Goal: Task Accomplishment & Management: Manage account settings

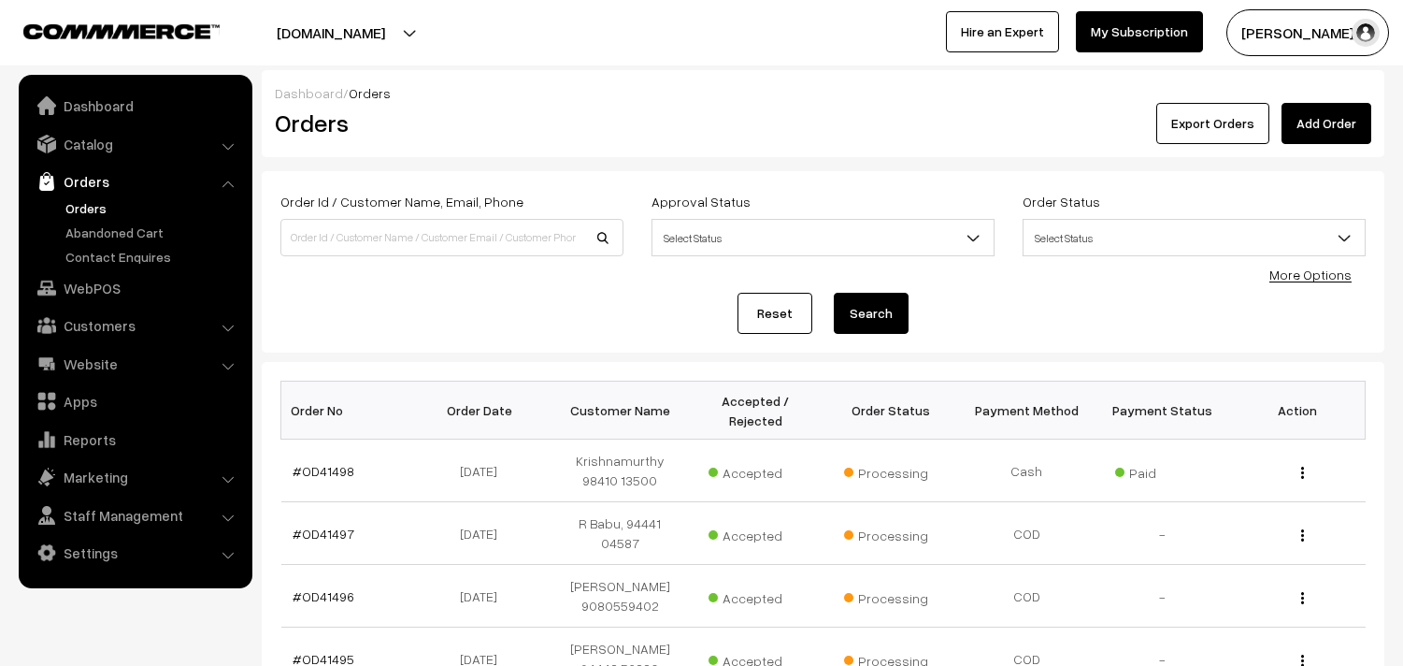
scroll to position [208, 0]
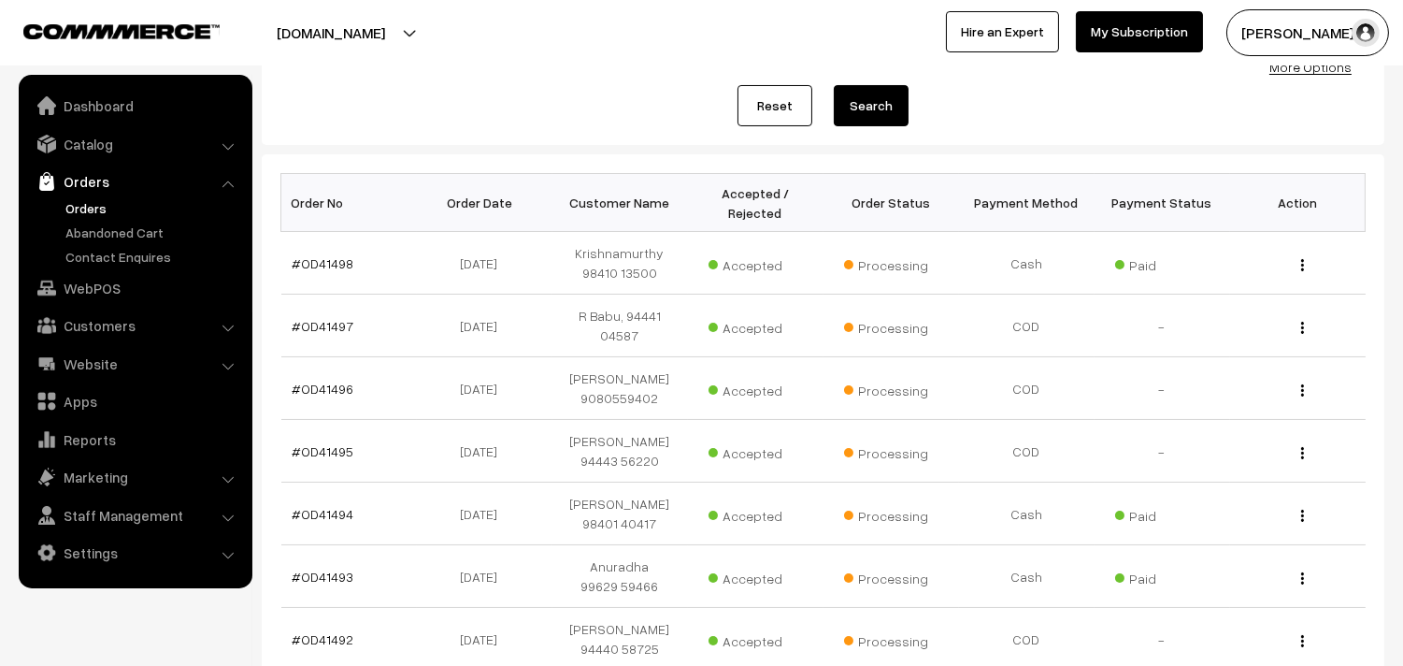
click at [86, 198] on link "Orders" at bounding box center [153, 208] width 185 height 20
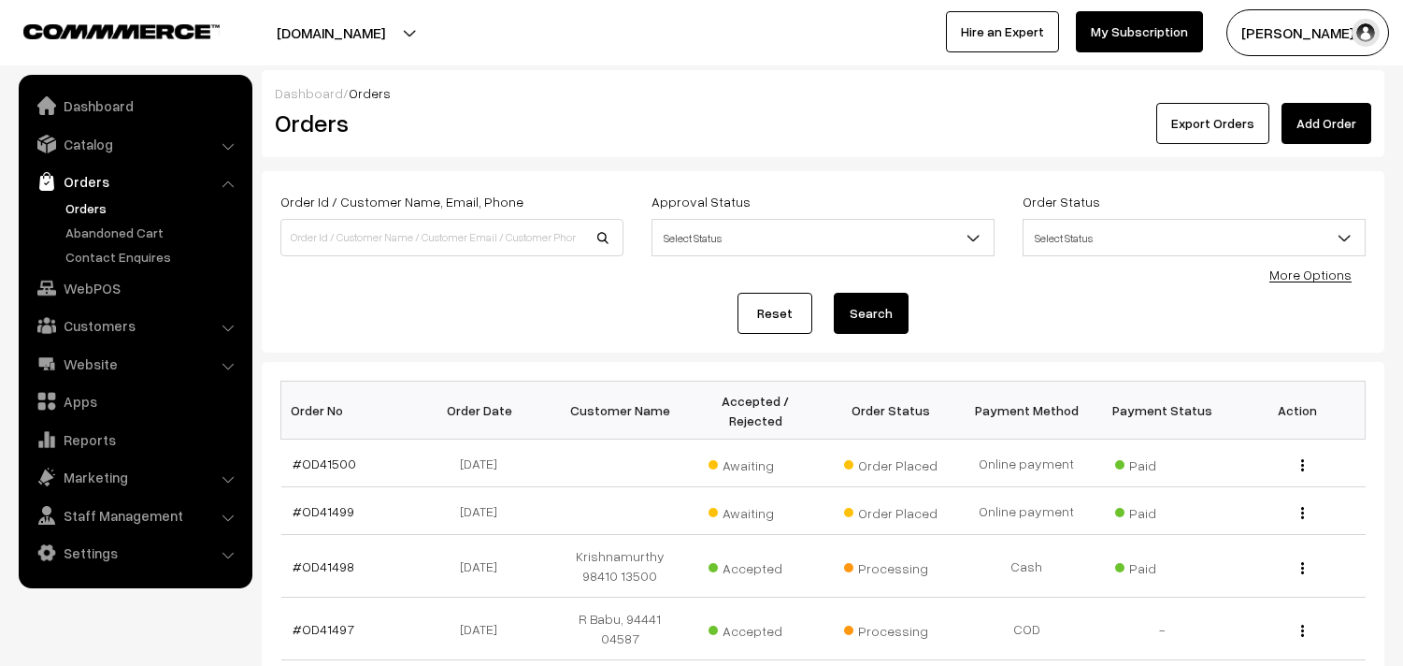
click at [358, 237] on input at bounding box center [451, 237] width 343 height 37
type input "9985544689"
click at [368, 244] on input "9985544689" at bounding box center [451, 237] width 343 height 37
click at [834, 293] on button "Search" at bounding box center [871, 313] width 75 height 41
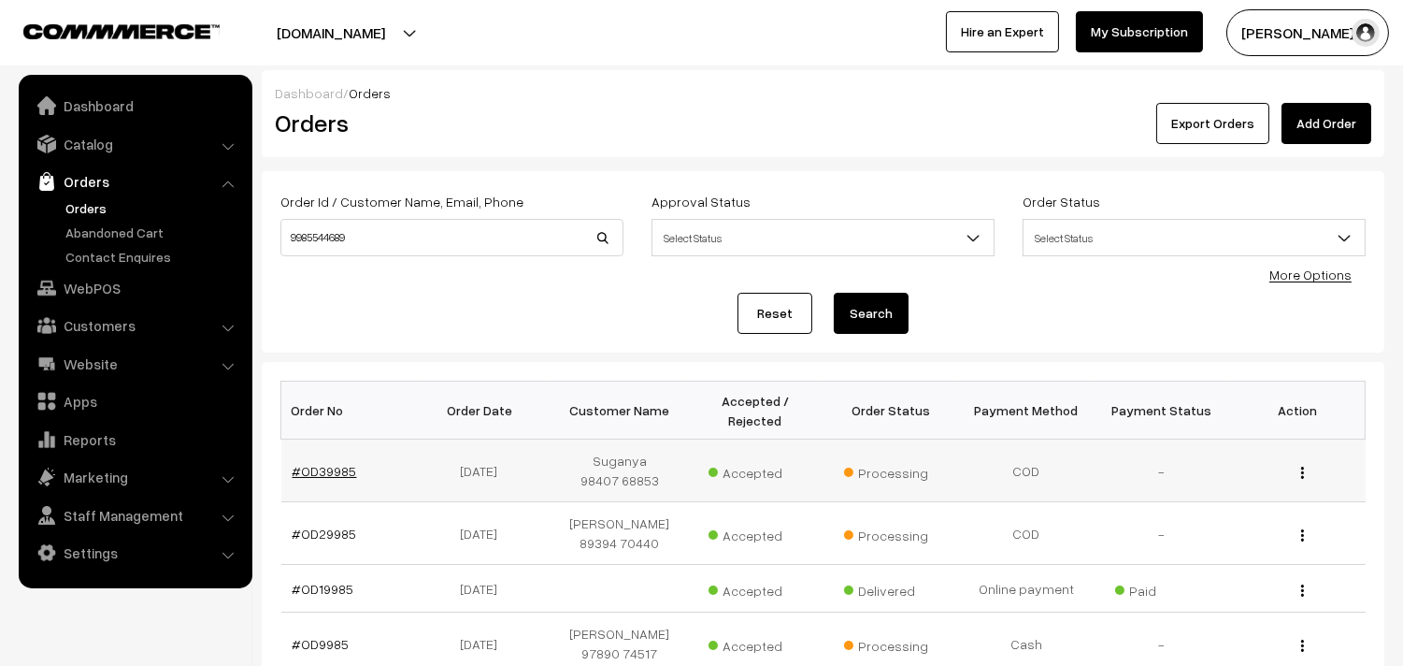
click at [322, 470] on link "#OD39985" at bounding box center [325, 471] width 65 height 16
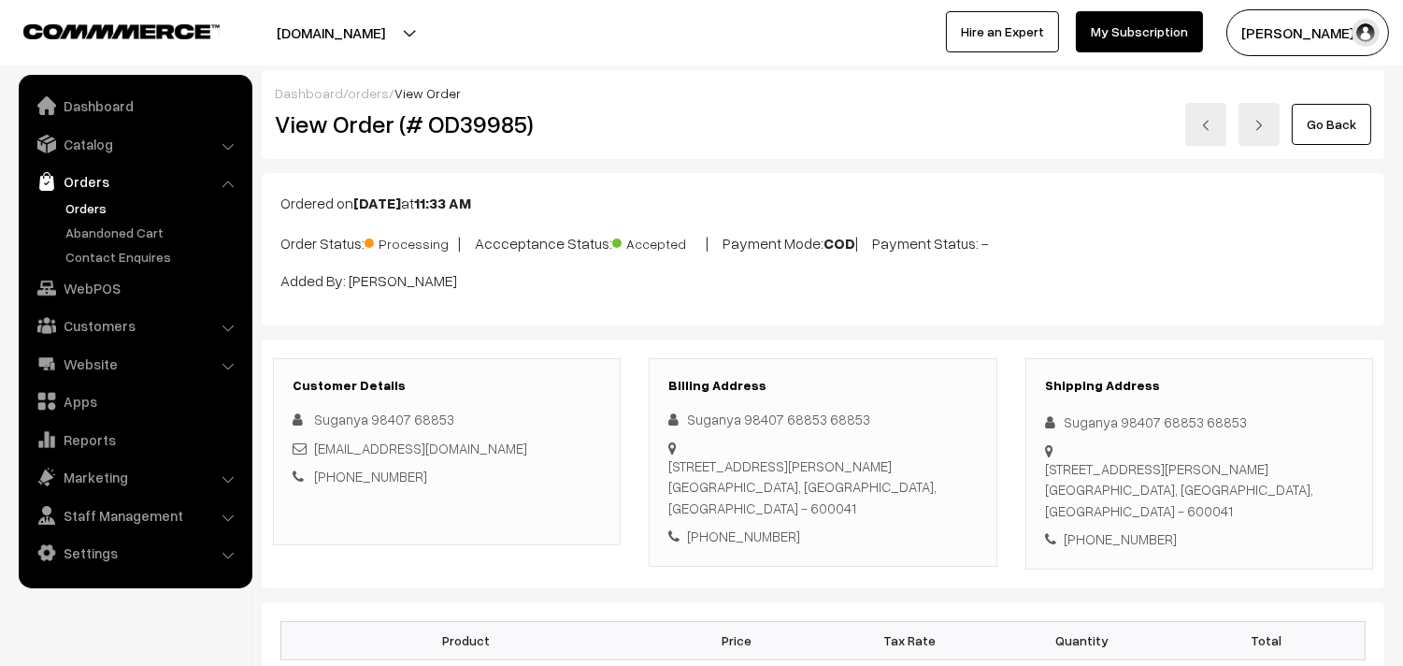
click at [82, 204] on link "Orders" at bounding box center [153, 208] width 185 height 20
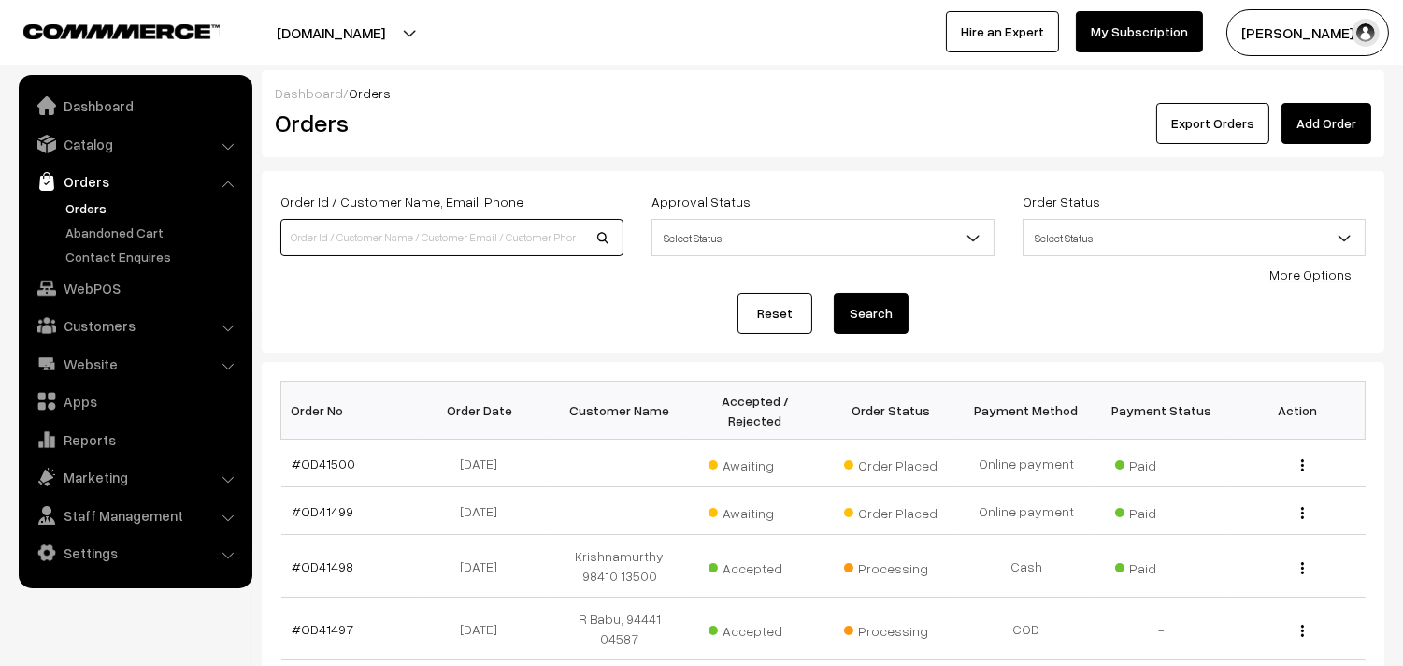
click at [351, 234] on input at bounding box center [451, 237] width 343 height 37
paste input "99855 44689"
type input "9985544689"
click at [834, 293] on button "Search" at bounding box center [871, 313] width 75 height 41
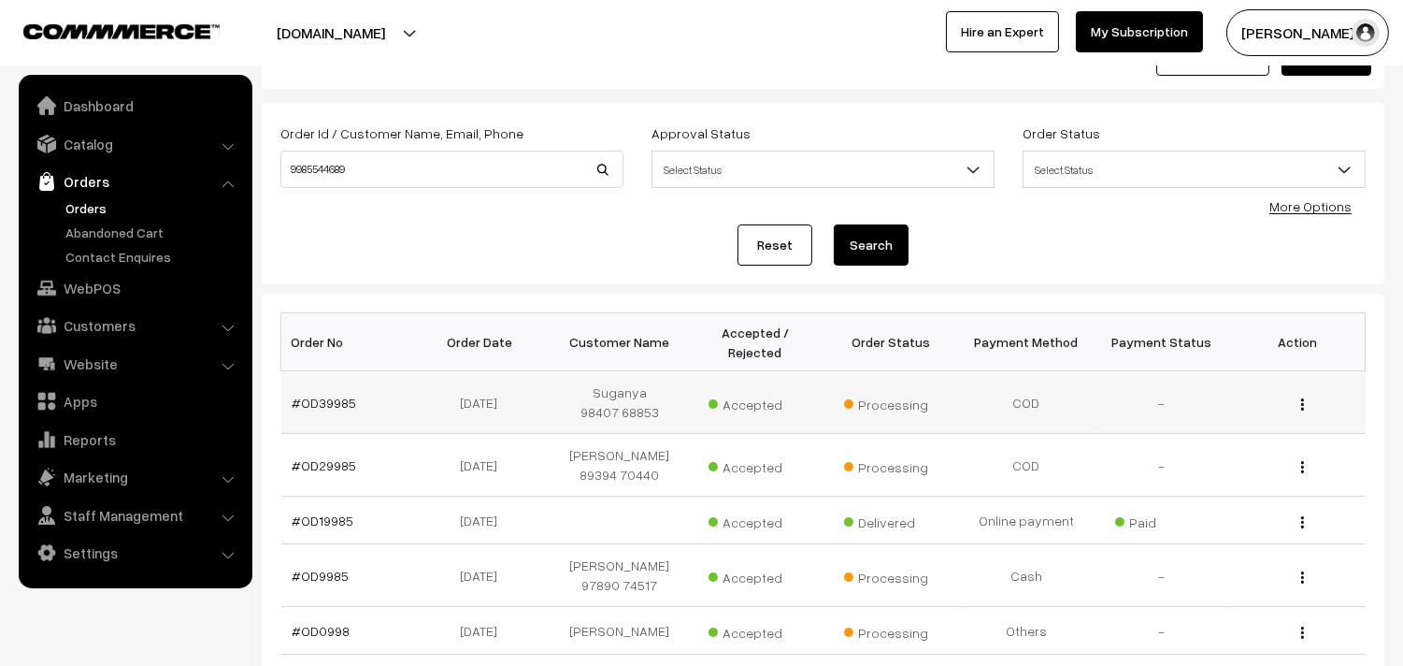
scroll to position [104, 0]
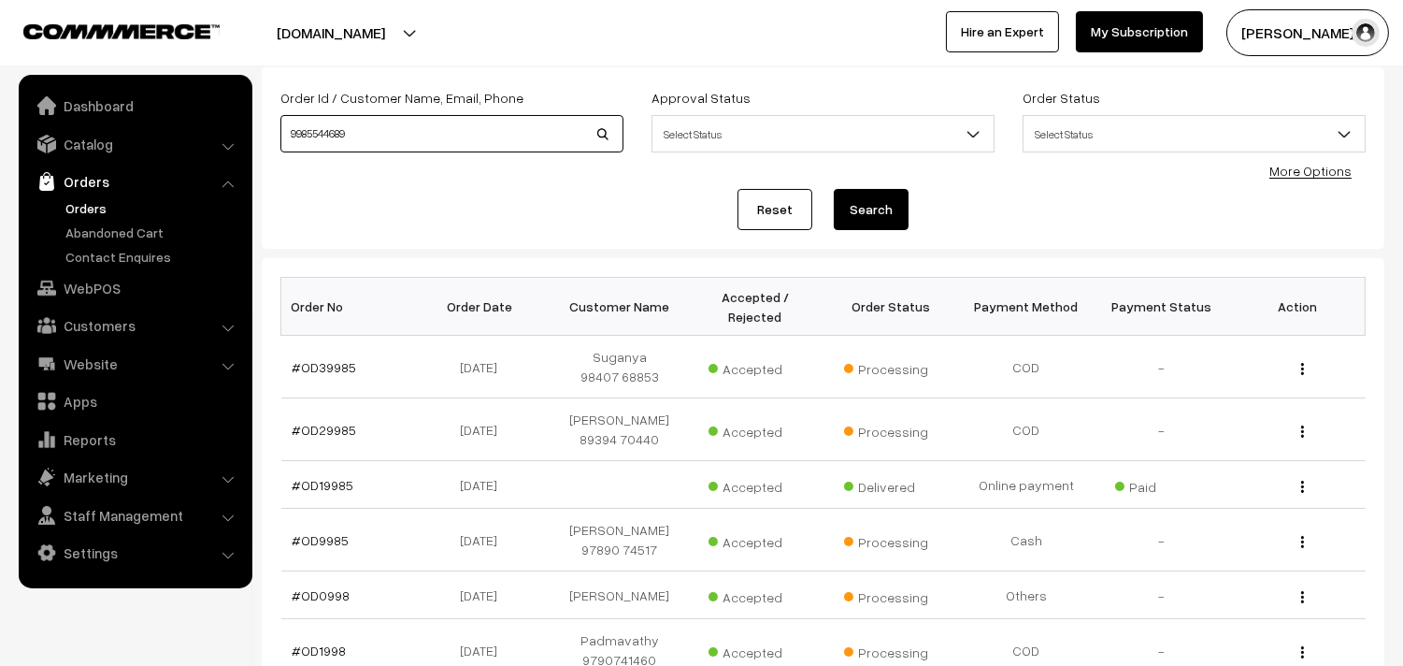
click at [323, 129] on input "9985544689" at bounding box center [451, 133] width 343 height 37
paste input "99855 44689"
click at [323, 136] on input "9985599855 446894689" at bounding box center [451, 133] width 343 height 37
paste input "4"
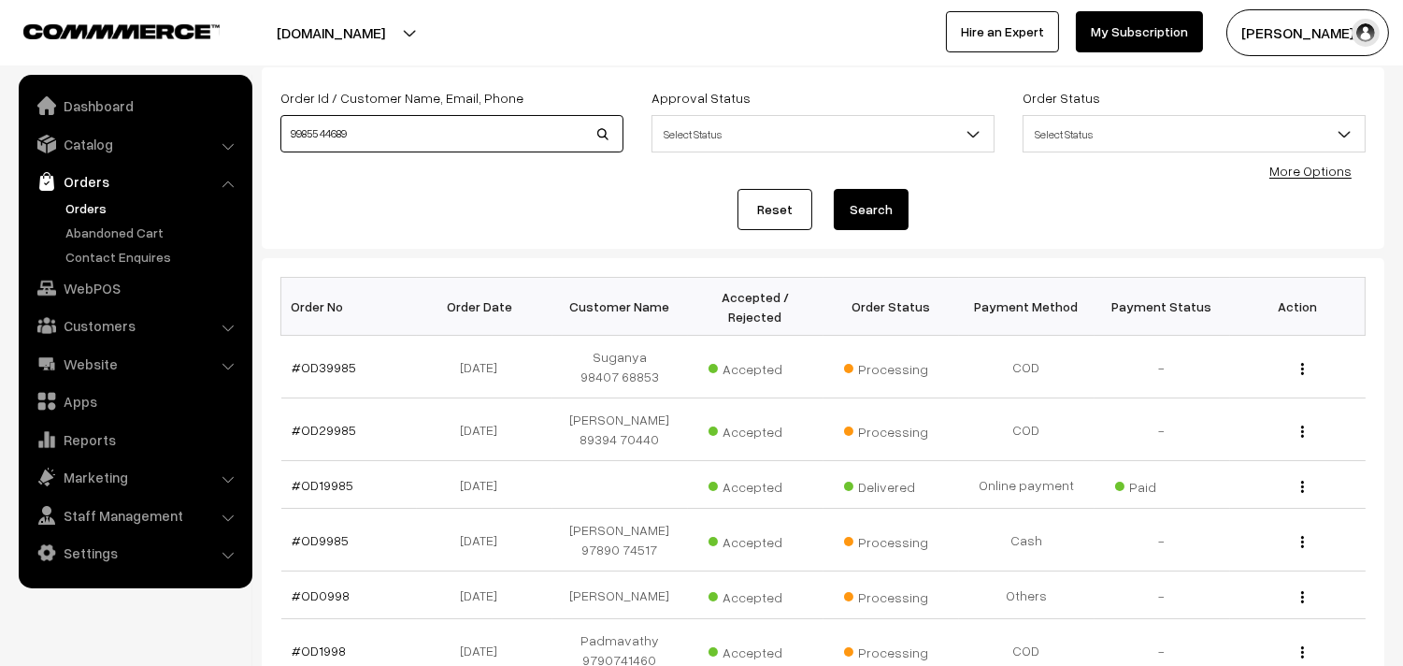
click at [323, 136] on input "99855 44689" at bounding box center [451, 133] width 343 height 37
type input "9985544689"
click at [834, 189] on button "Search" at bounding box center [871, 209] width 75 height 41
click at [95, 204] on link "Orders" at bounding box center [153, 208] width 185 height 20
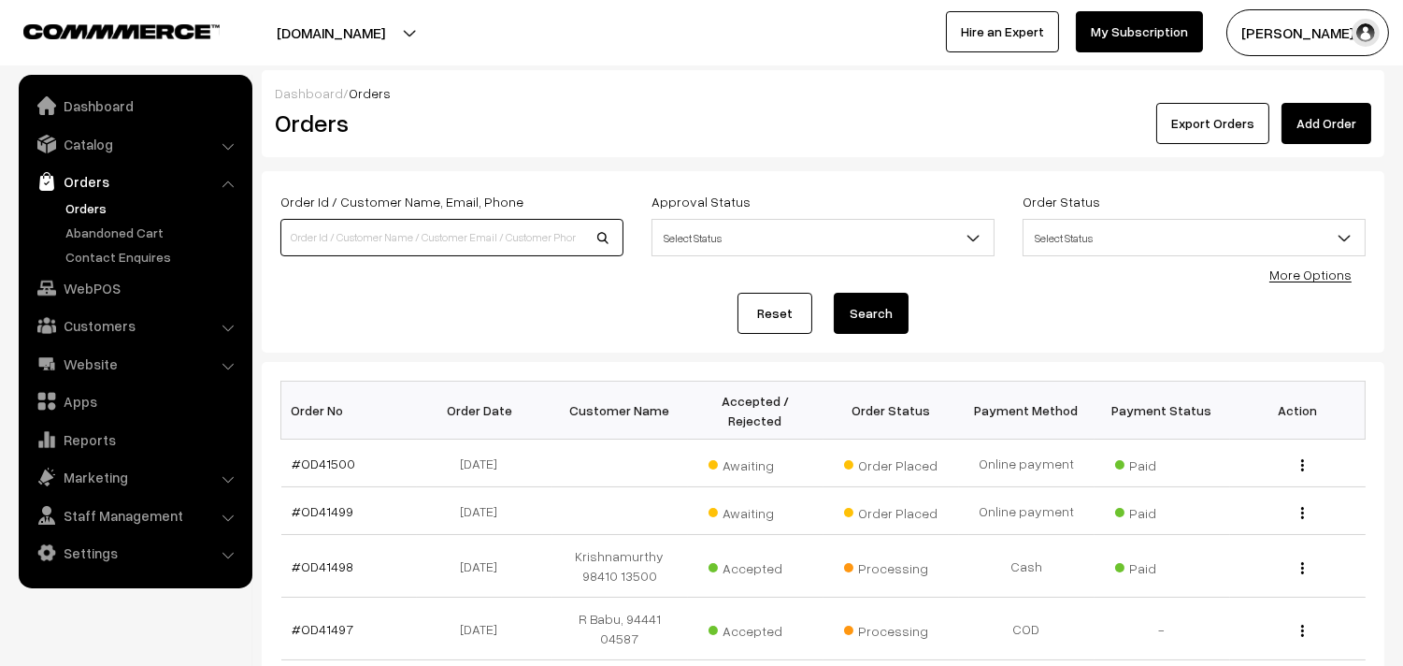
click at [394, 240] on input at bounding box center [451, 237] width 343 height 37
click at [323, 509] on link "#OD41499" at bounding box center [324, 511] width 62 height 16
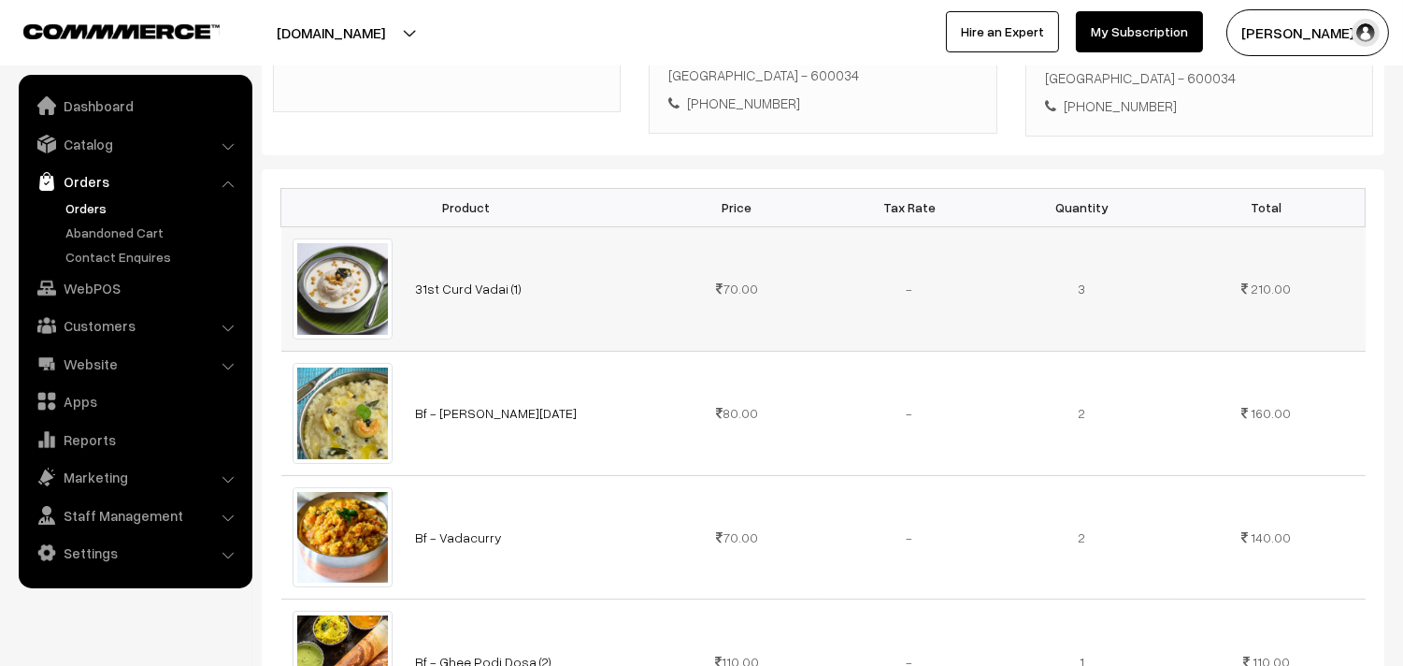
scroll to position [311, 0]
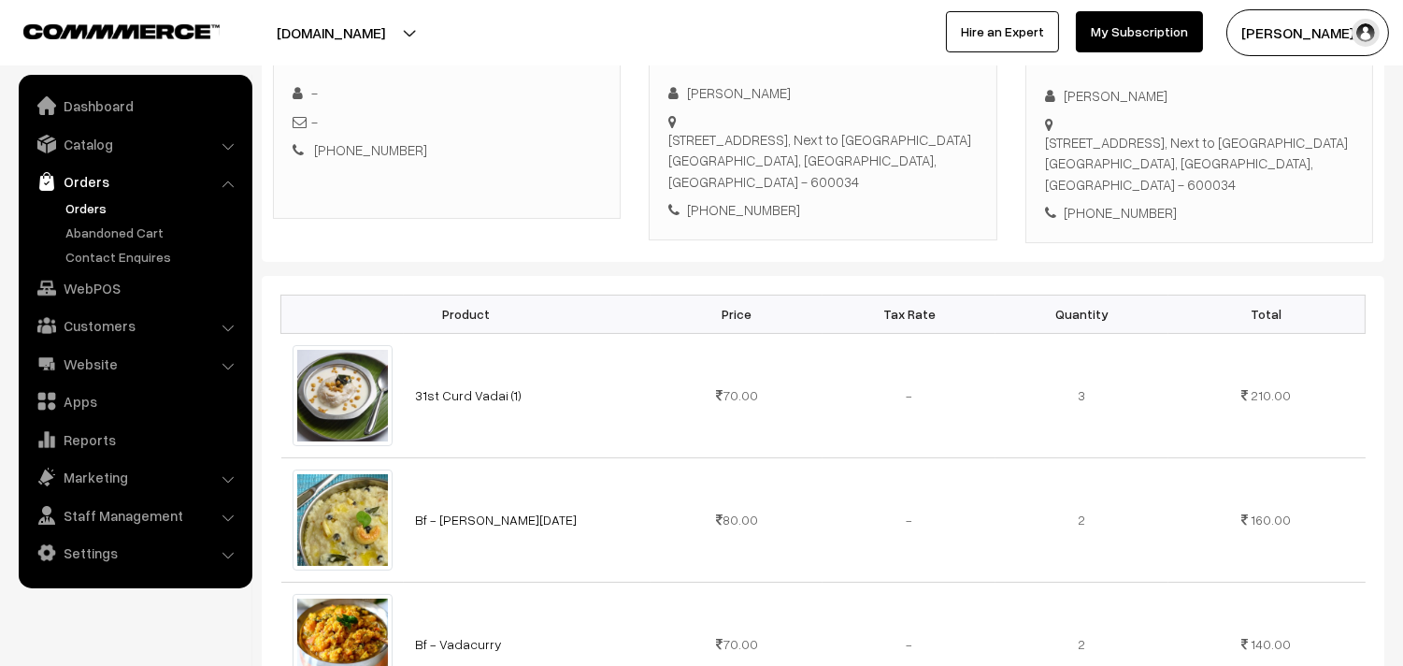
click at [727, 194] on div "Jayanandan Ravi 39 nungambakkam high road, Next to taj Coromandel hotel Chennai…" at bounding box center [822, 151] width 308 height 138
click at [735, 202] on div "[PHONE_NUMBER]" at bounding box center [822, 210] width 308 height 22
copy div "9710411478"
drag, startPoint x: 902, startPoint y: 424, endPoint x: 1215, endPoint y: 393, distance: 314.8
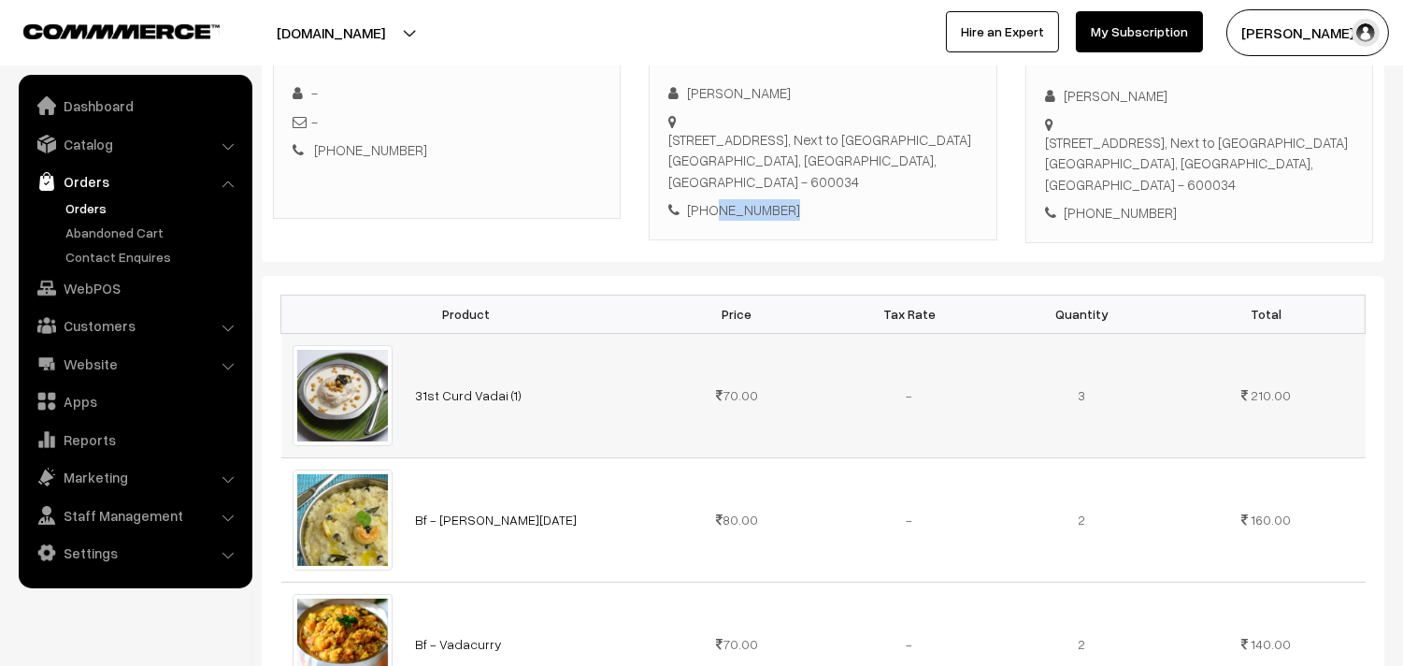
click at [987, 470] on tbody "31st Curd Vadai (1) 70.00 -" at bounding box center [823, 581] width 1084 height 496
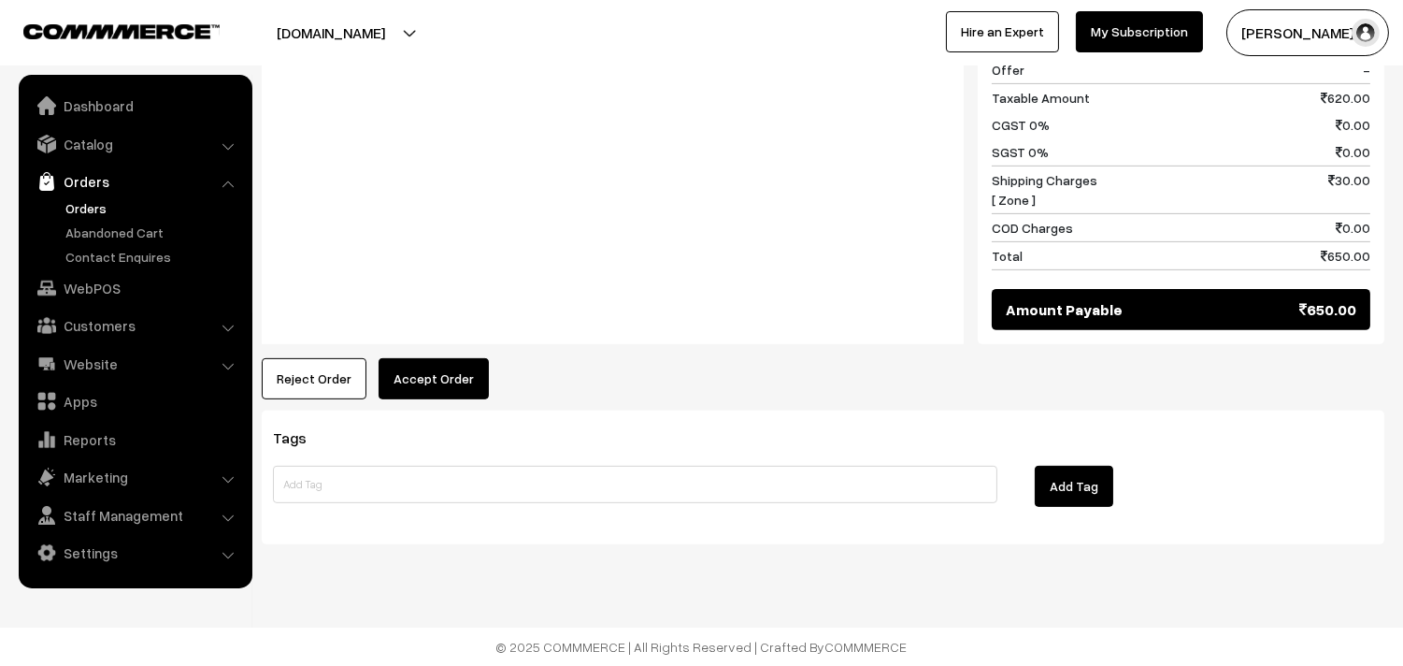
click at [450, 393] on button "Accept Order" at bounding box center [434, 378] width 110 height 41
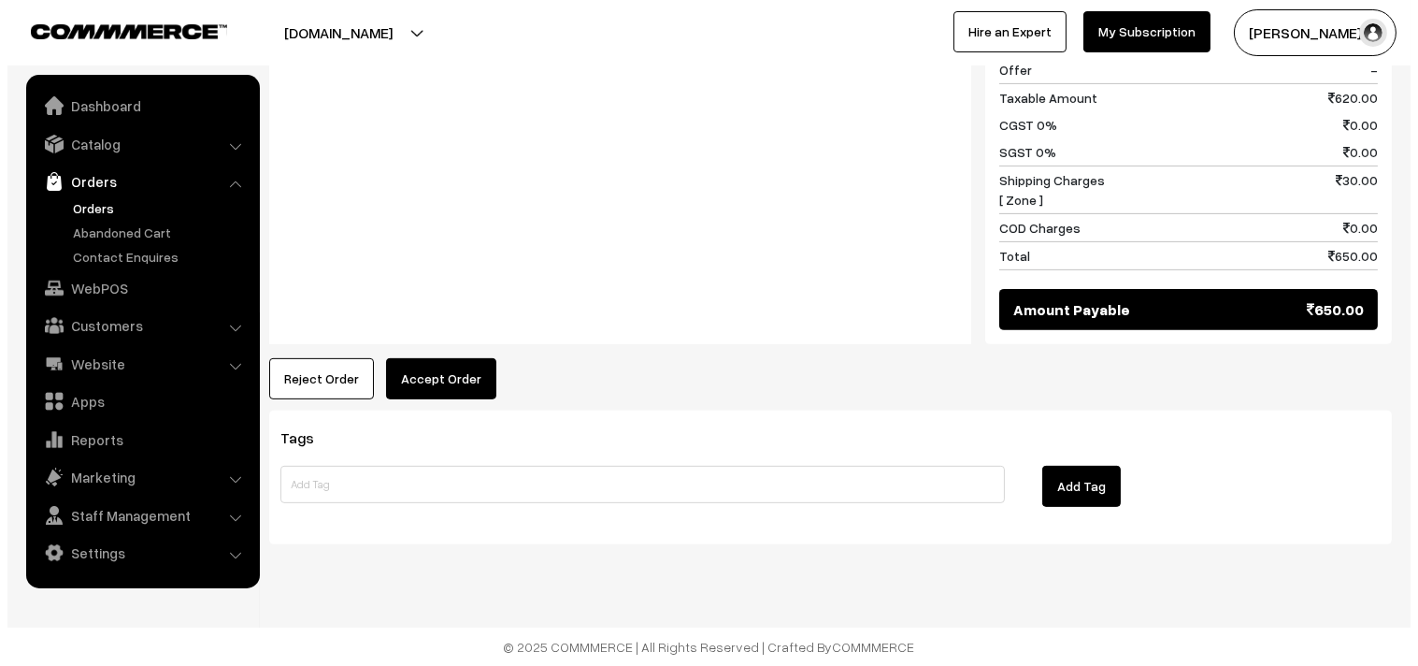
scroll to position [1256, 0]
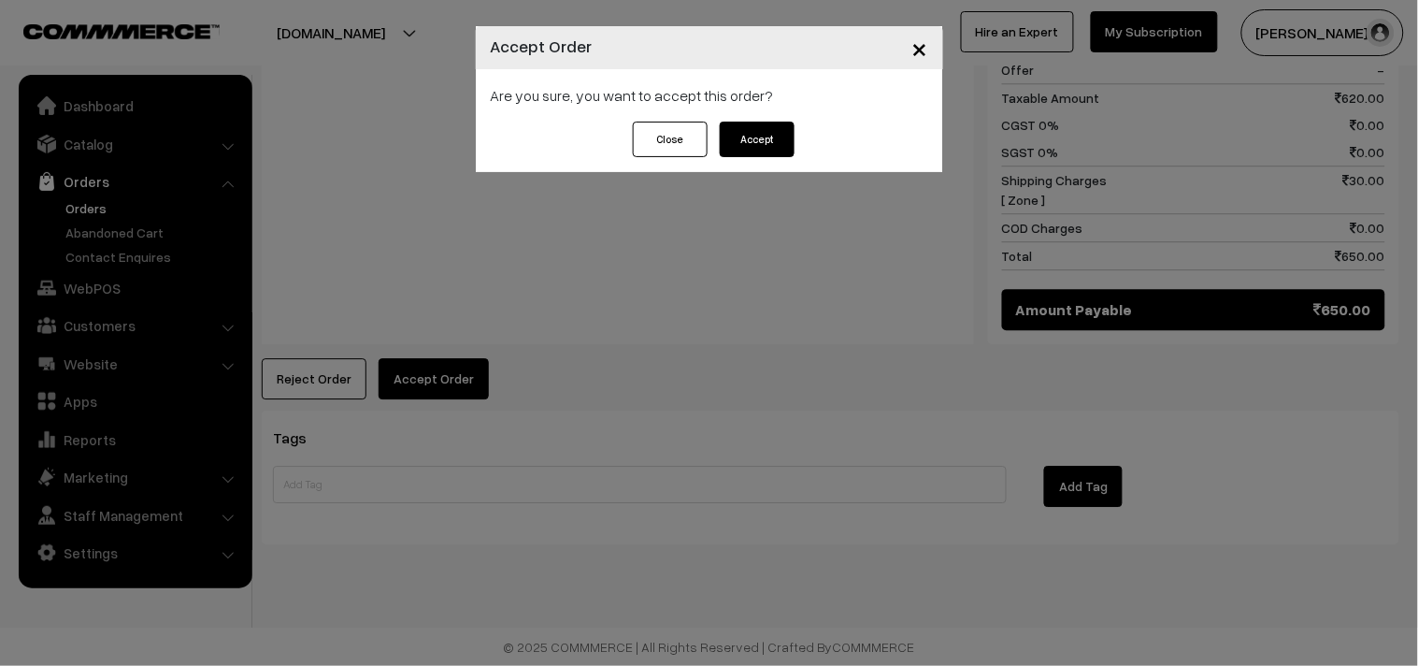
click at [787, 132] on button "Accept" at bounding box center [757, 140] width 75 height 36
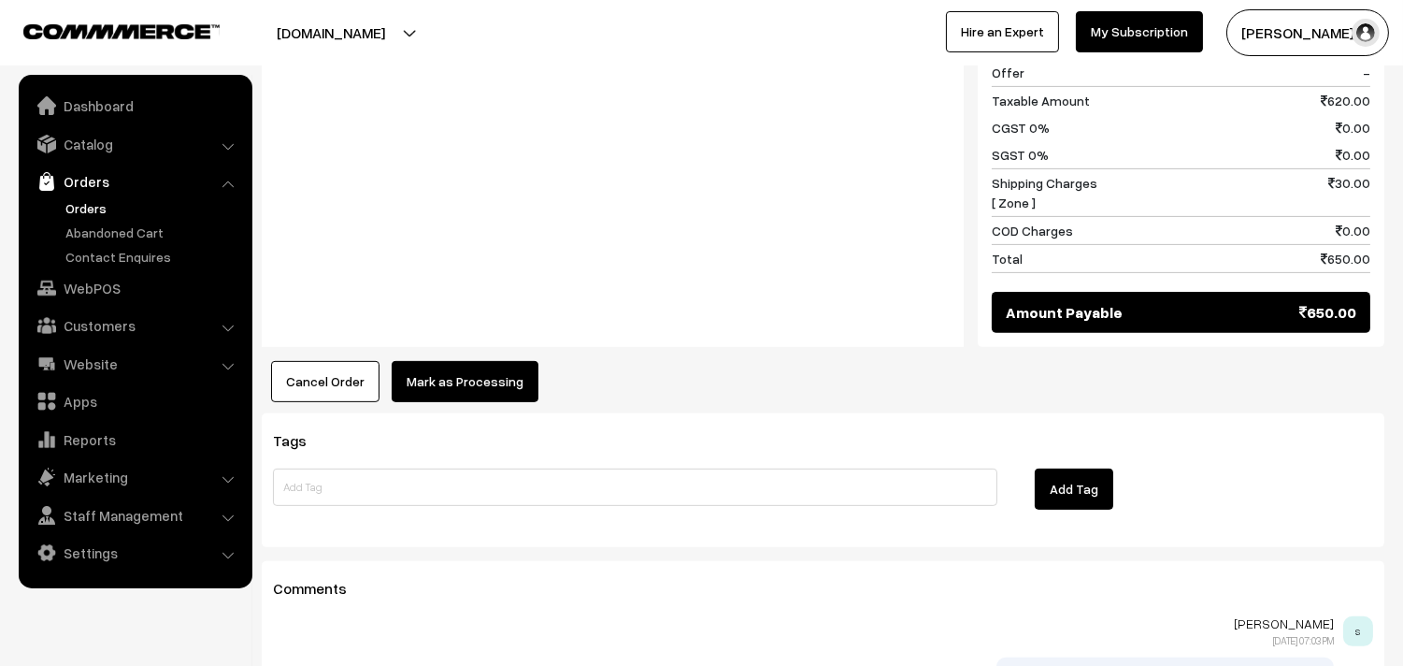
click at [486, 380] on button "Mark as Processing" at bounding box center [465, 381] width 147 height 41
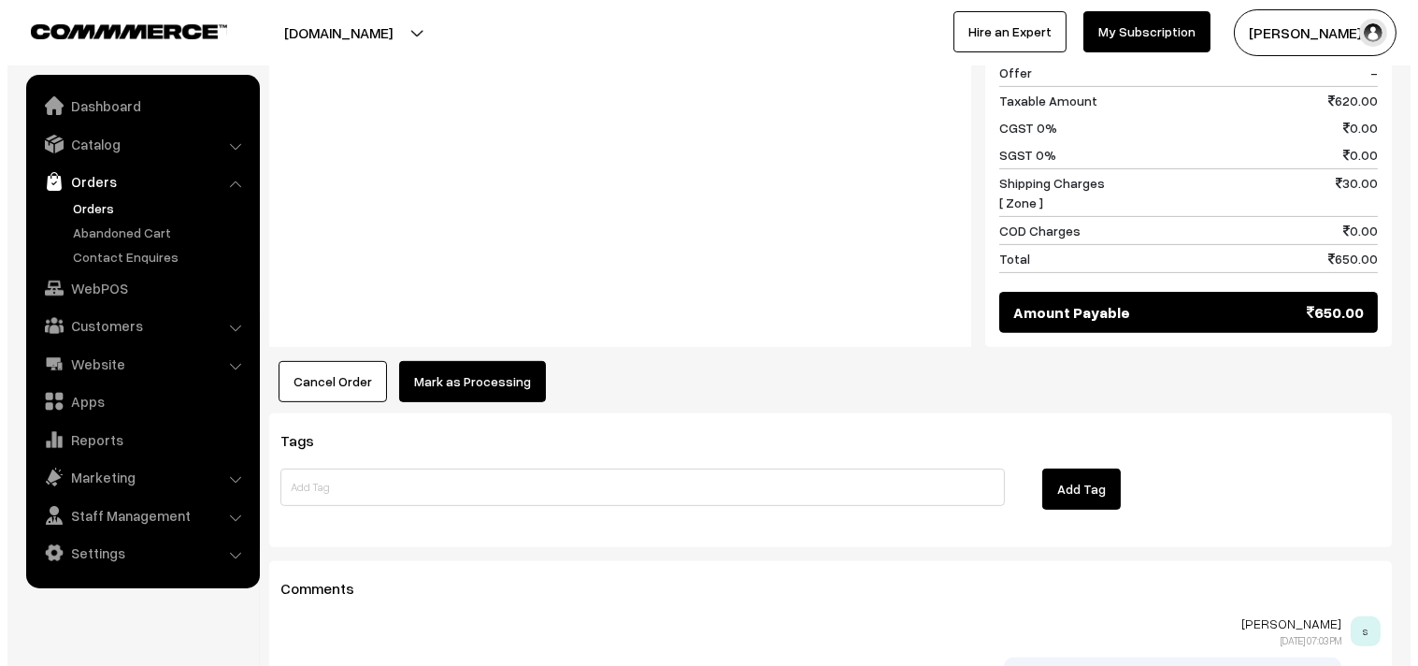
scroll to position [1254, 0]
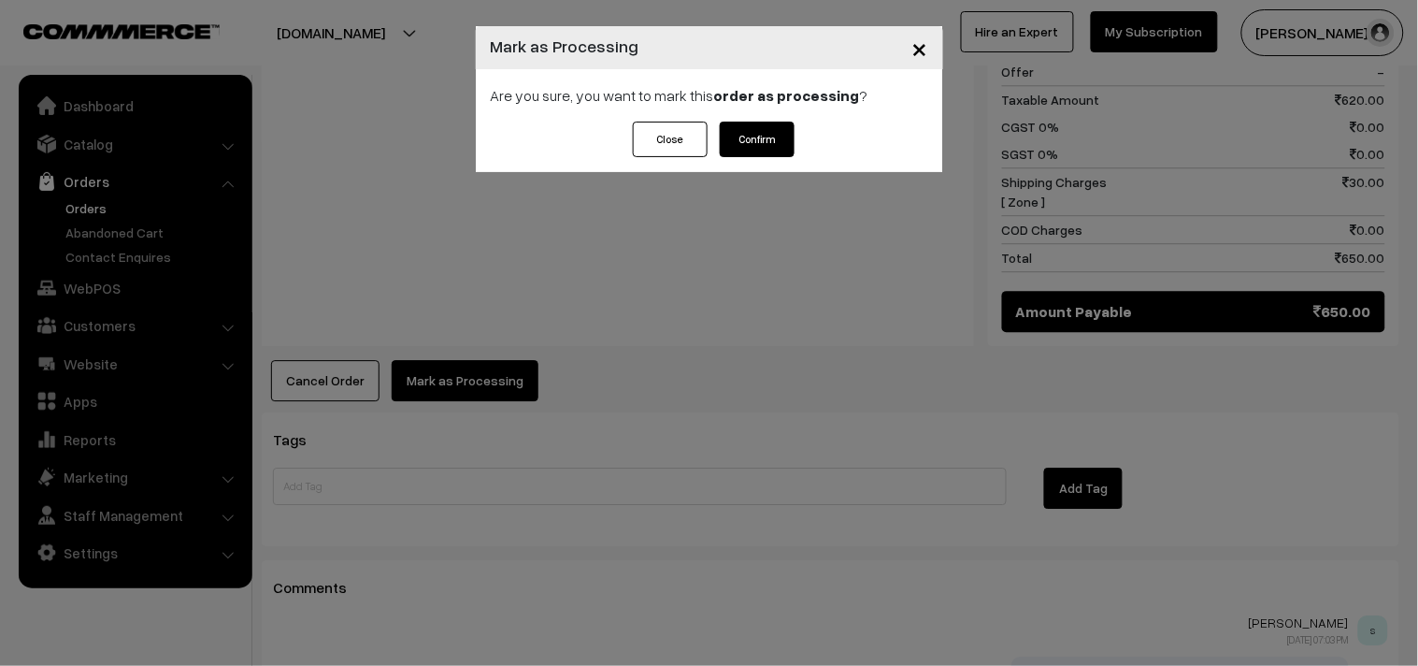
click at [757, 129] on button "Confirm" at bounding box center [757, 140] width 75 height 36
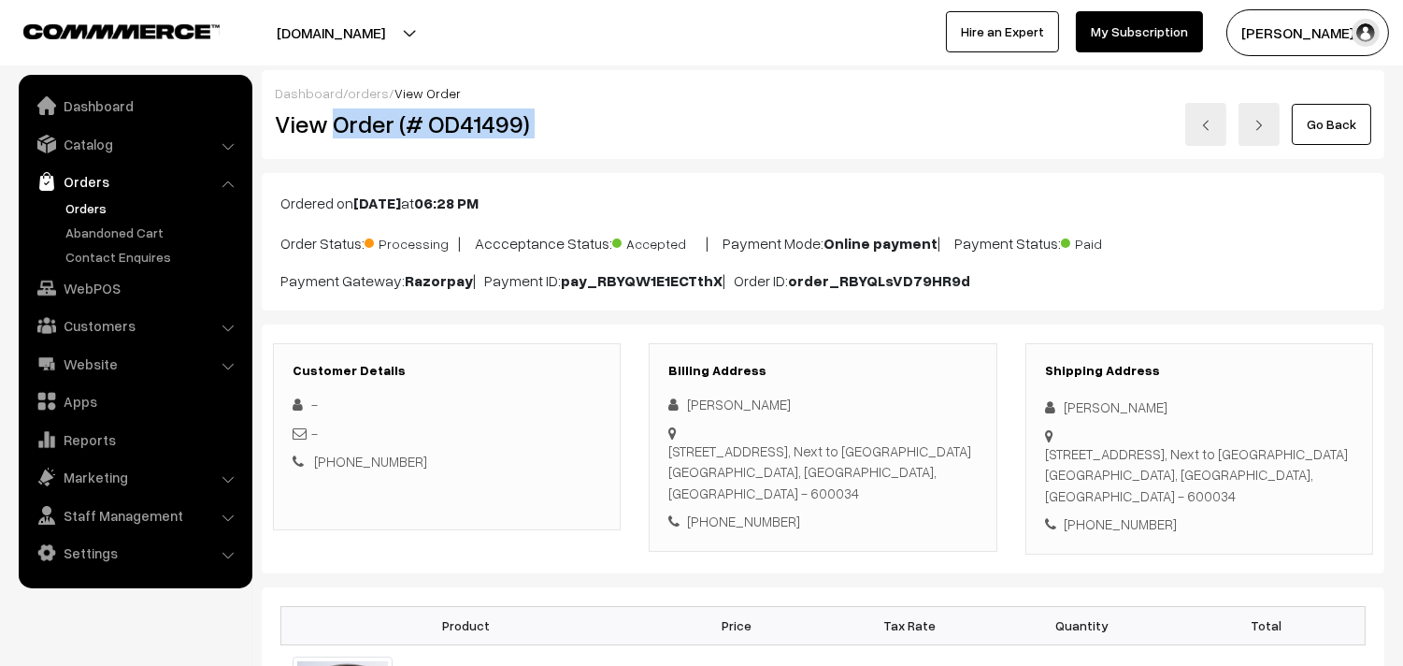
copy div "Order (# OD41499)"
drag, startPoint x: 334, startPoint y: 127, endPoint x: 708, endPoint y: 138, distance: 374.1
click at [708, 138] on div "View Order (# OD41499) Go Back" at bounding box center [823, 124] width 1125 height 43
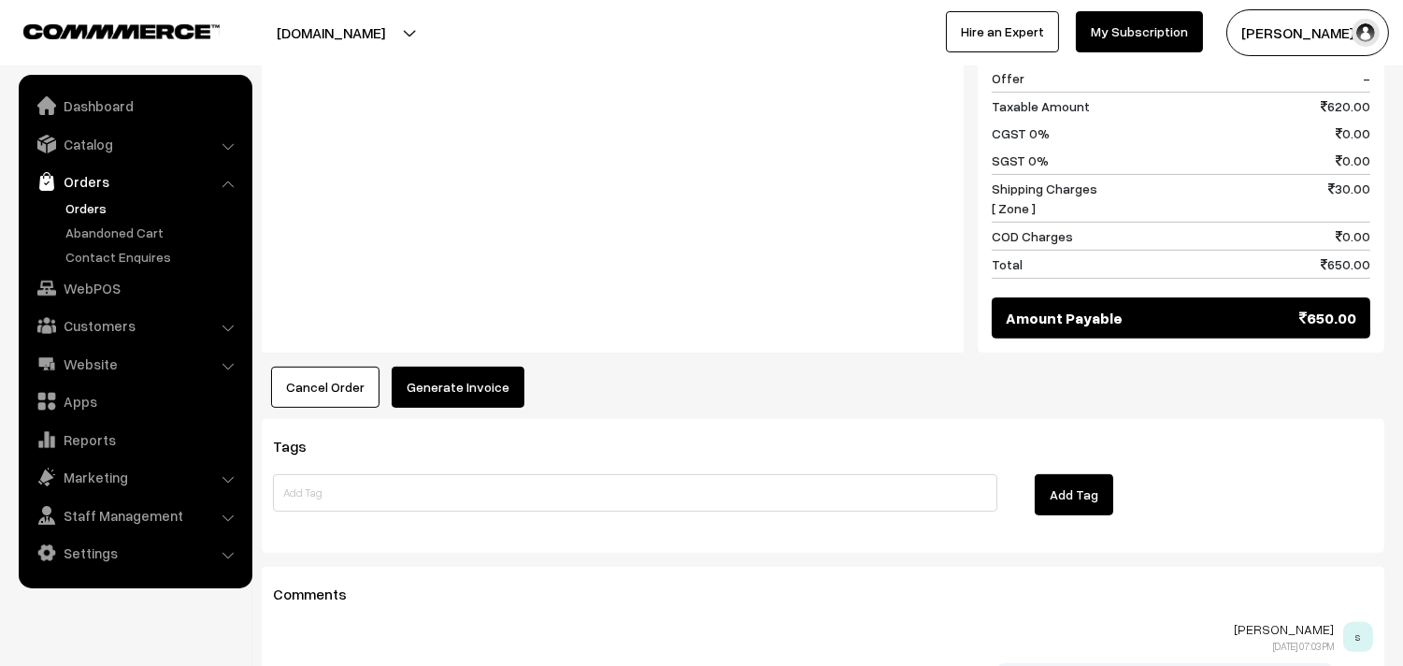
scroll to position [1246, 0]
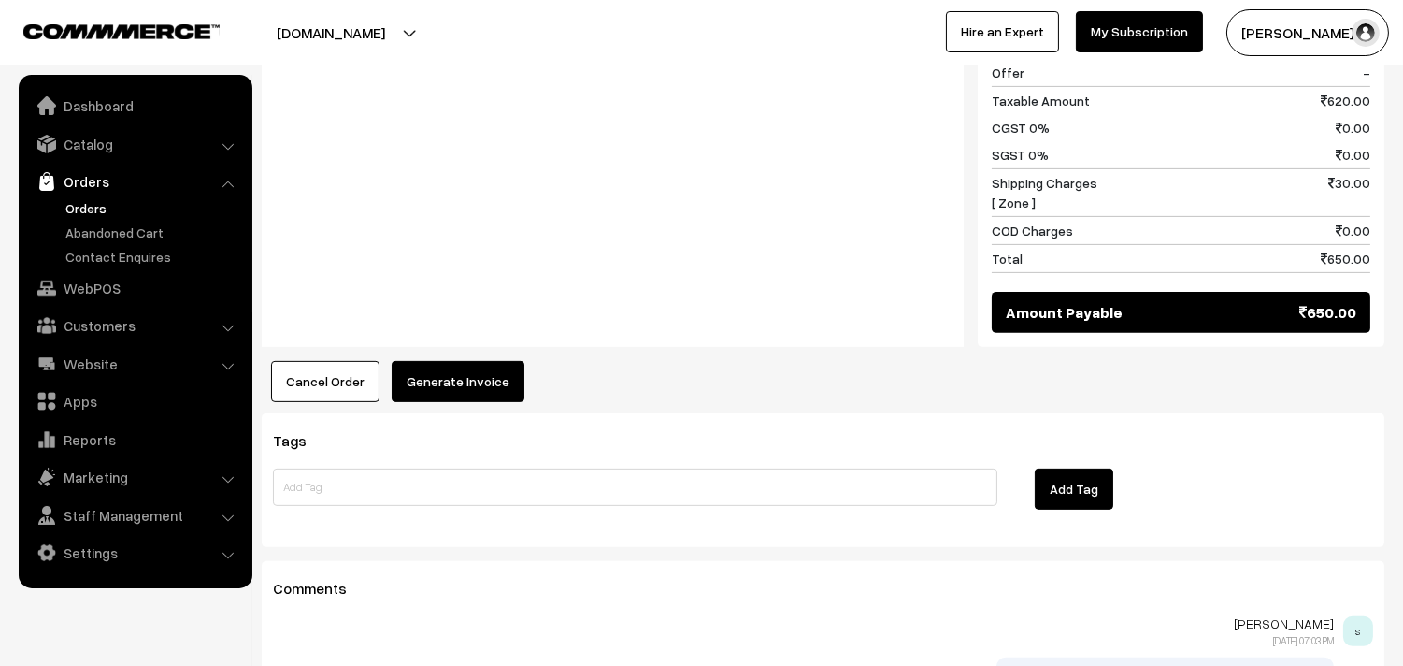
click at [440, 393] on button "Generate Invoice" at bounding box center [458, 381] width 133 height 41
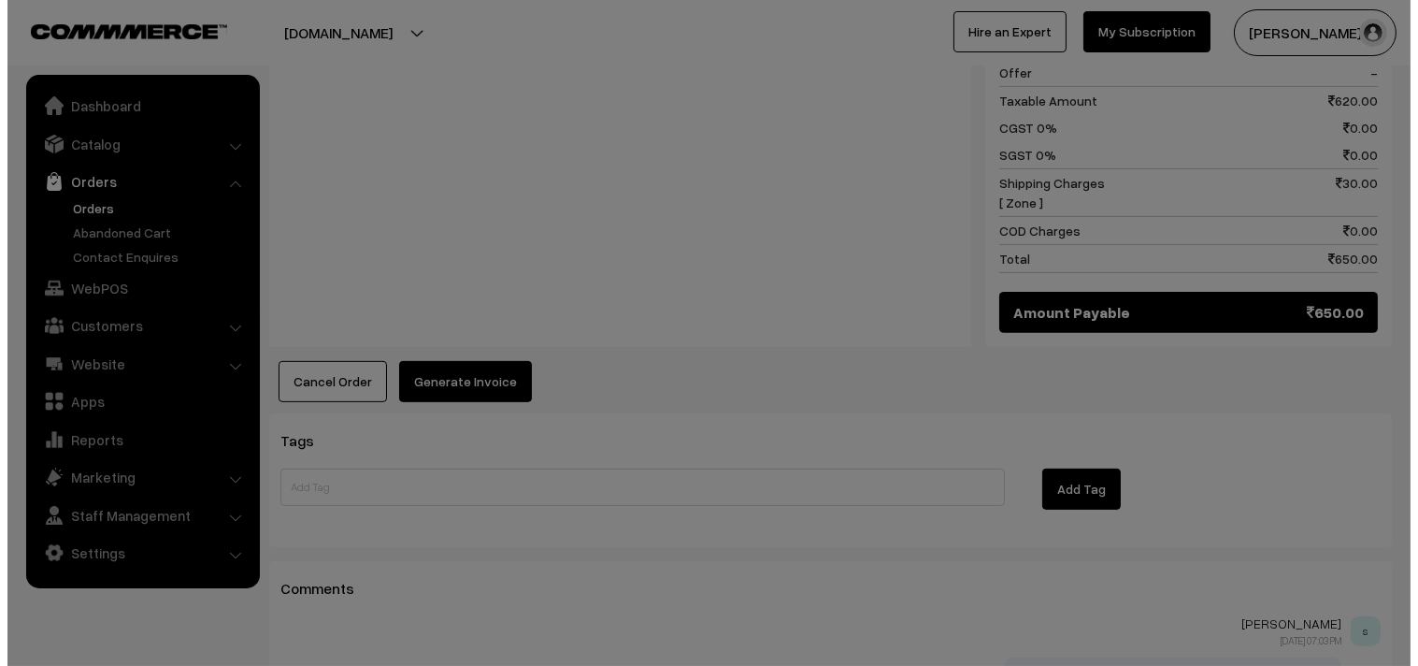
scroll to position [1254, 0]
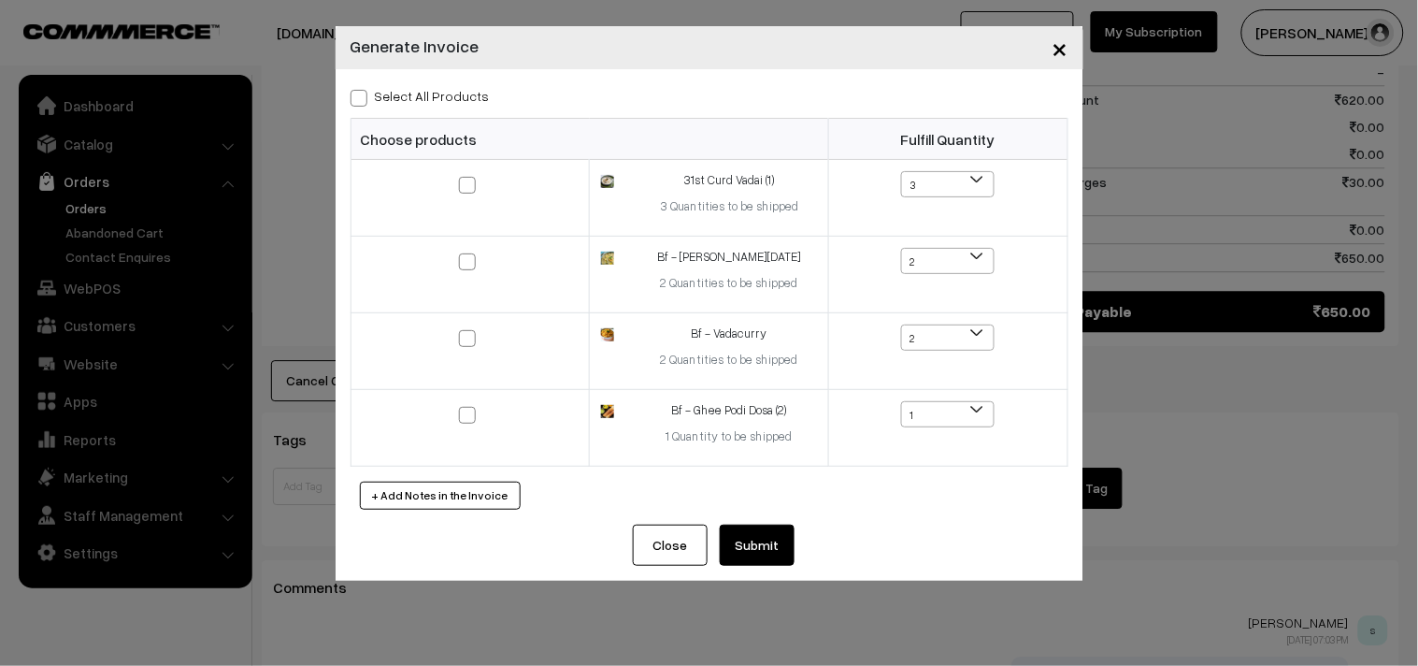
click at [442, 95] on label "Select All Products" at bounding box center [420, 96] width 139 height 20
click at [363, 95] on input "Select All Products" at bounding box center [357, 95] width 12 height 12
checkbox input "true"
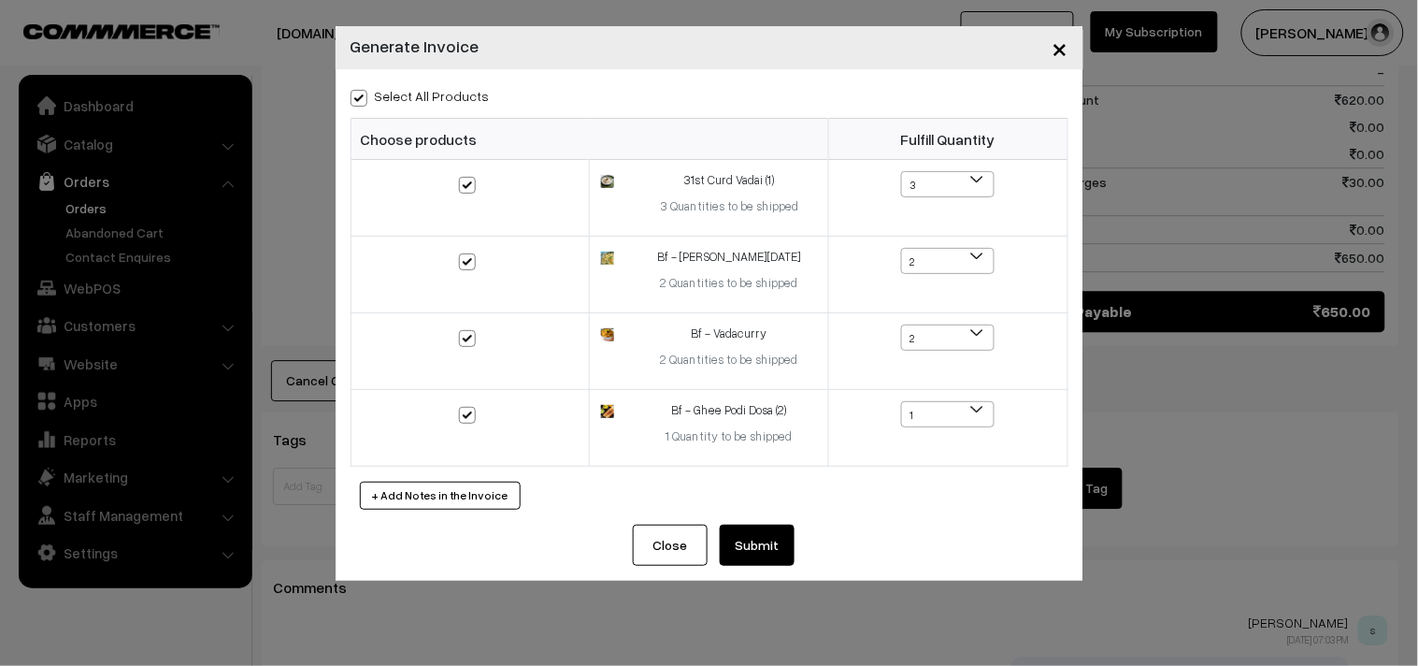
checkbox input "true"
click at [753, 537] on button "Submit" at bounding box center [757, 544] width 75 height 41
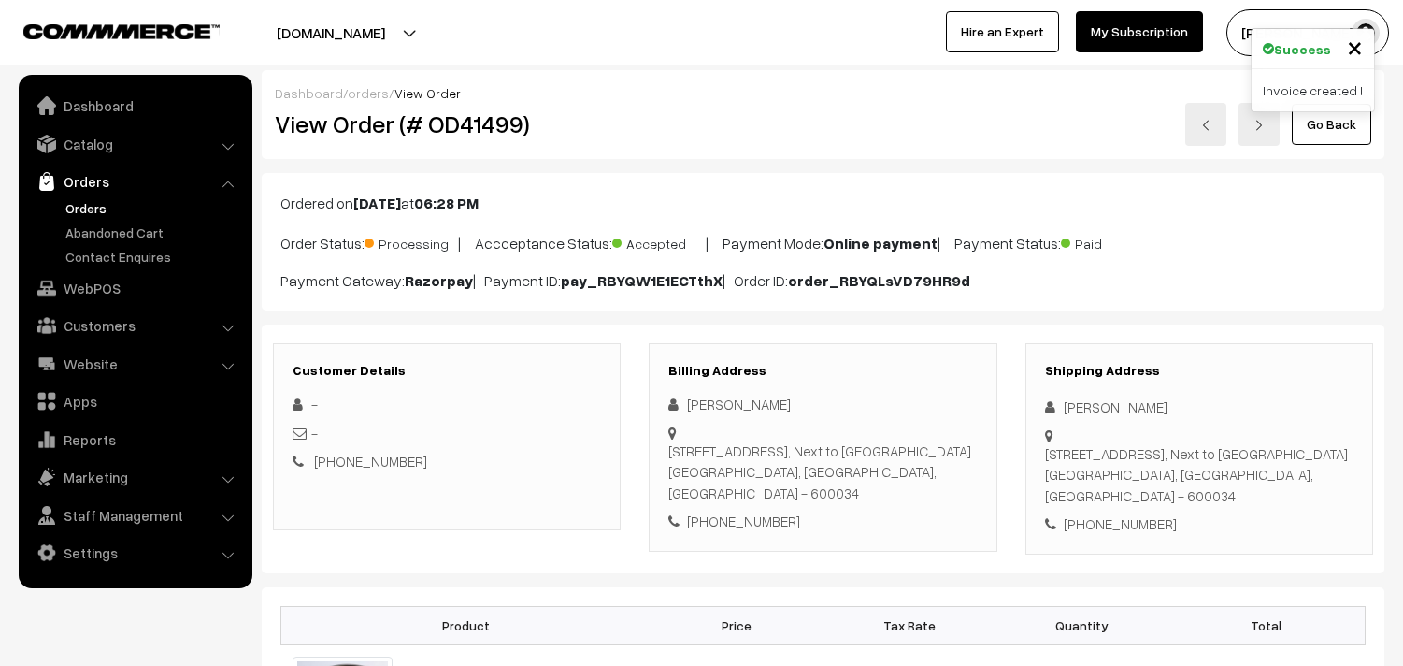
scroll to position [1246, 0]
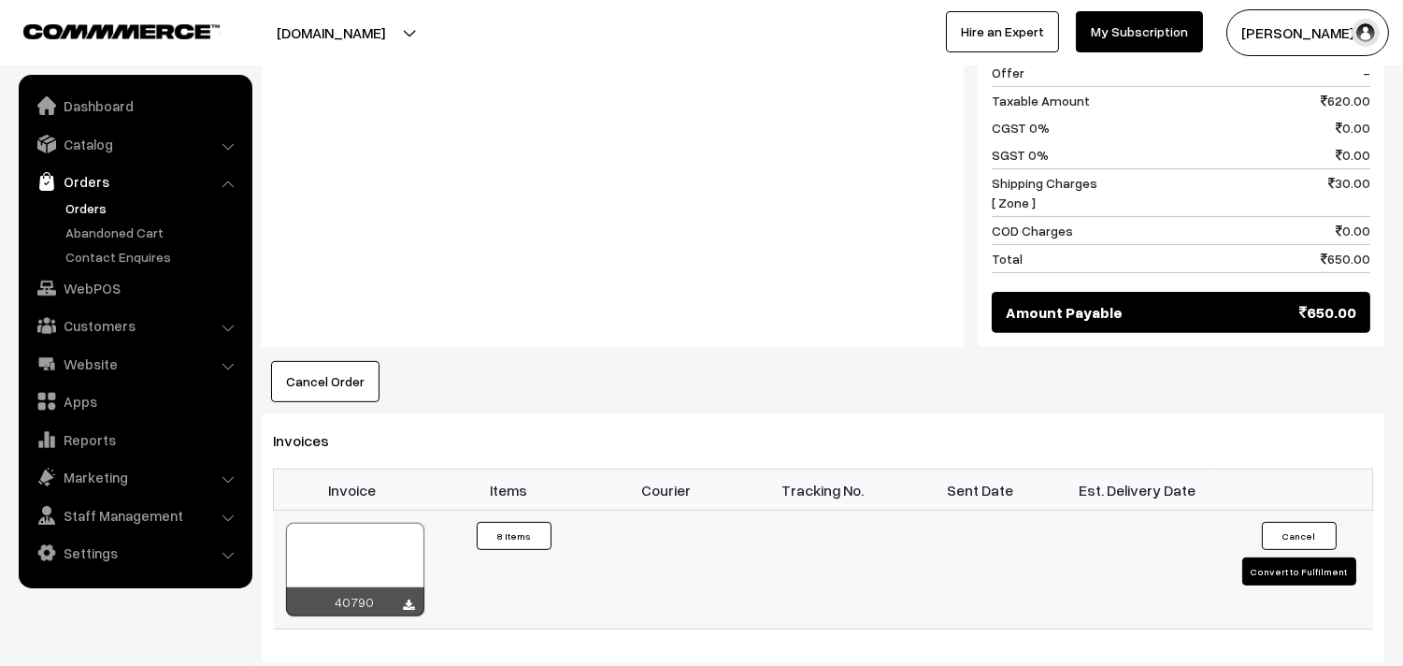
click at [379, 538] on div at bounding box center [355, 569] width 138 height 93
click at [85, 194] on link "Orders" at bounding box center [134, 182] width 222 height 34
click at [90, 206] on link "Orders" at bounding box center [153, 208] width 185 height 20
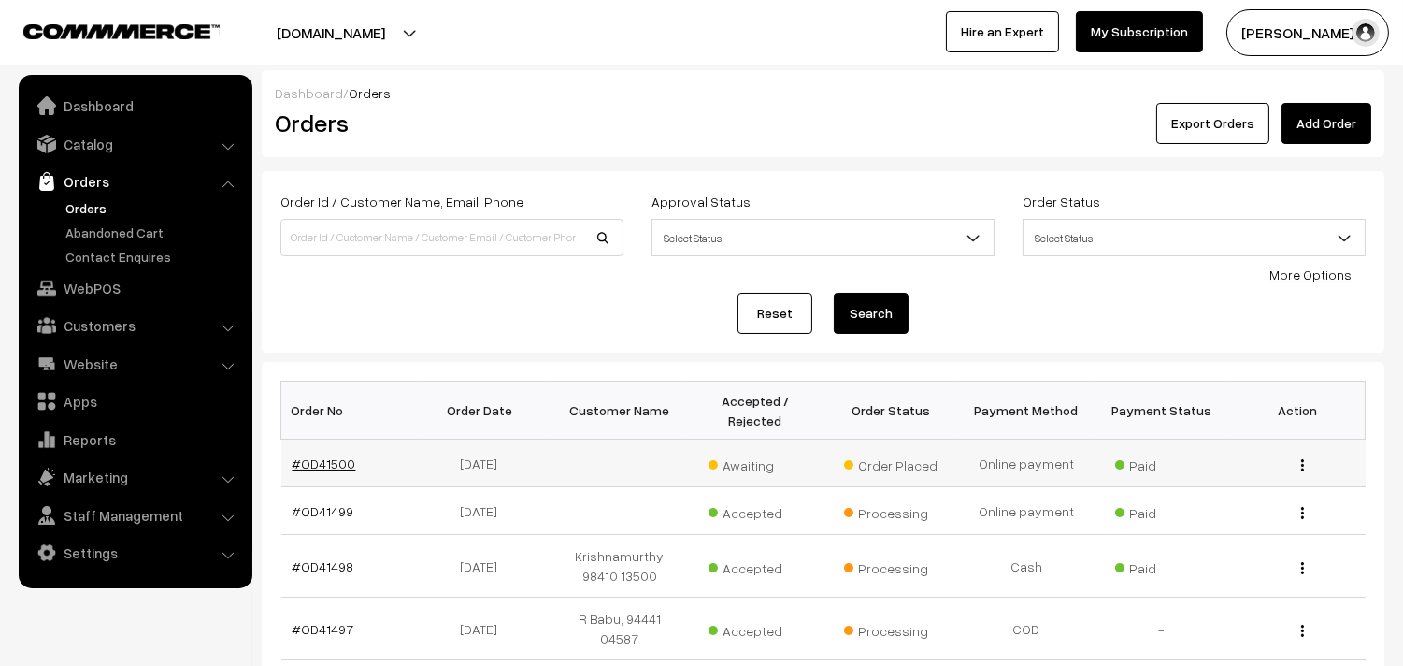
click at [331, 464] on link "#OD41500" at bounding box center [325, 463] width 64 height 16
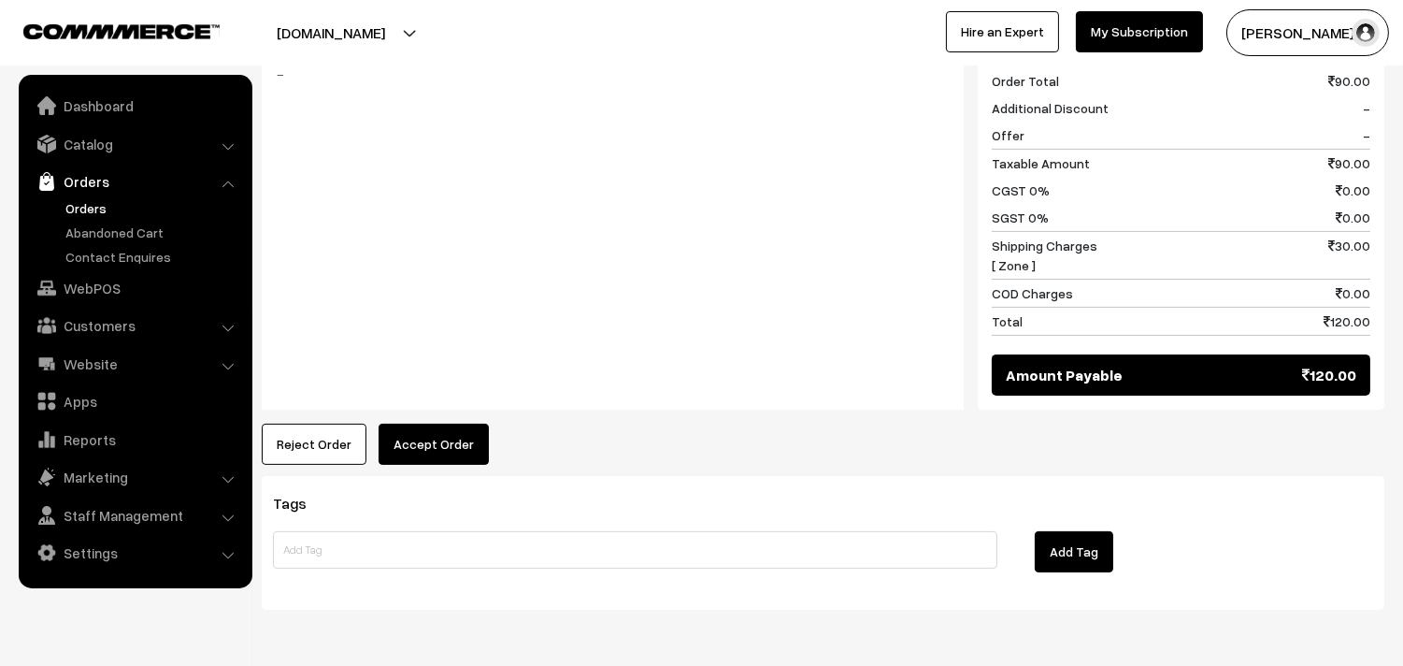
click at [437, 433] on button "Accept Order" at bounding box center [434, 443] width 110 height 41
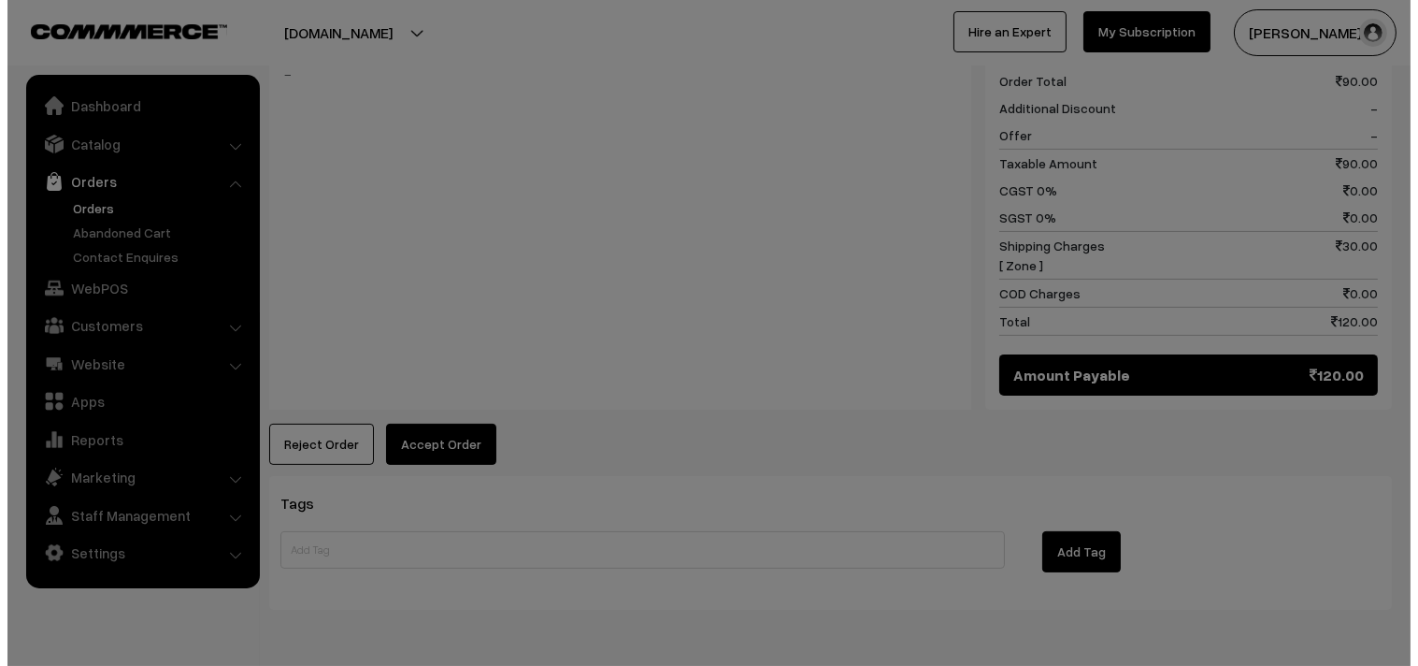
scroll to position [938, 0]
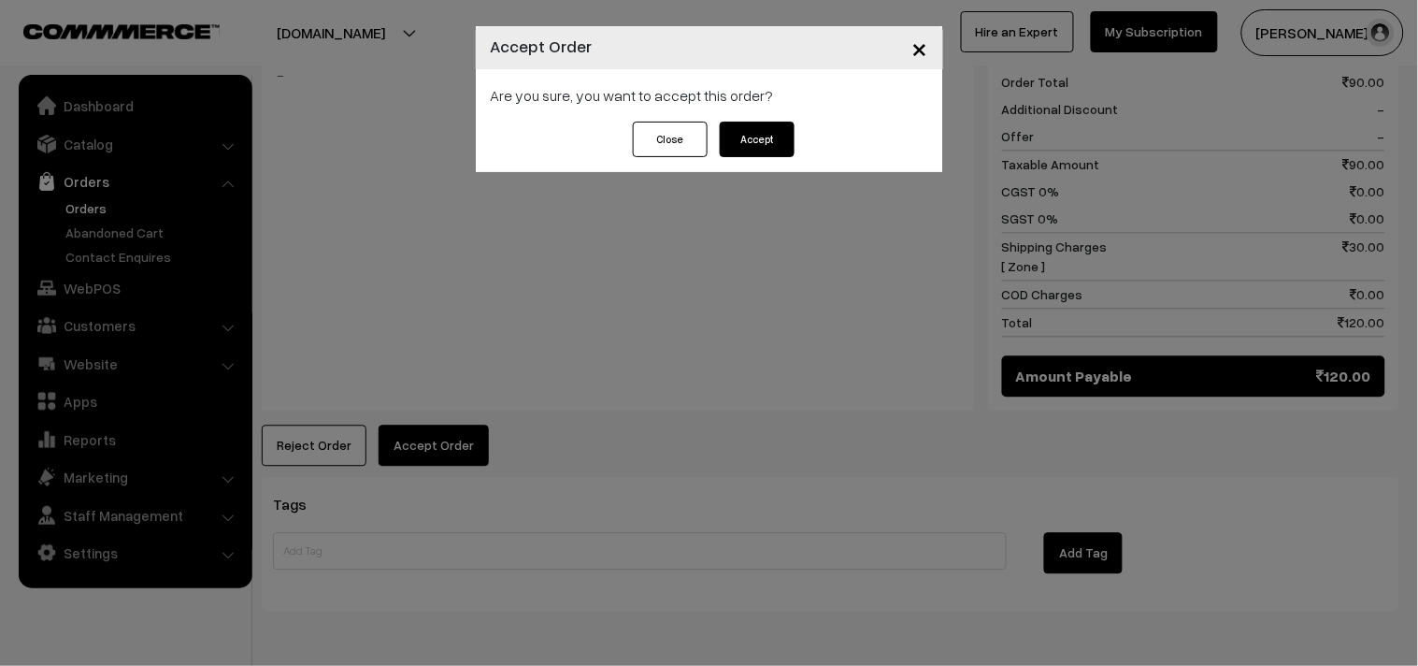
click at [752, 143] on button "Accept" at bounding box center [757, 140] width 75 height 36
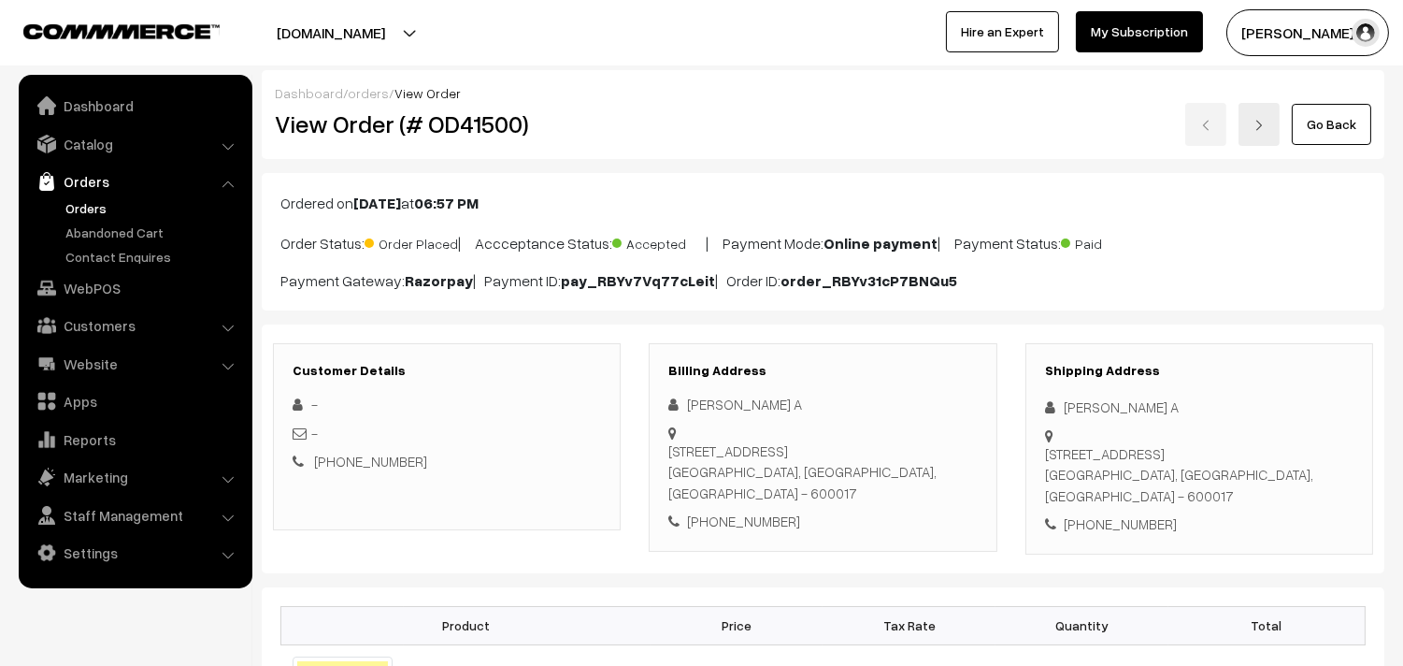
click at [745, 510] on div "[PHONE_NUMBER]" at bounding box center [822, 521] width 308 height 22
click at [746, 510] on div "[PHONE_NUMBER]" at bounding box center [822, 521] width 308 height 22
copy div "9884034314"
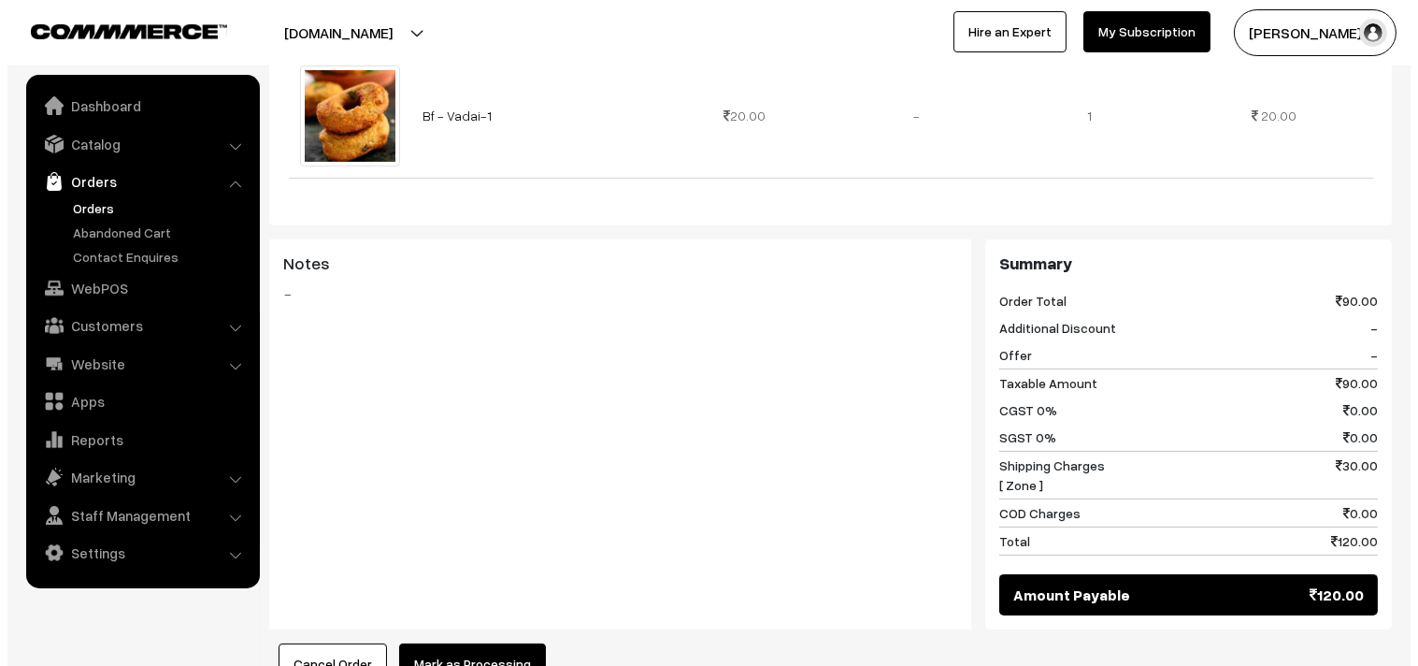
scroll to position [726, 0]
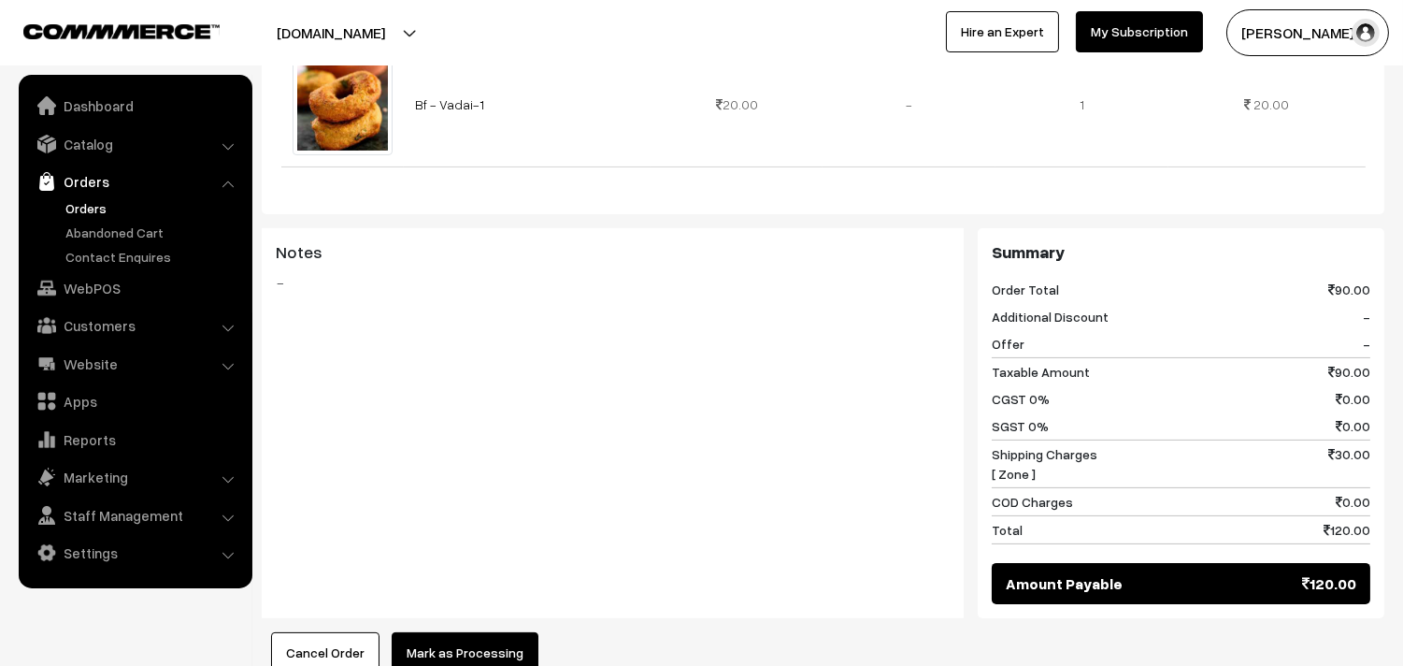
click at [453, 632] on button "Mark as Processing" at bounding box center [465, 652] width 147 height 41
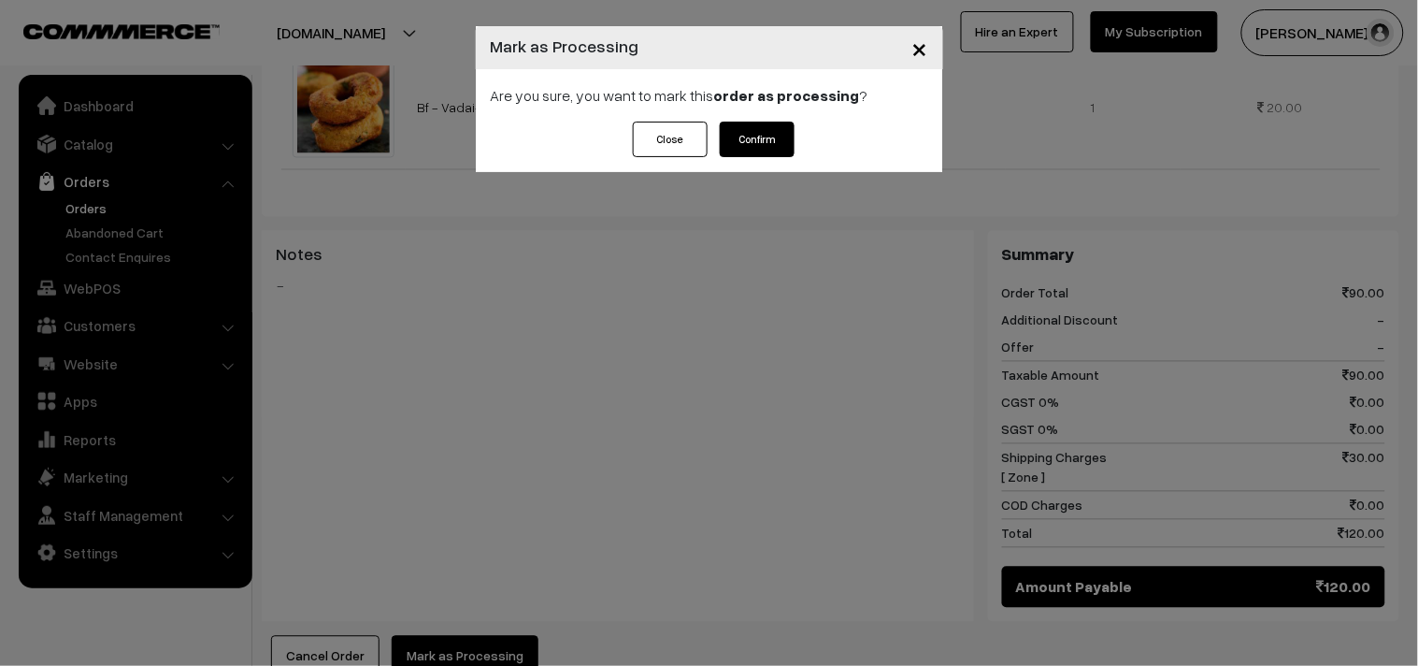
click at [767, 131] on button "Confirm" at bounding box center [757, 140] width 75 height 36
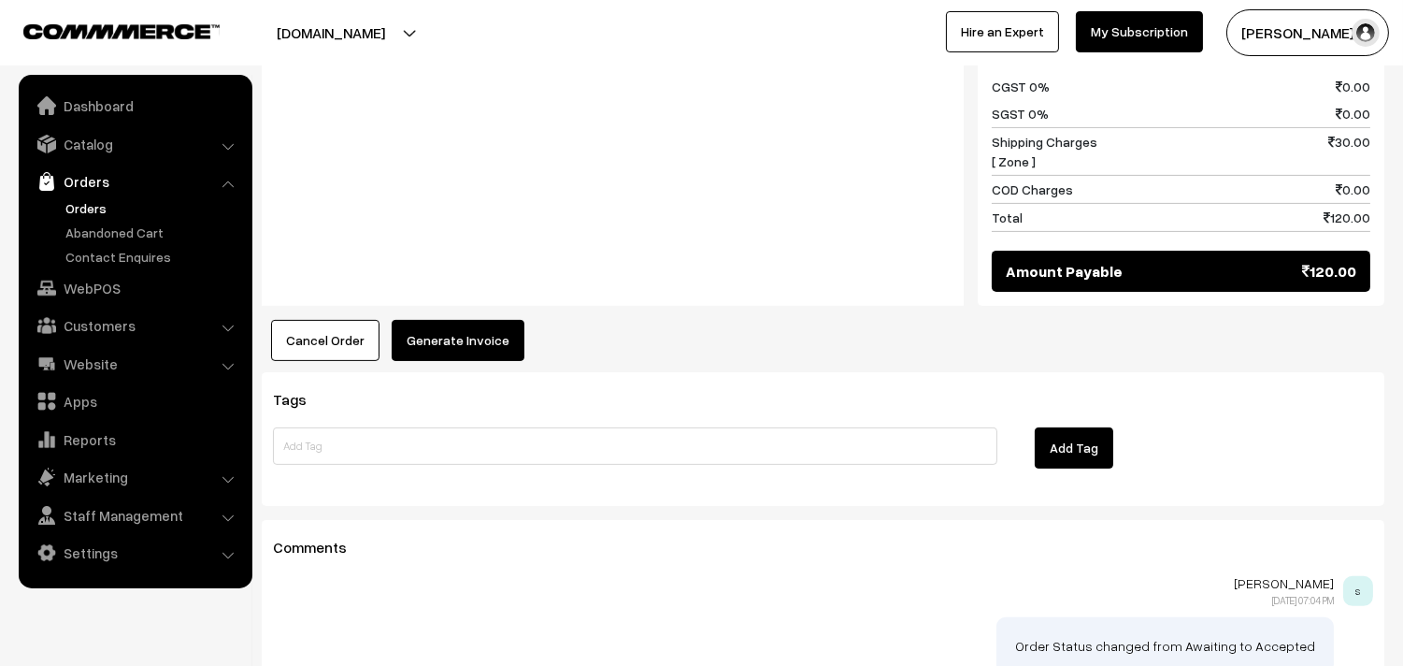
click at [471, 320] on button "Generate Invoice" at bounding box center [458, 340] width 133 height 41
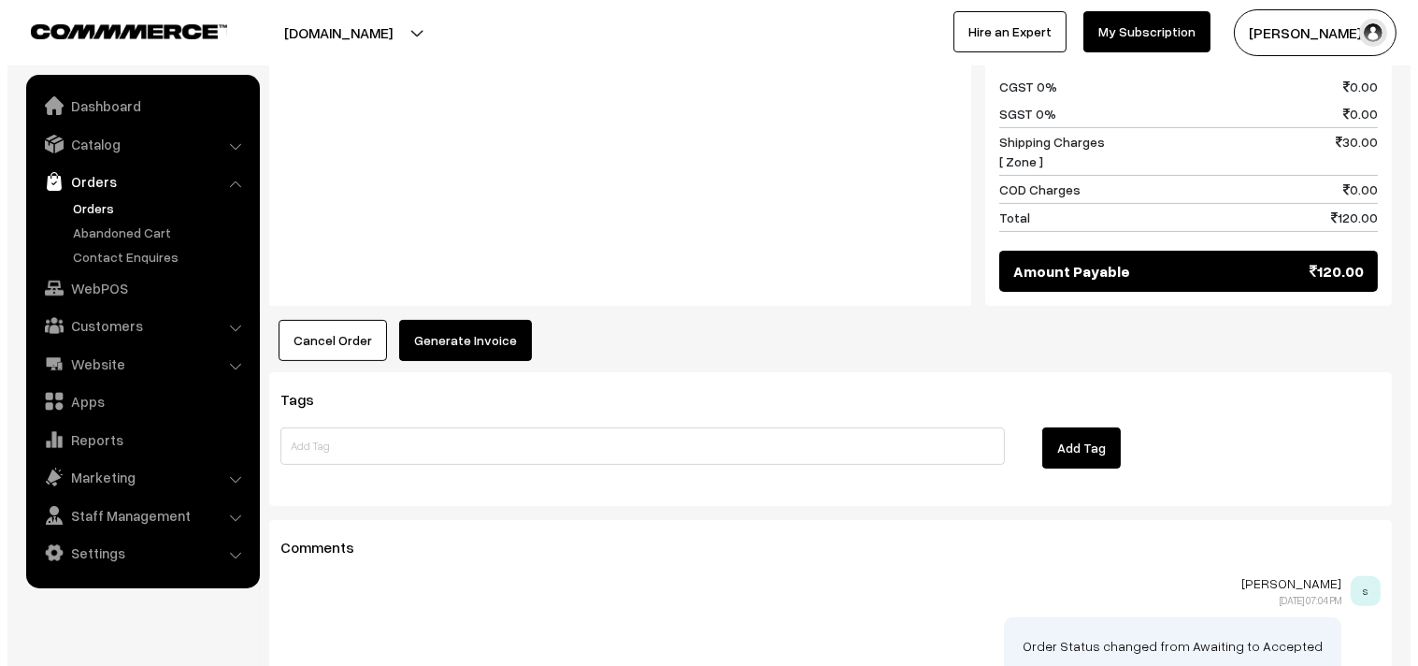
scroll to position [1042, 0]
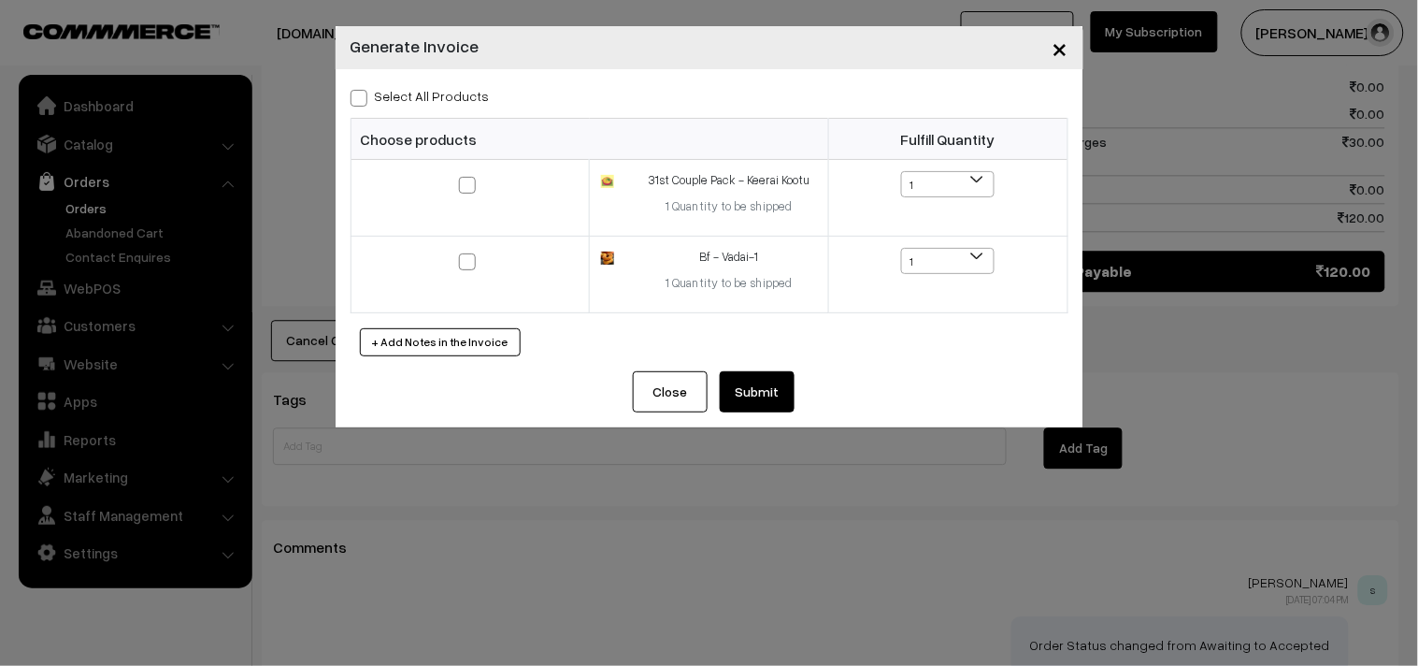
click at [467, 95] on label "Select All Products" at bounding box center [420, 96] width 139 height 20
click at [363, 95] on input "Select All Products" at bounding box center [357, 95] width 12 height 12
checkbox input "true"
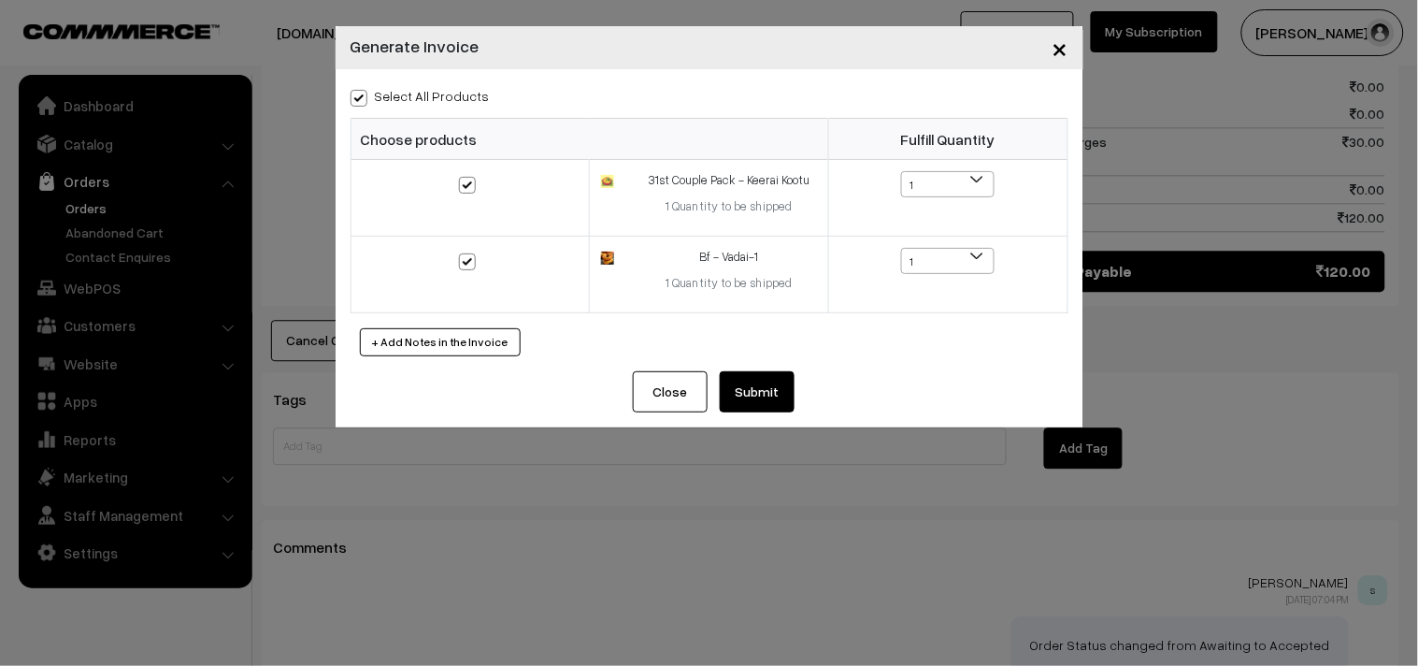
click at [755, 384] on button "Submit" at bounding box center [757, 391] width 75 height 41
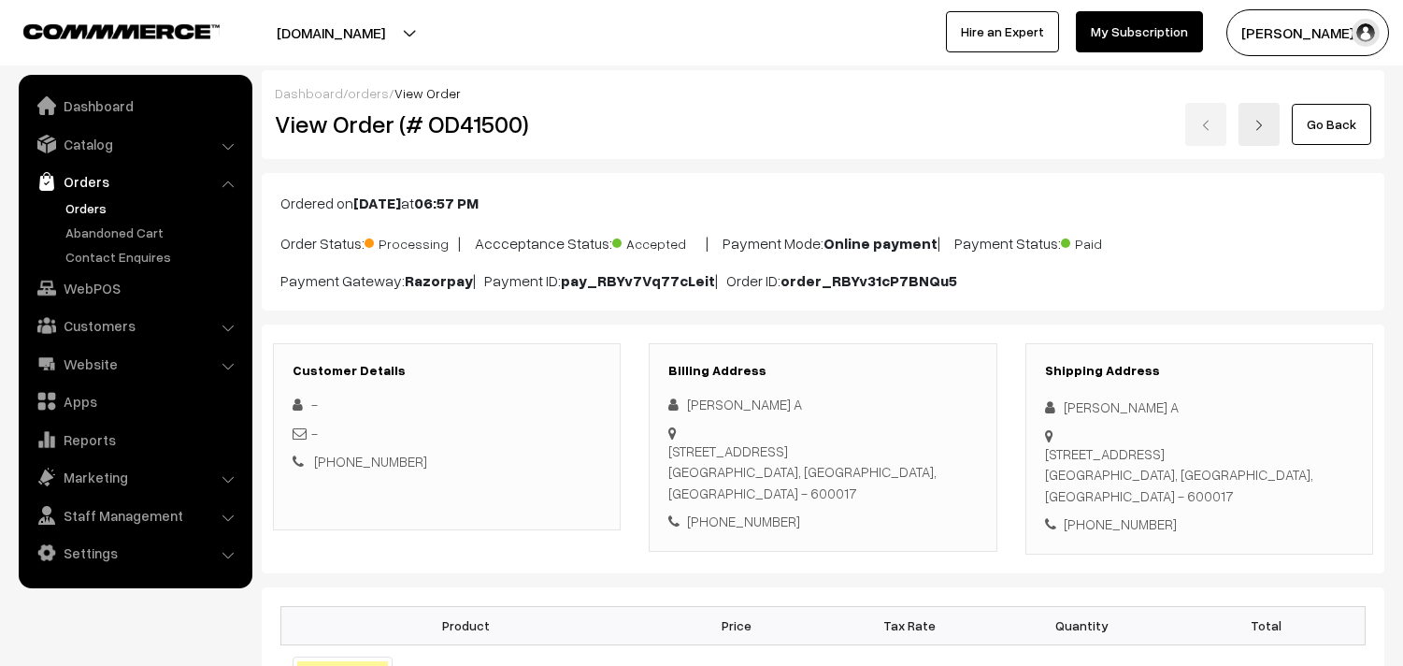
scroll to position [1039, 0]
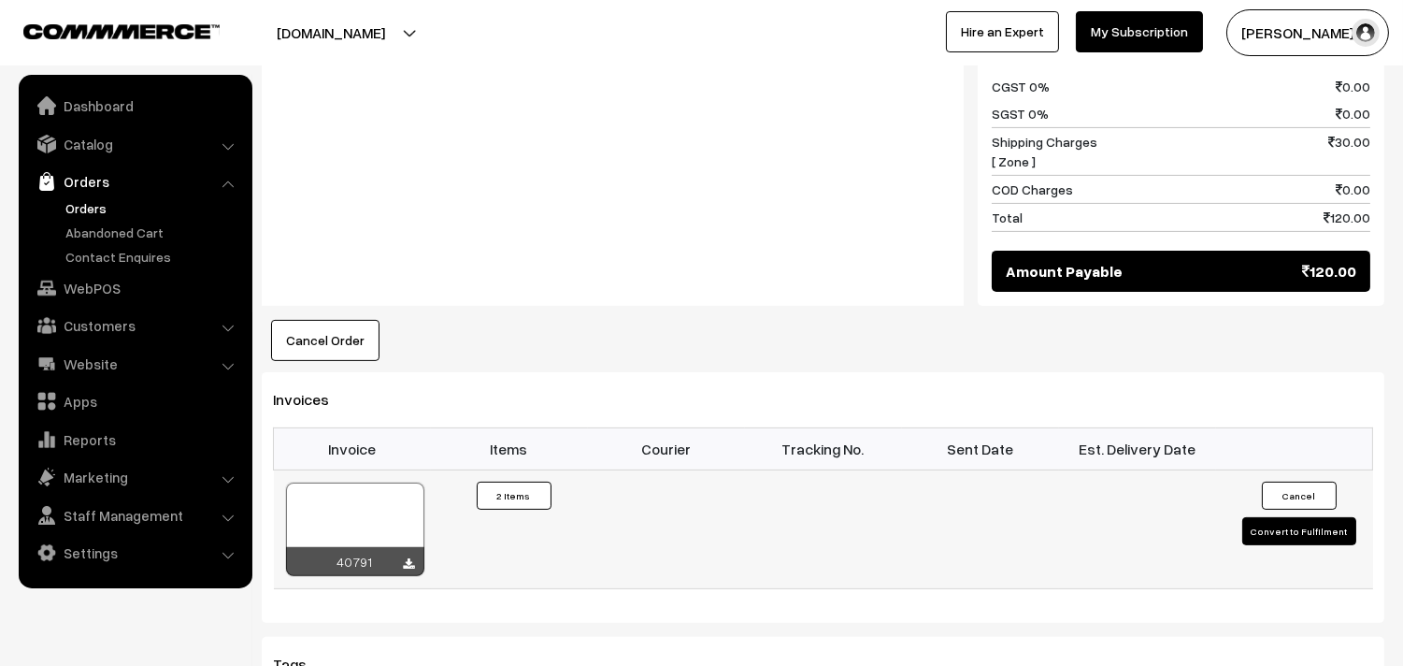
click at [338, 490] on div at bounding box center [355, 528] width 138 height 93
click at [129, 296] on link "WebPOS" at bounding box center [134, 288] width 222 height 34
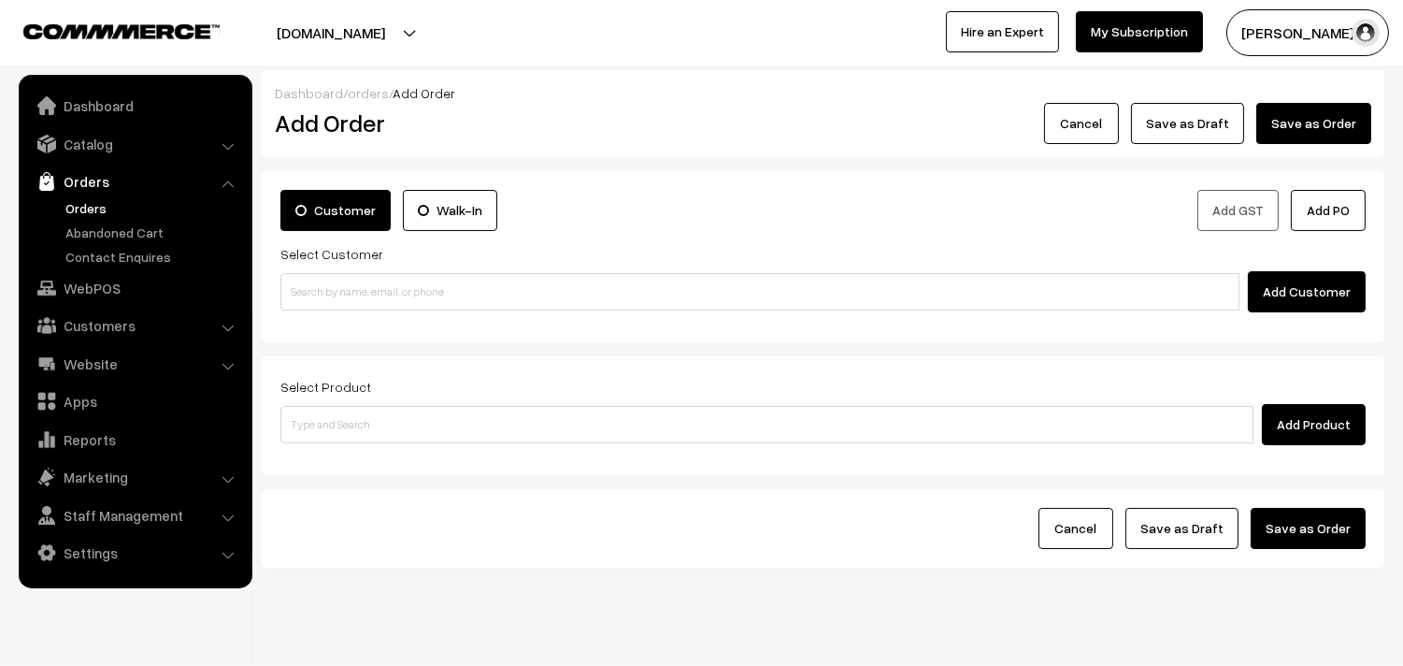
click at [103, 203] on link "Orders" at bounding box center [153, 208] width 185 height 20
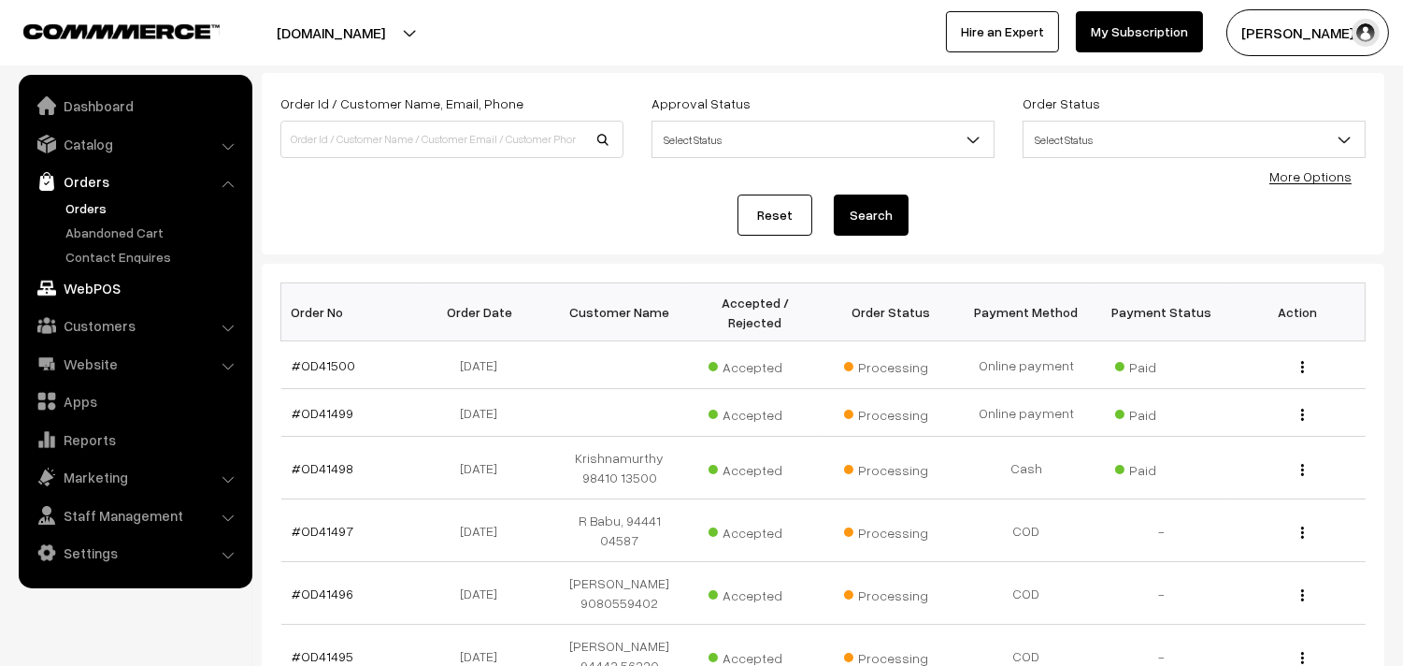
scroll to position [104, 0]
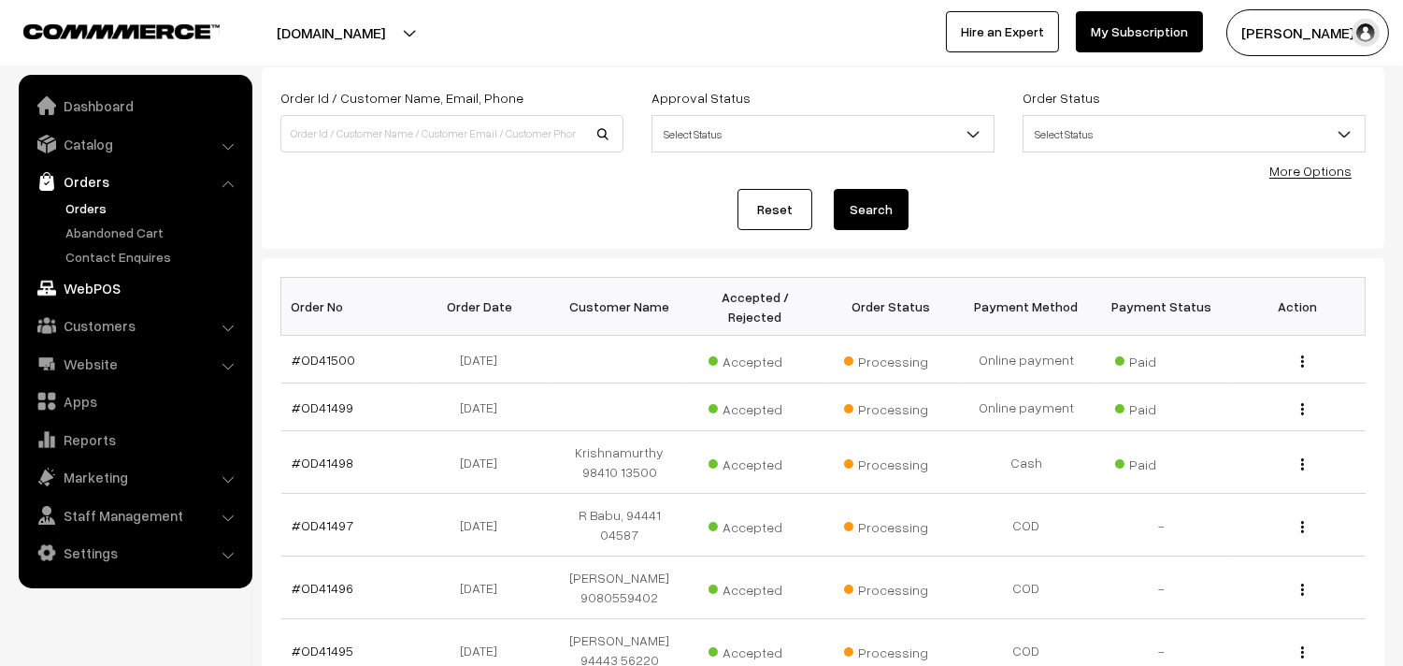
click at [132, 277] on link "WebPOS" at bounding box center [134, 288] width 222 height 34
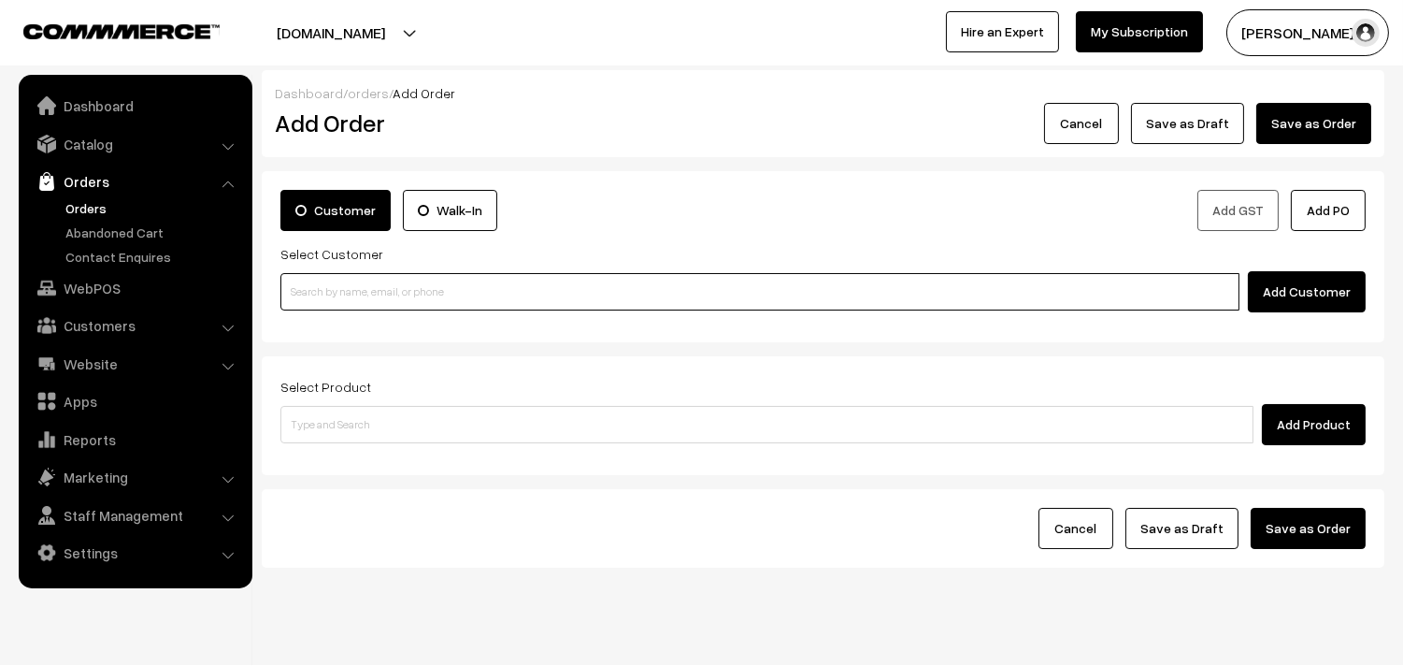
click at [334, 294] on input at bounding box center [759, 291] width 959 height 37
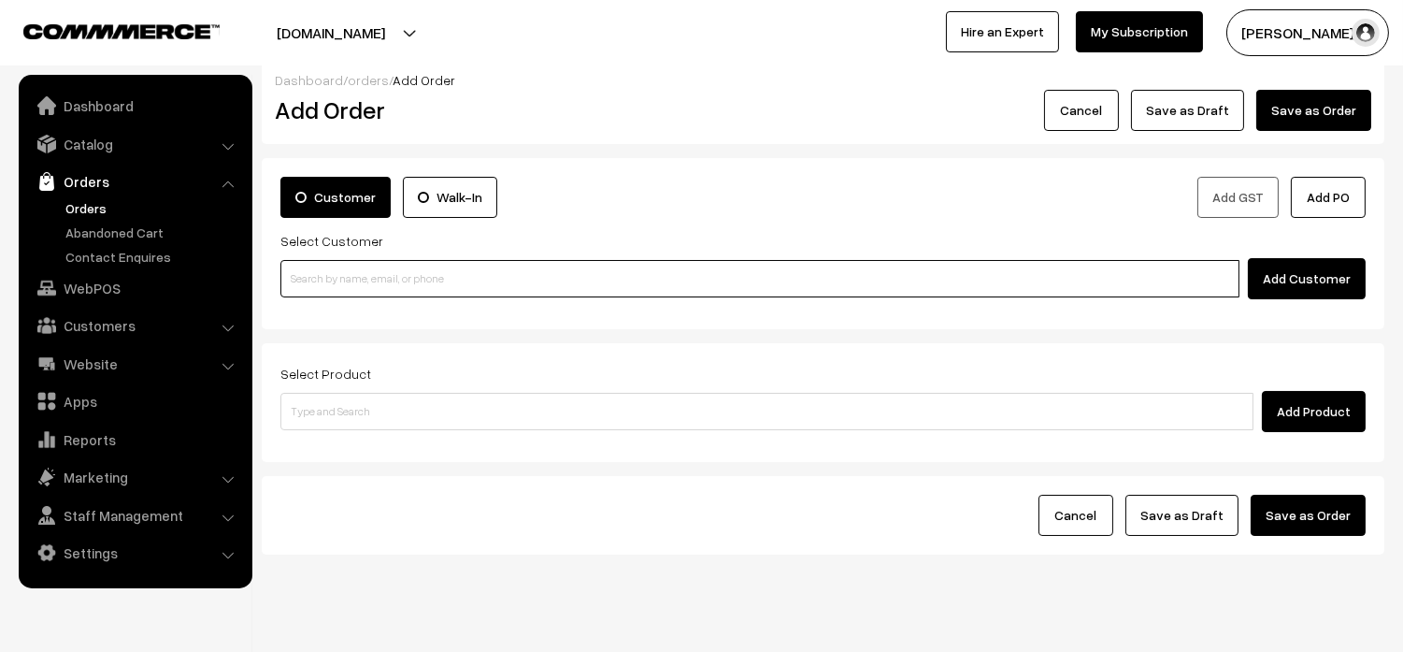
scroll to position [38, 0]
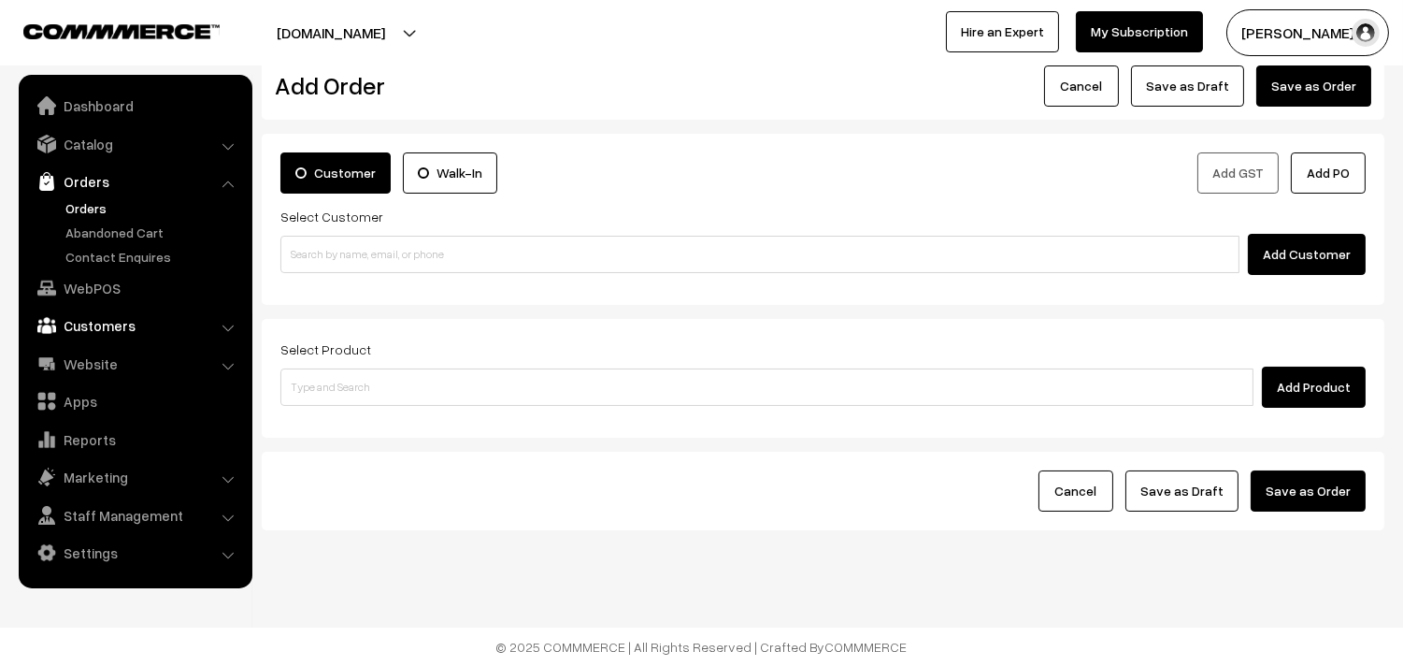
click at [104, 328] on link "Customers" at bounding box center [134, 325] width 222 height 34
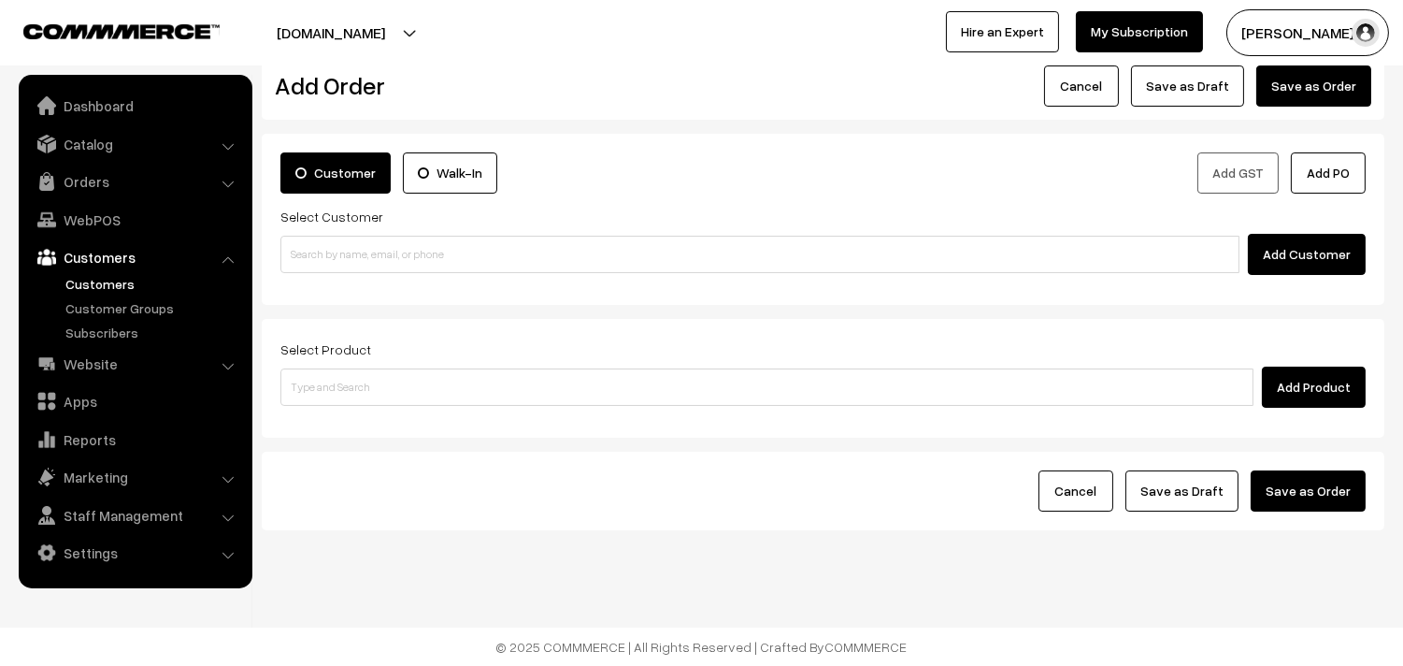
click at [107, 288] on link "Customers" at bounding box center [153, 284] width 185 height 20
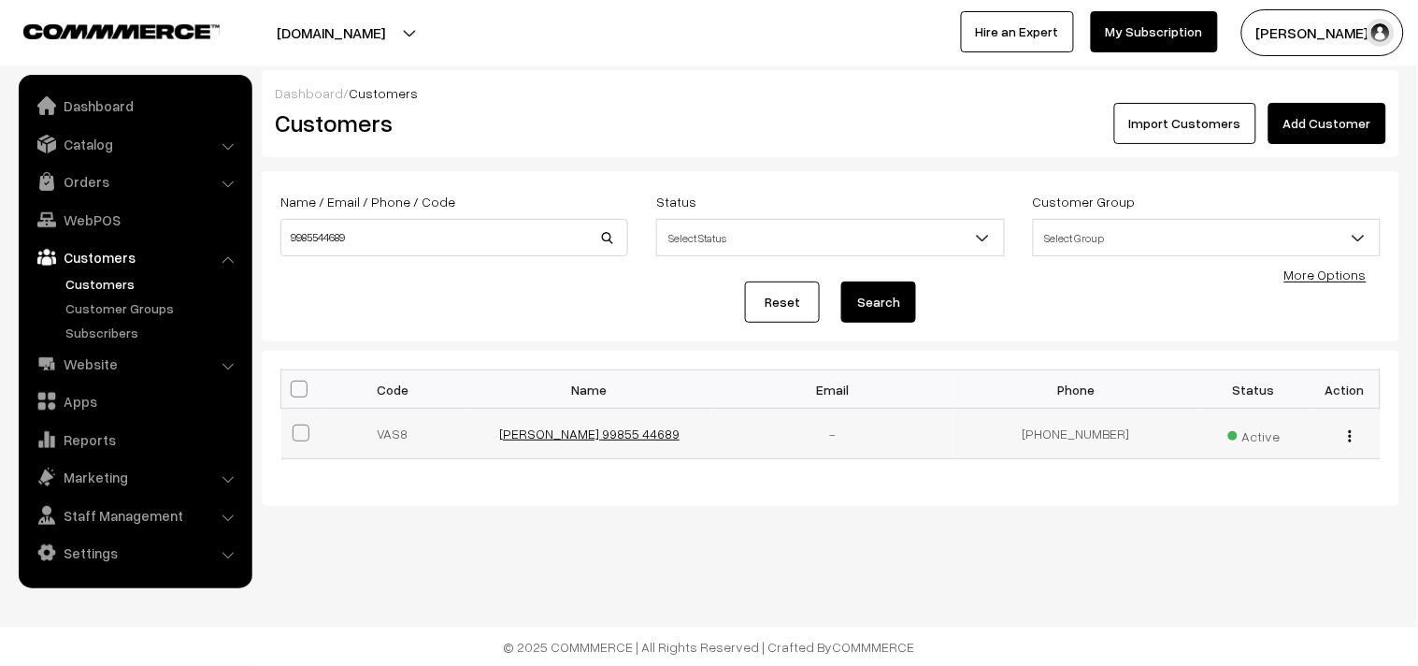
click at [591, 427] on link "[PERSON_NAME] 99855 44689" at bounding box center [589, 433] width 180 height 16
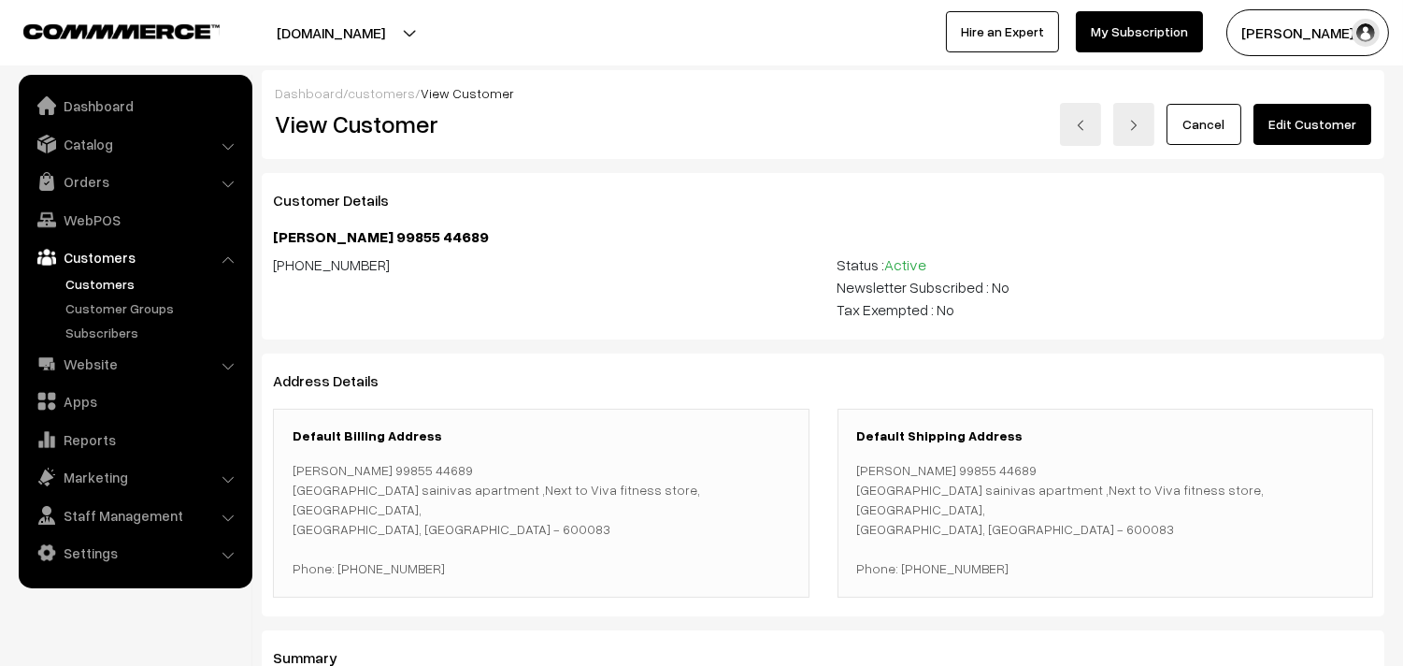
click at [1301, 117] on link "Edit Customer" at bounding box center [1313, 124] width 118 height 41
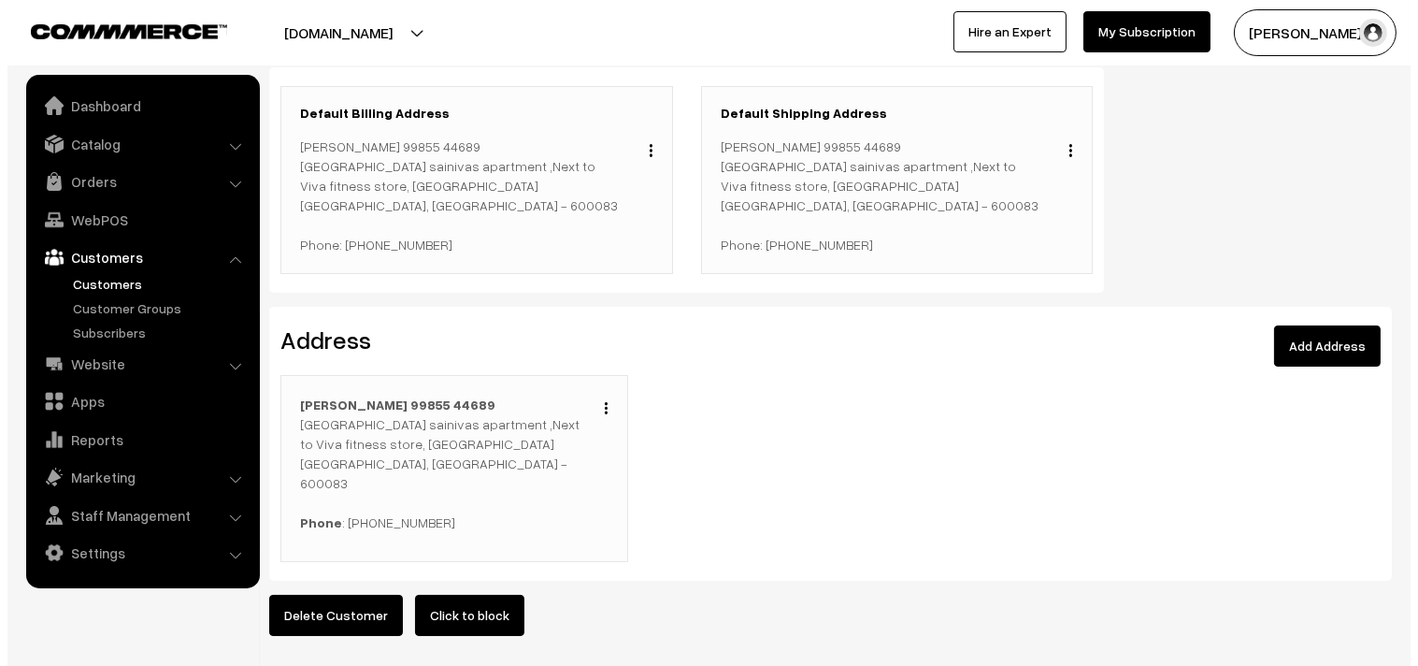
scroll to position [520, 0]
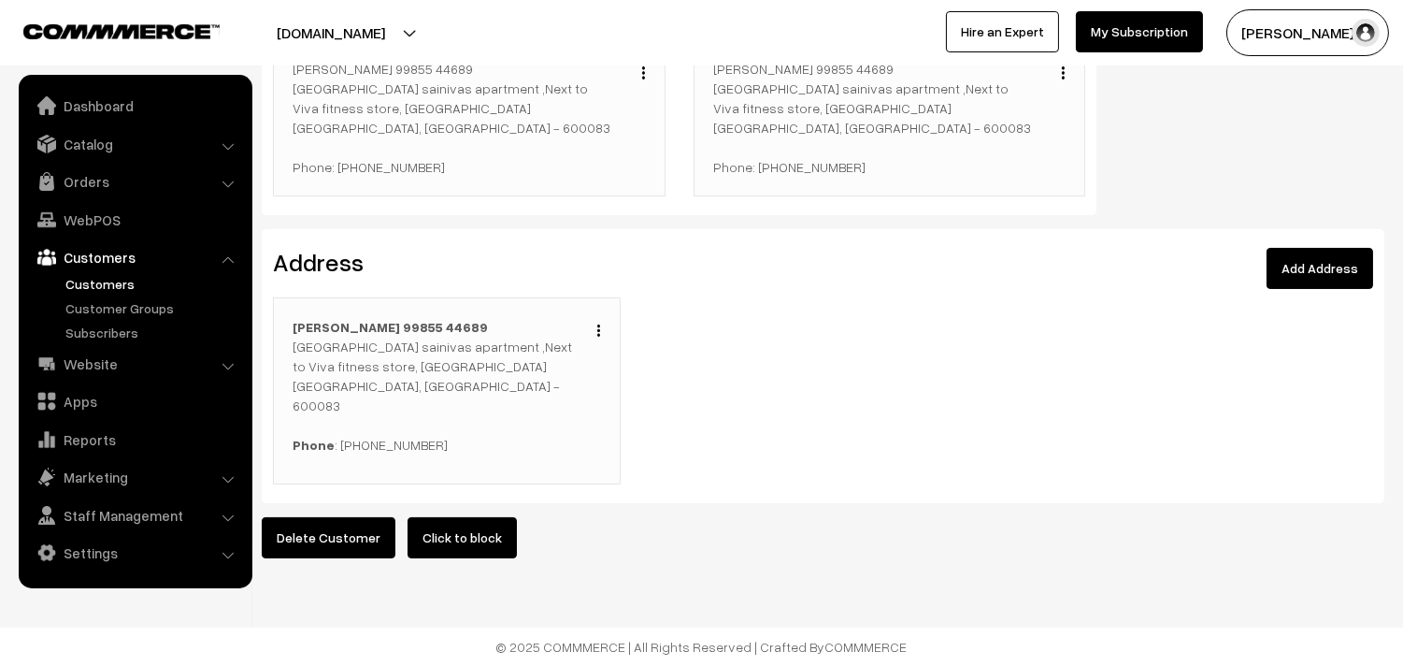
click at [599, 324] on img "button" at bounding box center [598, 330] width 3 height 12
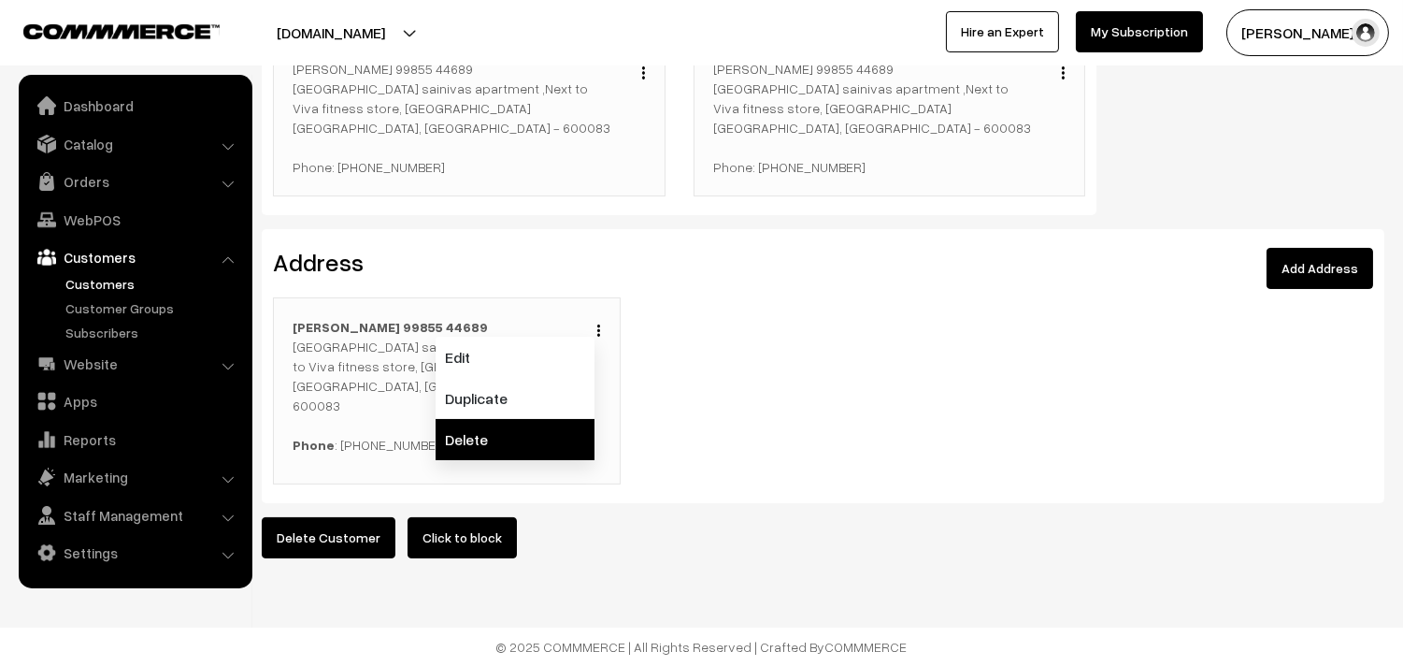
click at [538, 426] on link "Delete" at bounding box center [515, 439] width 159 height 41
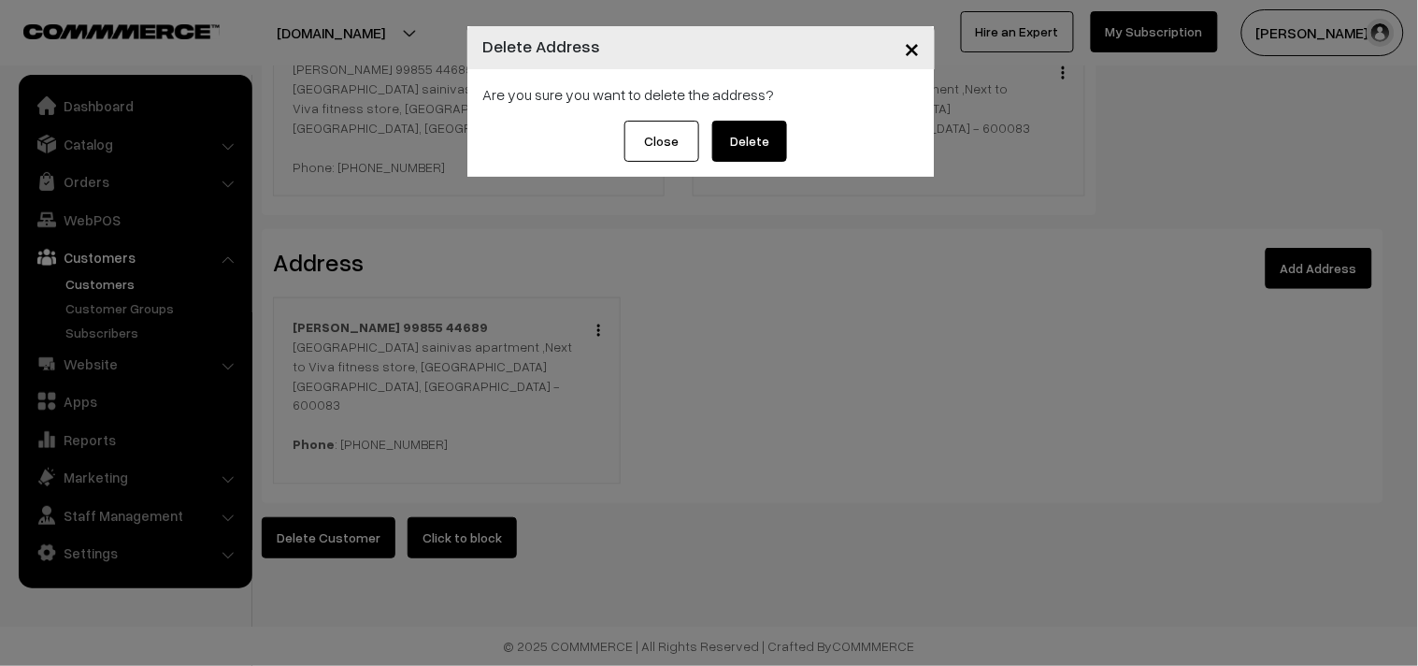
drag, startPoint x: 776, startPoint y: 141, endPoint x: 801, endPoint y: 266, distance: 127.8
click at [774, 141] on button "Delete" at bounding box center [749, 141] width 75 height 41
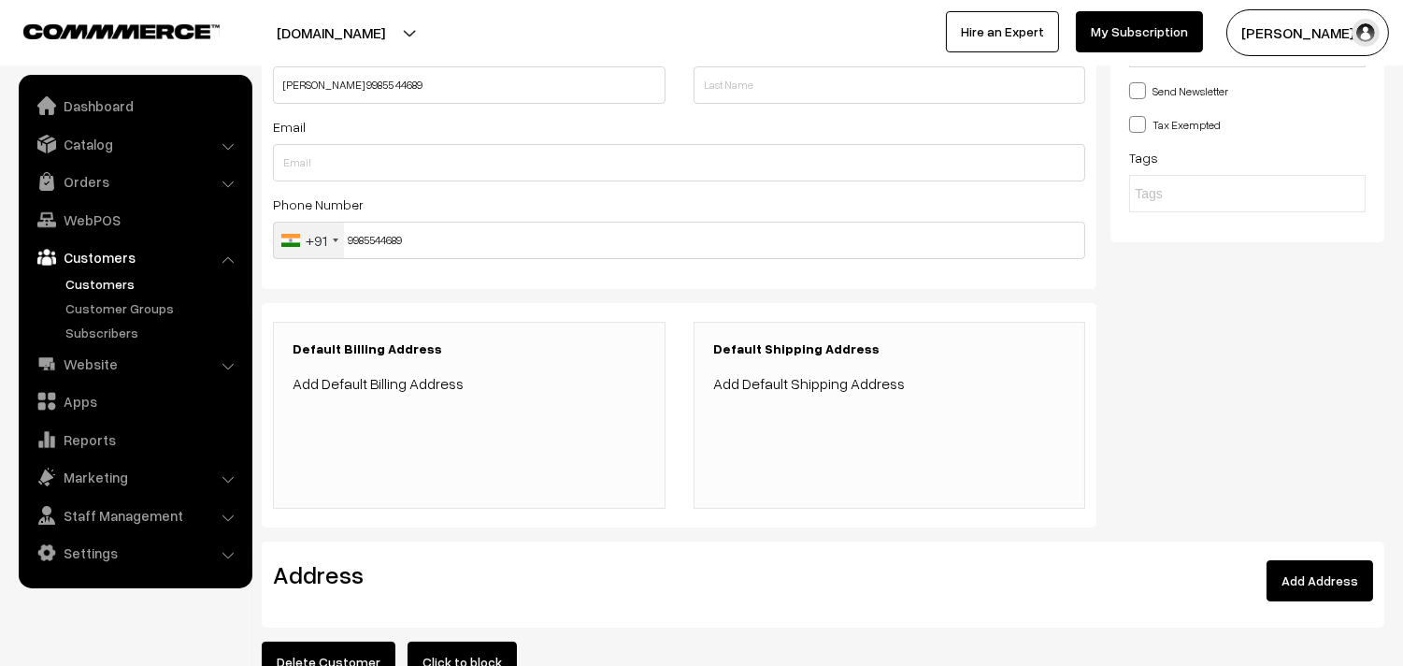
scroll to position [0, 0]
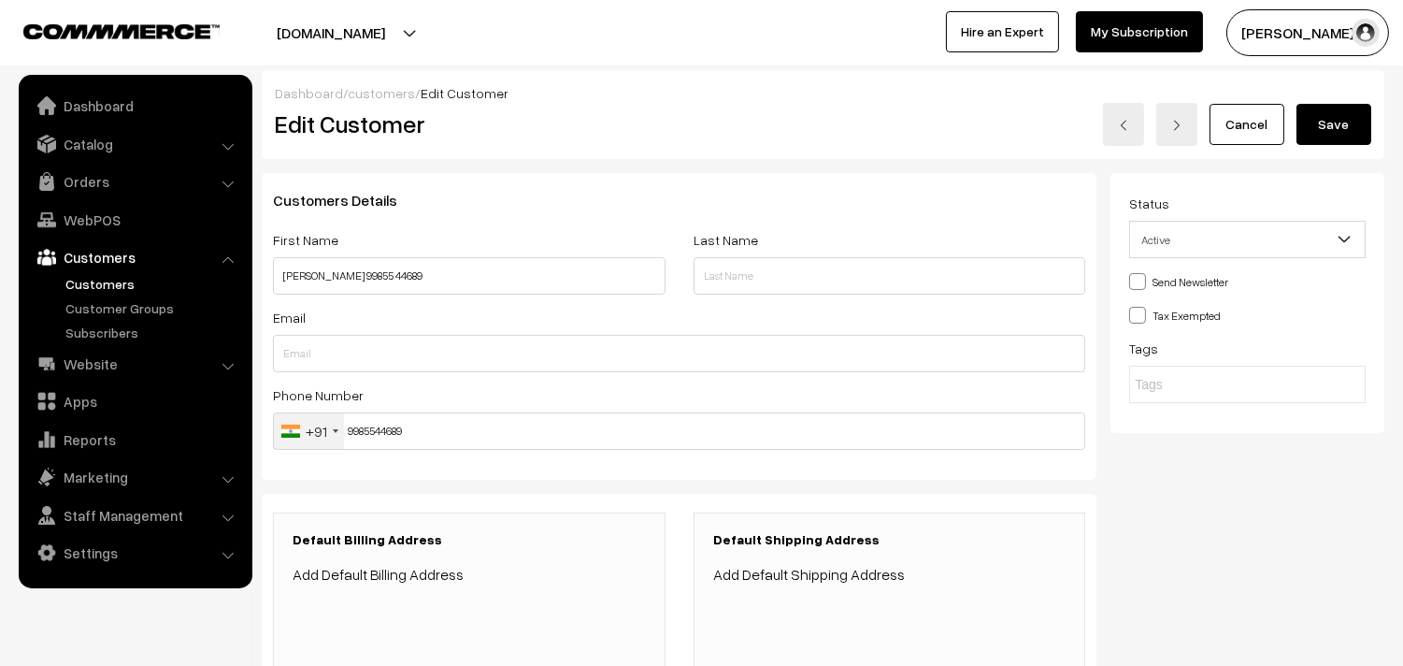
click at [122, 275] on link "Customers" at bounding box center [153, 284] width 185 height 20
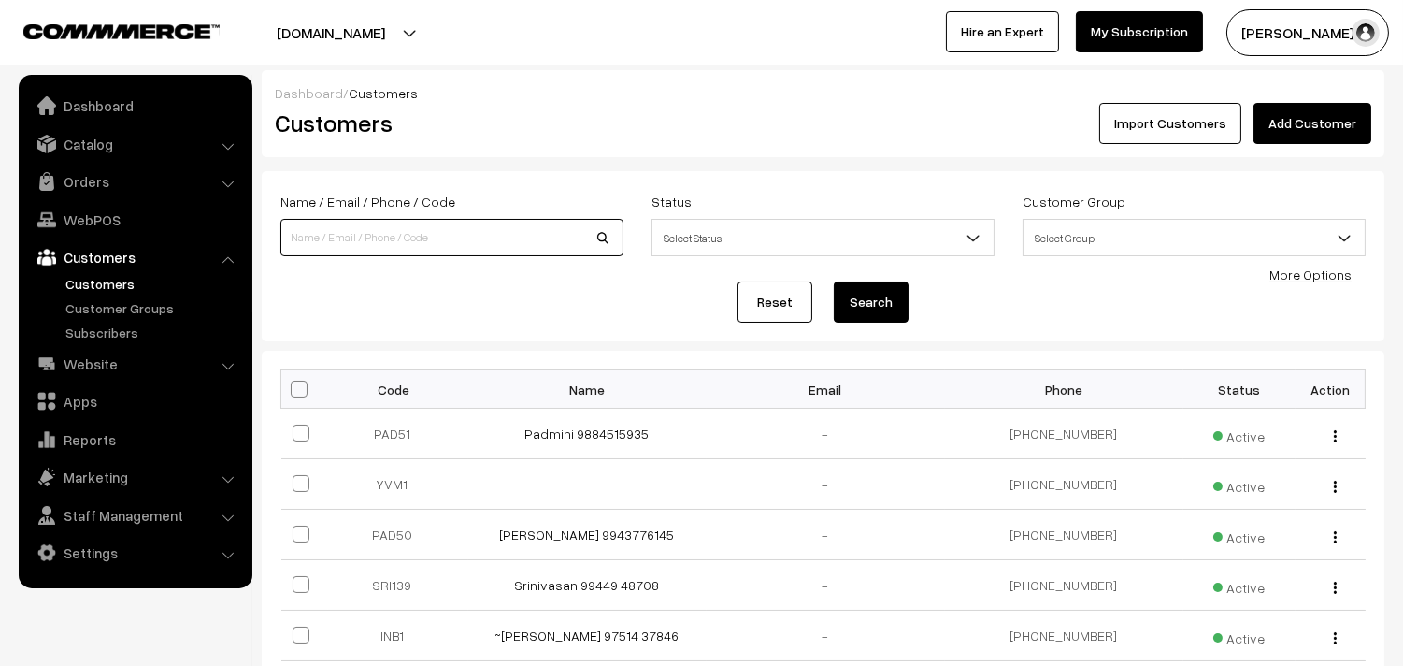
click at [391, 231] on input at bounding box center [451, 237] width 343 height 37
paste input "99855 44689"
drag, startPoint x: 337, startPoint y: 238, endPoint x: 341, endPoint y: 248, distance: 10.1
click at [338, 239] on input "99855 44689" at bounding box center [451, 237] width 343 height 37
type input "9985544689"
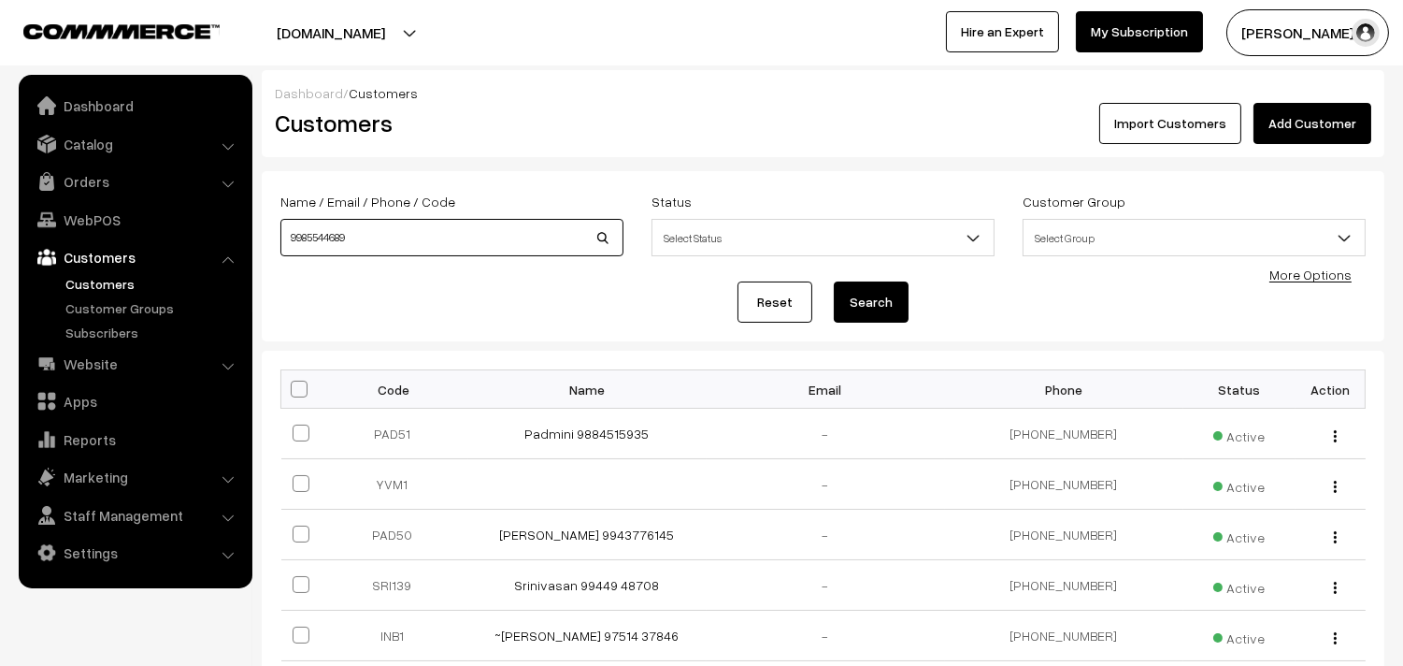
click at [834, 281] on button "Search" at bounding box center [871, 301] width 75 height 41
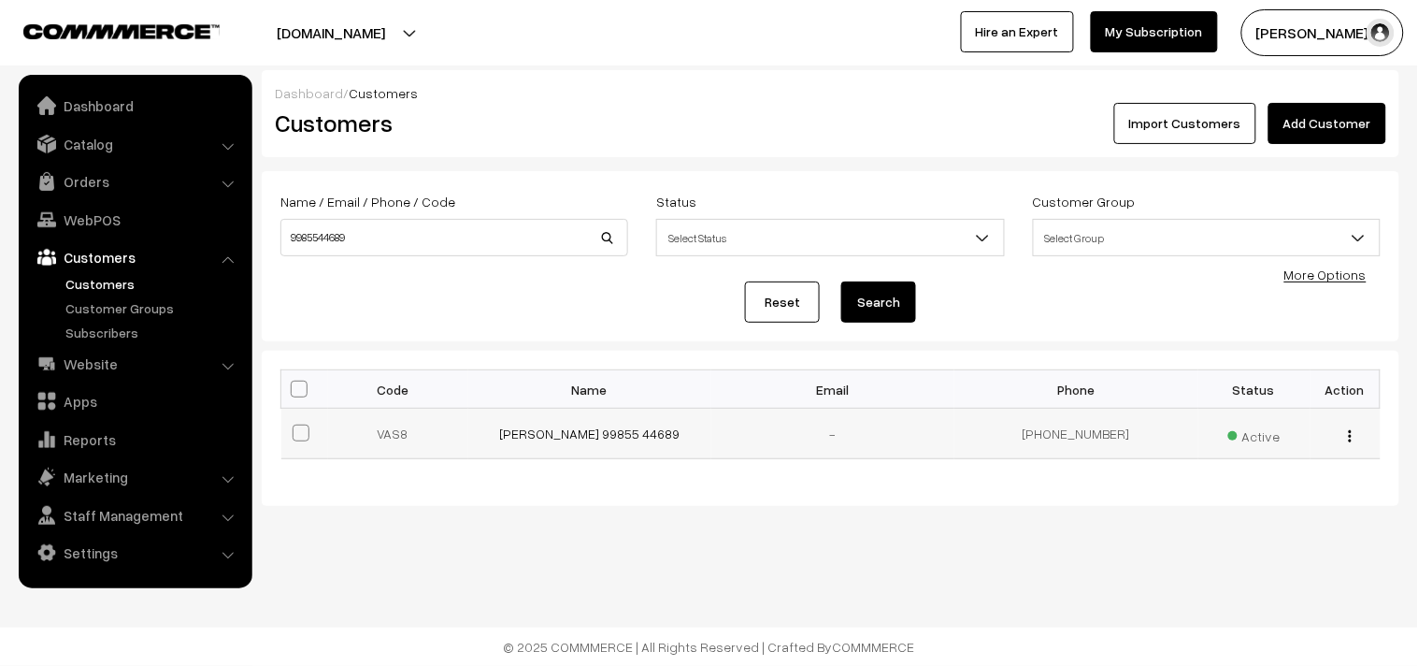
click at [1346, 436] on div "view Edit Delete" at bounding box center [1346, 433] width 48 height 20
click at [1356, 444] on td "view Edit Delete" at bounding box center [1346, 434] width 70 height 50
click at [1350, 434] on img "button" at bounding box center [1350, 436] width 3 height 12
click at [1283, 528] on link "Delete" at bounding box center [1266, 543] width 159 height 41
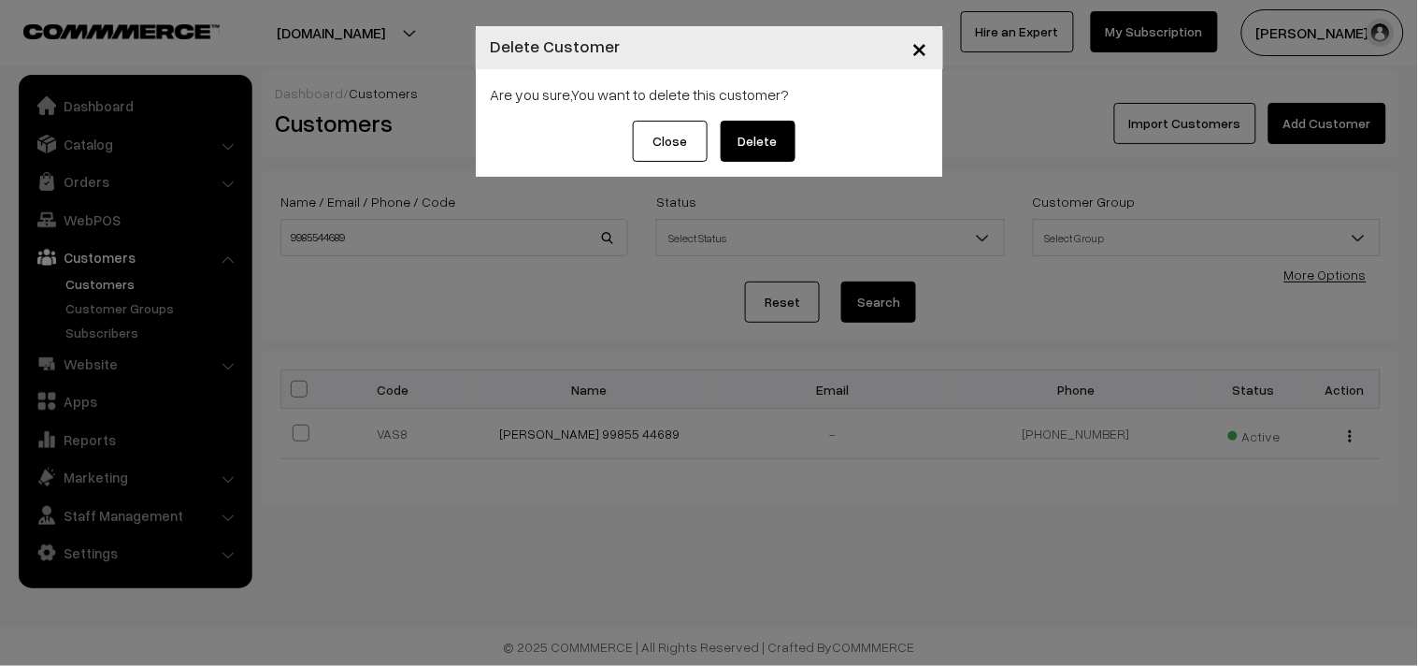
click at [781, 135] on button "Delete" at bounding box center [758, 141] width 75 height 41
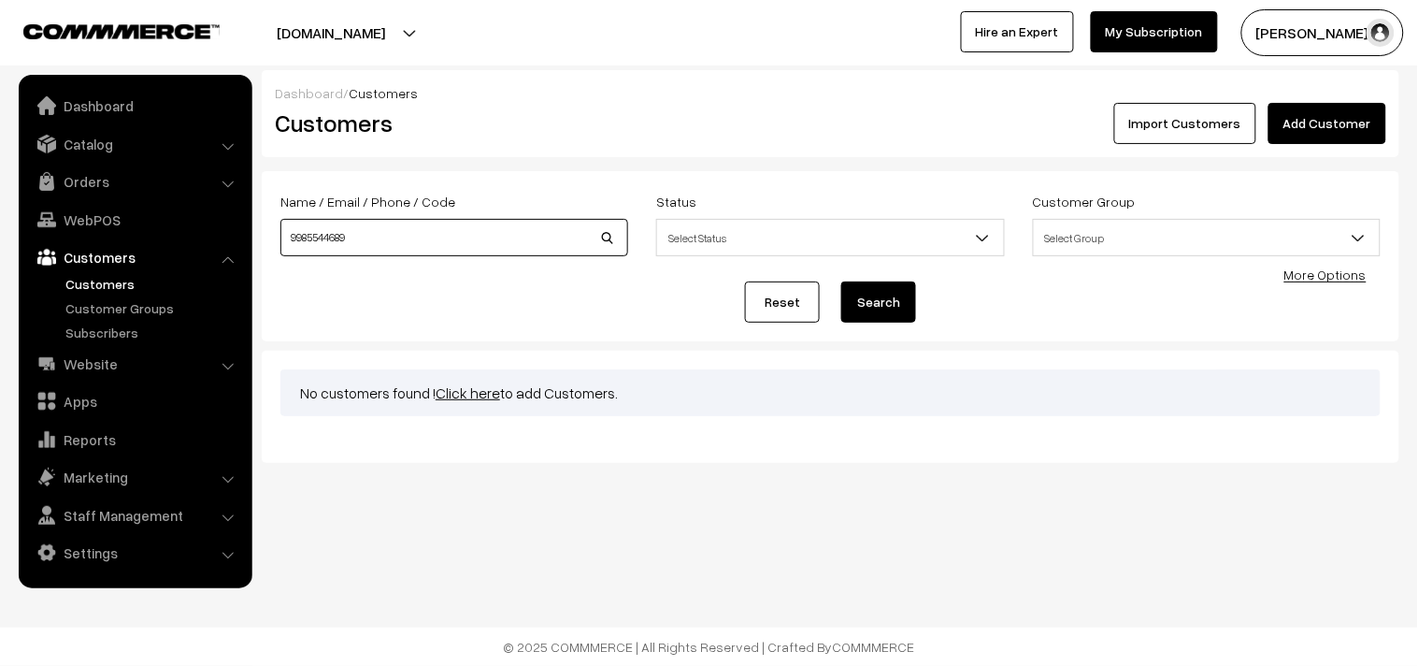
click at [333, 235] on input "9985544689" at bounding box center [454, 237] width 348 height 37
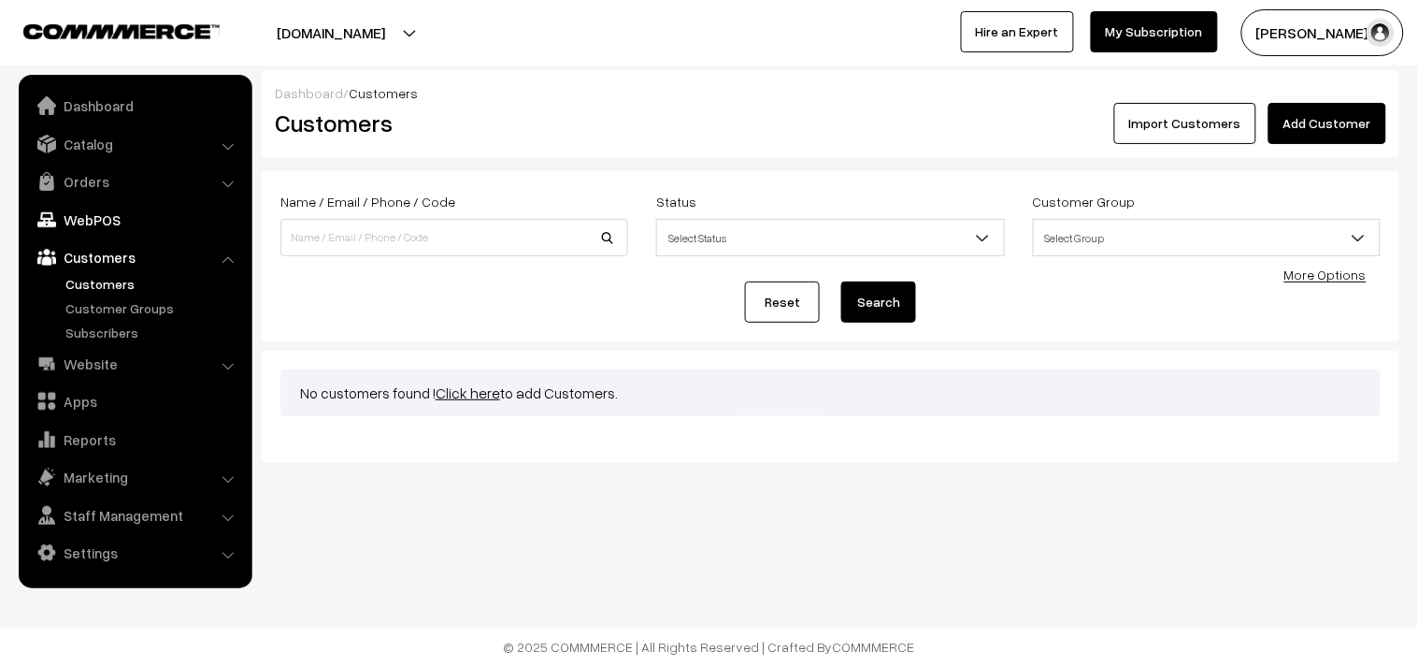
click at [96, 215] on link "WebPOS" at bounding box center [134, 220] width 222 height 34
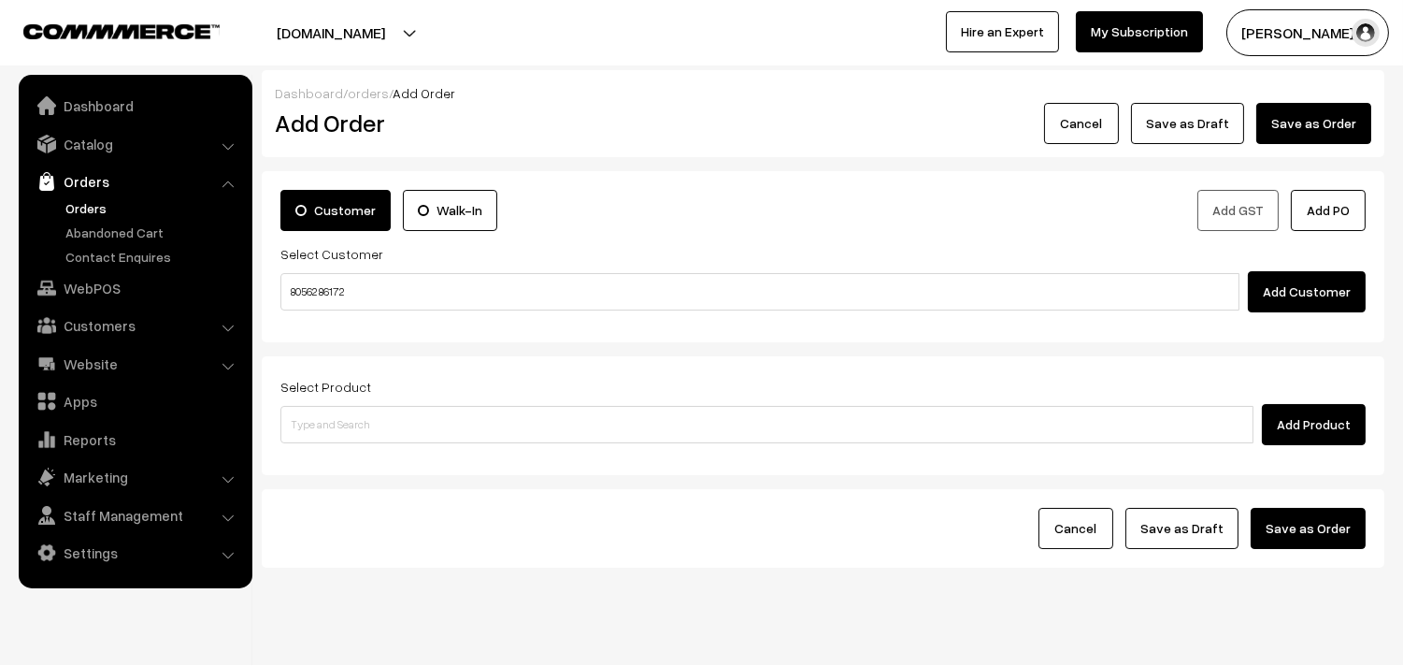
click at [340, 284] on input "80562 86172" at bounding box center [759, 291] width 959 height 37
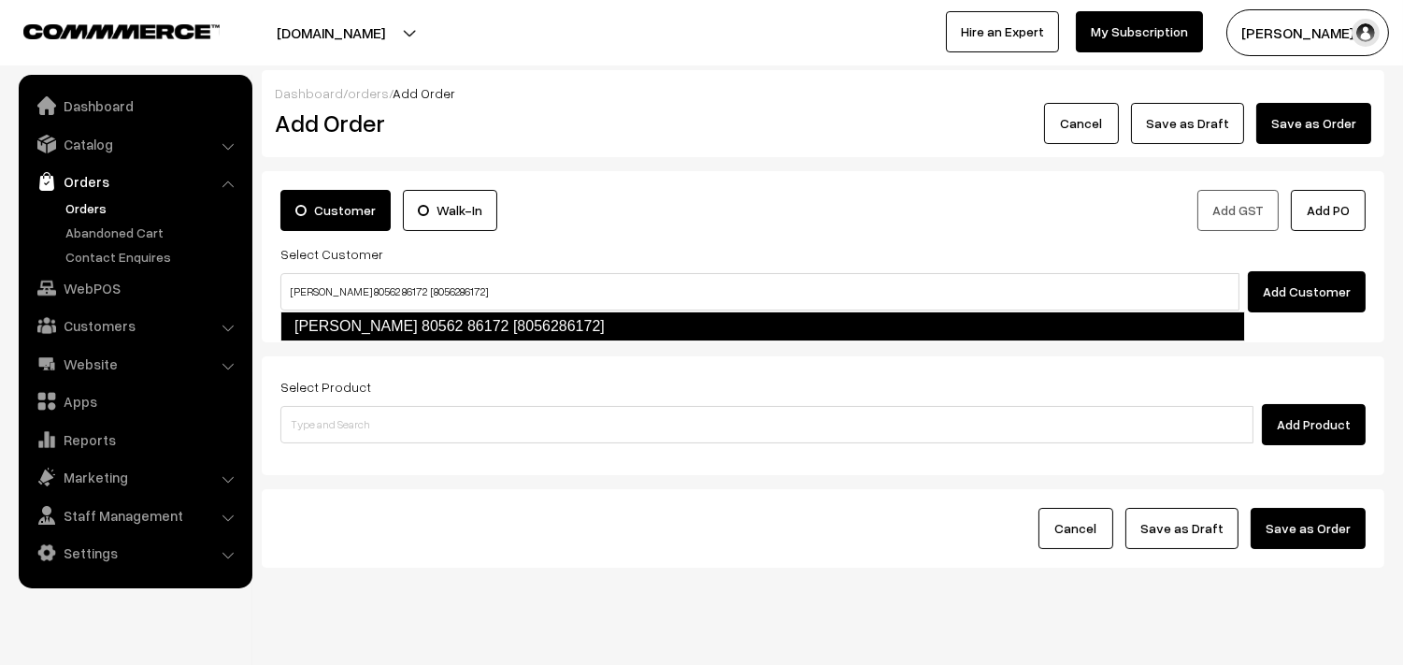
type input "Narasimhan Swaminathan 80562 86172 [8056286172]"
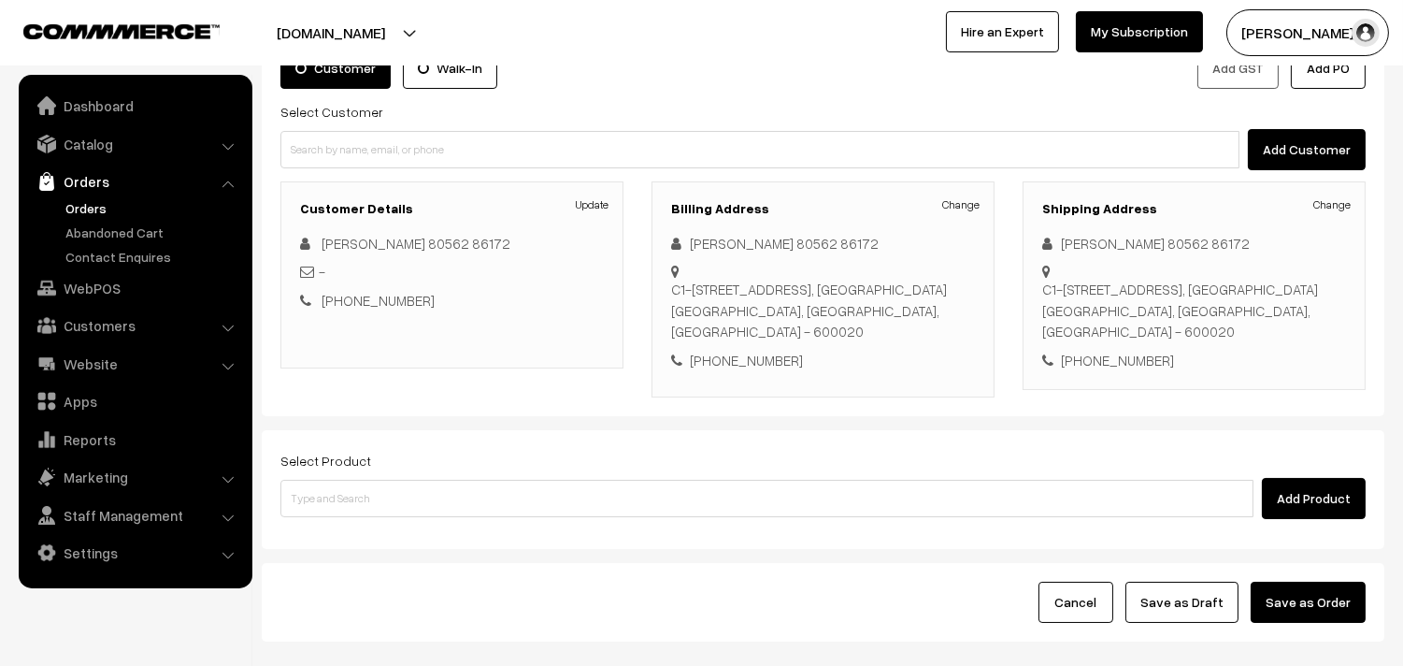
scroll to position [254, 0]
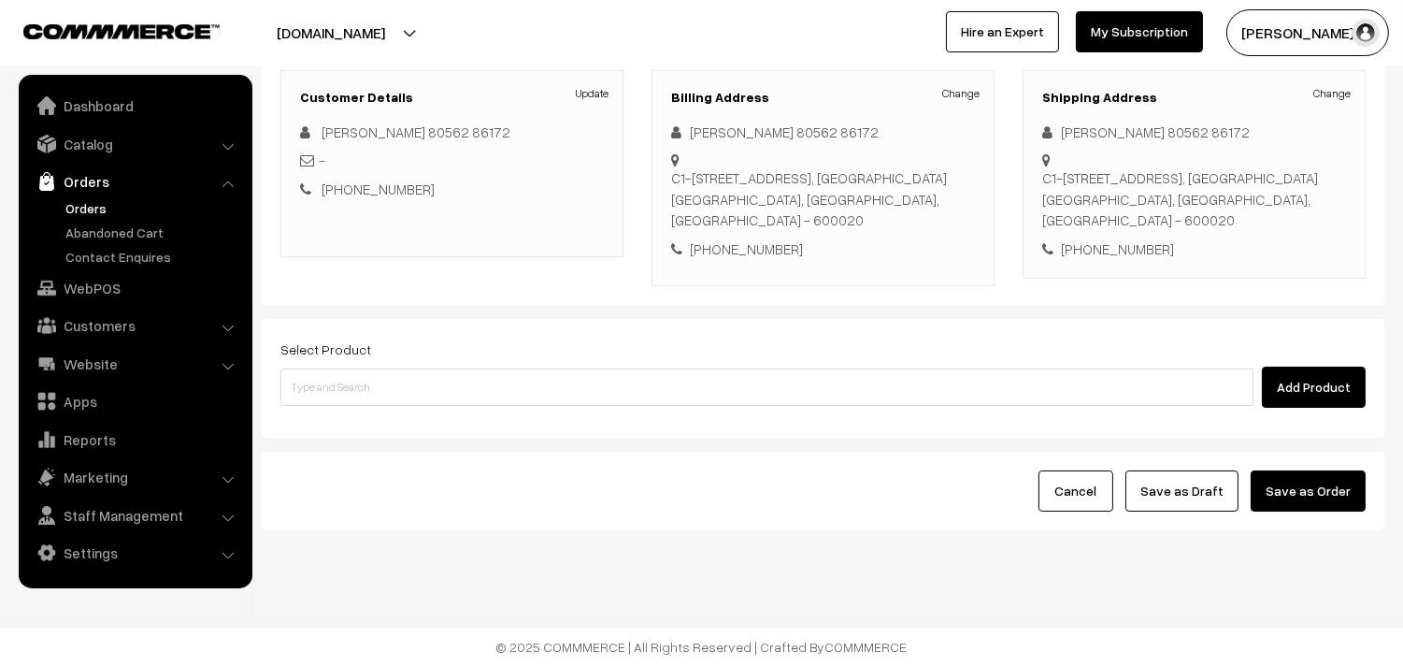
click at [486, 430] on div "Select Product Add Product" at bounding box center [823, 378] width 1123 height 119
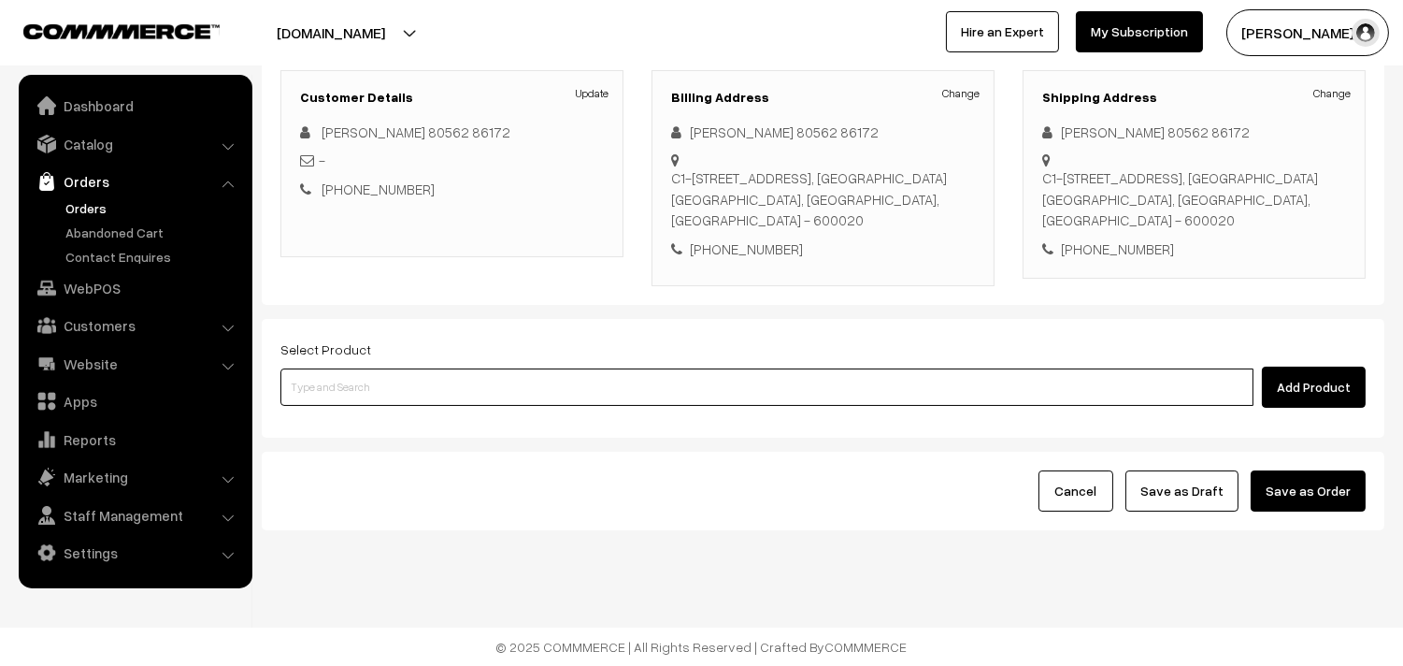
click at [474, 384] on input at bounding box center [766, 386] width 973 height 37
click at [444, 387] on input at bounding box center [766, 386] width 973 height 37
paste input "31st Without Rice..."
type input "31st Without Rice..."
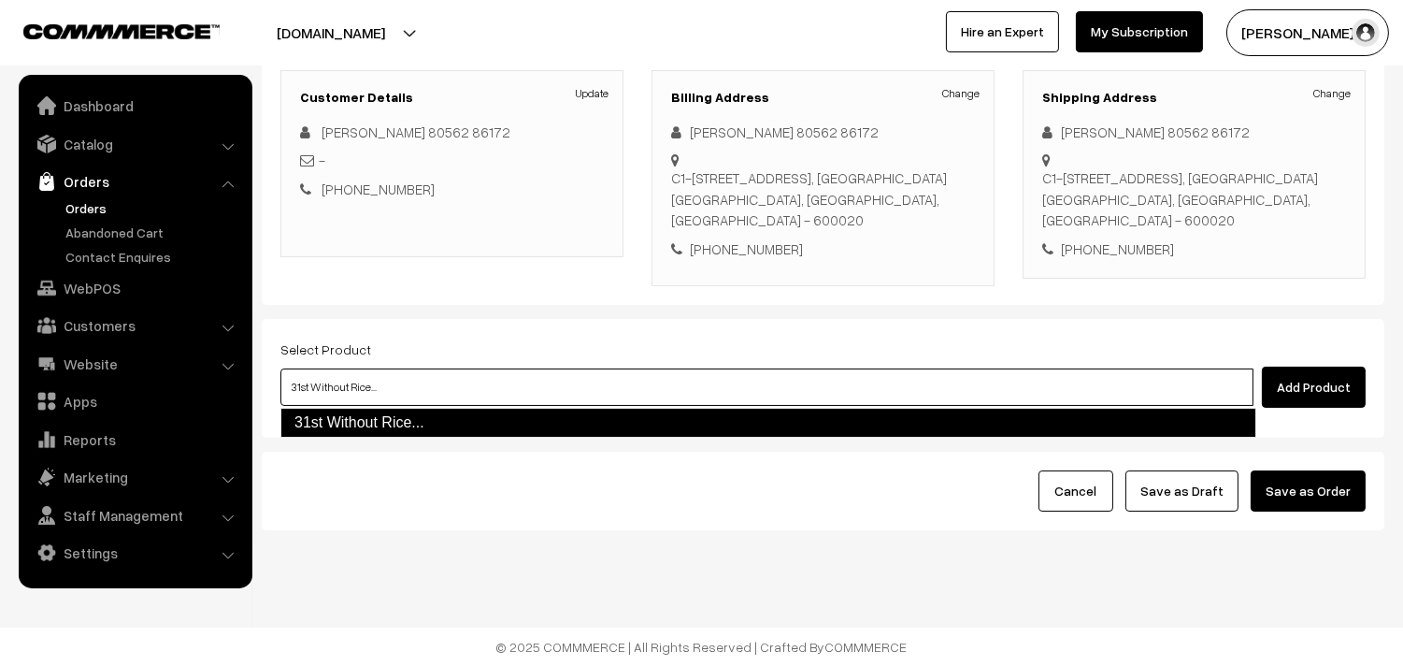
click at [404, 417] on link "31st Without Rice..." at bounding box center [768, 423] width 976 height 30
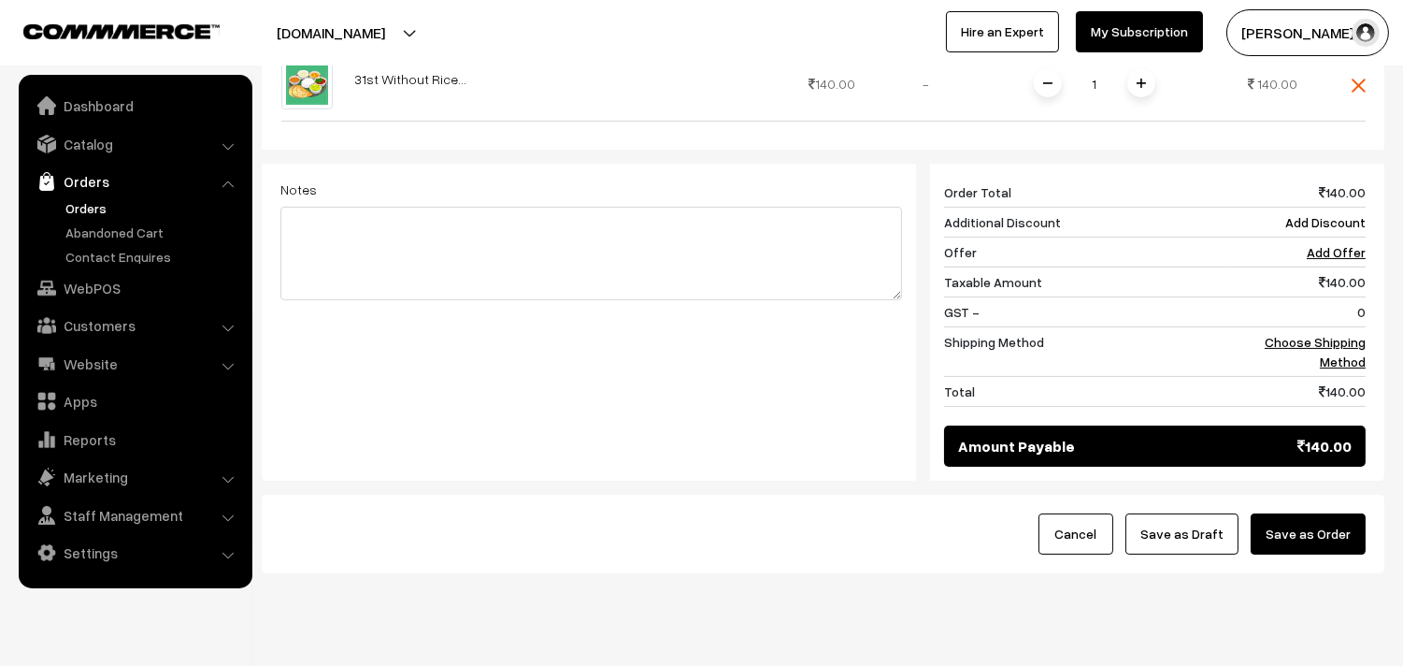
scroll to position [692, 0]
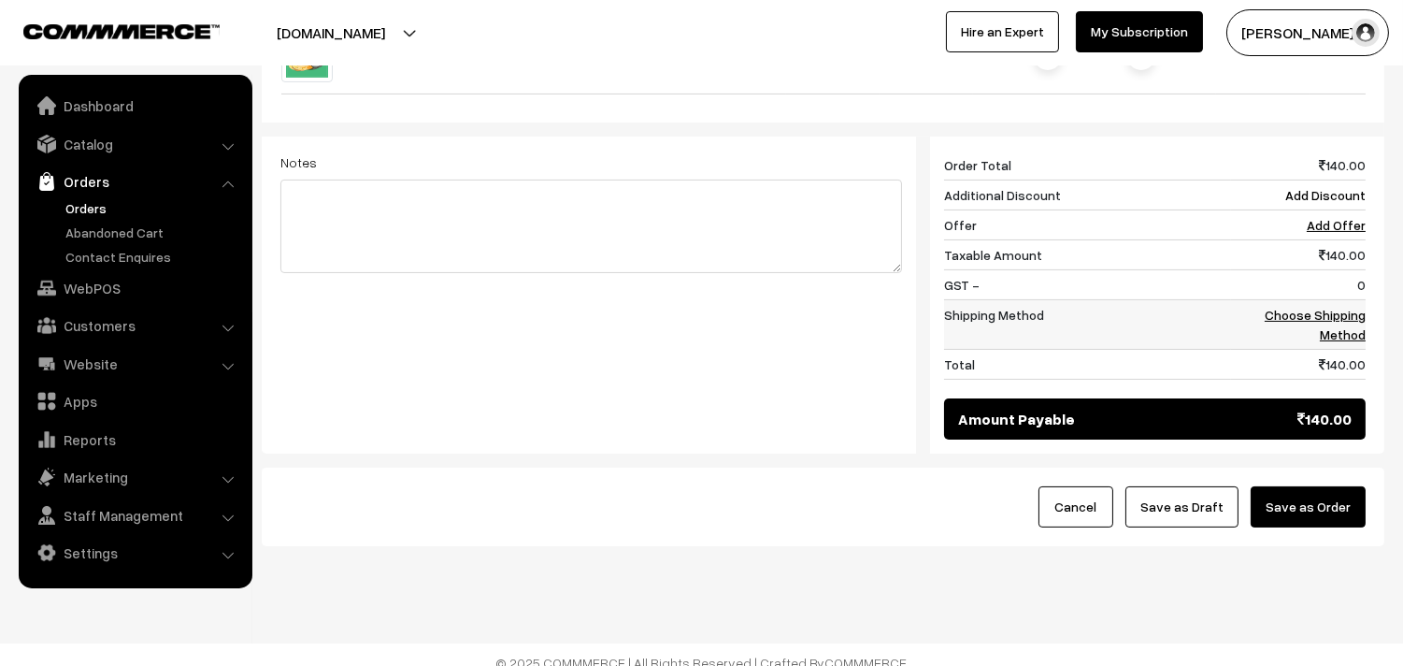
click at [1349, 310] on link "Choose Shipping Method" at bounding box center [1315, 325] width 101 height 36
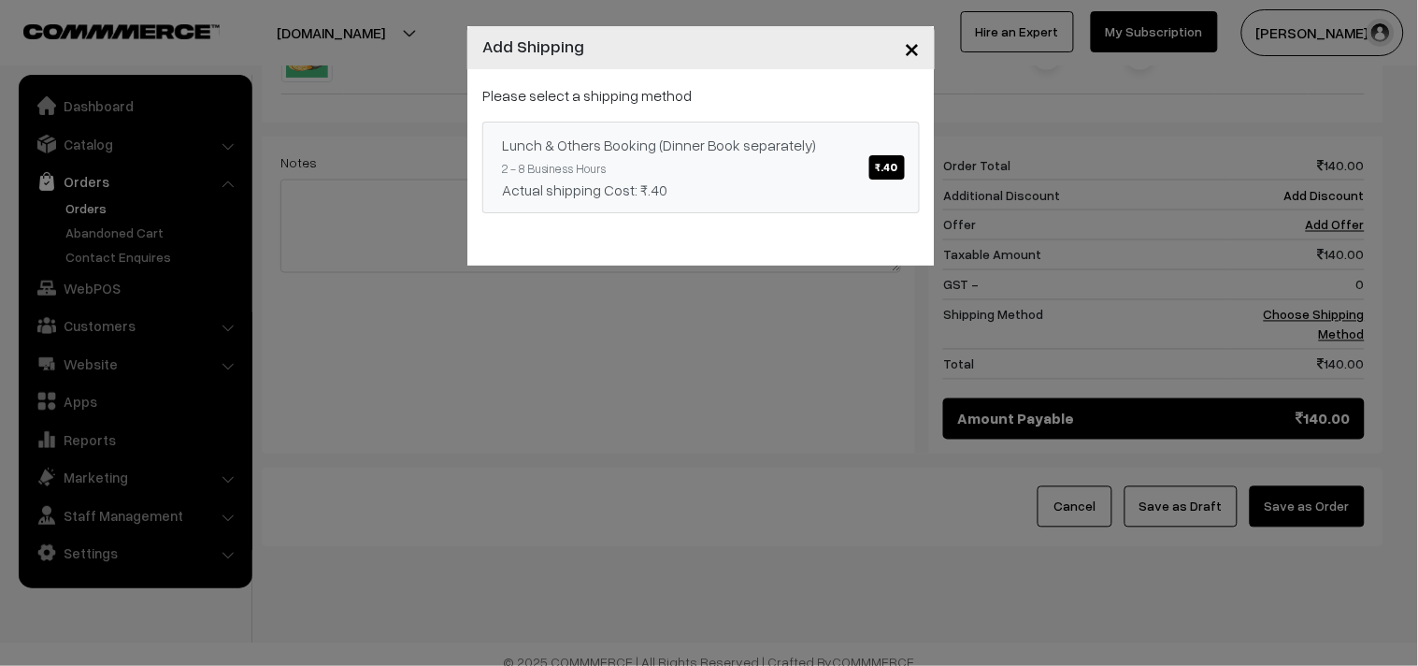
click at [754, 156] on link "Lunch & Others Booking (Dinner Book separately) ₹.40 2 - 8 Business Hours Actua…" at bounding box center [700, 168] width 437 height 92
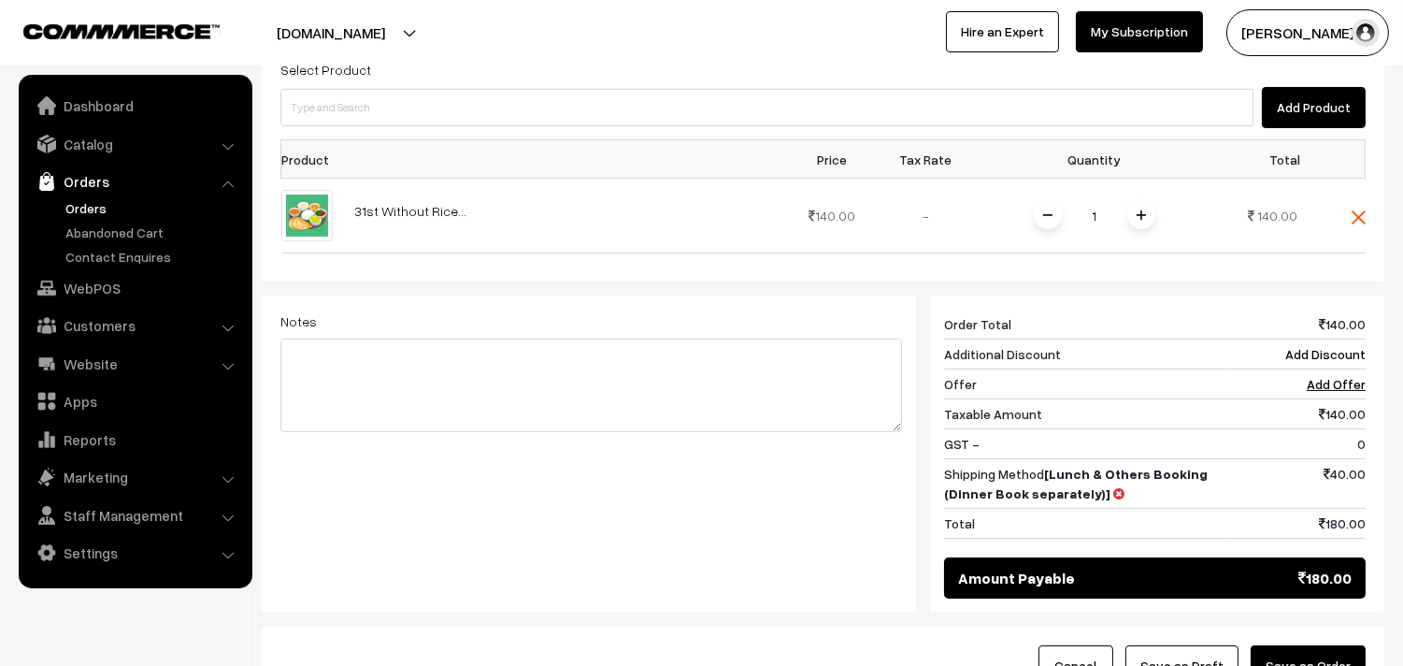
scroll to position [380, 0]
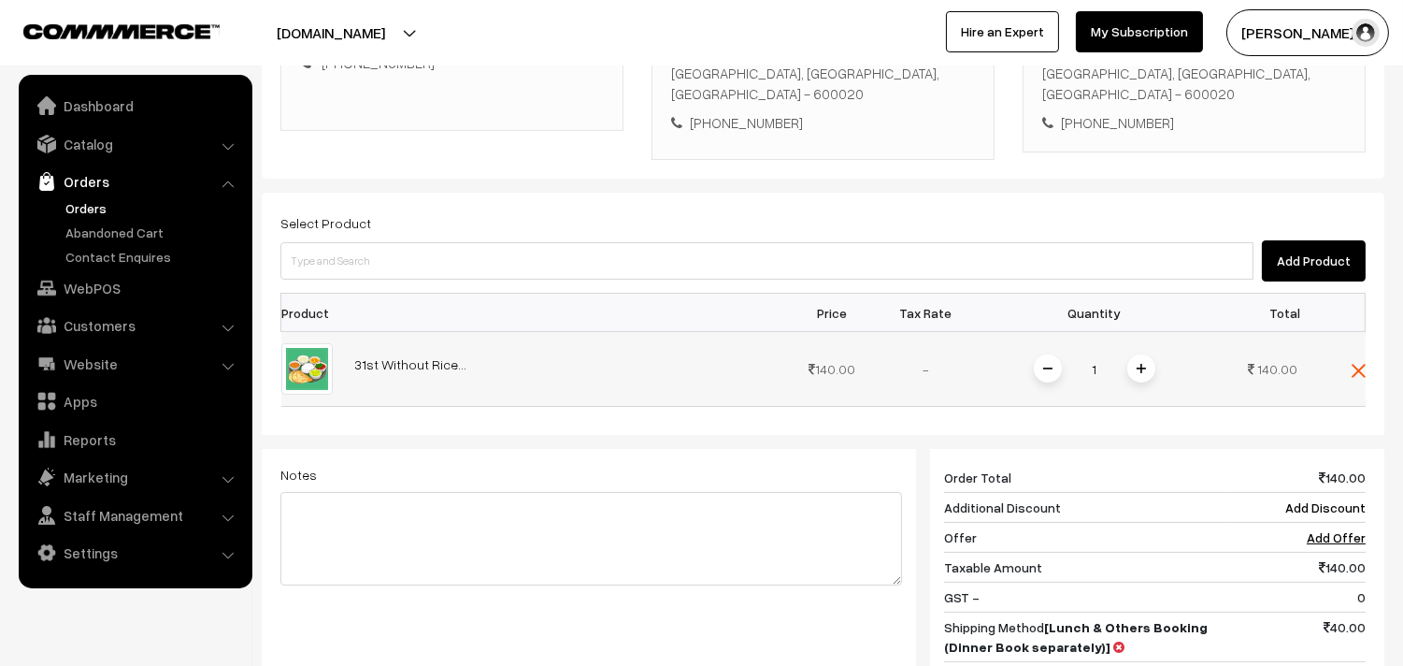
click at [1147, 354] on span at bounding box center [1141, 368] width 28 height 28
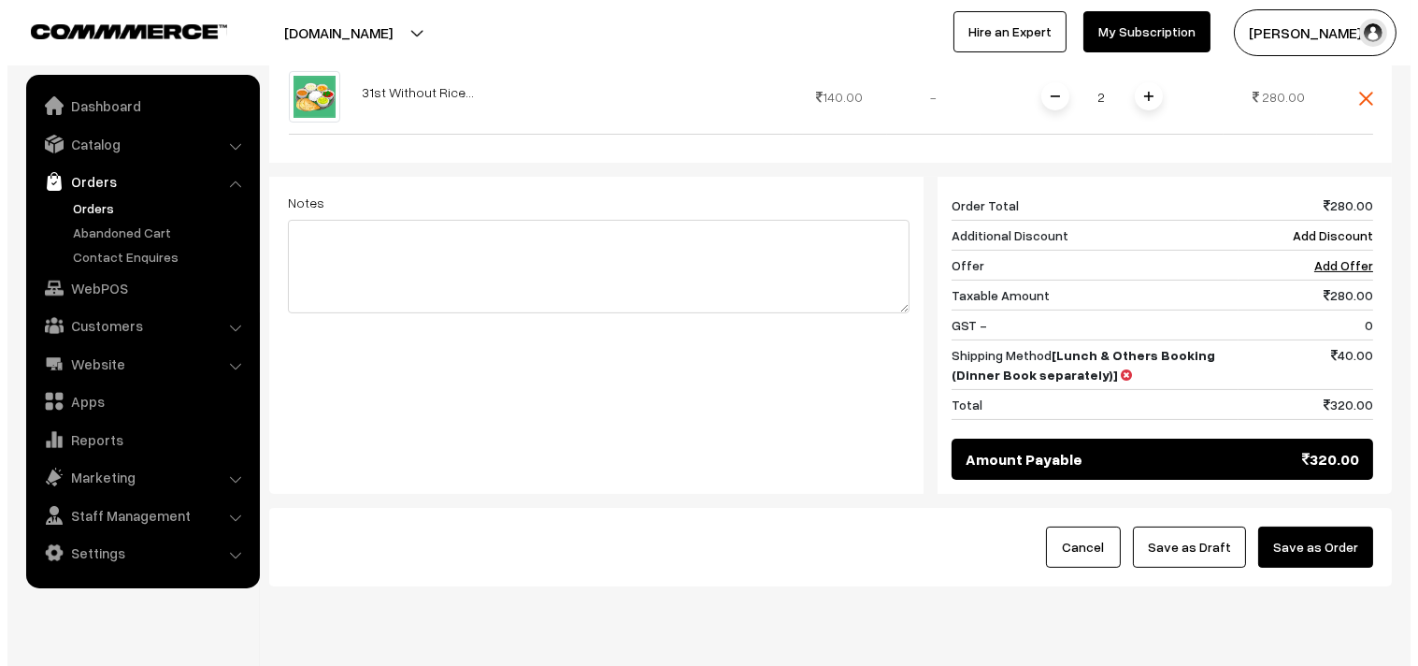
scroll to position [692, 0]
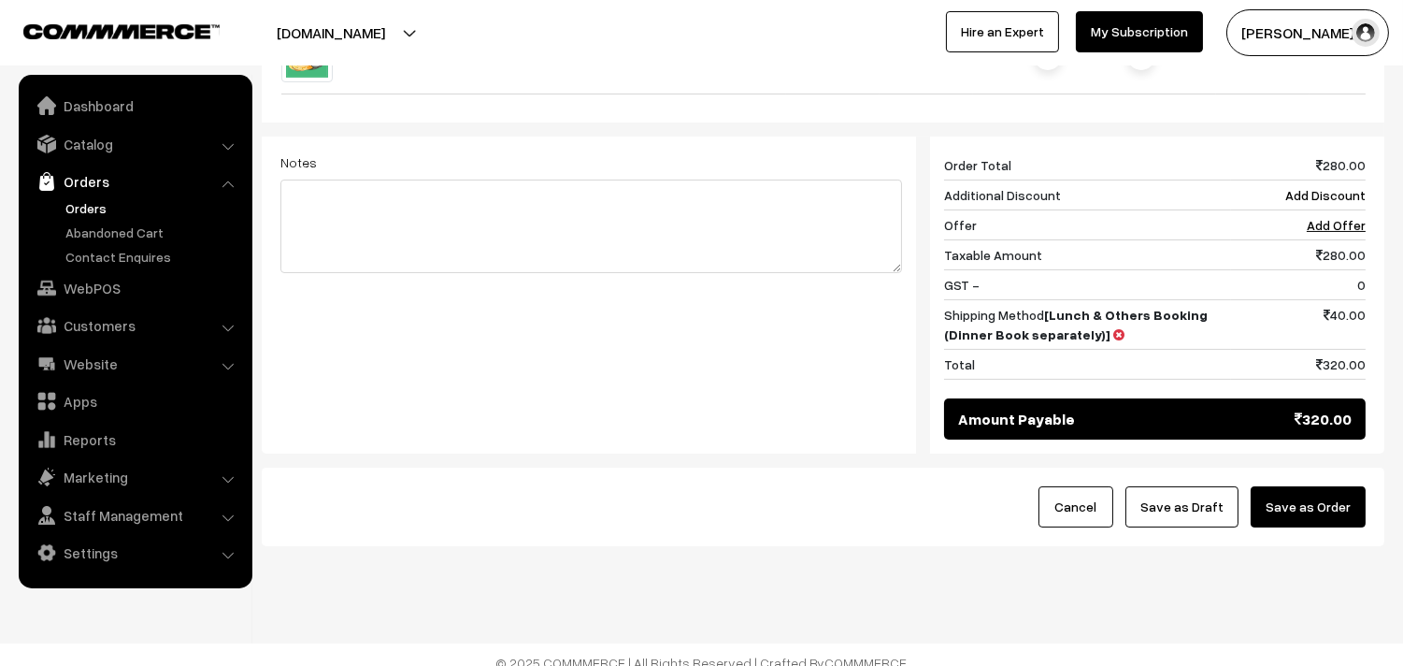
click at [1335, 486] on button "Save as Order" at bounding box center [1308, 506] width 115 height 41
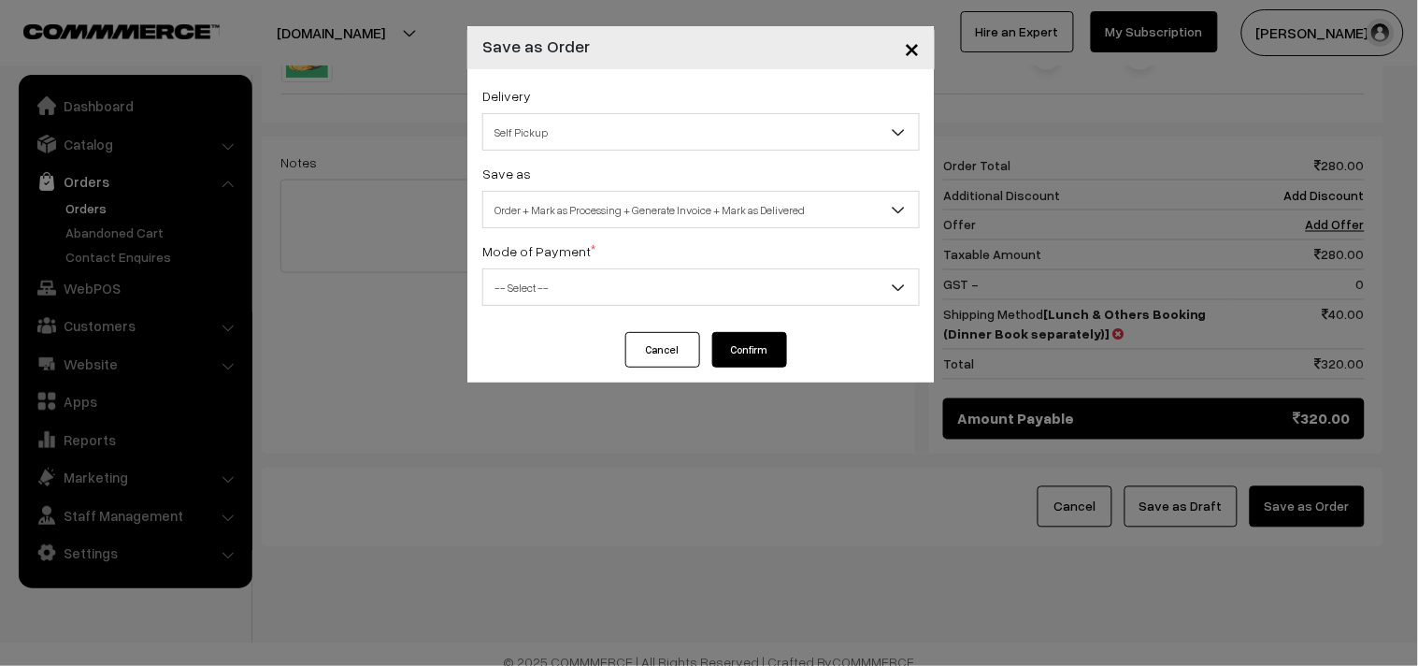
click at [638, 215] on span "Order + Mark as Processing + Generate Invoice + Mark as Delivered" at bounding box center [701, 210] width 436 height 33
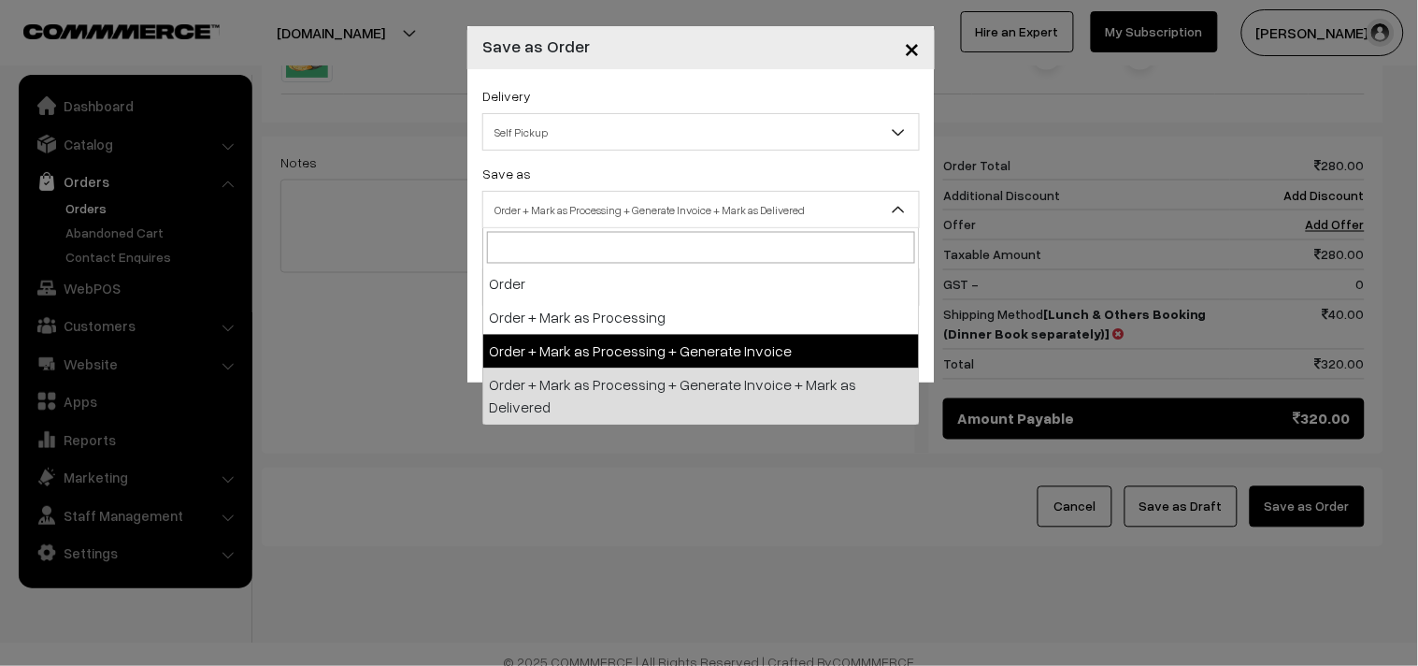
select select "3"
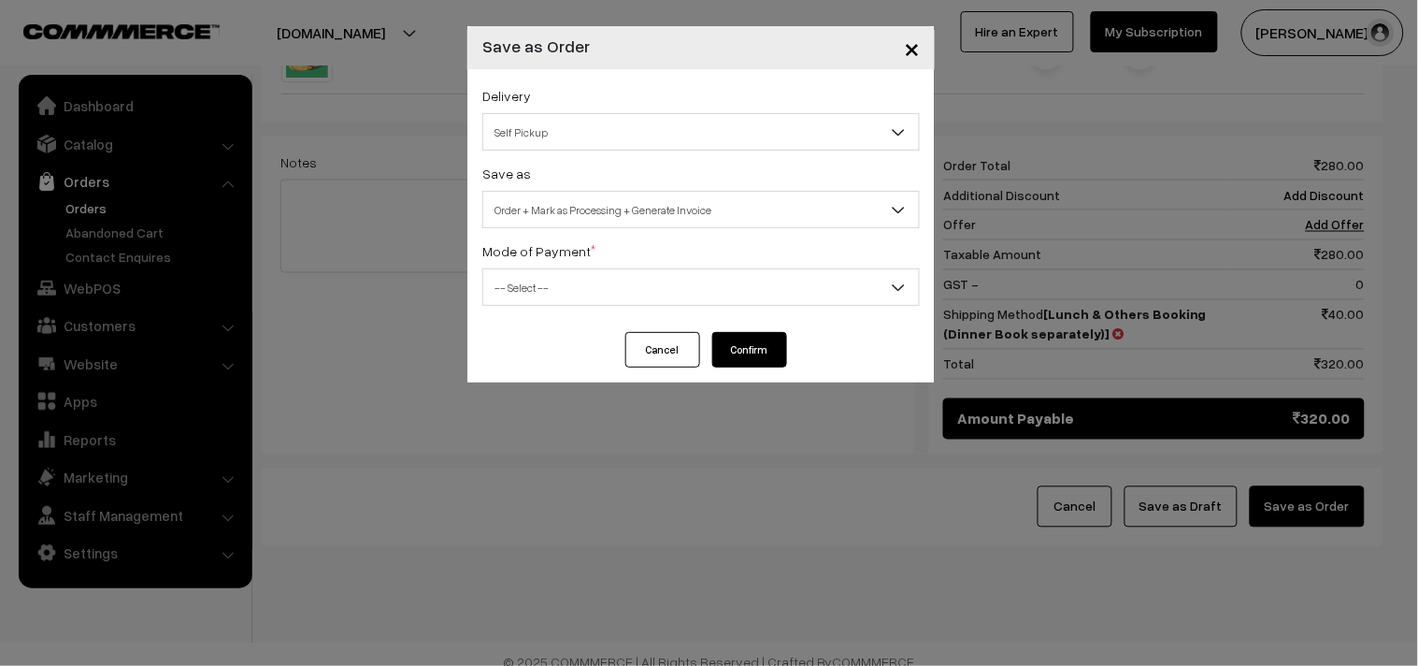
click at [546, 282] on span "-- Select --" at bounding box center [701, 287] width 436 height 33
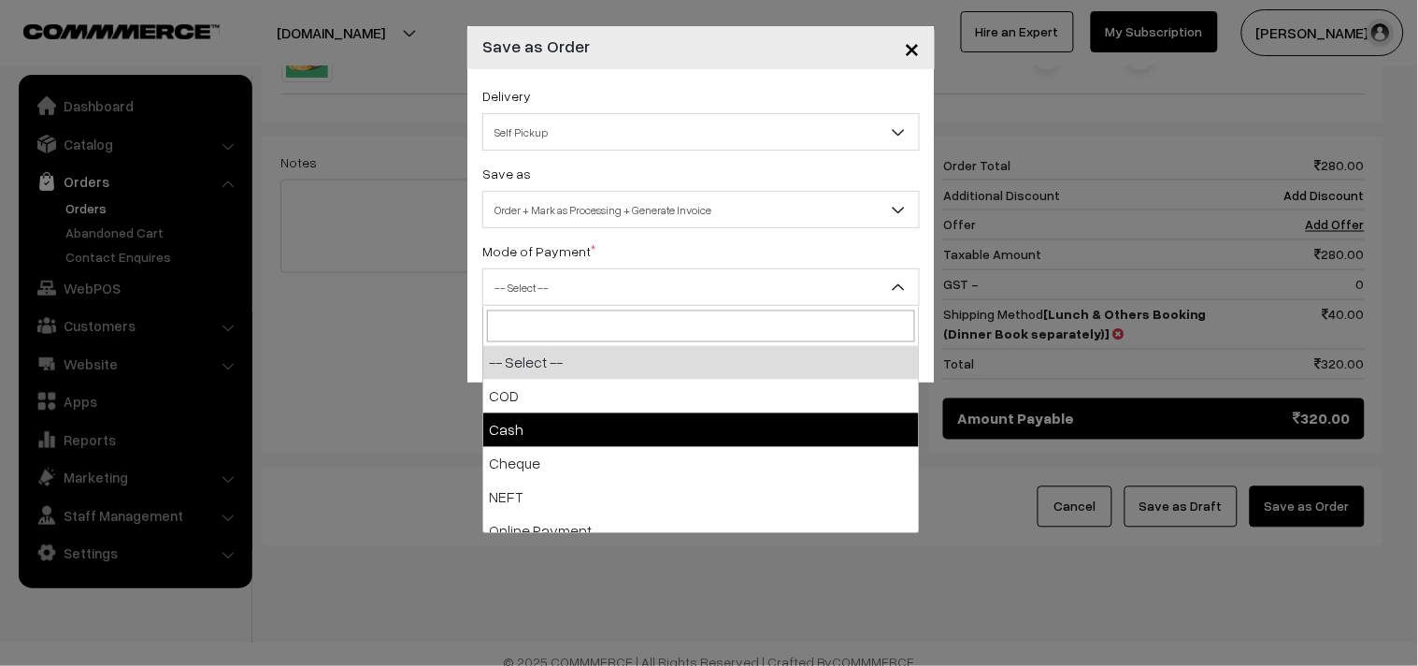
select select "2"
checkbox input "true"
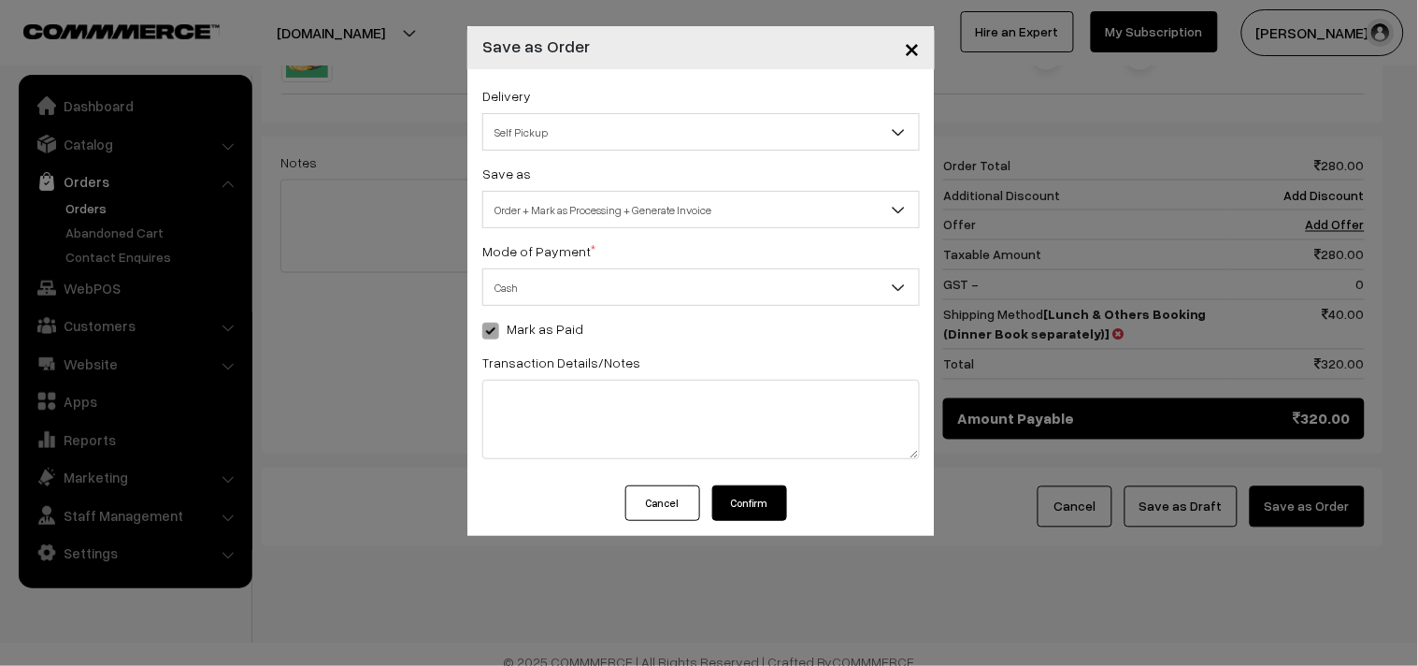
click at [753, 496] on button "Confirm" at bounding box center [749, 503] width 75 height 36
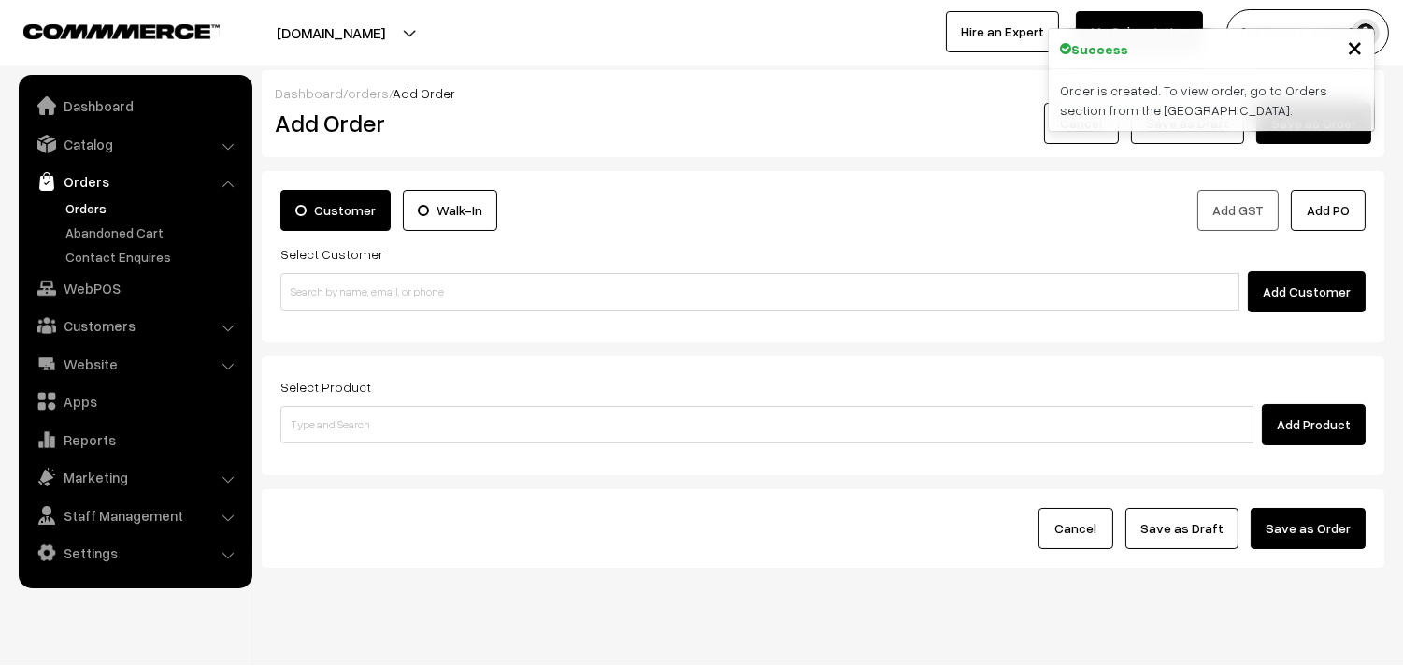
click at [88, 209] on link "Orders" at bounding box center [153, 208] width 185 height 20
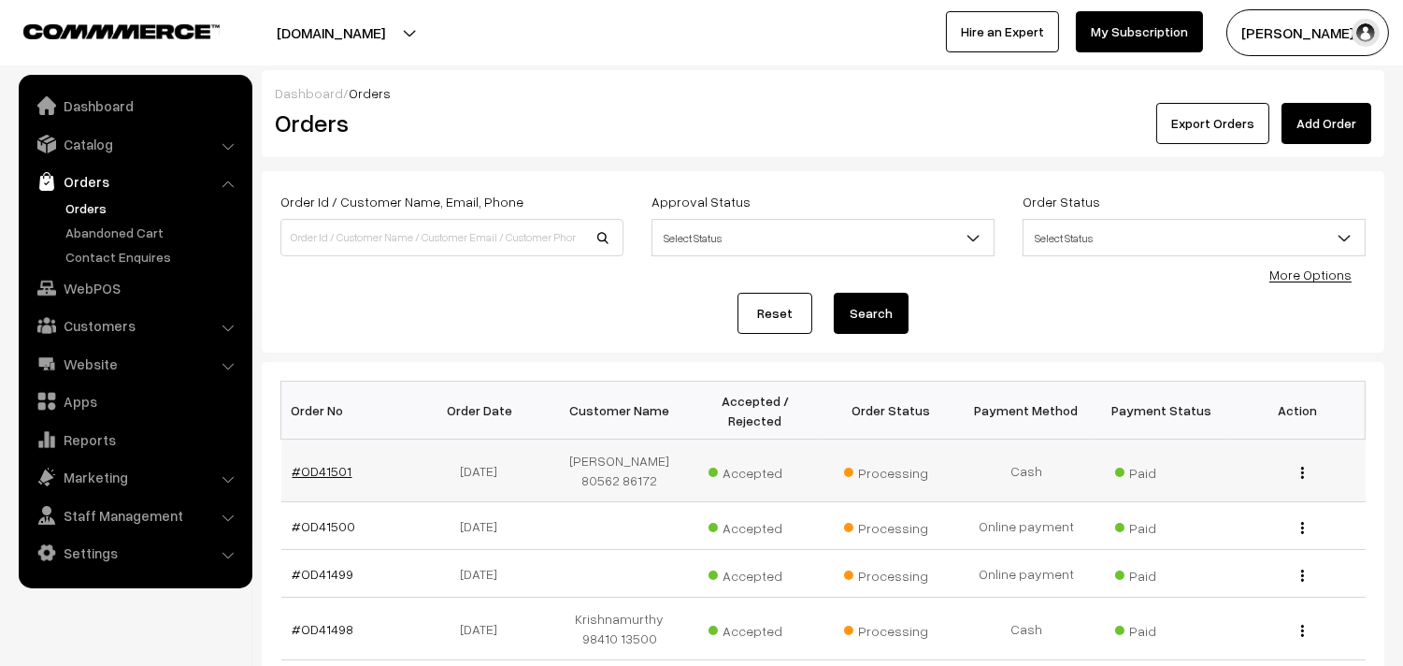
click at [321, 479] on link "#OD41501" at bounding box center [323, 471] width 60 height 16
click at [323, 474] on link "#OD41501" at bounding box center [323, 471] width 60 height 16
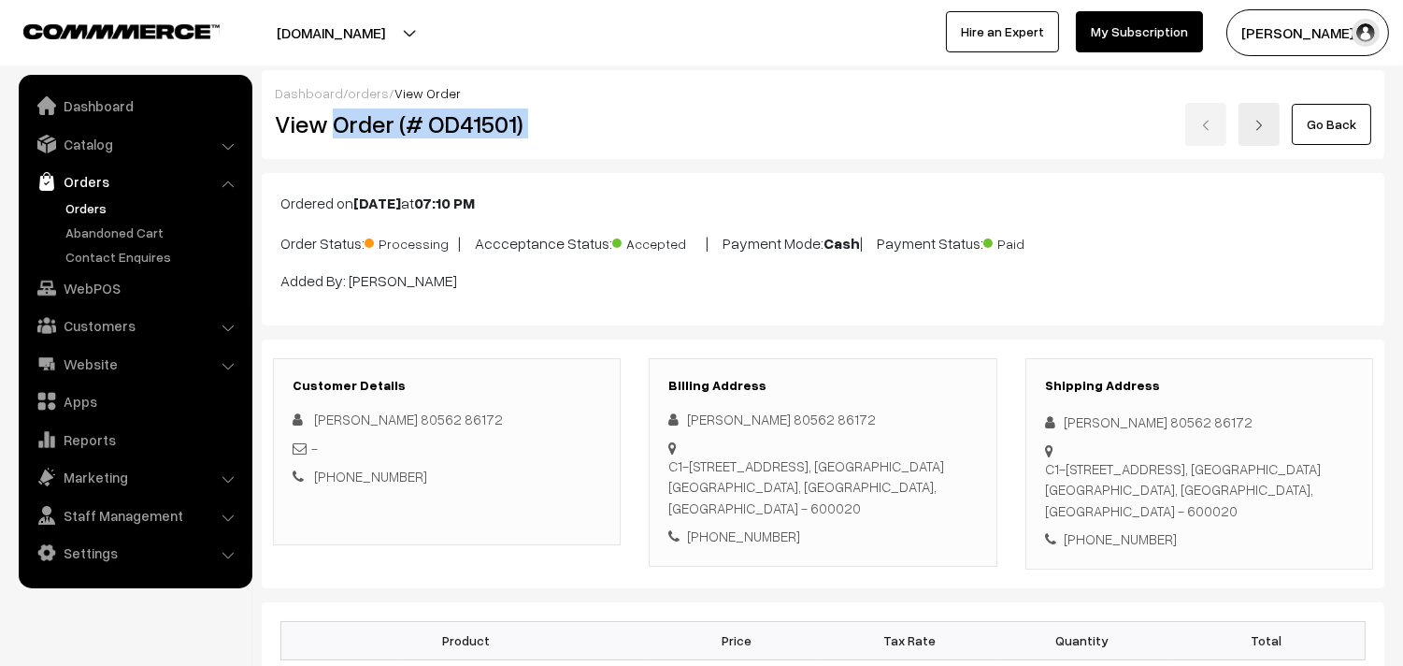
drag, startPoint x: 333, startPoint y: 131, endPoint x: 637, endPoint y: 165, distance: 305.8
click at [652, 128] on div "View Order (# OD41501) Go Back" at bounding box center [823, 124] width 1125 height 43
copy div "Order (# OD41501)"
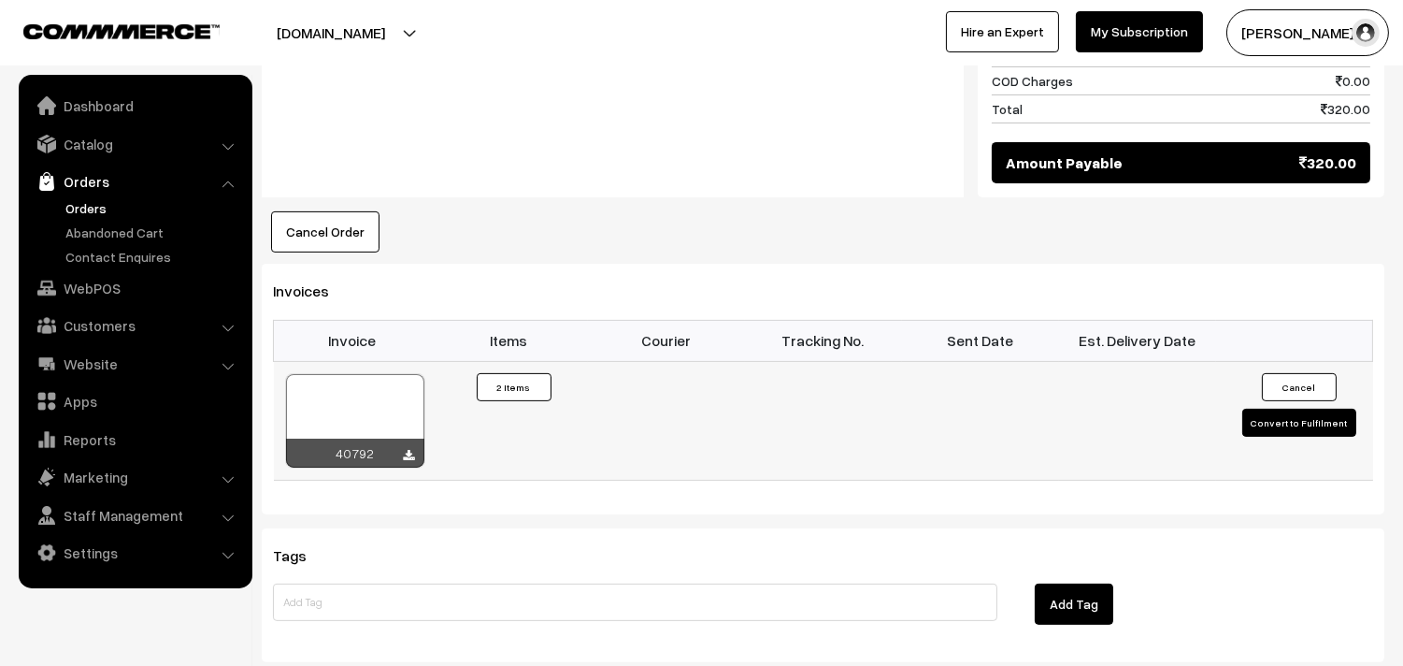
scroll to position [1039, 0]
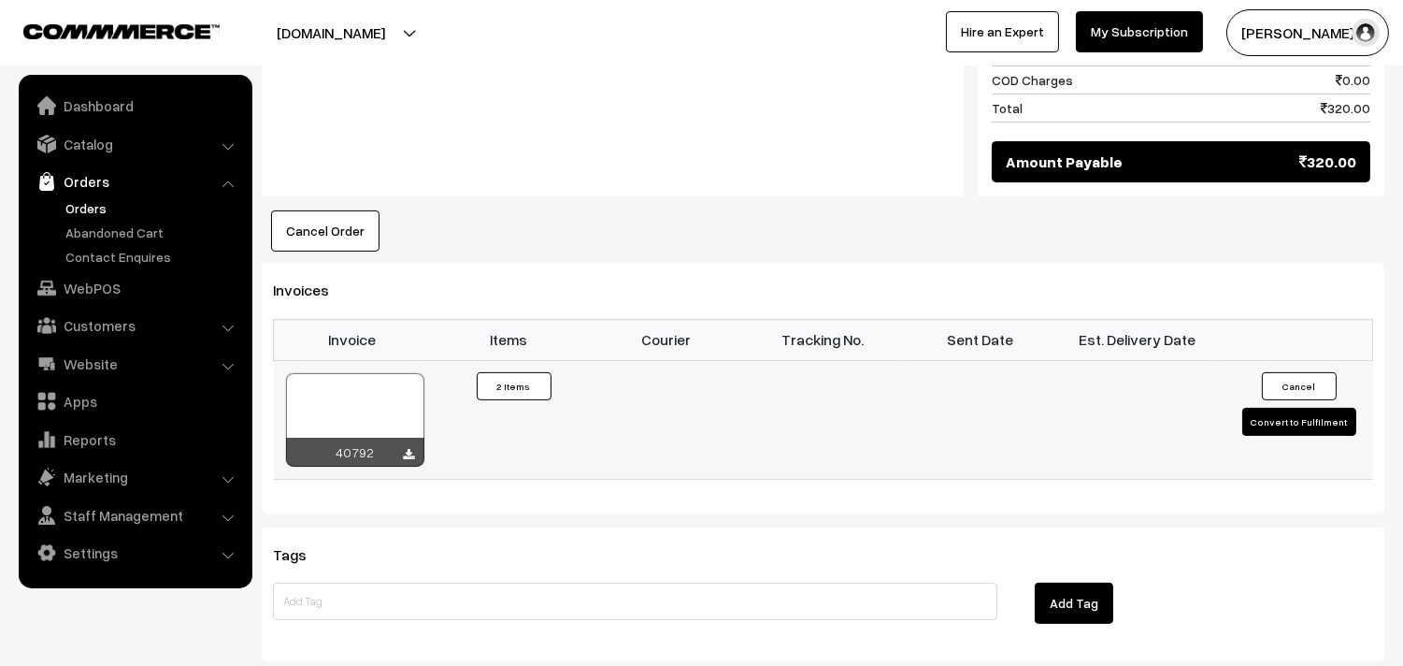
click at [402, 380] on div at bounding box center [355, 419] width 138 height 93
click at [154, 274] on link "WebPOS" at bounding box center [134, 288] width 222 height 34
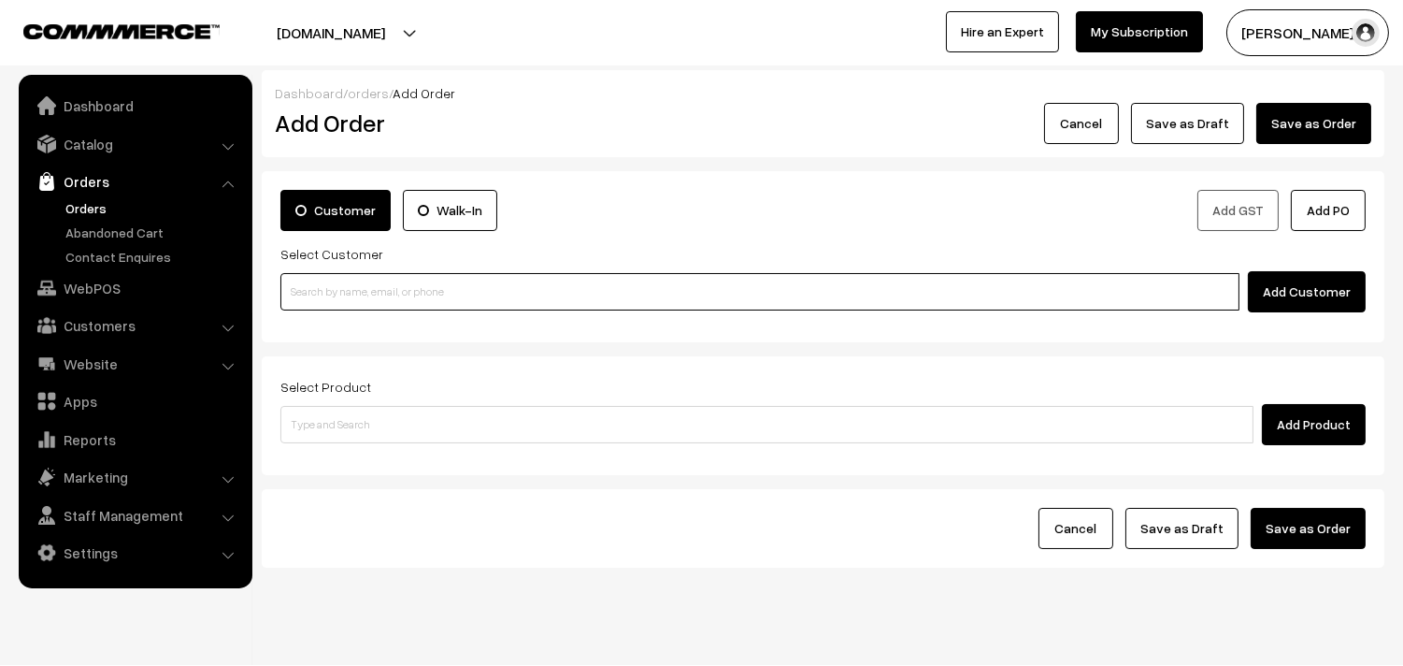
paste input "98840 26467"
click at [350, 283] on input at bounding box center [759, 291] width 959 height 37
click at [342, 290] on input "98840 26467" at bounding box center [759, 291] width 959 height 37
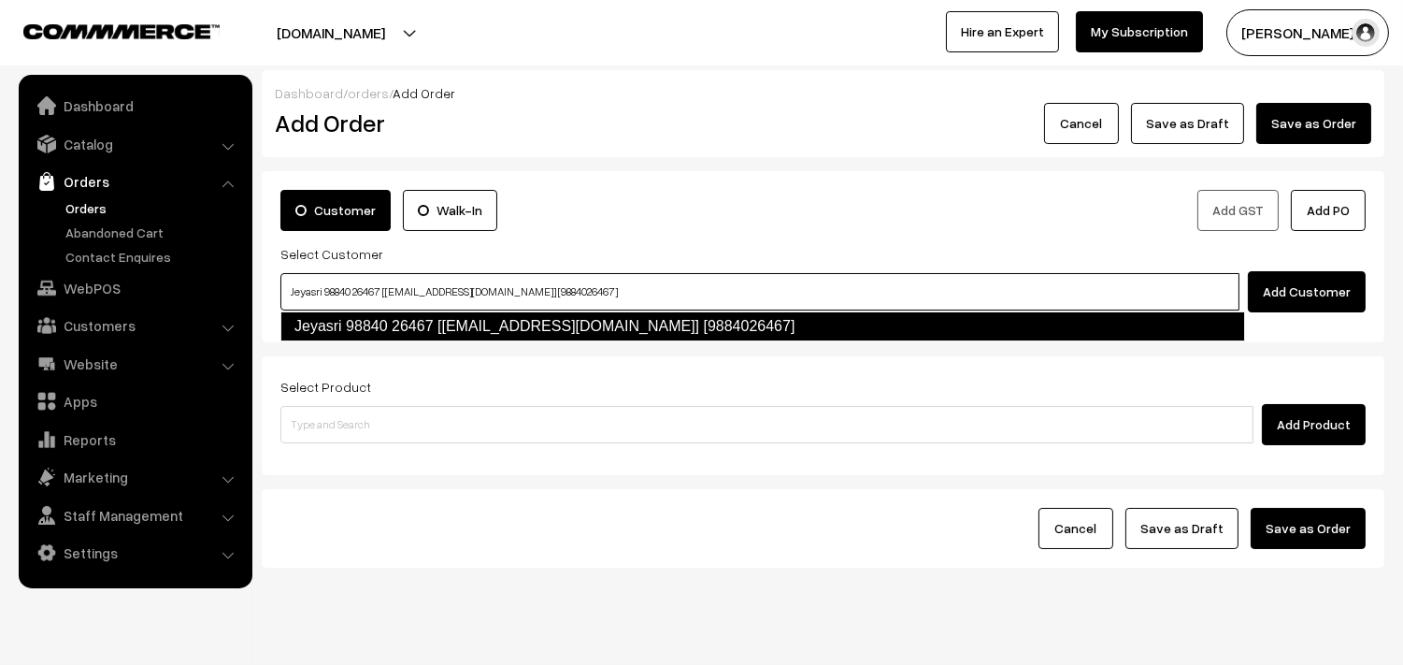
type input "Jeyasri 98840 26467‬ [[EMAIL_ADDRESS][DOMAIN_NAME]] [9884026467]"
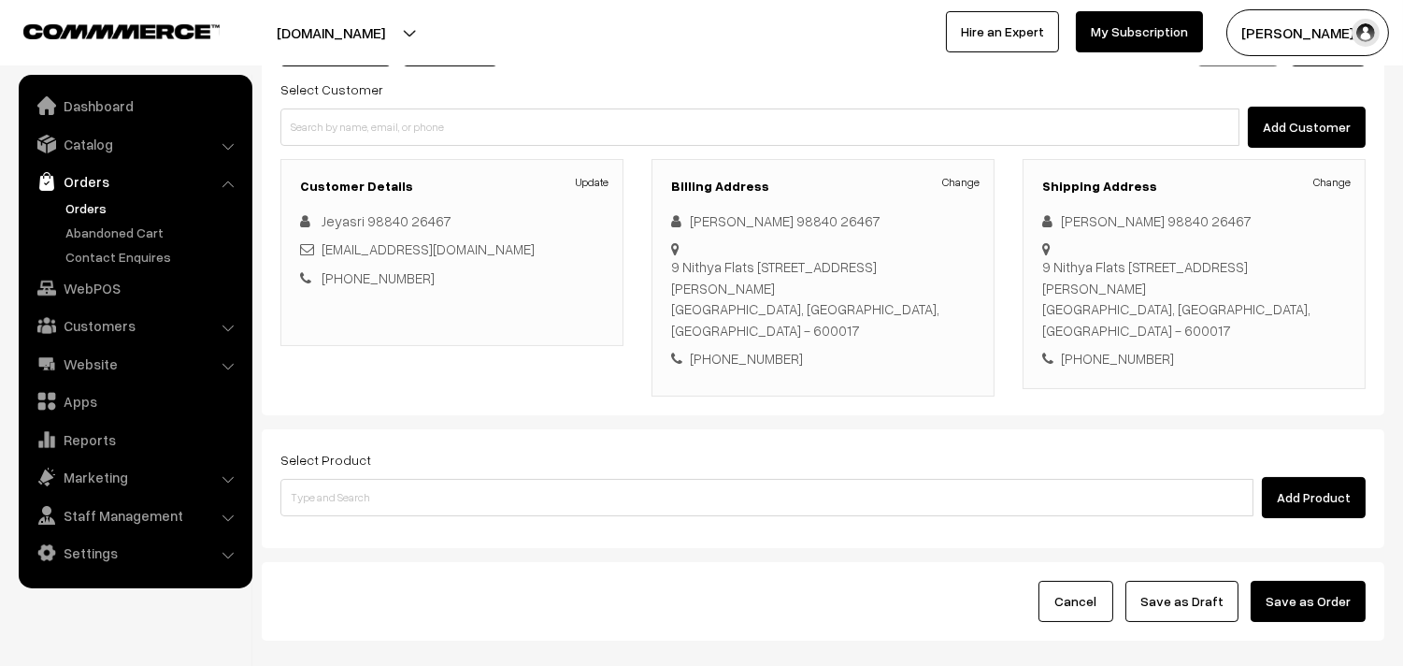
scroll to position [254, 0]
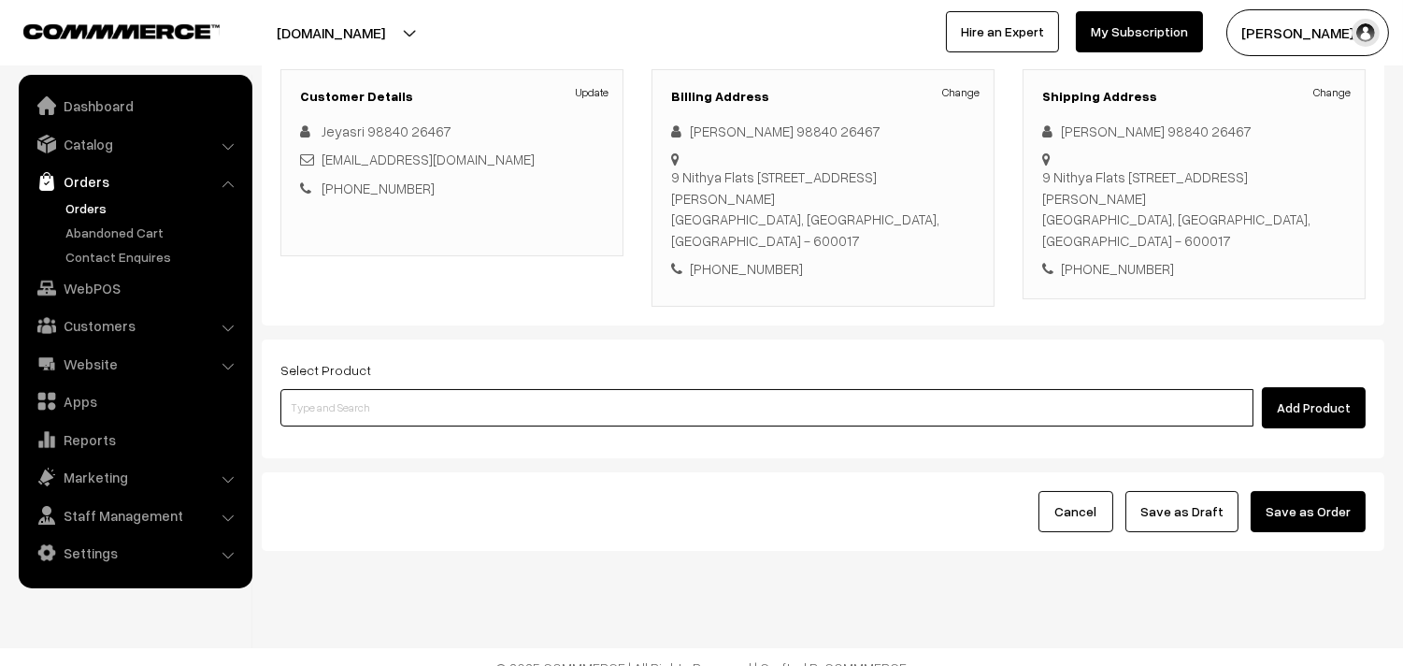
click at [450, 389] on input at bounding box center [766, 407] width 973 height 37
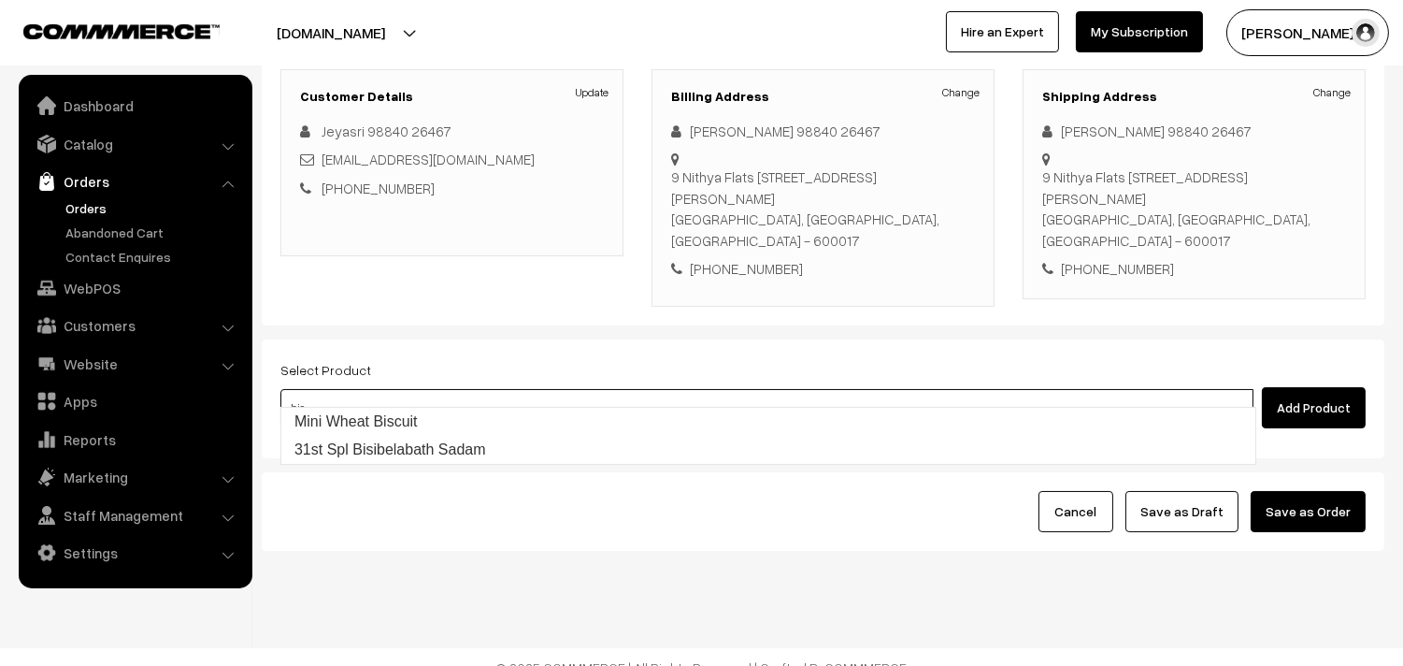
type input "31st Spl Bisibelabath Sadam"
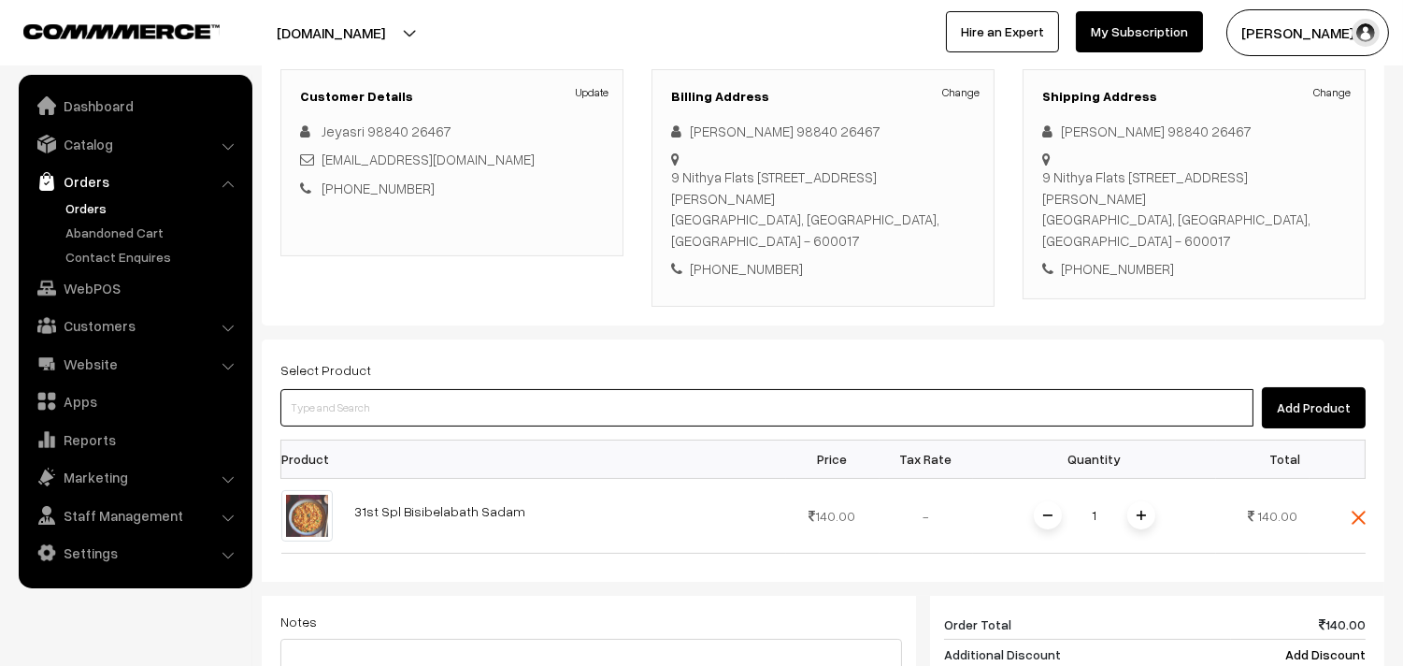
click at [451, 389] on input at bounding box center [766, 407] width 973 height 37
click at [468, 389] on input at bounding box center [766, 407] width 973 height 37
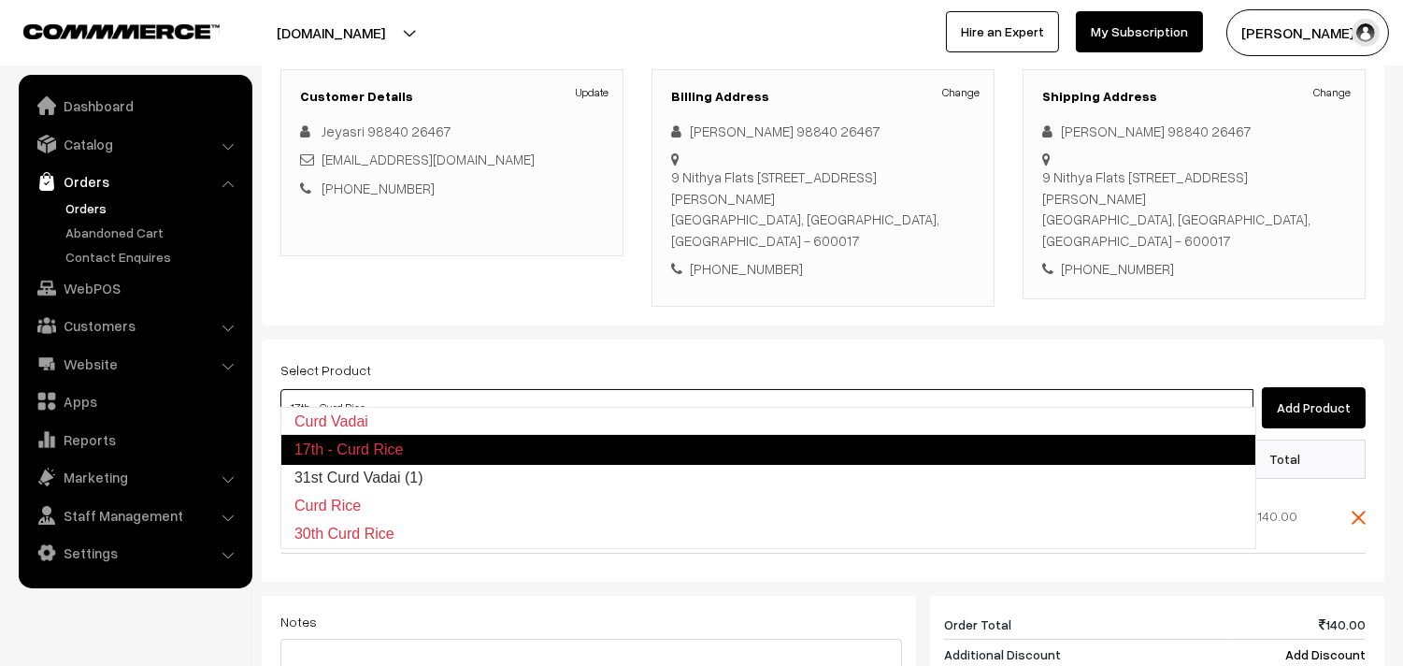
type input "31st Curd Vadai (1)"
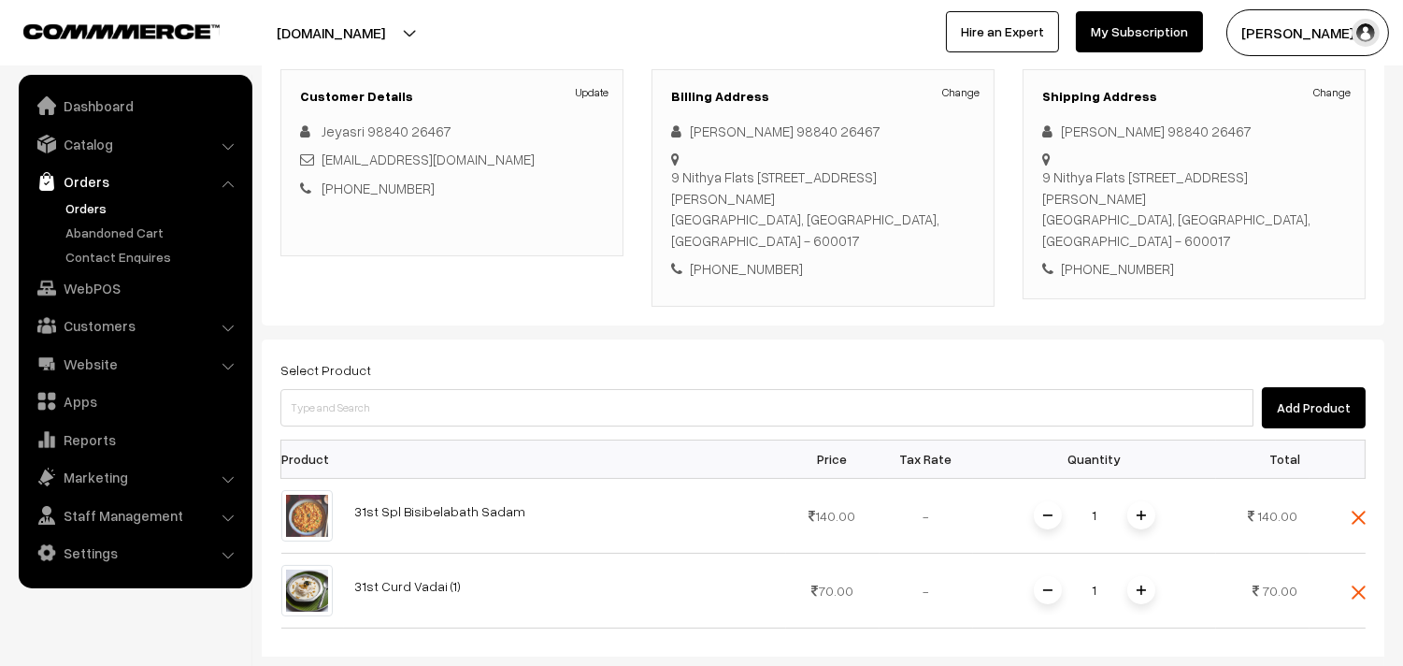
click at [424, 359] on div "Select Product Add Product" at bounding box center [822, 393] width 1085 height 70
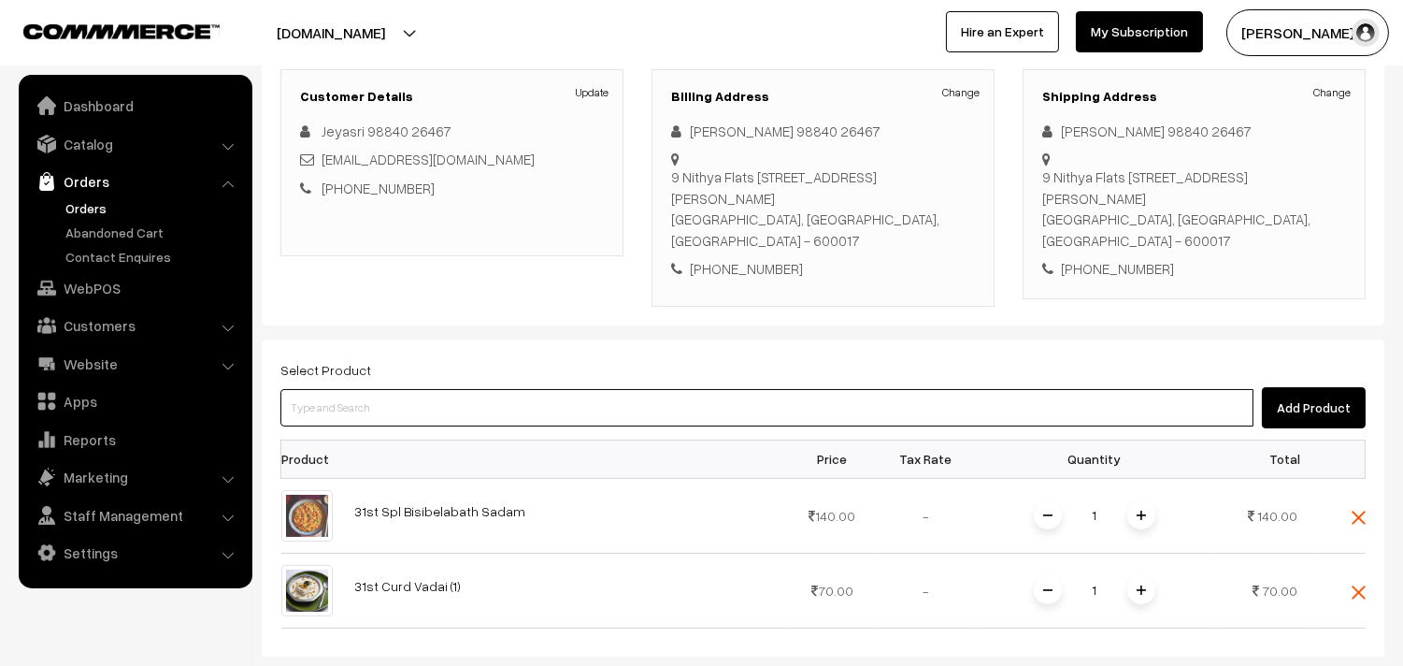
click at [432, 389] on input at bounding box center [766, 407] width 973 height 37
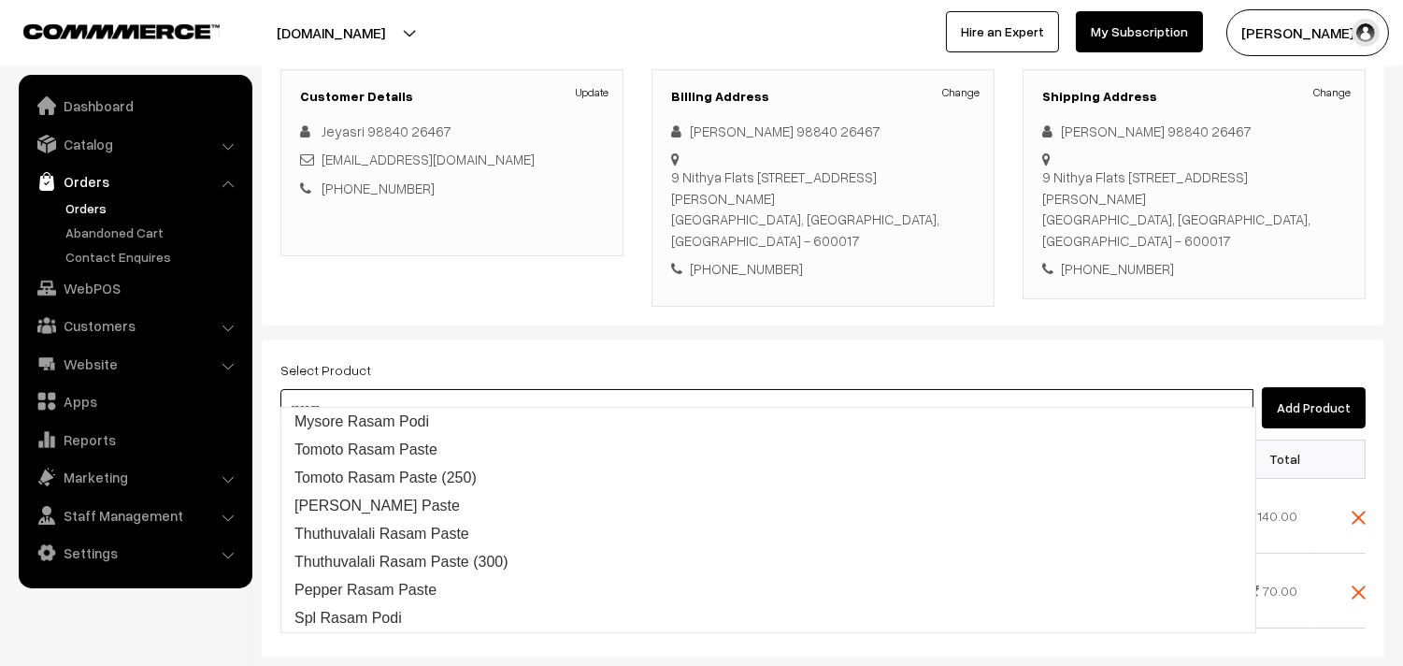
type input "Spl Rasam Podi"
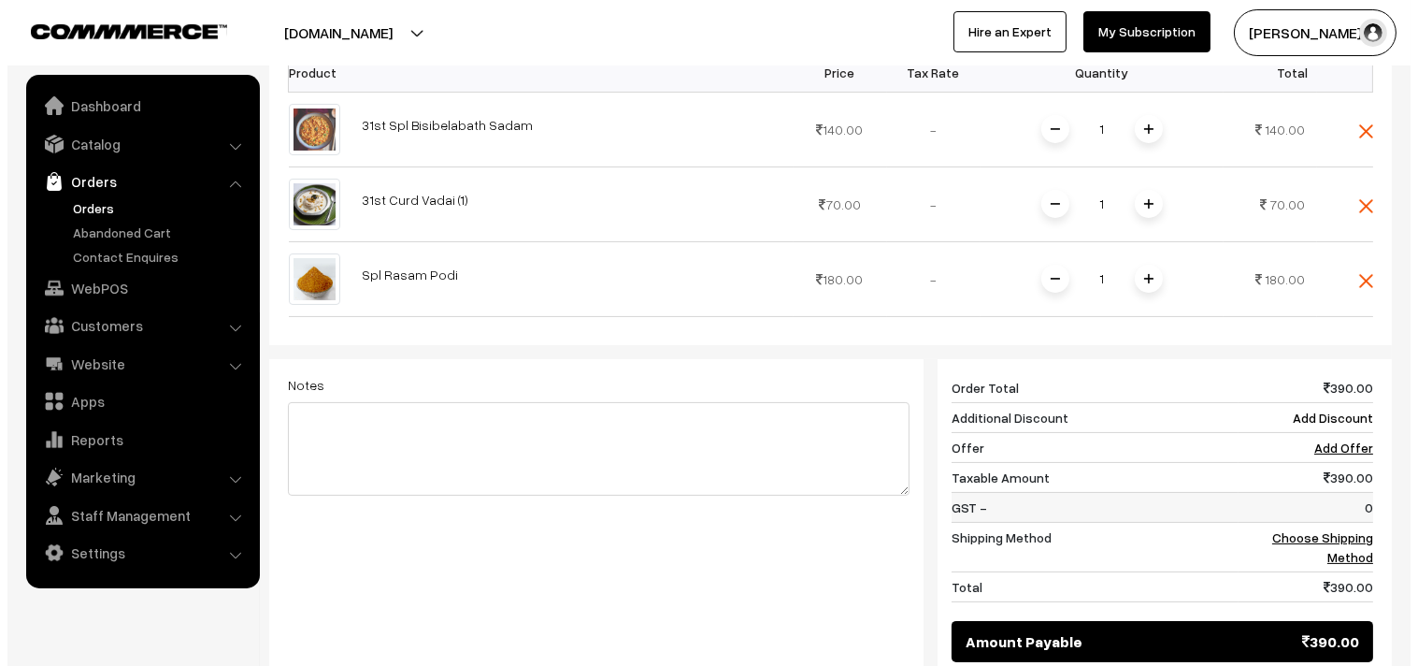
scroll to position [773, 0]
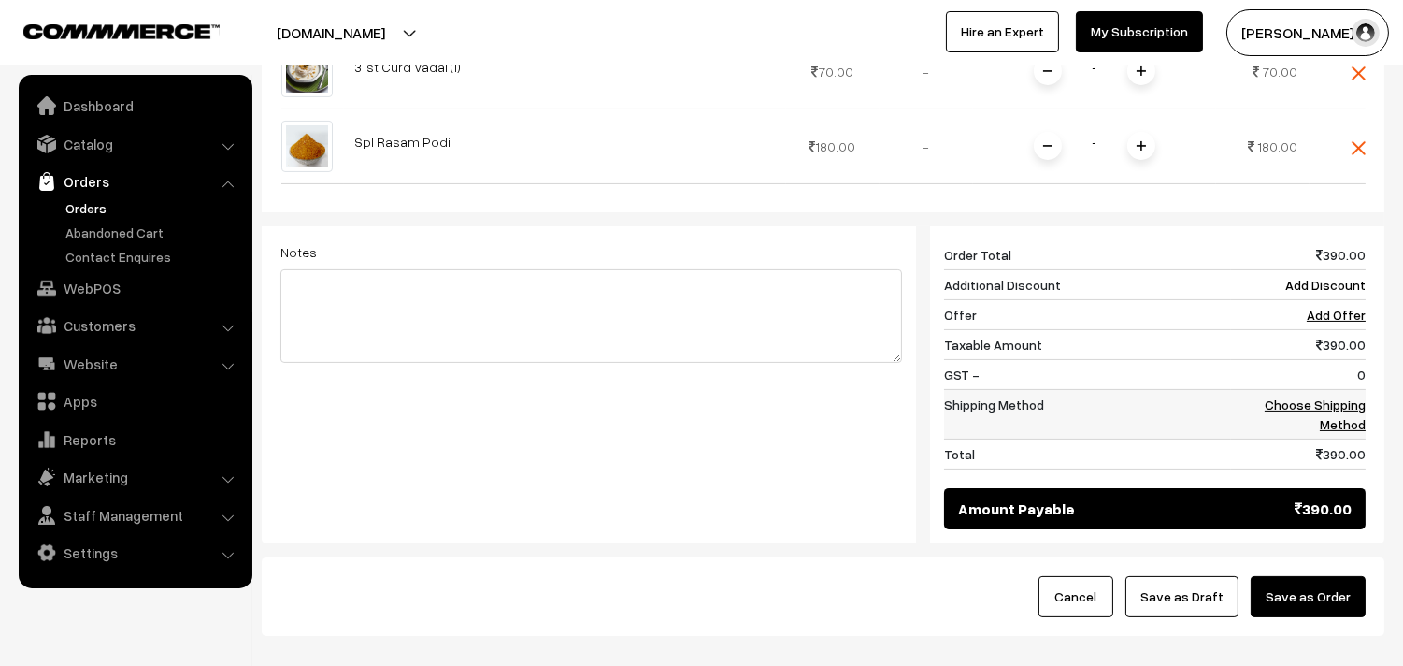
click at [1346, 396] on link "Choose Shipping Method" at bounding box center [1315, 414] width 101 height 36
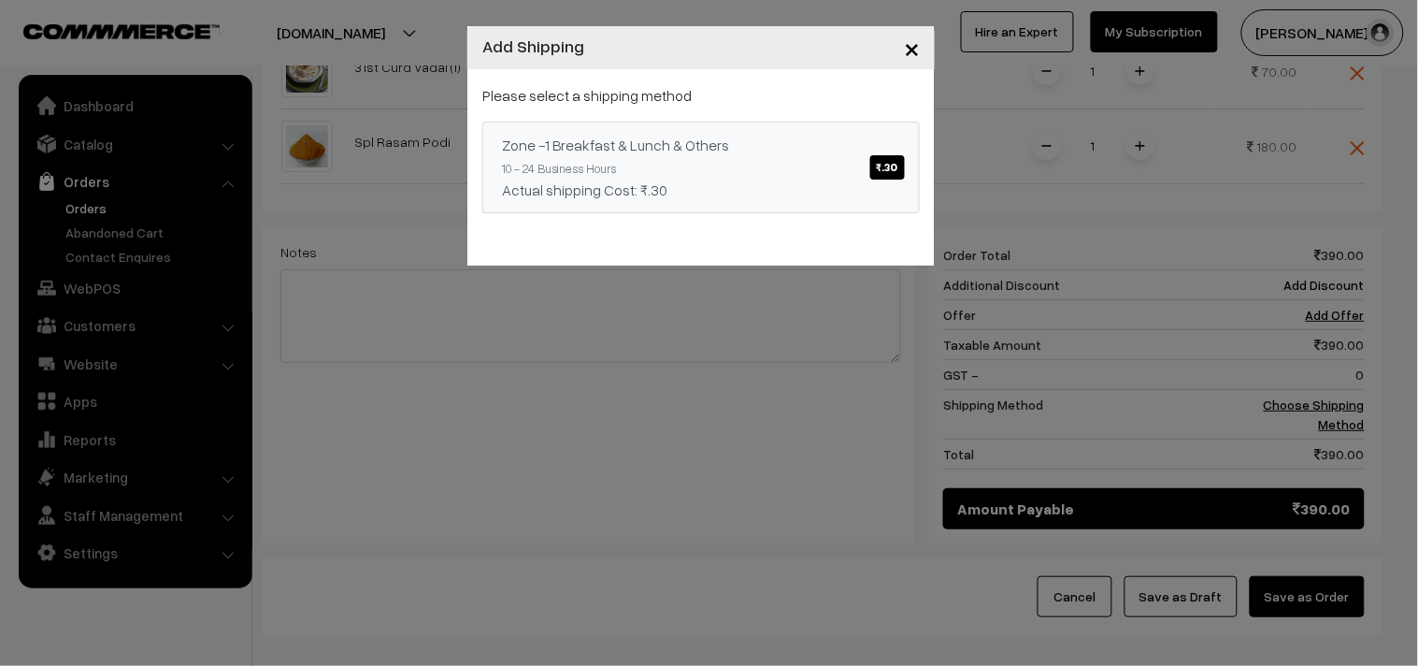
click at [789, 151] on div "Zone -1 Breakfast & Lunch & Others ₹.30" at bounding box center [701, 145] width 398 height 22
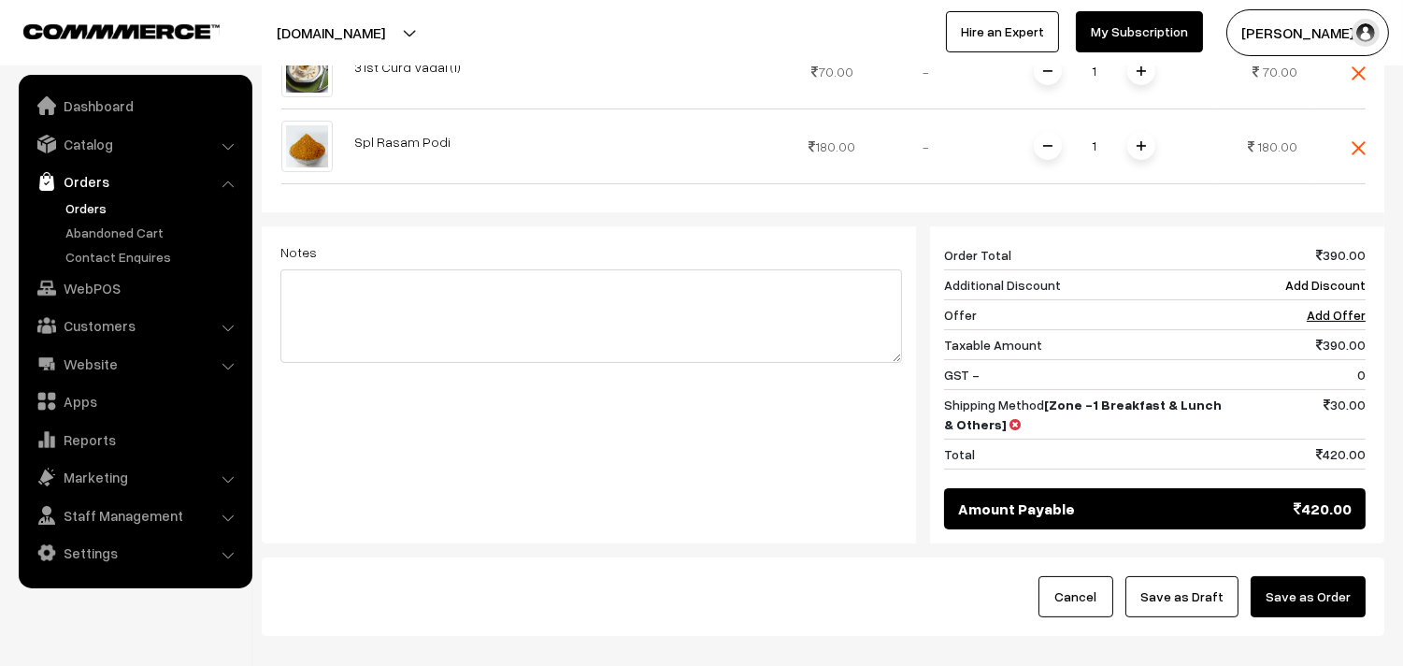
click at [1314, 576] on button "Save as Order" at bounding box center [1308, 596] width 115 height 41
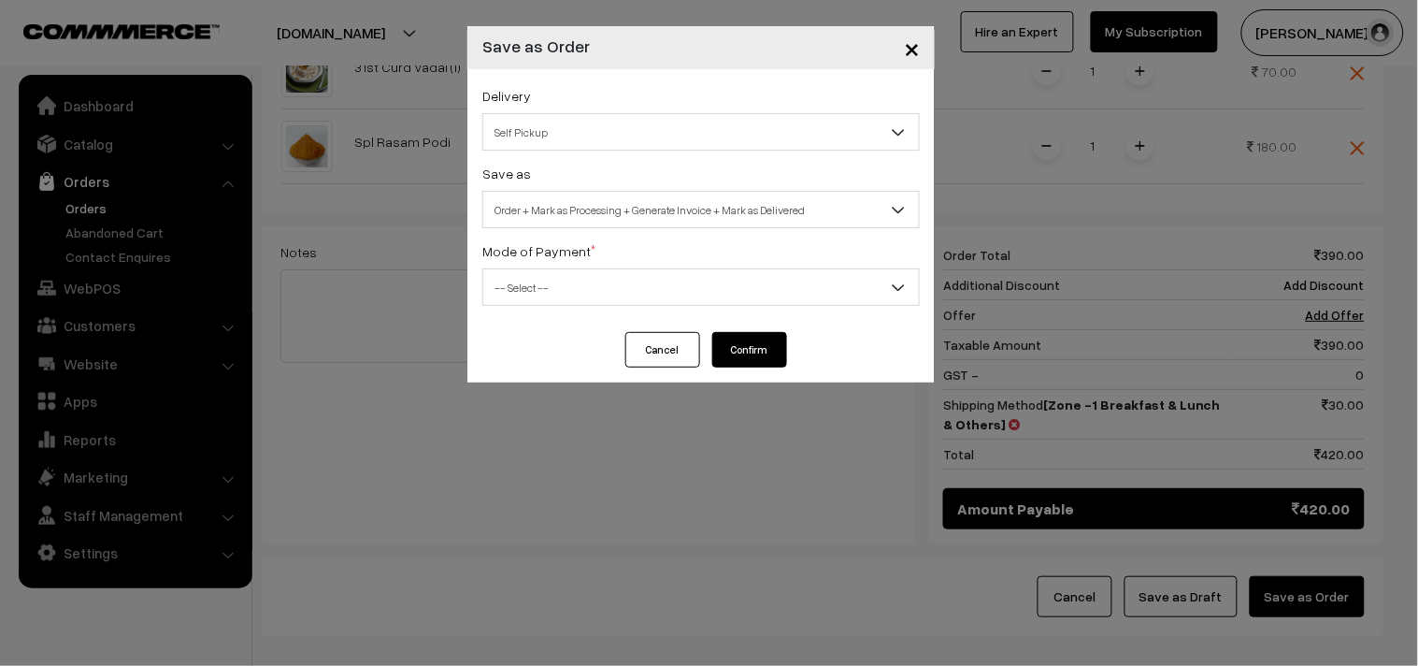
click at [587, 237] on div "Delivery Self Pickup Zone -1 Breakfast & Lunch & Others (₹30) (10 - 24 Business…" at bounding box center [700, 200] width 467 height 263
click at [587, 207] on span "Order + Mark as Processing + Generate Invoice + Mark as Delivered" at bounding box center [701, 210] width 436 height 33
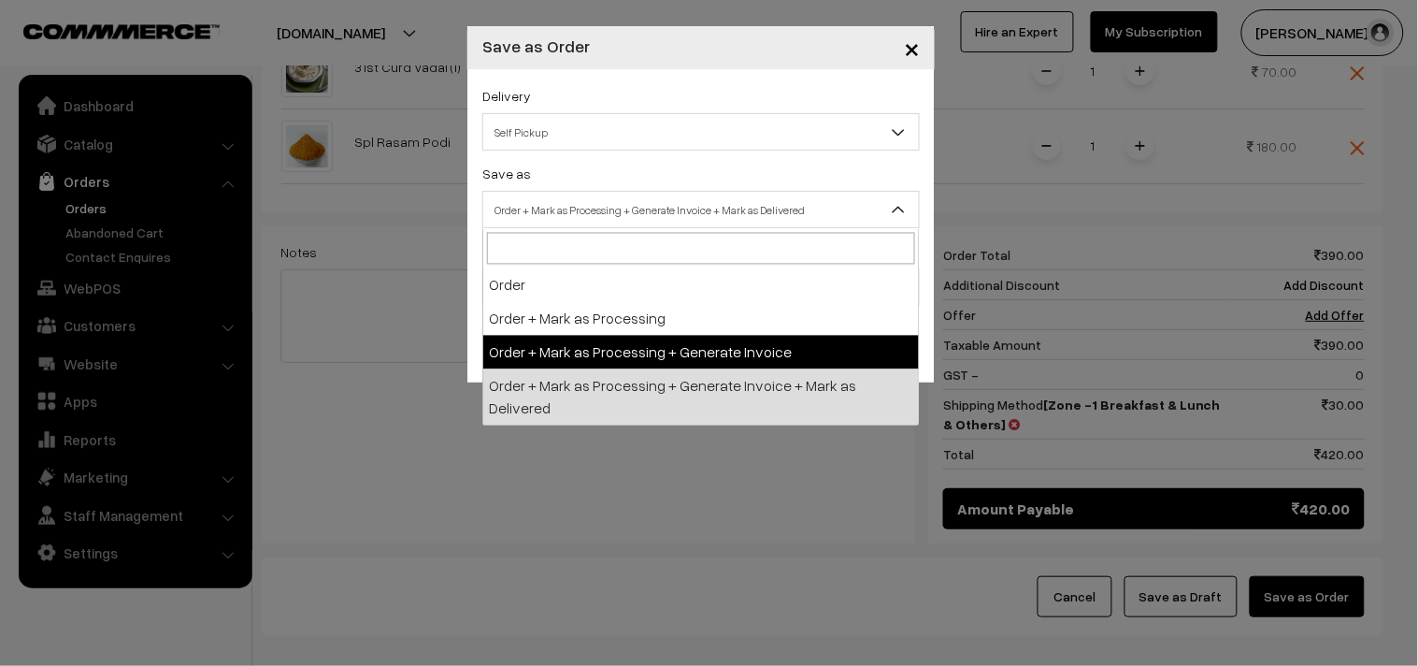
select select "3"
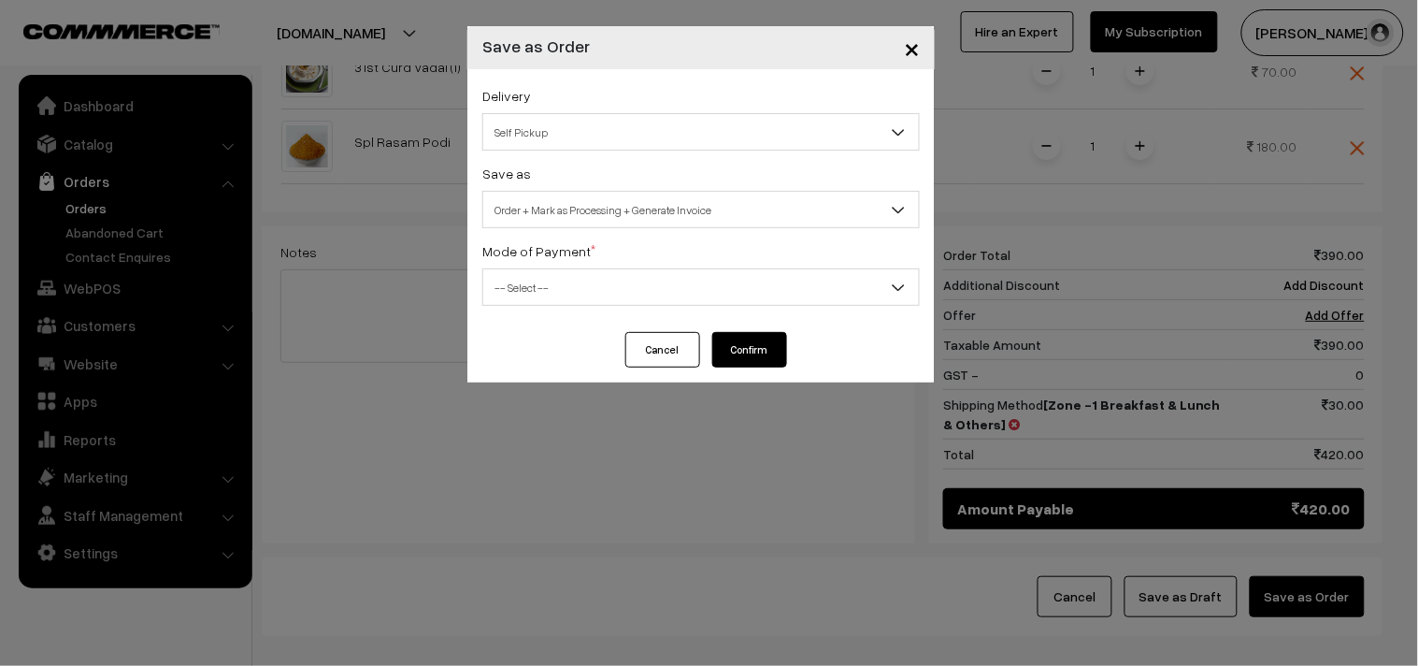
click at [543, 304] on span "-- Select --" at bounding box center [701, 287] width 436 height 33
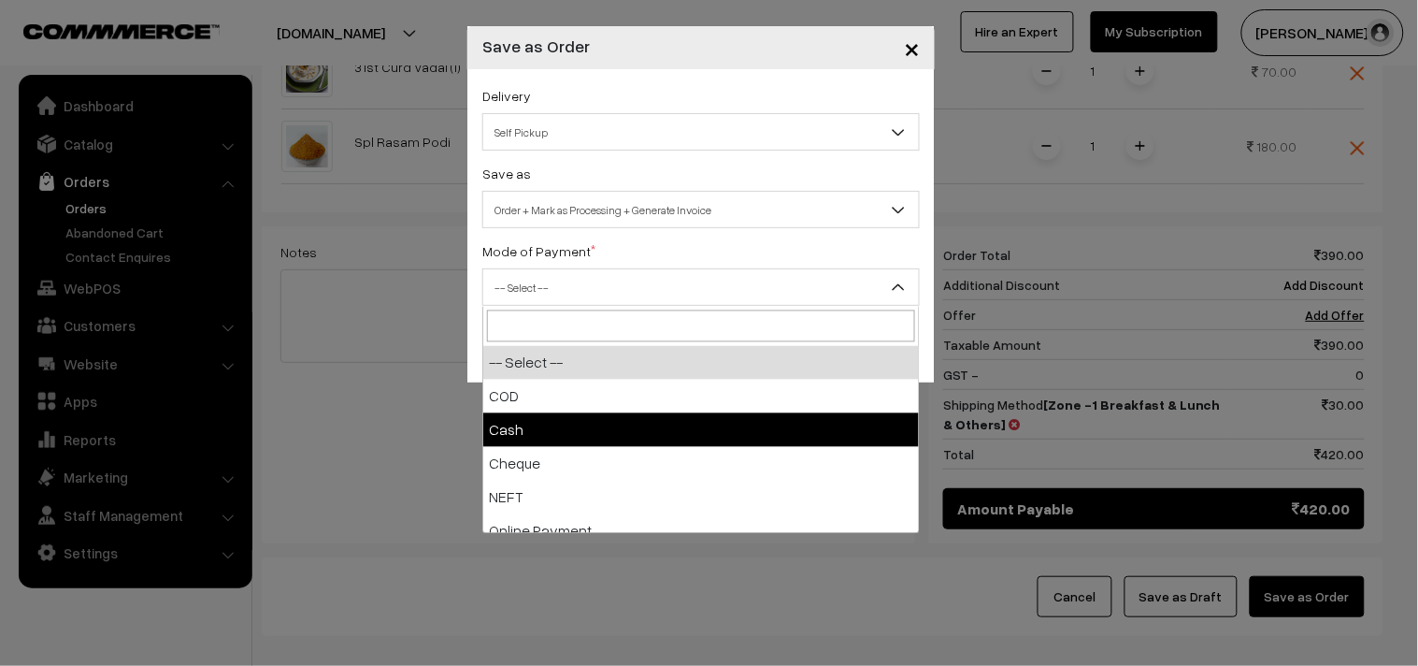
select select "2"
checkbox input "true"
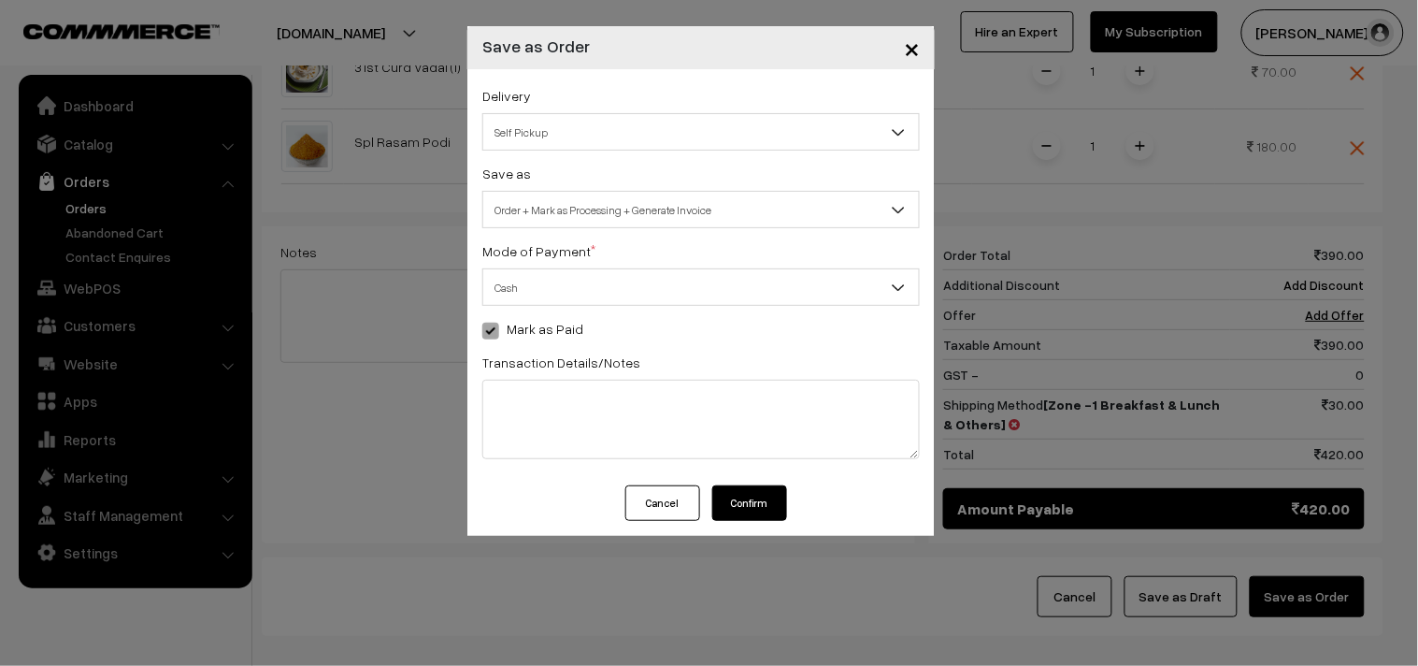
click at [754, 514] on button "Confirm" at bounding box center [749, 503] width 75 height 36
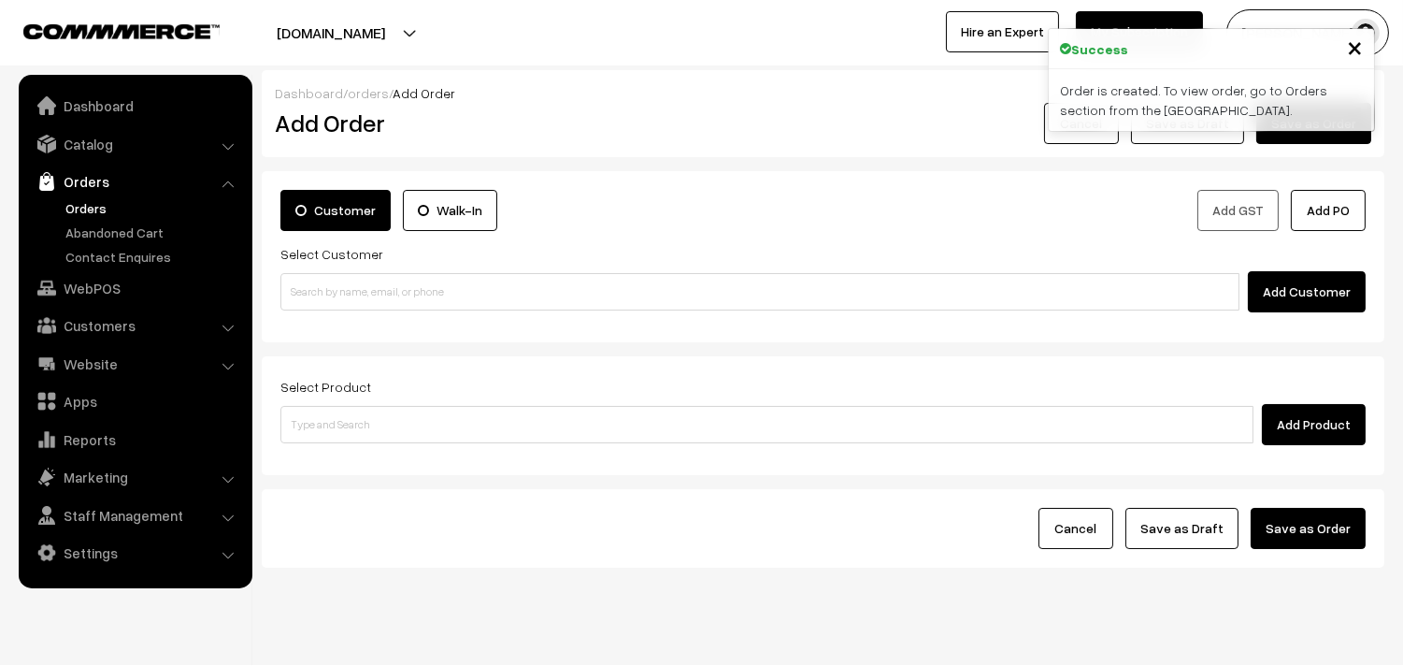
click at [101, 210] on link "Orders" at bounding box center [153, 208] width 185 height 20
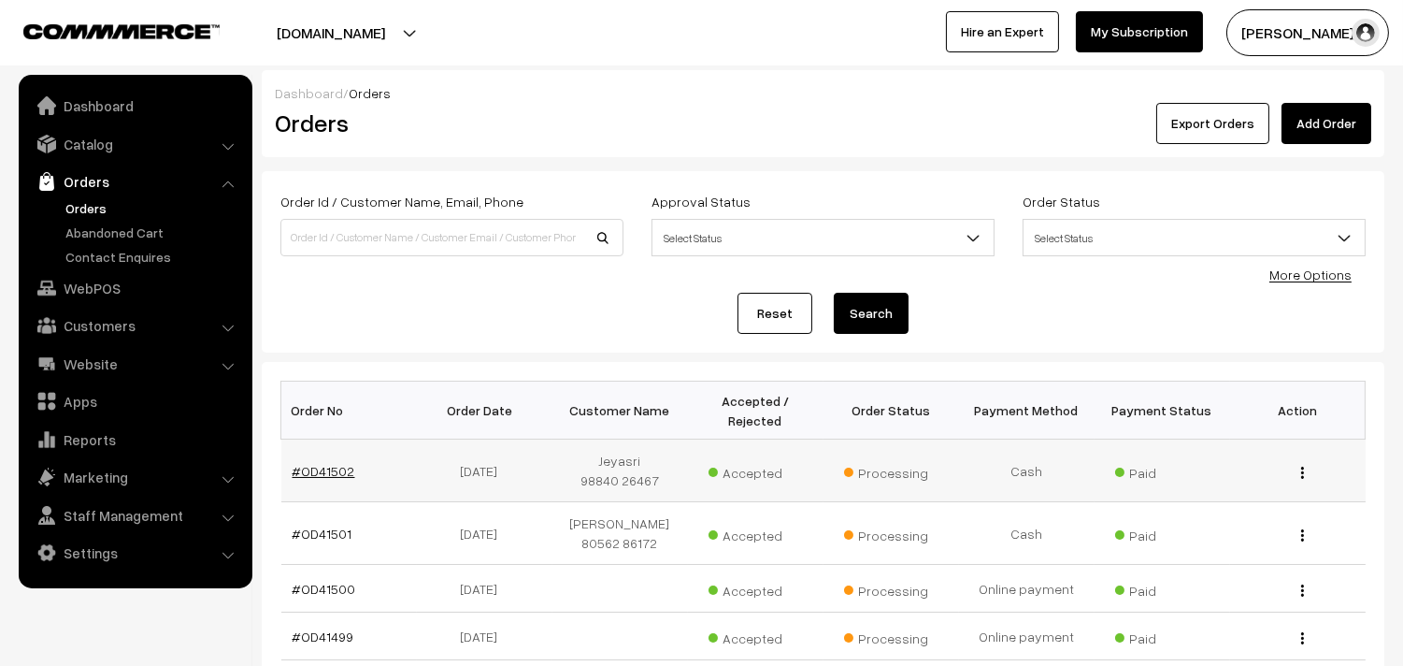
click at [331, 463] on link "#OD41502" at bounding box center [324, 471] width 63 height 16
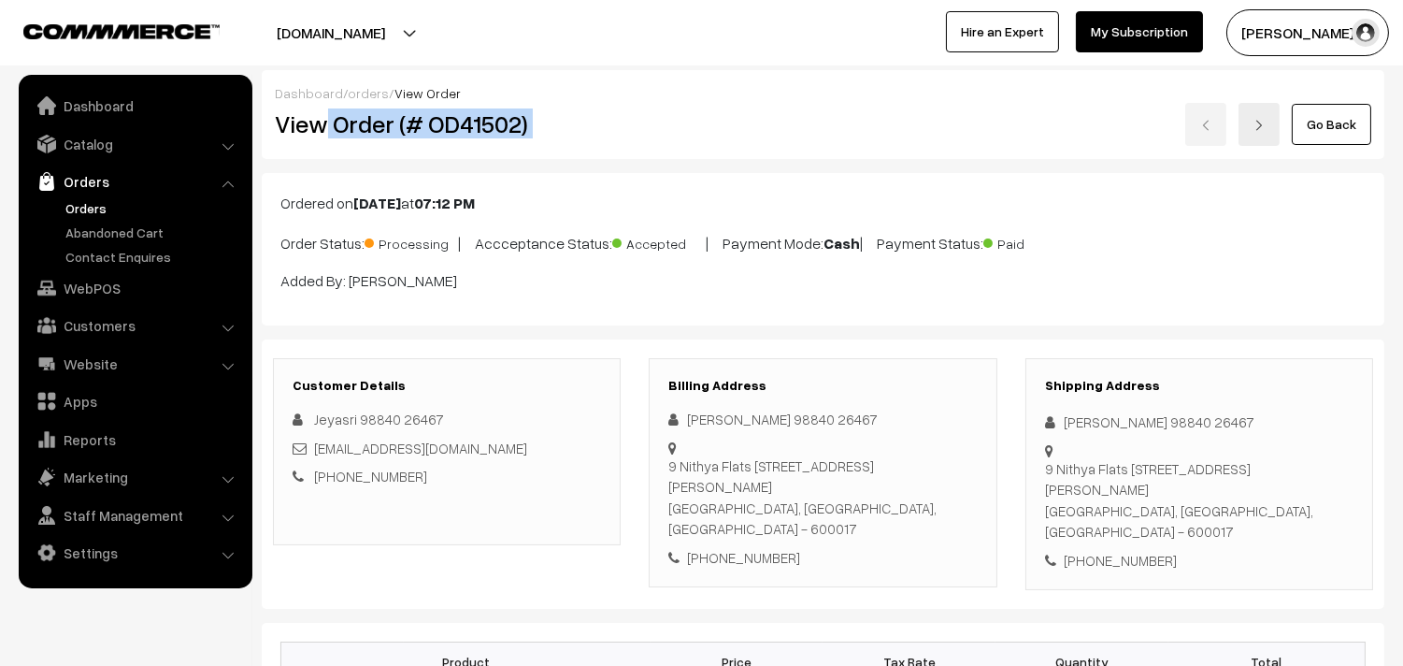
drag, startPoint x: 327, startPoint y: 123, endPoint x: 709, endPoint y: 133, distance: 381.5
click at [746, 117] on div "View Order (# OD41502) Go Back" at bounding box center [823, 124] width 1125 height 43
copy div "Order (# OD41502)"
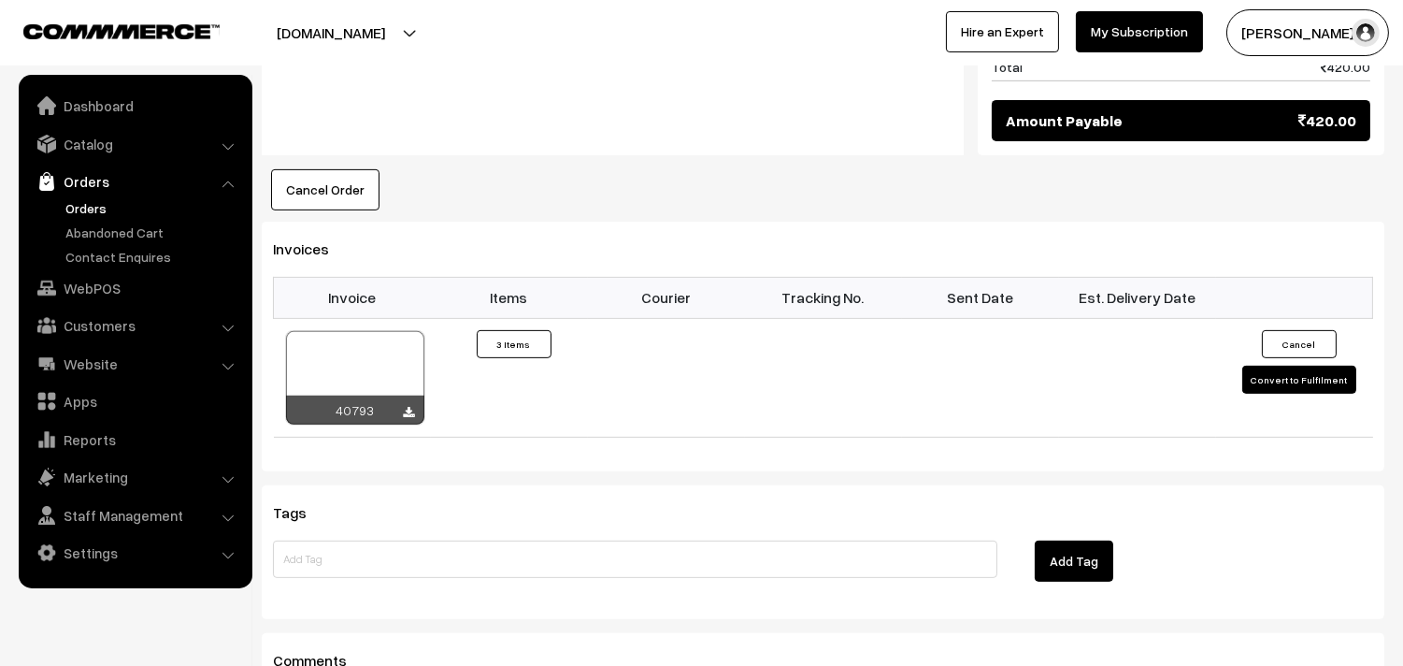
scroll to position [1142, 0]
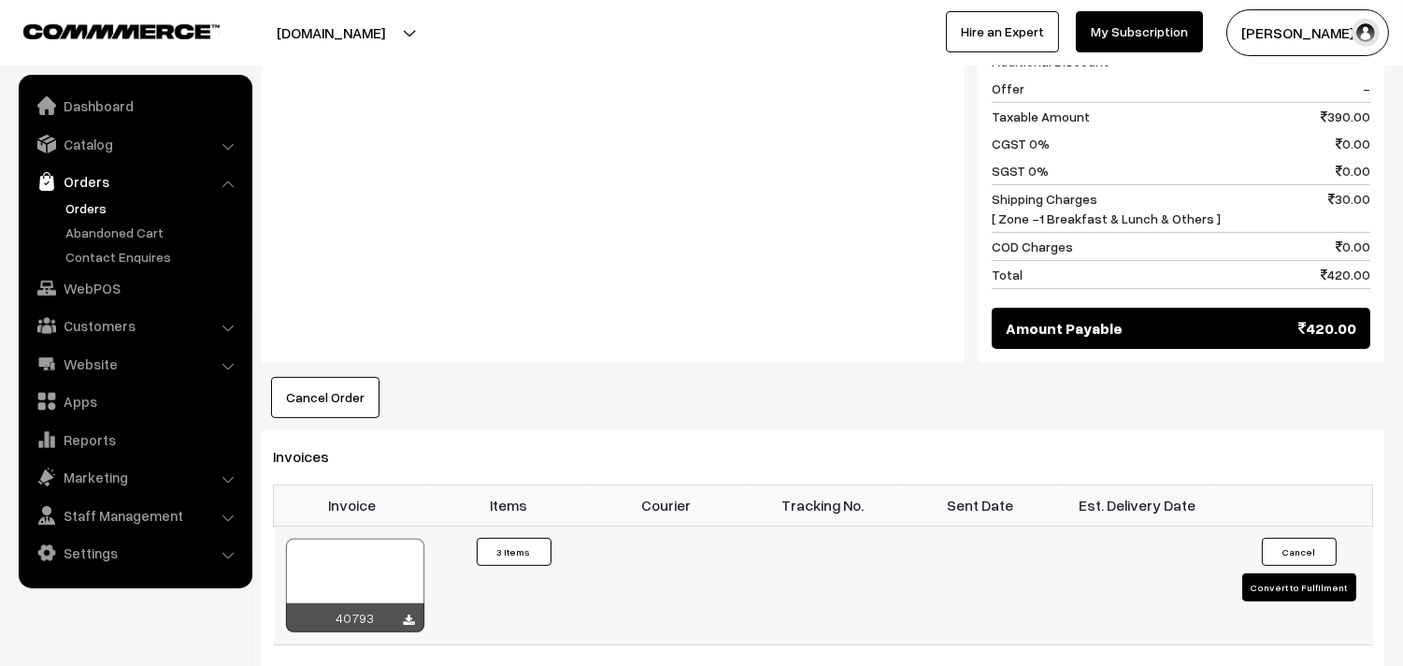
click at [315, 538] on div at bounding box center [355, 584] width 138 height 93
click at [98, 292] on link "WebPOS" at bounding box center [134, 288] width 222 height 34
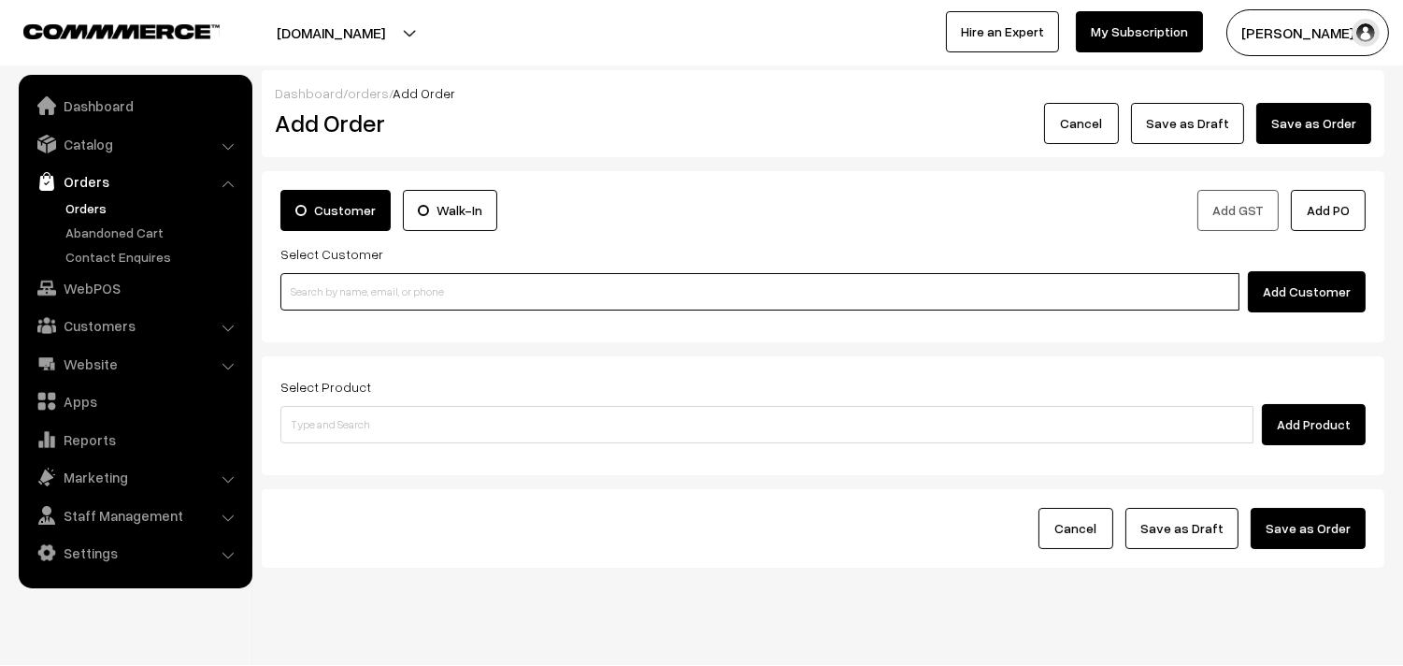
click at [372, 296] on input at bounding box center [759, 291] width 959 height 37
paste input "94449 57416"
click at [328, 279] on input "94449 57416" at bounding box center [759, 291] width 959 height 37
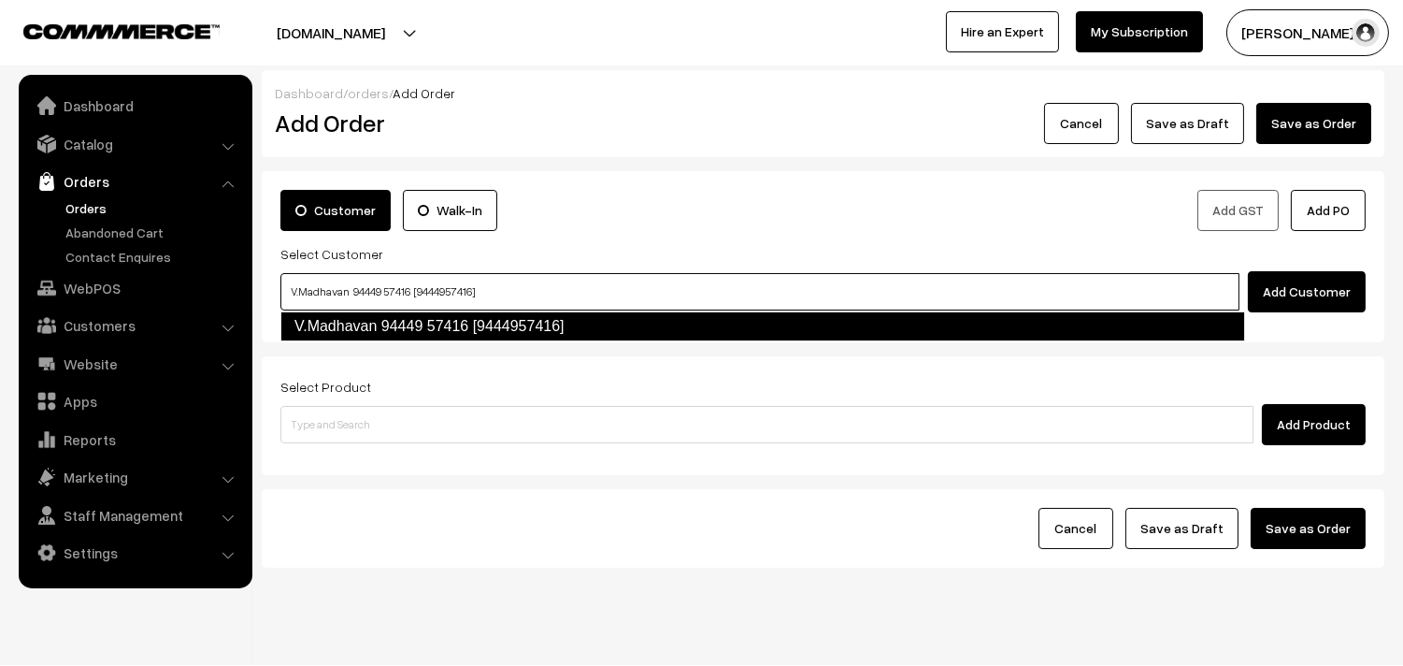
type input "V.Madhavan 94449 57416 [9444957416]"
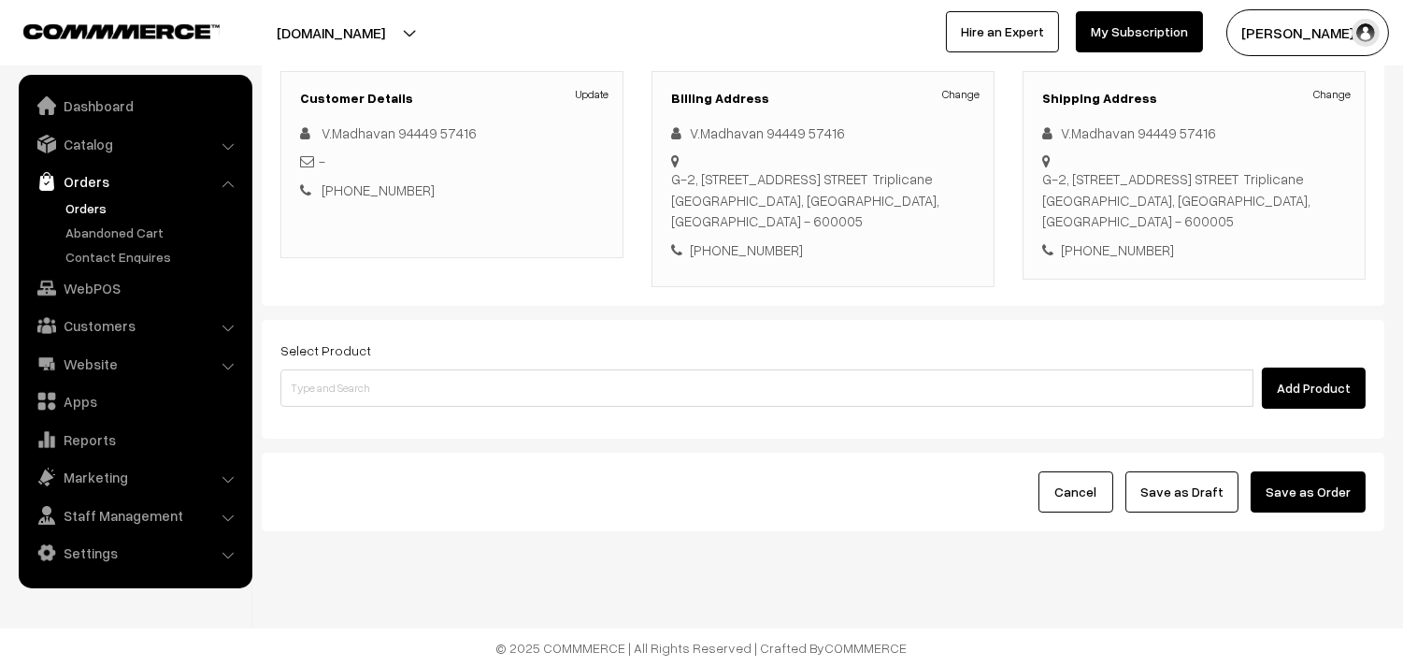
scroll to position [254, 0]
click at [954, 92] on link "Change" at bounding box center [960, 93] width 37 height 17
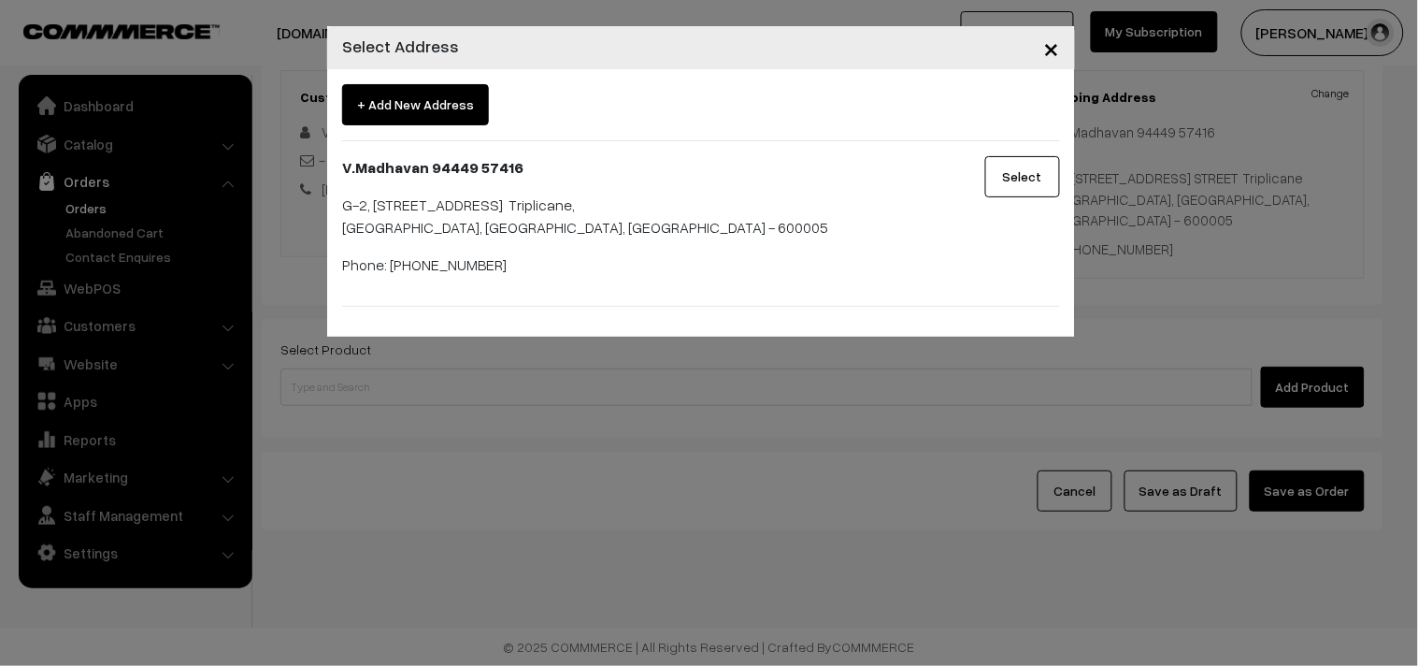
click at [861, 369] on div "× Select Address + Add New Address [STREET_ADDRESS] Phone: [PHONE_NUMBER] Select" at bounding box center [709, 333] width 1418 height 666
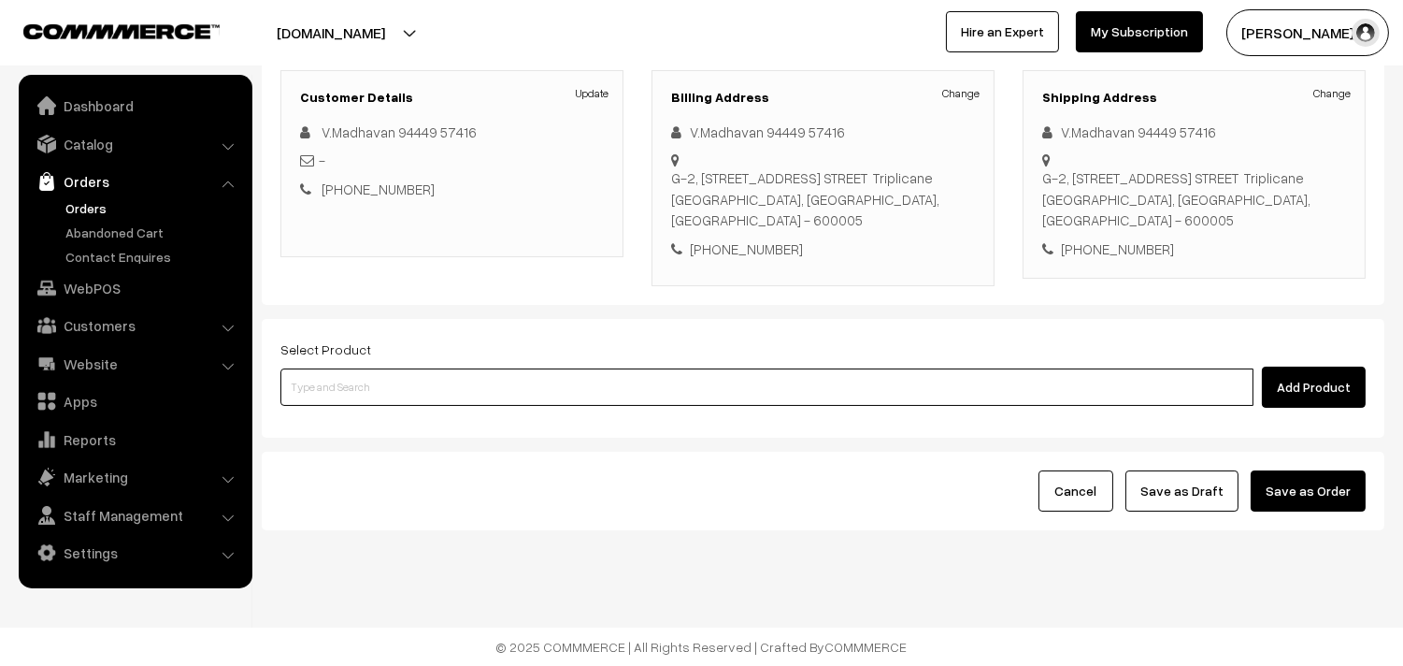
click at [454, 374] on input at bounding box center [766, 386] width 973 height 37
click at [378, 396] on input at bounding box center [766, 386] width 973 height 37
paste input "31st Without Rice..."
type input "31st Without Rice..."
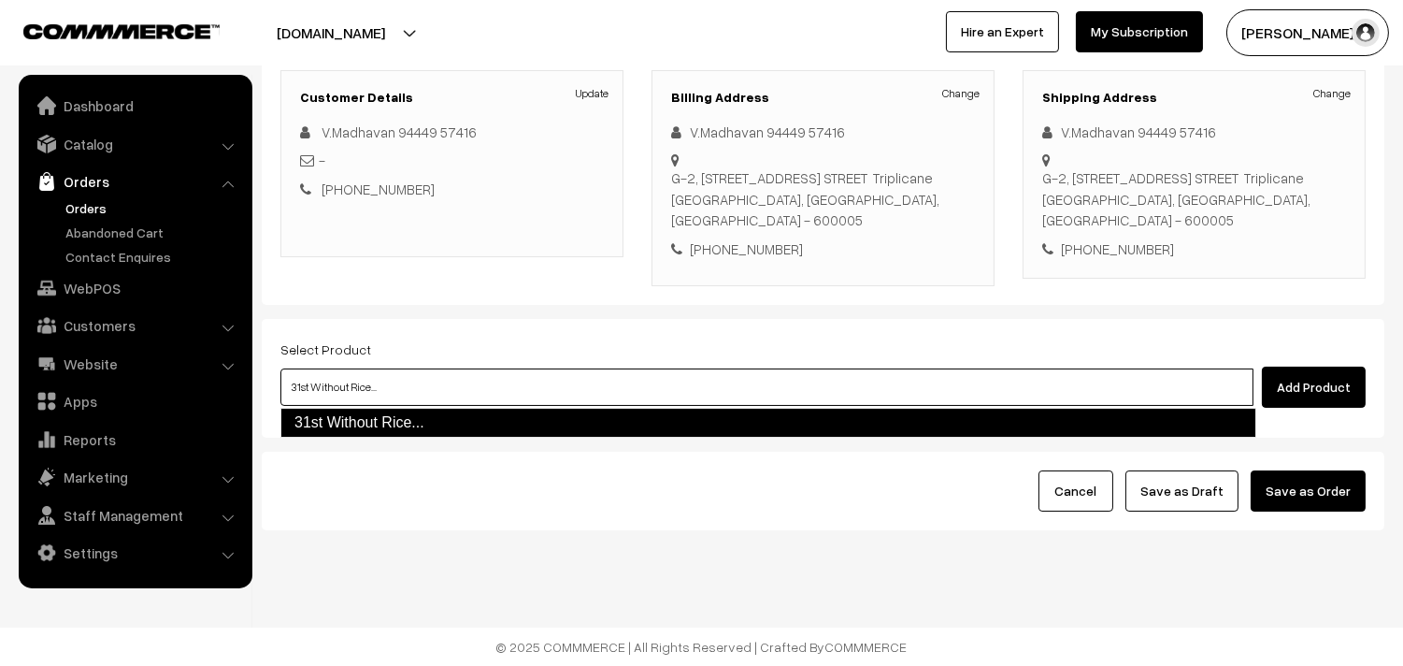
click at [394, 432] on link "31st Without Rice..." at bounding box center [768, 423] width 976 height 30
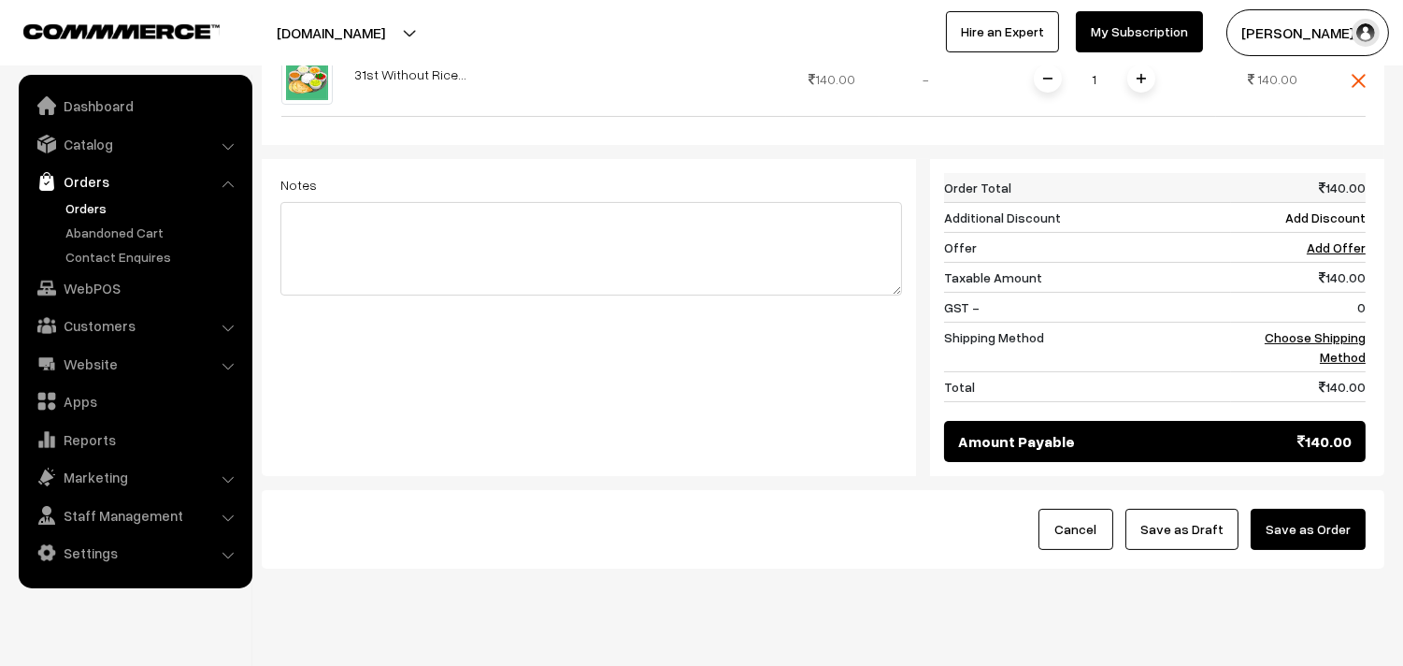
scroll to position [462, 0]
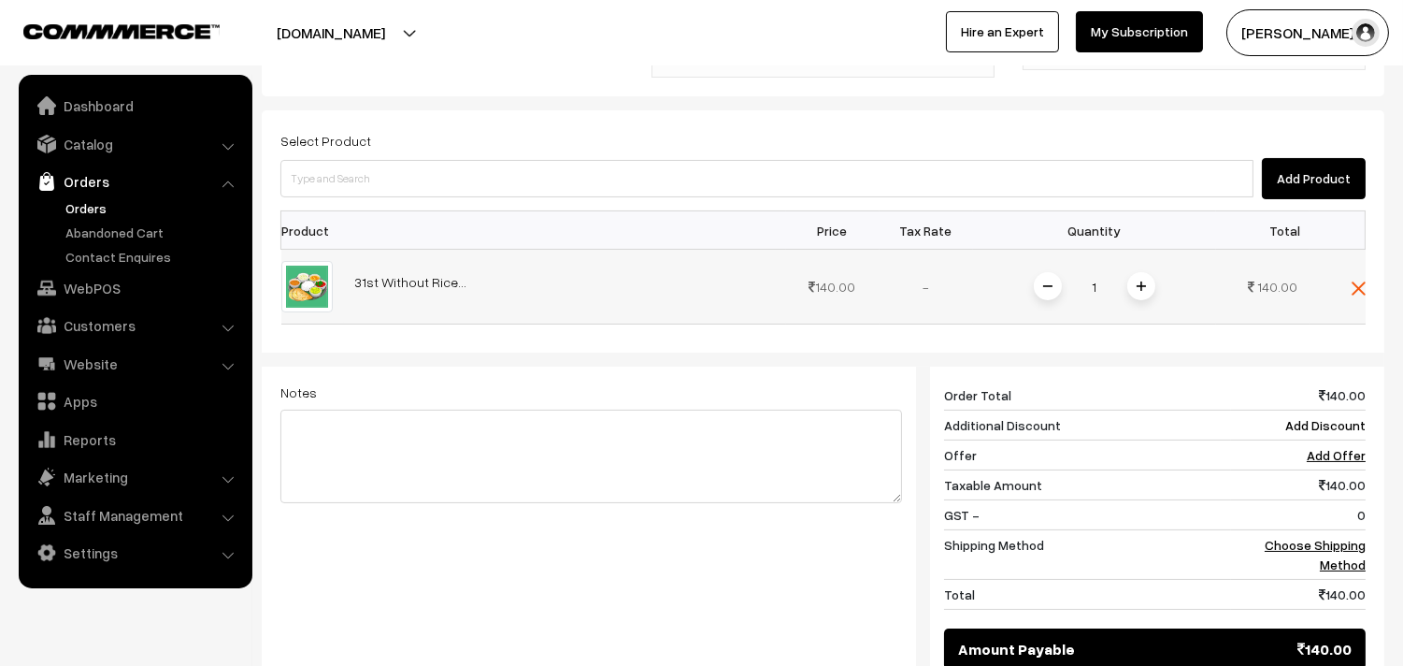
click at [1151, 288] on span at bounding box center [1141, 286] width 28 height 28
click at [1340, 545] on link "Choose Shipping Method" at bounding box center [1315, 555] width 101 height 36
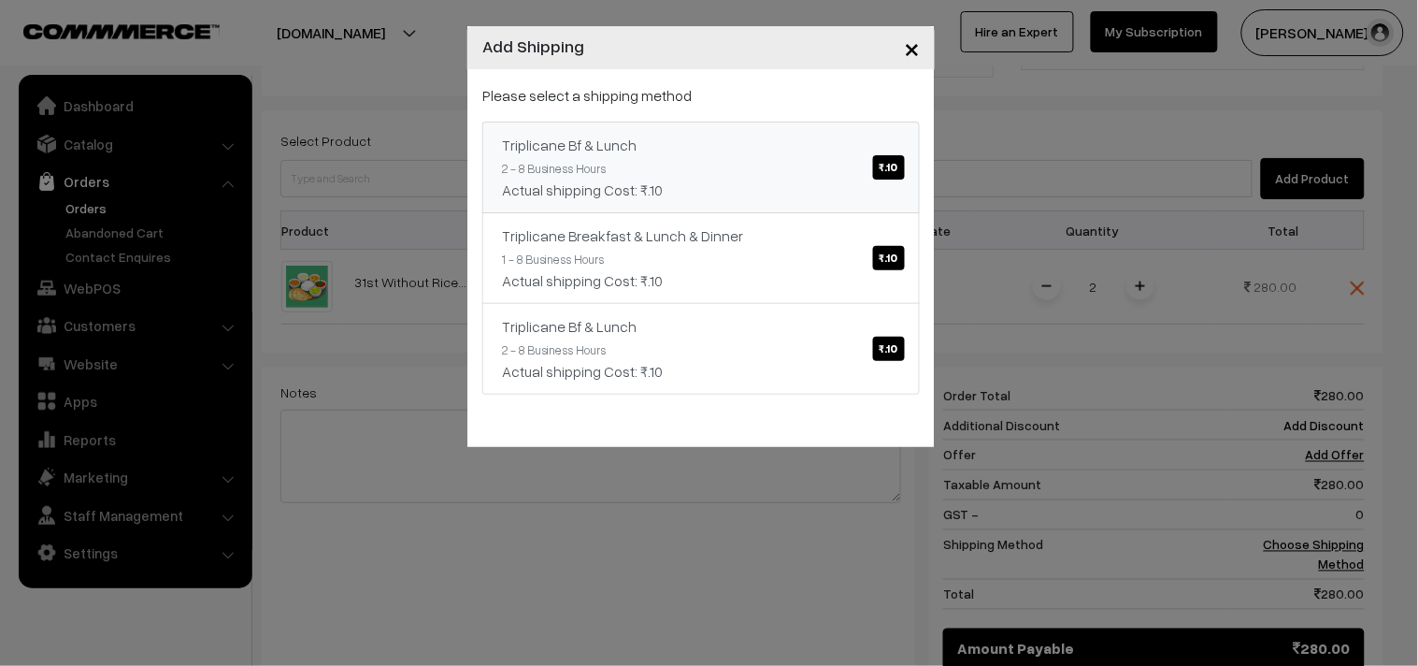
click at [658, 155] on link "Triplicane Bf & Lunch ₹.10 2 - 8 Business Hours Actual shipping Cost: ₹.10" at bounding box center [700, 168] width 437 height 92
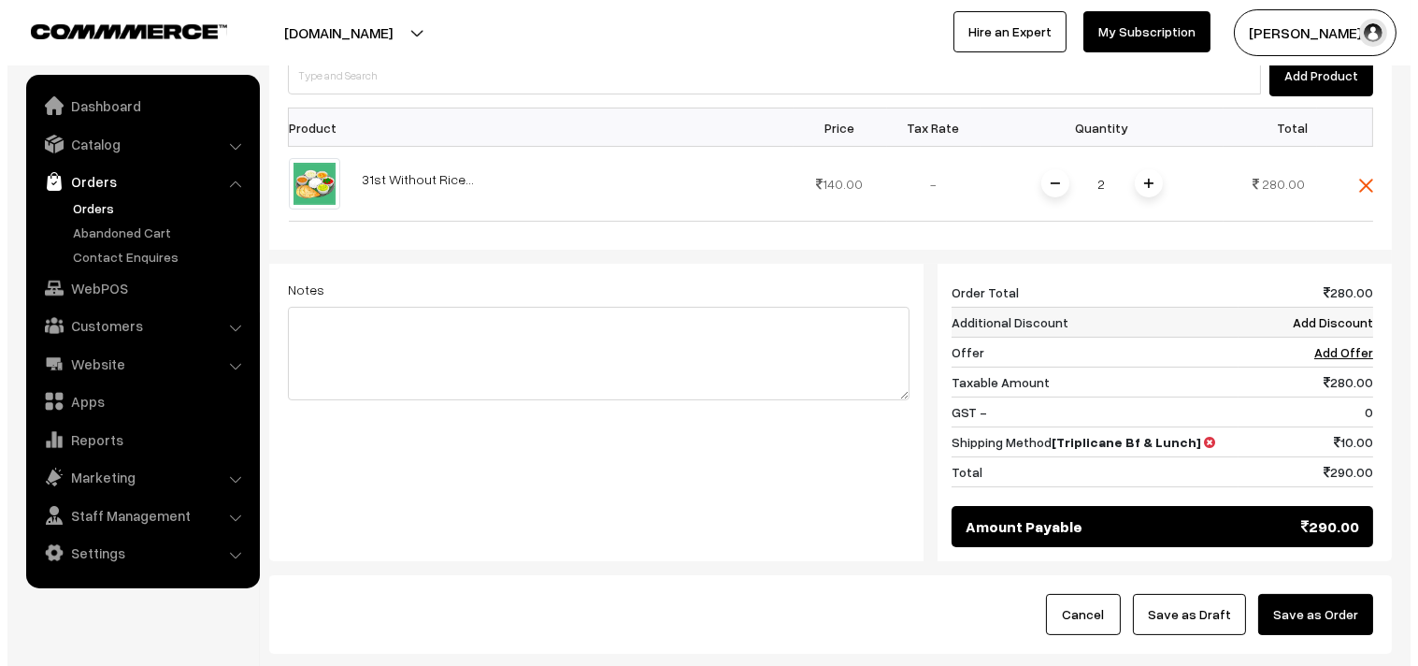
scroll to position [669, 0]
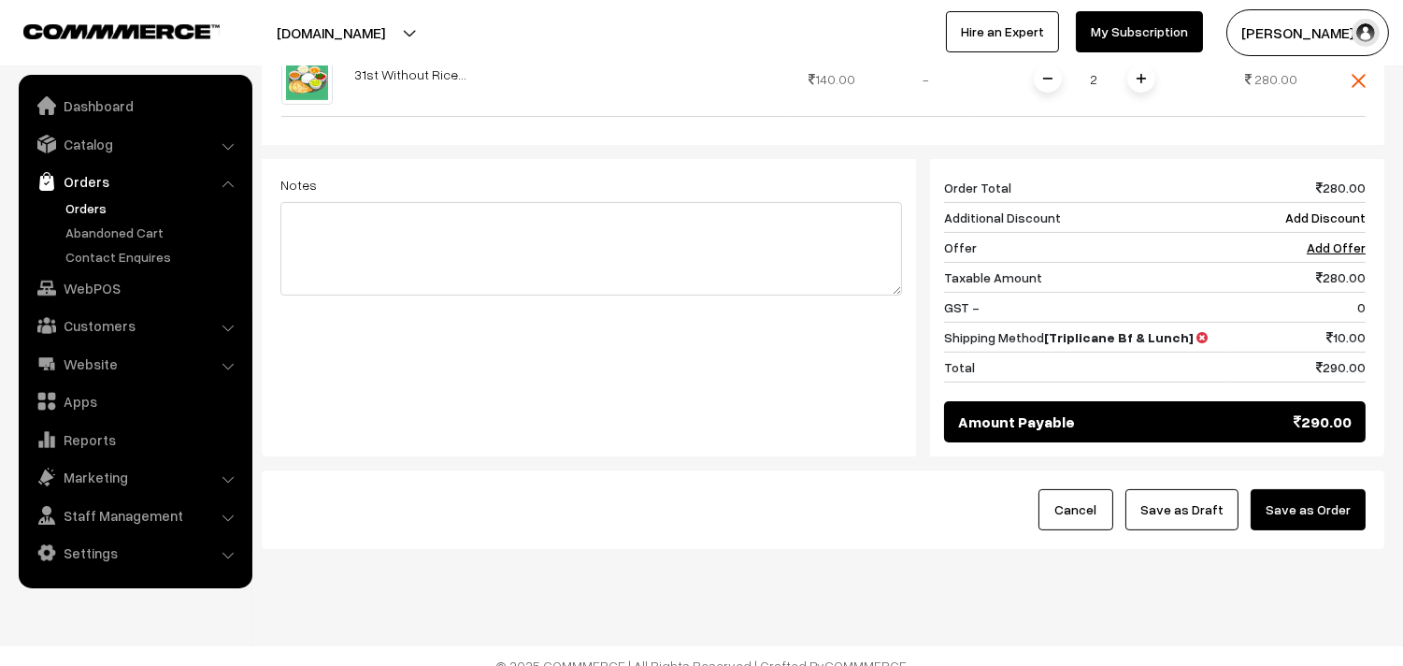
click at [1283, 505] on button "Save as Order" at bounding box center [1308, 509] width 115 height 41
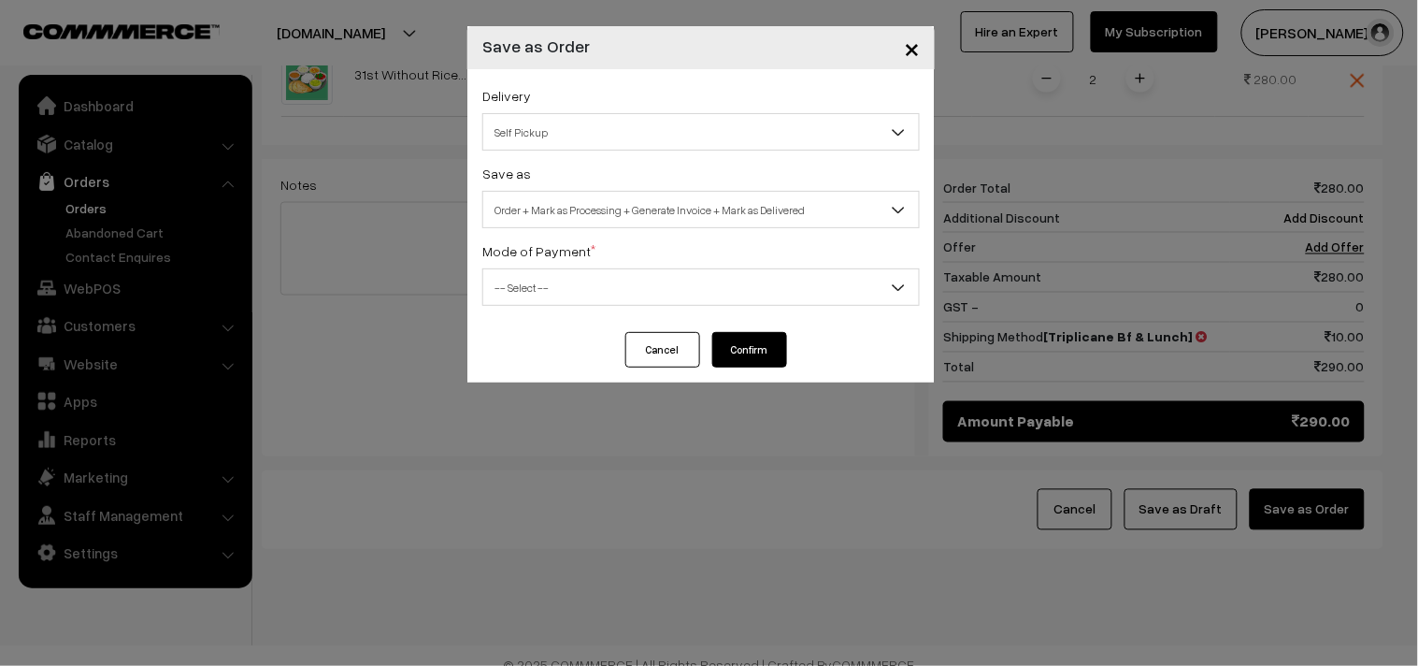
click at [667, 185] on div "Save as Order Order + Mark as Processing Order + Mark as Processing + Generate …" at bounding box center [700, 195] width 437 height 66
click at [667, 209] on span "Order + Mark as Processing + Generate Invoice + Mark as Delivered" at bounding box center [701, 210] width 436 height 33
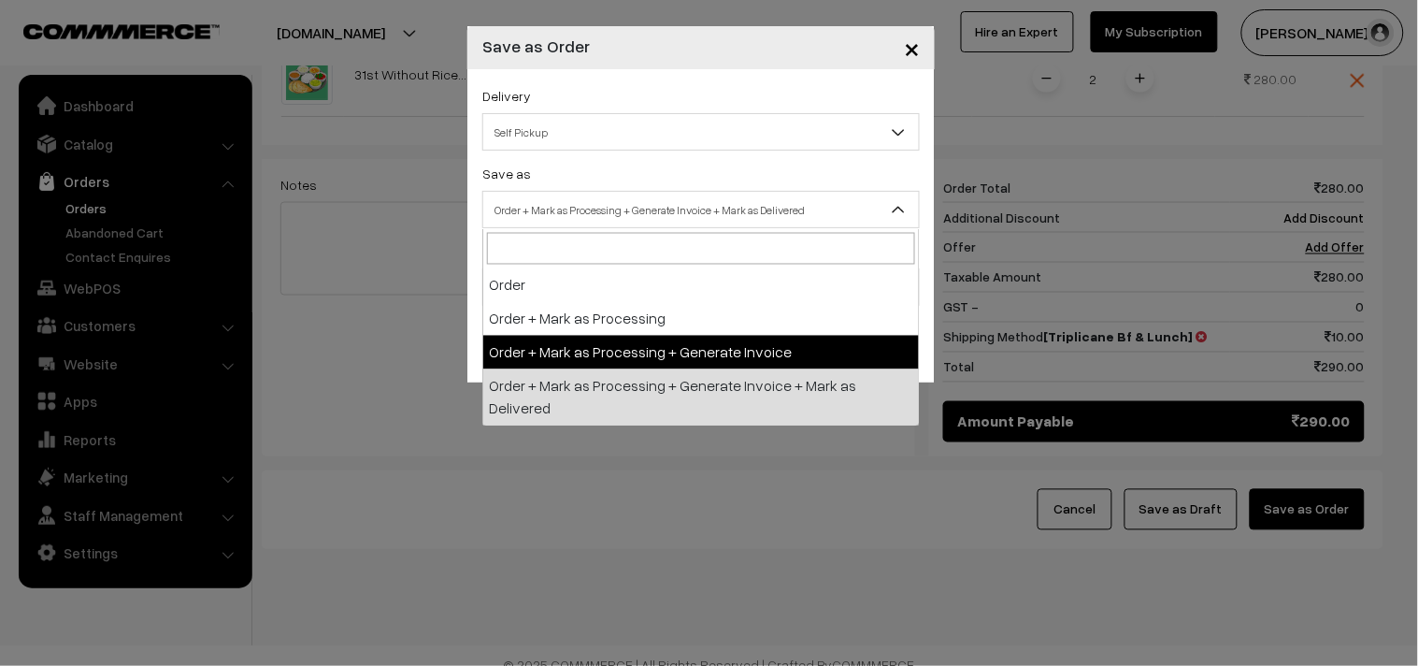
select select "3"
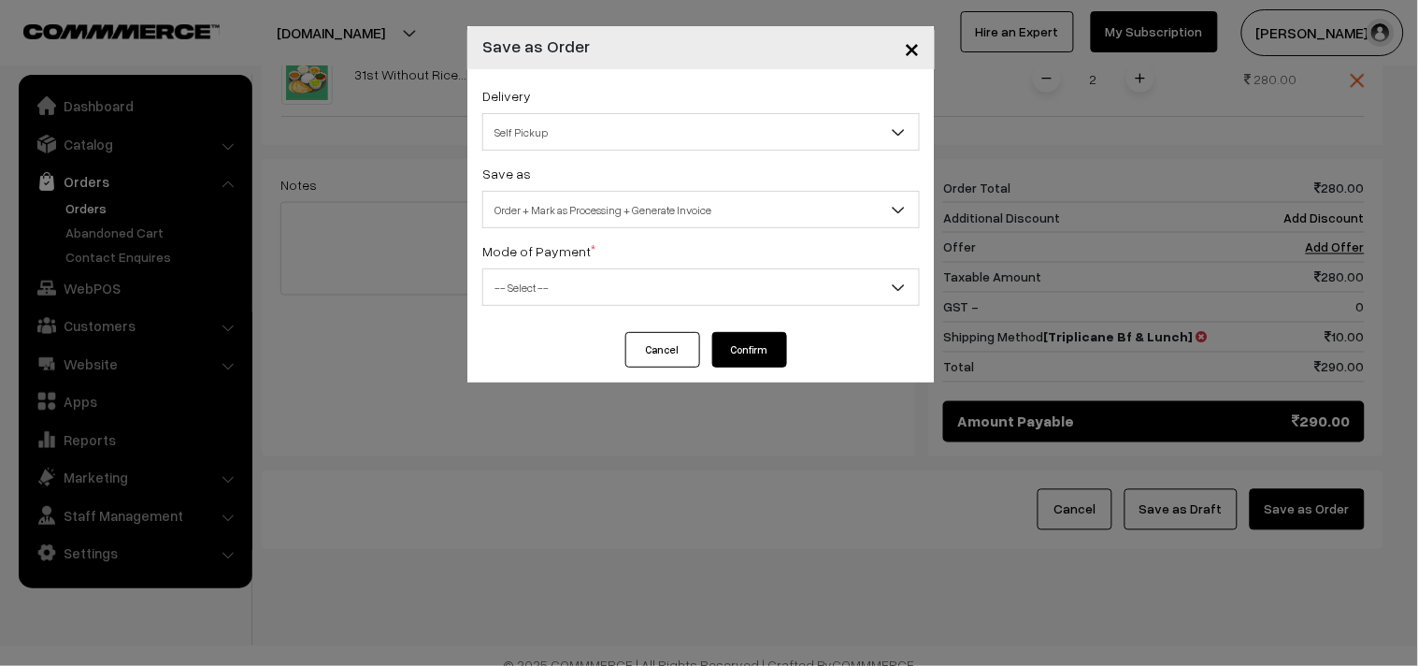
click at [610, 262] on div "Mode of Payment * -- Select -- COD Cash Cheque NEFT Online Payment DD Others --…" at bounding box center [700, 272] width 437 height 66
click at [606, 293] on span "-- Select --" at bounding box center [701, 287] width 436 height 33
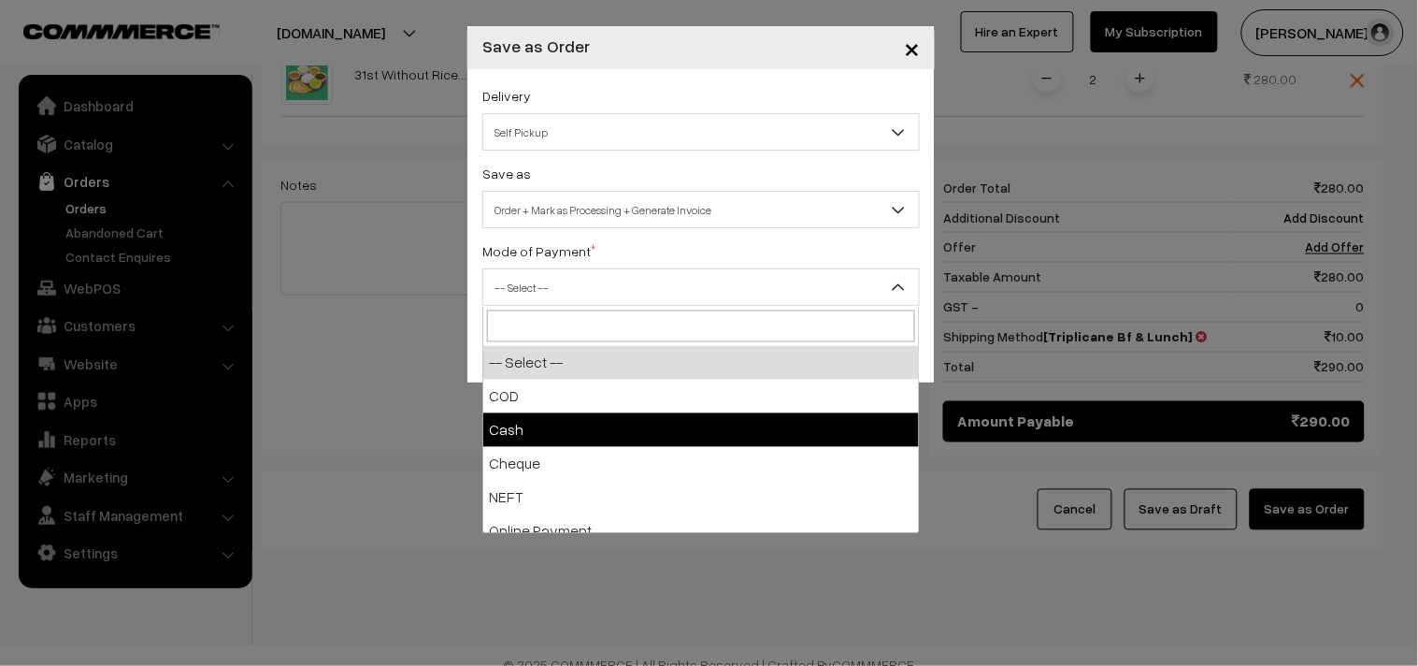
select select "1"
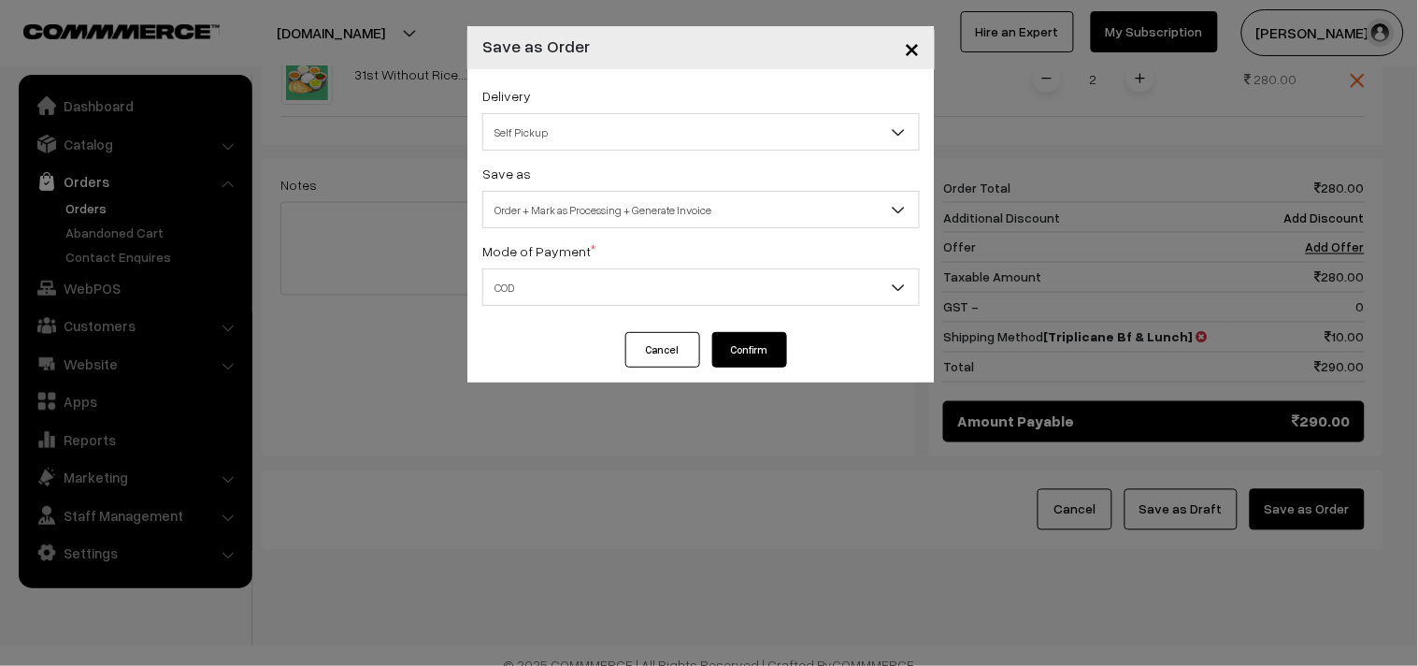
click at [761, 349] on button "Confirm" at bounding box center [749, 350] width 75 height 36
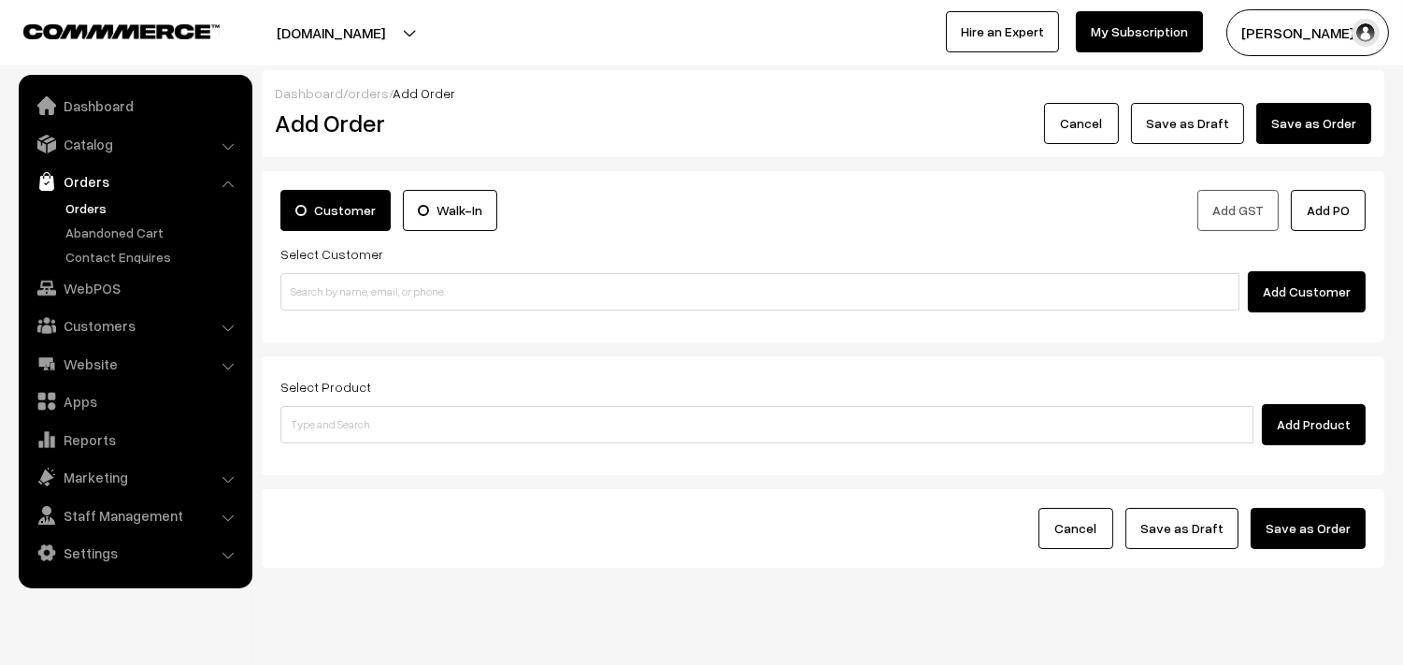
click at [79, 208] on link "Orders" at bounding box center [153, 208] width 185 height 20
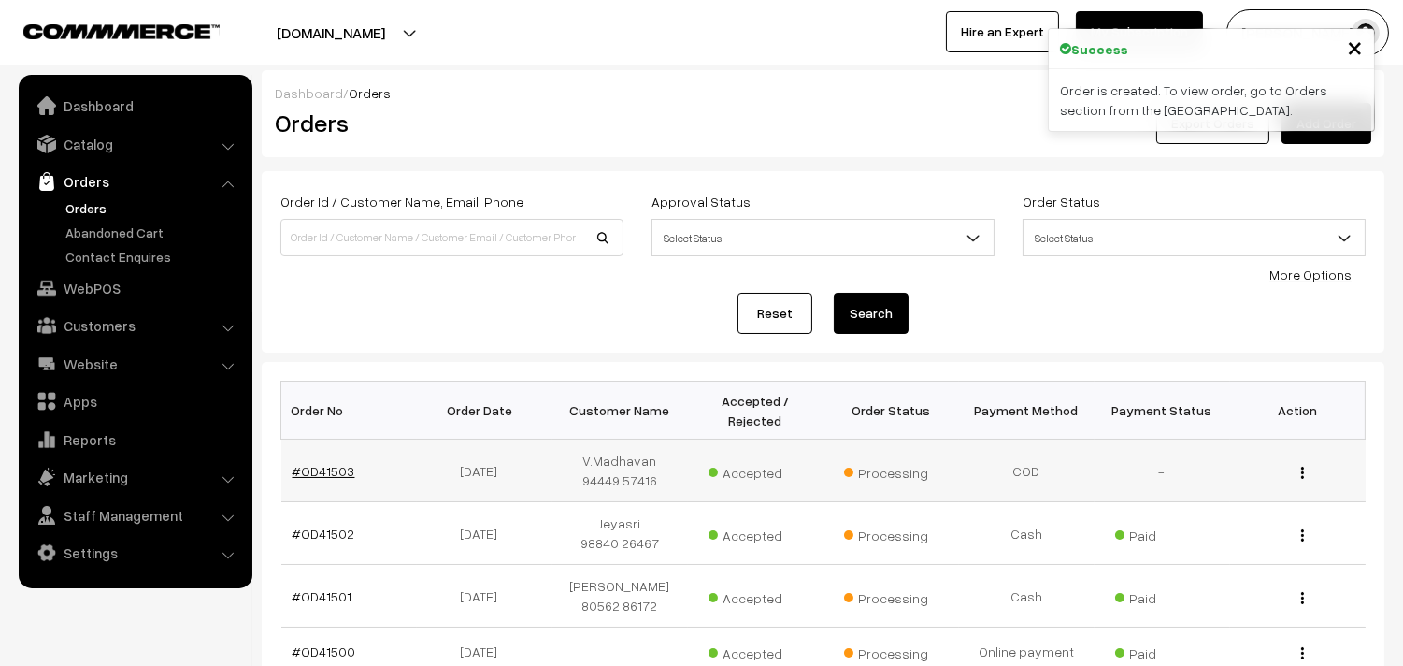
click at [334, 468] on link "#OD41503" at bounding box center [324, 471] width 63 height 16
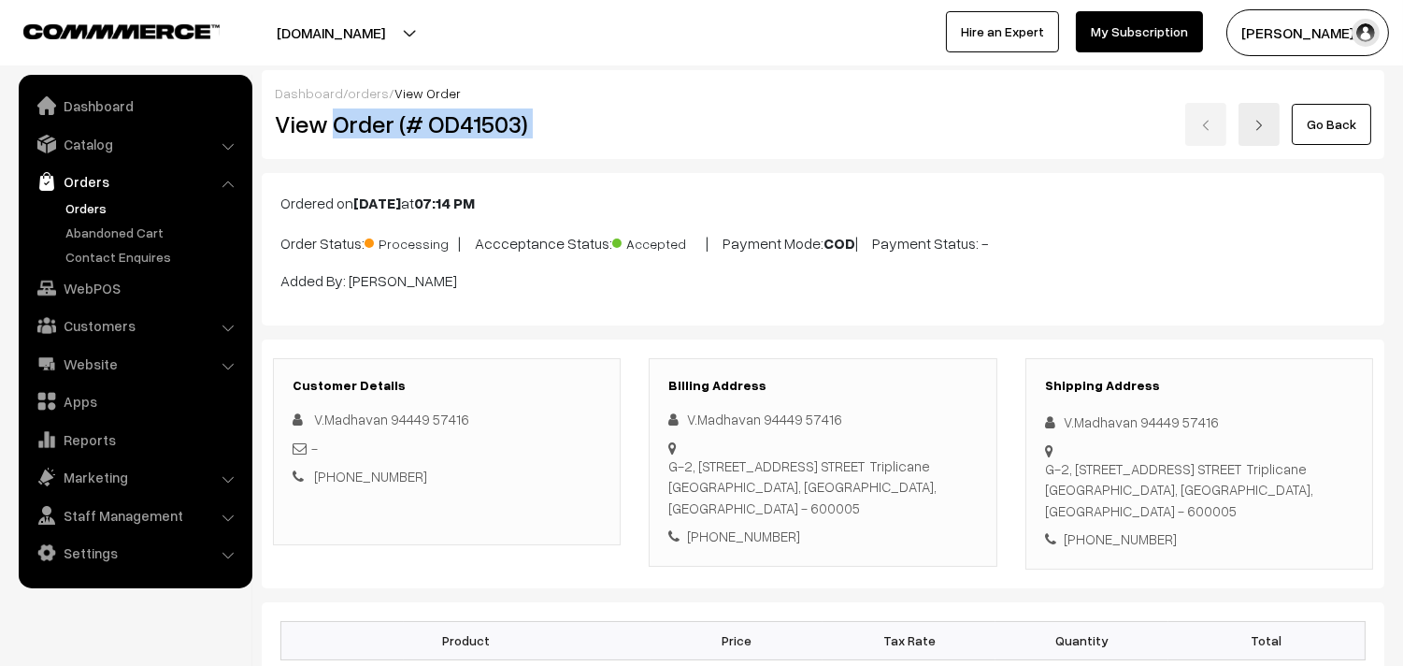
copy div "Order (# OD41503)"
drag, startPoint x: 332, startPoint y: 129, endPoint x: 695, endPoint y: 150, distance: 364.2
click at [695, 150] on div "Dashboard / orders / View Order View Order (# OD41503) Go Back" at bounding box center [823, 114] width 1123 height 89
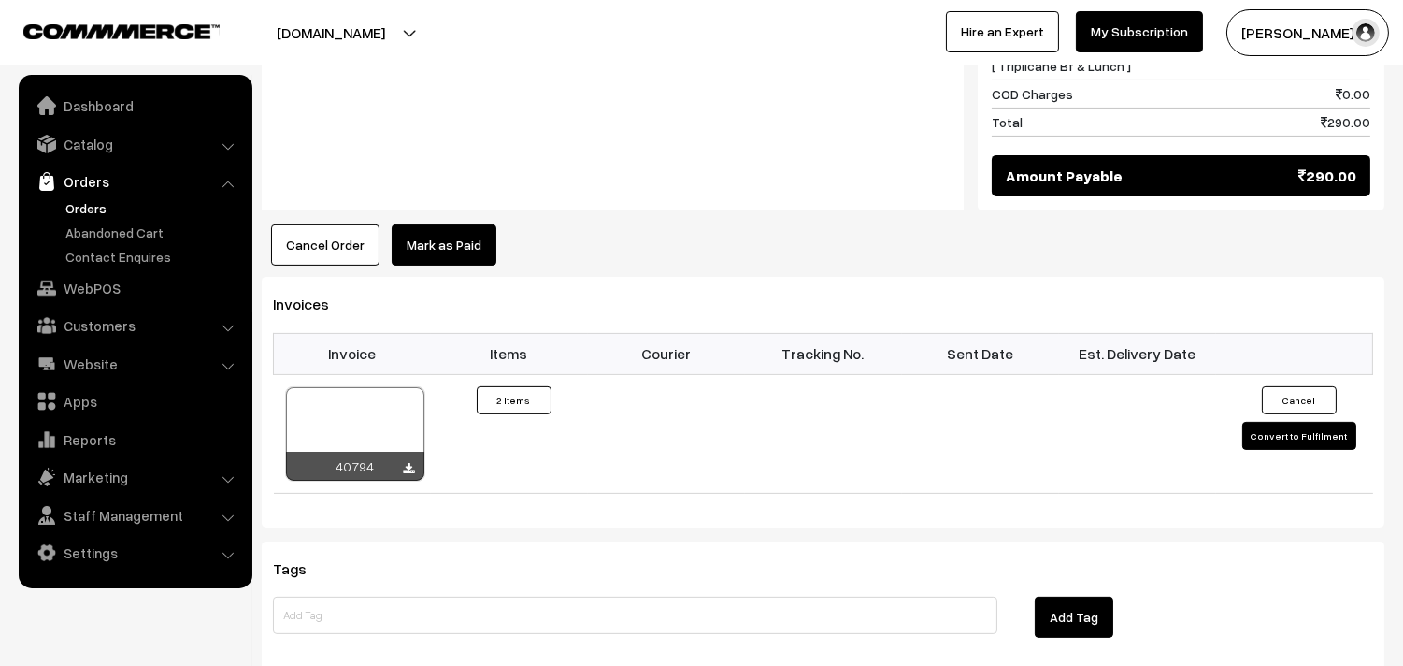
scroll to position [1039, 0]
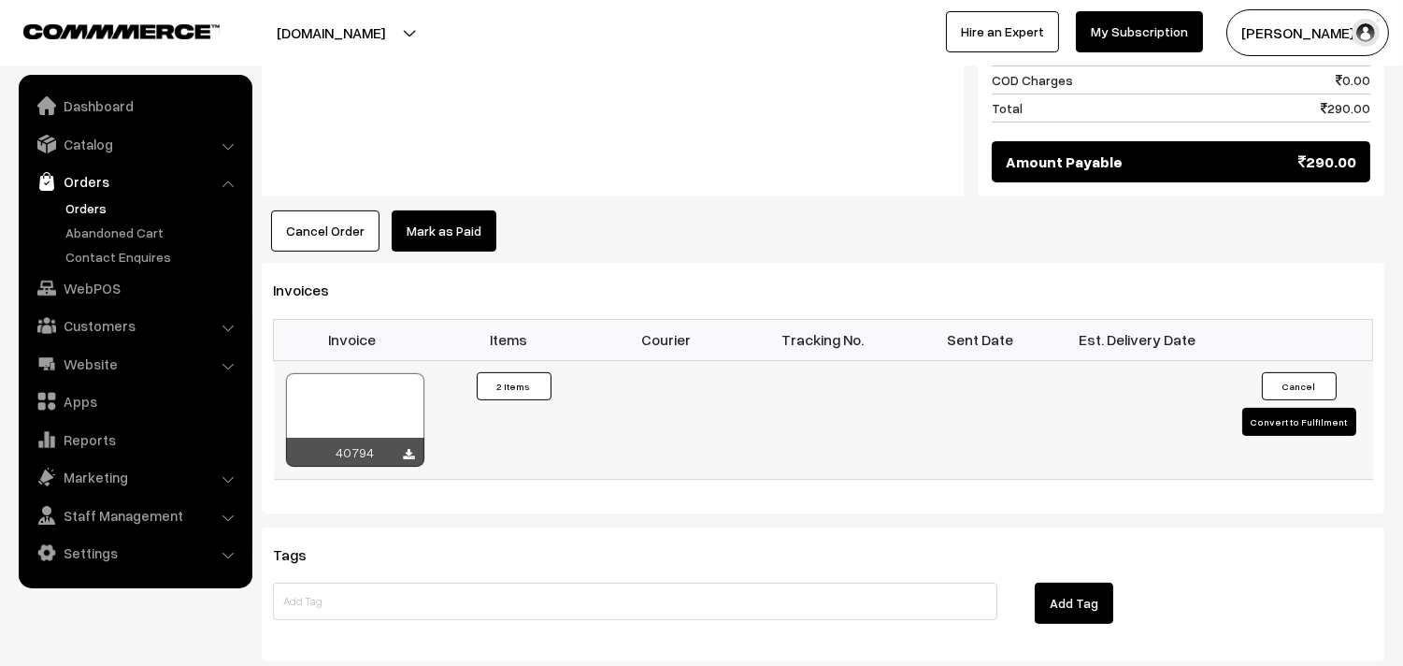
click at [384, 407] on div at bounding box center [355, 419] width 138 height 93
click at [361, 391] on div at bounding box center [355, 419] width 138 height 93
click at [97, 277] on link "WebPOS" at bounding box center [134, 288] width 222 height 34
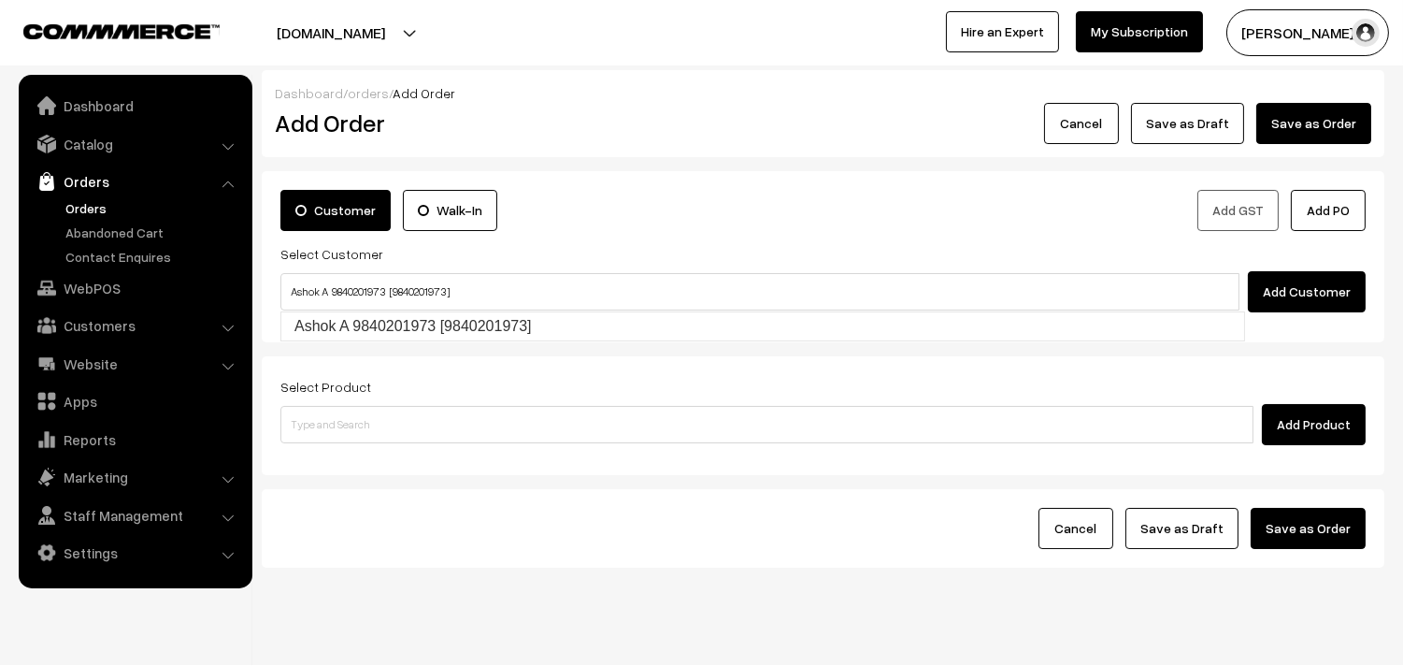
type input "Ashok A 9840201973 [9840201973]"
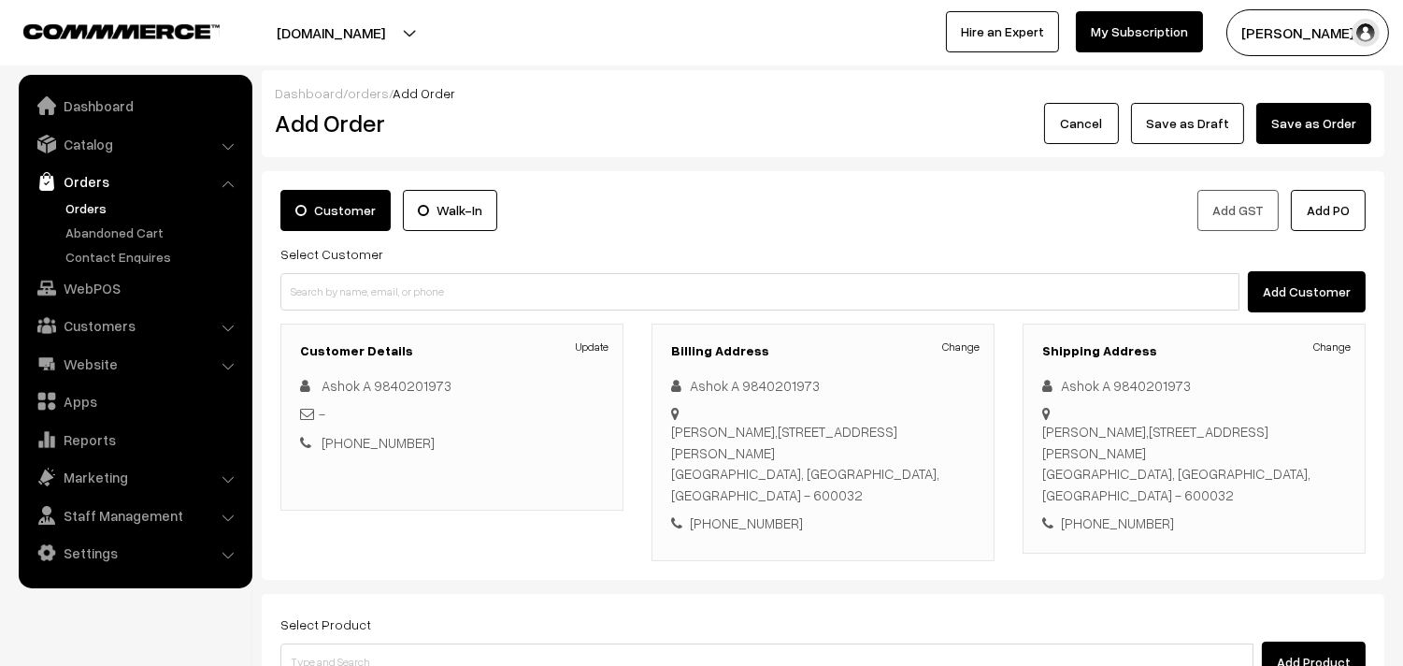
scroll to position [234, 0]
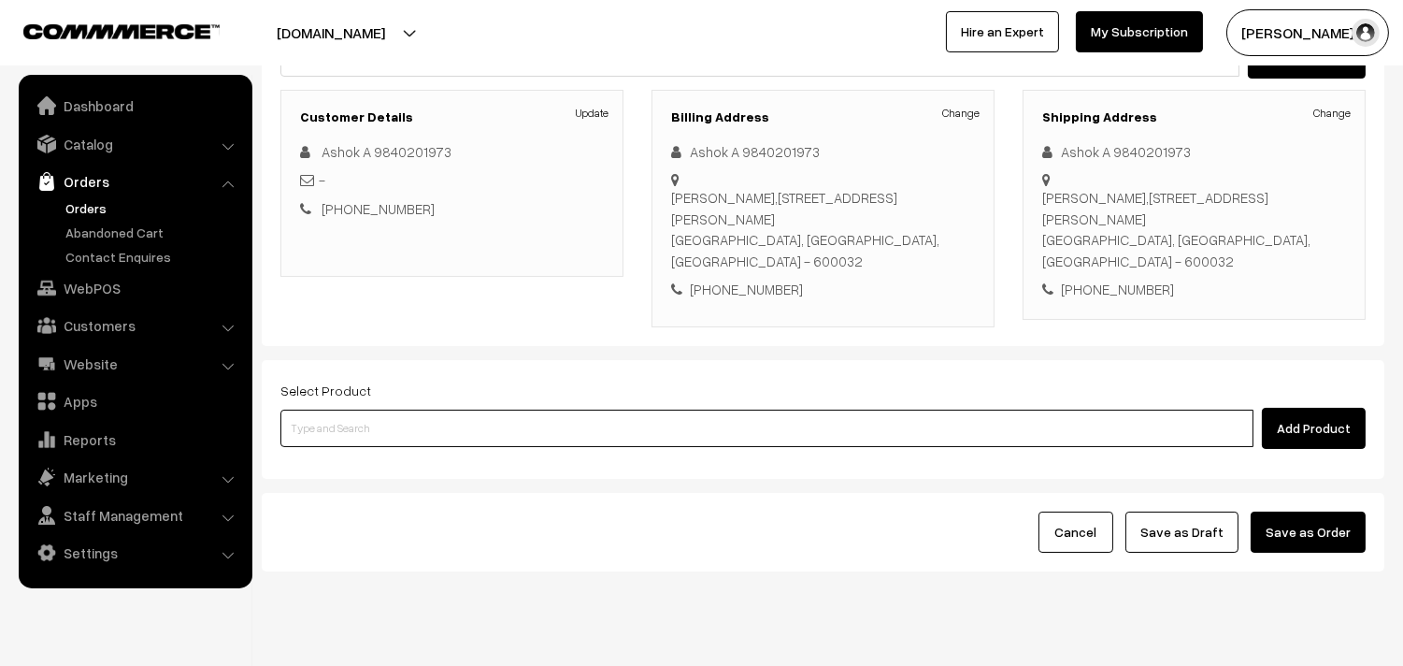
click at [460, 409] on input at bounding box center [766, 427] width 973 height 37
paste input "31st Without Rice..."
type input "31st Without Rice..."
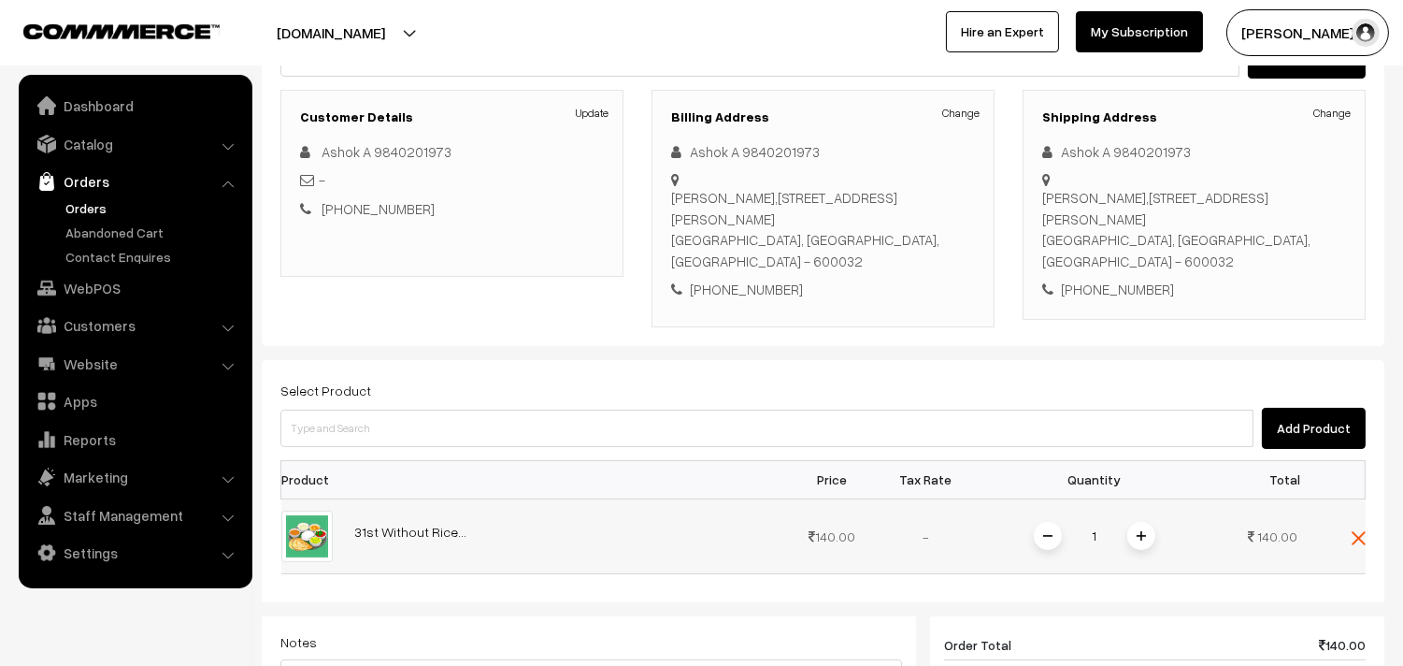
click at [1142, 531] on img at bounding box center [1141, 535] width 9 height 9
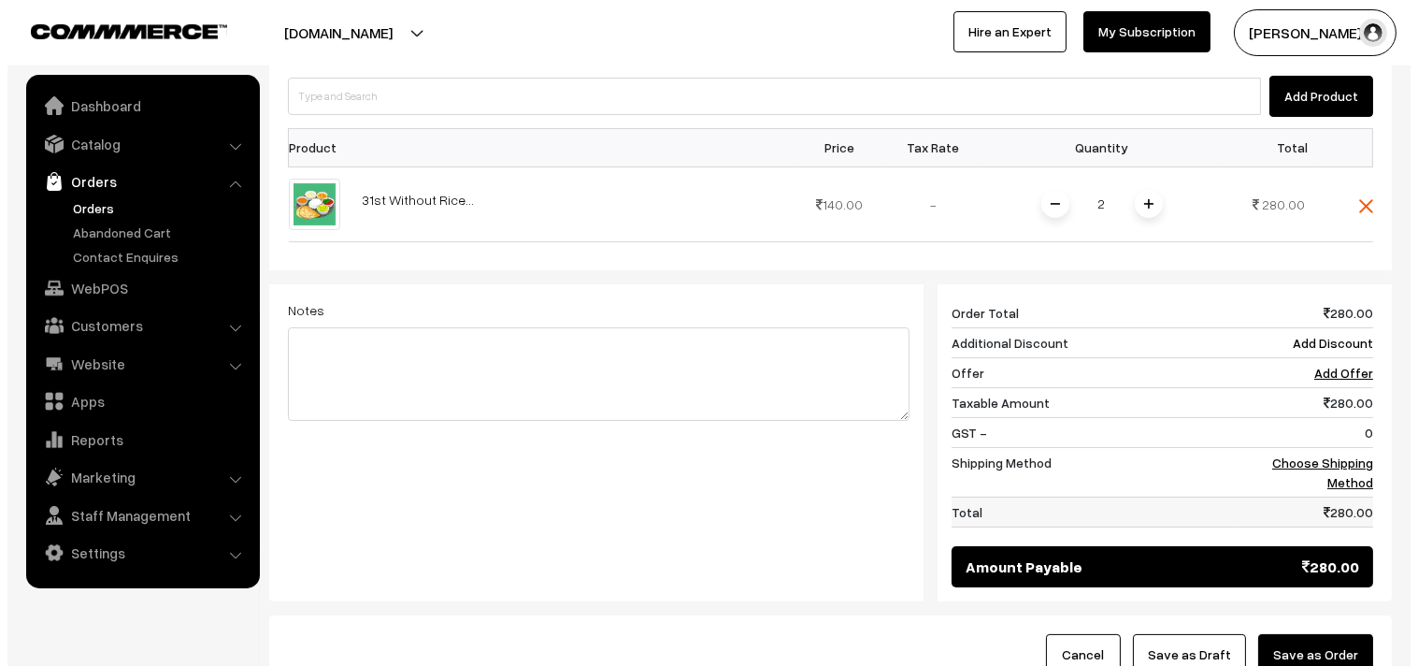
scroll to position [649, 0]
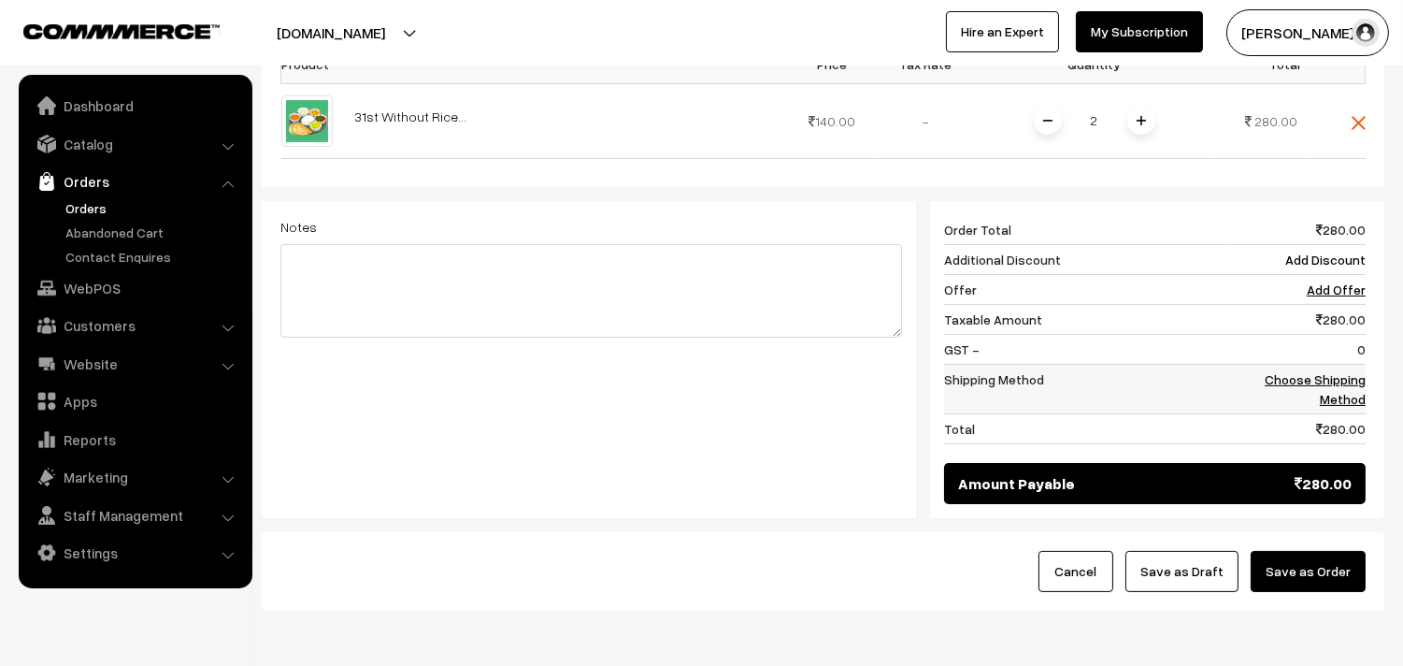
click at [1328, 371] on link "Choose Shipping Method" at bounding box center [1315, 389] width 101 height 36
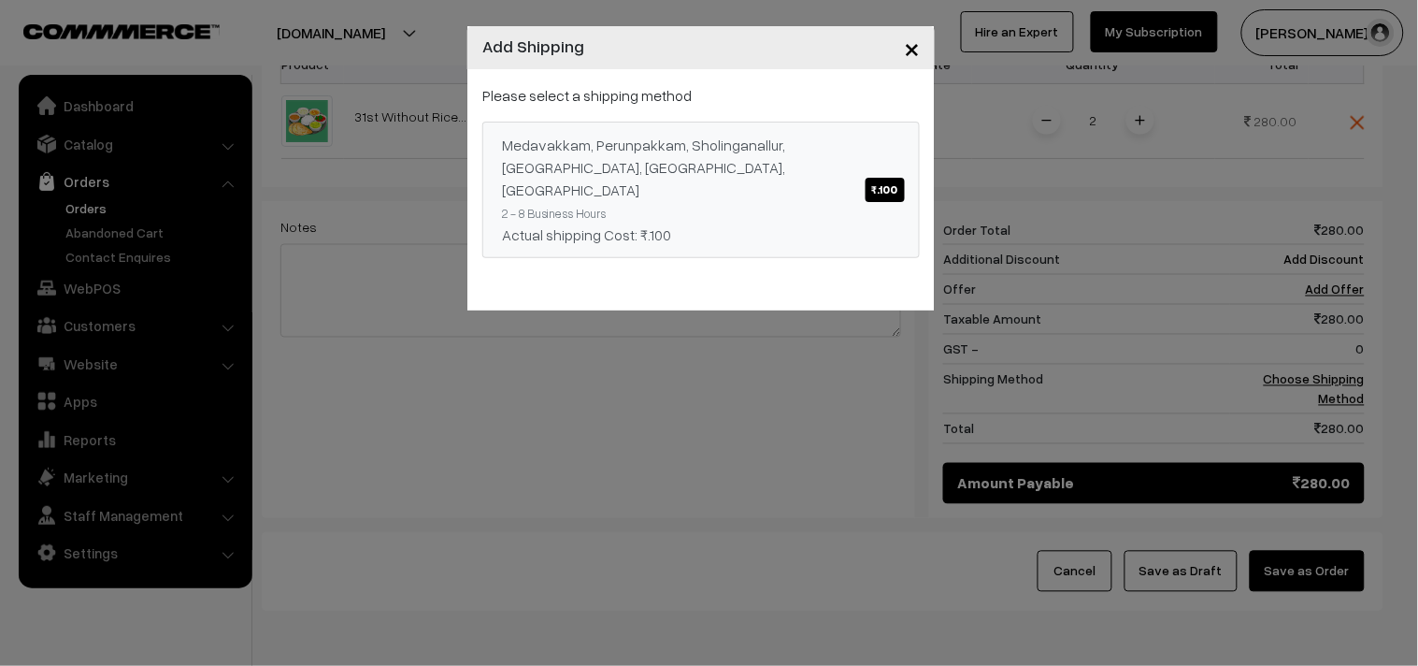
click at [804, 141] on div "Medavakkam, Perunpakkam, Sholinganallur, seliyur, Kirattur, Perambur ₹.100" at bounding box center [701, 167] width 398 height 67
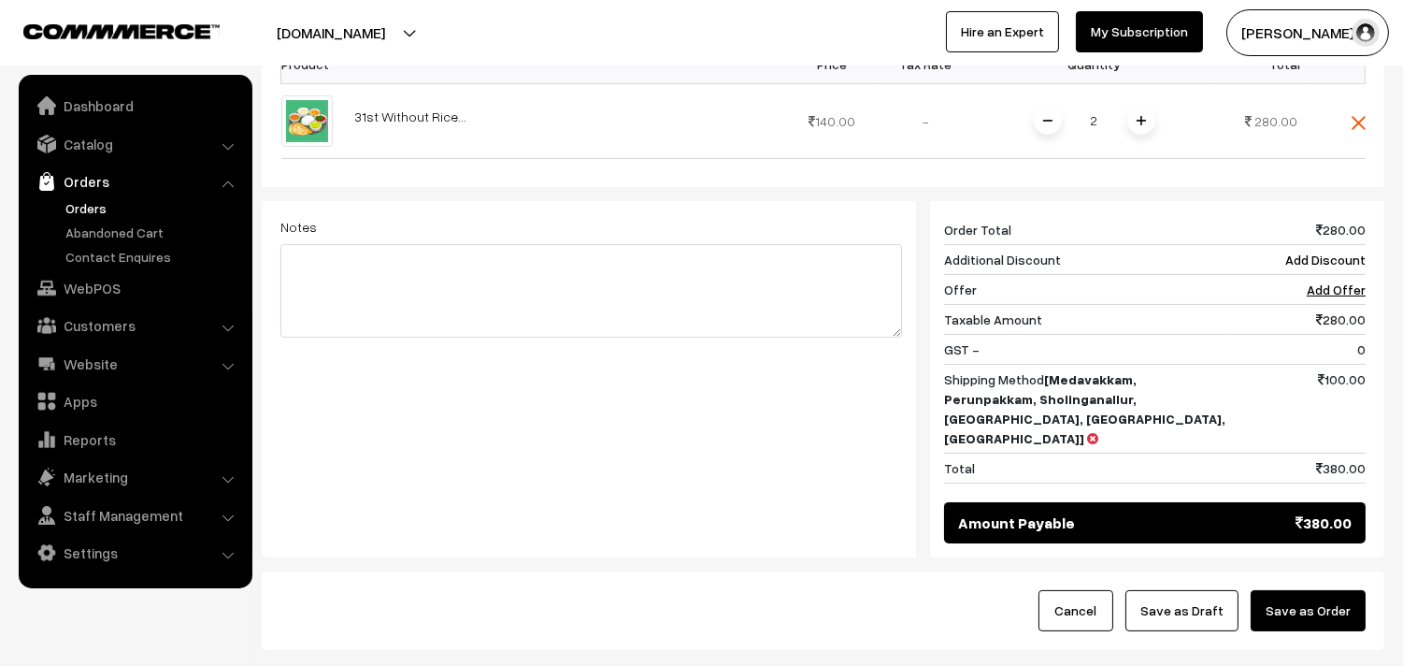
click at [1318, 571] on div "Cancel Save as Draft Save as Order" at bounding box center [823, 610] width 1123 height 79
click at [1269, 590] on button "Save as Order" at bounding box center [1308, 610] width 115 height 41
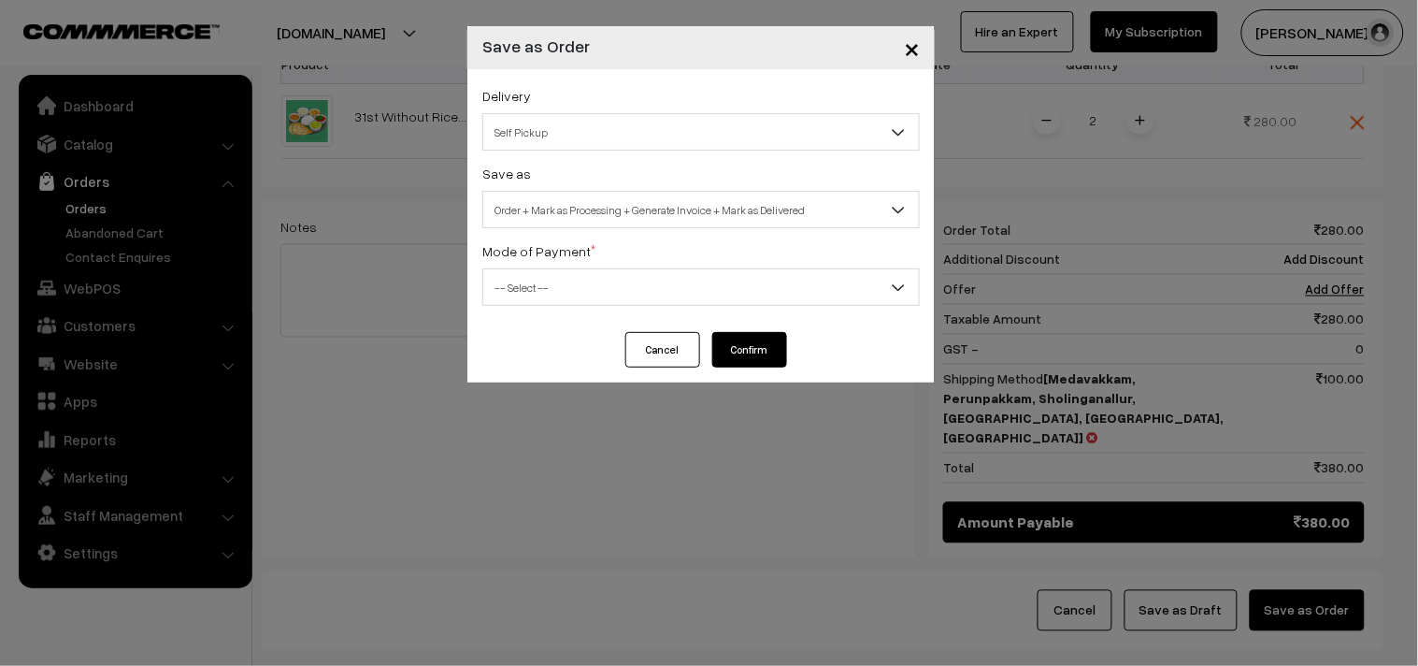
click at [630, 206] on span "Order + Mark as Processing + Generate Invoice + Mark as Delivered" at bounding box center [701, 210] width 436 height 33
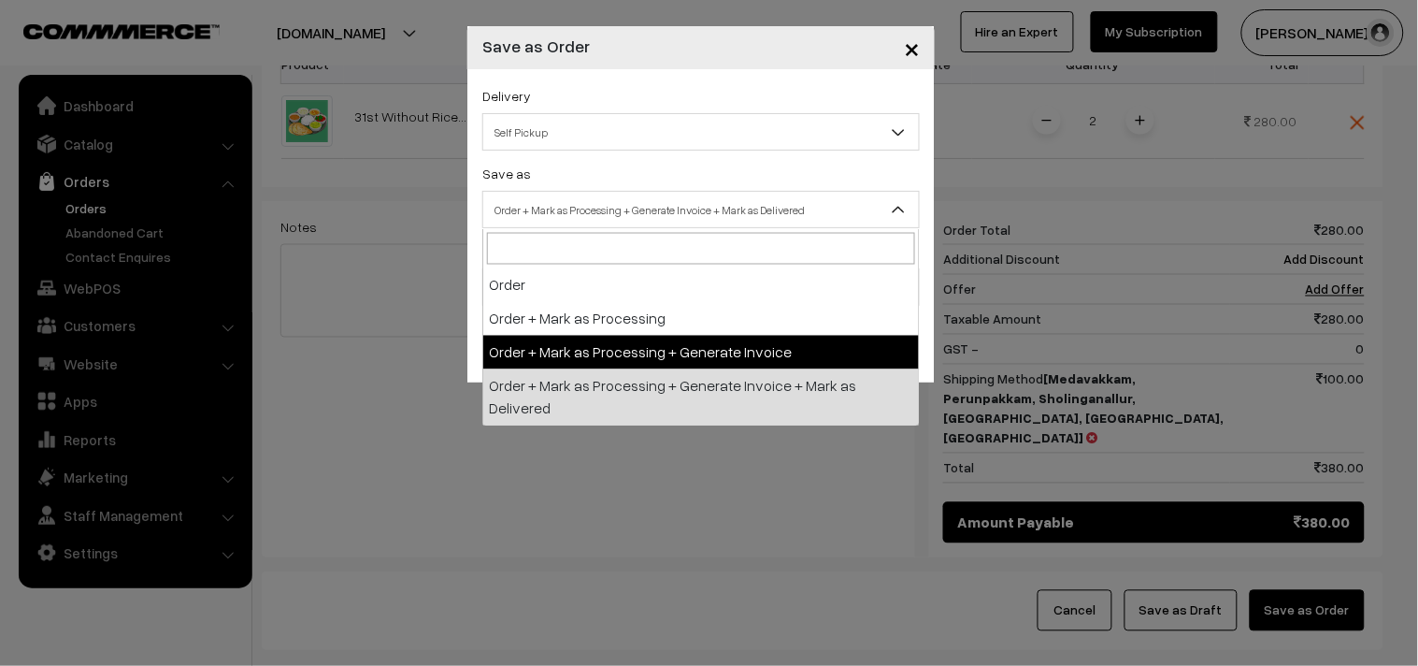
select select "3"
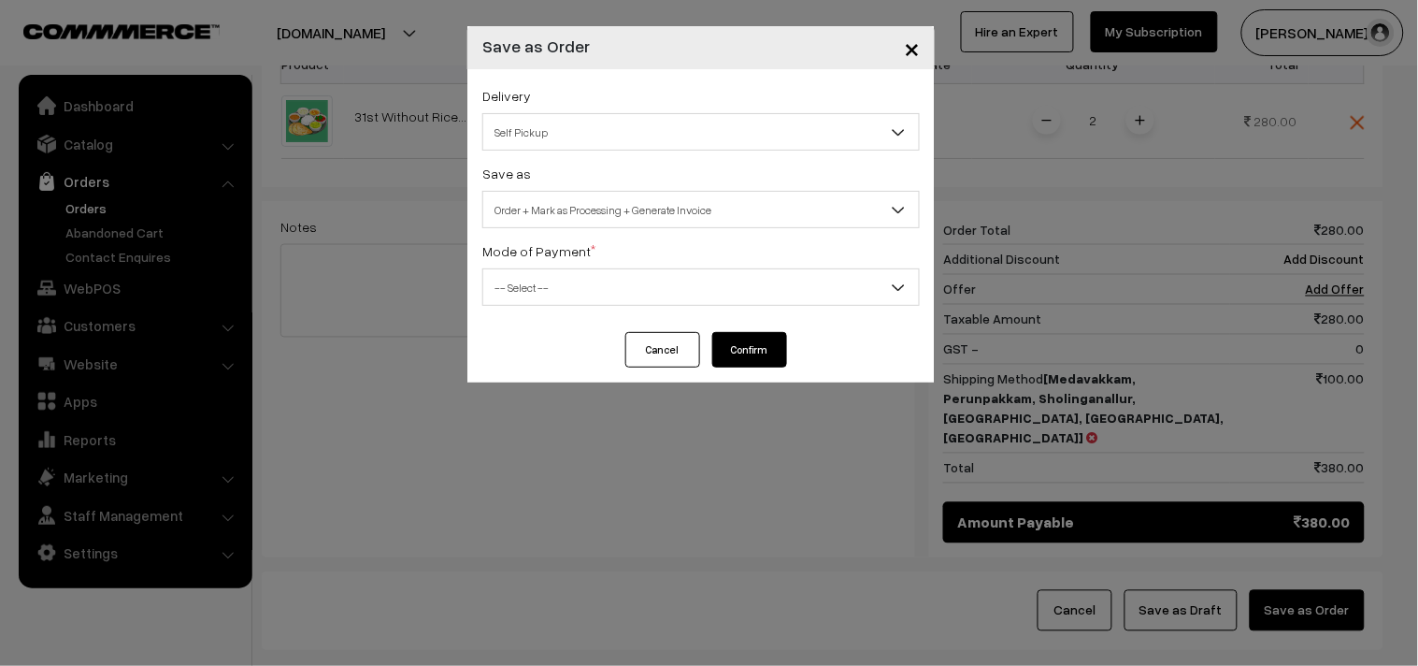
click at [577, 272] on span "-- Select --" at bounding box center [701, 287] width 436 height 33
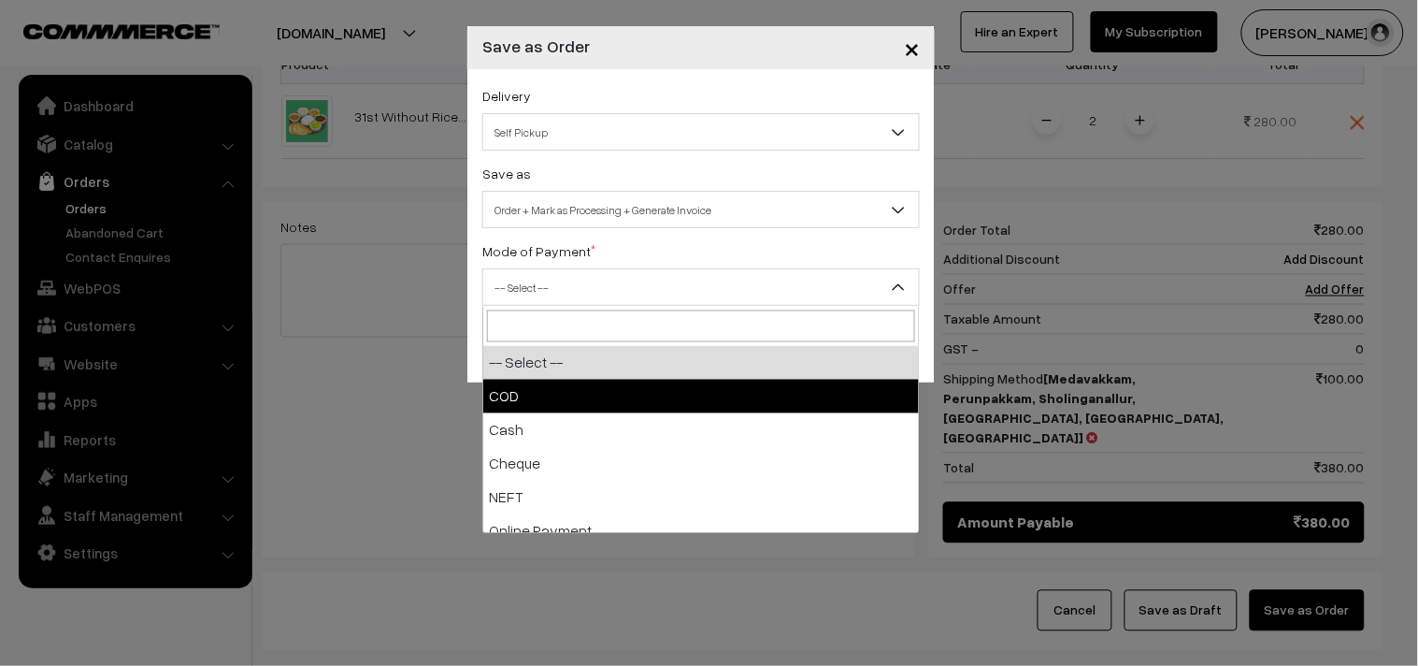
select select "1"
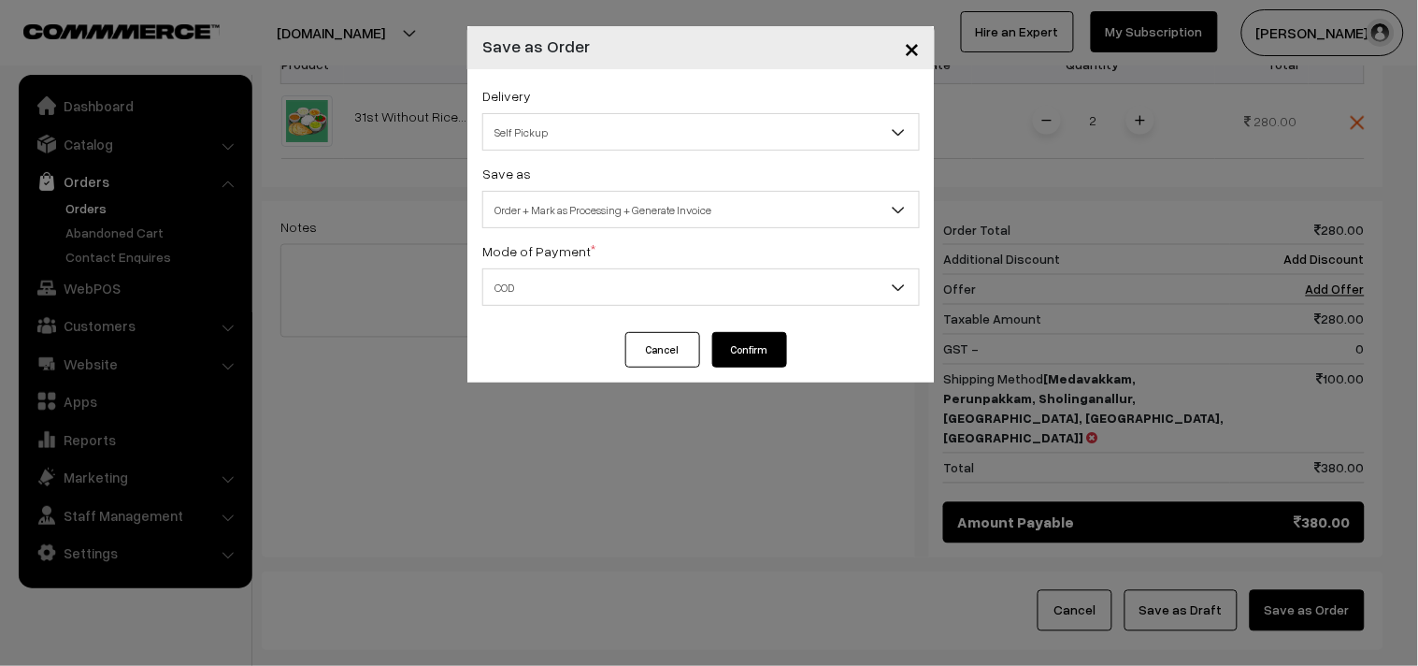
click at [755, 357] on button "Confirm" at bounding box center [749, 350] width 75 height 36
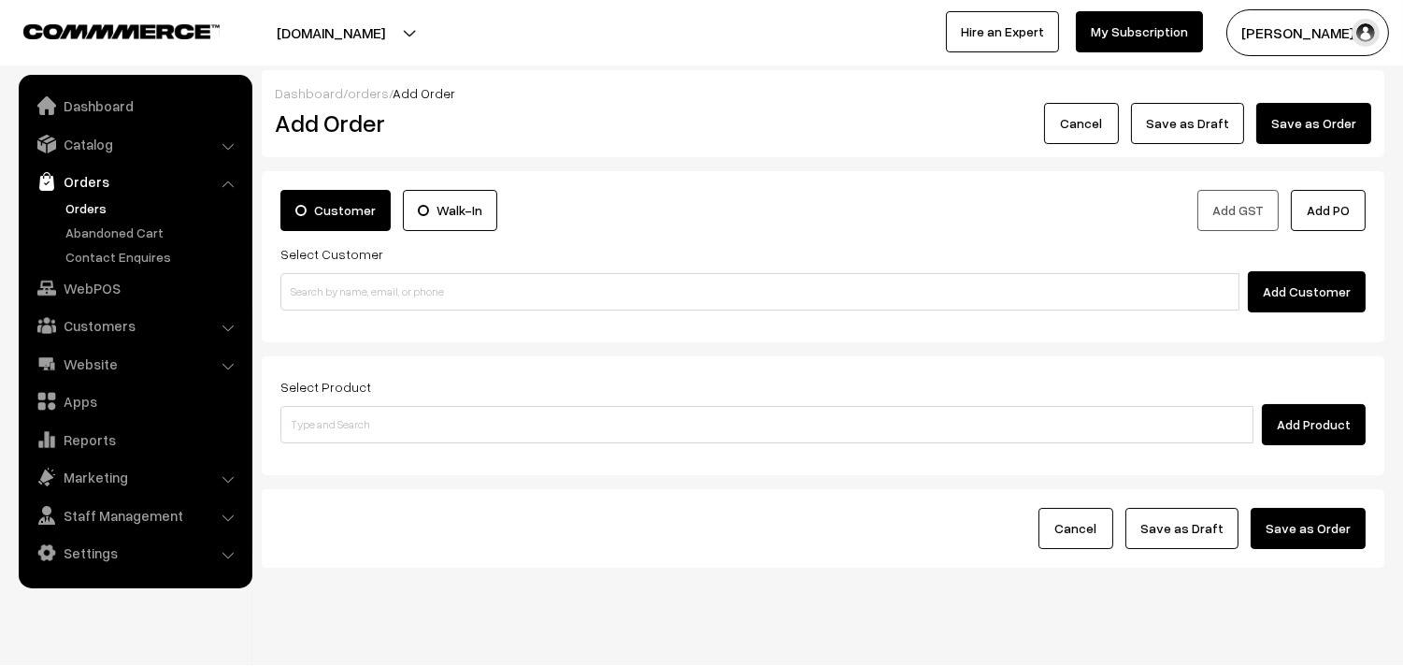
click at [109, 207] on link "Orders" at bounding box center [153, 208] width 185 height 20
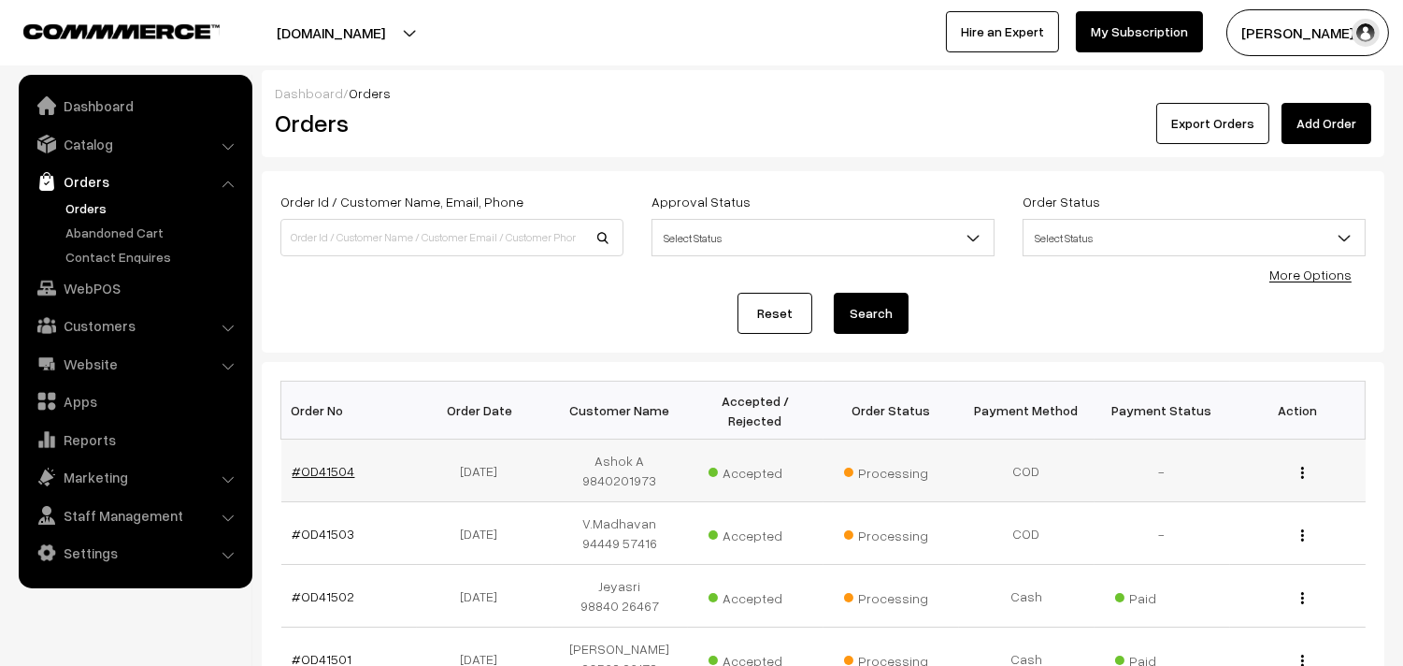
click at [325, 471] on link "#OD41504" at bounding box center [324, 471] width 63 height 16
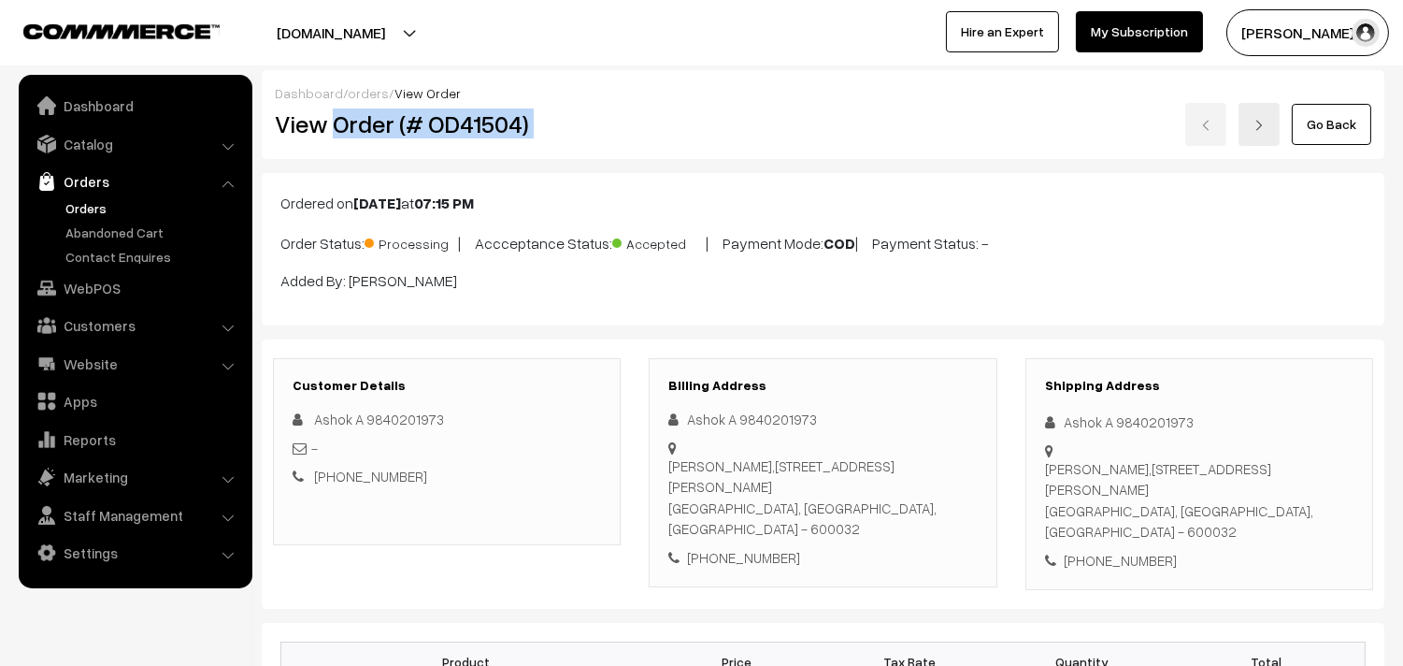
drag, startPoint x: 335, startPoint y: 119, endPoint x: 724, endPoint y: 122, distance: 389.8
click at [724, 122] on div "View Order (# OD41504) Go Back" at bounding box center [823, 124] width 1125 height 43
copy div "Order (# OD41504)"
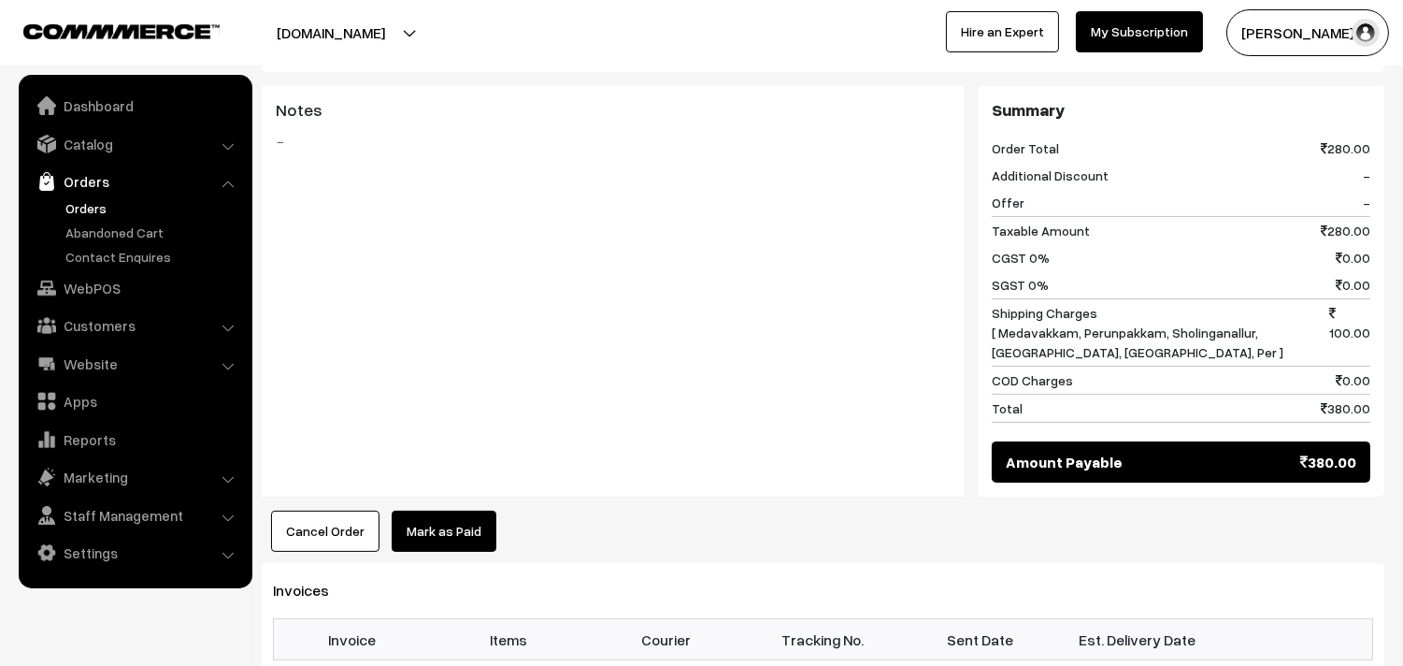
scroll to position [830, 0]
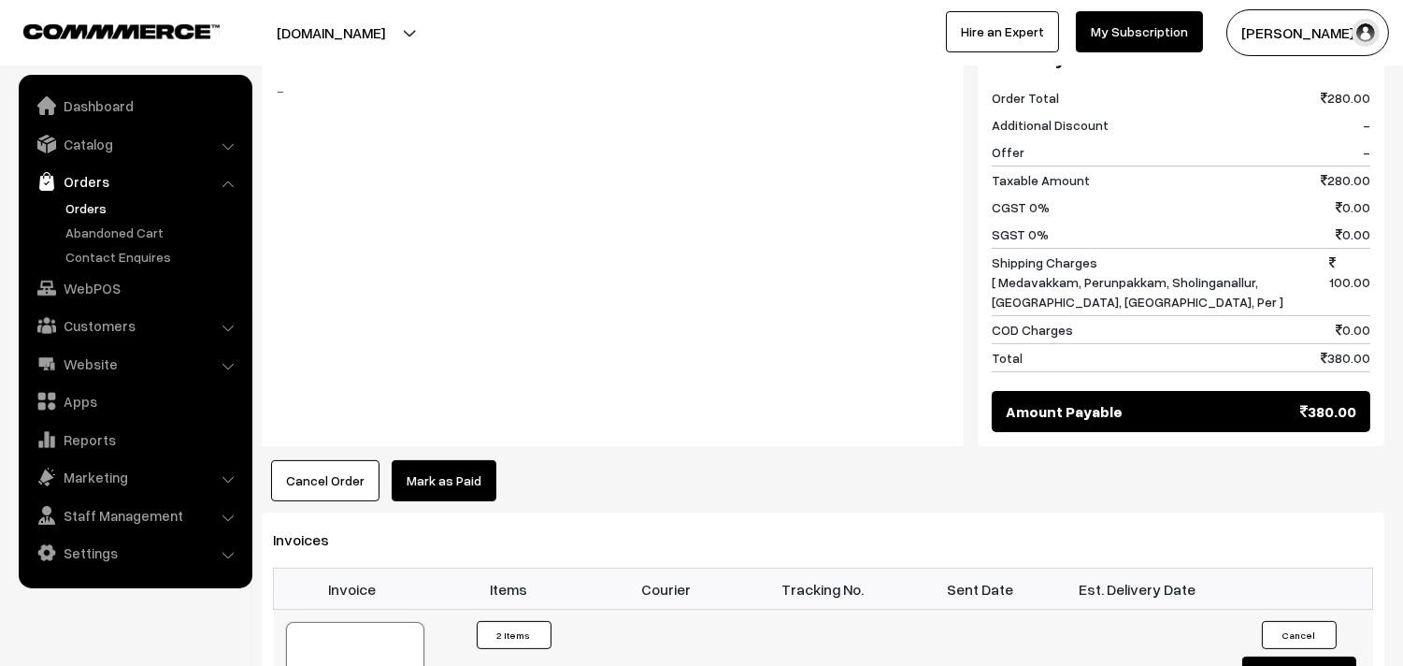
click at [349, 622] on div at bounding box center [355, 668] width 138 height 93
click at [94, 313] on link "Customers" at bounding box center [134, 325] width 222 height 34
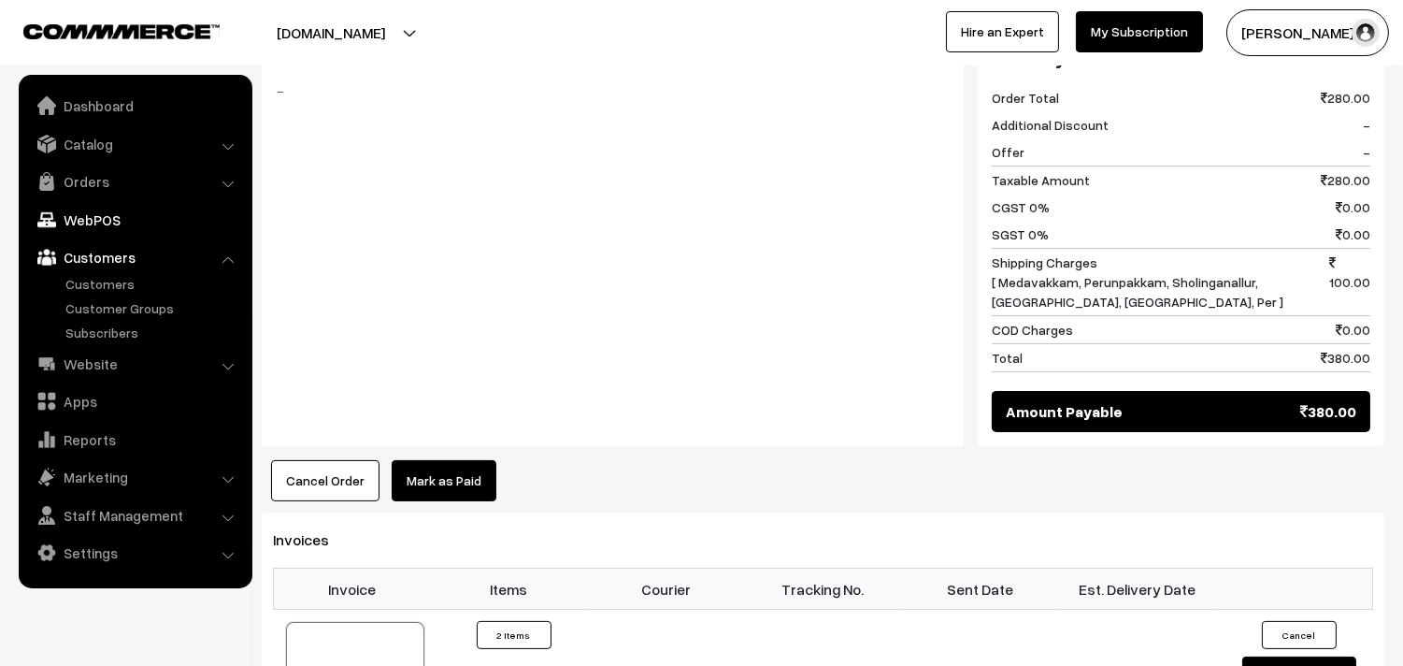
click at [97, 218] on link "WebPOS" at bounding box center [134, 220] width 222 height 34
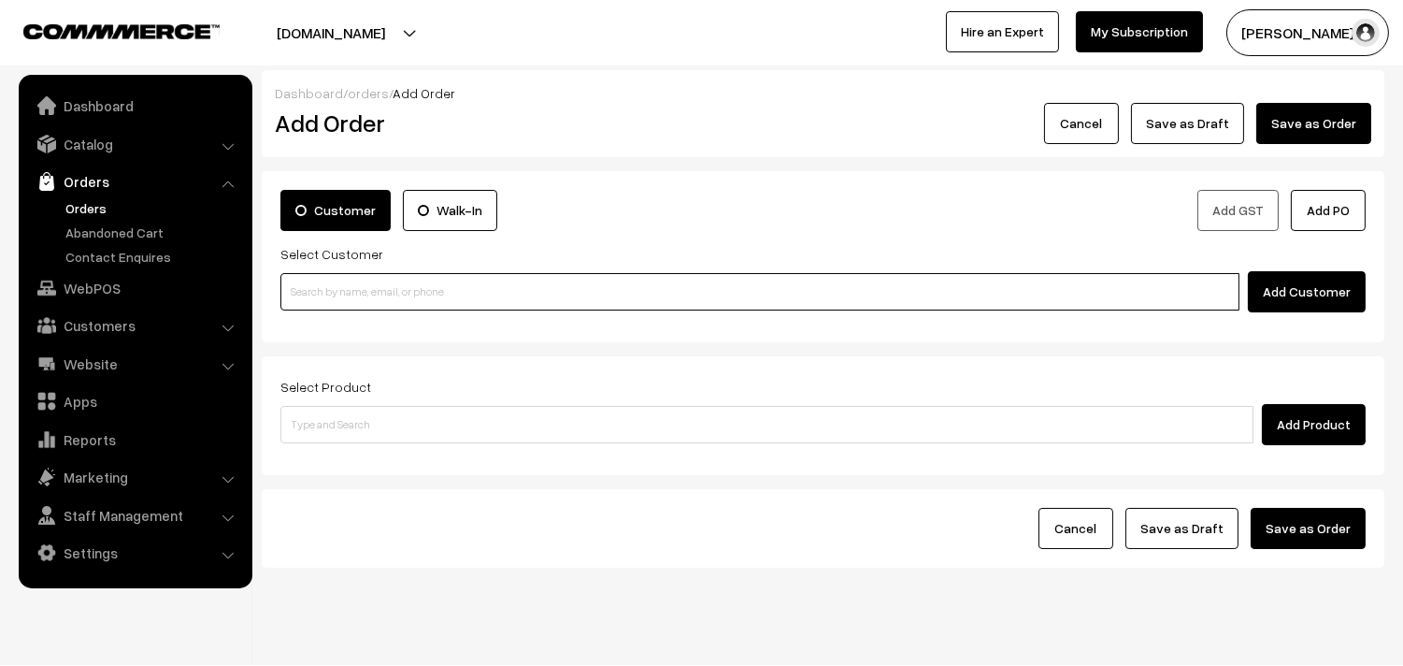
click at [408, 296] on input at bounding box center [759, 291] width 959 height 37
paste input "99416 78072"
type input "~Dr [PERSON_NAME] 99416 78072 [9941678072]"
click at [405, 281] on input at bounding box center [759, 291] width 959 height 37
paste input "99416 78072"
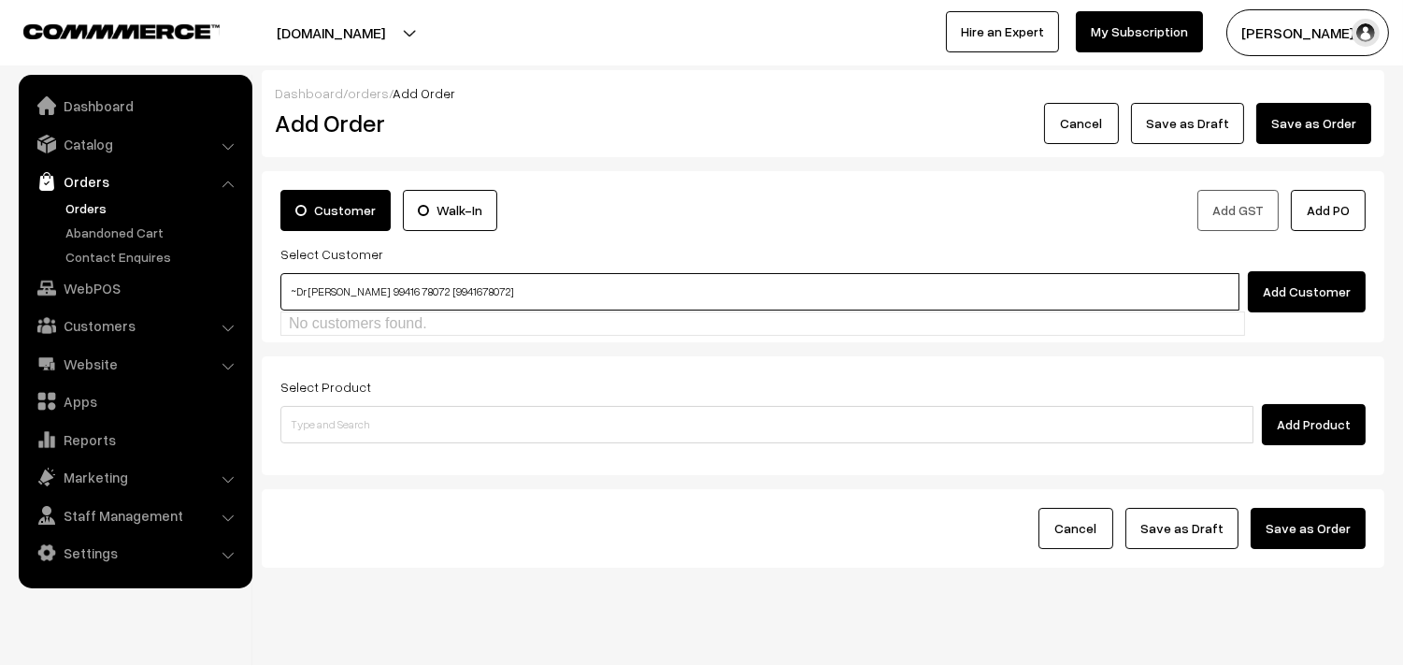
paste input "99416 78072"
type input "~Dr [PERSON_NAME] 99416 78072 [9941678072]"
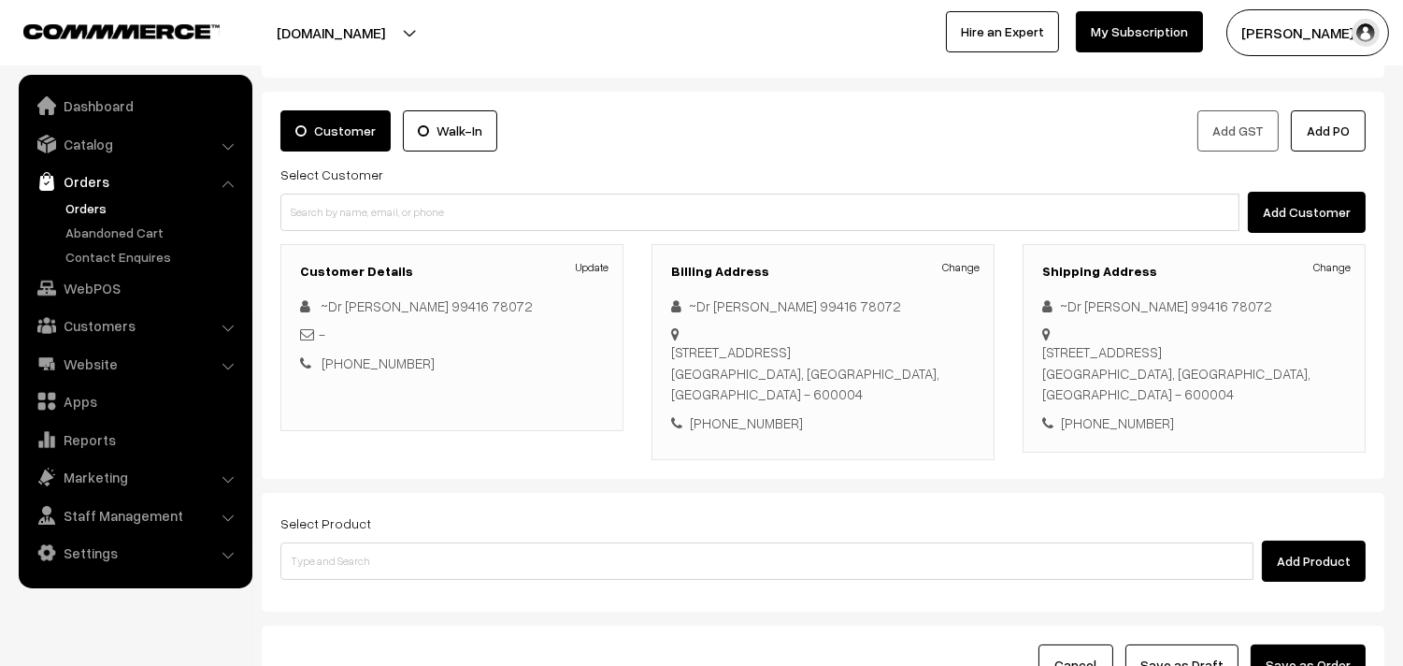
scroll to position [129, 0]
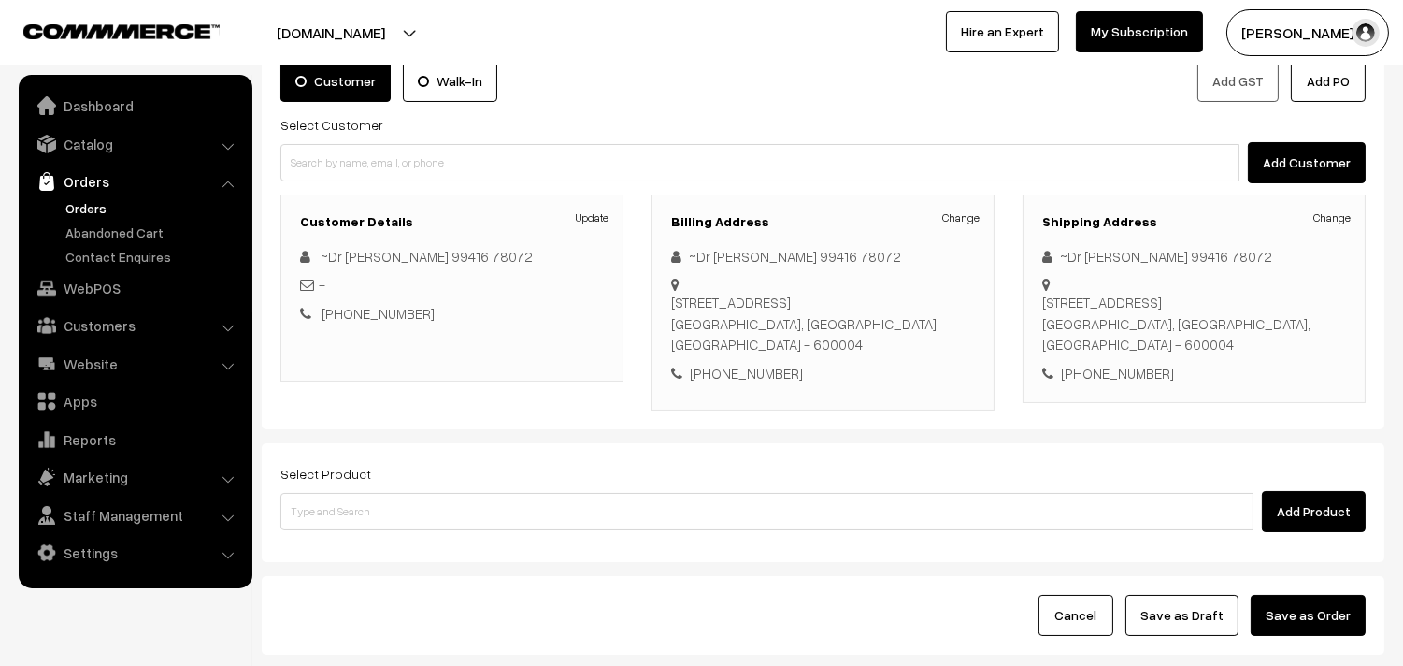
drag, startPoint x: 377, startPoint y: 511, endPoint x: 374, endPoint y: 498, distance: 13.4
click at [380, 511] on div "Select Product Add Product" at bounding box center [823, 502] width 1123 height 119
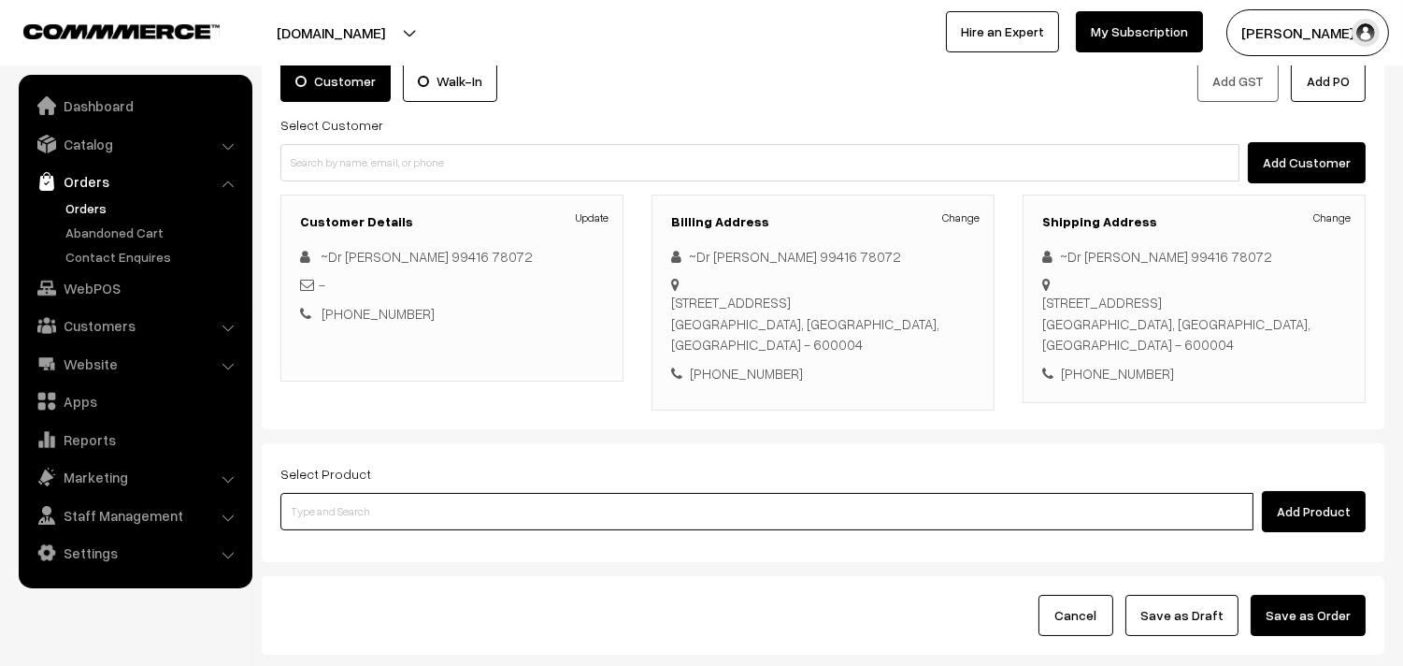
paste input "31st With Rice"
type input "31st With Rice"
click at [380, 497] on input "31st With Rice" at bounding box center [766, 511] width 973 height 37
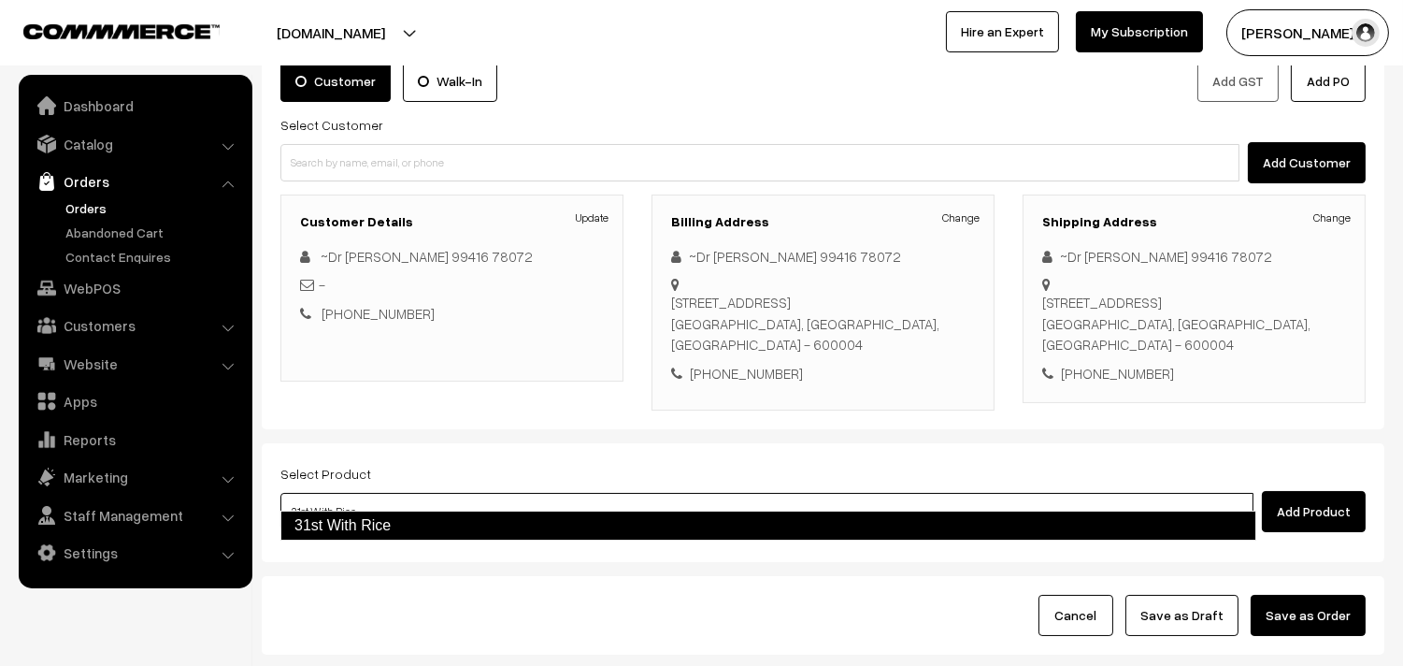
click at [379, 521] on link "31st With Rice" at bounding box center [768, 525] width 976 height 30
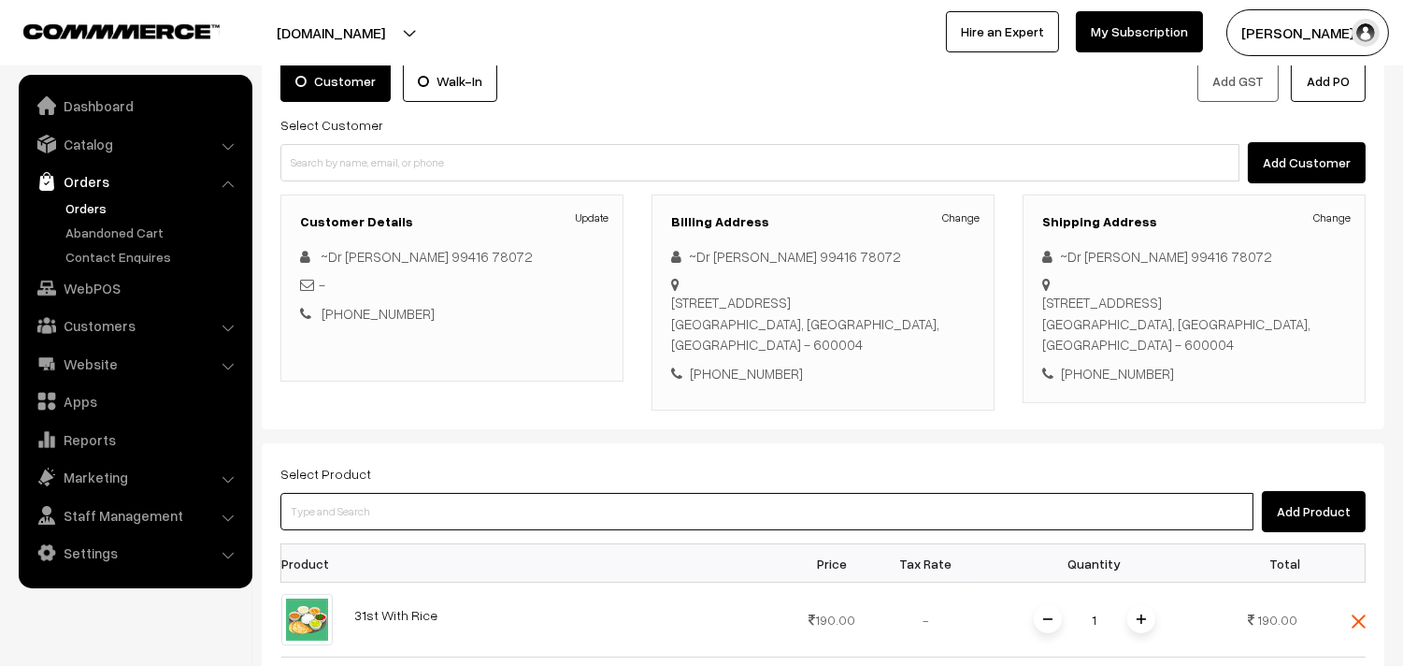
drag, startPoint x: 471, startPoint y: 499, endPoint x: 462, endPoint y: 498, distance: 9.4
click at [471, 500] on input at bounding box center [766, 511] width 973 height 37
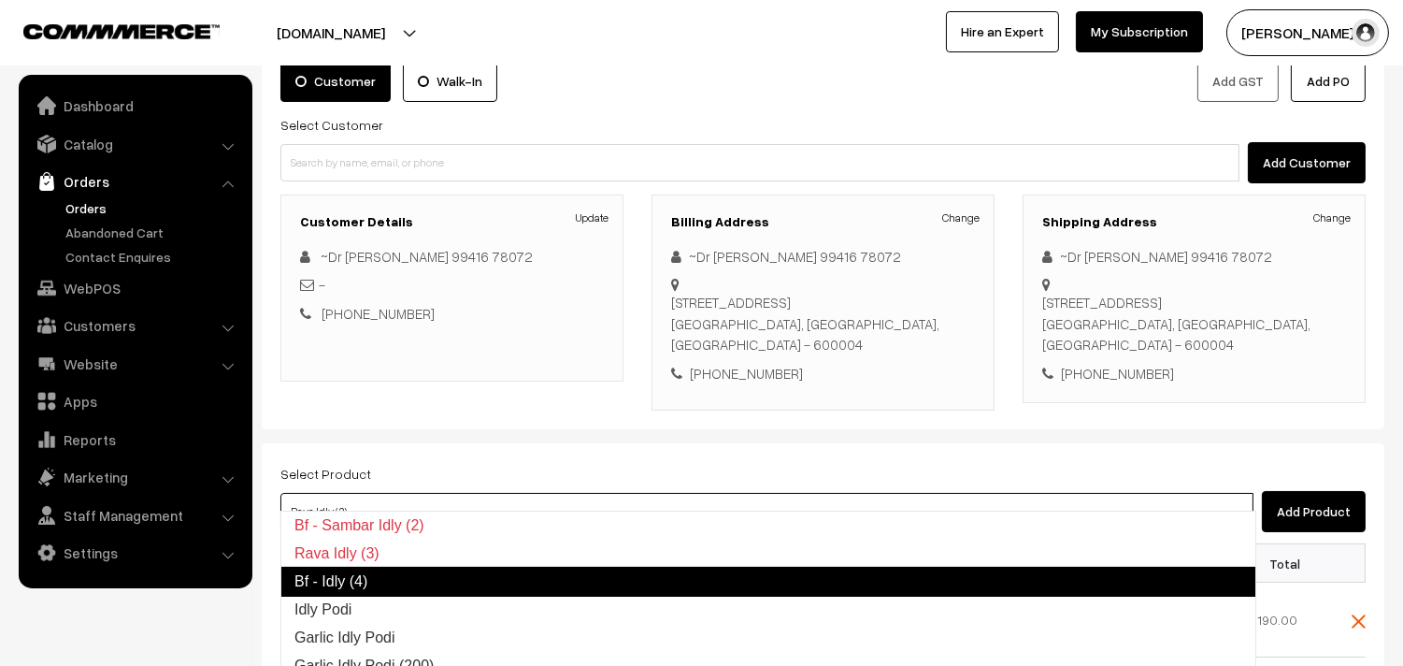
type input "Bf - Idly (4)"
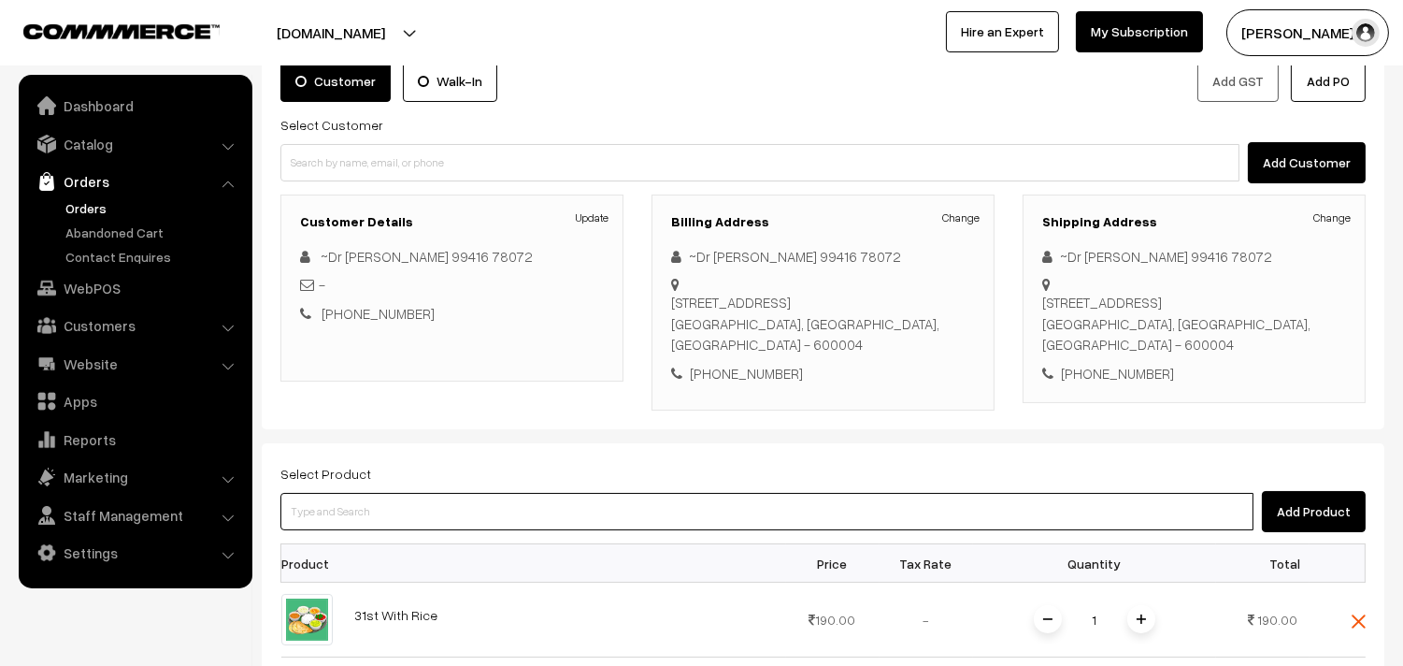
click at [454, 495] on input at bounding box center [766, 511] width 973 height 37
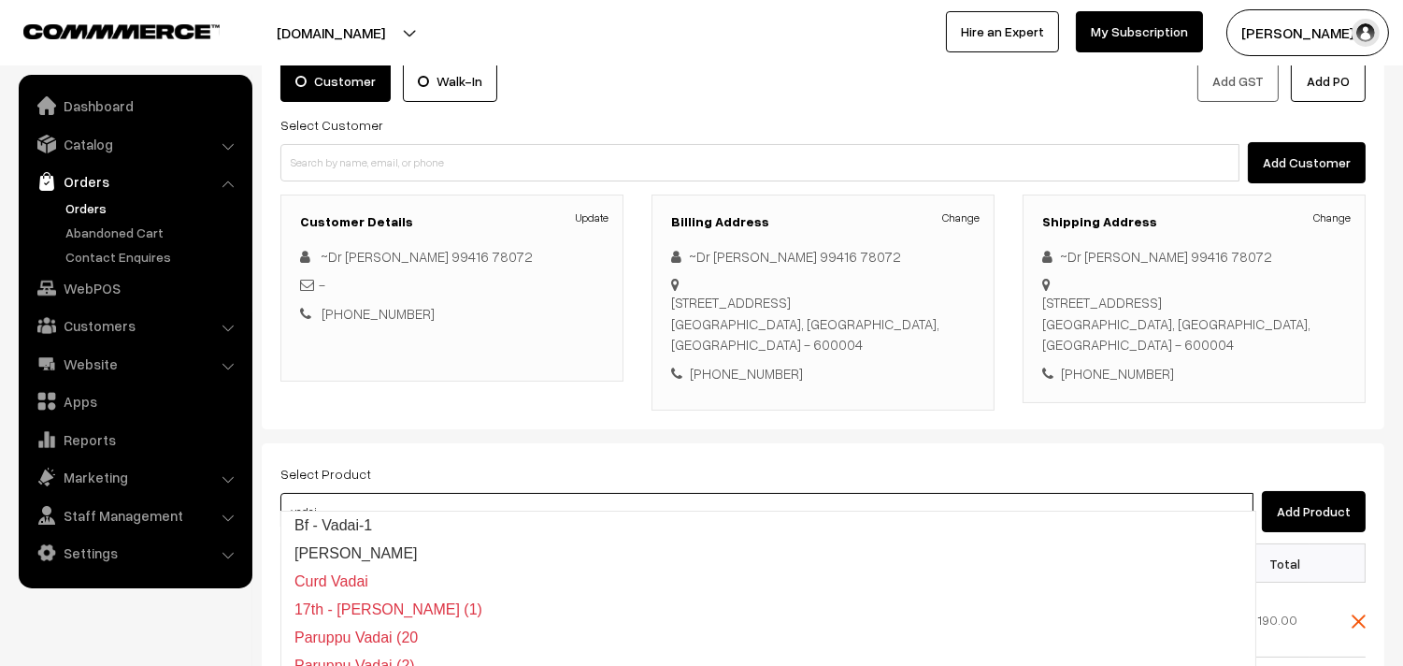
type input "Bf - Vadai-1"
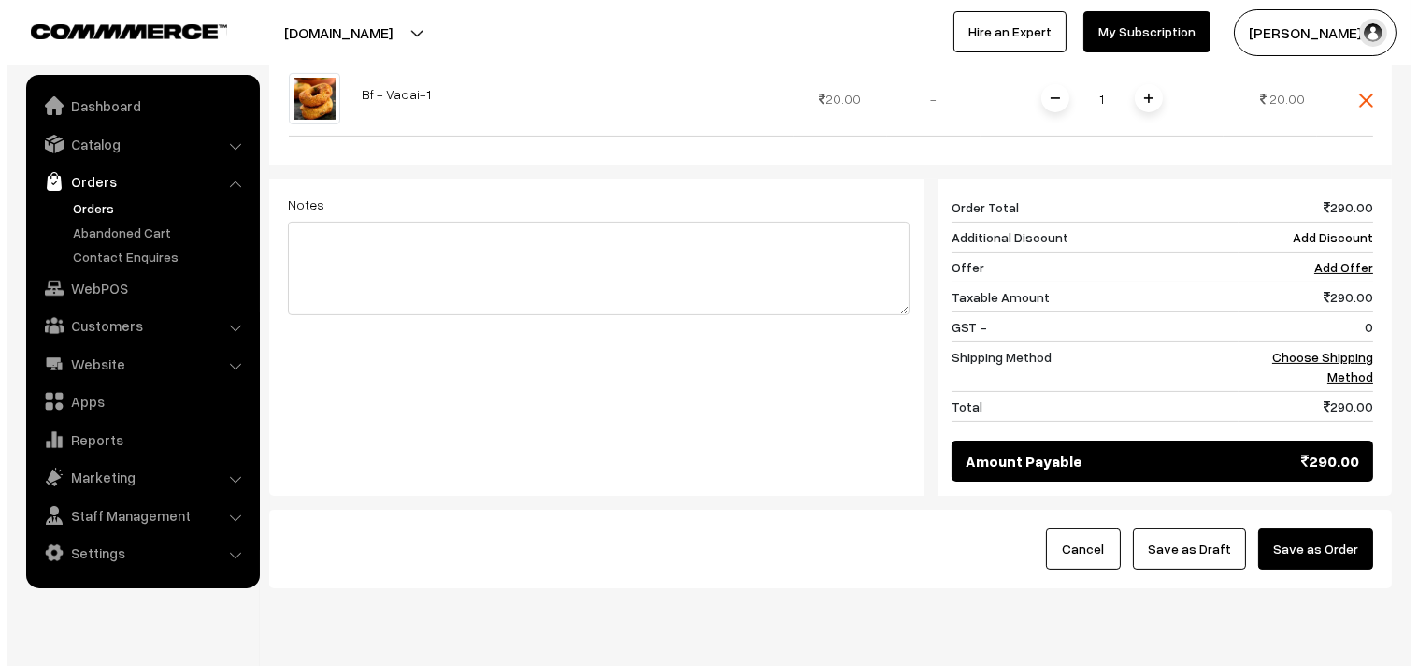
scroll to position [839, 0]
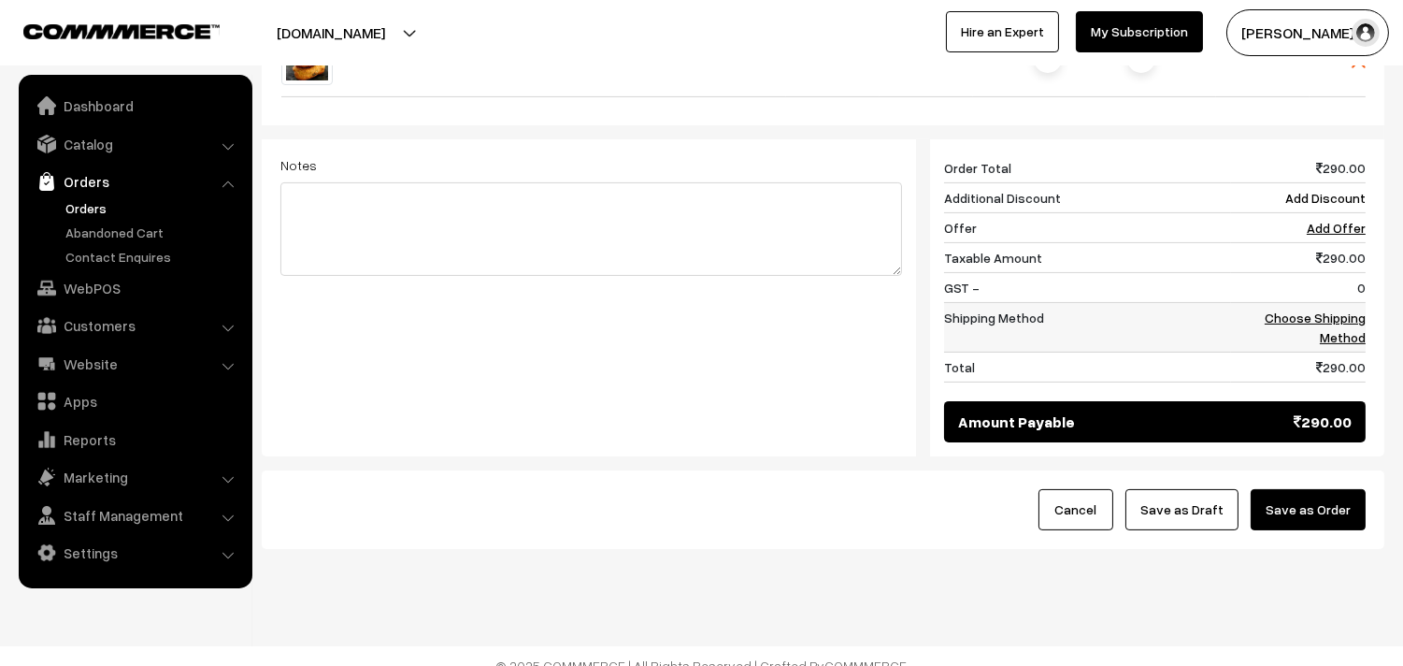
click at [1343, 309] on link "Choose Shipping Method" at bounding box center [1315, 327] width 101 height 36
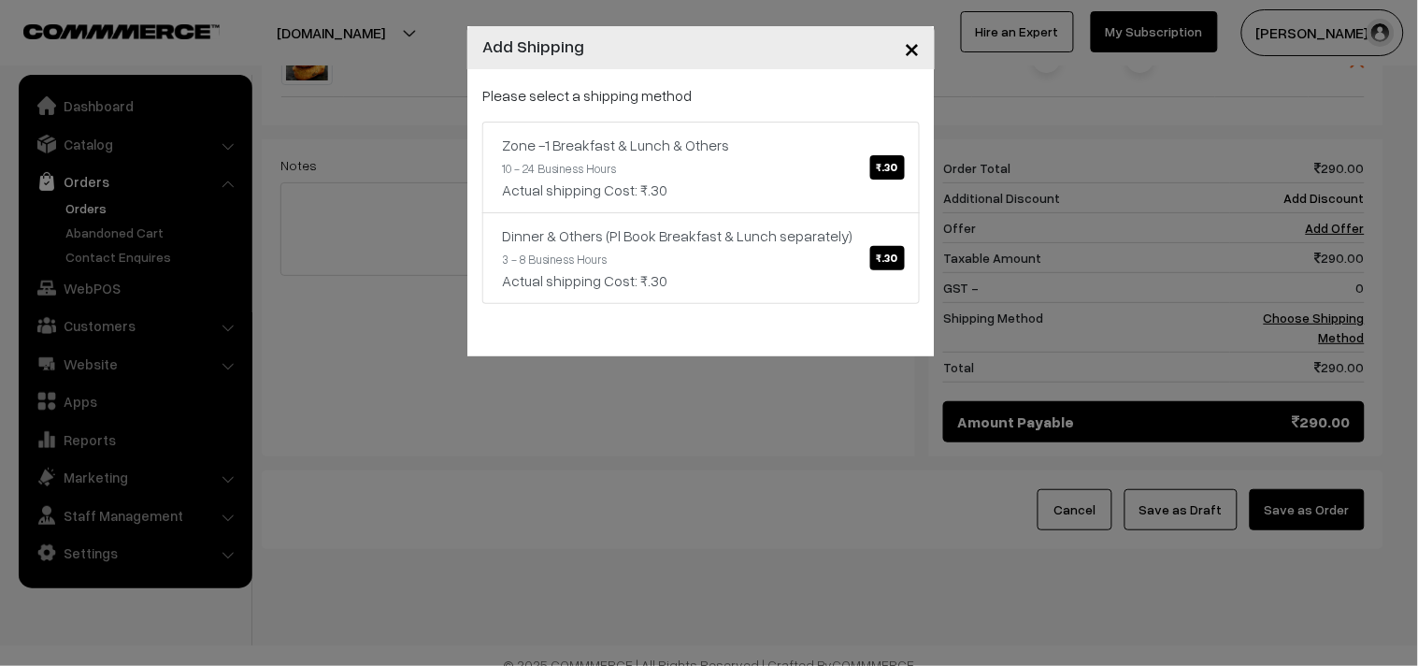
click at [843, 168] on link "Zone -1 Breakfast & Lunch & Others ₹.30 10 - 24 Business Hours Actual shipping …" at bounding box center [700, 168] width 437 height 92
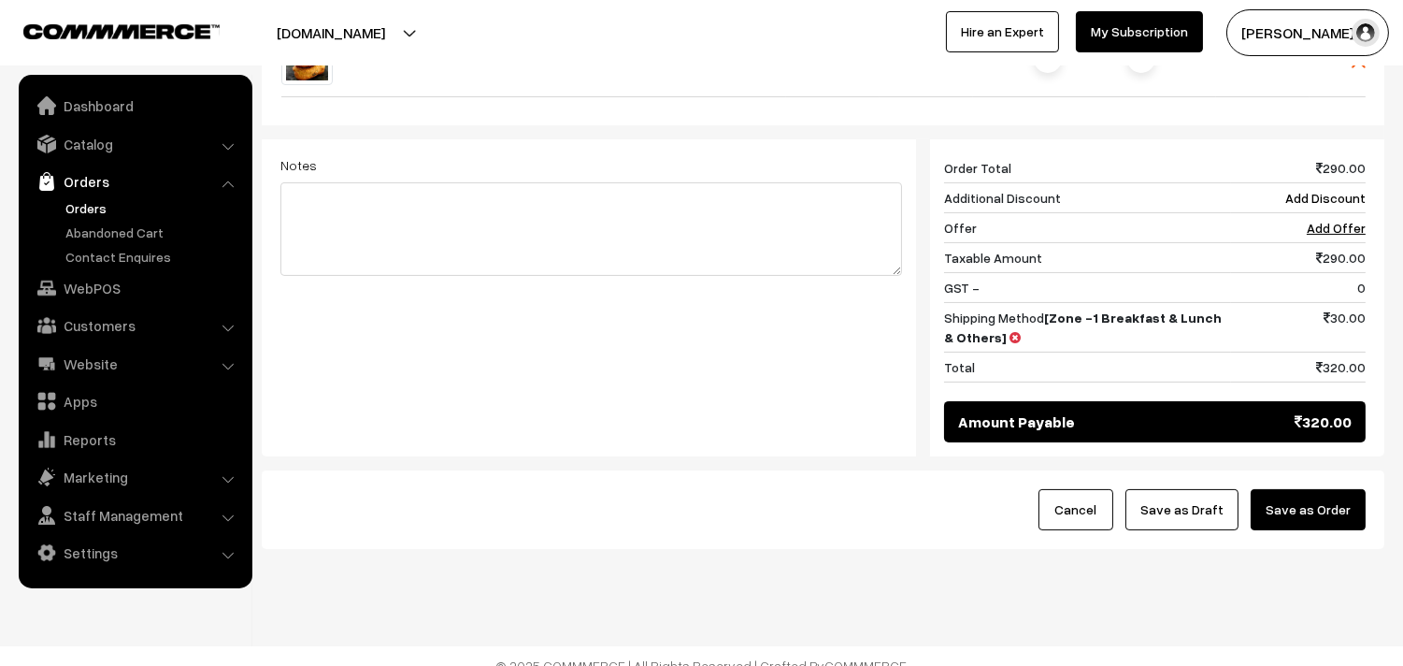
drag, startPoint x: 1312, startPoint y: 506, endPoint x: 1238, endPoint y: 511, distance: 74.1
click at [1313, 502] on button "Save as Order" at bounding box center [1308, 509] width 115 height 41
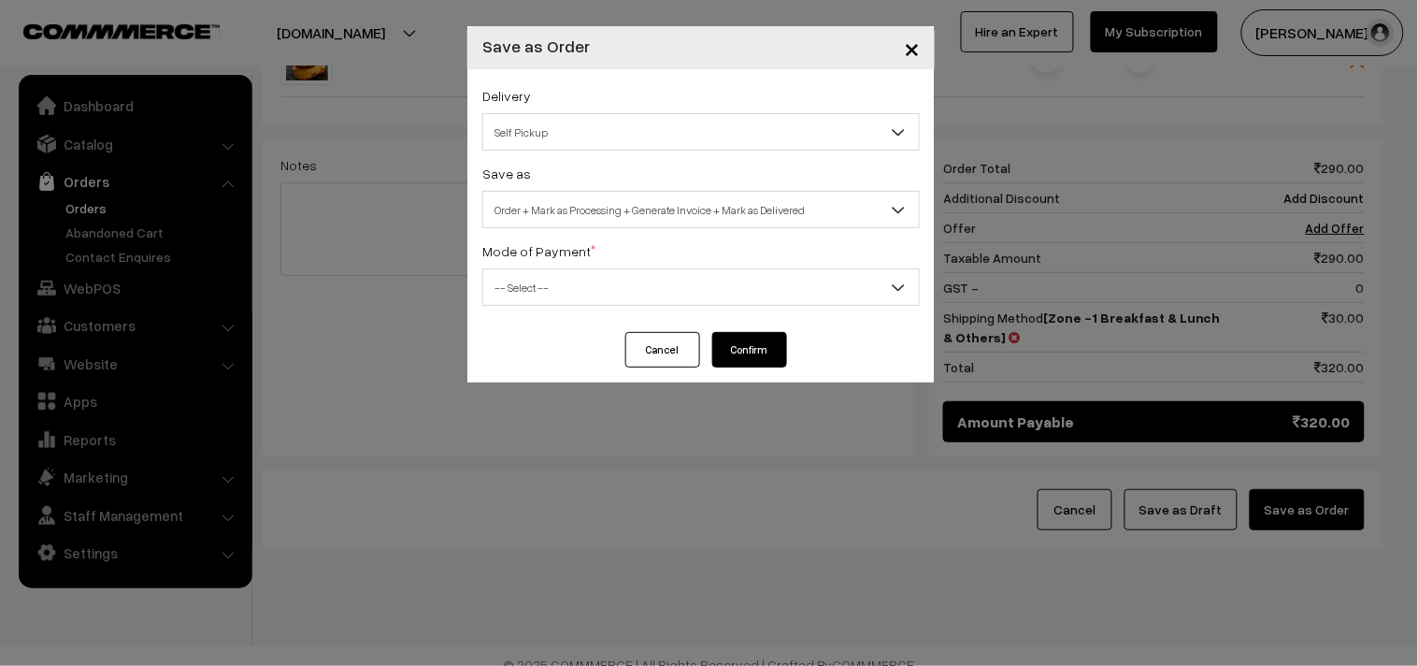
click at [566, 210] on span "Order + Mark as Processing + Generate Invoice + Mark as Delivered" at bounding box center [701, 210] width 436 height 33
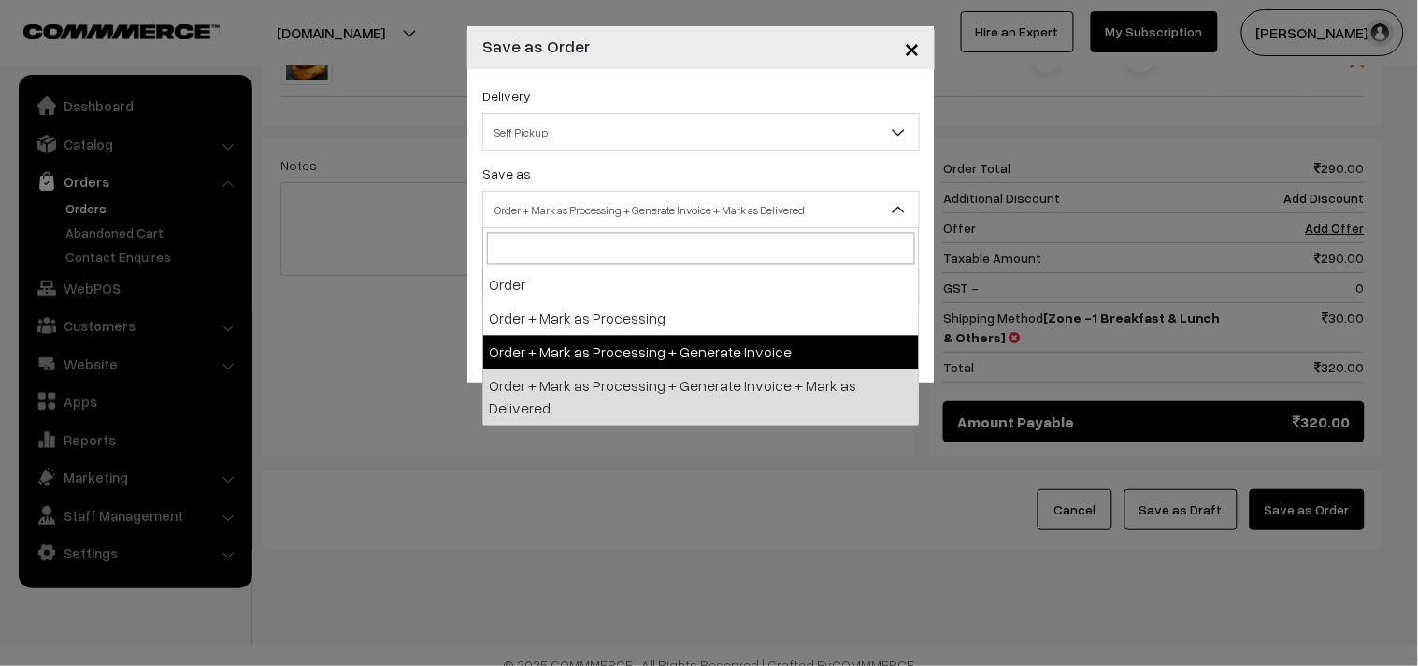
select select "3"
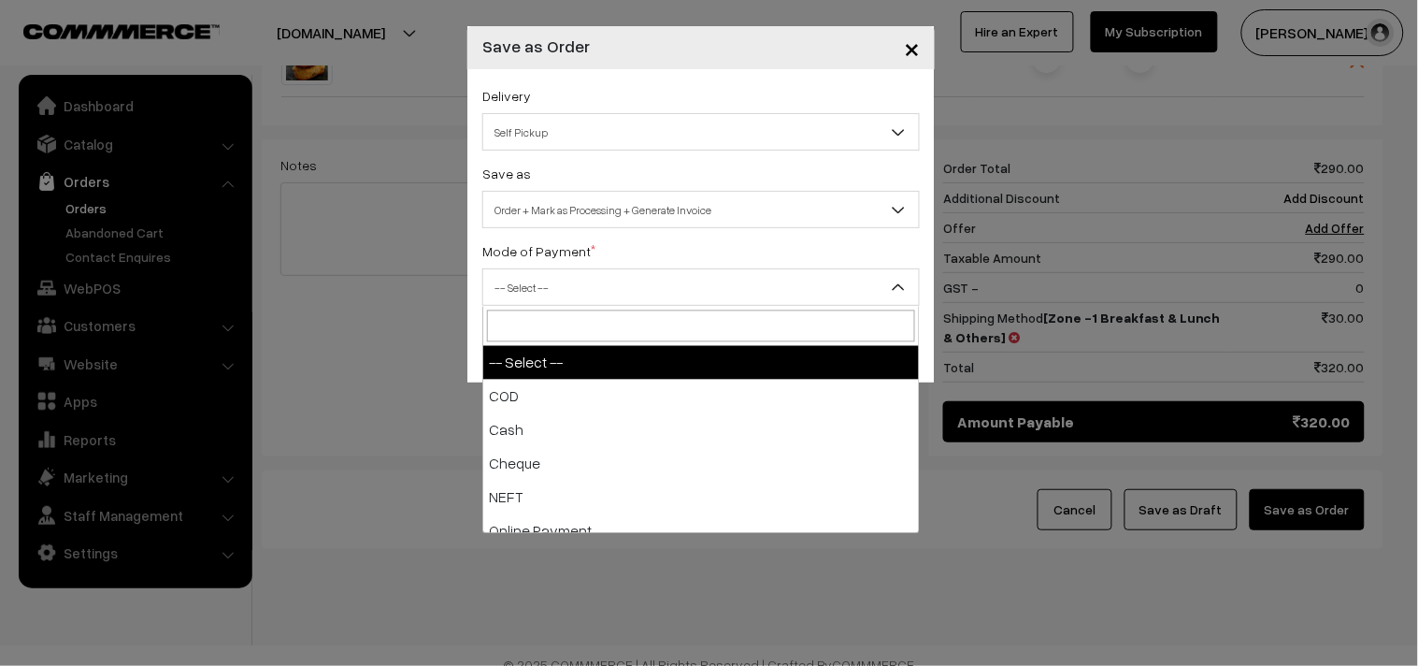
click at [538, 292] on span "-- Select --" at bounding box center [701, 287] width 436 height 33
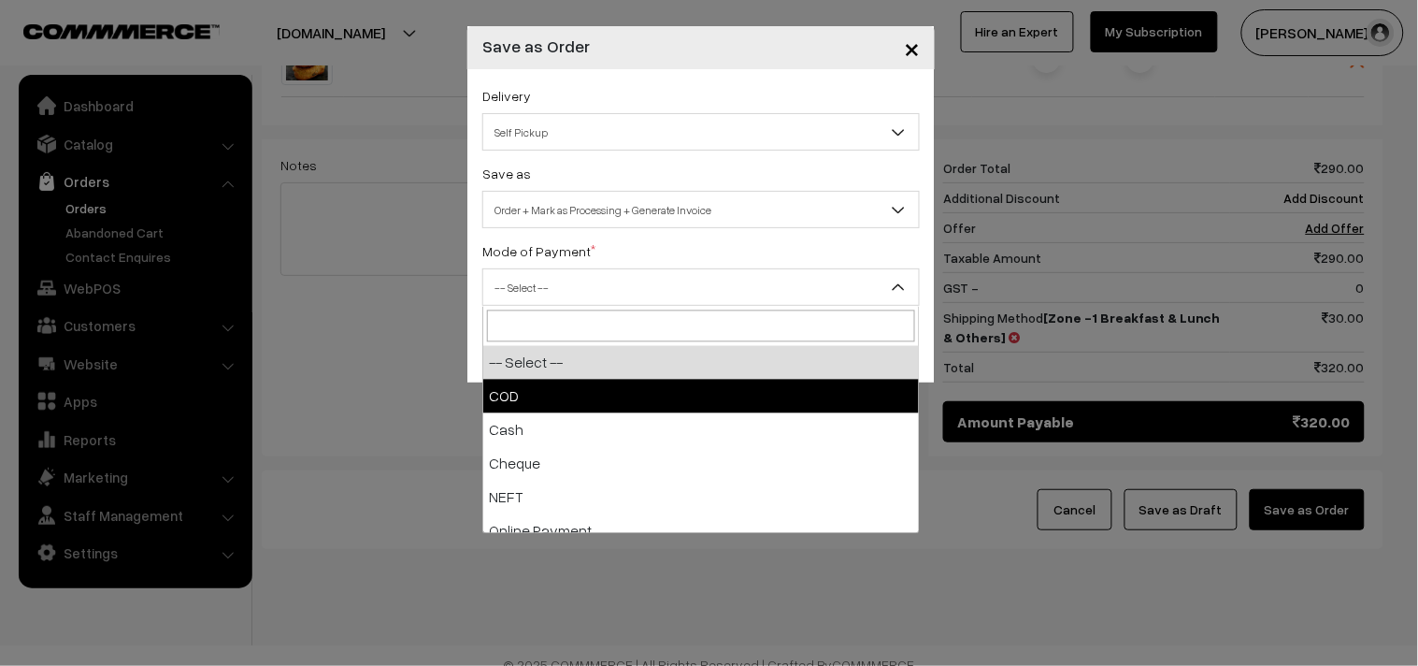
select select "2"
checkbox input "true"
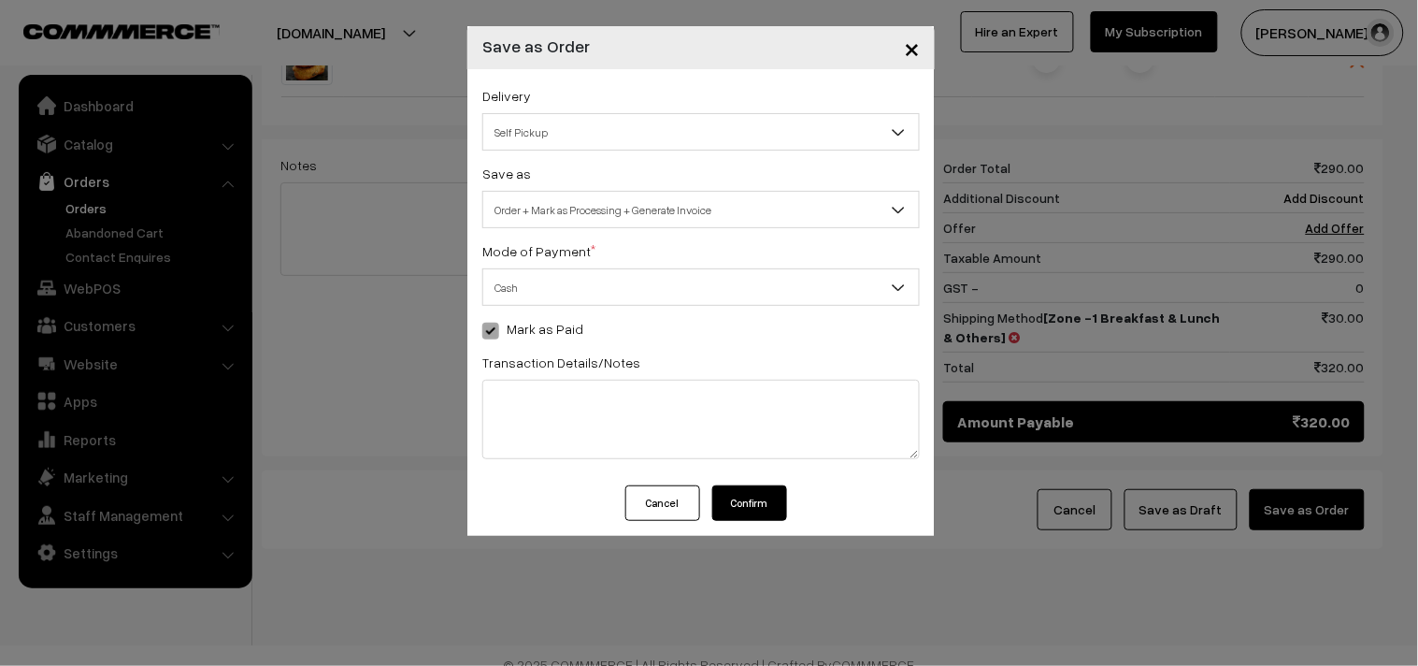
click at [753, 499] on button "Confirm" at bounding box center [749, 503] width 75 height 36
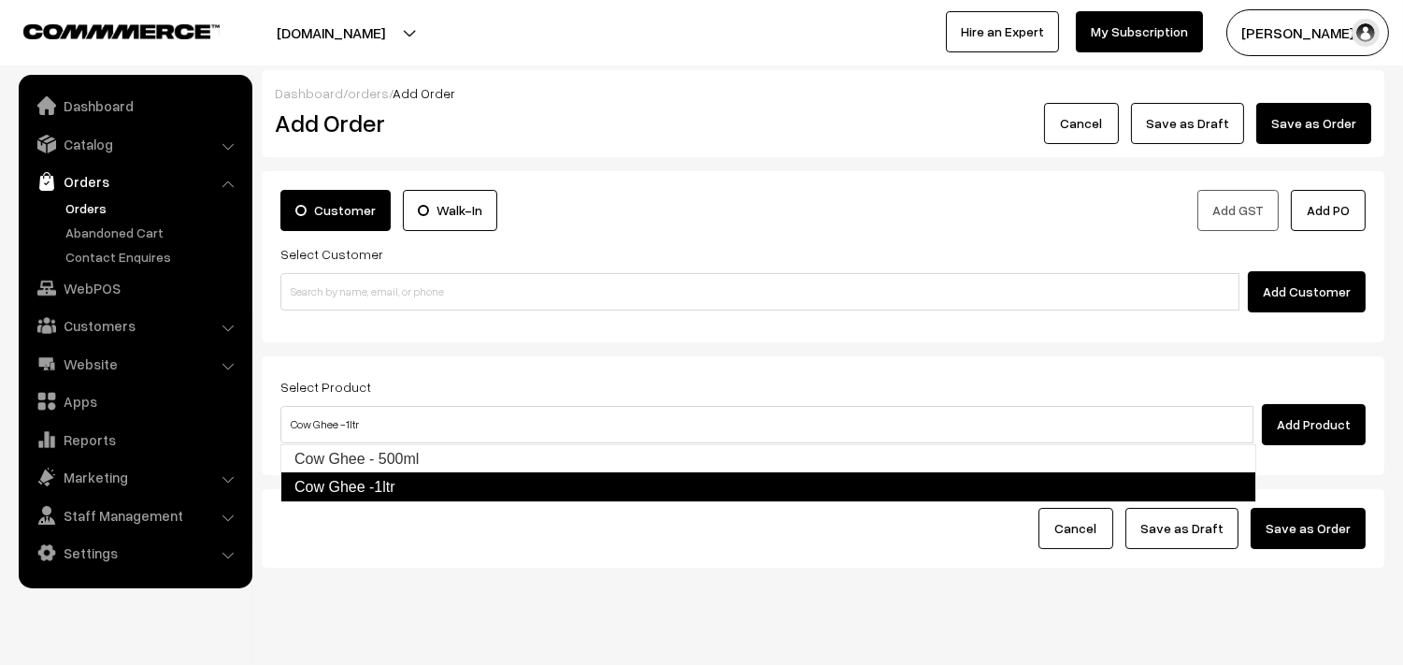
type input "Cow Ghee - 500ml"
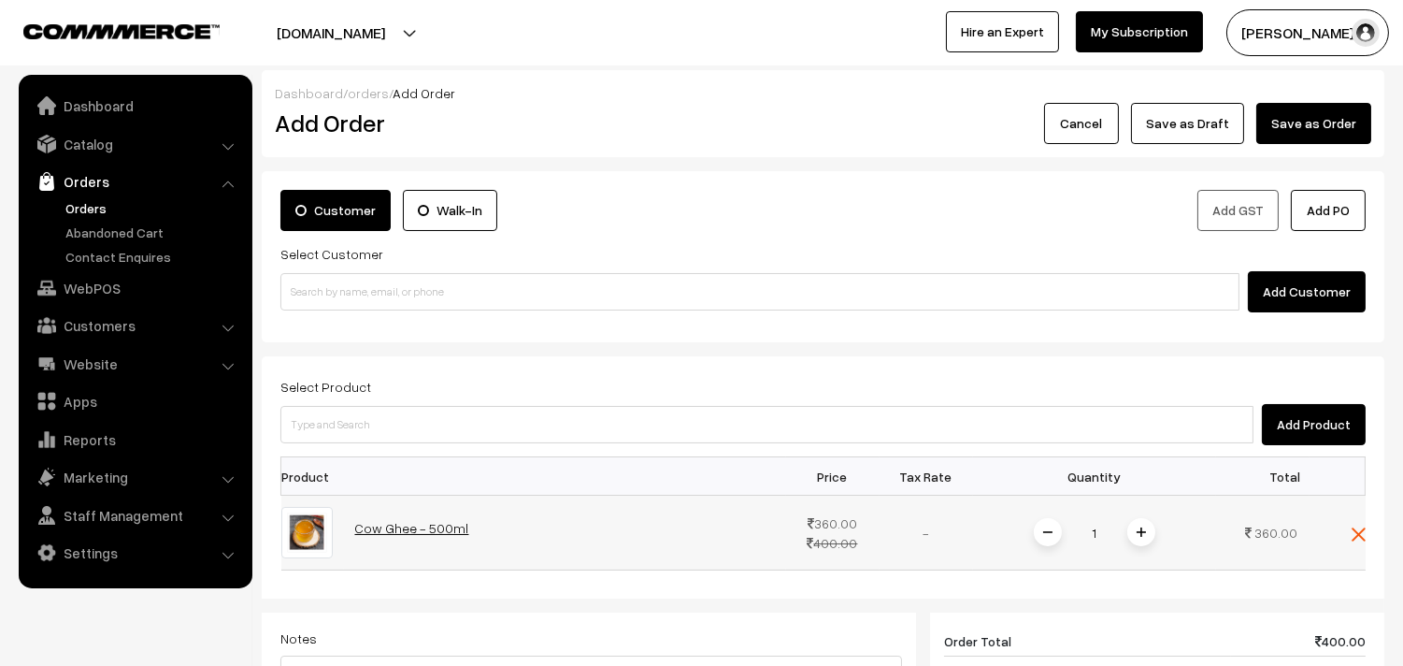
click at [430, 525] on link "Cow Ghee - 500ml" at bounding box center [412, 528] width 114 height 16
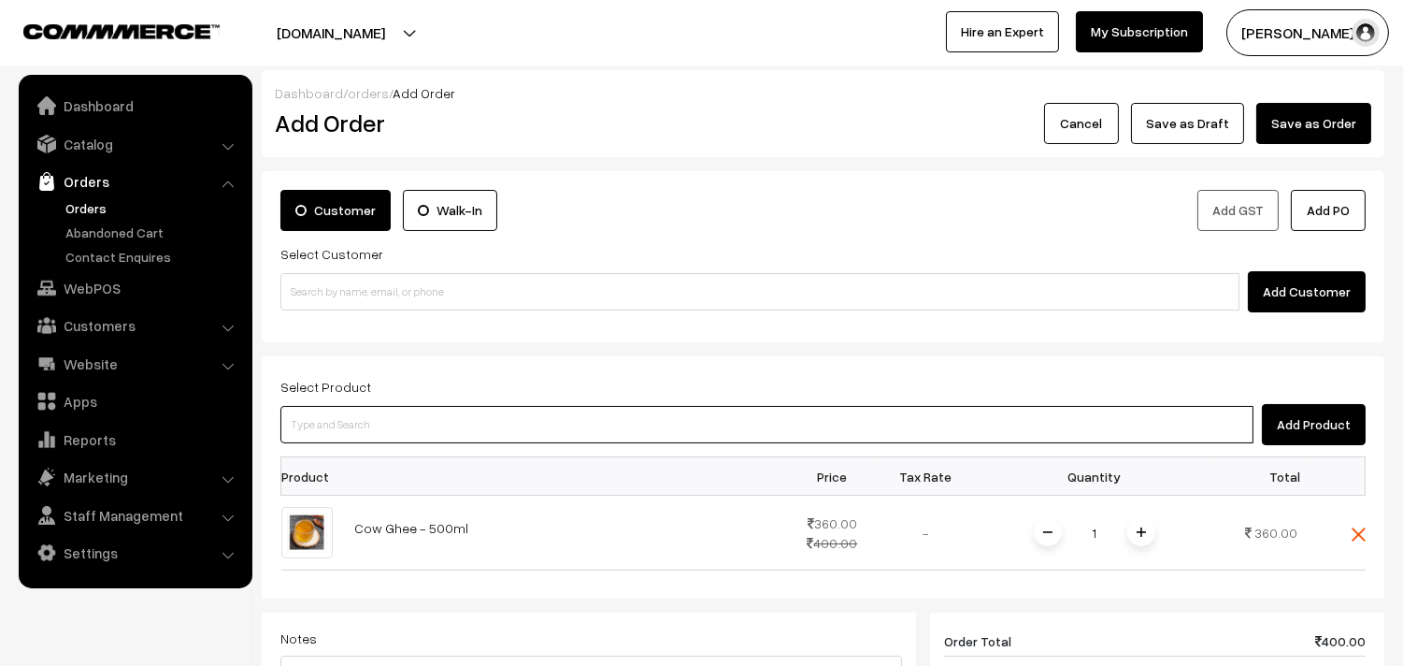
click at [358, 439] on input at bounding box center [766, 424] width 973 height 37
type input "Cow Ghee -1ltr"
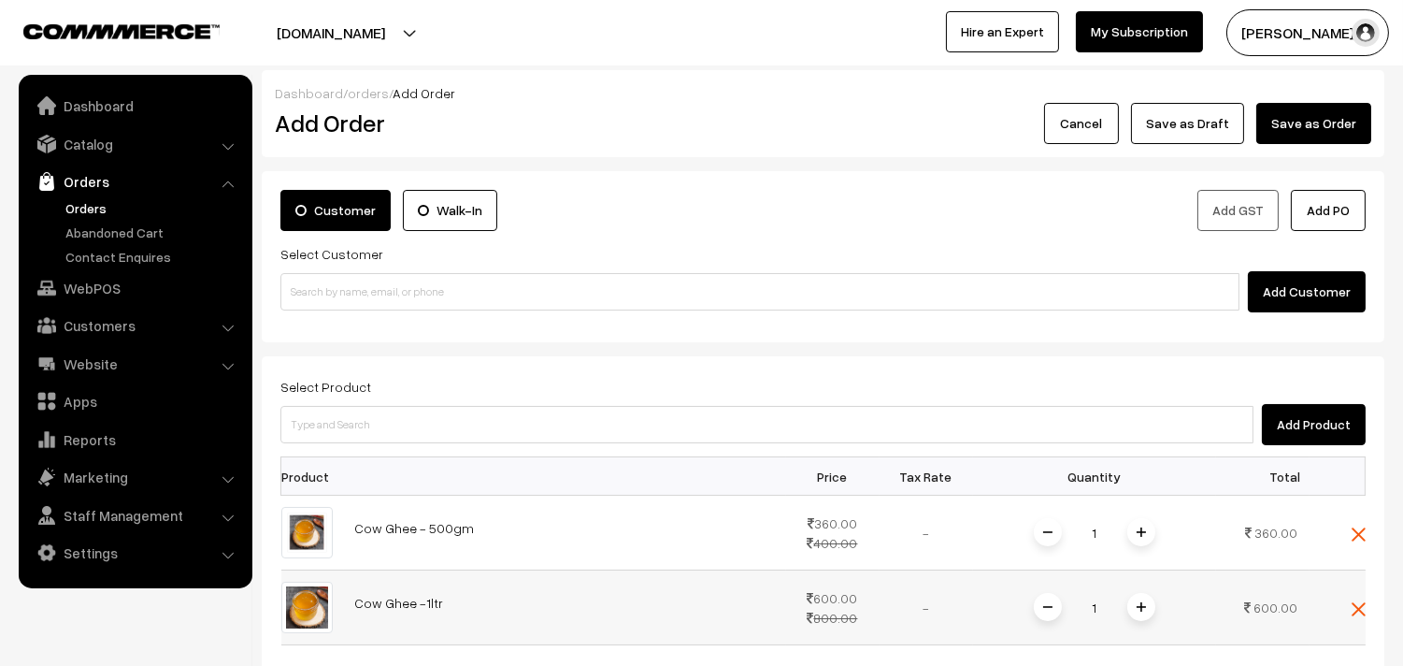
click at [418, 592] on td "Cow Ghee -1ltr" at bounding box center [565, 607] width 442 height 75
click at [418, 602] on link "Cow Ghee -1ltr" at bounding box center [399, 603] width 89 height 16
click at [105, 283] on link "WebPOS" at bounding box center [134, 288] width 222 height 34
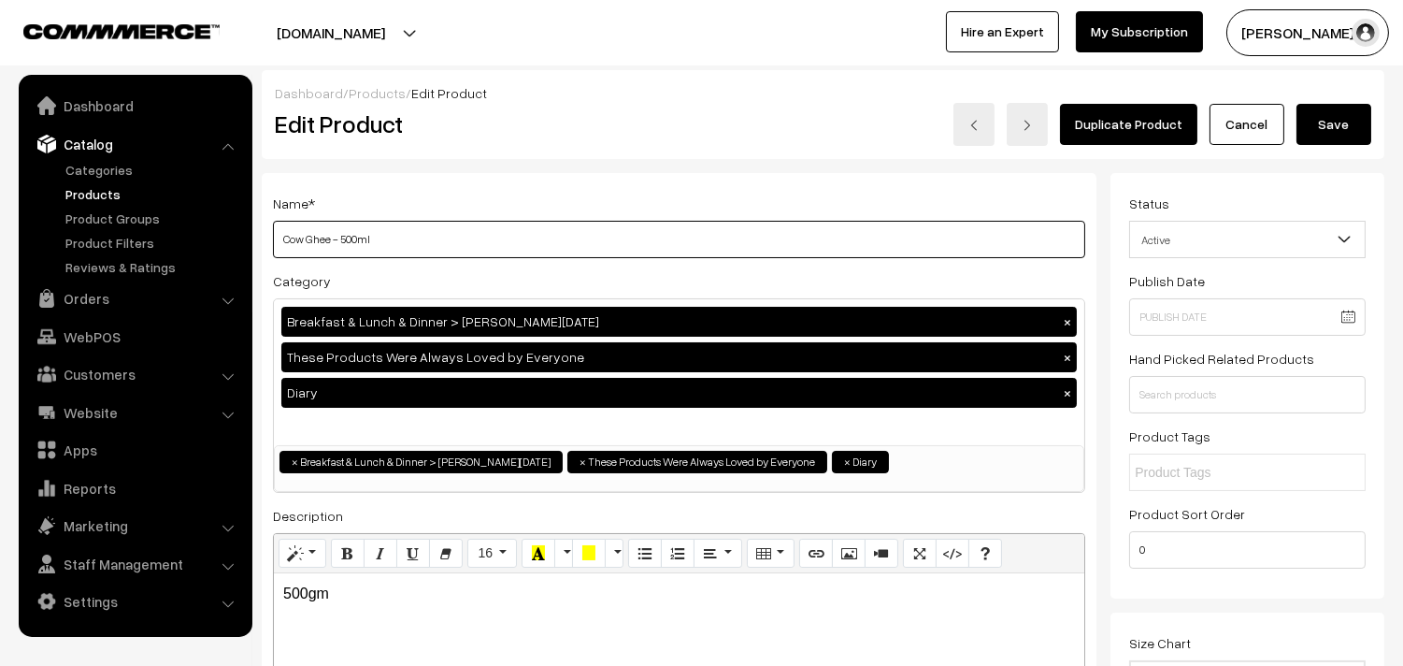
drag, startPoint x: 0, startPoint y: 0, endPoint x: 417, endPoint y: 232, distance: 477.0
click at [417, 232] on input "Cow Ghee - 500ml" at bounding box center [679, 239] width 812 height 37
type input "Cow Ghee - 500gm"
click at [1327, 122] on button "Save" at bounding box center [1334, 124] width 75 height 41
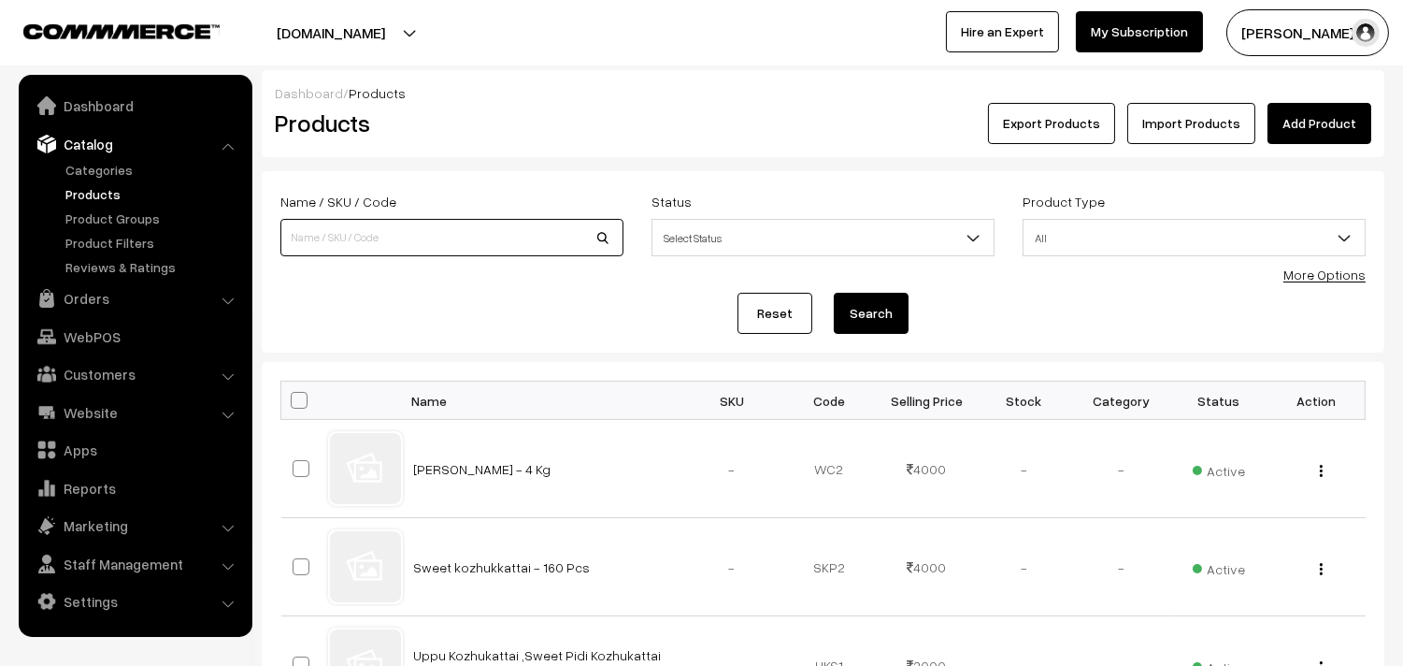
click at [379, 241] on input at bounding box center [451, 237] width 343 height 37
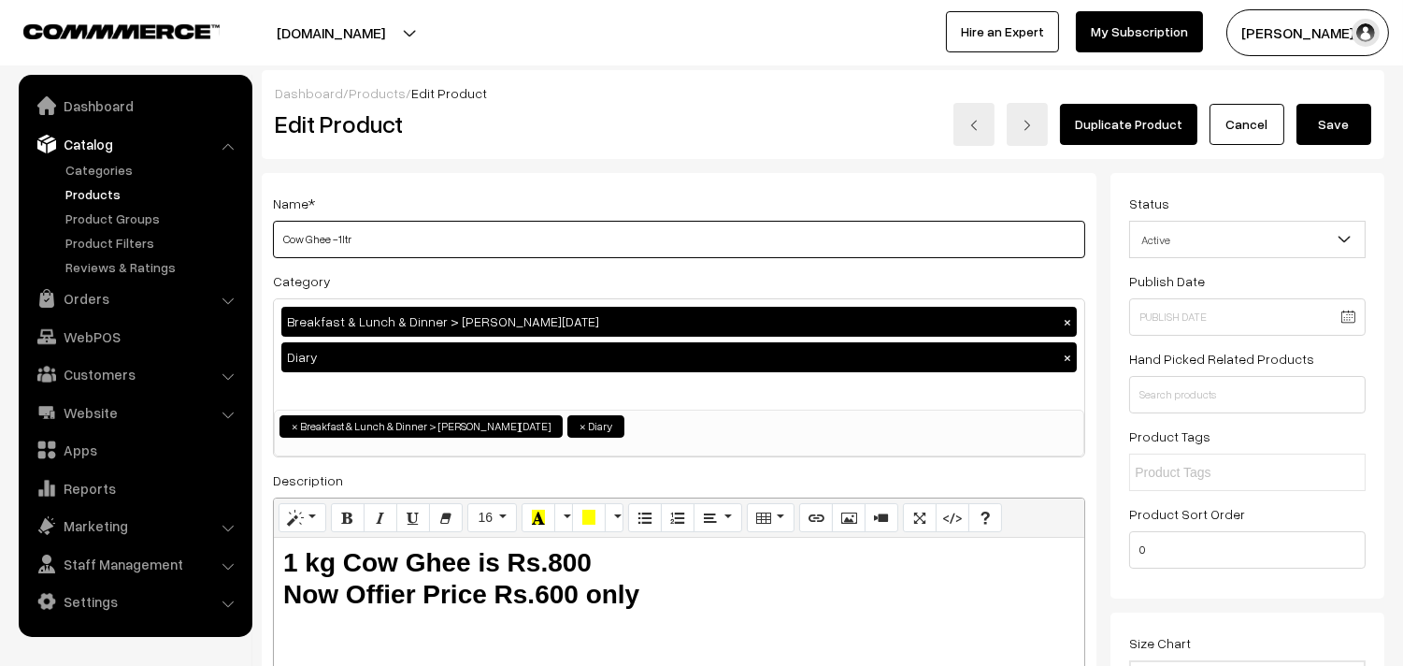
click at [444, 232] on input "Cow Ghee -1ltr" at bounding box center [679, 239] width 812 height 37
type input "Cow Ghee -1kg"
drag, startPoint x: 1360, startPoint y: 116, endPoint x: 1339, endPoint y: 108, distance: 22.8
click at [1356, 116] on button "Save" at bounding box center [1334, 124] width 75 height 41
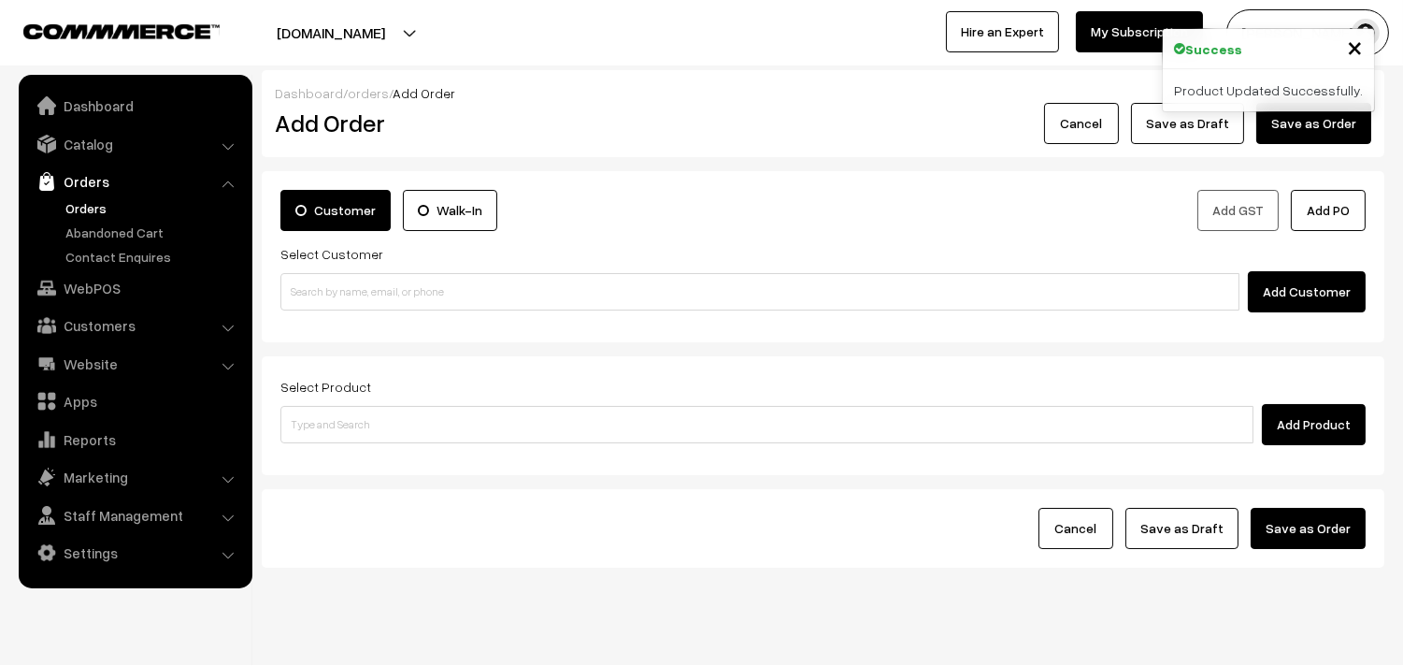
click at [100, 216] on link "Orders" at bounding box center [153, 208] width 185 height 20
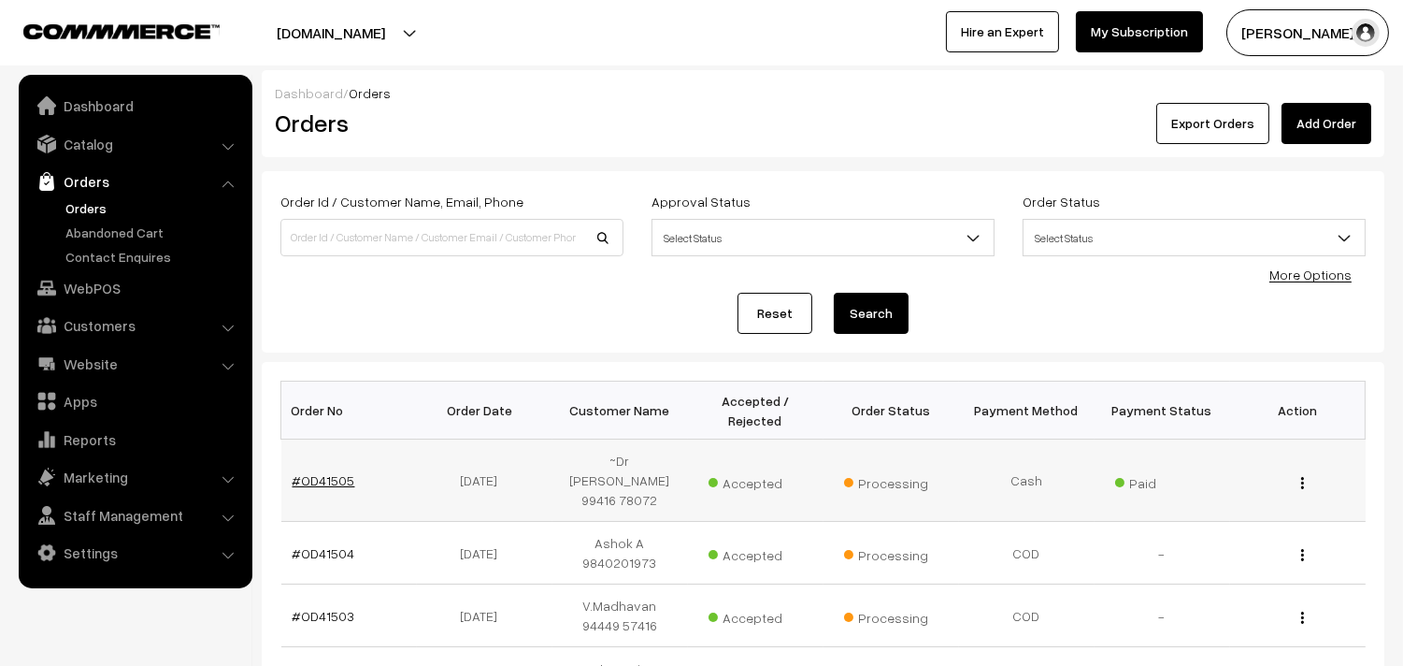
click at [327, 472] on link "#OD41505" at bounding box center [324, 480] width 63 height 16
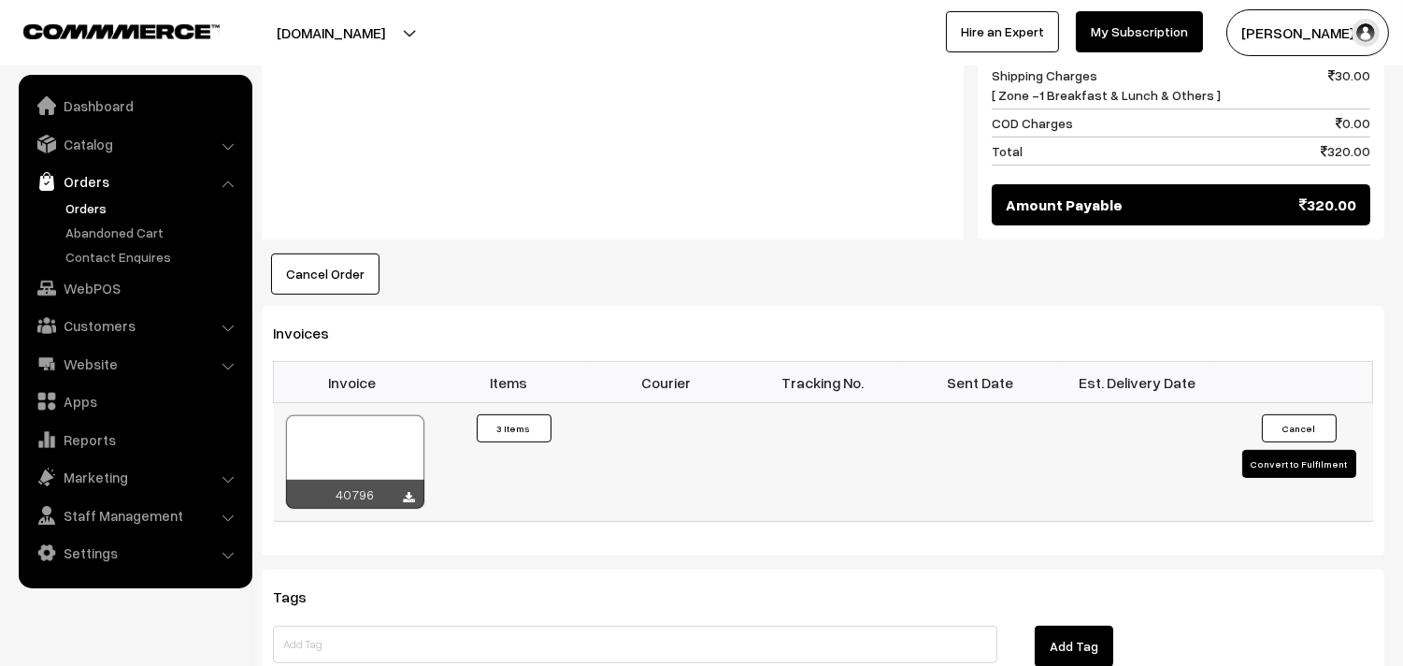
scroll to position [1246, 0]
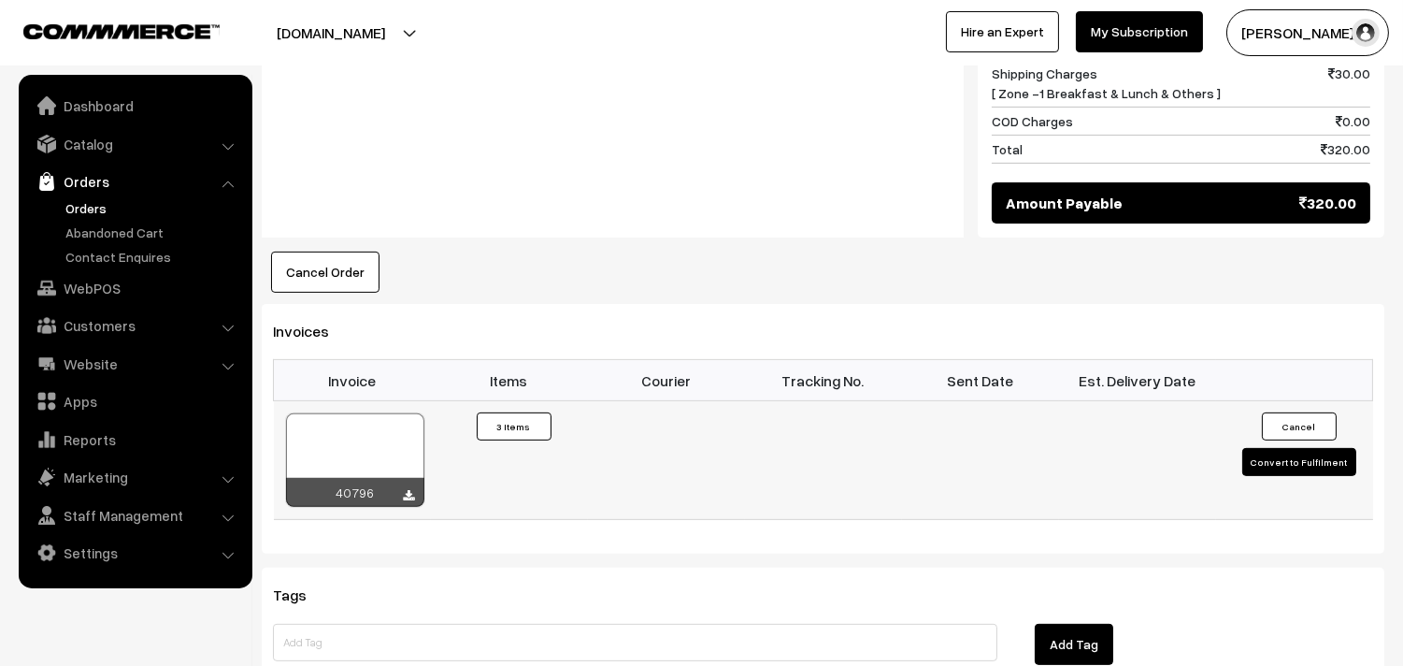
drag, startPoint x: 371, startPoint y: 432, endPoint x: 366, endPoint y: 423, distance: 10.9
click at [371, 430] on div at bounding box center [355, 459] width 138 height 93
click at [99, 207] on link "Orders" at bounding box center [153, 208] width 185 height 20
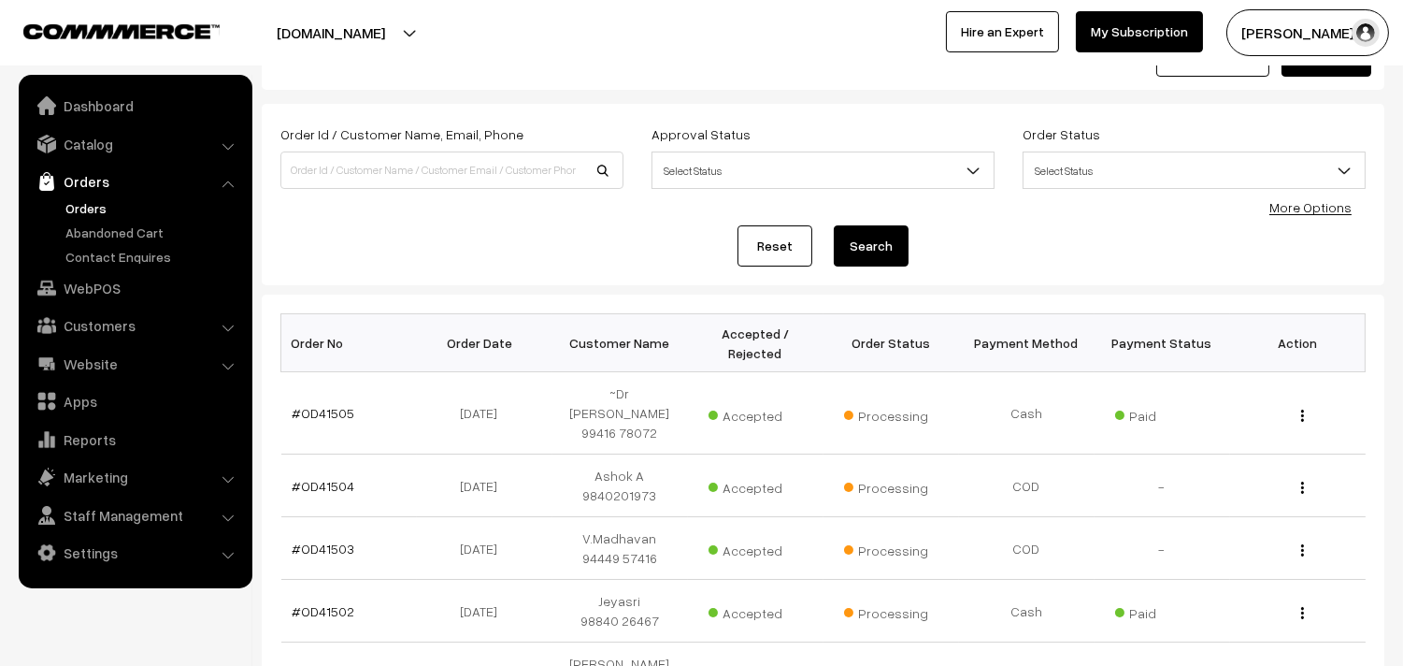
scroll to position [104, 0]
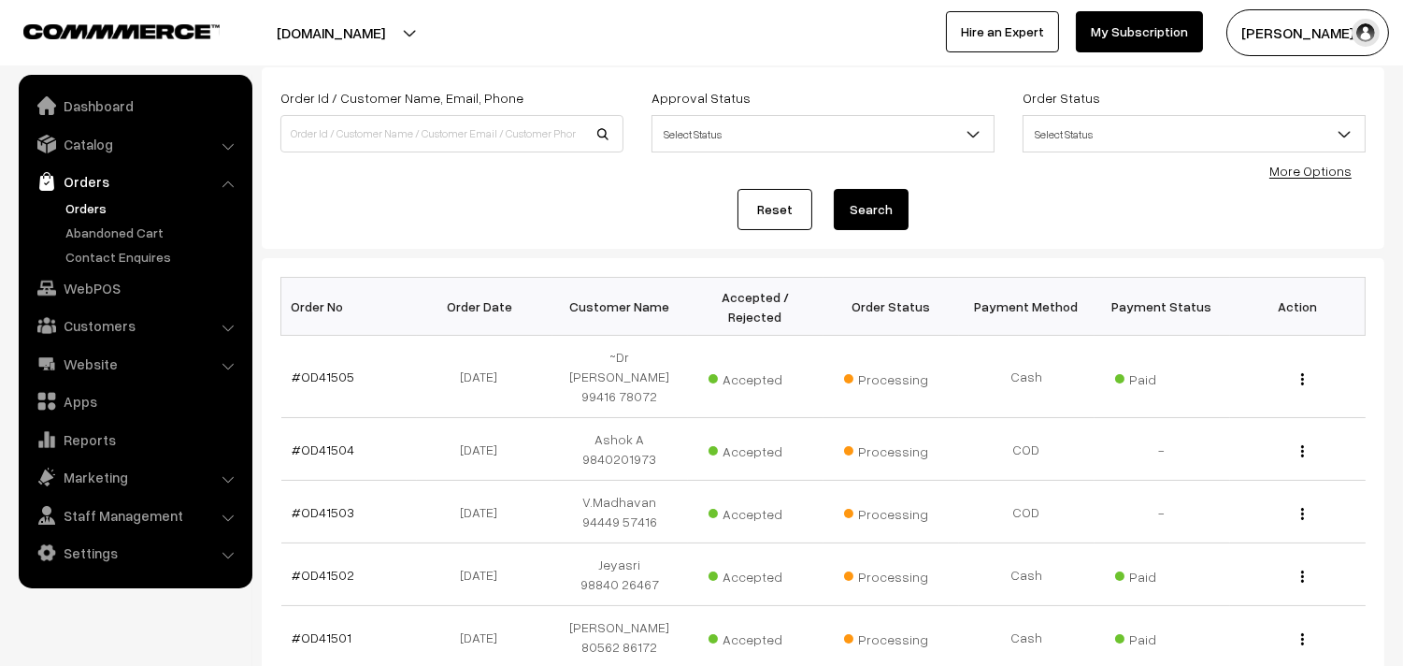
click at [110, 212] on link "Orders" at bounding box center [153, 208] width 185 height 20
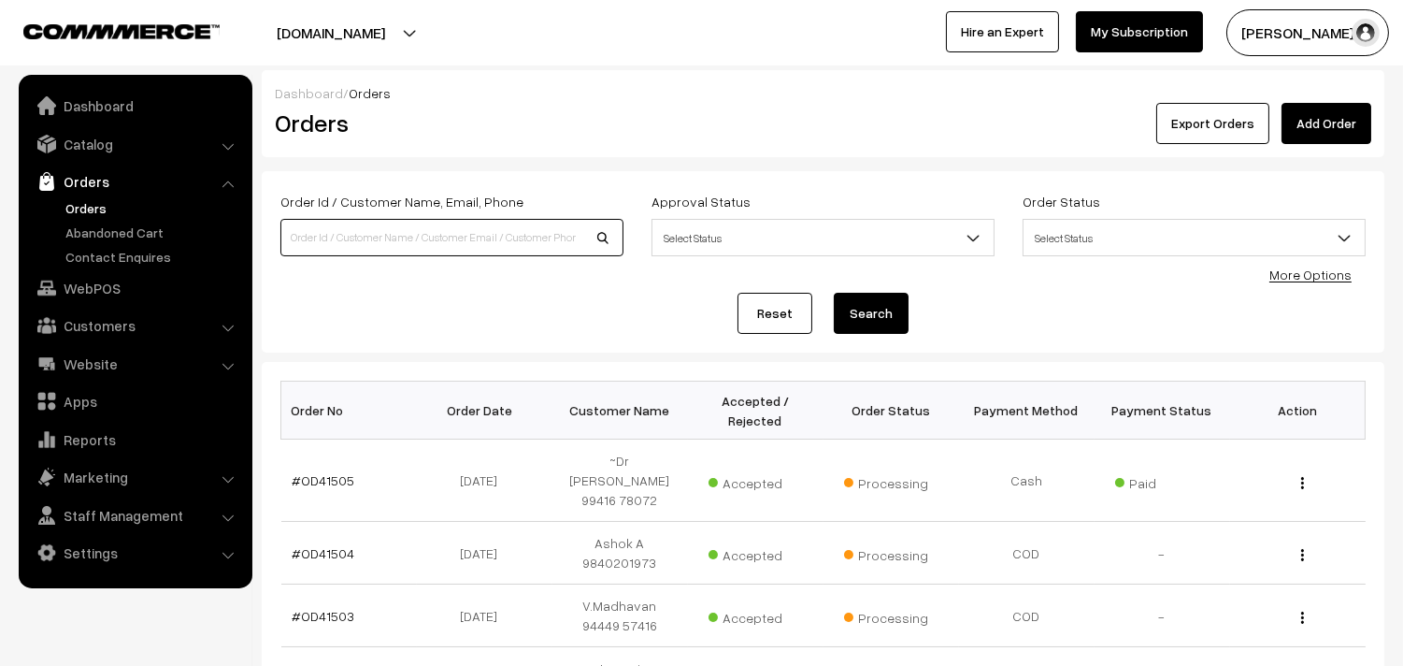
click at [328, 243] on input at bounding box center [451, 237] width 343 height 37
paste input "94449 25534"
click at [316, 234] on input "94449 25534" at bounding box center [451, 237] width 343 height 37
click at [324, 234] on input "94449 25534" at bounding box center [451, 237] width 343 height 37
type input "9444925534"
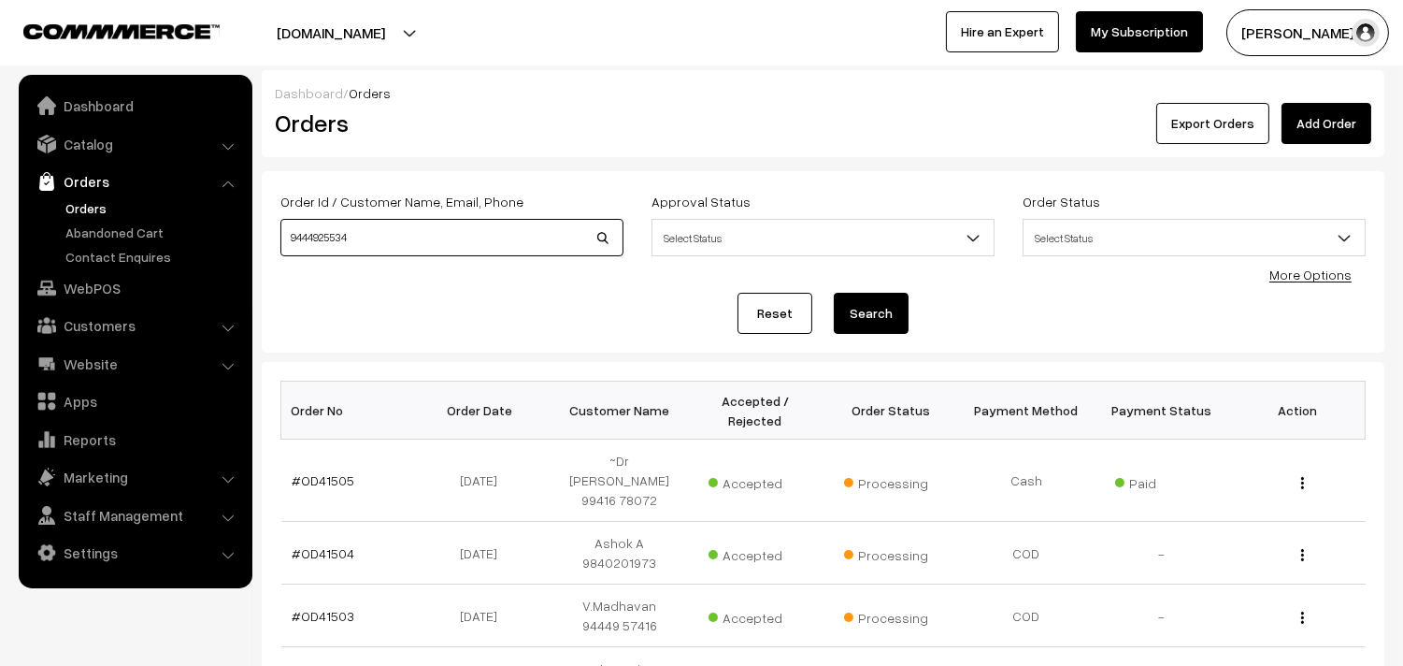
click at [834, 293] on button "Search" at bounding box center [871, 313] width 75 height 41
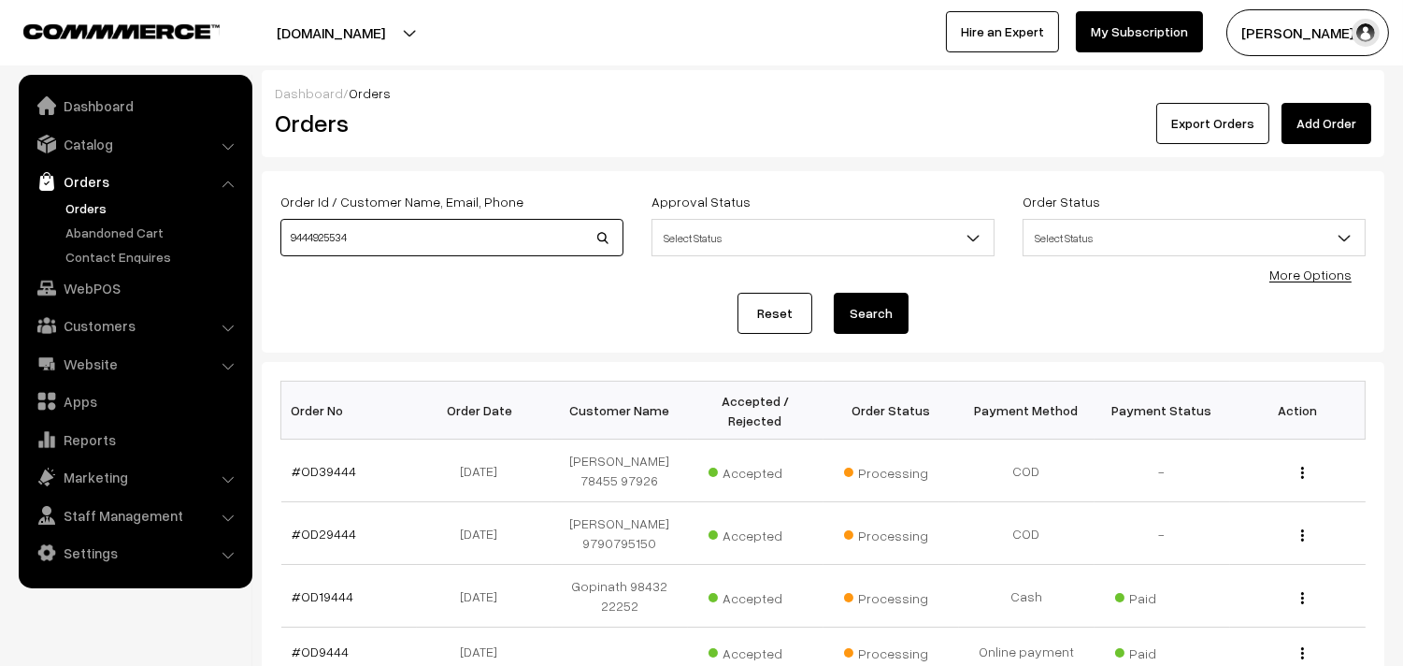
click at [304, 230] on input "9444925534" at bounding box center [451, 237] width 343 height 37
type input "anu"
click at [834, 293] on button "Search" at bounding box center [871, 313] width 75 height 41
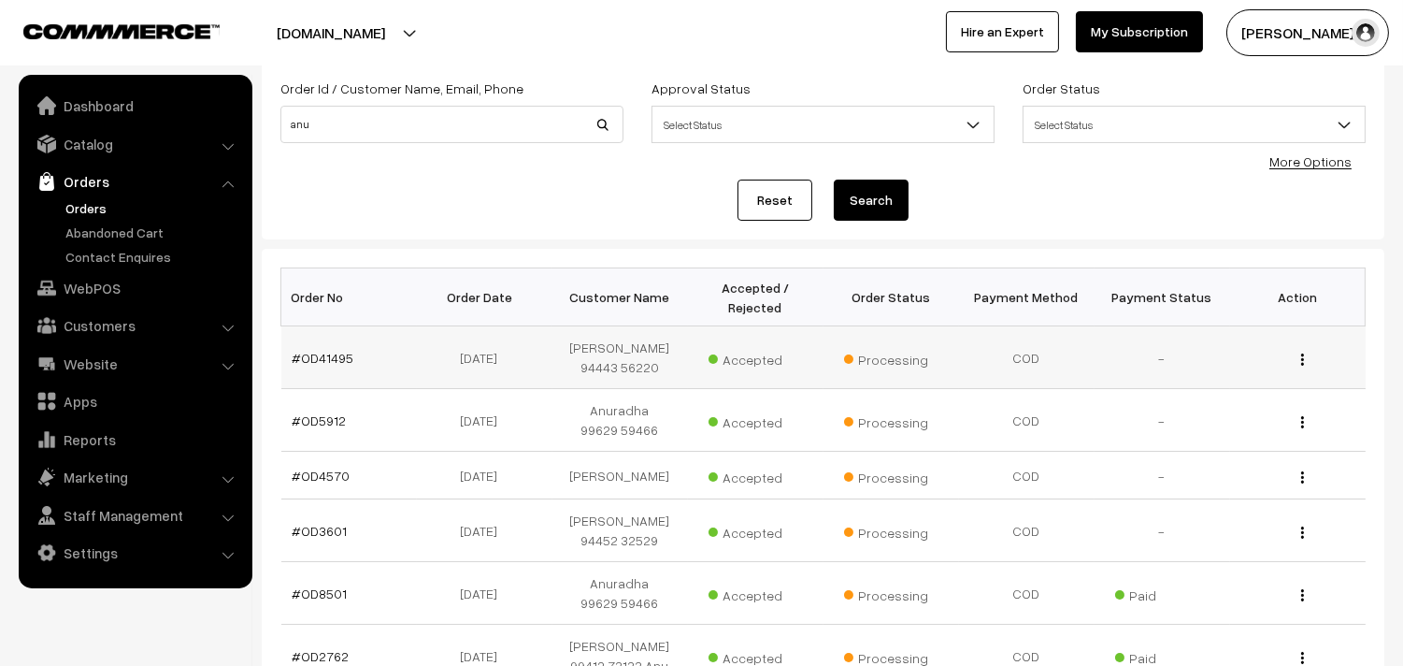
scroll to position [104, 0]
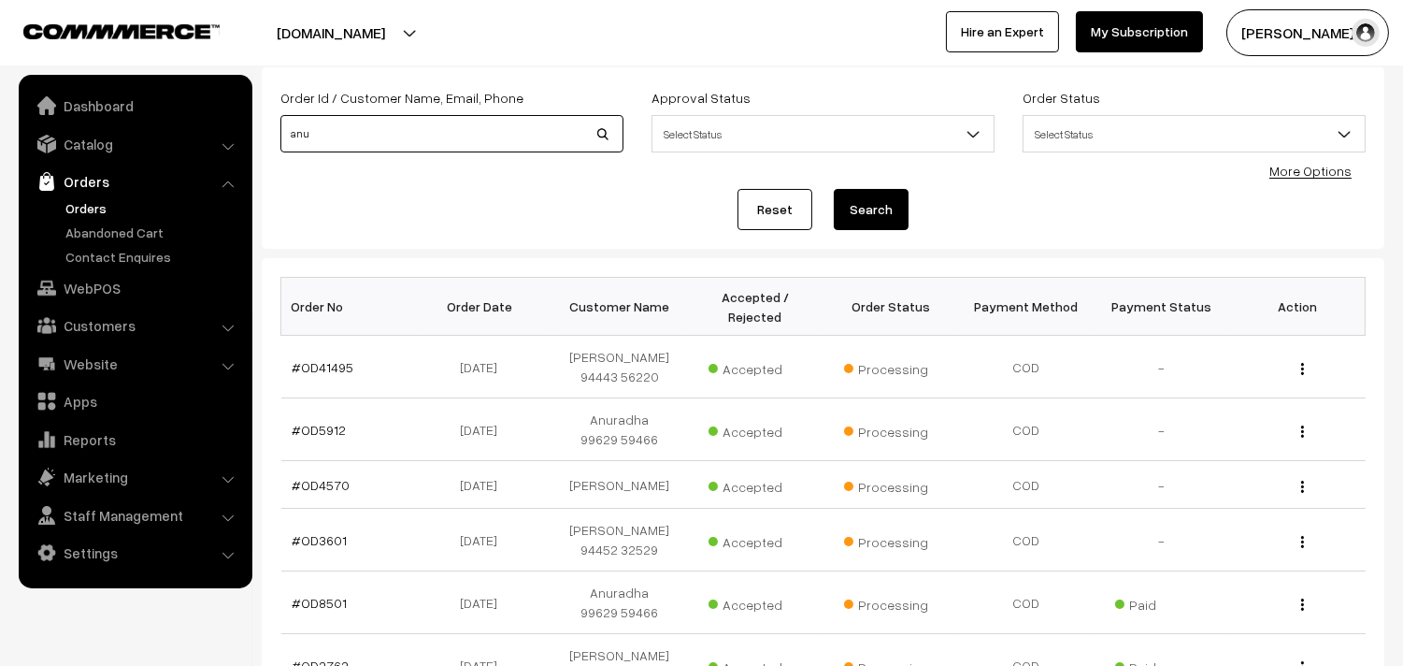
click at [307, 138] on input "anu" at bounding box center [451, 133] width 343 height 37
paste input "94449 25534"
click at [328, 126] on input "94449 25534" at bounding box center [451, 133] width 343 height 37
type input "94449 25534"
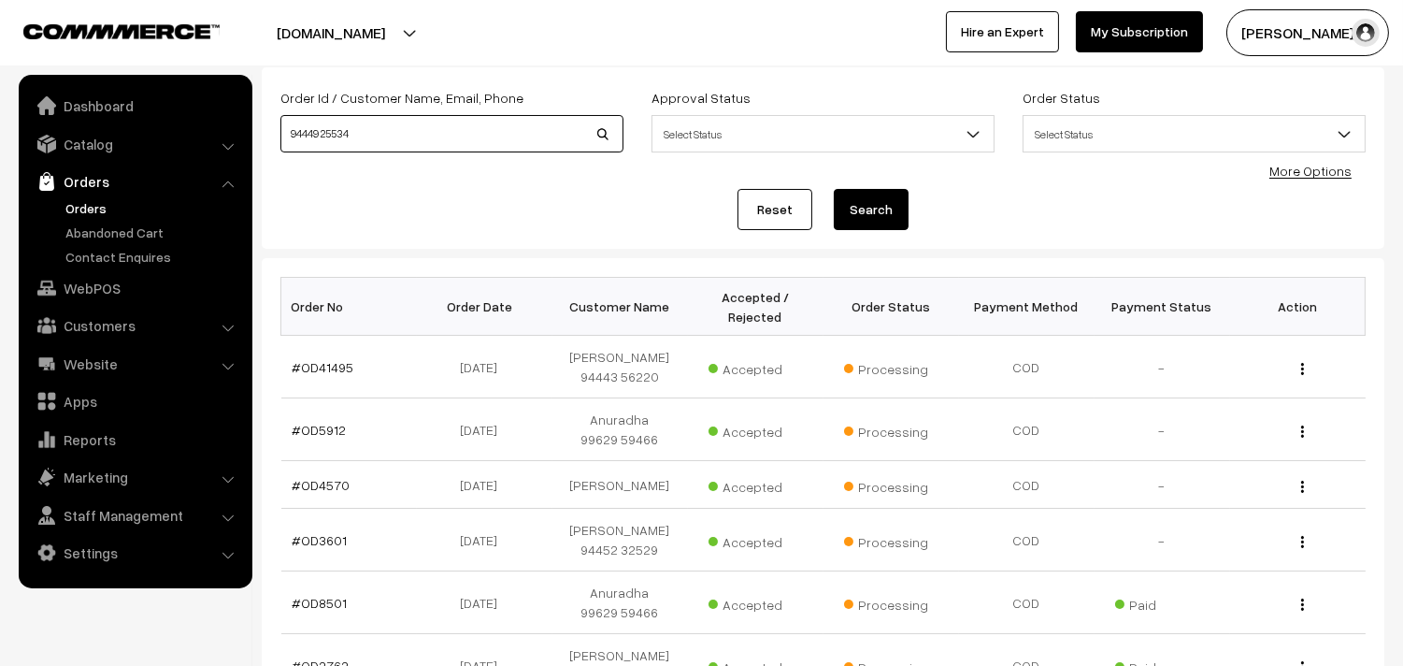
click at [834, 189] on button "Search" at bounding box center [871, 209] width 75 height 41
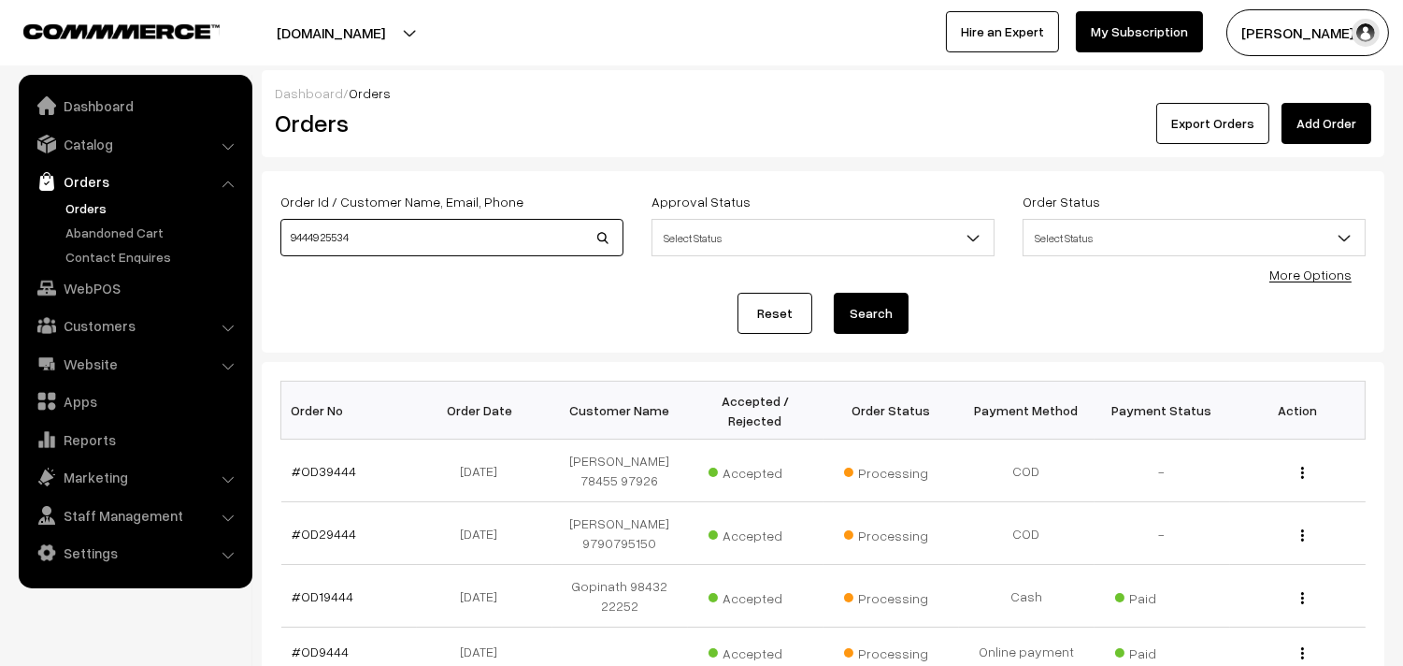
click at [337, 243] on input "94449 25534" at bounding box center [451, 237] width 343 height 37
type input "9444925534"
click at [834, 293] on button "Search" at bounding box center [871, 313] width 75 height 41
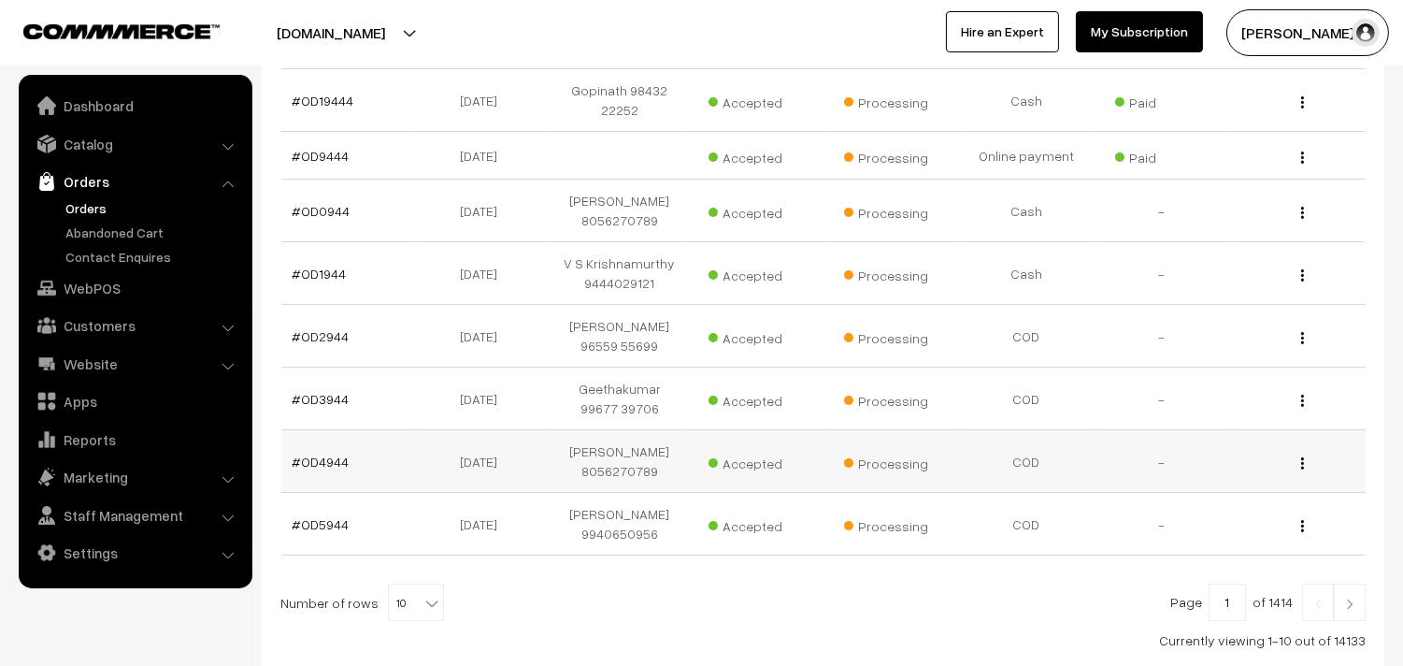
scroll to position [621, 0]
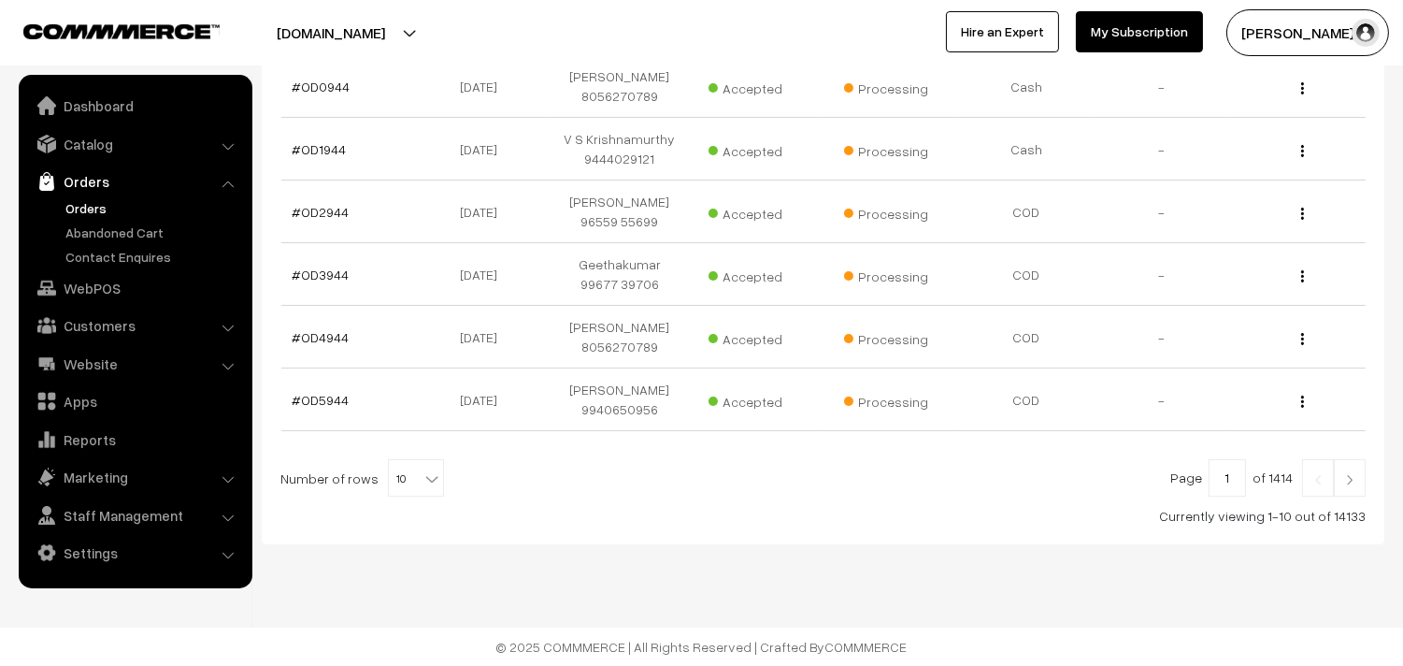
drag, startPoint x: 413, startPoint y: 477, endPoint x: 407, endPoint y: 462, distance: 16.3
click at [423, 475] on b at bounding box center [432, 478] width 19 height 19
click at [109, 281] on link "WebPOS" at bounding box center [134, 288] width 222 height 34
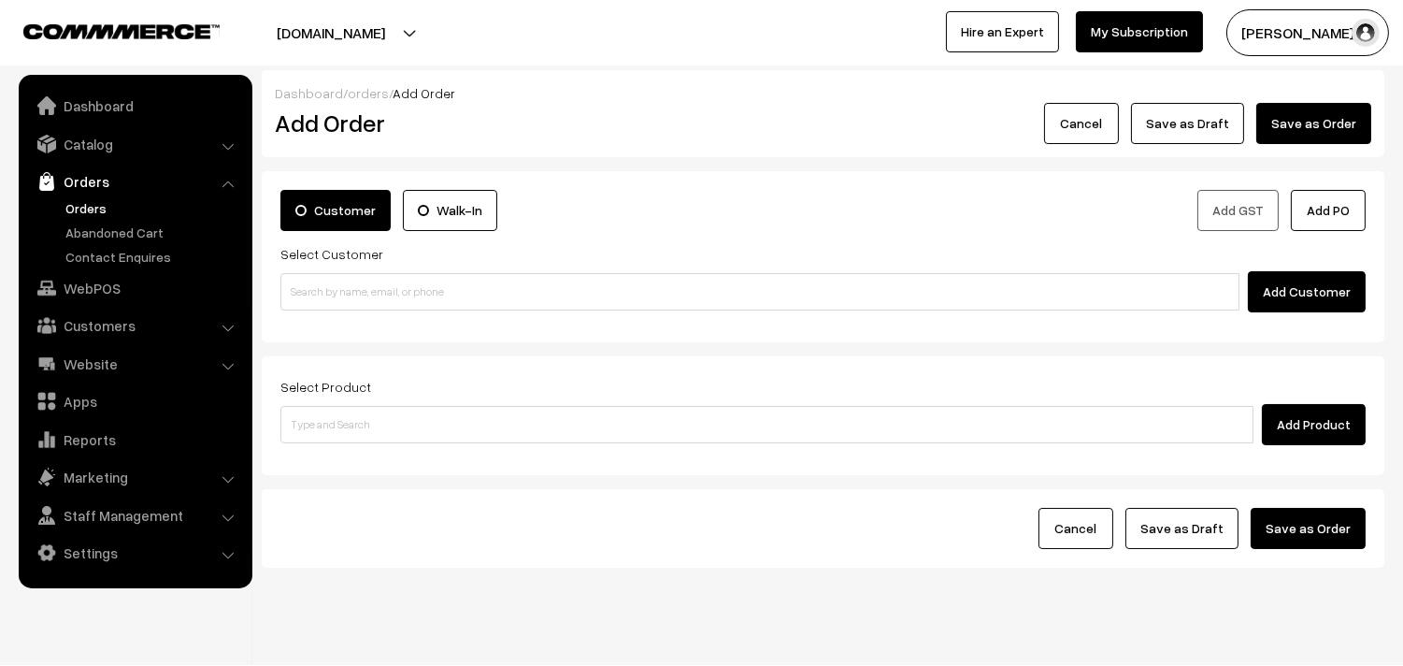
click at [361, 293] on input at bounding box center [759, 291] width 959 height 37
click at [330, 291] on input "94449 25534" at bounding box center [759, 291] width 959 height 37
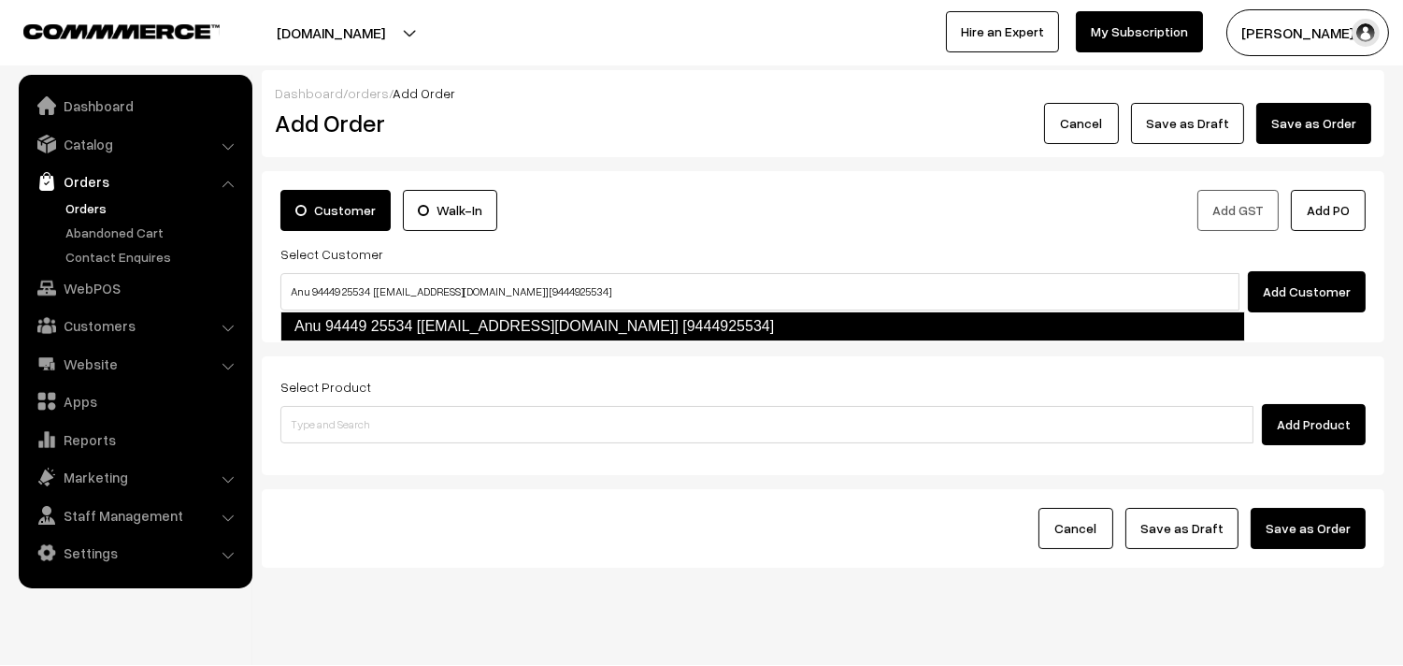
type input "Anu 94449 25534 [test973@gmail.com] [9444925534]"
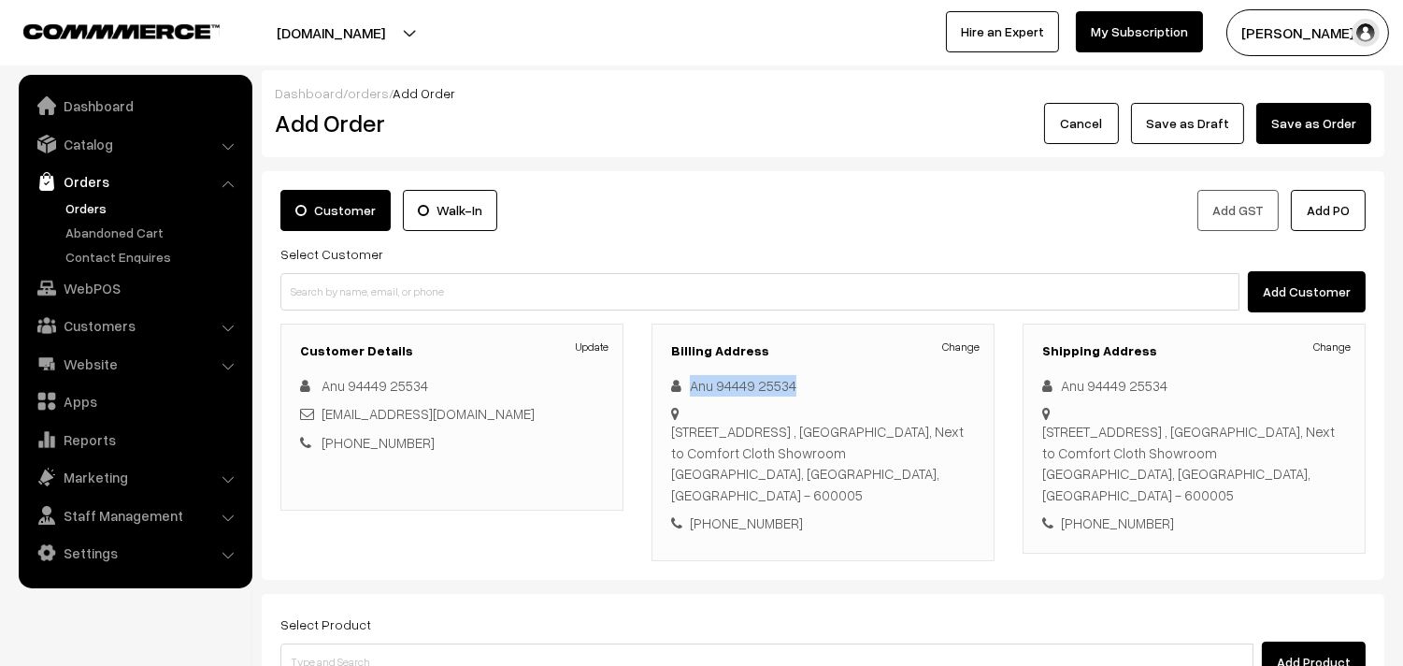
copy div "Anu 94449 25534"
drag, startPoint x: 693, startPoint y: 390, endPoint x: 819, endPoint y: 394, distance: 126.3
click at [830, 394] on div "Anu 94449 25534" at bounding box center [823, 386] width 304 height 22
click at [86, 198] on link "Orders" at bounding box center [153, 208] width 185 height 20
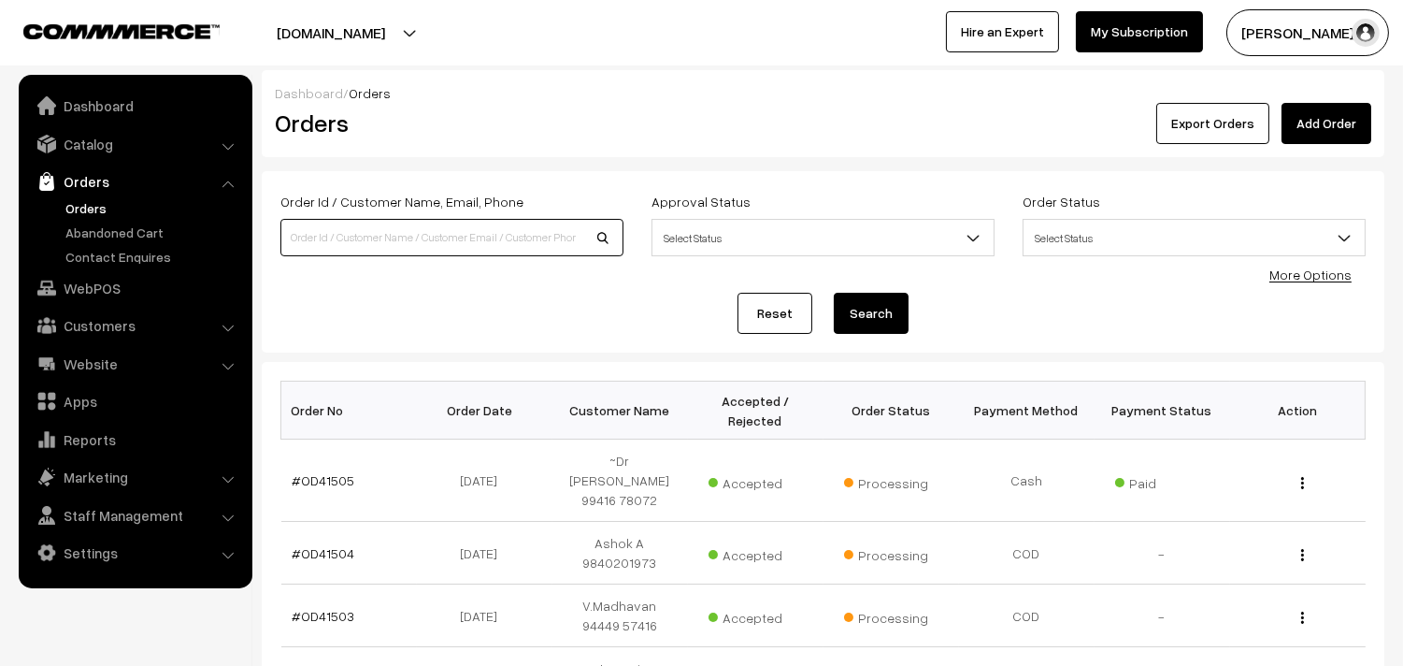
drag, startPoint x: 348, startPoint y: 243, endPoint x: 351, endPoint y: 265, distance: 21.8
click at [351, 264] on div "Order Id / Customer Name, Email, Phone" at bounding box center [451, 229] width 371 height 78
paste input "Anu 94449 25534"
click at [339, 231] on input "Anu 94449 25534" at bounding box center [451, 237] width 343 height 37
type input "Anu 9444925534"
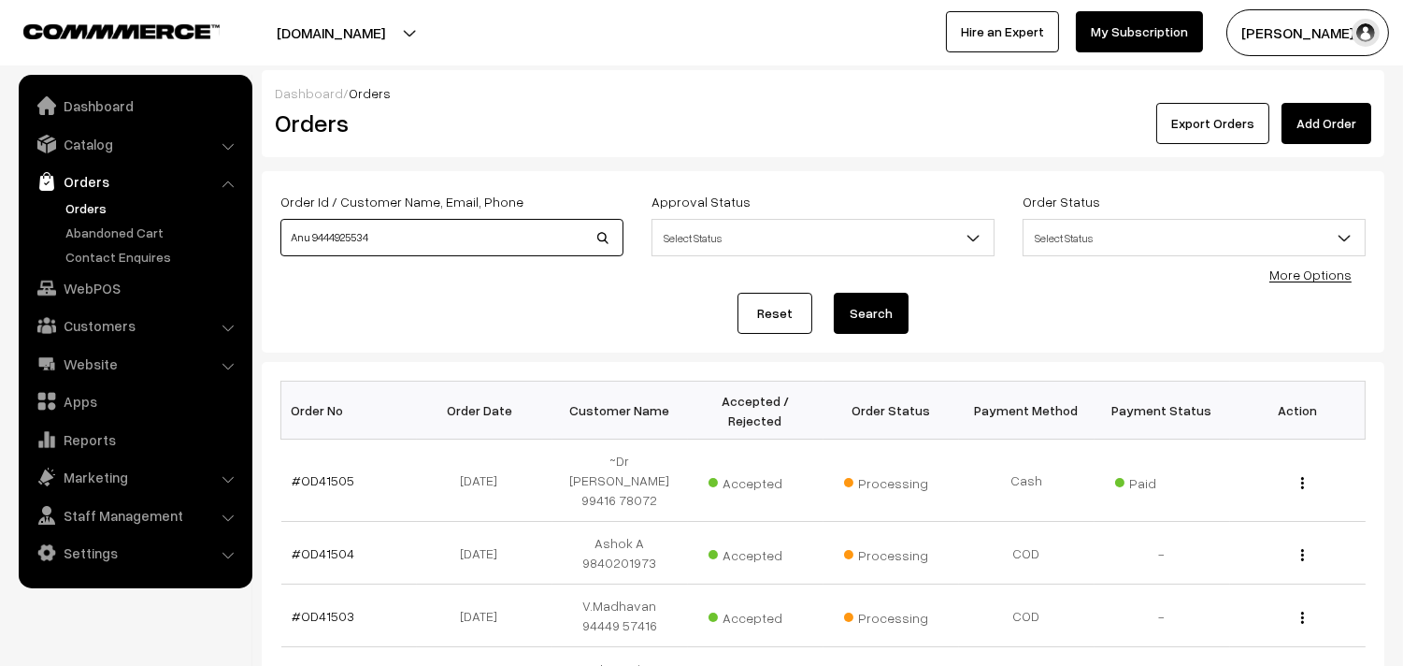
click at [834, 293] on button "Search" at bounding box center [871, 313] width 75 height 41
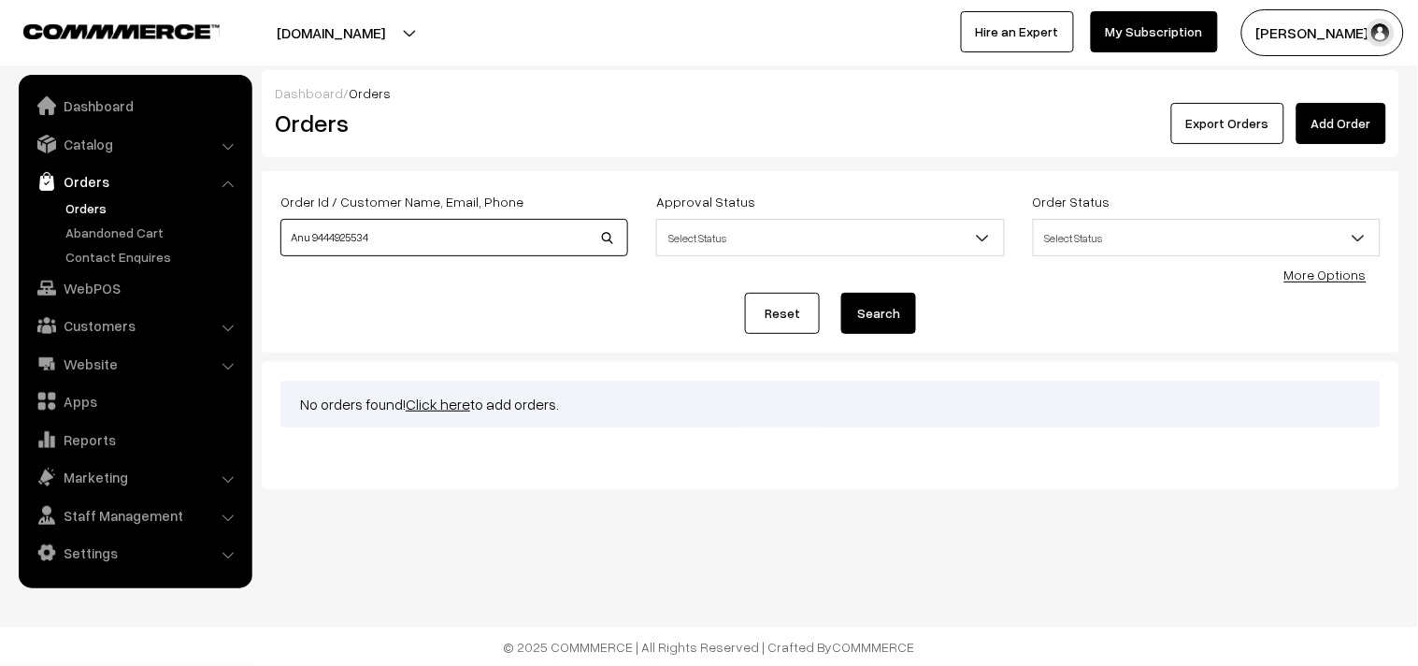
drag, startPoint x: 313, startPoint y: 236, endPoint x: 412, endPoint y: 234, distance: 99.1
click at [412, 234] on input "Anu 9444925534" at bounding box center [454, 237] width 348 height 37
type input "Anu"
click at [841, 293] on button "Search" at bounding box center [878, 313] width 75 height 41
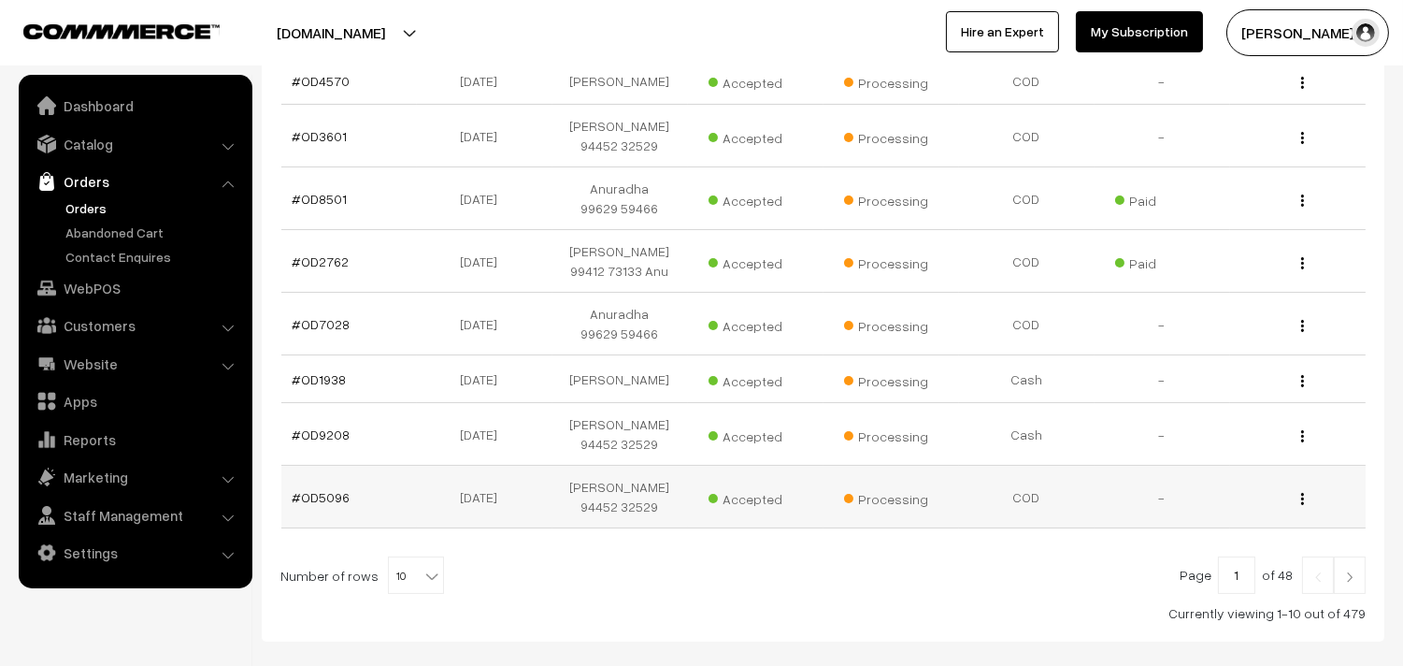
scroll to position [502, 0]
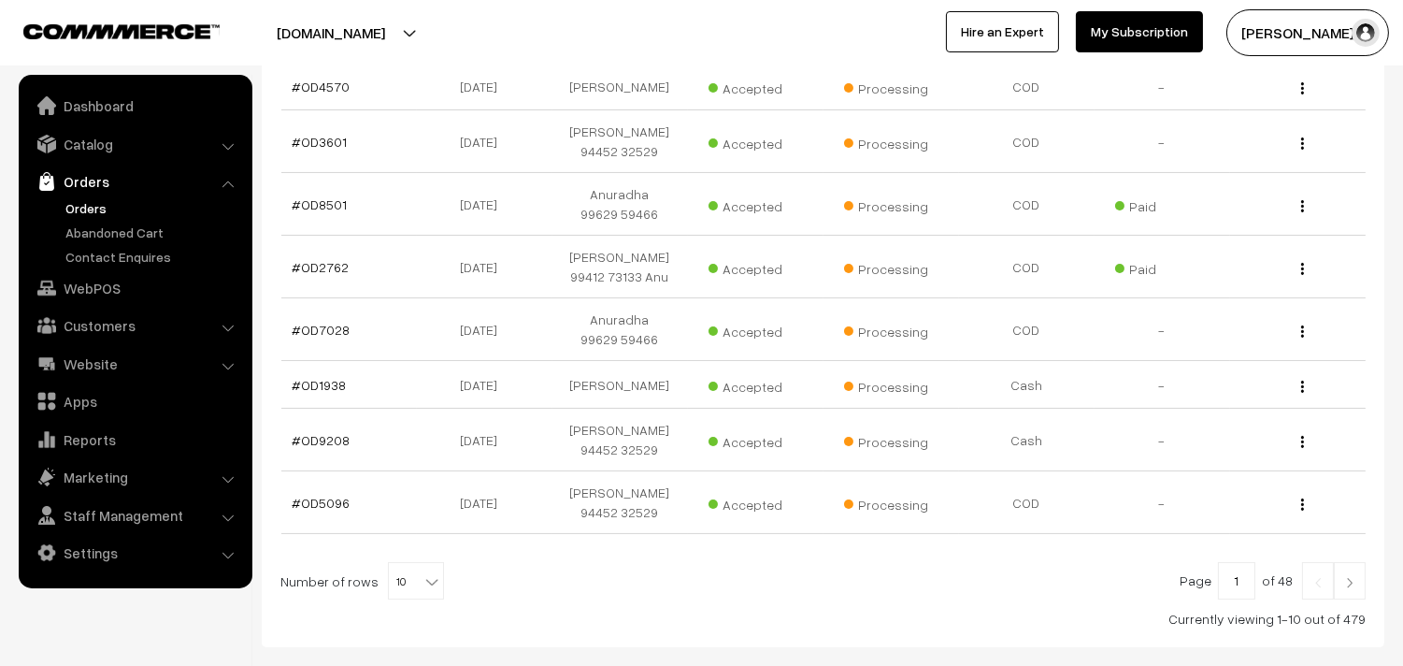
drag, startPoint x: 394, startPoint y: 584, endPoint x: 398, endPoint y: 575, distance: 10.5
click at [395, 581] on span "10" at bounding box center [416, 581] width 54 height 37
select select "100"
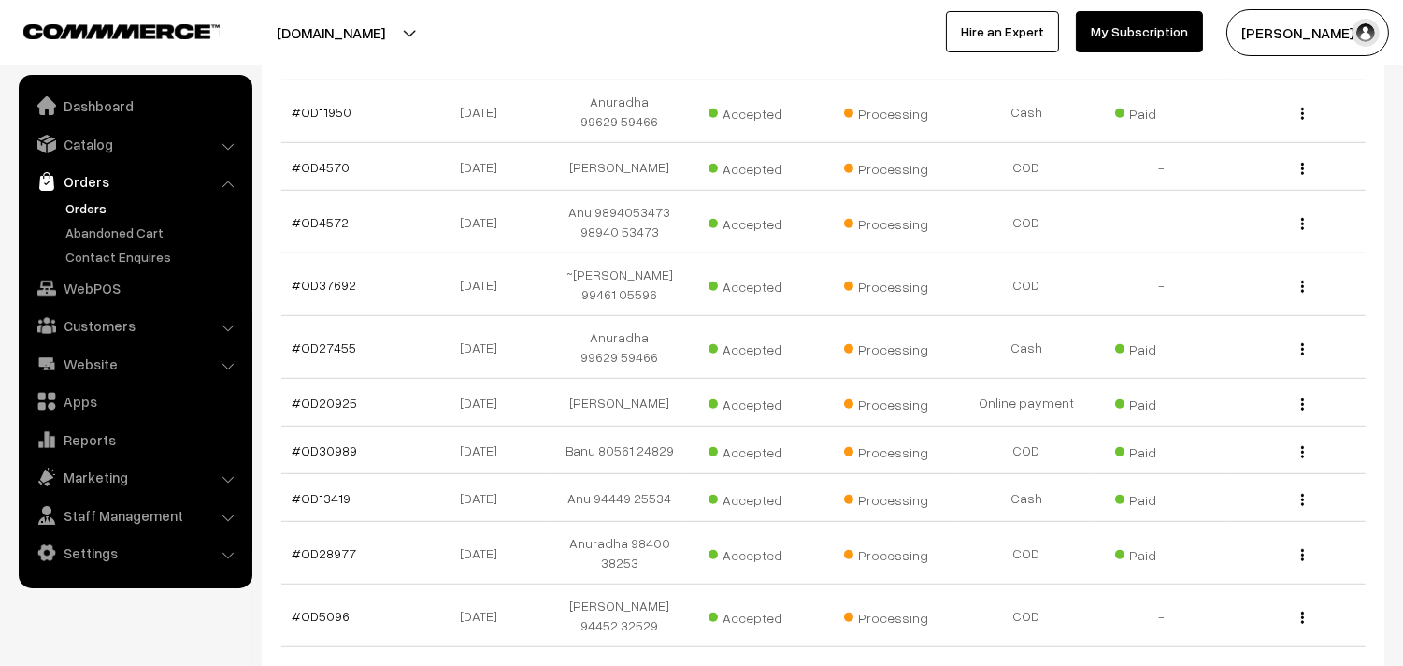
scroll to position [2388, 0]
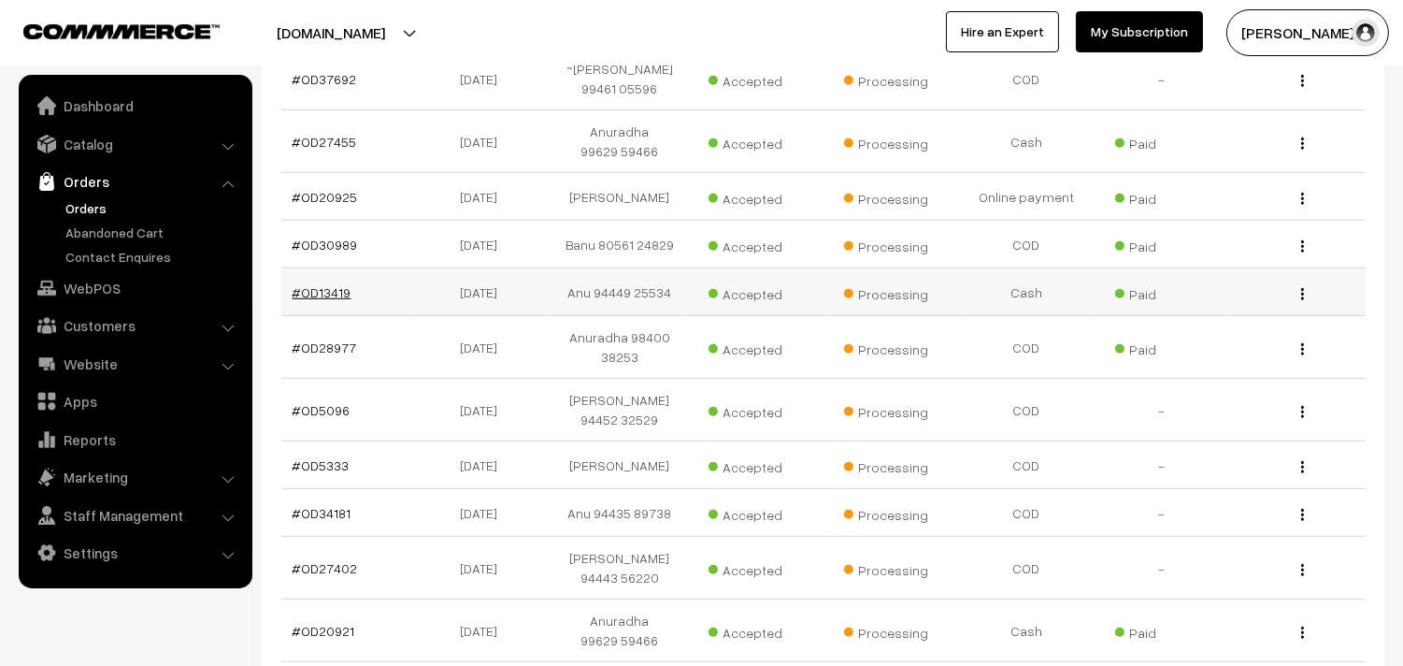
click at [321, 300] on link "#OD13419" at bounding box center [322, 292] width 59 height 16
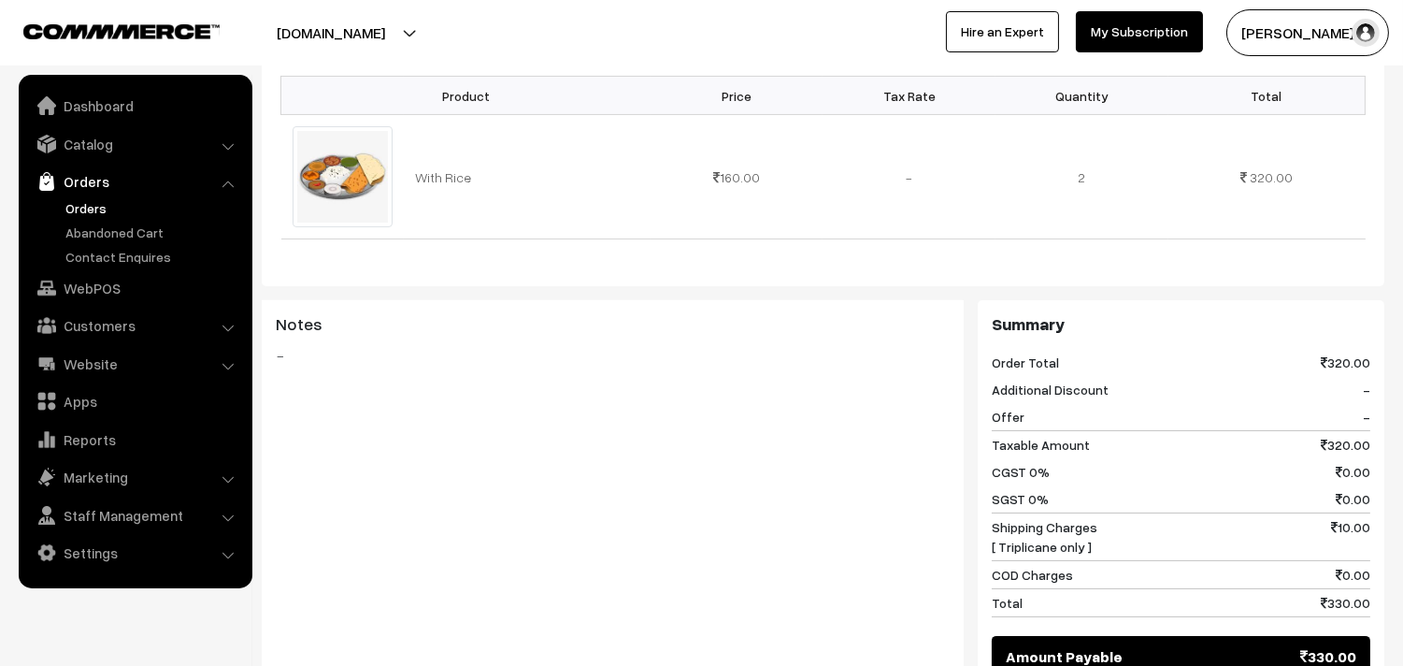
scroll to position [935, 0]
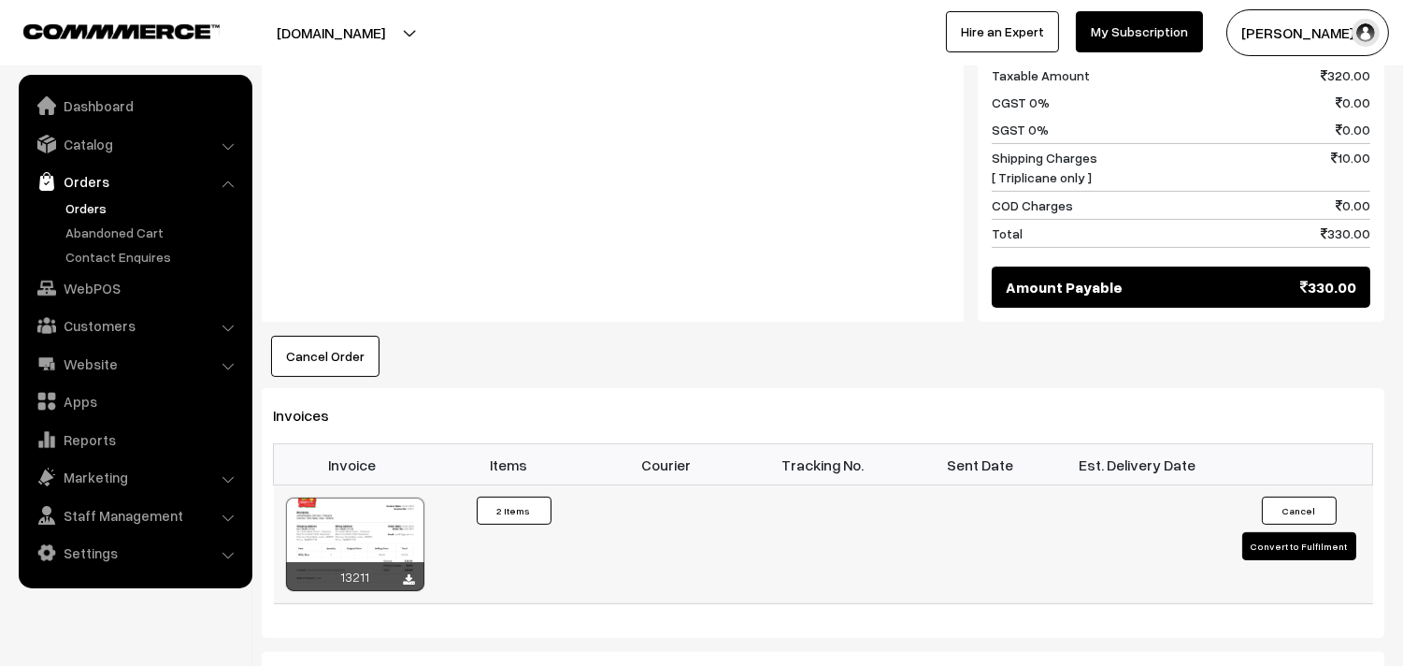
click at [346, 510] on div at bounding box center [355, 543] width 138 height 93
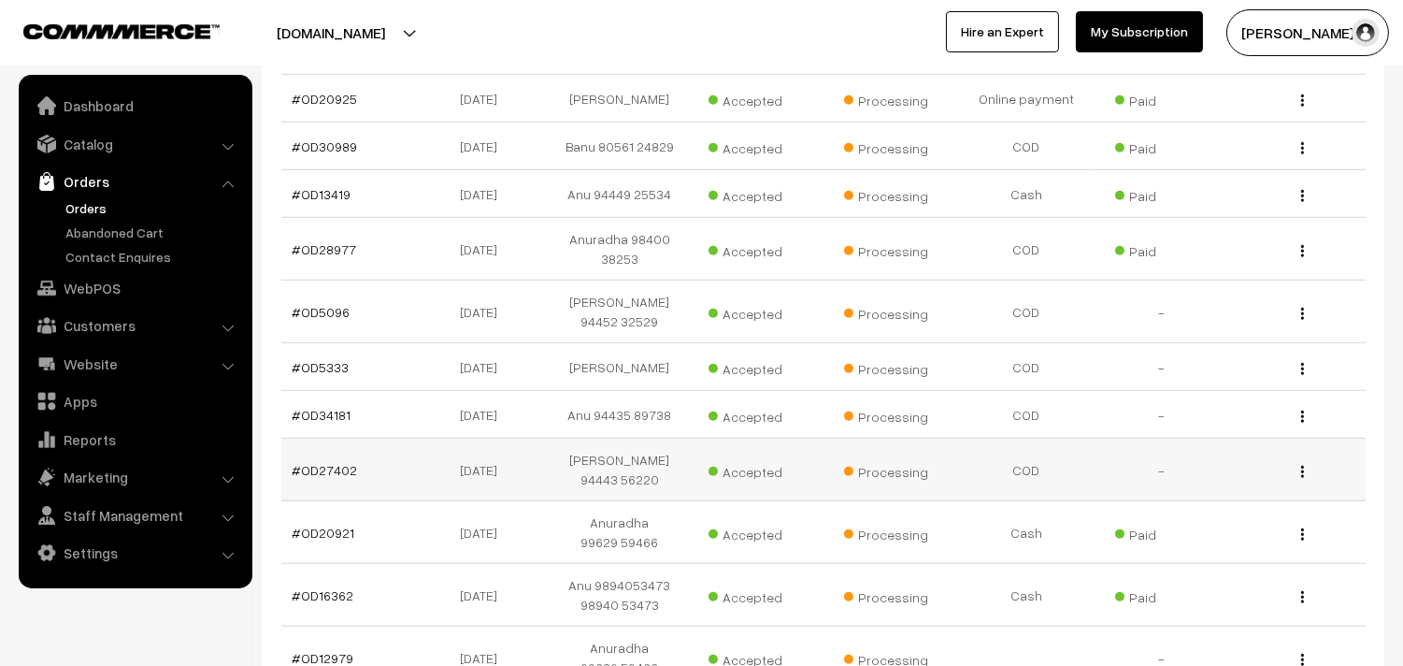
scroll to position [2596, 0]
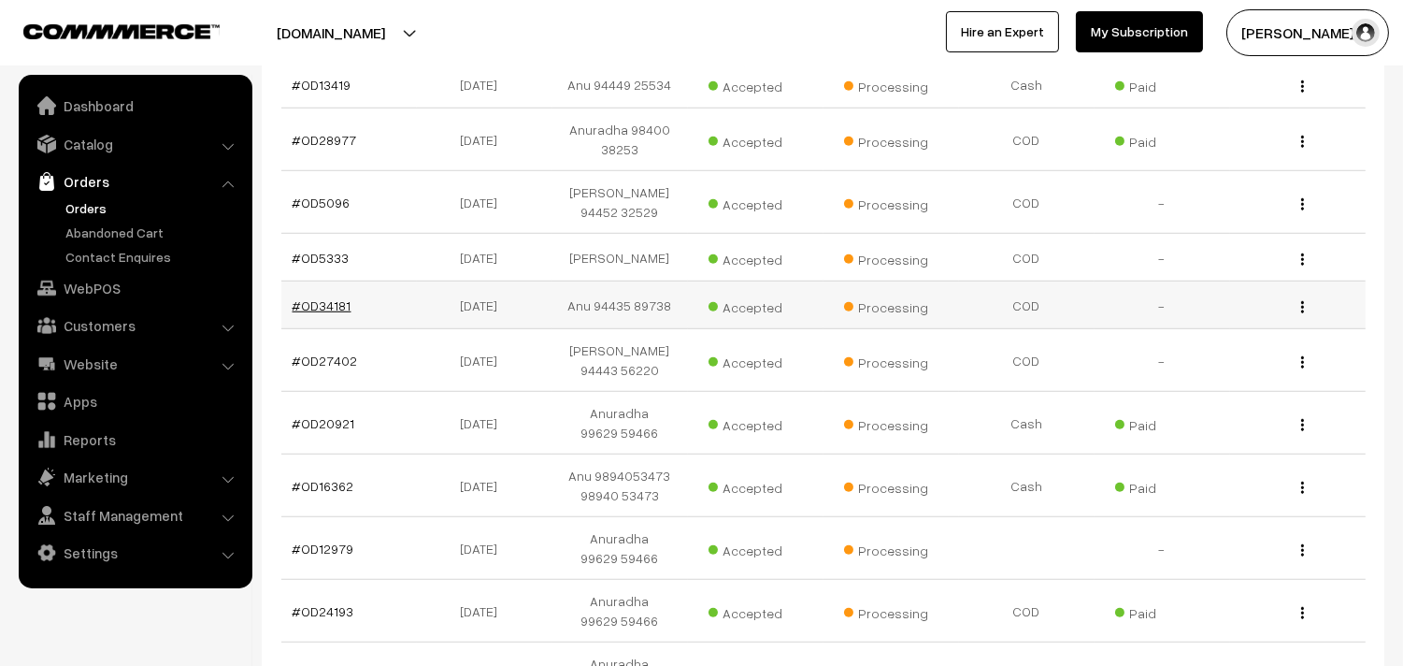
click at [331, 311] on link "#OD34181" at bounding box center [322, 305] width 59 height 16
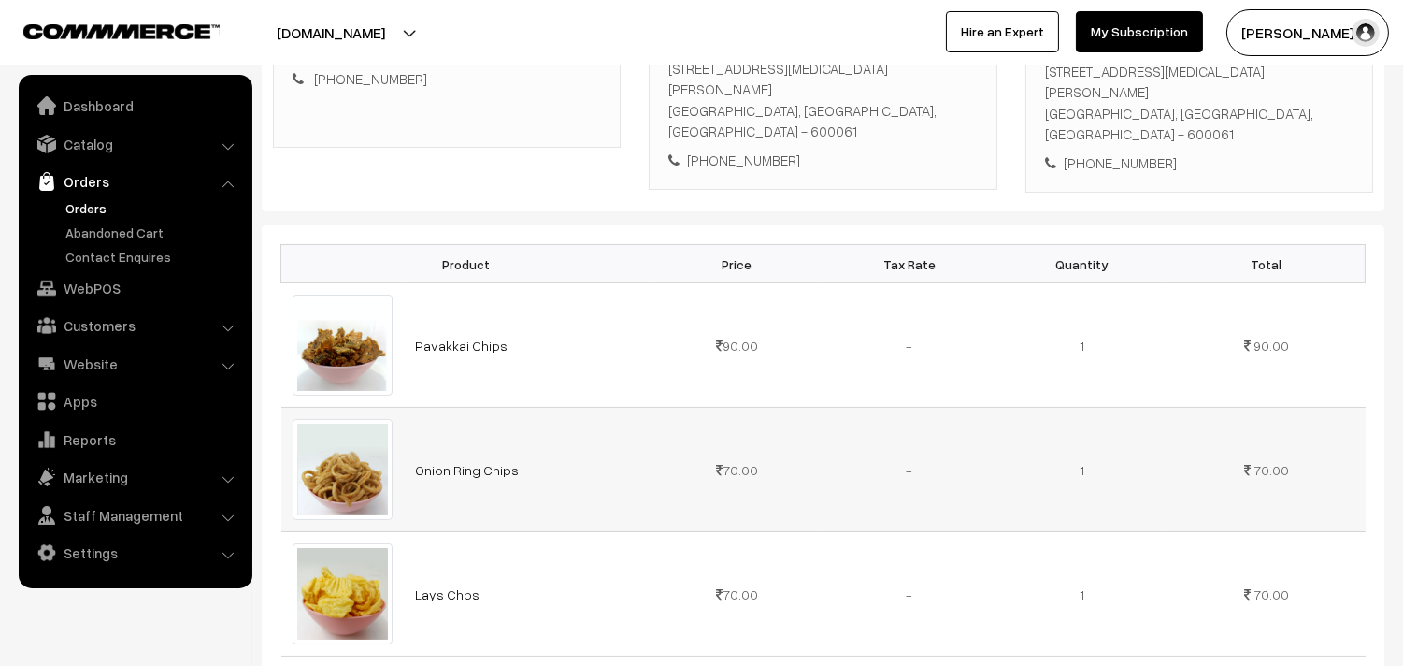
scroll to position [104, 0]
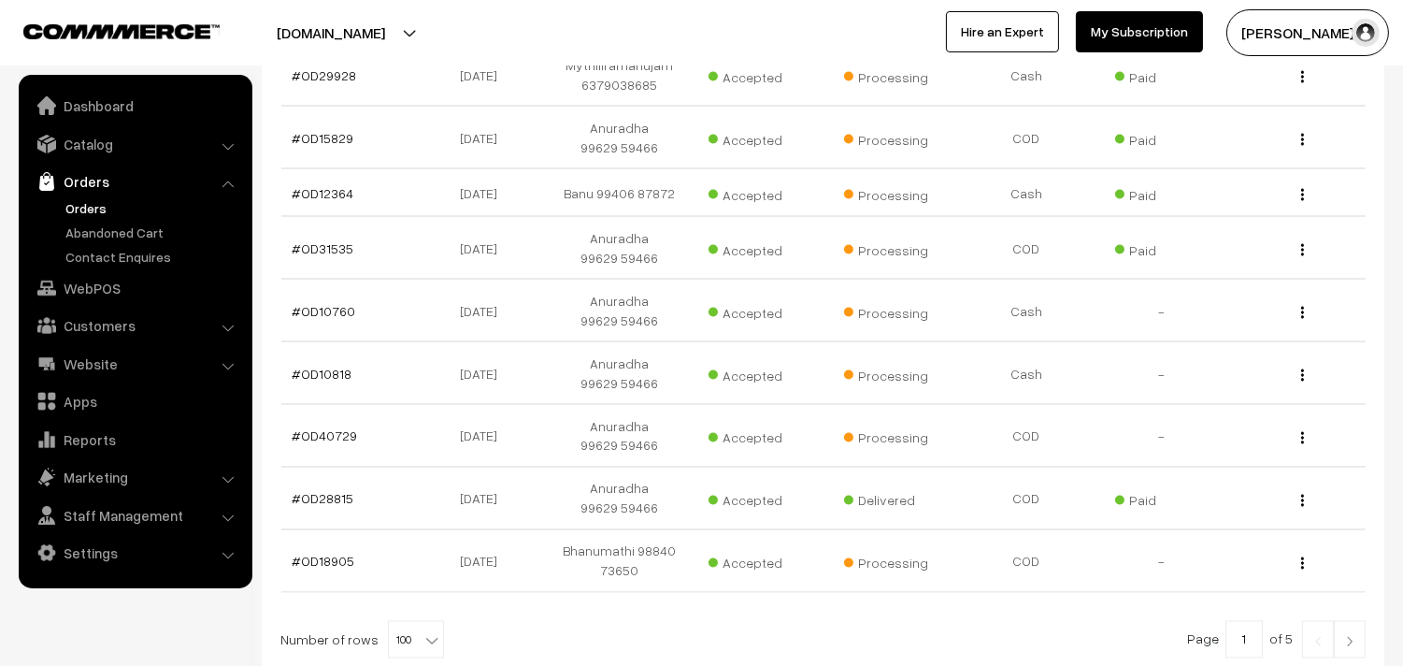
scroll to position [5920, 0]
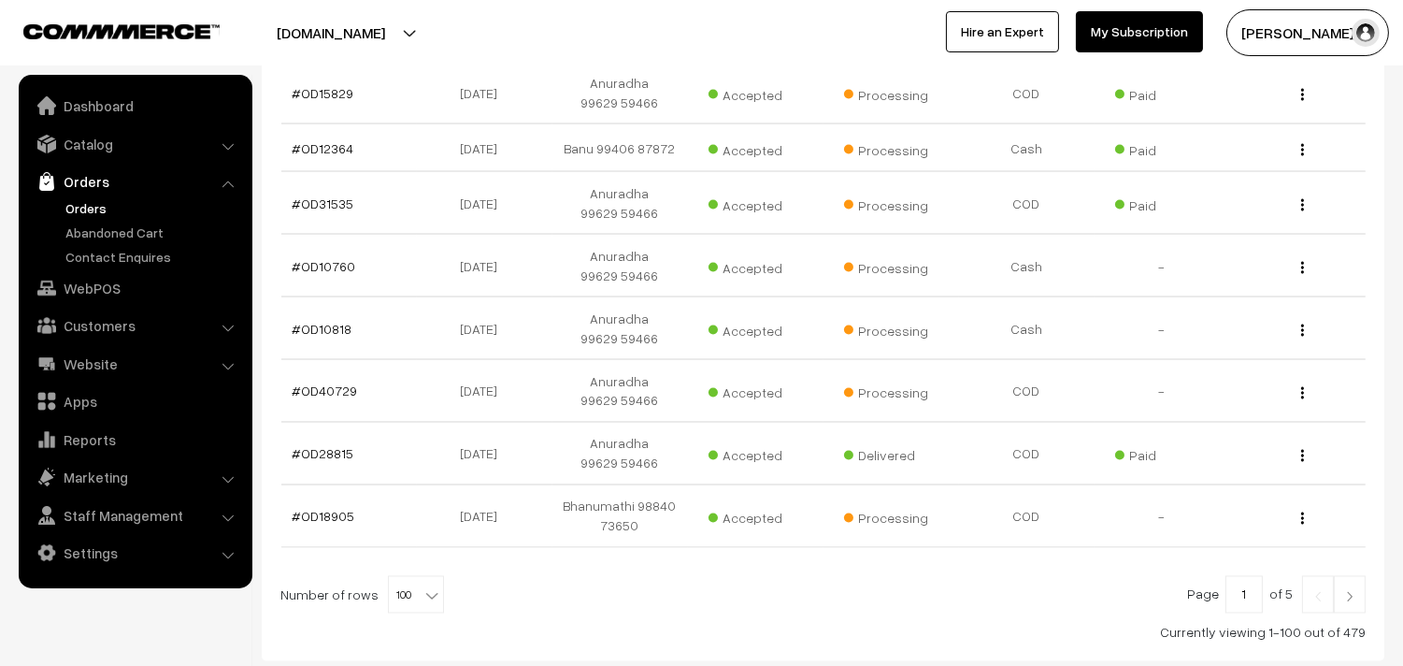
click at [90, 208] on link "Orders" at bounding box center [153, 208] width 185 height 20
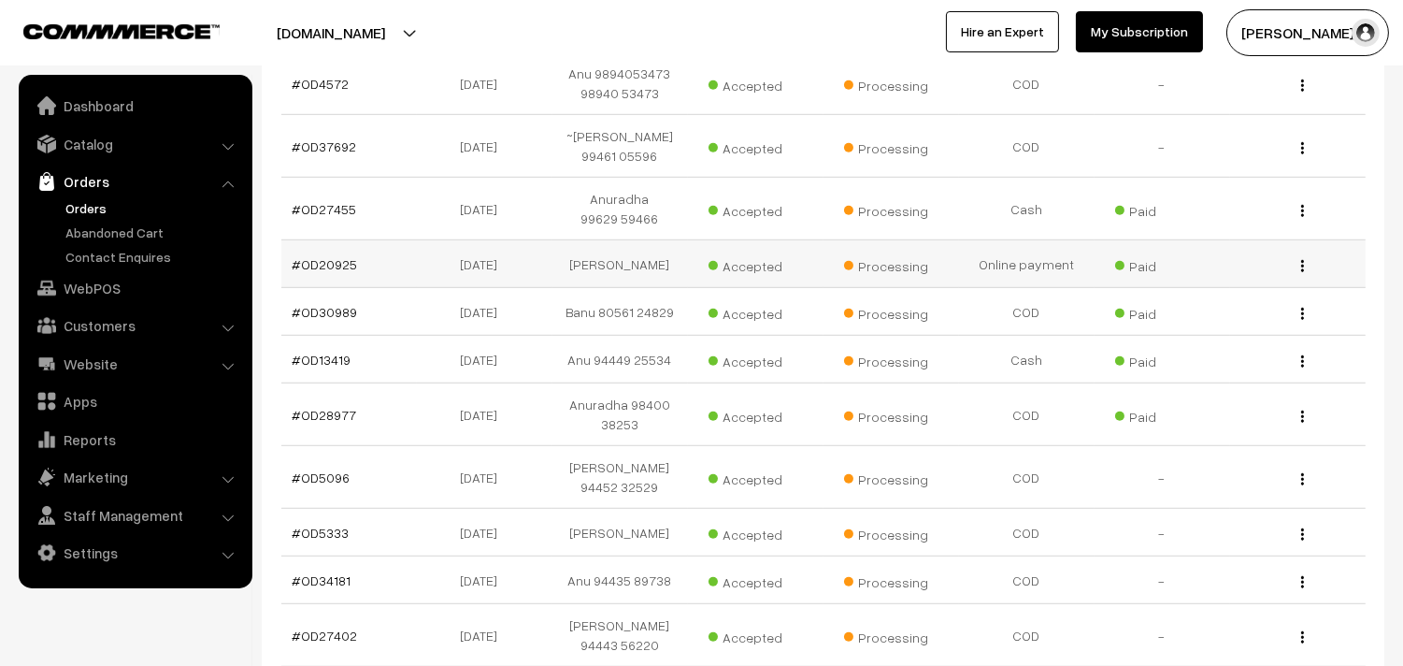
scroll to position [2311, 0]
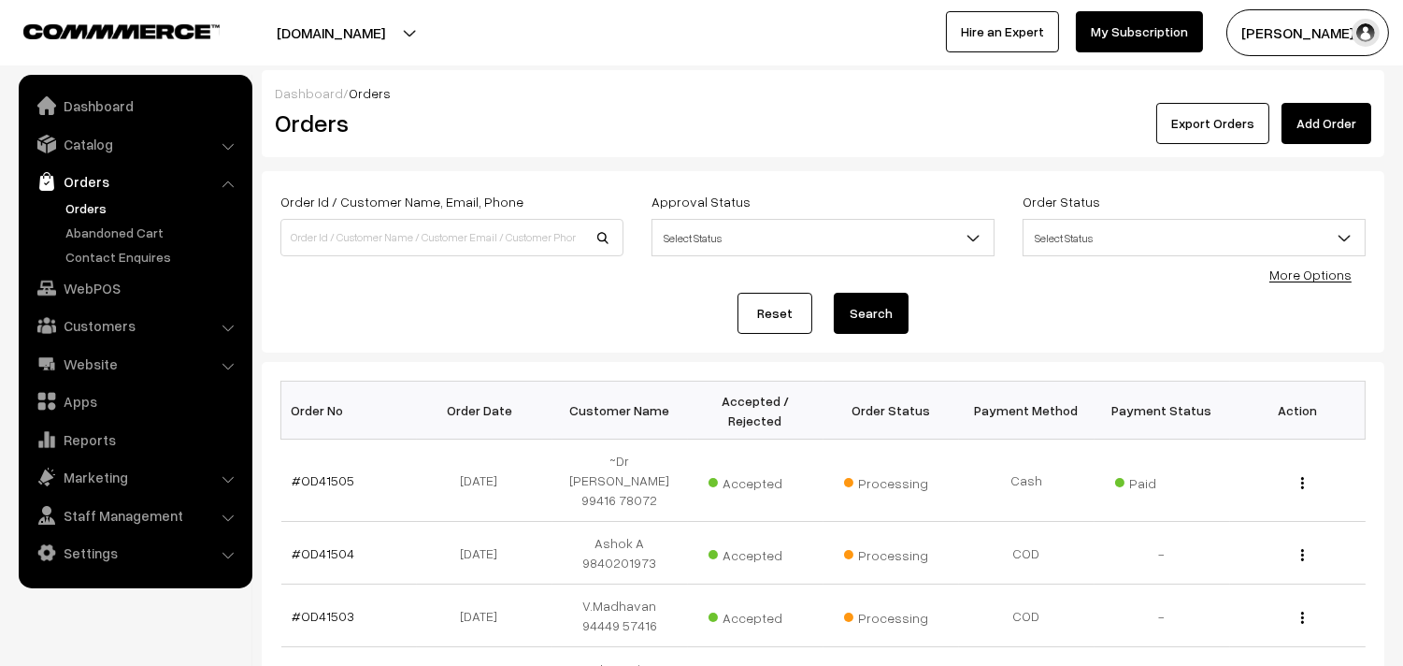
click at [1320, 281] on link "More Options" at bounding box center [1310, 274] width 82 height 16
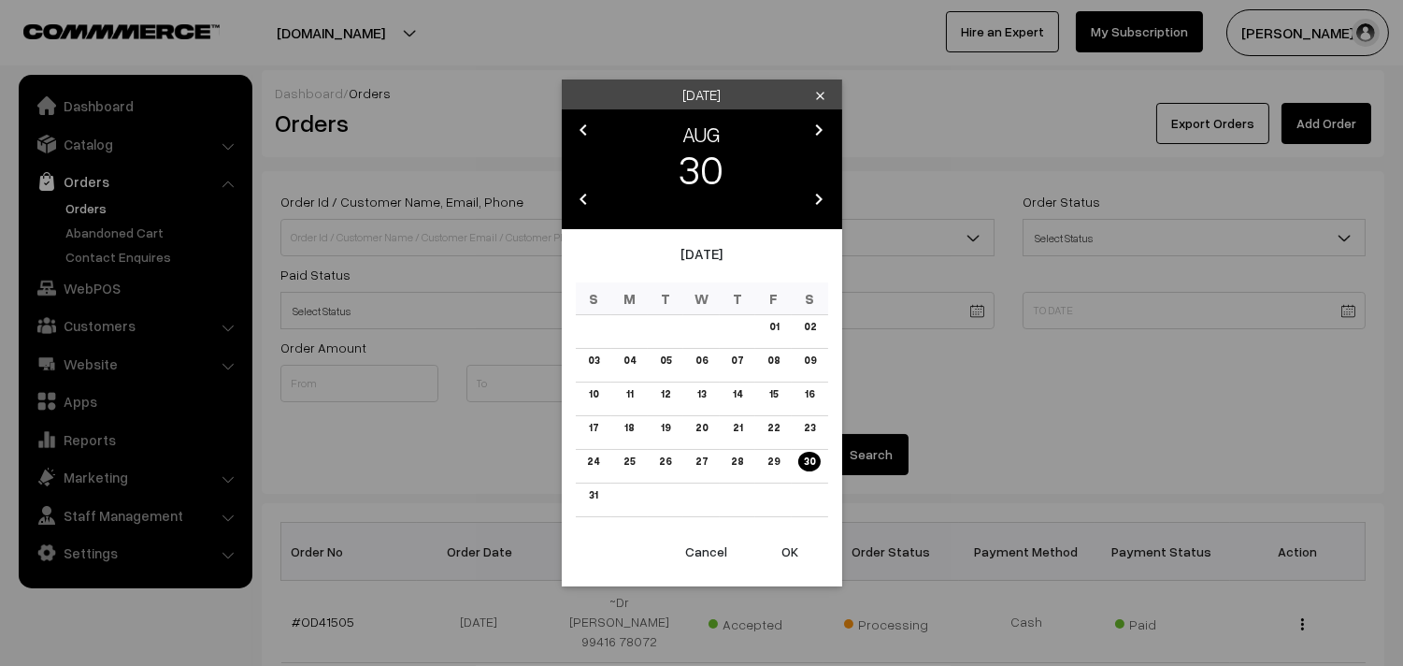
click at [777, 323] on link "01" at bounding box center [773, 327] width 21 height 20
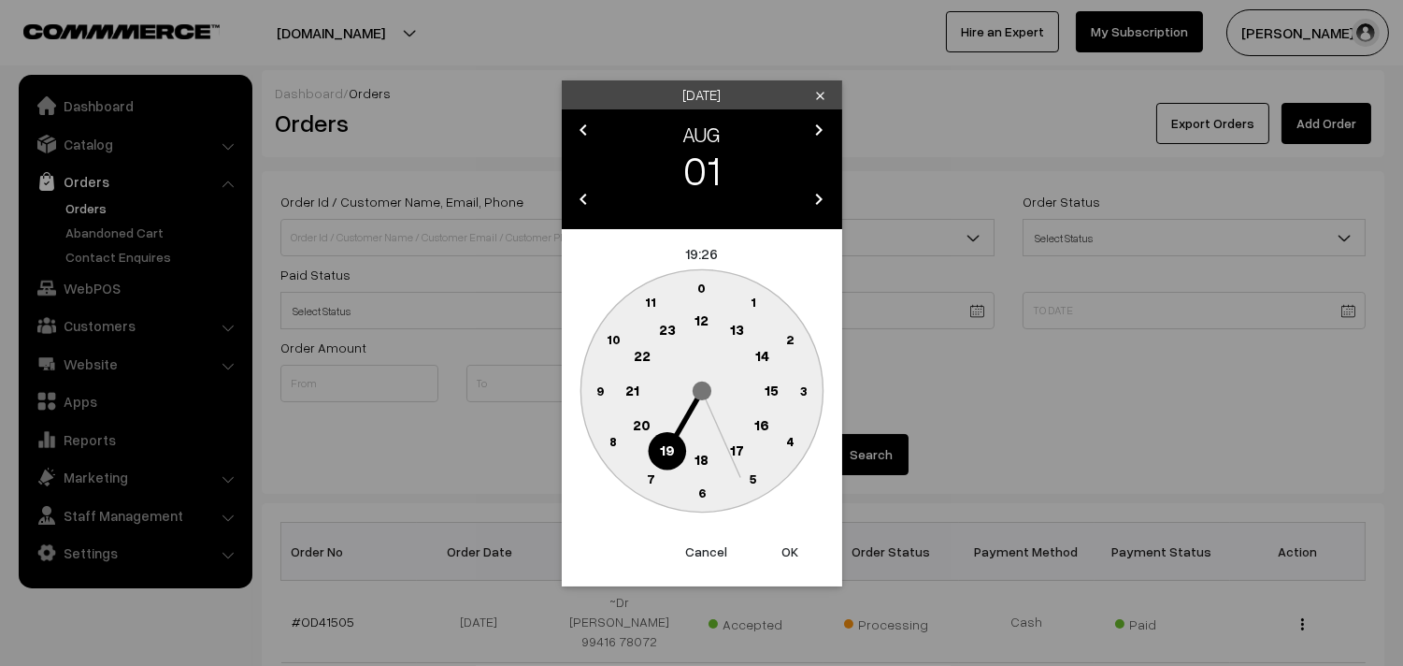
click at [1041, 322] on div "Friday clear chevron_left AUG chevron_right 01 chevron_left 2025 chevron_right …" at bounding box center [701, 333] width 1403 height 666
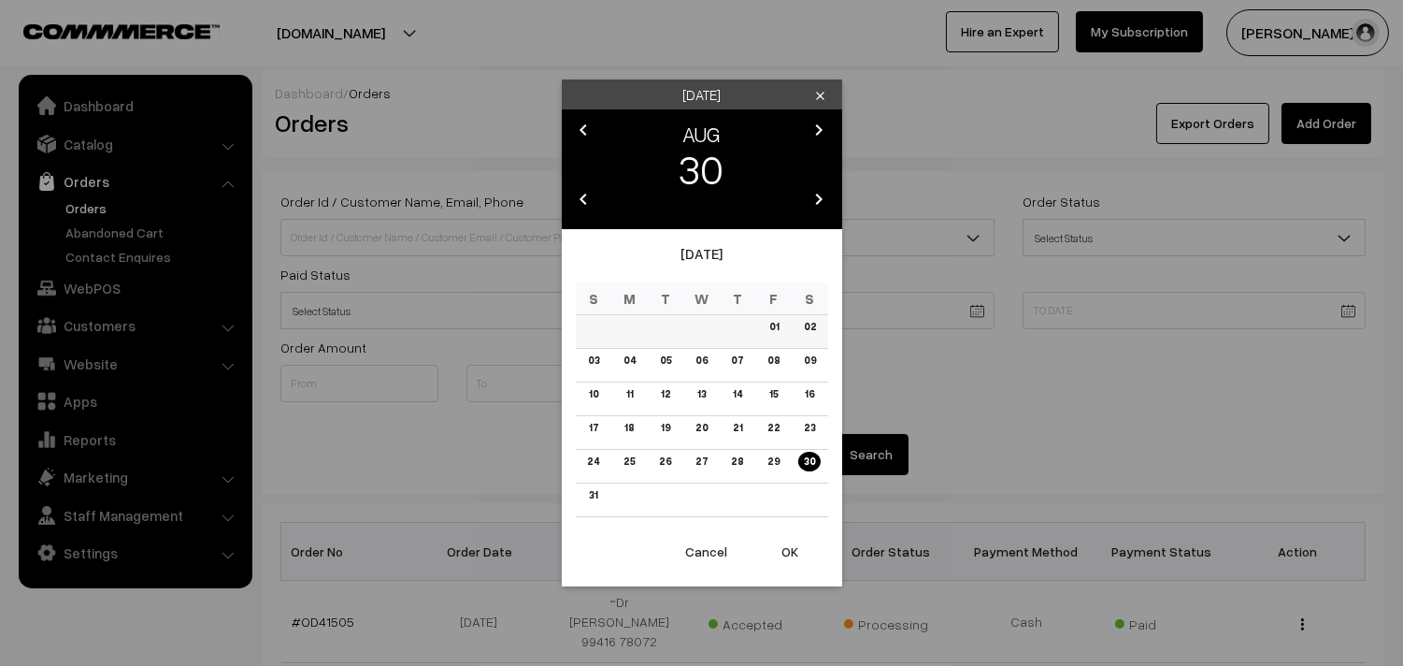
click at [785, 337] on td "01" at bounding box center [773, 332] width 36 height 34
click at [783, 331] on td "01" at bounding box center [773, 332] width 36 height 34
click at [770, 330] on link "01" at bounding box center [773, 327] width 21 height 20
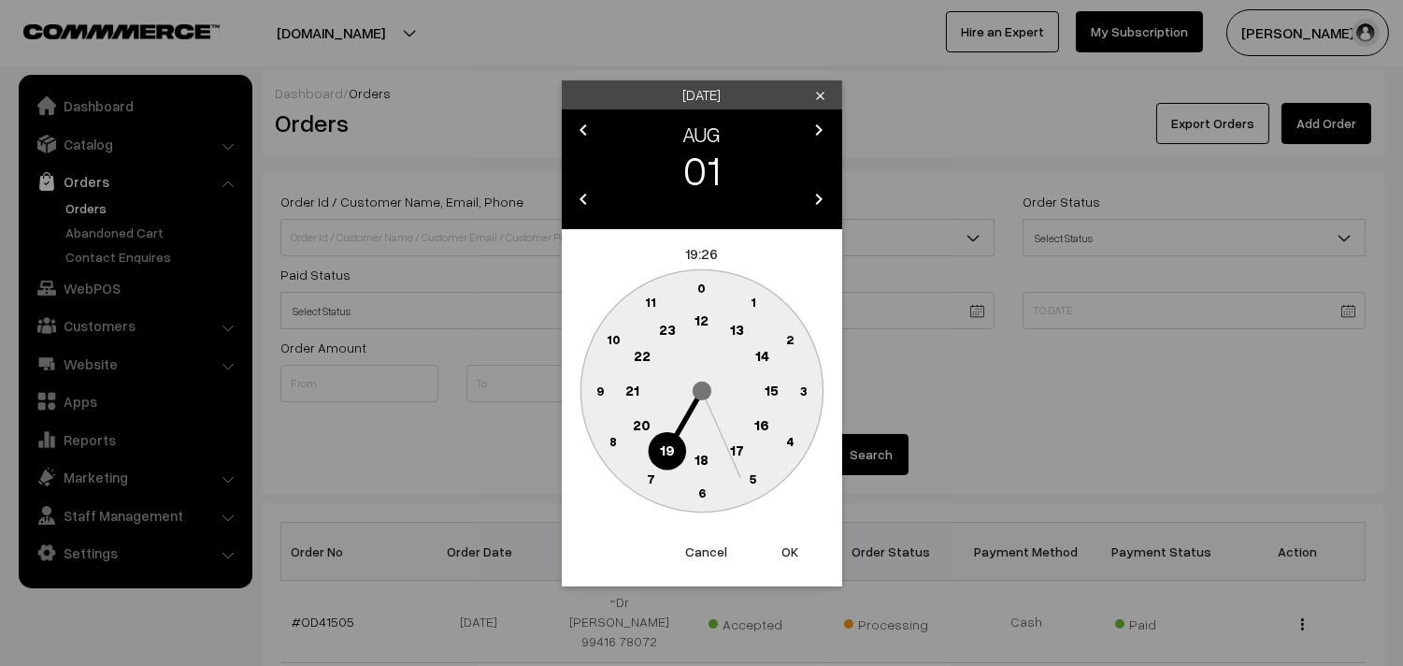
click at [705, 294] on text "0" at bounding box center [701, 288] width 8 height 16
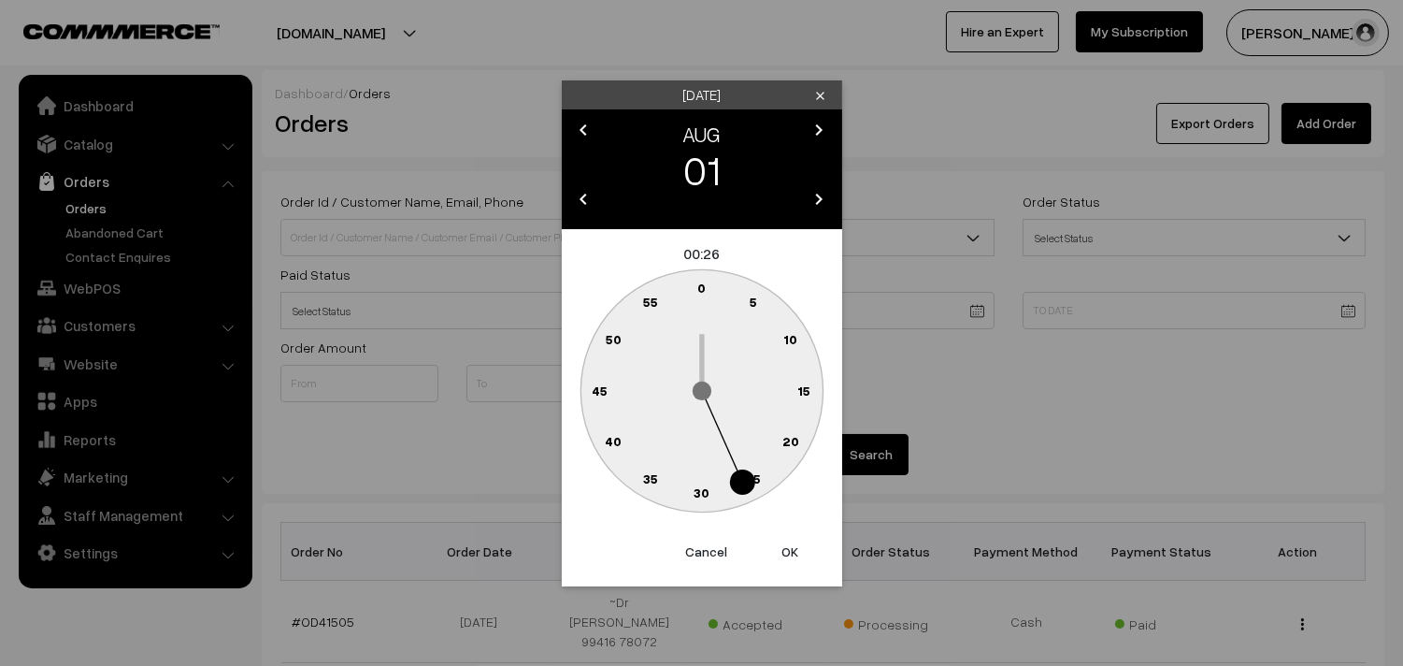
click at [697, 282] on text "0" at bounding box center [701, 288] width 8 height 16
type input "01-08-2025 00:00"
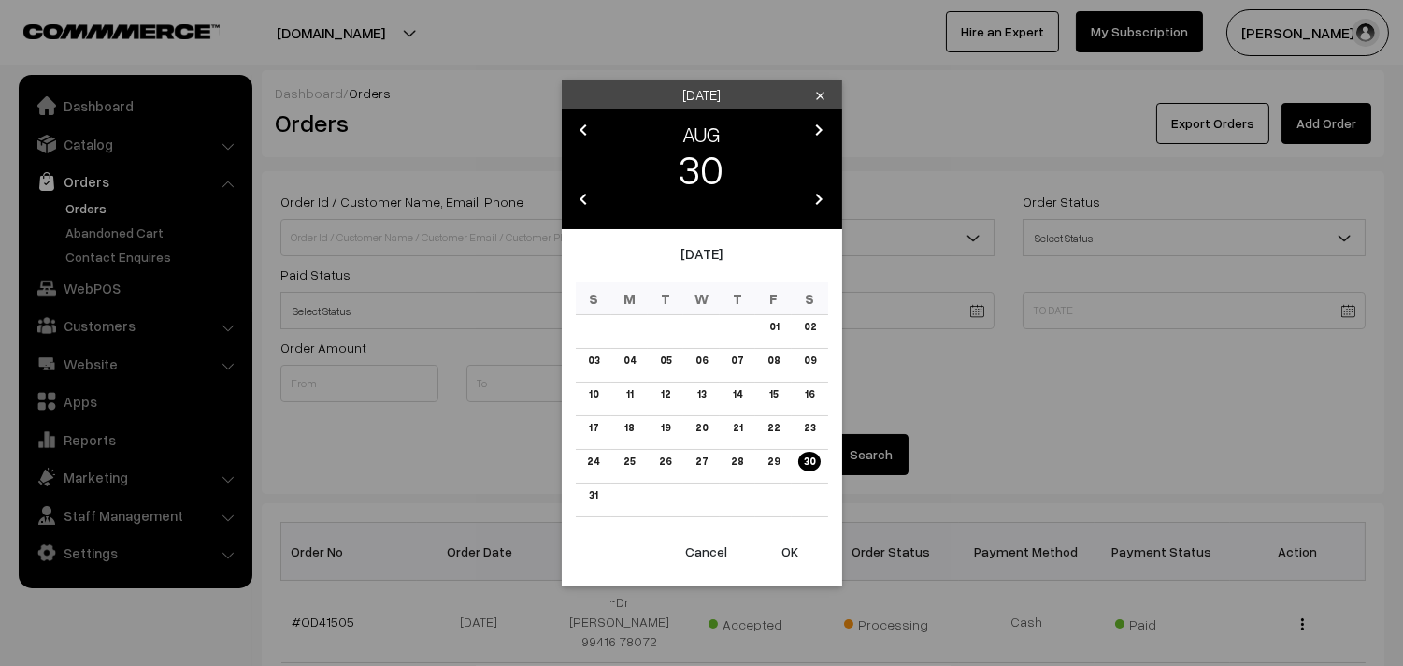
click at [807, 461] on link "30" at bounding box center [809, 462] width 22 height 20
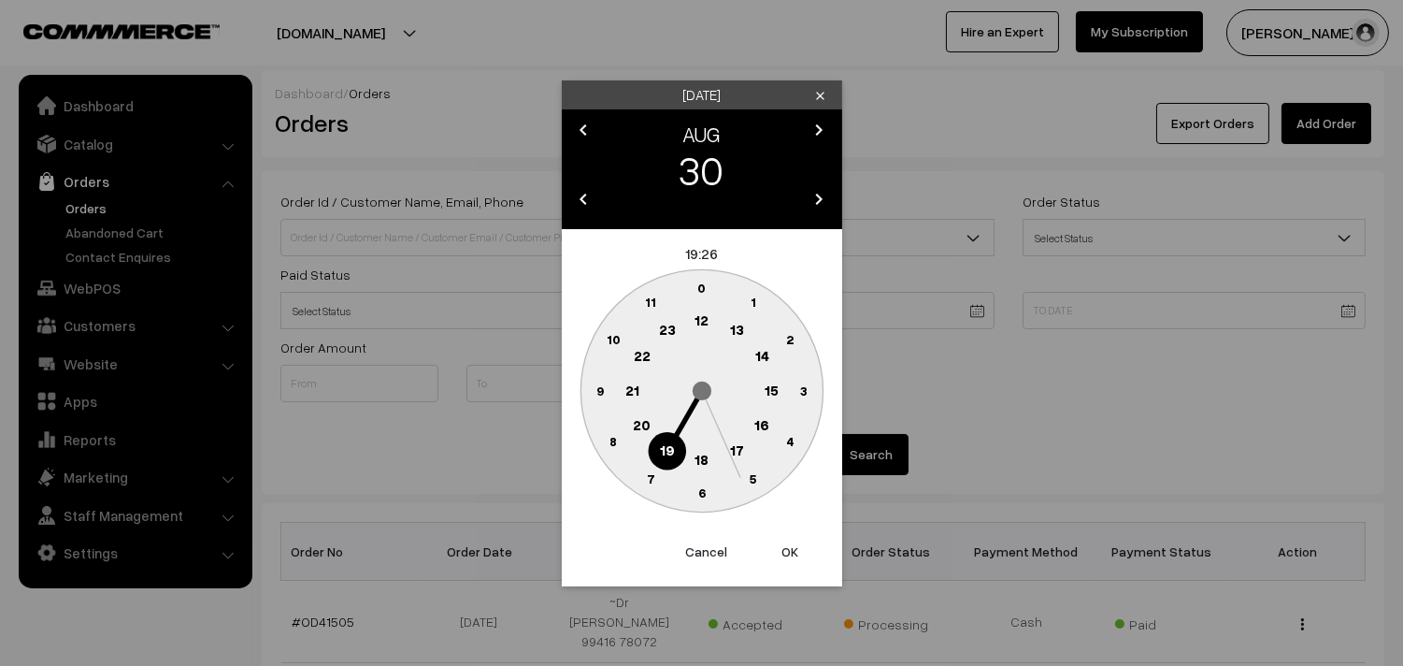
click at [792, 545] on button "OK" at bounding box center [790, 551] width 75 height 41
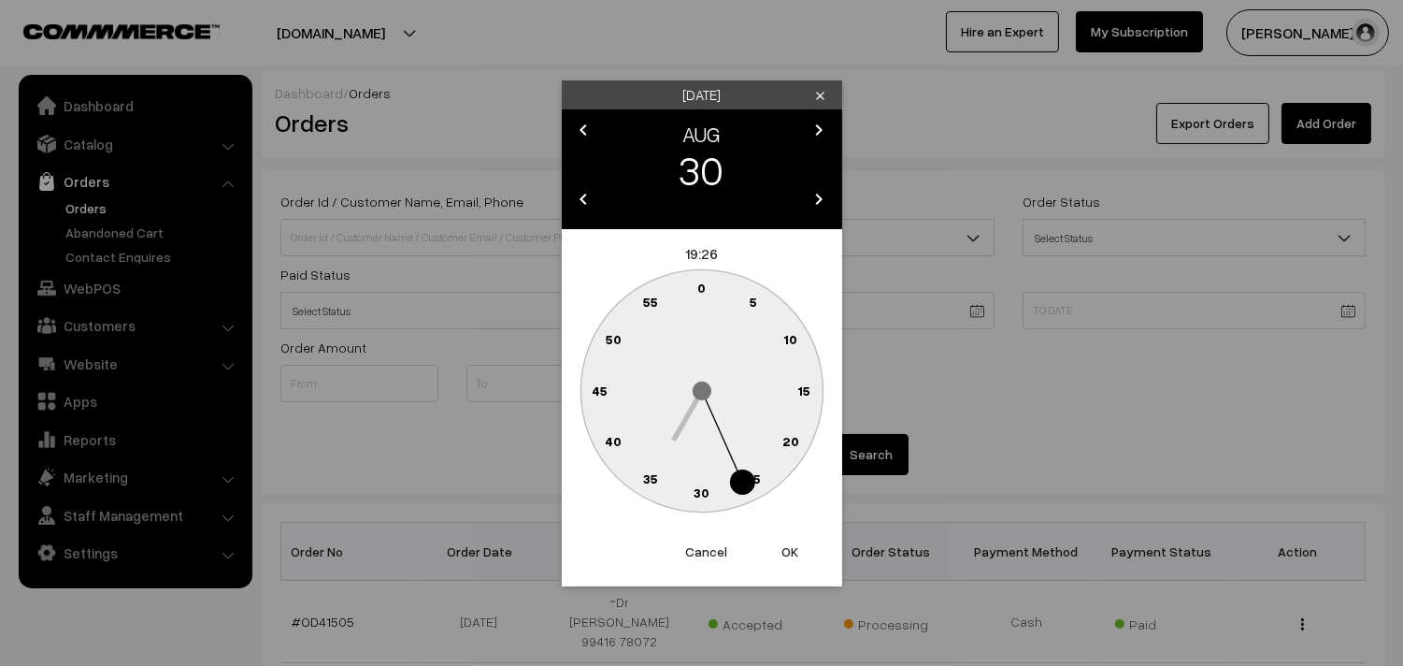
click at [789, 547] on button "OK" at bounding box center [790, 551] width 75 height 41
type input "30-08-2025 19:26"
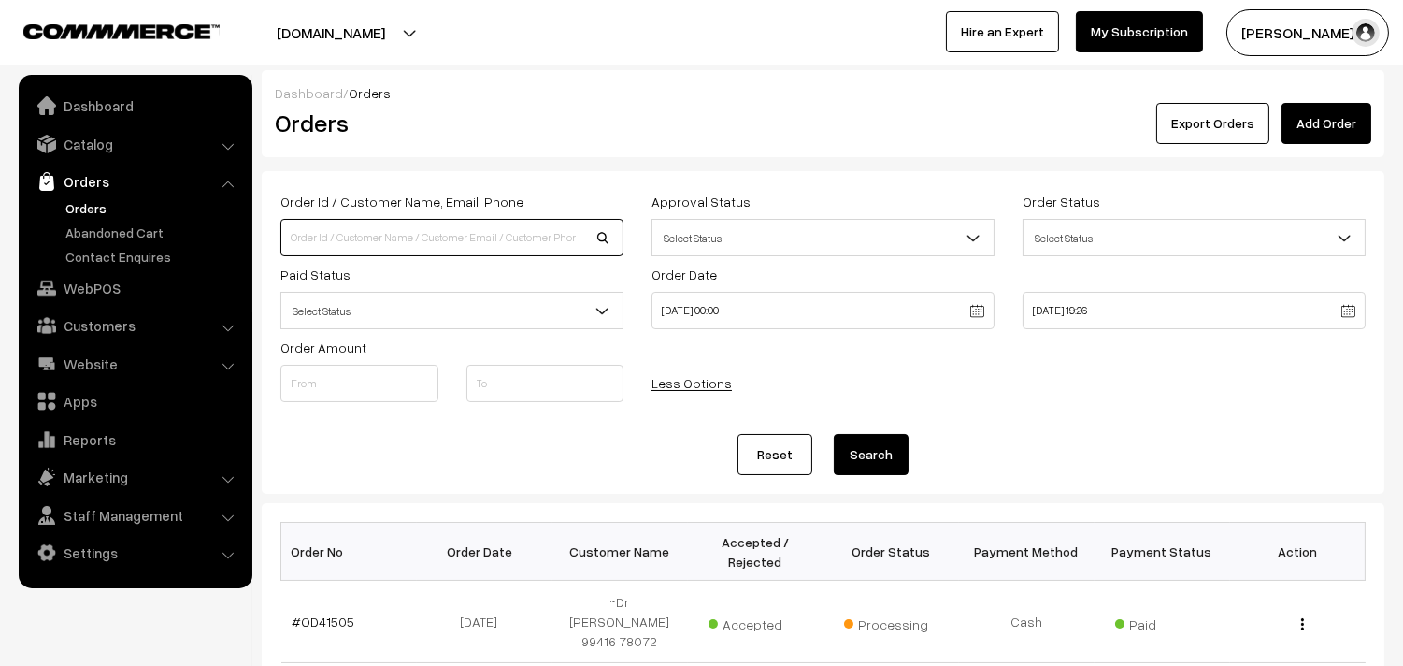
click at [389, 246] on input at bounding box center [451, 237] width 343 height 37
click at [879, 464] on button "Search" at bounding box center [871, 454] width 75 height 41
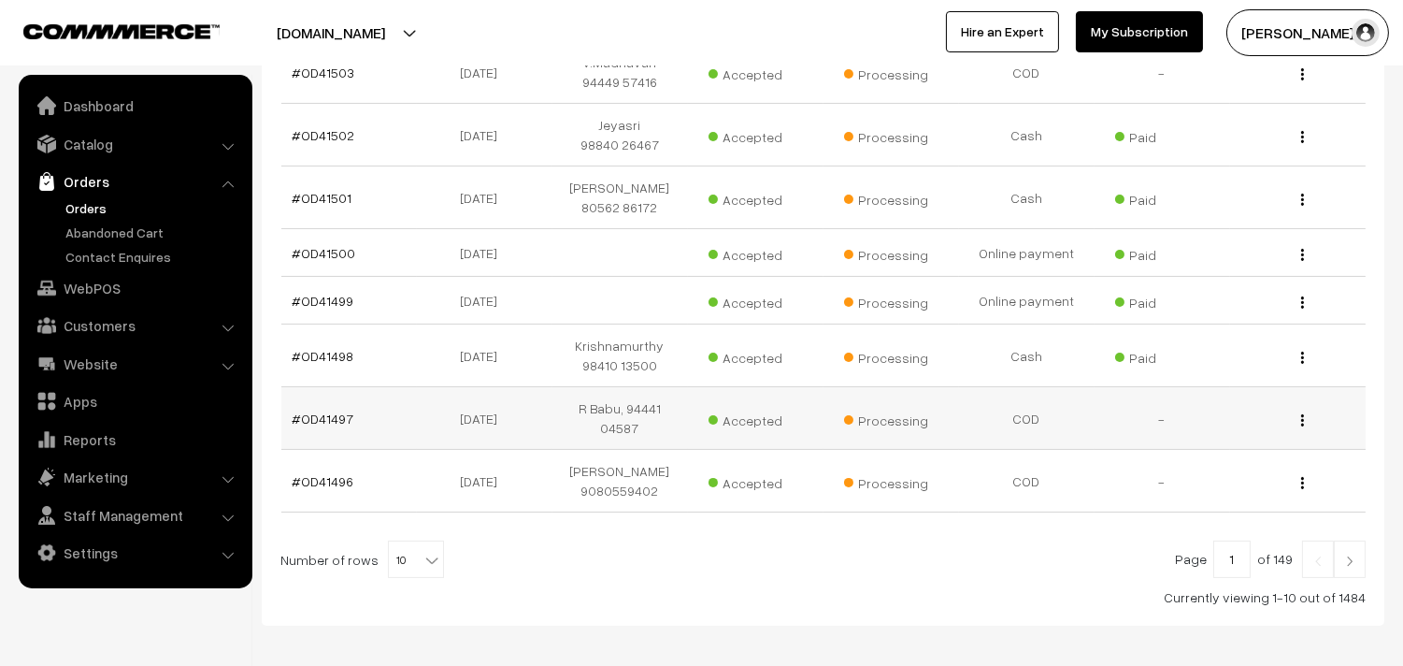
scroll to position [737, 0]
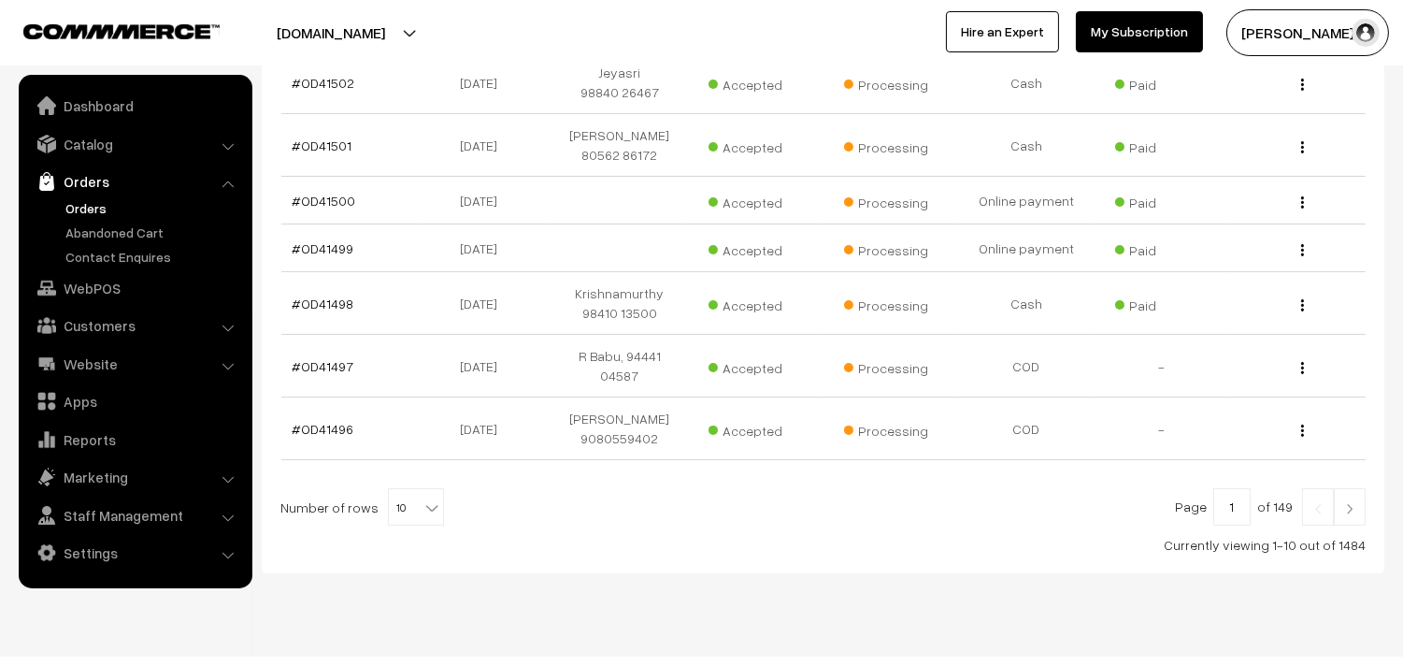
click at [409, 489] on span "10" at bounding box center [416, 507] width 54 height 37
select select "100"
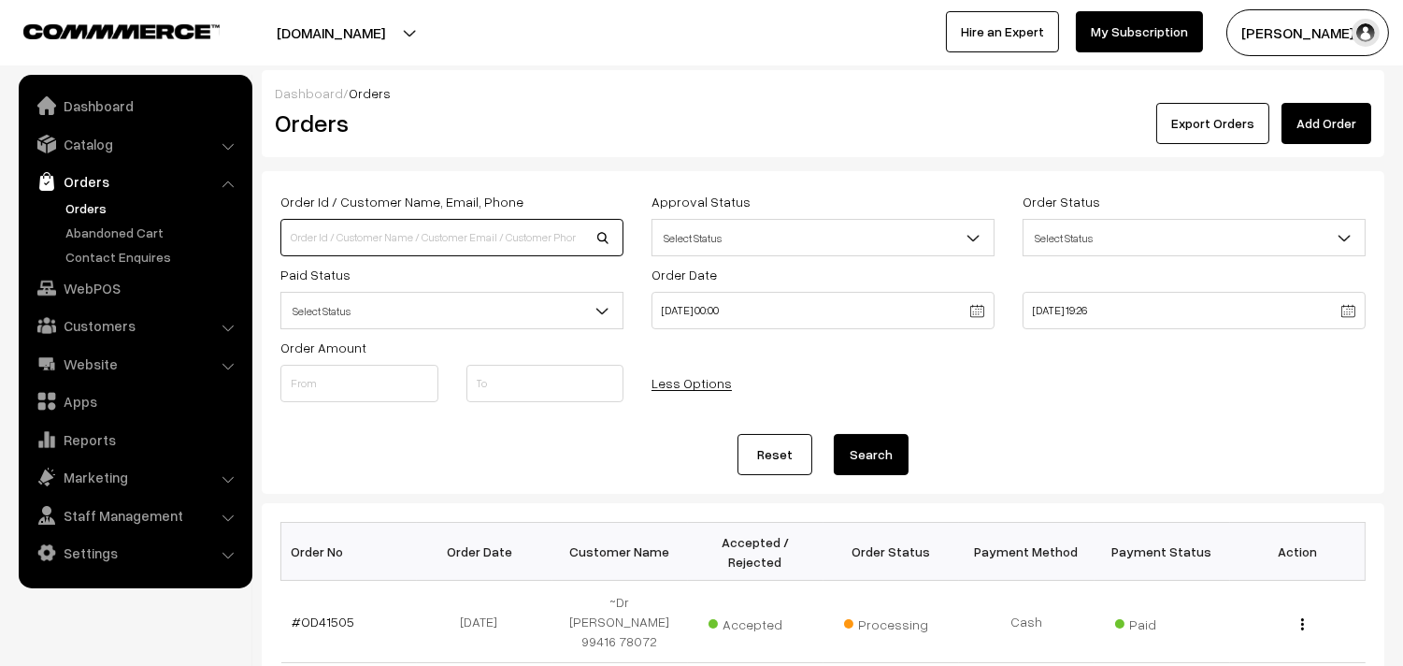
click at [380, 248] on input at bounding box center [451, 237] width 343 height 37
type input "anu"
click at [834, 434] on button "Search" at bounding box center [871, 454] width 75 height 41
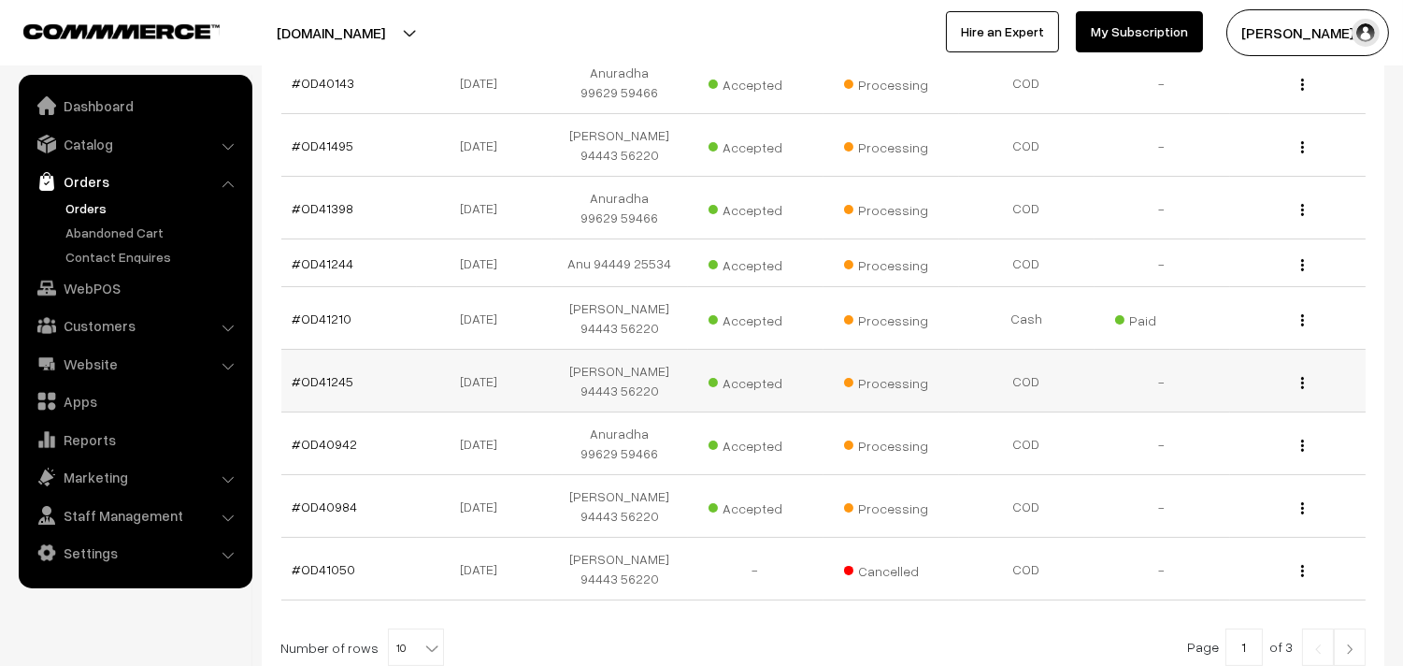
scroll to position [623, 0]
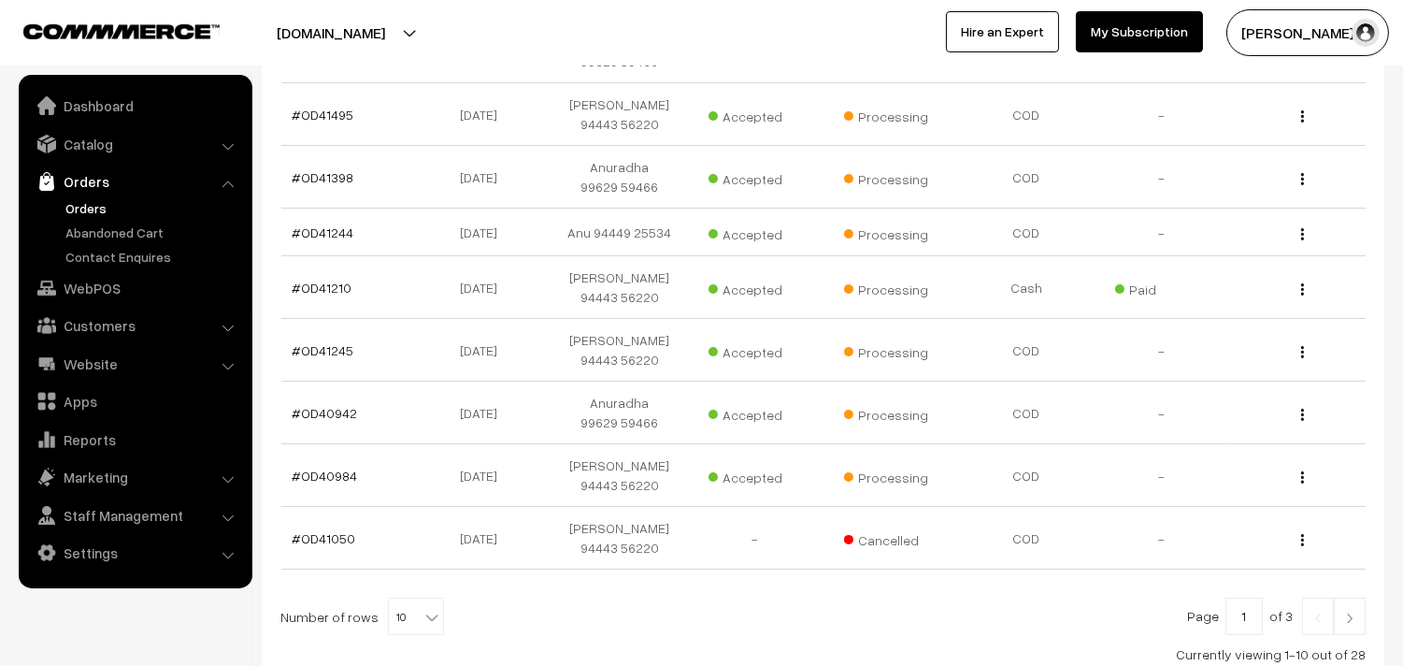
click at [423, 610] on b at bounding box center [432, 617] width 19 height 19
select select "100"
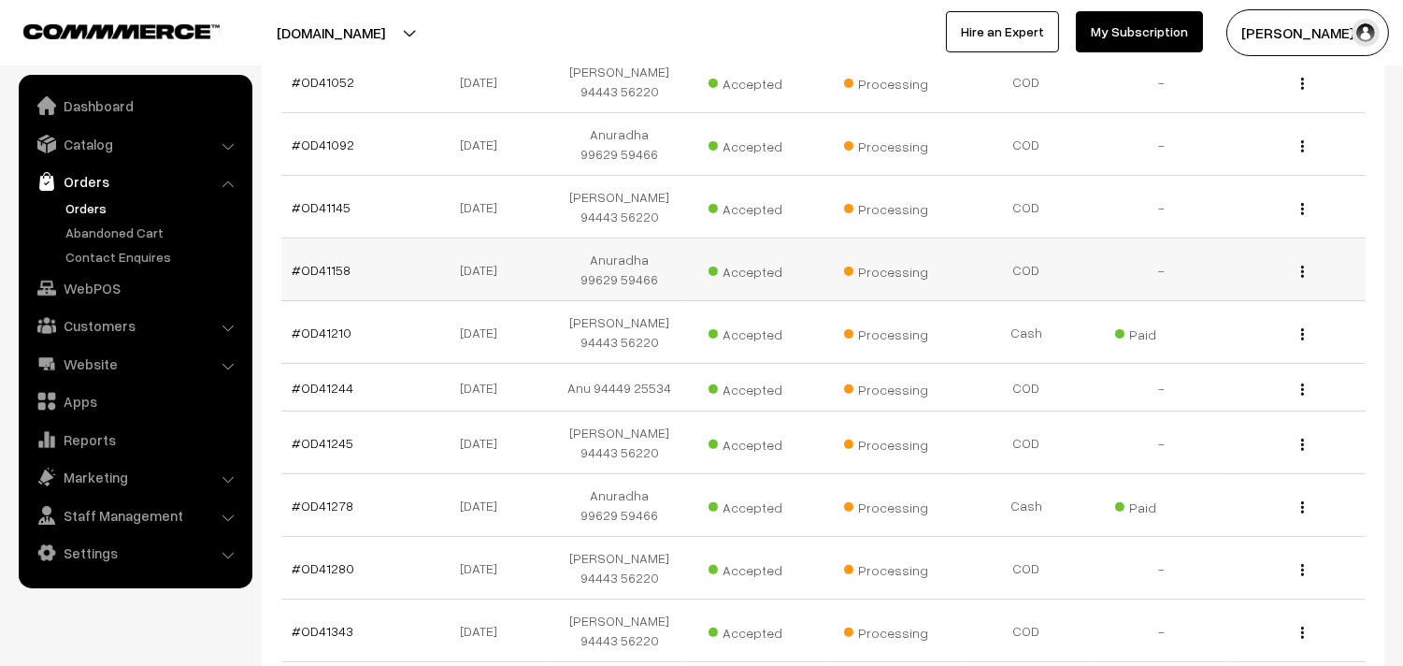
scroll to position [1207, 0]
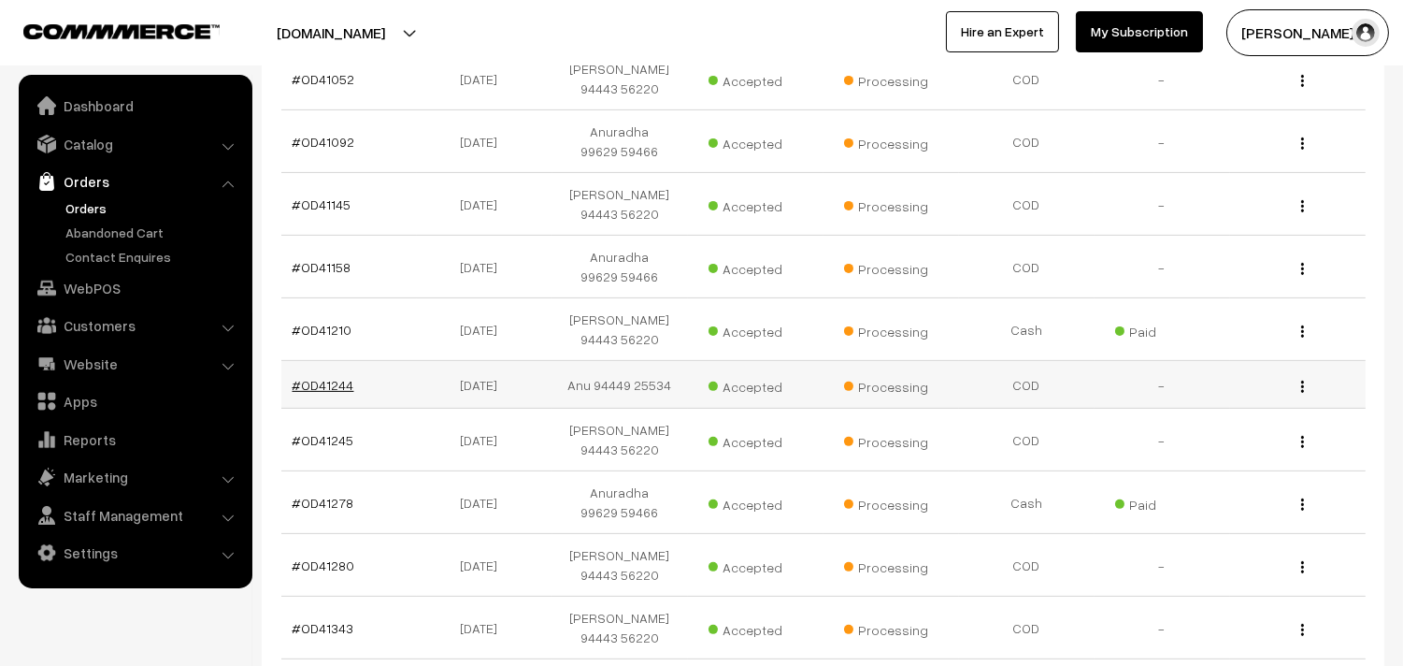
click at [338, 384] on link "#OD41244" at bounding box center [324, 385] width 62 height 16
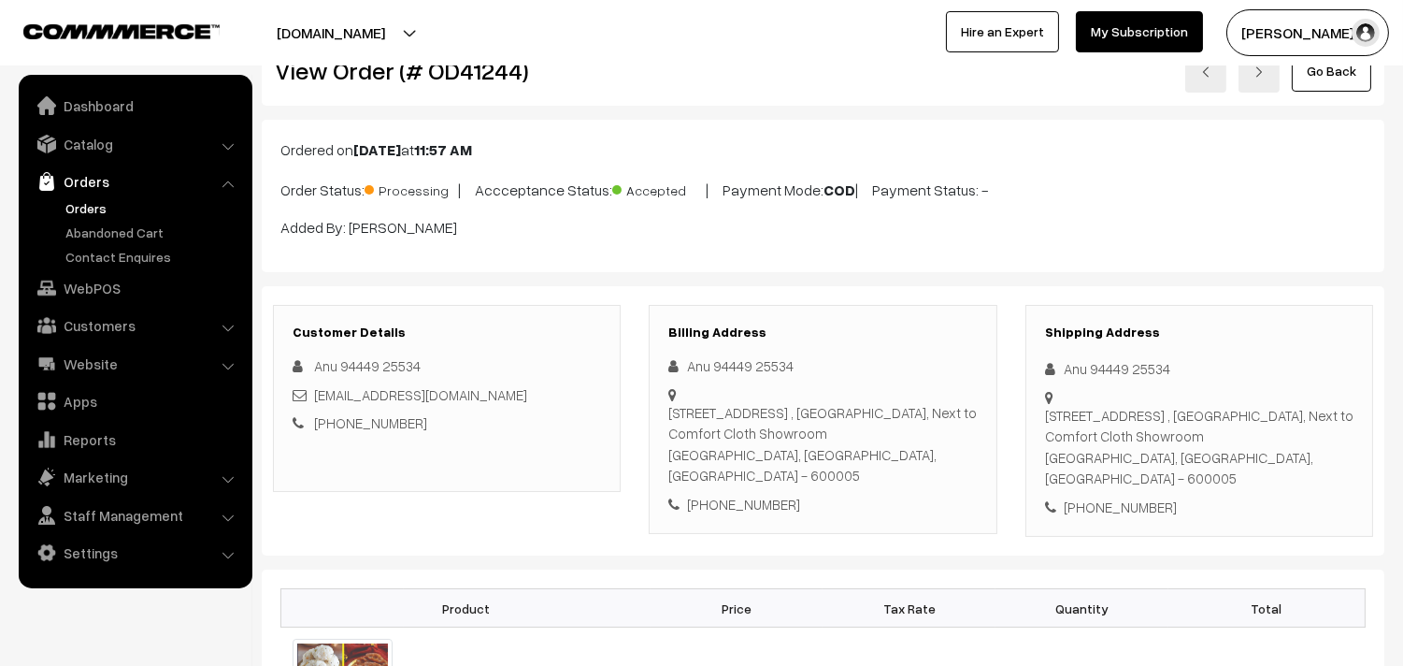
scroll to position [104, 0]
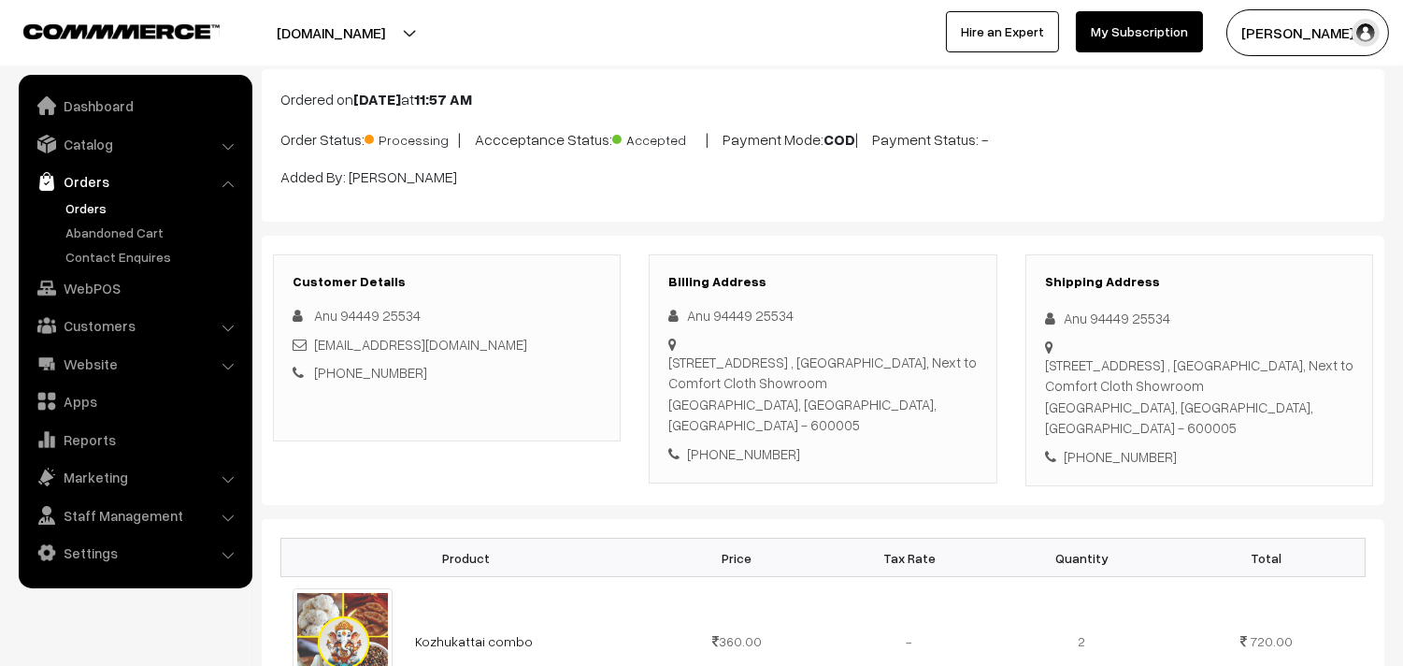
click at [736, 443] on div "+91 9444925534" at bounding box center [822, 454] width 308 height 22
copy div "9444925534"
click at [318, 344] on link "[EMAIL_ADDRESS][DOMAIN_NAME]" at bounding box center [420, 344] width 213 height 17
drag, startPoint x: 309, startPoint y: 343, endPoint x: 436, endPoint y: 339, distance: 126.3
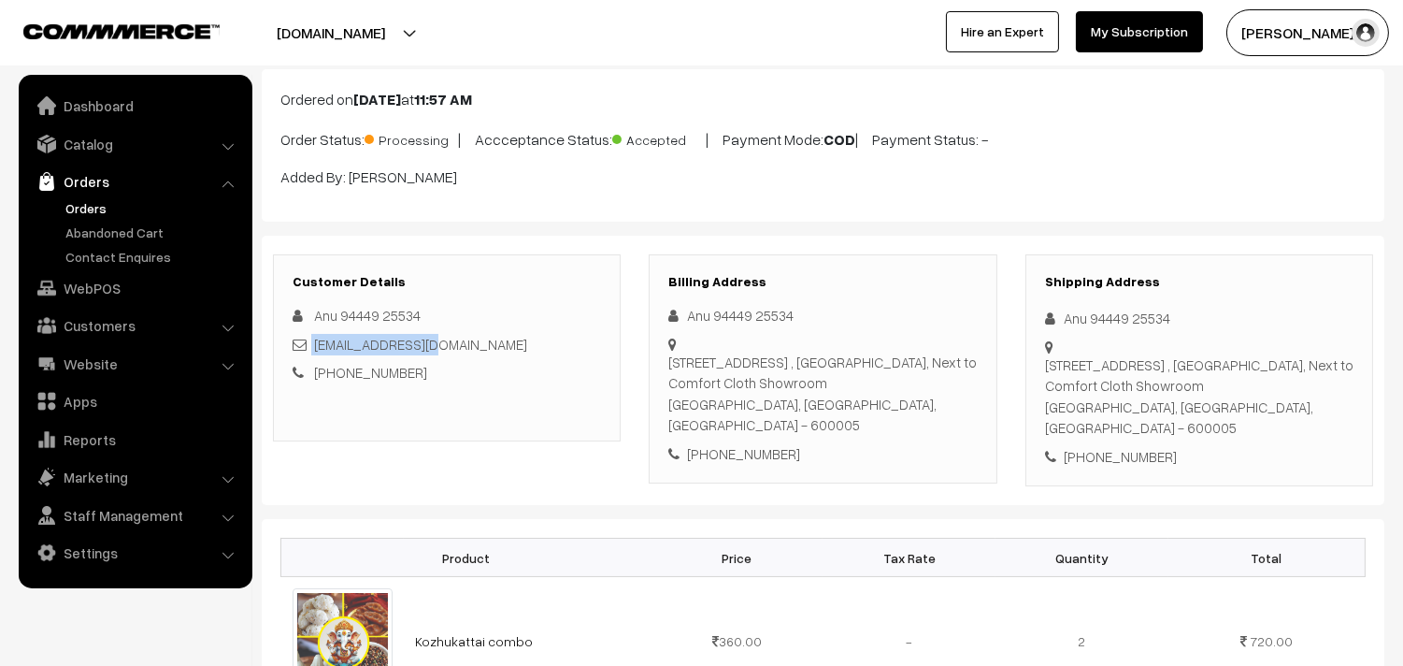
click at [452, 342] on div "[EMAIL_ADDRESS][DOMAIN_NAME]" at bounding box center [447, 345] width 308 height 22
copy div "[EMAIL_ADDRESS][DOMAIN_NAME]"
click at [118, 212] on link "Orders" at bounding box center [153, 208] width 185 height 20
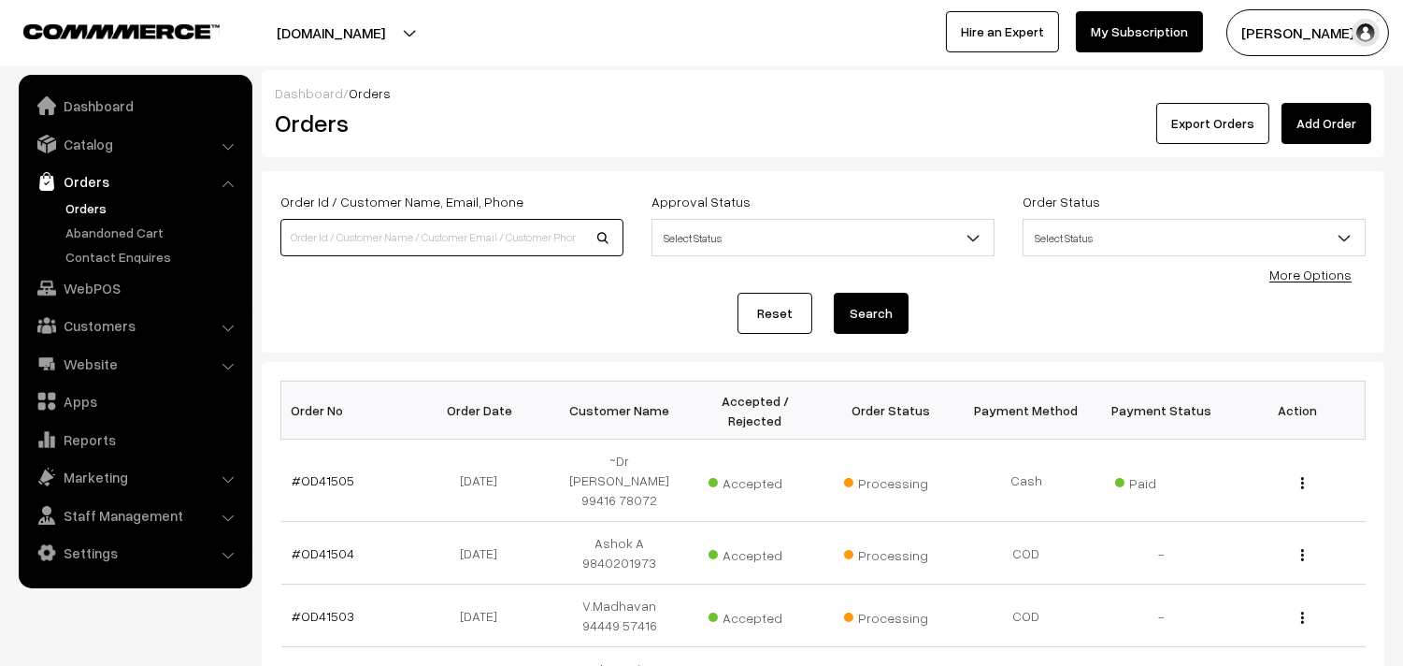
click at [363, 226] on input at bounding box center [451, 237] width 343 height 37
paste input "[EMAIL_ADDRESS][DOMAIN_NAME]"
type input "[EMAIL_ADDRESS][DOMAIN_NAME]"
click at [834, 293] on button "Search" at bounding box center [871, 313] width 75 height 41
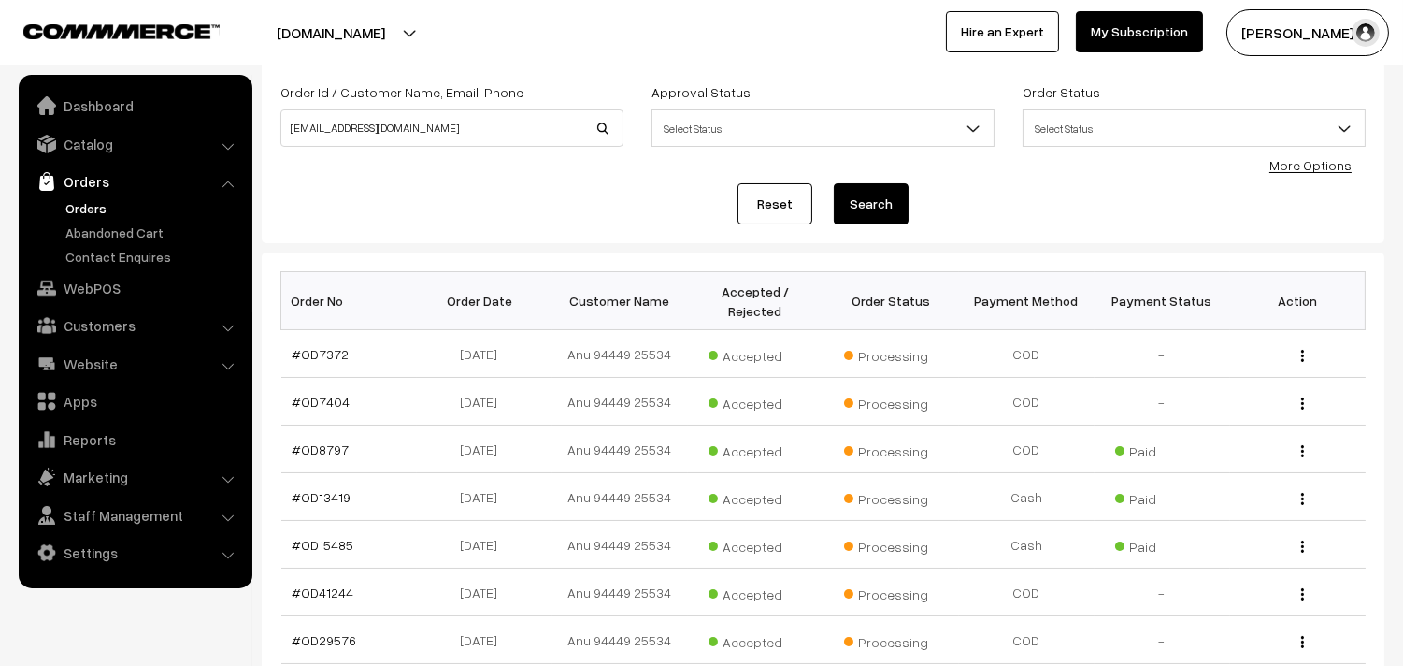
scroll to position [487, 0]
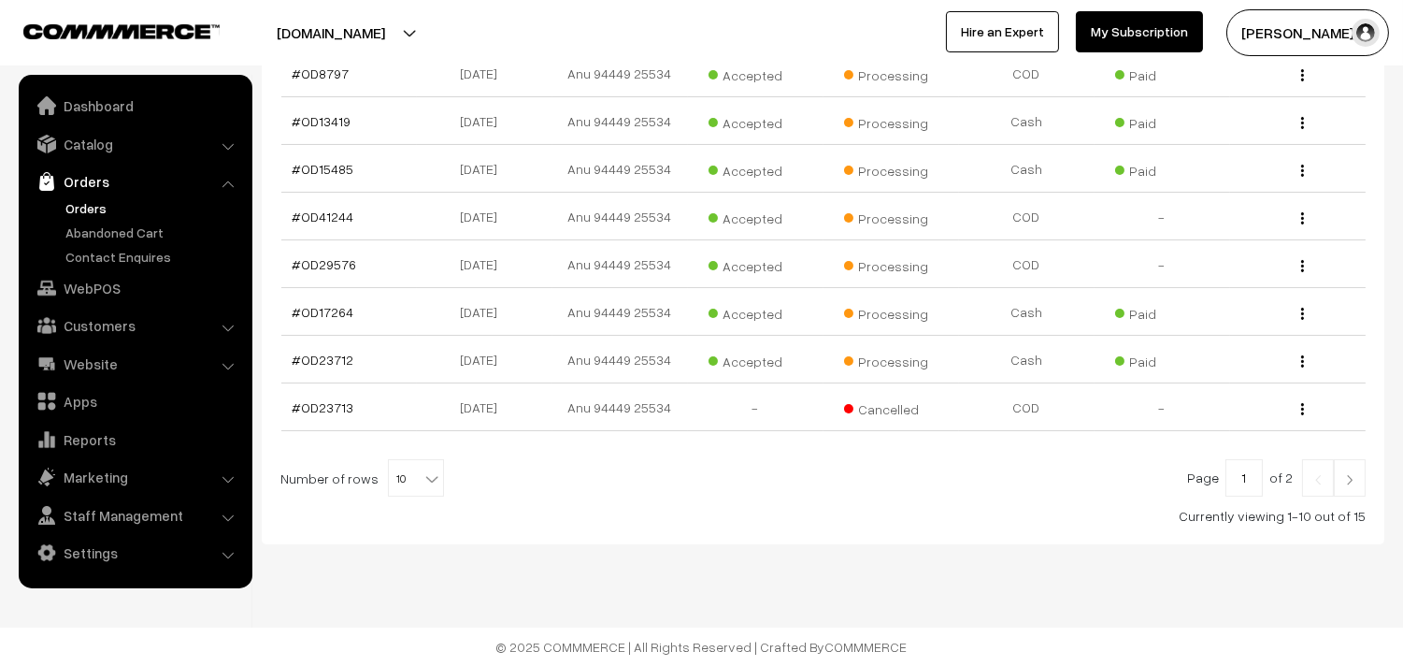
click at [408, 493] on span "10" at bounding box center [416, 478] width 54 height 37
select select "90"
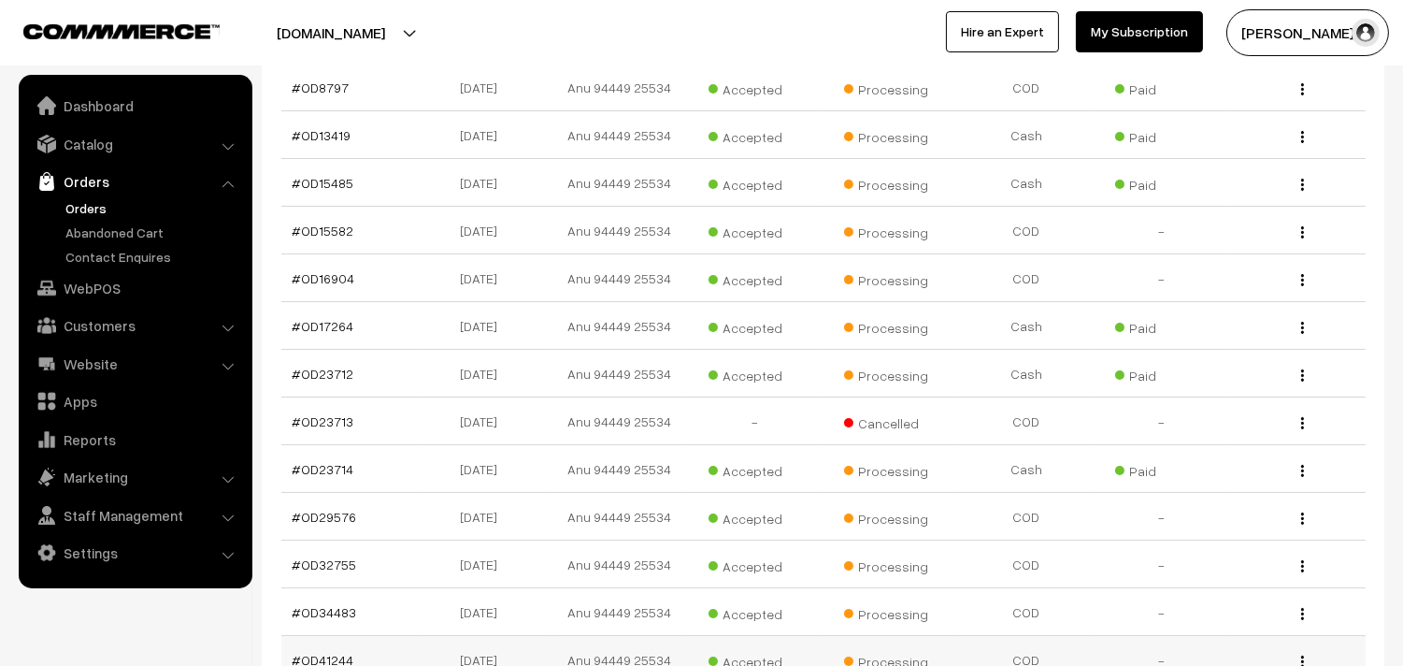
scroll to position [679, 0]
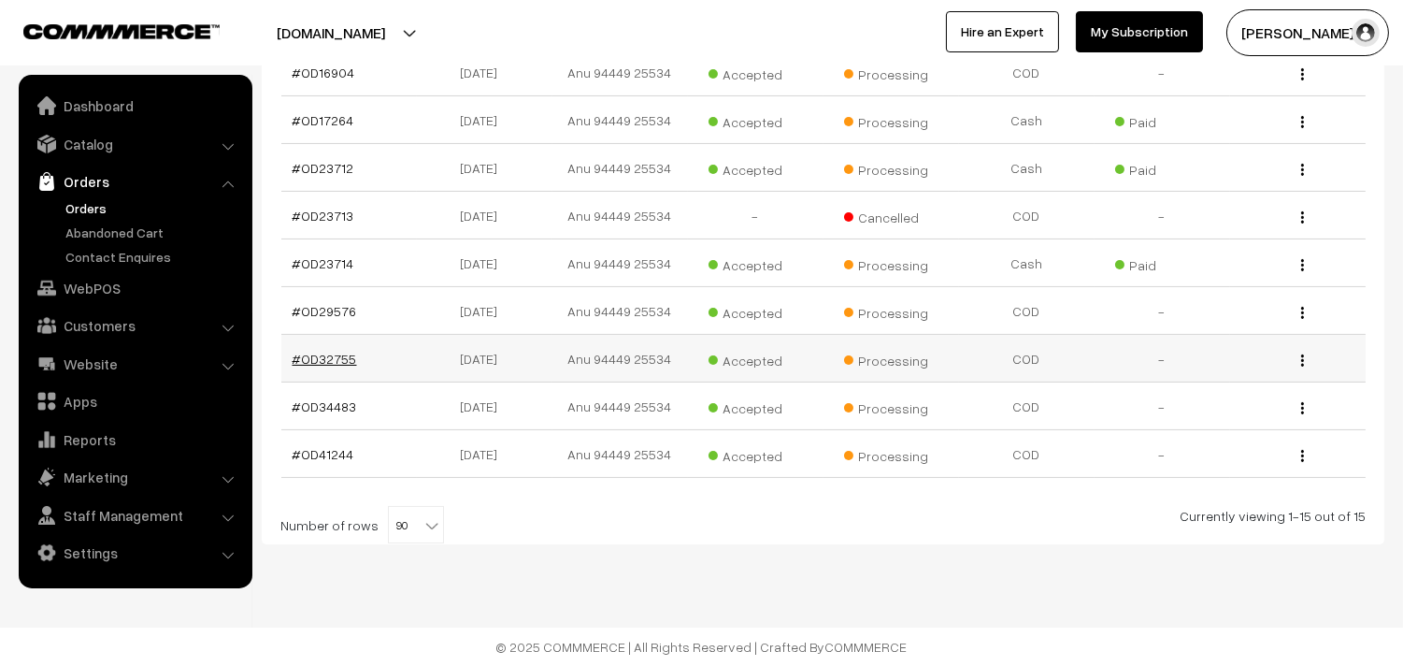
click at [320, 362] on link "#OD32755" at bounding box center [325, 359] width 65 height 16
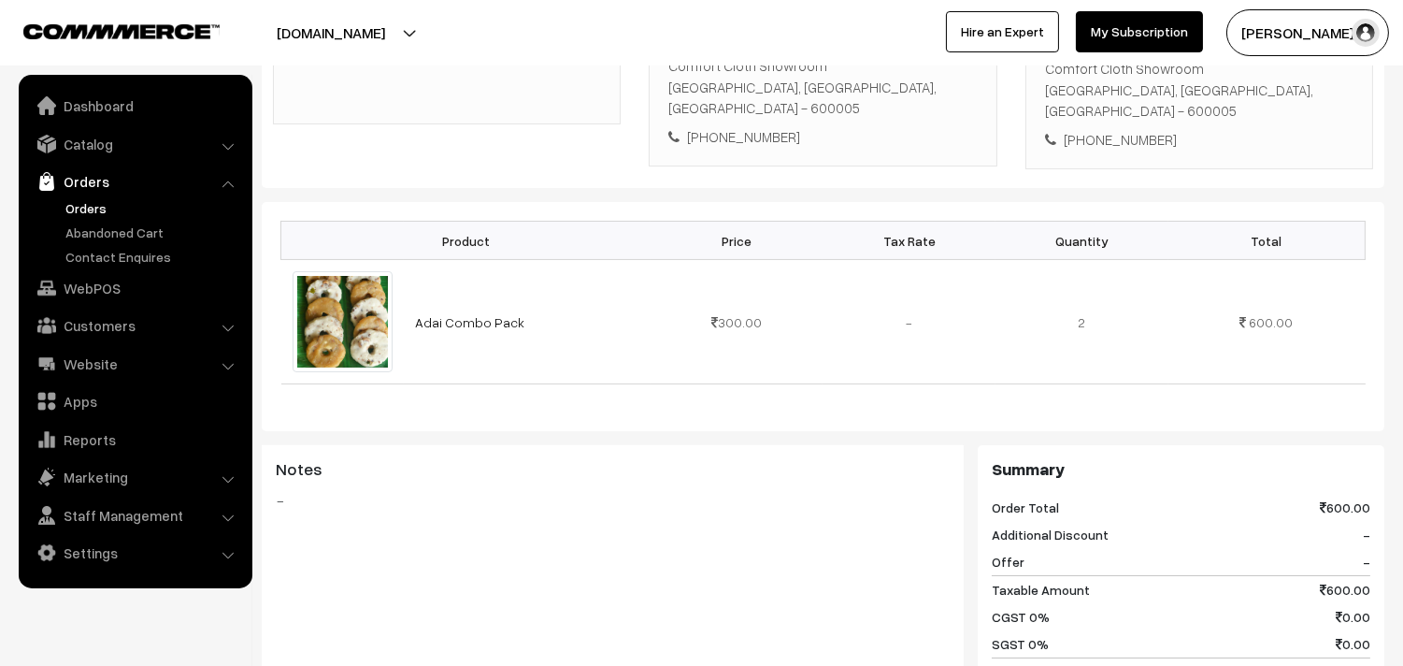
scroll to position [726, 0]
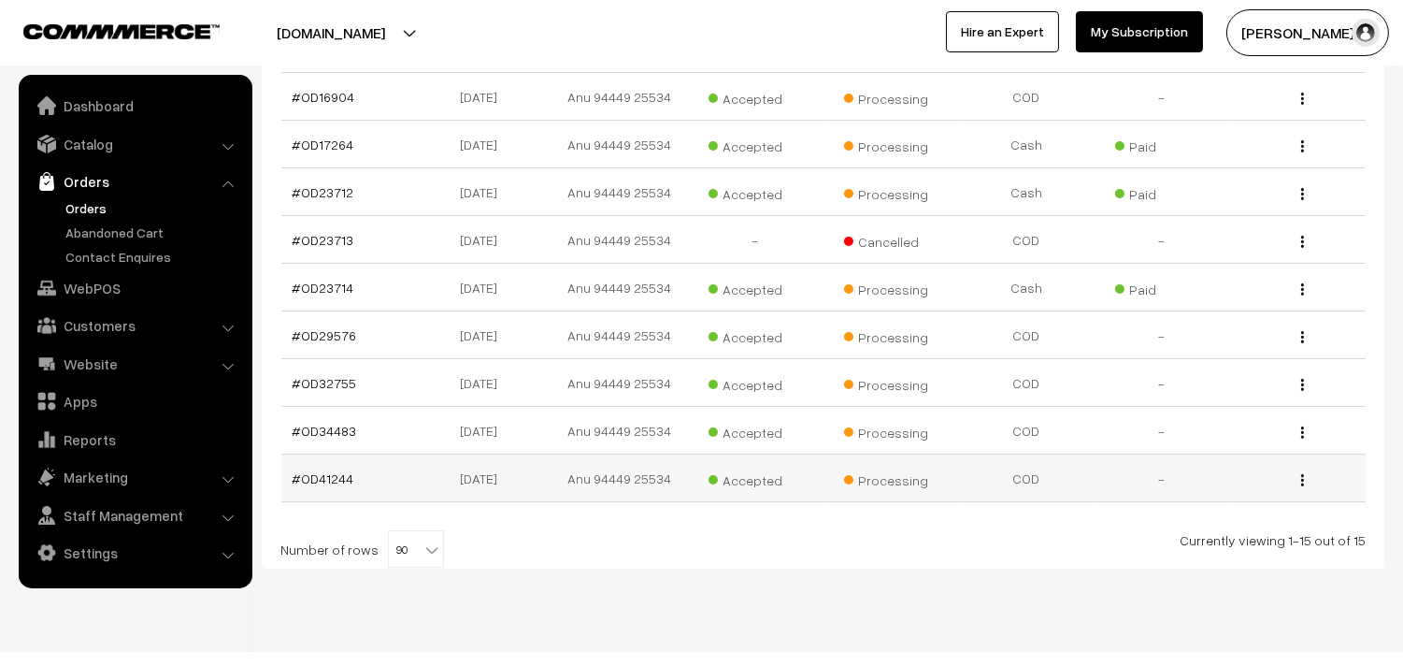
scroll to position [679, 0]
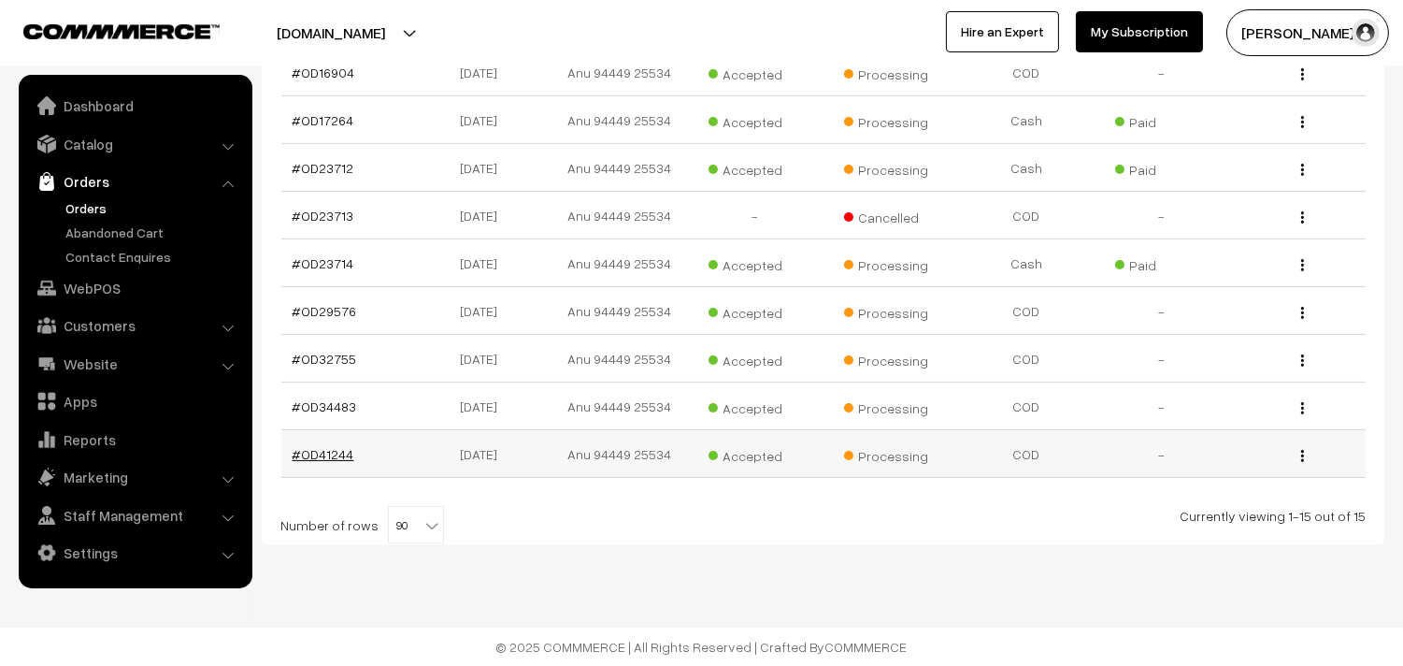
click at [320, 455] on link "#OD41244" at bounding box center [324, 454] width 62 height 16
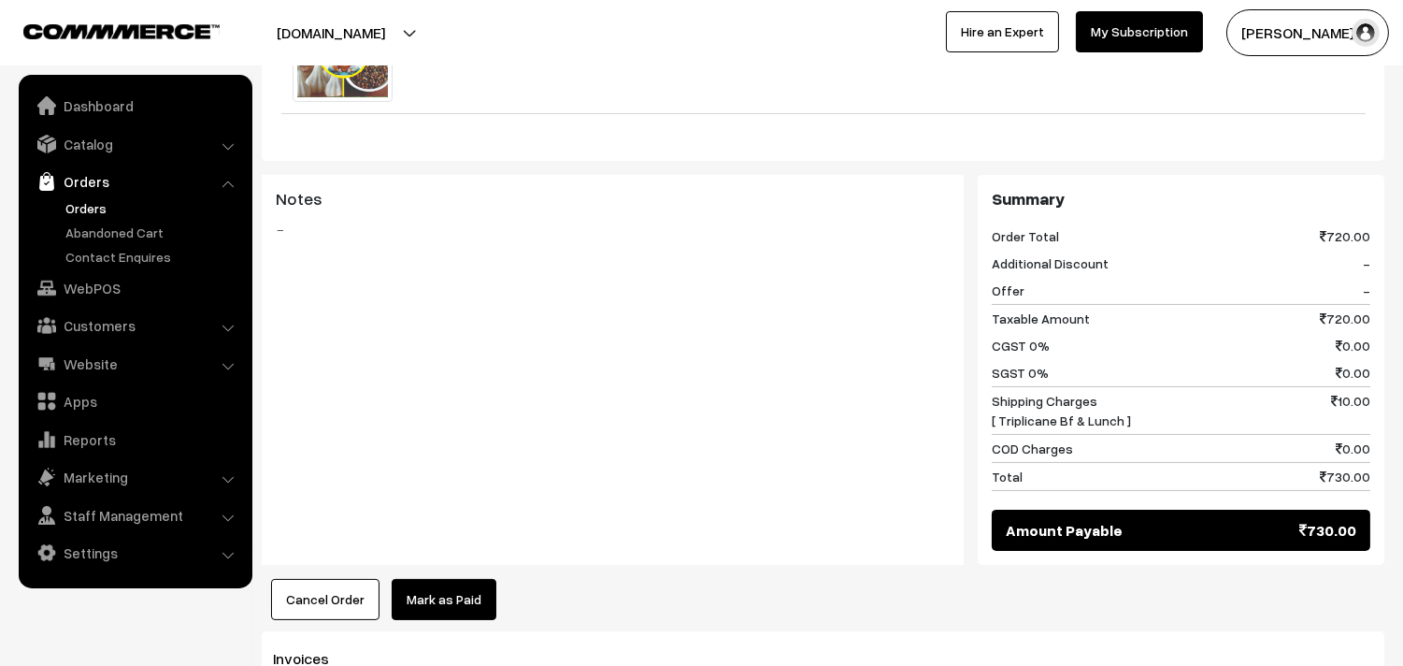
scroll to position [726, 0]
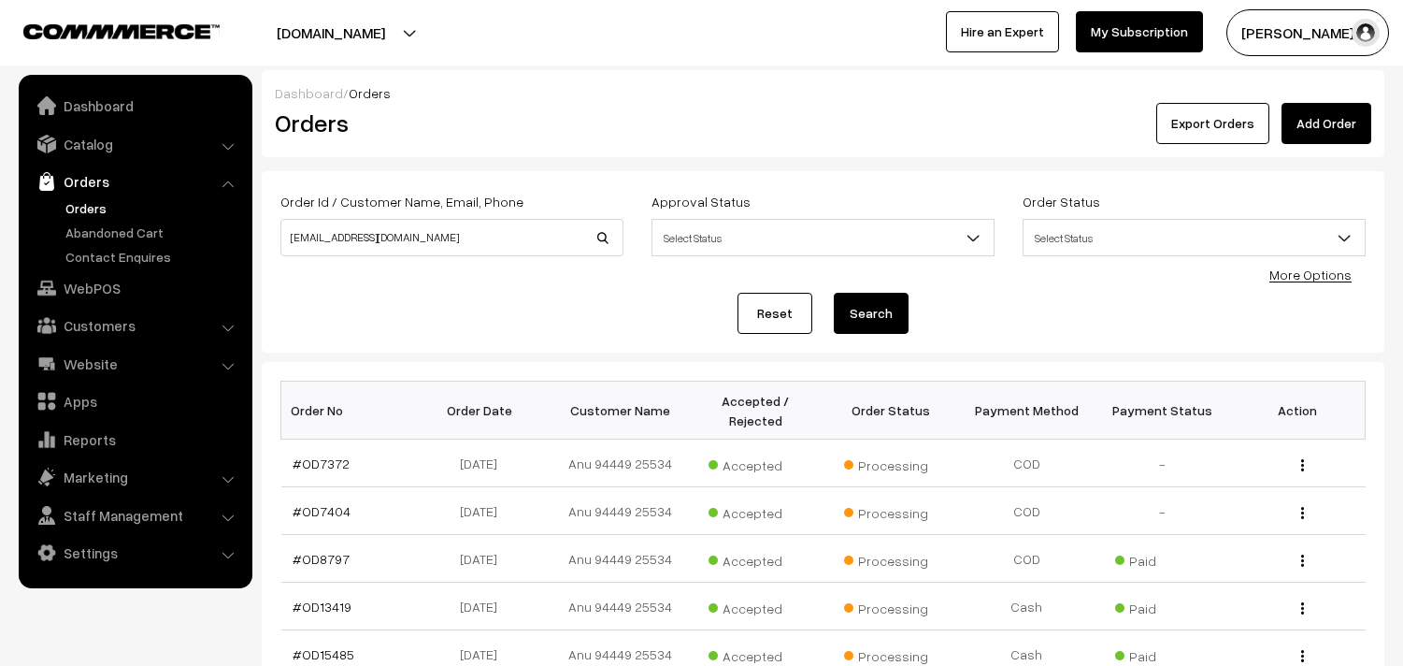
scroll to position [679, 0]
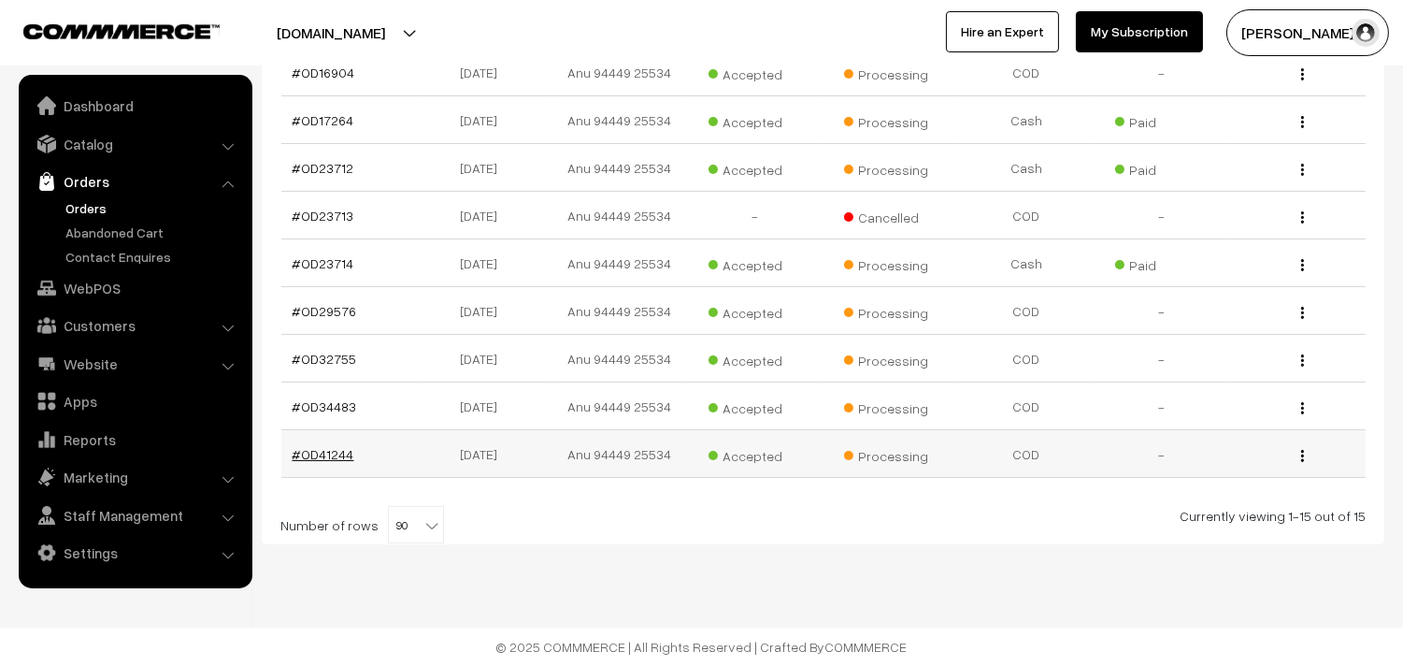
click at [340, 451] on link "#OD41244" at bounding box center [324, 454] width 62 height 16
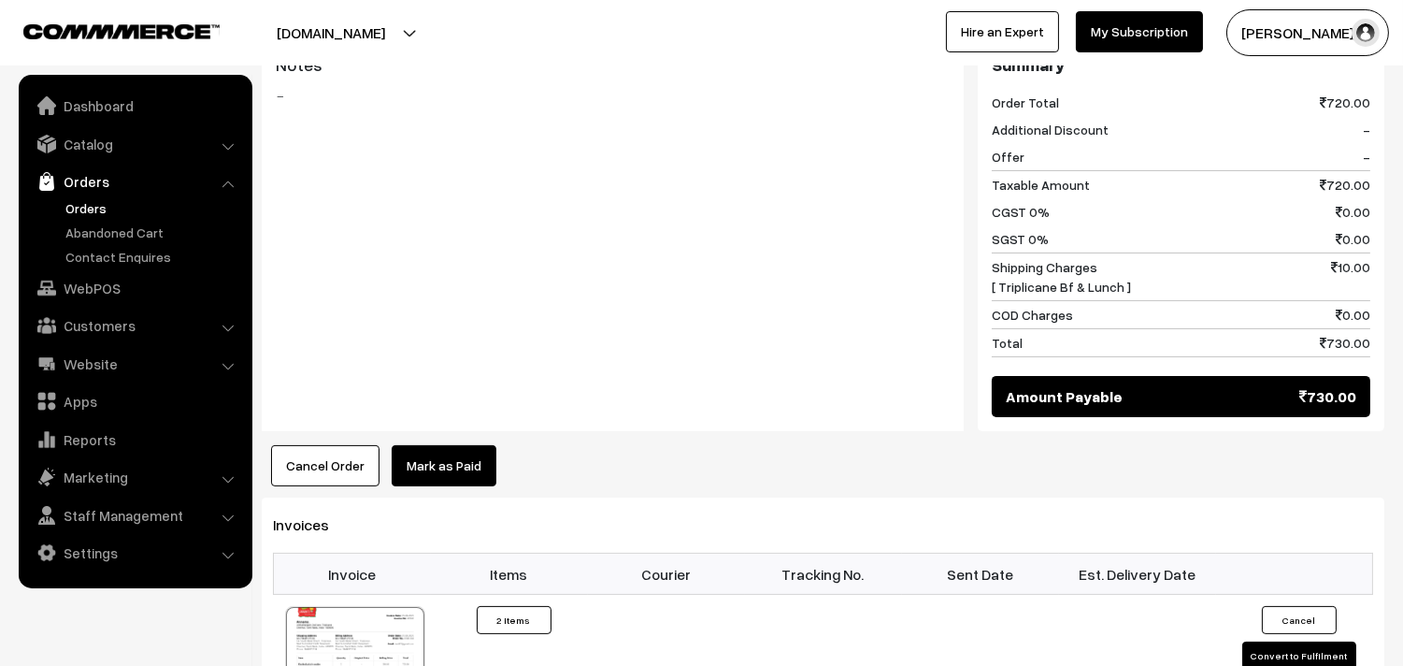
scroll to position [830, 0]
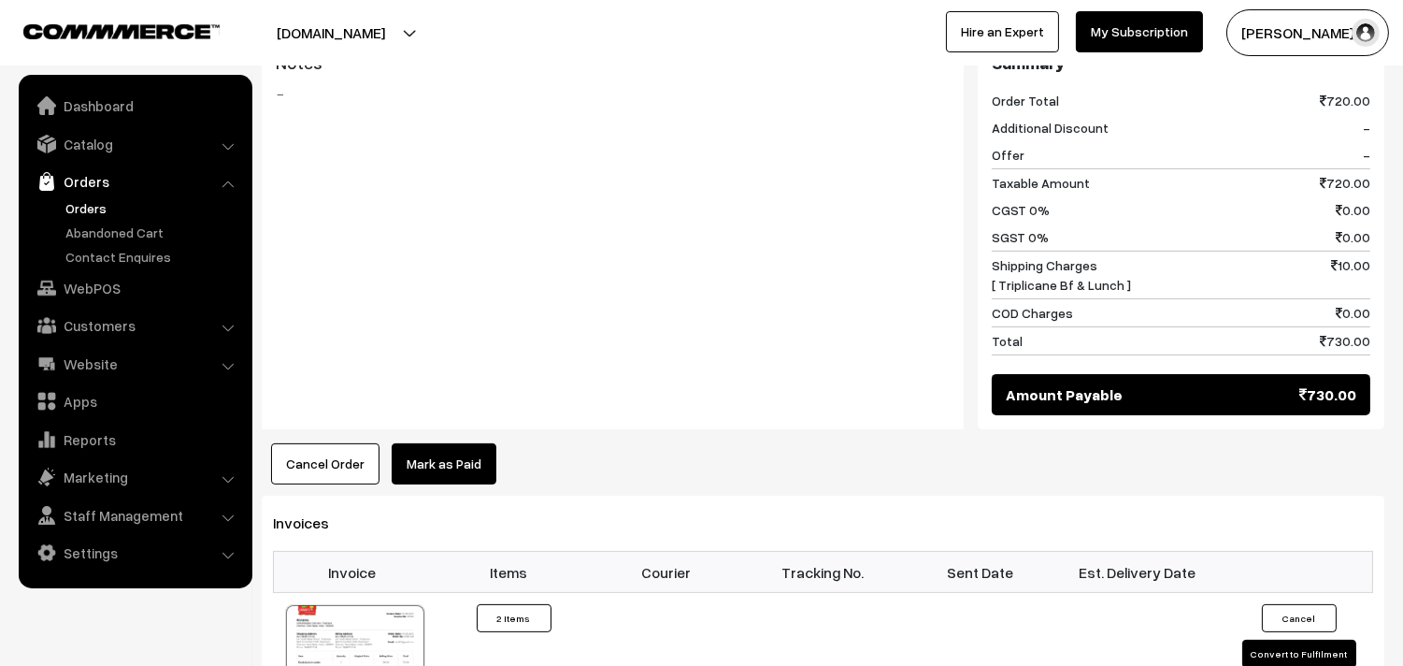
click at [77, 206] on link "Orders" at bounding box center [153, 208] width 185 height 20
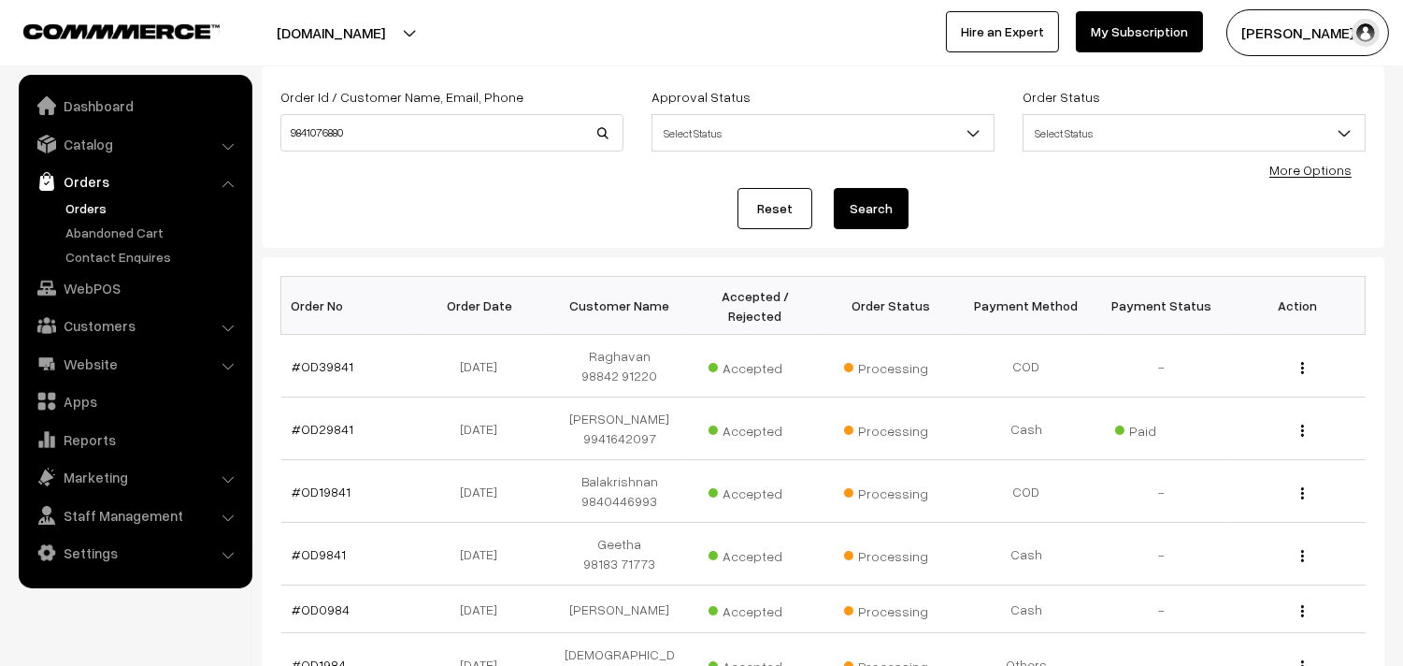
scroll to position [415, 0]
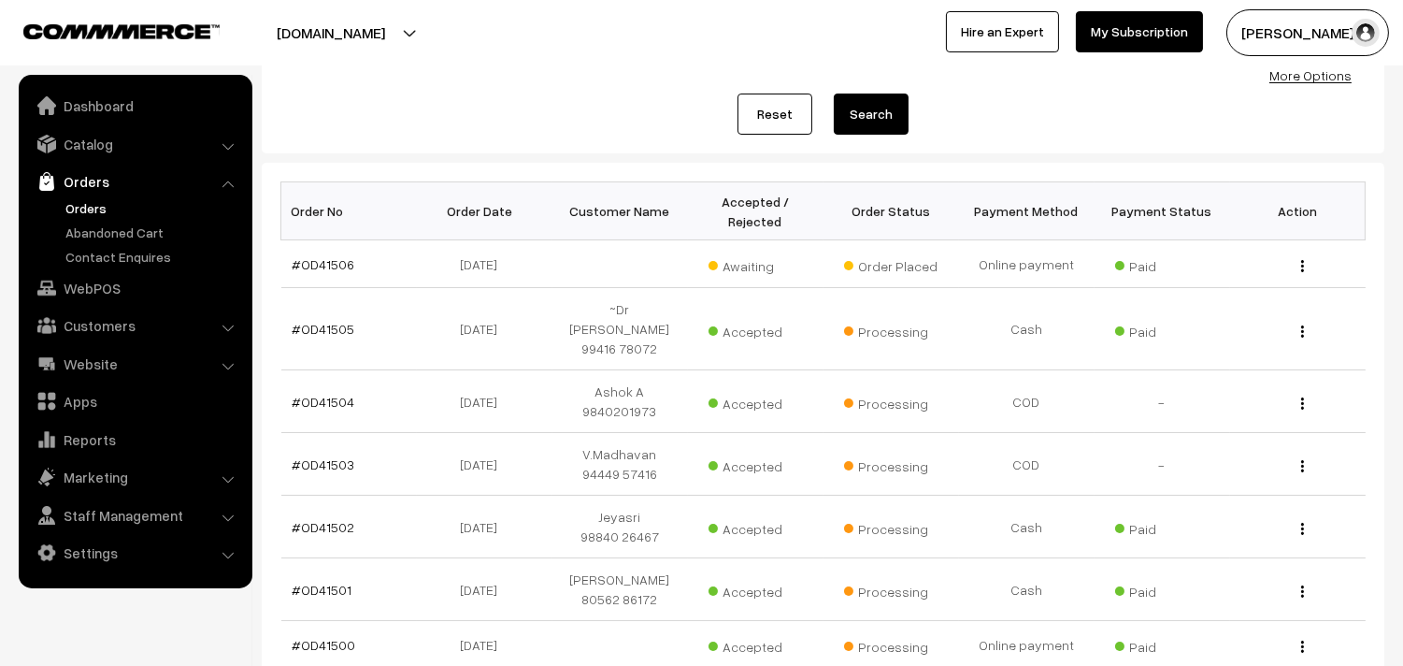
scroll to position [208, 0]
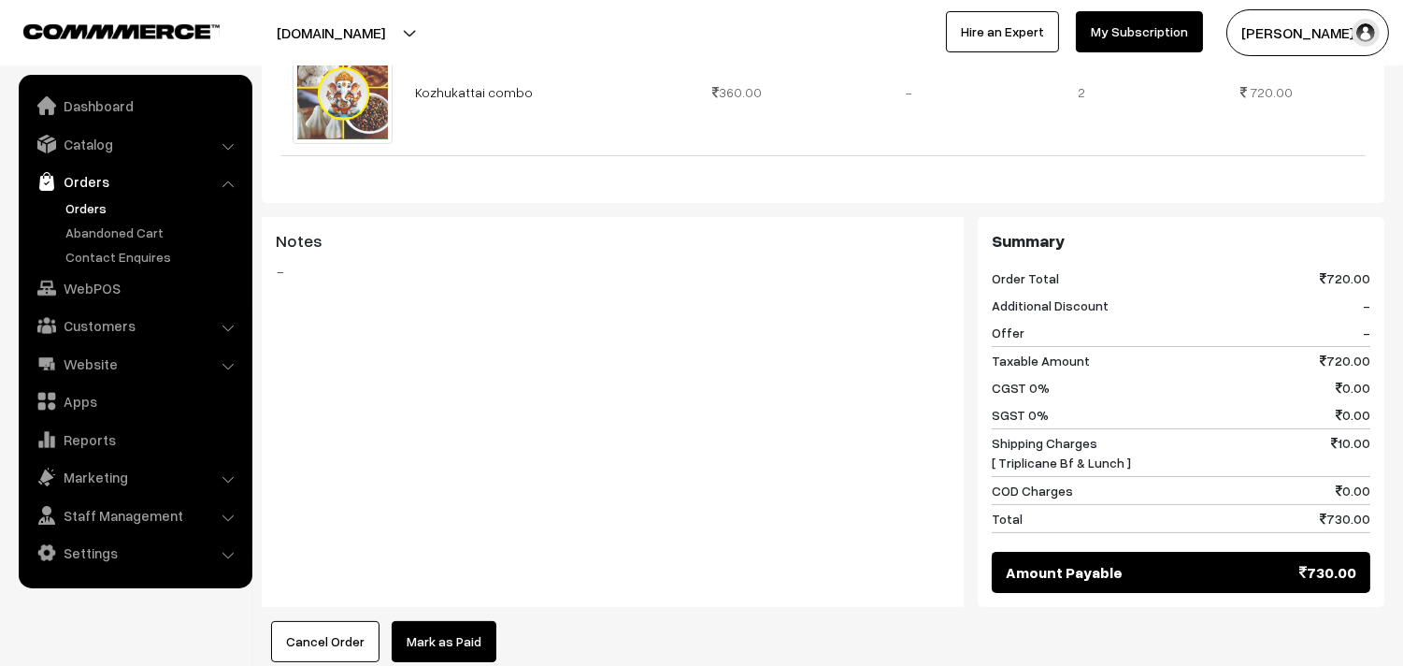
scroll to position [1142, 0]
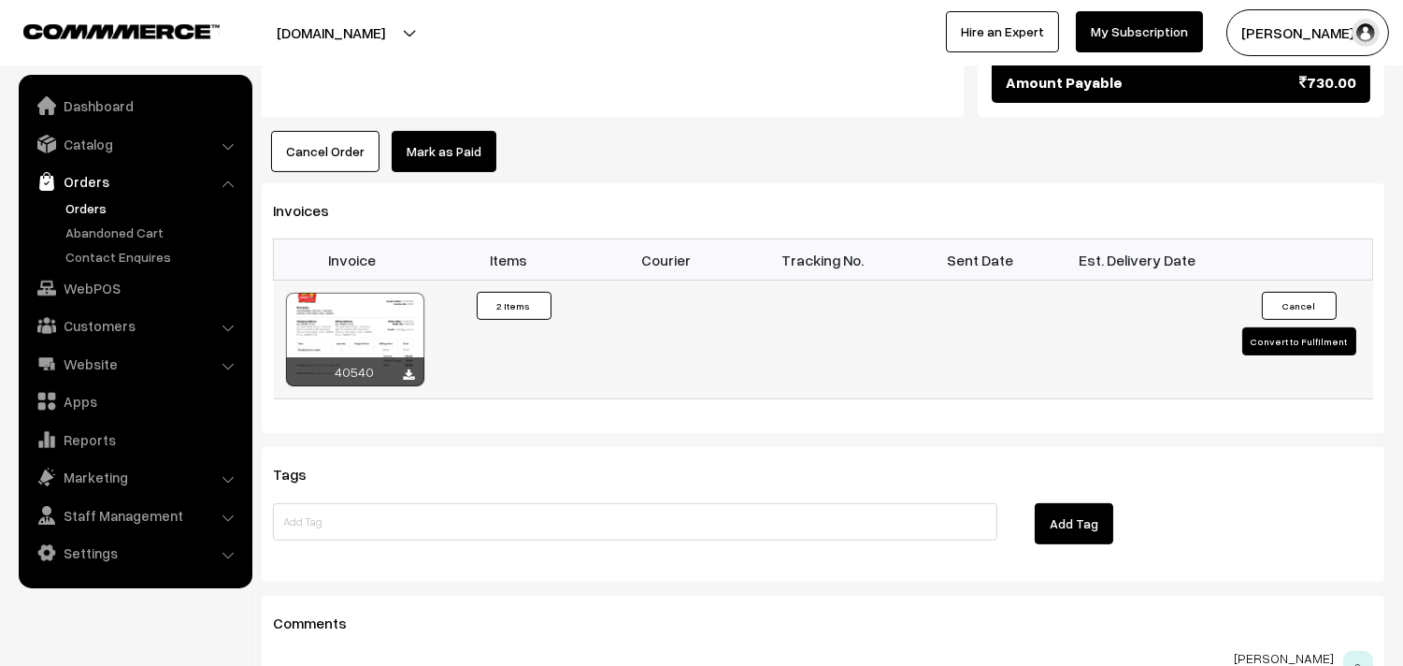
click at [351, 293] on div at bounding box center [355, 339] width 138 height 93
click at [90, 203] on link "Orders" at bounding box center [153, 208] width 185 height 20
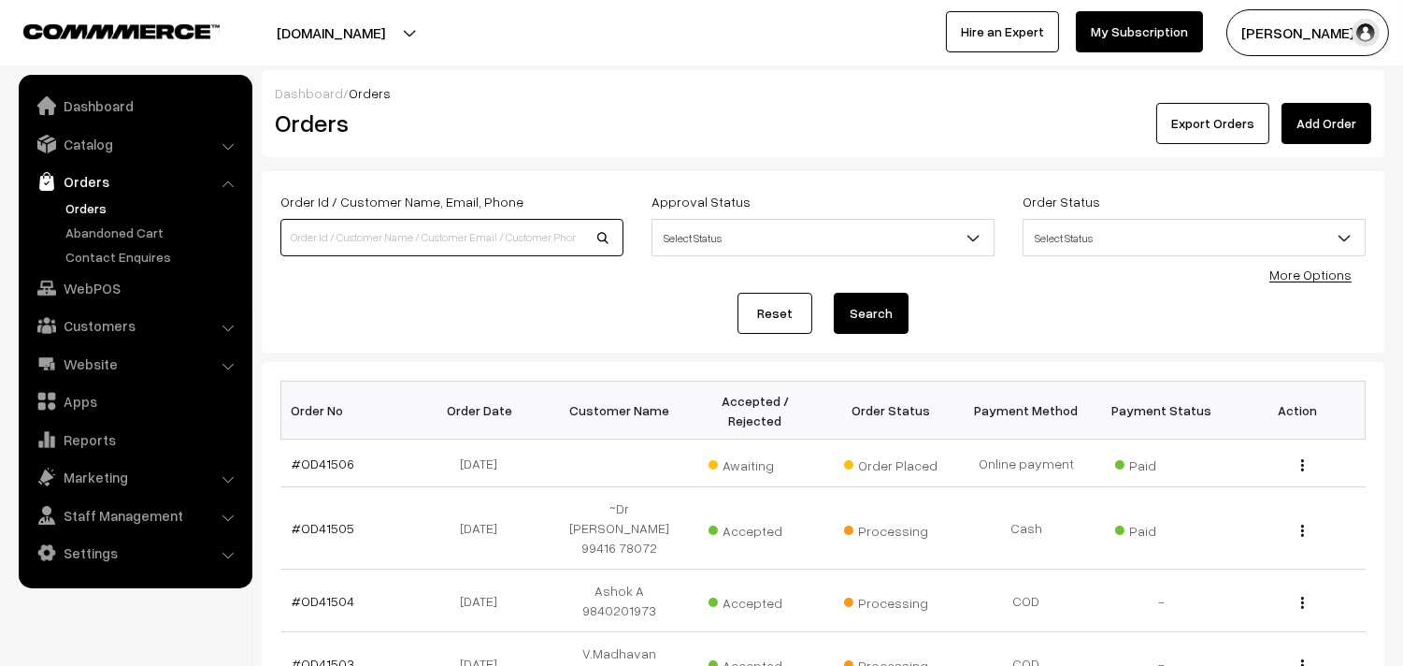
drag, startPoint x: 0, startPoint y: 0, endPoint x: 350, endPoint y: 240, distance: 424.2
click at [375, 237] on input at bounding box center [451, 237] width 343 height 37
paste input "98410 76880"
click at [341, 232] on input "98410 76880" at bounding box center [451, 237] width 343 height 37
type input "9841076880"
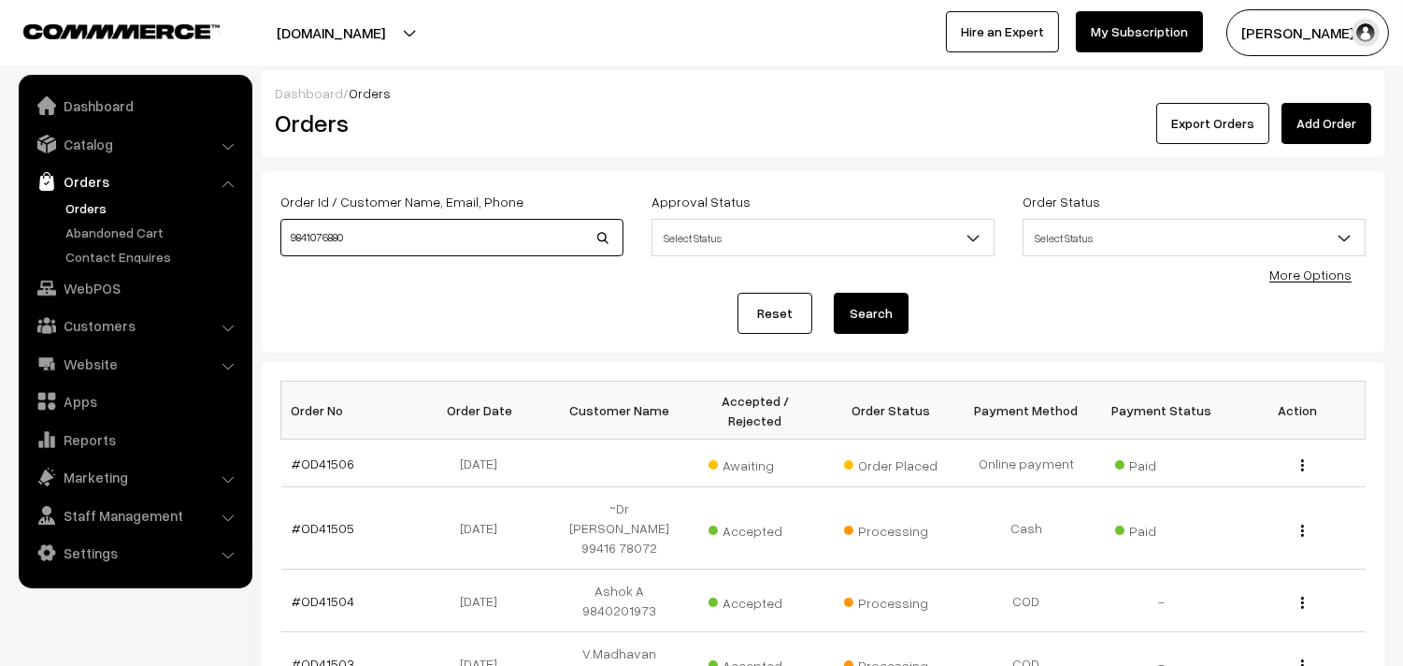
click at [834, 293] on button "Search" at bounding box center [871, 313] width 75 height 41
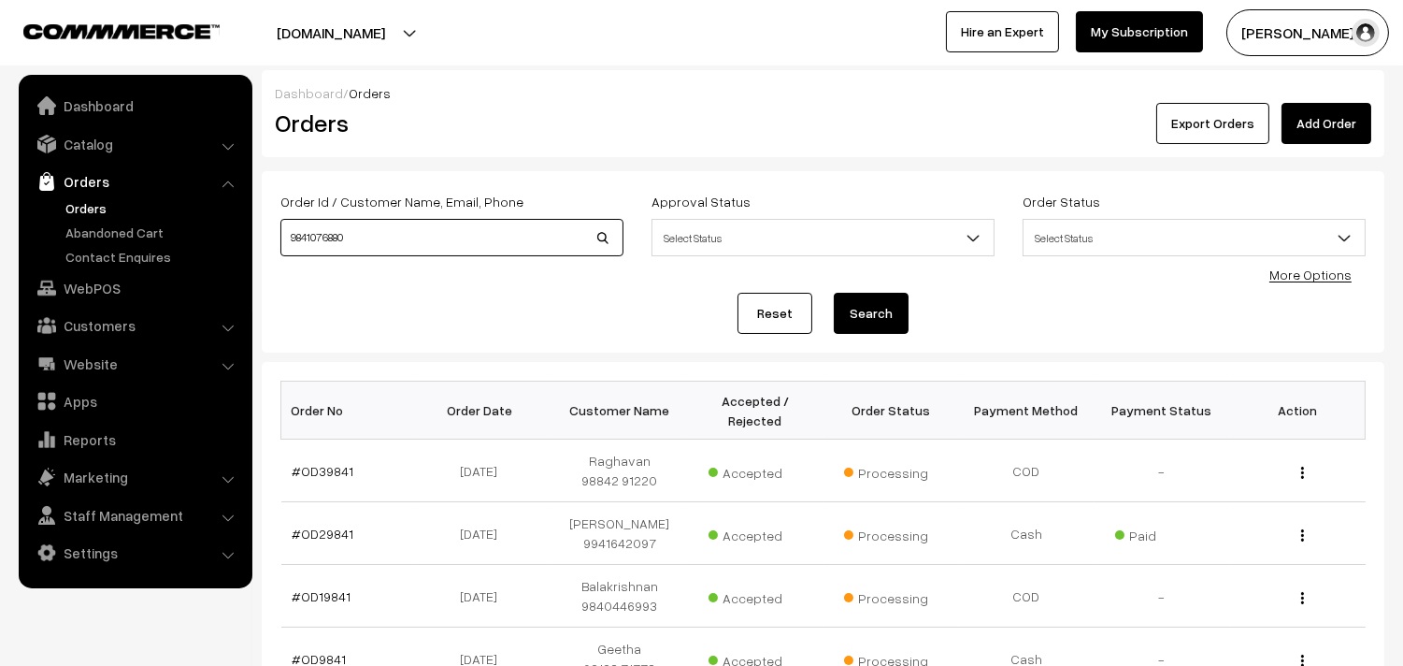
click at [324, 226] on input "9841076880" at bounding box center [451, 237] width 343 height 37
click at [106, 215] on link "Orders" at bounding box center [153, 208] width 185 height 20
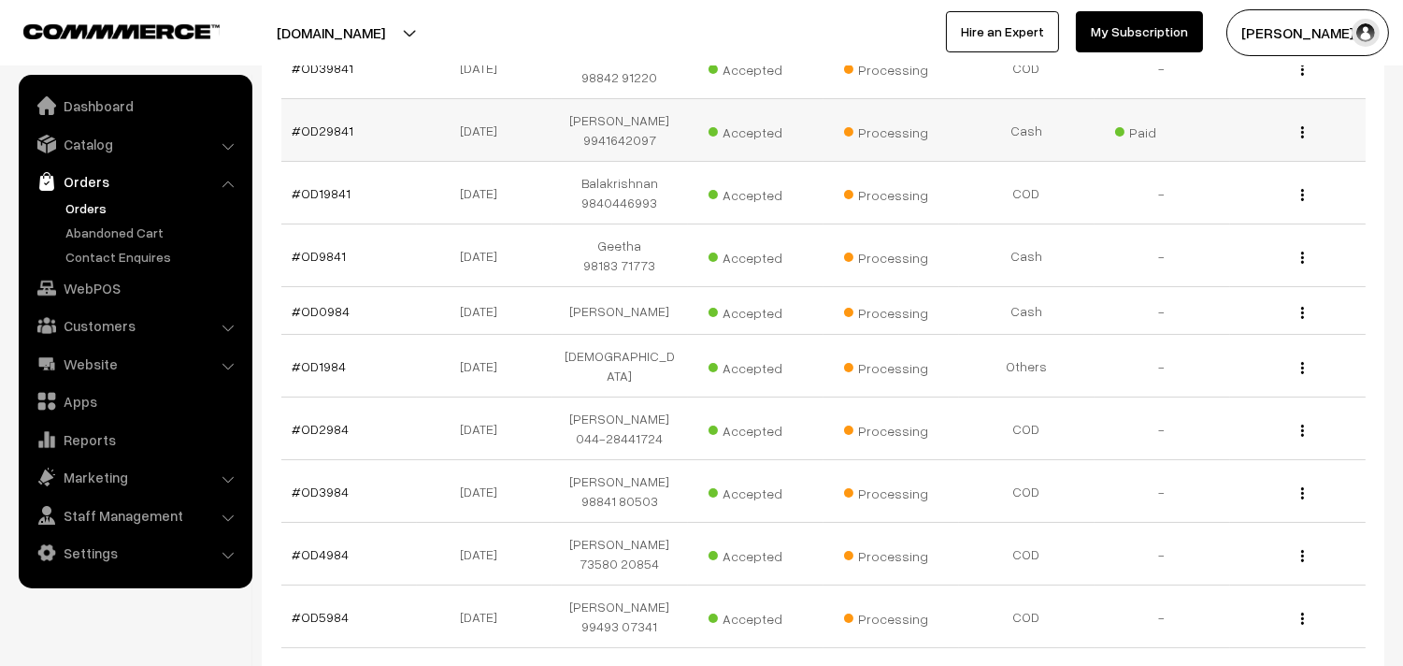
scroll to position [415, 0]
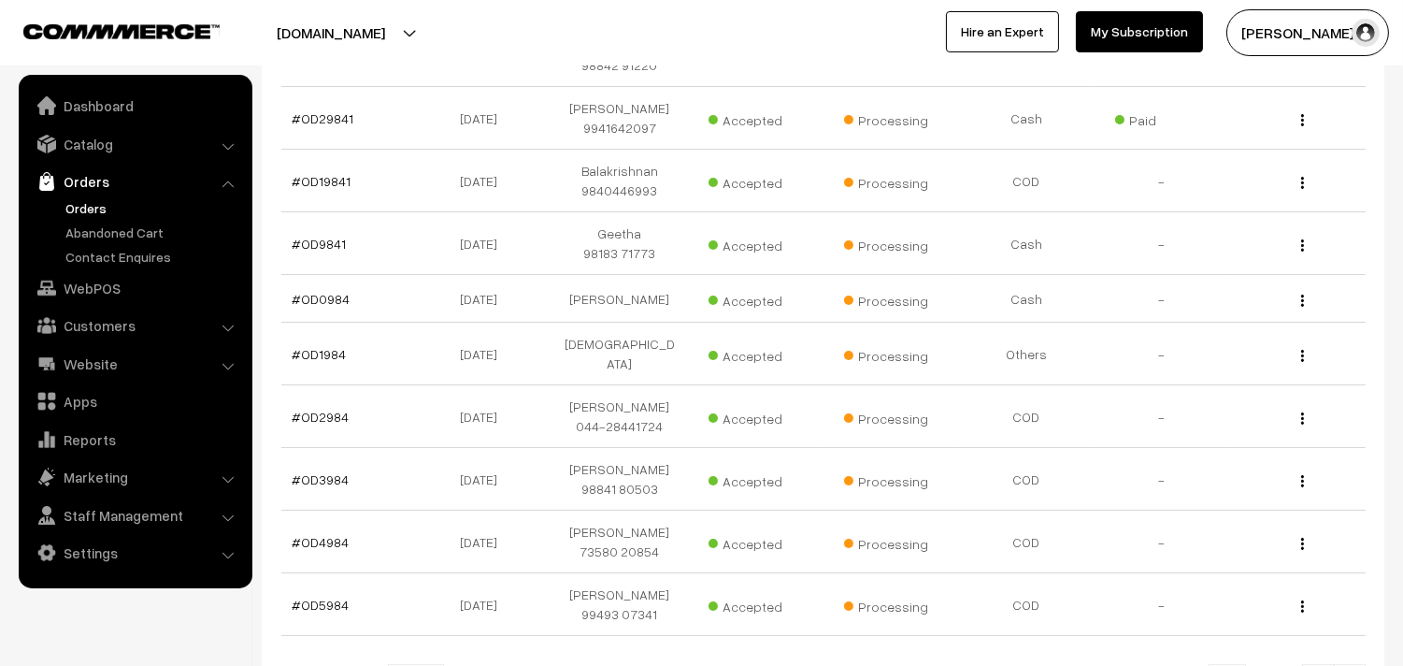
click at [71, 201] on link "Orders" at bounding box center [153, 208] width 185 height 20
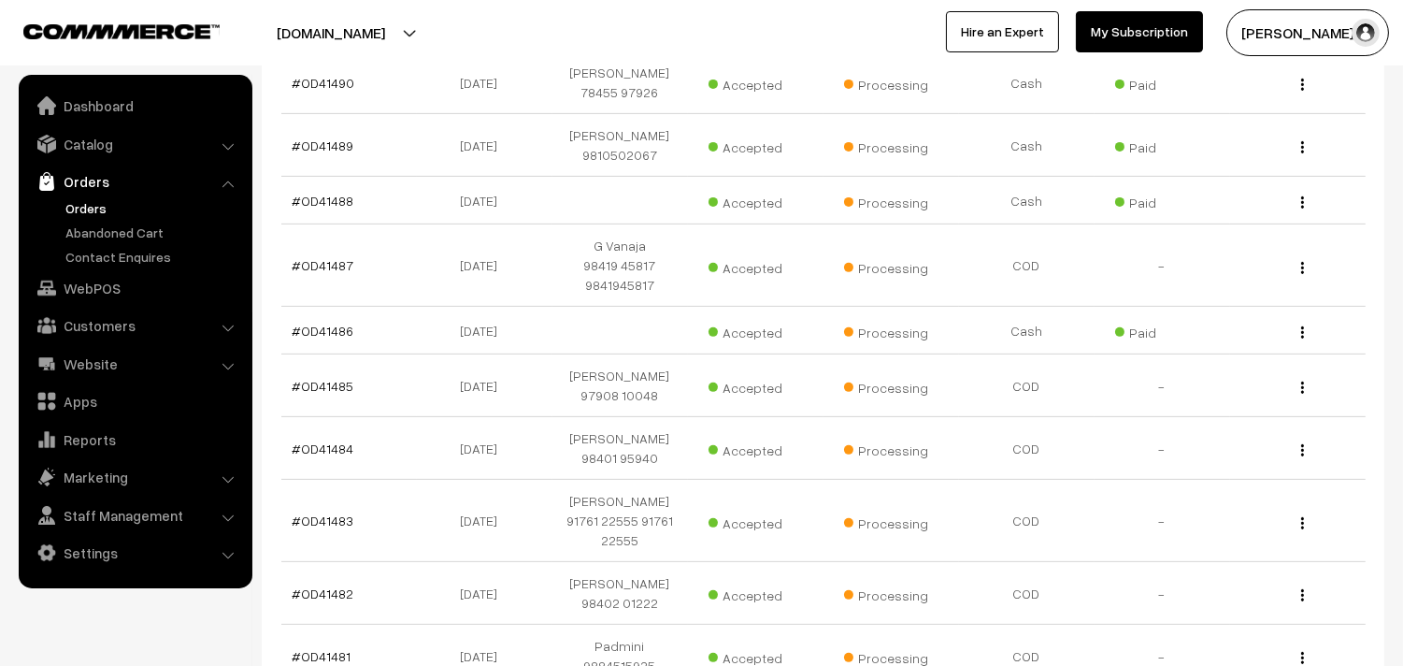
scroll to position [1246, 0]
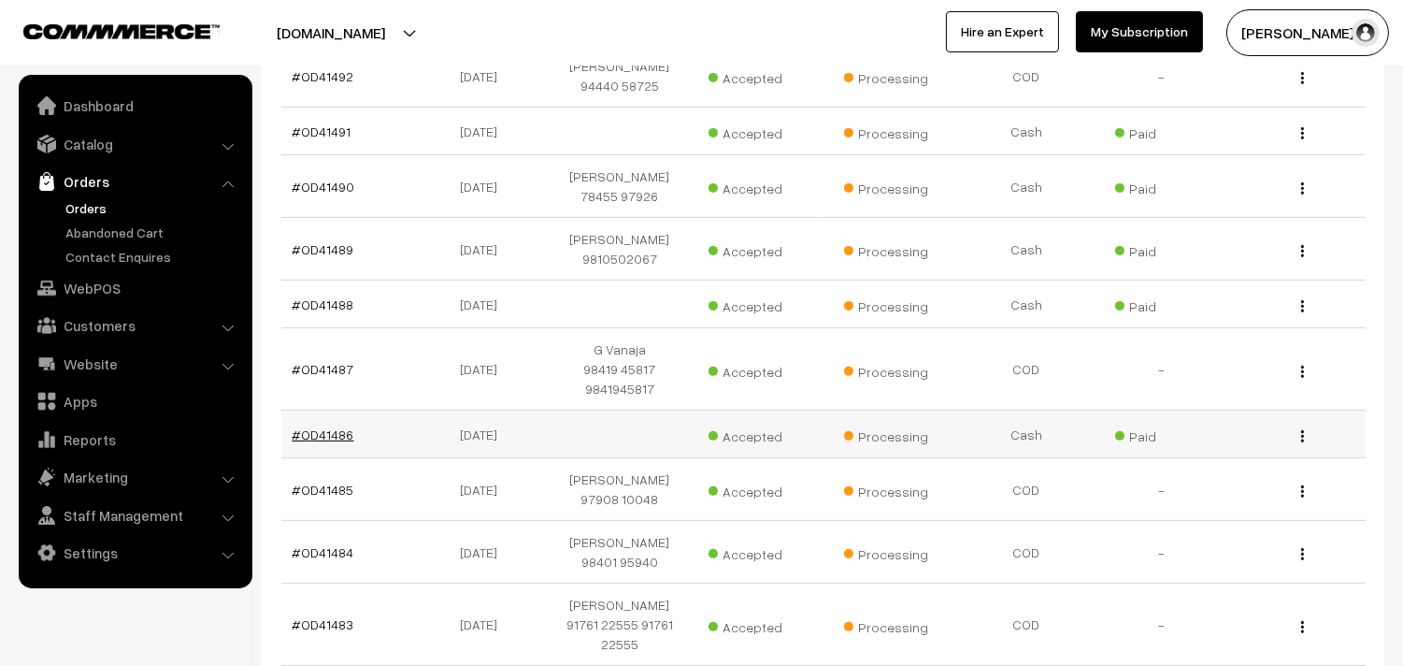
click at [340, 426] on link "#OD41486" at bounding box center [324, 434] width 62 height 16
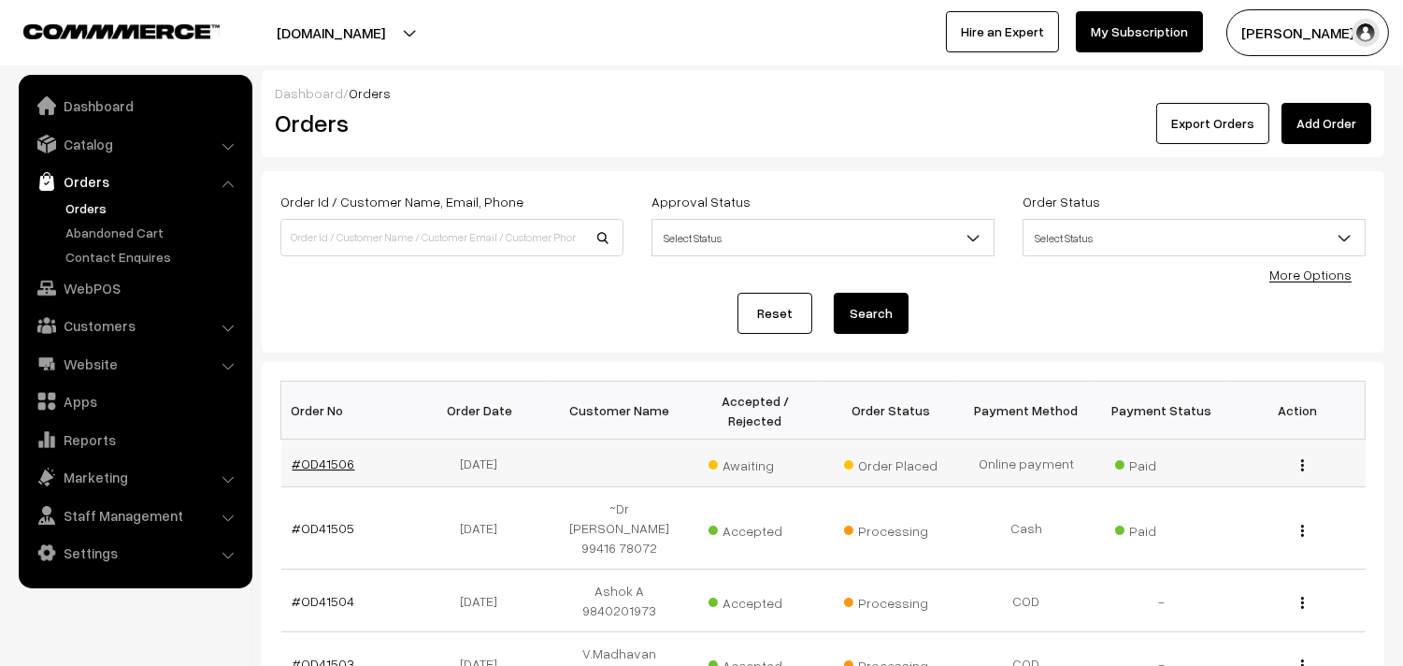
click at [327, 459] on link "#OD41506" at bounding box center [324, 463] width 63 height 16
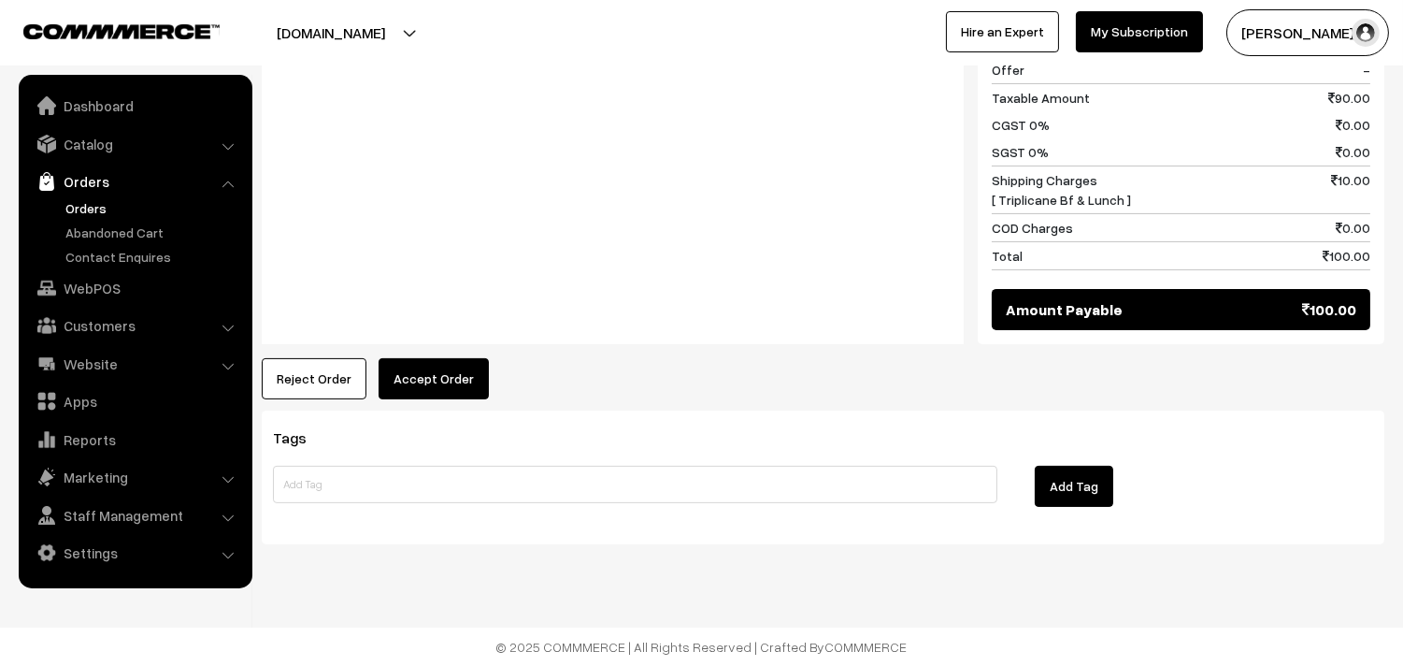
click at [412, 380] on button "Accept Order" at bounding box center [434, 378] width 110 height 41
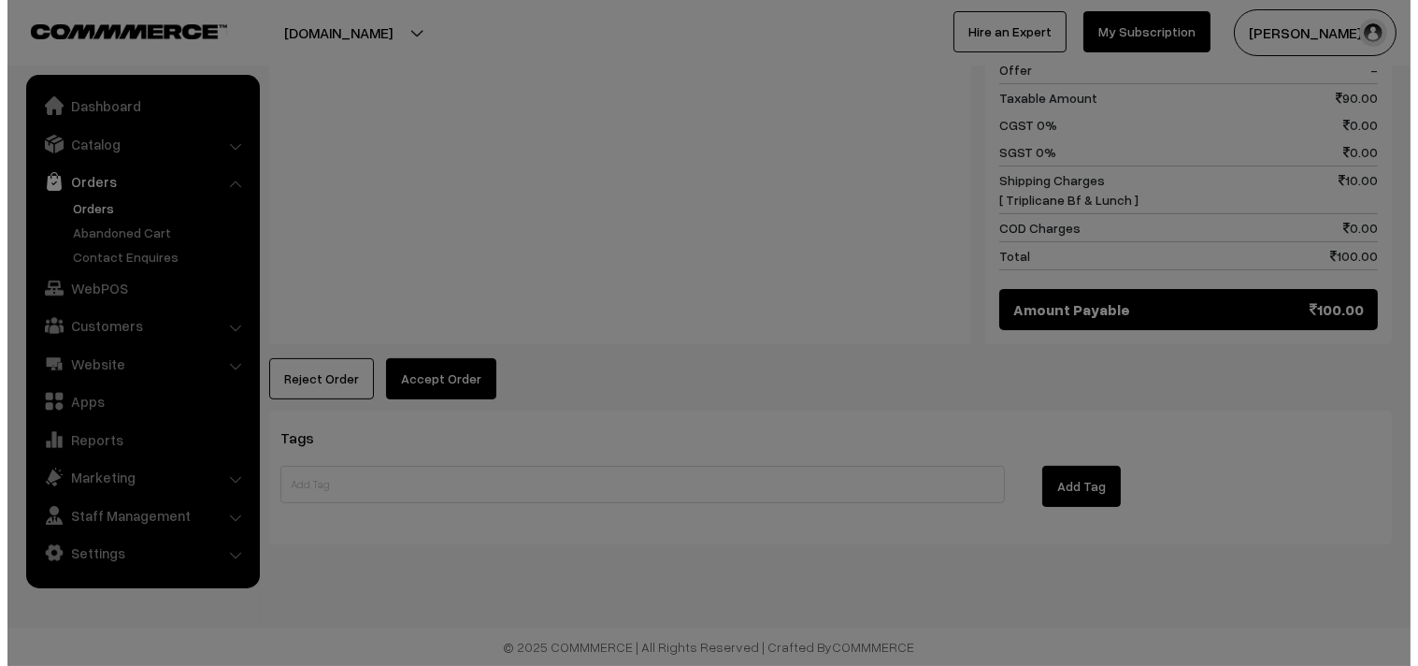
scroll to position [1004, 0]
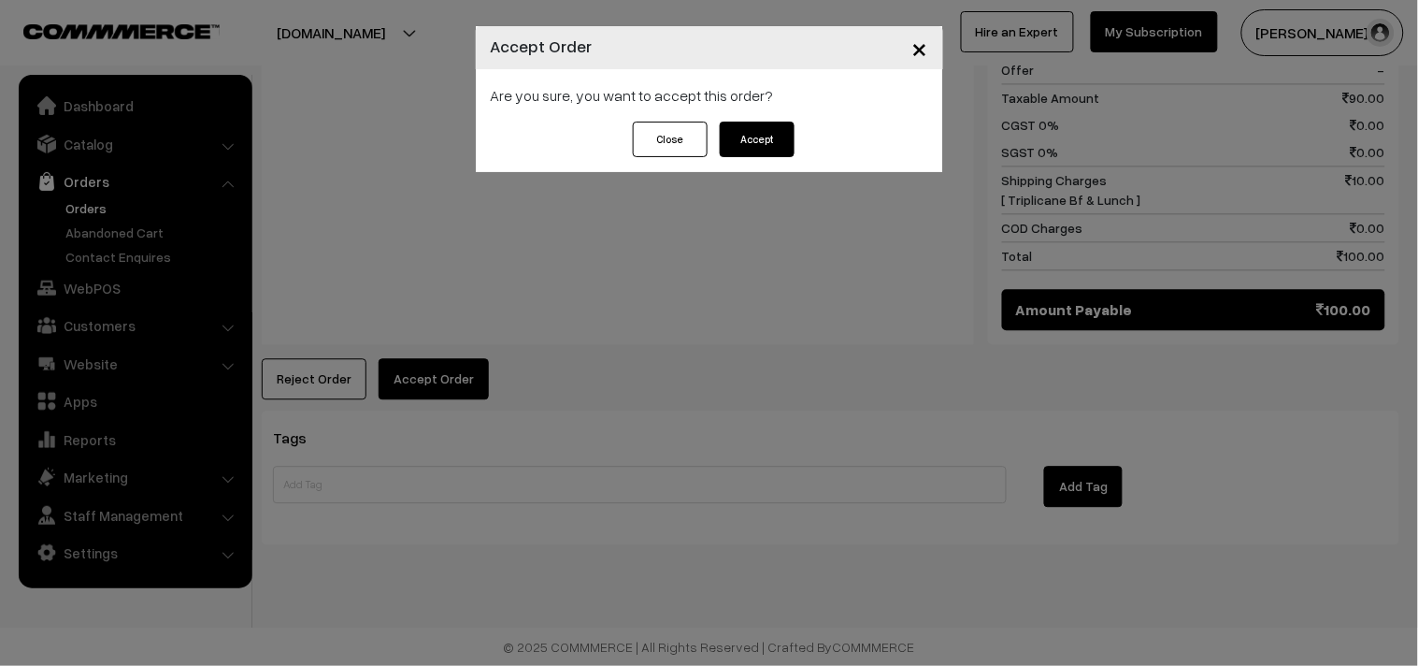
click at [750, 132] on button "Accept" at bounding box center [757, 140] width 75 height 36
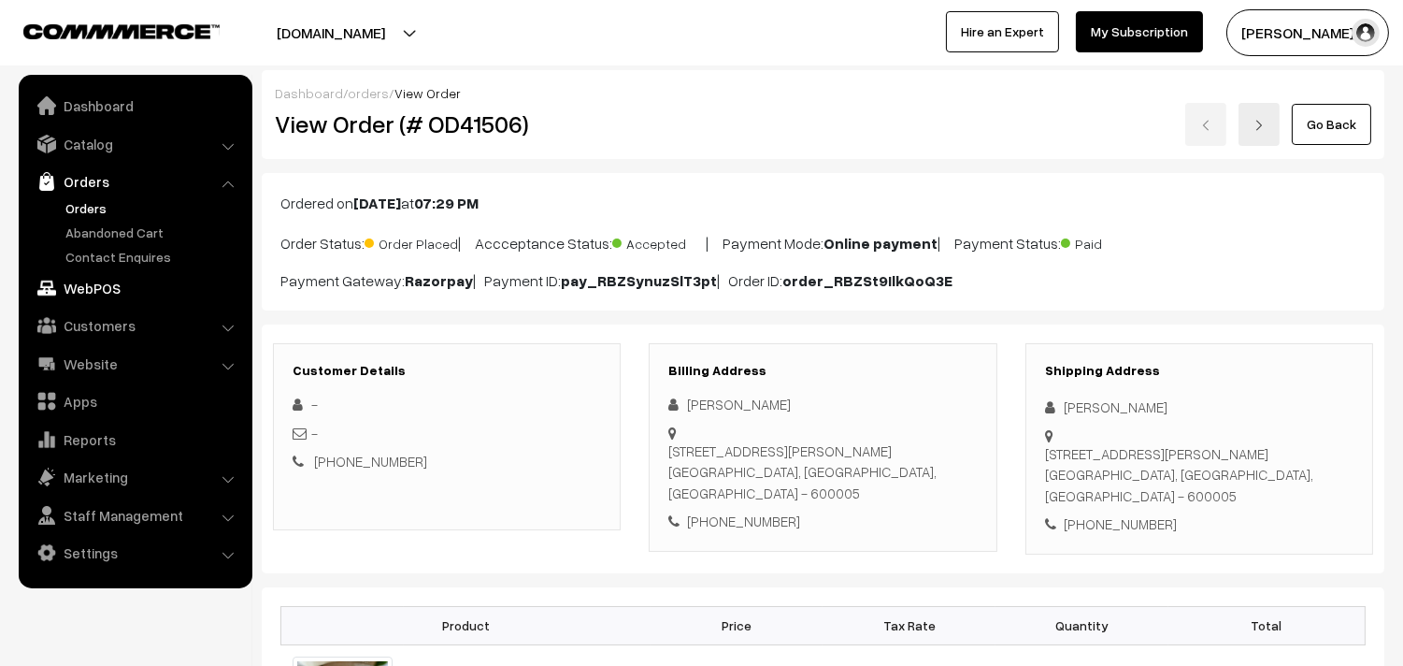
click at [85, 288] on link "WebPOS" at bounding box center [134, 288] width 222 height 34
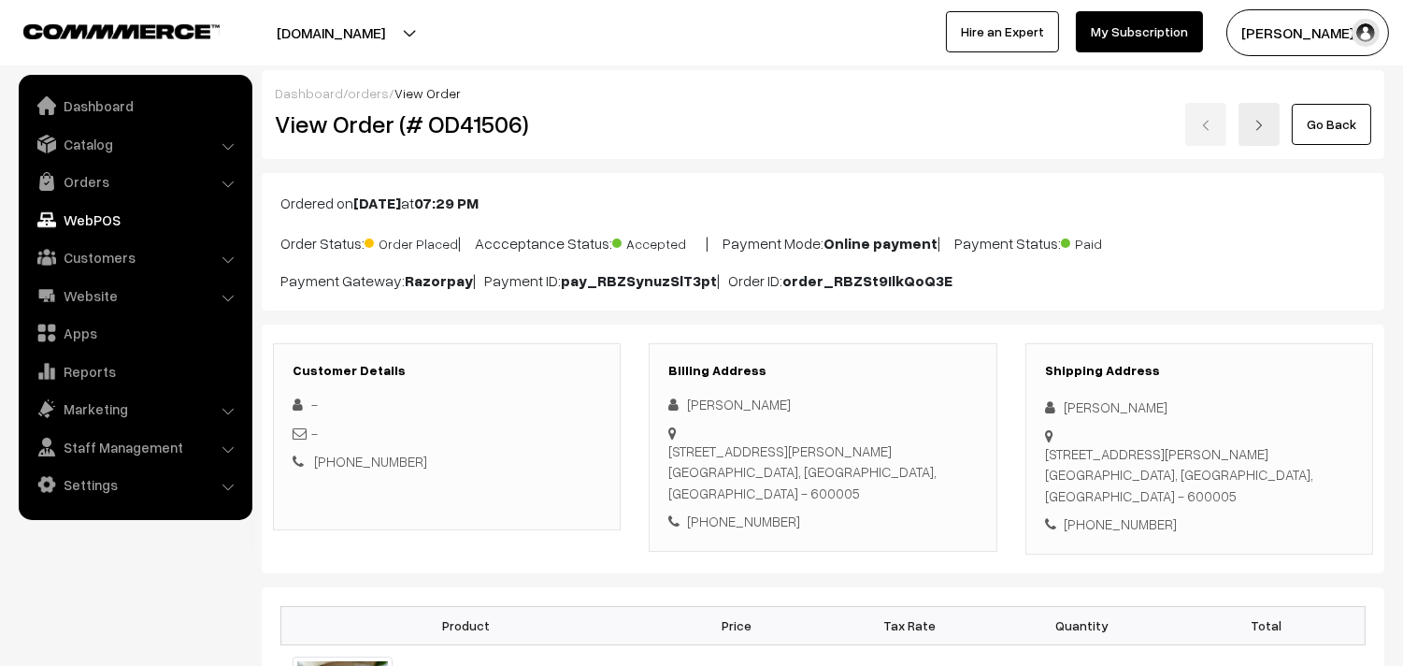
click at [85, 215] on link "WebPOS" at bounding box center [134, 220] width 222 height 34
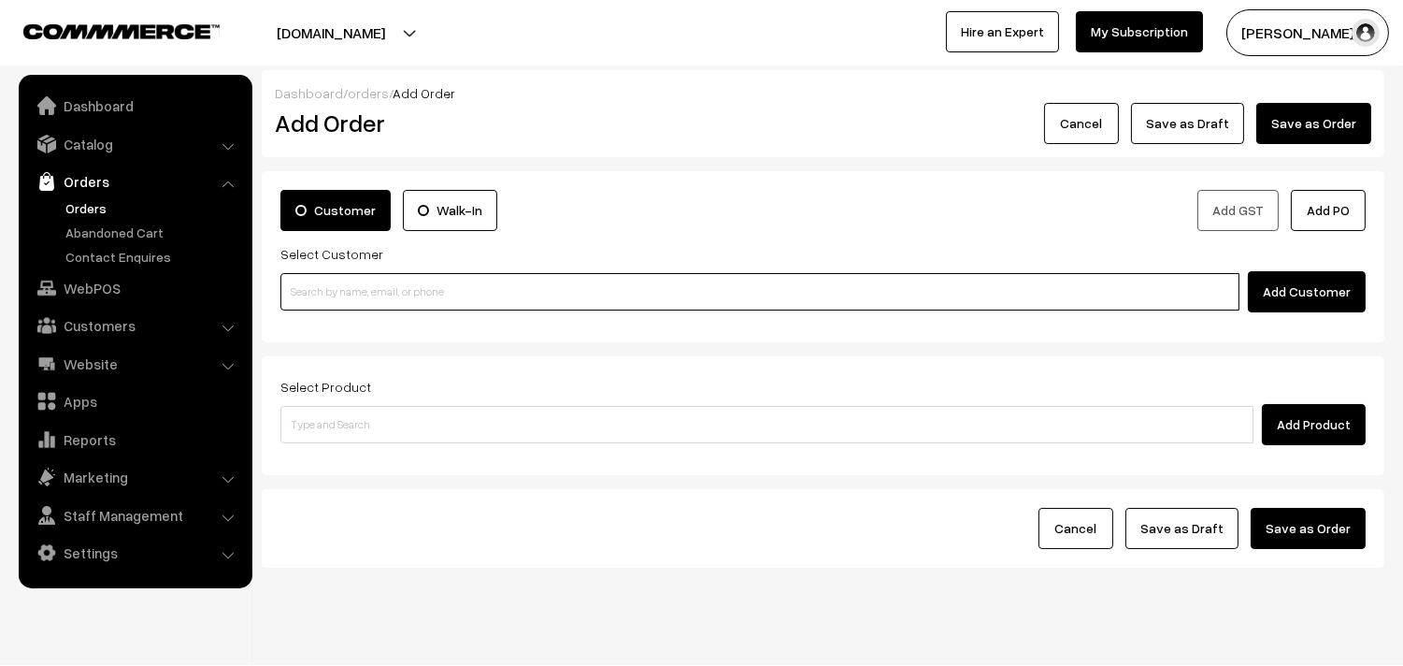
click at [414, 286] on input at bounding box center [759, 291] width 959 height 37
paste input "91769 32632"
click at [316, 277] on input "91769 32632" at bounding box center [759, 291] width 959 height 37
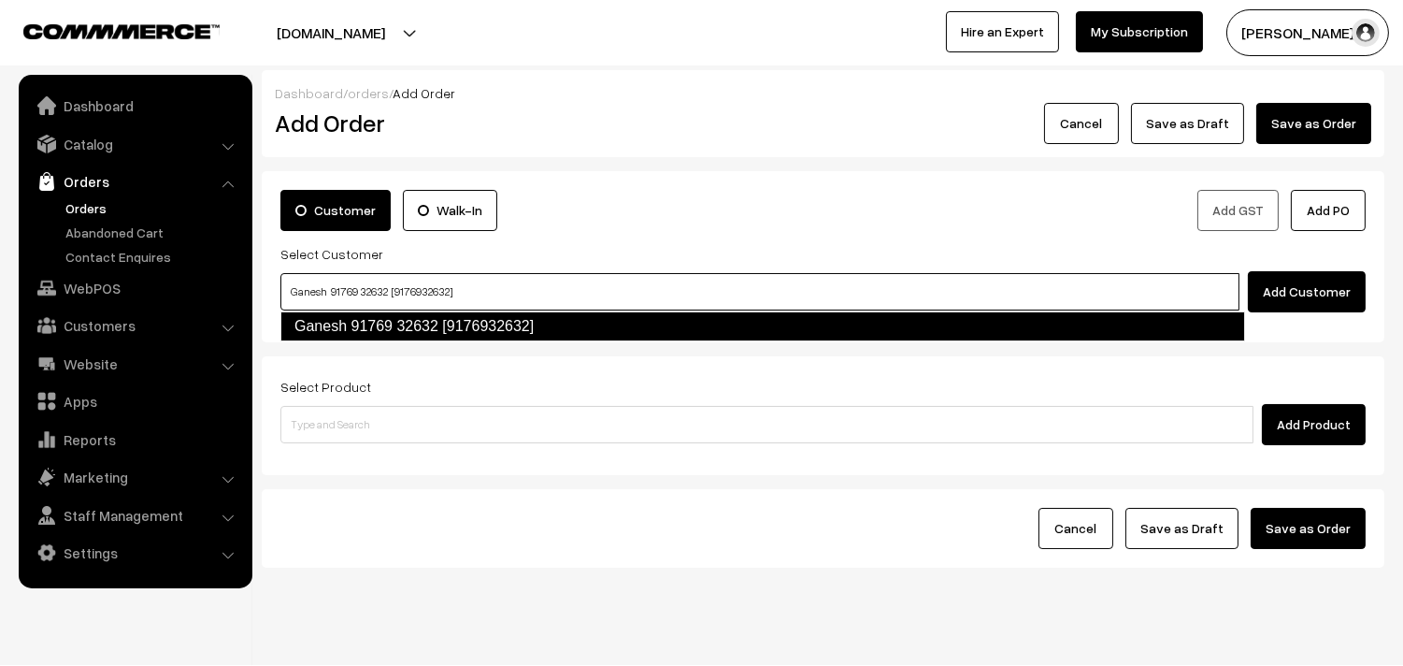
type input "Ganesh 91769 32632 [9176932632]"
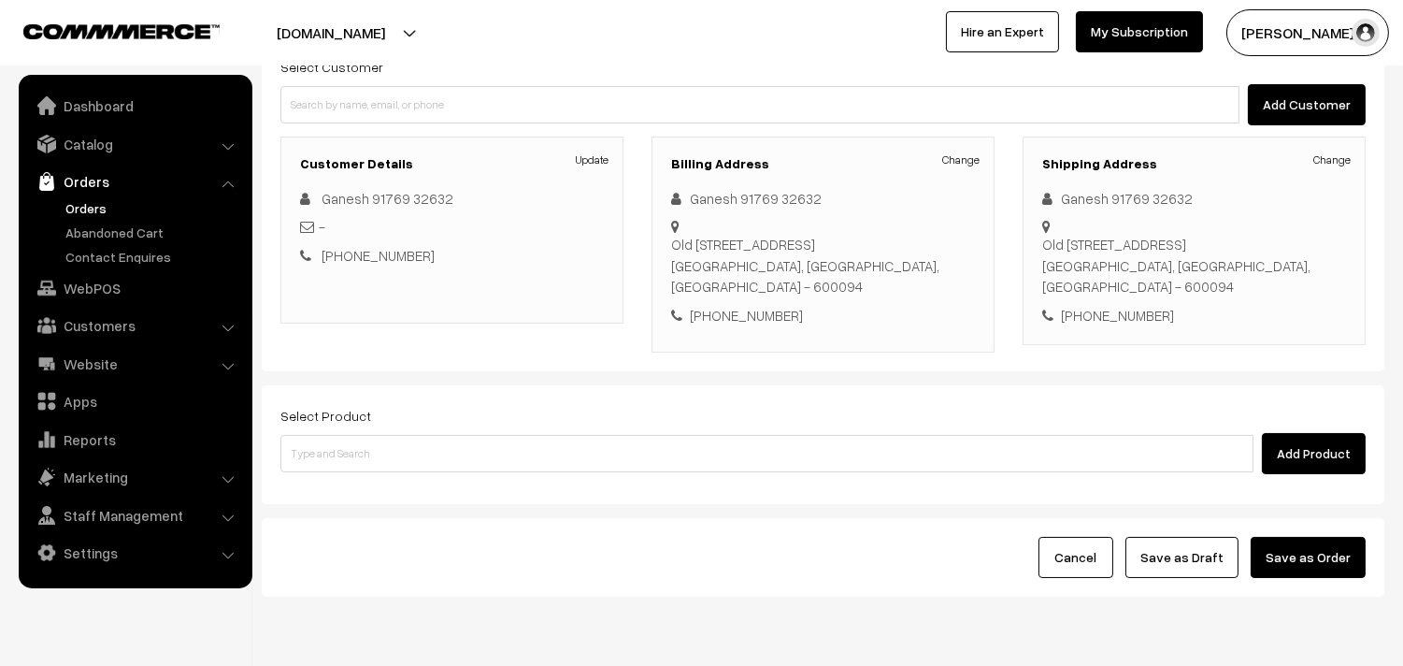
scroll to position [208, 0]
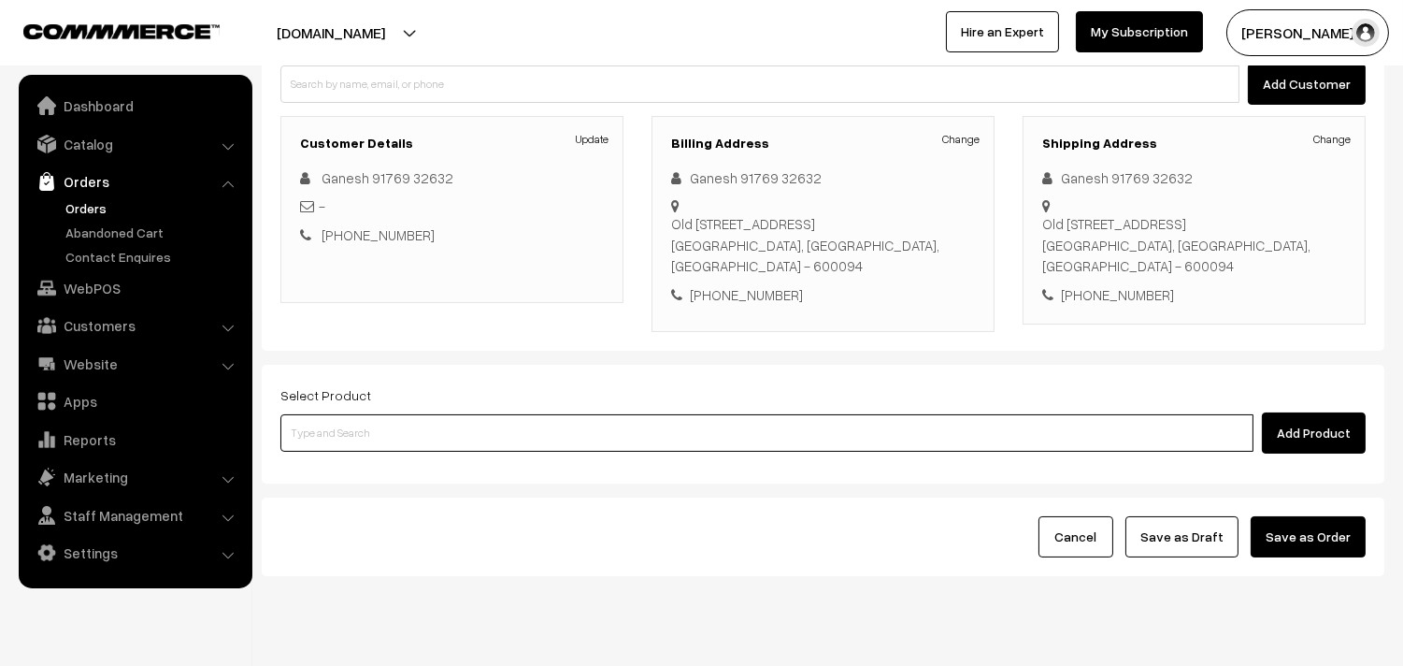
click at [366, 446] on input at bounding box center [766, 432] width 973 height 37
paste input "31st Without Rice..."
type input "31st Without Rice..."
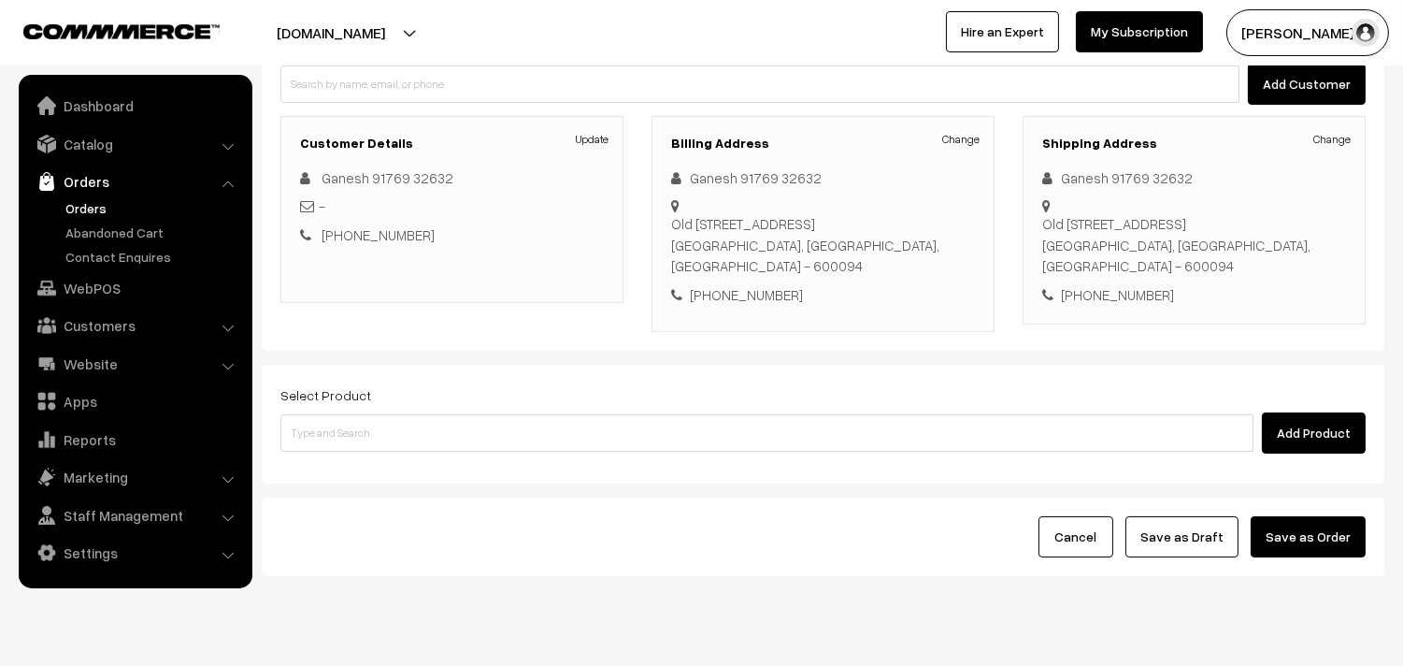
click at [371, 462] on div "Select Product Add Product" at bounding box center [823, 424] width 1123 height 119
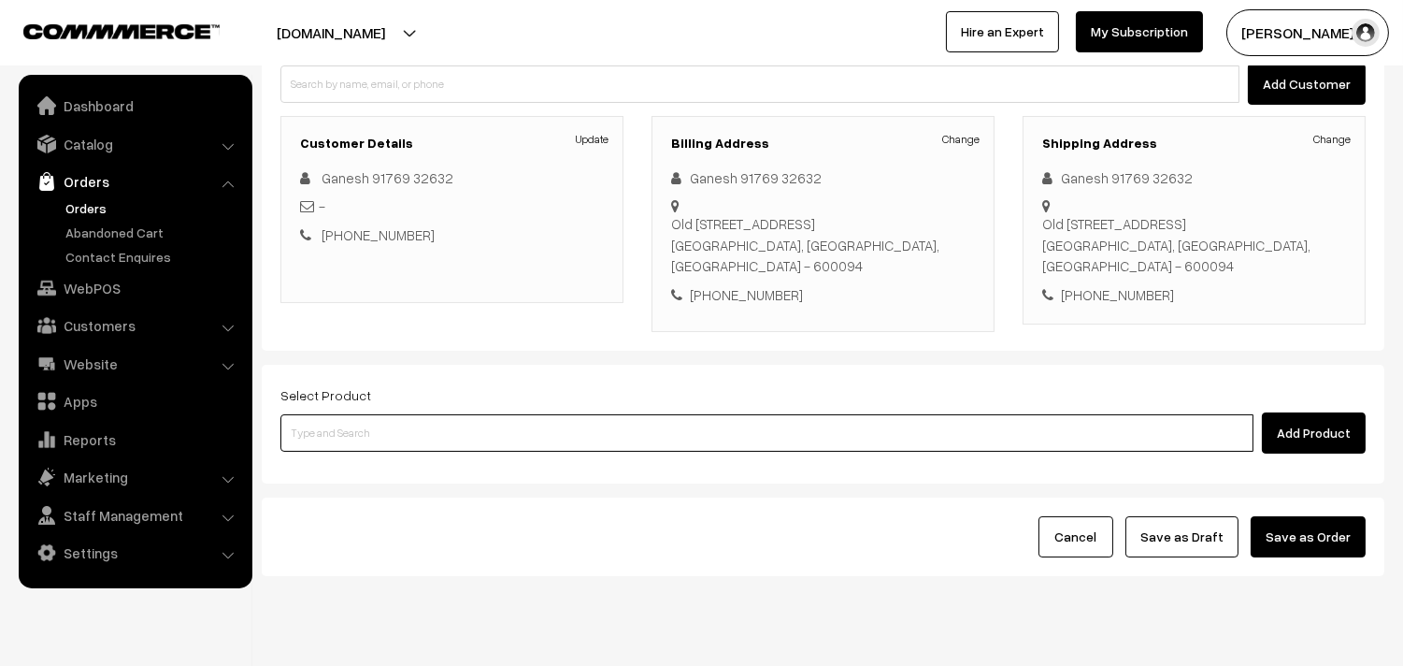
click at [368, 451] on input at bounding box center [766, 432] width 973 height 37
paste input "31st Without Rice..."
type input "31st Without Rice..."
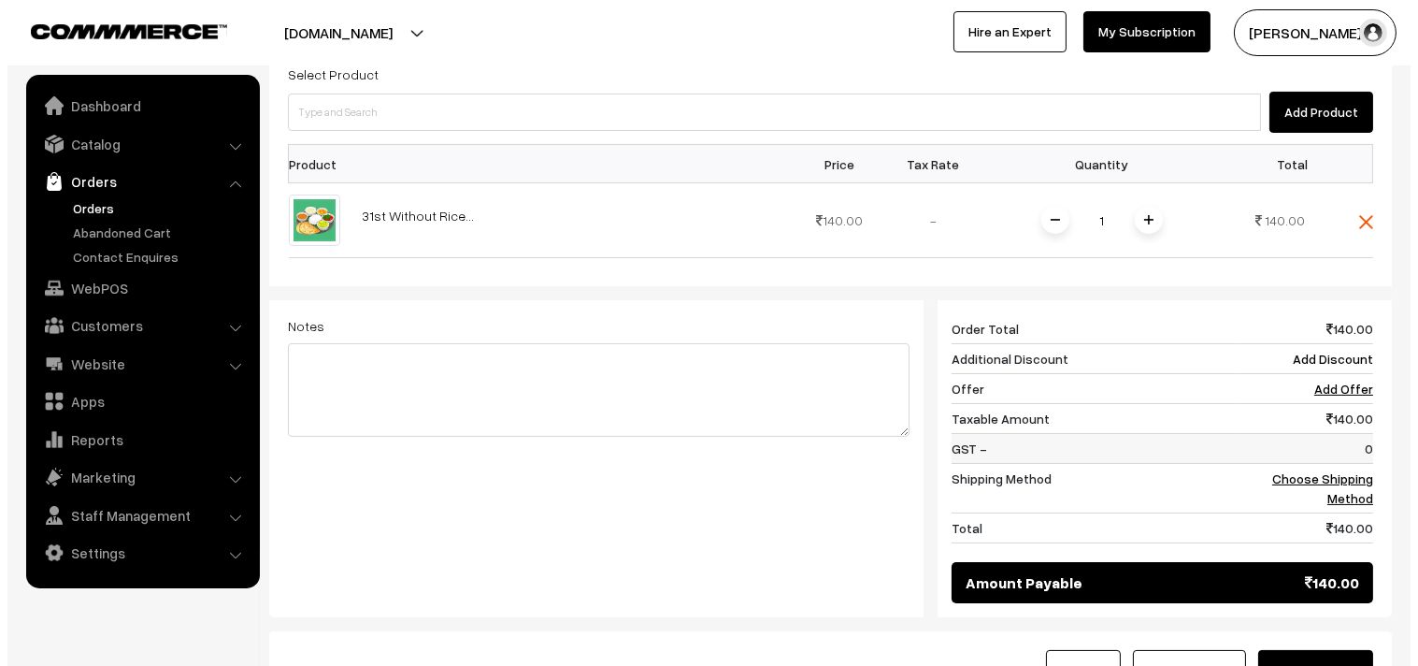
scroll to position [623, 0]
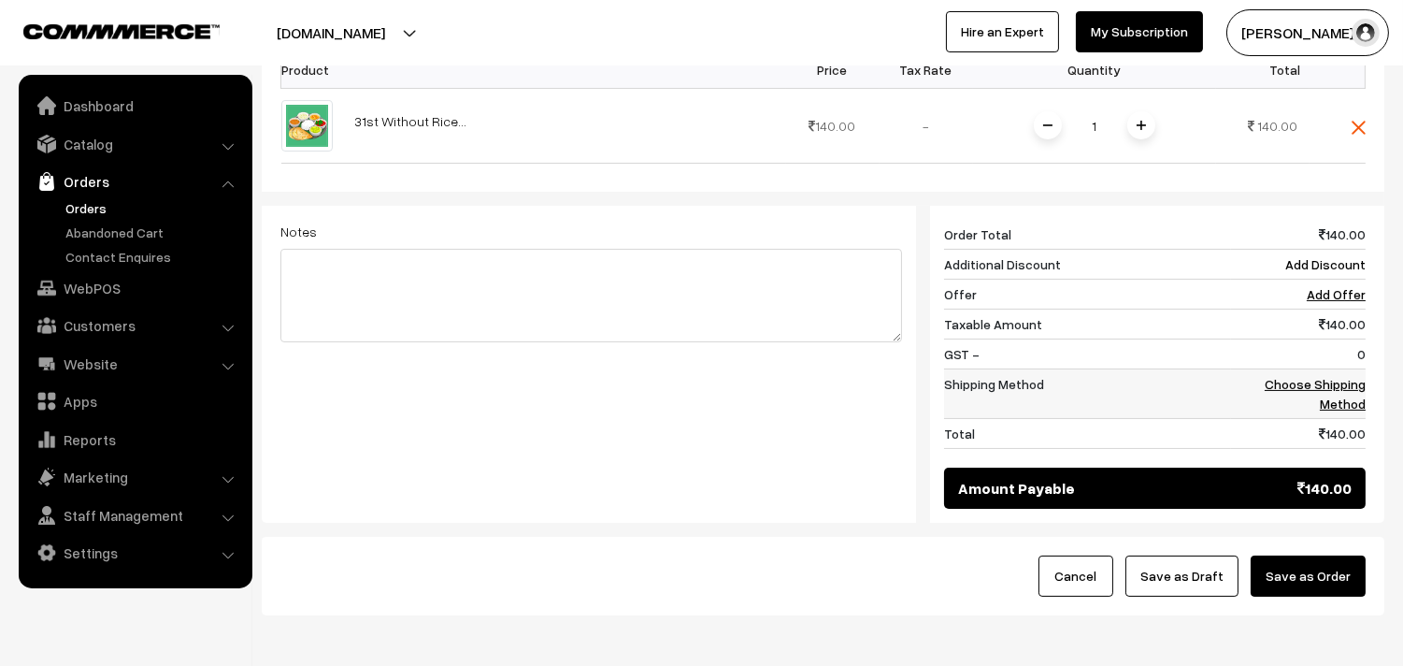
click at [1333, 384] on link "Choose Shipping Method" at bounding box center [1315, 394] width 101 height 36
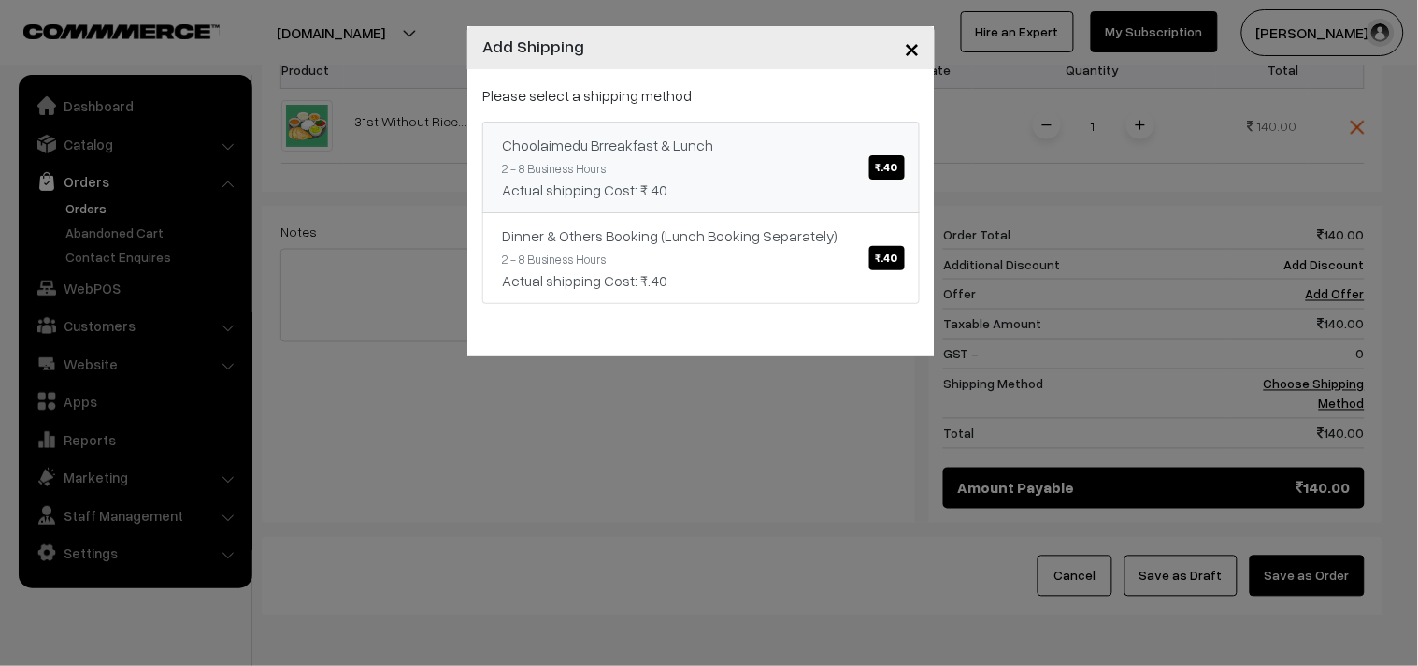
click at [757, 161] on link "Choolaimedu Brreakfast & Lunch ₹.40 2 - 8 Business Hours Actual shipping Cost: …" at bounding box center [700, 168] width 437 height 92
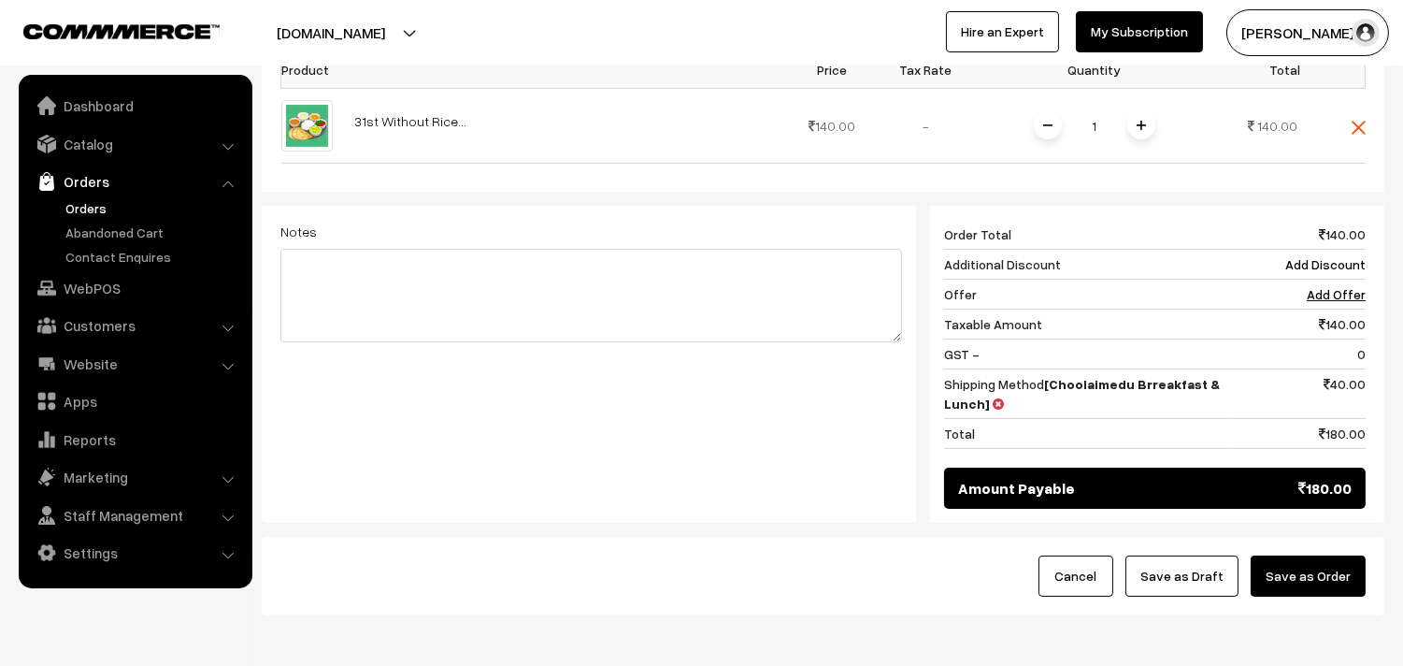
drag, startPoint x: 1319, startPoint y: 574, endPoint x: 1124, endPoint y: 639, distance: 206.0
click at [1320, 574] on button "Save as Order" at bounding box center [1308, 575] width 115 height 41
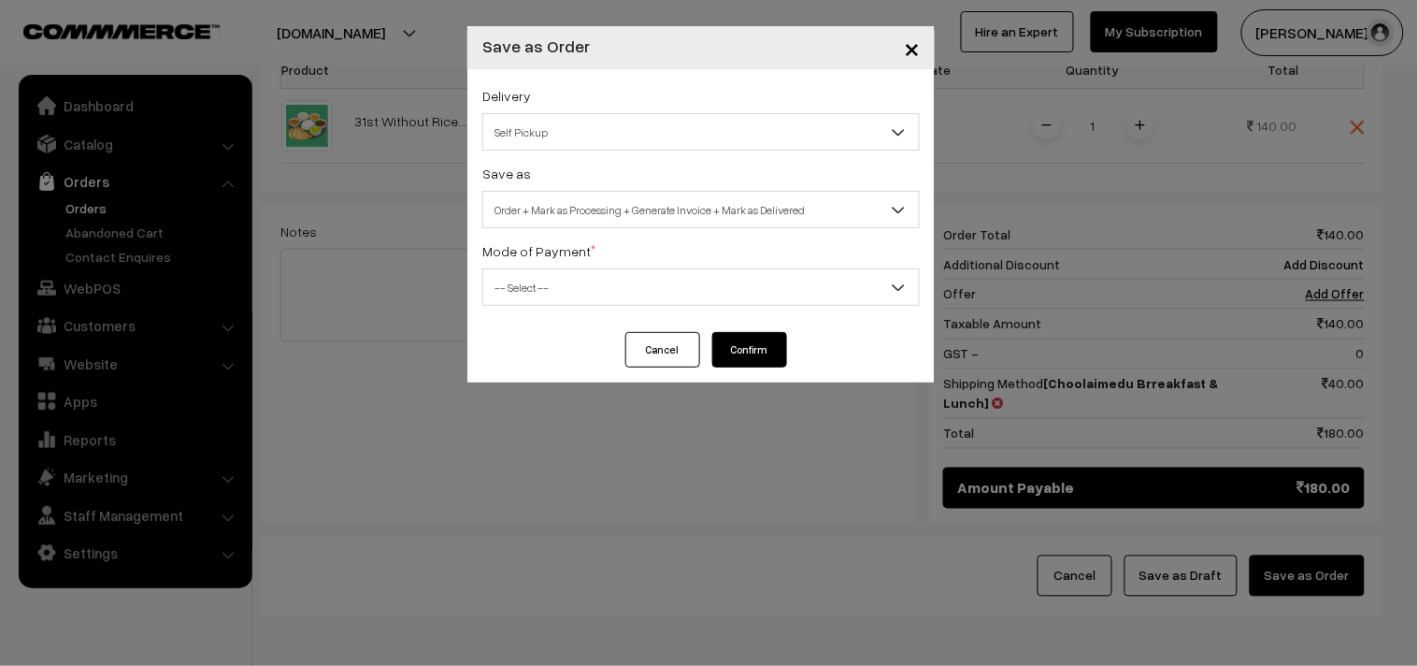
click at [612, 211] on span "Order + Mark as Processing + Generate Invoice + Mark as Delivered" at bounding box center [701, 210] width 436 height 33
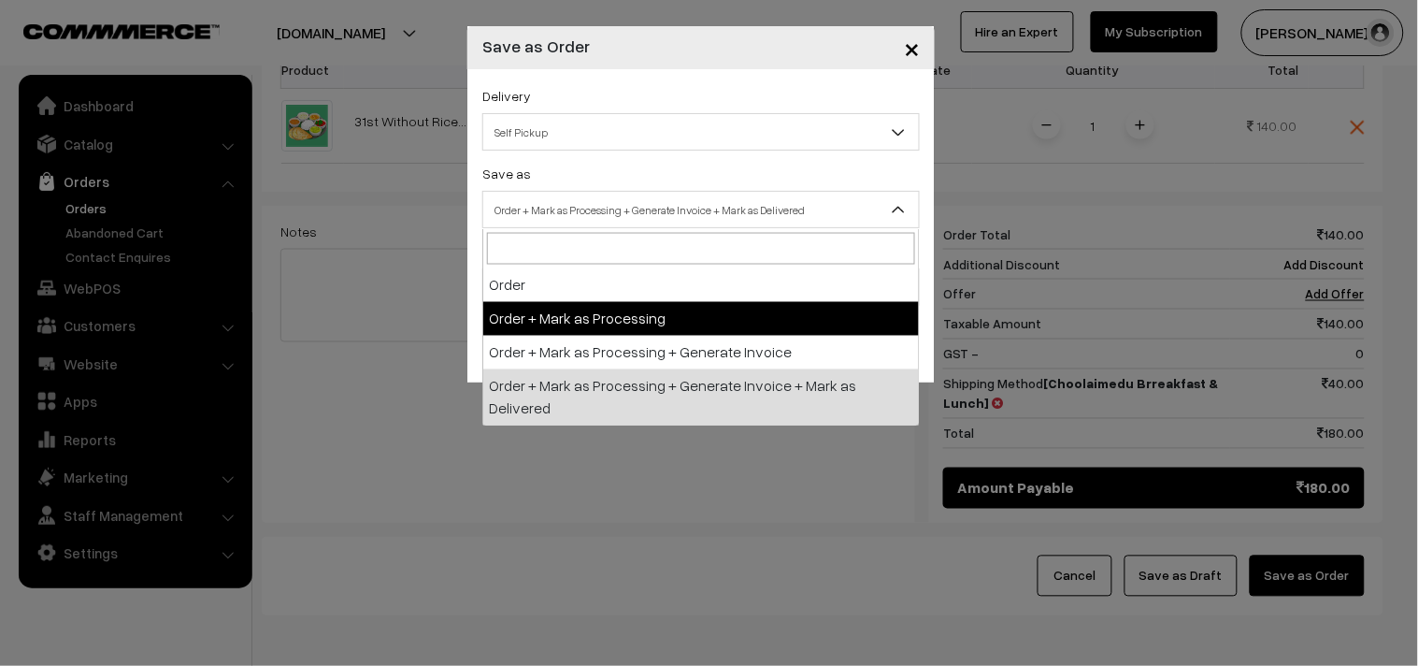
select select "3"
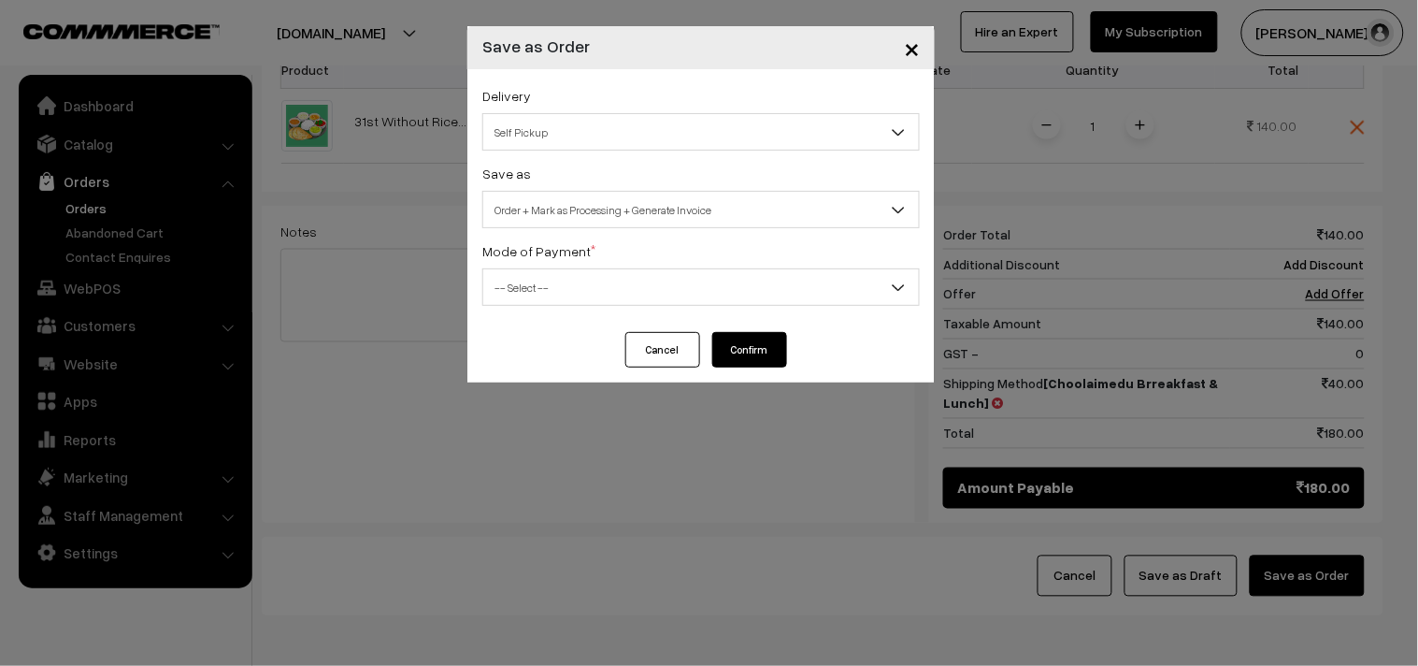
click at [576, 306] on div "Delivery Self Pickup Choolaimedu Brreakfast & Lunch (₹40) (2 - 8 Business Hours…" at bounding box center [700, 200] width 467 height 263
click at [547, 275] on span "-- Select --" at bounding box center [701, 287] width 436 height 33
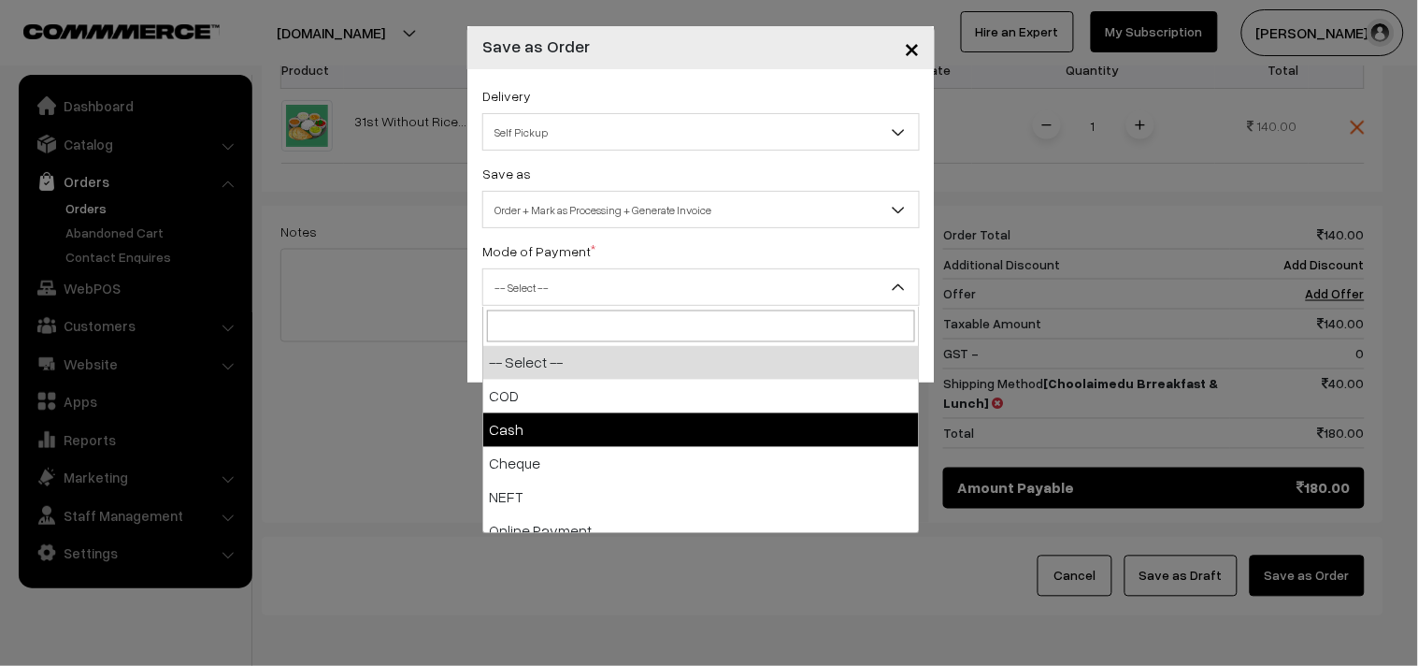
select select "2"
checkbox input "true"
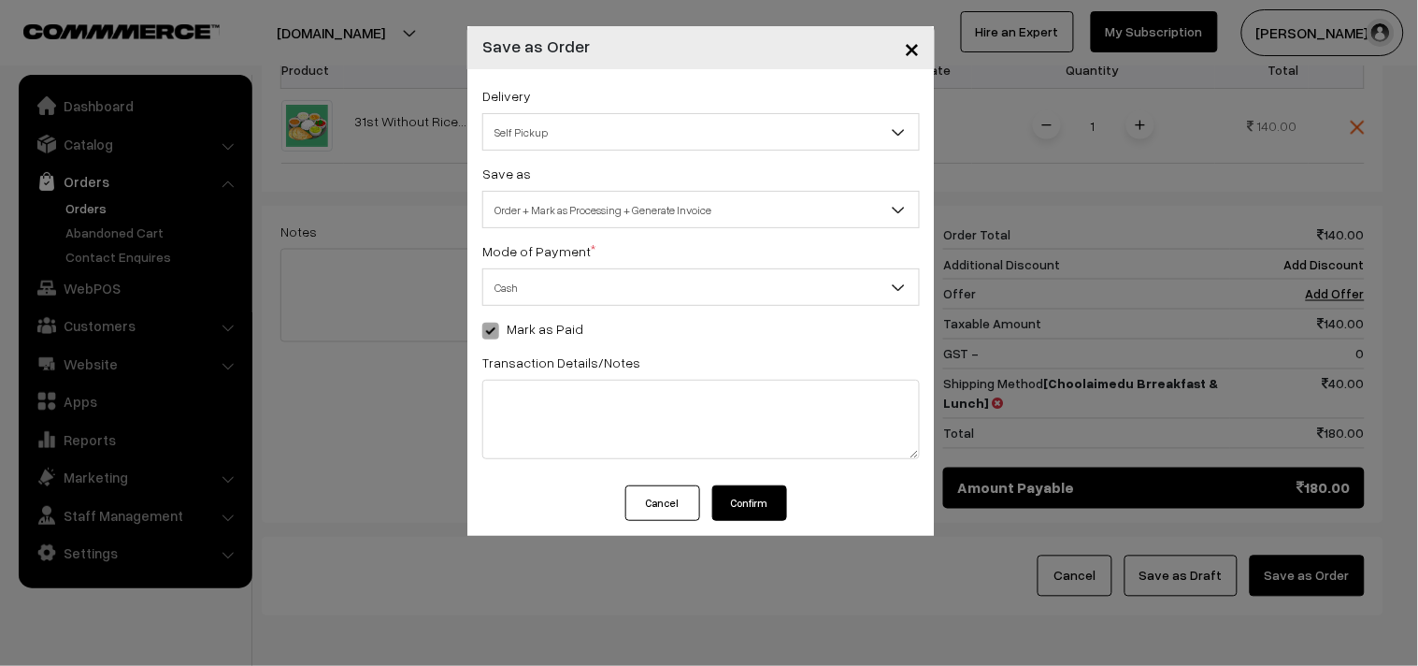
click at [774, 497] on button "Confirm" at bounding box center [749, 503] width 75 height 36
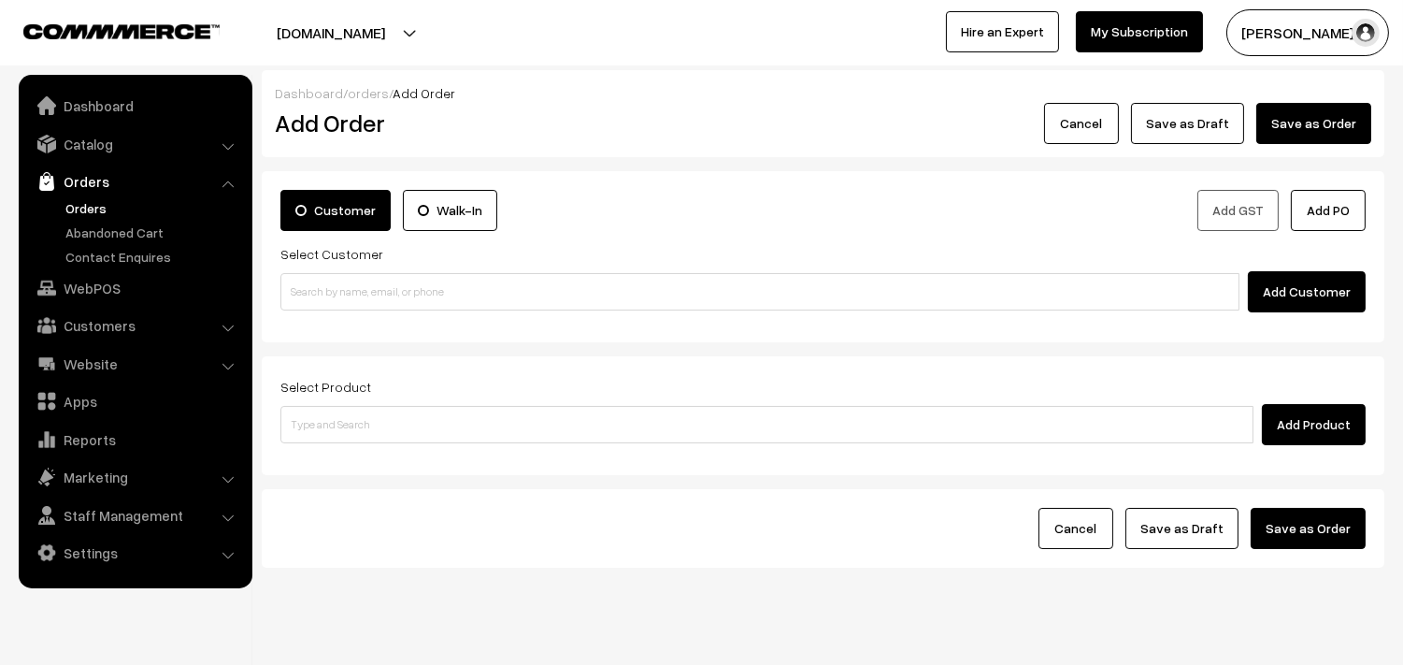
click at [77, 215] on link "Orders" at bounding box center [153, 208] width 185 height 20
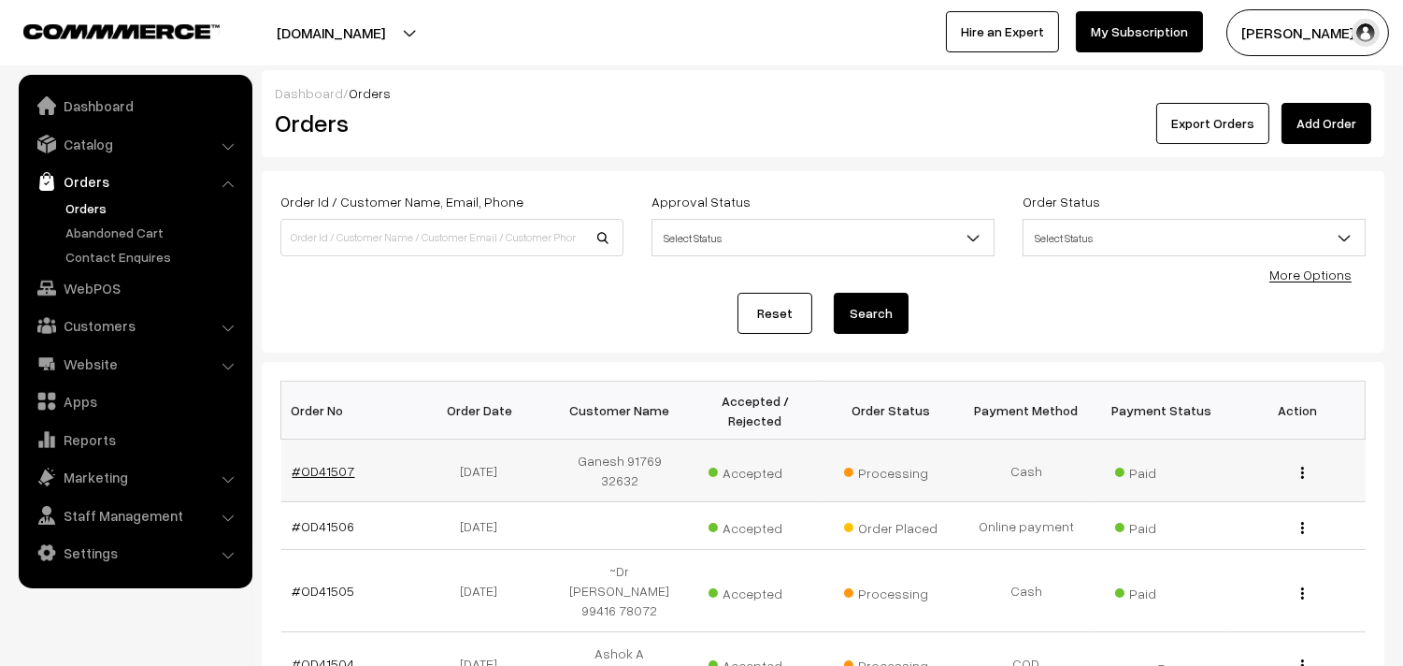
click at [320, 464] on link "#OD41507" at bounding box center [324, 471] width 63 height 16
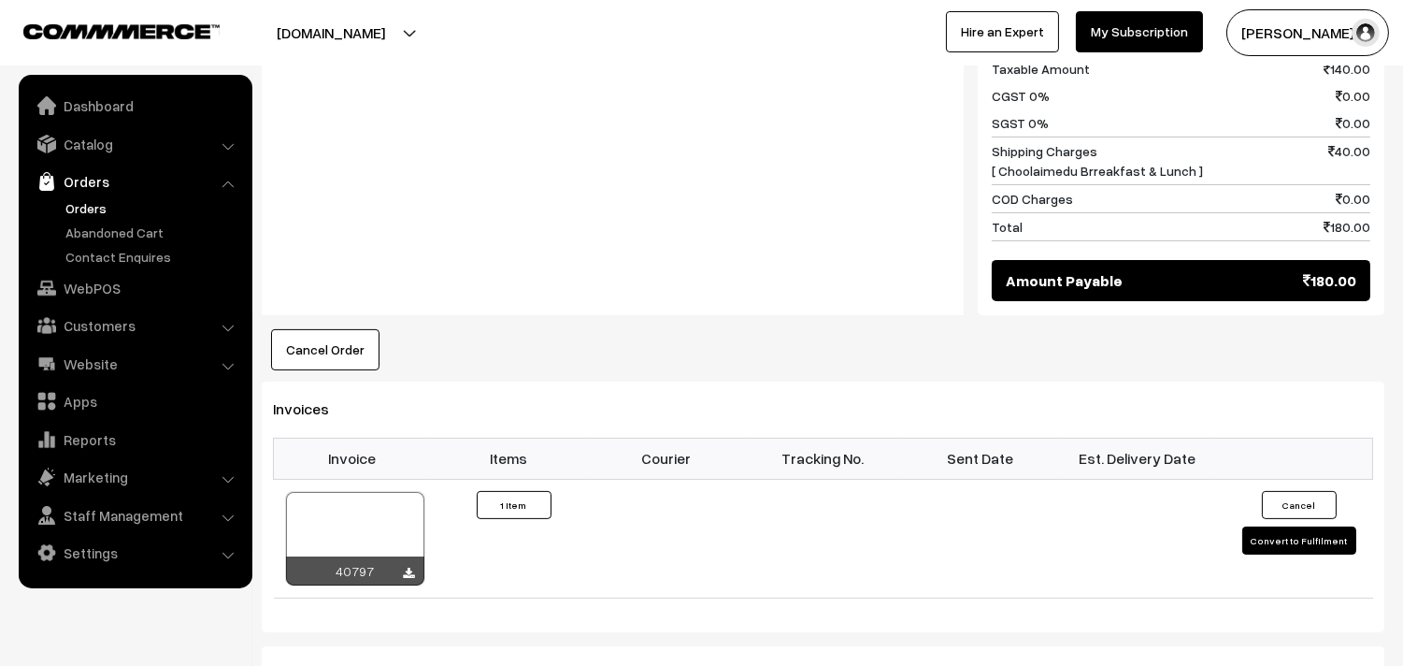
scroll to position [935, 0]
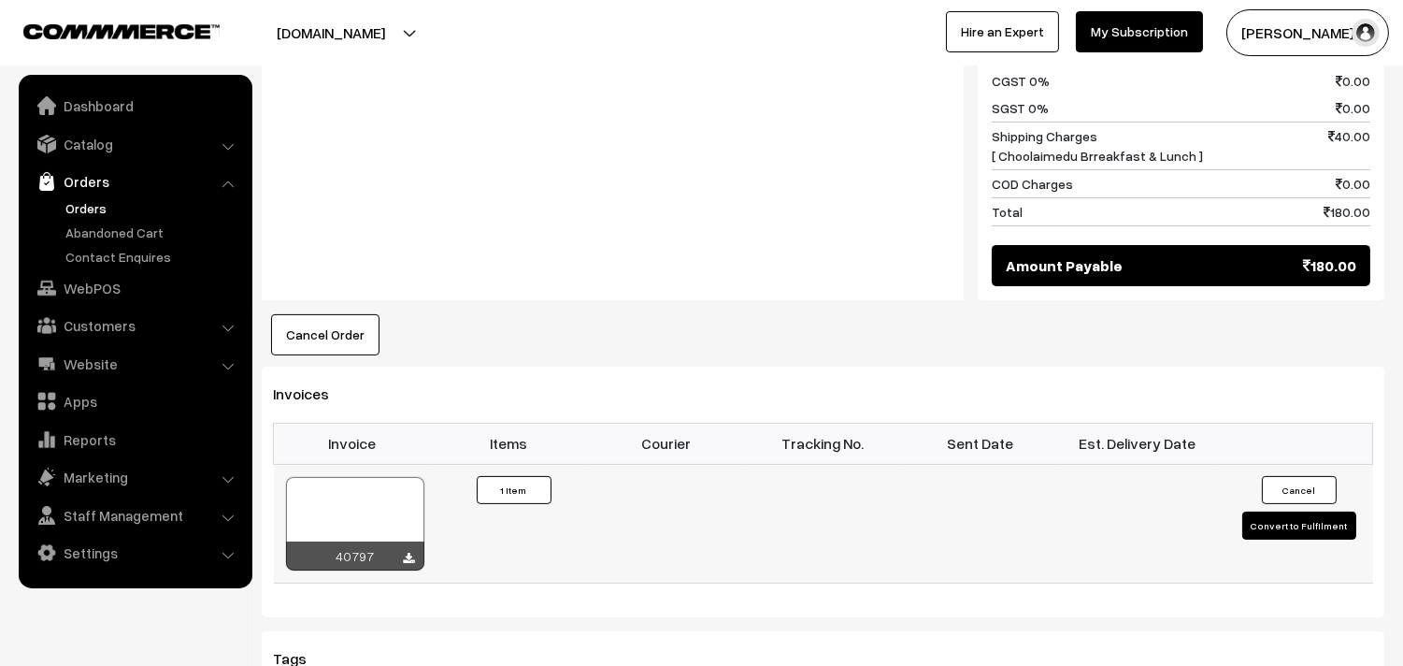
click at [356, 498] on div at bounding box center [355, 523] width 138 height 93
click at [100, 181] on link "Orders" at bounding box center [134, 182] width 222 height 34
click at [84, 216] on link "Orders" at bounding box center [153, 208] width 185 height 20
click at [86, 210] on link "Orders" at bounding box center [153, 208] width 185 height 20
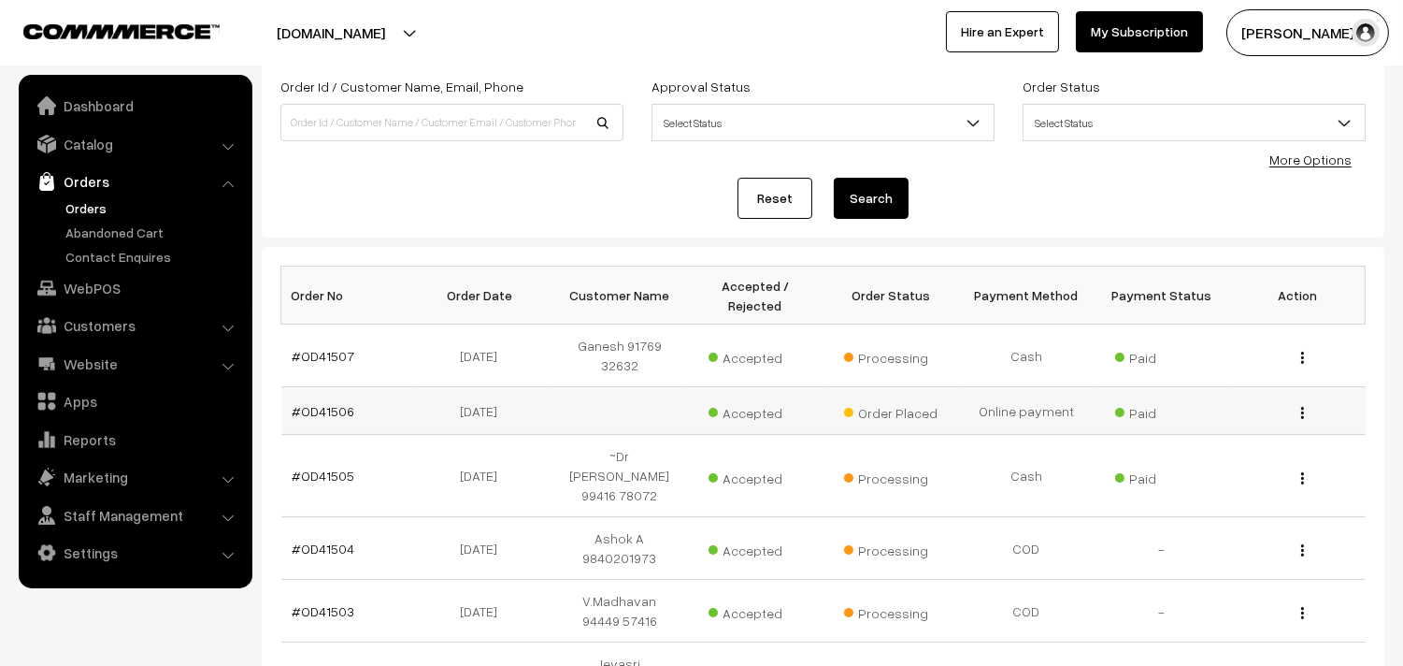
scroll to position [208, 0]
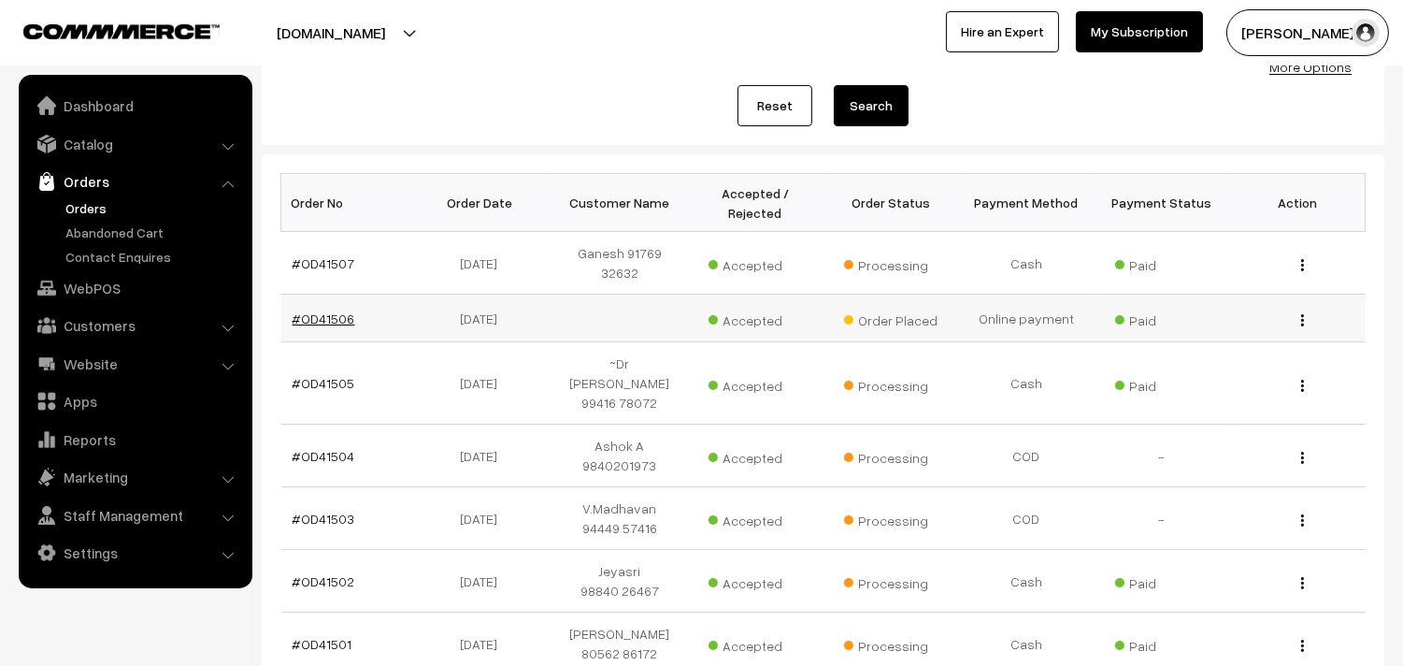
click at [320, 316] on link "#OD41506" at bounding box center [324, 318] width 63 height 16
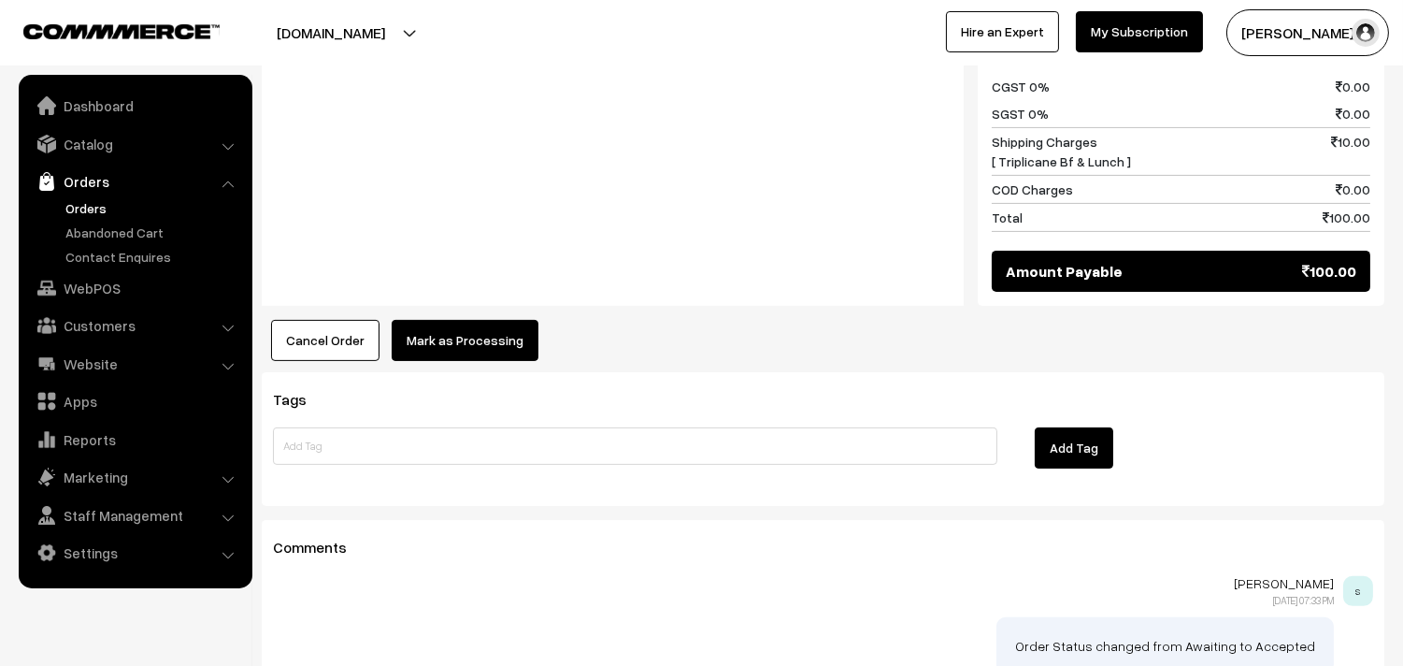
click at [484, 329] on button "Mark as Processing" at bounding box center [465, 340] width 147 height 41
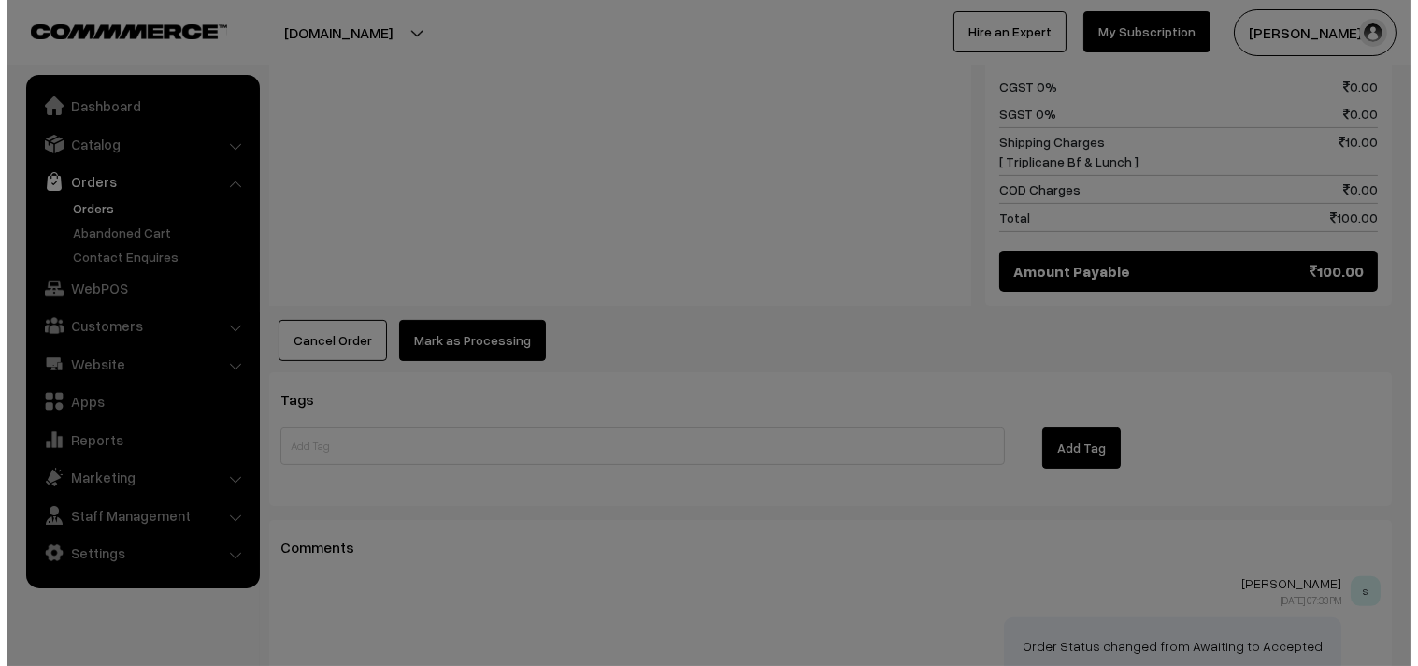
scroll to position [1042, 0]
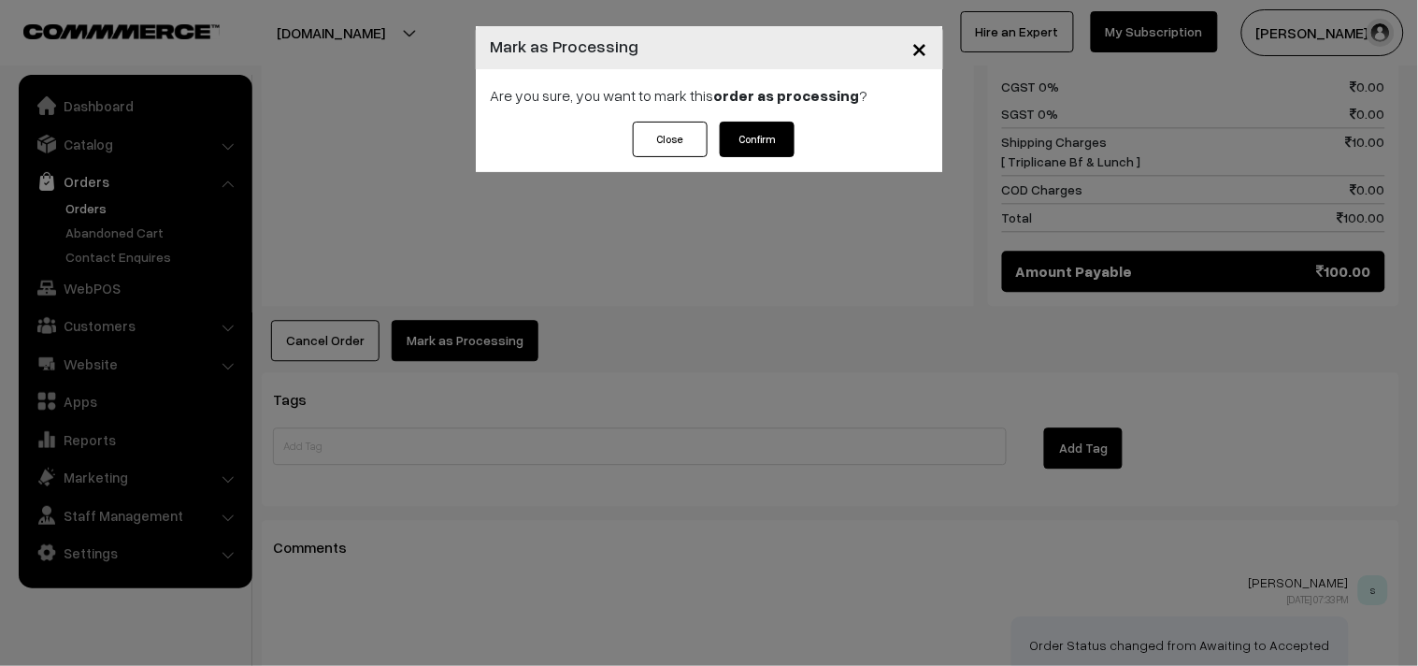
click at [767, 119] on div "Are you sure, you want to mark this order as processing ?" at bounding box center [709, 95] width 467 height 52
click at [742, 141] on button "Confirm" at bounding box center [757, 140] width 75 height 36
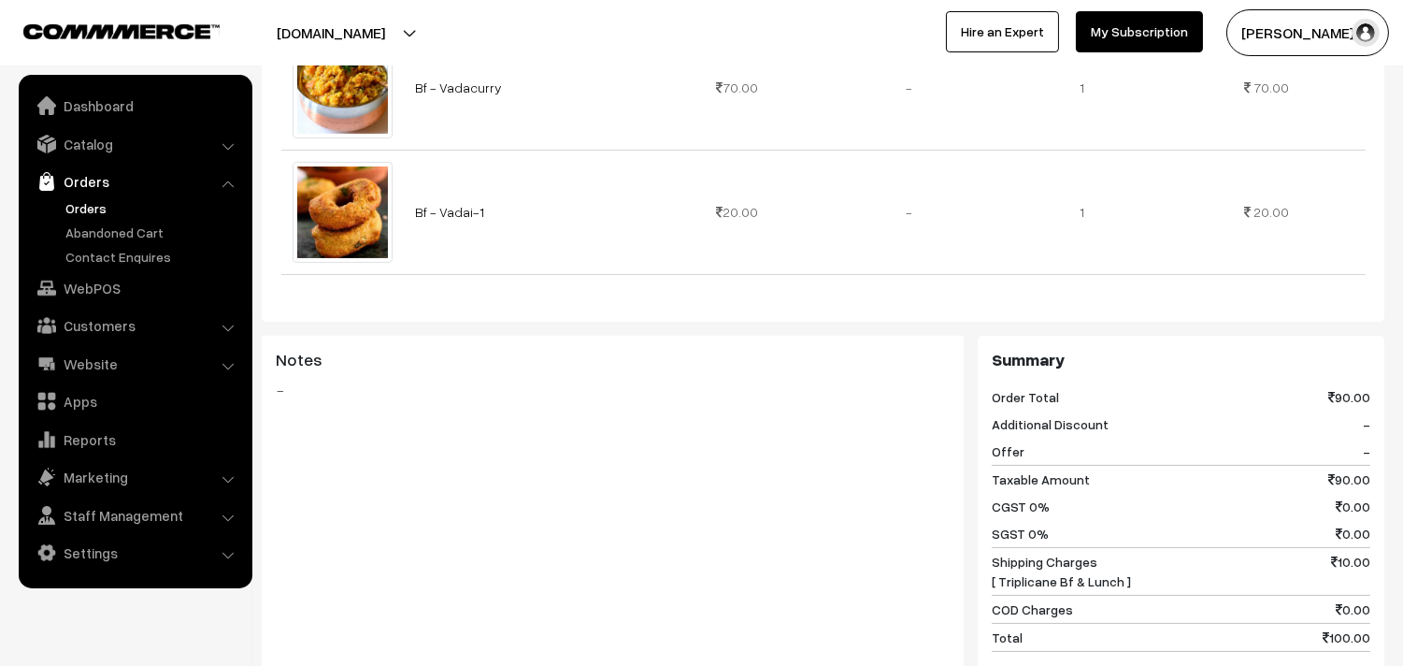
scroll to position [830, 0]
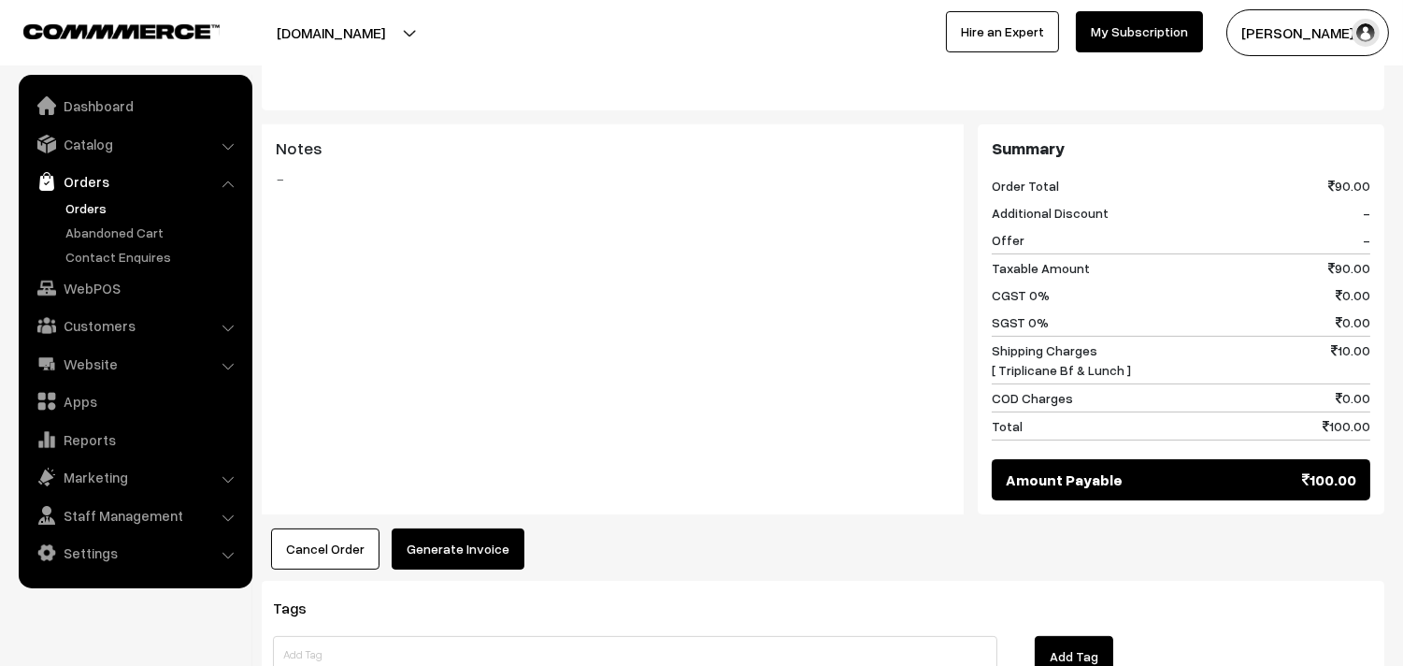
click at [450, 577] on div "Dashboard / orders / View Order View Order (# OD41506) Go Back Ordered on [DATE…" at bounding box center [823, 80] width 1123 height 1680
click at [455, 556] on button "Generate Invoice" at bounding box center [458, 548] width 133 height 41
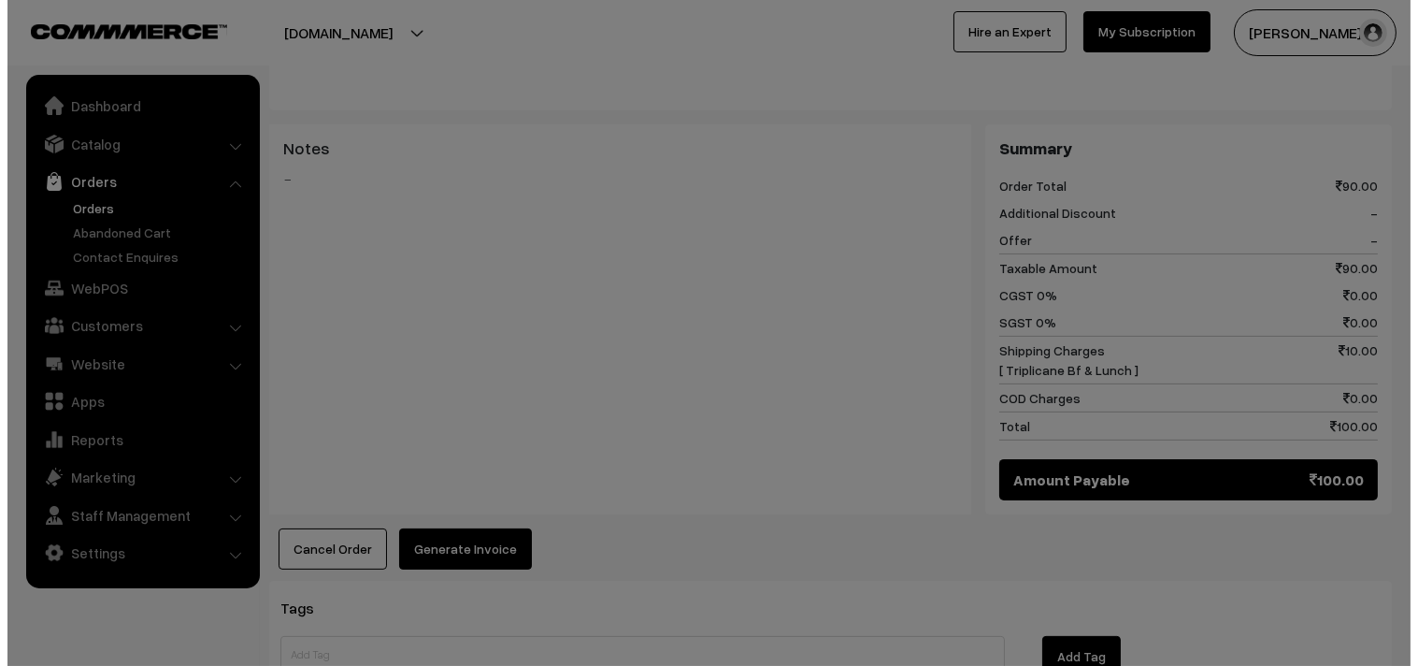
scroll to position [833, 0]
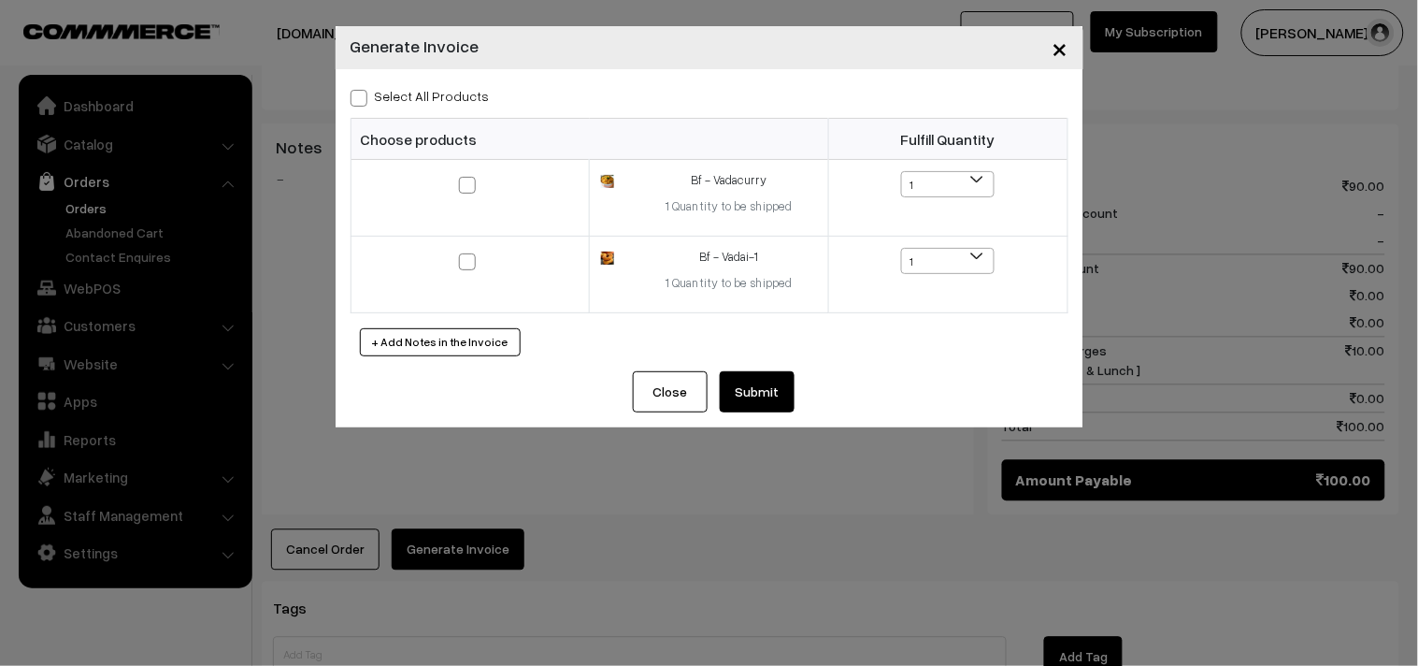
click at [409, 89] on label "Select All Products" at bounding box center [420, 96] width 139 height 20
click at [363, 89] on input "Select All Products" at bounding box center [357, 95] width 12 height 12
checkbox input "true"
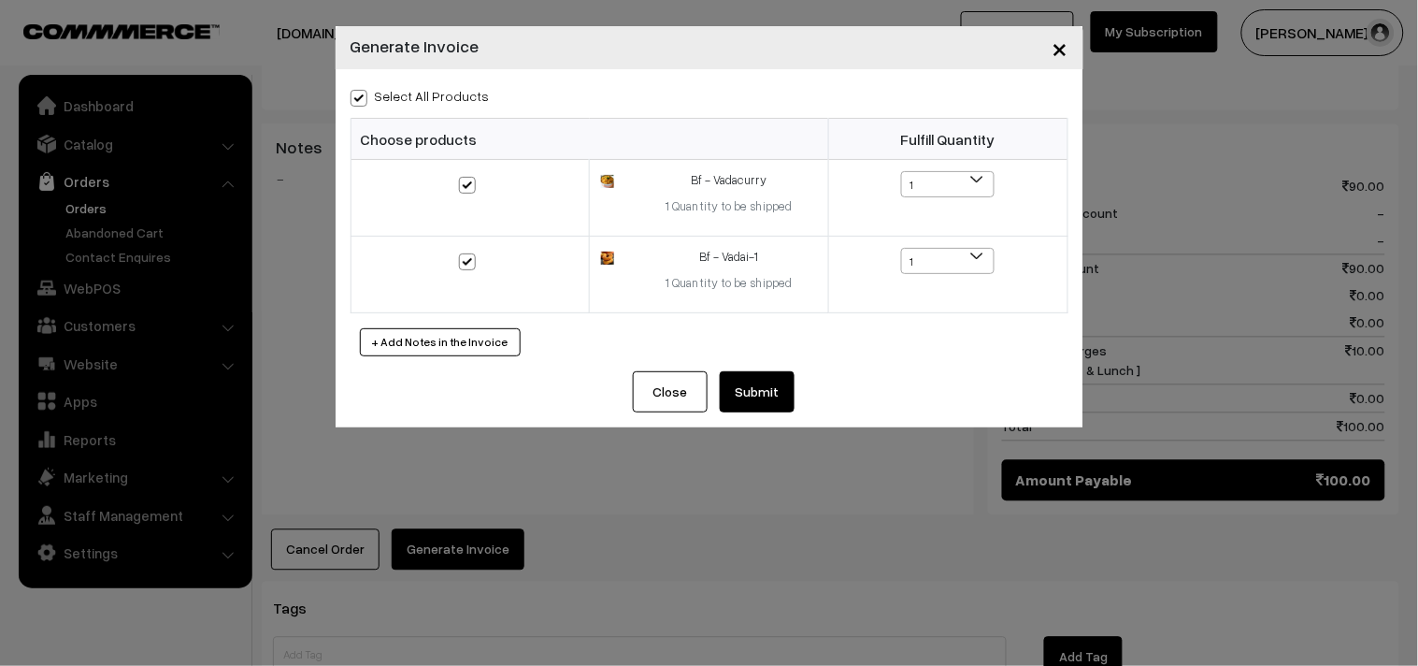
click at [751, 388] on button "Submit" at bounding box center [757, 391] width 75 height 41
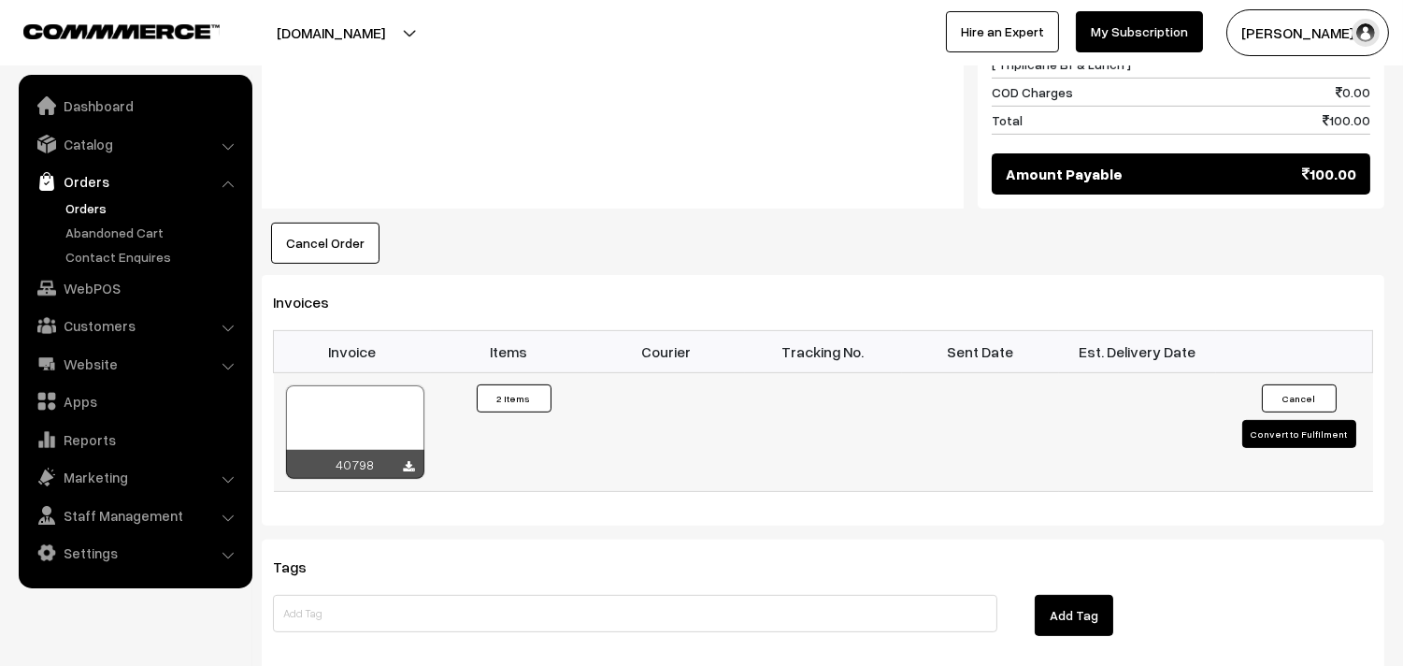
scroll to position [1142, 0]
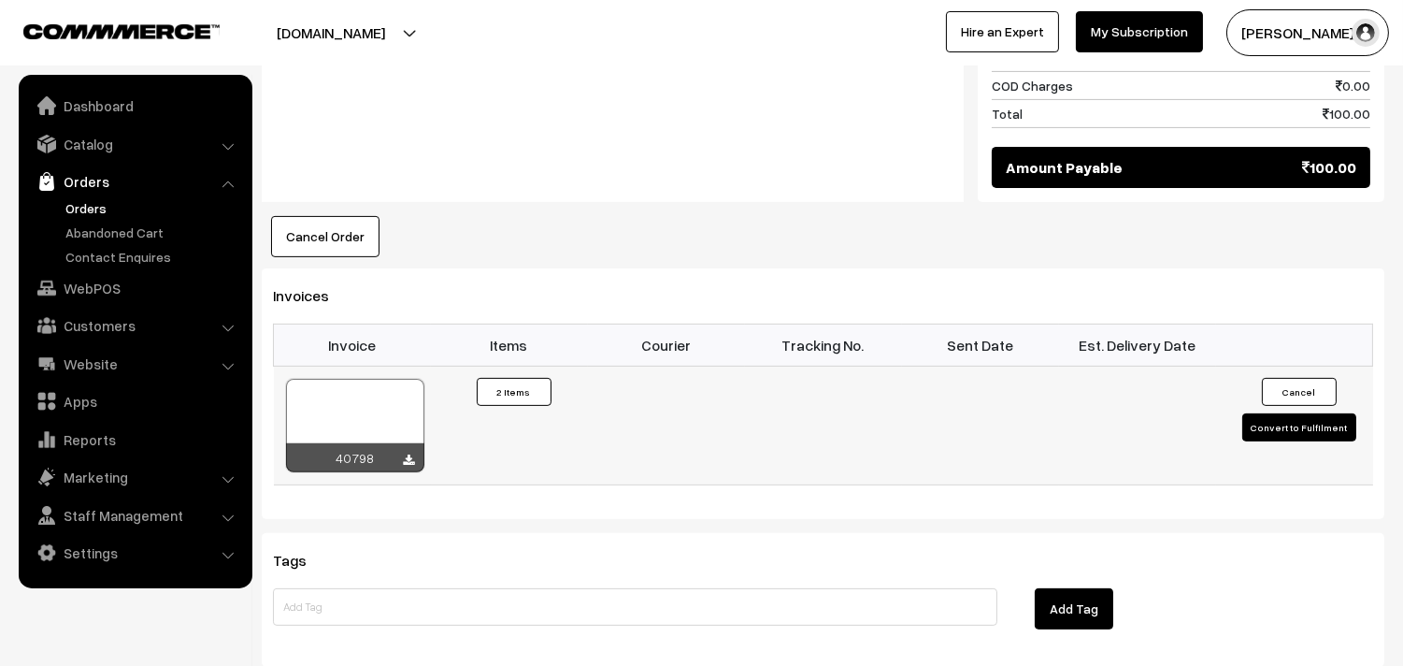
click at [313, 409] on div at bounding box center [355, 425] width 138 height 93
click at [87, 207] on link "Orders" at bounding box center [153, 208] width 185 height 20
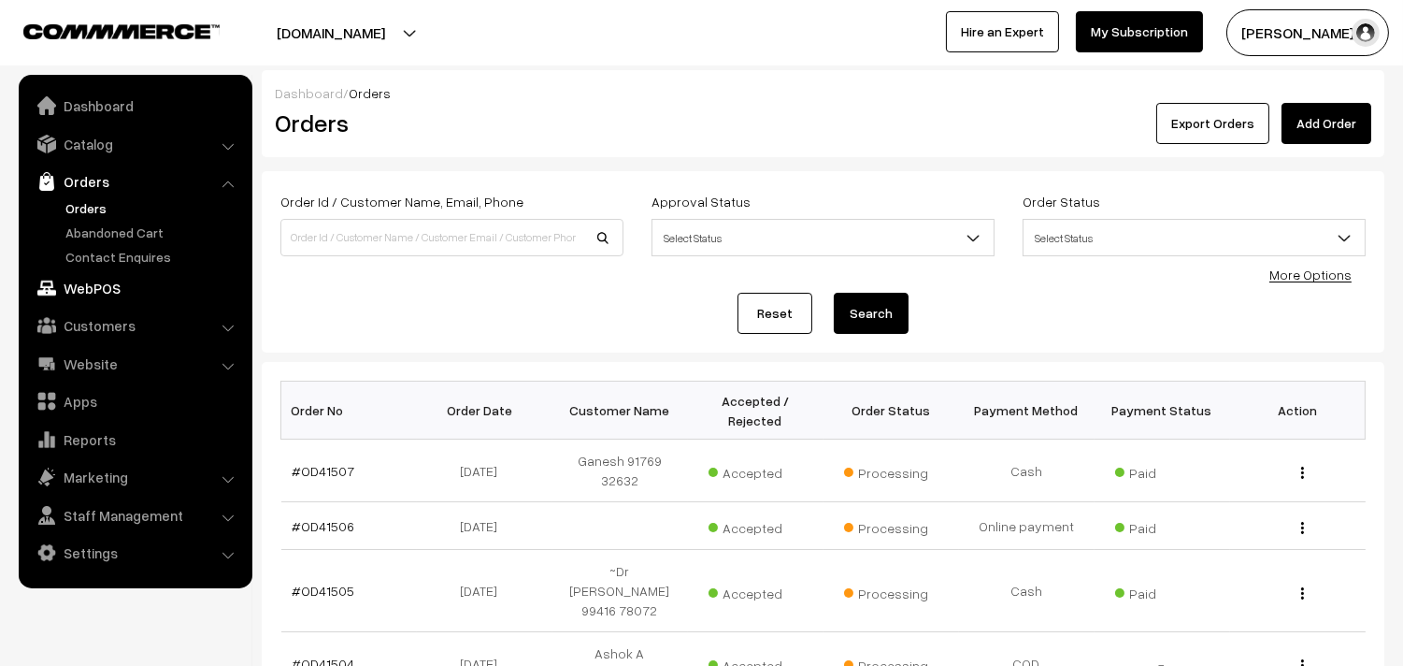
click at [129, 284] on link "WebPOS" at bounding box center [134, 288] width 222 height 34
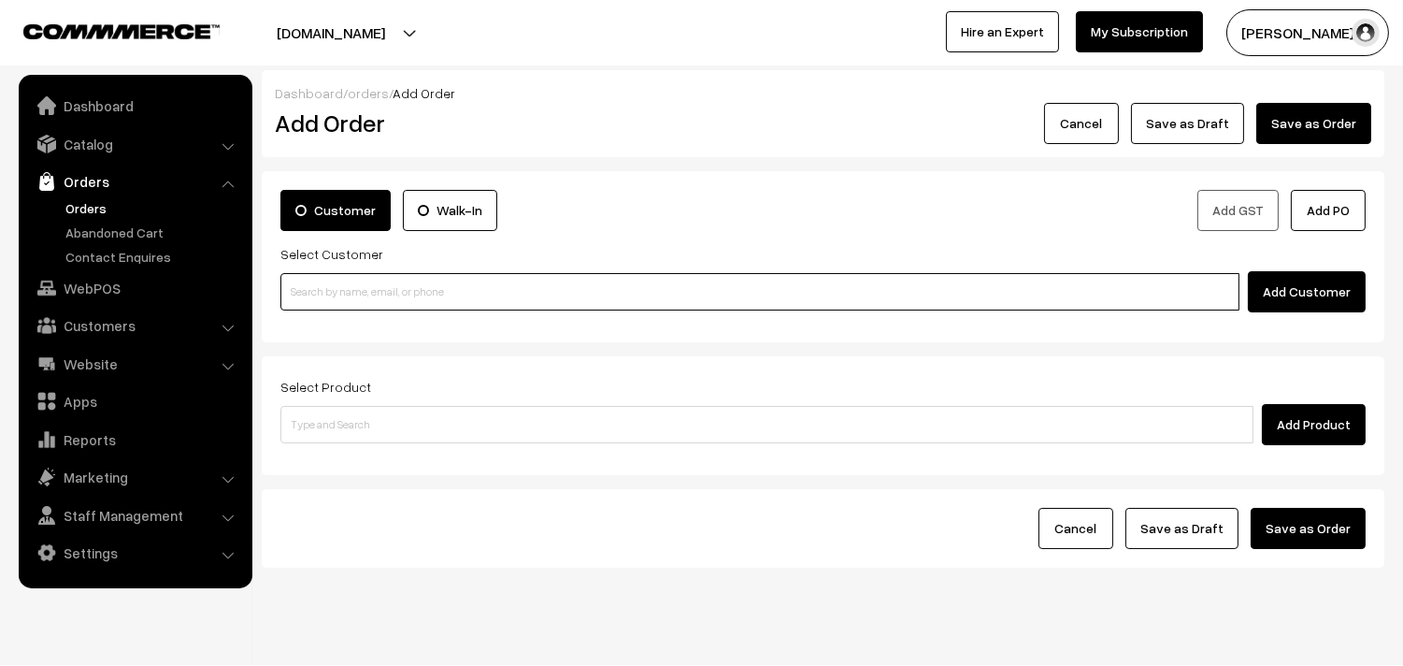
click at [435, 284] on input at bounding box center [759, 291] width 959 height 37
paste input "9500029491)"
type input "Sundarajan 9500029491 [9500029491]"
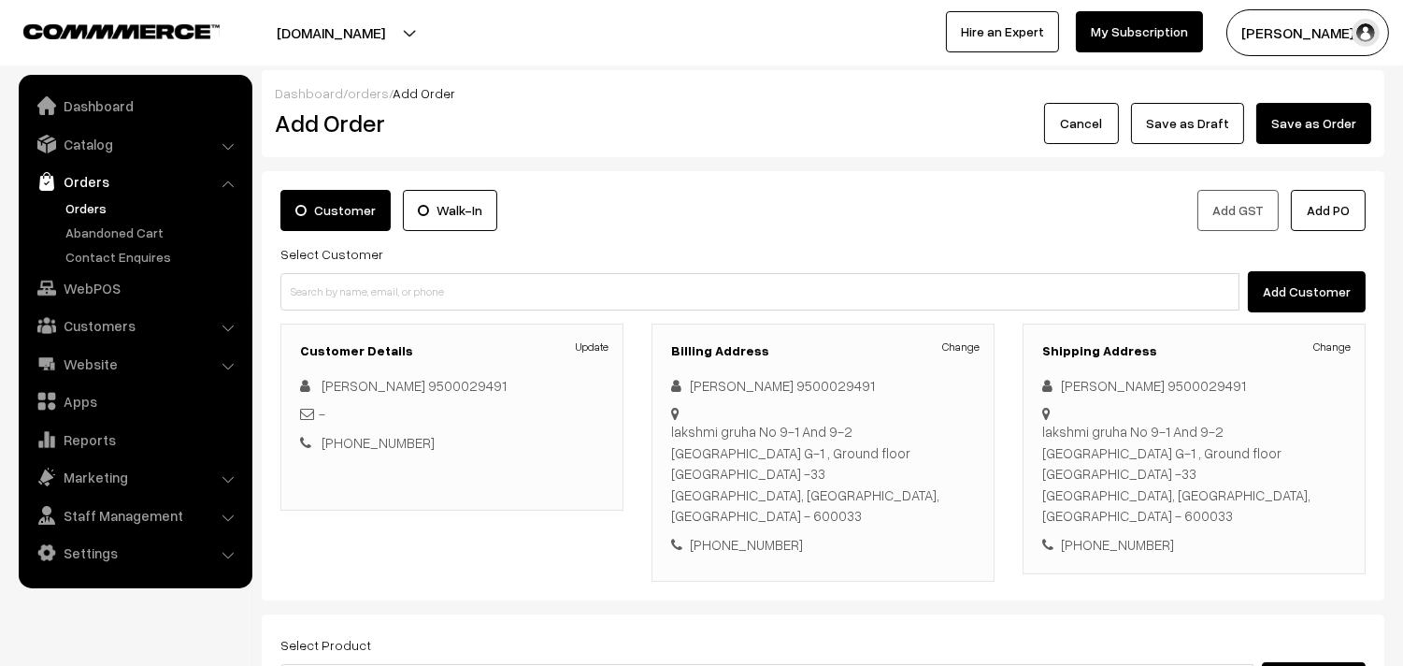
scroll to position [254, 0]
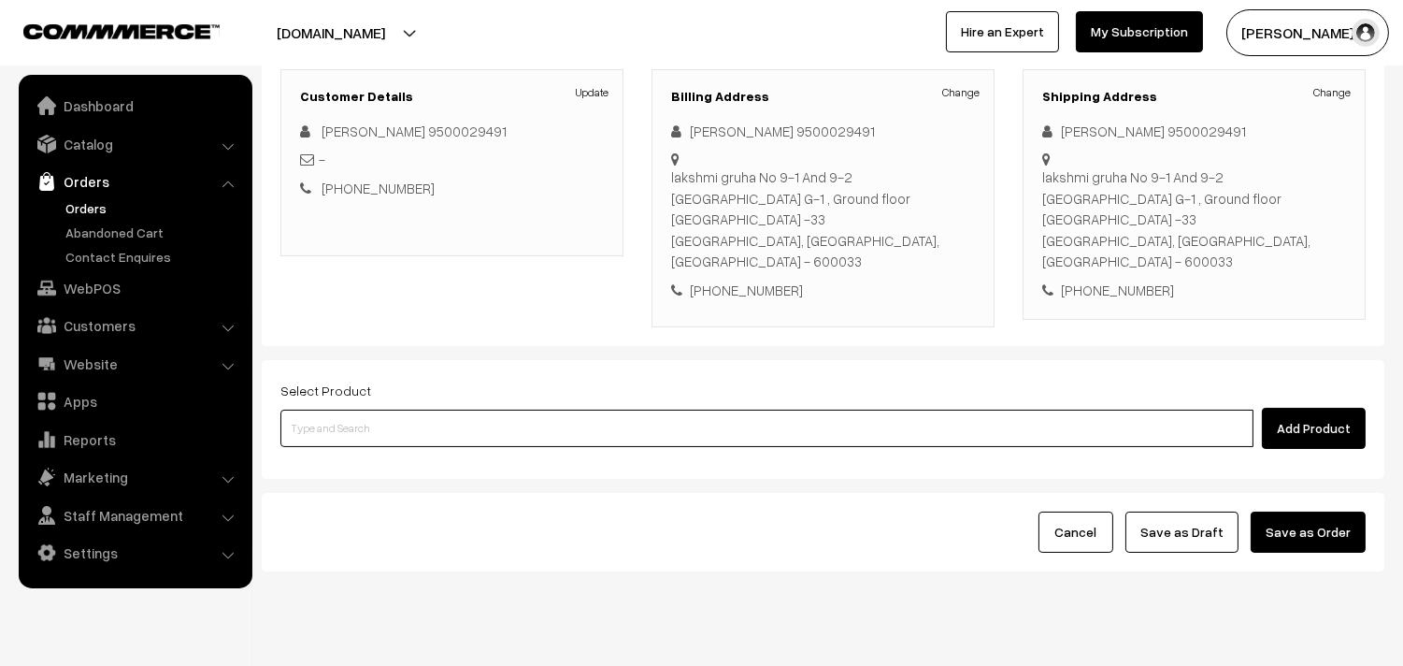
click at [494, 409] on input at bounding box center [766, 427] width 973 height 37
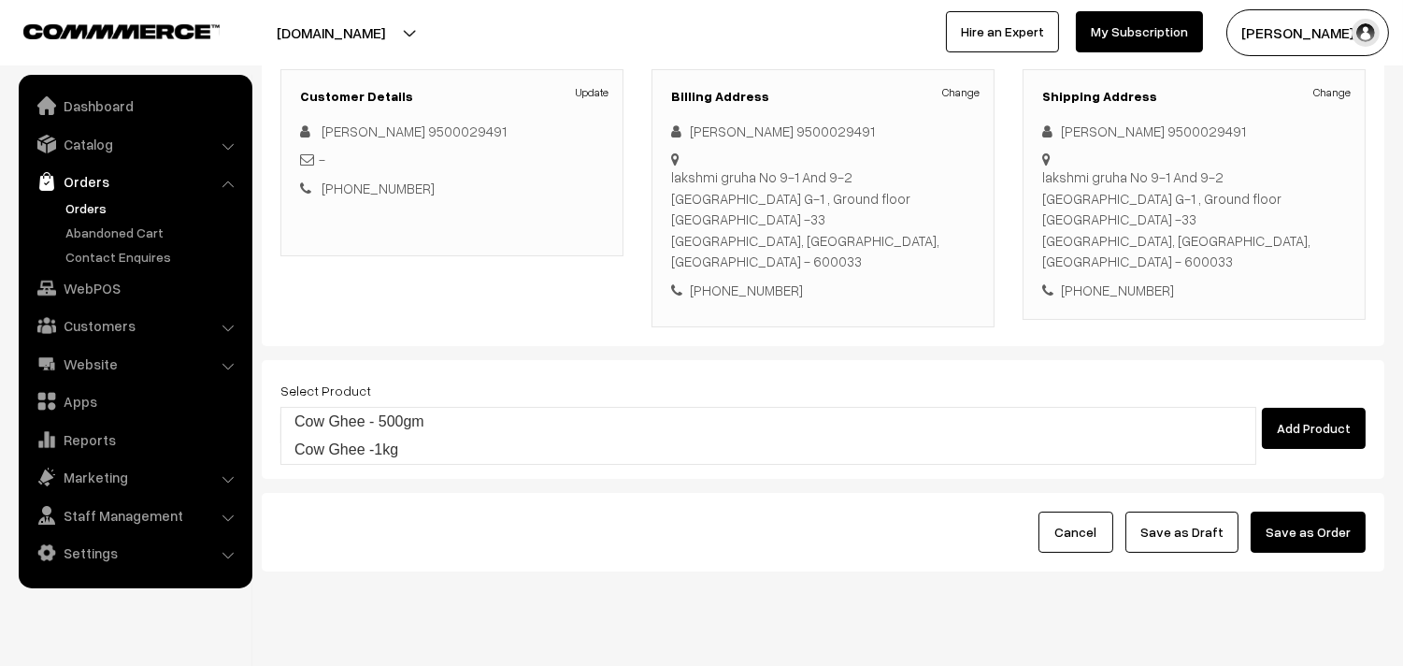
type input "Cow Ghee - 500gm"
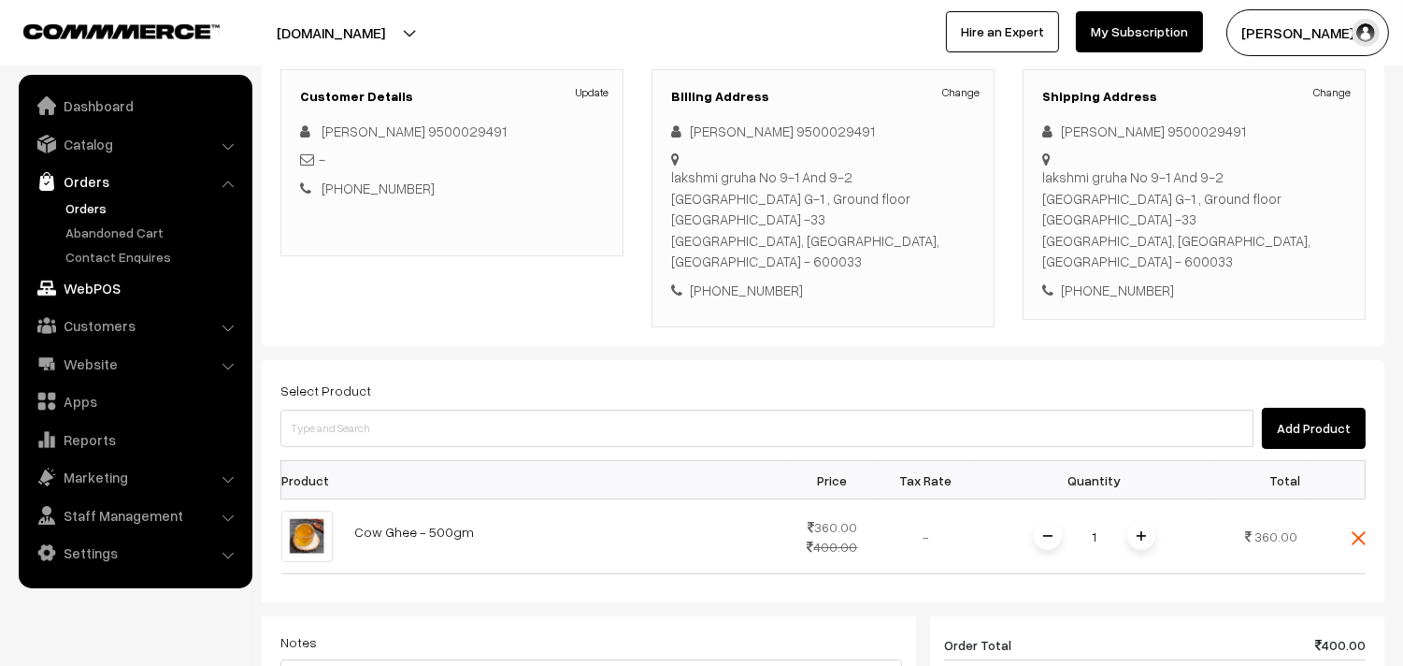
click at [108, 286] on link "WebPOS" at bounding box center [134, 288] width 222 height 34
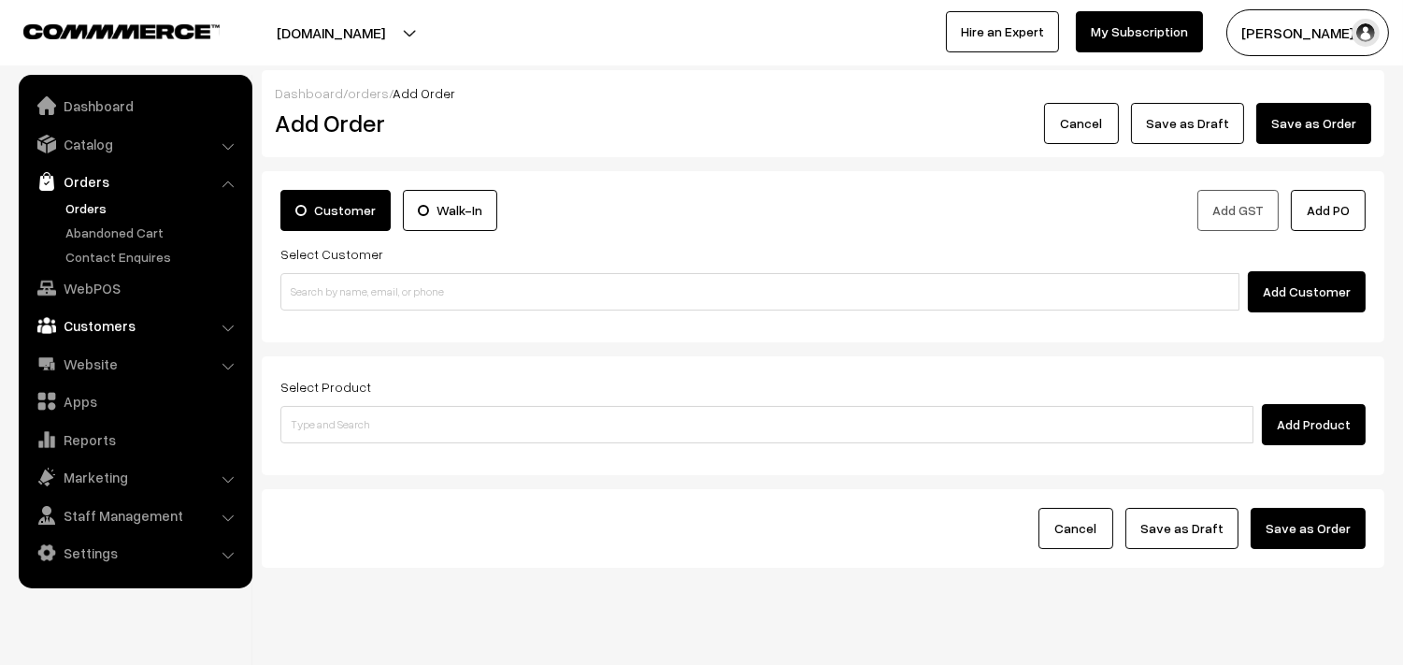
click at [104, 330] on link "Customers" at bounding box center [134, 325] width 222 height 34
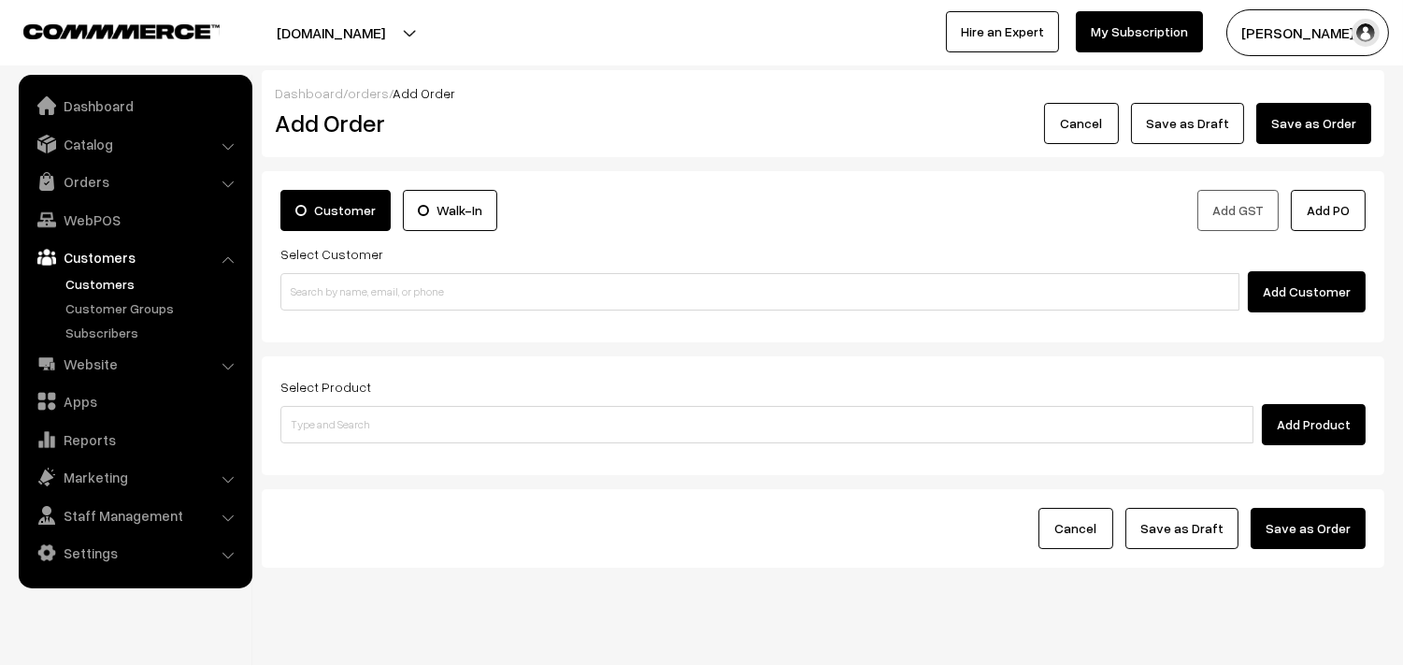
click at [115, 282] on link "Customers" at bounding box center [153, 284] width 185 height 20
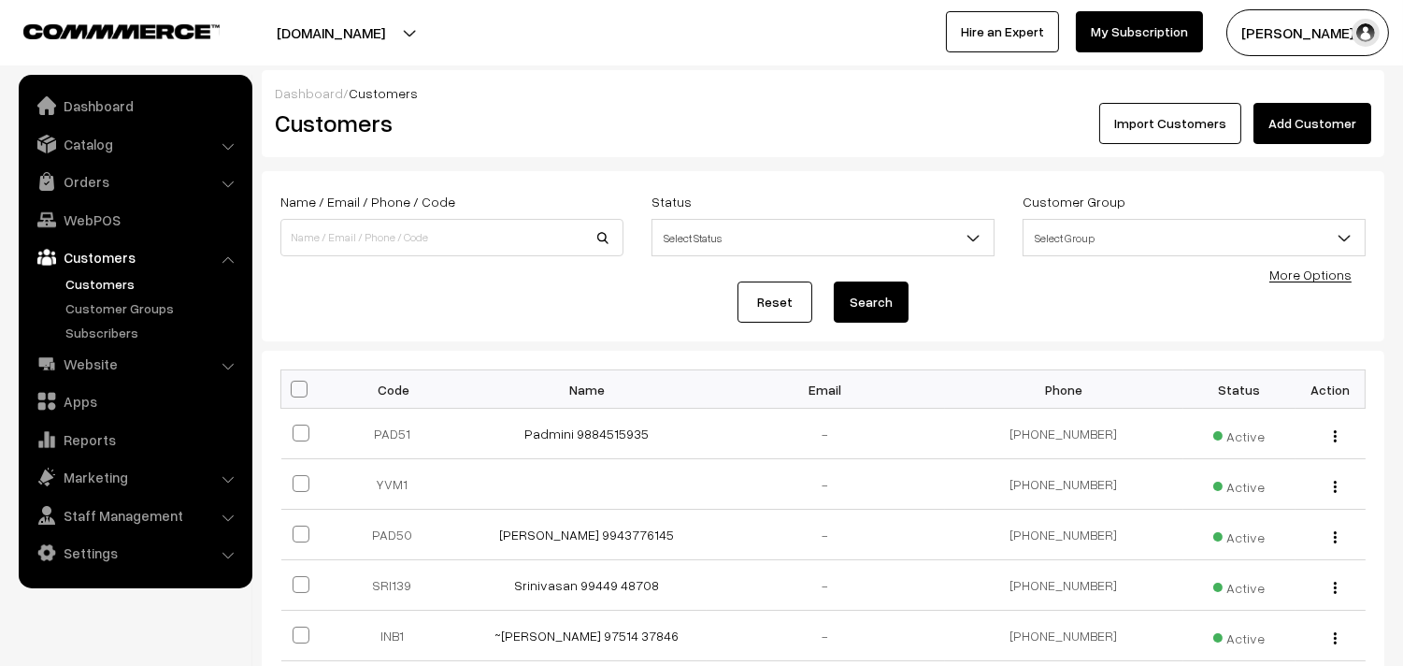
click at [1320, 122] on link "Add Customer" at bounding box center [1313, 123] width 118 height 41
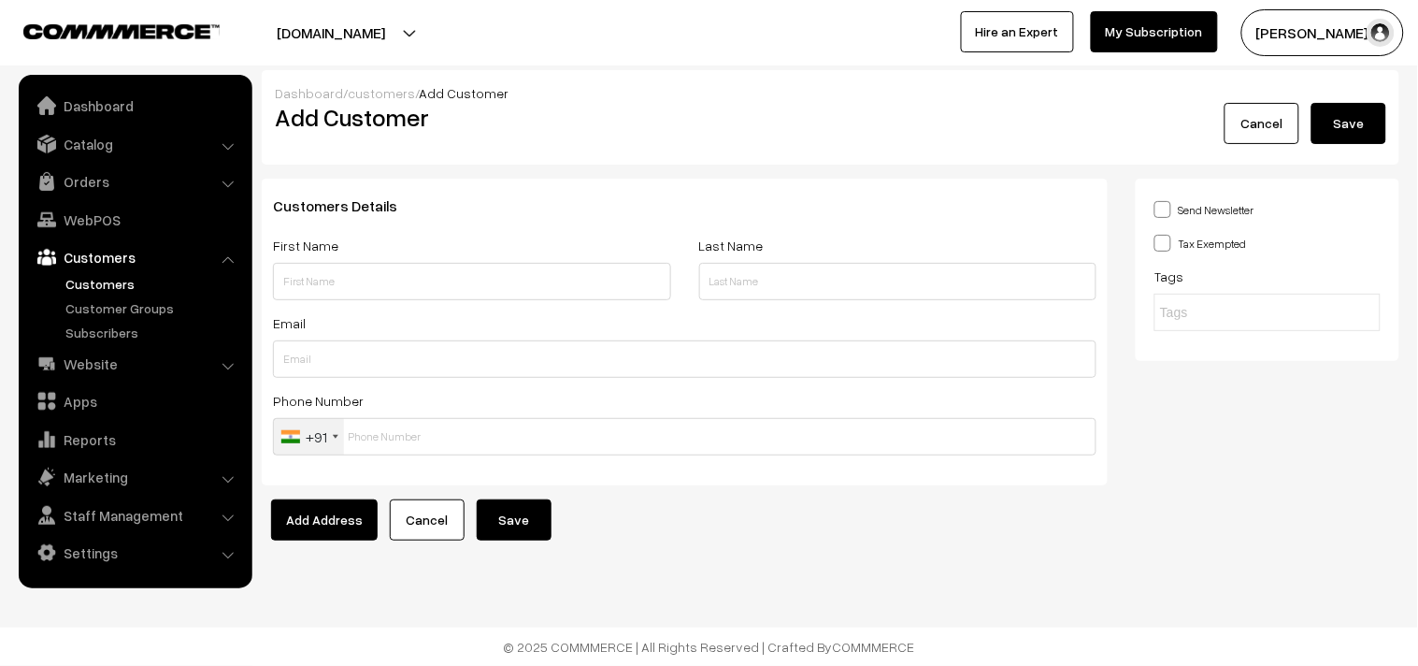
click at [338, 282] on input "text" at bounding box center [472, 281] width 398 height 37
paste input "9047025805"
type input "[PERSON_NAME] 9047025805"
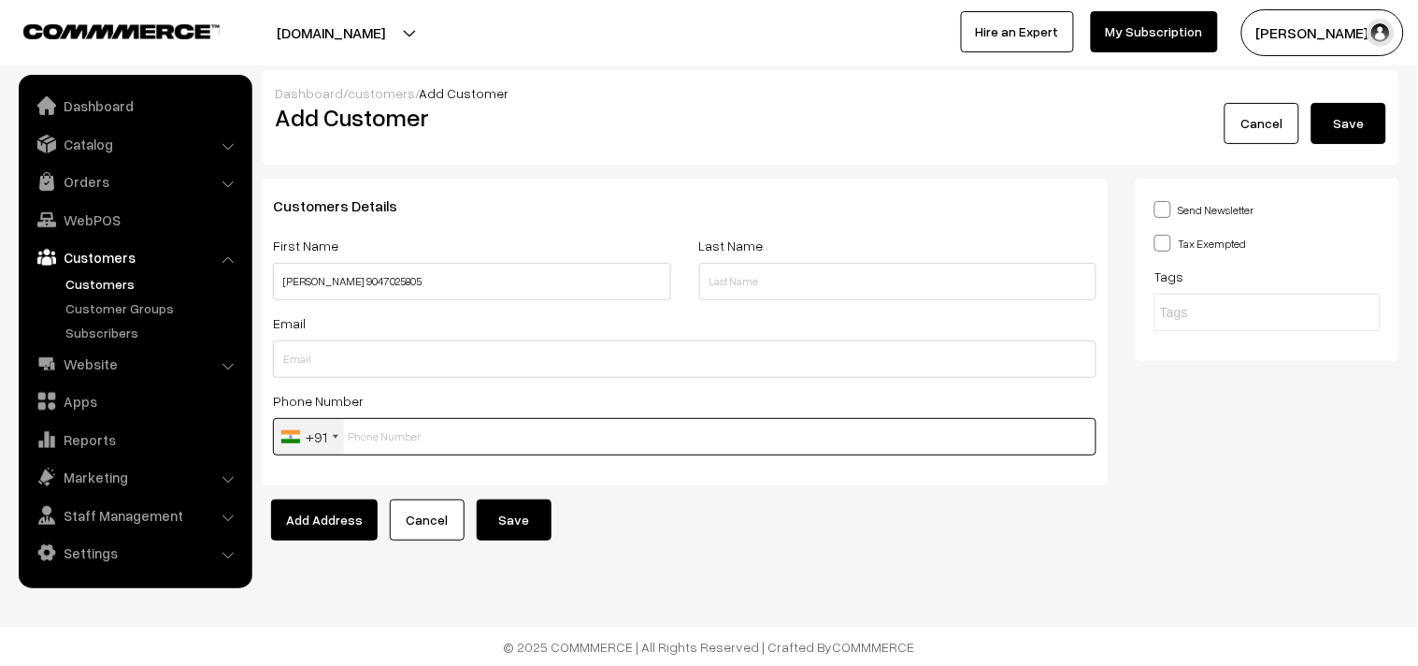
click at [424, 439] on input "text" at bounding box center [685, 436] width 824 height 37
paste input "9047025805"
type input "9047025805"
click at [538, 520] on button "Save" at bounding box center [514, 519] width 75 height 41
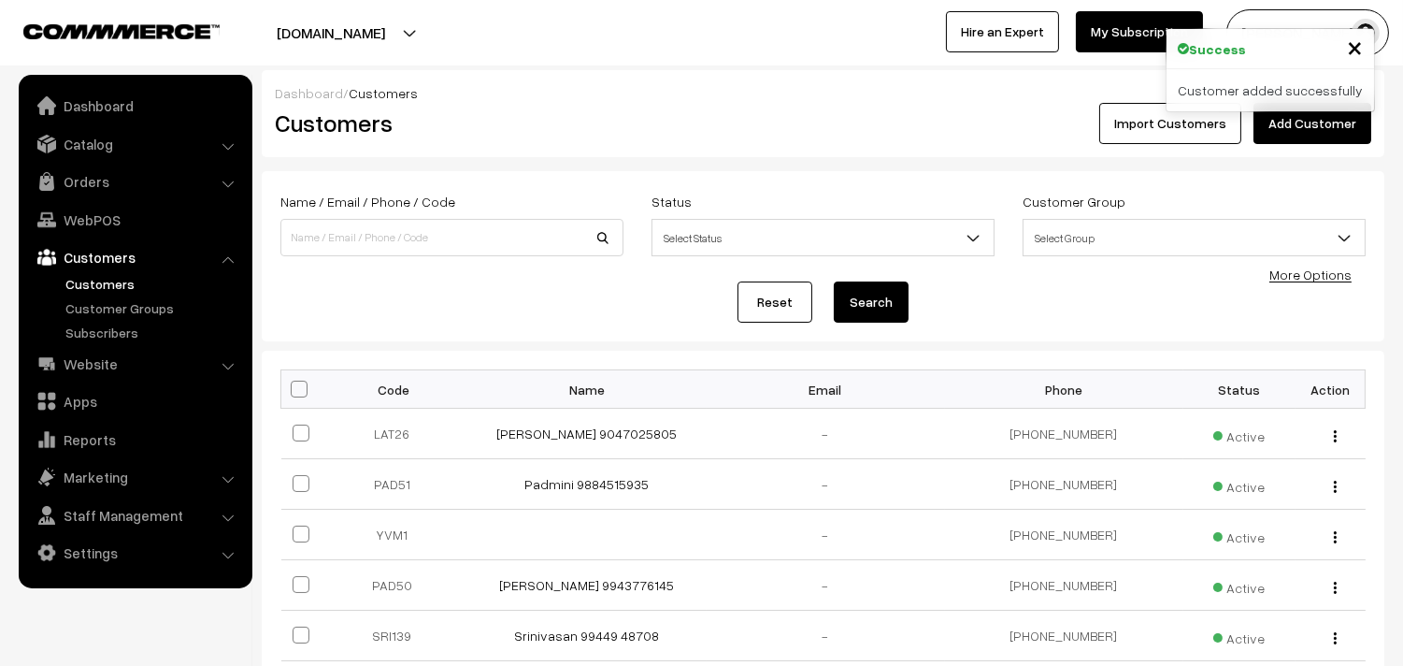
click at [578, 436] on link "[PERSON_NAME] 9047025805" at bounding box center [587, 433] width 180 height 16
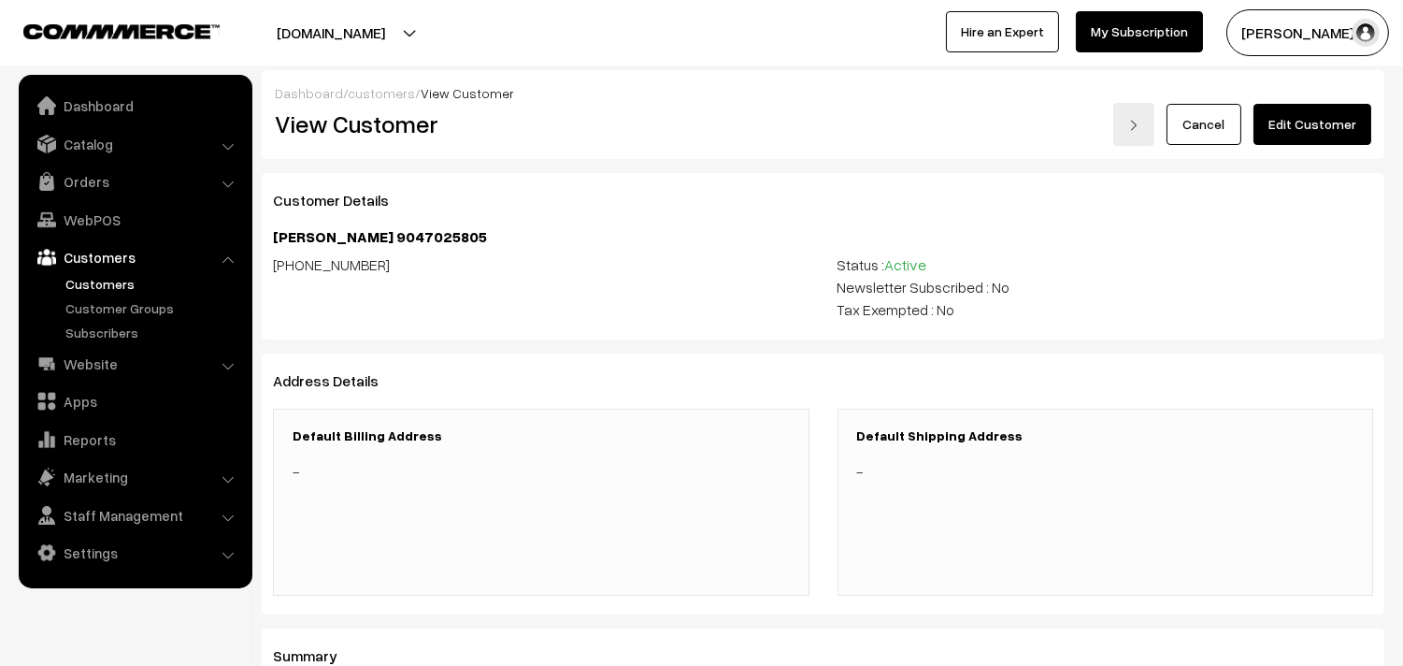
click at [1316, 131] on link "Edit Customer" at bounding box center [1313, 124] width 118 height 41
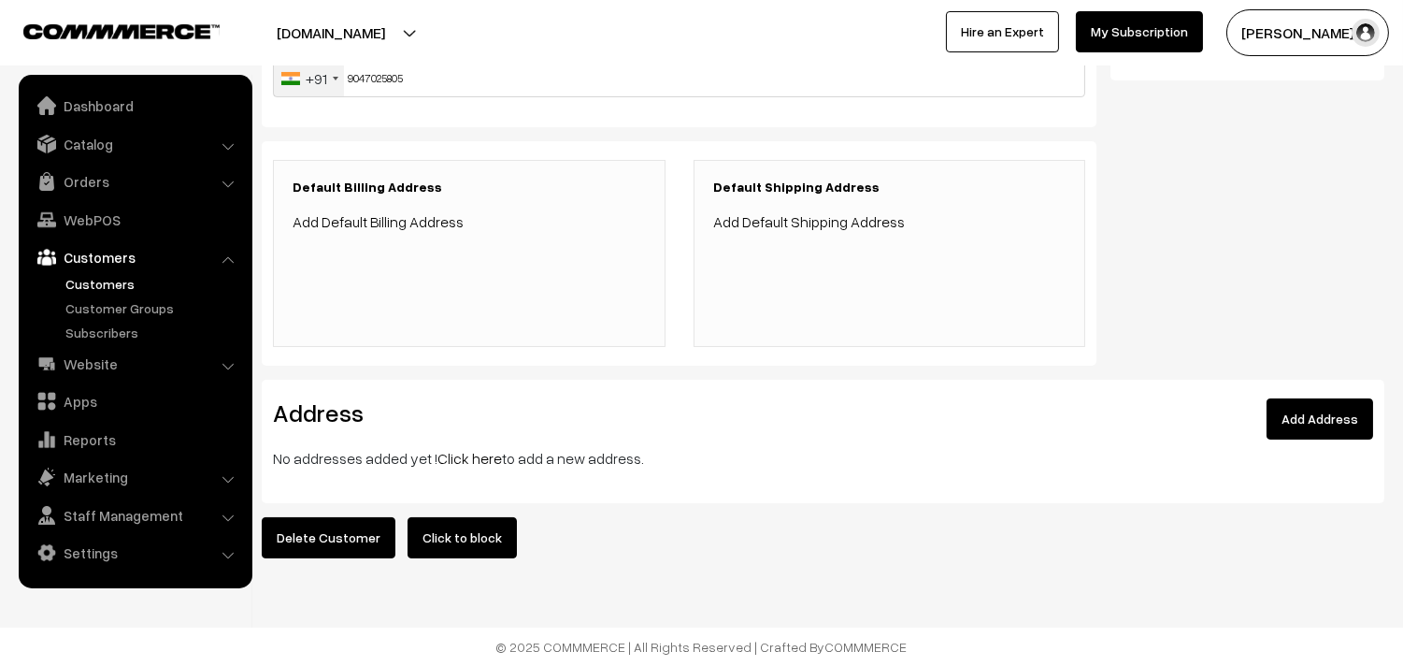
scroll to position [368, 0]
click at [494, 449] on link "Click here" at bounding box center [469, 458] width 65 height 19
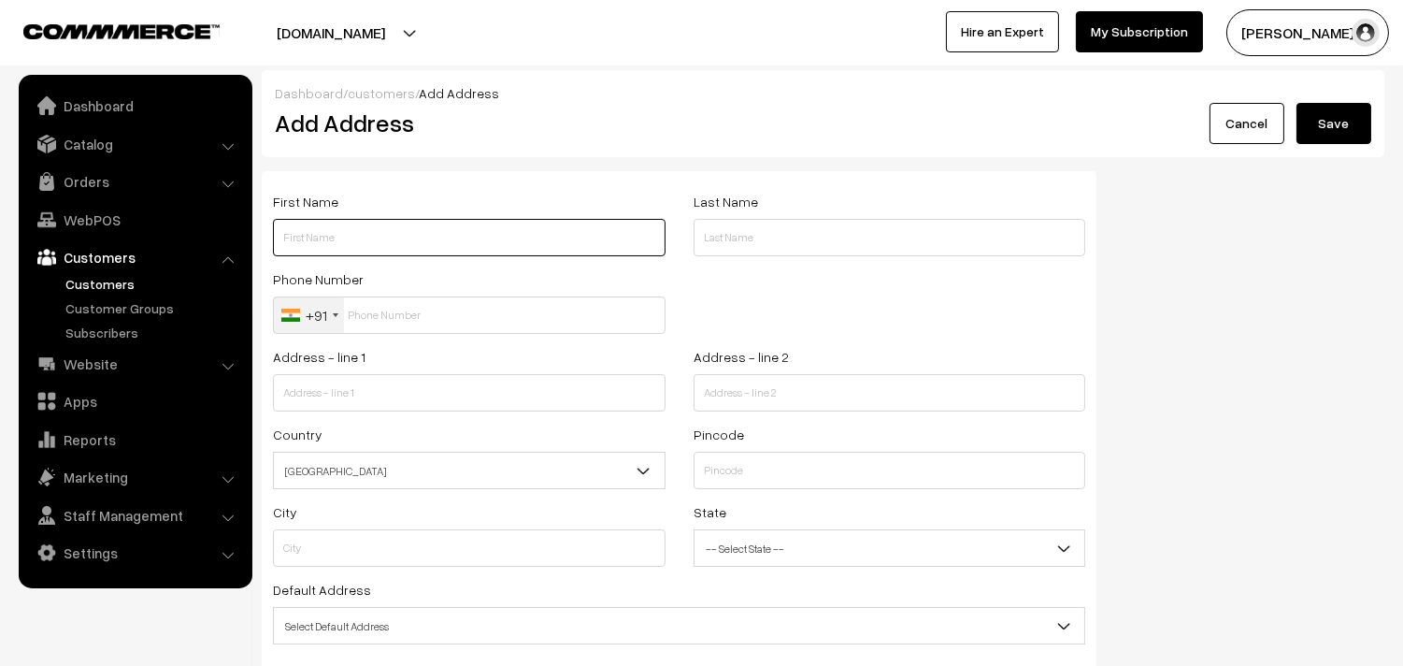
paste input "[PERSON_NAME]"
paste input "9047025805"
type input "[PERSON_NAME] 9047025805"
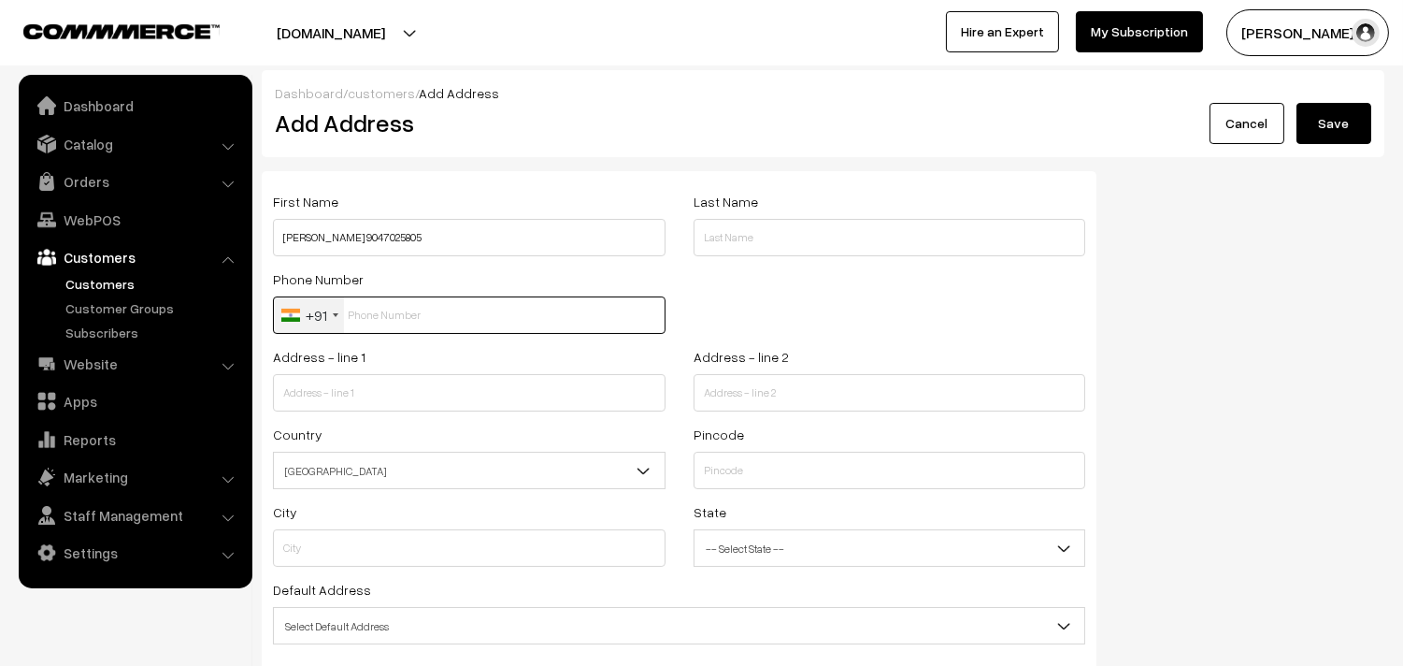
click at [389, 315] on input "text" at bounding box center [469, 314] width 393 height 37
paste input "9047025805"
type input "9047025805"
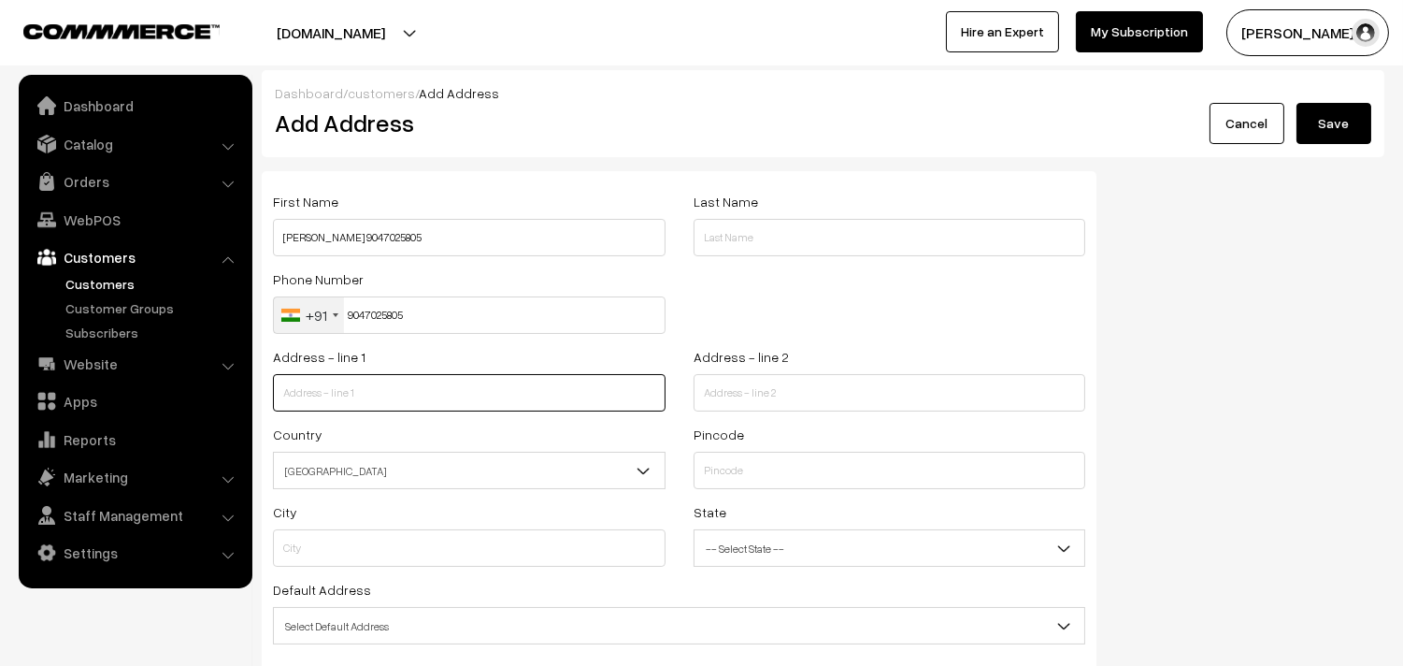
click at [381, 386] on input "text" at bounding box center [469, 392] width 393 height 37
paste input "[STREET_ADDRESS]"
type input "[STREET_ADDRESS]"
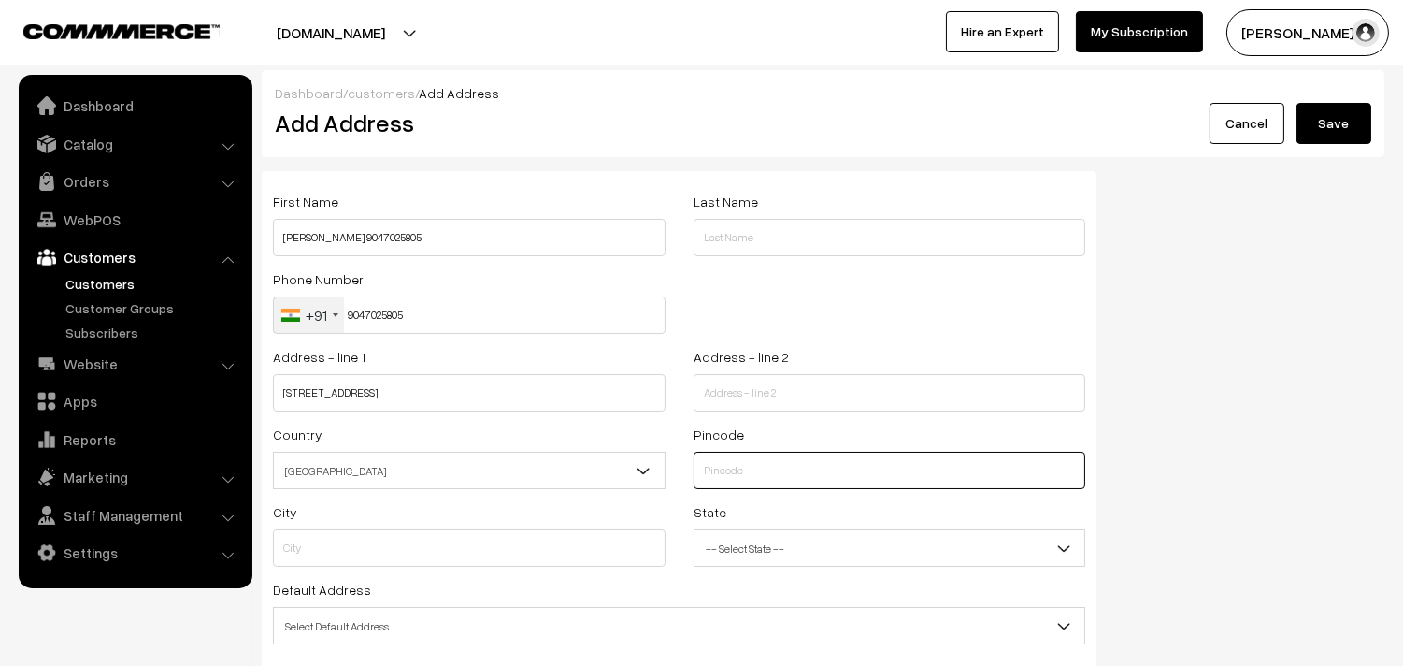
click at [770, 473] on input "text" at bounding box center [890, 470] width 393 height 37
type input "600092"
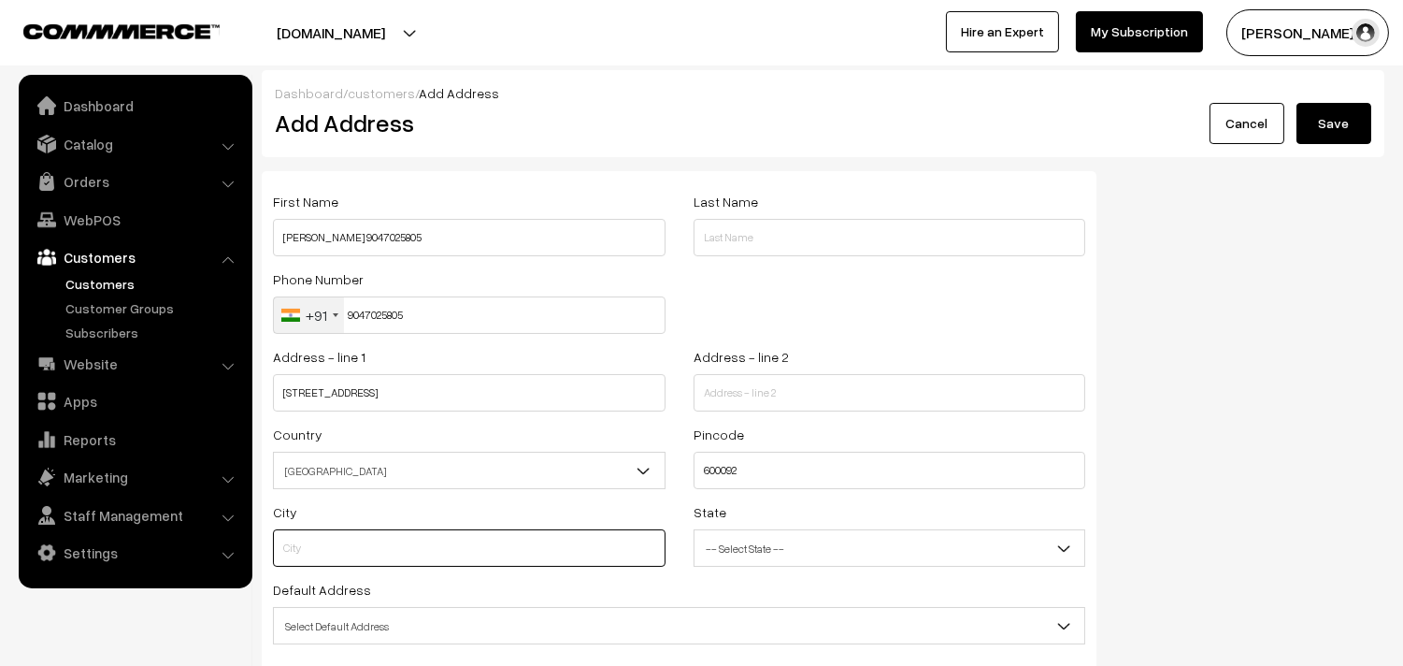
type input "Chennai"
select select "Tamil Nadu"
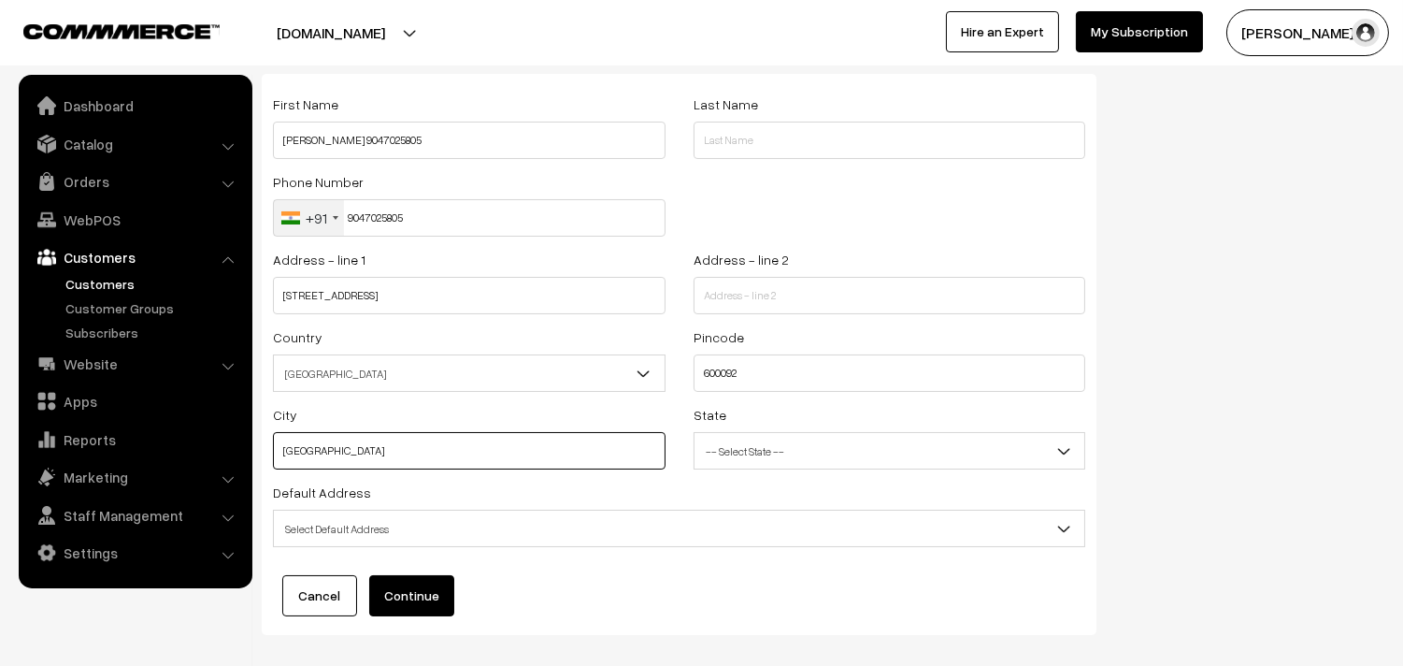
scroll to position [189, 0]
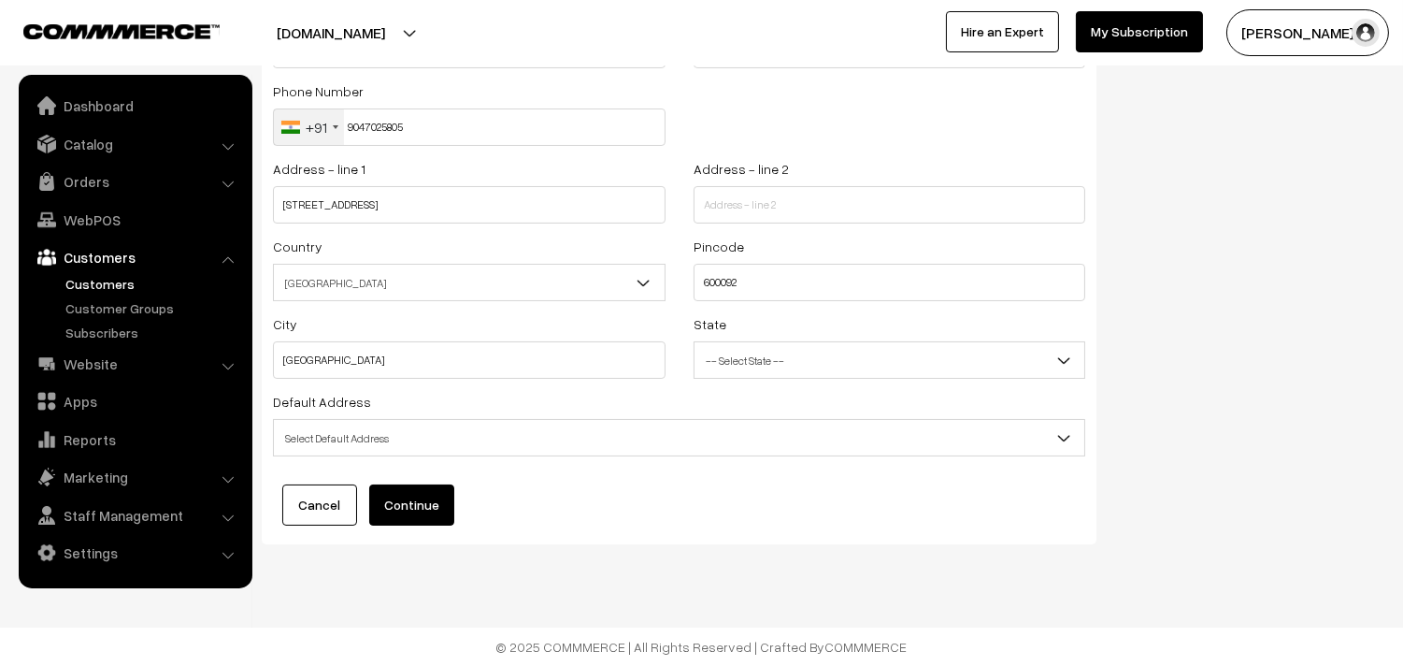
click at [477, 425] on span "Select Default Address" at bounding box center [679, 438] width 810 height 33
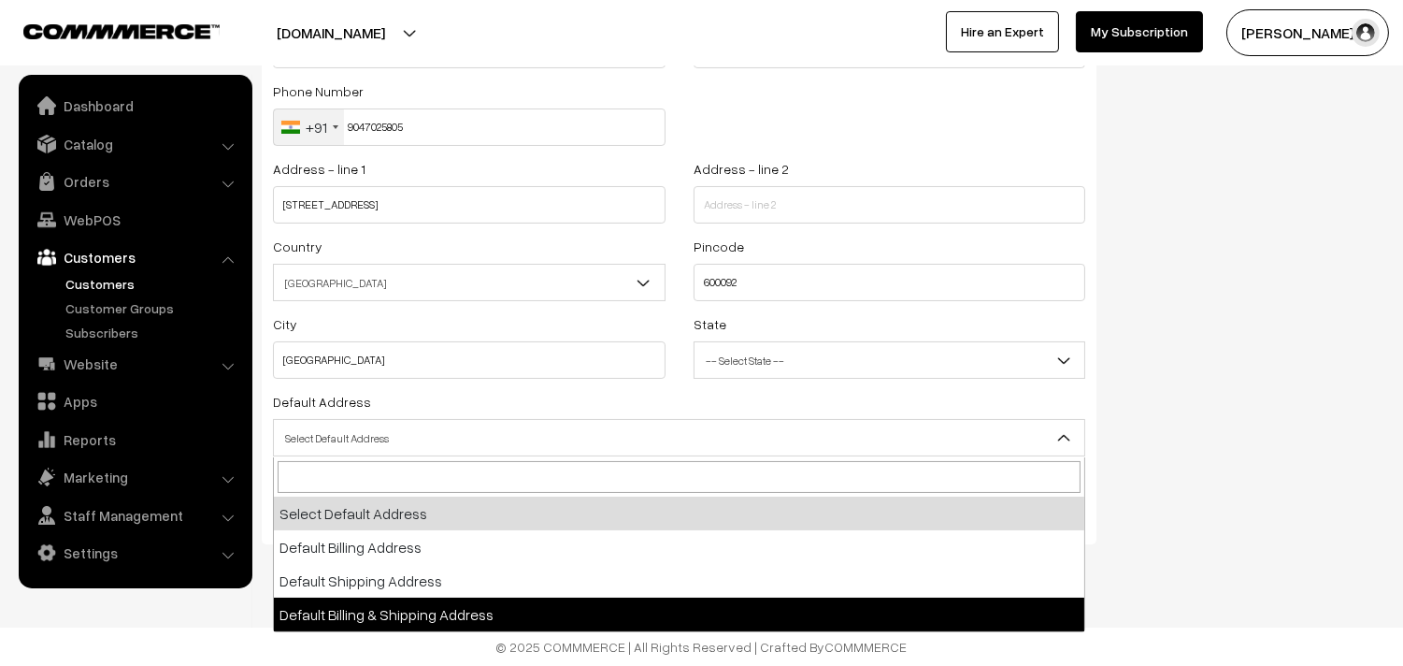
select select "3"
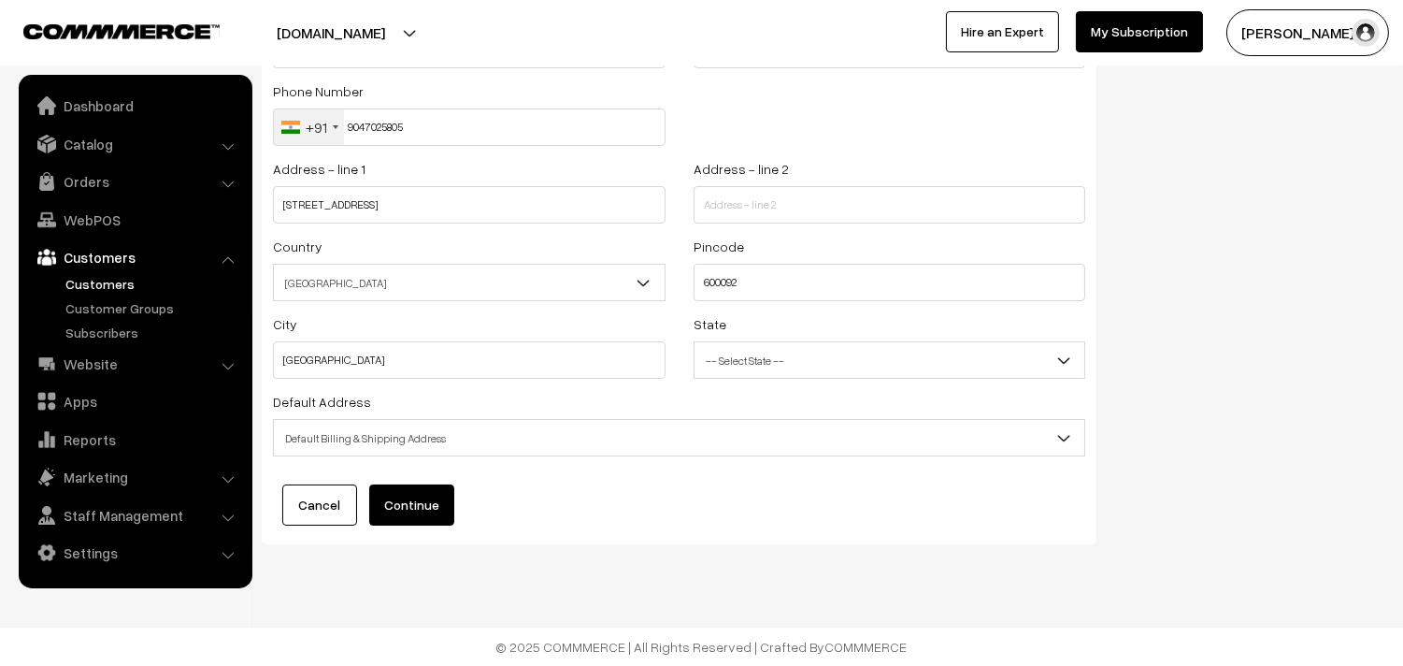
click at [423, 449] on span "Default Billing & Shipping Address" at bounding box center [679, 438] width 810 height 33
click at [418, 488] on button "Continue" at bounding box center [411, 504] width 85 height 41
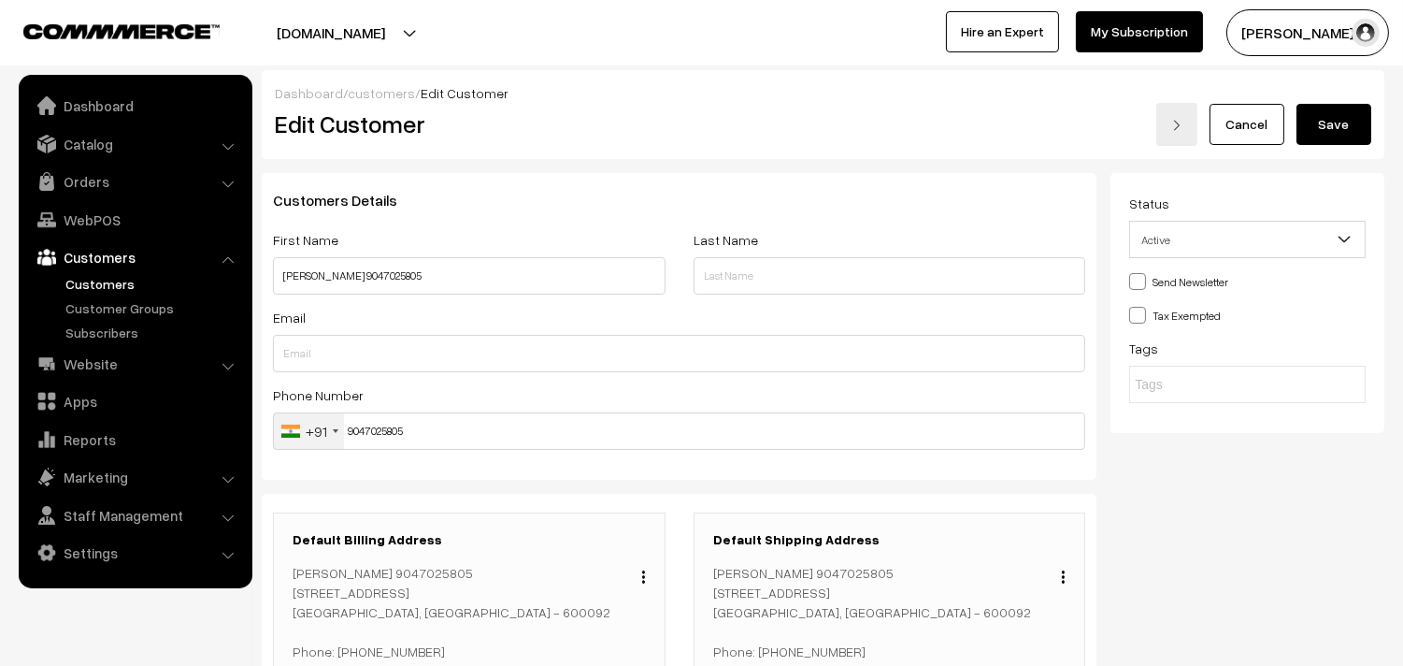
click at [1344, 118] on button "Save" at bounding box center [1334, 124] width 75 height 41
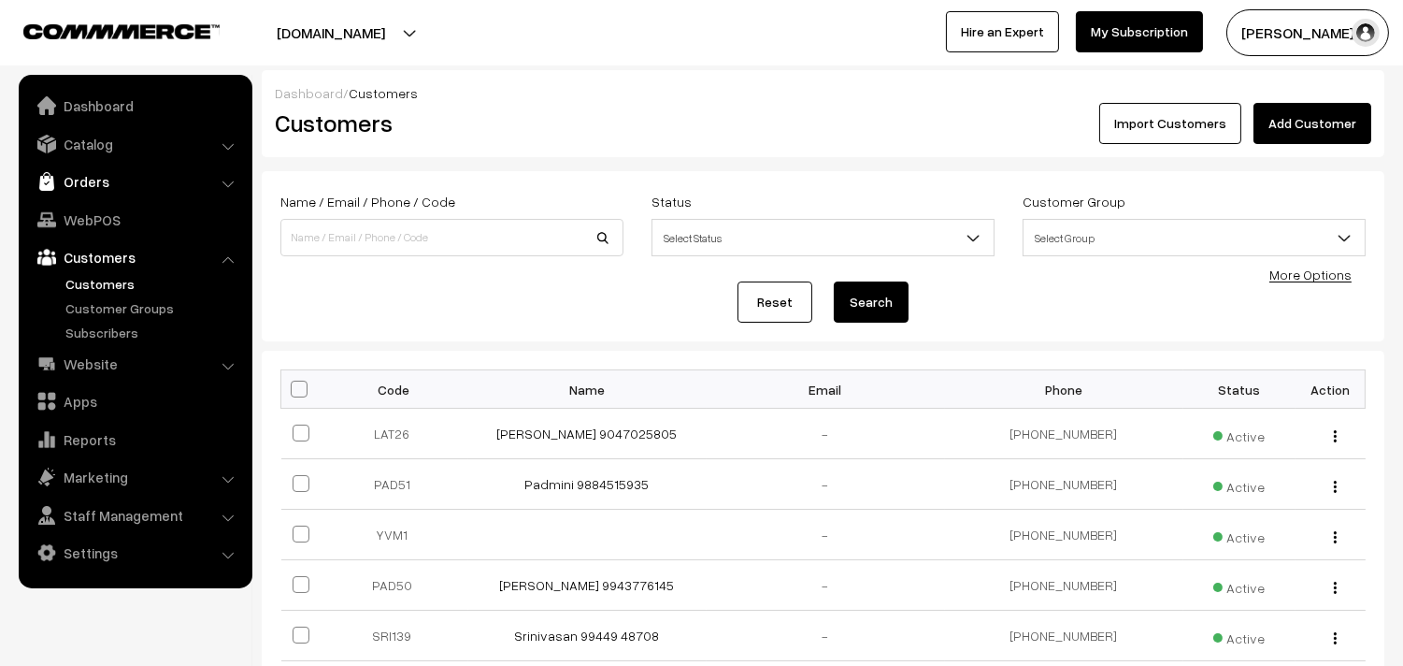
click at [135, 184] on link "Orders" at bounding box center [134, 182] width 222 height 34
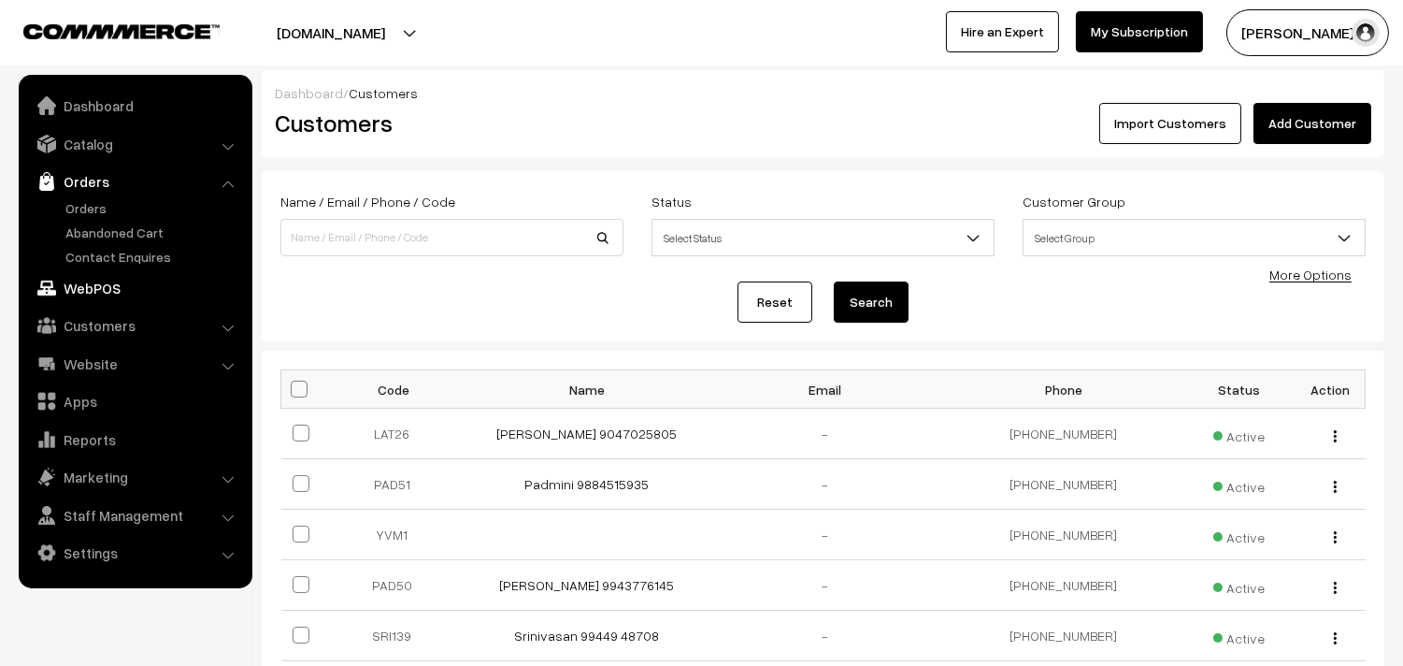
click at [106, 279] on link "WebPOS" at bounding box center [134, 288] width 222 height 34
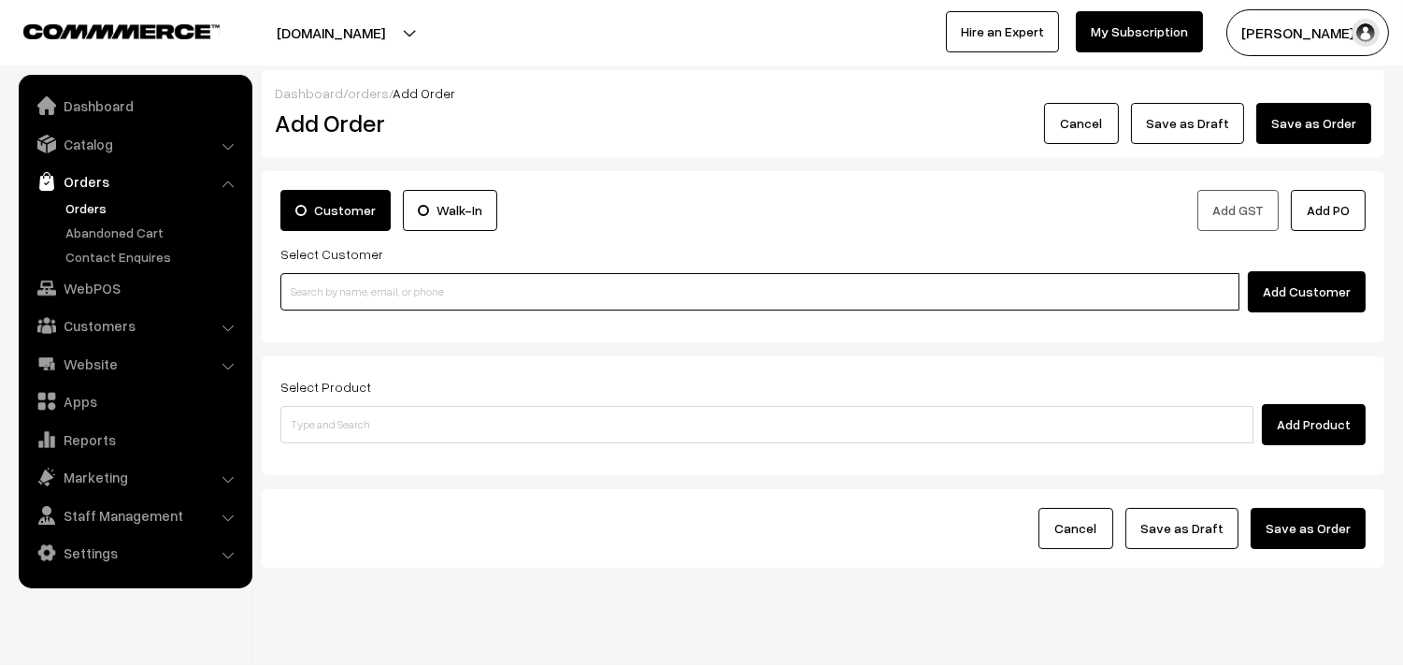
click at [350, 288] on input at bounding box center [759, 291] width 959 height 37
paste input "9047025805"
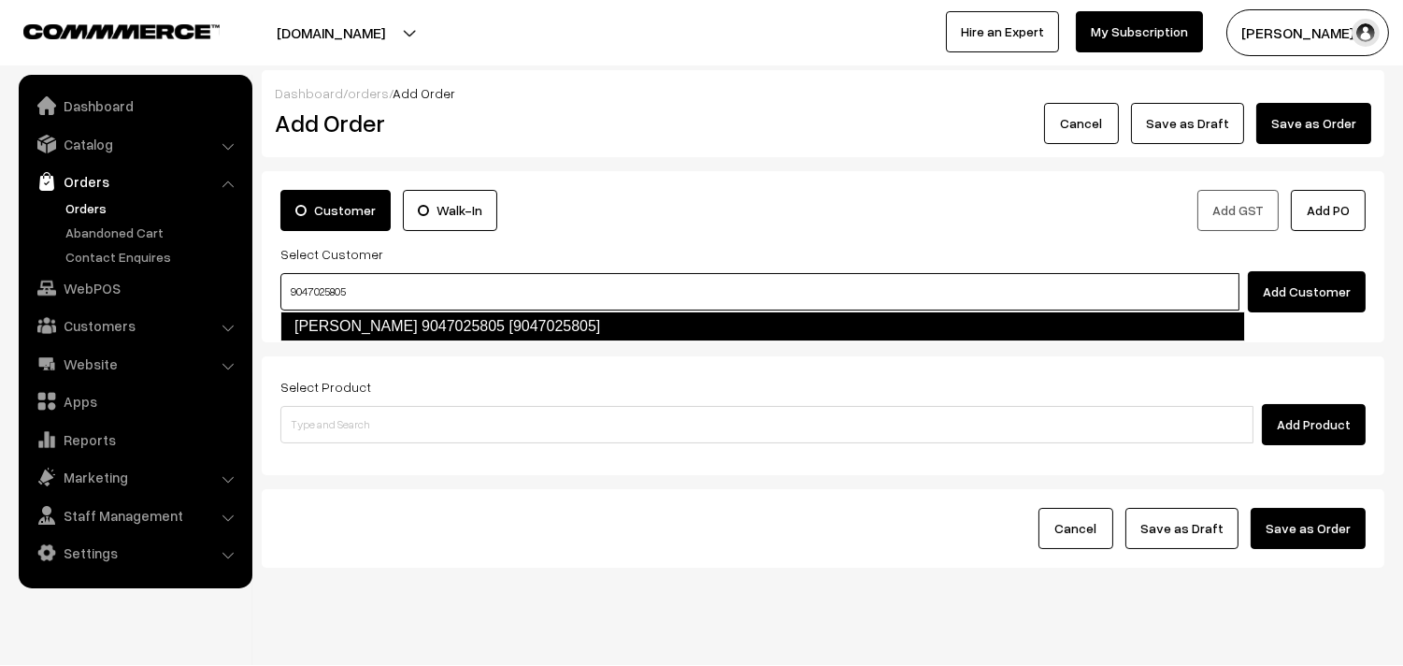
click at [334, 323] on link "Latha Sreedhar 9047025805 [9047025805]" at bounding box center [762, 326] width 965 height 30
type input "9047025805"
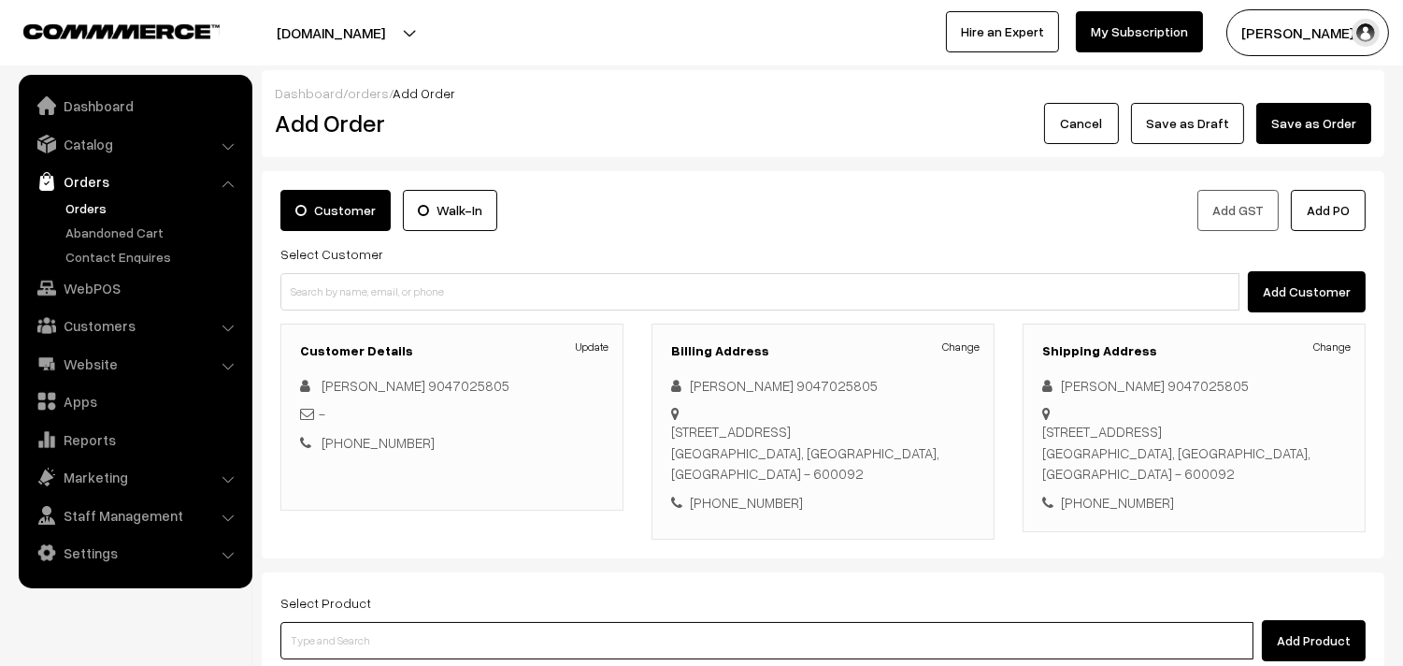
click at [408, 622] on input at bounding box center [766, 640] width 973 height 37
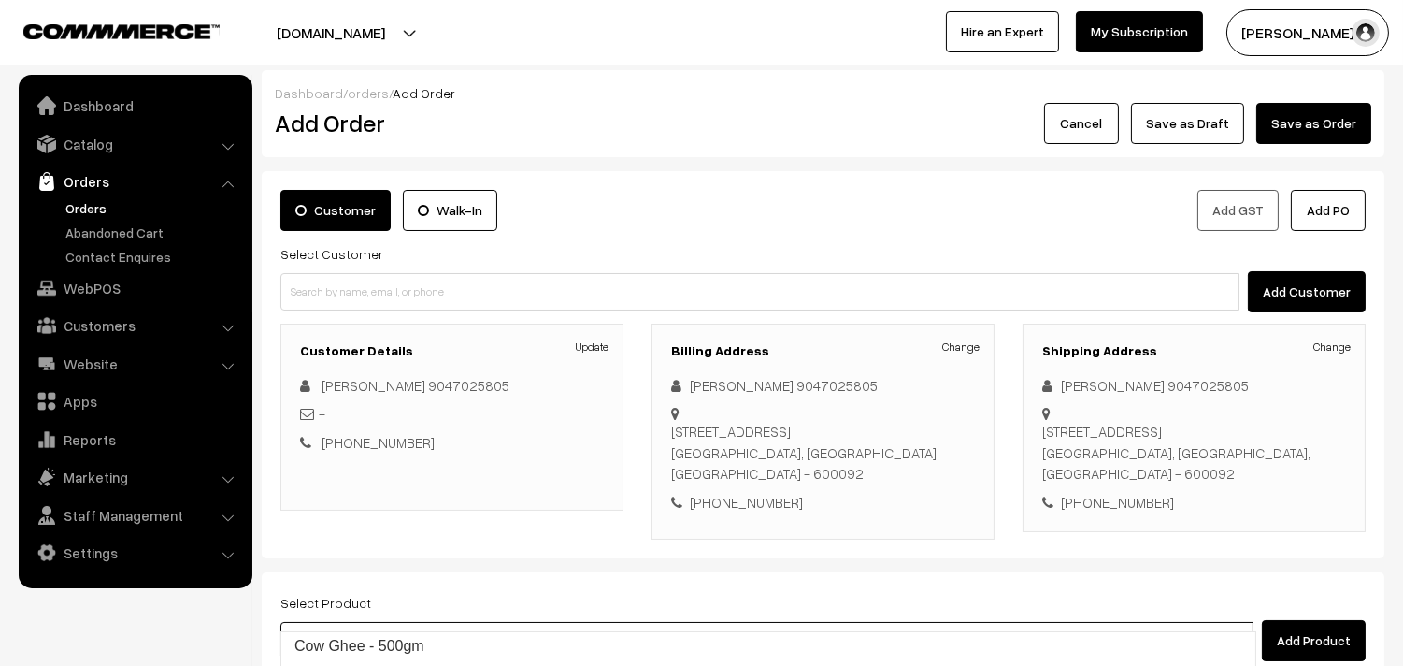
type input "Cow Ghee -1kg"
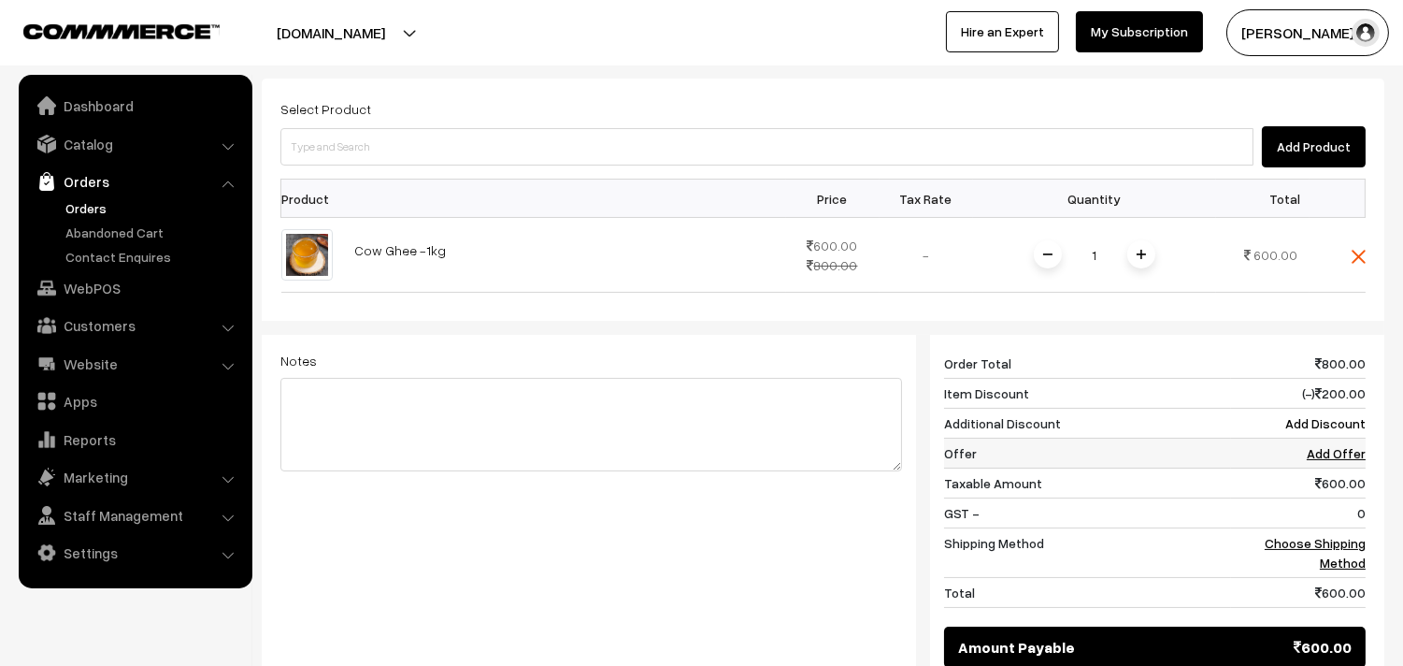
scroll to position [519, 0]
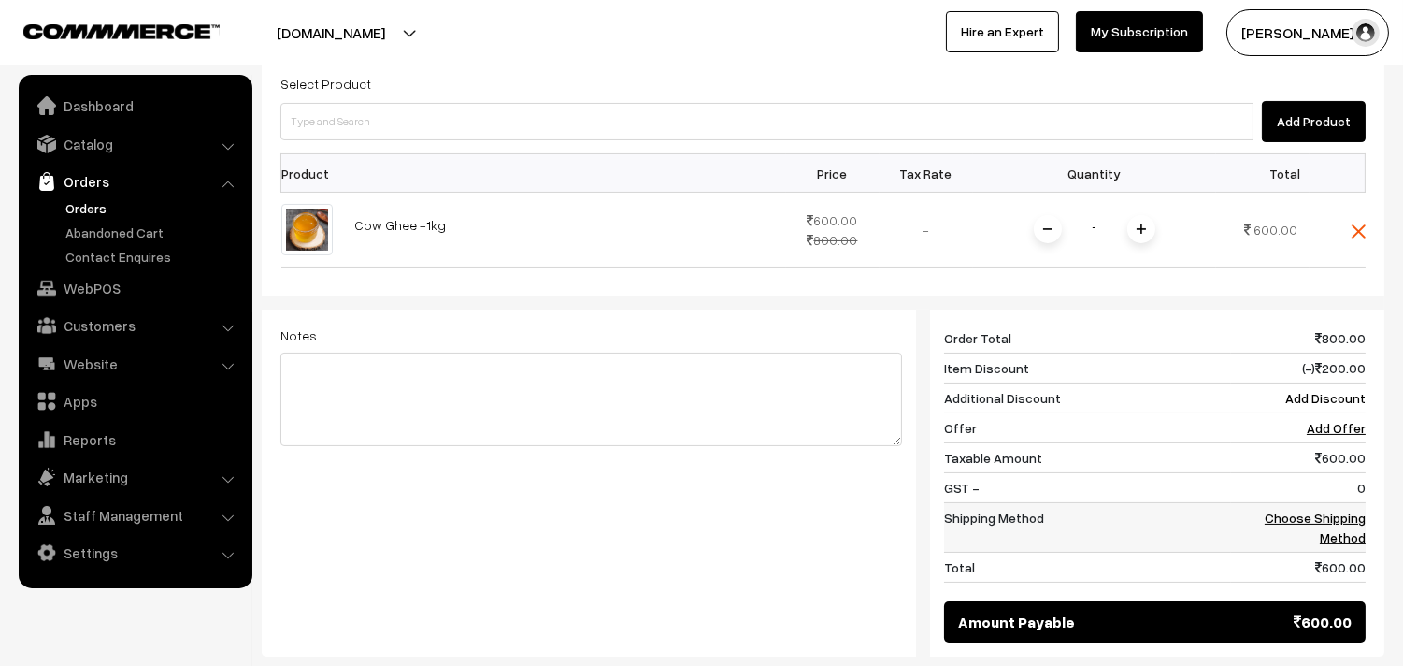
click at [1349, 509] on link "Choose Shipping Method" at bounding box center [1315, 527] width 101 height 36
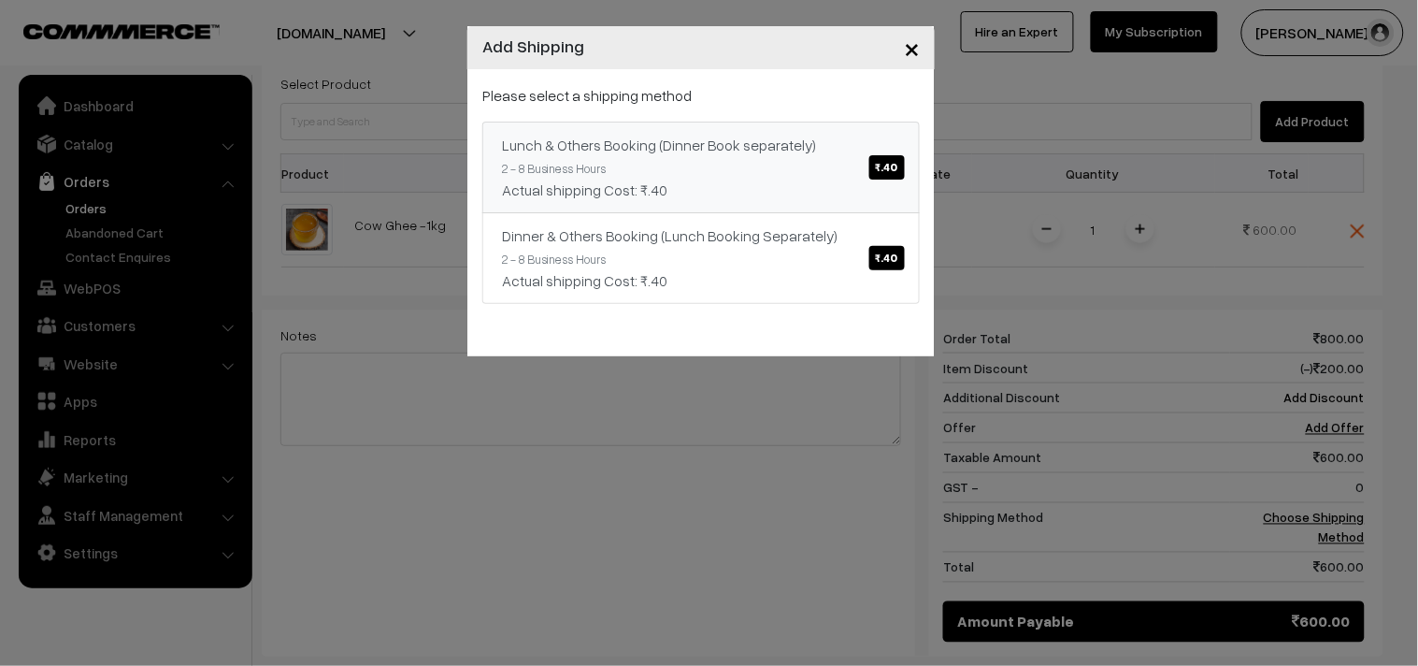
click at [830, 165] on link "Lunch & Others Booking (Dinner Book separately) ₹.40 2 - 8 Business Hours Actua…" at bounding box center [700, 168] width 437 height 92
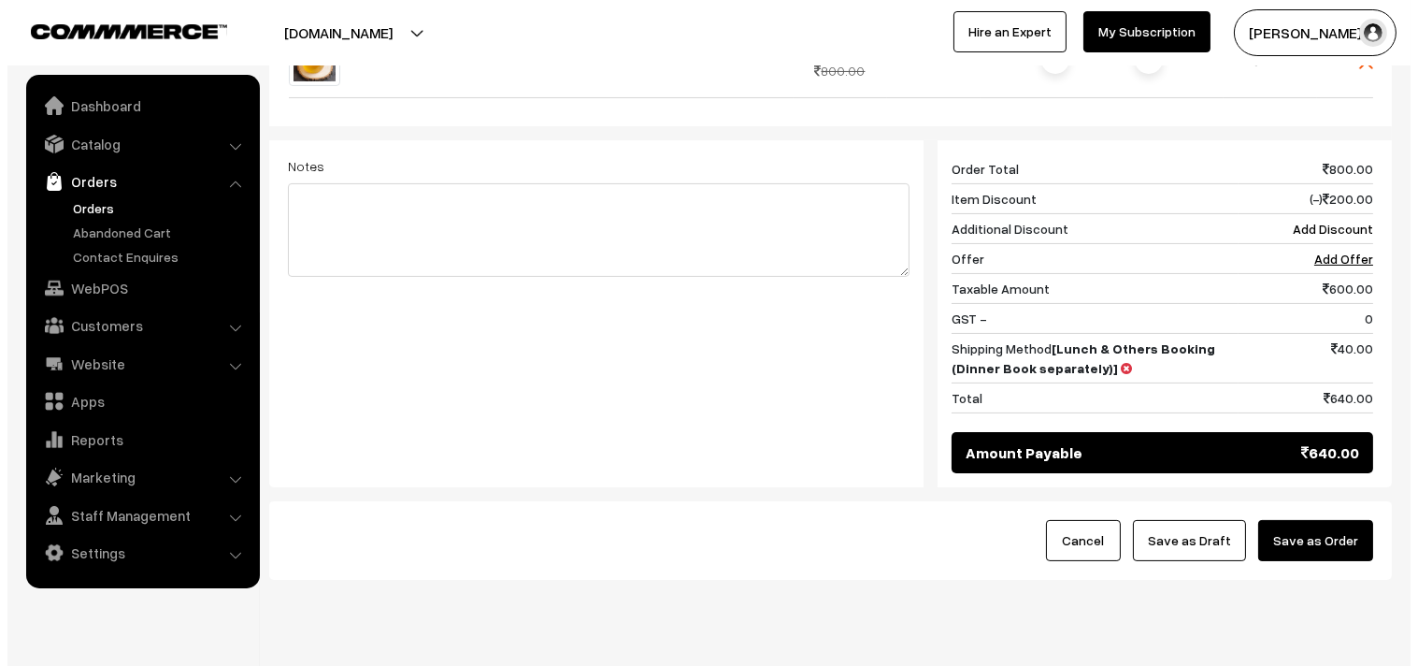
scroll to position [710, 0]
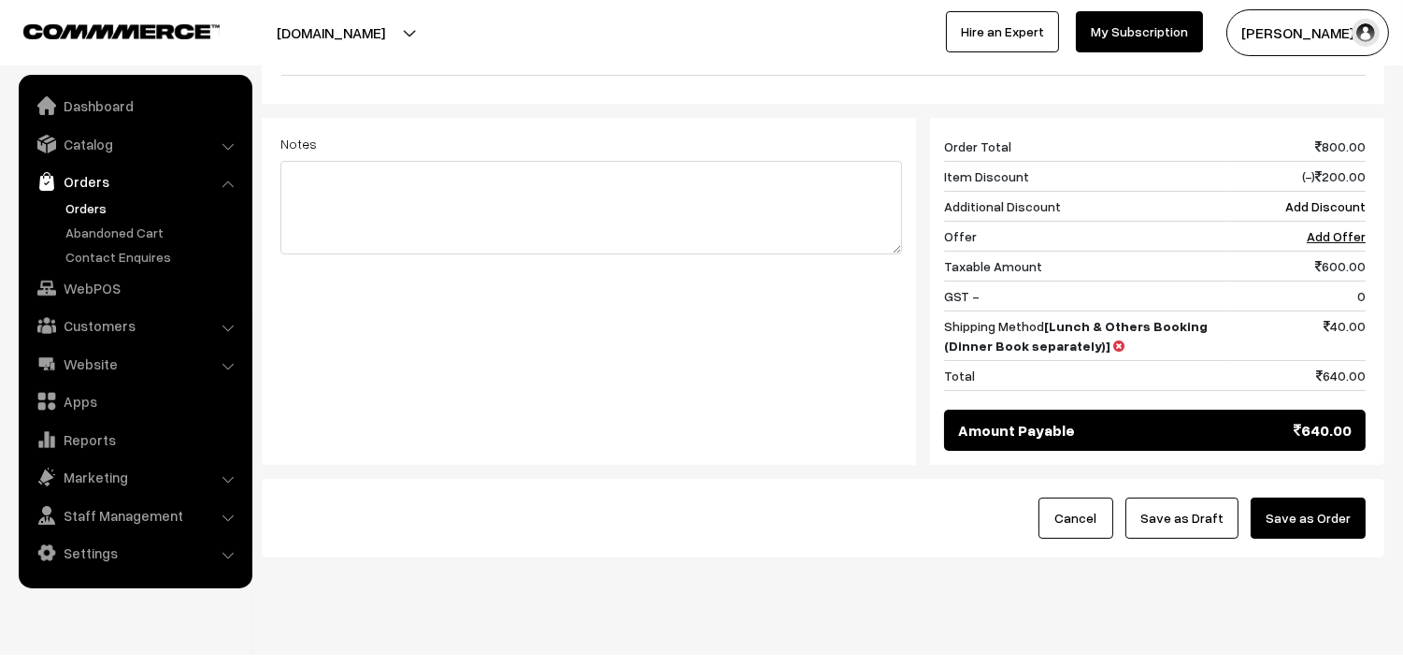
click at [1328, 479] on div "Cancel Save as Draft Save as Order" at bounding box center [823, 518] width 1123 height 79
click at [1312, 497] on button "Save as Order" at bounding box center [1308, 517] width 115 height 41
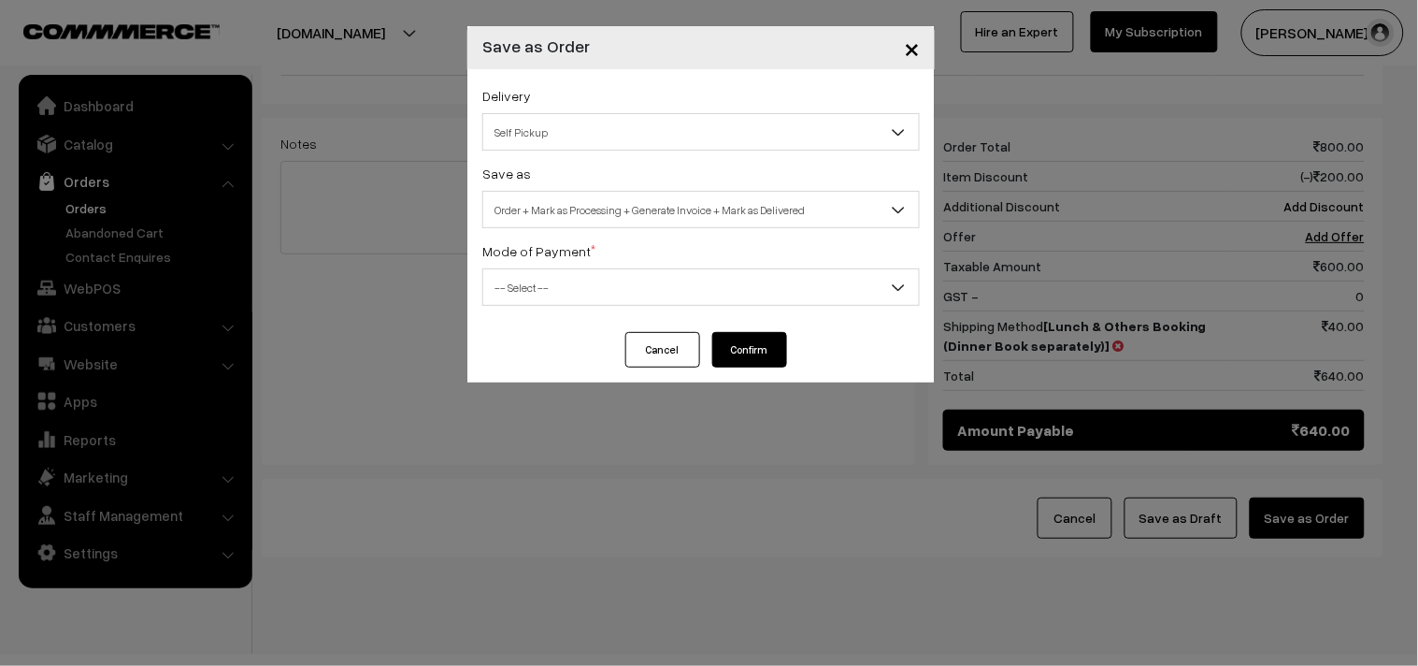
click at [576, 221] on span "Order + Mark as Processing + Generate Invoice + Mark as Delivered" at bounding box center [701, 210] width 436 height 33
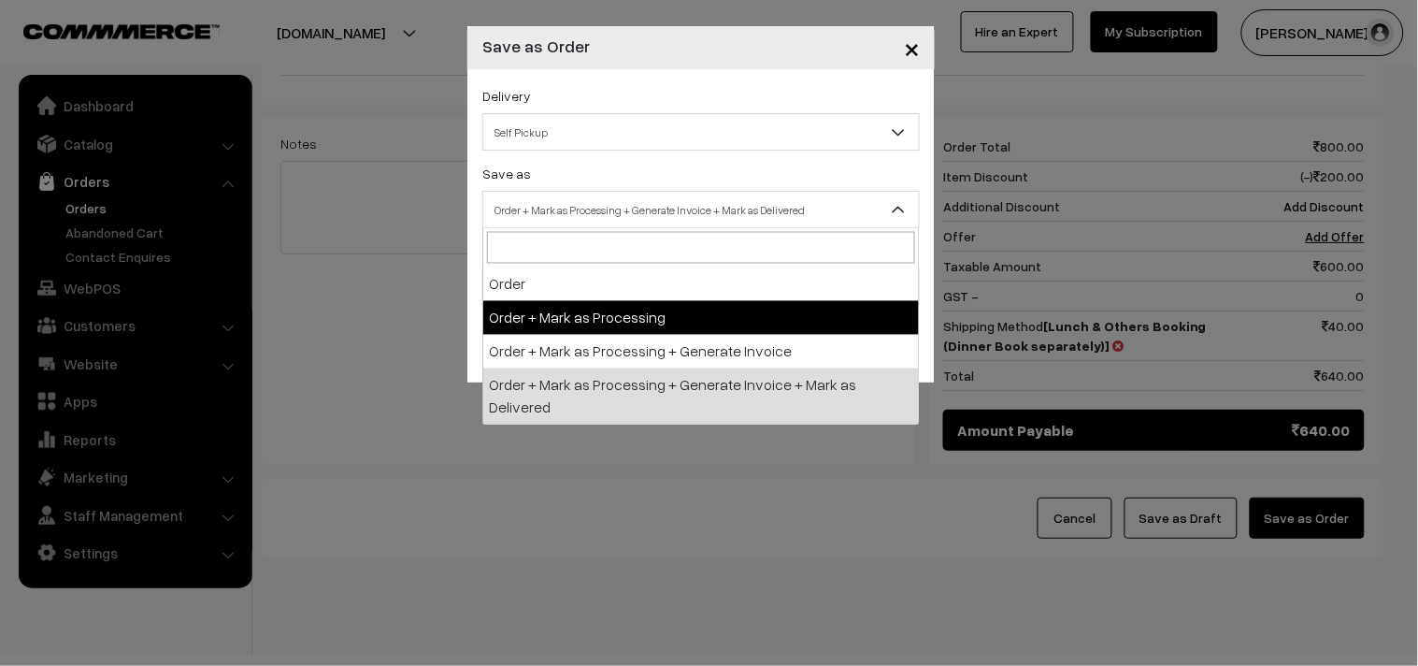
select select "3"
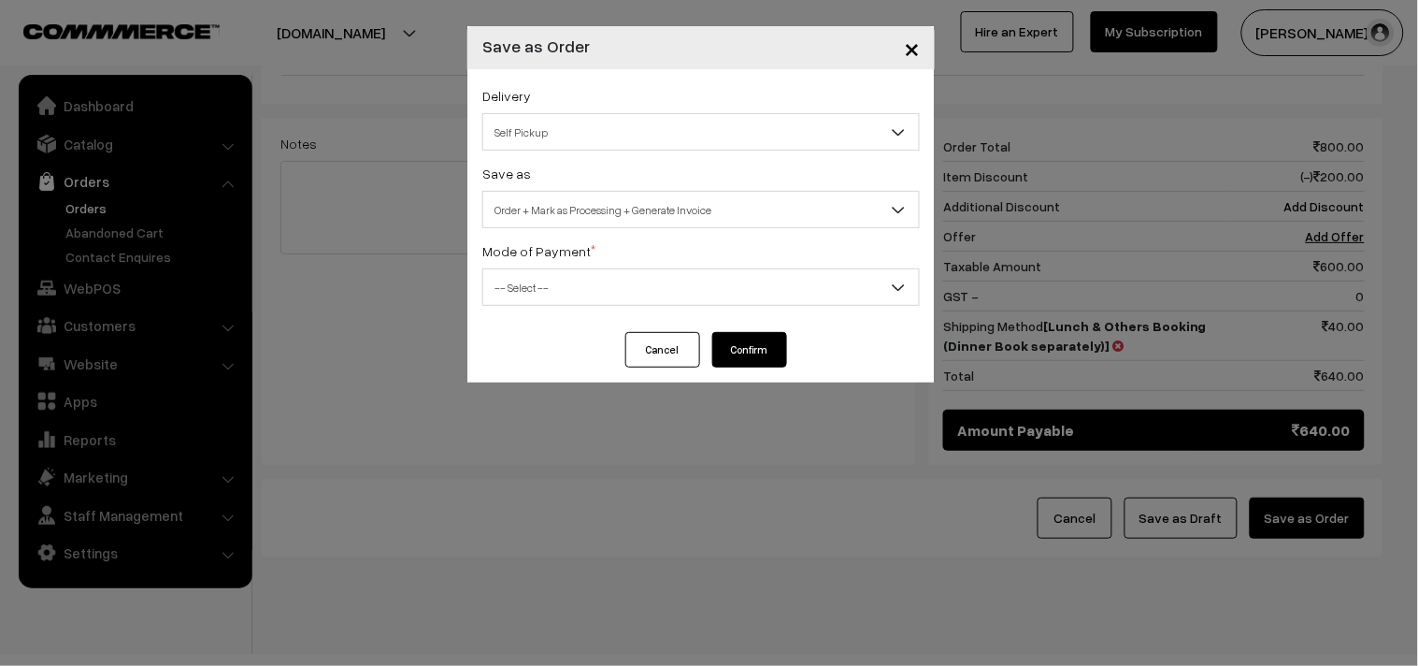
click at [537, 272] on span "-- Select --" at bounding box center [701, 287] width 436 height 33
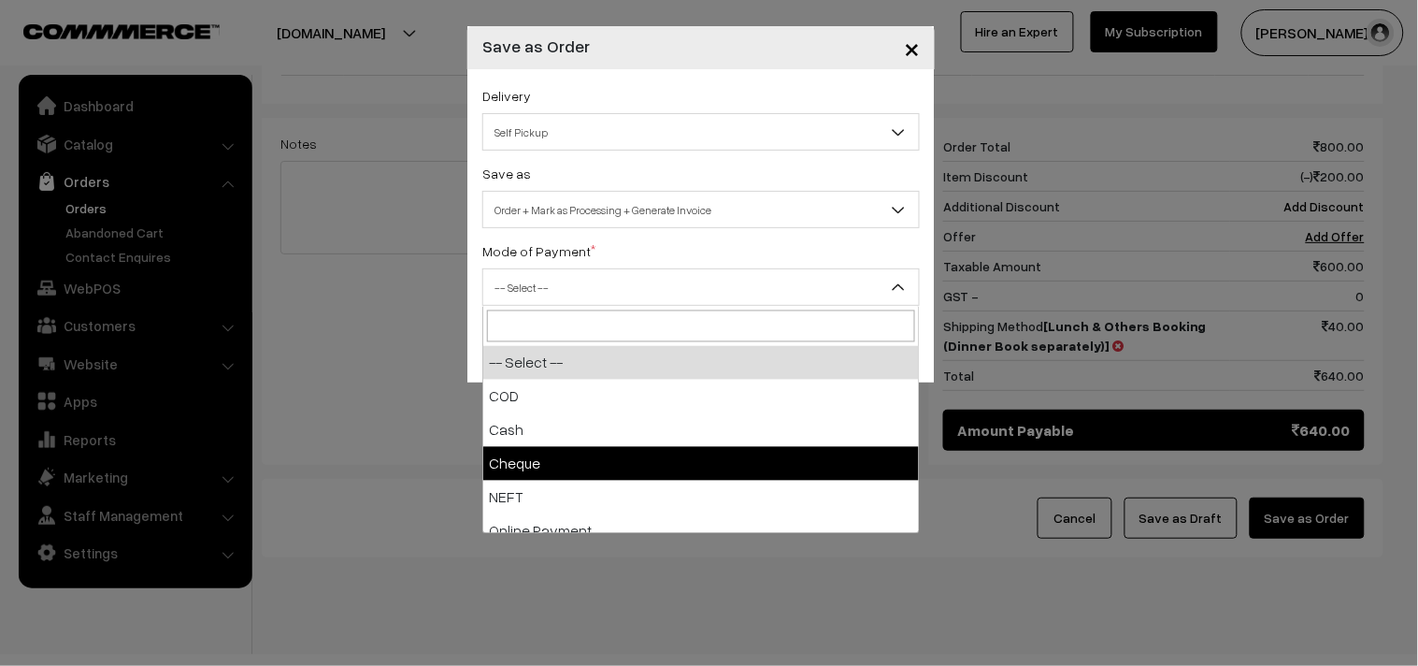
select select "2"
checkbox input "true"
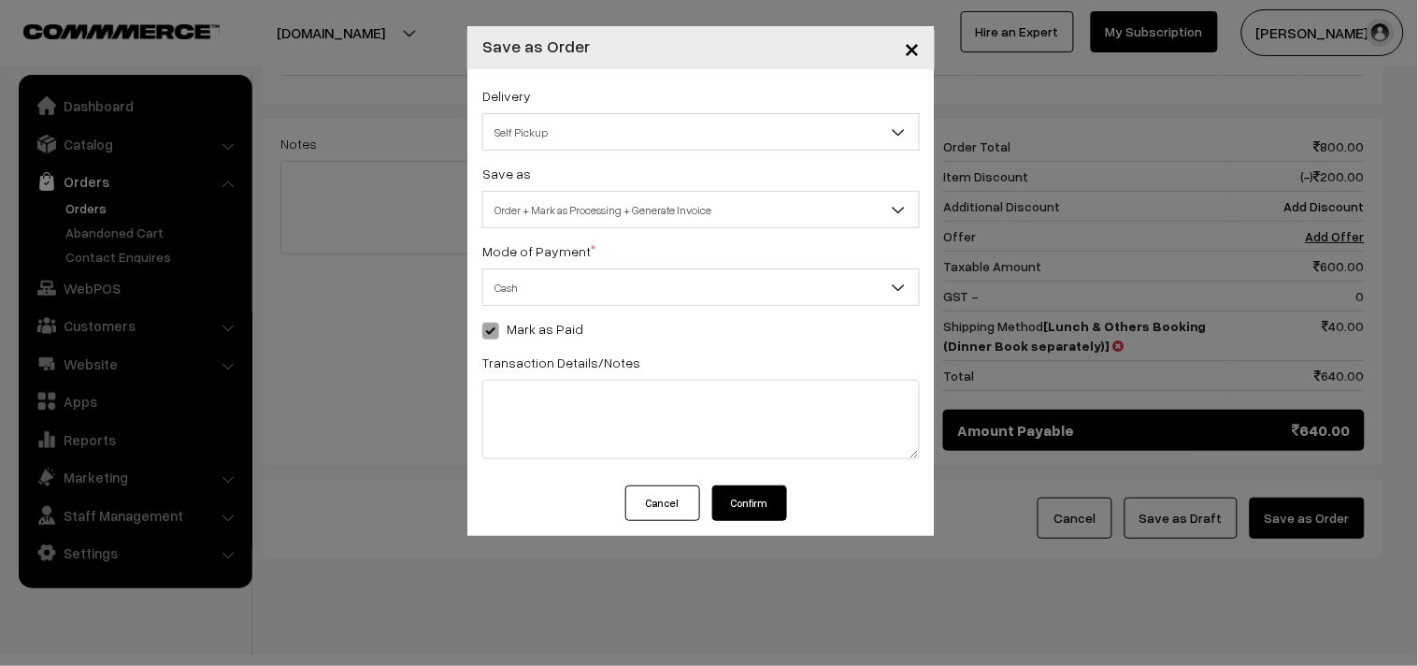
click at [767, 495] on button "Confirm" at bounding box center [749, 503] width 75 height 36
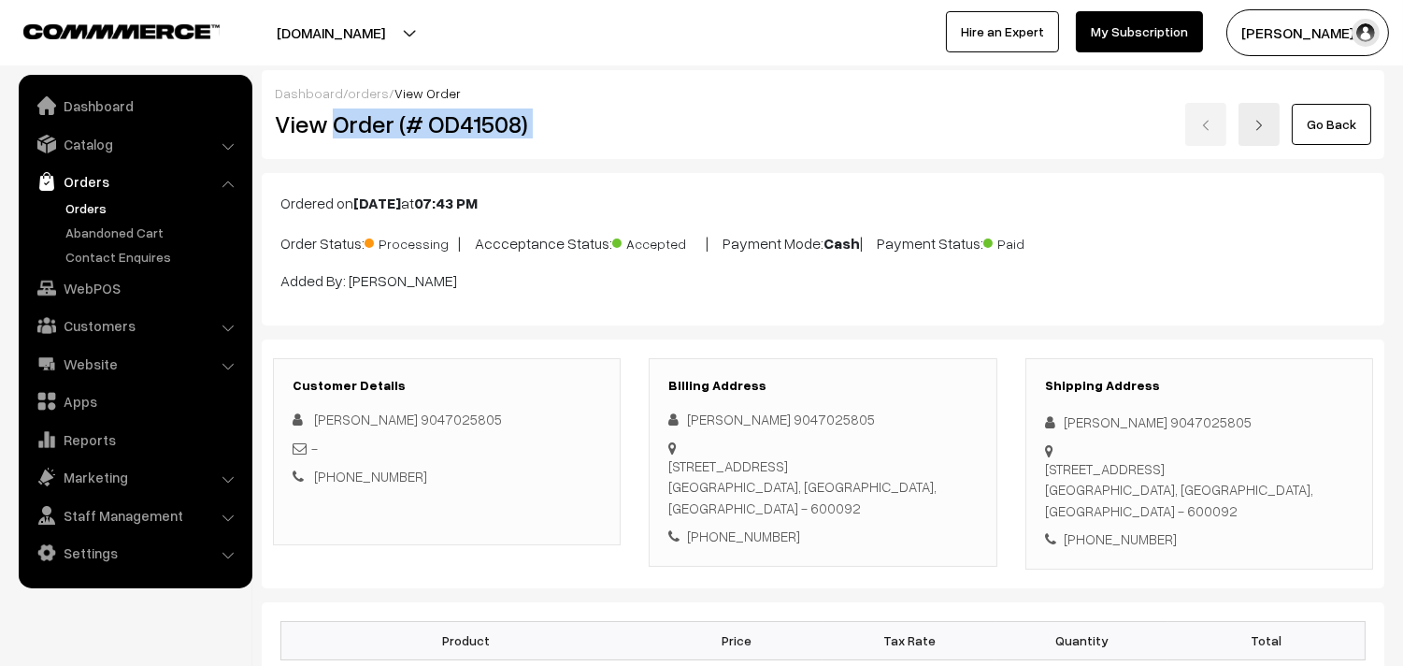
drag, startPoint x: 0, startPoint y: 0, endPoint x: 668, endPoint y: 126, distance: 680.2
click at [668, 128] on div "View Order (# OD41508) Go Back" at bounding box center [823, 124] width 1125 height 43
copy div "Order (# OD41508)"
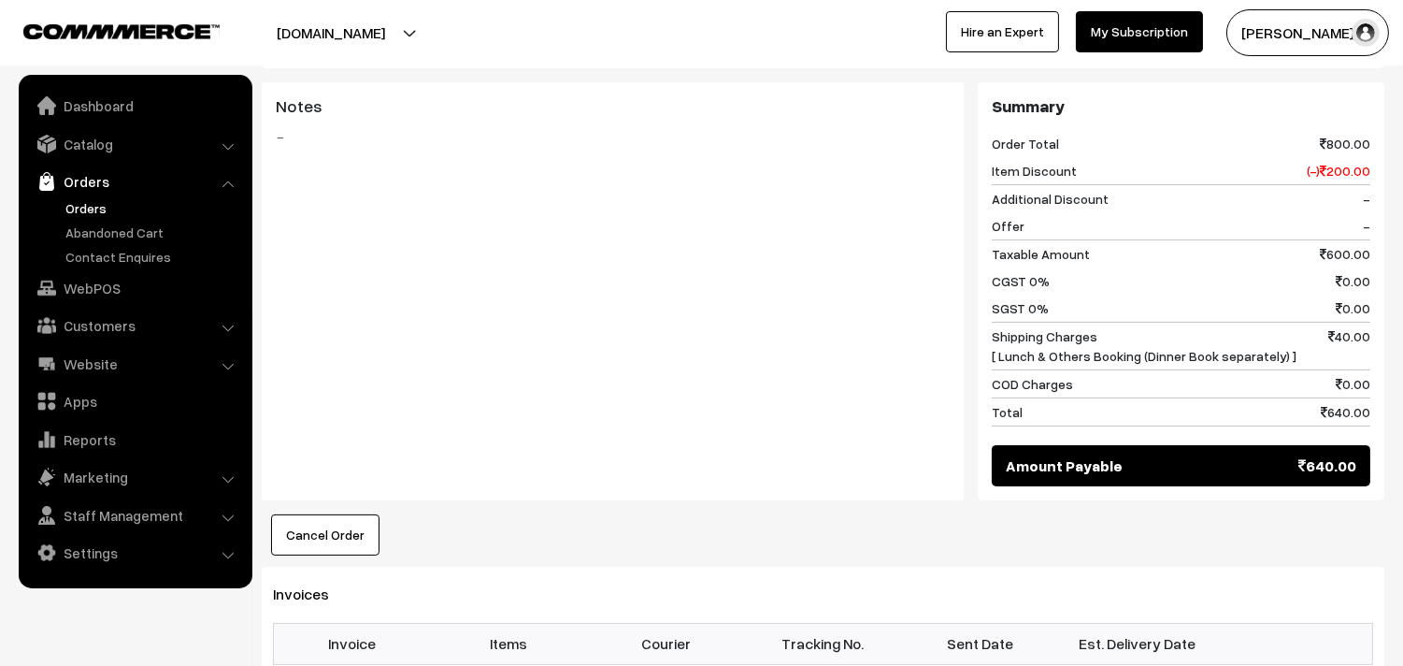
scroll to position [935, 0]
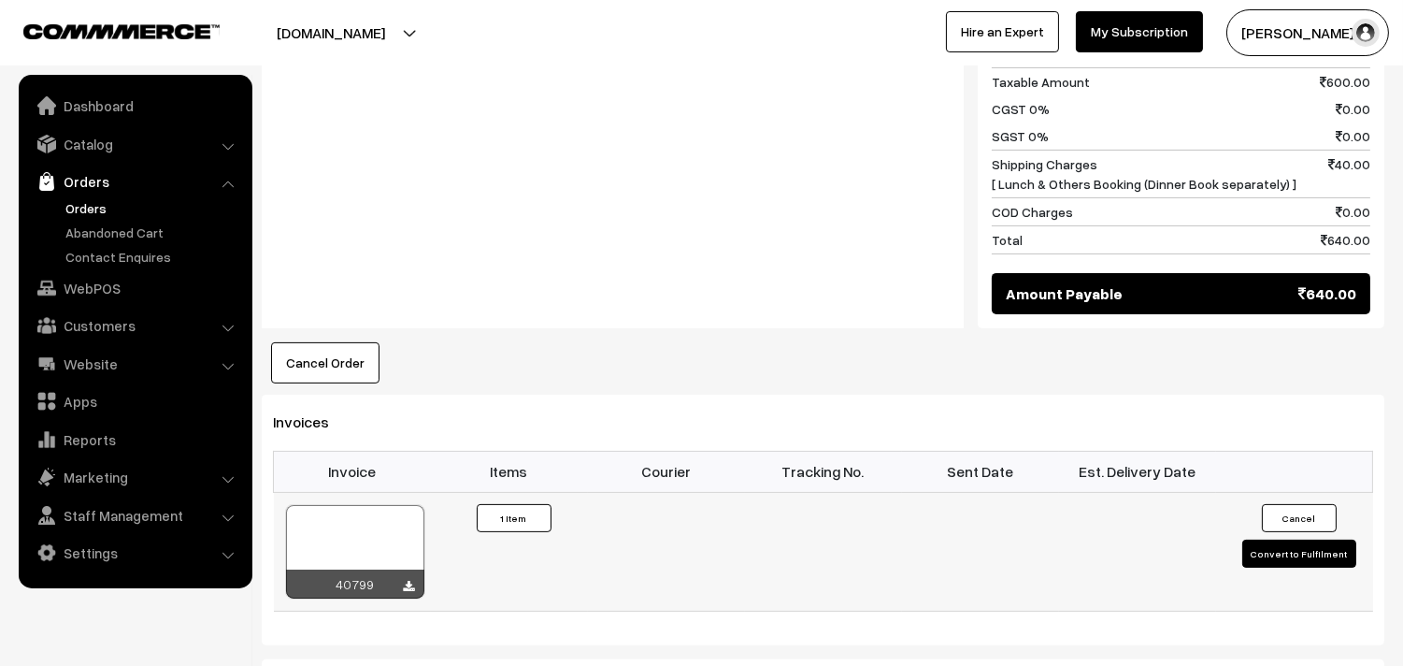
click at [358, 505] on div at bounding box center [355, 551] width 138 height 93
drag, startPoint x: 84, startPoint y: 200, endPoint x: 84, endPoint y: 180, distance: 19.6
click at [85, 200] on link "Orders" at bounding box center [153, 208] width 185 height 20
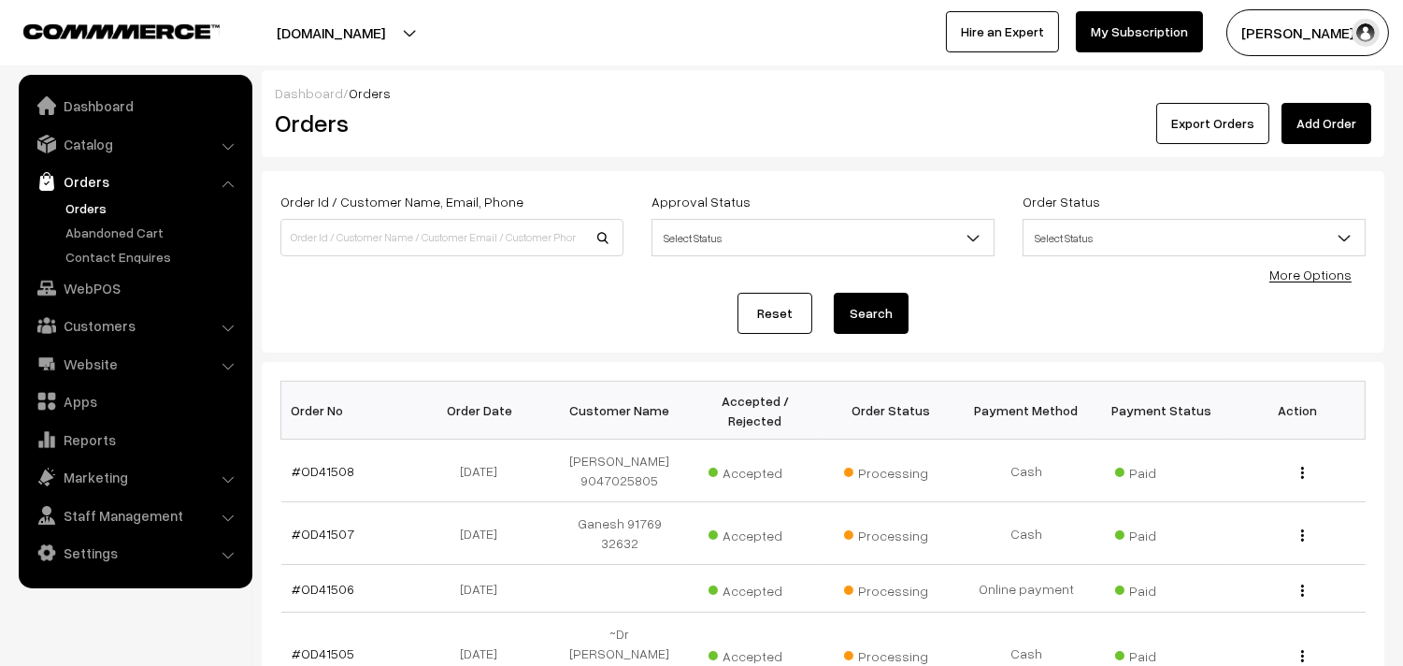
click at [100, 208] on link "Orders" at bounding box center [153, 208] width 185 height 20
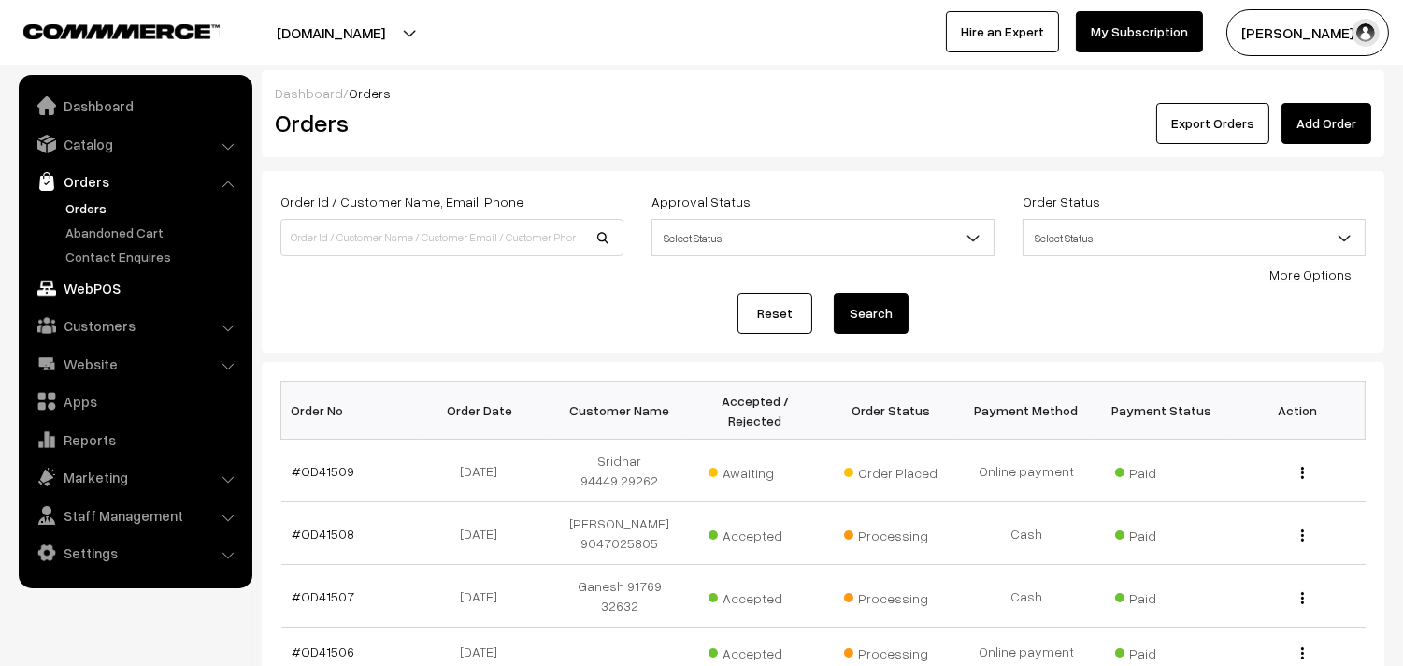
click at [107, 292] on link "WebPOS" at bounding box center [134, 288] width 222 height 34
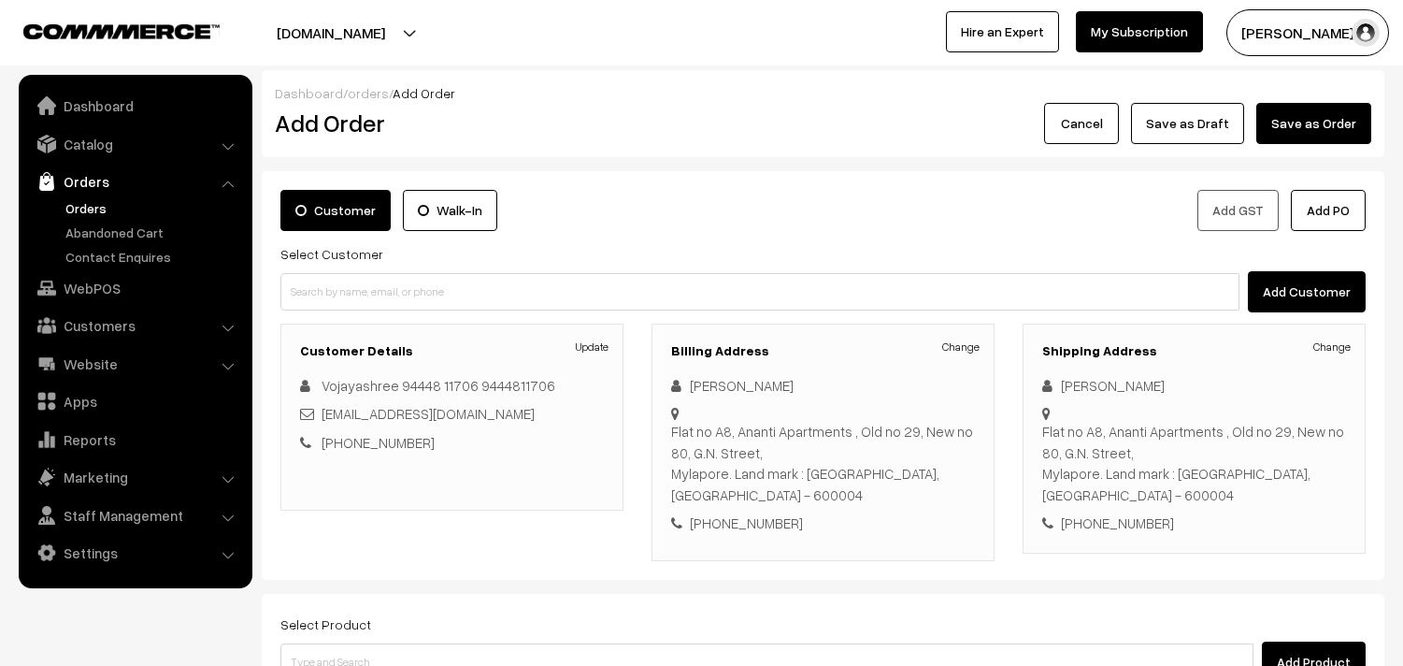
scroll to position [276, 0]
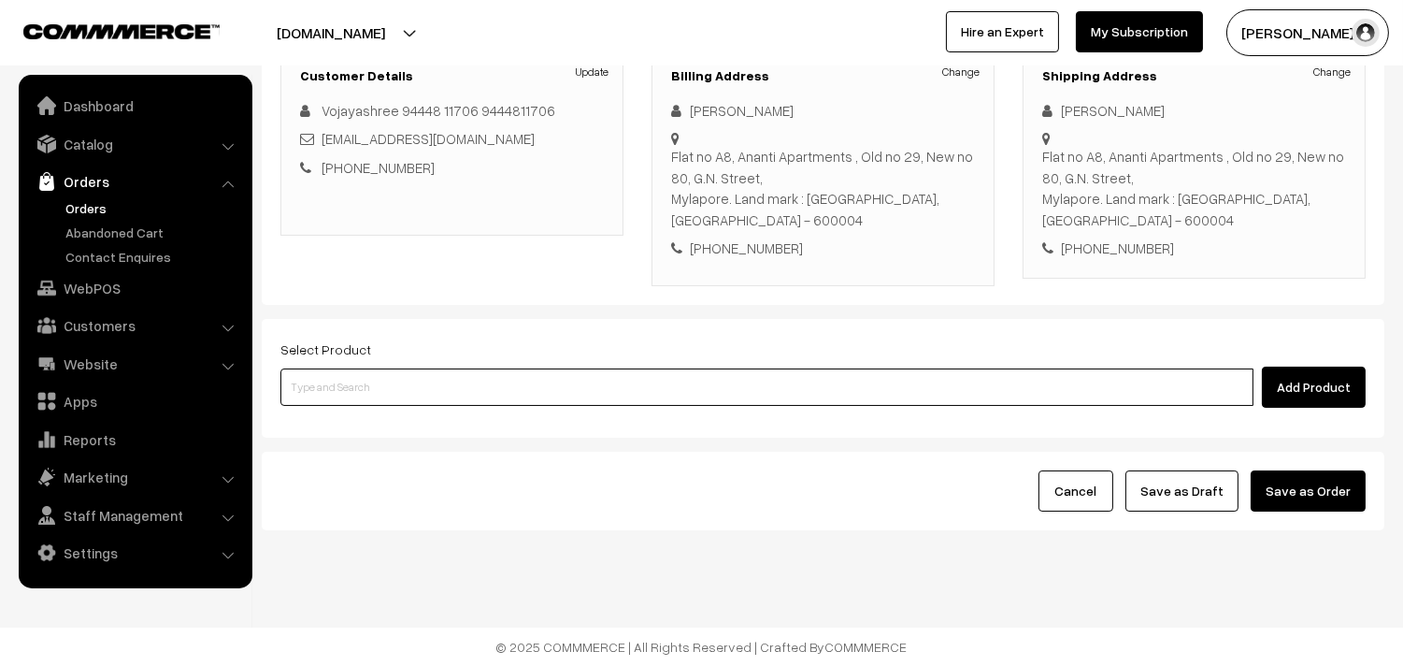
click at [433, 394] on input at bounding box center [766, 386] width 973 height 37
click at [510, 390] on input at bounding box center [766, 386] width 973 height 37
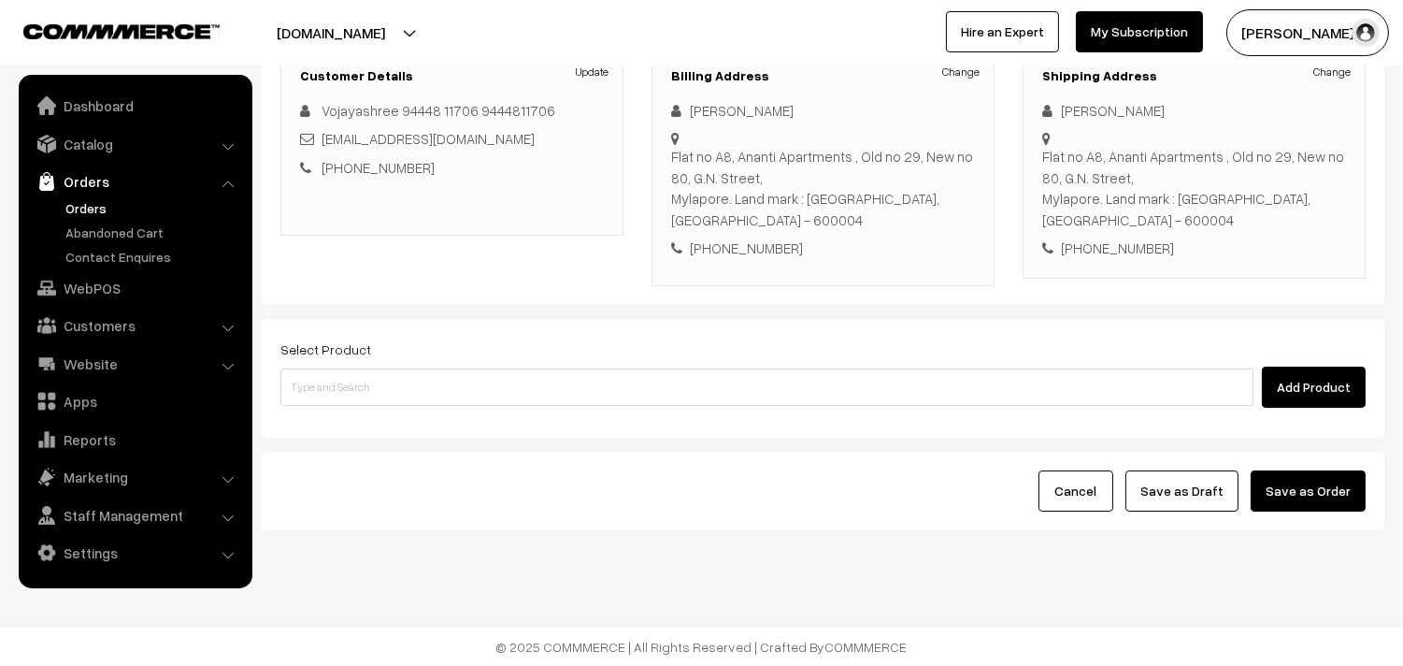
click at [423, 408] on div "Select Product Add Product" at bounding box center [823, 378] width 1123 height 119
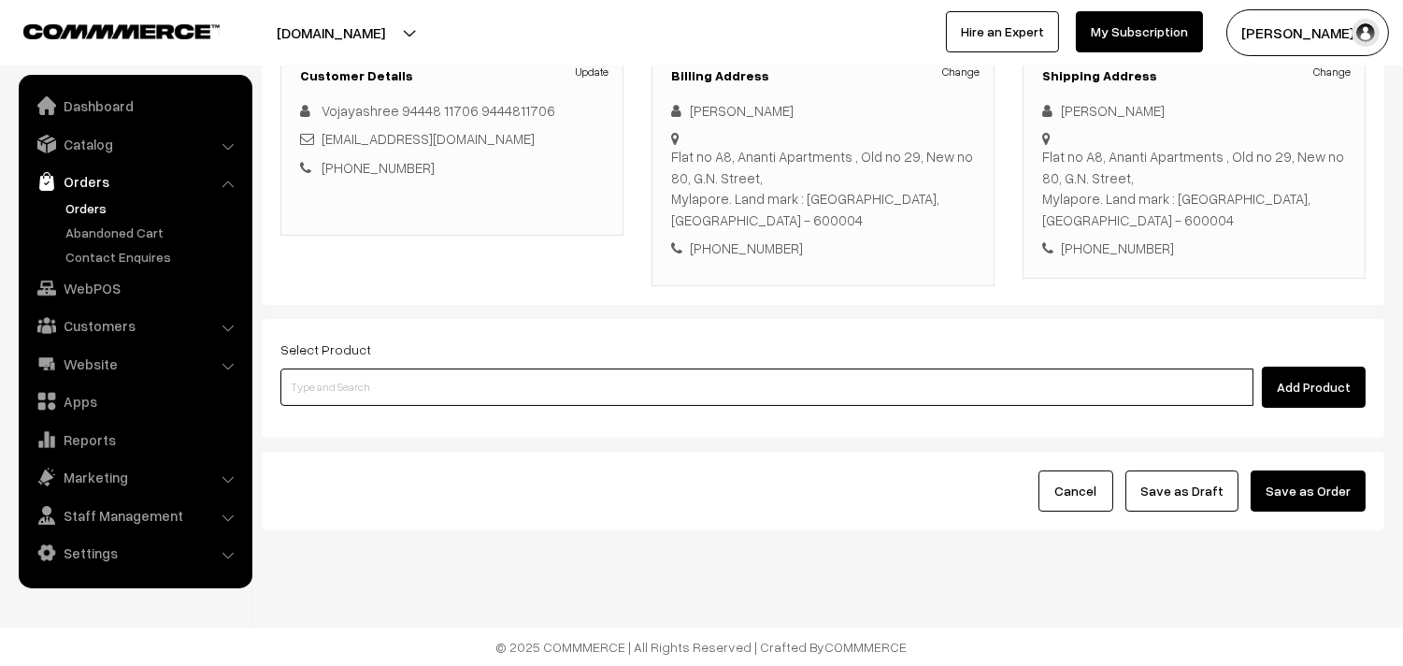
paste input "31st Without Rice..."
type input "31st Without Rice..."
click at [423, 395] on input "31st Without Rice..." at bounding box center [766, 386] width 973 height 37
click at [408, 422] on link "31st Without Rice..." at bounding box center [768, 422] width 974 height 28
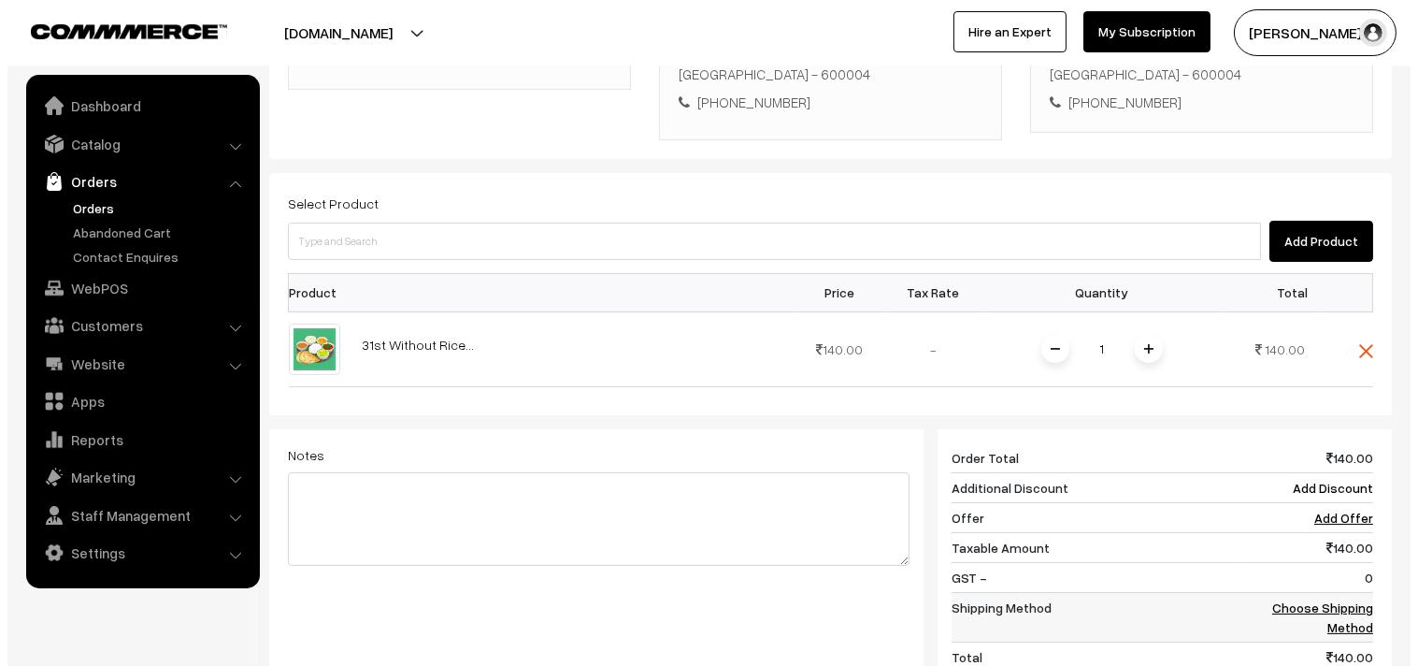
scroll to position [692, 0]
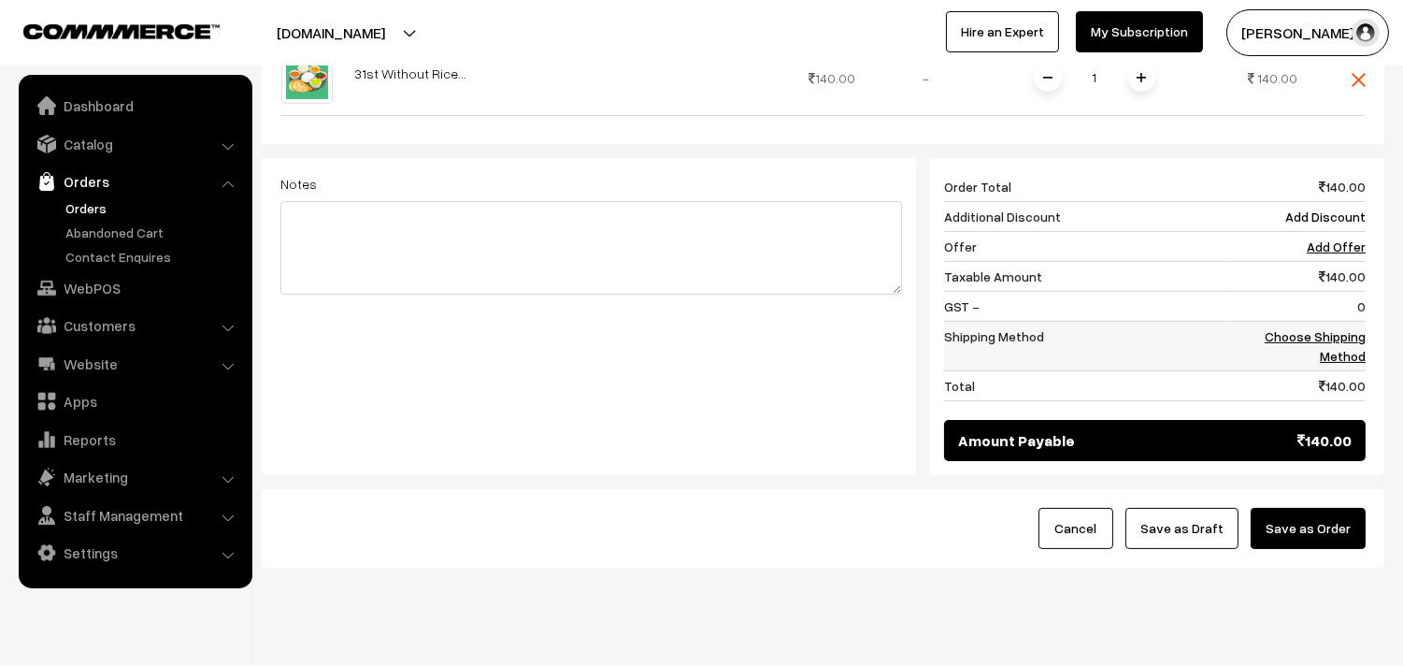
click at [1335, 332] on link "Choose Shipping Method" at bounding box center [1315, 346] width 101 height 36
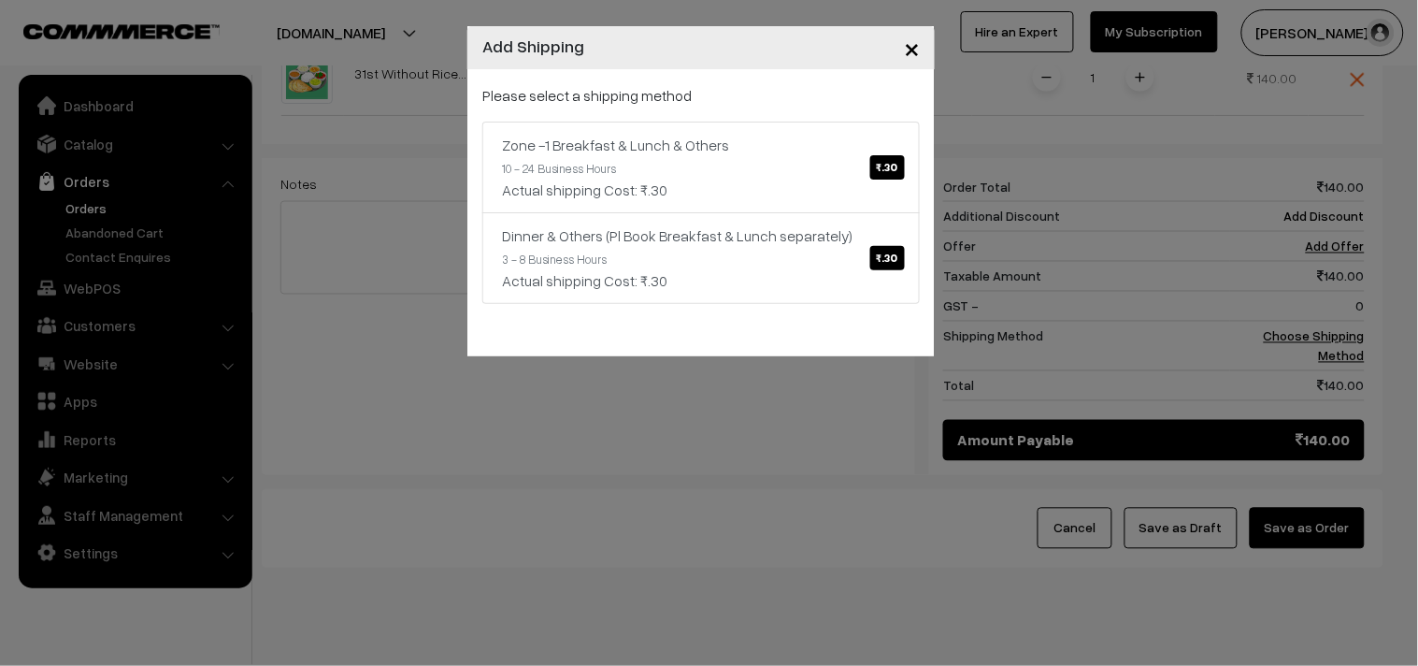
click at [851, 172] on link "Zone -1 Breakfast & Lunch & Others ₹.30 10 - 24 Business Hours Actual shipping …" at bounding box center [700, 168] width 437 height 92
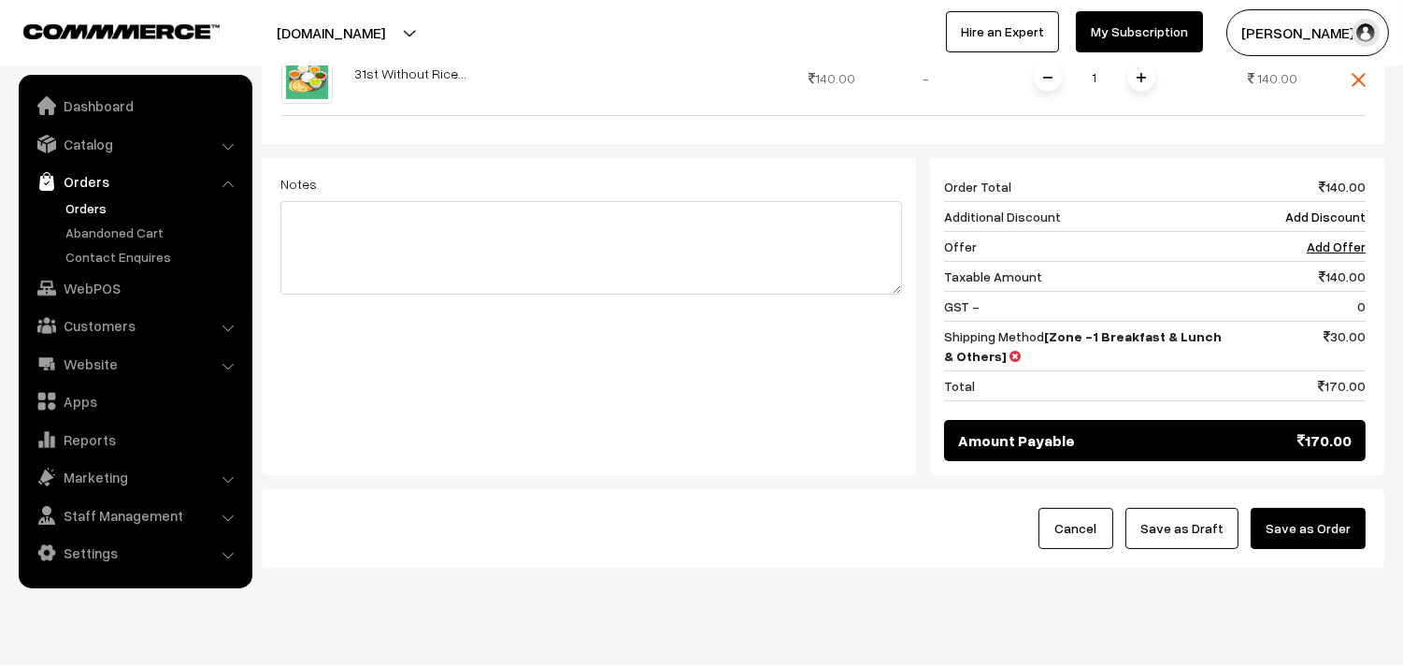
click at [1291, 522] on button "Save as Order" at bounding box center [1308, 528] width 115 height 41
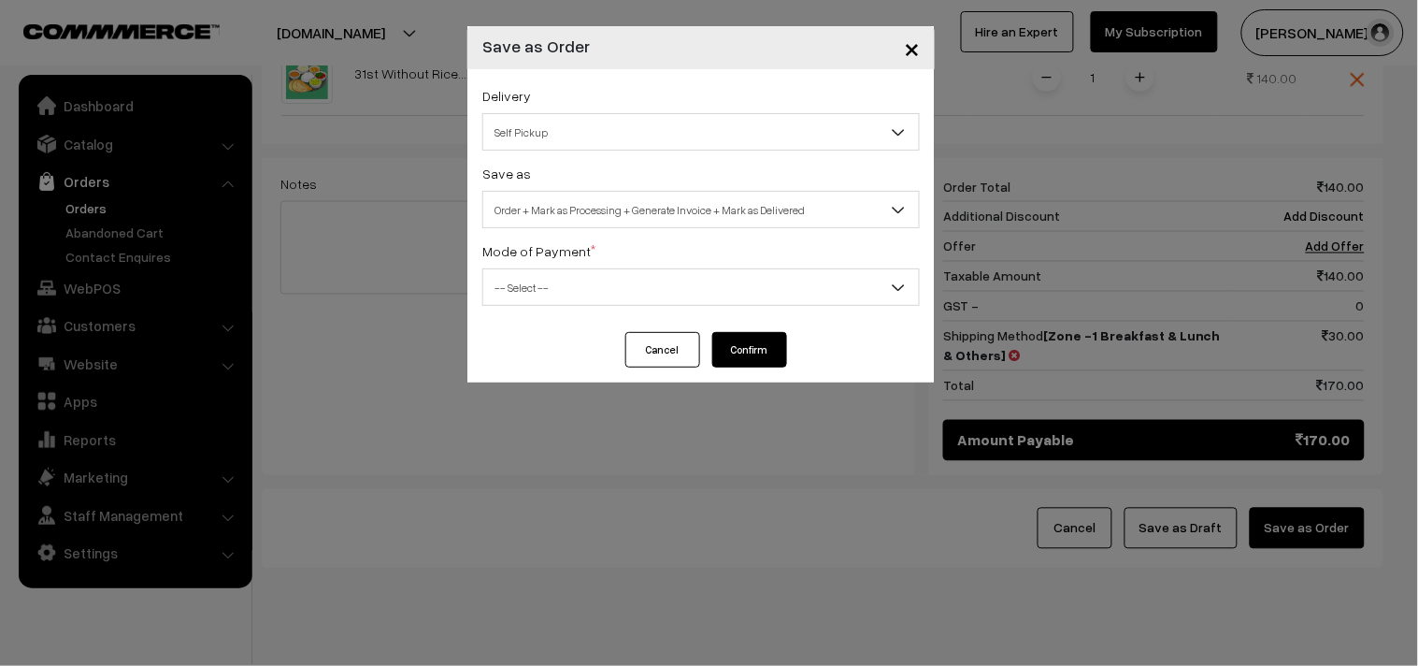
click at [636, 207] on span "Order + Mark as Processing + Generate Invoice + Mark as Delivered" at bounding box center [701, 210] width 436 height 33
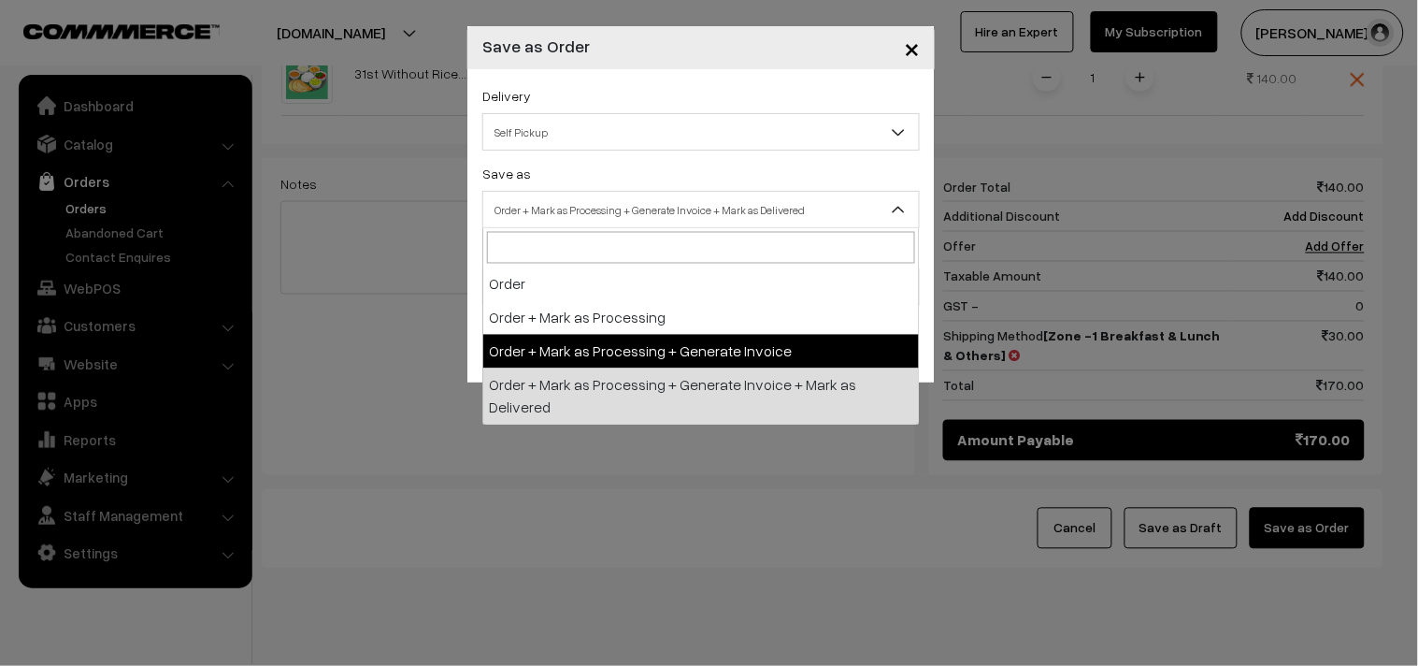
select select "3"
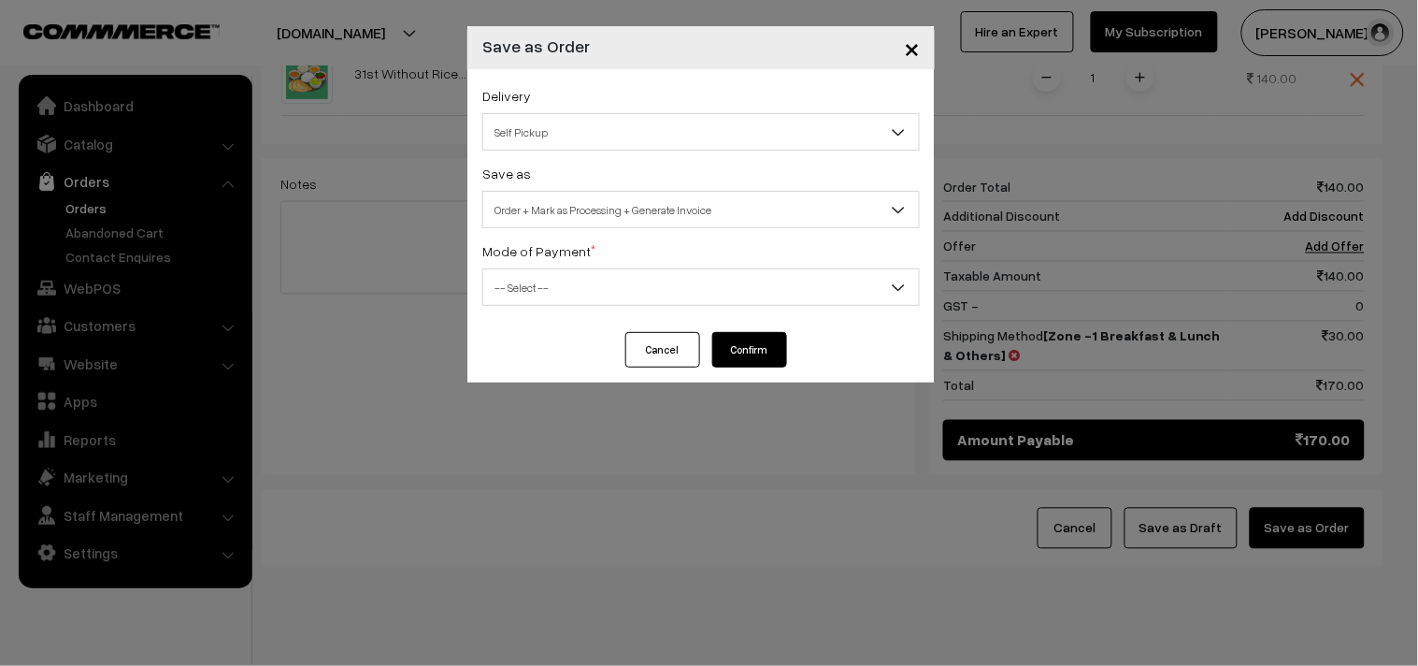
click at [538, 265] on div "Mode of Payment * -- Select -- COD Cash Cheque NEFT Online Payment DD Others --…" at bounding box center [700, 272] width 437 height 66
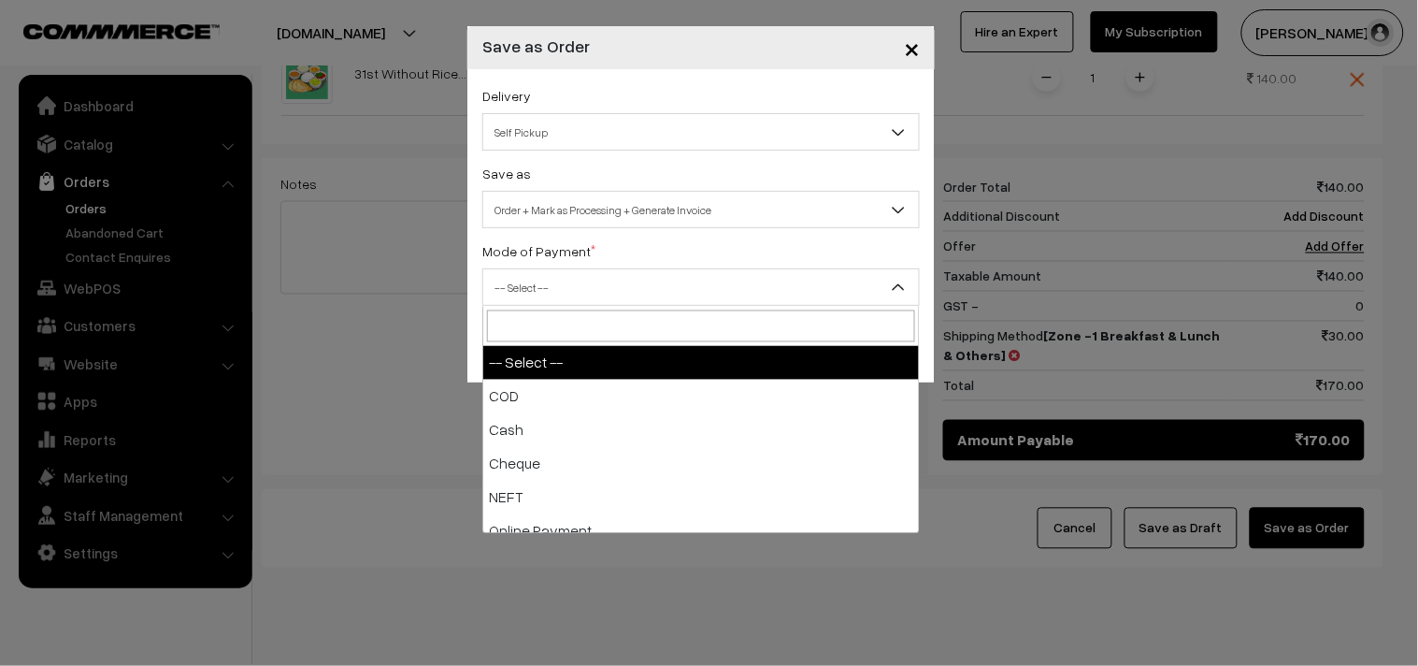
click at [544, 303] on span "-- Select --" at bounding box center [701, 287] width 436 height 33
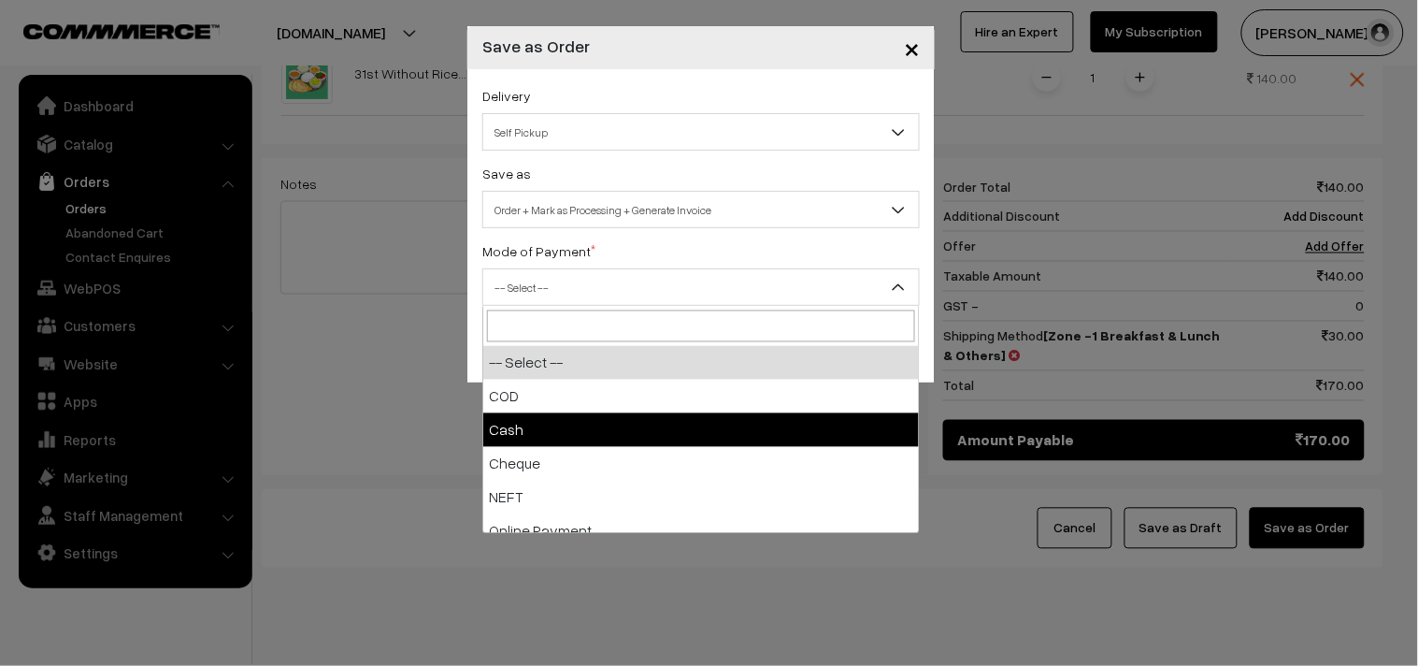
select select "2"
checkbox input "true"
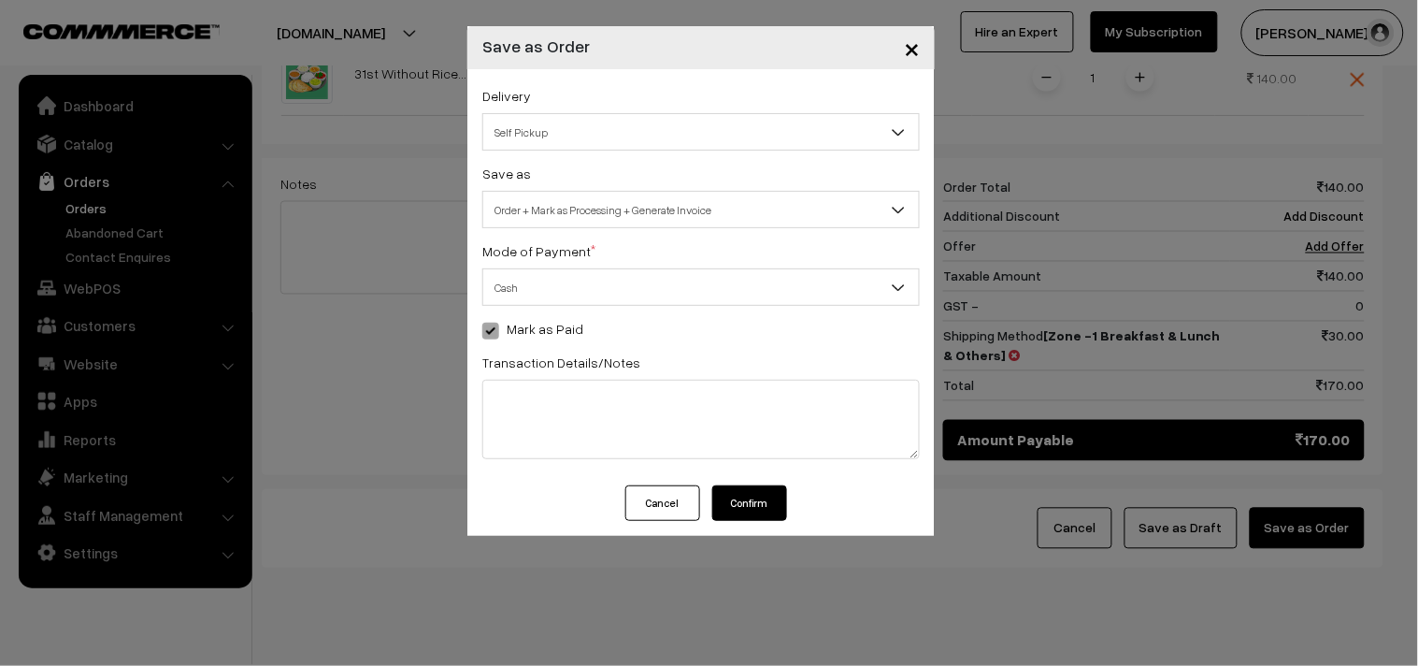
click at [717, 503] on button "Confirm" at bounding box center [749, 503] width 75 height 36
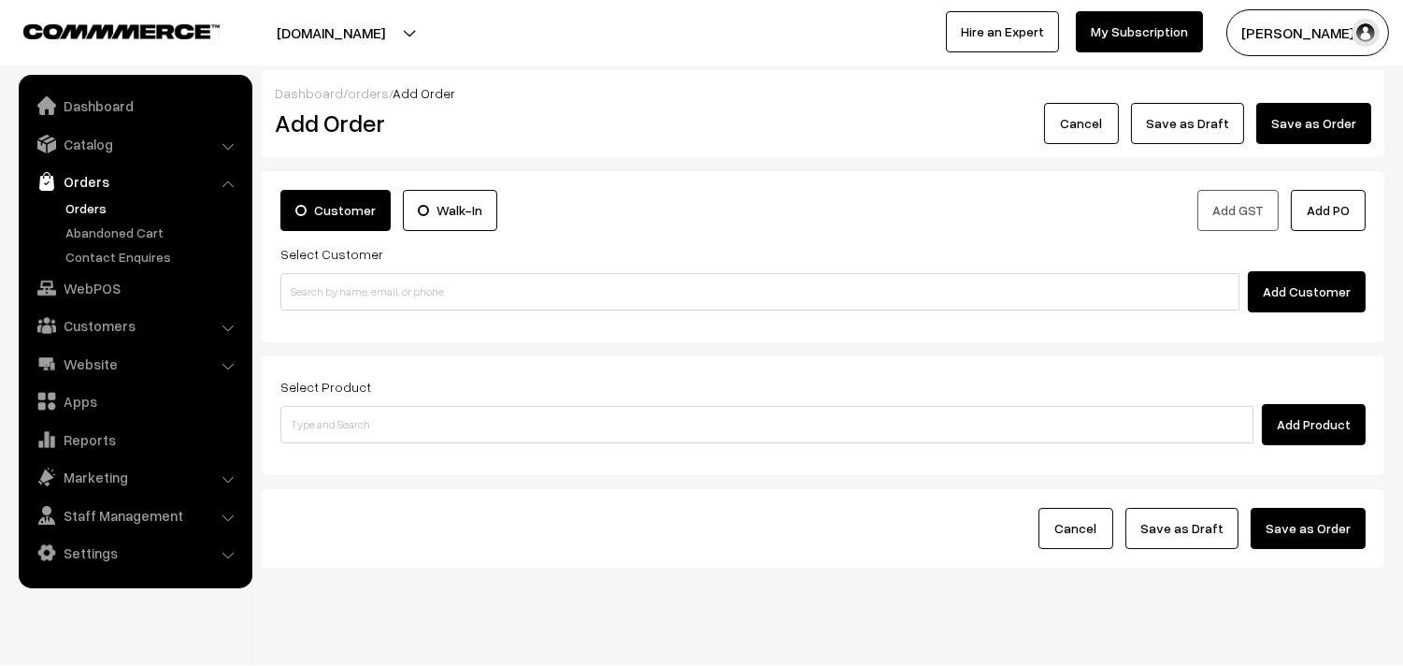
click at [94, 216] on link "Orders" at bounding box center [153, 208] width 185 height 20
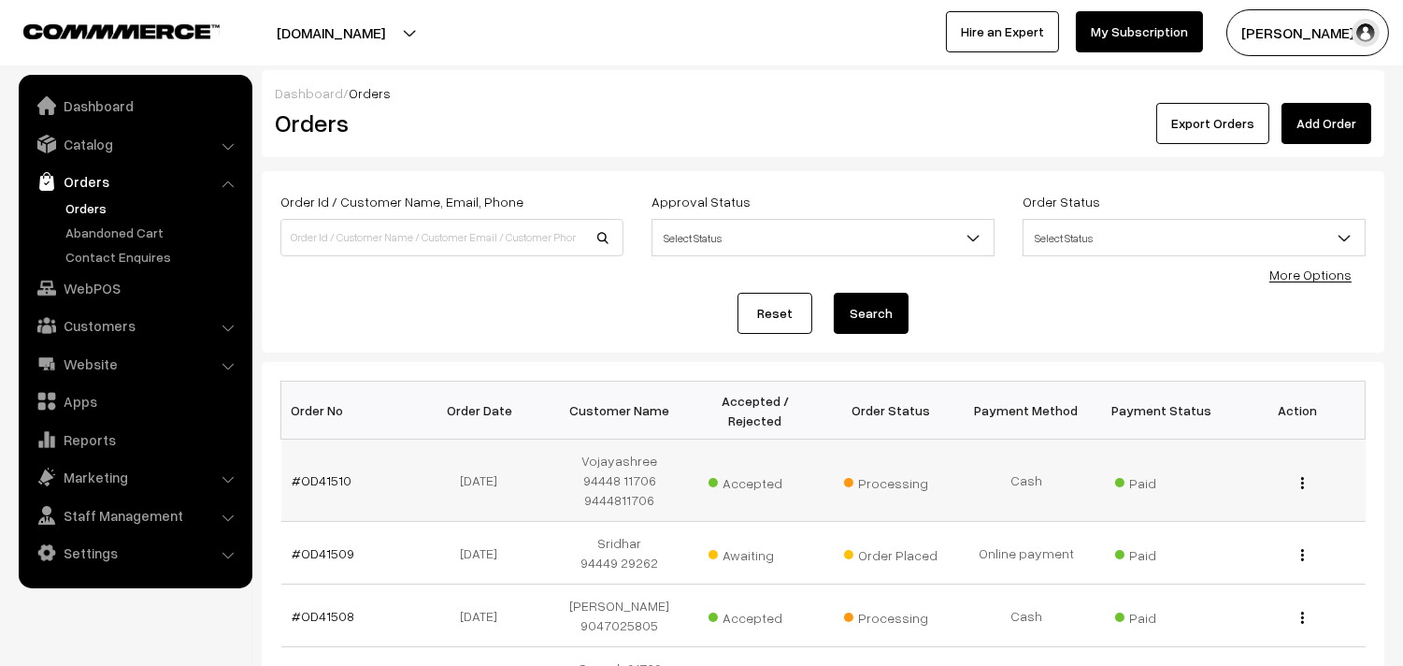
click at [332, 470] on td "#OD41510" at bounding box center [349, 480] width 136 height 82
click at [333, 480] on link "#OD41510" at bounding box center [323, 480] width 60 height 16
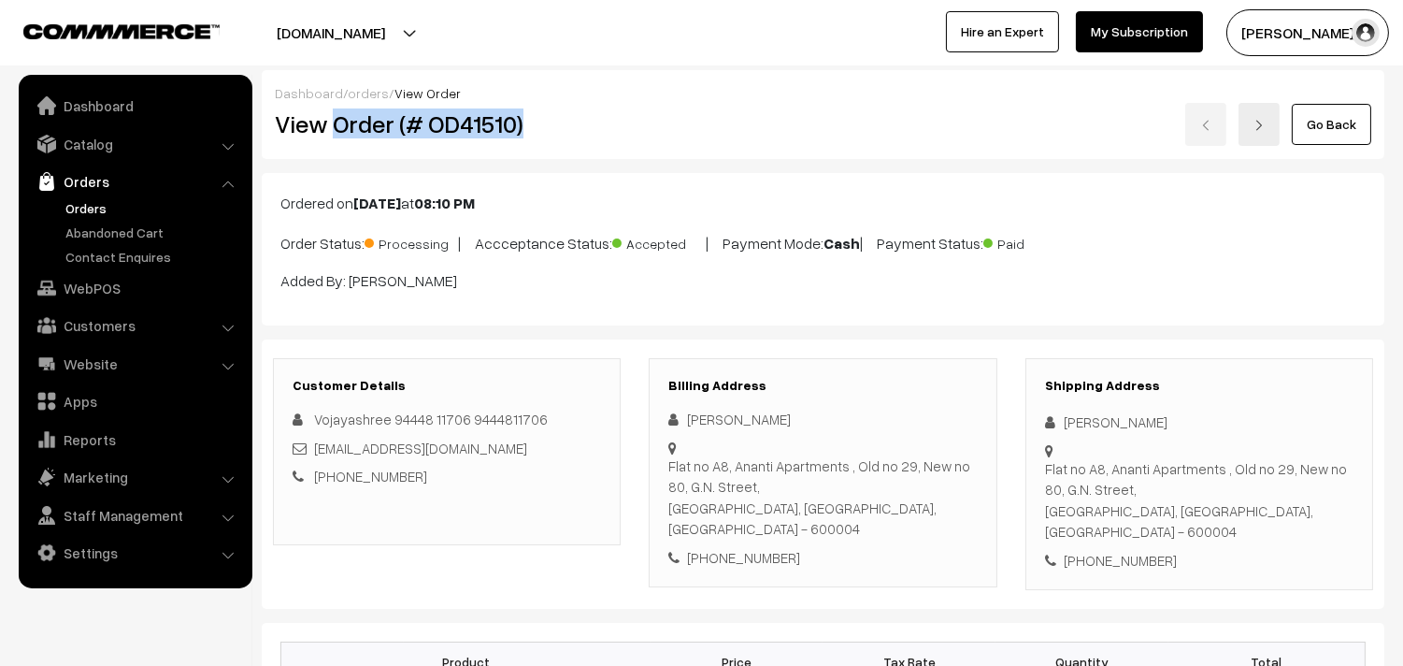
copy h2 "Order (# OD41510)"
drag, startPoint x: 334, startPoint y: 127, endPoint x: 664, endPoint y: 115, distance: 330.2
click at [664, 115] on div "View Order (# OD41510) Go Back" at bounding box center [823, 124] width 1125 height 43
copy div "Order (# OD41510)"
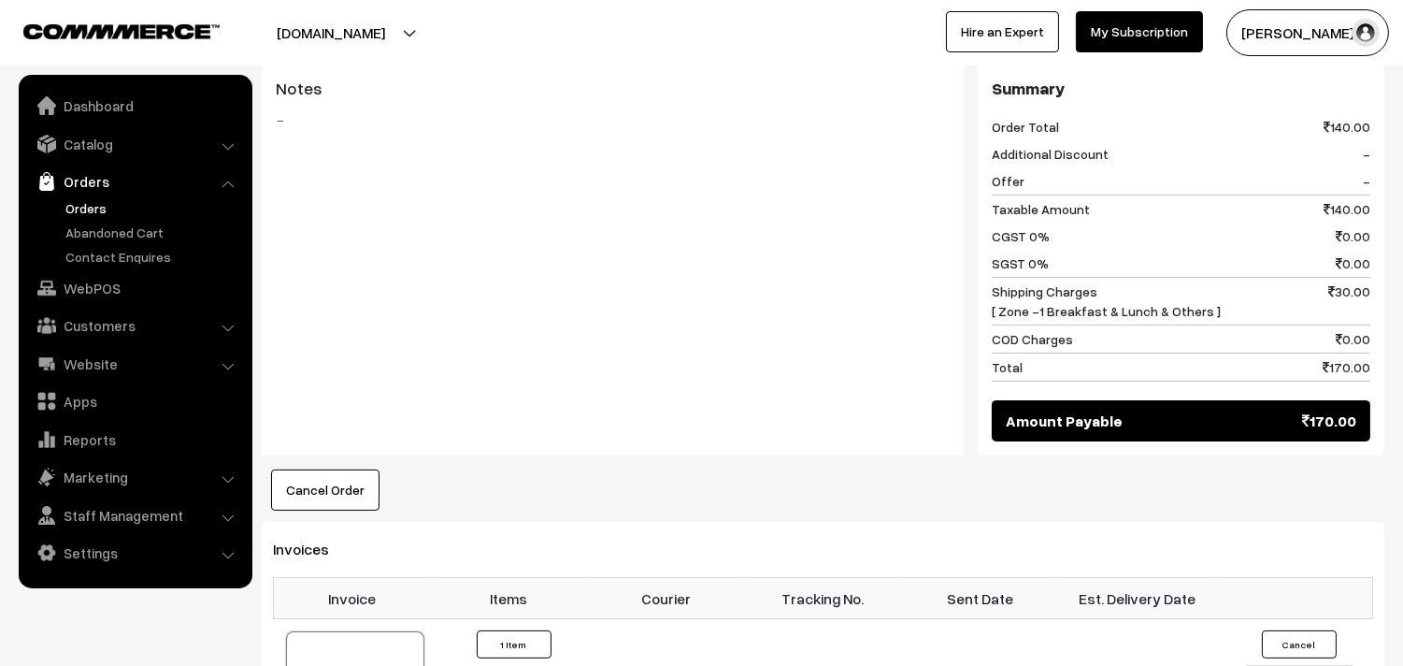
scroll to position [935, 0]
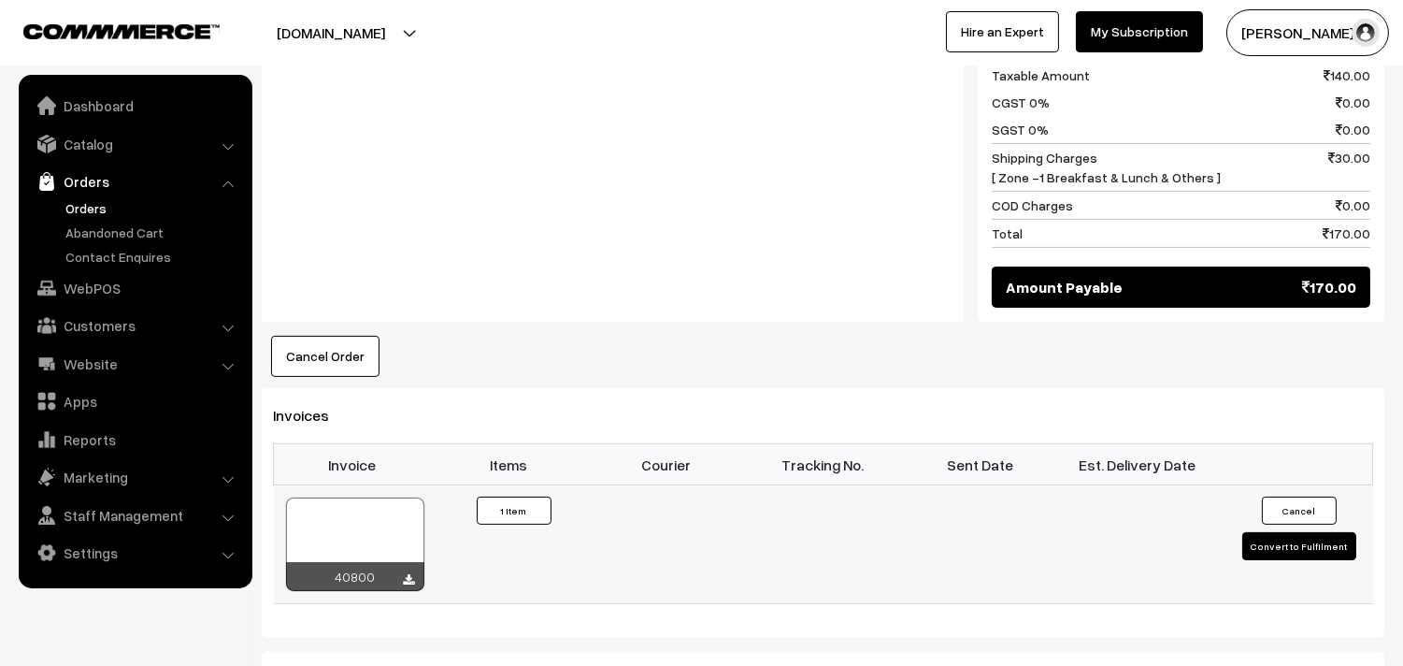
click at [366, 497] on div at bounding box center [355, 543] width 138 height 93
click at [79, 285] on link "WebPOS" at bounding box center [134, 288] width 222 height 34
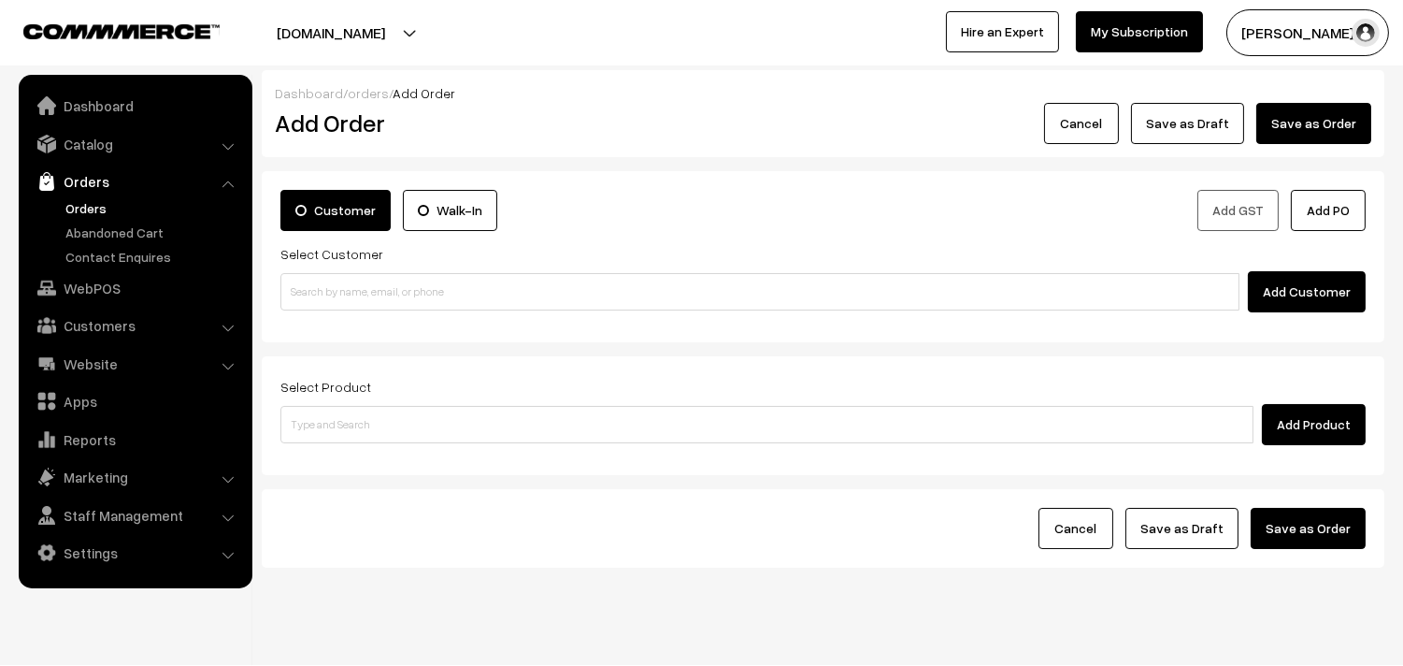
click at [103, 209] on link "Orders" at bounding box center [153, 208] width 185 height 20
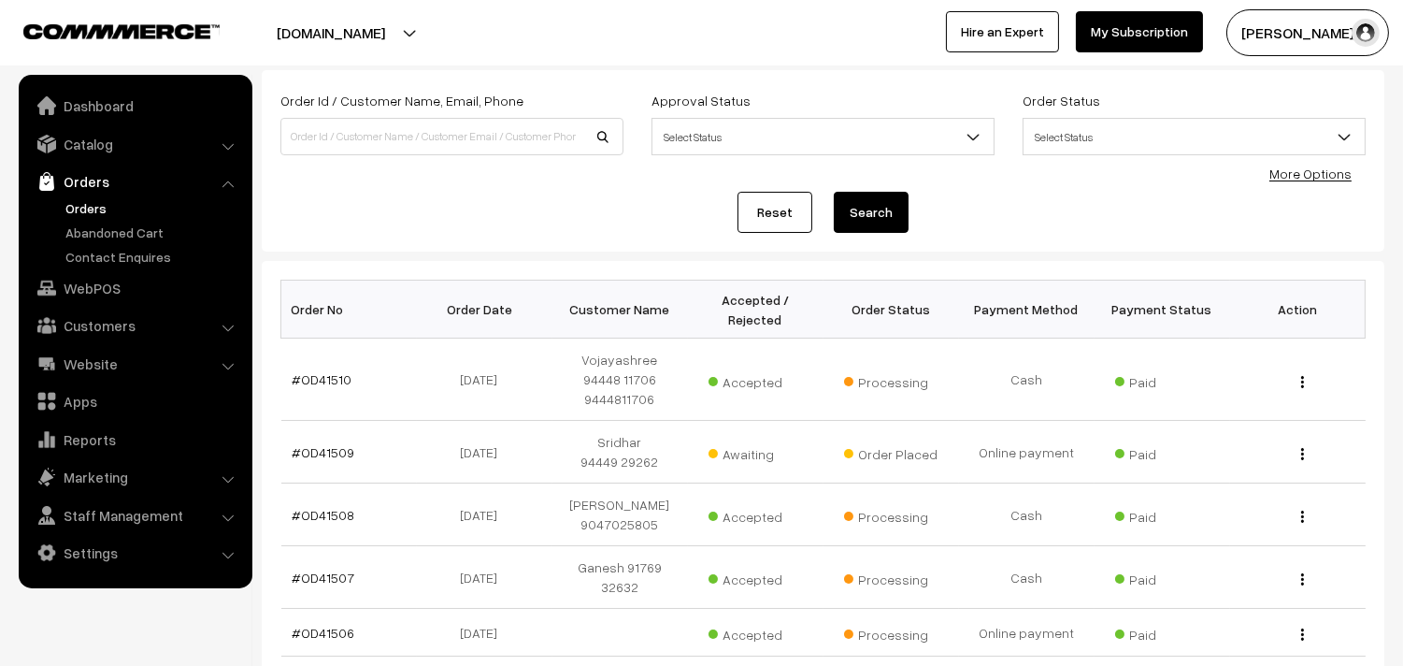
scroll to position [104, 0]
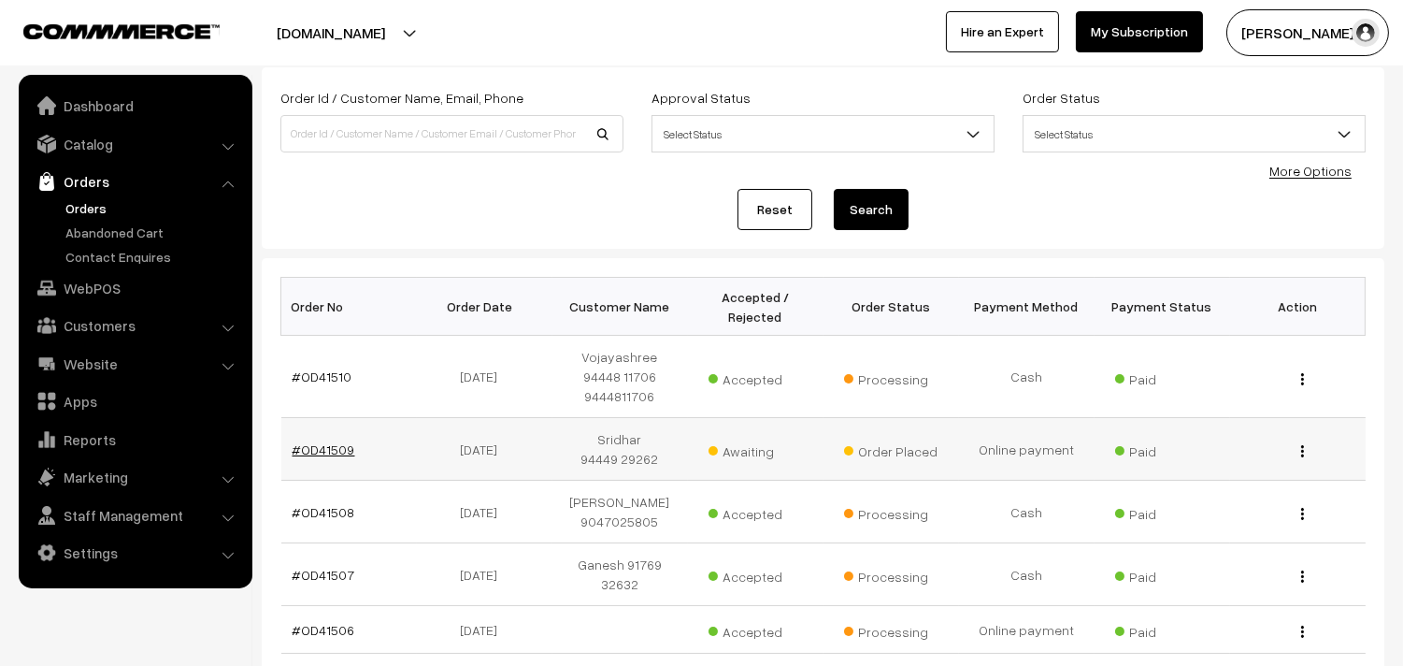
click at [332, 449] on link "#OD41509" at bounding box center [324, 449] width 63 height 16
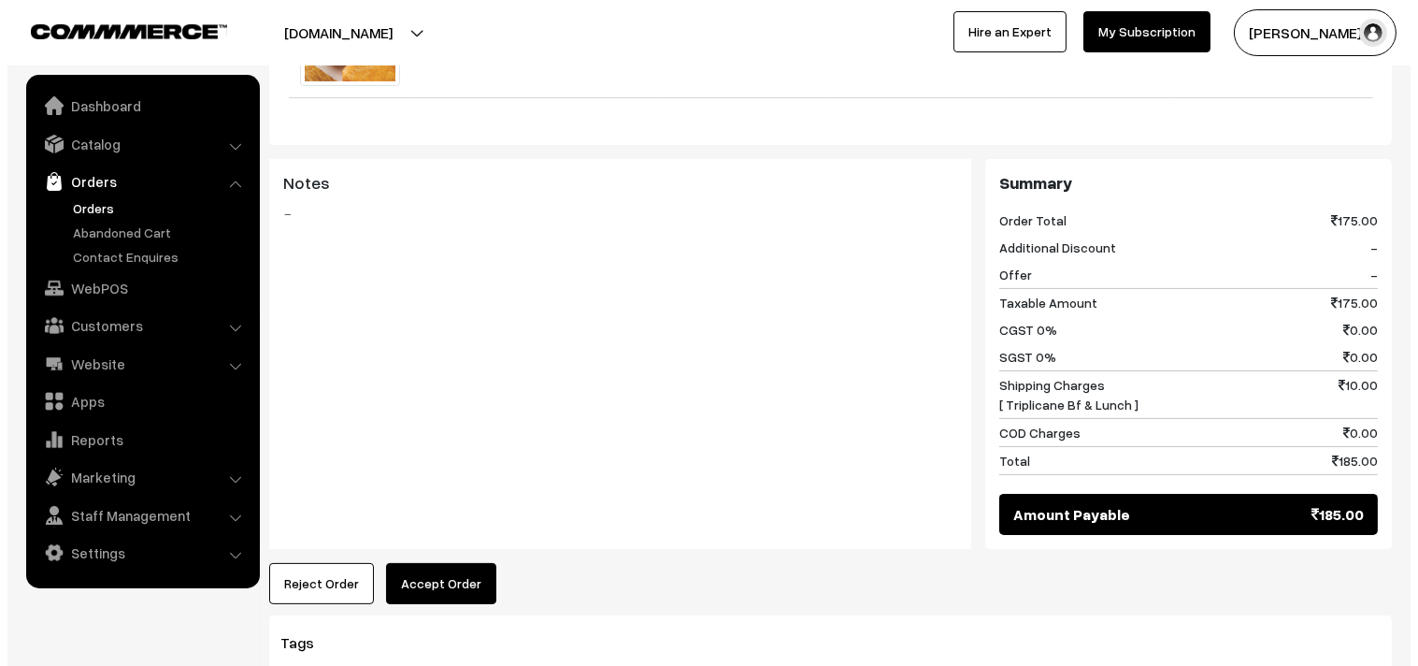
scroll to position [839, 0]
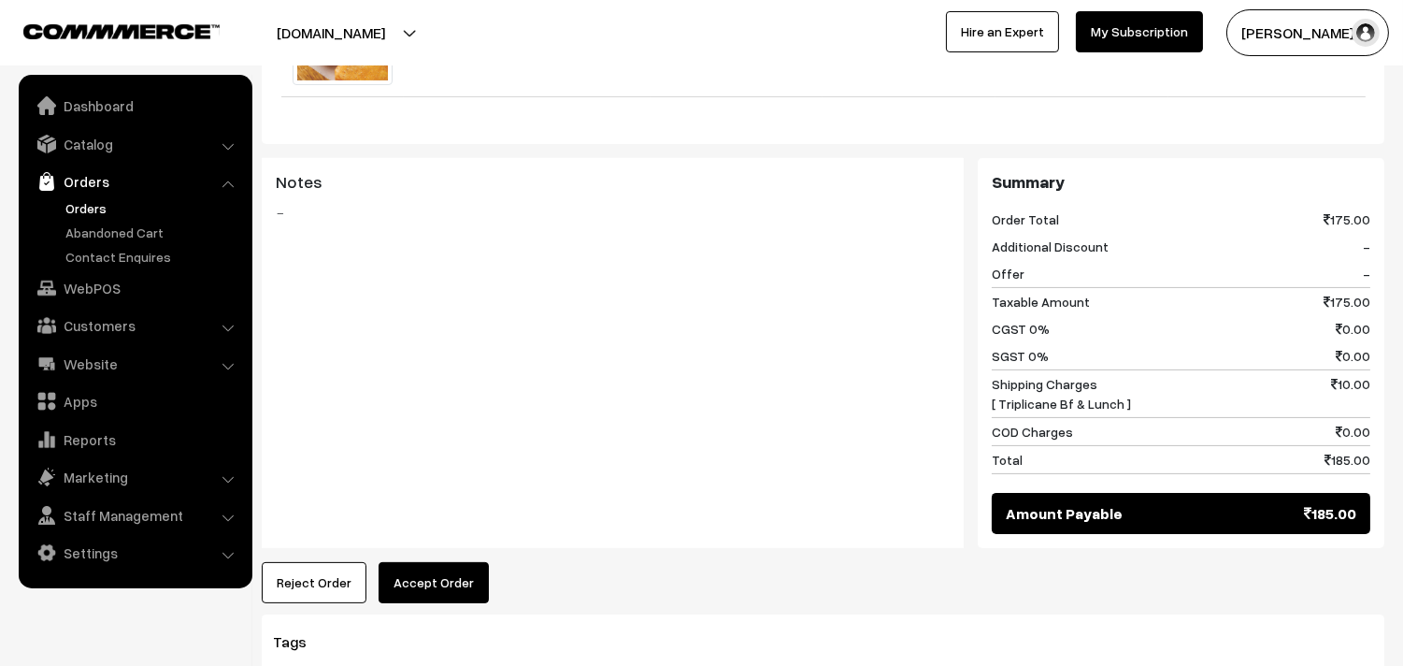
click at [419, 562] on button "Accept Order" at bounding box center [434, 582] width 110 height 41
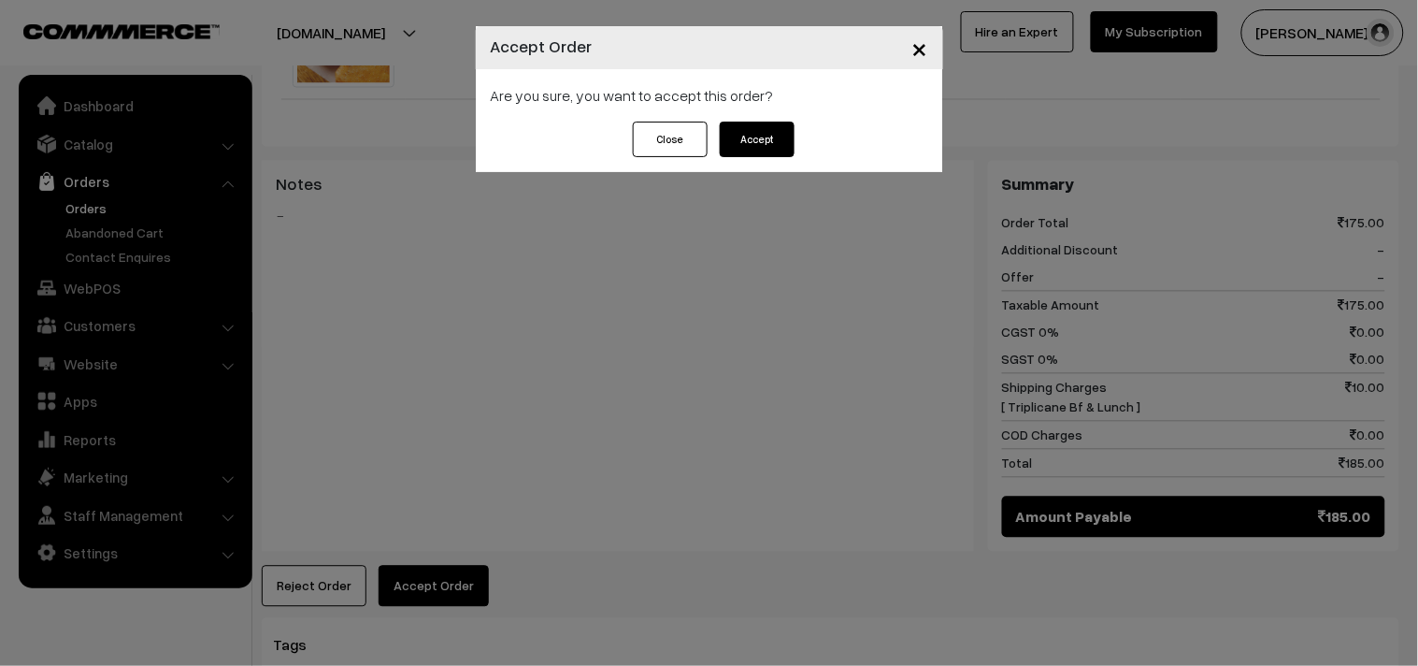
click at [760, 137] on button "Accept" at bounding box center [757, 140] width 75 height 36
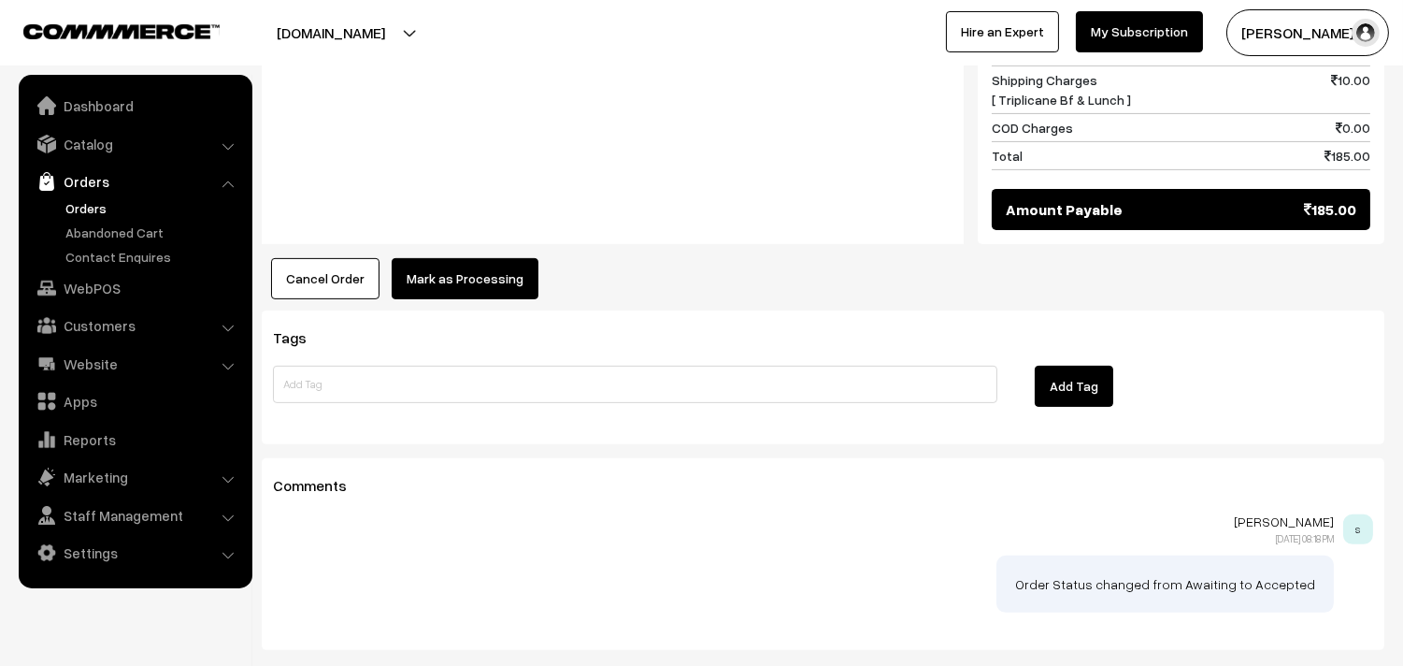
click at [435, 258] on button "Mark as Processing" at bounding box center [465, 278] width 147 height 41
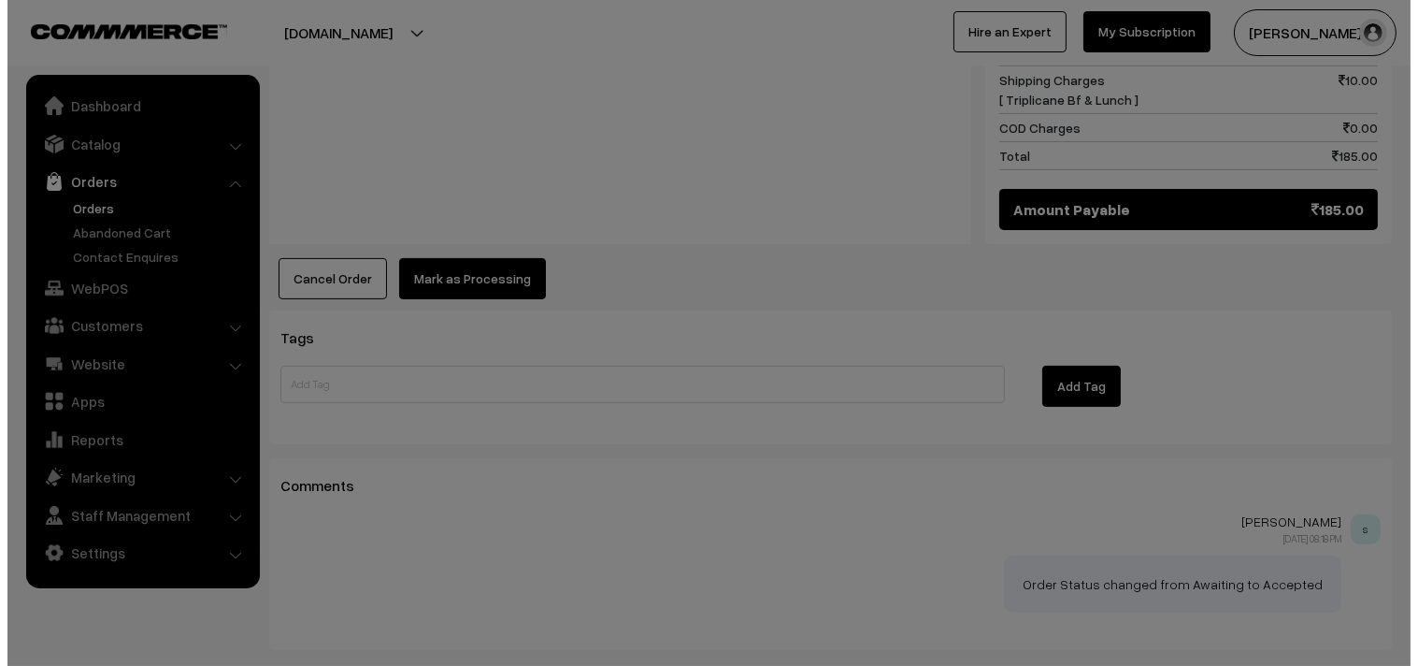
scroll to position [1146, 0]
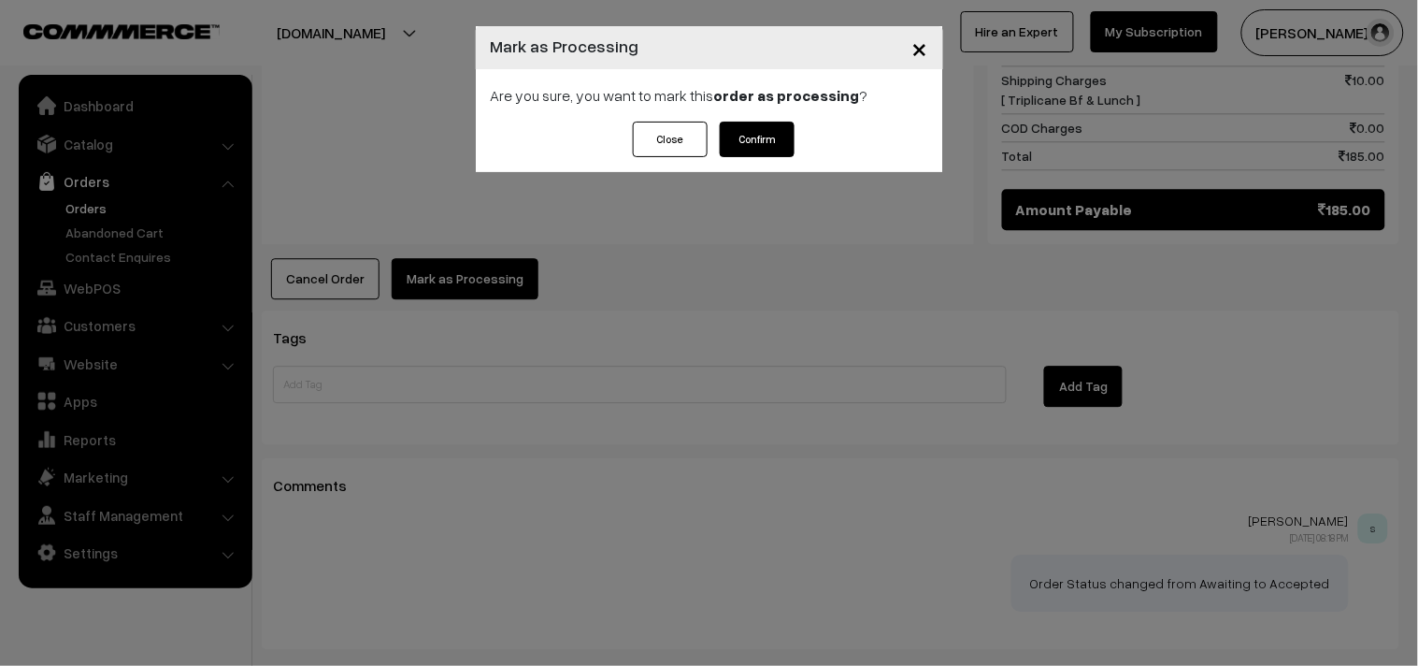
drag, startPoint x: 778, startPoint y: 142, endPoint x: 749, endPoint y: 265, distance: 126.8
click at [777, 142] on button "Confirm" at bounding box center [757, 140] width 75 height 36
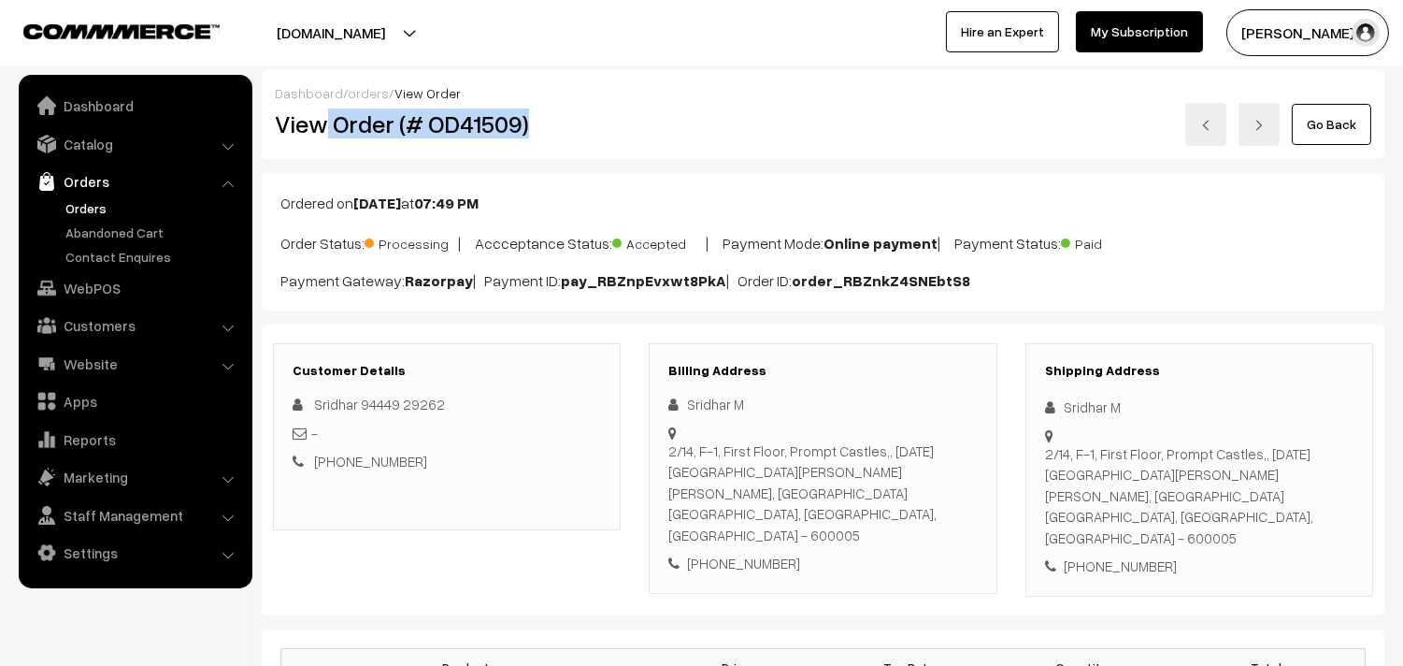
drag, startPoint x: 318, startPoint y: 144, endPoint x: 577, endPoint y: 114, distance: 260.7
click at [577, 112] on div "View Order (# OD41509)" at bounding box center [448, 124] width 375 height 43
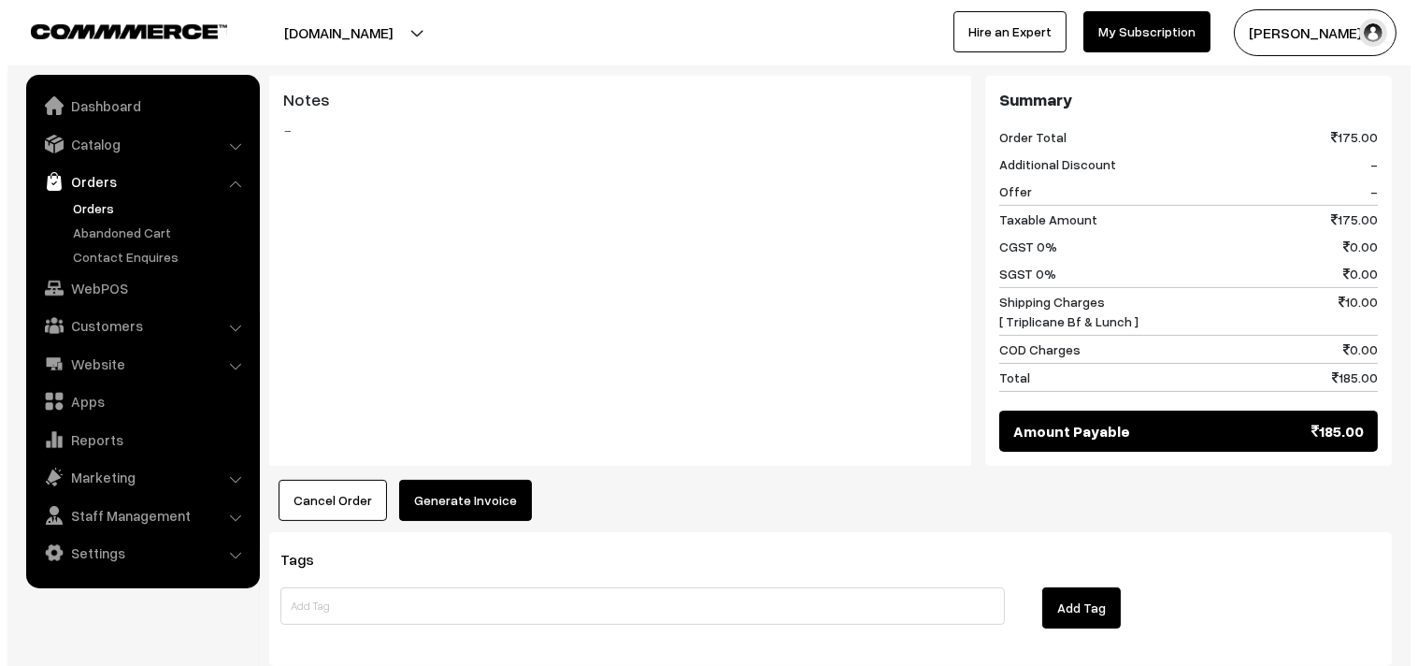
scroll to position [935, 0]
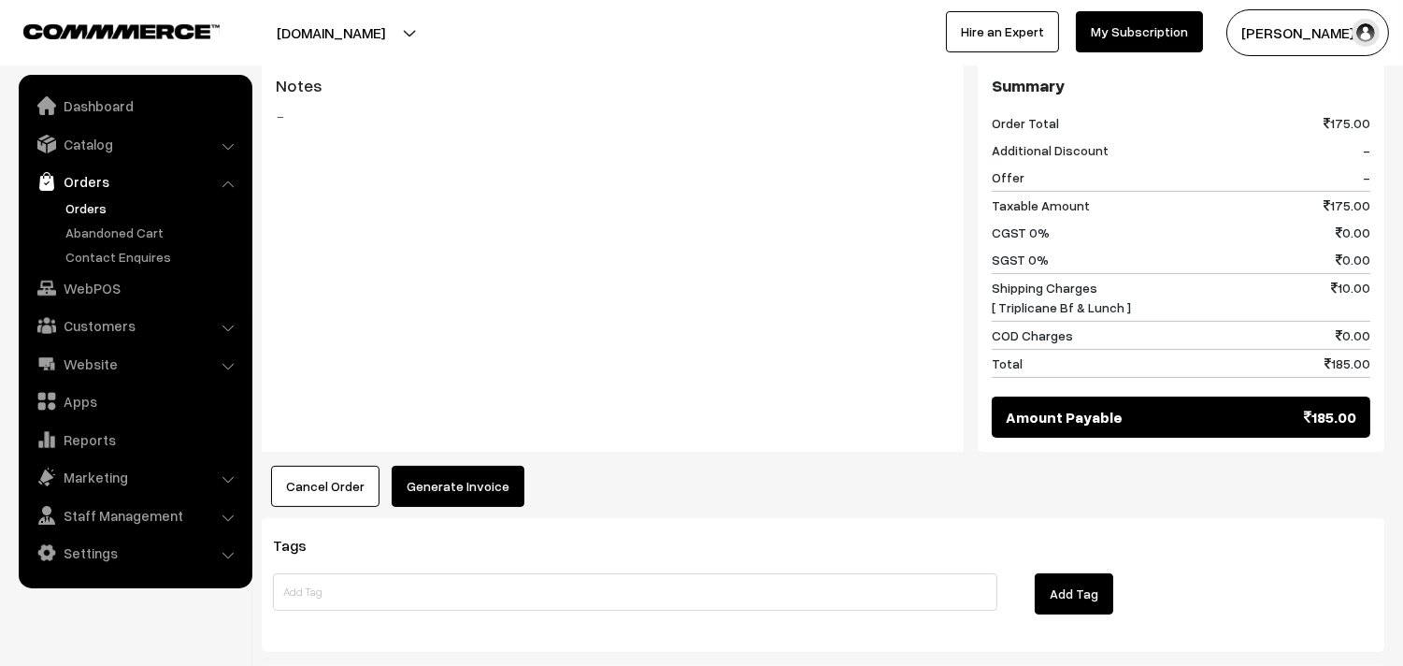
click at [460, 466] on button "Generate Invoice" at bounding box center [458, 486] width 133 height 41
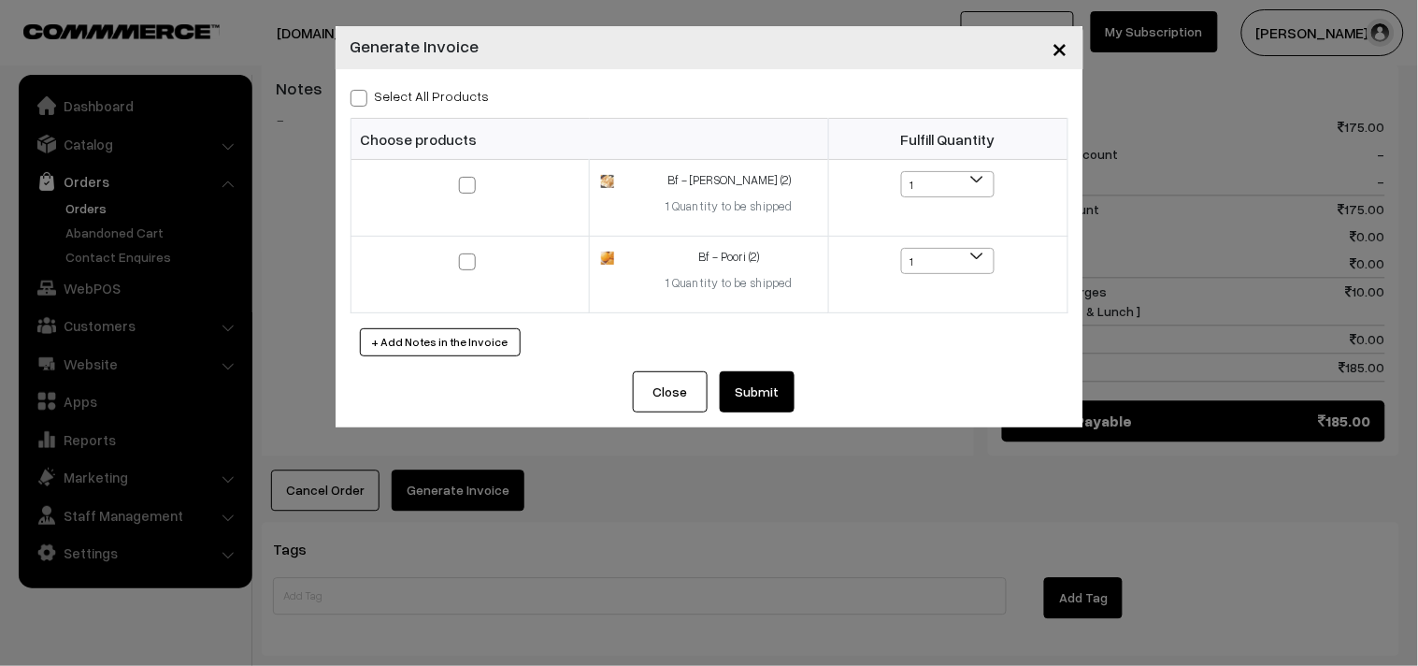
click at [456, 94] on label "Select All Products" at bounding box center [420, 96] width 139 height 20
click at [363, 94] on input "Select All Products" at bounding box center [357, 95] width 12 height 12
checkbox input "true"
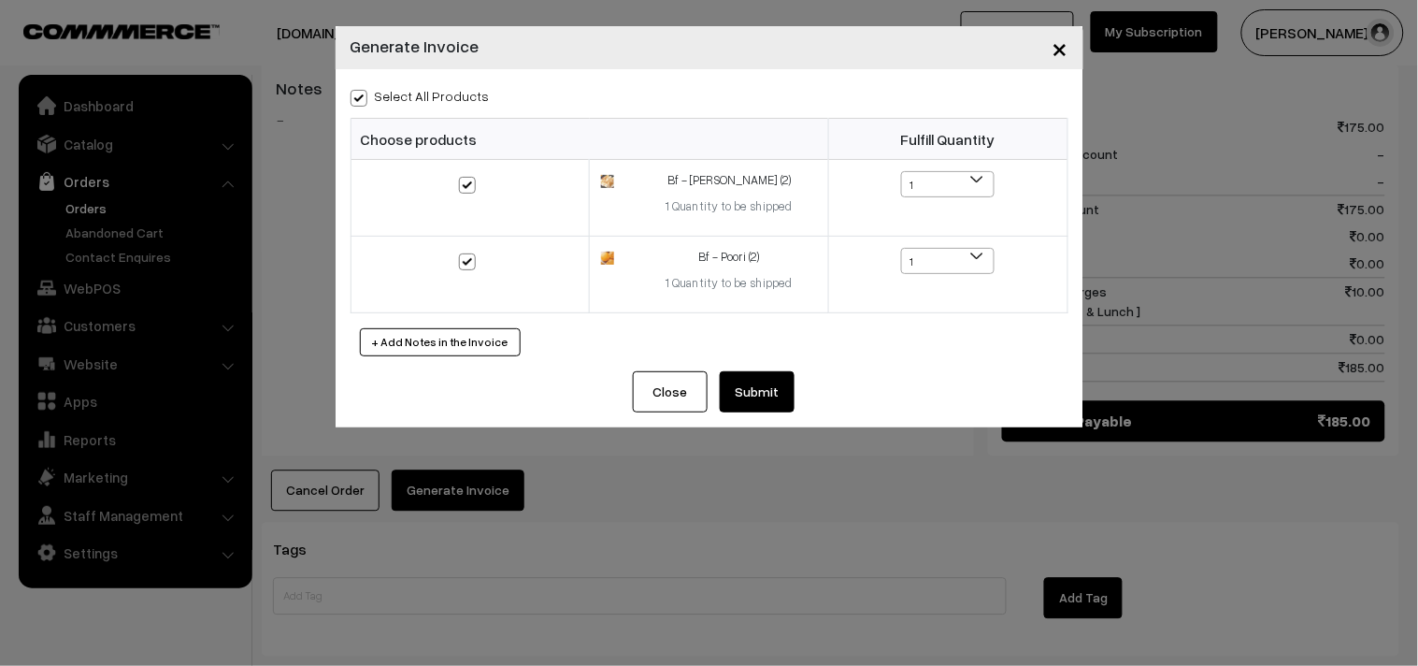
click at [772, 357] on div "Select All Products Choose products Fulfill Quantity 1 1 1 1" at bounding box center [710, 220] width 748 height 302
click at [753, 376] on button "Submit" at bounding box center [757, 391] width 75 height 41
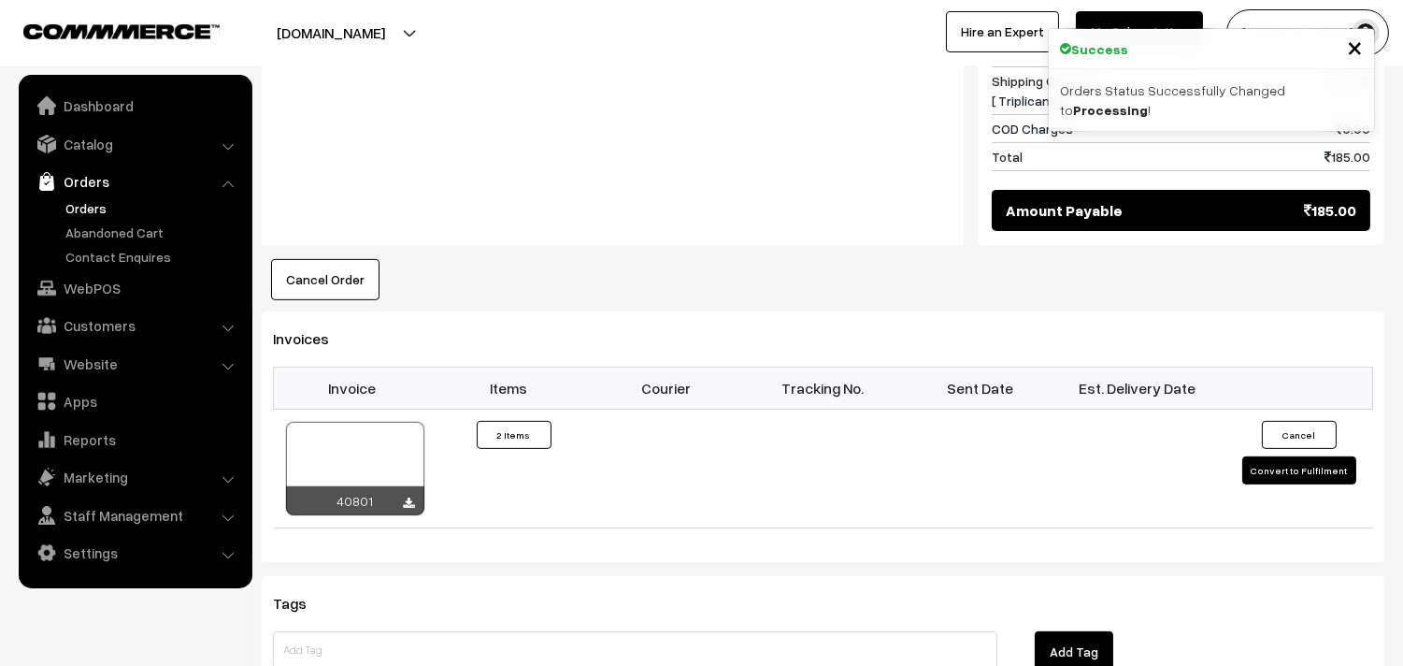
scroll to position [1246, 0]
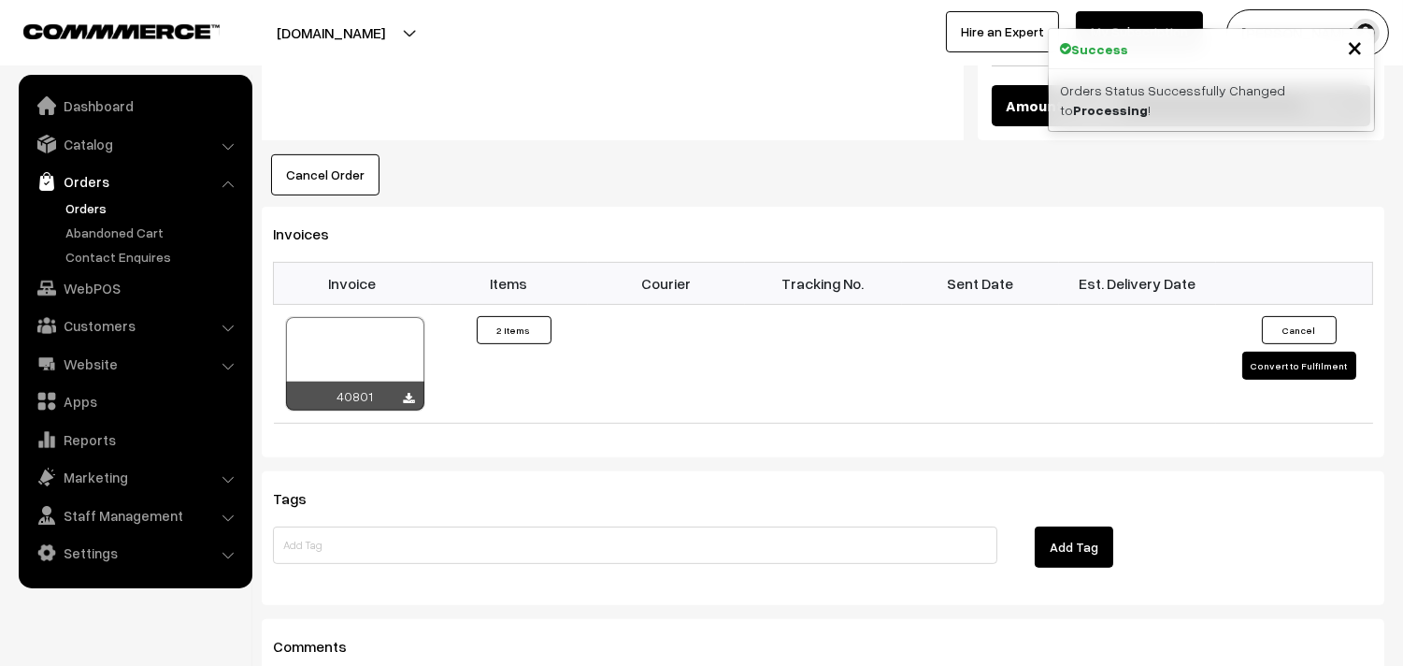
click at [383, 263] on th "Invoice" at bounding box center [352, 283] width 157 height 41
click at [376, 327] on div at bounding box center [355, 363] width 138 height 93
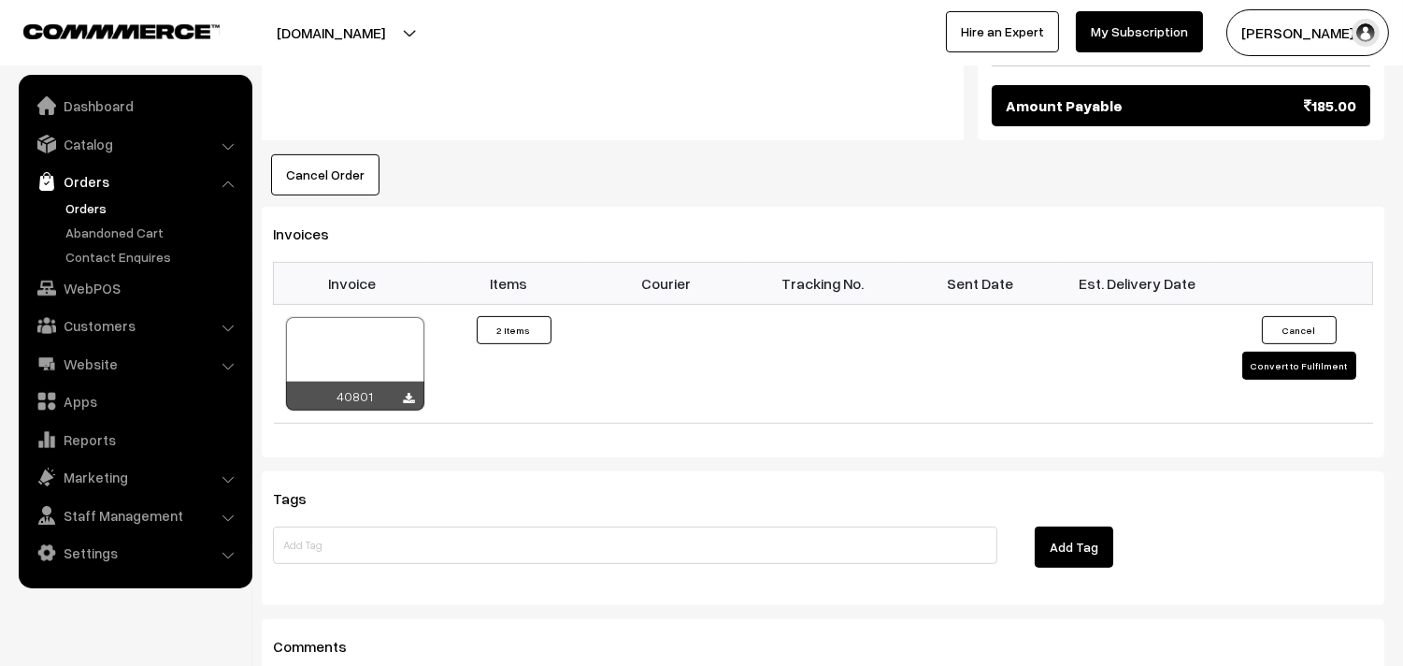
click at [99, 208] on link "Orders" at bounding box center [153, 208] width 185 height 20
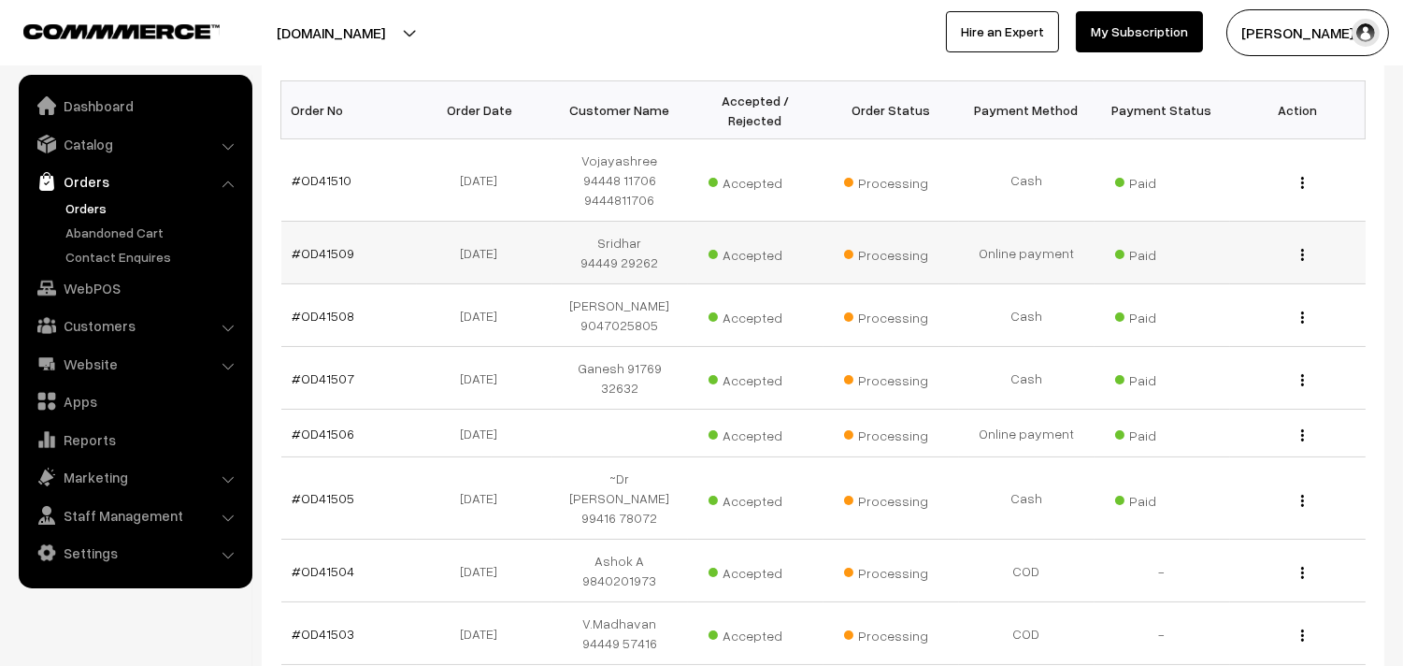
scroll to position [311, 0]
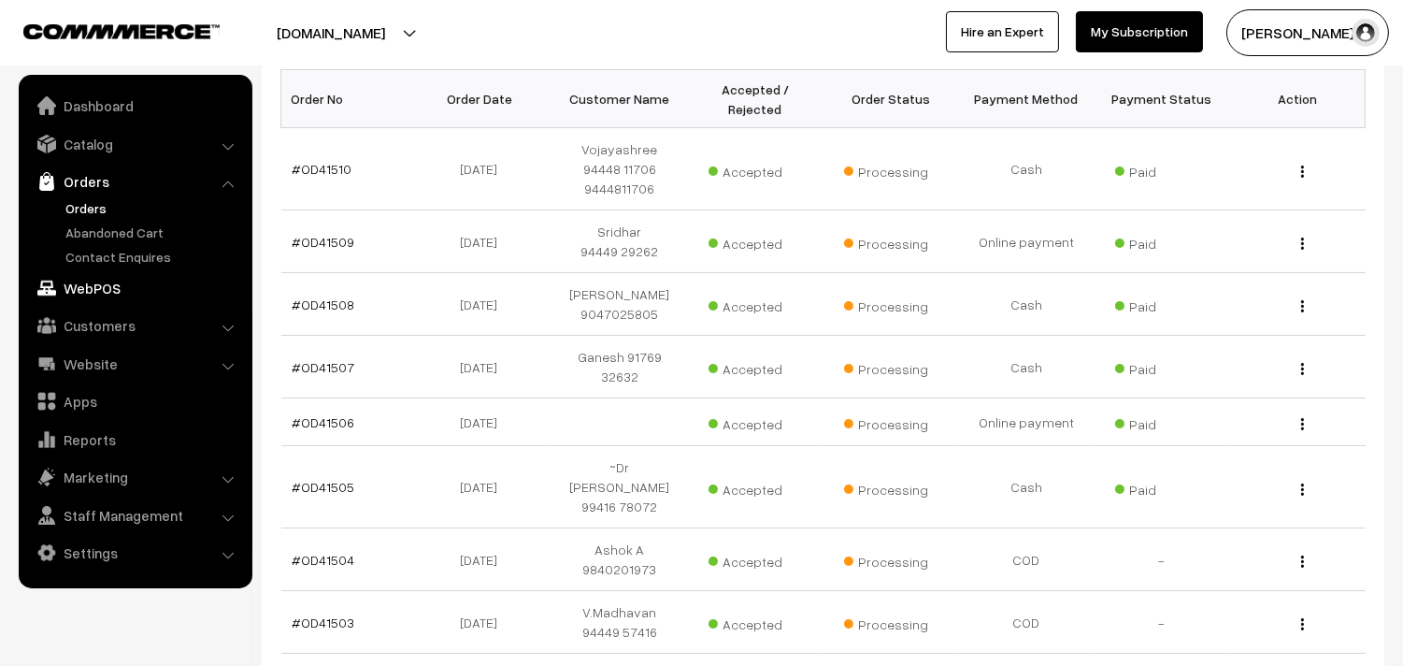
click at [108, 279] on link "WebPOS" at bounding box center [134, 288] width 222 height 34
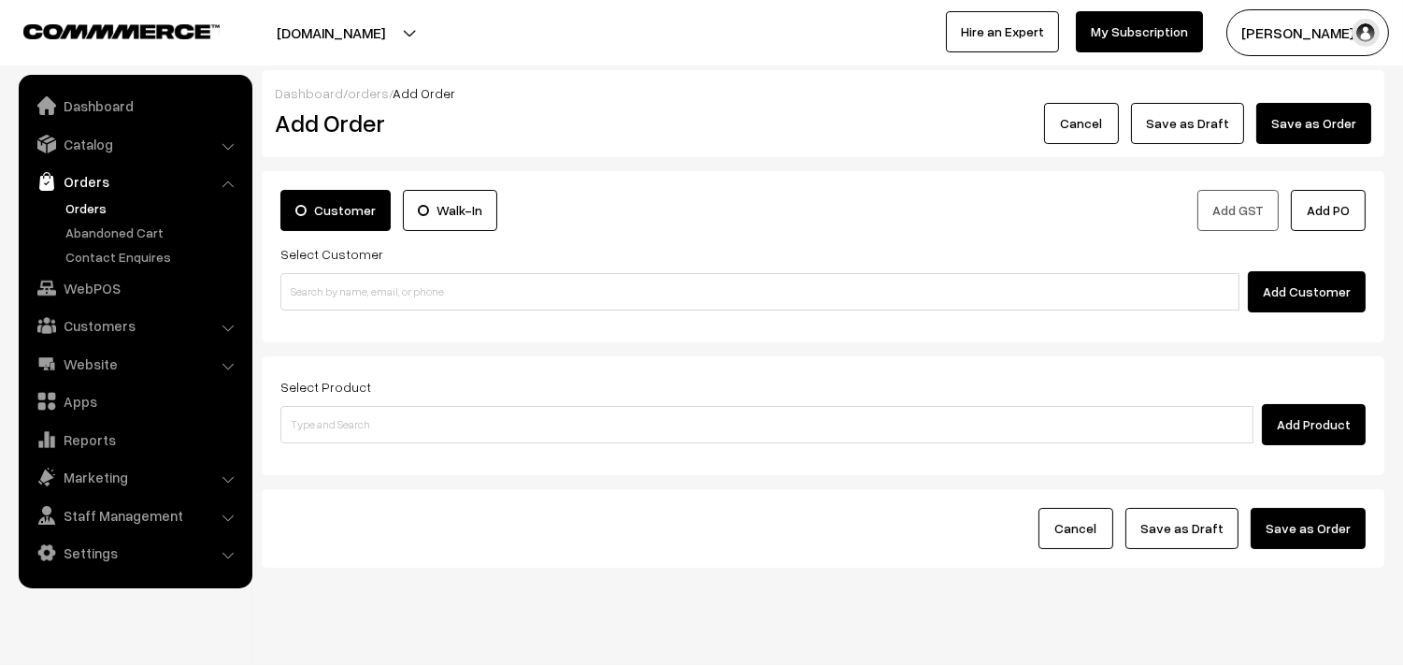
click at [377, 267] on div "Select Customer Add Customer" at bounding box center [822, 277] width 1085 height 70
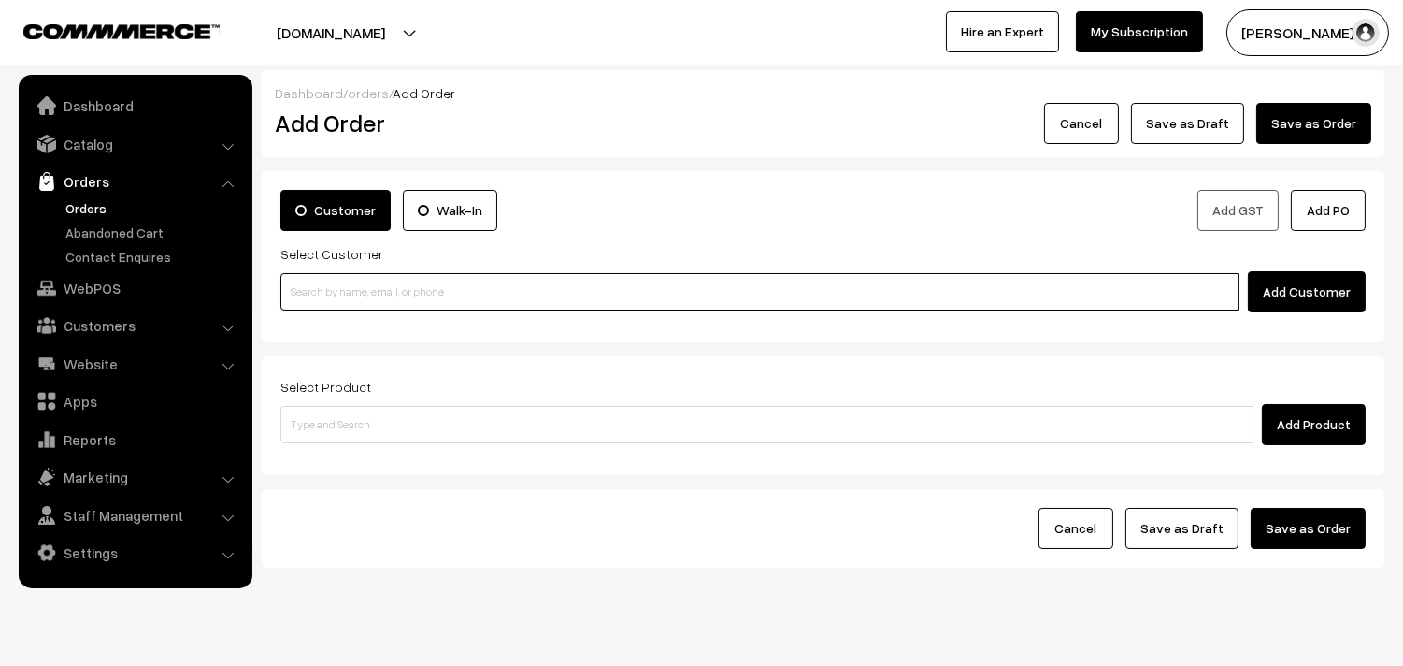
click at [374, 276] on input at bounding box center [759, 291] width 959 height 37
paste input "99403 33879"
drag, startPoint x: 335, startPoint y: 286, endPoint x: 321, endPoint y: 286, distance: 14.0
click at [333, 286] on input "99403 33879" at bounding box center [759, 291] width 959 height 37
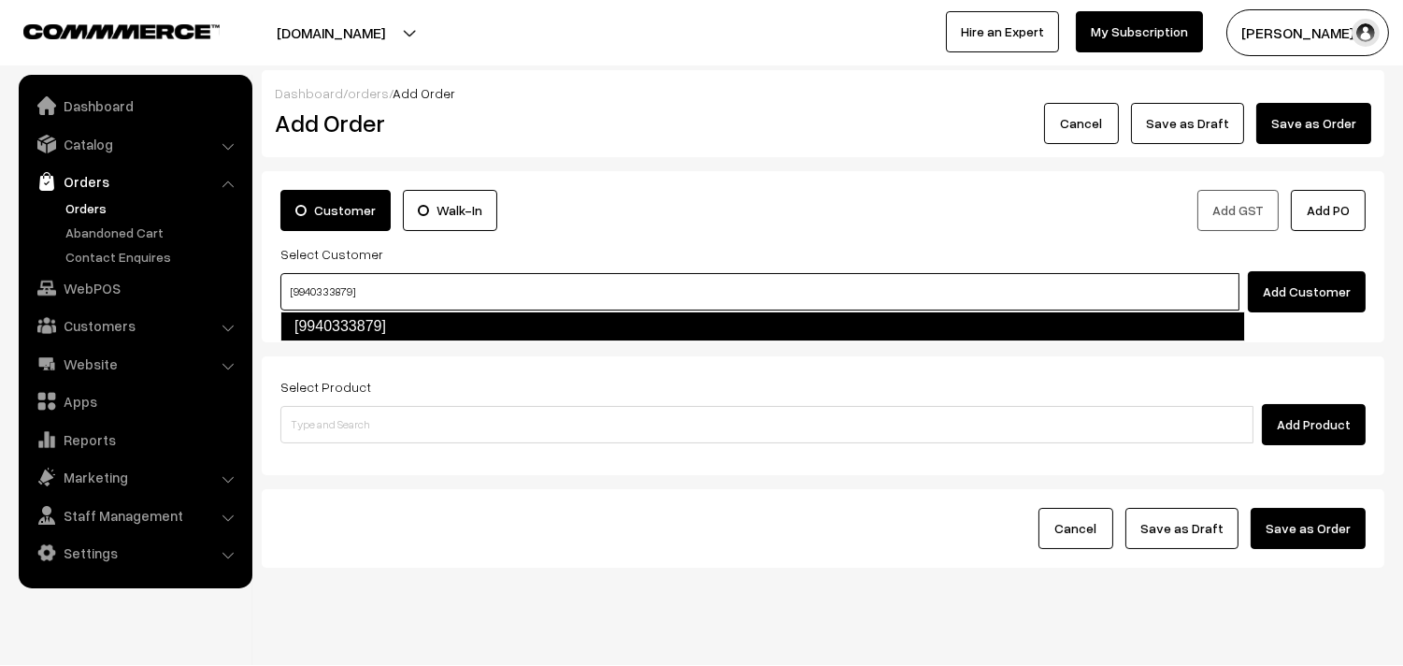
type input "[9940333879]"
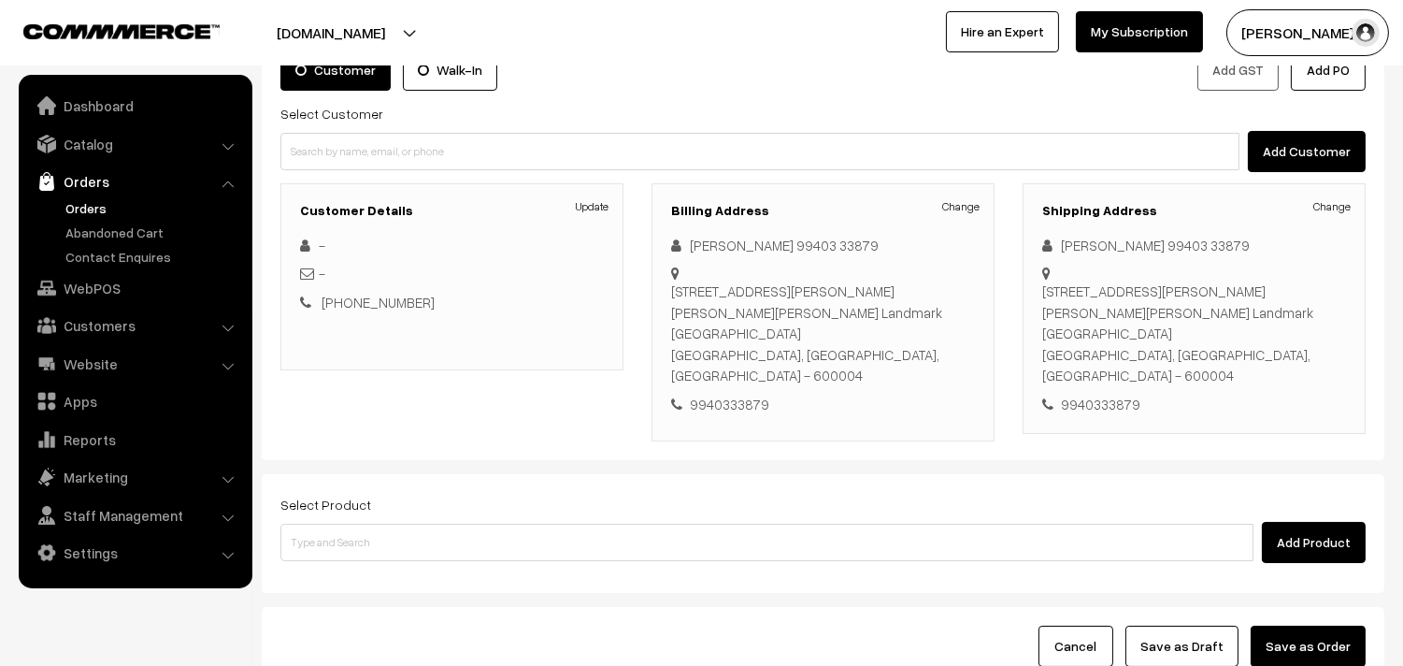
scroll to position [276, 0]
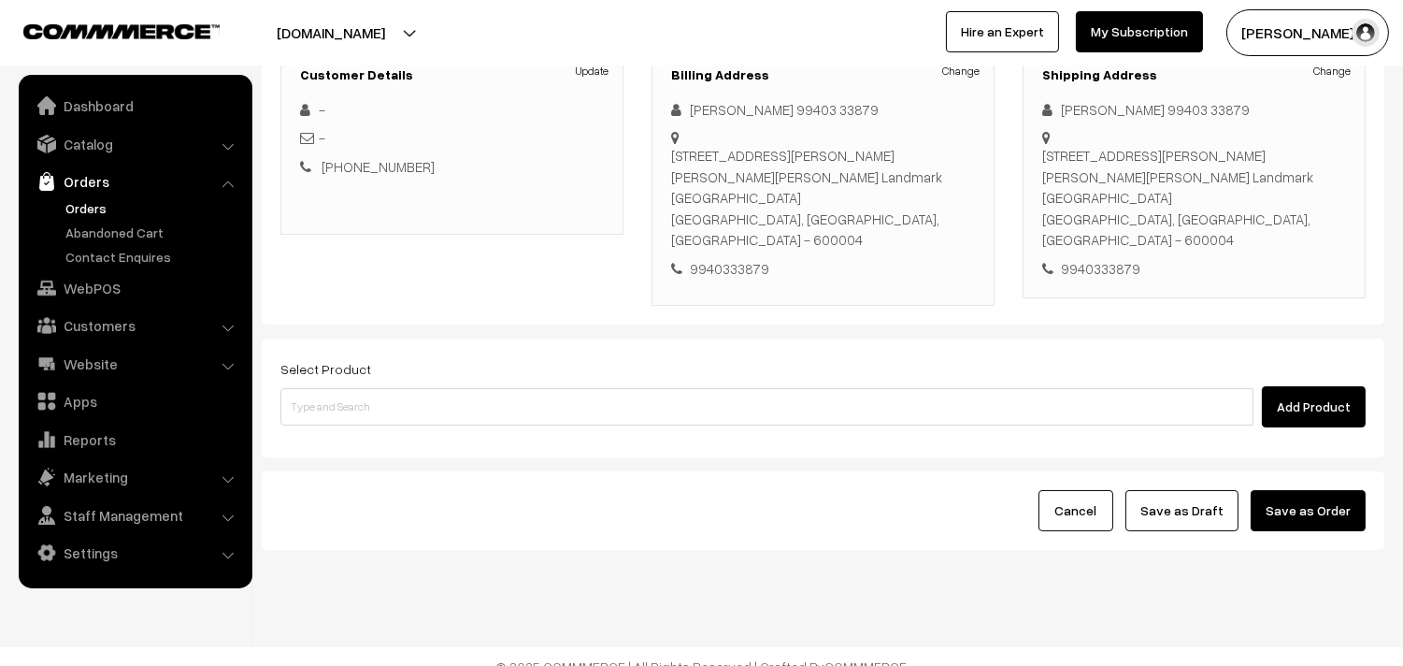
click at [436, 409] on div "Select Product Add Product" at bounding box center [823, 397] width 1123 height 119
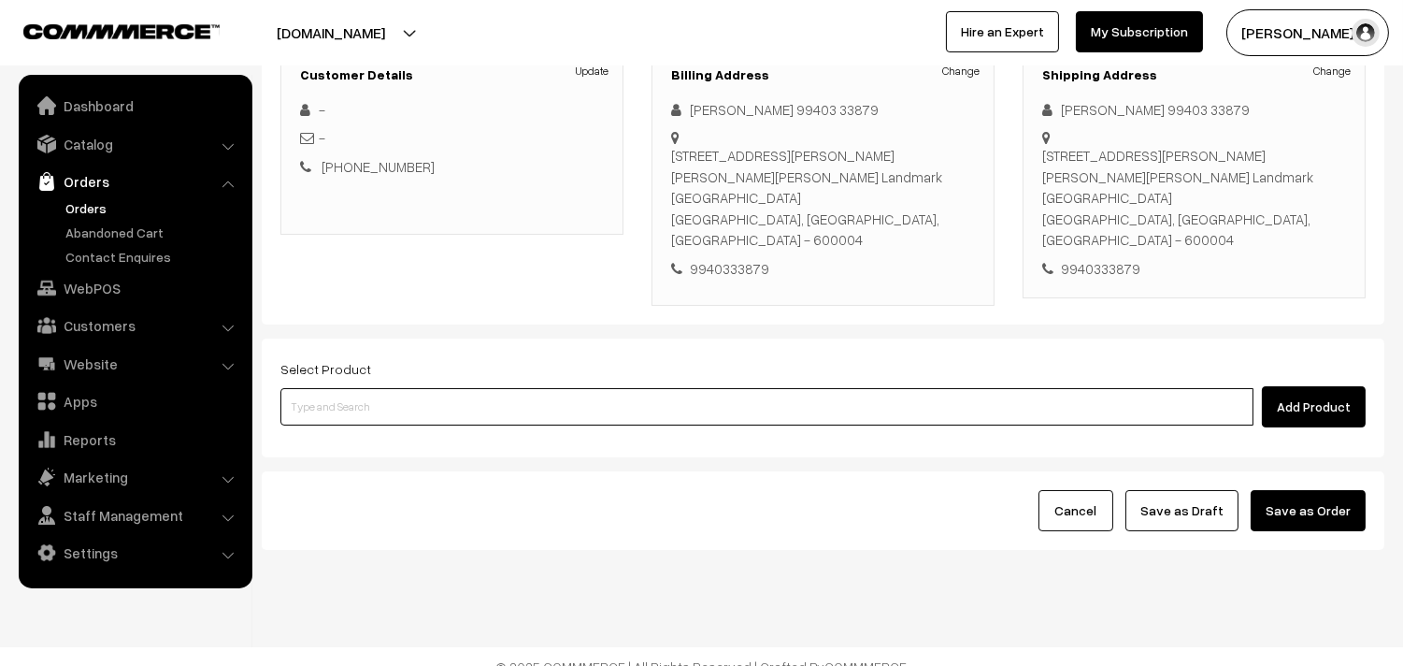
click at [437, 388] on input at bounding box center [766, 406] width 973 height 37
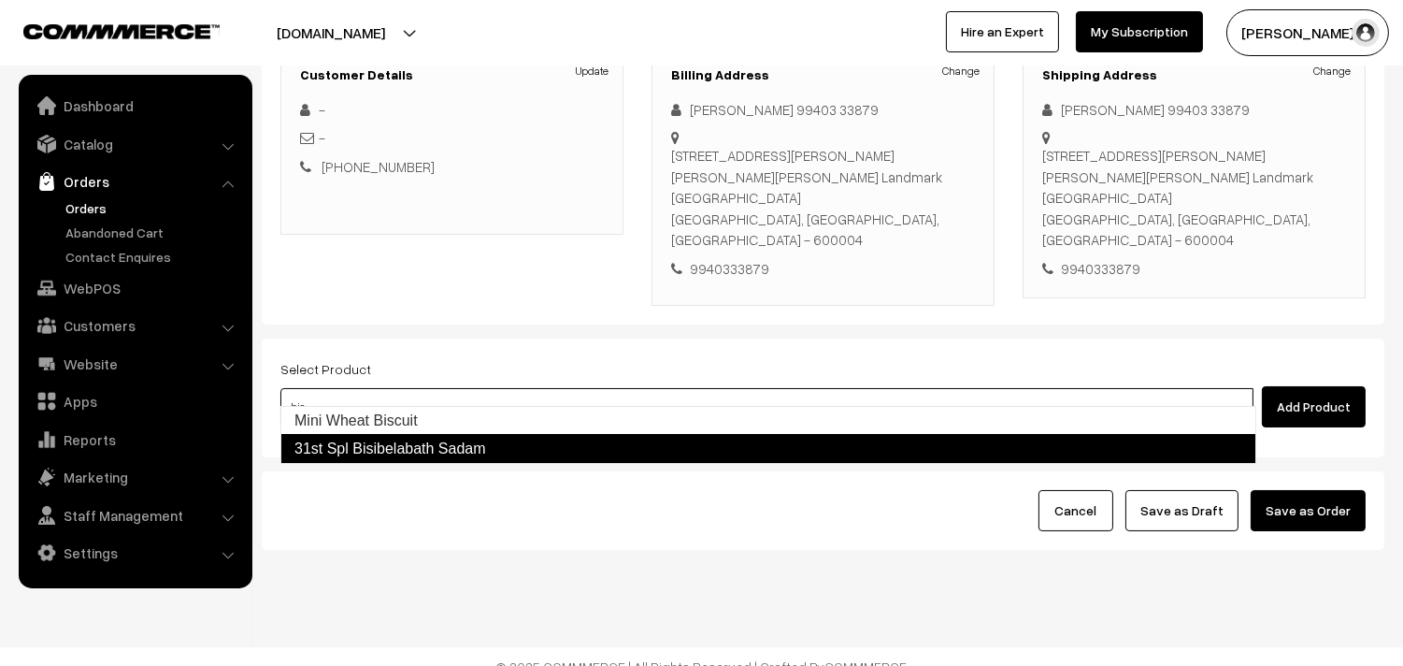
type input "31st Spl Bisibelabath Sadam"
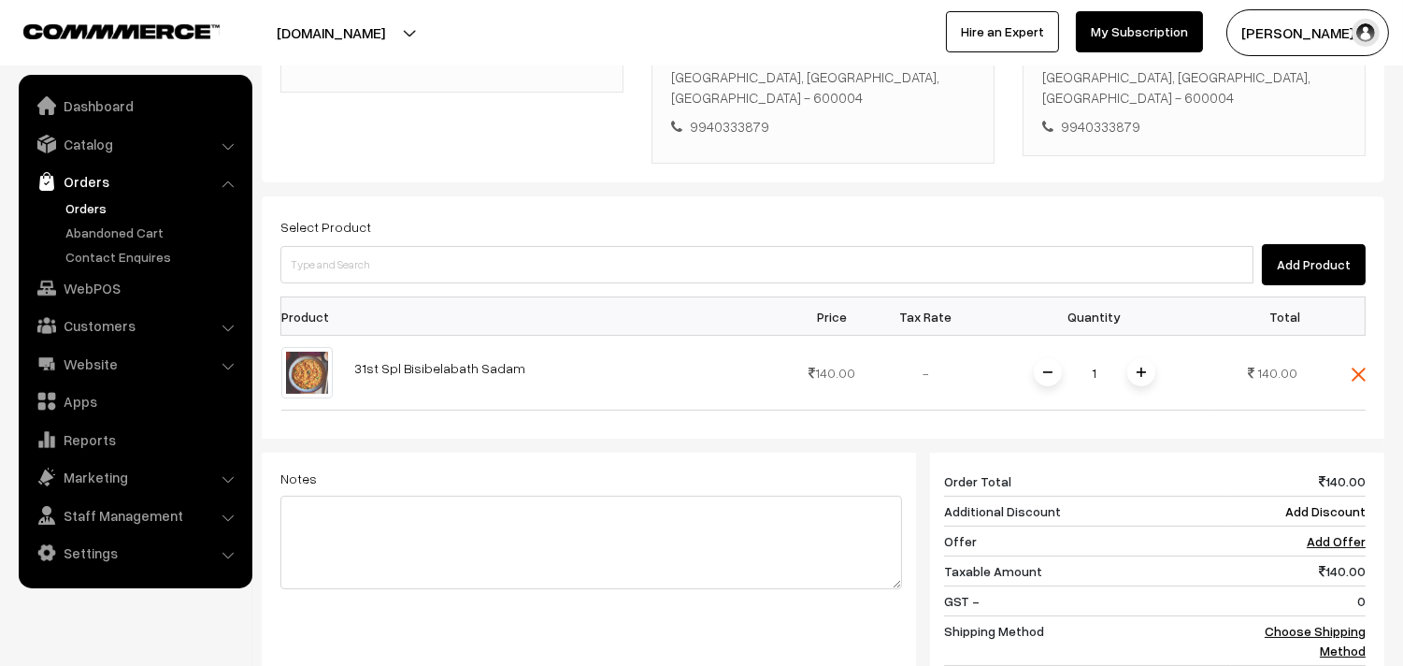
scroll to position [692, 0]
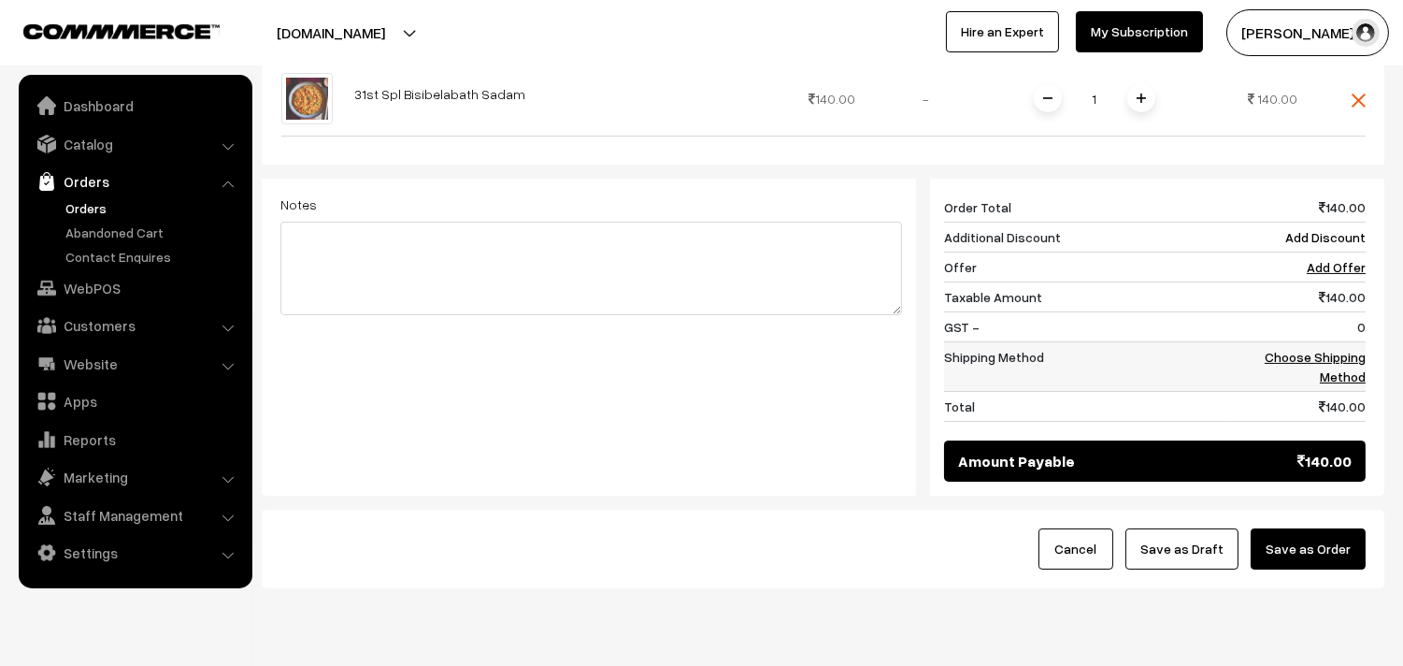
click at [1327, 349] on link "Choose Shipping Method" at bounding box center [1315, 367] width 101 height 36
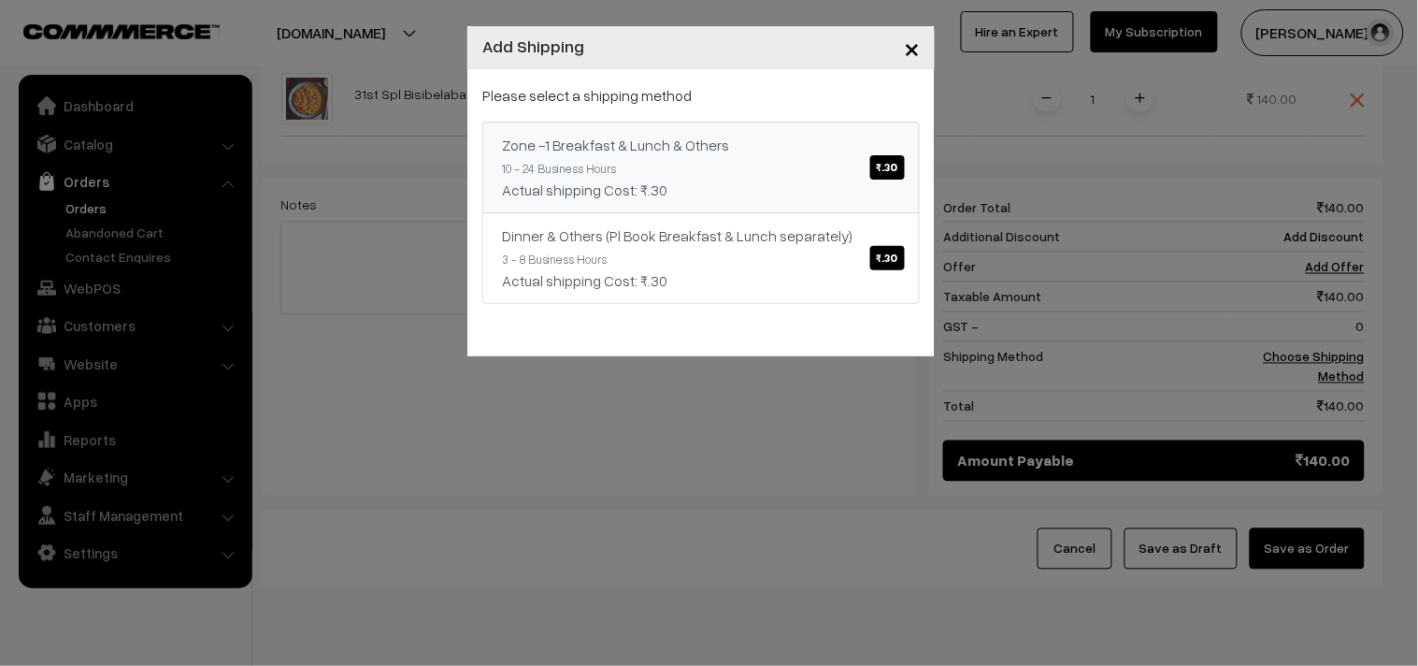
click at [805, 173] on link "Zone -1 Breakfast & Lunch & Others ₹.30 10 - 24 Business Hours Actual shipping …" at bounding box center [700, 168] width 437 height 92
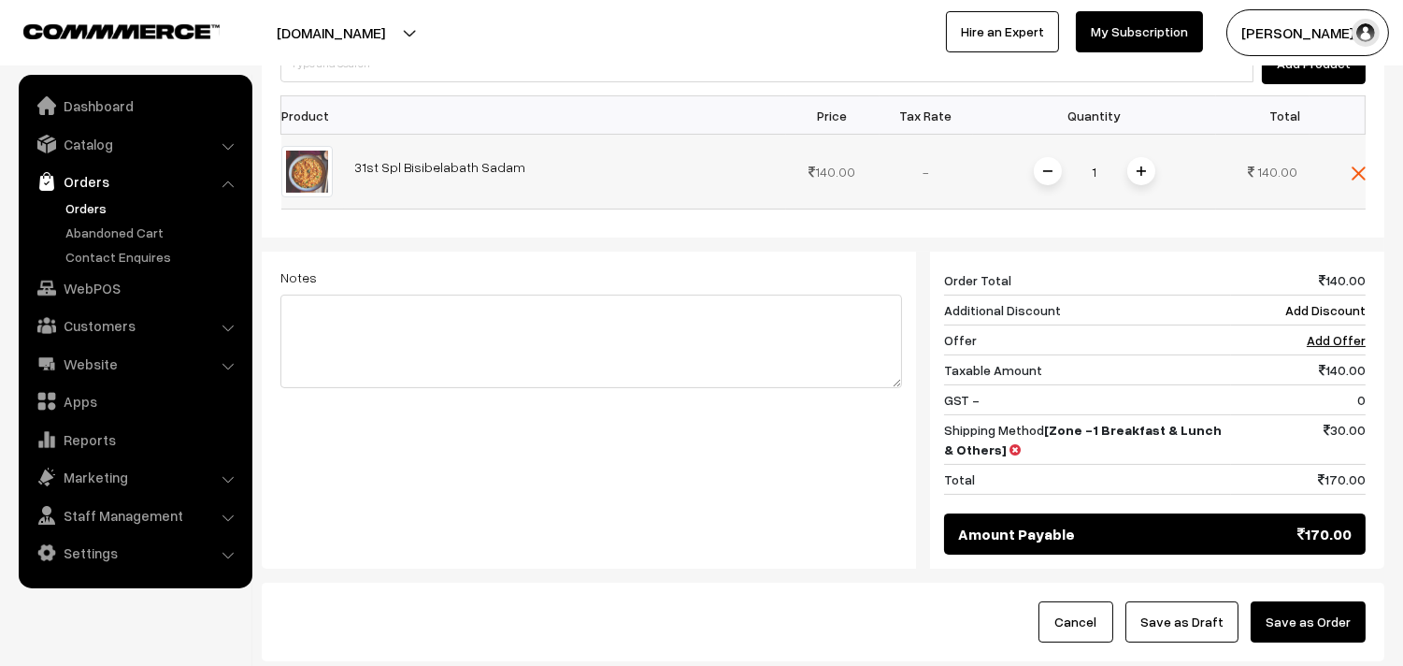
scroll to position [419, 0]
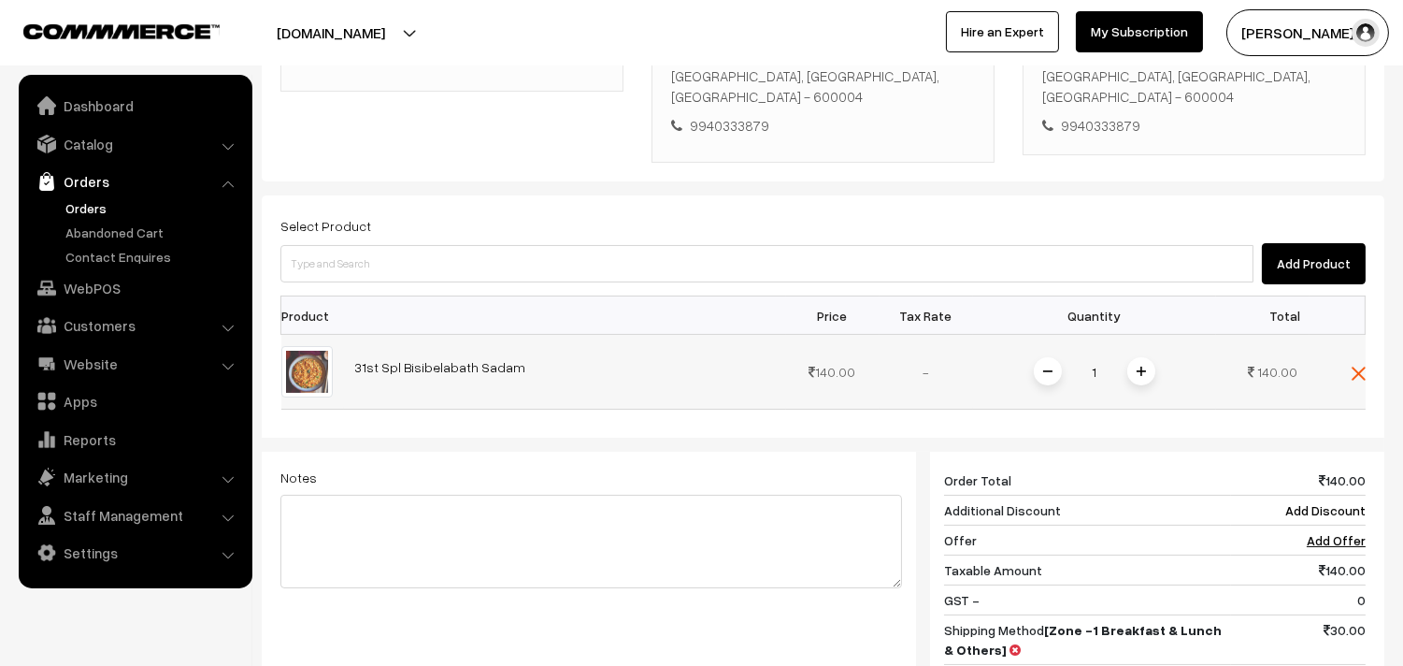
click at [1154, 357] on span at bounding box center [1141, 371] width 28 height 28
click at [1134, 357] on span at bounding box center [1141, 371] width 28 height 28
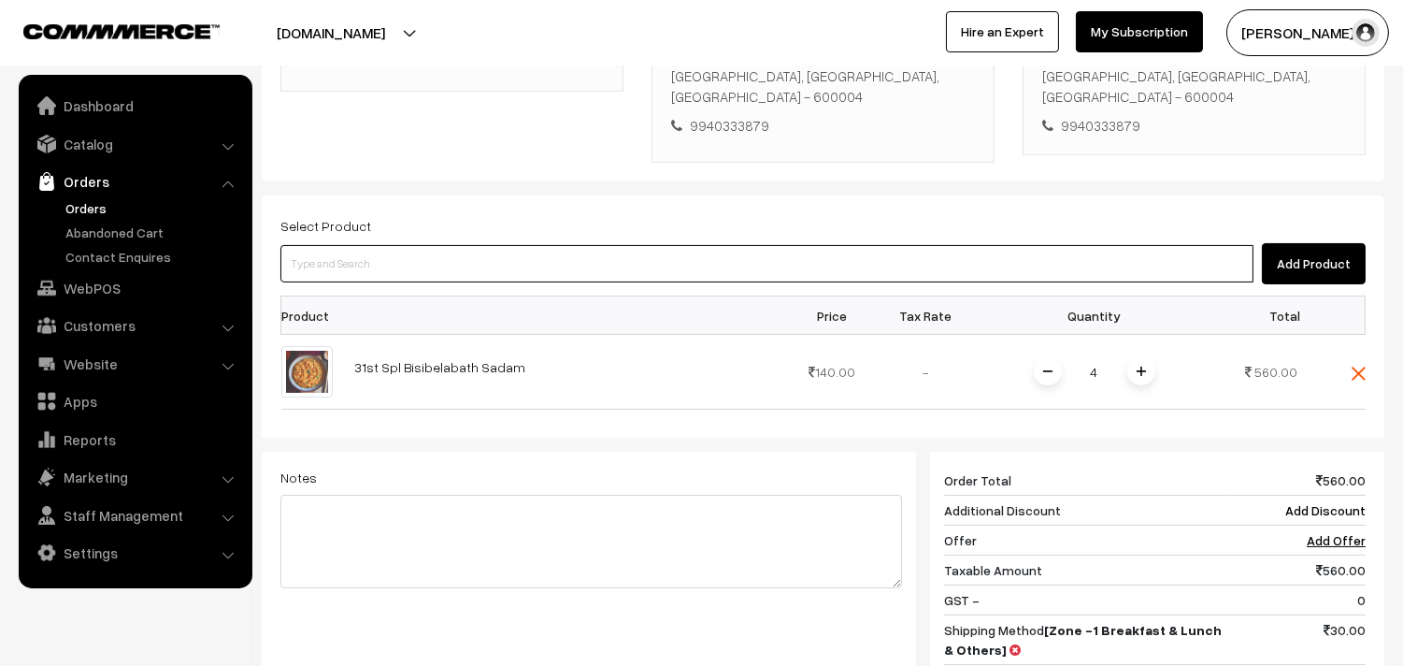
click at [473, 259] on input at bounding box center [766, 263] width 973 height 37
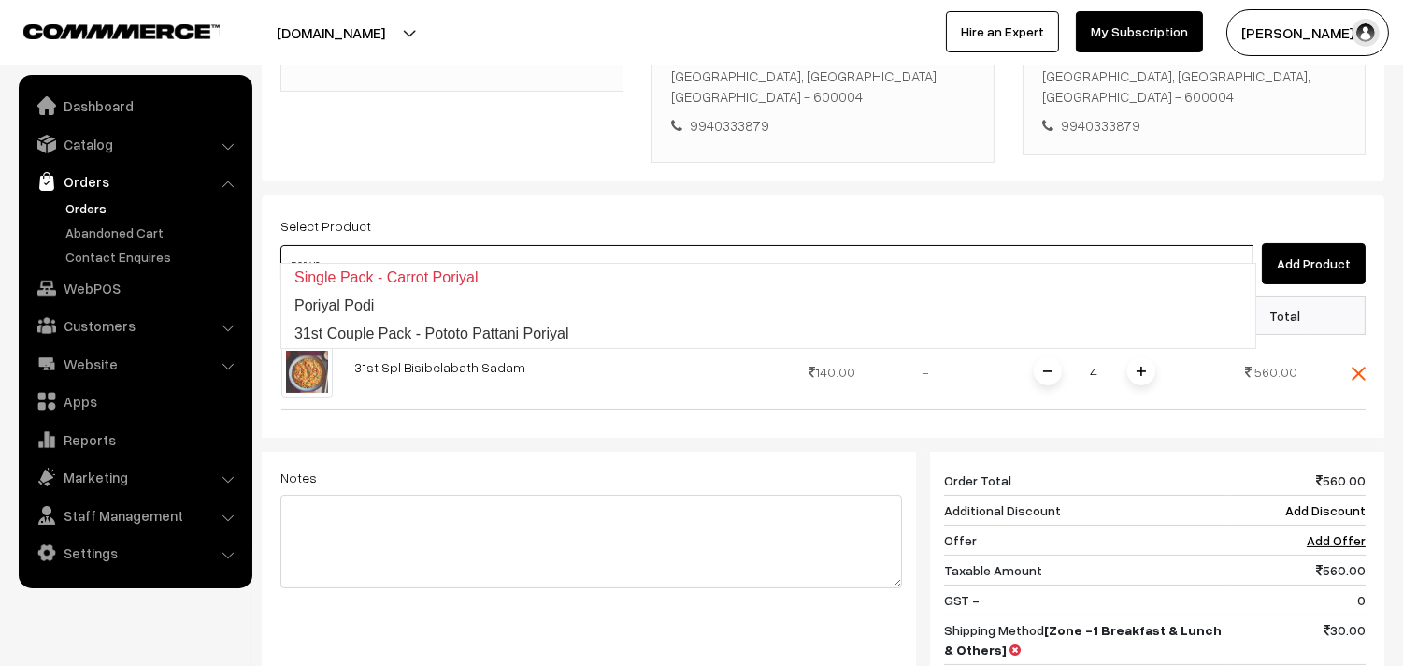
type input "31st Couple Pack - Pototo Pattani Poriyal"
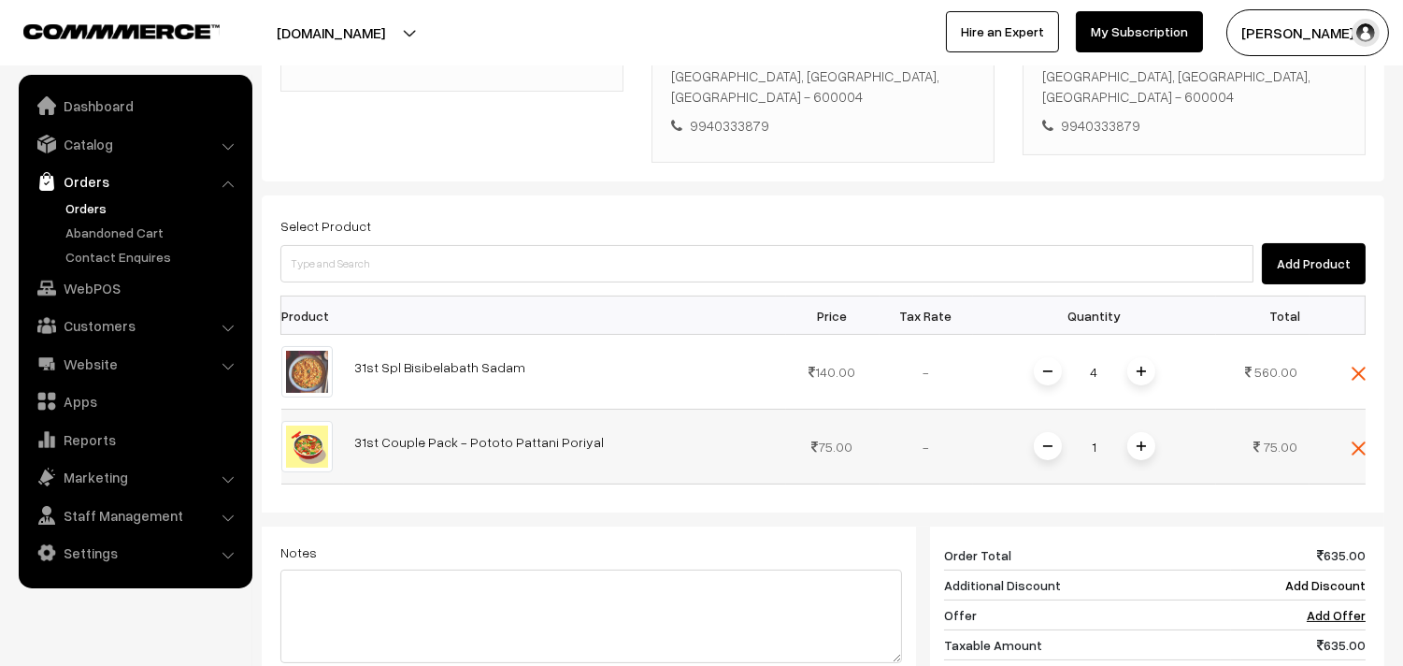
click at [1152, 432] on span at bounding box center [1141, 446] width 28 height 28
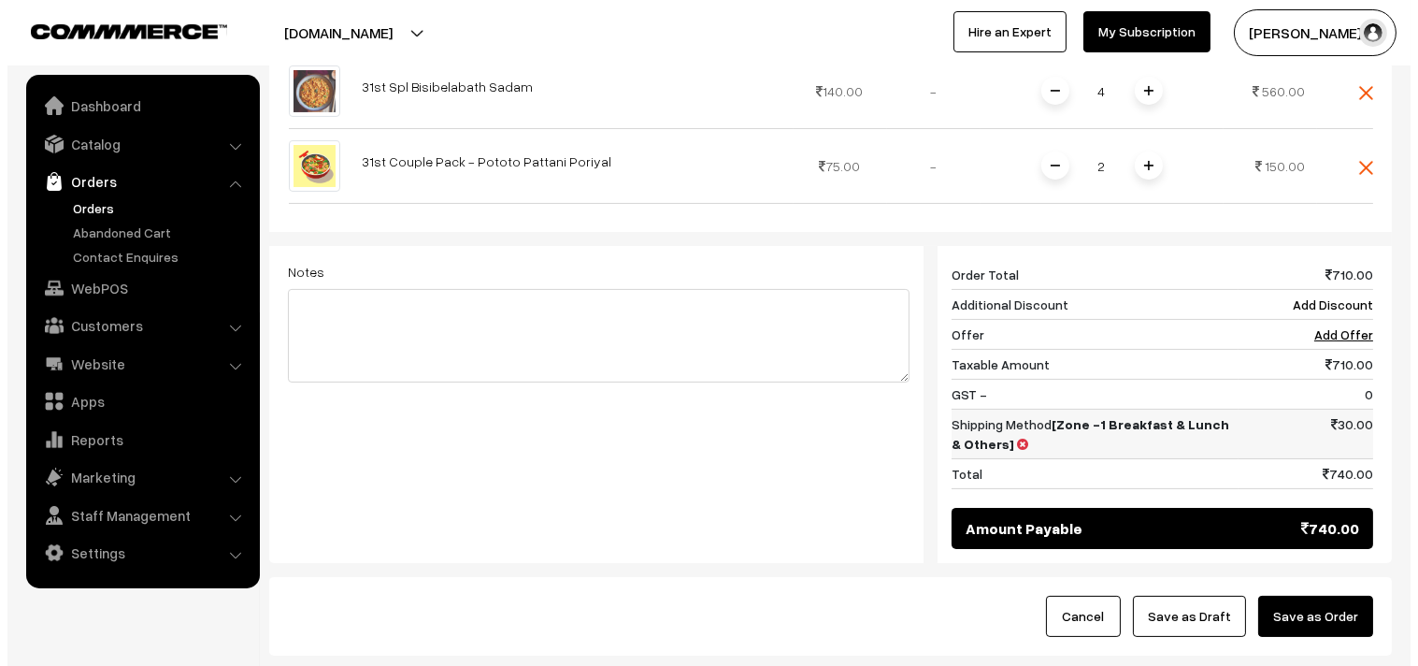
scroll to position [731, 0]
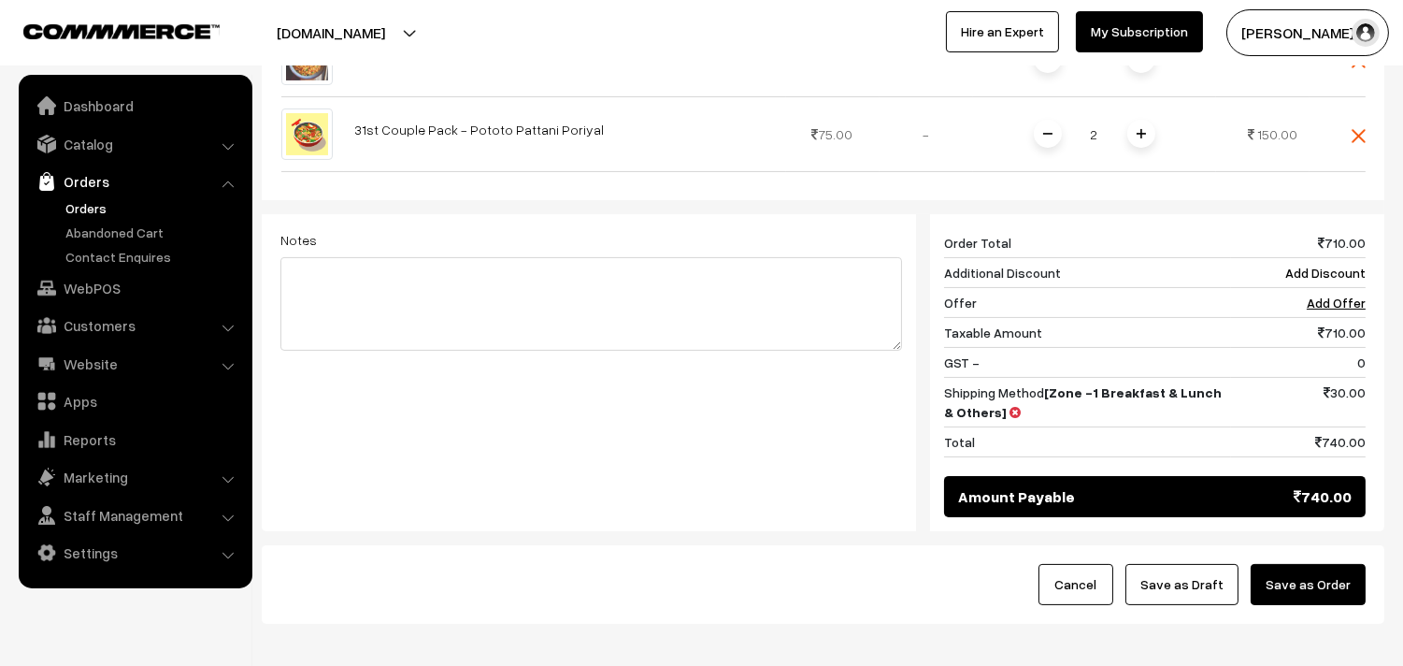
drag, startPoint x: 1316, startPoint y: 554, endPoint x: 1176, endPoint y: 557, distance: 140.2
click at [1318, 564] on button "Save as Order" at bounding box center [1308, 584] width 115 height 41
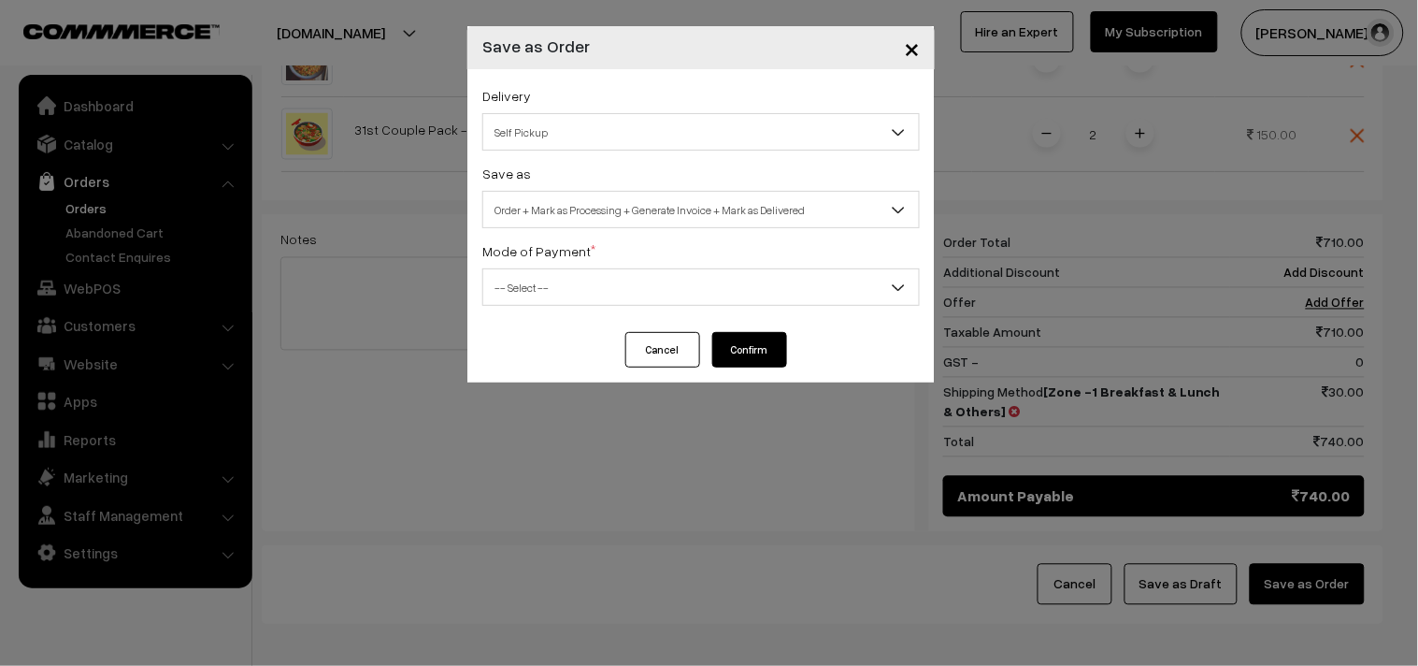
click at [578, 215] on span "Order + Mark as Processing + Generate Invoice + Mark as Delivered" at bounding box center [701, 210] width 436 height 33
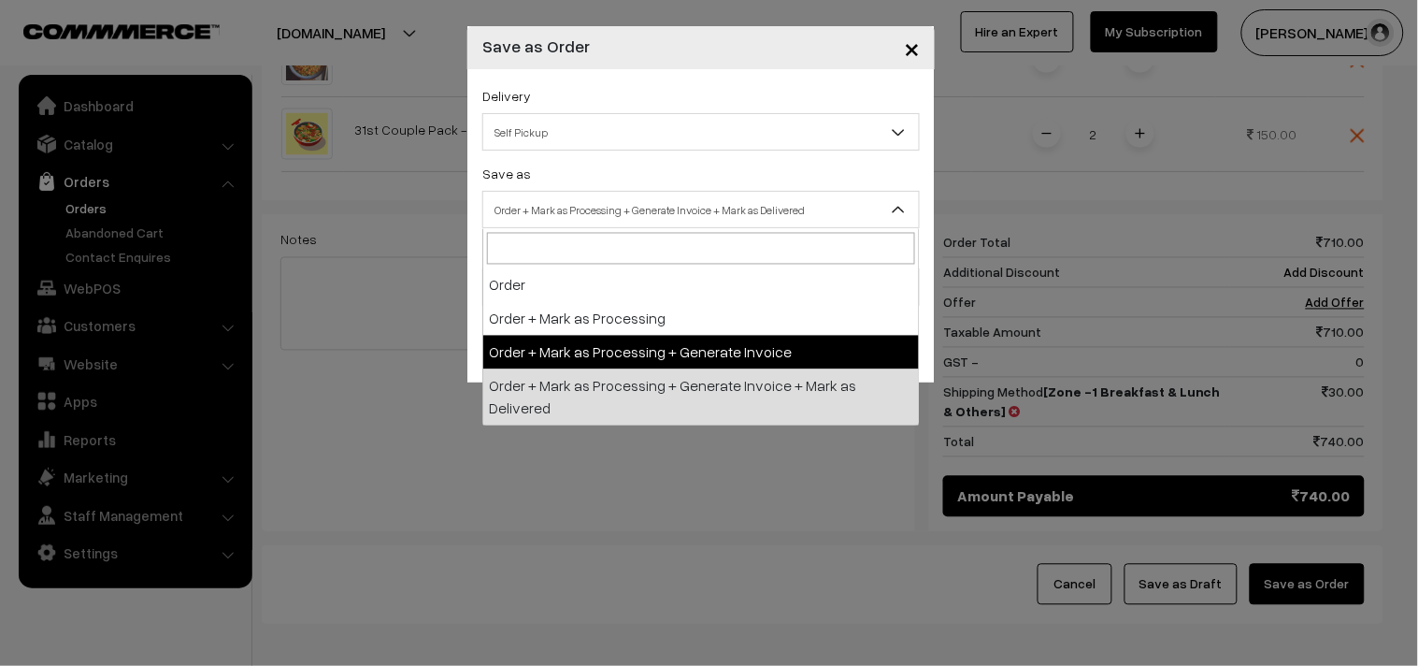
select select "3"
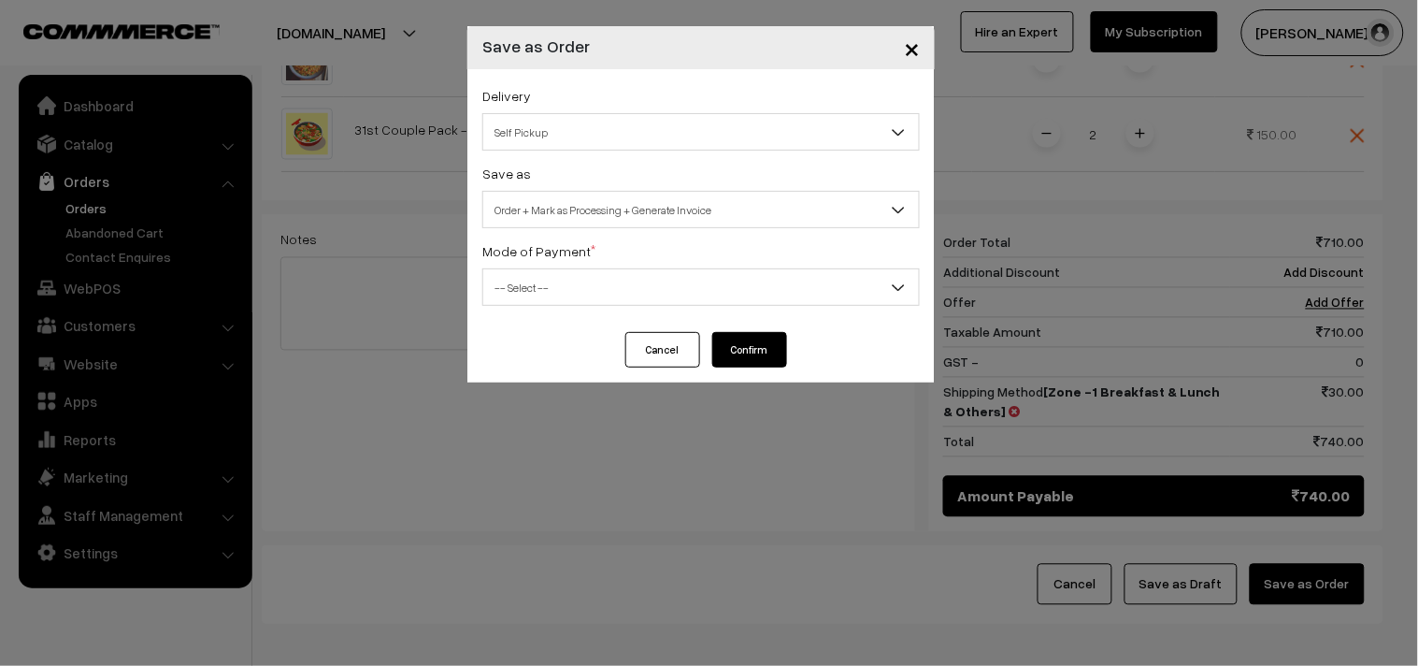
click at [555, 262] on div "Mode of Payment * -- Select -- COD Cash Cheque NEFT Online Payment DD Others --…" at bounding box center [700, 272] width 437 height 66
click at [547, 302] on span "-- Select --" at bounding box center [701, 287] width 436 height 33
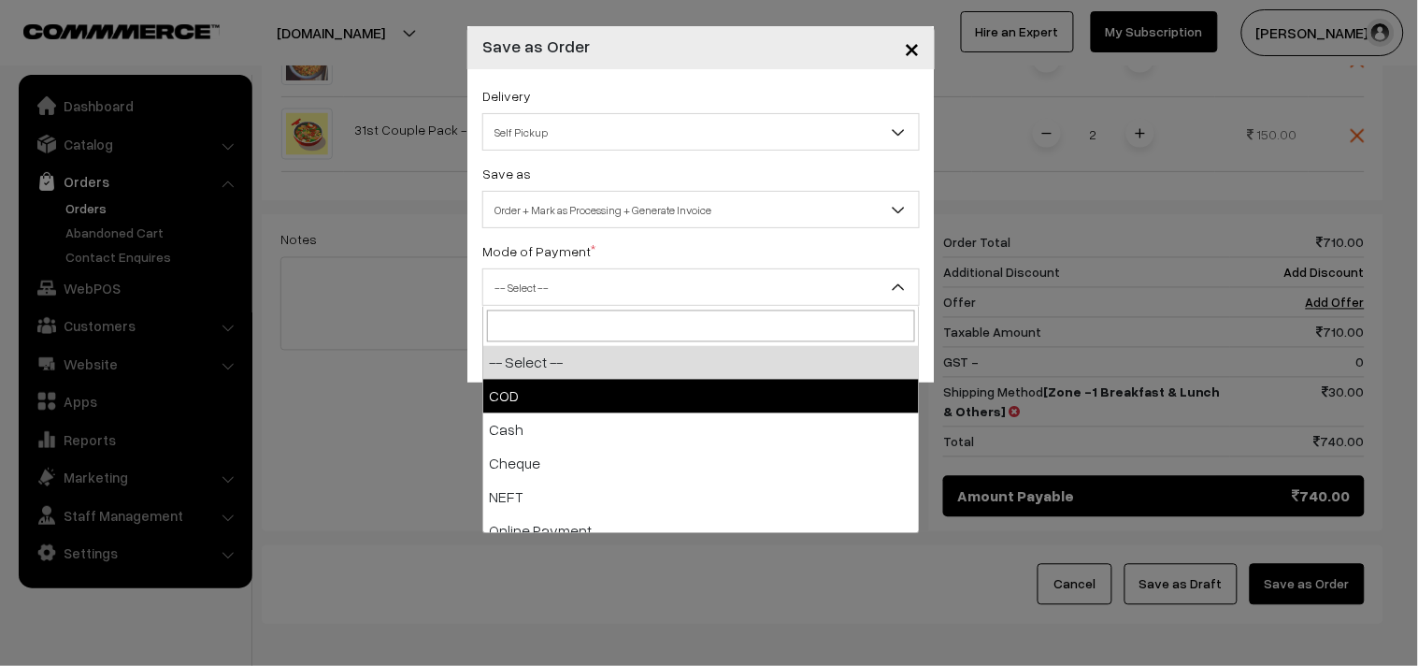
select select "1"
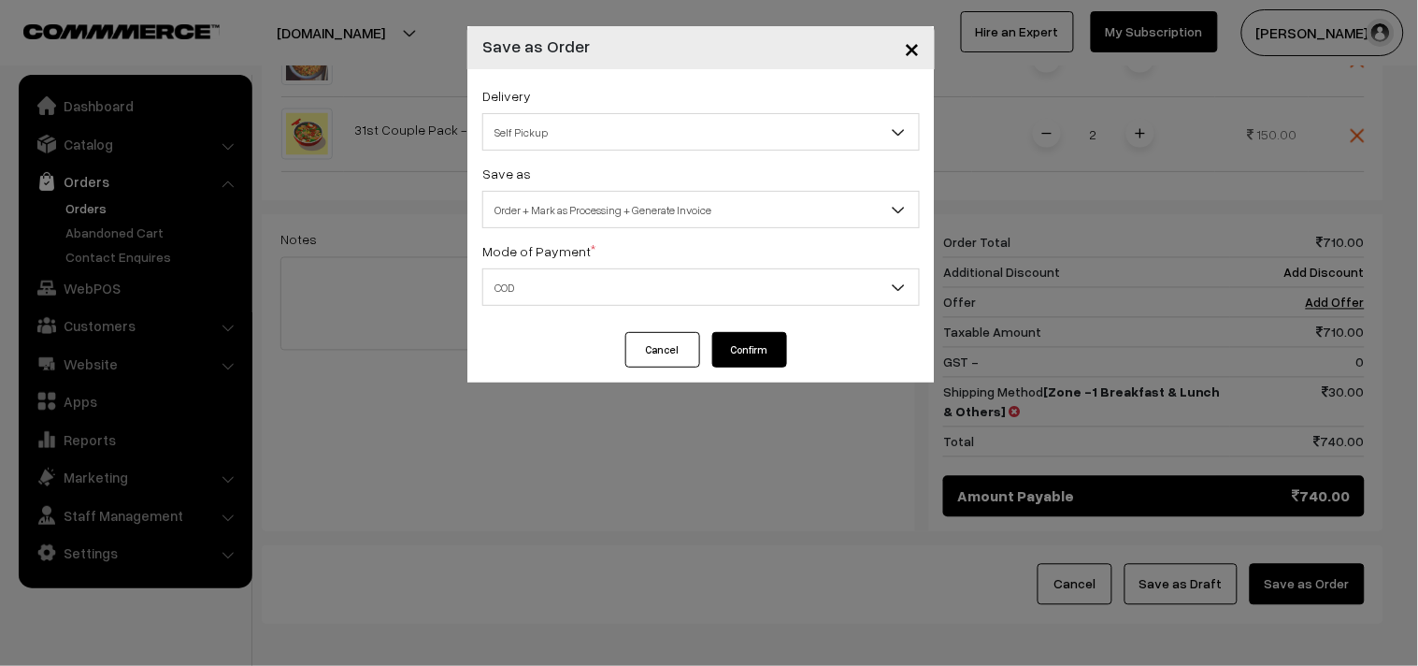
click at [732, 355] on button "Confirm" at bounding box center [749, 350] width 75 height 36
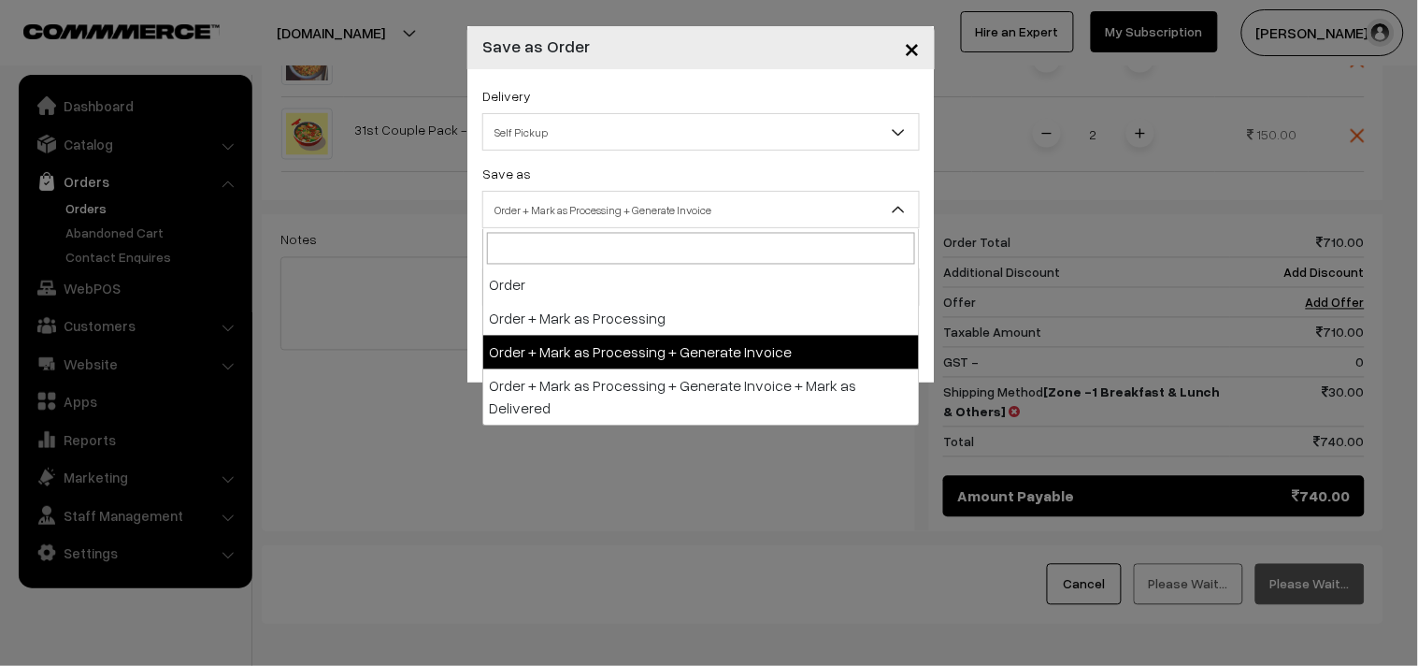
click at [589, 201] on span "Order + Mark as Processing + Generate Invoice" at bounding box center [701, 210] width 436 height 33
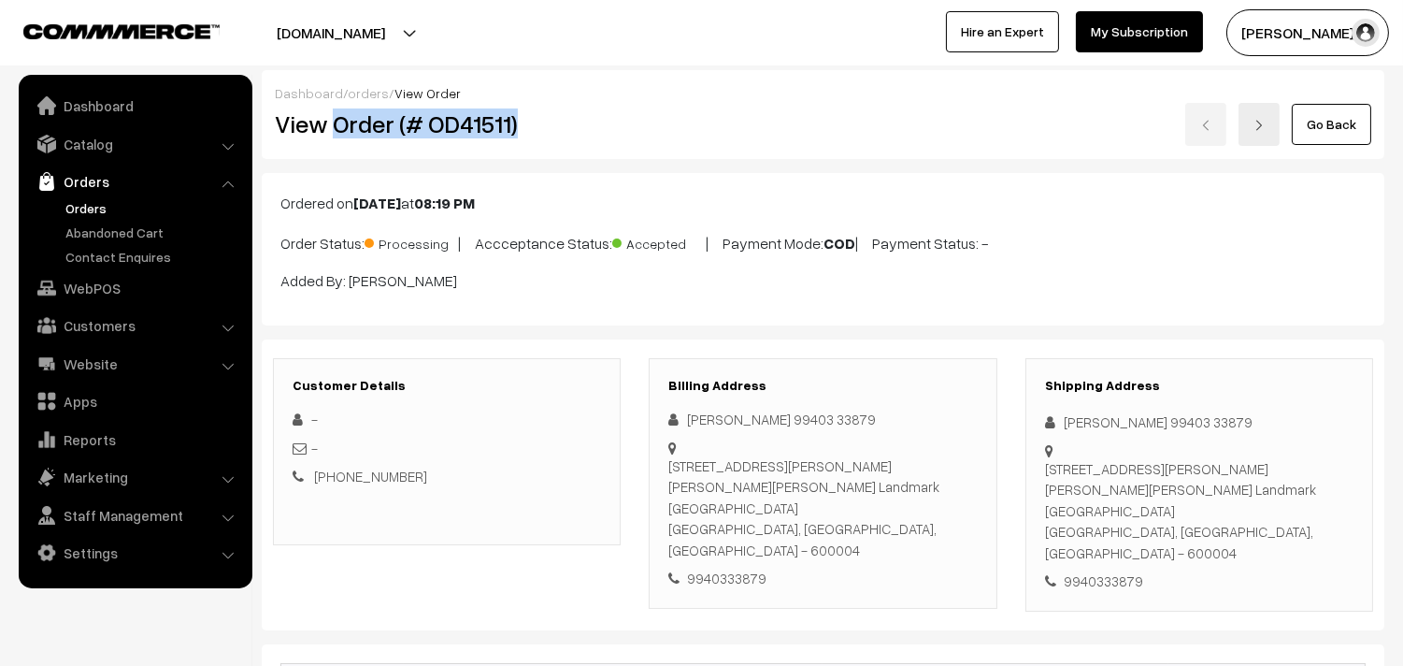
drag, startPoint x: 332, startPoint y: 133, endPoint x: 593, endPoint y: 169, distance: 263.3
click at [617, 125] on h2 "View Order (# OD41511)" at bounding box center [448, 123] width 347 height 29
copy h2 "Order (# OD41511)"
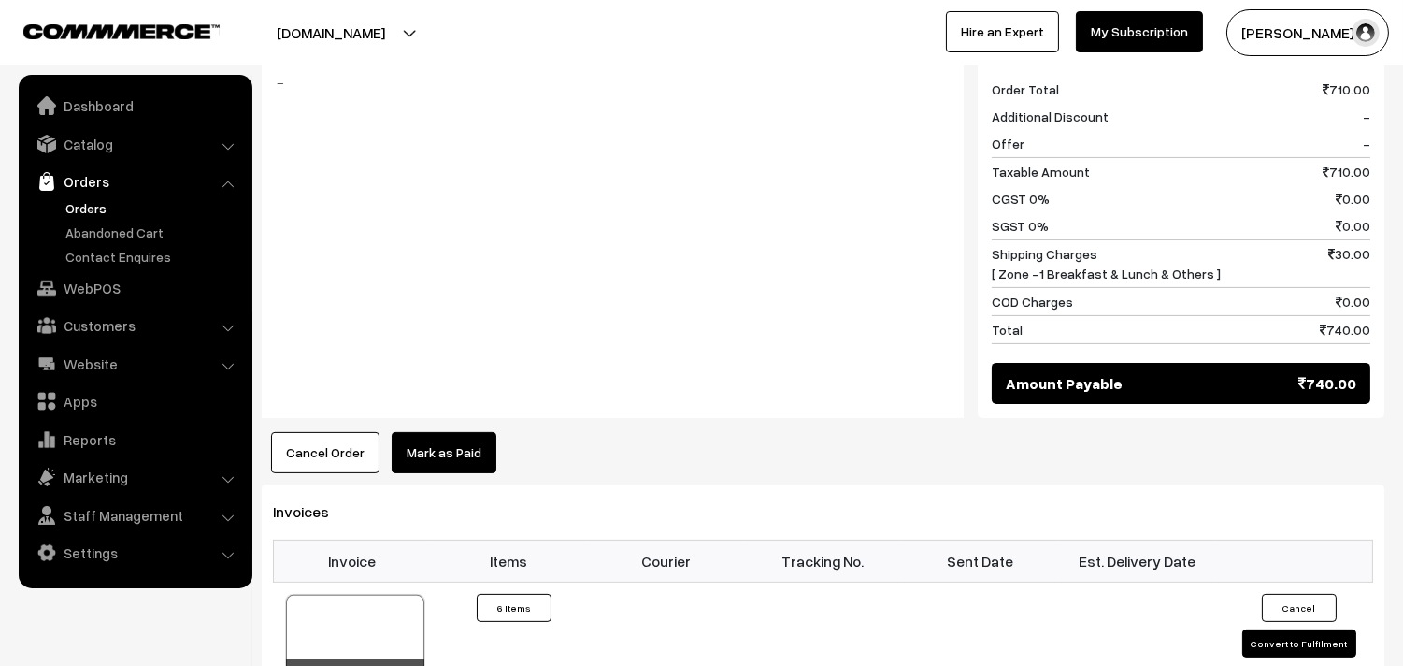
scroll to position [1039, 0]
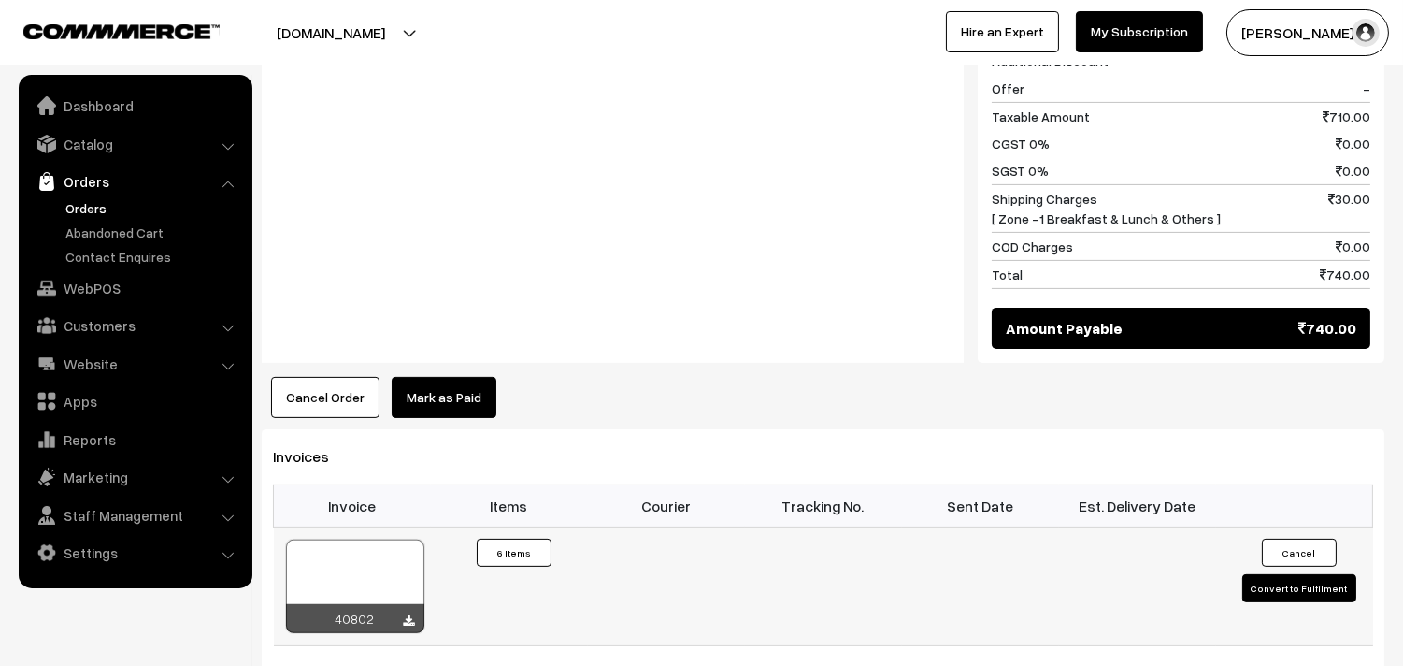
click at [351, 574] on div at bounding box center [355, 585] width 138 height 93
click at [99, 278] on link "WebPOS" at bounding box center [134, 288] width 222 height 34
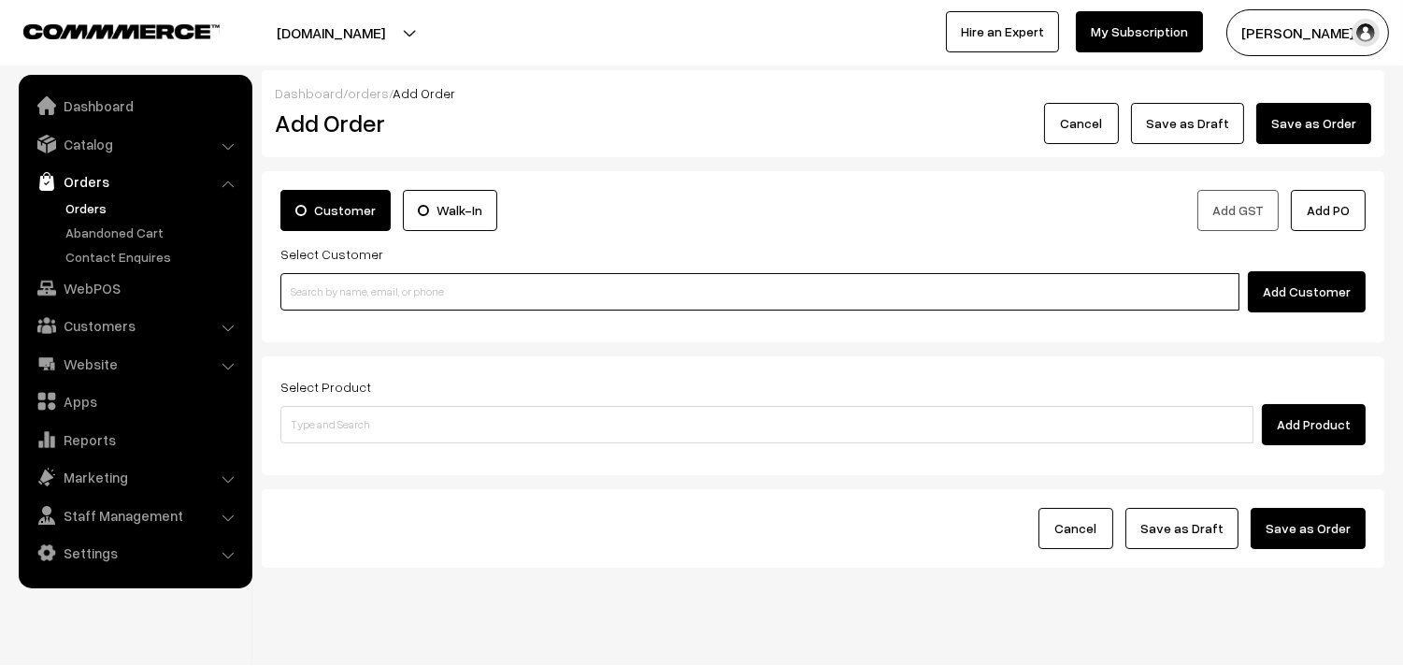
drag, startPoint x: 0, startPoint y: 0, endPoint x: 385, endPoint y: 304, distance: 490.5
click at [387, 305] on input at bounding box center [759, 291] width 959 height 37
paste input "98840 69859"
click at [335, 286] on input "98840 69859" at bounding box center [759, 291] width 959 height 37
paste input "98840 69859"
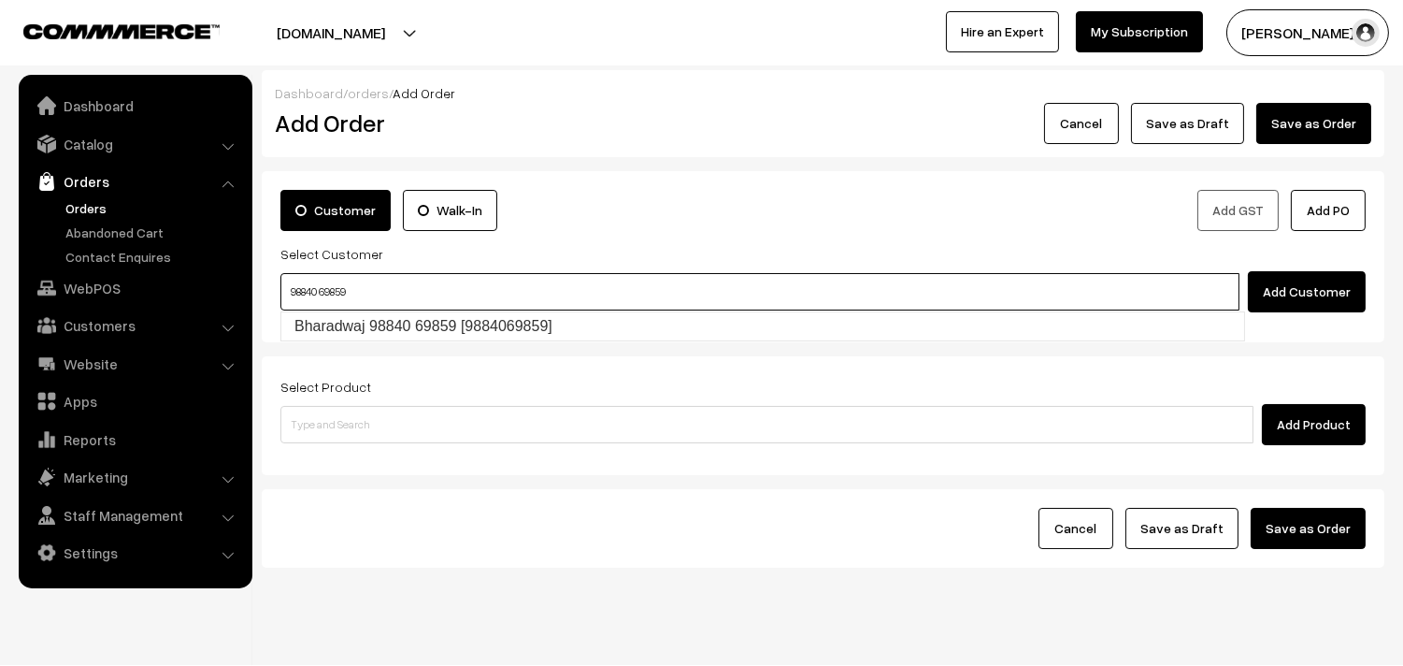
type input "Bharadwaj 98840 69859 [9884069859]"
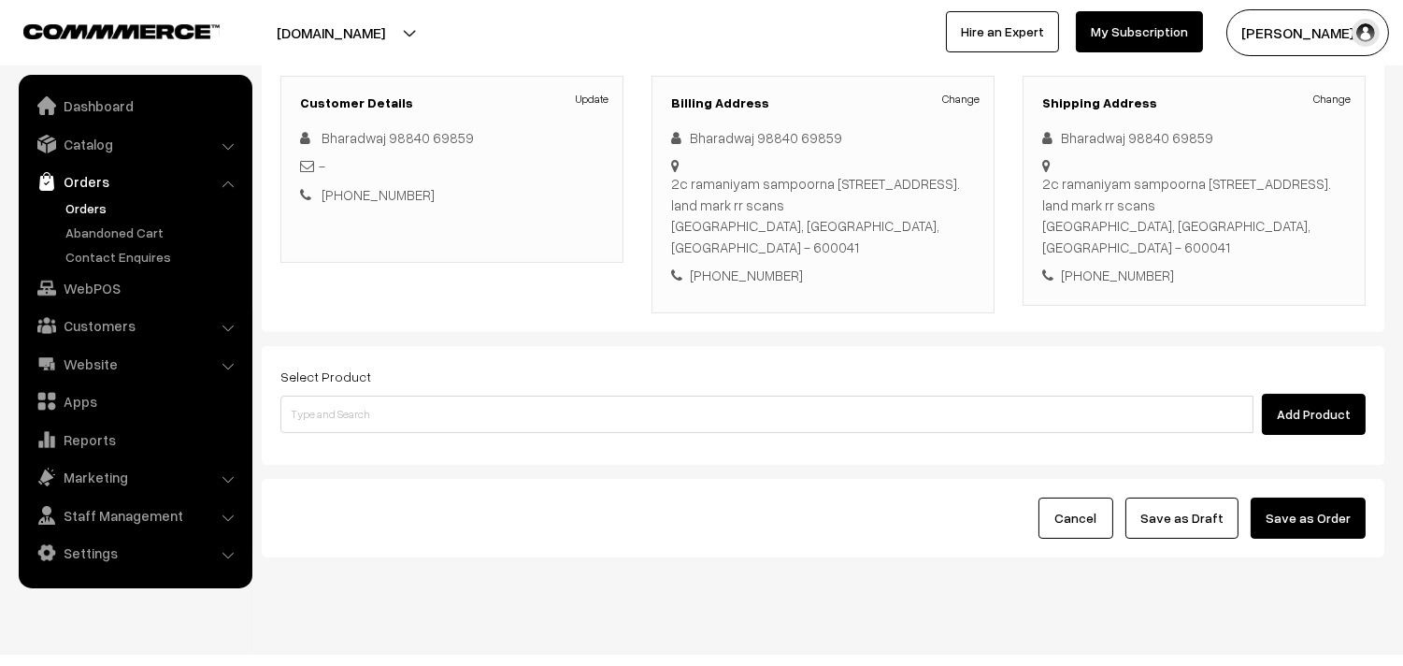
scroll to position [254, 0]
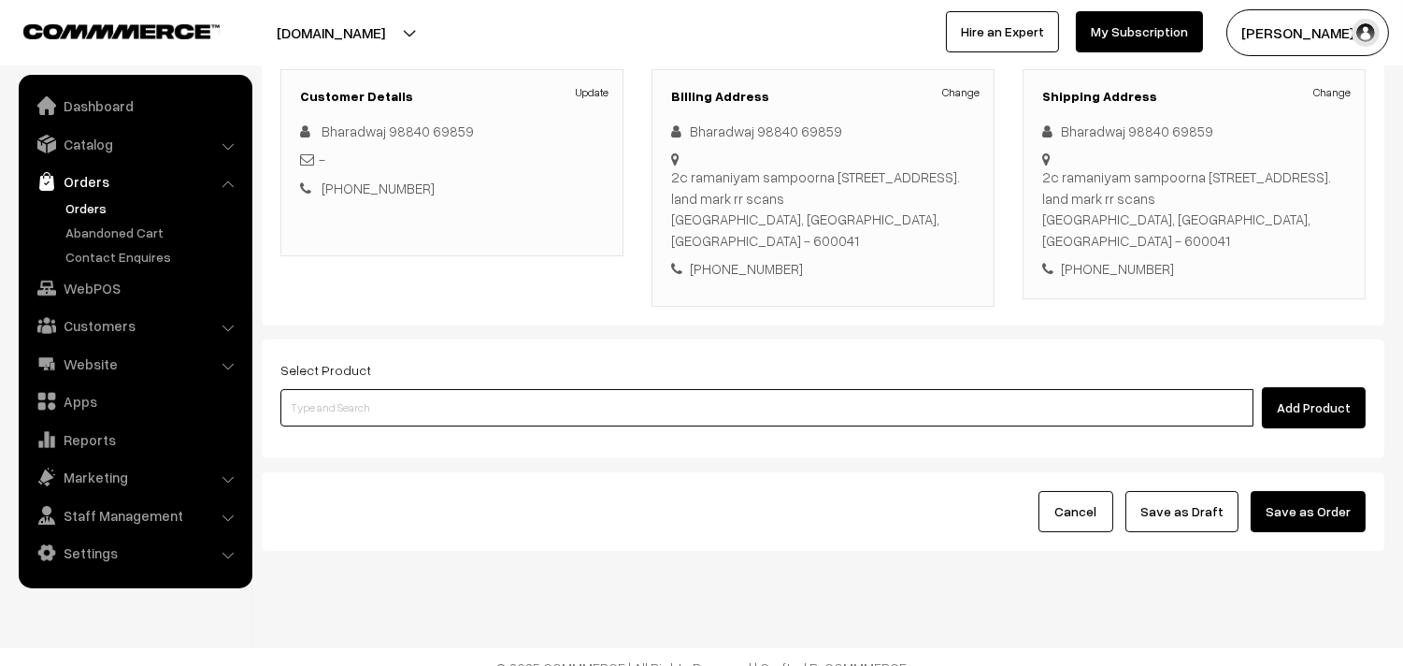
click at [468, 389] on input at bounding box center [766, 407] width 973 height 37
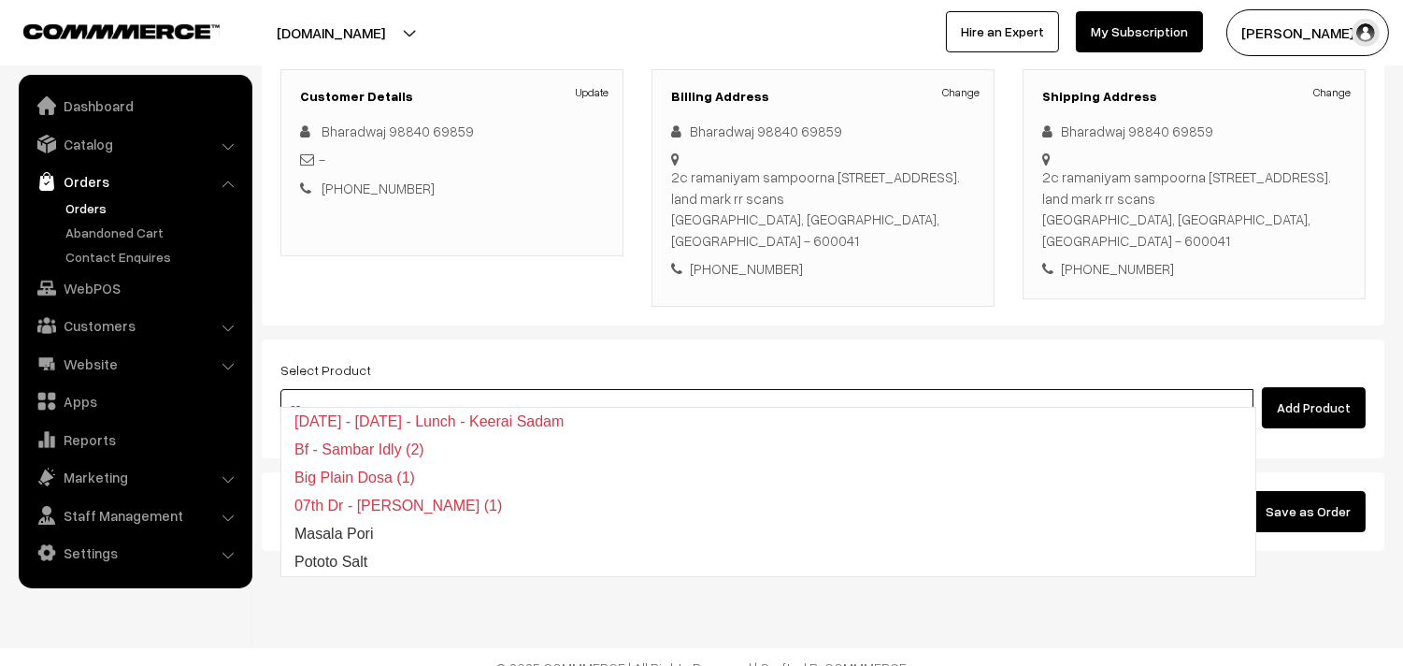
type input "set"
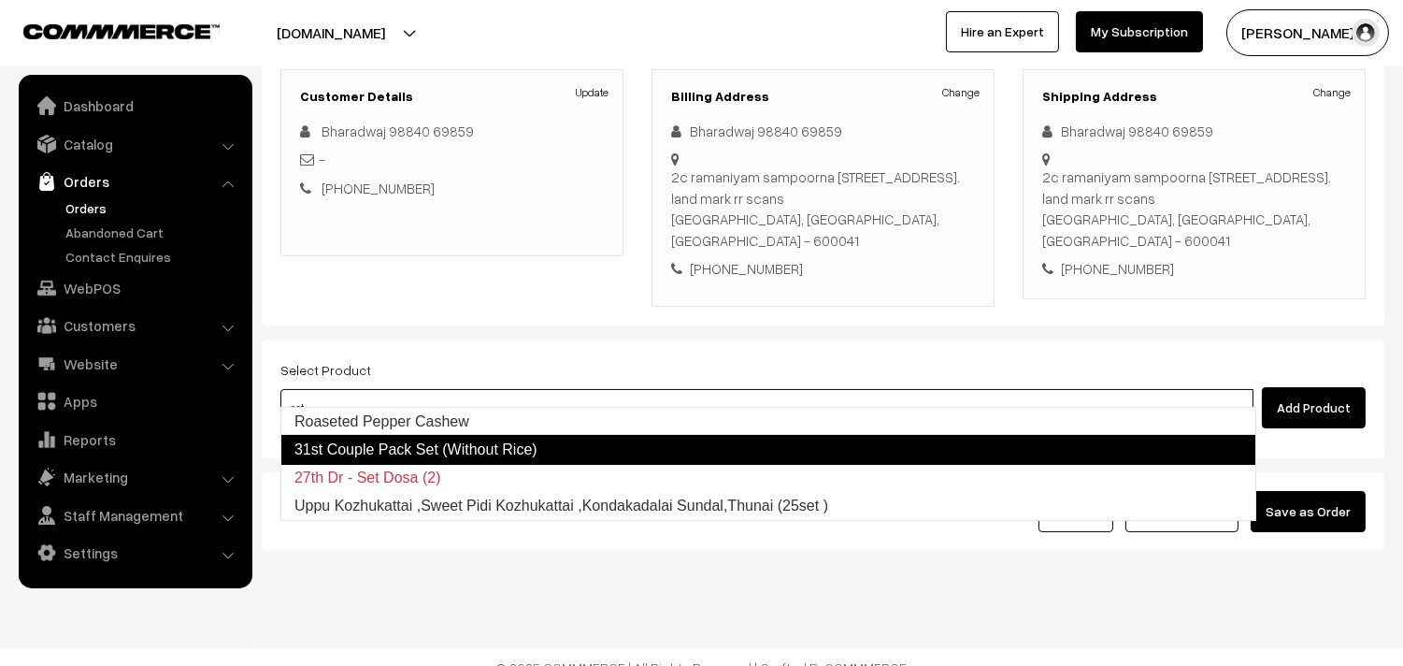
click at [387, 446] on link "31st Couple Pack Set (Without Rice)" at bounding box center [768, 450] width 976 height 30
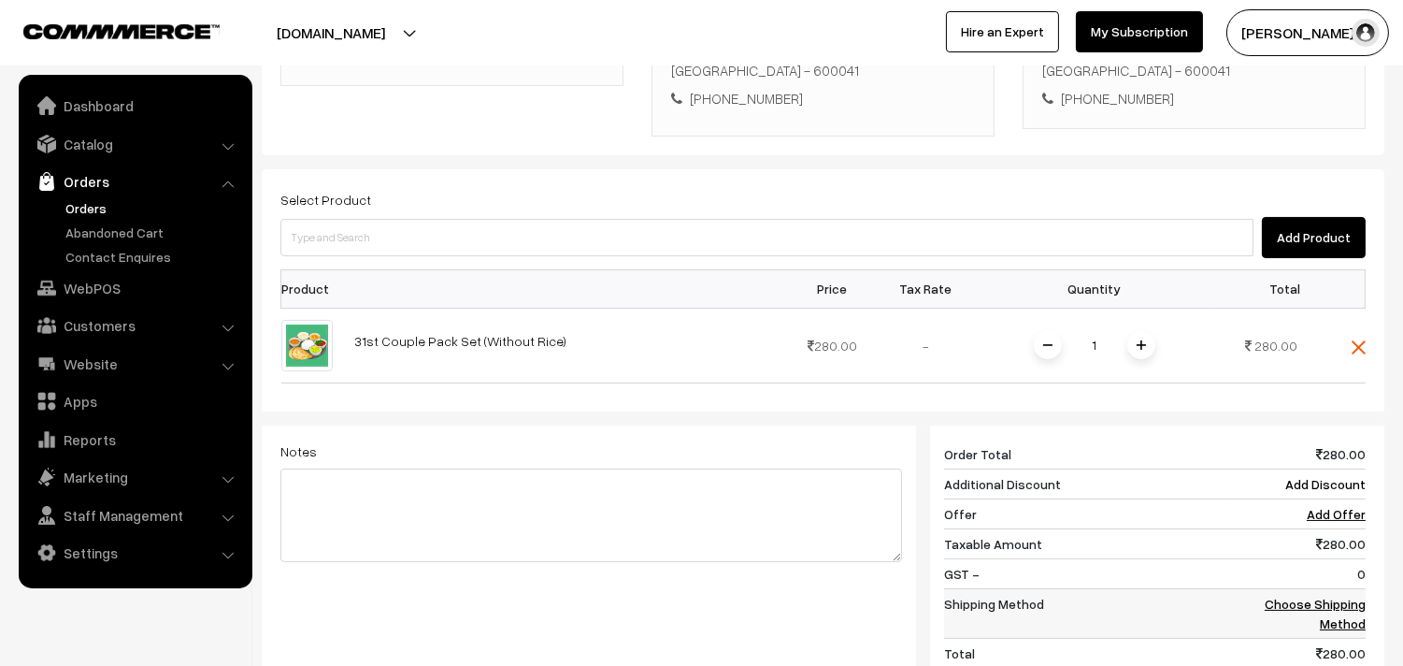
scroll to position [710, 0]
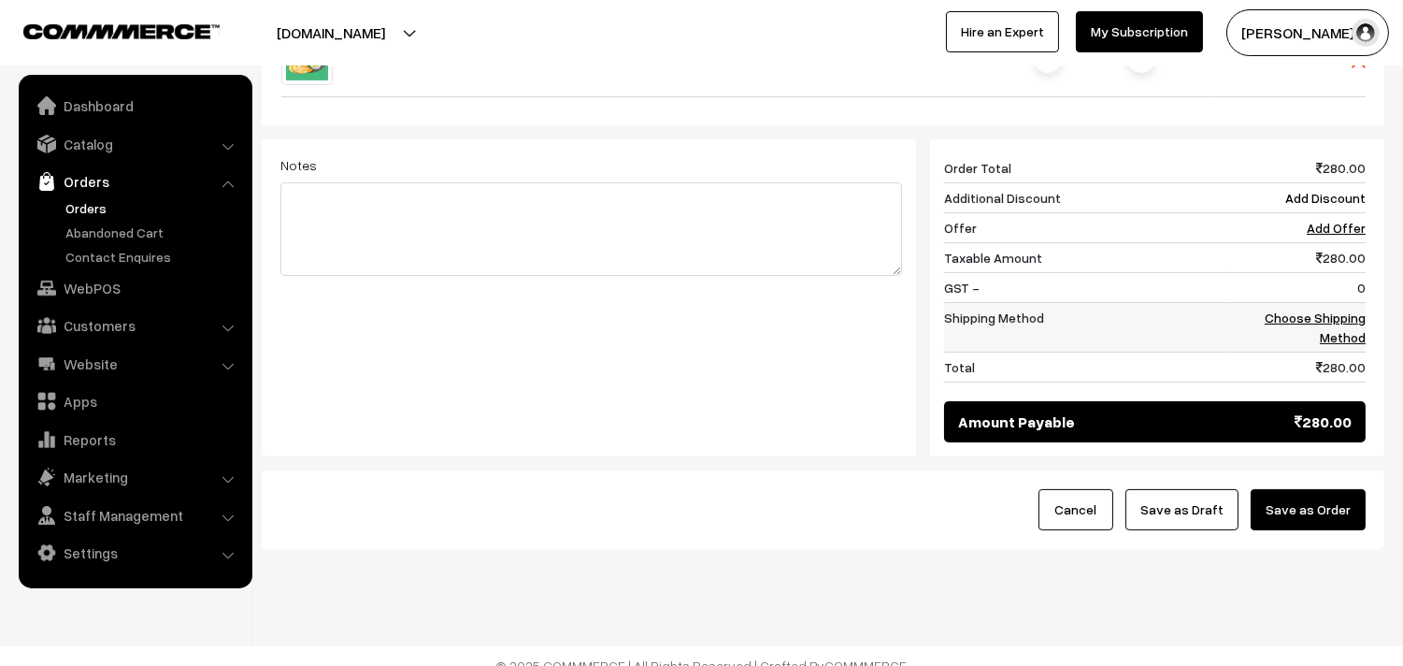
click at [1333, 309] on link "Choose Shipping Method" at bounding box center [1315, 327] width 101 height 36
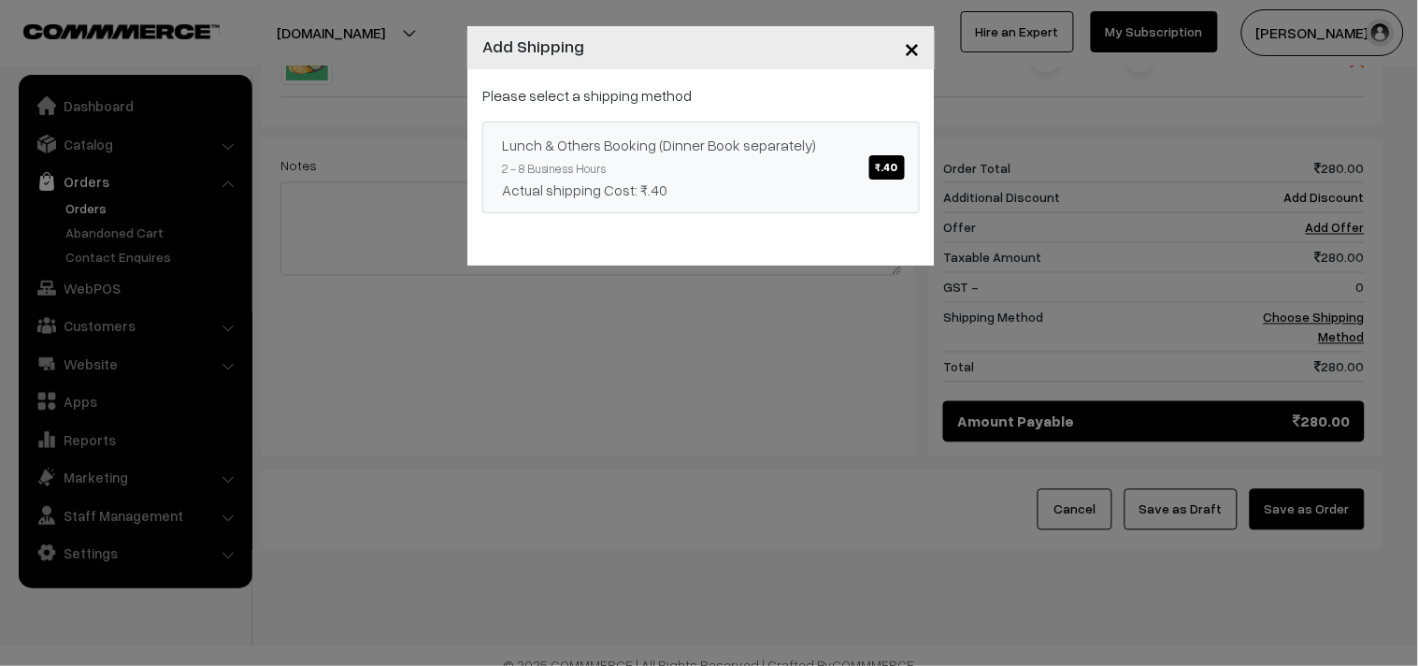
click at [722, 146] on div "Lunch & Others Booking (Dinner Book separately) ₹.40" at bounding box center [701, 145] width 398 height 22
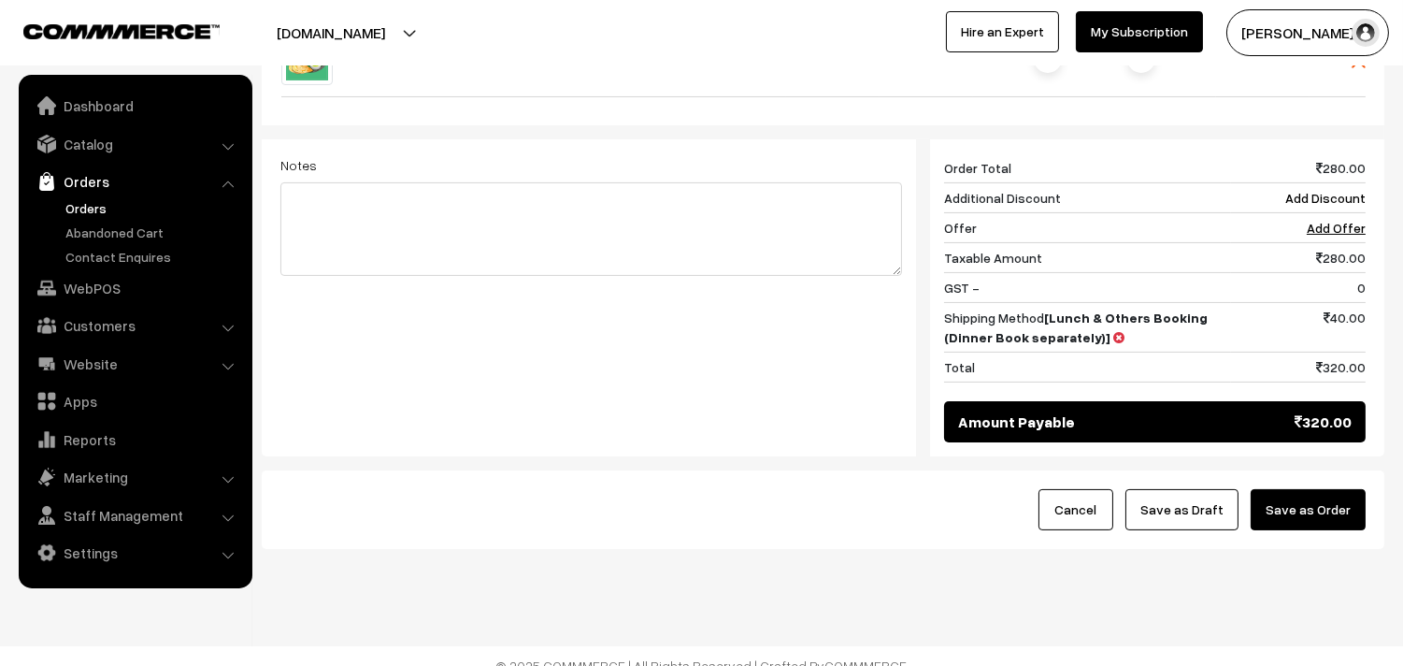
click at [1316, 489] on button "Save as Order" at bounding box center [1308, 509] width 115 height 41
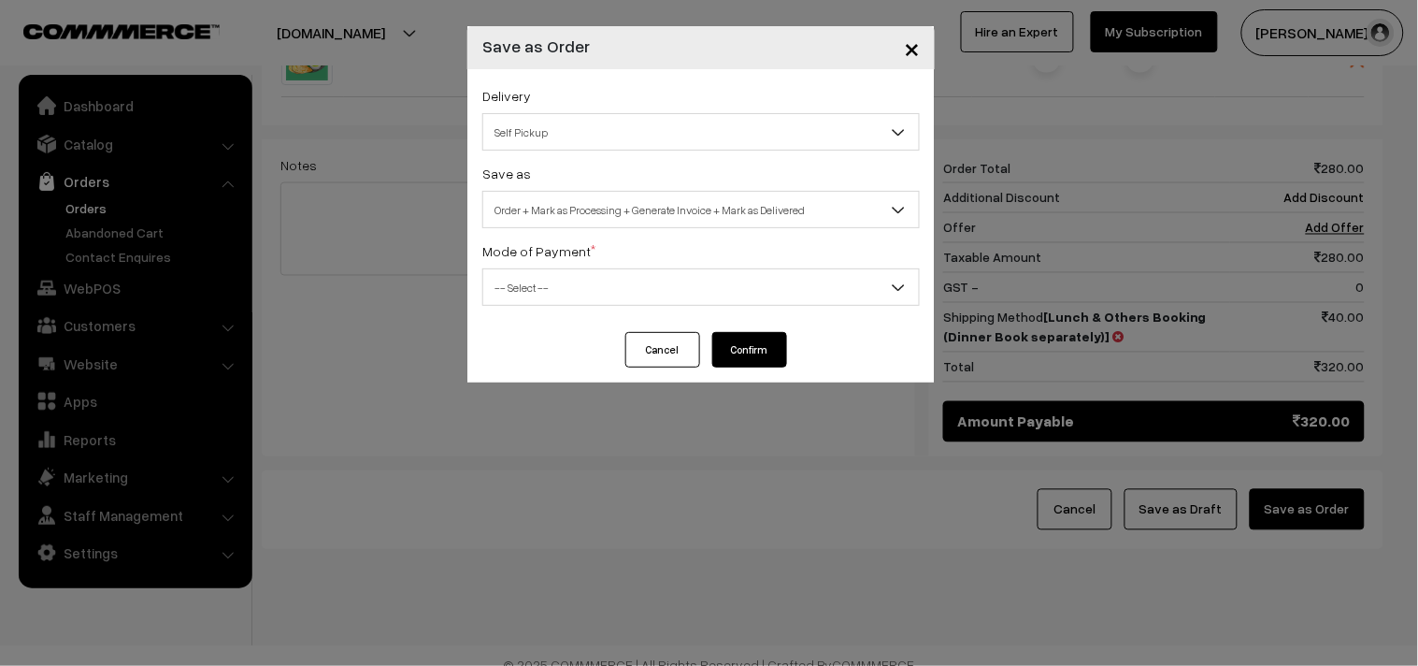
click at [632, 282] on span "-- Select --" at bounding box center [701, 287] width 436 height 33
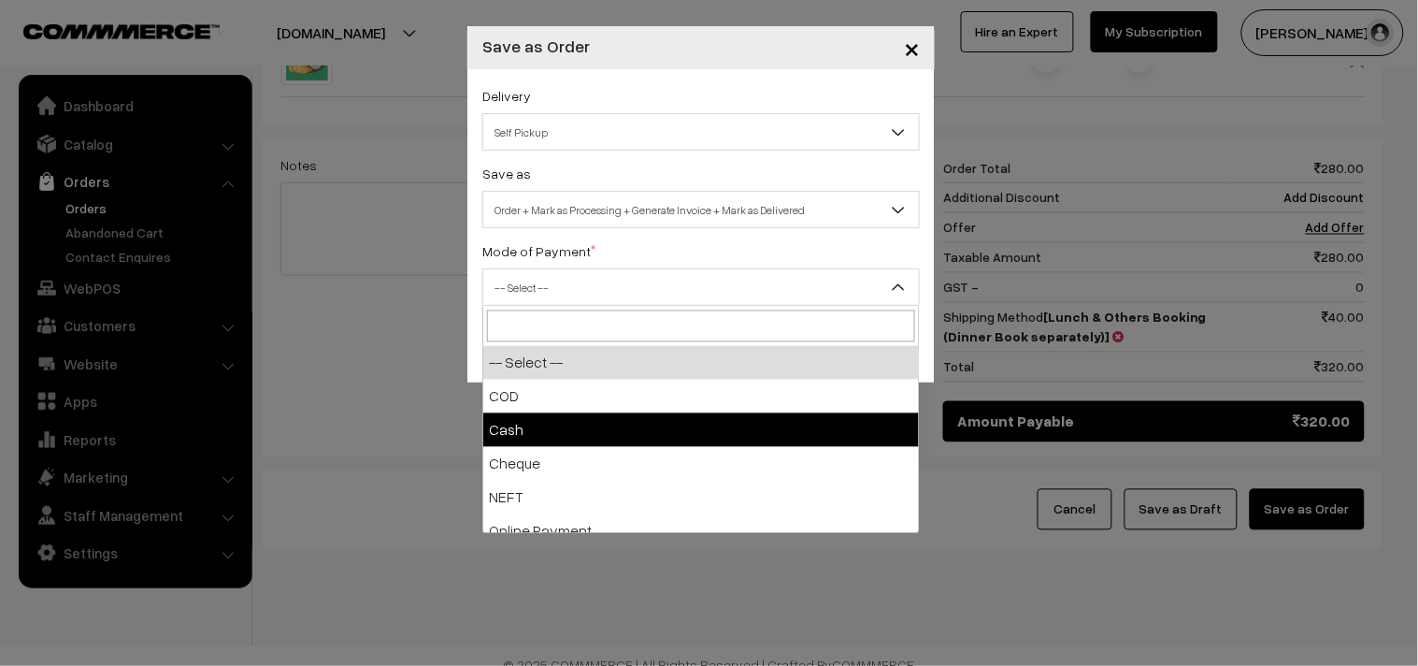
select select "1"
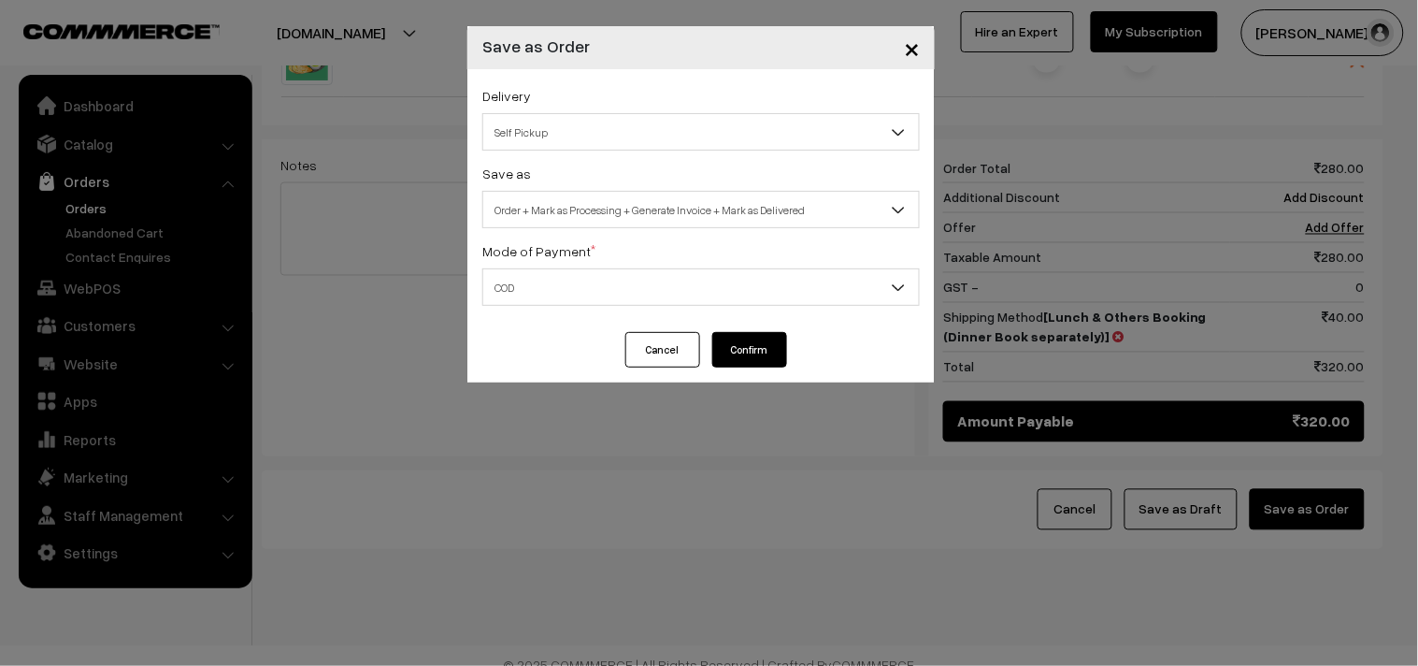
click at [779, 340] on button "Confirm" at bounding box center [749, 350] width 75 height 36
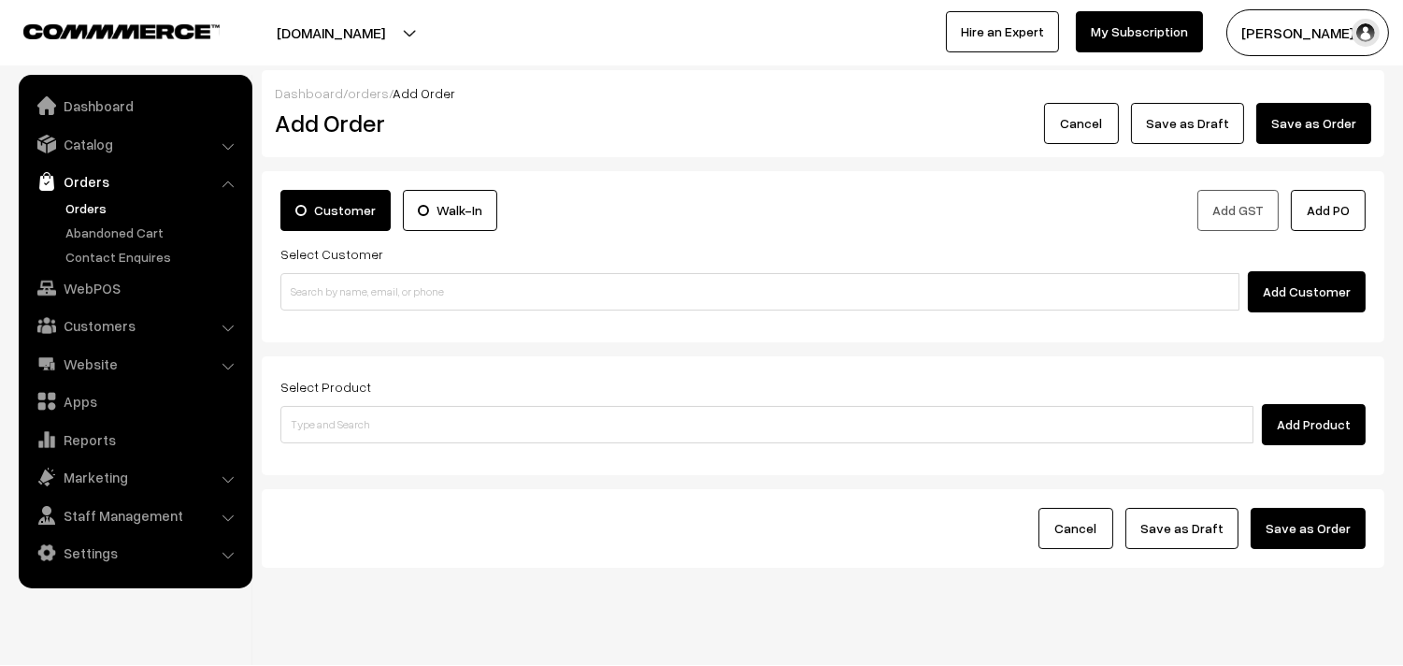
click at [67, 215] on link "Orders" at bounding box center [153, 208] width 185 height 20
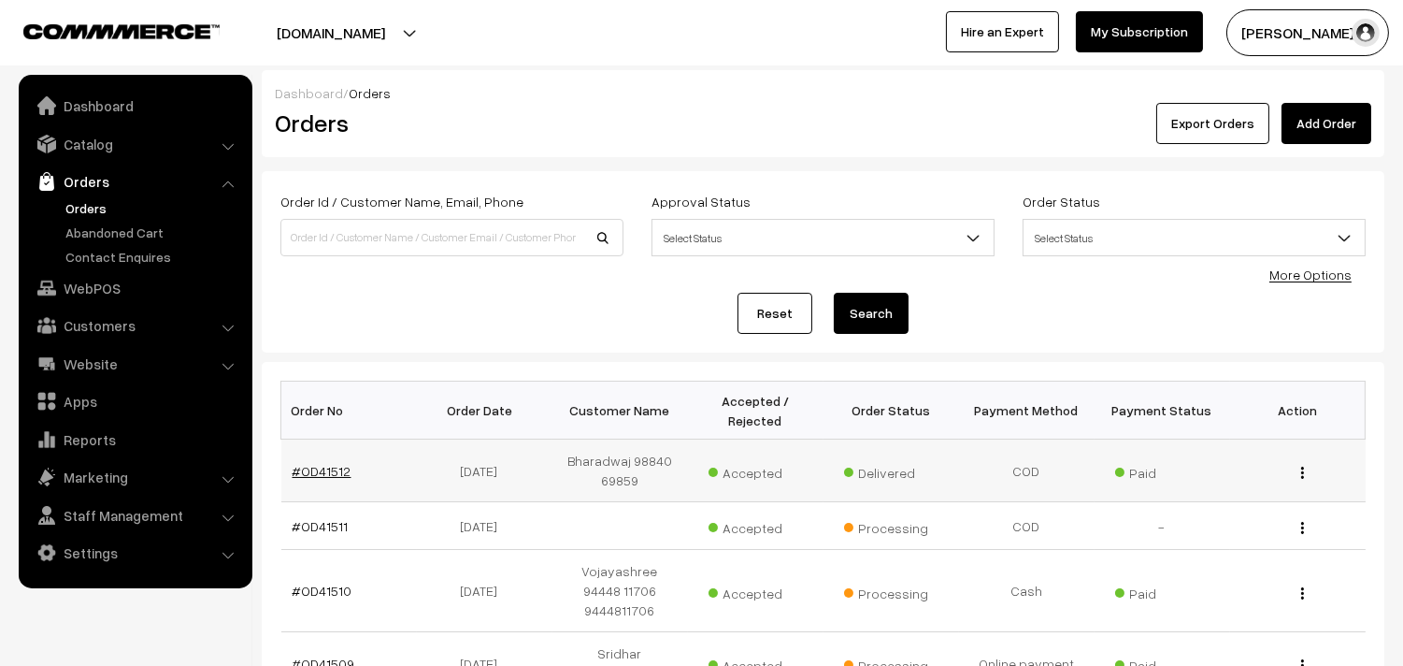
click at [333, 466] on link "#OD41512" at bounding box center [322, 471] width 59 height 16
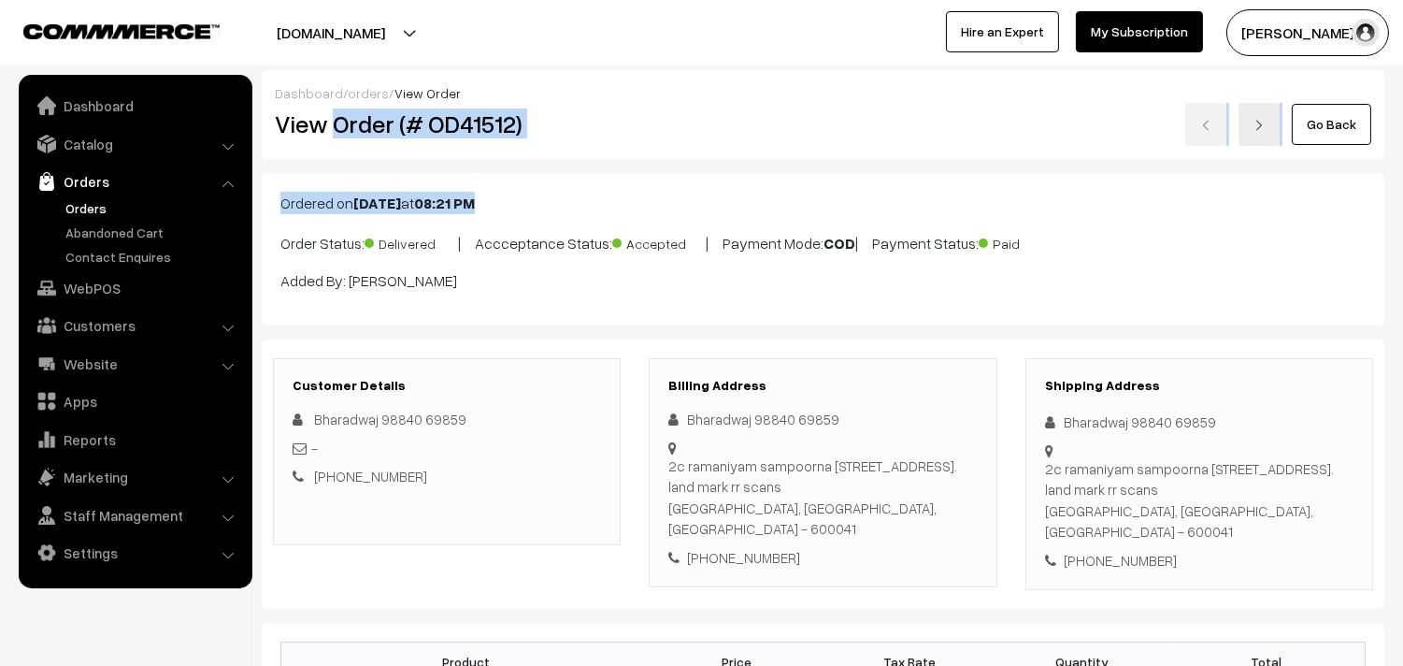
click at [580, 138] on div "View Order (# OD41512)" at bounding box center [448, 124] width 375 height 43
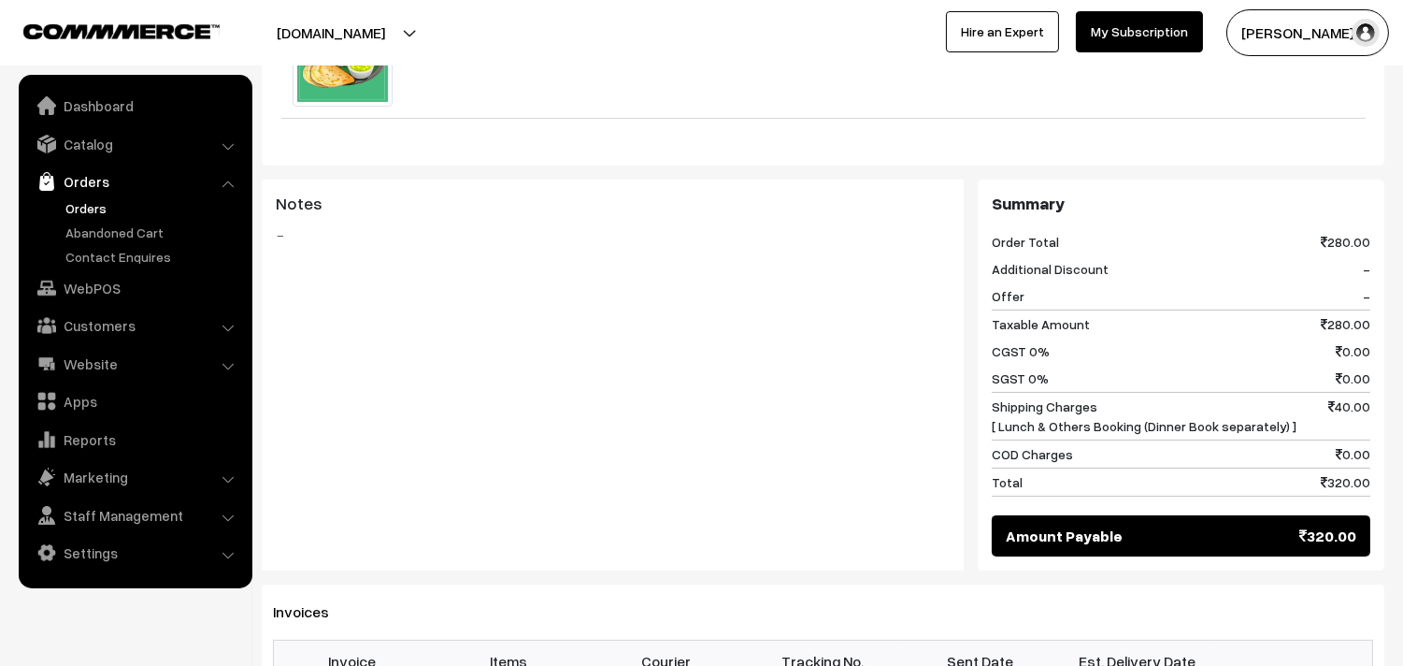
scroll to position [1039, 0]
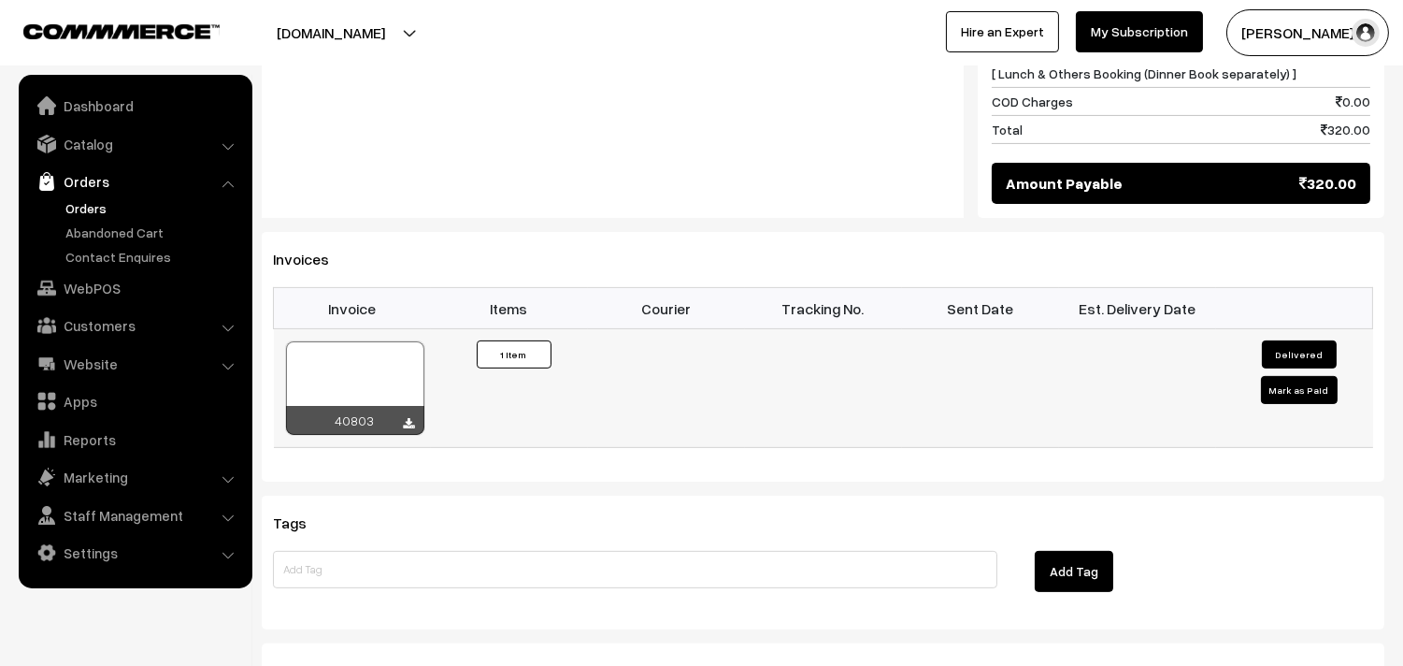
click at [372, 363] on div at bounding box center [355, 387] width 138 height 93
click at [105, 290] on link "WebPOS" at bounding box center [134, 288] width 222 height 34
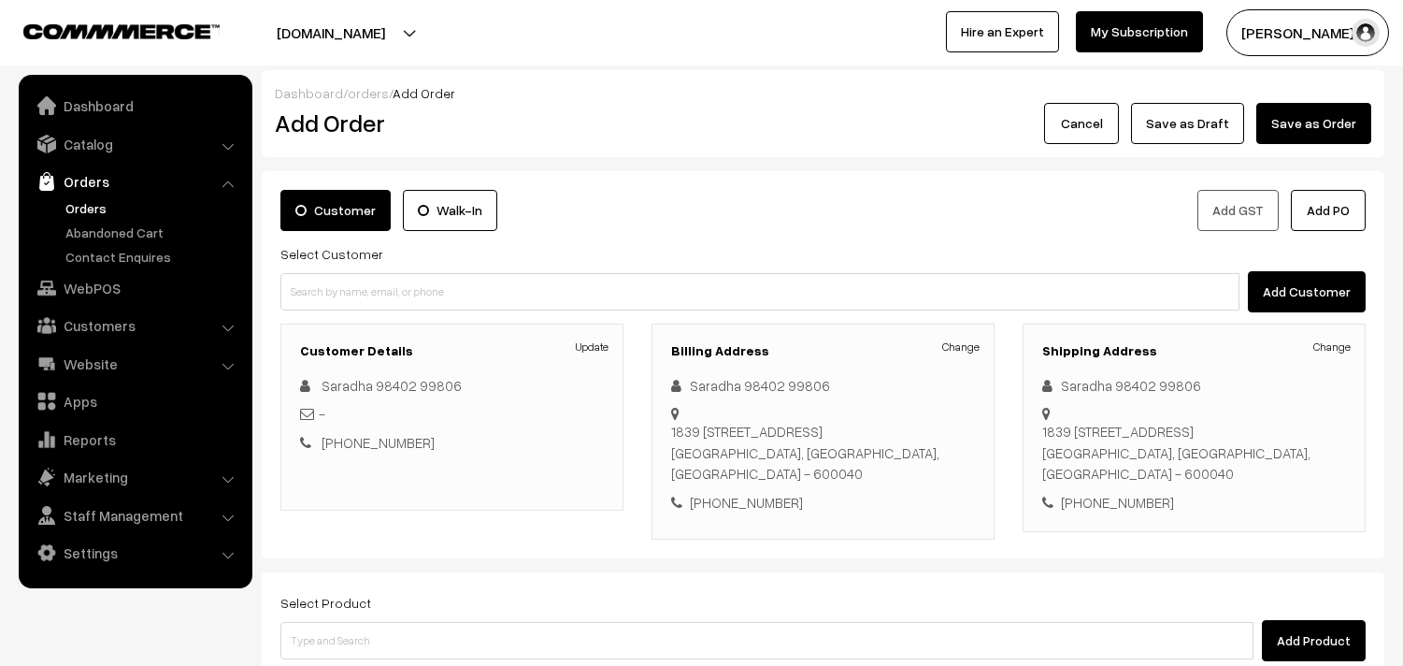
scroll to position [225, 0]
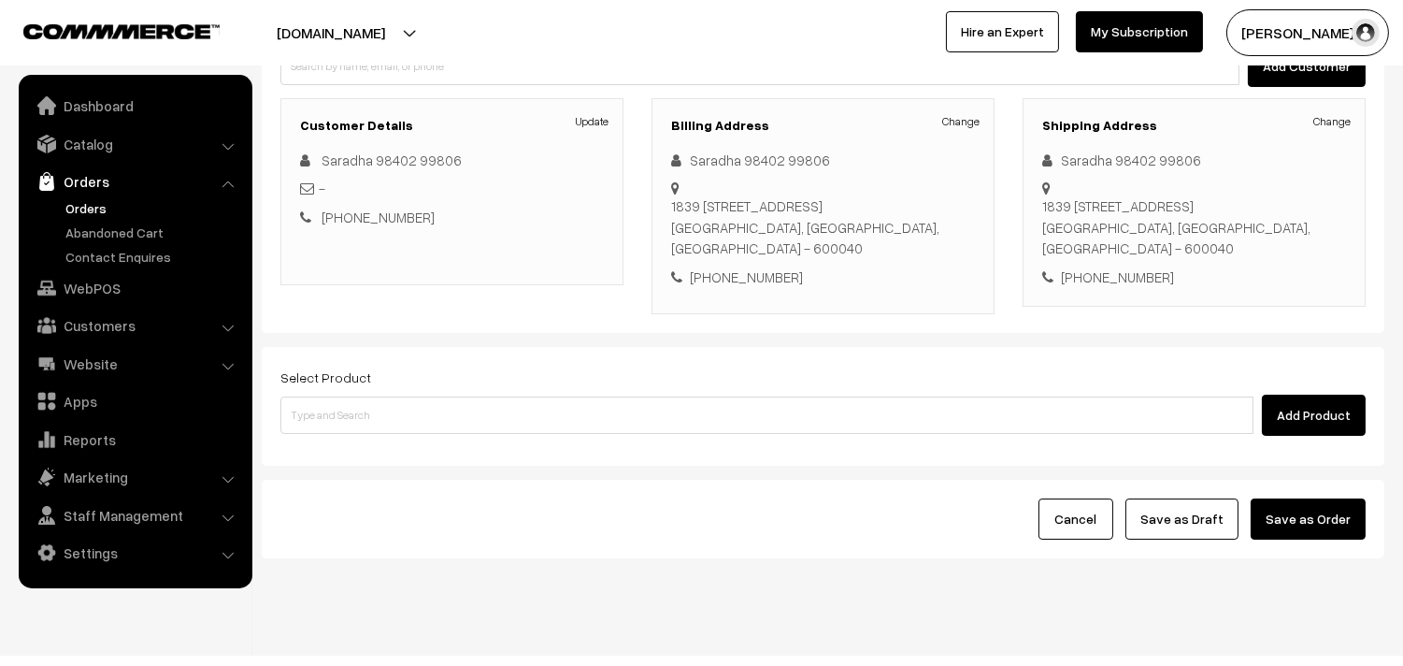
click at [462, 394] on div "Add Product" at bounding box center [822, 414] width 1085 height 41
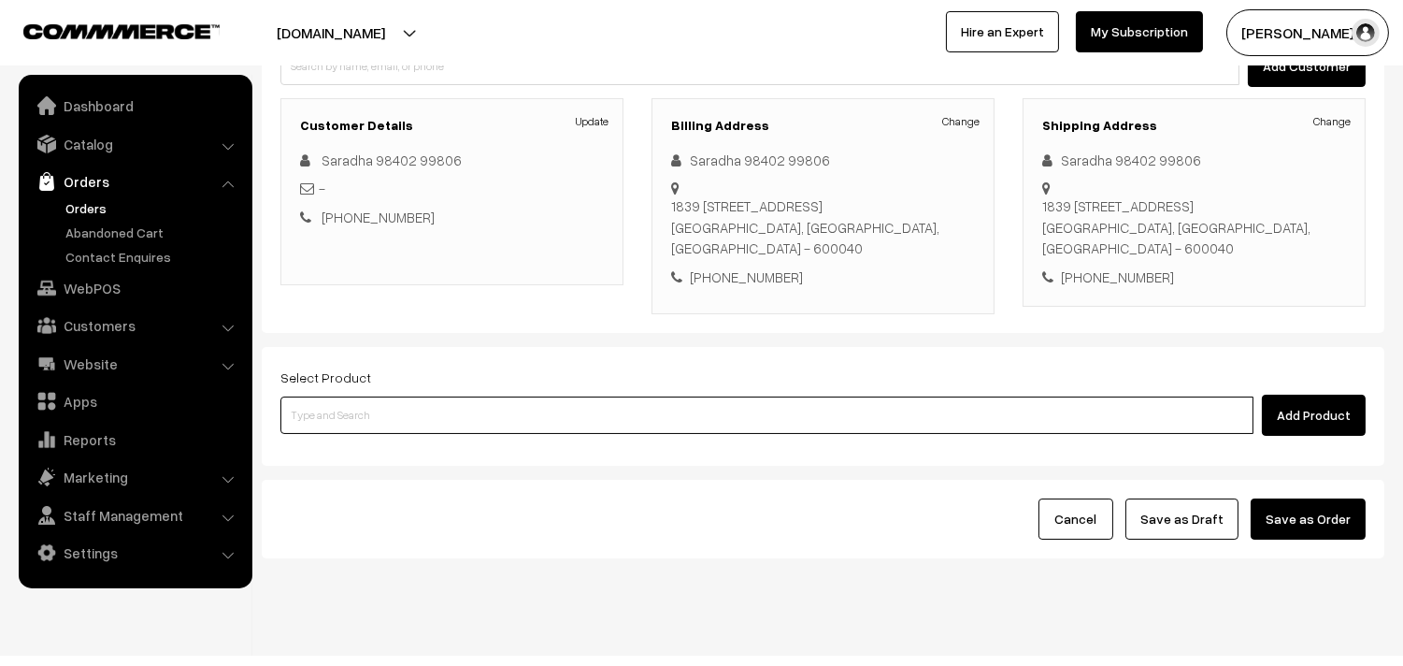
click at [461, 396] on input at bounding box center [766, 414] width 973 height 37
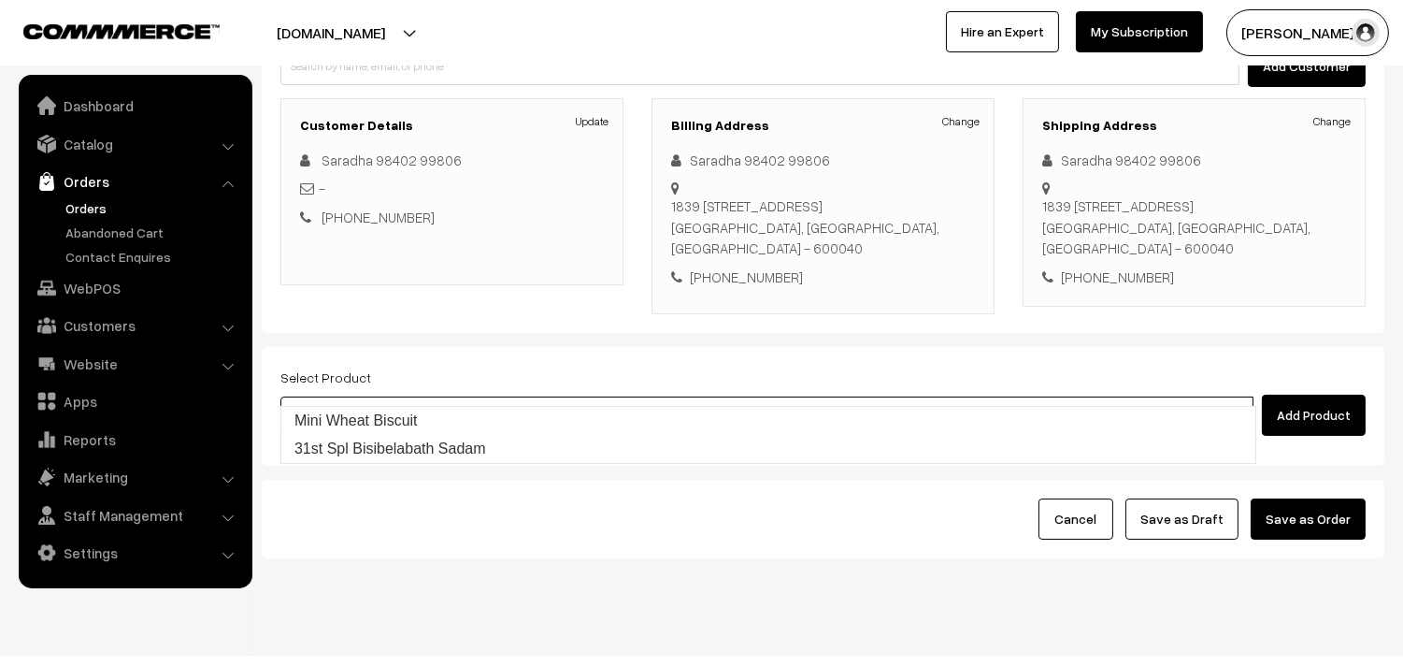
type input "31st Spl Bisibelabath Sadam"
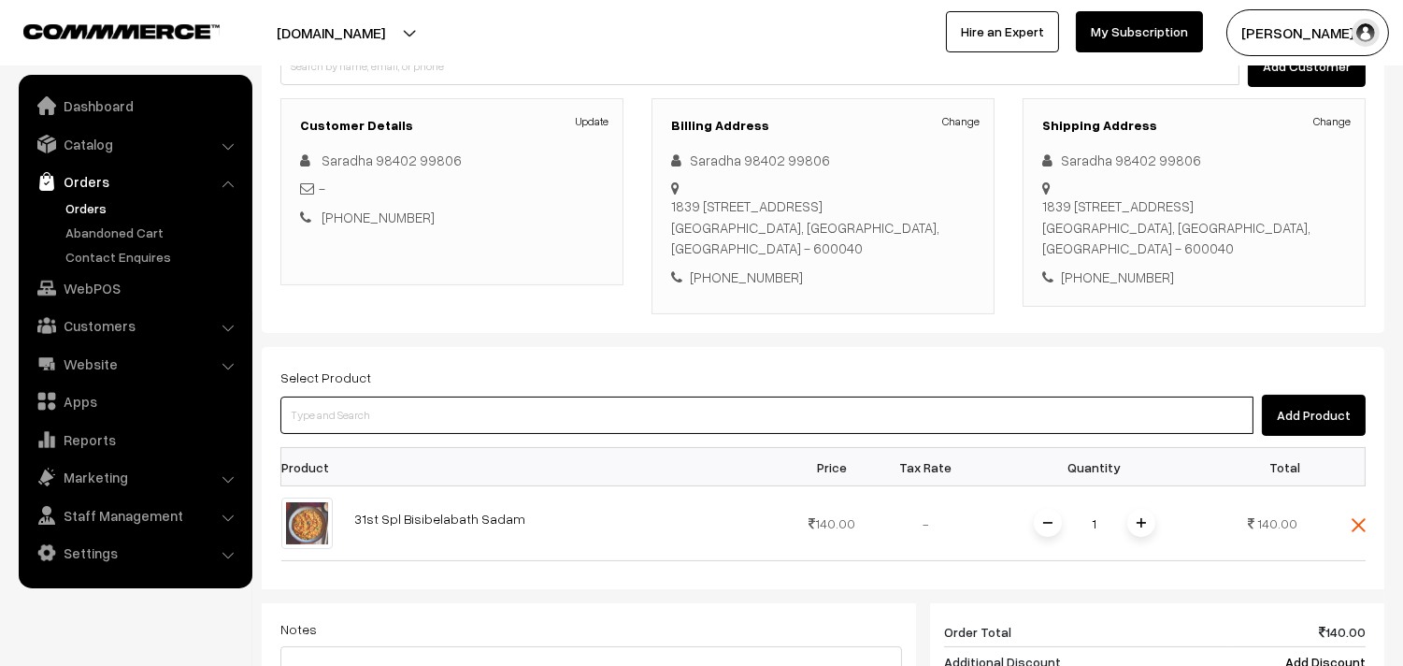
click at [461, 396] on input at bounding box center [766, 414] width 973 height 37
click at [423, 396] on input at bounding box center [766, 414] width 973 height 37
click at [519, 396] on input at bounding box center [766, 414] width 973 height 37
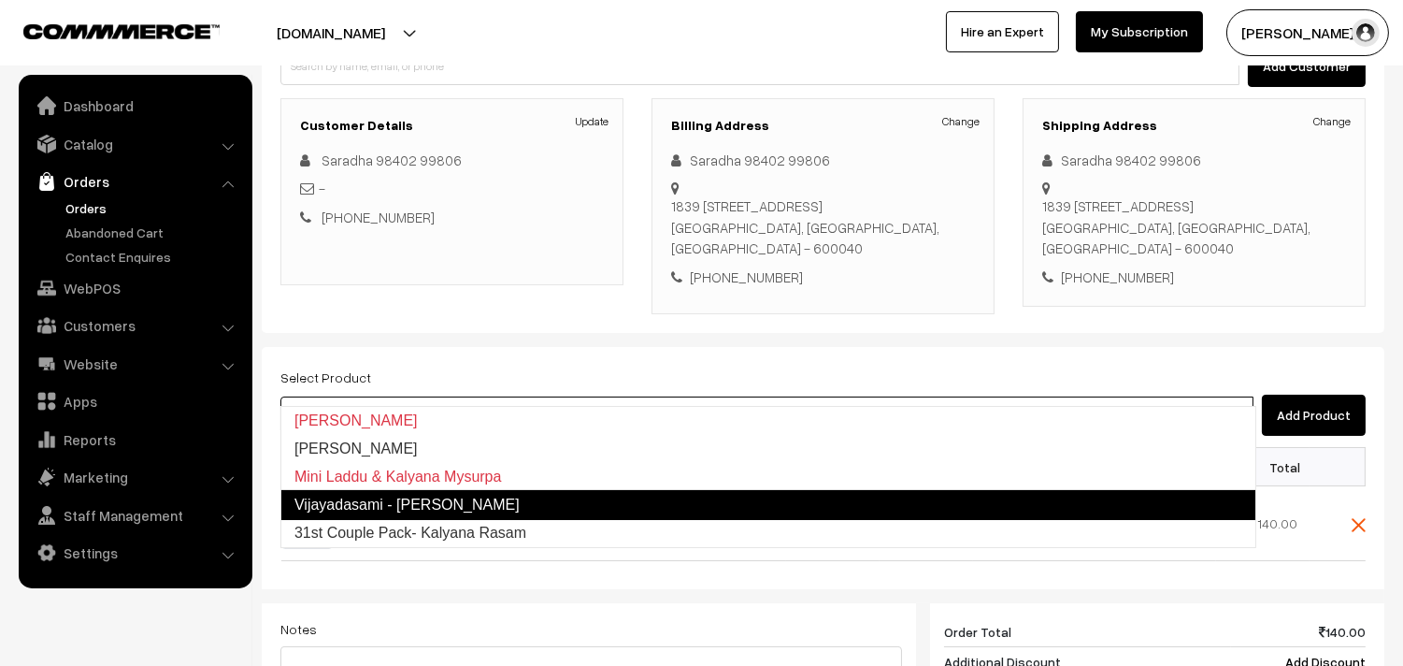
type input "31st Couple Pack- Kalyana Rasam"
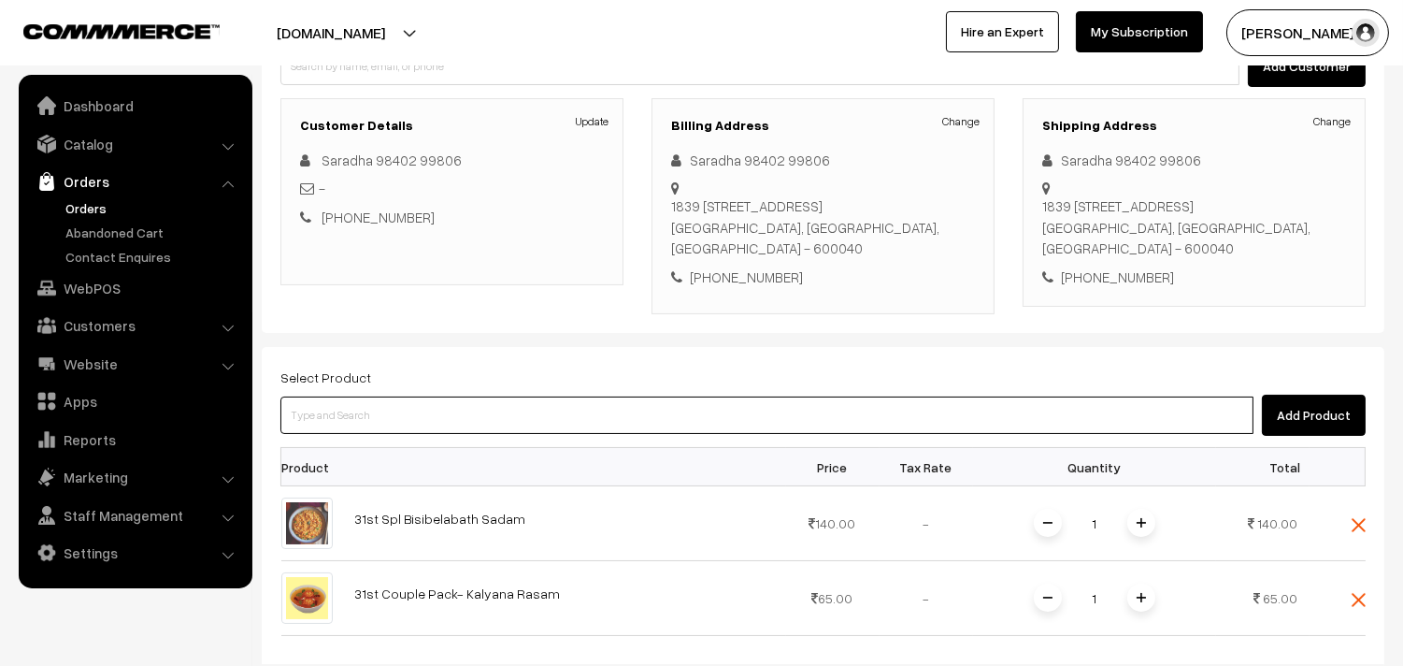
click at [519, 396] on input at bounding box center [766, 414] width 973 height 37
click at [499, 396] on input at bounding box center [766, 414] width 973 height 37
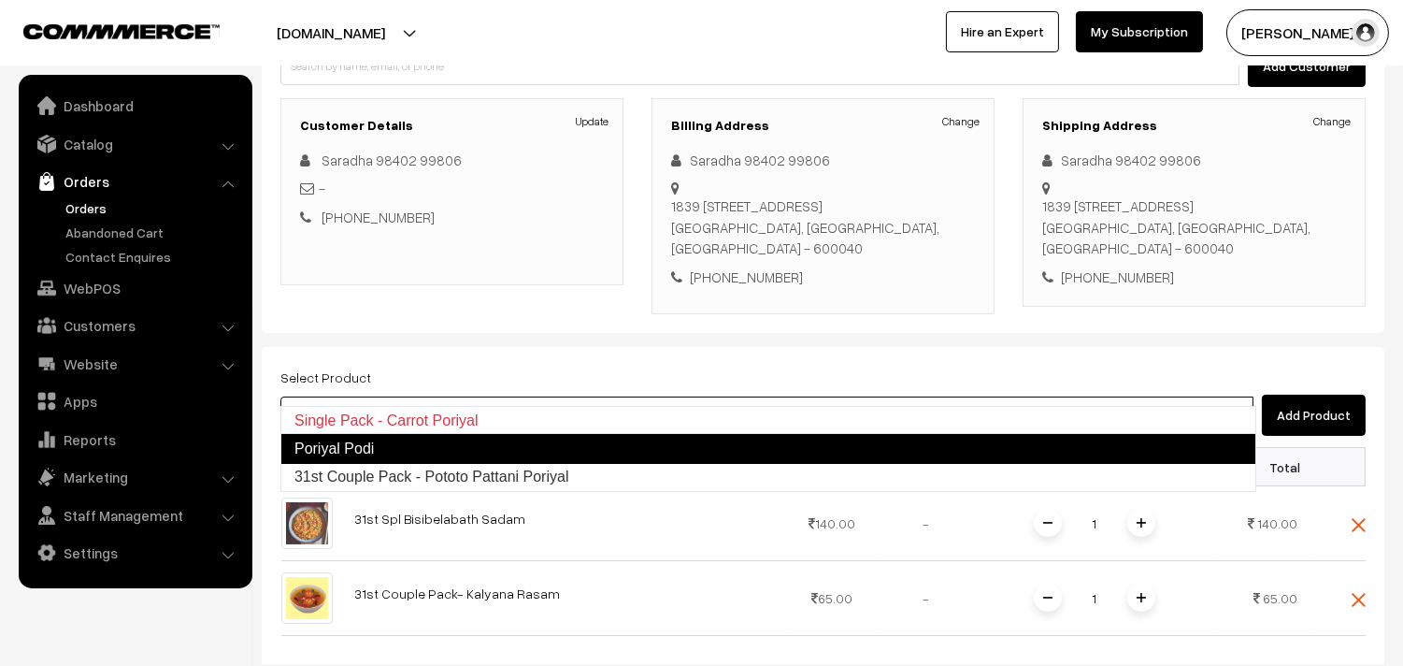
type input "31st Couple Pack - Pototo Pattani Poriyal"
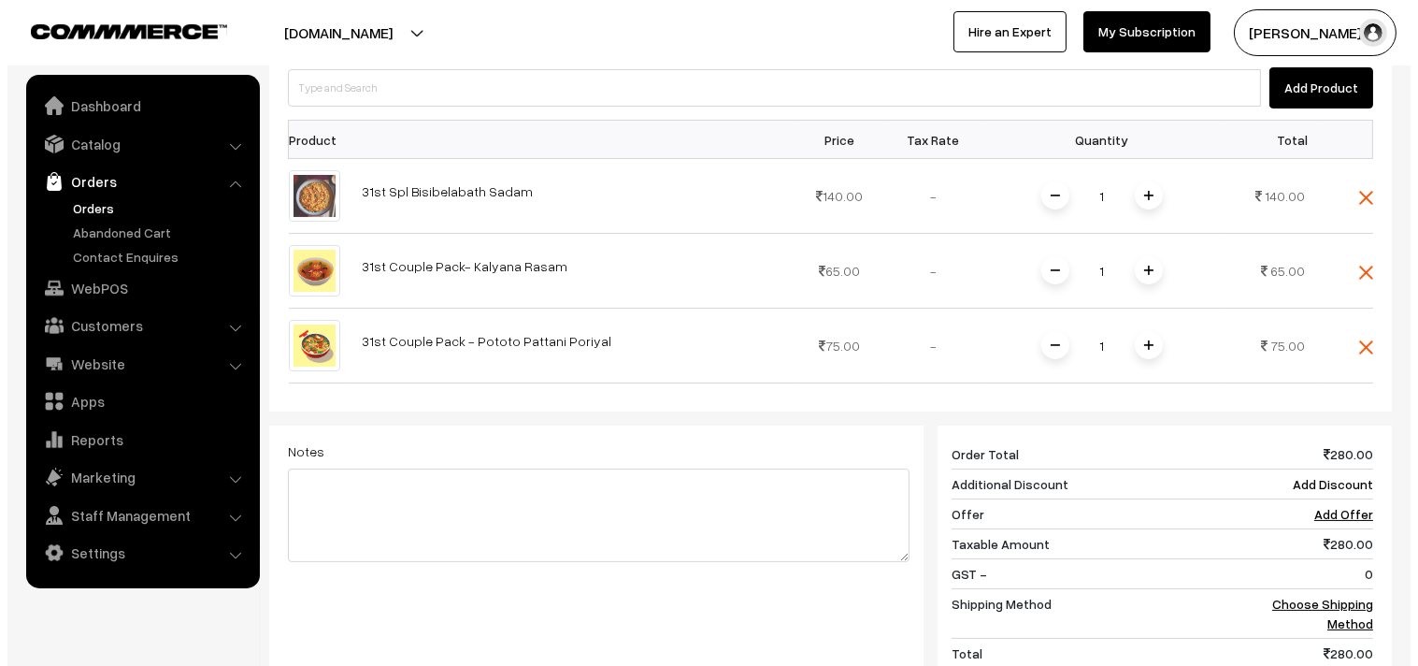
scroll to position [830, 0]
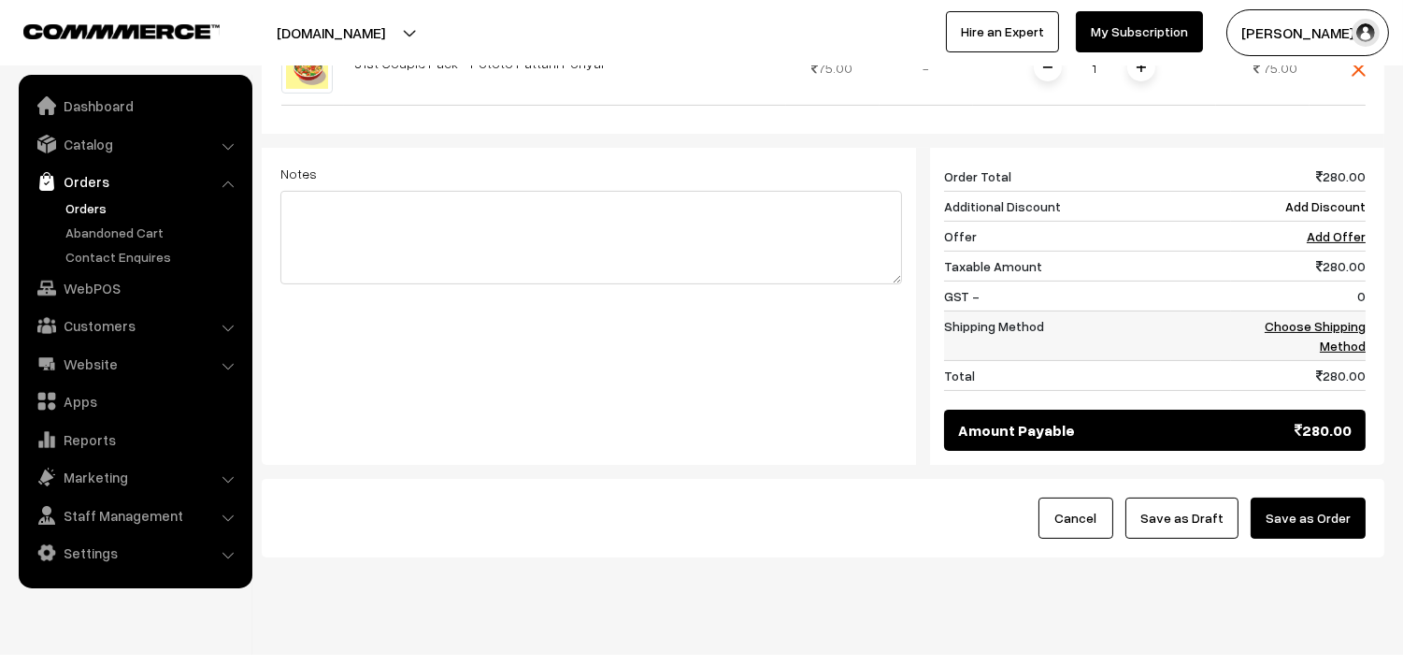
click at [1349, 318] on link "Choose Shipping Method" at bounding box center [1315, 336] width 101 height 36
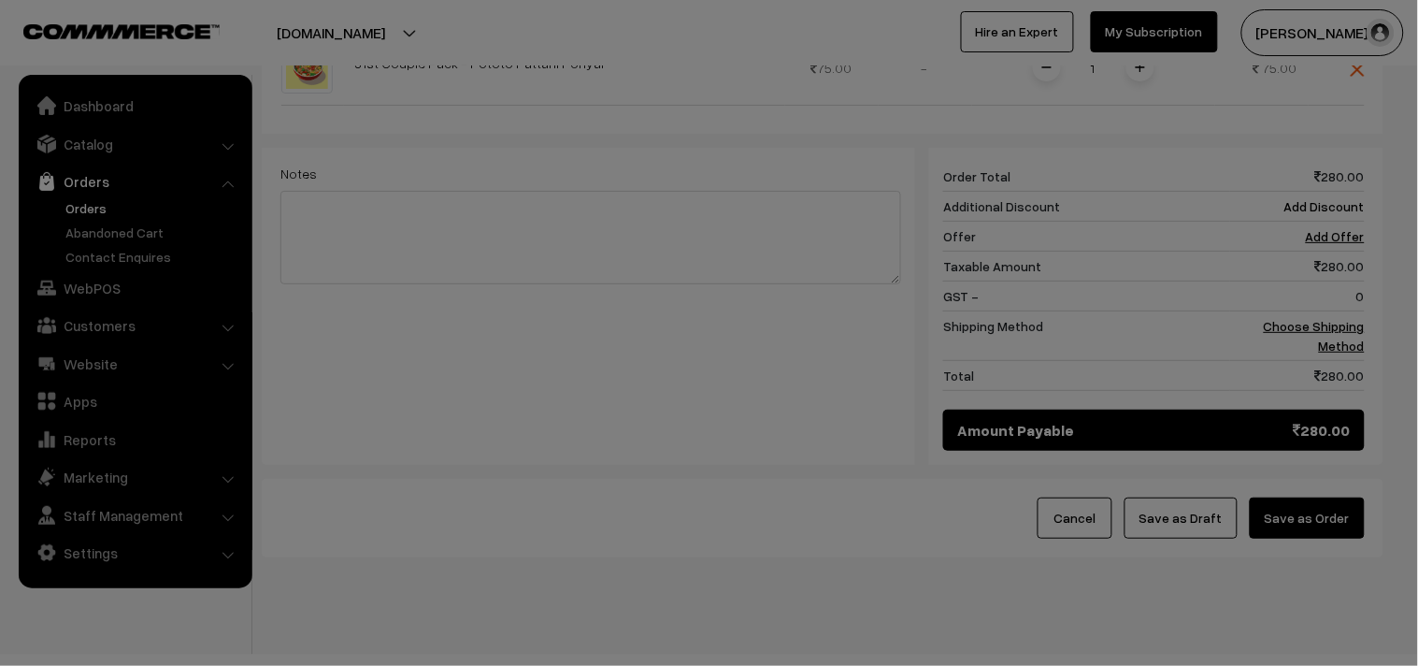
click at [0, 0] on div "× Add Shipping Please wait..." at bounding box center [0, 0] width 0 height 0
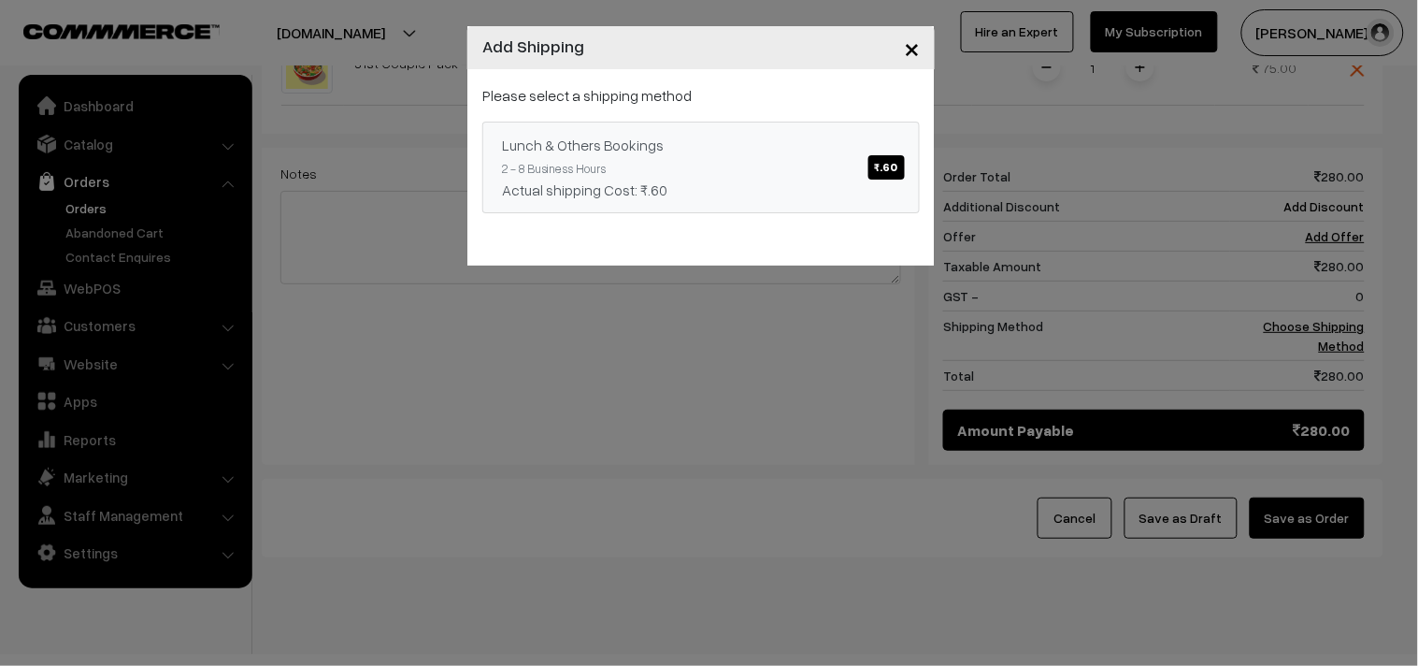
click at [796, 185] on div "Actual shipping Cost: ₹.60" at bounding box center [701, 190] width 398 height 22
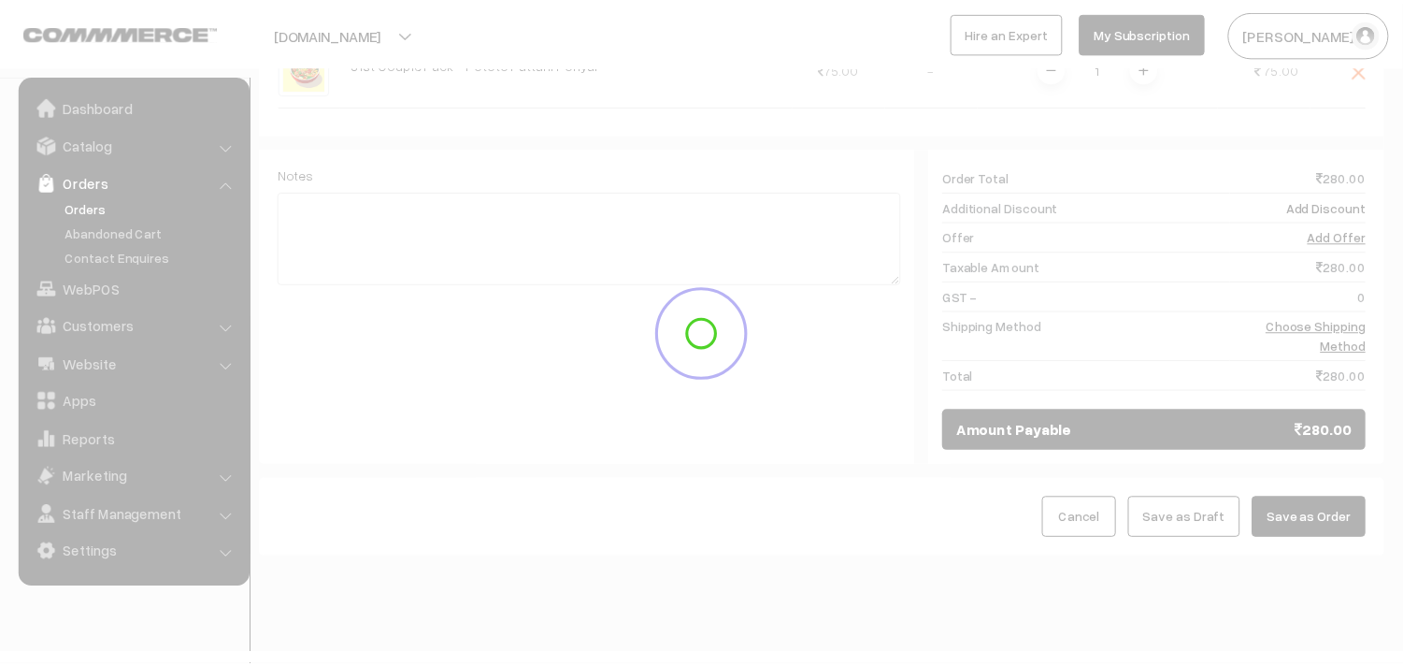
scroll to position [810, 0]
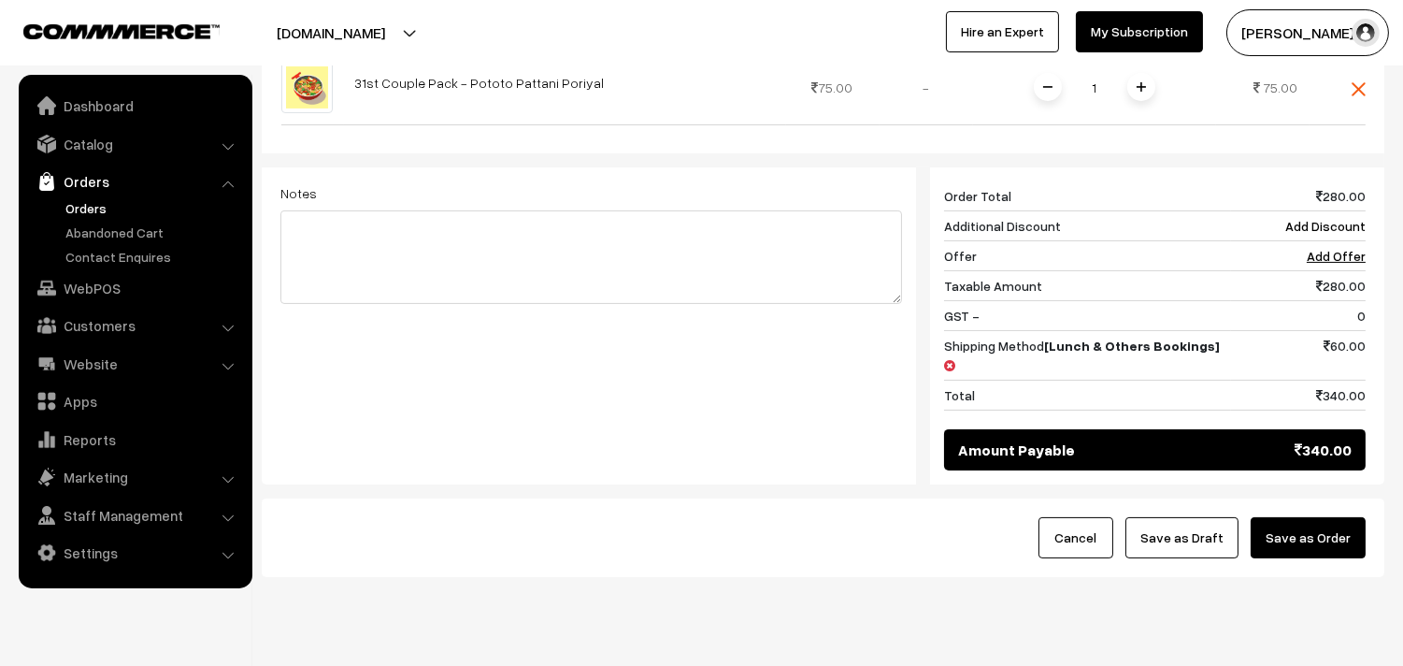
click at [1326, 517] on button "Save as Order" at bounding box center [1308, 537] width 115 height 41
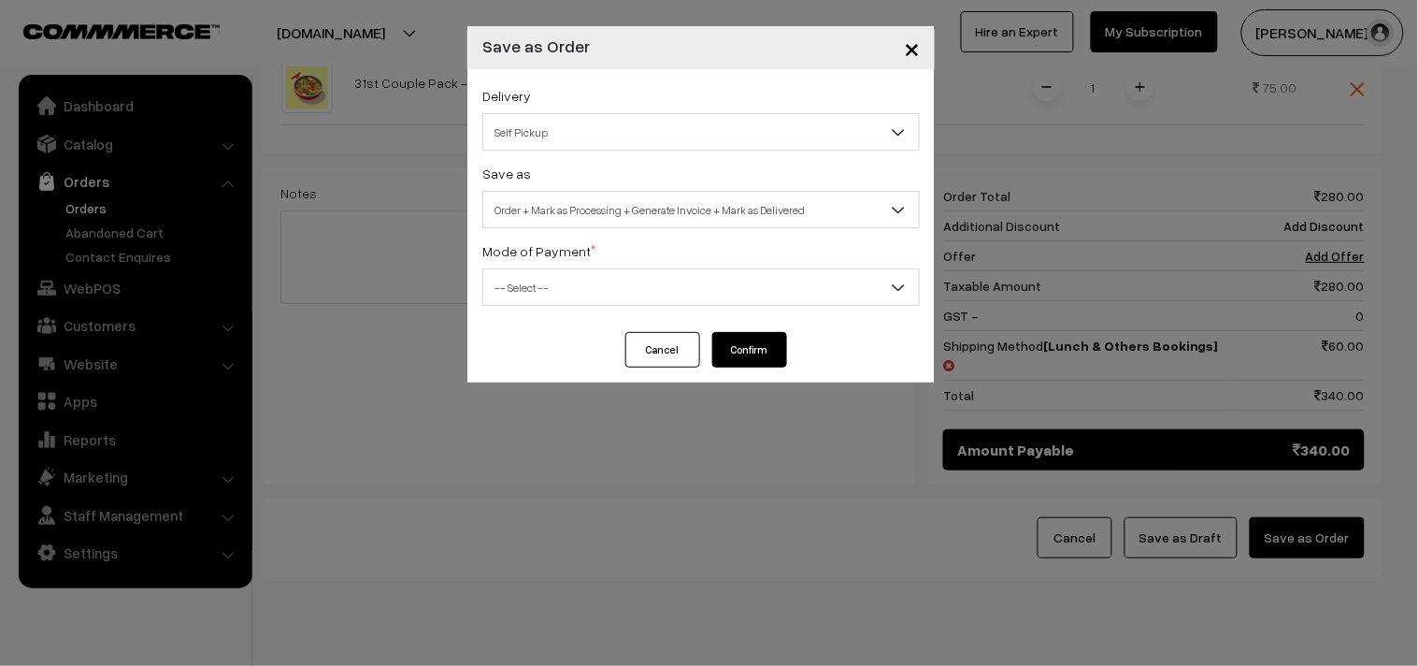
click at [670, 198] on span "Order + Mark as Processing + Generate Invoice + Mark as Delivered" at bounding box center [701, 210] width 436 height 33
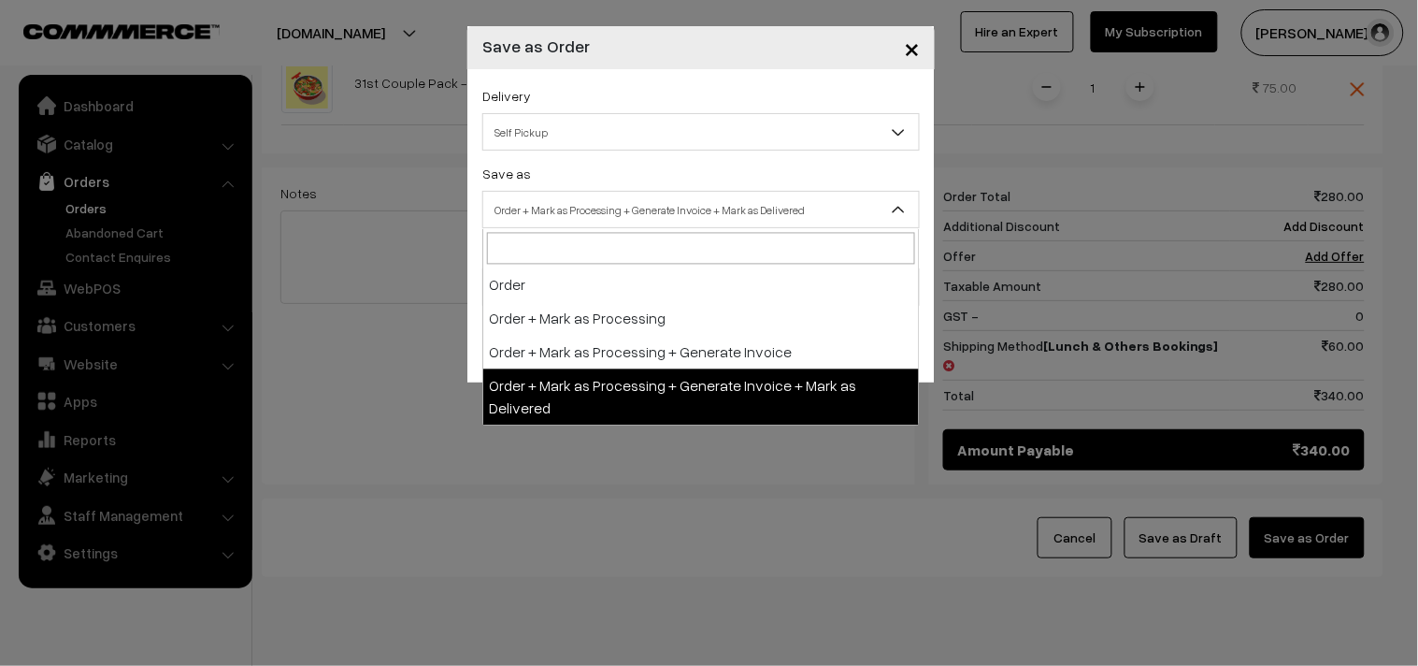
select select "3"
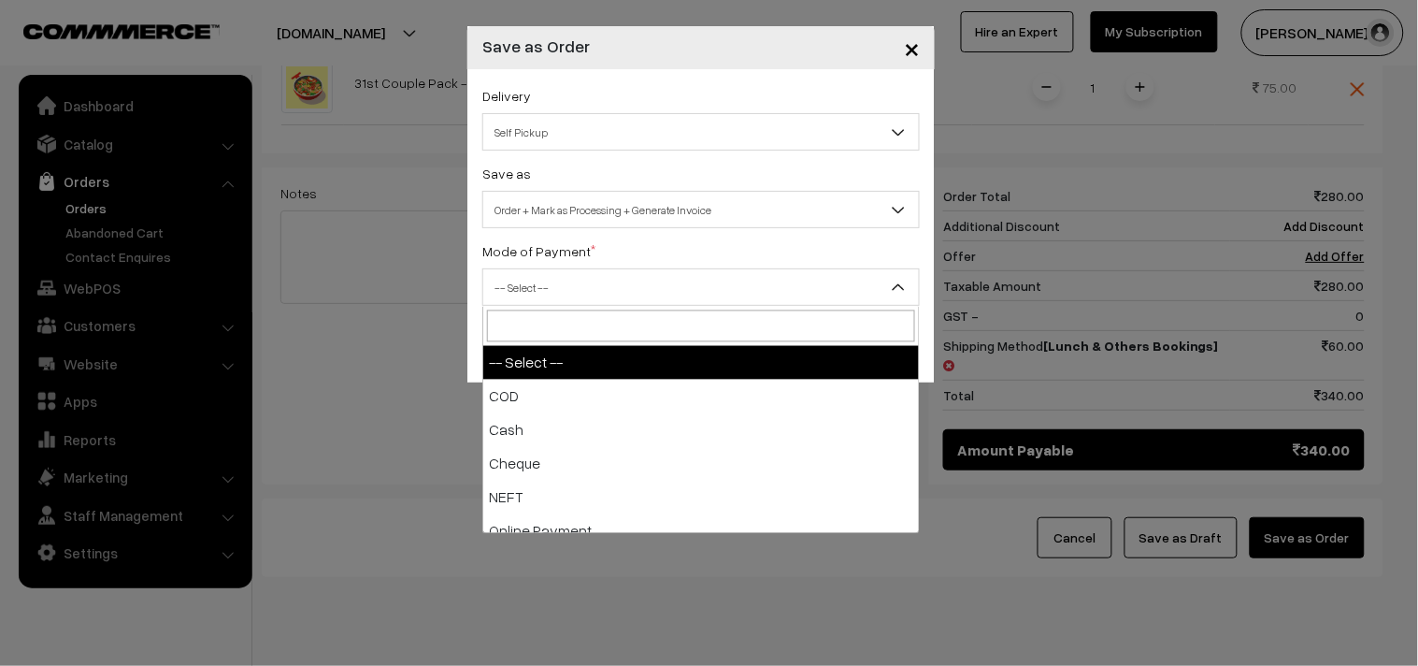
click at [553, 299] on span "-- Select --" at bounding box center [701, 287] width 436 height 33
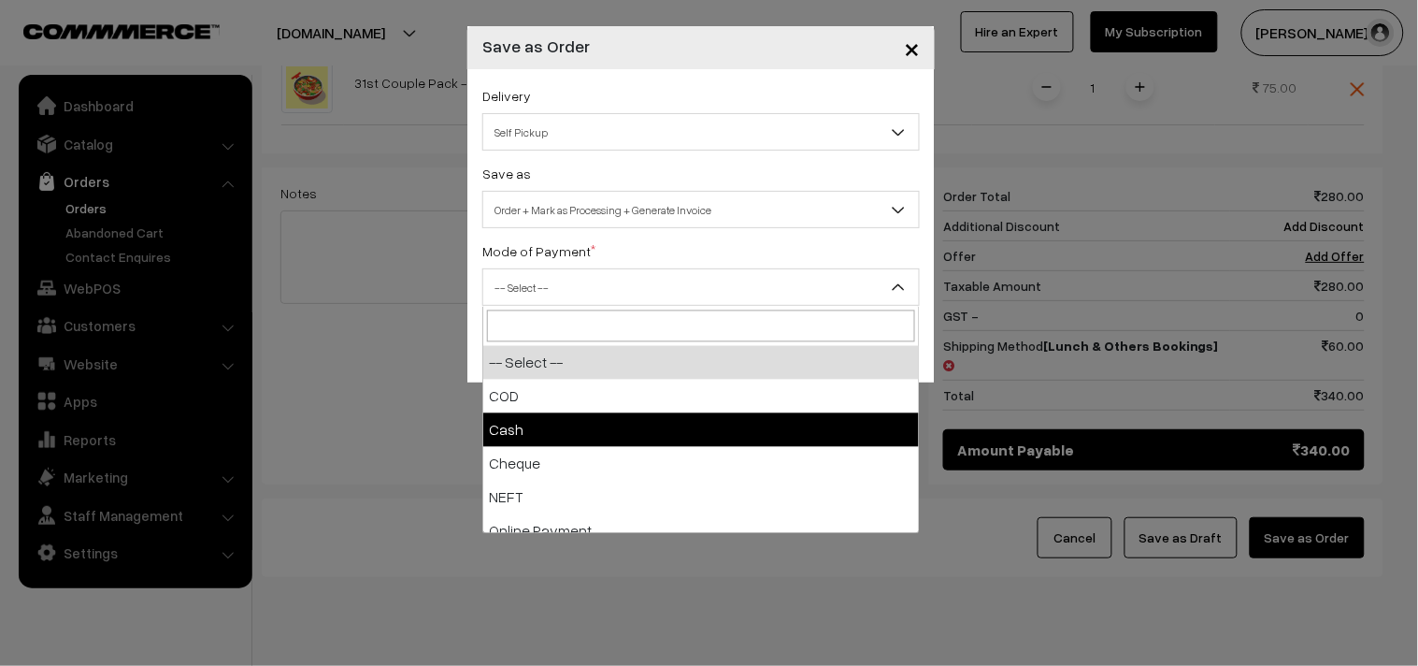
select select "2"
checkbox input "true"
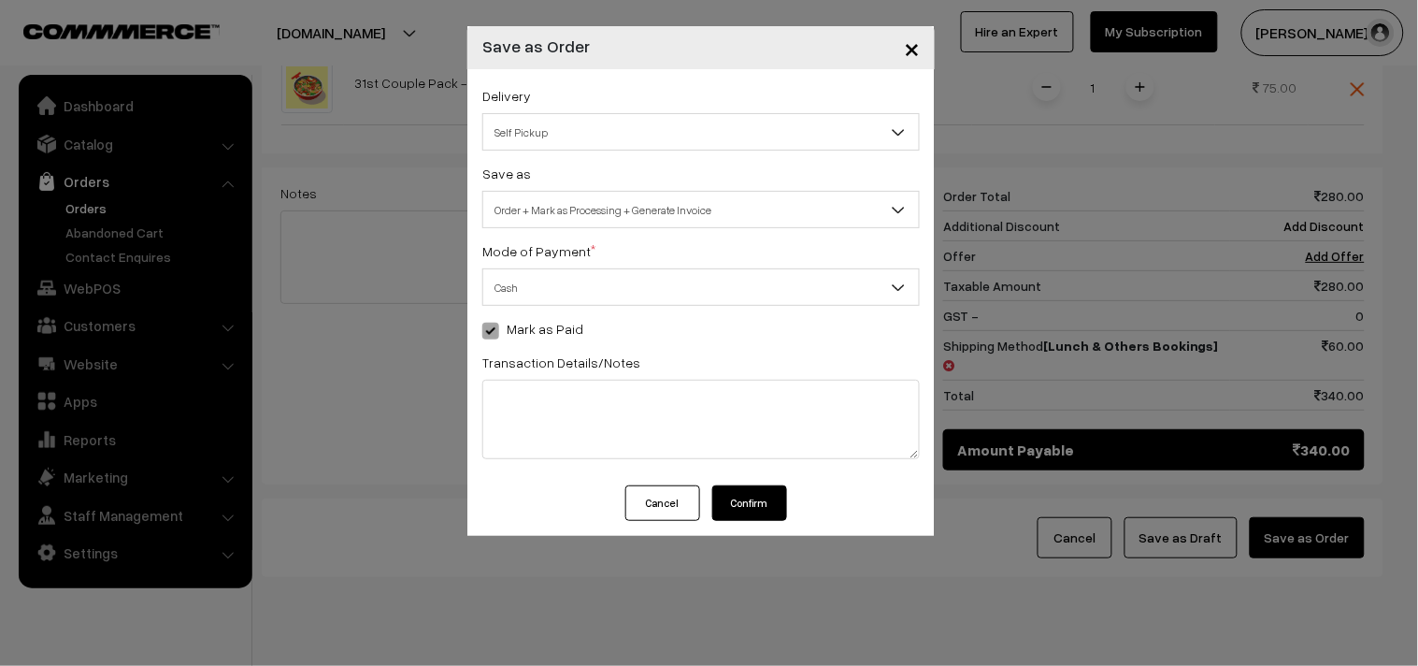
click at [633, 503] on button "Cancel" at bounding box center [662, 503] width 75 height 36
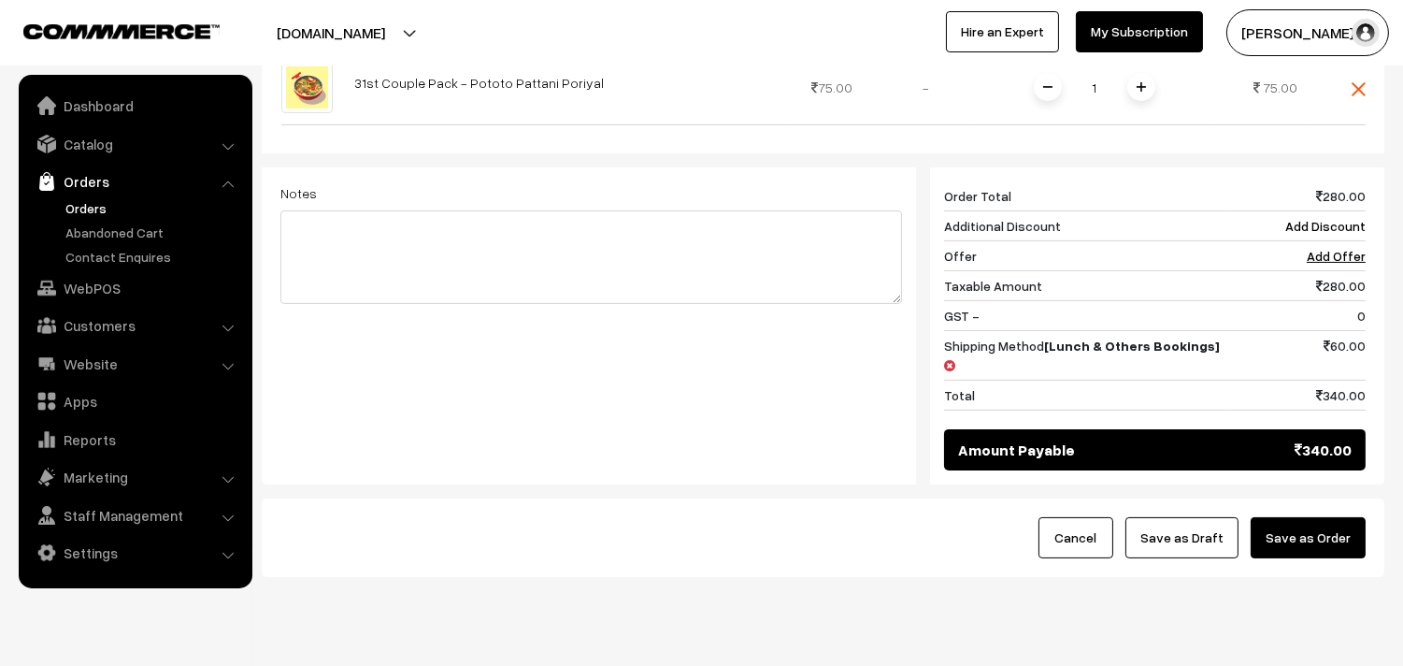
click at [1319, 517] on button "Save as Order" at bounding box center [1308, 537] width 115 height 41
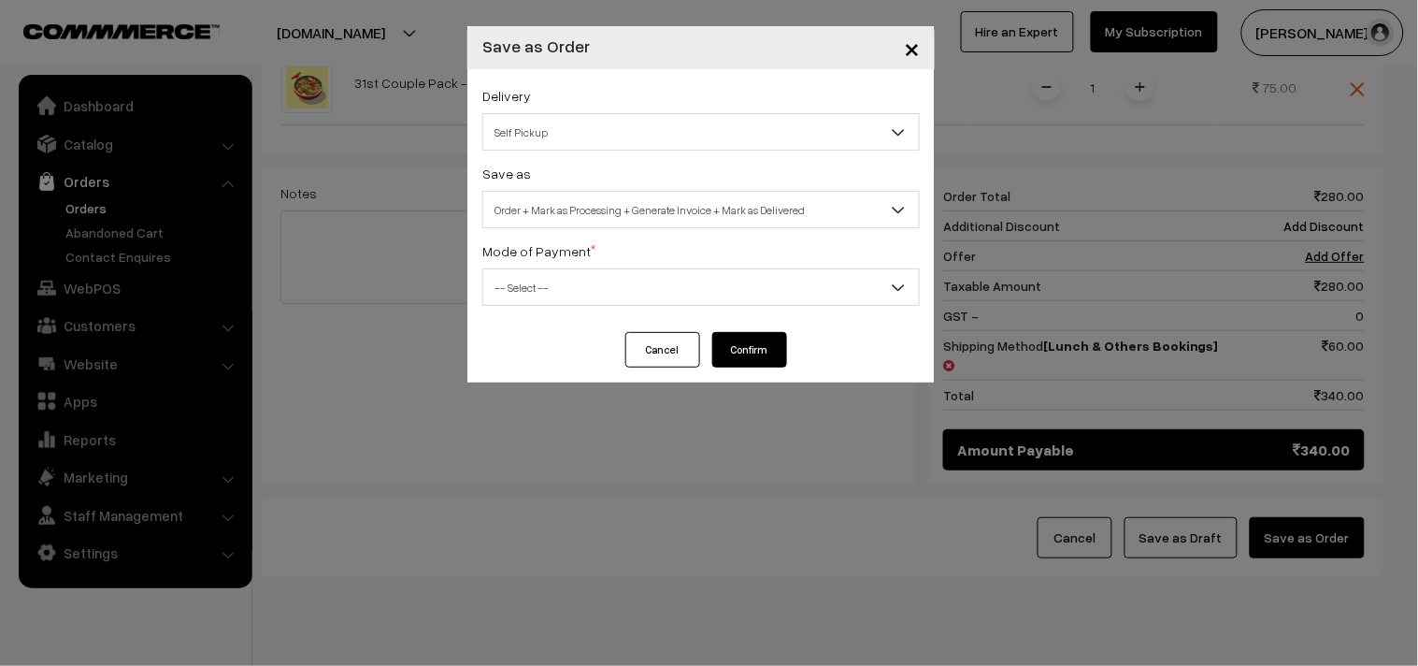
click at [529, 217] on span "Order + Mark as Processing + Generate Invoice + Mark as Delivered" at bounding box center [701, 210] width 436 height 33
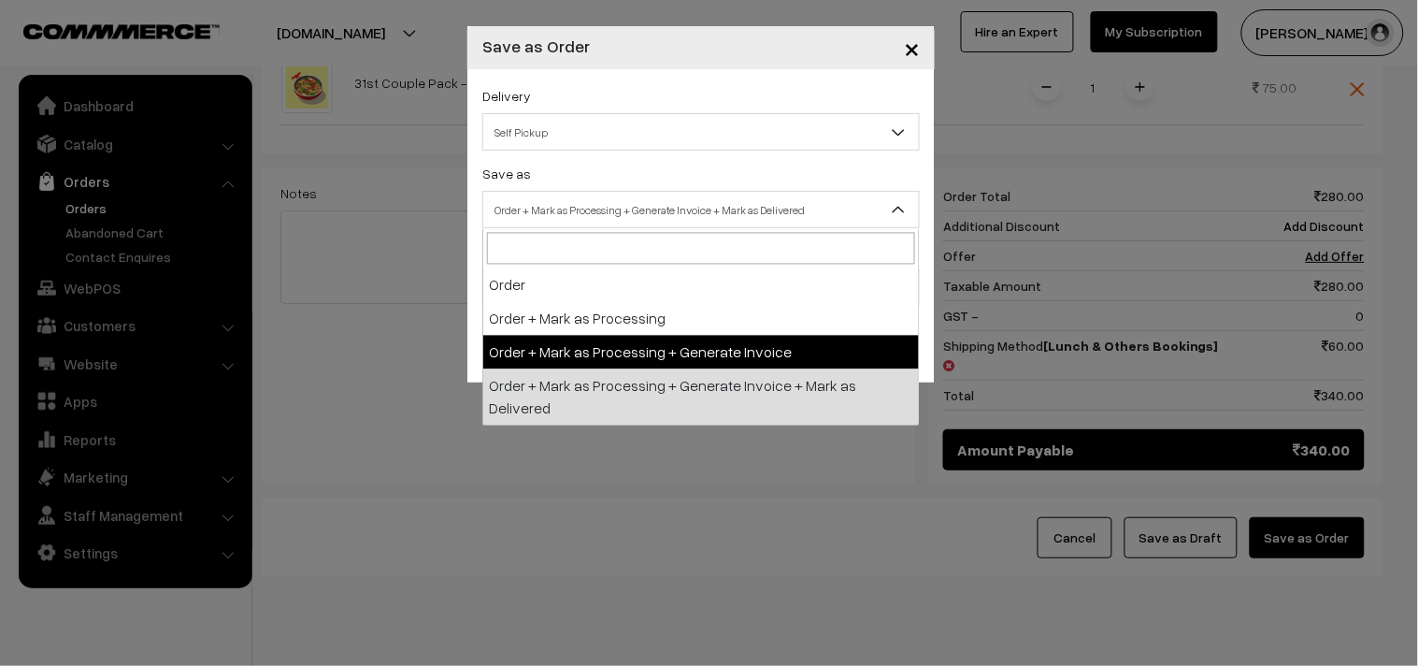
select select "3"
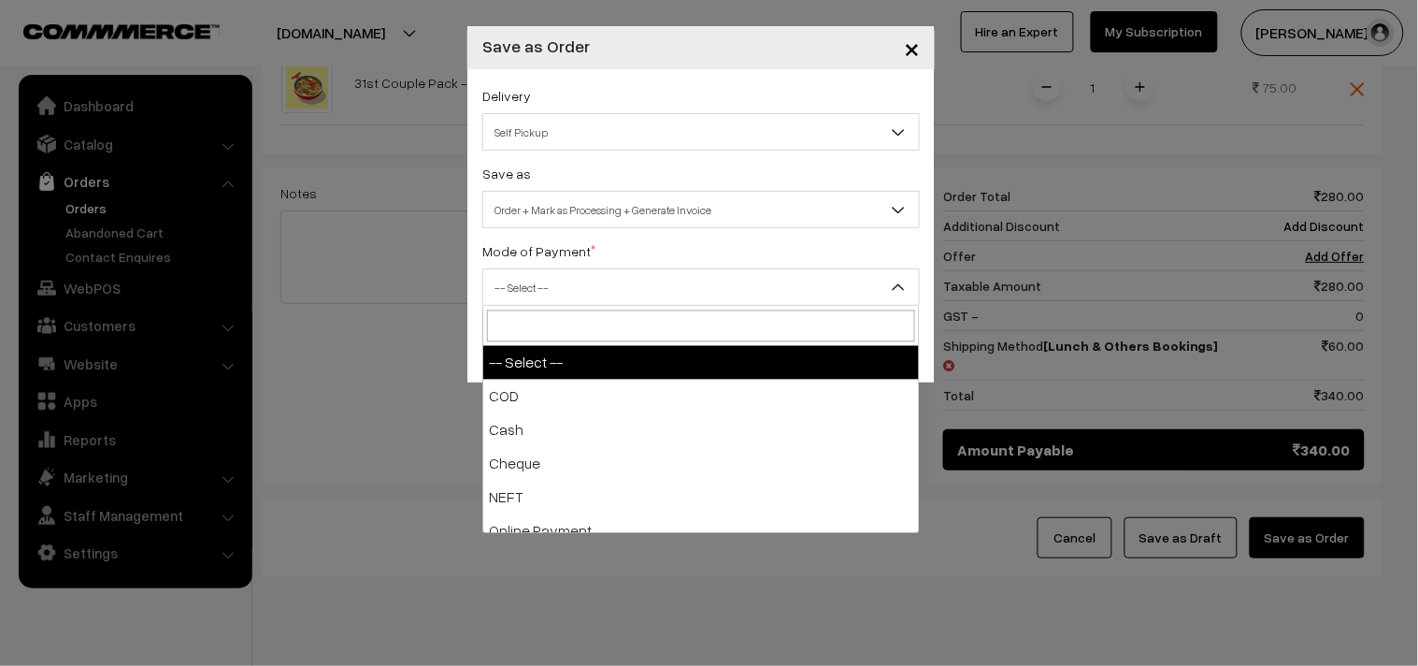
click at [546, 268] on span "-- Select --" at bounding box center [700, 286] width 437 height 37
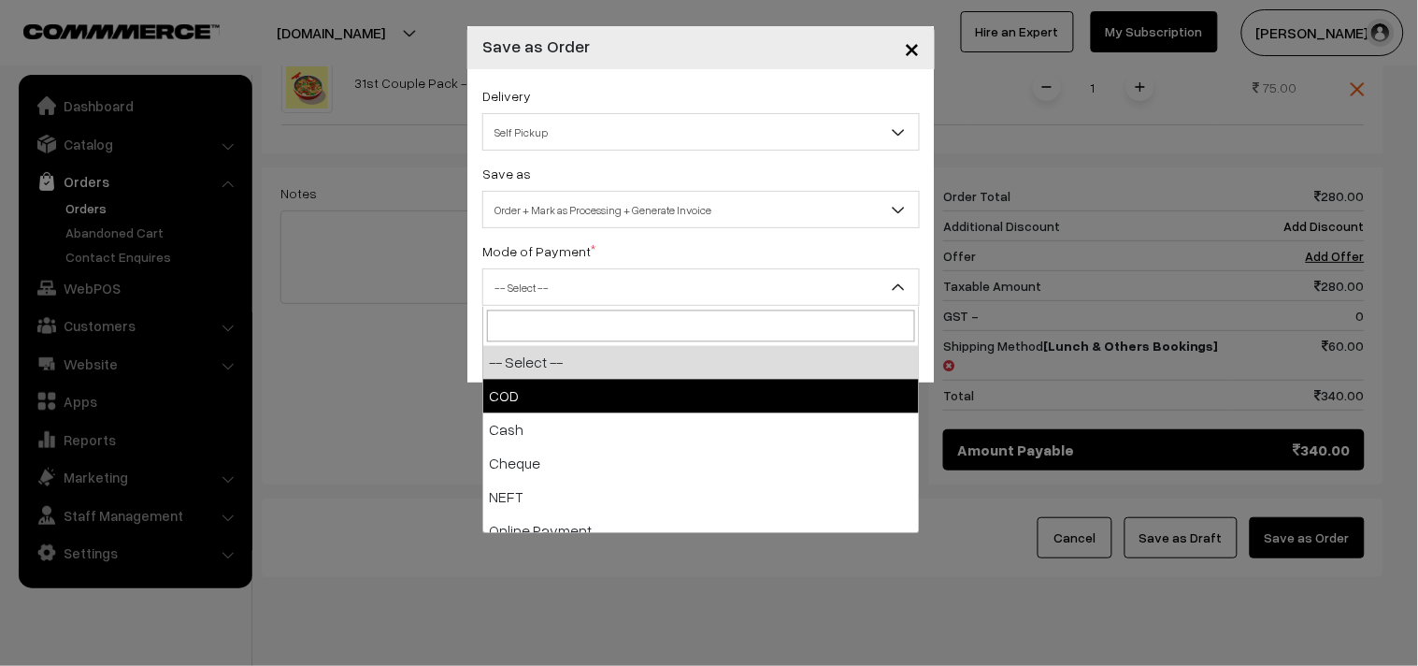
select select "1"
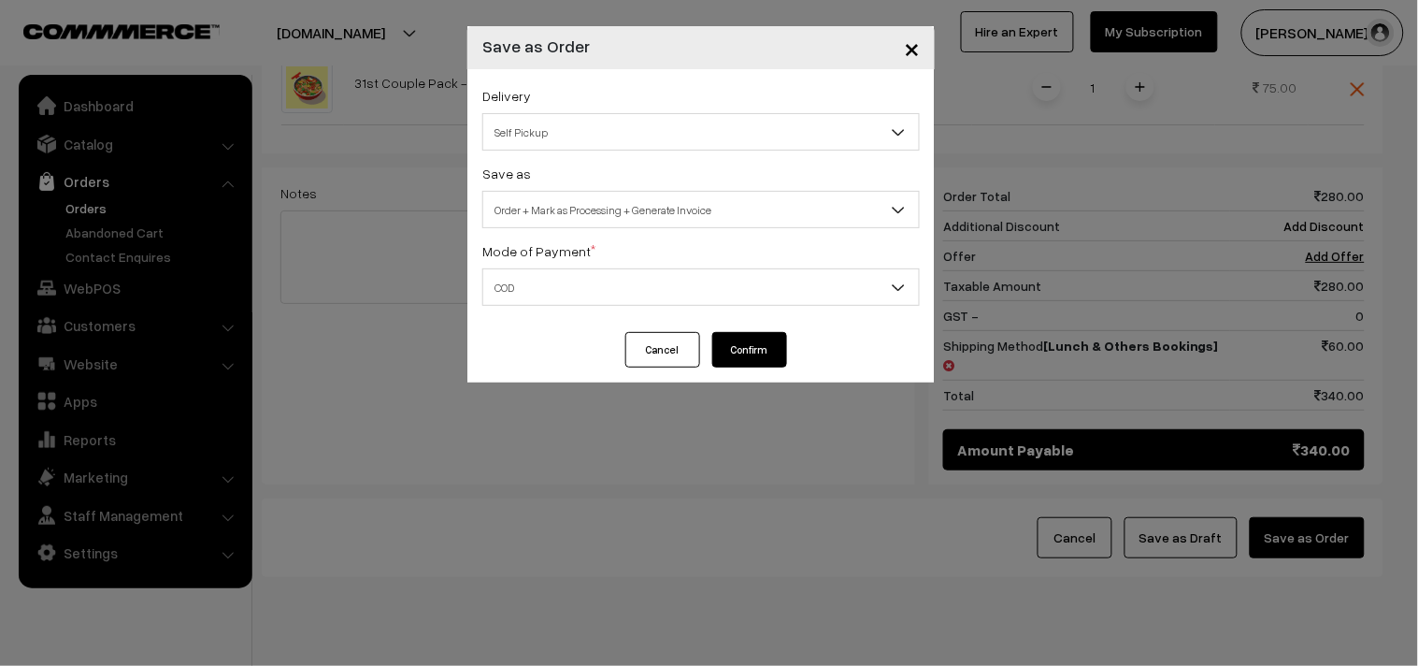
click at [771, 348] on button "Confirm" at bounding box center [749, 350] width 75 height 36
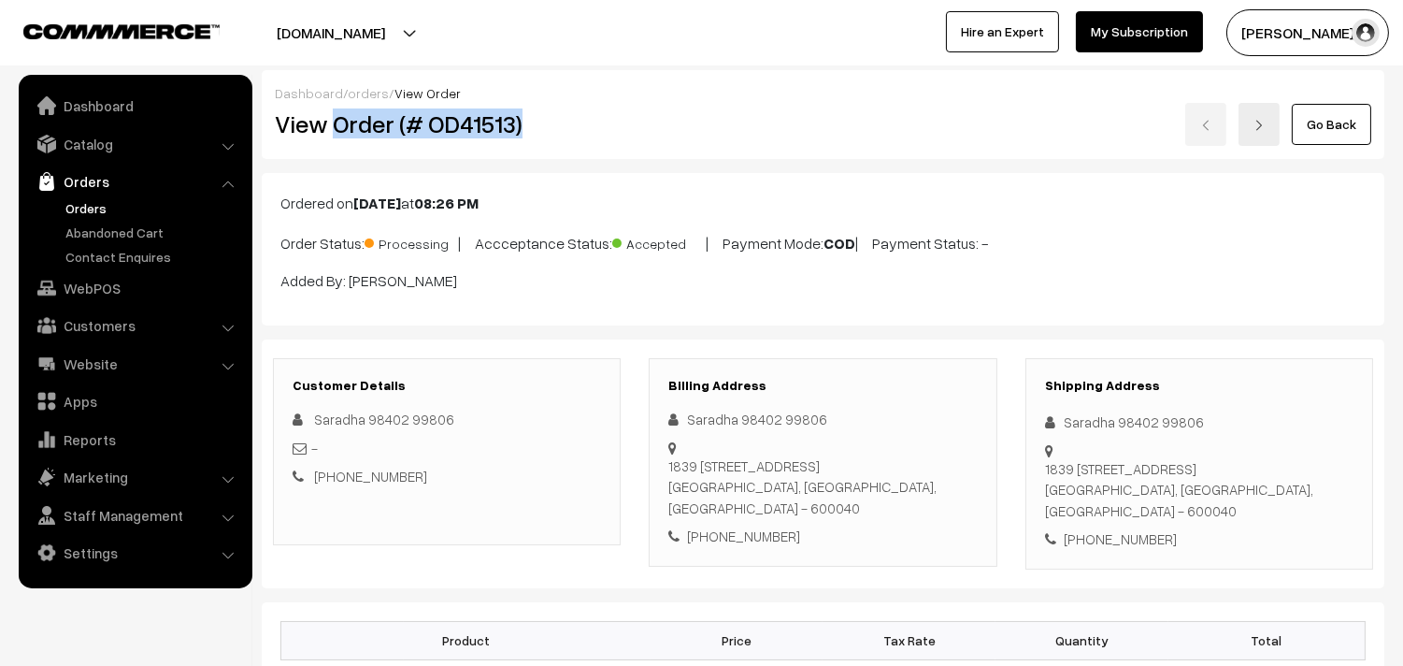
drag, startPoint x: 0, startPoint y: 0, endPoint x: 520, endPoint y: 131, distance: 536.0
click at [520, 131] on h2 "View Order (# OD41513)" at bounding box center [448, 123] width 347 height 29
copy h2 "Order (# OD41513)"
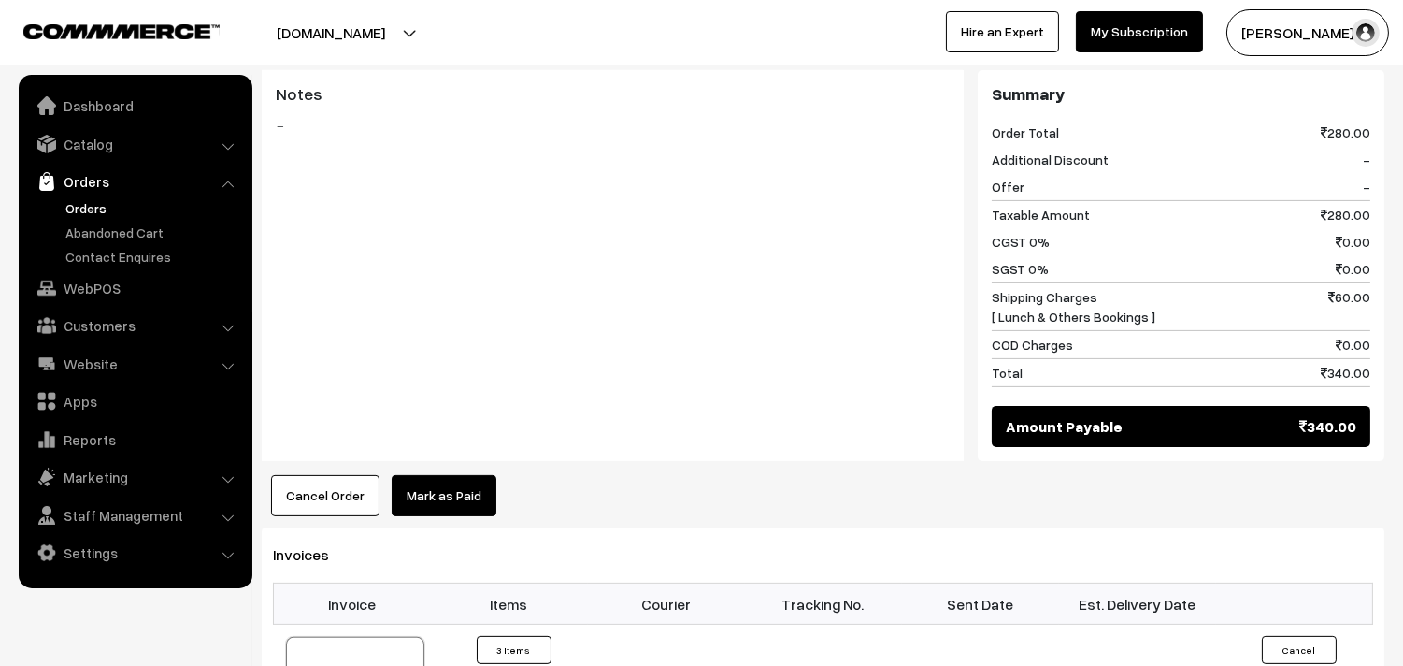
scroll to position [1039, 0]
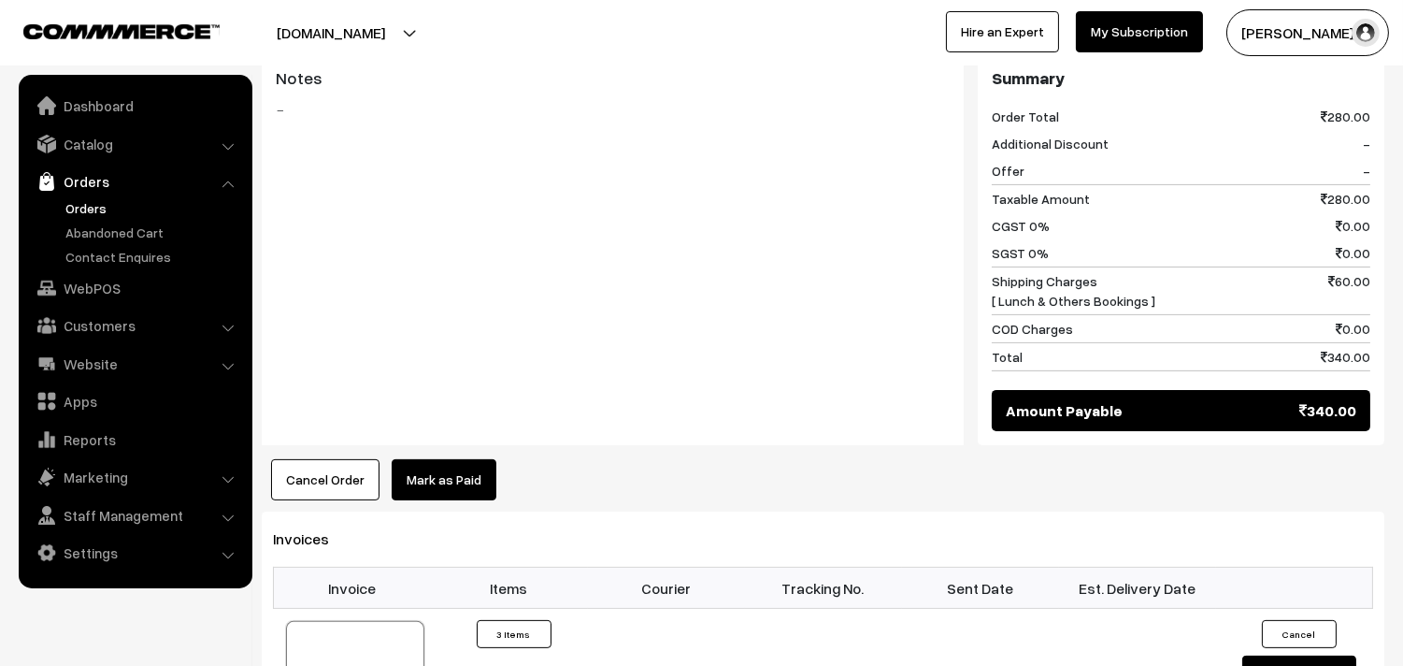
click at [106, 210] on link "Orders" at bounding box center [153, 208] width 185 height 20
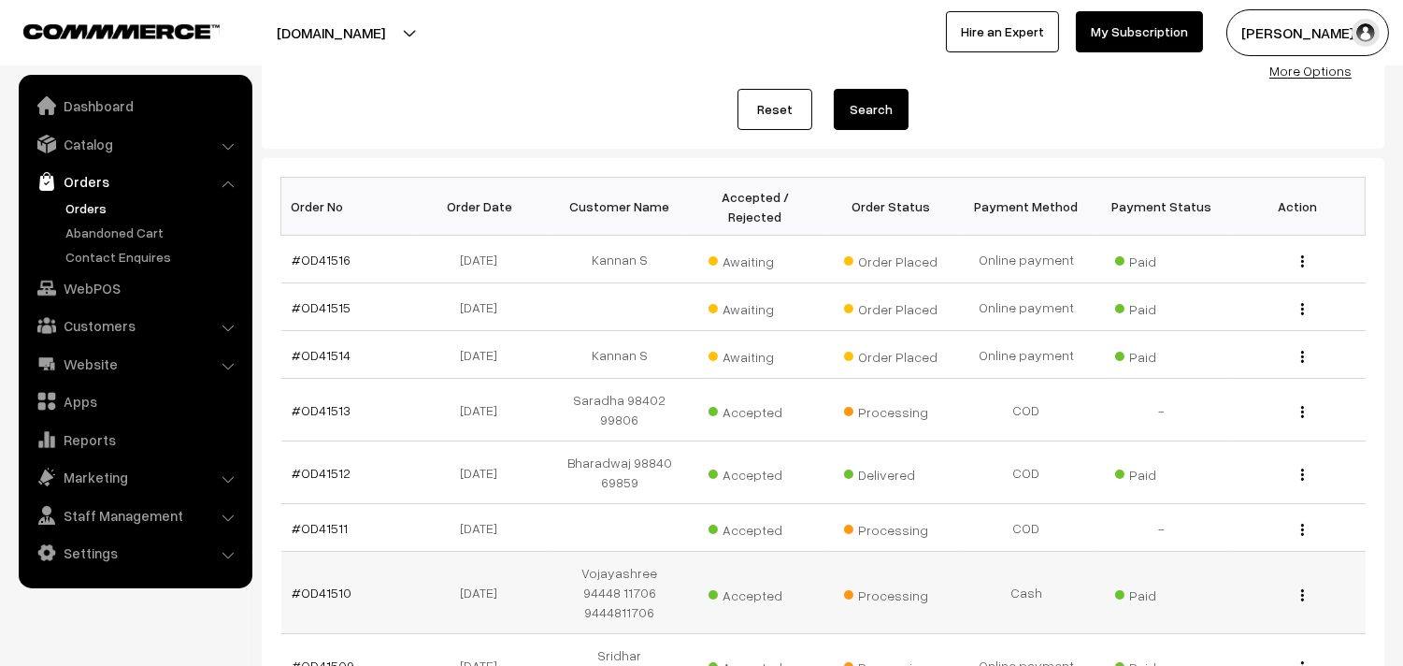
scroll to position [208, 0]
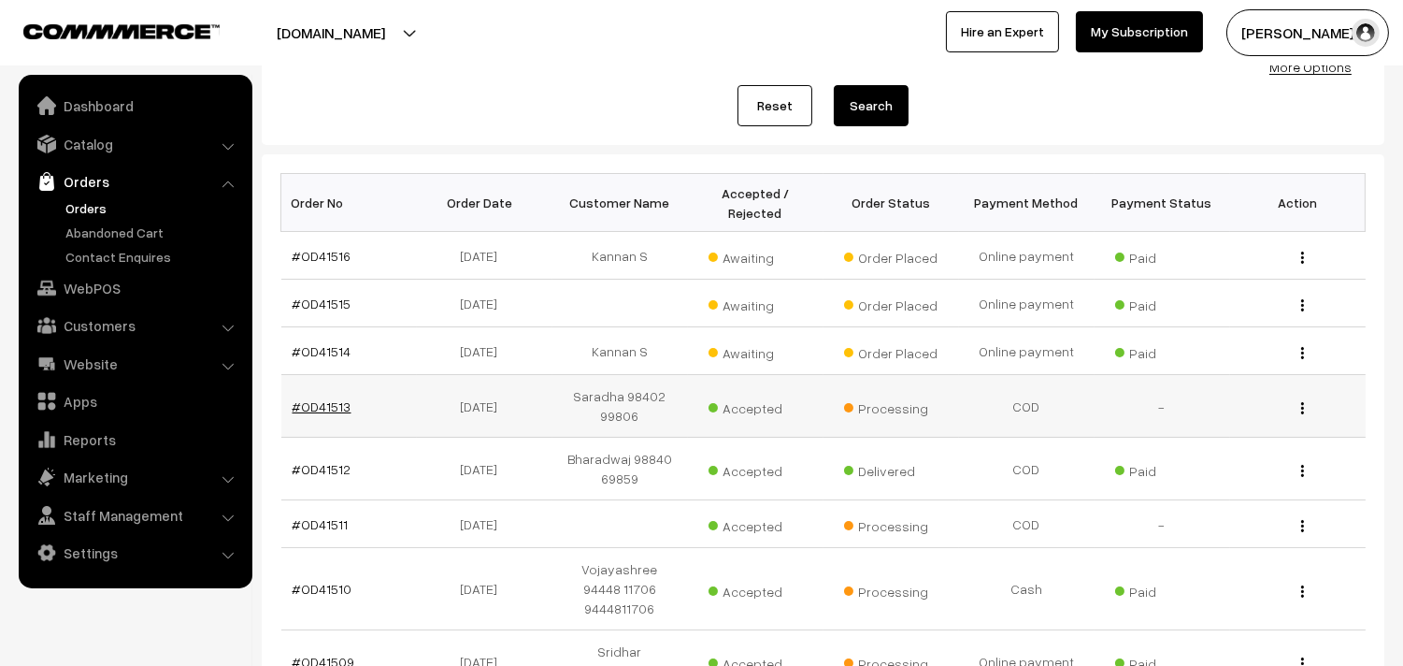
click at [337, 408] on link "#OD41513" at bounding box center [322, 406] width 59 height 16
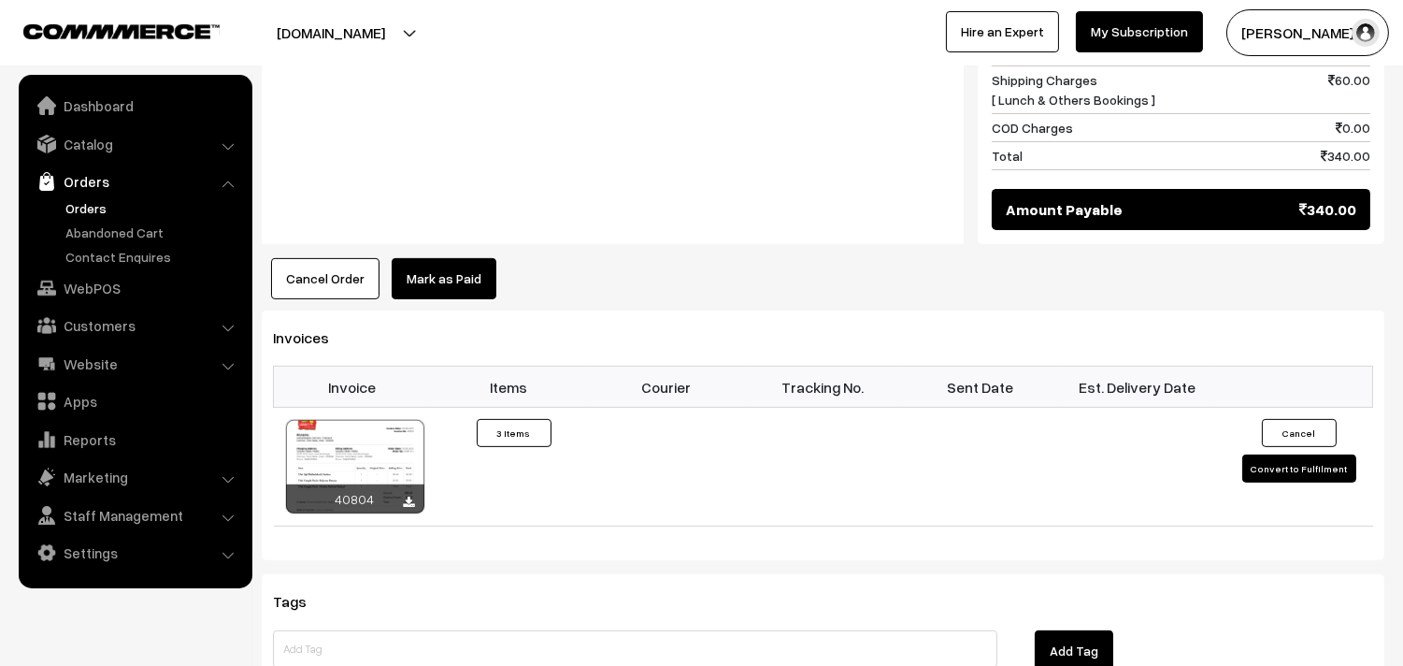
scroll to position [1246, 0]
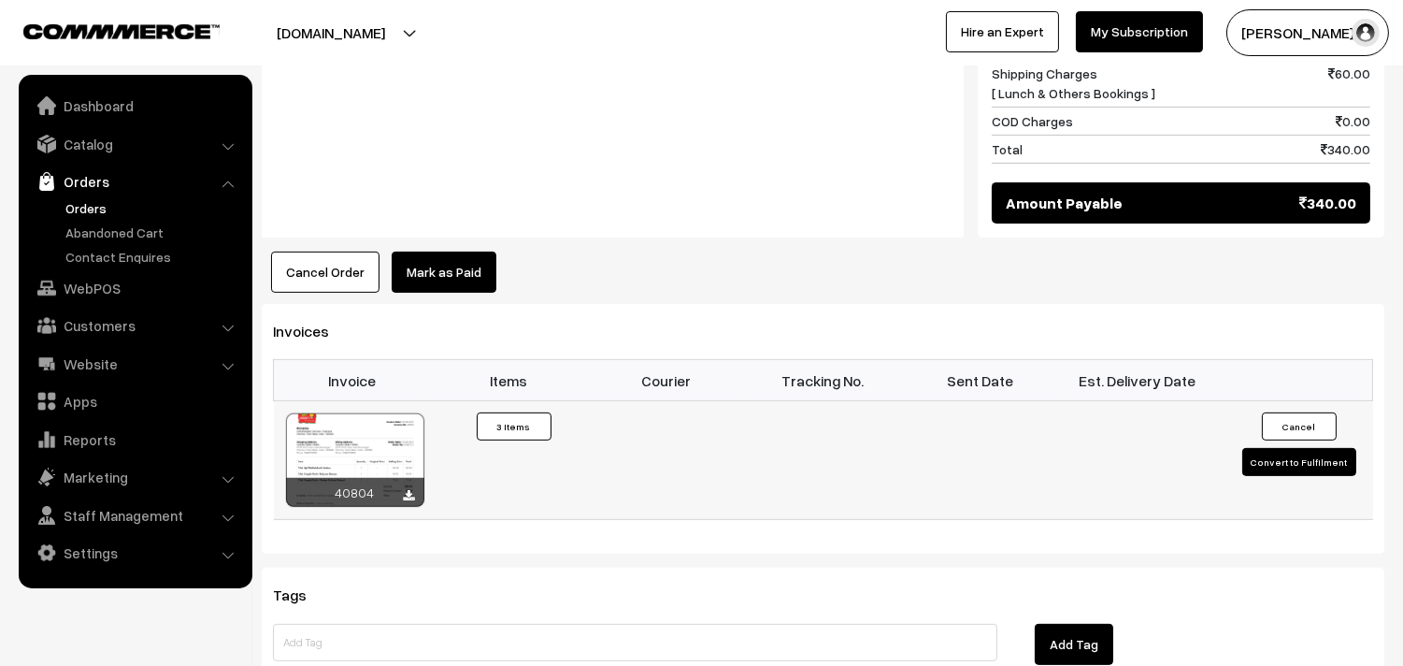
click at [381, 414] on div at bounding box center [355, 459] width 138 height 93
click at [108, 283] on link "WebPOS" at bounding box center [134, 288] width 222 height 34
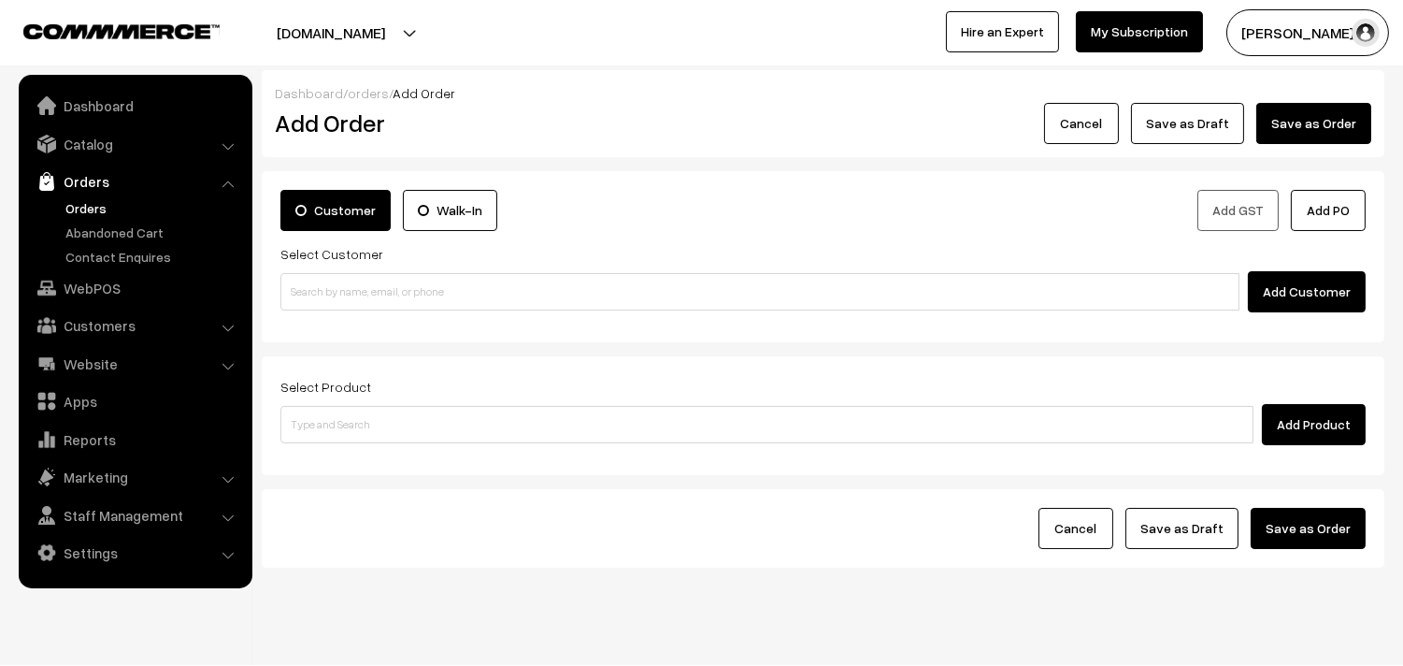
click at [296, 315] on div "Customer Walk-In Add GST Add PO Select Customer Add Customer" at bounding box center [823, 256] width 1123 height 171
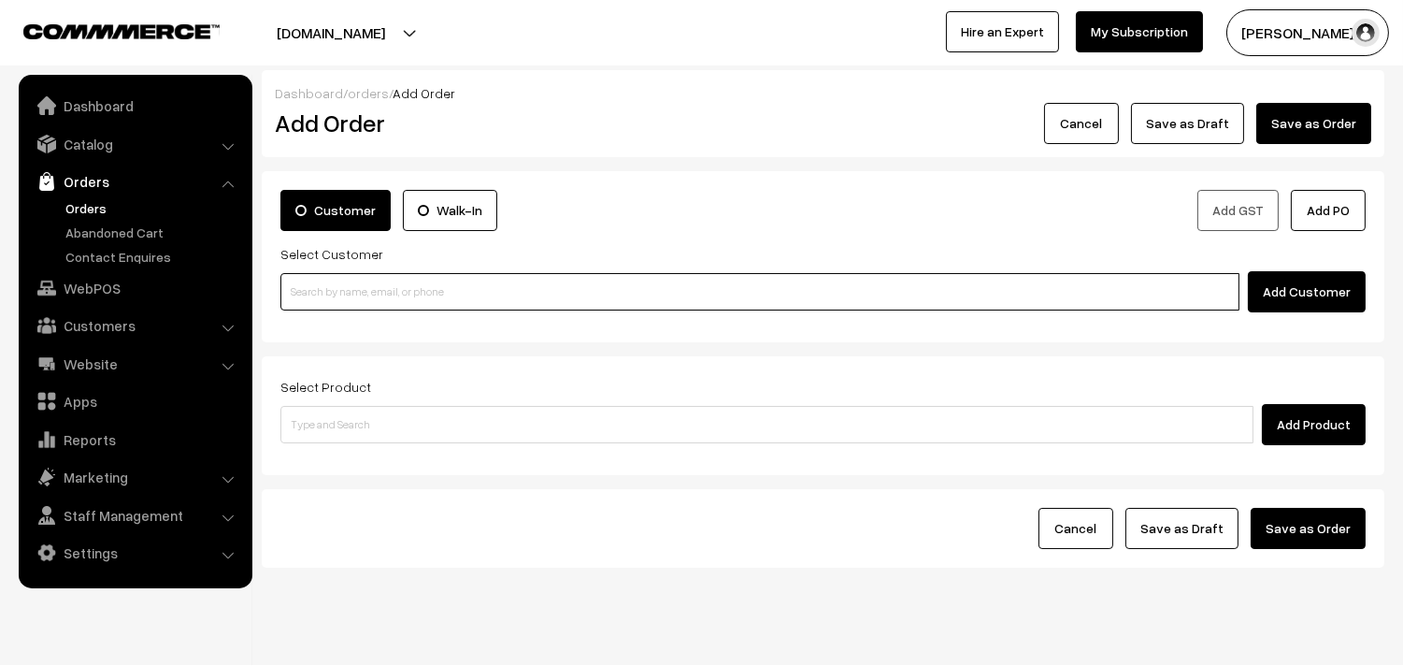
paste input "9500029491"
click at [310, 293] on input "9500029491" at bounding box center [759, 291] width 959 height 37
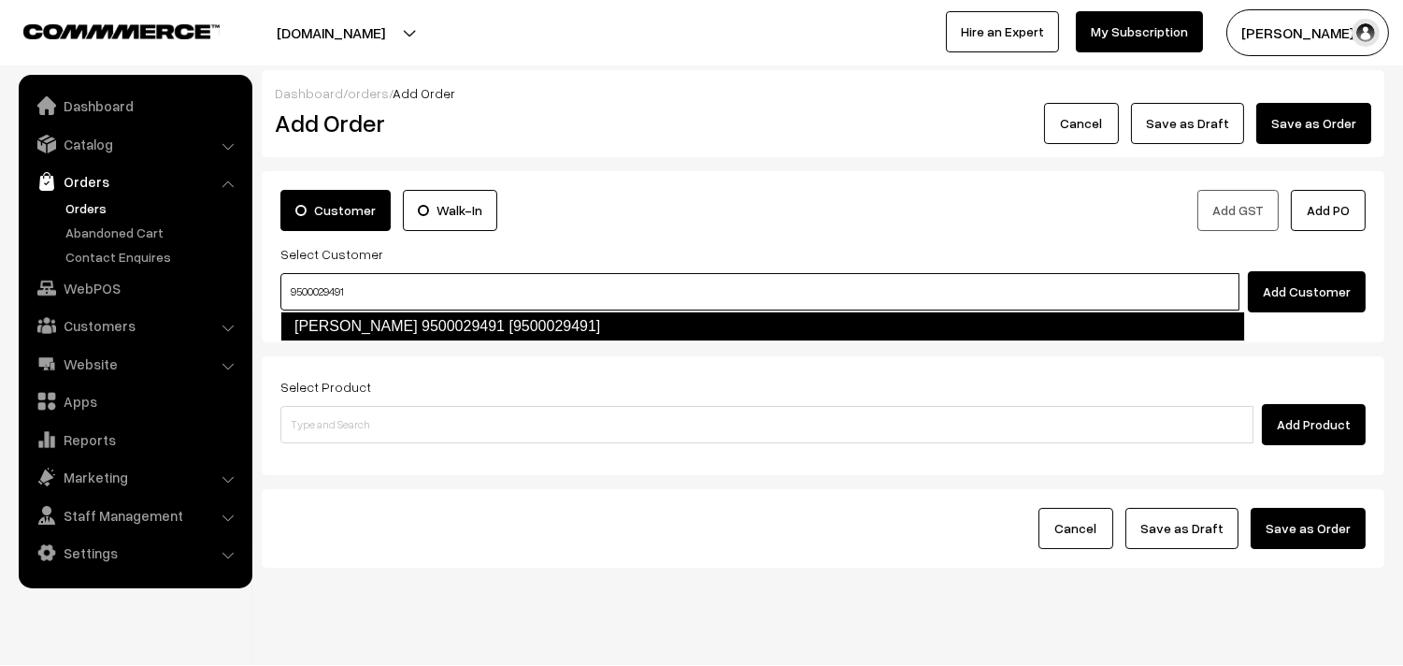
click at [316, 338] on link "Sundarajan 9500029491 [9500029491]" at bounding box center [762, 326] width 965 height 30
type input "9500029491"
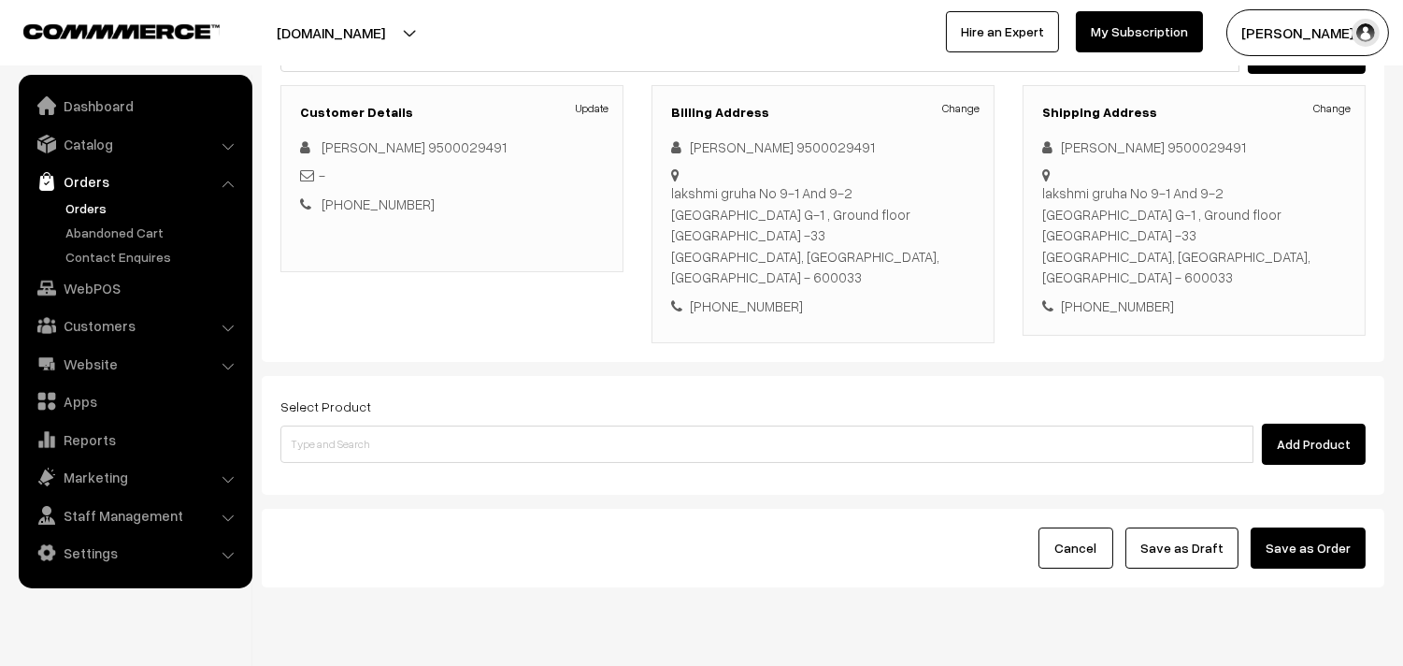
scroll to position [254, 0]
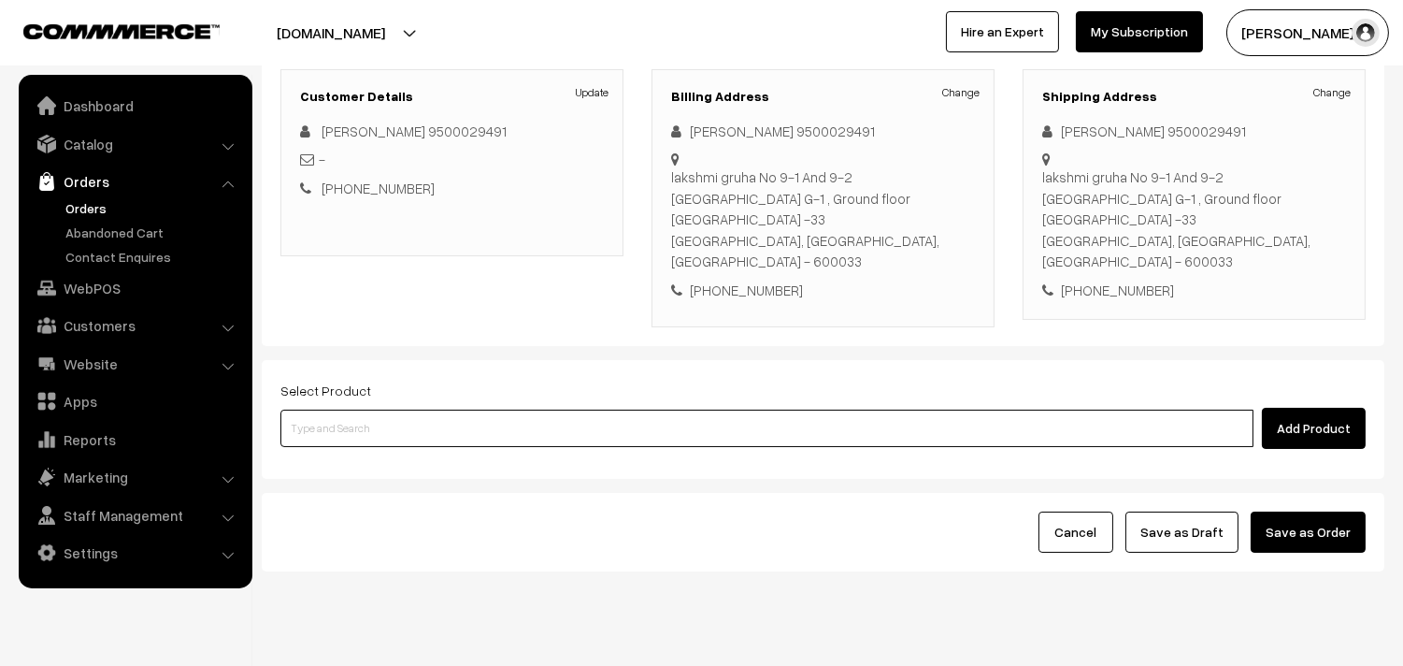
click at [505, 409] on input at bounding box center [766, 427] width 973 height 37
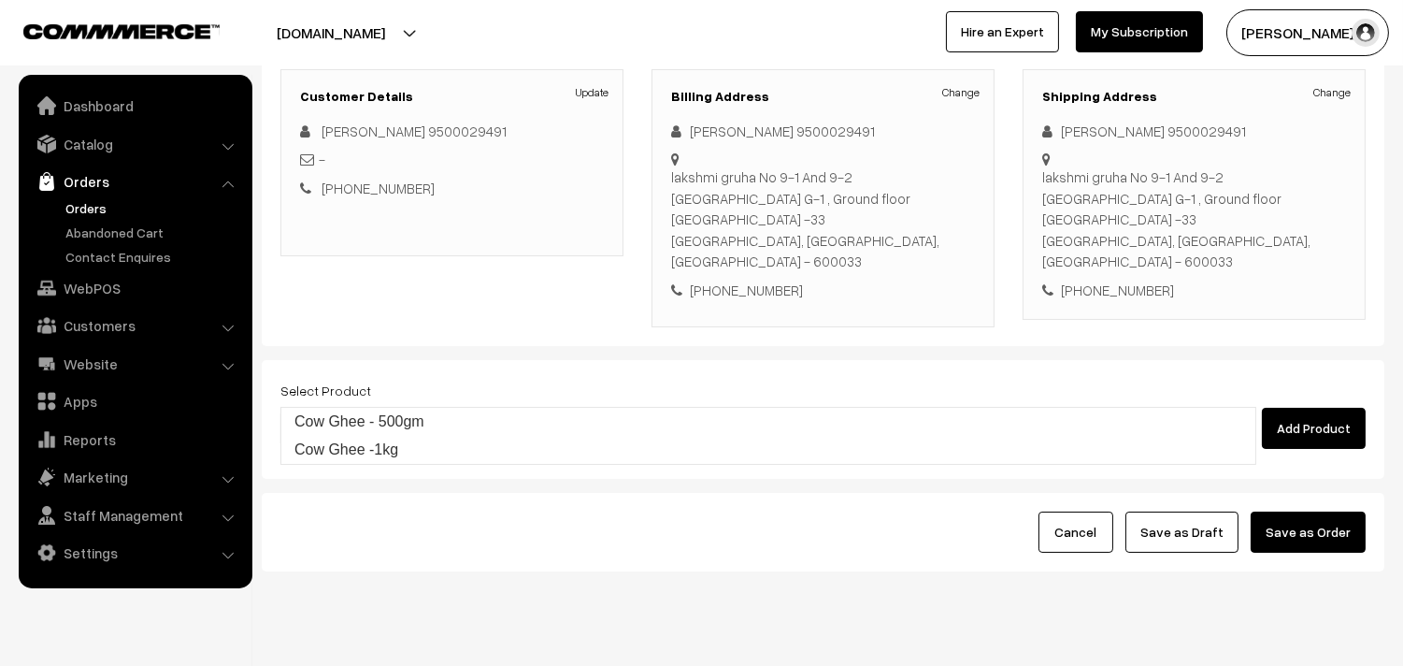
type input "Cow Ghee - 500gm"
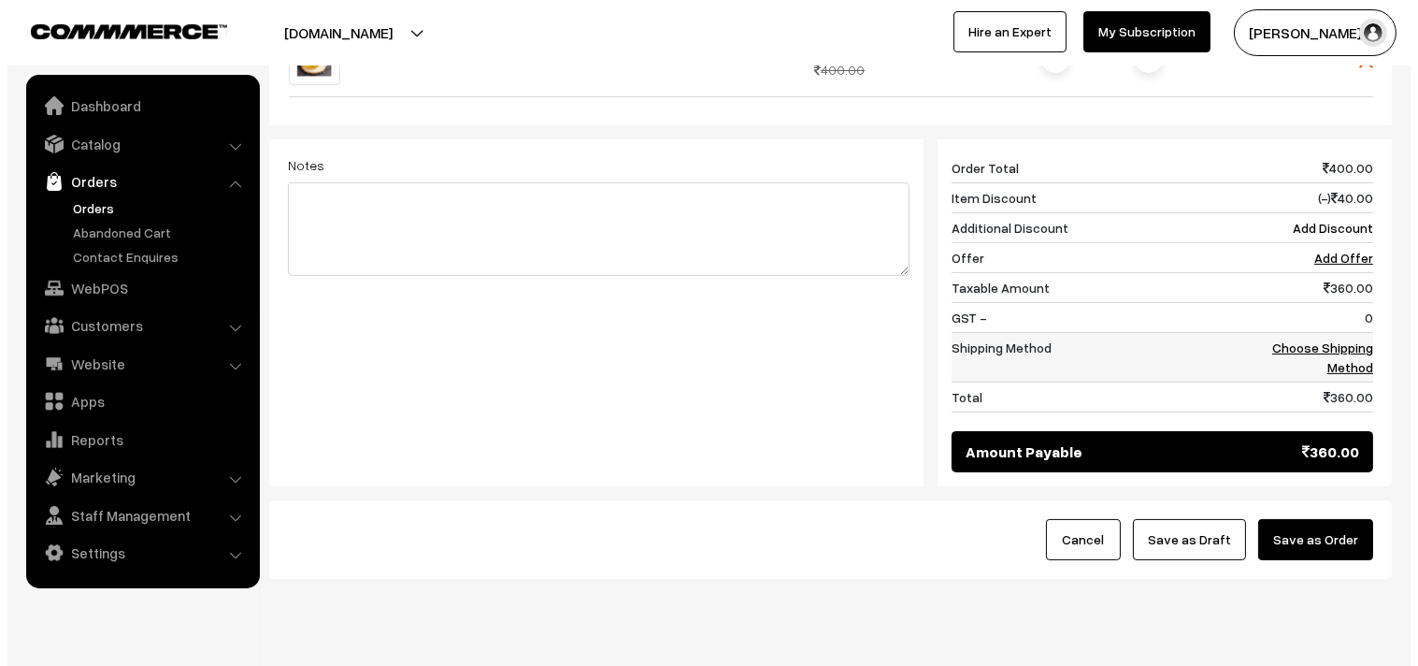
scroll to position [740, 0]
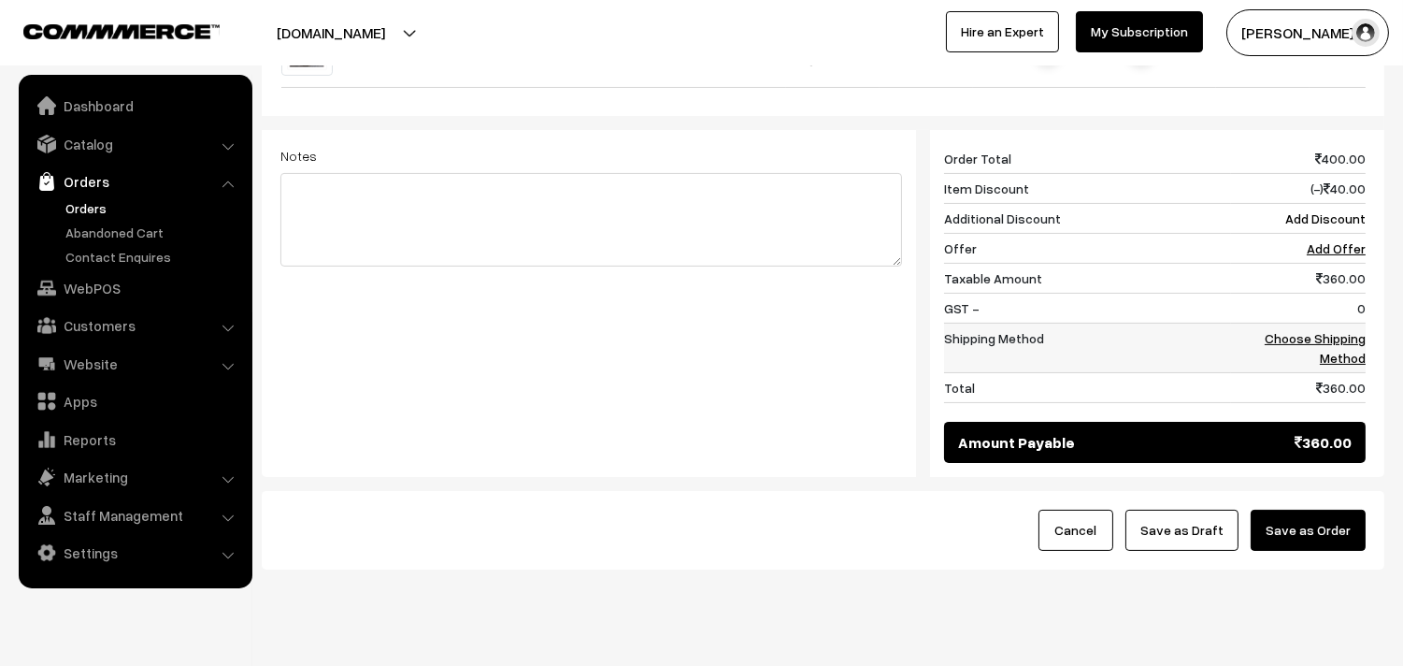
click at [1347, 330] on link "Choose Shipping Method" at bounding box center [1315, 348] width 101 height 36
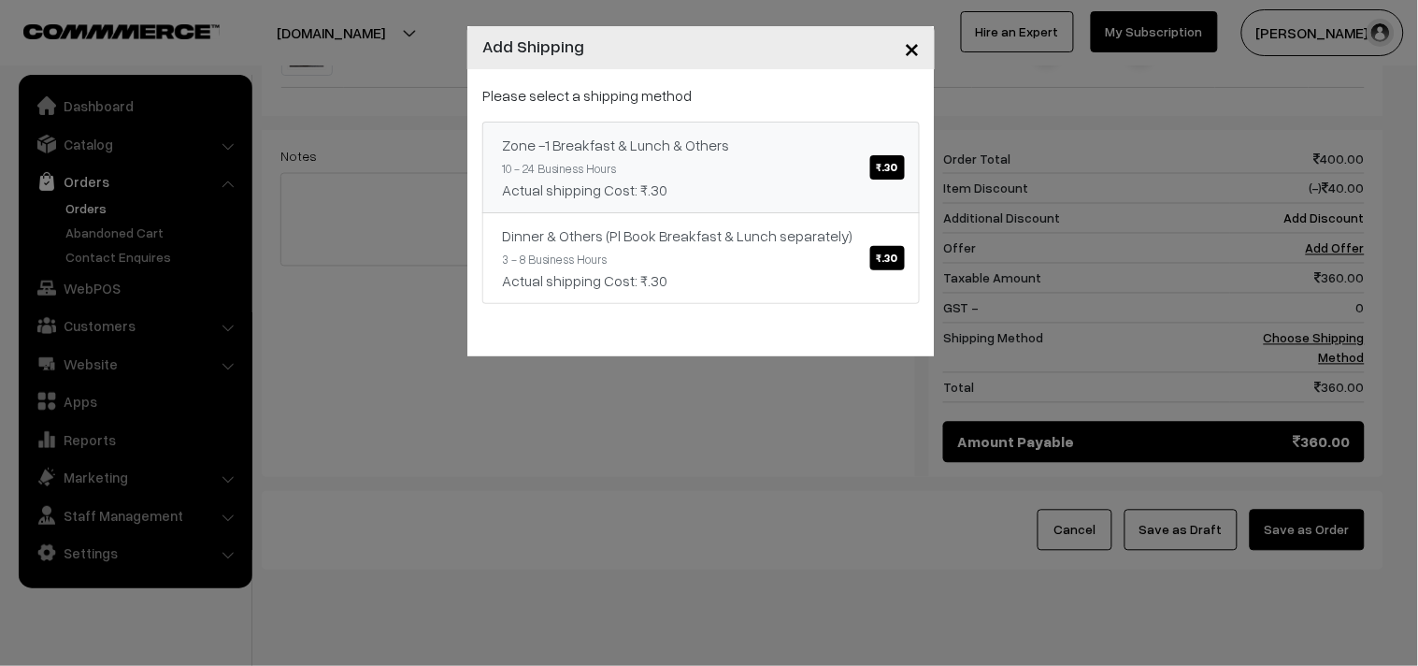
click at [810, 176] on link "Zone -1 Breakfast & Lunch & Others ₹.30 10 - 24 Business Hours Actual shipping …" at bounding box center [700, 168] width 437 height 92
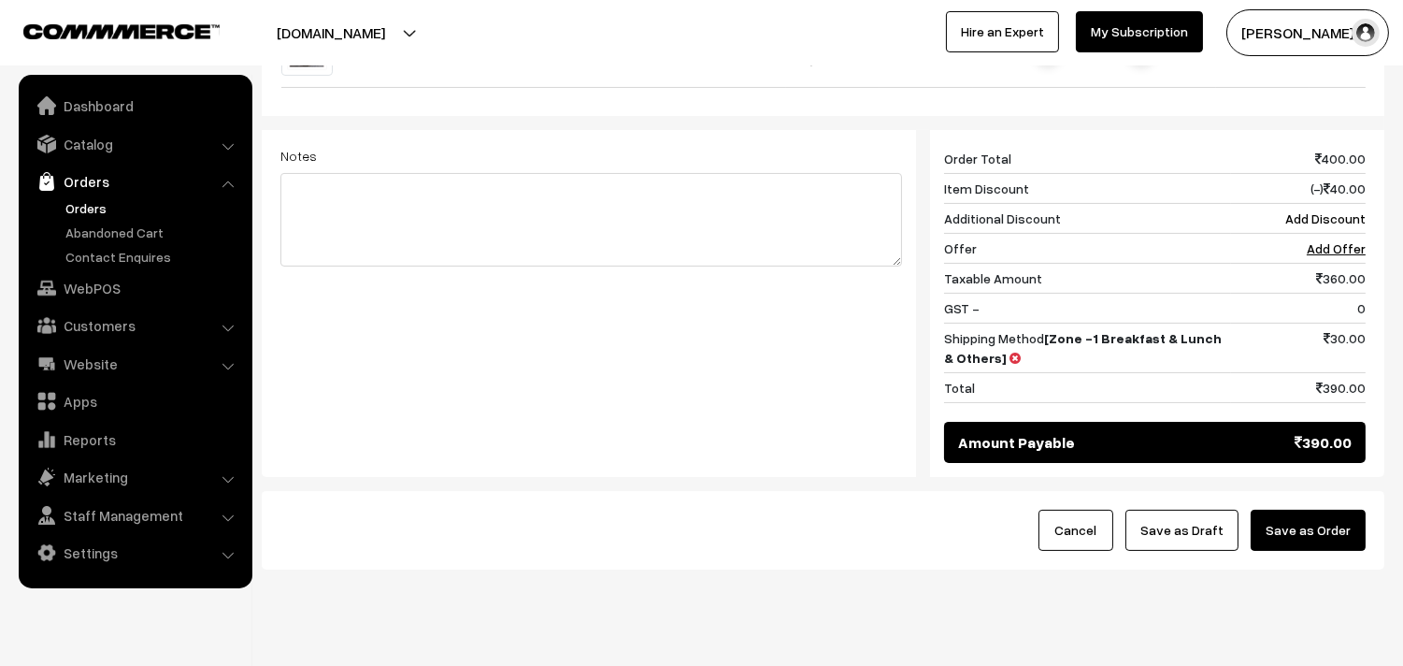
click at [1305, 509] on button "Save as Order" at bounding box center [1308, 529] width 115 height 41
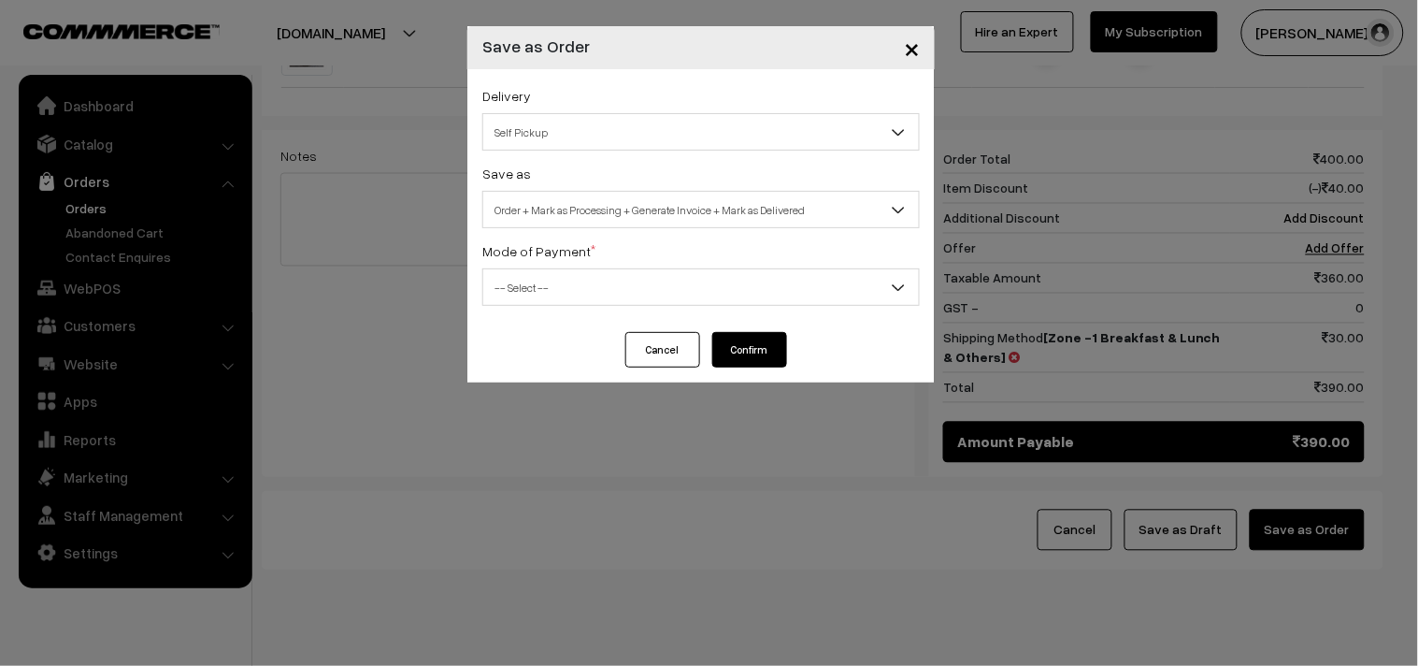
click at [576, 212] on span "Order + Mark as Processing + Generate Invoice + Mark as Delivered" at bounding box center [701, 210] width 436 height 33
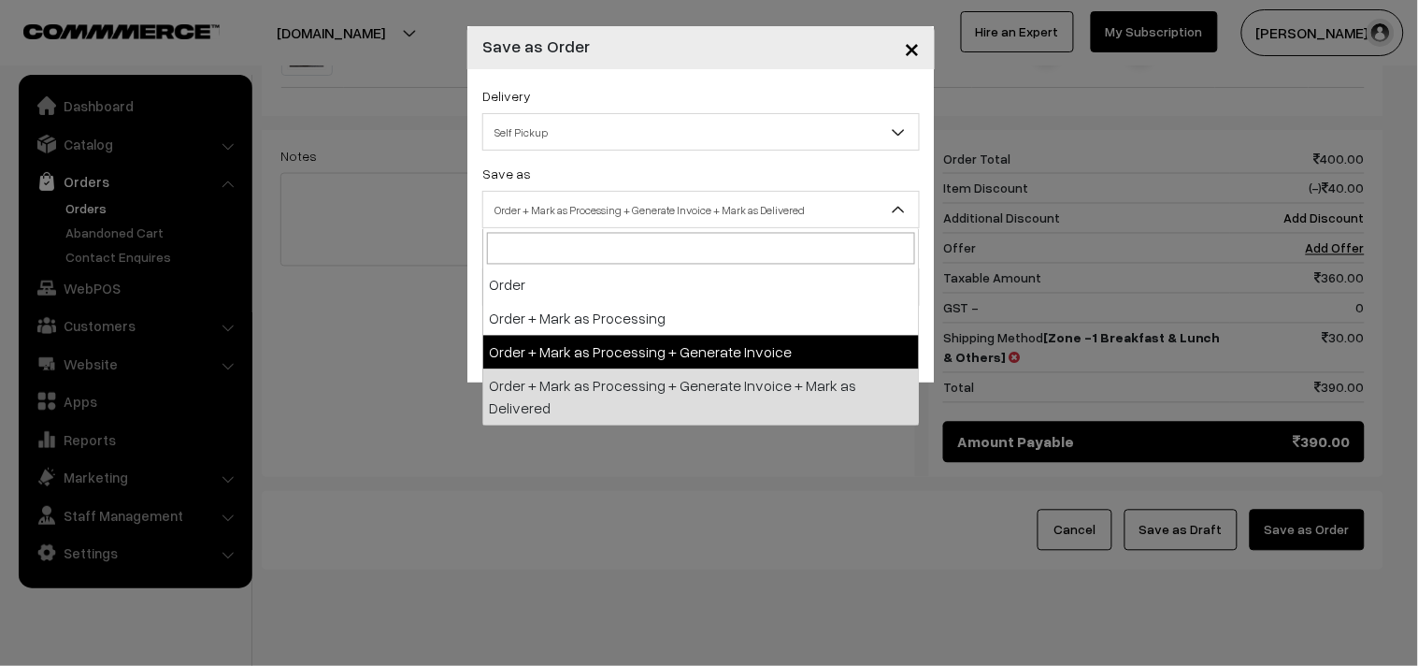
select select "3"
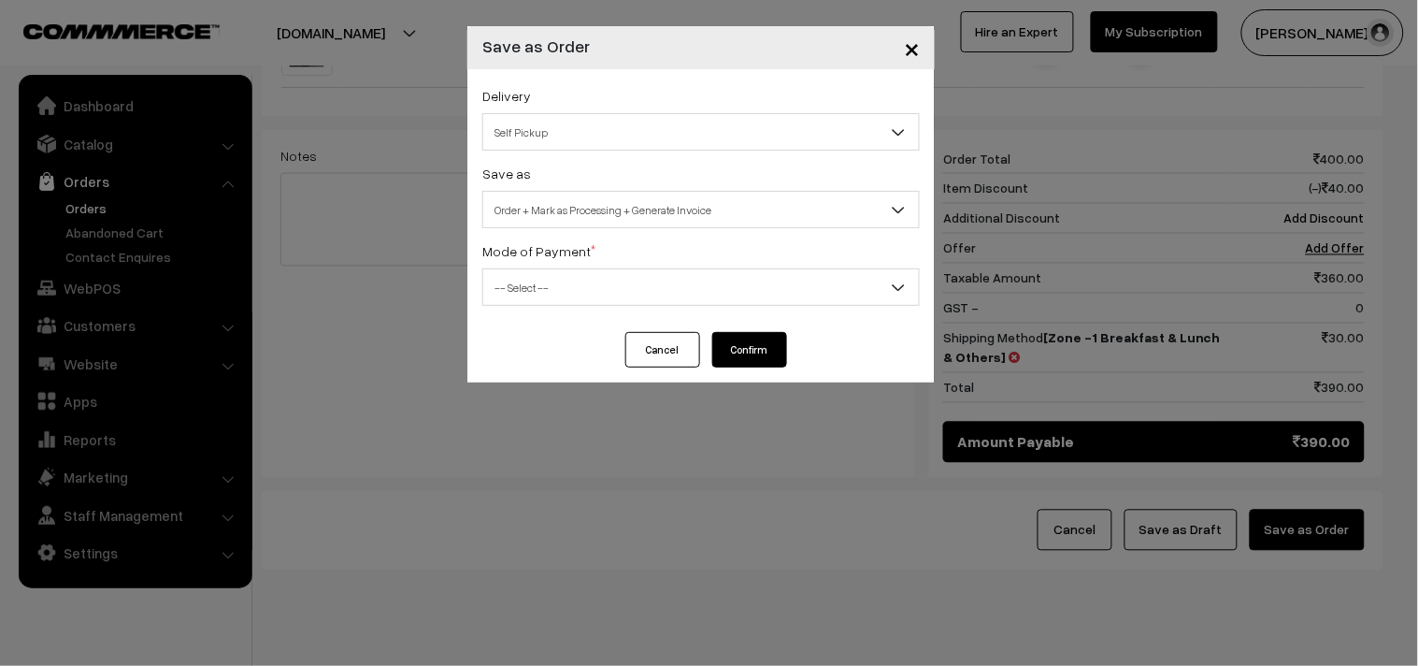
click at [538, 292] on span "-- Select --" at bounding box center [701, 287] width 436 height 33
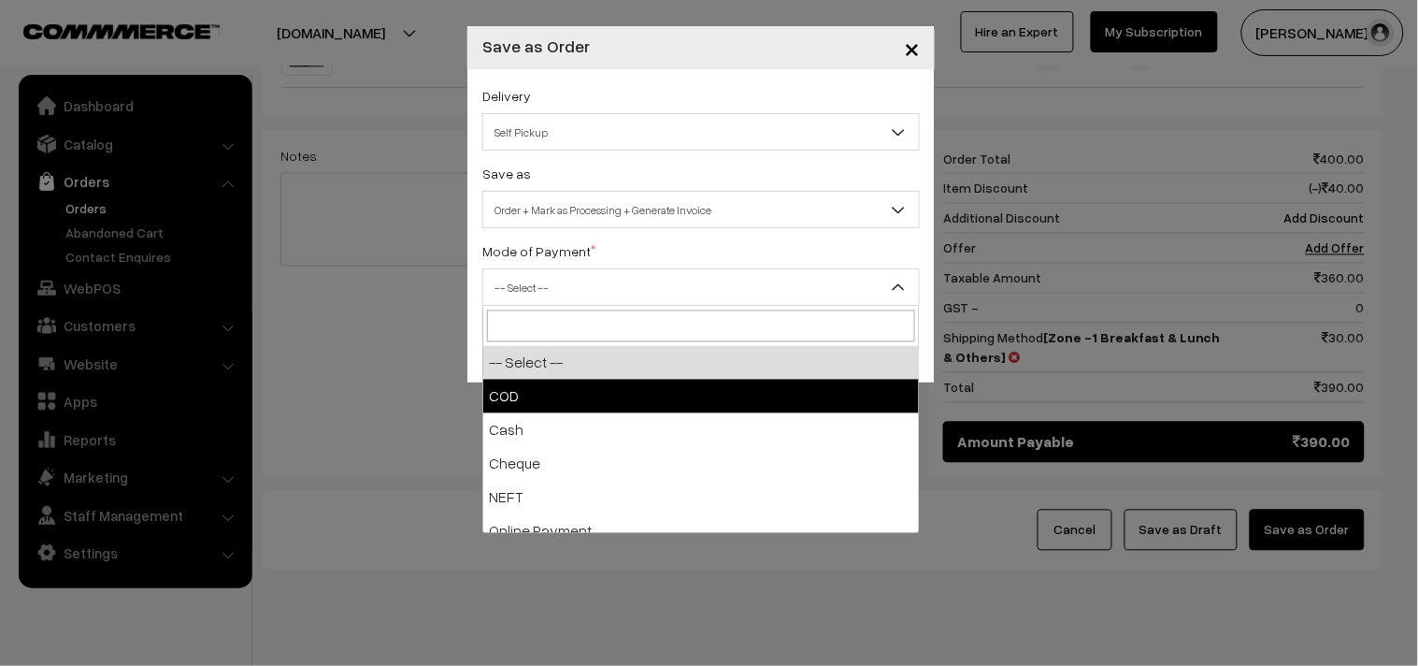
select select "1"
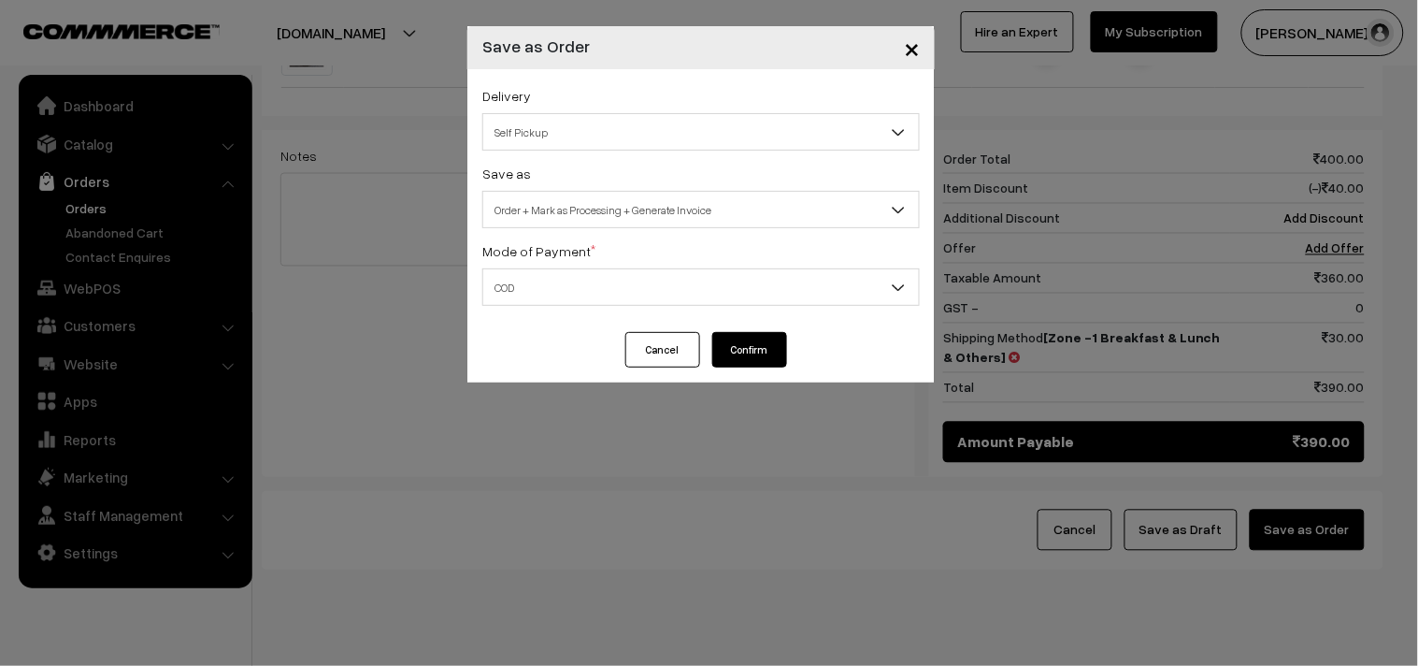
click at [778, 344] on button "Confirm" at bounding box center [749, 350] width 75 height 36
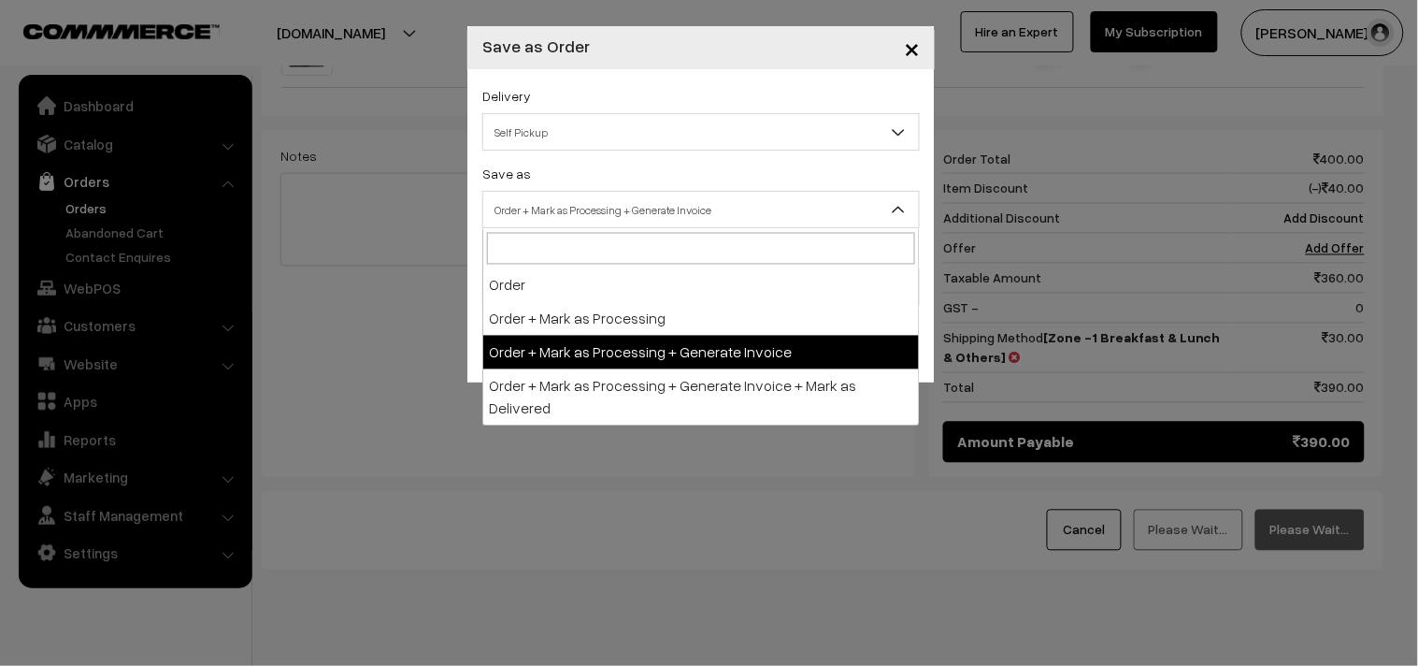
click at [613, 213] on span "Order + Mark as Processing + Generate Invoice" at bounding box center [701, 210] width 436 height 33
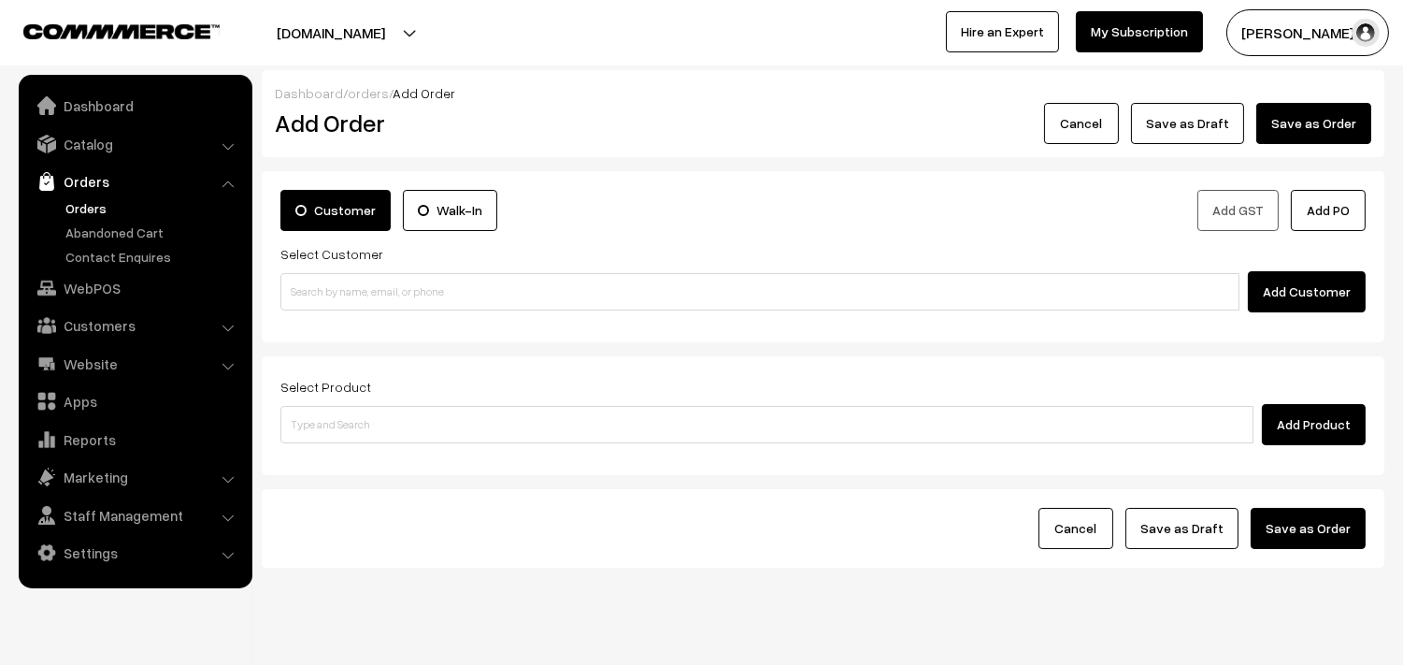
click at [117, 212] on link "Orders" at bounding box center [153, 208] width 185 height 20
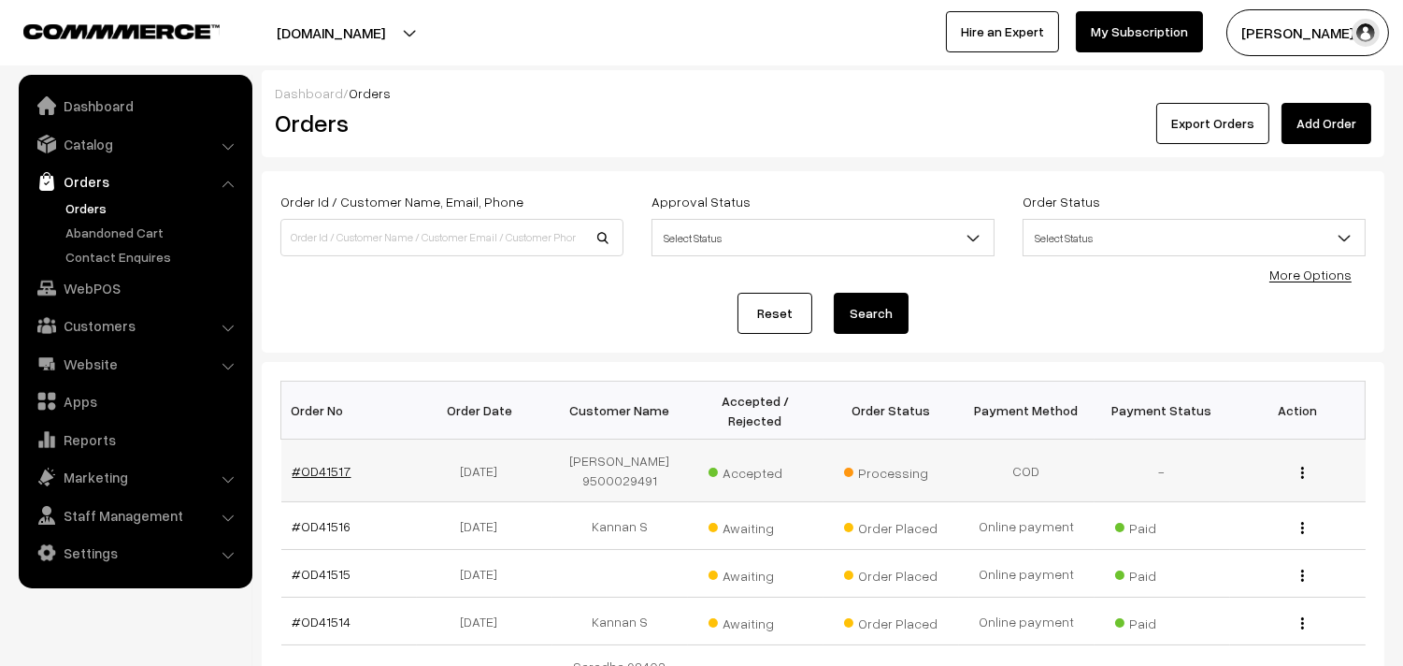
click at [315, 466] on link "#OD41517" at bounding box center [322, 471] width 59 height 16
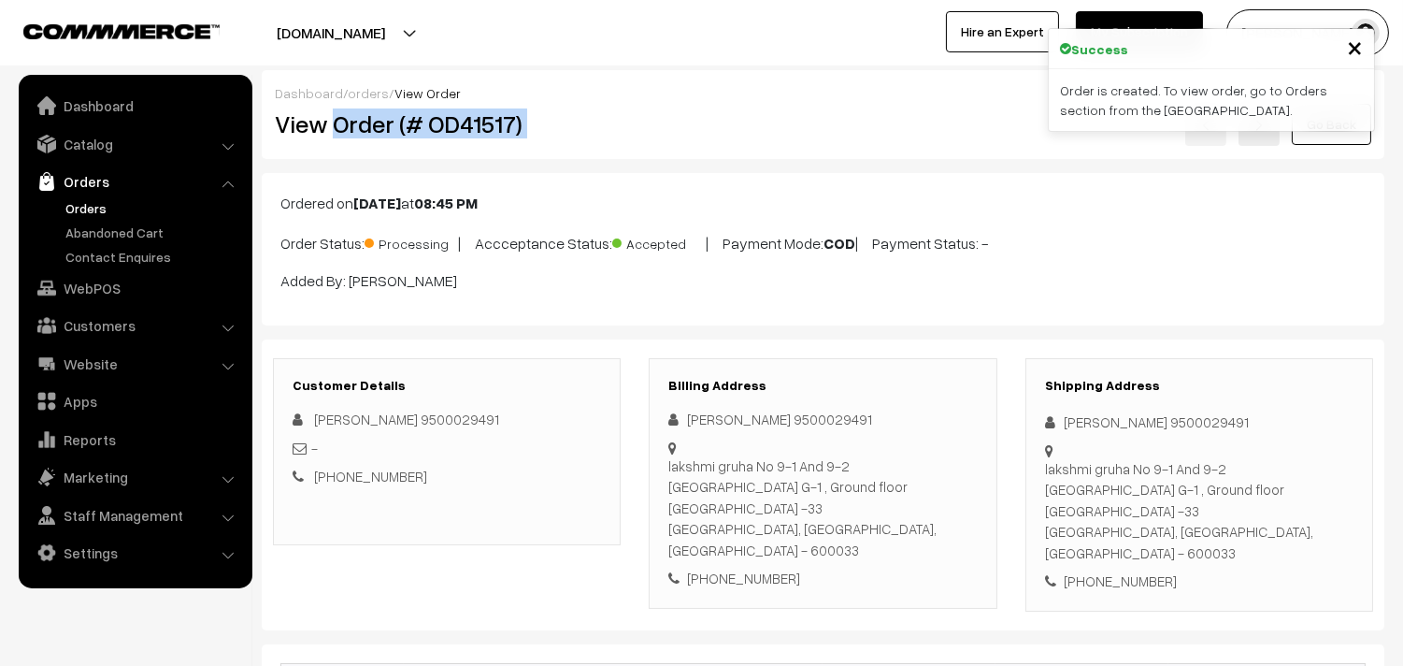
drag, startPoint x: 334, startPoint y: 124, endPoint x: 651, endPoint y: 103, distance: 317.6
click at [651, 103] on div "View Order (# OD41517) Go Back" at bounding box center [823, 124] width 1125 height 43
copy div "Order (# OD41517)"
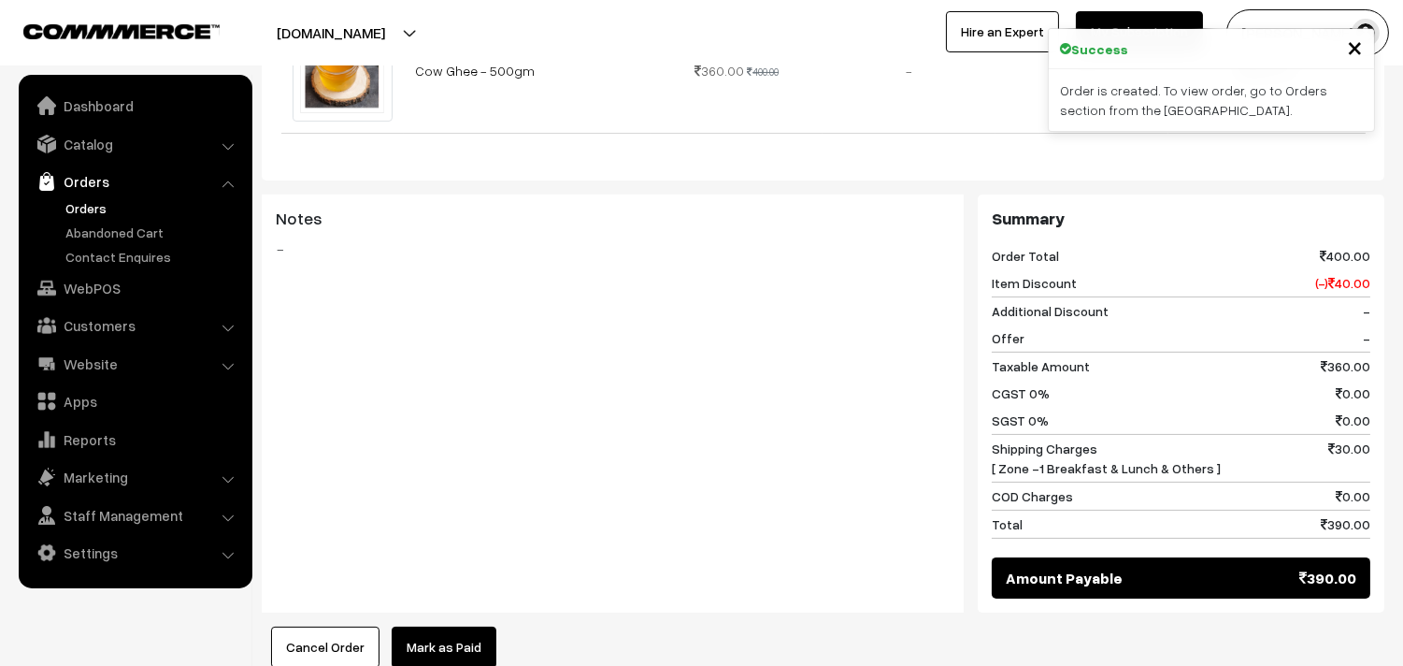
scroll to position [935, 0]
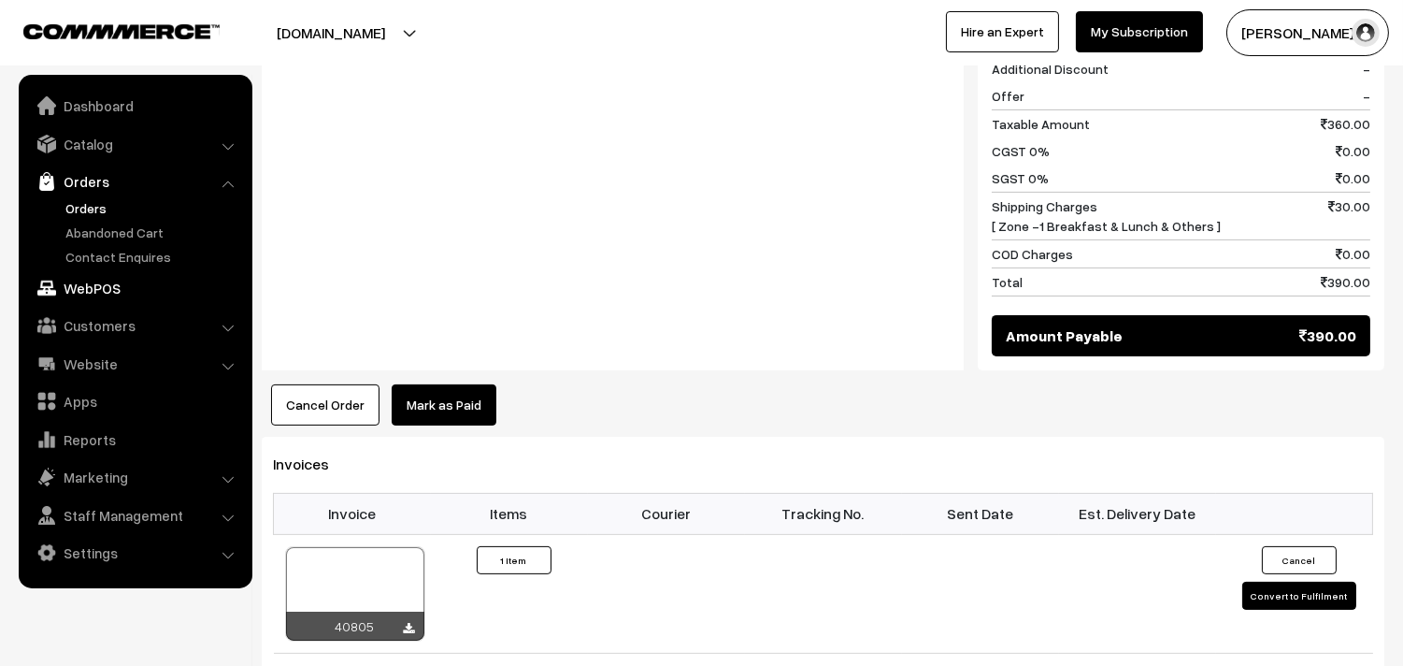
click at [103, 277] on link "WebPOS" at bounding box center [134, 288] width 222 height 34
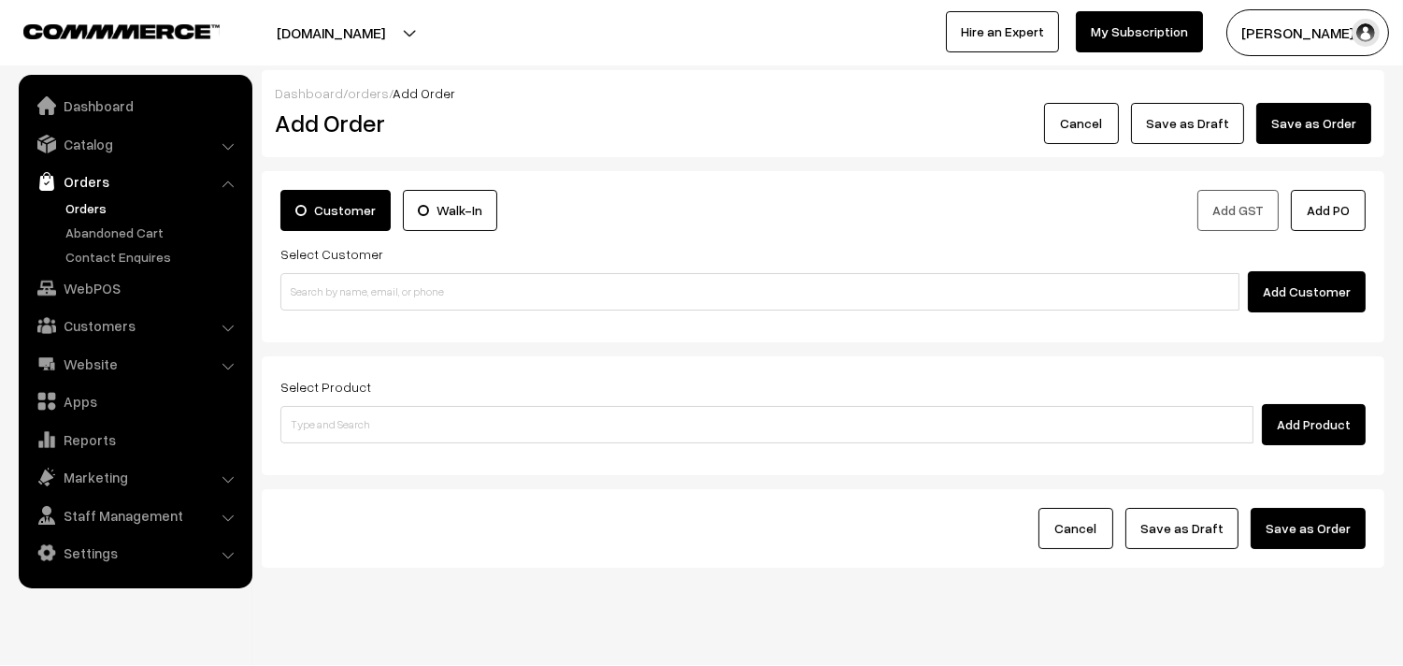
click at [423, 294] on input at bounding box center [759, 291] width 959 height 37
type input "7550168024"
click at [335, 287] on input "7550168024" at bounding box center [759, 291] width 959 height 37
click at [112, 332] on link "Customers" at bounding box center [134, 325] width 222 height 34
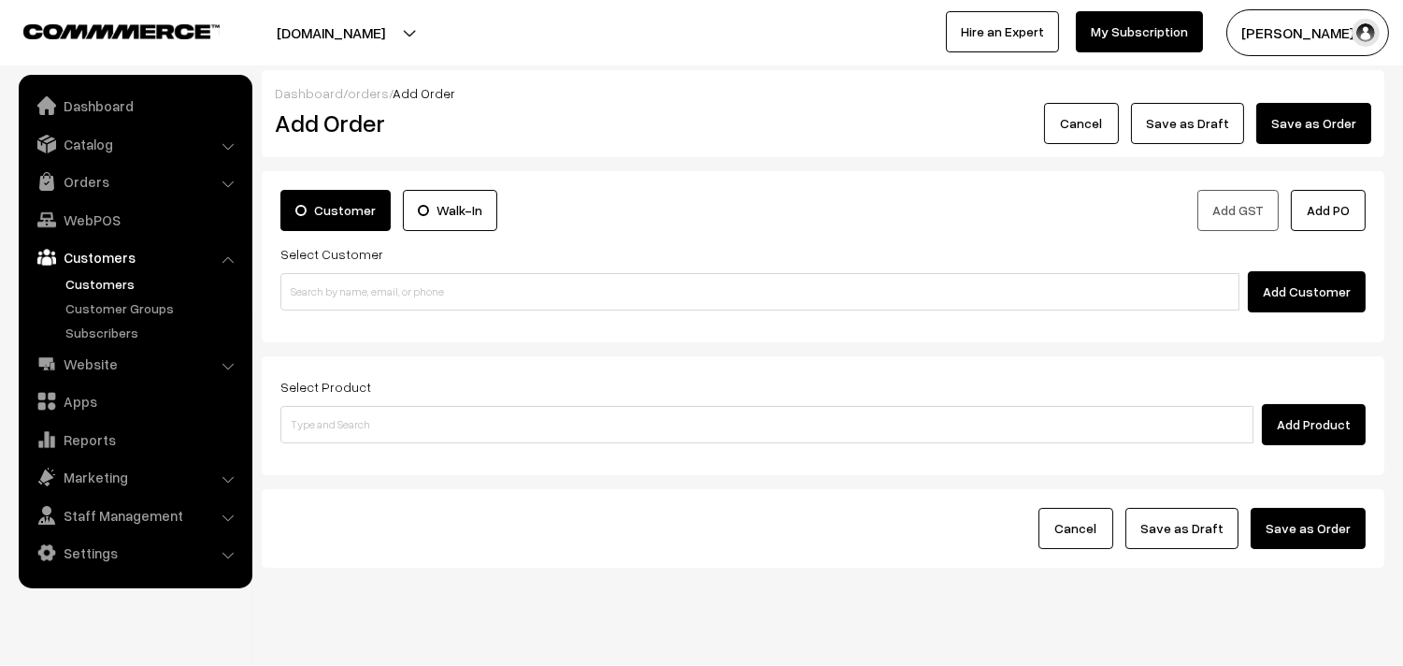
click at [112, 279] on link "Customers" at bounding box center [153, 284] width 185 height 20
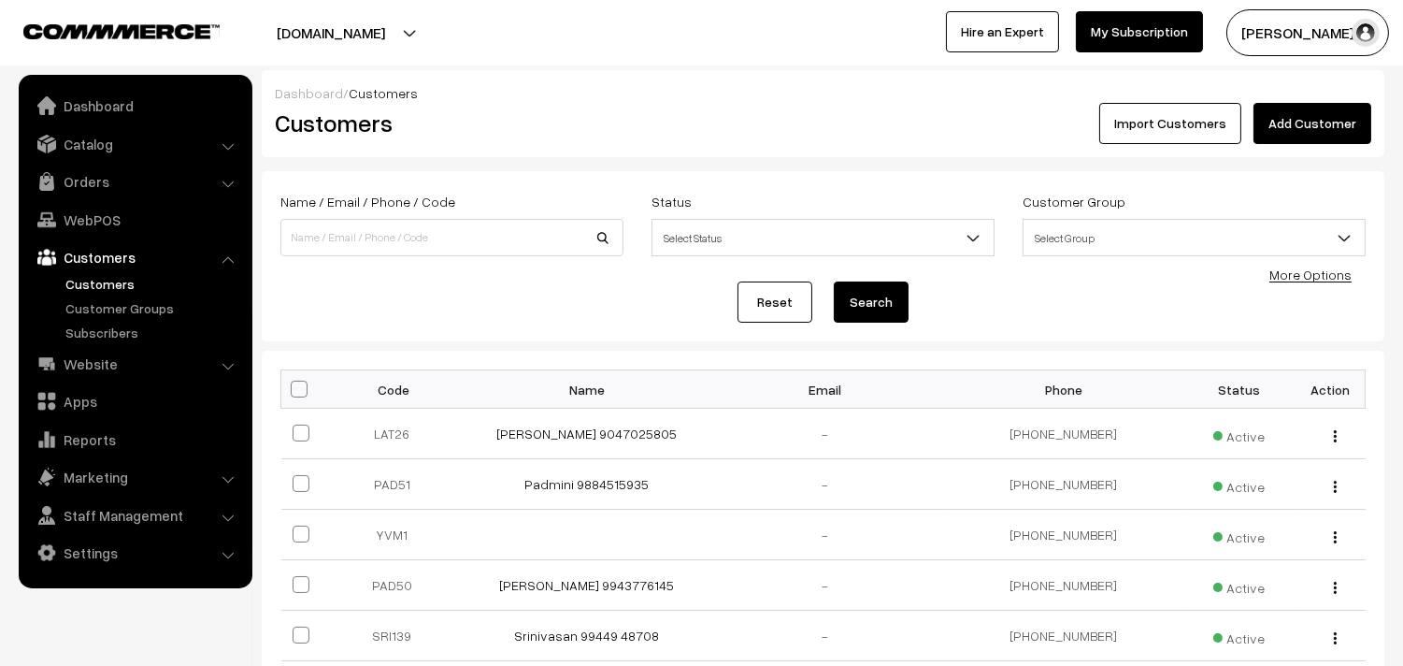
click at [1306, 119] on link "Add Customer" at bounding box center [1313, 123] width 118 height 41
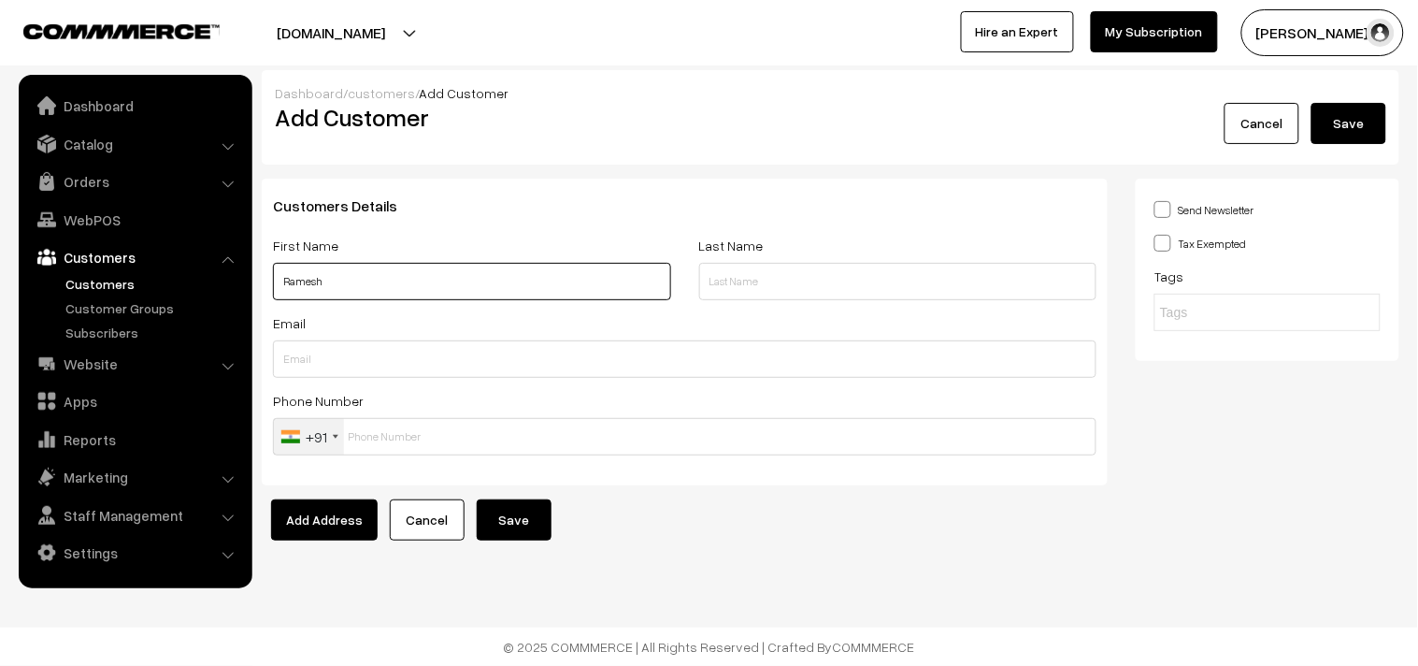
paste input "7550168024"
type input "Ramesh 7550168024"
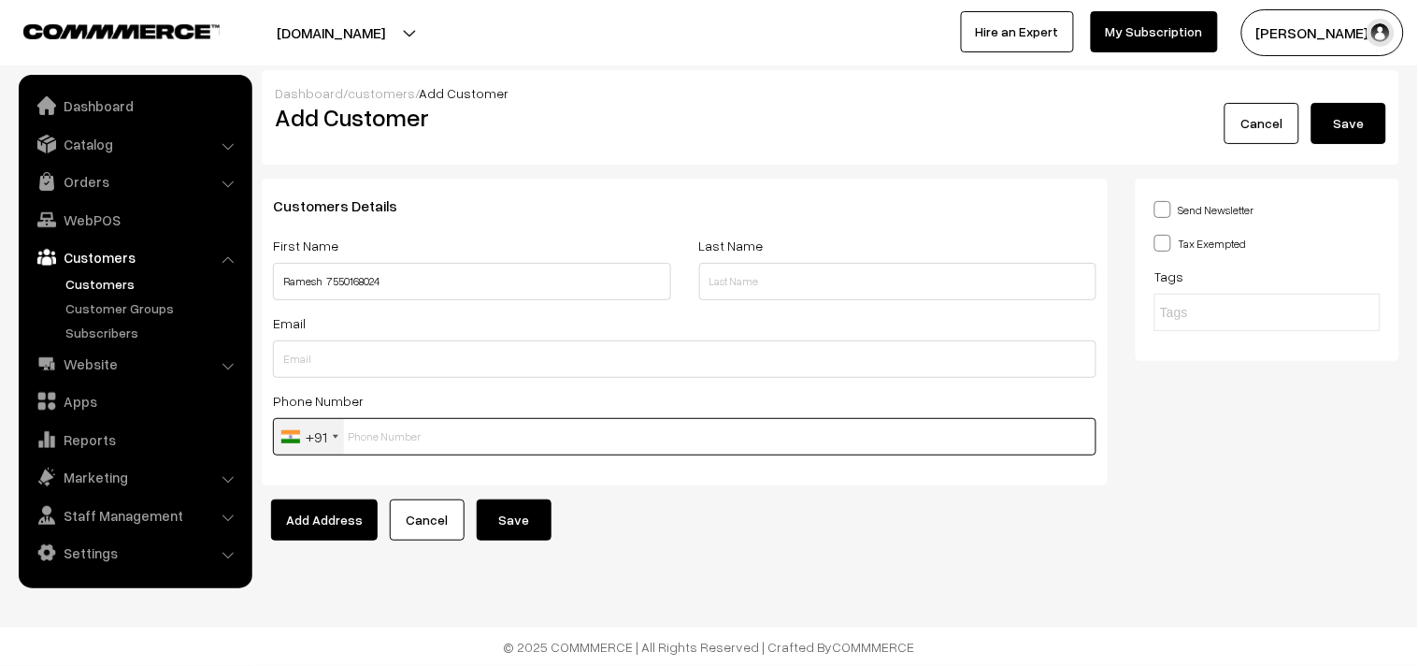
click at [450, 437] on input "text" at bounding box center [685, 436] width 824 height 37
paste input "7550168024"
click at [400, 435] on input "7550168024" at bounding box center [685, 436] width 824 height 37
type input "7550168024"
click at [524, 510] on button "Save" at bounding box center [514, 519] width 75 height 41
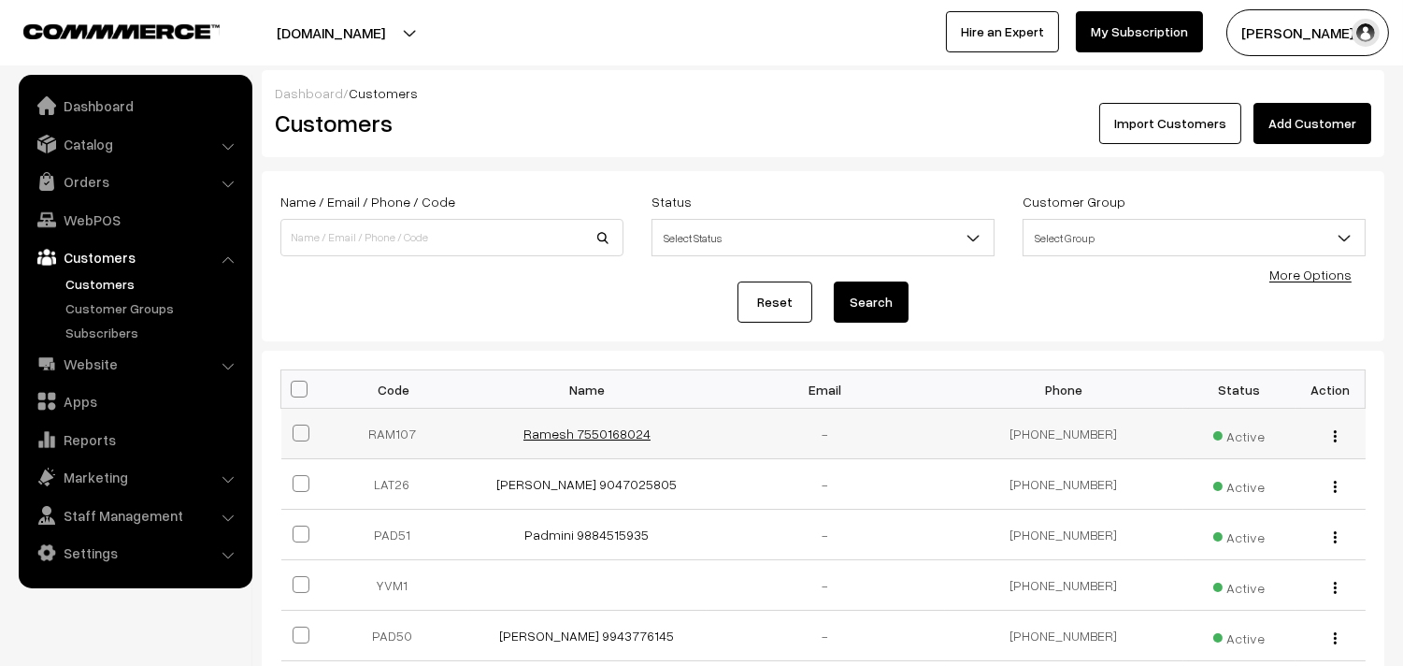
click at [606, 435] on link "Ramesh 7550168024" at bounding box center [586, 433] width 127 height 16
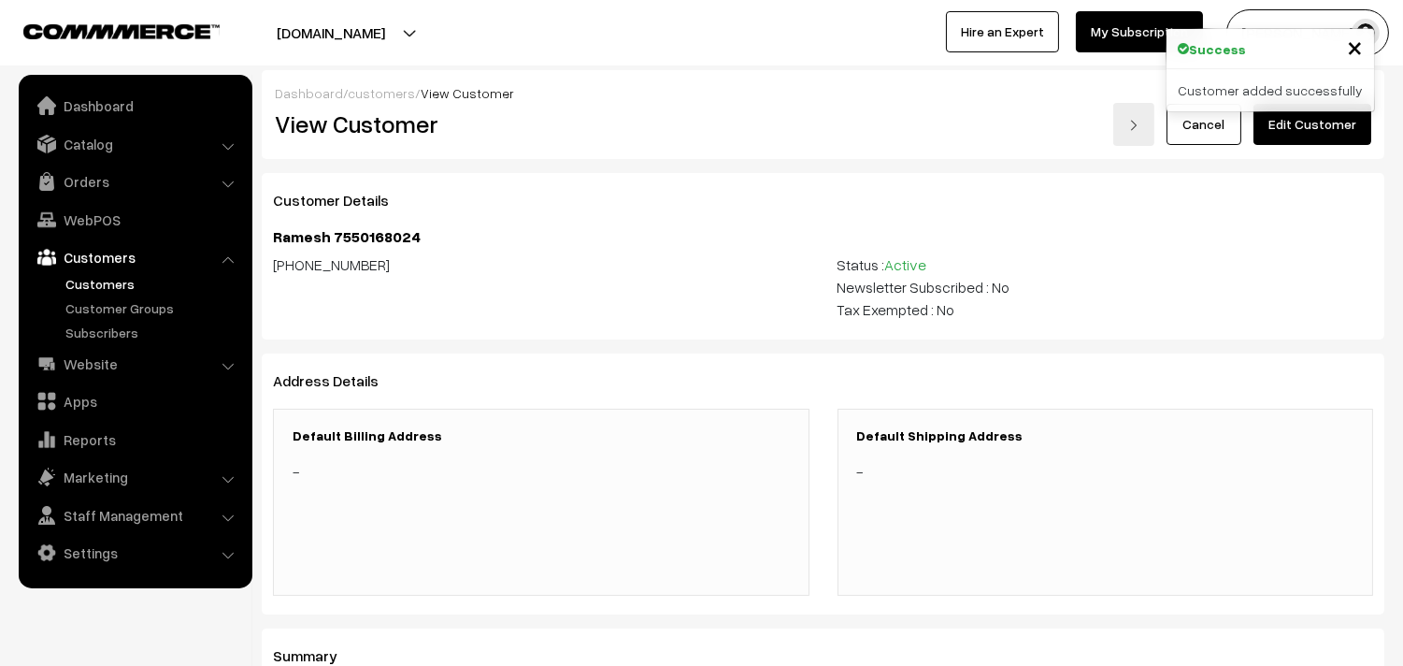
click at [1313, 127] on link "Edit Customer" at bounding box center [1313, 124] width 118 height 41
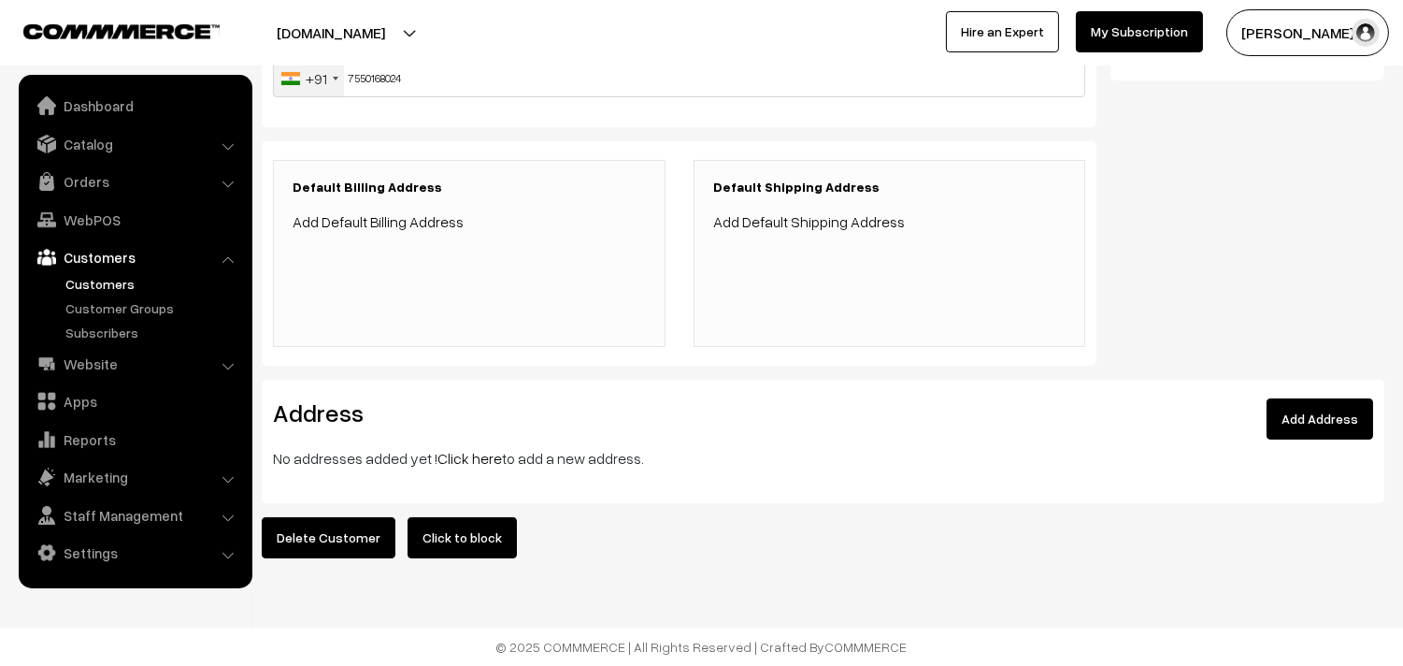
scroll to position [368, 0]
drag, startPoint x: 463, startPoint y: 437, endPoint x: 446, endPoint y: 434, distance: 17.1
click at [463, 449] on link "Click here" at bounding box center [469, 458] width 65 height 19
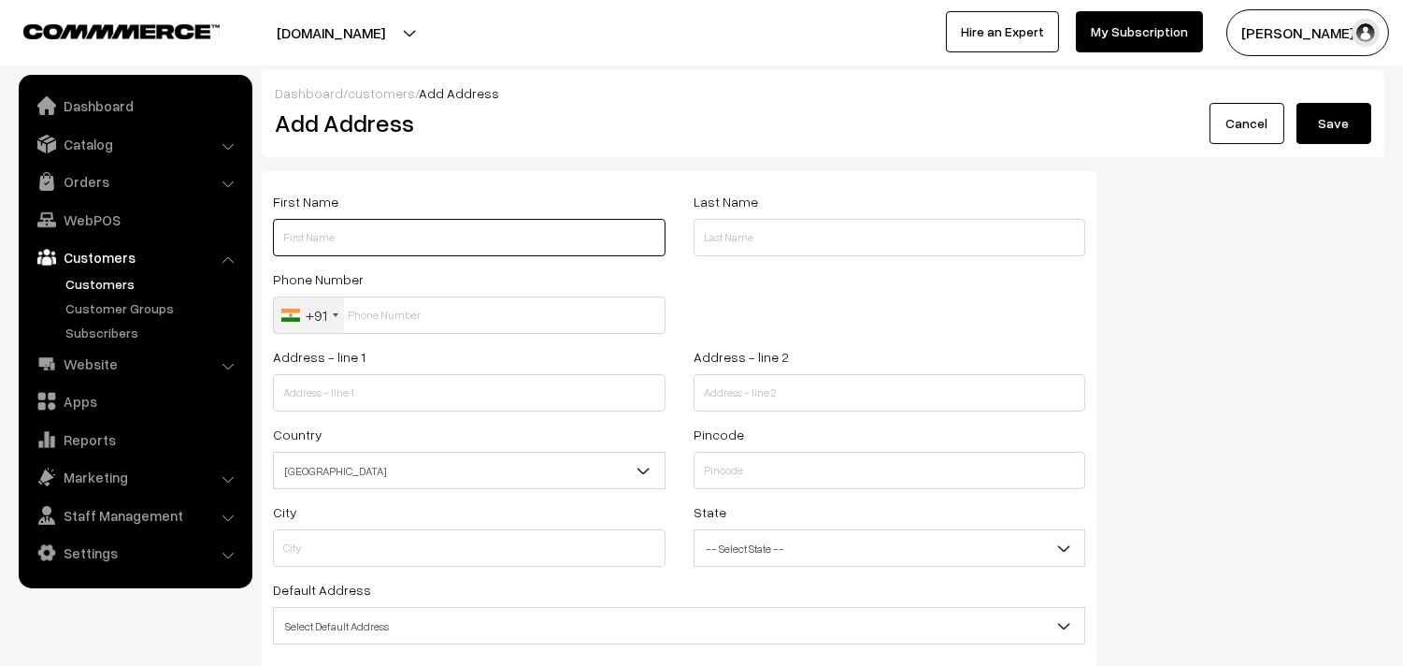
click at [393, 240] on input "text" at bounding box center [469, 237] width 393 height 37
paste input "Ramesh"
paste input "7550168024"
type input "Ramesh 7550168024"
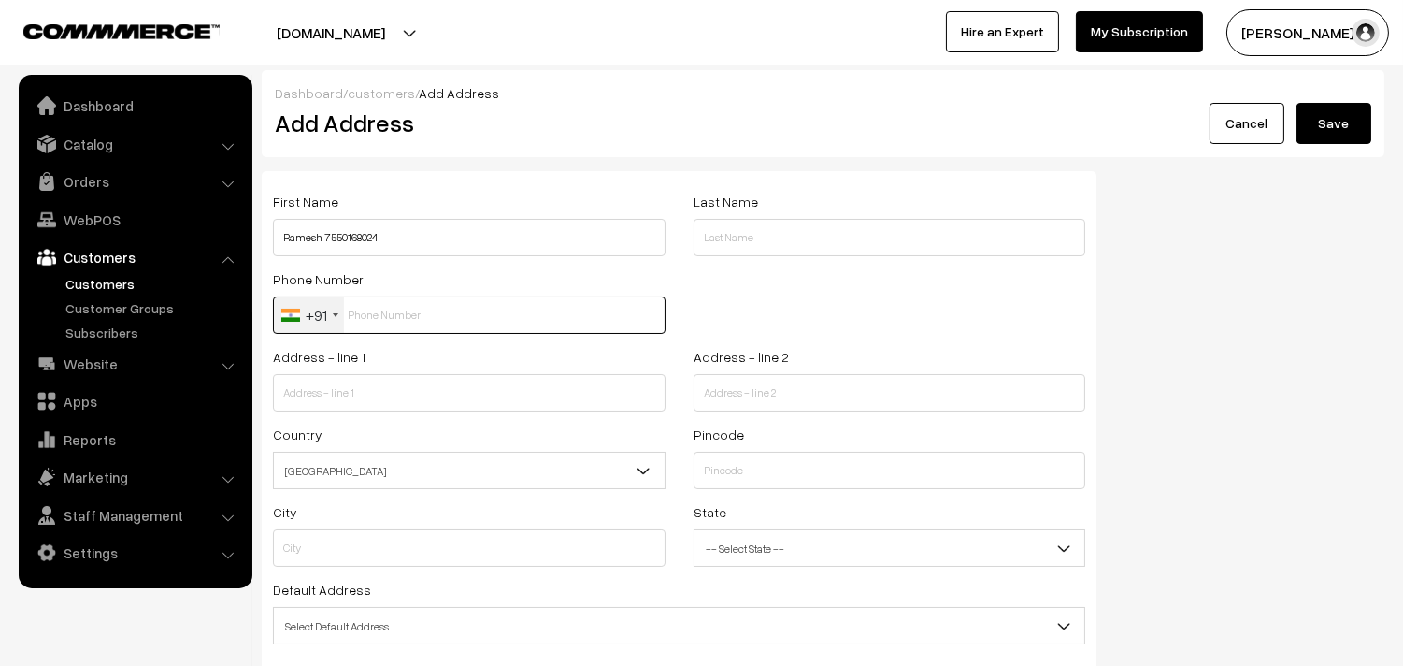
click at [399, 307] on input "text" at bounding box center [469, 314] width 393 height 37
paste input "7550168024"
type input "7550168024"
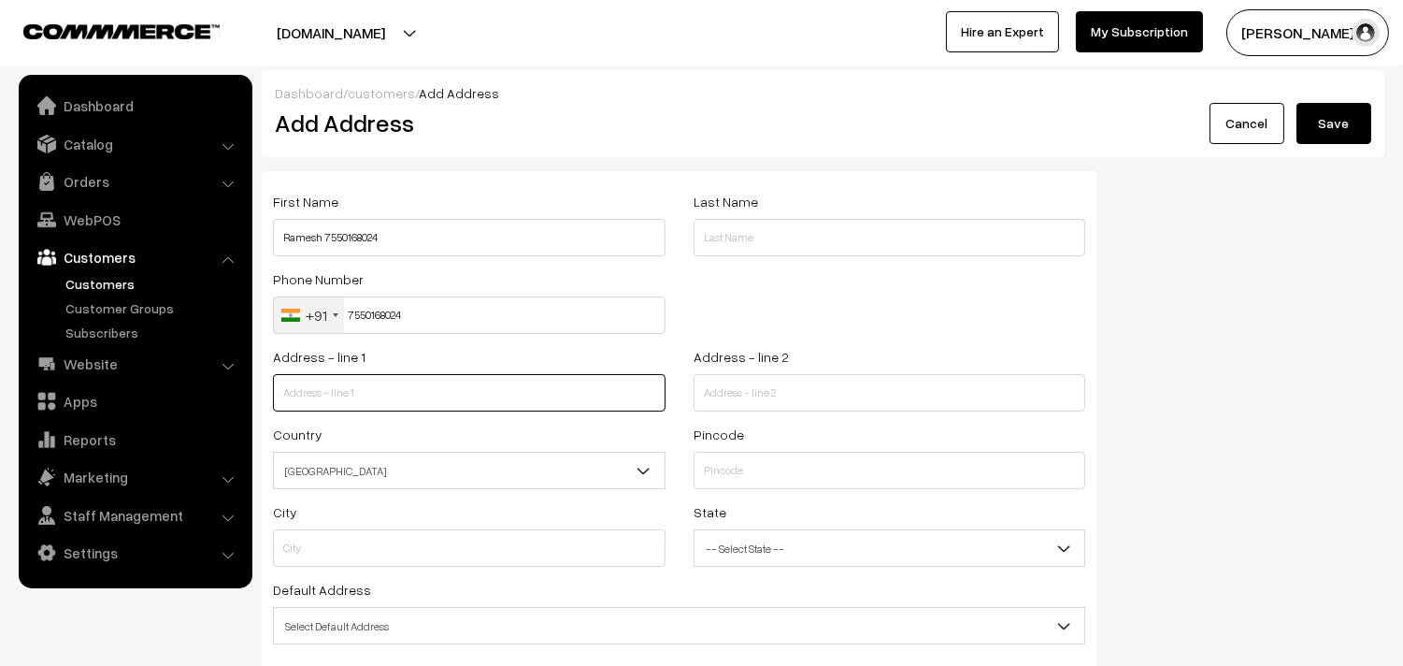
click at [396, 390] on input "text" at bounding box center [469, 392] width 393 height 37
paste input "Vasanth Apartments, D Block, No.3, Next to Kovai Pazhamudhir Nilayam, Gopalapur…"
drag, startPoint x: 423, startPoint y: 391, endPoint x: 660, endPoint y: 398, distance: 236.6
click at [660, 398] on input "Vasanth Apartments, D Block, No.3, Next to Kovai Pazhamudhir Nilayam, Gopalapur…" at bounding box center [469, 392] width 393 height 37
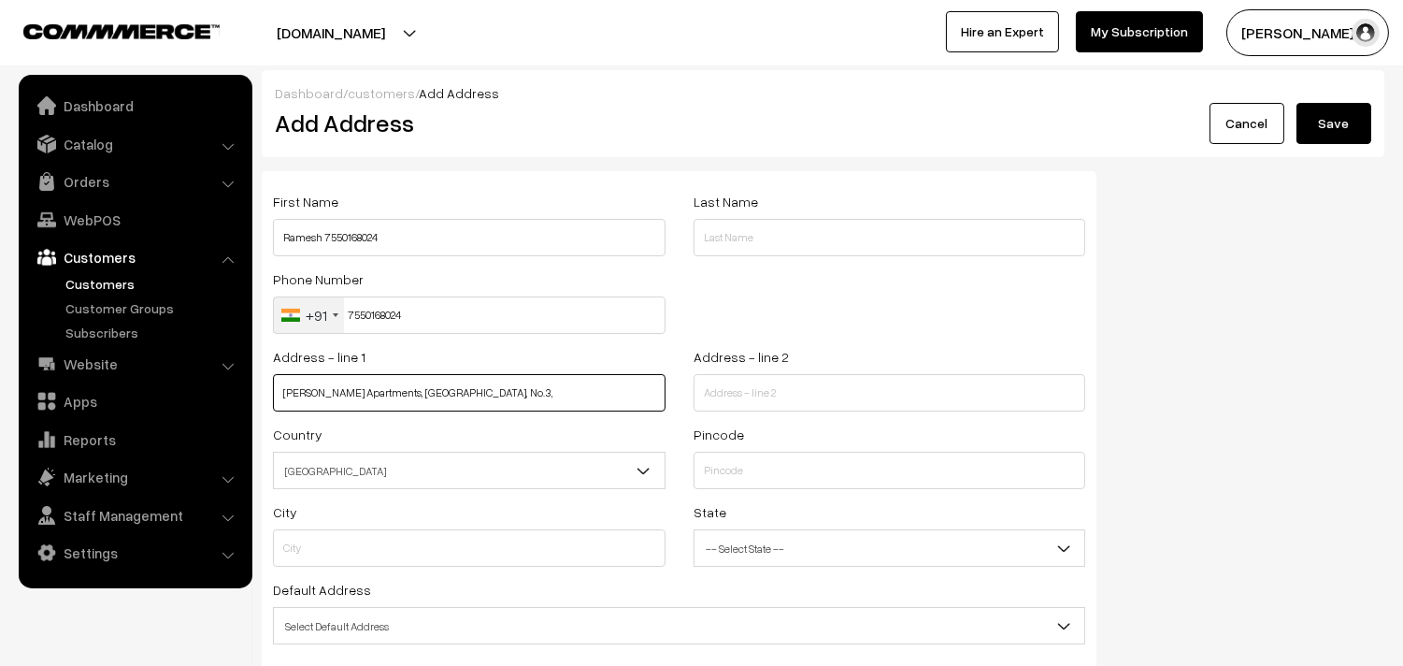
scroll to position [0, 0]
type input "Vasanth Apartments, D Block, No.3,"
click at [802, 416] on div "Address - line 2" at bounding box center [890, 384] width 421 height 78
paste input "Next to Kovai Pazhamudhir Nilayam, Gopalapuram"
click at [781, 394] on input "text" at bounding box center [890, 392] width 393 height 37
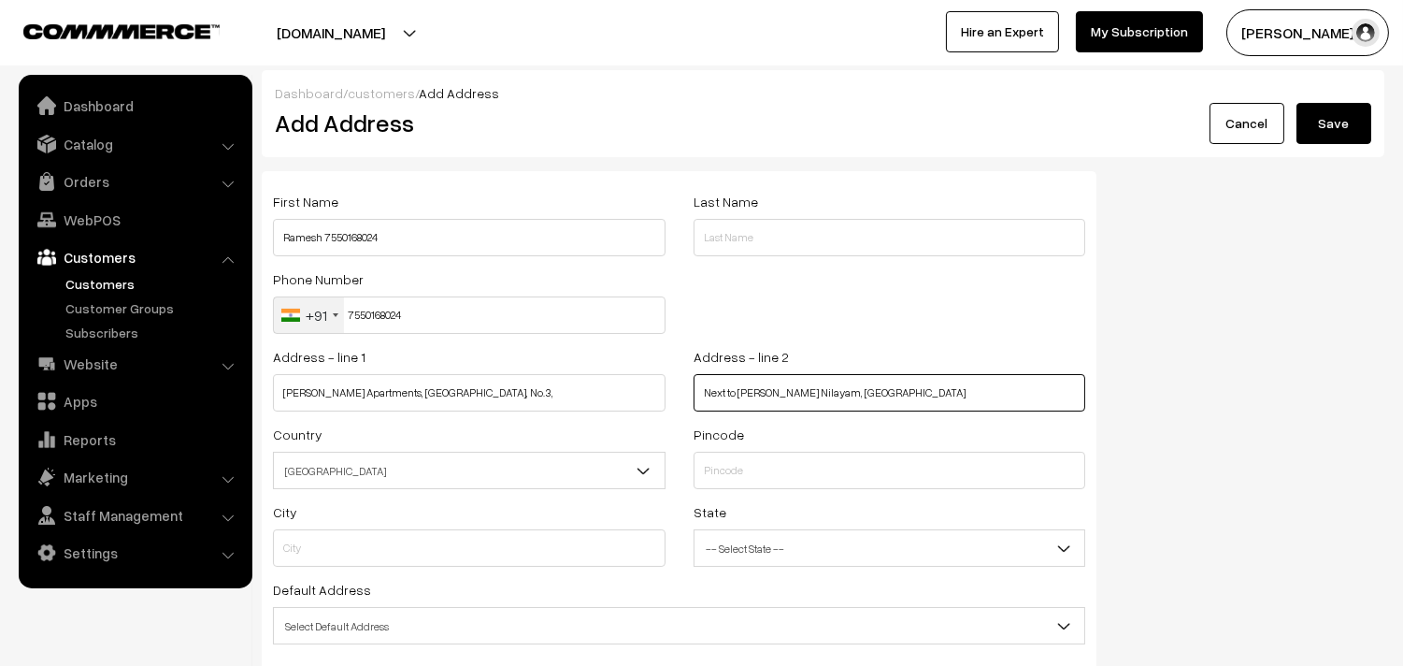
type input "Next to Kovai Pazhamudhir Nilayam, Gopalapuram"
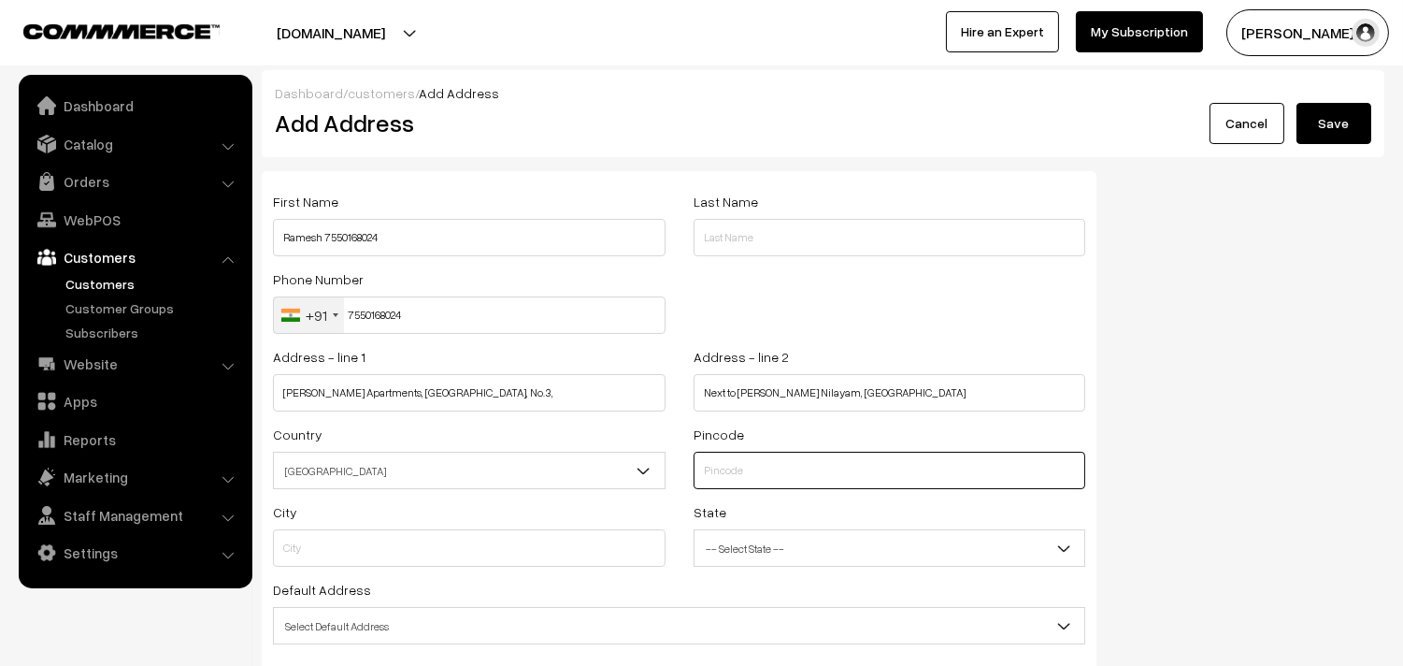
click at [751, 467] on input "text" at bounding box center [890, 470] width 393 height 37
type input "600086"
type input "Chennai"
select select "Tamil Nadu"
type input "600086"
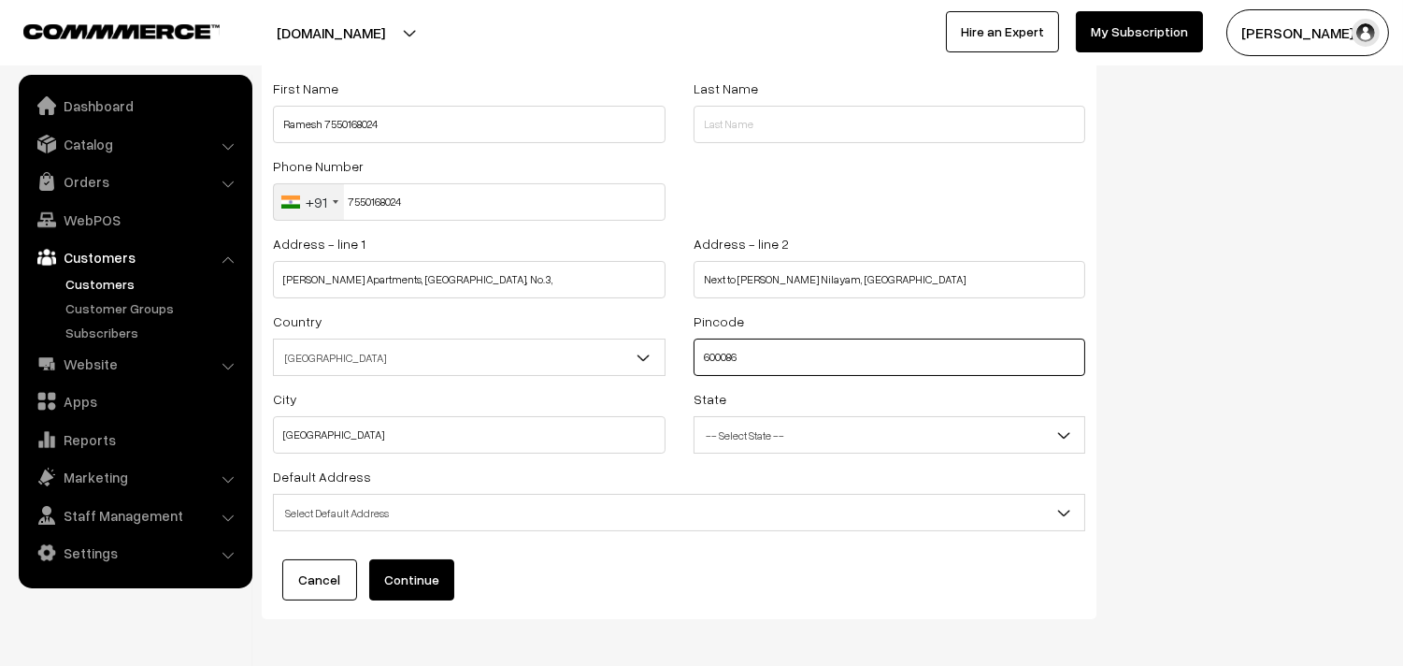
scroll to position [85, 0]
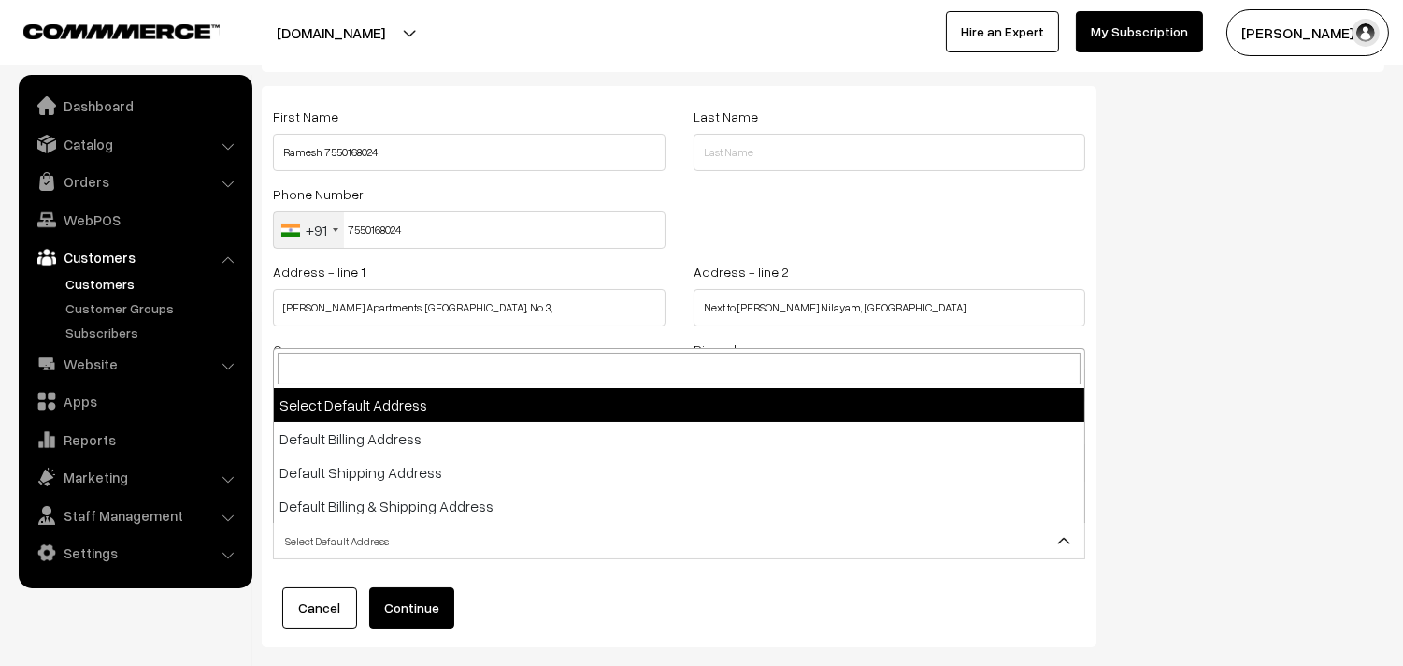
click at [378, 538] on span "Select Default Address" at bounding box center [679, 540] width 810 height 33
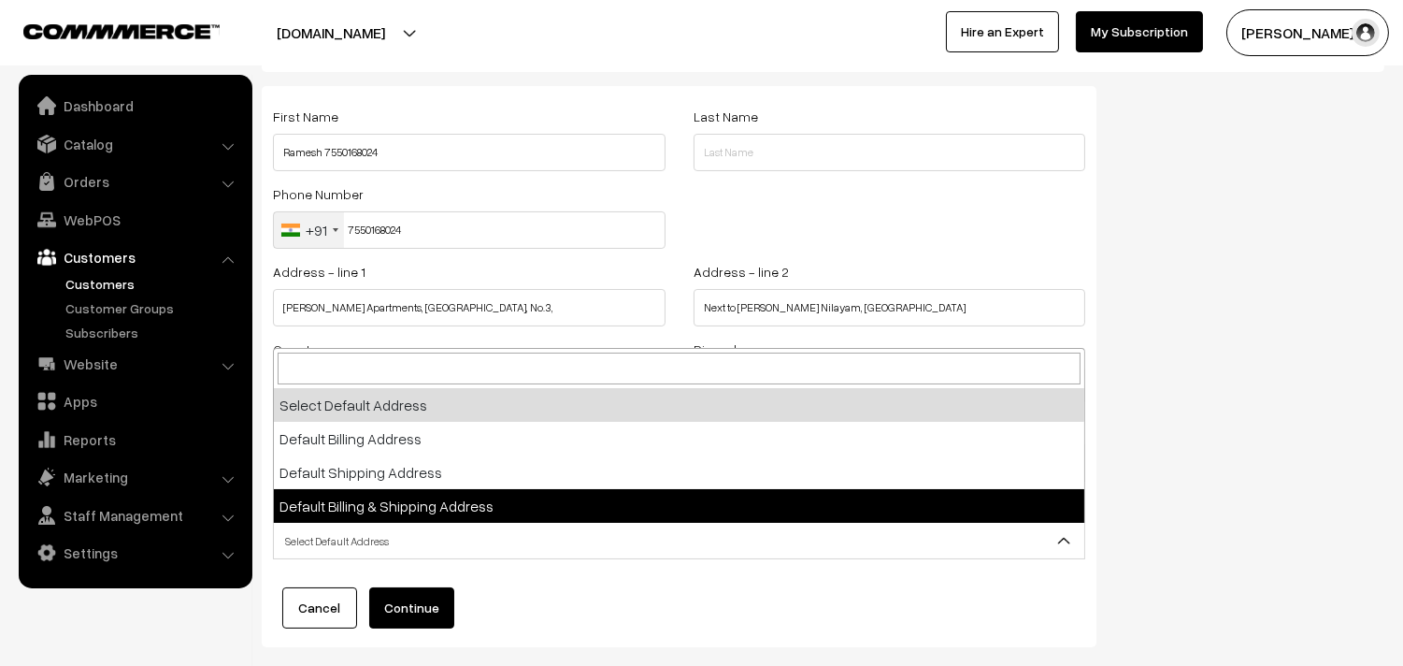
select select "3"
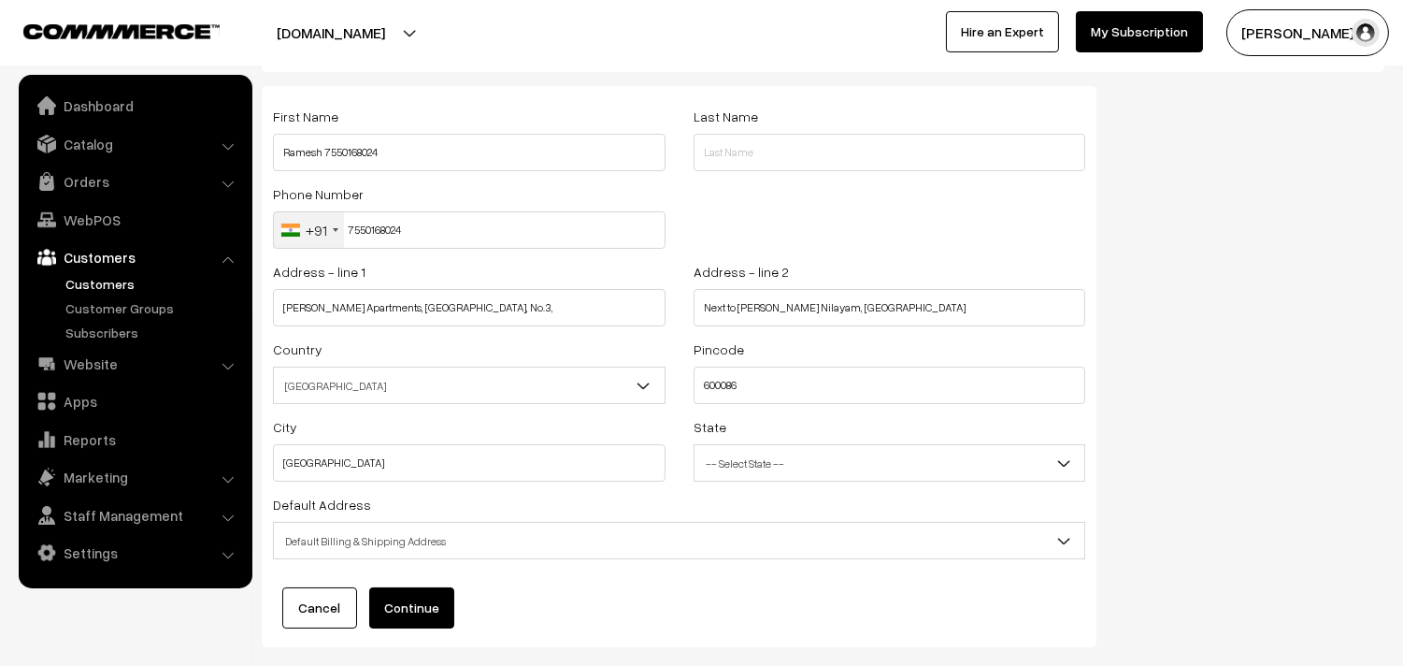
click at [431, 591] on button "Continue" at bounding box center [411, 607] width 85 height 41
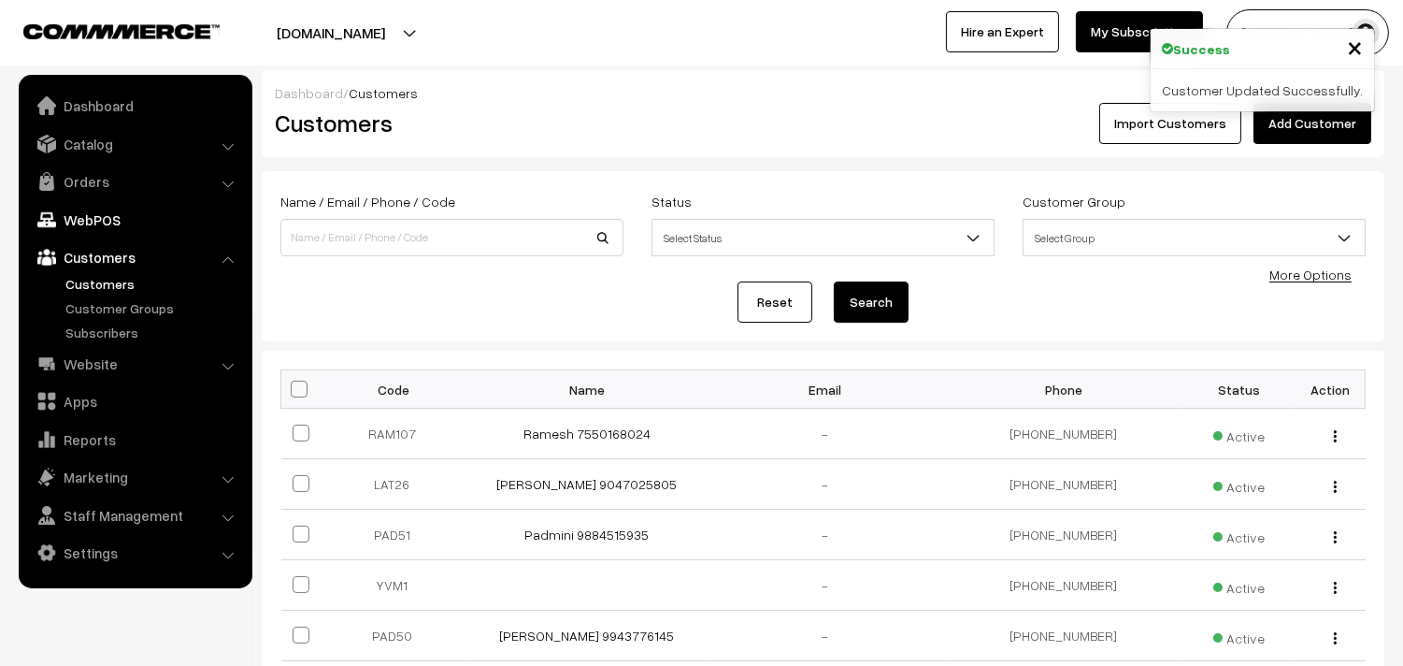
click at [115, 215] on link "WebPOS" at bounding box center [134, 220] width 222 height 34
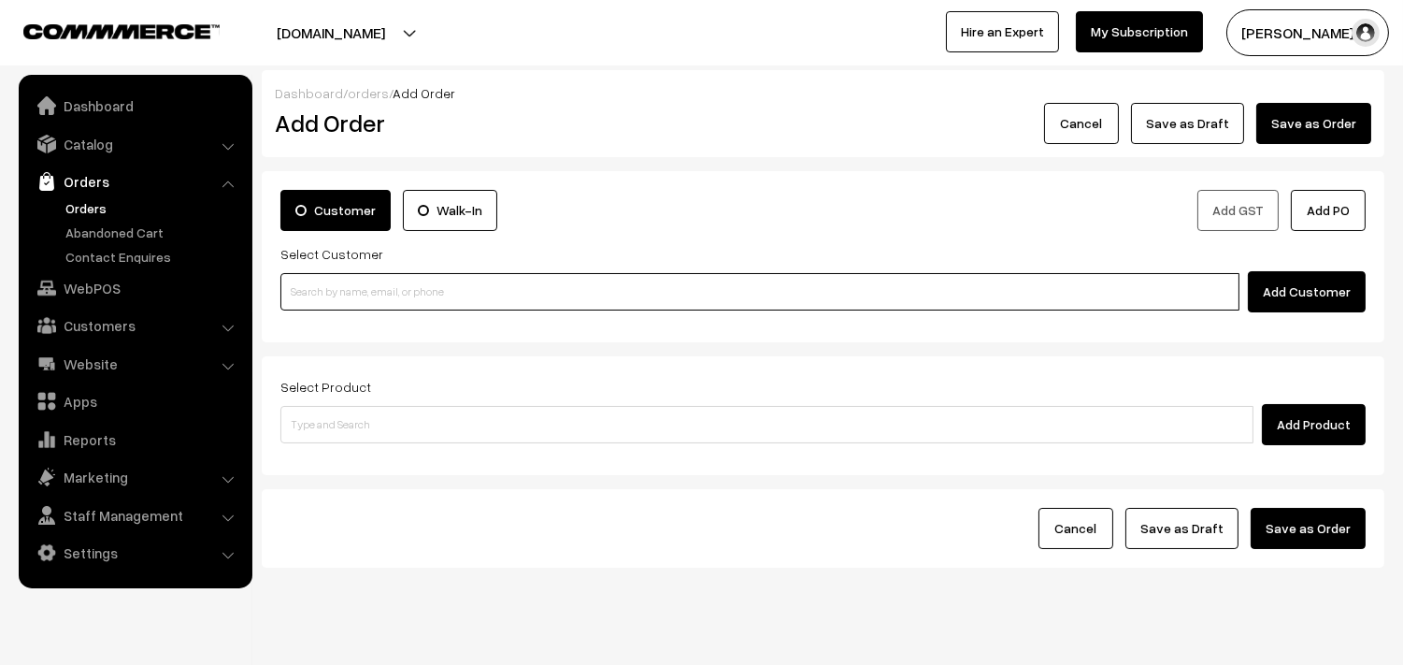
click at [341, 299] on input at bounding box center [759, 291] width 959 height 37
paste input "7550168024"
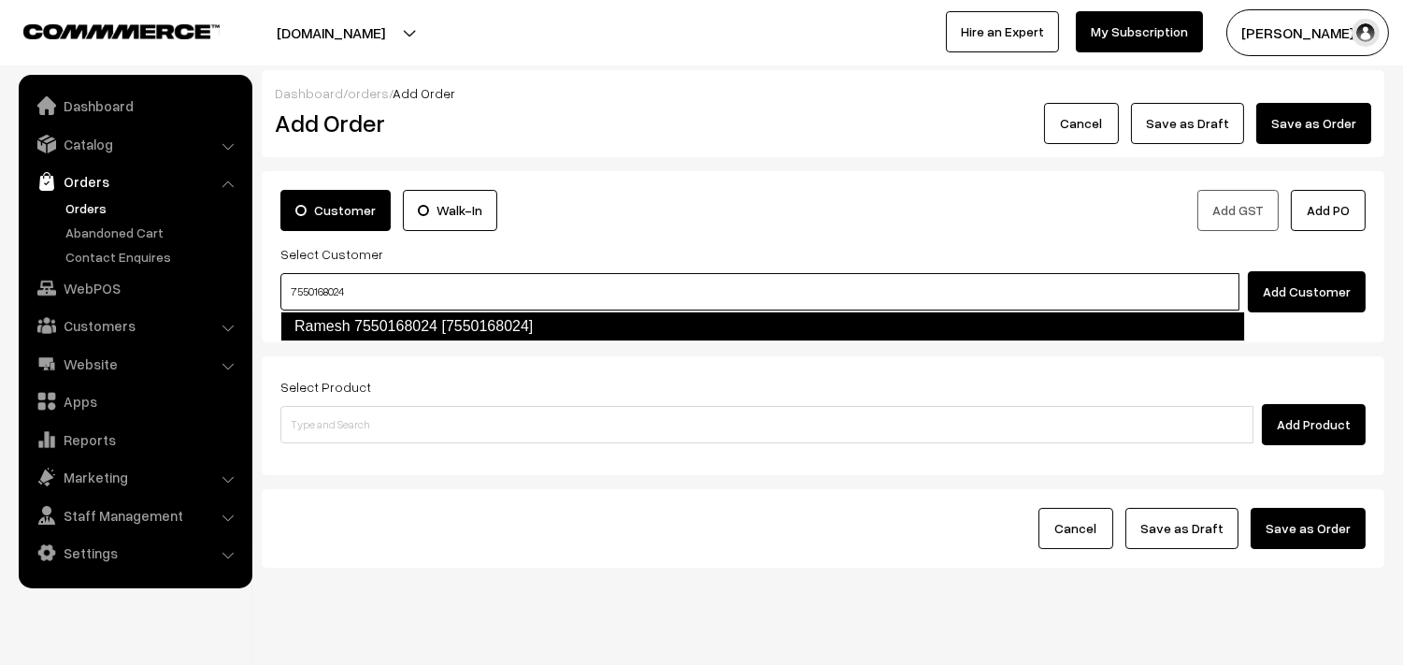
click at [339, 330] on link "Ramesh 7550168024 [7550168024]" at bounding box center [762, 326] width 965 height 30
type input "7550168024"
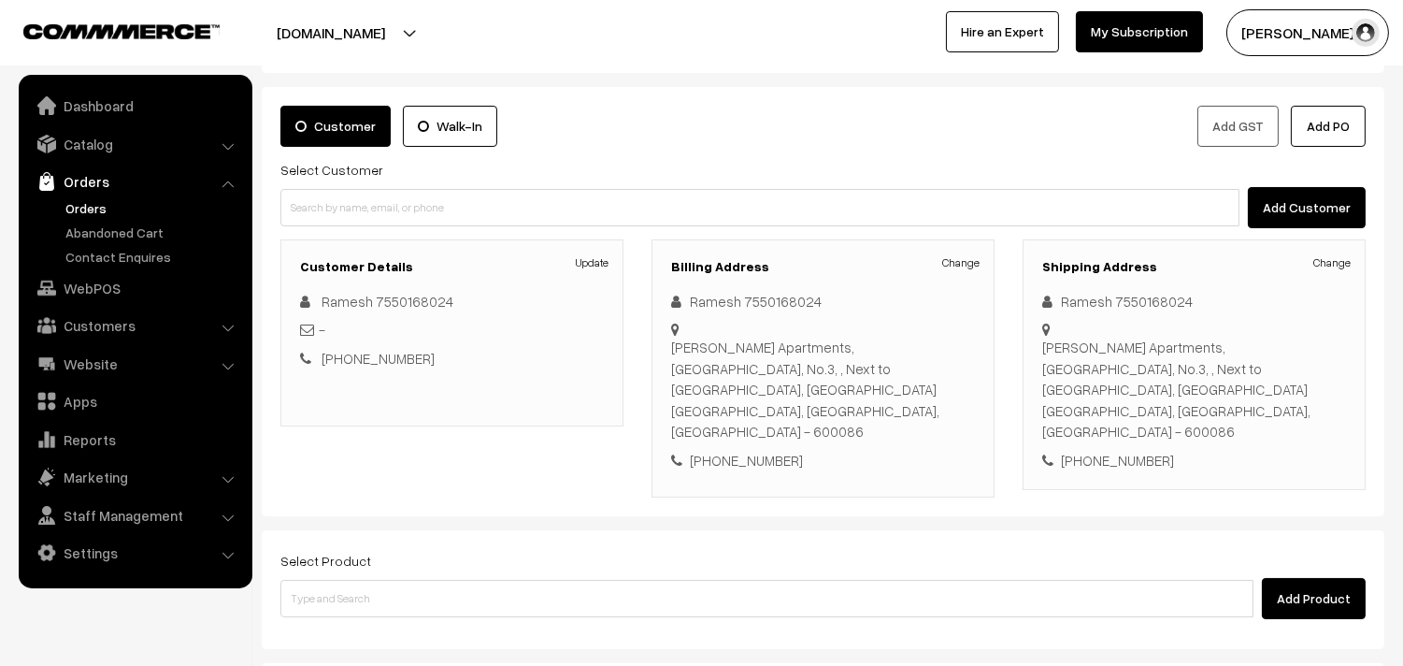
scroll to position [254, 0]
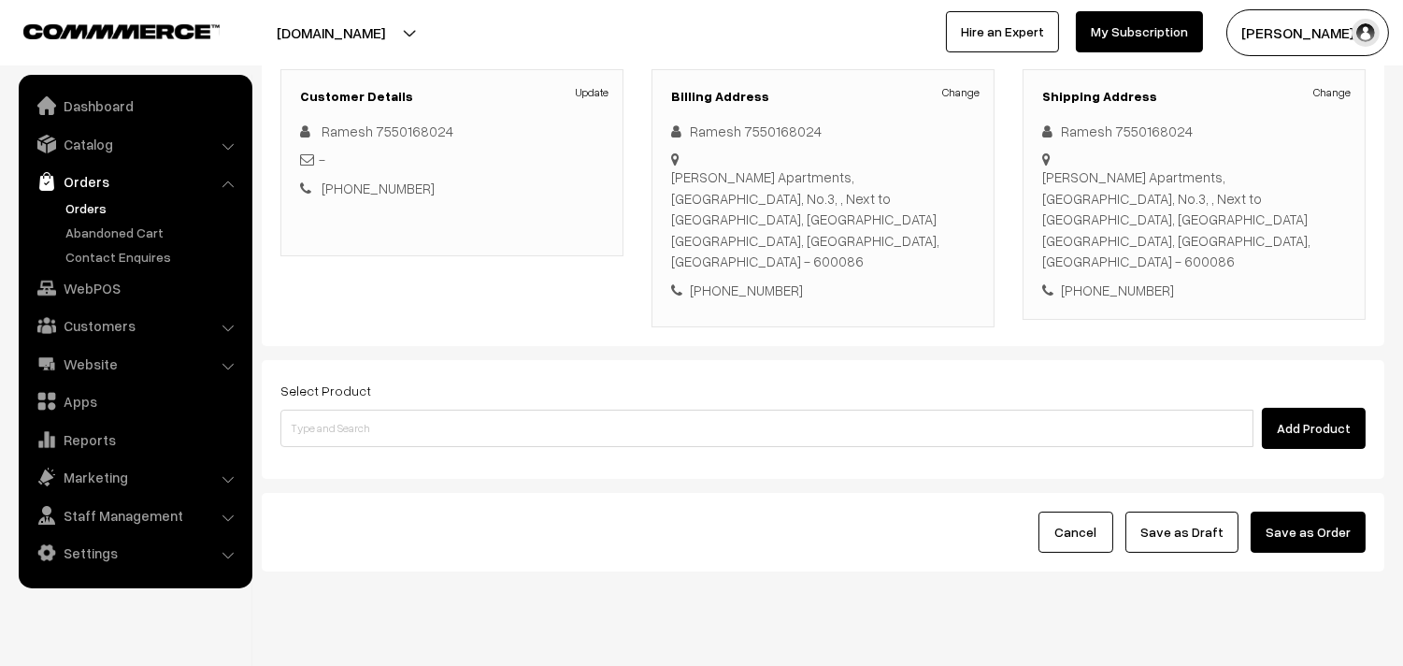
click at [480, 417] on div "Select Product Add Product" at bounding box center [823, 419] width 1123 height 119
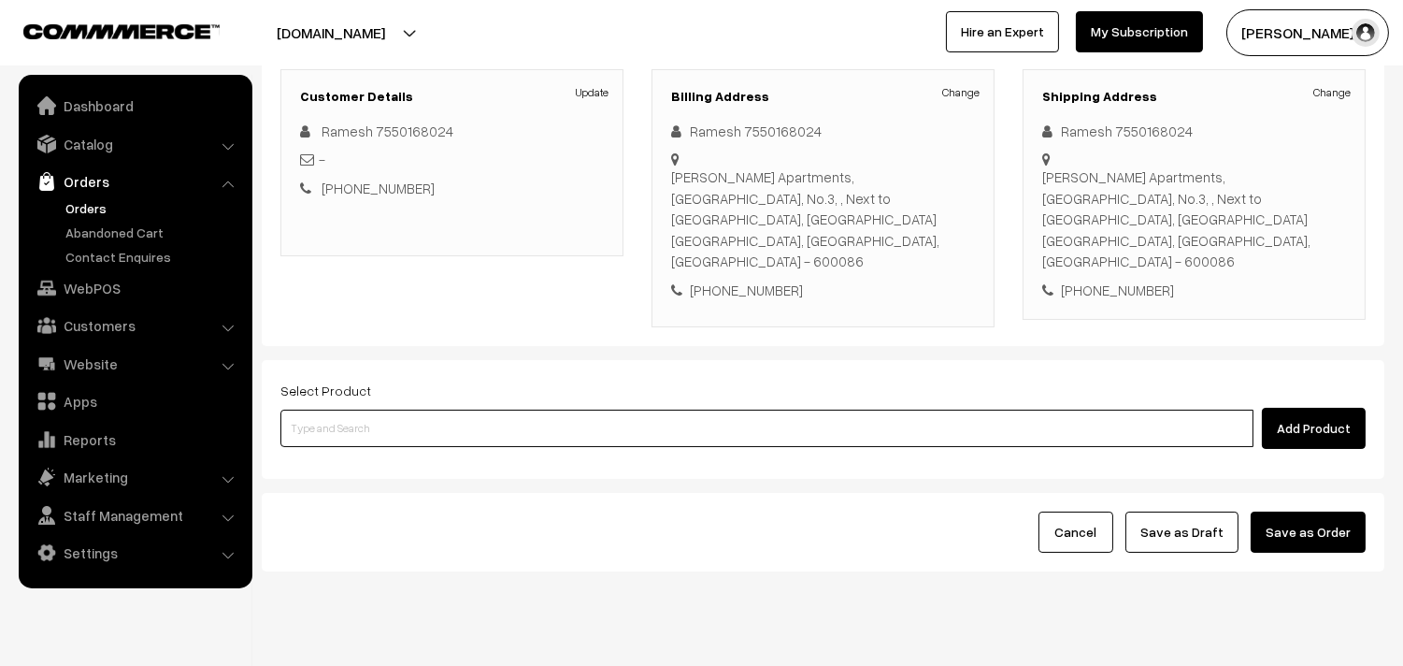
click at [480, 409] on input at bounding box center [766, 427] width 973 height 37
type input "Bf - Ghee Pongal"
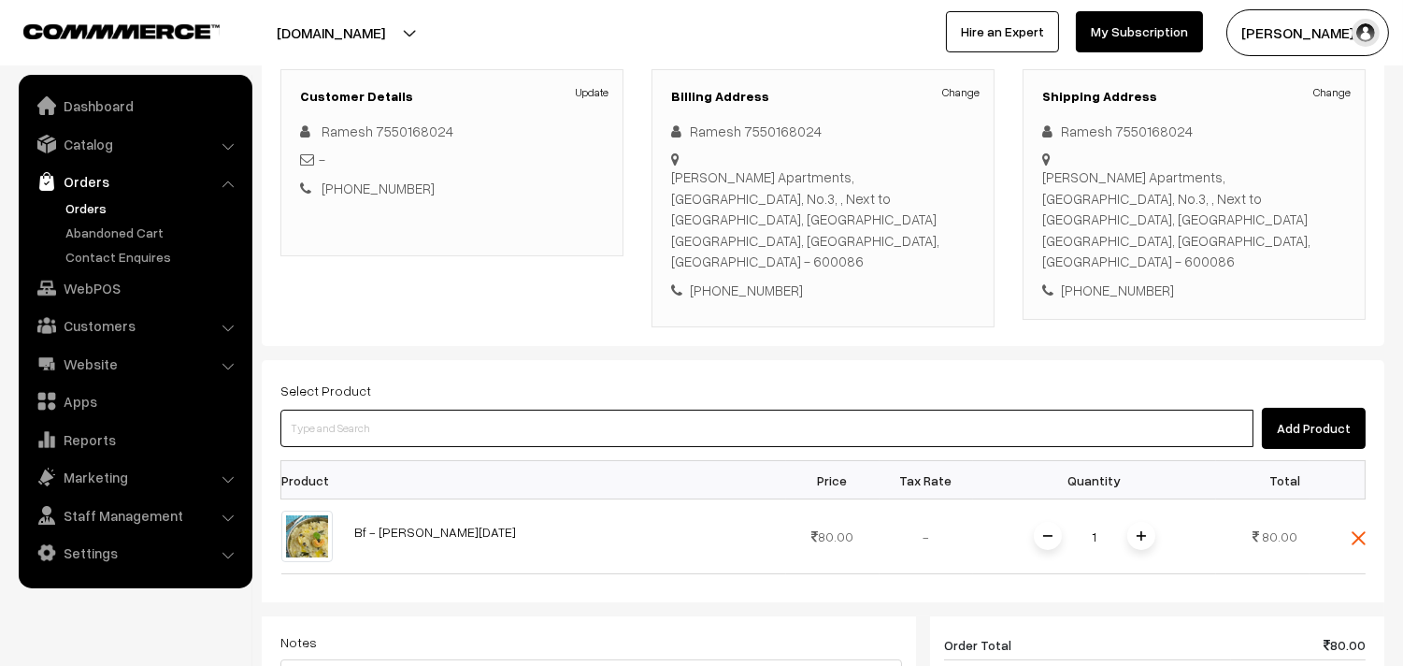
click at [480, 409] on input at bounding box center [766, 427] width 973 height 37
click at [474, 409] on input at bounding box center [766, 427] width 973 height 37
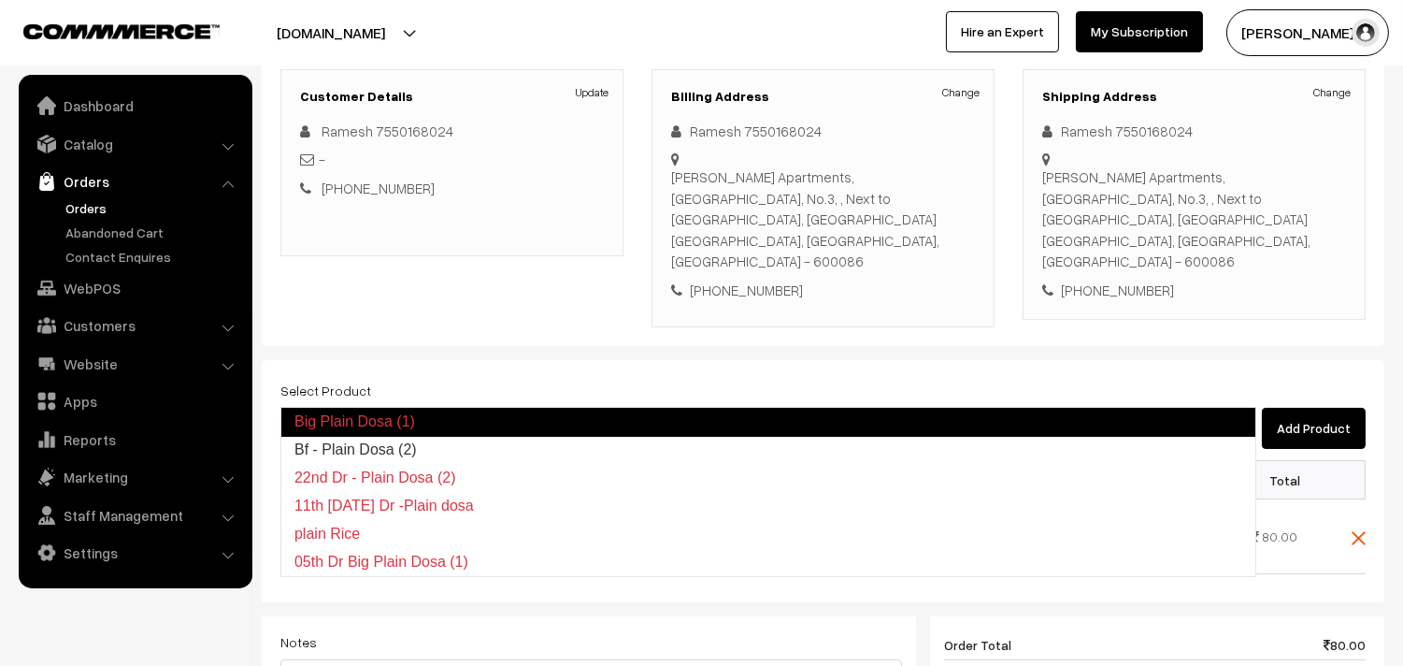
type input "Bf - Plain Dosa (2)"
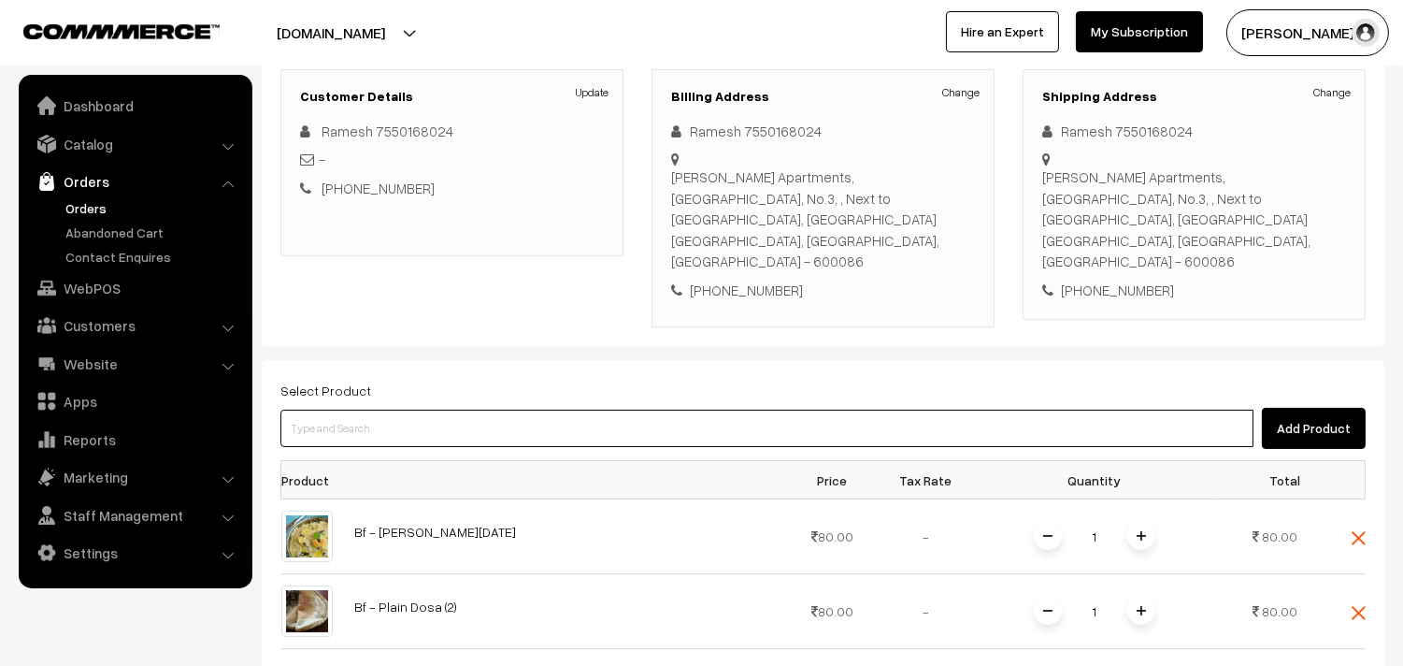
click at [361, 409] on input at bounding box center [766, 427] width 973 height 37
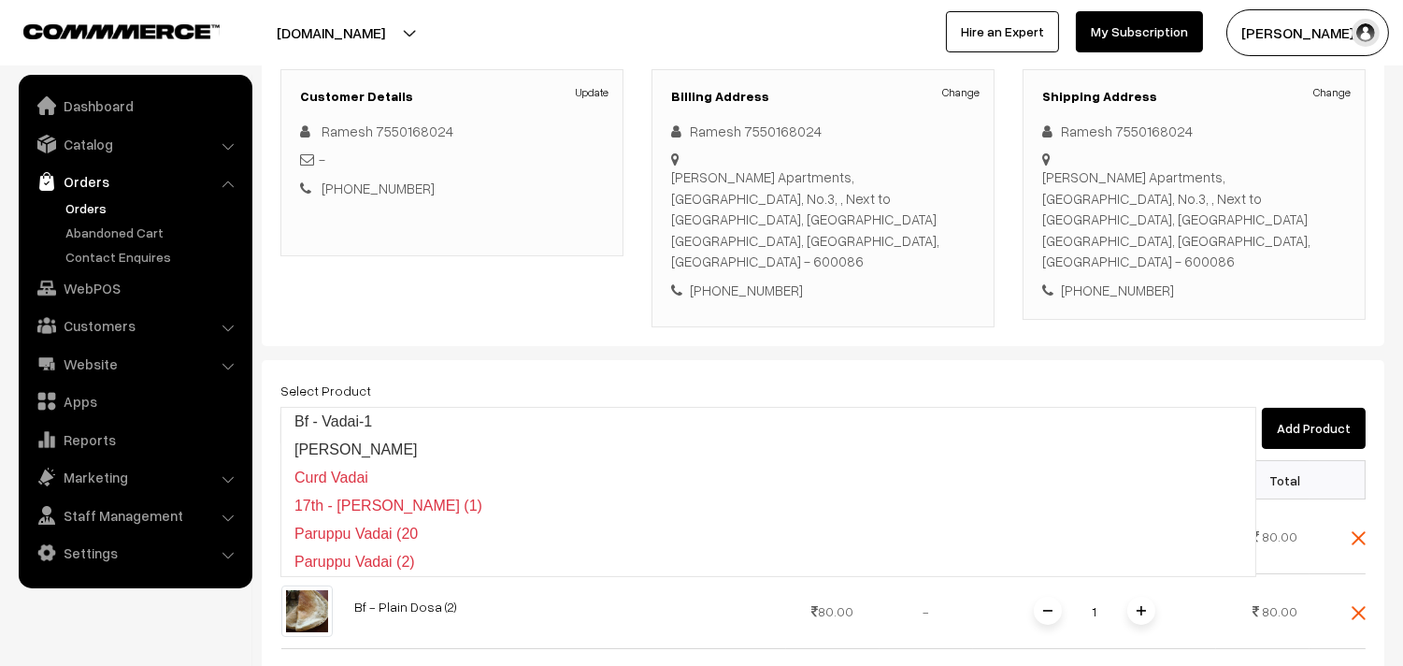
type input "Bf - Vadai-1"
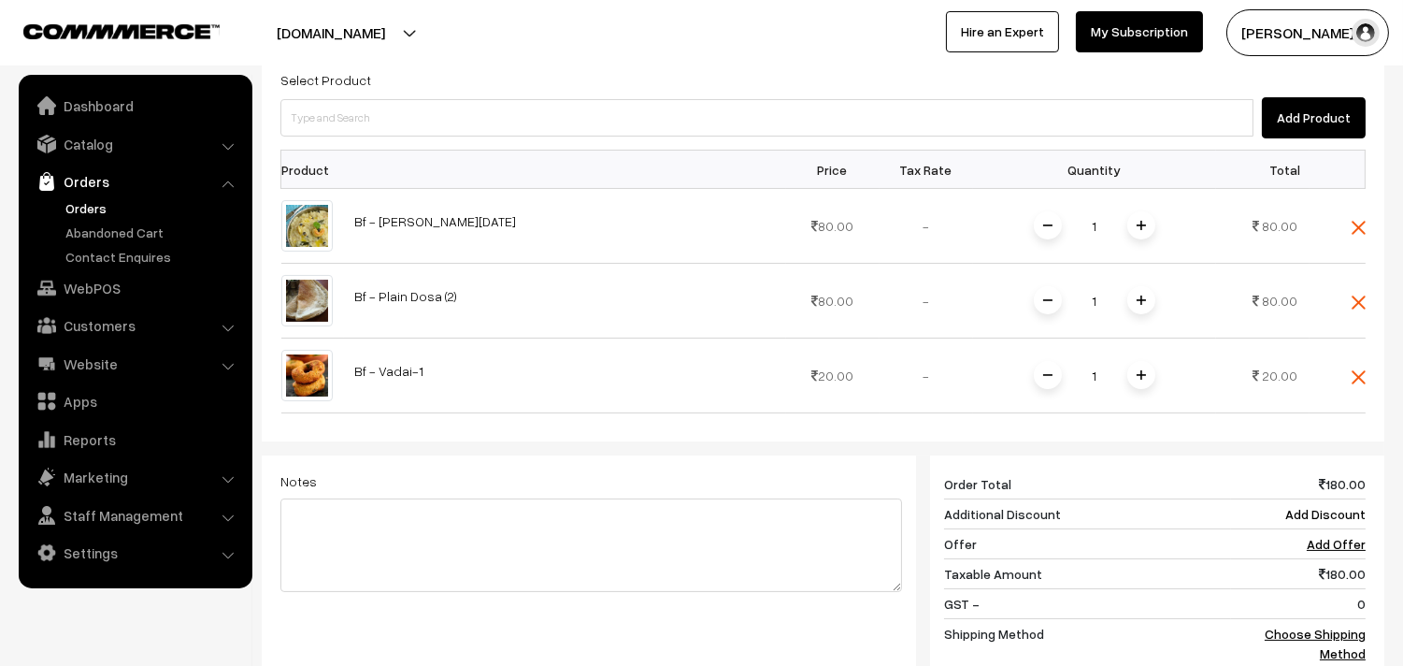
scroll to position [566, 0]
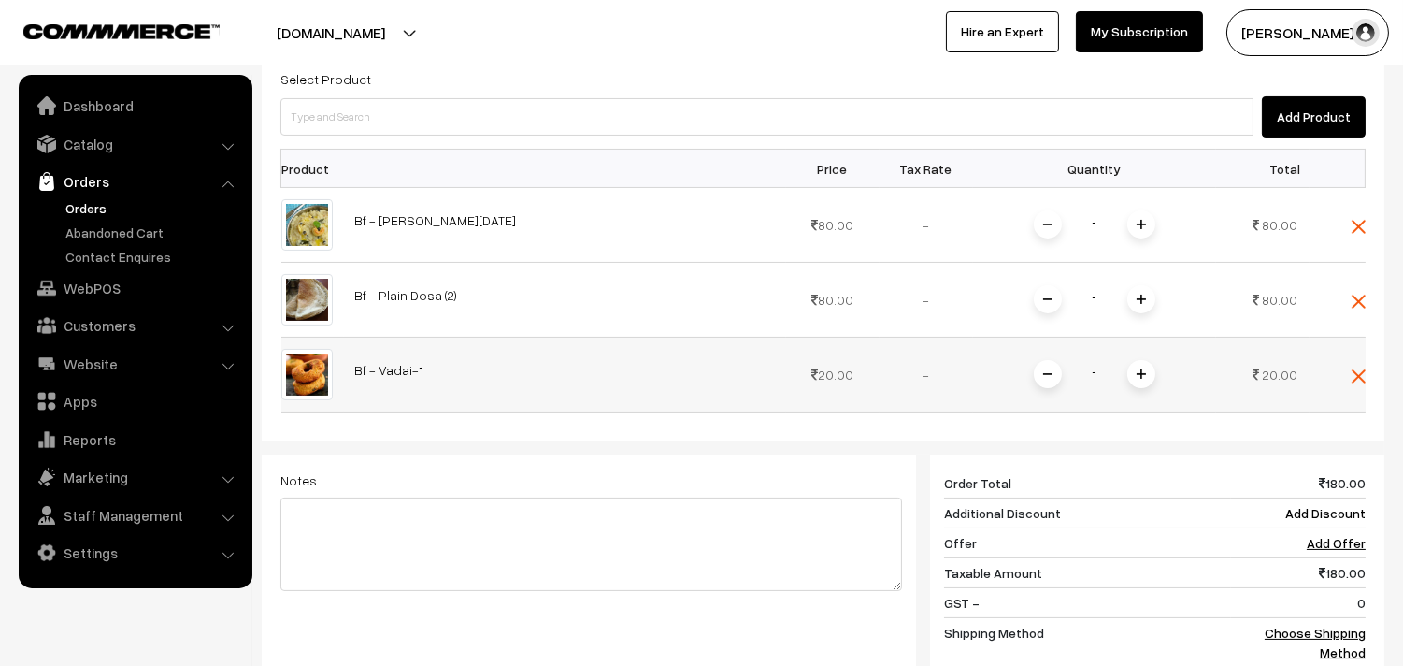
click at [1146, 360] on span at bounding box center [1141, 374] width 28 height 28
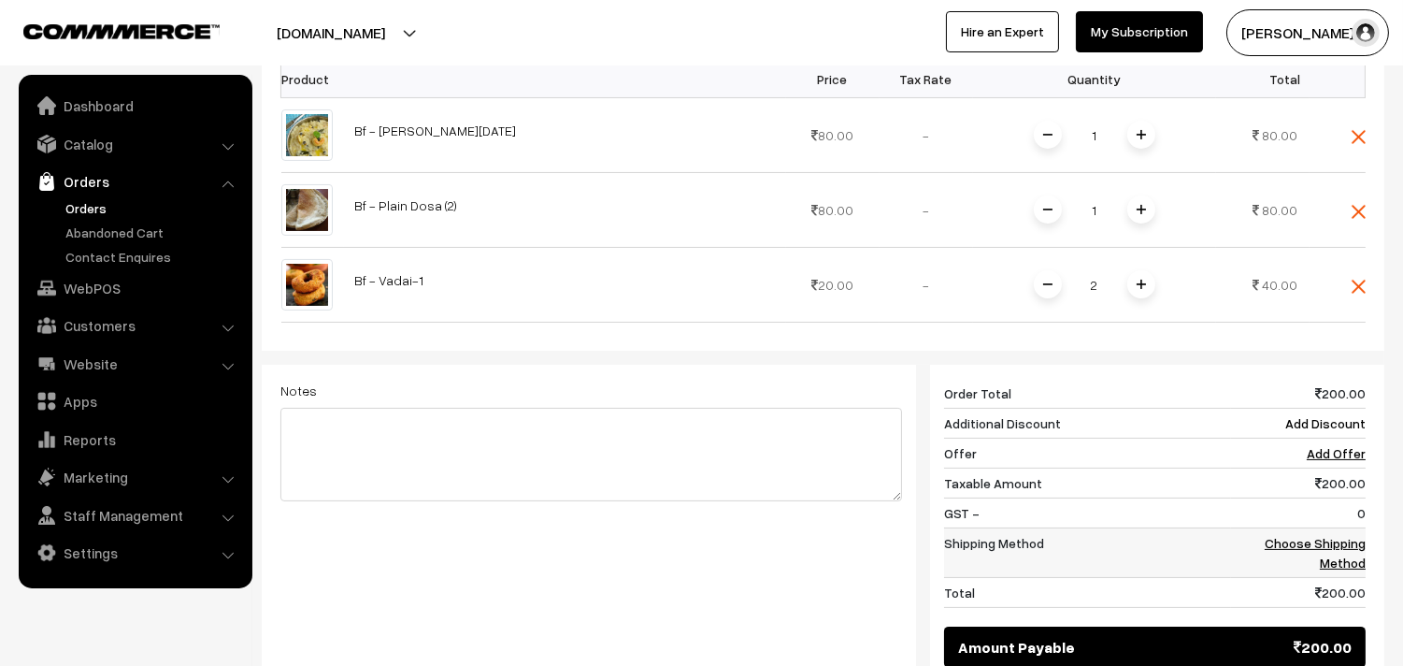
scroll to position [860, 0]
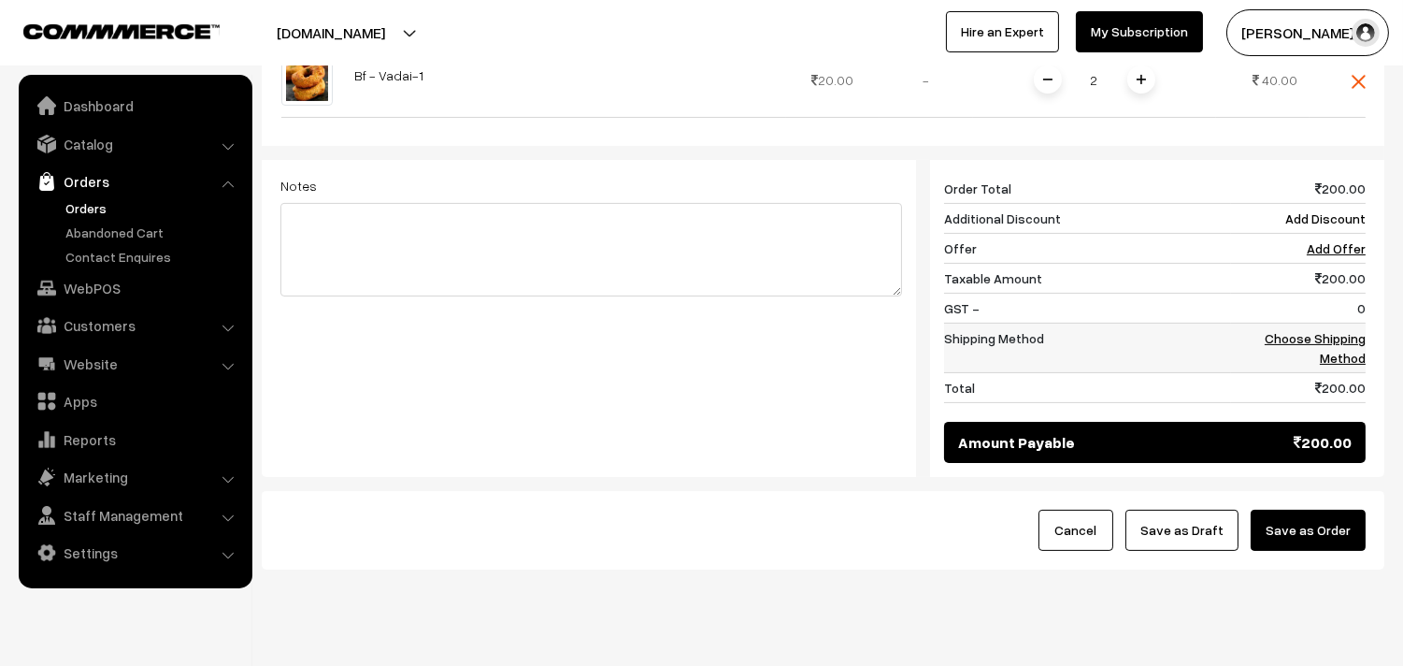
click at [1333, 330] on link "Choose Shipping Method" at bounding box center [1315, 348] width 101 height 36
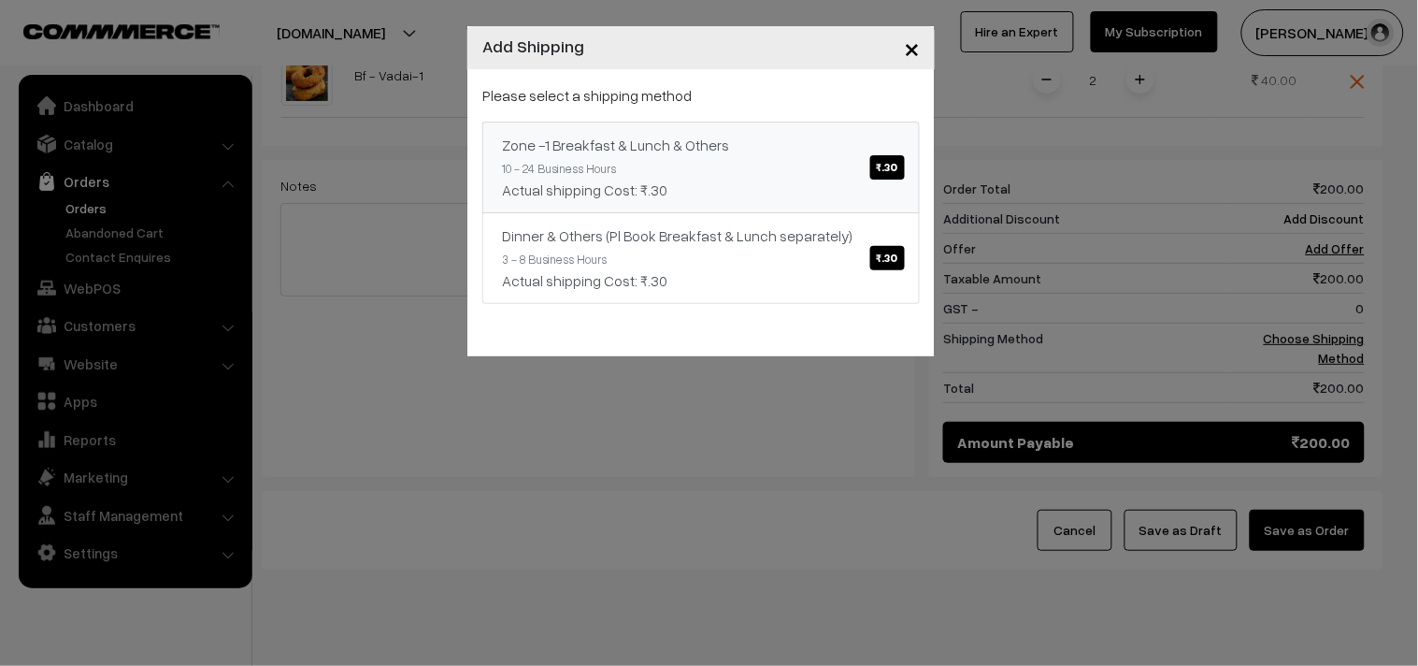
click at [793, 184] on div "Actual shipping Cost: ₹.30" at bounding box center [701, 190] width 398 height 22
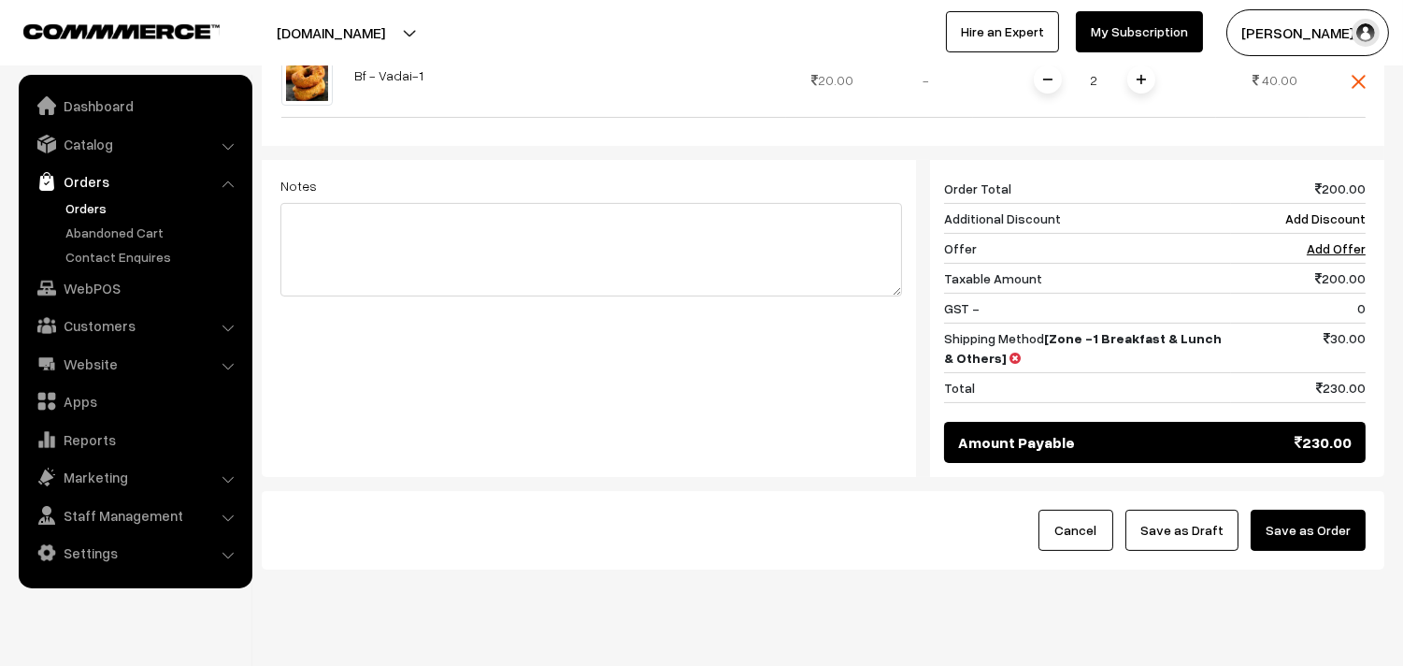
click at [1347, 509] on button "Save as Order" at bounding box center [1308, 529] width 115 height 41
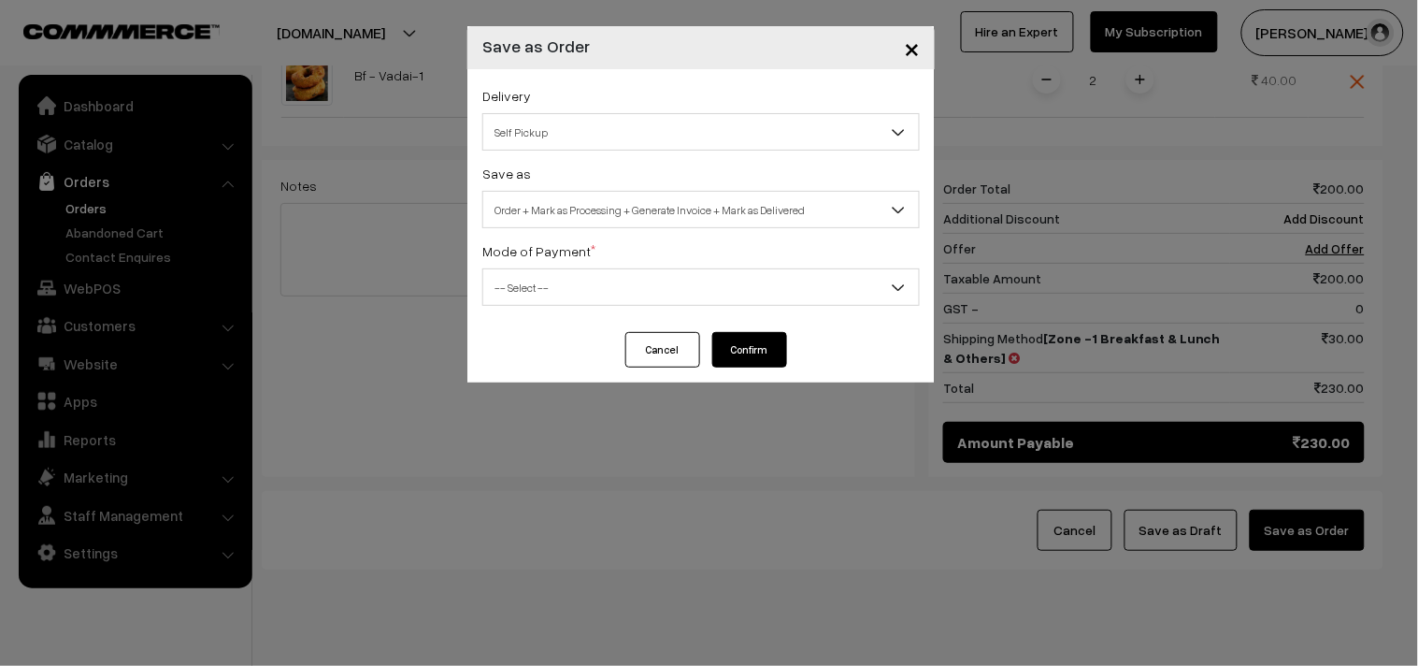
click at [605, 216] on span "Order + Mark as Processing + Generate Invoice + Mark as Delivered" at bounding box center [701, 210] width 436 height 33
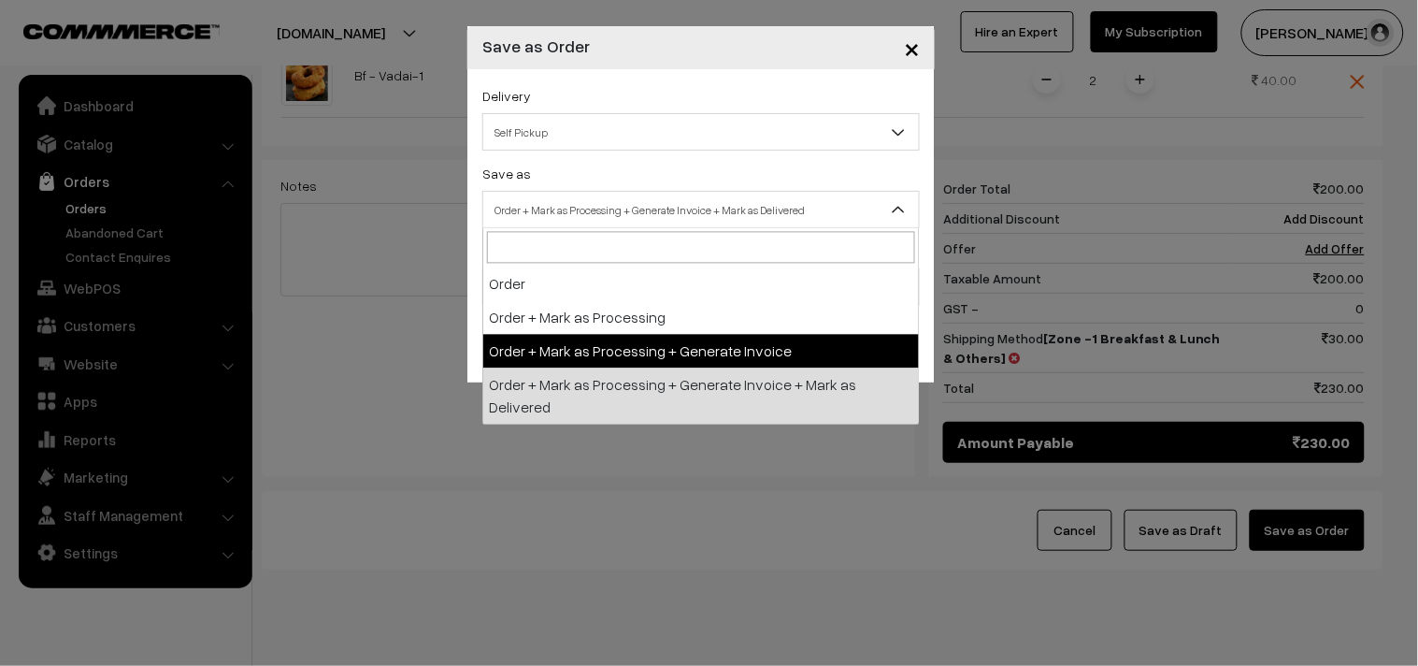
select select "3"
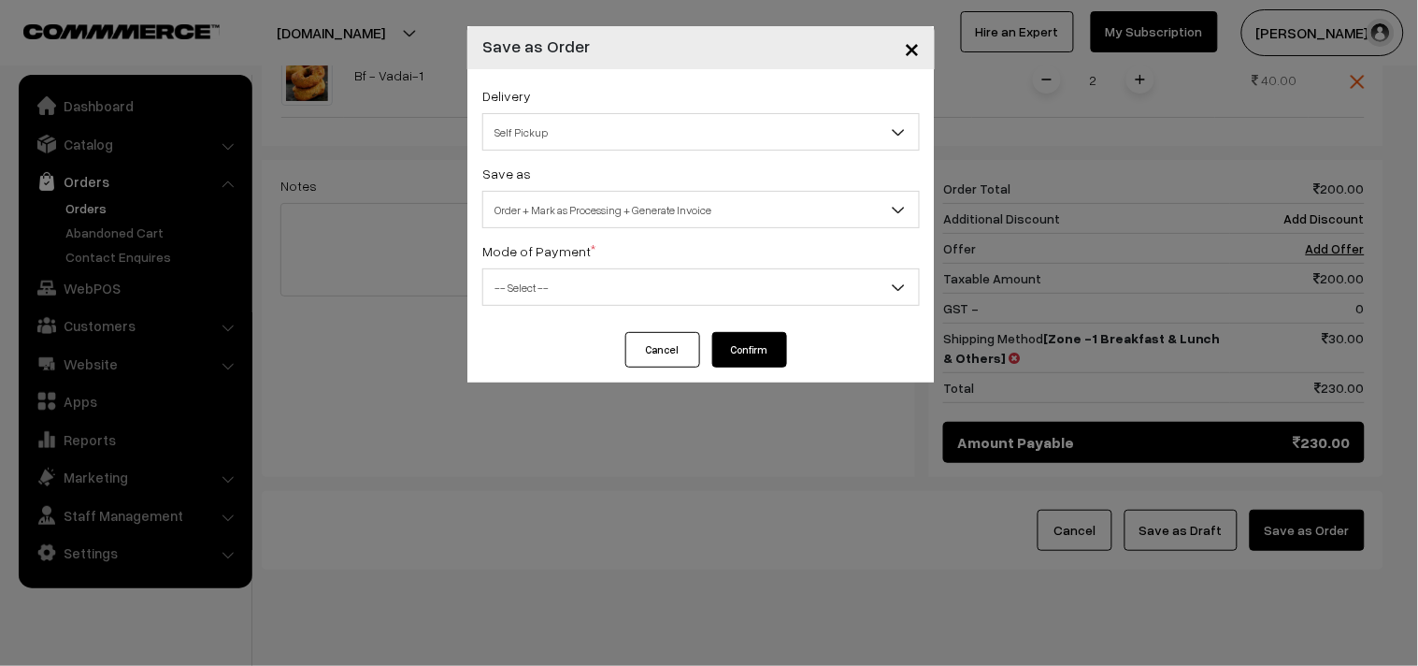
click at [572, 299] on span "-- Select --" at bounding box center [701, 287] width 436 height 33
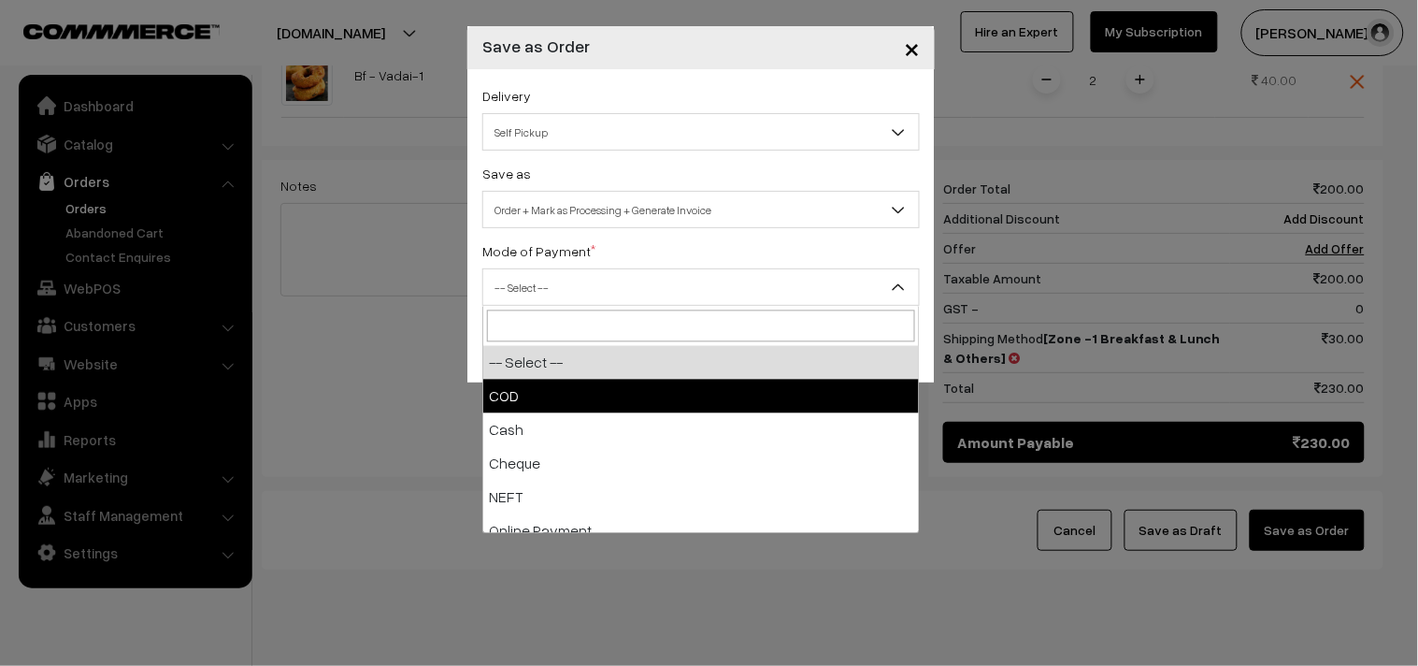
select select "1"
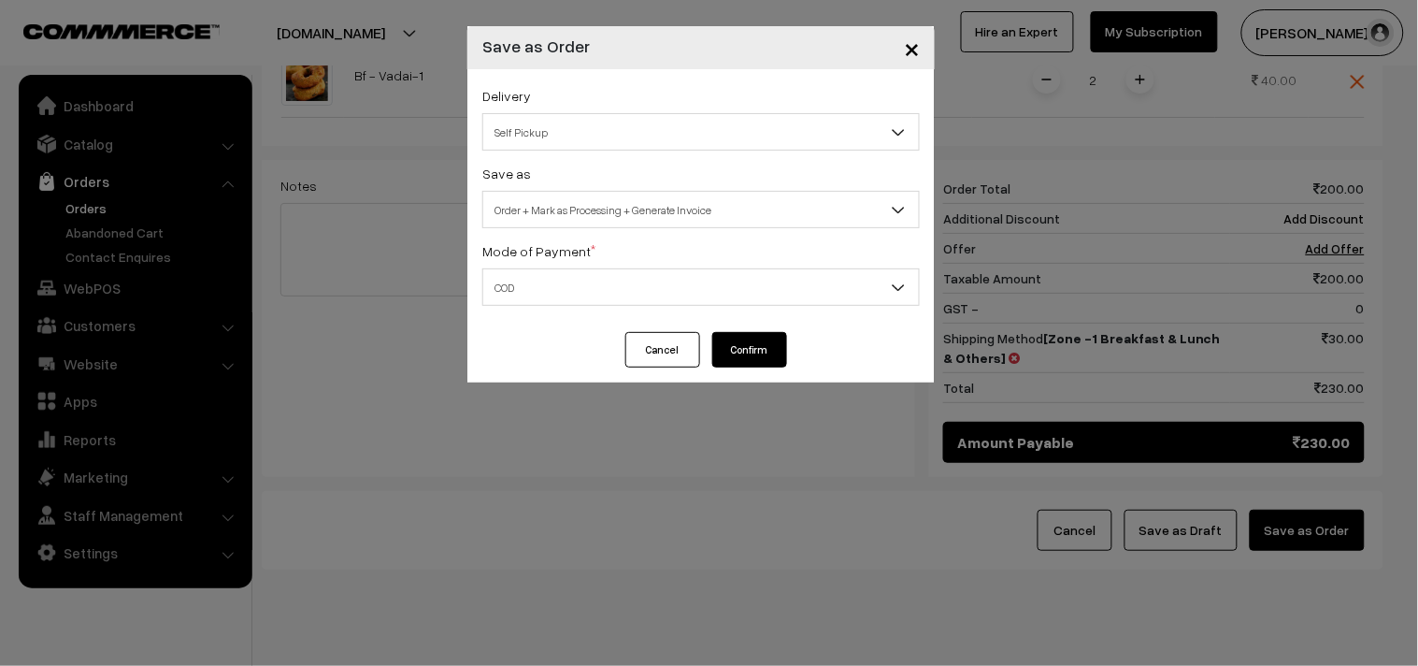
click at [727, 337] on button "Confirm" at bounding box center [749, 350] width 75 height 36
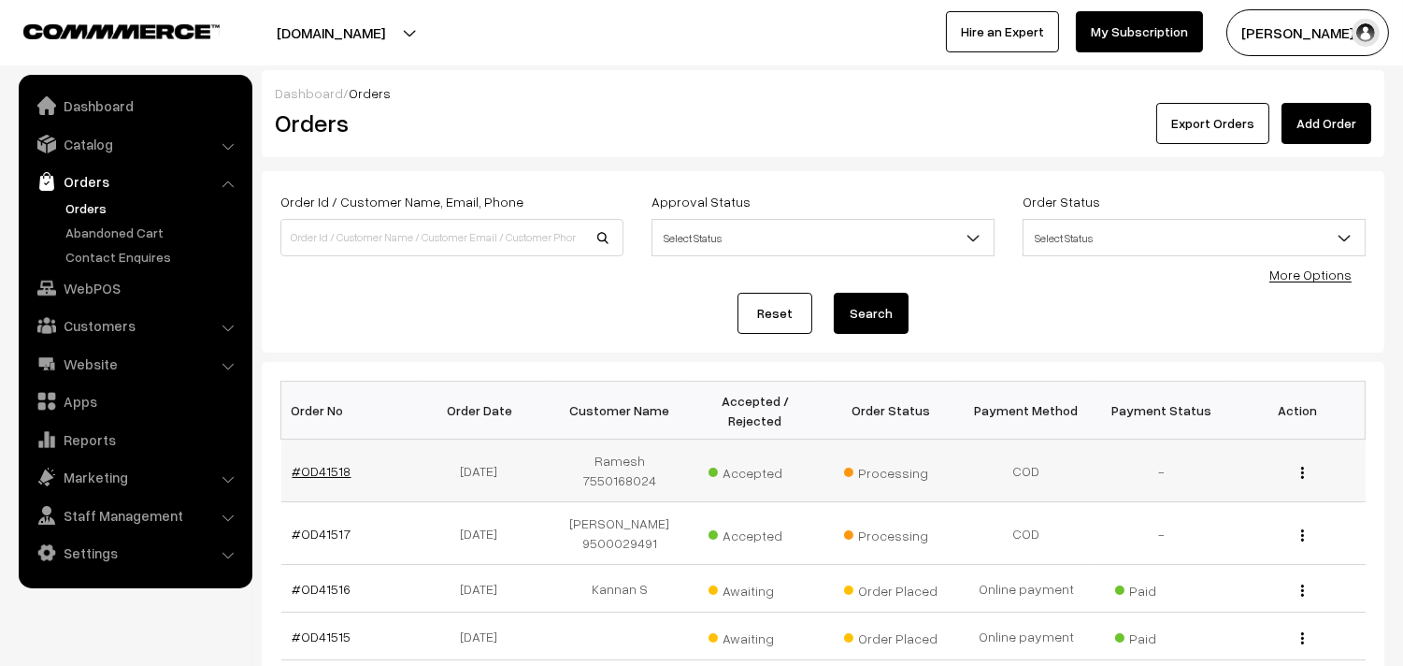
click at [334, 469] on link "#OD41518" at bounding box center [322, 471] width 59 height 16
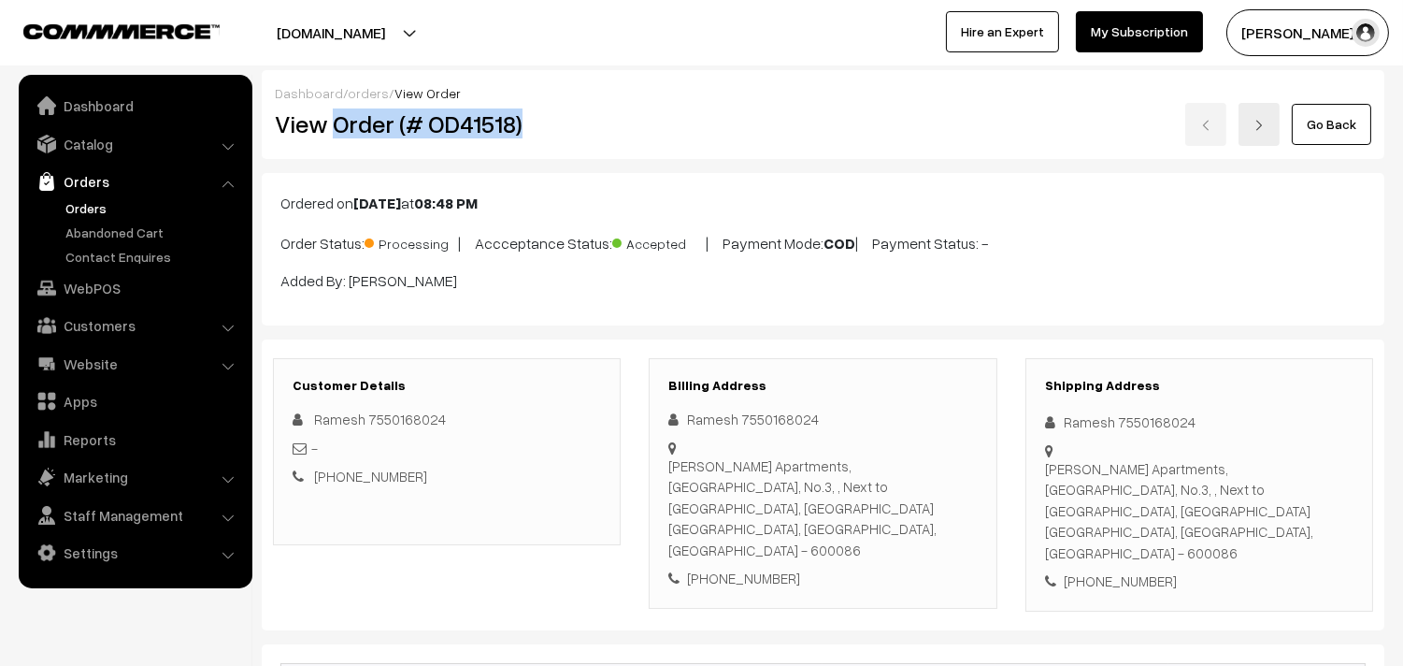
drag, startPoint x: 338, startPoint y: 127, endPoint x: 605, endPoint y: 234, distance: 286.9
click at [628, 117] on div "View Order (# OD41518)" at bounding box center [448, 124] width 375 height 43
copy h2 "Order (# OD41518)"
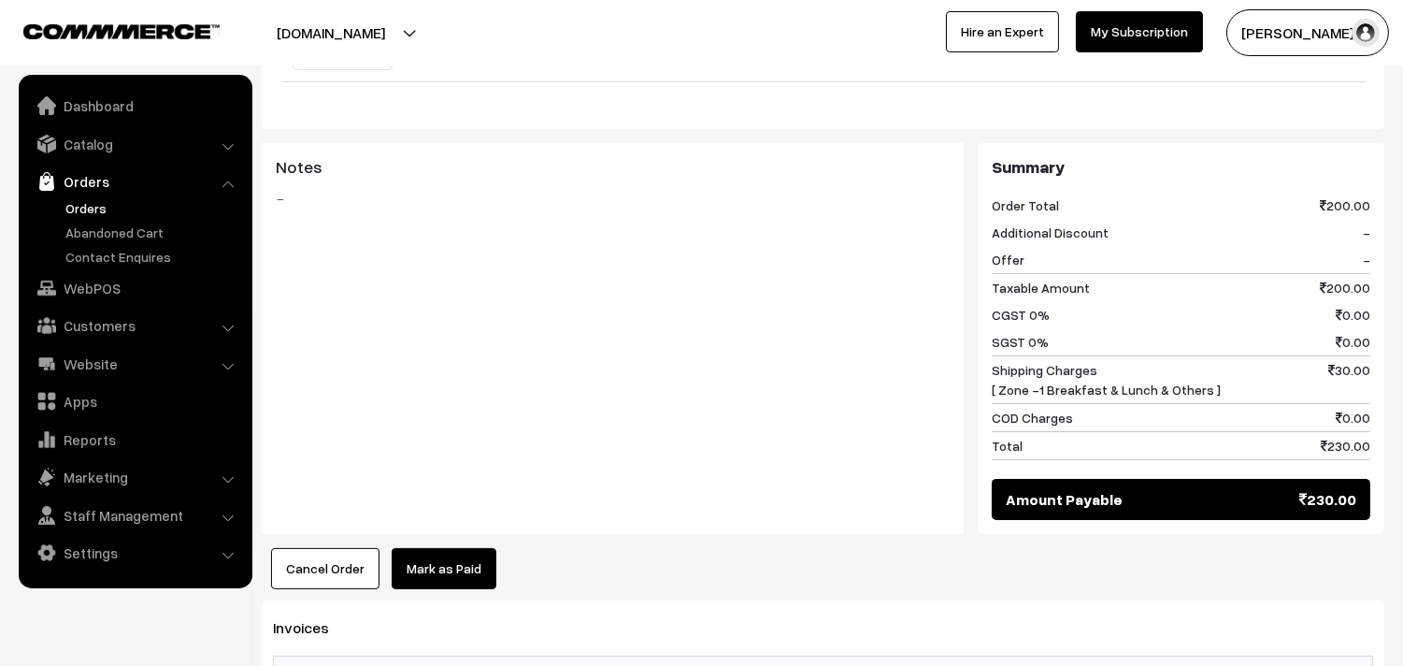
scroll to position [1039, 0]
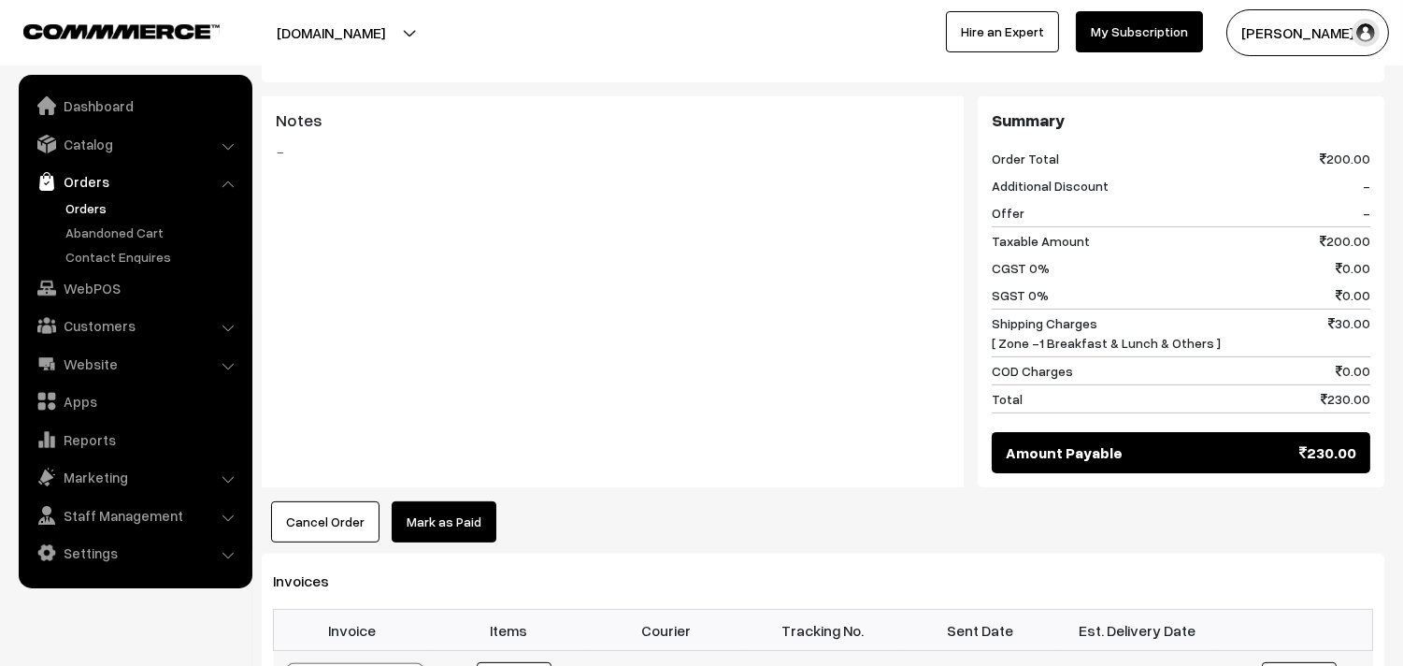
click at [91, 293] on link "WebPOS" at bounding box center [134, 288] width 222 height 34
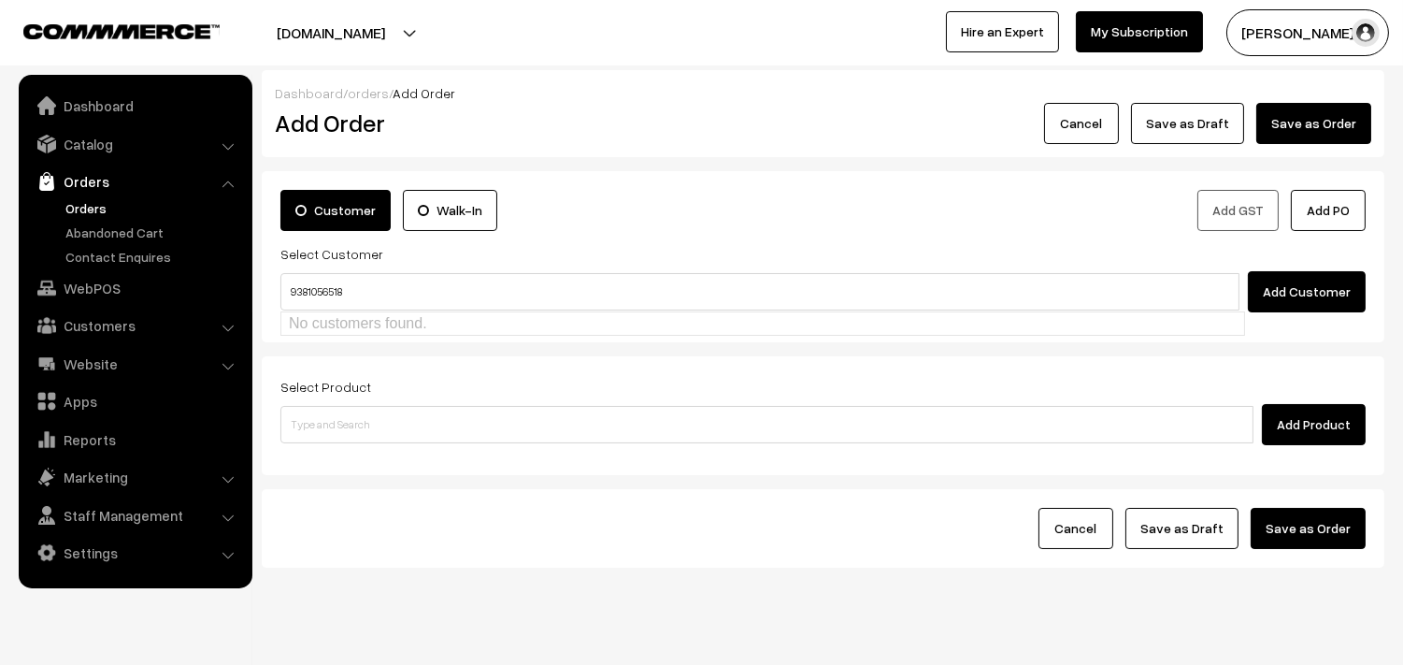
type input "9381056518"
click at [333, 337] on div "Customer Walk-In Add GST Add PO Select Customer Add Customer" at bounding box center [823, 256] width 1123 height 171
click at [119, 329] on link "Customers" at bounding box center [134, 325] width 222 height 34
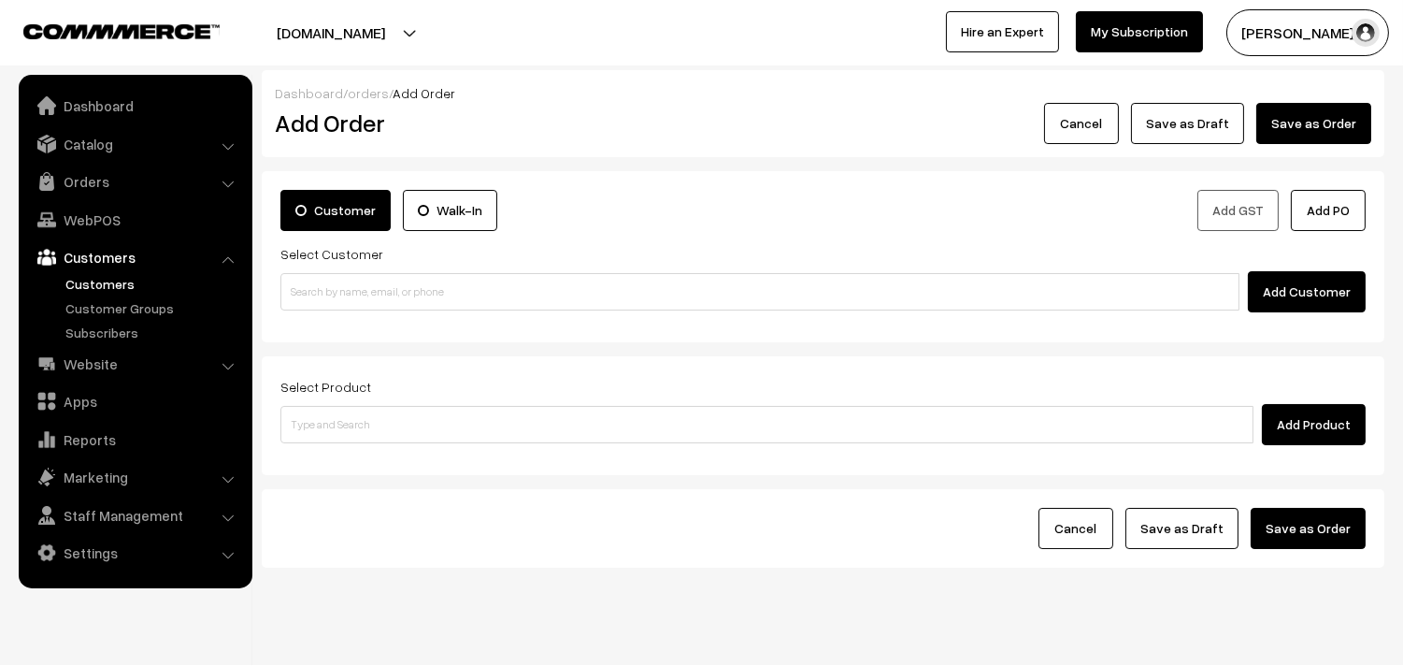
click at [115, 286] on link "Customers" at bounding box center [153, 284] width 185 height 20
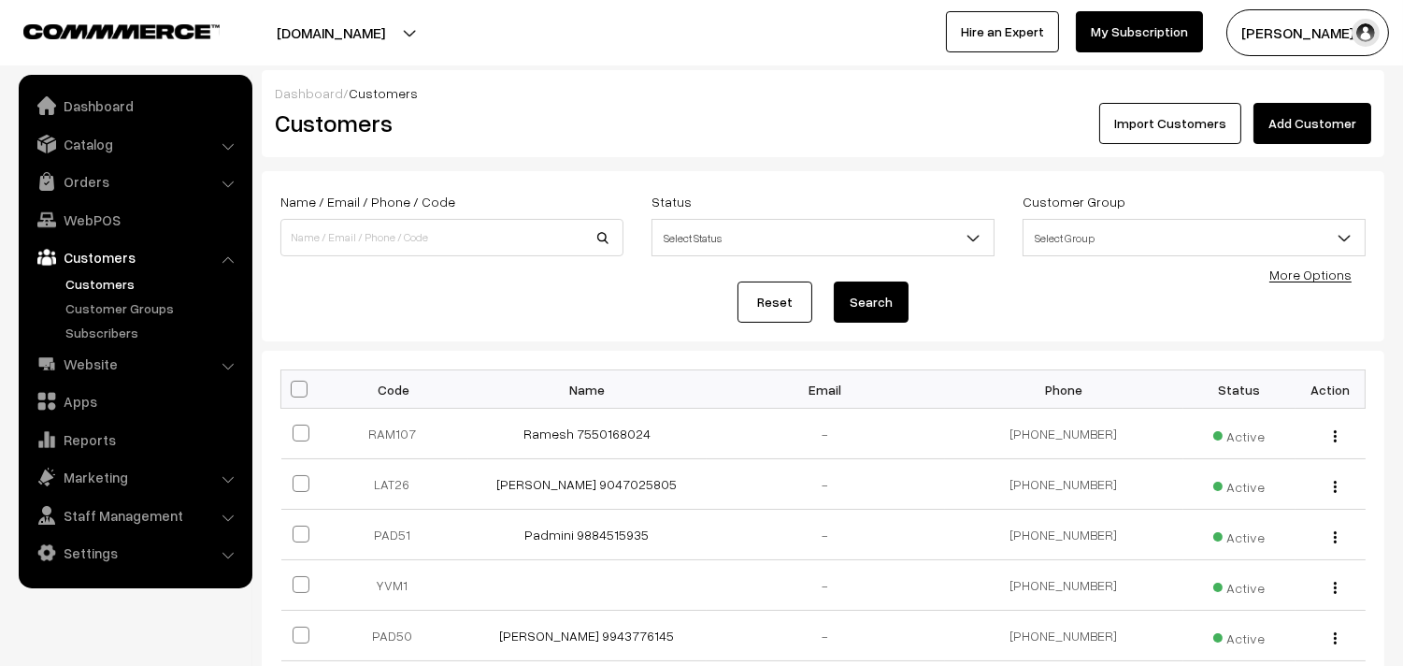
click at [1339, 135] on link "Add Customer" at bounding box center [1313, 123] width 118 height 41
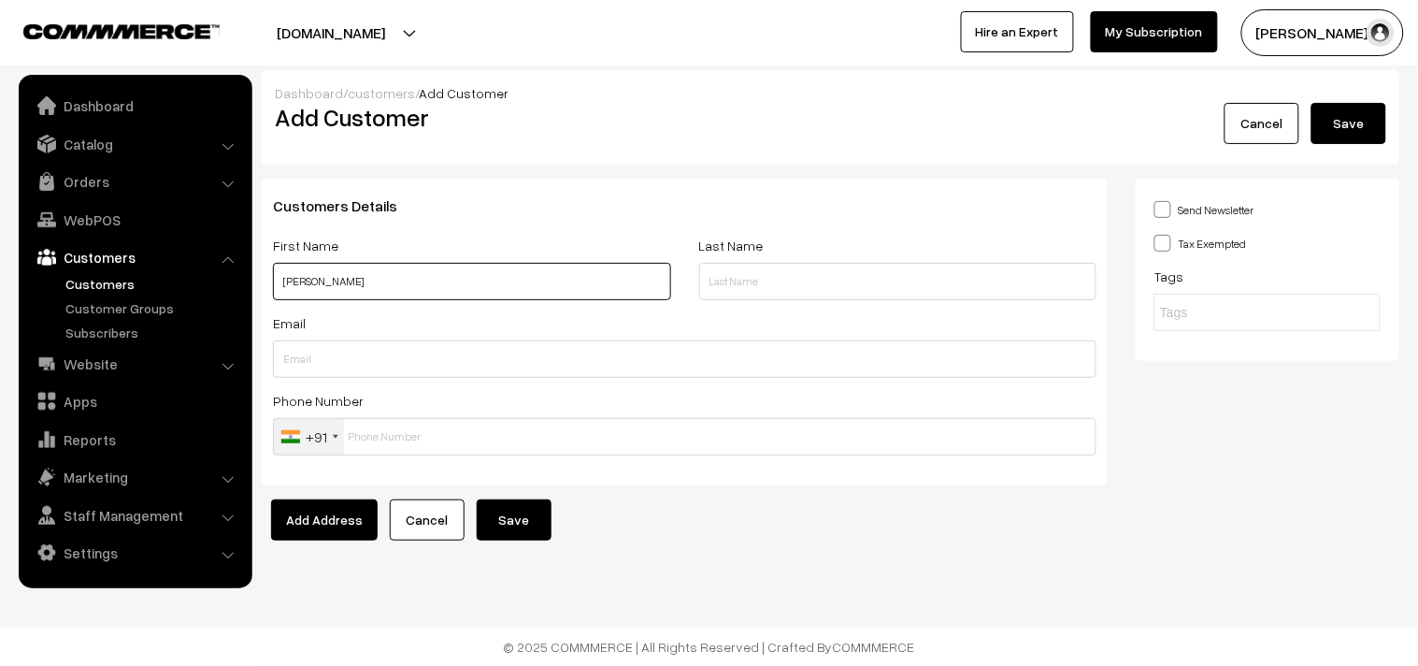
paste input "9381056518"
type input "[PERSON_NAME] 9381056518"
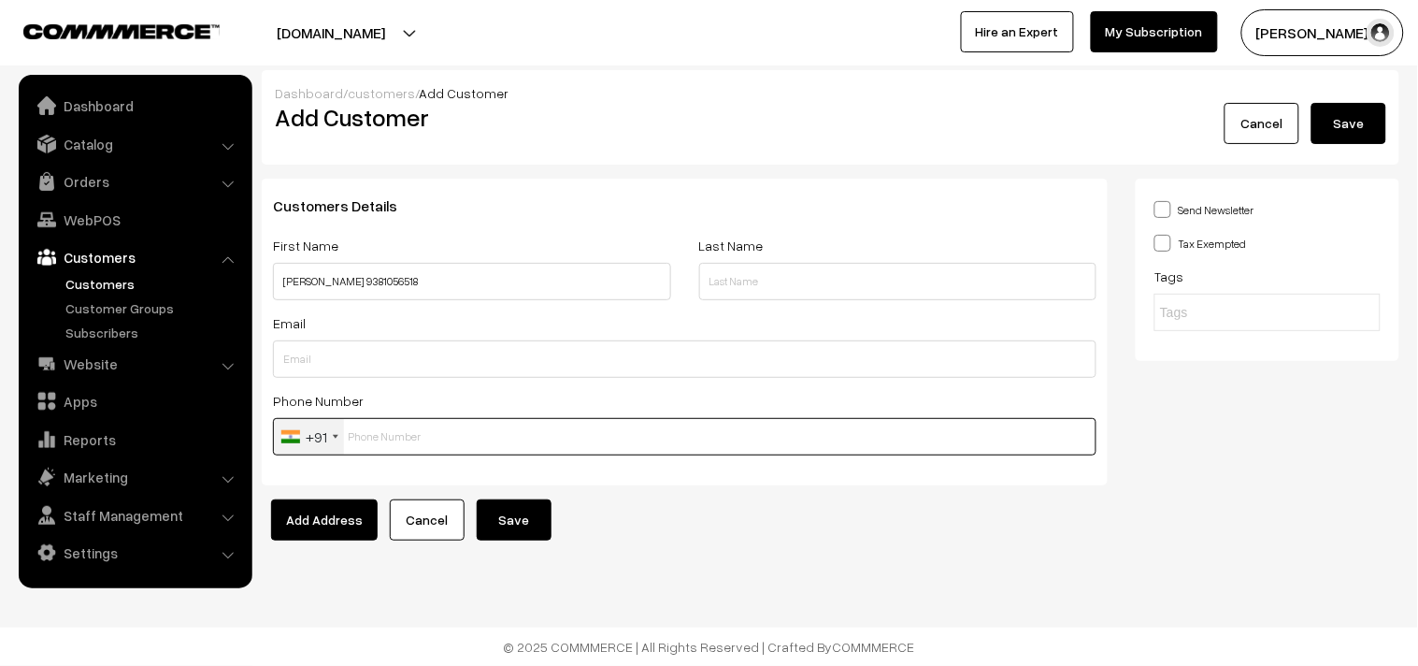
click at [447, 437] on input "text" at bounding box center [685, 436] width 824 height 37
paste input "9381056518"
type input "9381056518"
click at [505, 528] on button "Save" at bounding box center [514, 519] width 75 height 41
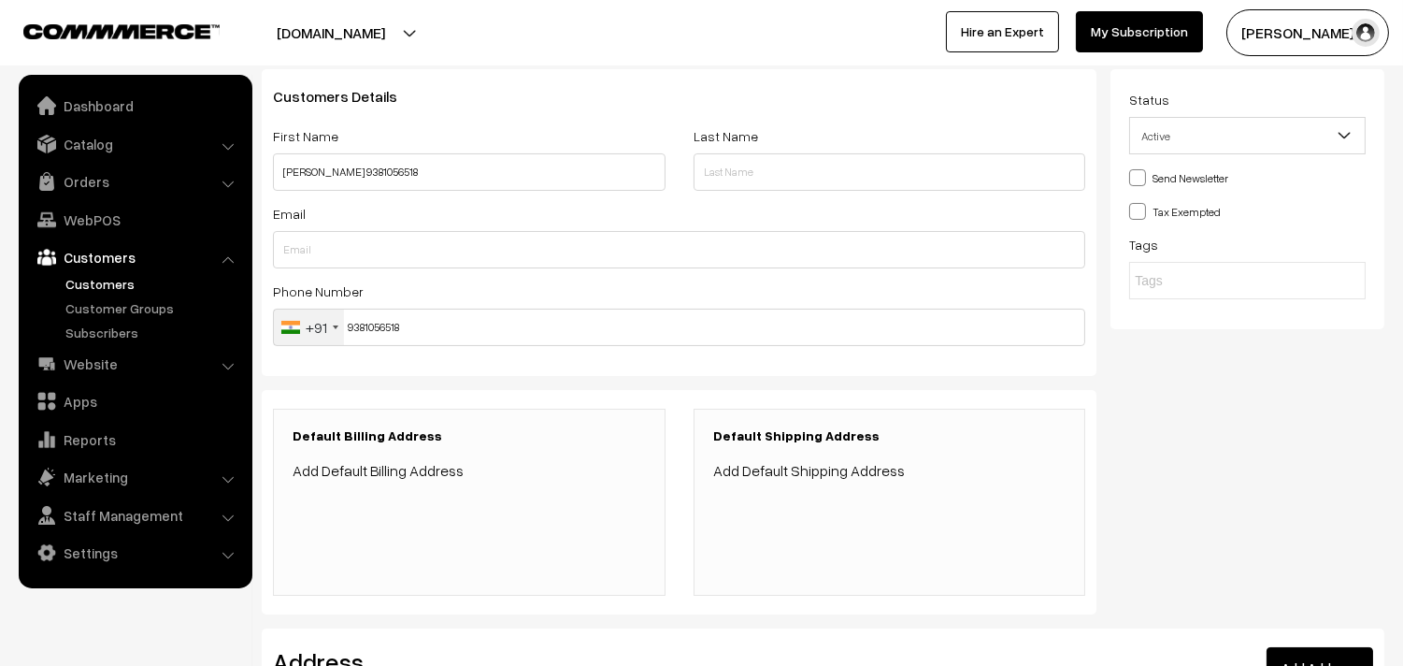
scroll to position [368, 0]
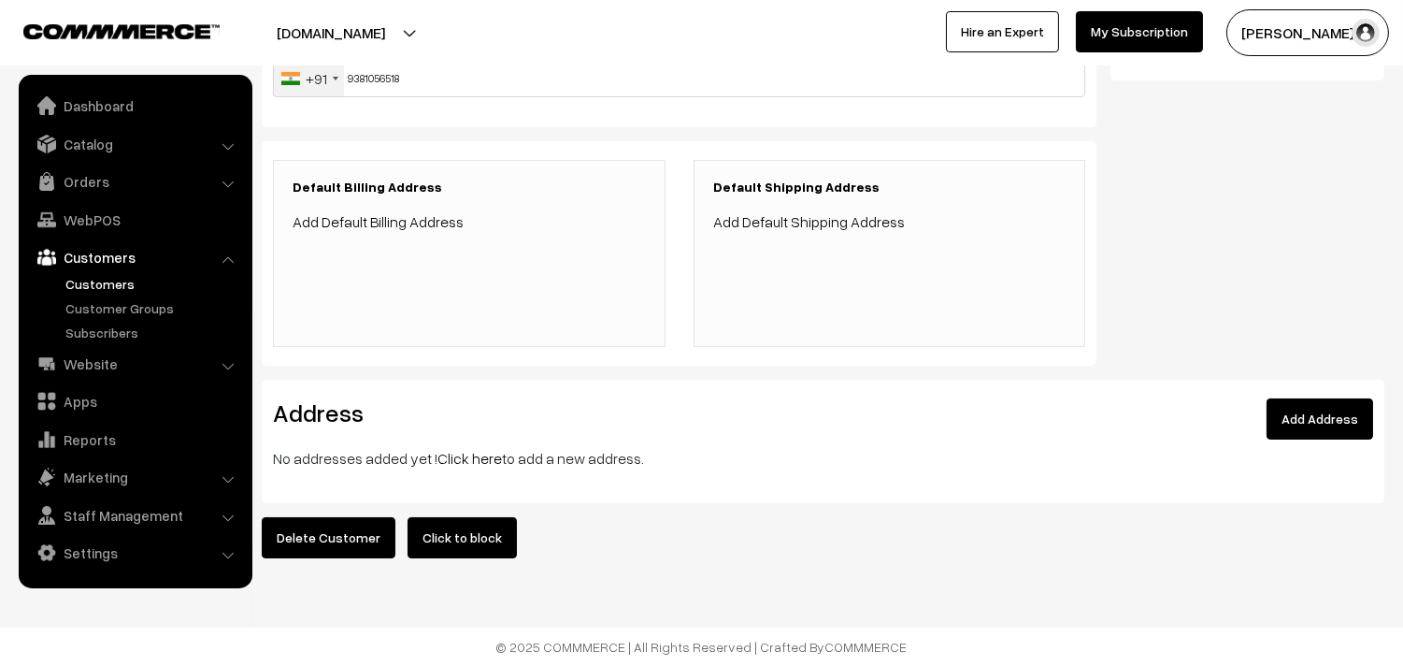
click at [452, 449] on link "Click here" at bounding box center [469, 458] width 65 height 19
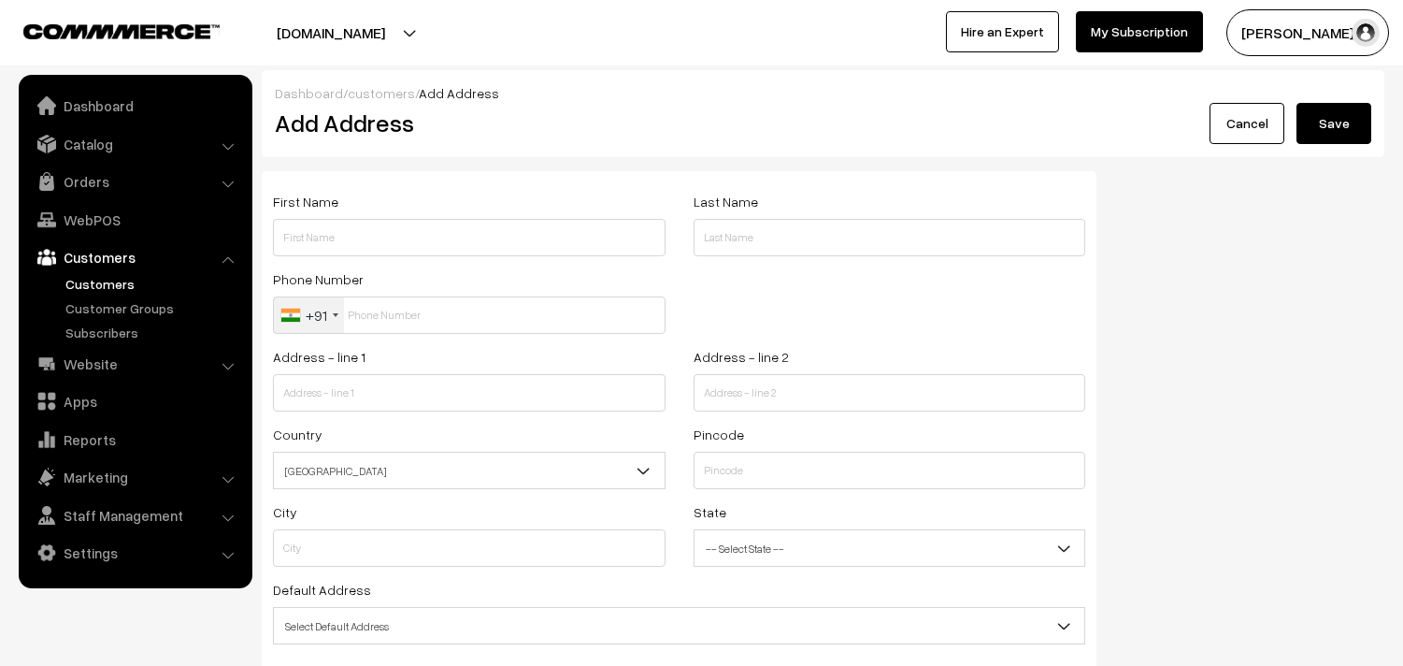
click at [339, 231] on input "text" at bounding box center [469, 237] width 393 height 37
paste input "Subscriber Icon S.Sridhar (+919381056518) Load more வணக்கம்! இது"
type input "Subscriber Icon S.Sridhar (+919381056518) Load more வணக்கம்! இது"
paste input "S. Sridhar"
paste input "9381056518"
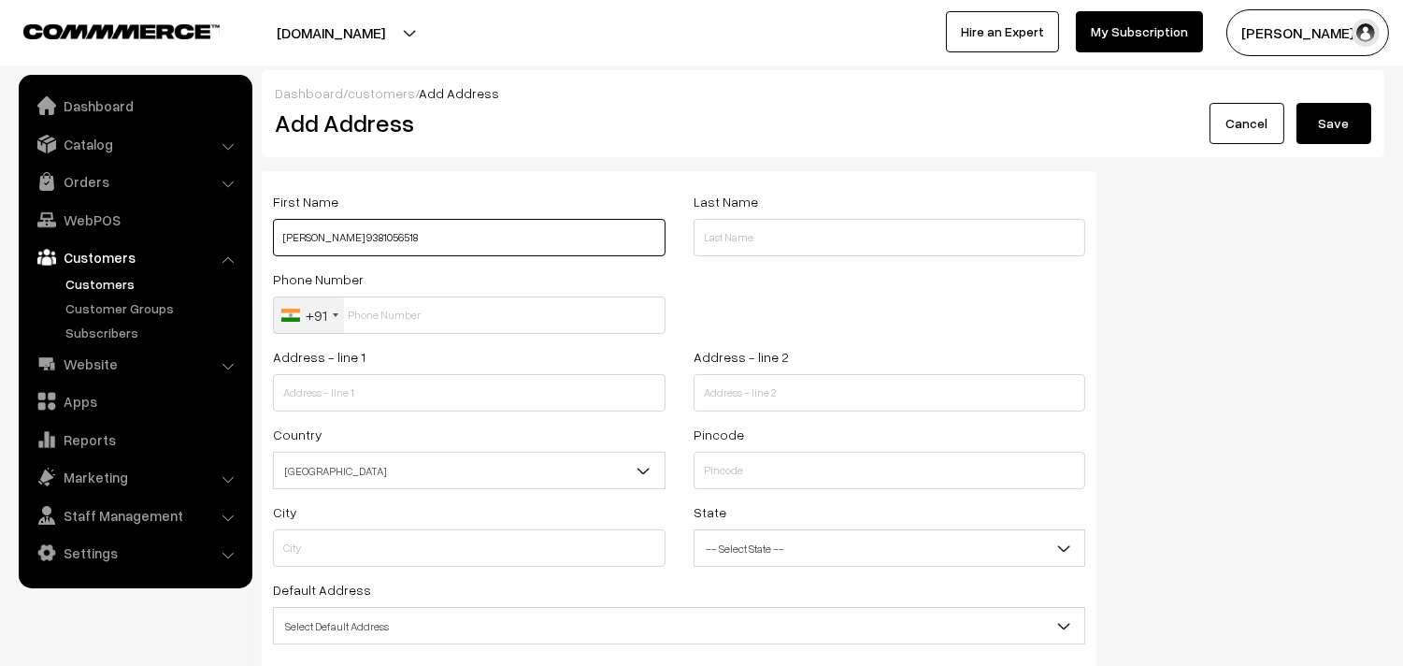
type input "[PERSON_NAME] 9381056518"
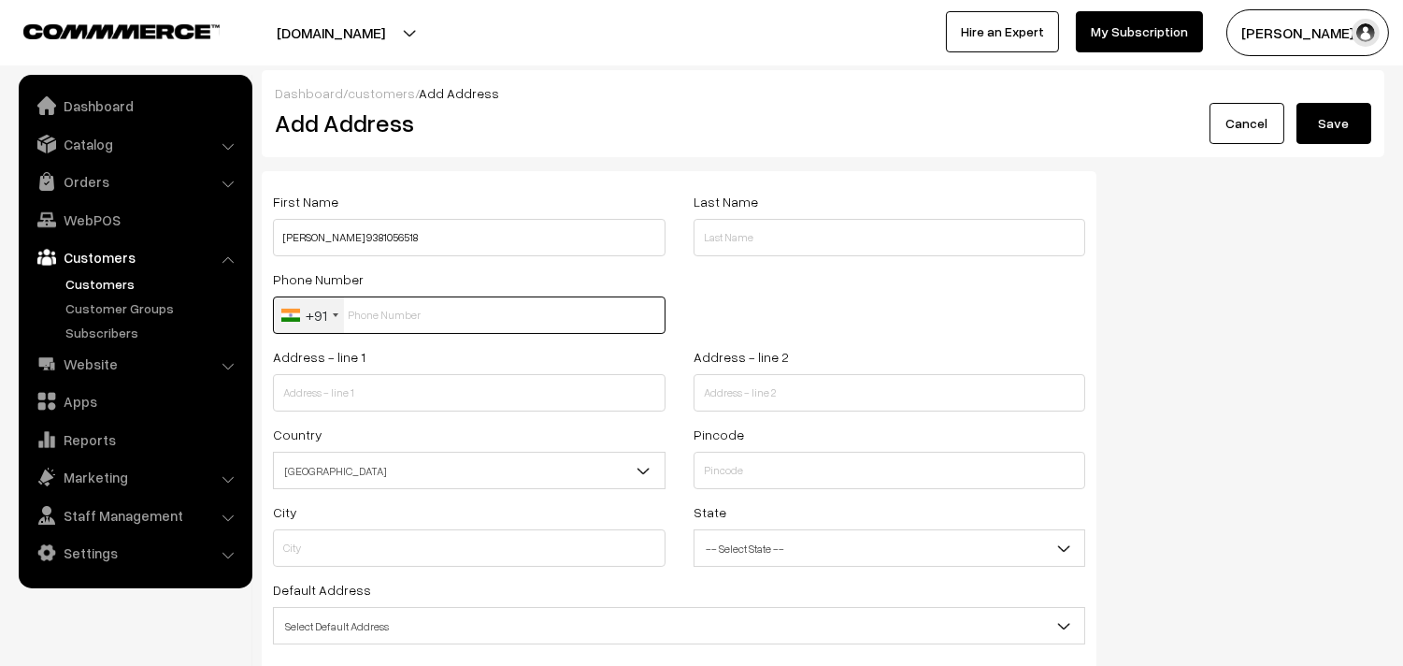
click at [408, 306] on input "text" at bounding box center [469, 314] width 393 height 37
paste input "9381056518"
type input "9381056518"
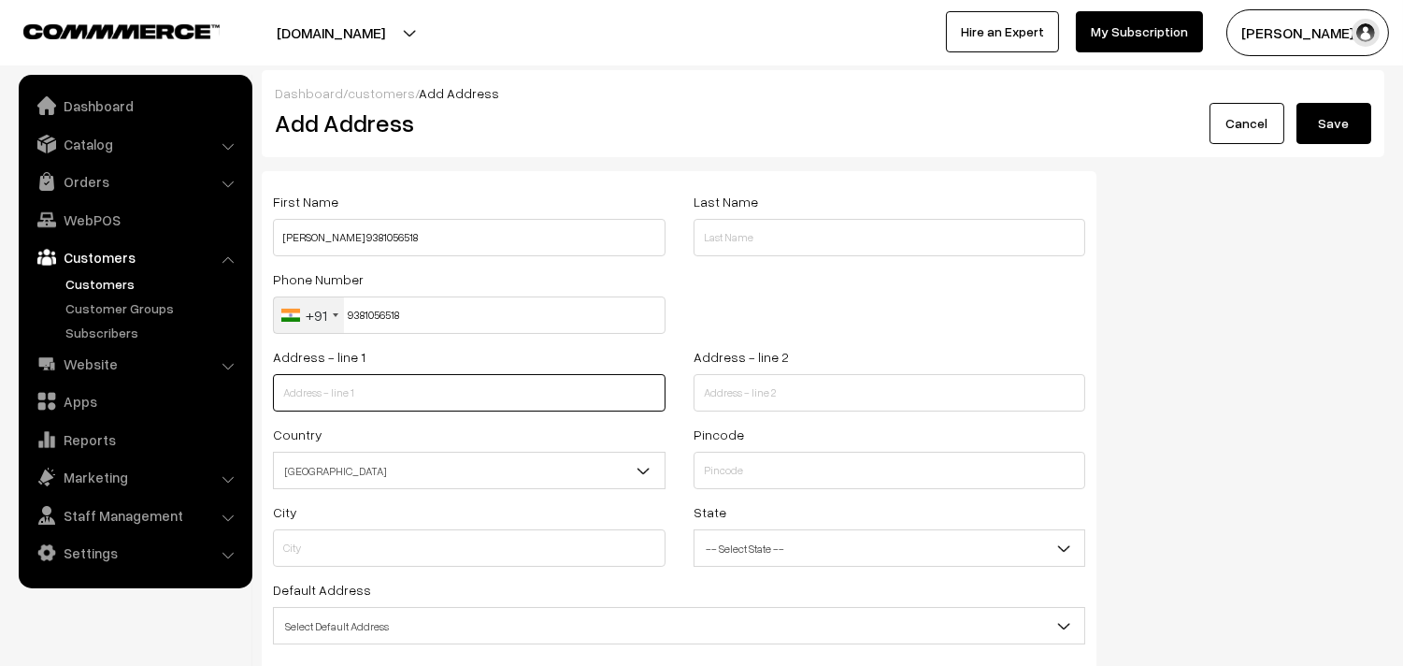
drag, startPoint x: 387, startPoint y: 408, endPoint x: 384, endPoint y: 394, distance: 14.3
click at [387, 406] on input "text" at bounding box center [469, 392] width 393 height 37
paste input "SG Lalithambika Flats, 3rd floor, 1/6, 79th Street, 18th Avenue, Ashok Nagar, c…"
drag, startPoint x: 399, startPoint y: 396, endPoint x: 679, endPoint y: 406, distance: 279.7
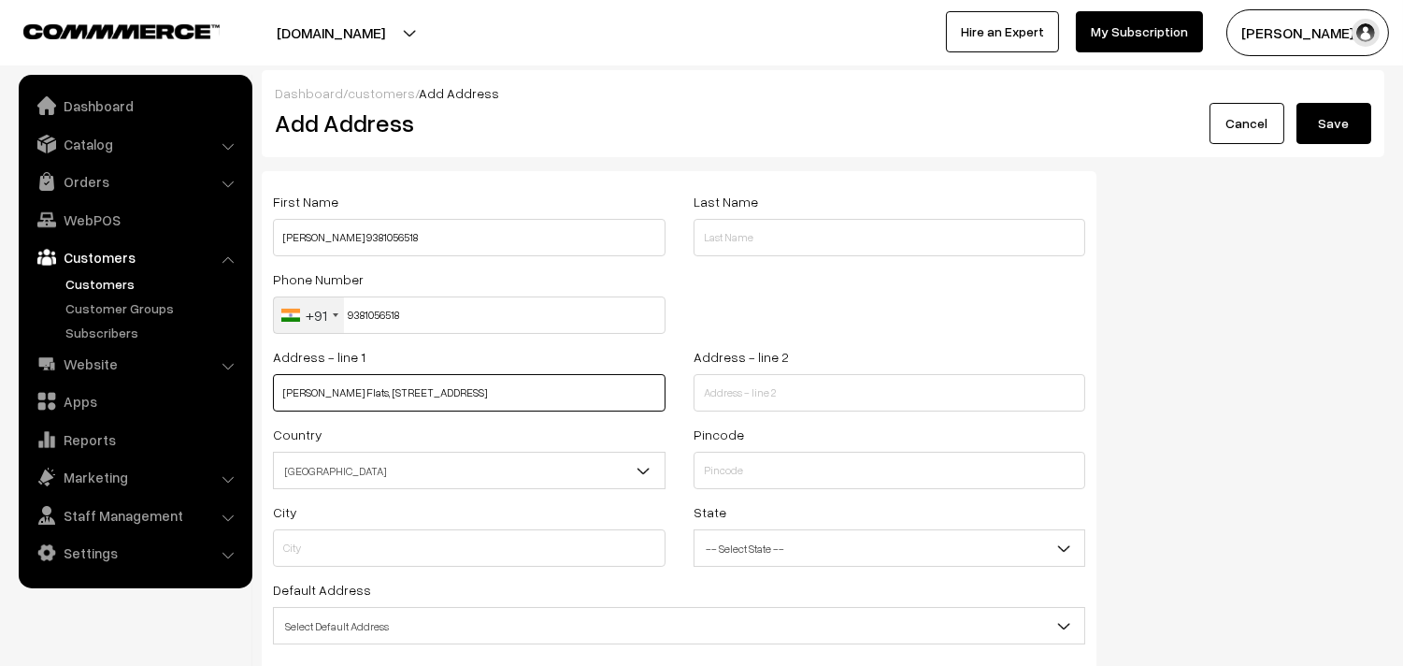
click at [679, 406] on div "Address - line 1 SG Lalithambika Flats, 3rd floor, 1/6, 79th Street, 18th Avenu…" at bounding box center [679, 384] width 840 height 78
type input "SG Lalithambika Flats, 3rd floor, 1/6,"
click at [688, 394] on div "Address - line 2" at bounding box center [890, 384] width 421 height 78
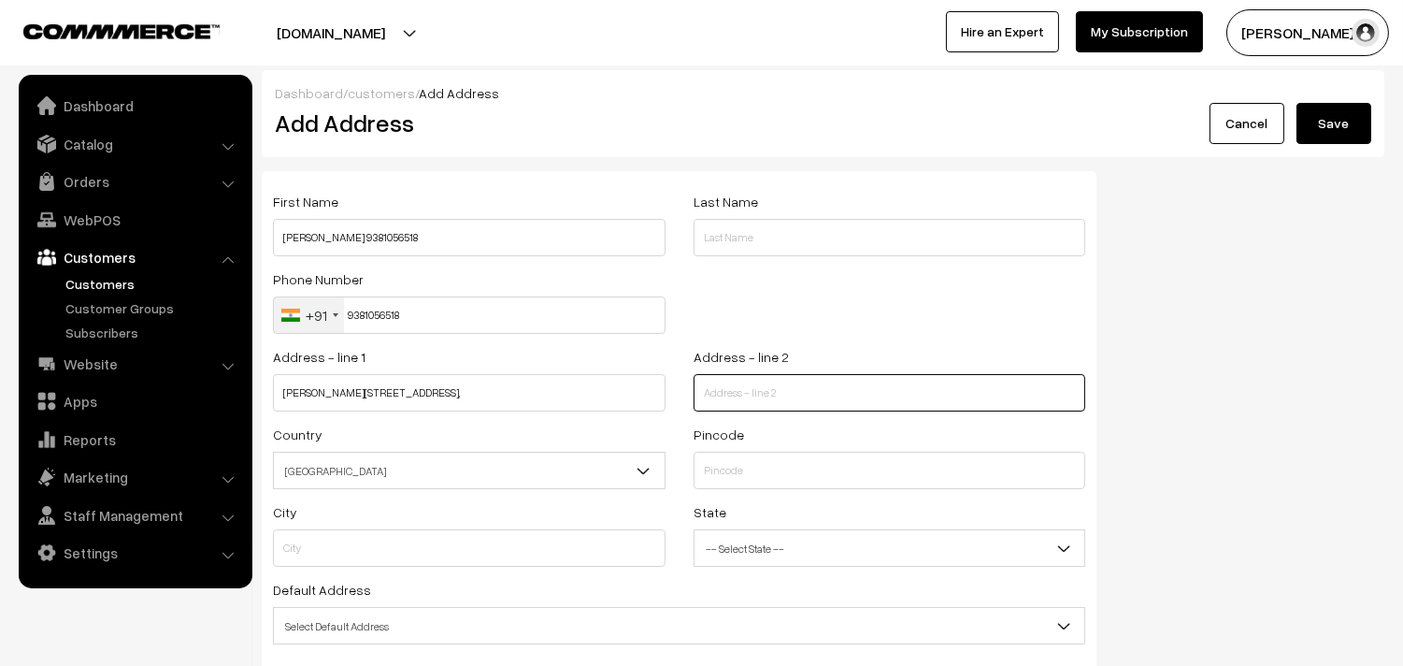
click at [716, 400] on input "text" at bounding box center [890, 392] width 393 height 37
paste input "79th Street, 18th Avenue, Ashok Nagar, chennai 600083"
type input "79th Street, 18th Avenue, Ashok Nagar, chennai 600083"
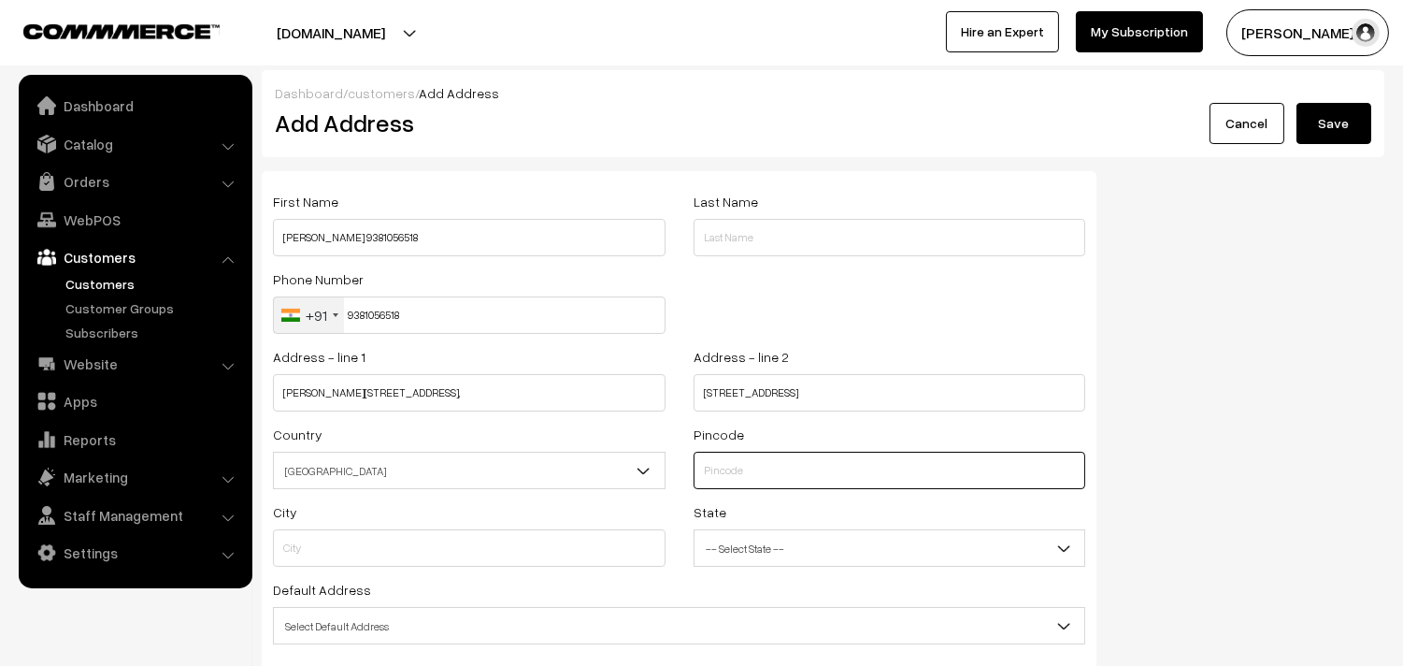
click at [744, 481] on input "text" at bounding box center [890, 470] width 393 height 37
type input "600083"
type input "Chennai"
select select "Tamil Nadu"
type input "600083"
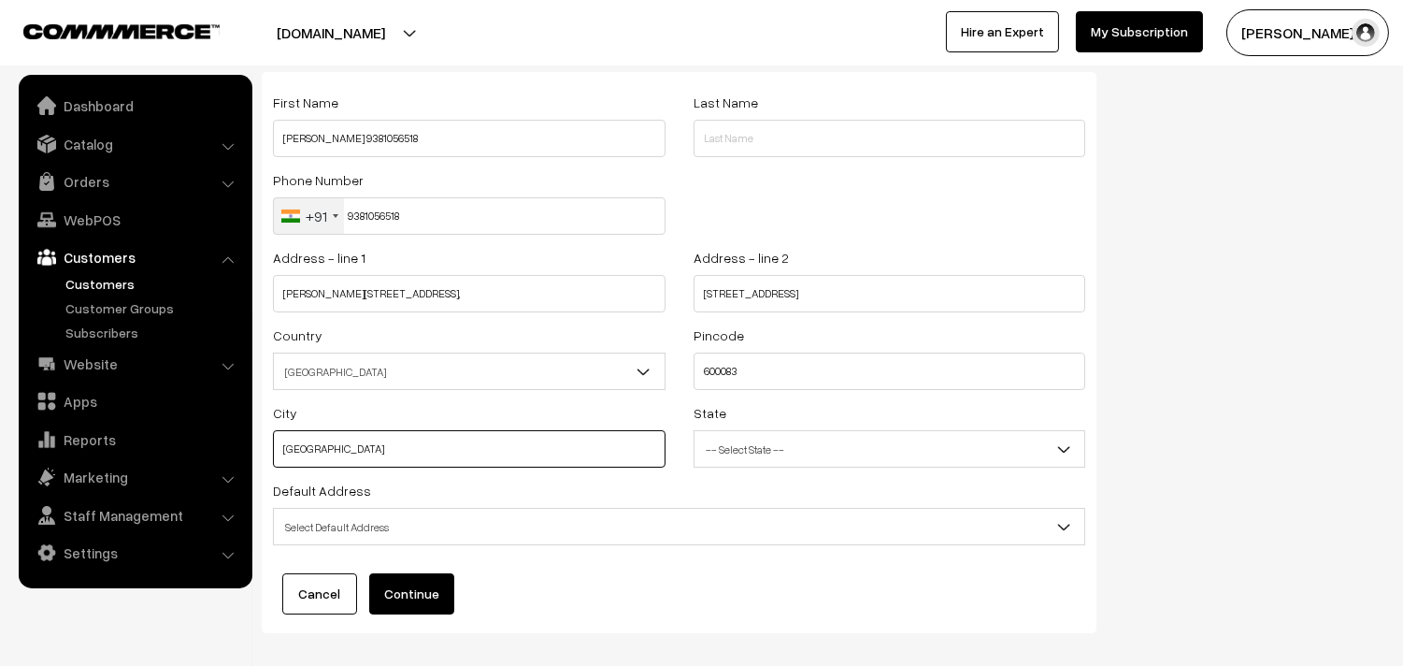
scroll to position [189, 0]
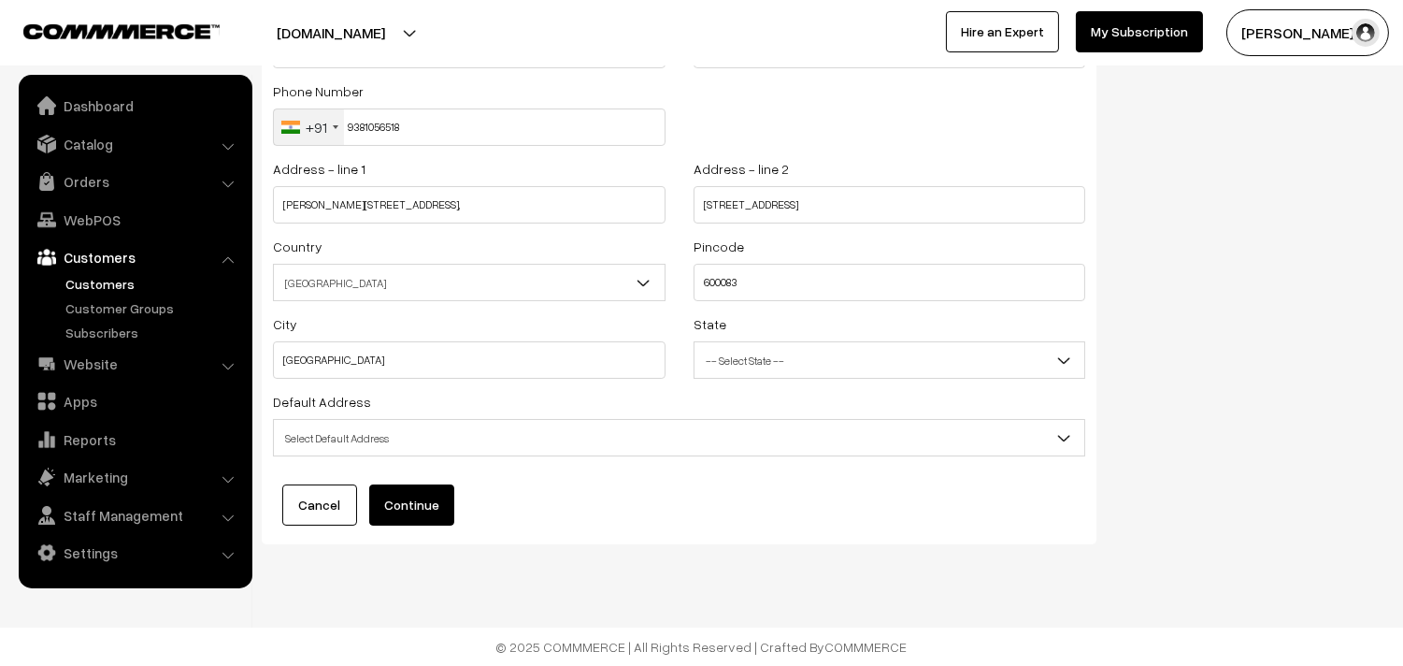
click at [424, 430] on span "Select Default Address" at bounding box center [679, 438] width 810 height 33
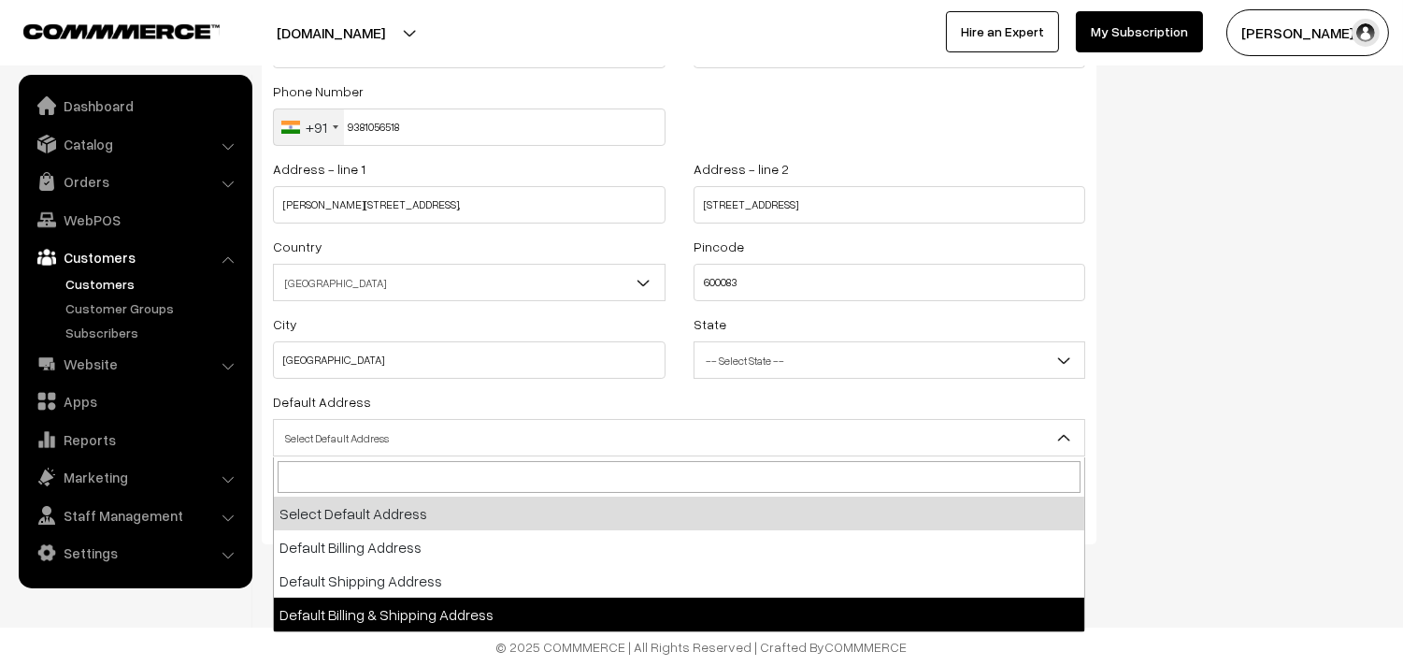
select select "3"
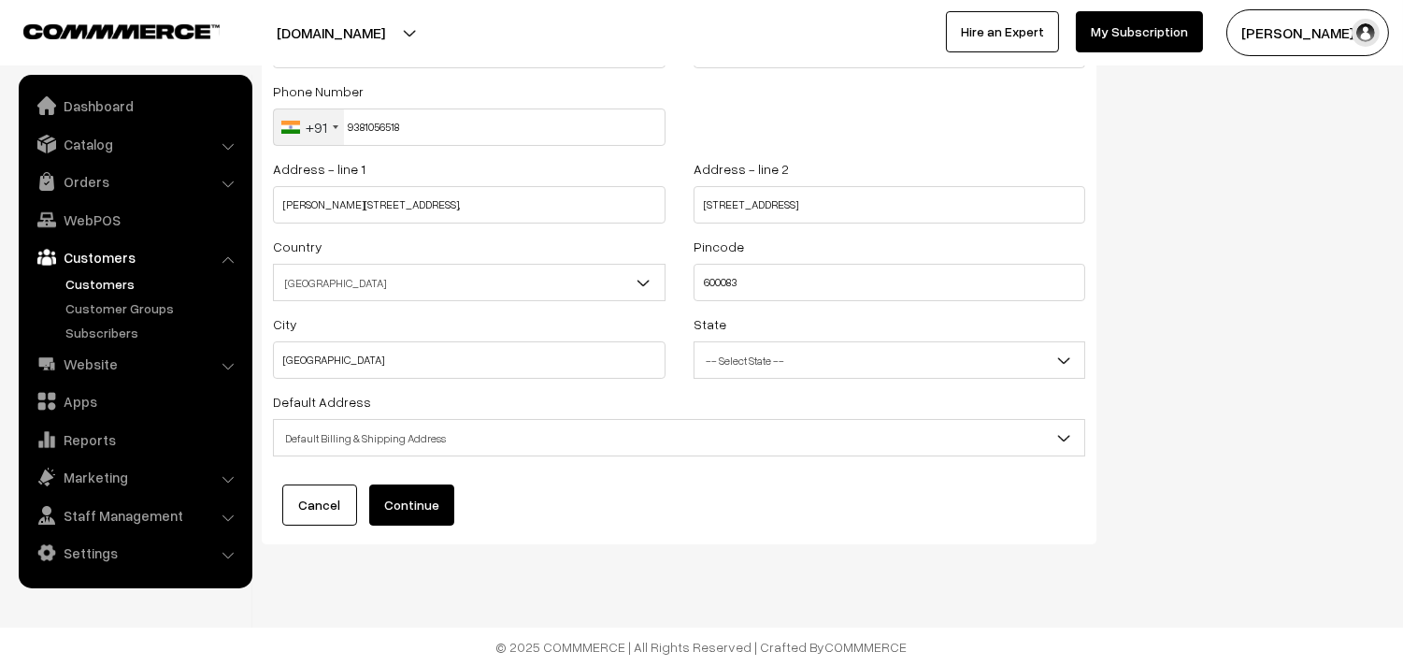
click at [396, 423] on span "Default Billing & Shipping Address" at bounding box center [679, 438] width 810 height 33
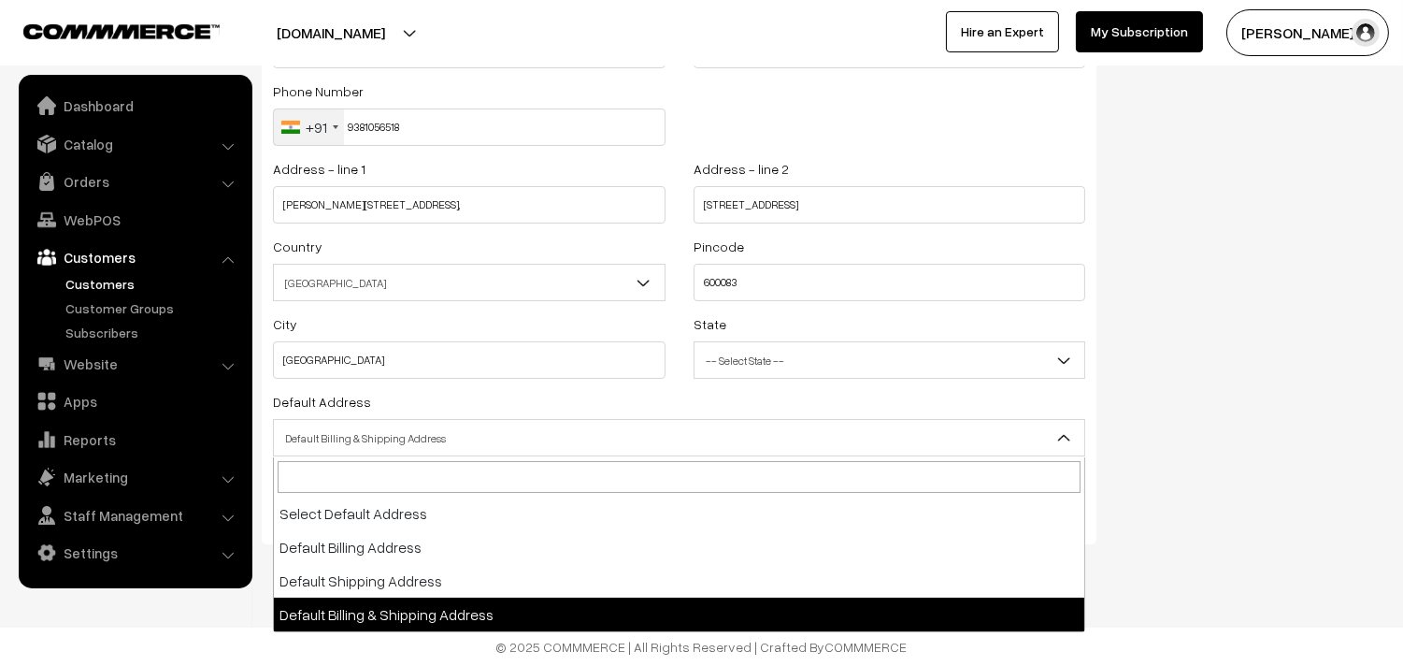
drag, startPoint x: 412, startPoint y: 614, endPoint x: 419, endPoint y: 583, distance: 31.5
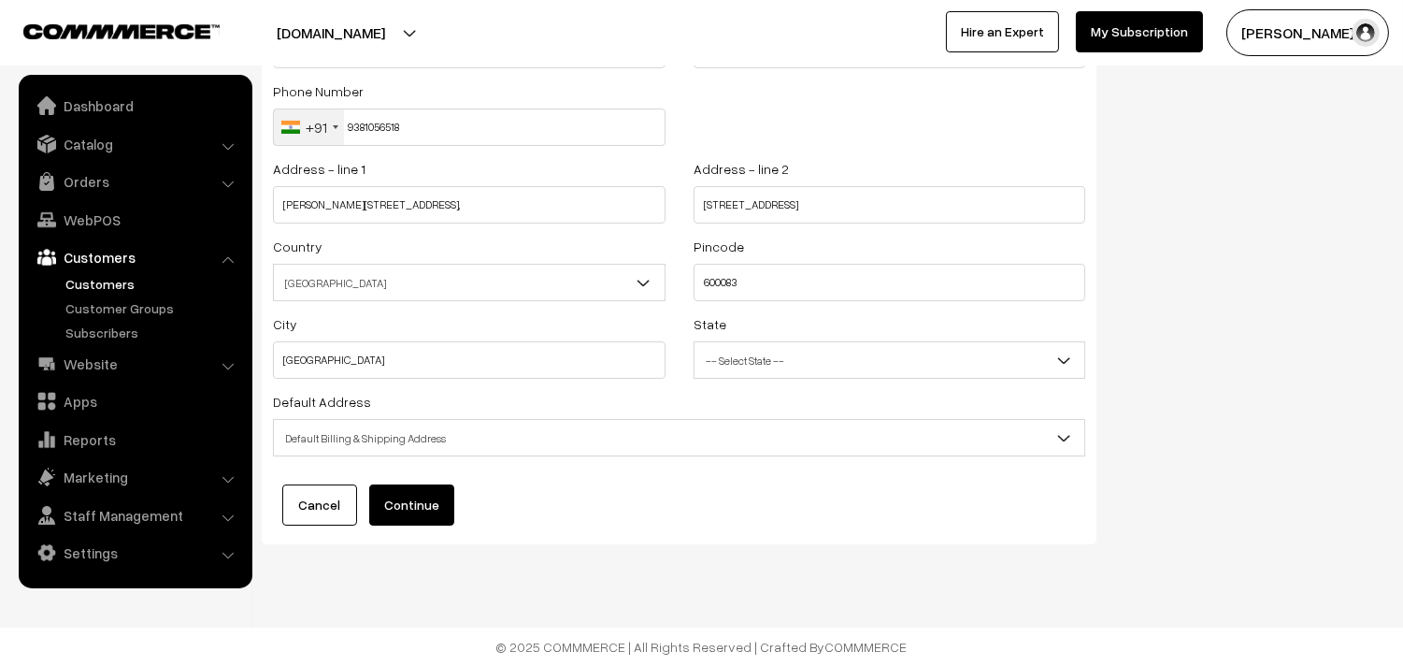
click at [431, 508] on button "Continue" at bounding box center [411, 504] width 85 height 41
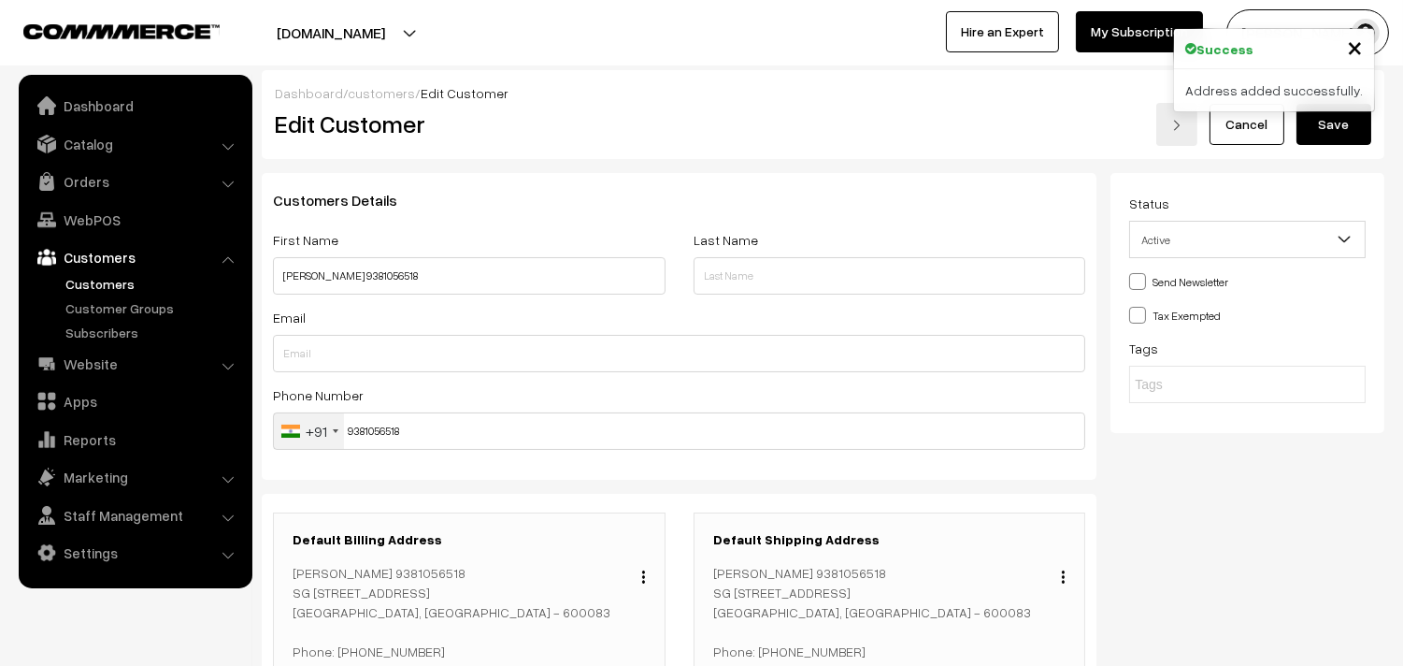
click at [1341, 113] on button "Save" at bounding box center [1334, 124] width 75 height 41
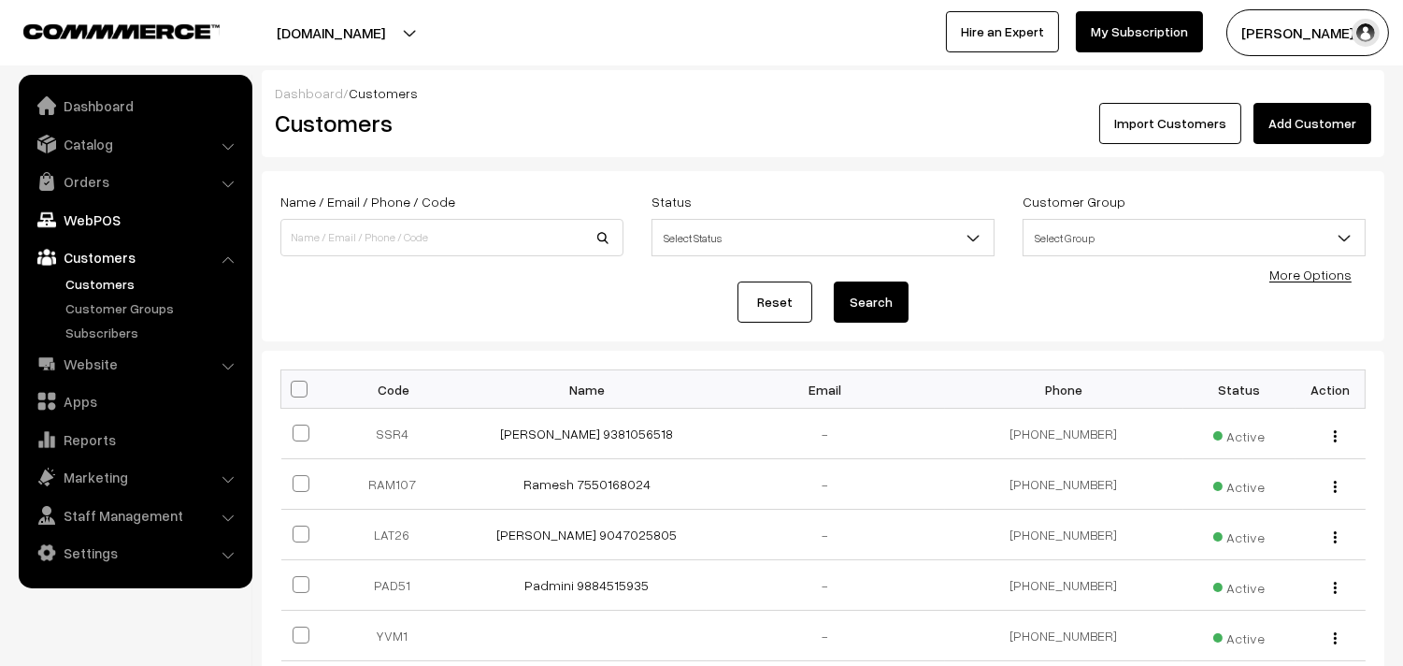
click at [128, 211] on link "WebPOS" at bounding box center [134, 220] width 222 height 34
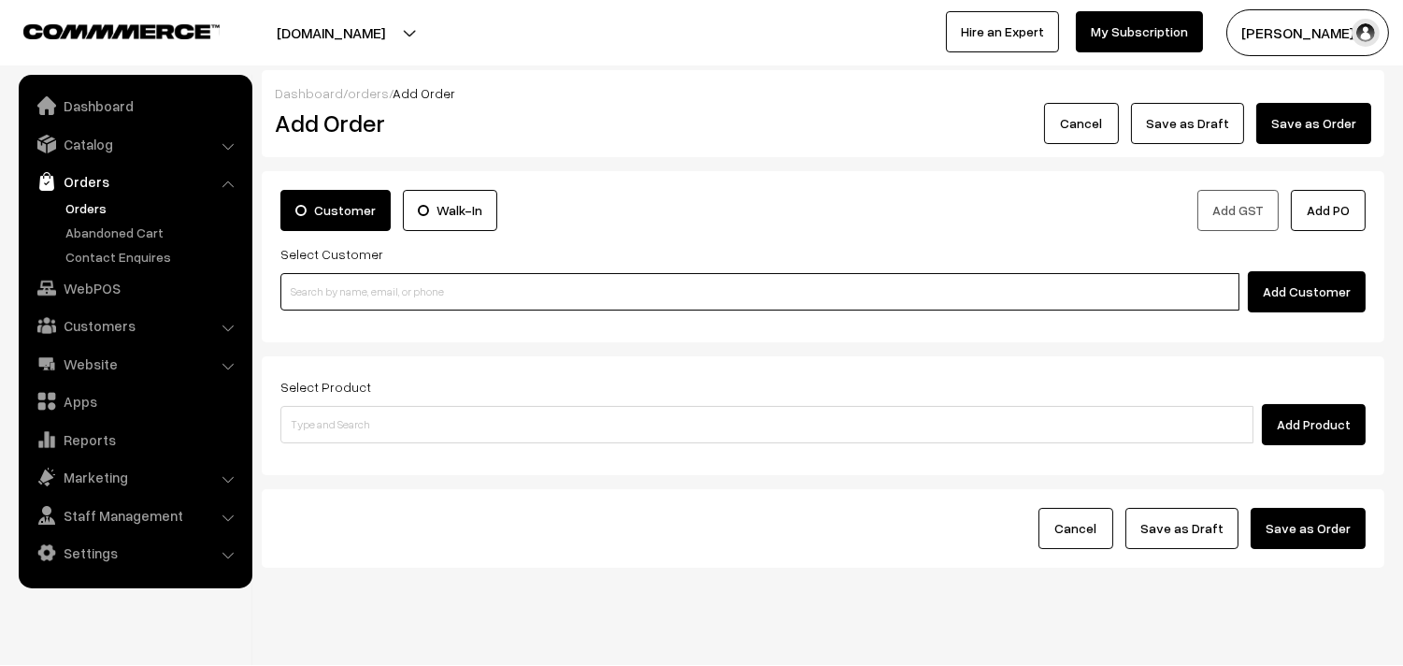
click at [428, 294] on input at bounding box center [759, 291] width 959 height 37
click at [404, 297] on input at bounding box center [759, 291] width 959 height 37
paste input "9381056518"
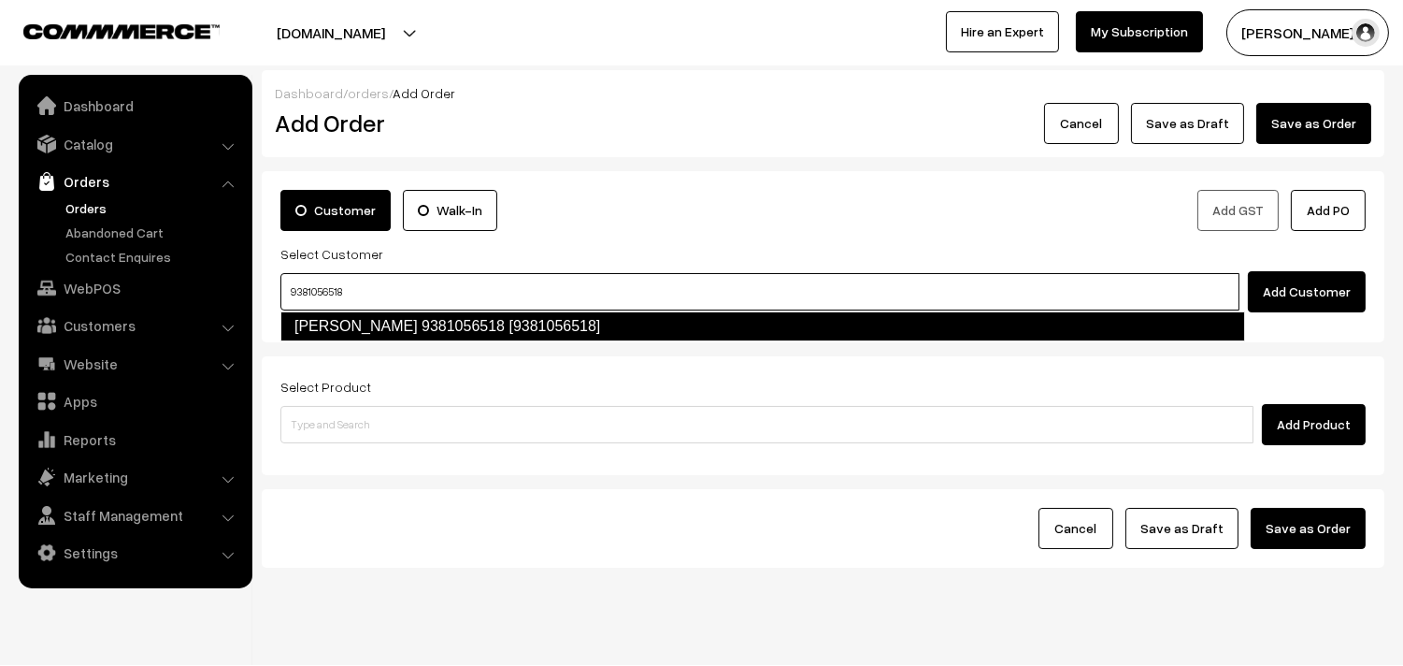
click at [344, 319] on link "S. Sridhar 9381056518 [9381056518]" at bounding box center [762, 326] width 965 height 30
type input "9381056518"
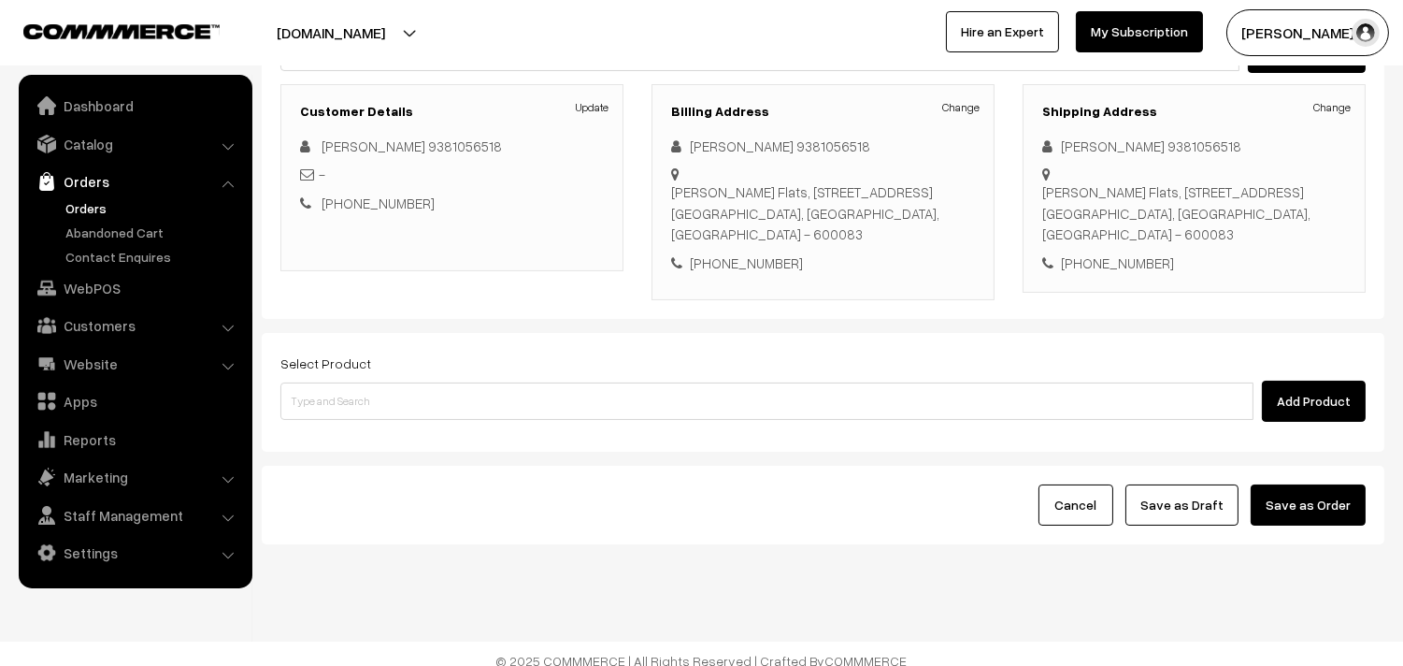
scroll to position [254, 0]
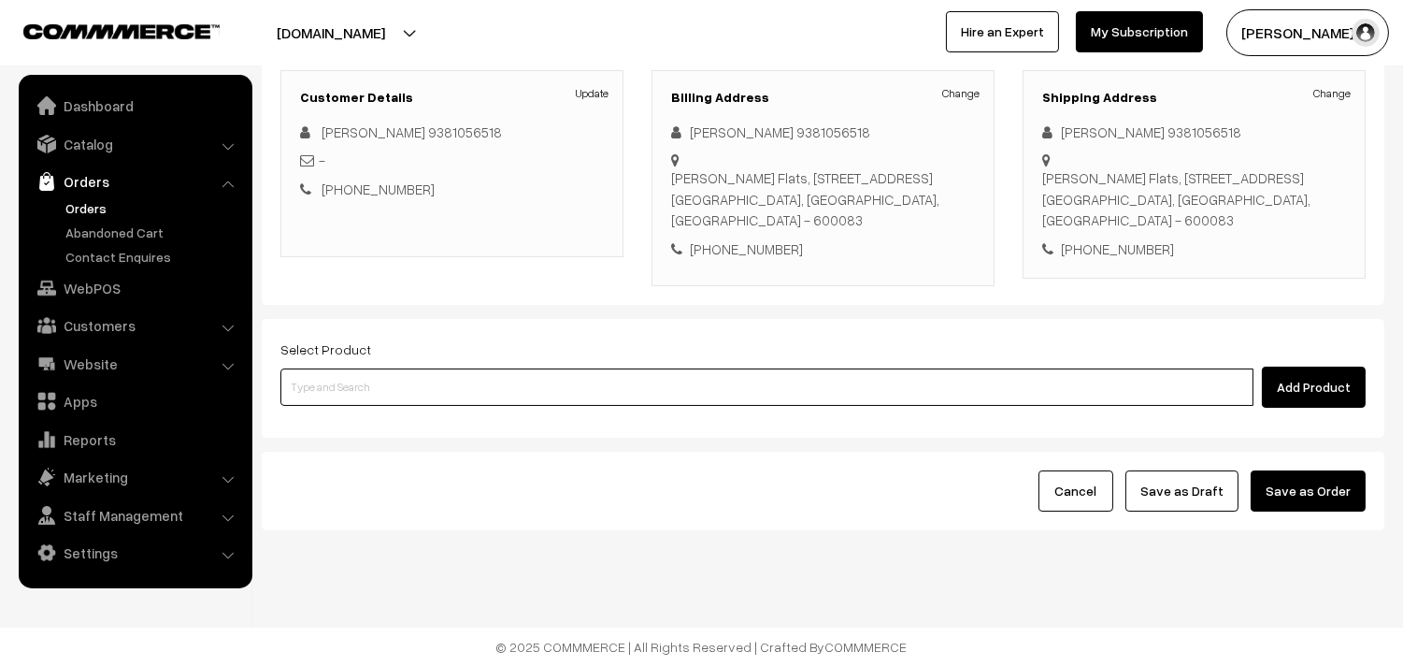
click at [562, 385] on input at bounding box center [766, 386] width 973 height 37
click at [360, 398] on input at bounding box center [766, 386] width 973 height 37
paste input "31st Without Rice..."
type input "31st Without Rice..."
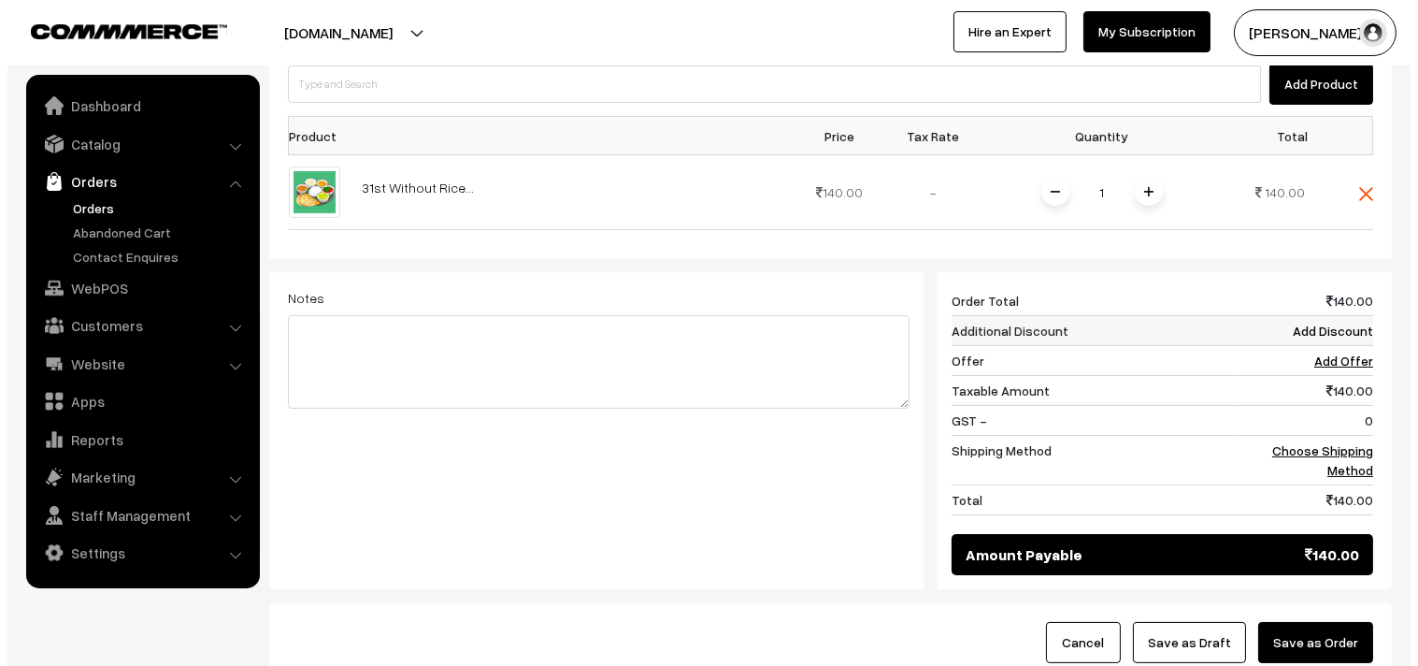
scroll to position [566, 0]
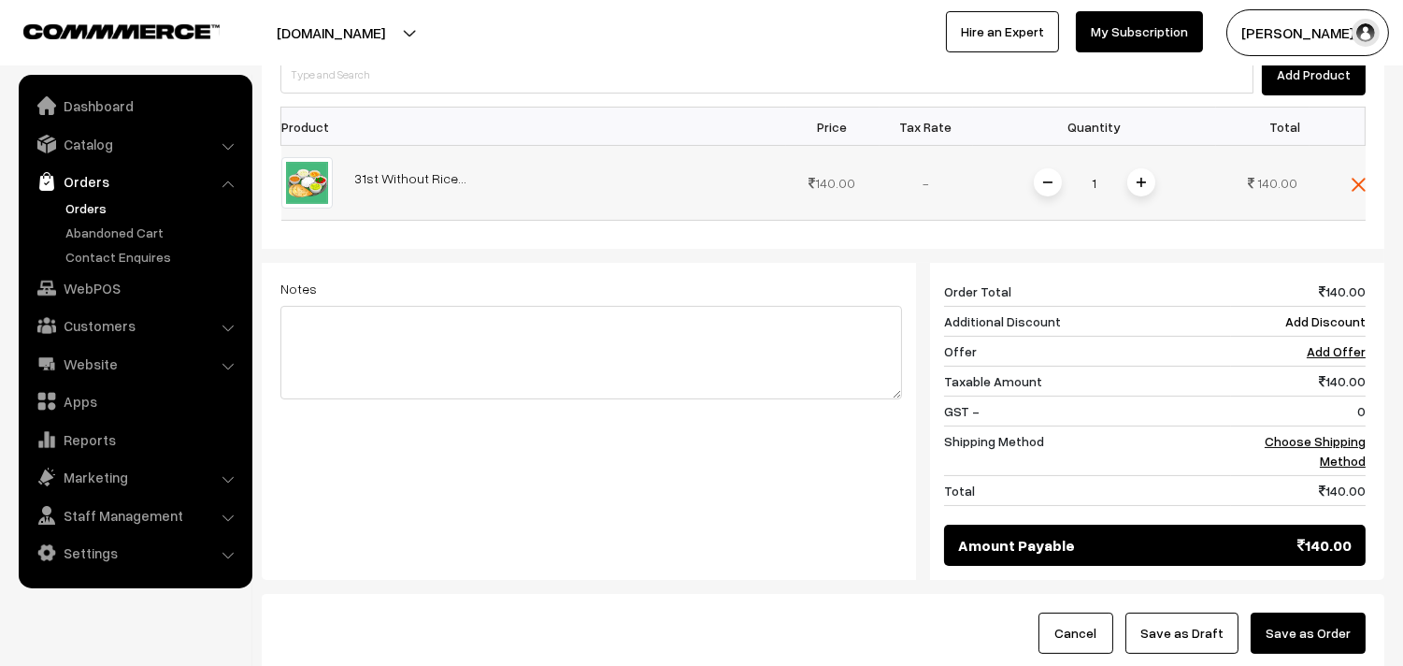
click at [1147, 187] on span at bounding box center [1141, 182] width 28 height 28
click at [1144, 176] on span at bounding box center [1141, 182] width 28 height 28
click at [1290, 444] on link "Choose Shipping Method" at bounding box center [1315, 451] width 101 height 36
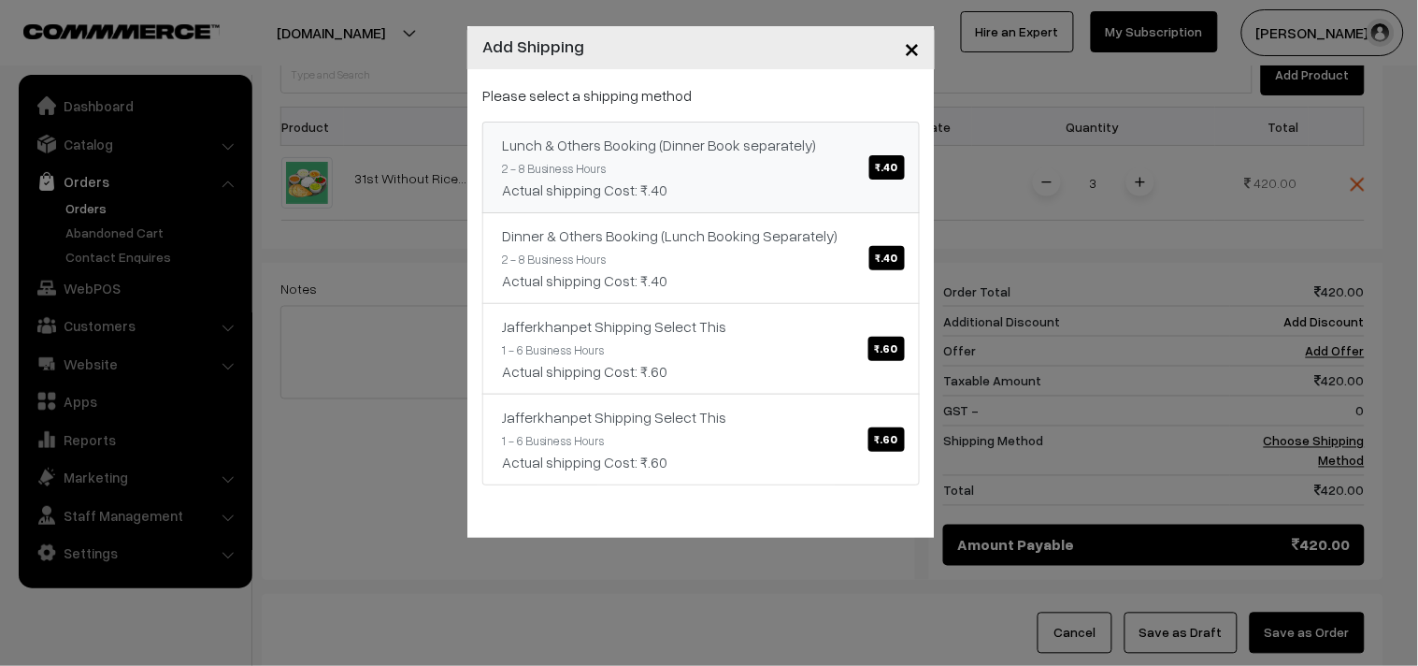
click at [762, 192] on div "Actual shipping Cost: ₹.40" at bounding box center [701, 190] width 398 height 22
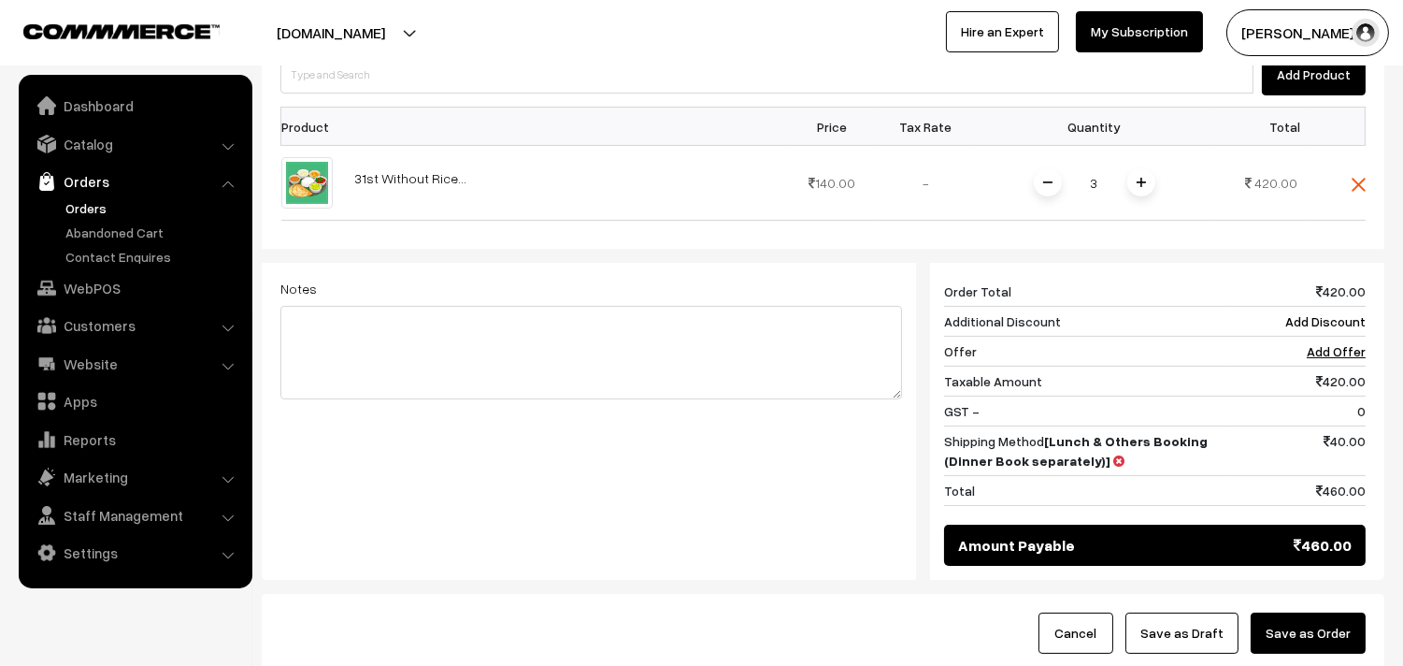
drag, startPoint x: 1333, startPoint y: 640, endPoint x: 1311, endPoint y: 649, distance: 24.0
click at [1332, 639] on button "Save as Order" at bounding box center [1308, 632] width 115 height 41
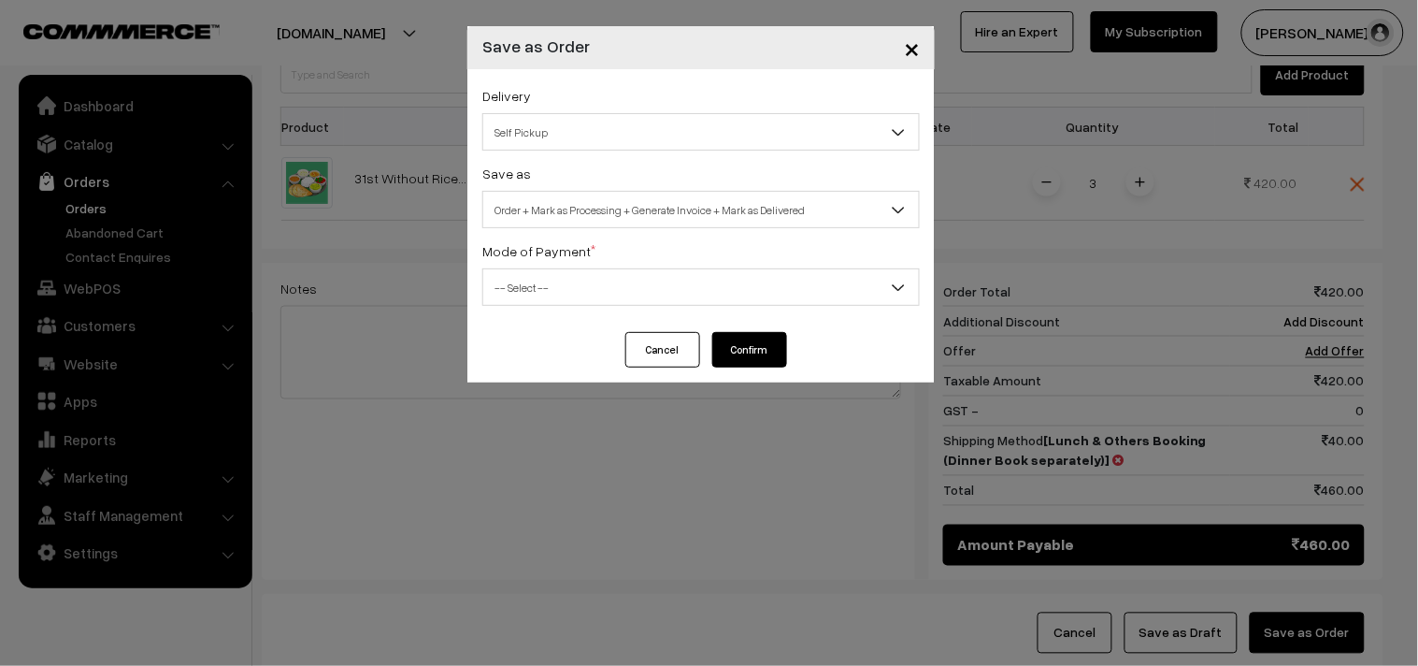
click at [570, 215] on span "Order + Mark as Processing + Generate Invoice + Mark as Delivered" at bounding box center [701, 210] width 436 height 33
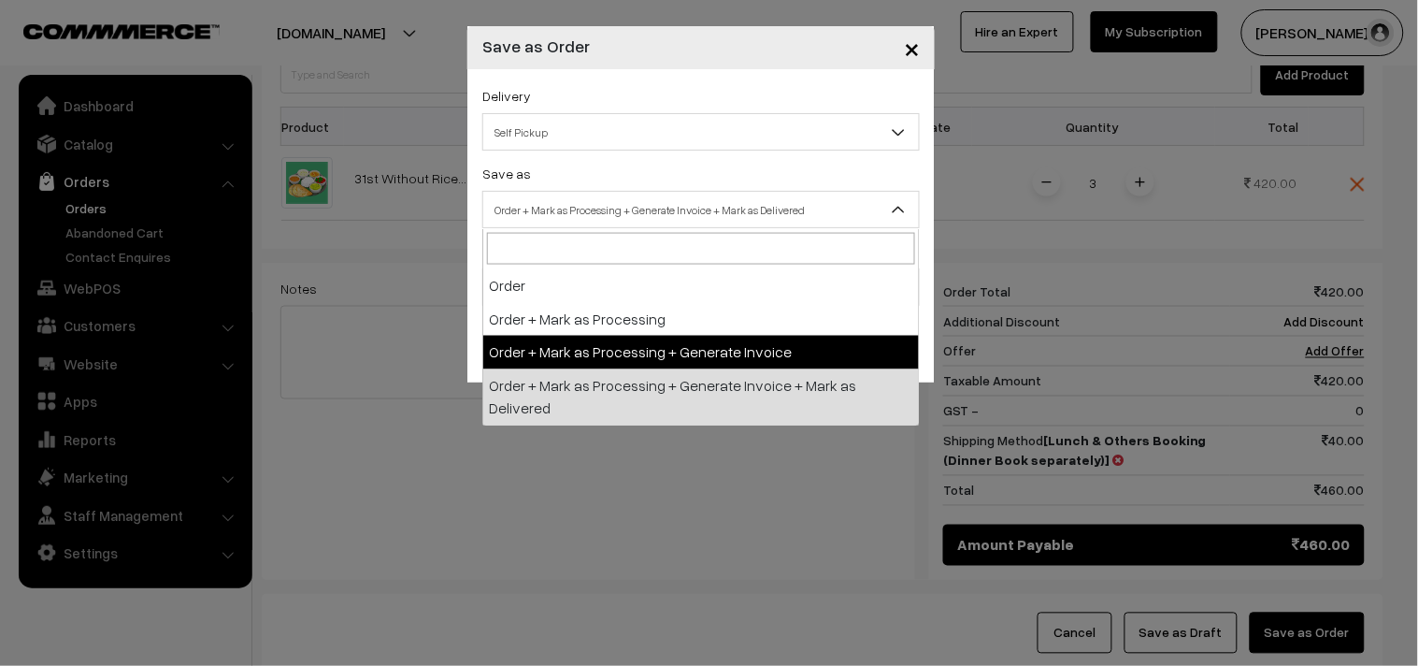
select select "3"
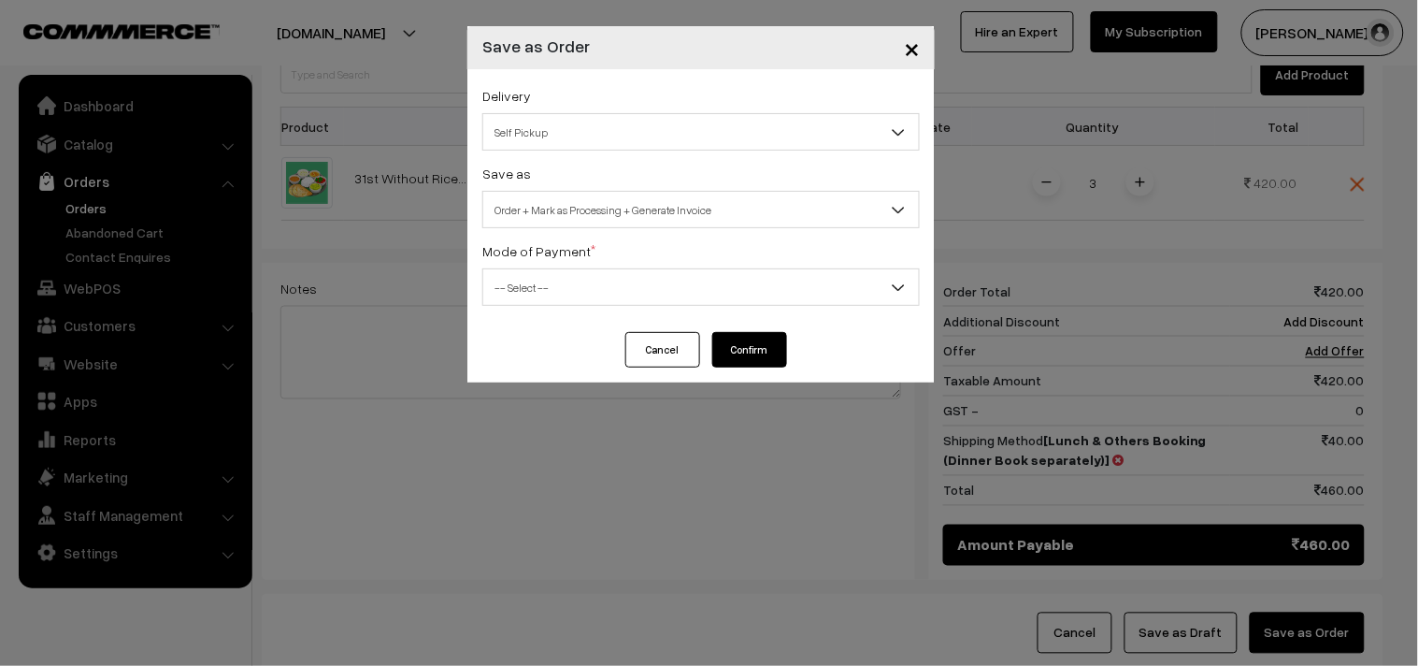
click at [555, 276] on span "-- Select --" at bounding box center [701, 287] width 436 height 33
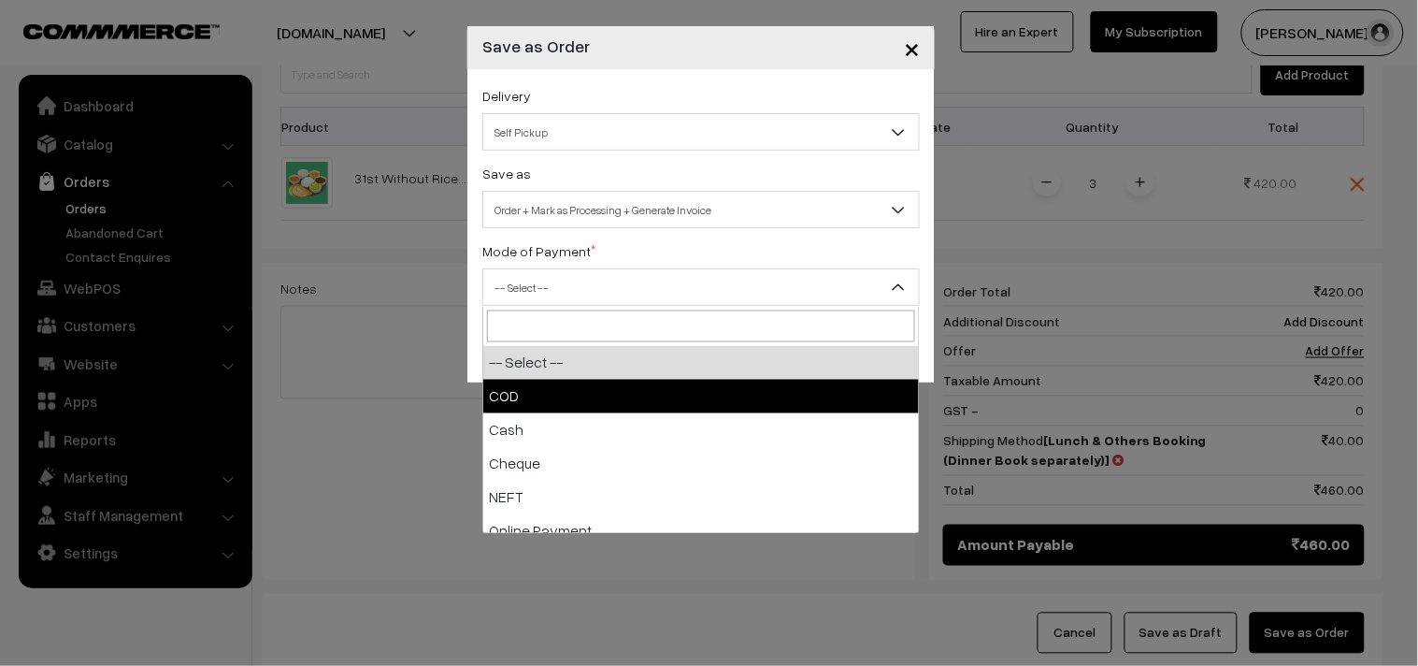
select select "1"
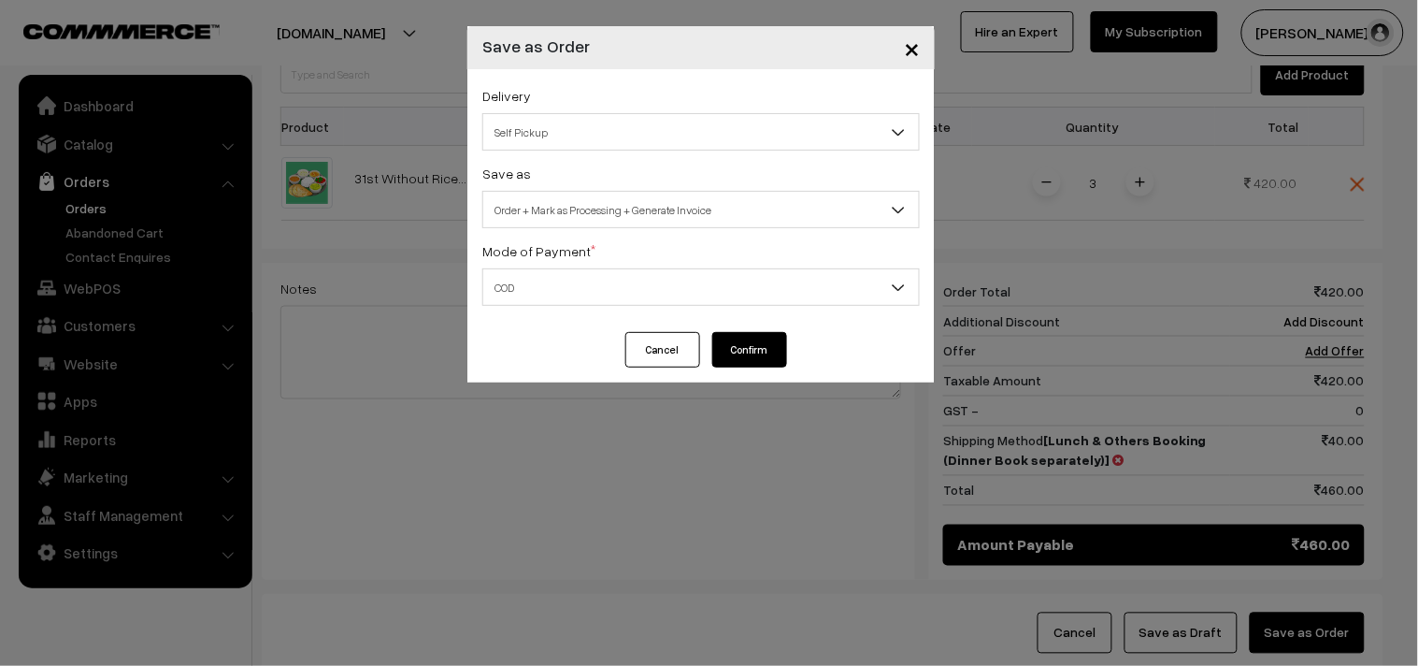
click at [741, 347] on button "Confirm" at bounding box center [749, 350] width 75 height 36
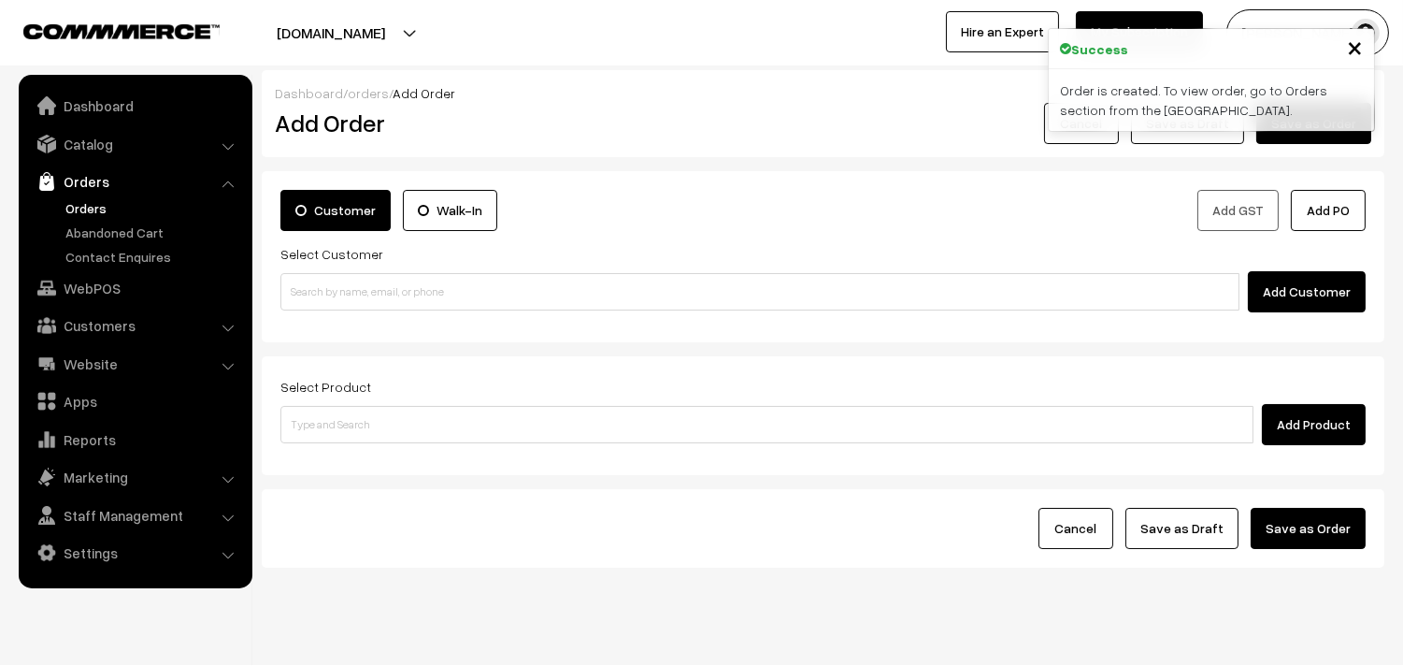
click at [90, 210] on link "Orders" at bounding box center [153, 208] width 185 height 20
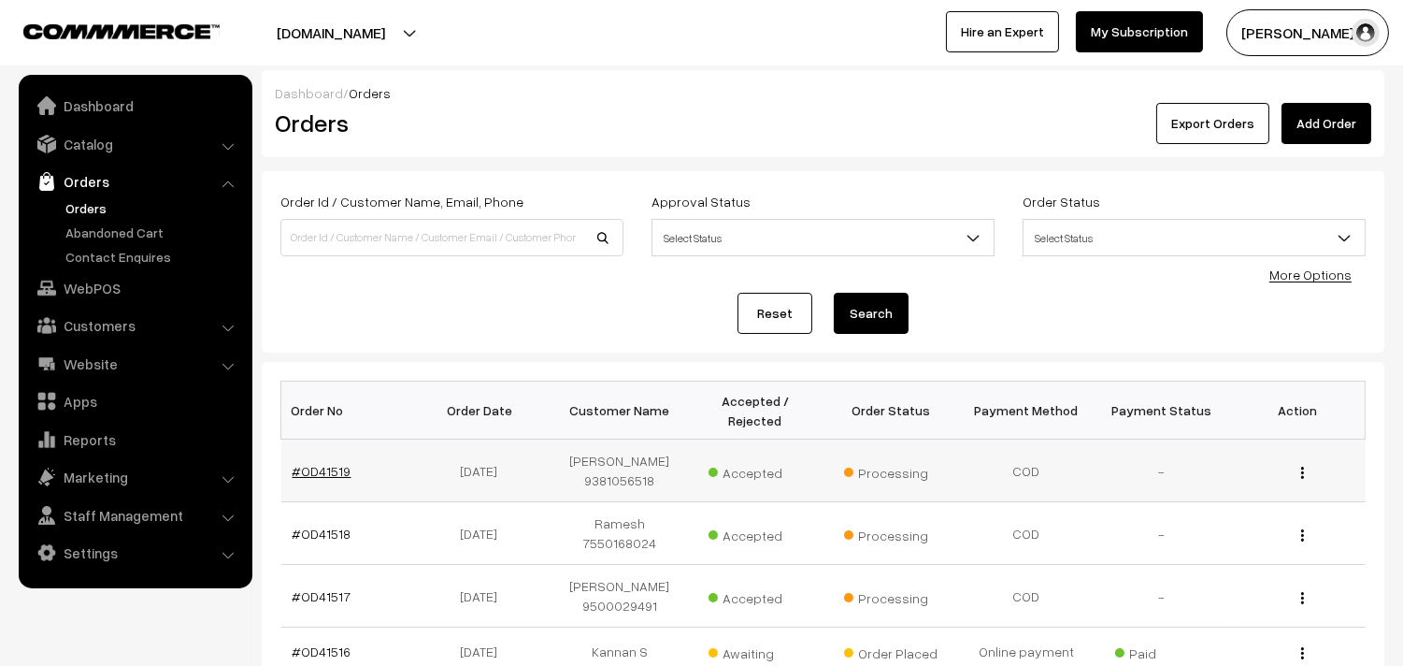
click at [325, 471] on link "#OD41519" at bounding box center [322, 471] width 59 height 16
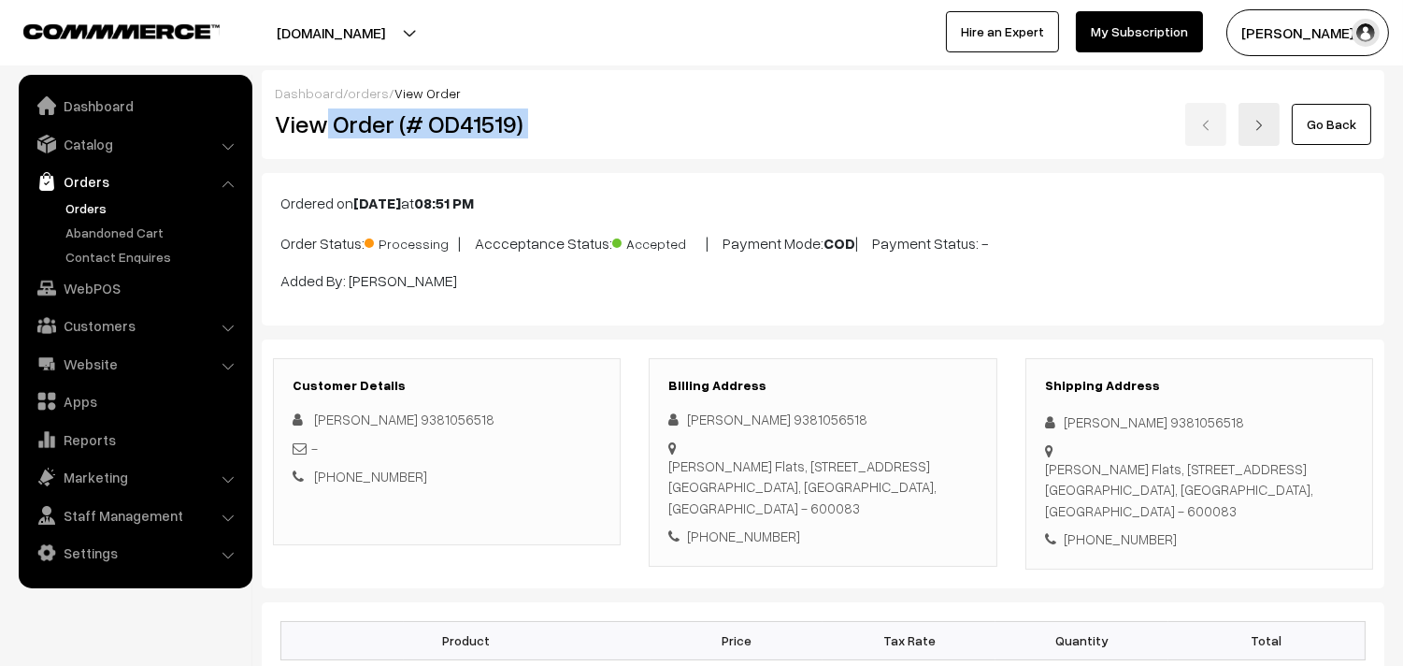
click at [650, 135] on div "View Order (# OD41519) Go Back" at bounding box center [823, 124] width 1125 height 43
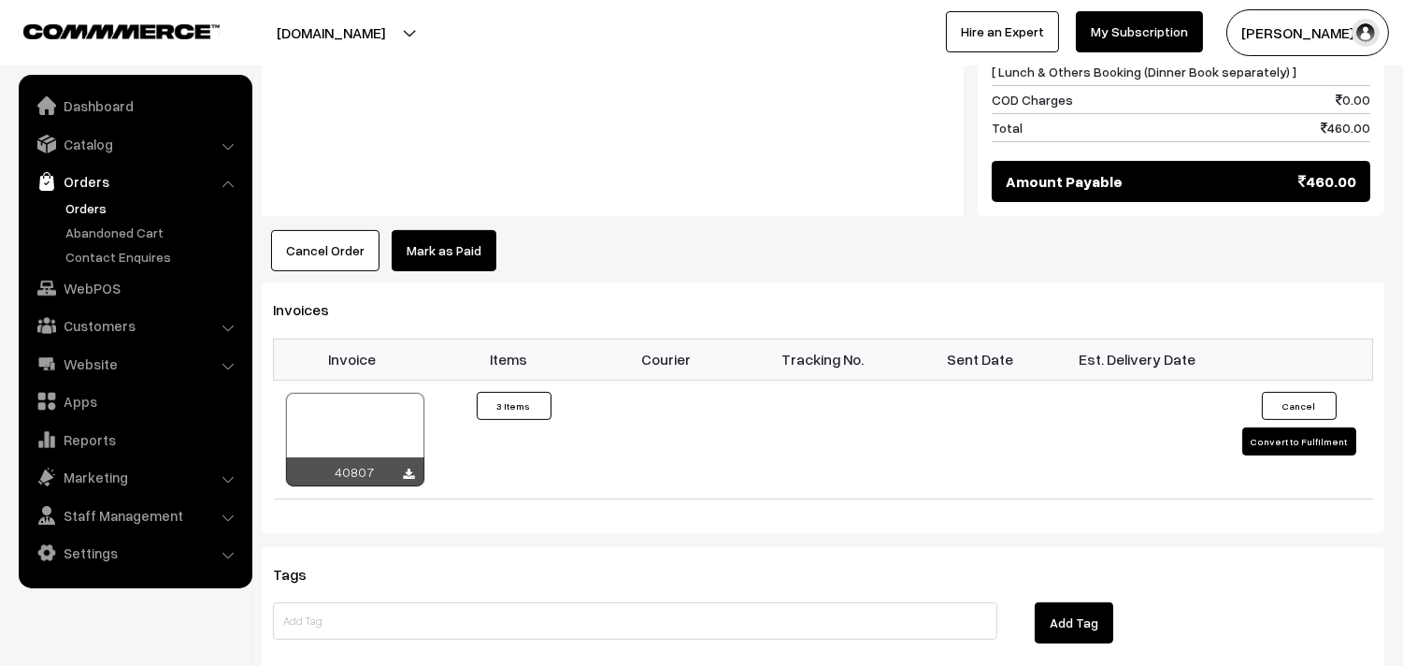
scroll to position [935, 0]
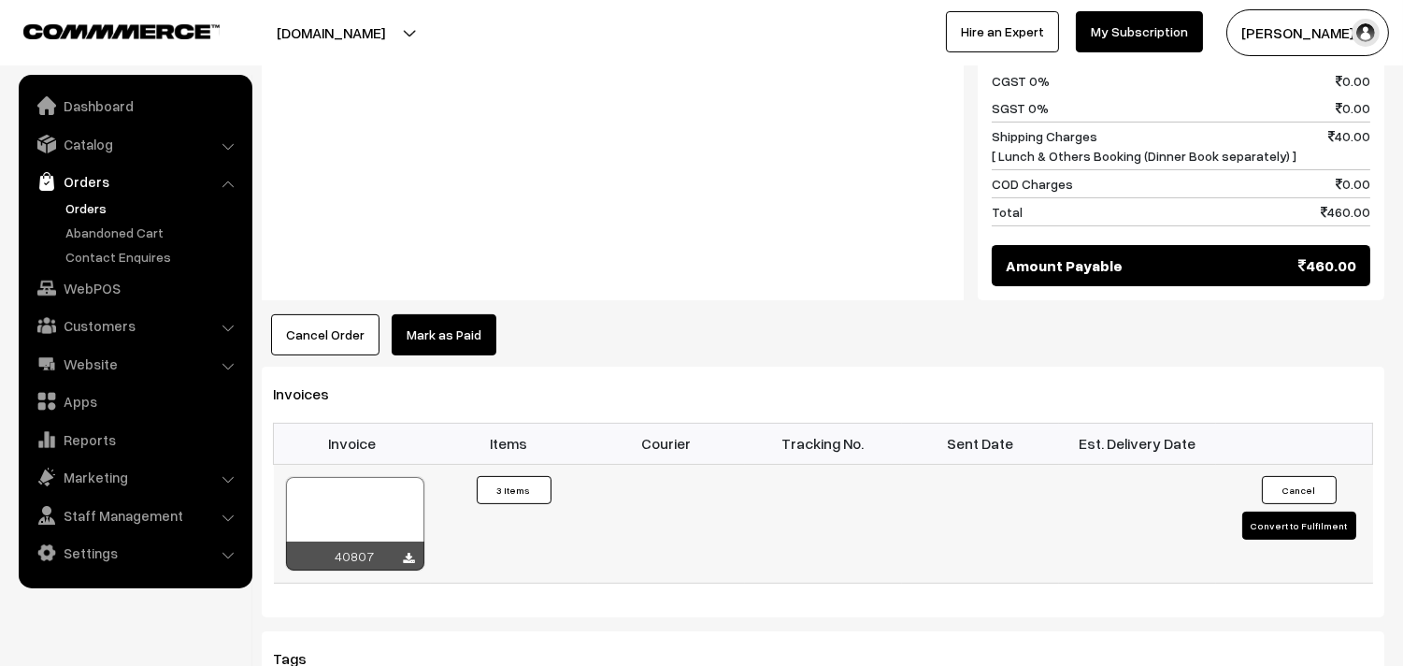
click at [314, 516] on div at bounding box center [355, 523] width 138 height 93
click at [72, 206] on link "Orders" at bounding box center [153, 208] width 185 height 20
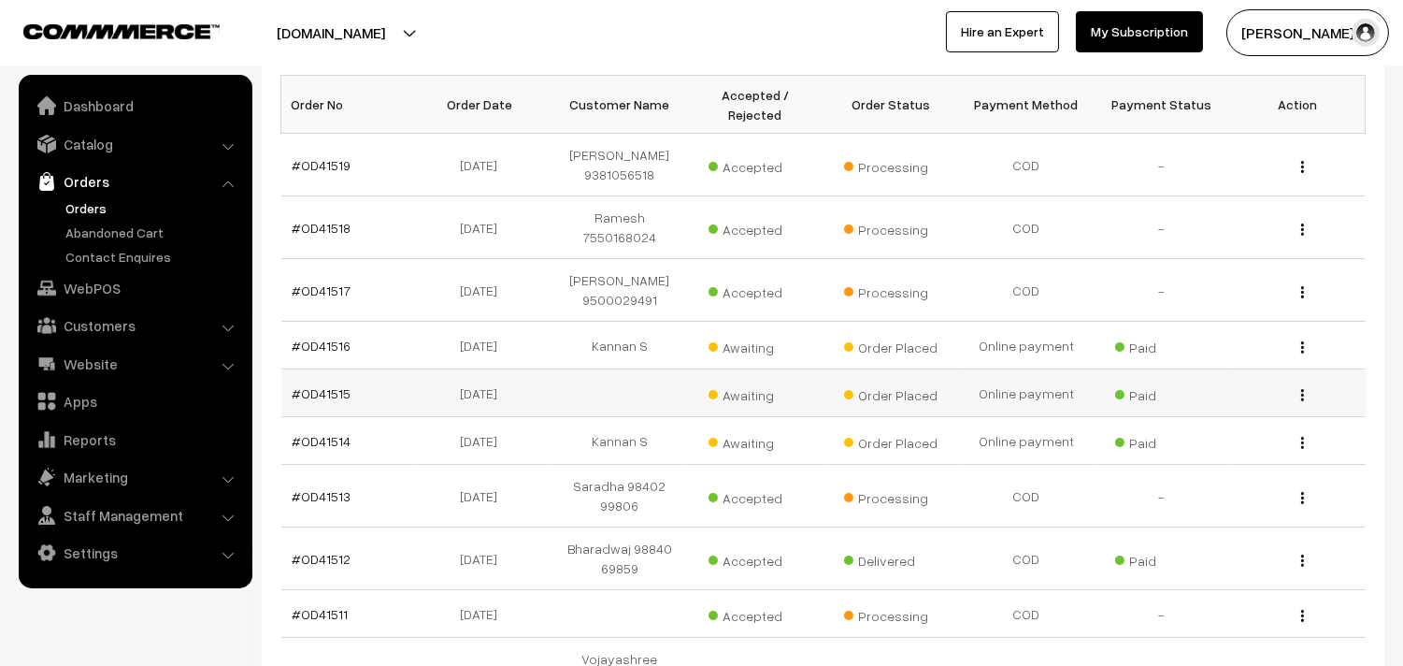
scroll to position [311, 0]
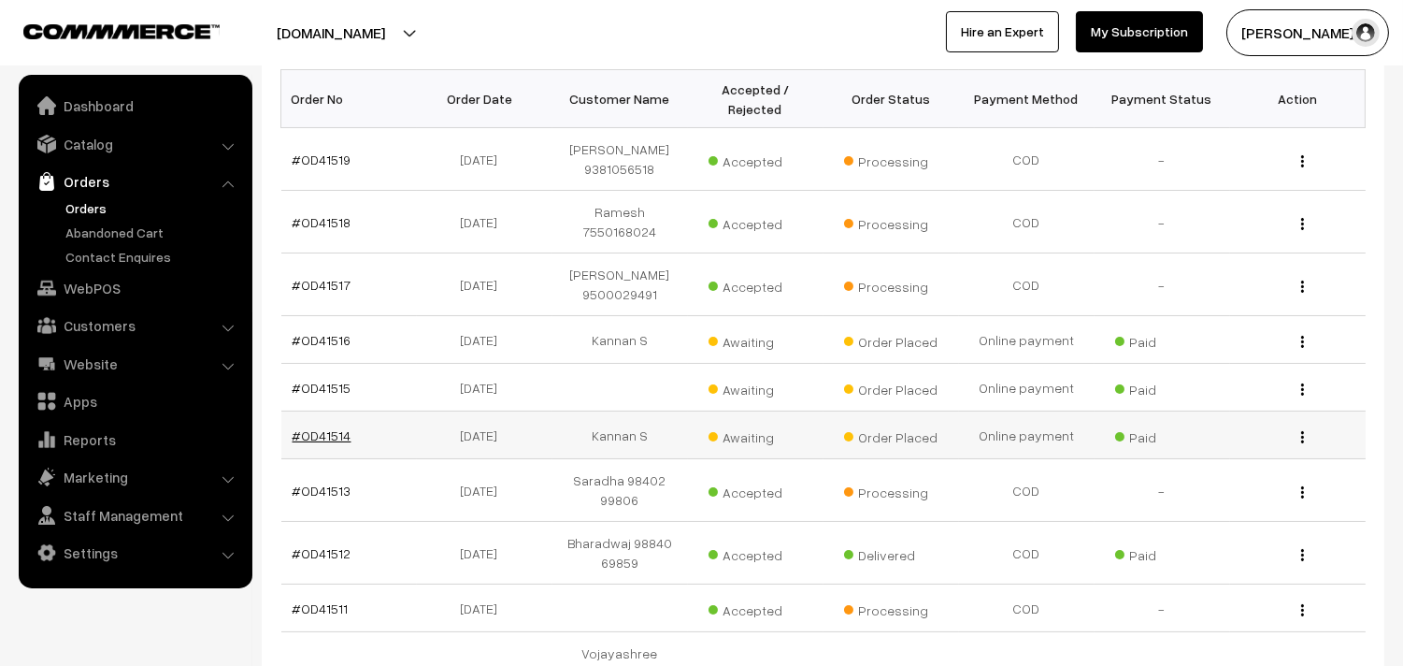
click at [323, 437] on link "#OD41514" at bounding box center [322, 435] width 59 height 16
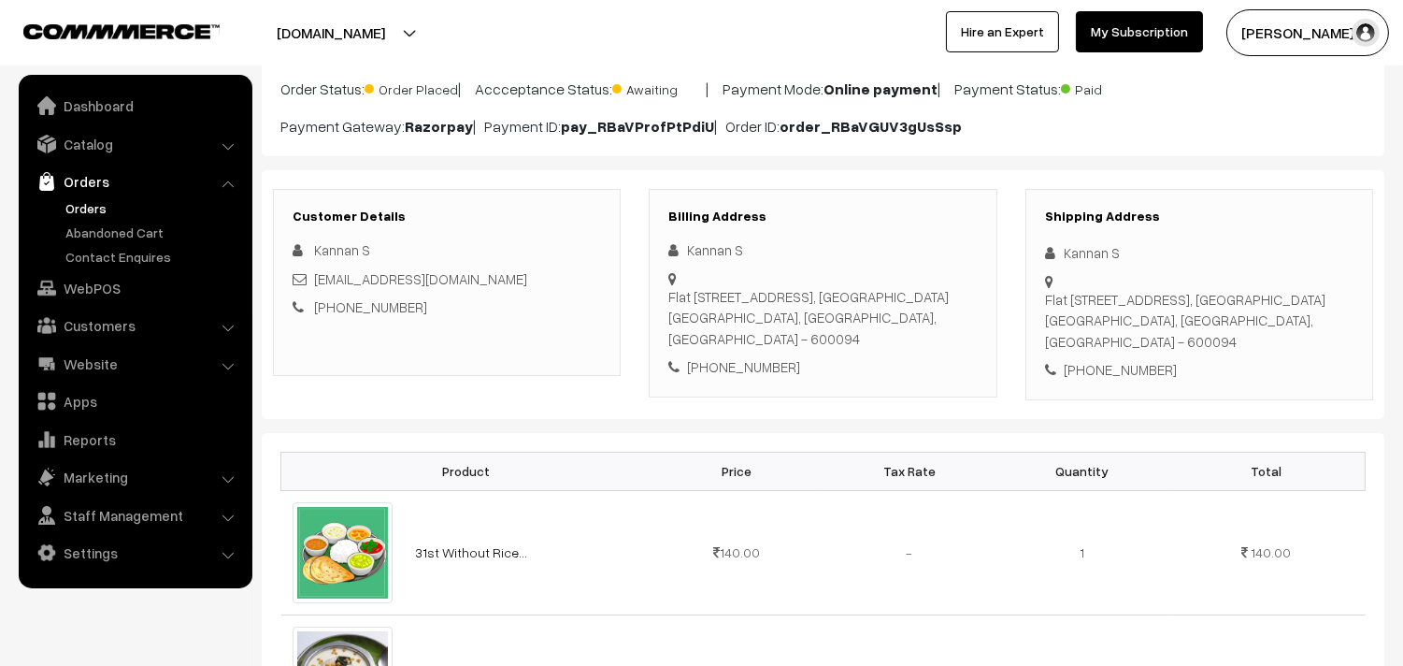
scroll to position [104, 0]
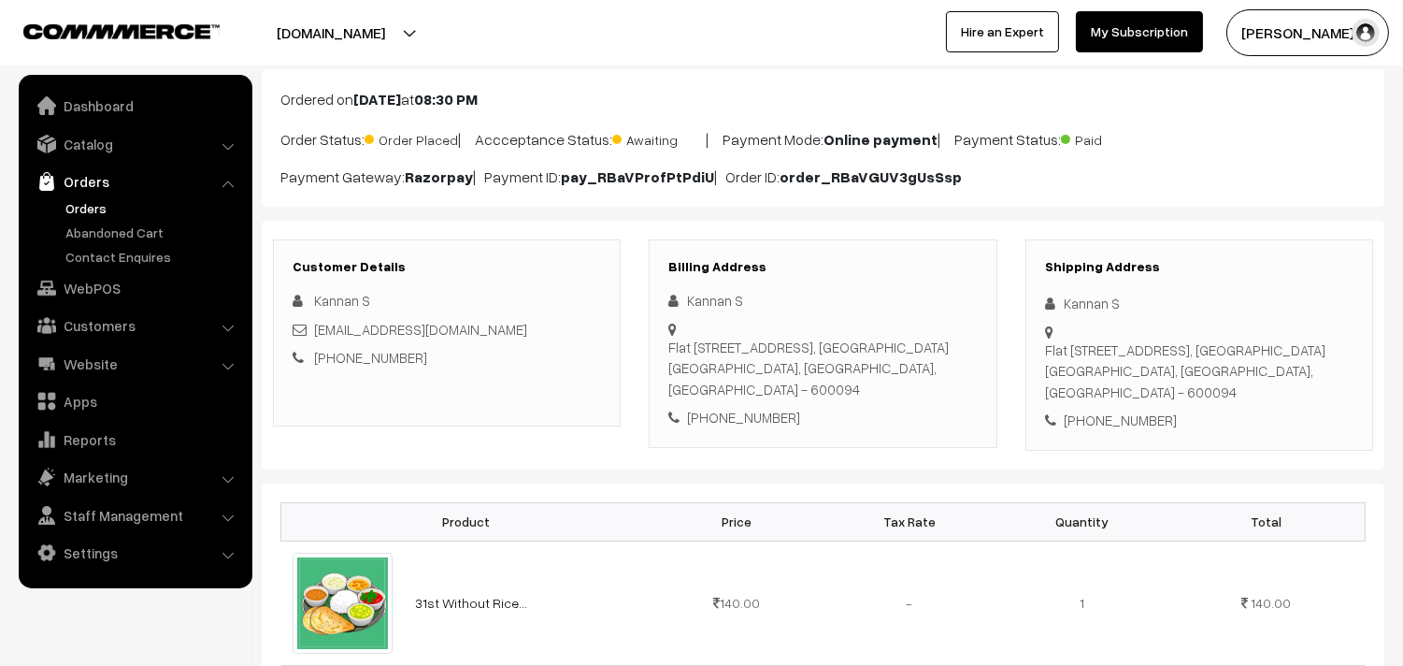
click at [753, 421] on div "[PHONE_NUMBER]" at bounding box center [822, 418] width 308 height 22
copy div "9363712507"
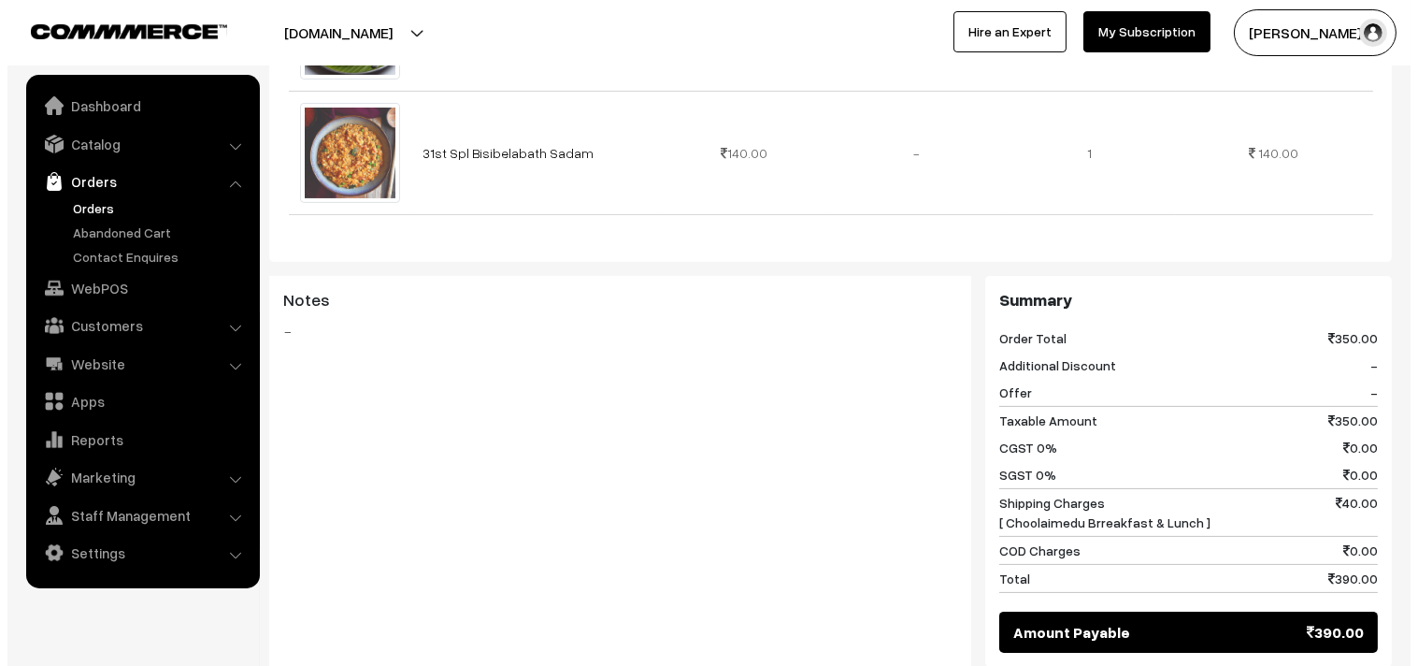
scroll to position [1039, 0]
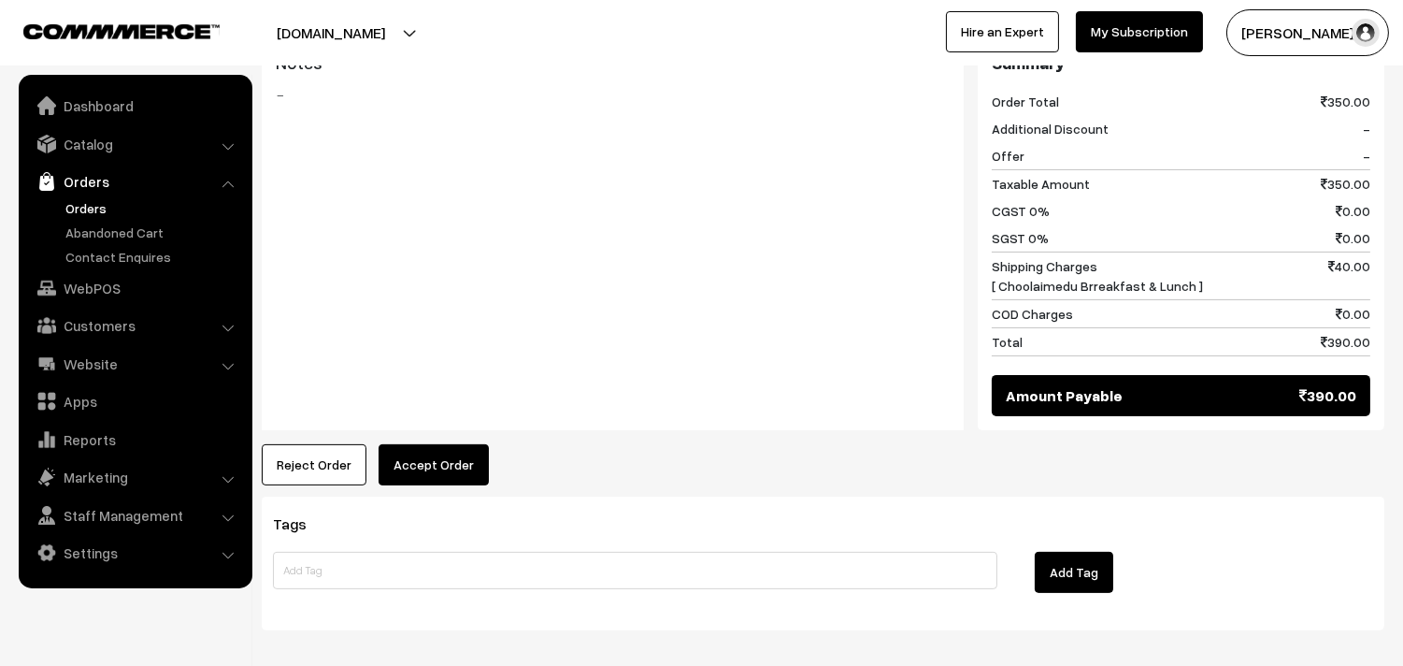
click at [411, 461] on button "Accept Order" at bounding box center [434, 464] width 110 height 41
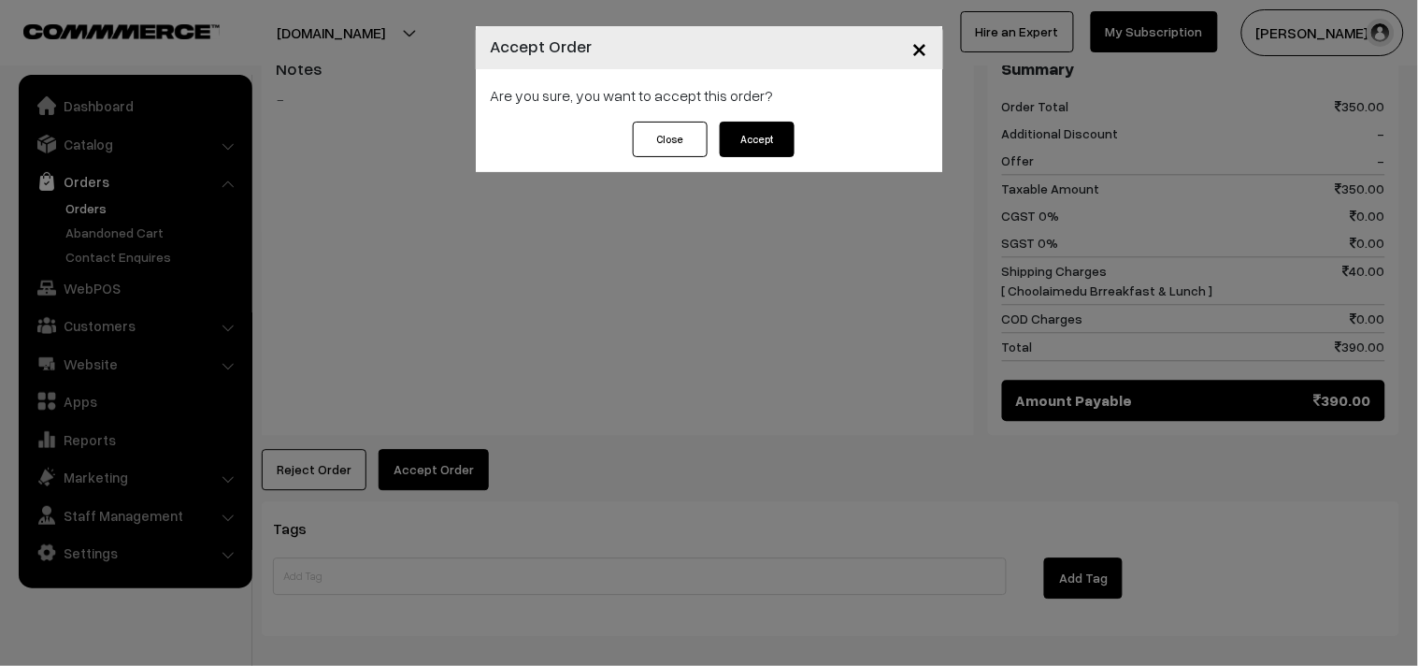
click at [753, 123] on button "Accept" at bounding box center [757, 140] width 75 height 36
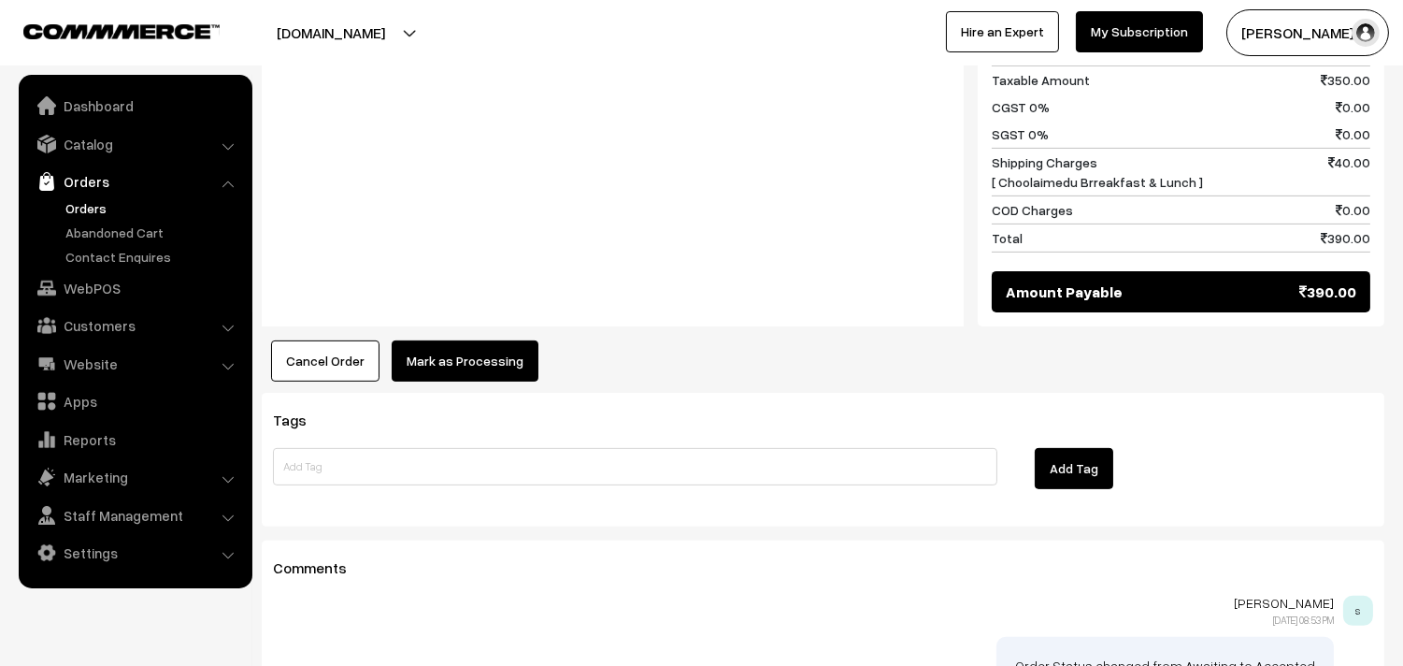
click at [446, 360] on button "Mark as Processing" at bounding box center [465, 360] width 147 height 41
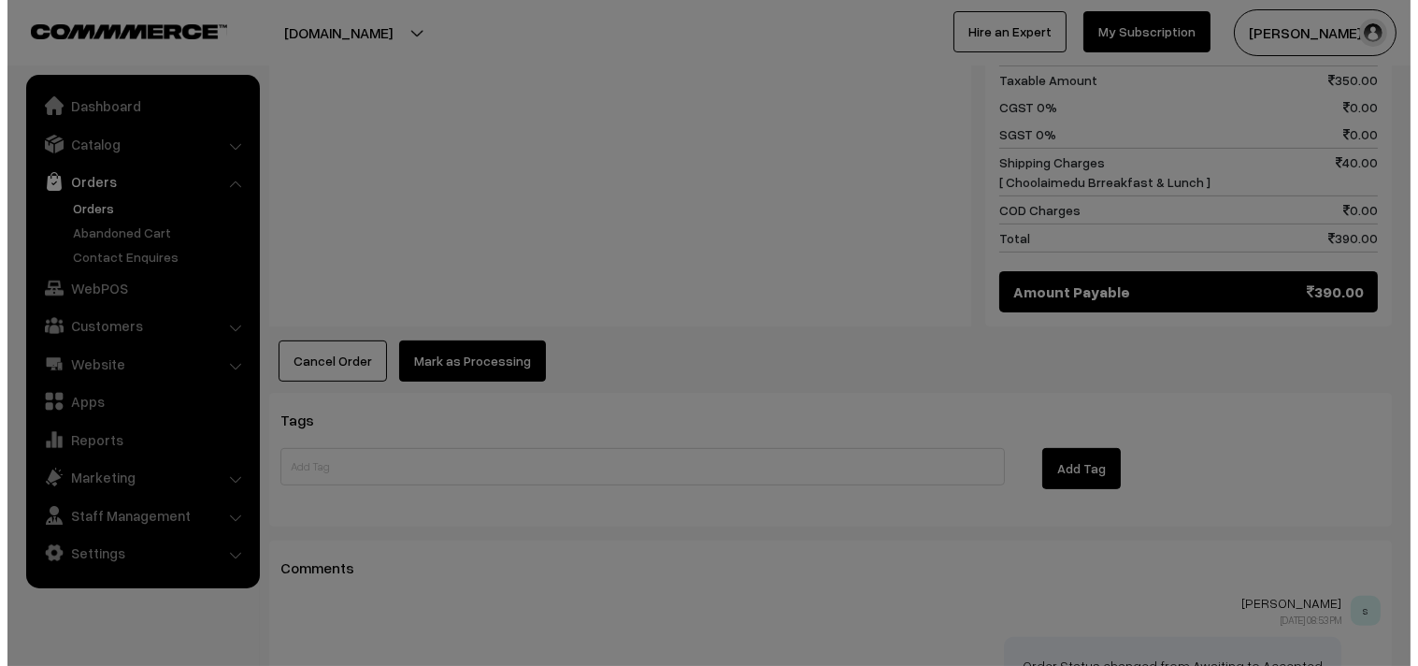
scroll to position [1147, 0]
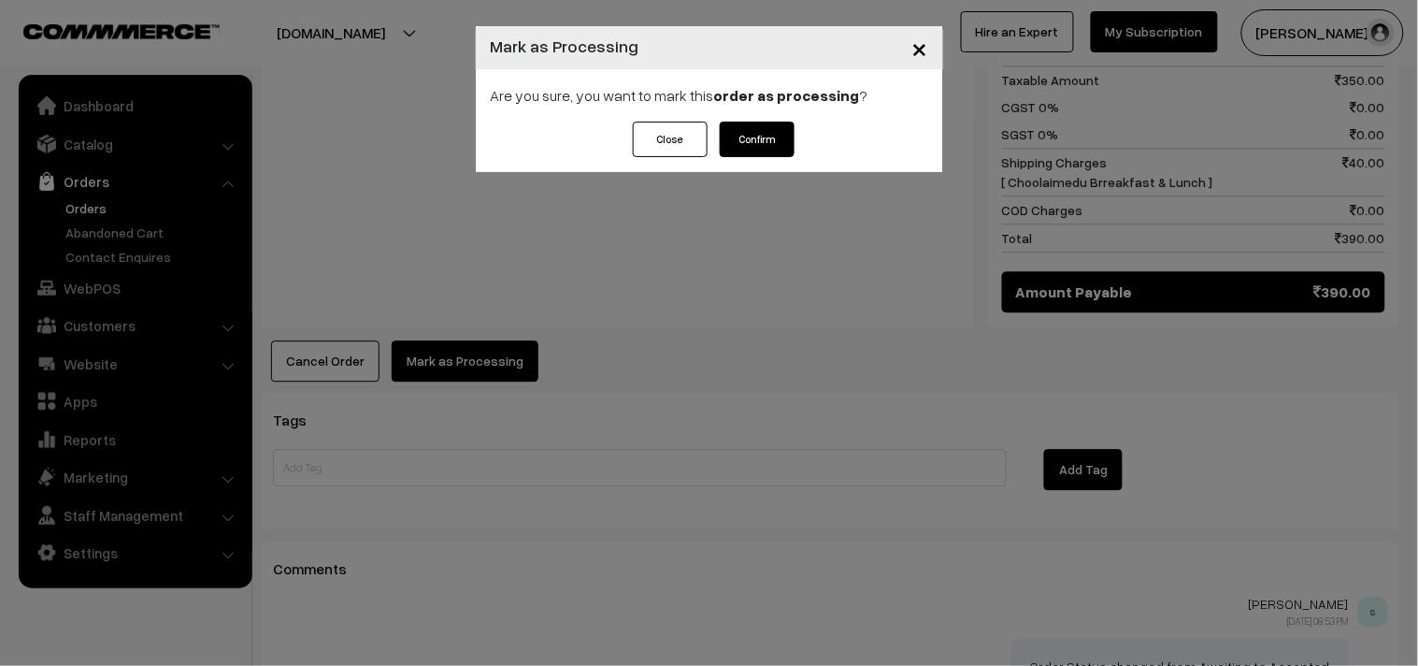
click at [753, 136] on button "Confirm" at bounding box center [757, 140] width 75 height 36
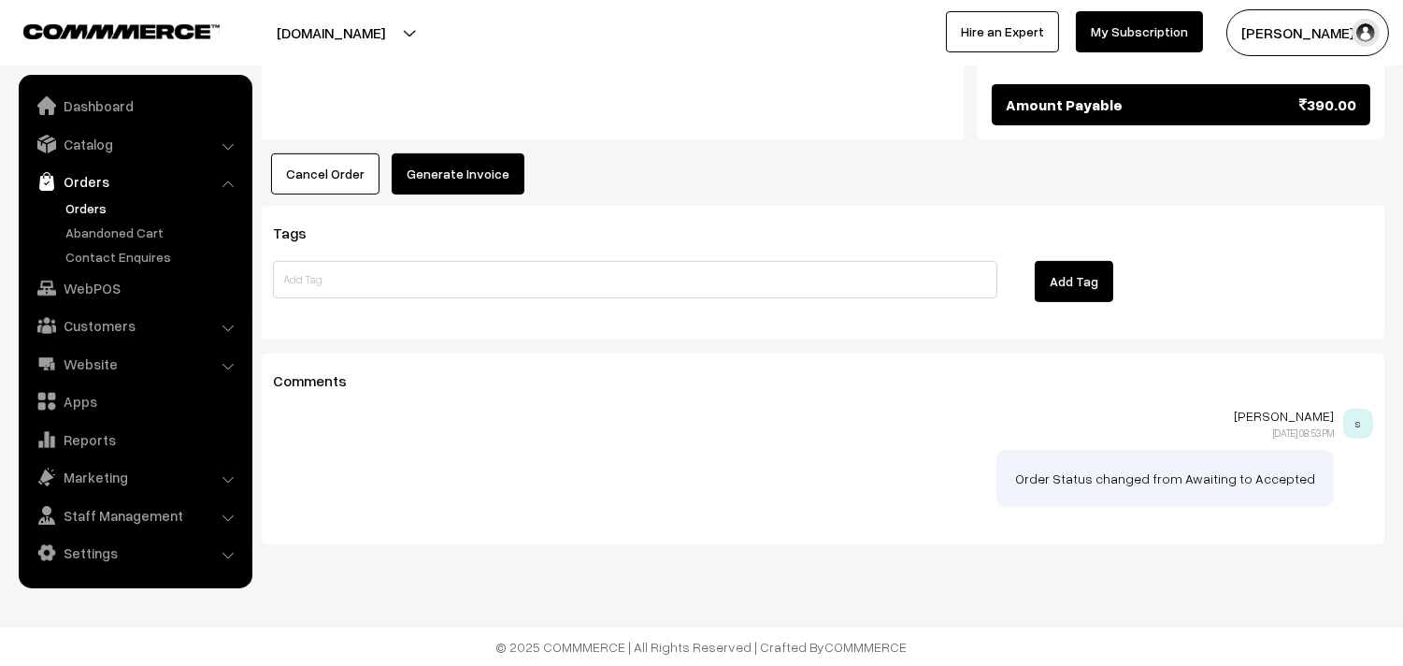
click at [426, 192] on button "Generate Invoice" at bounding box center [458, 173] width 133 height 41
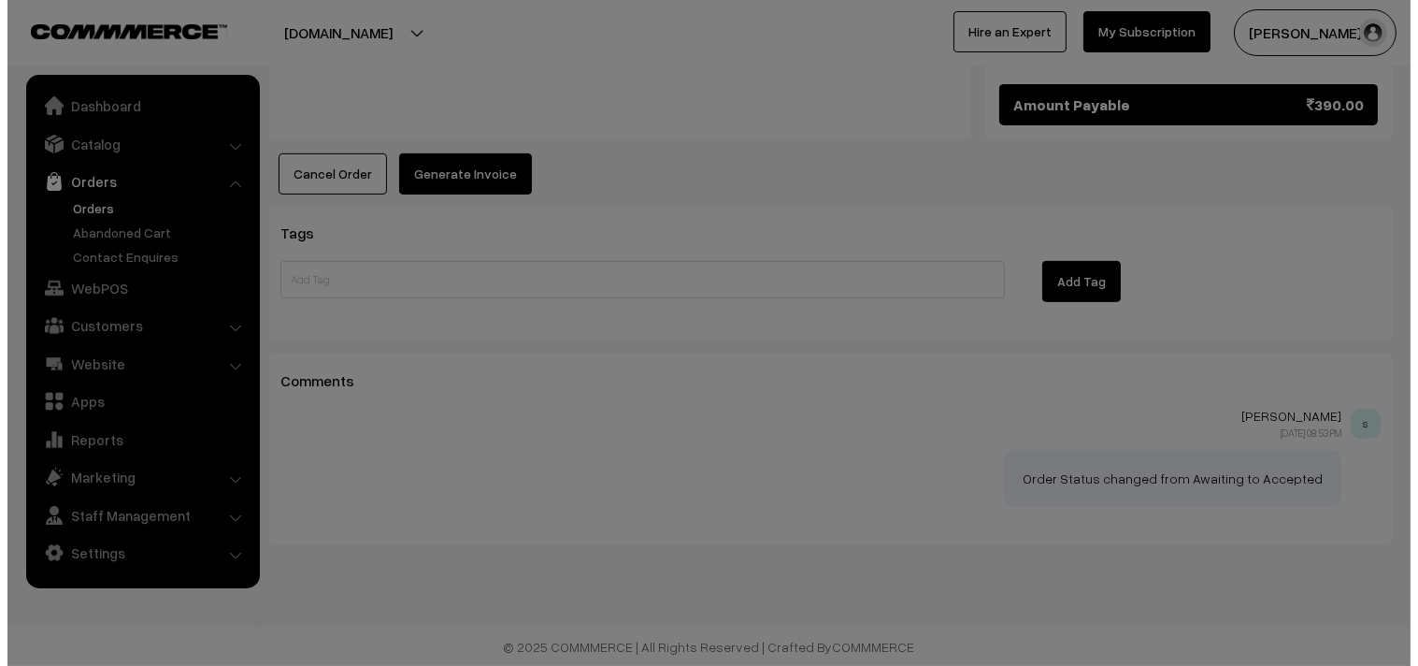
scroll to position [1334, 0]
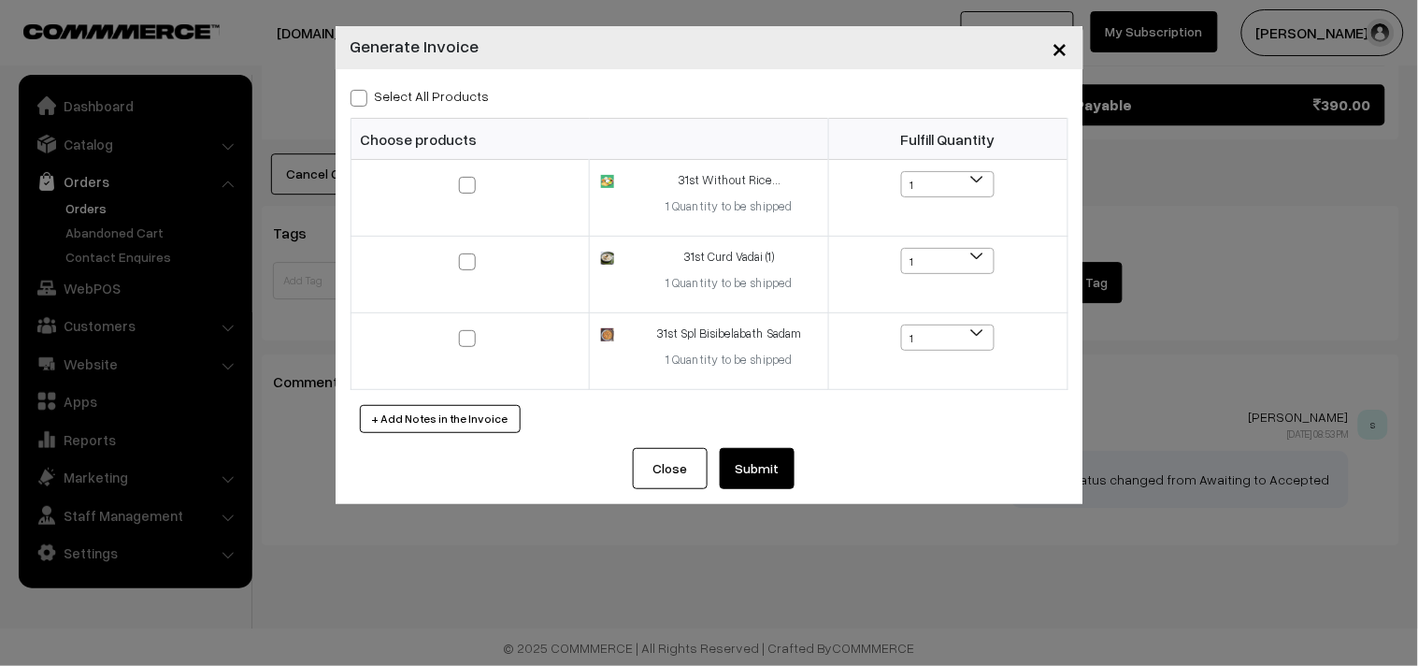
click at [408, 98] on label "Select All Products" at bounding box center [420, 96] width 139 height 20
click at [363, 98] on input "Select All Products" at bounding box center [357, 95] width 12 height 12
checkbox input "true"
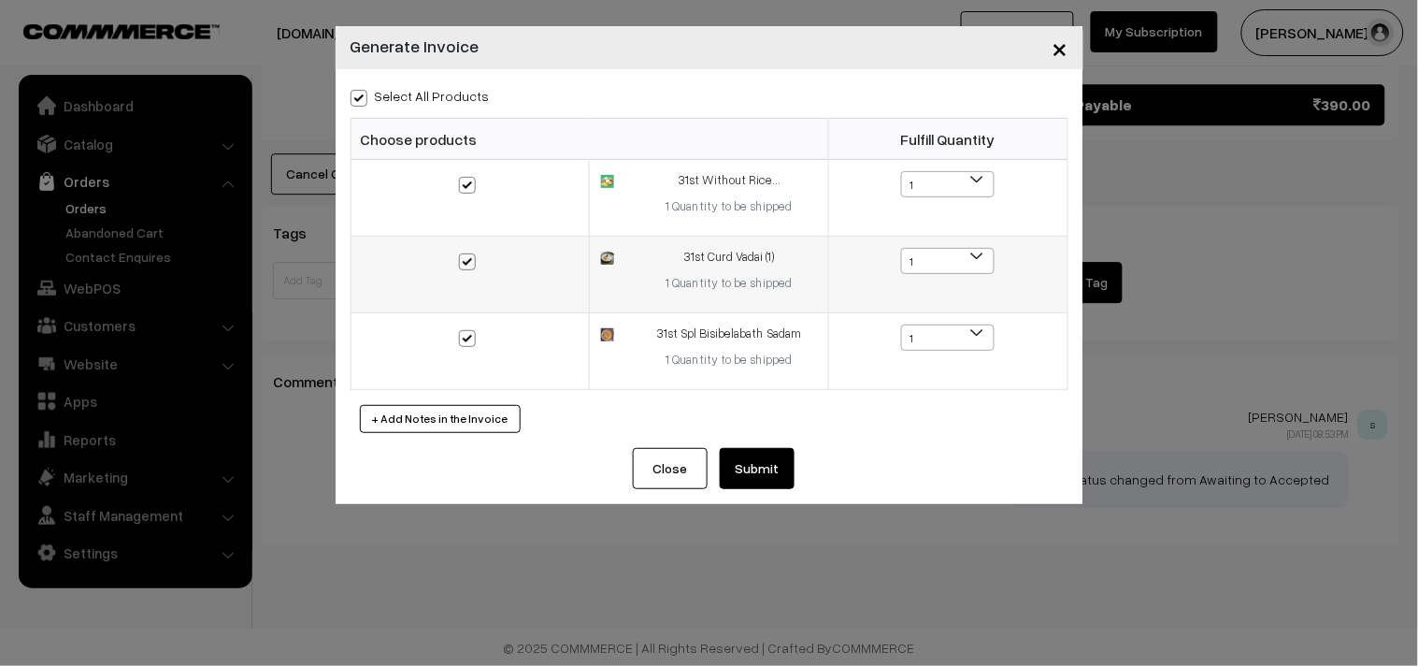
checkbox input "true"
drag, startPoint x: 752, startPoint y: 469, endPoint x: 760, endPoint y: 464, distance: 10.1
click at [753, 469] on button "Submit" at bounding box center [757, 468] width 75 height 41
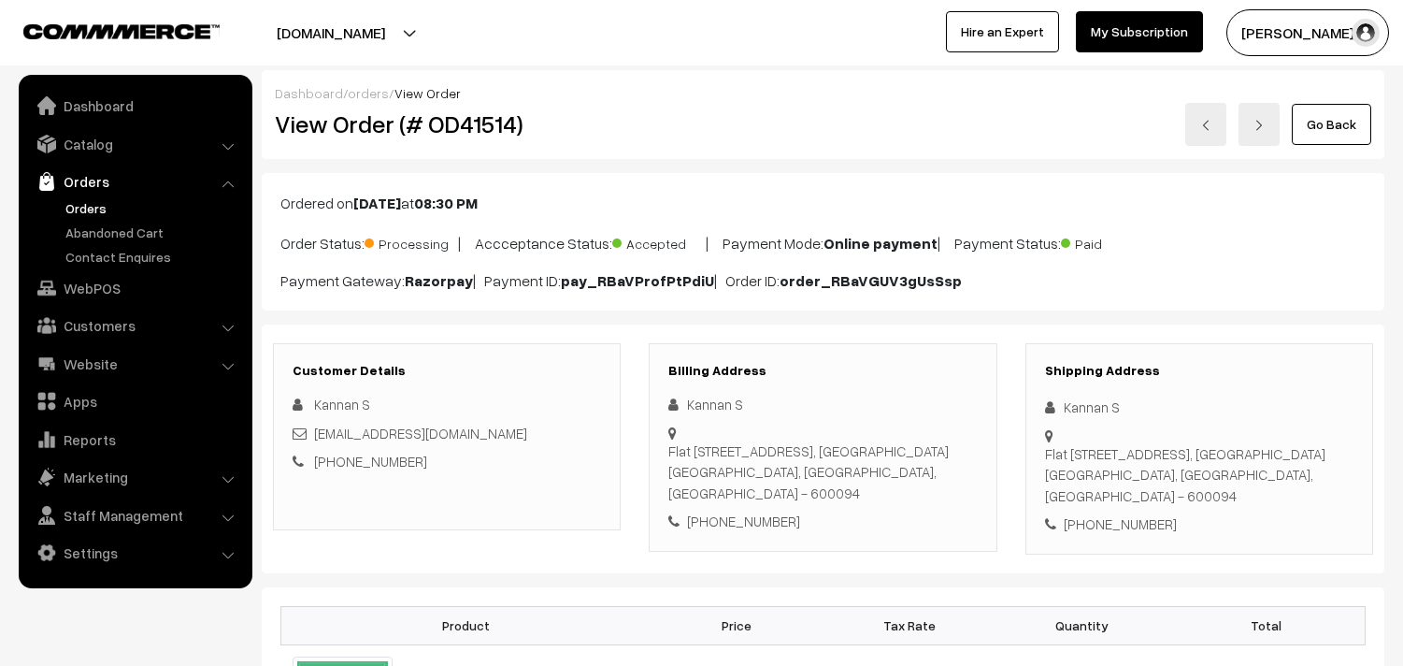
scroll to position [1334, 0]
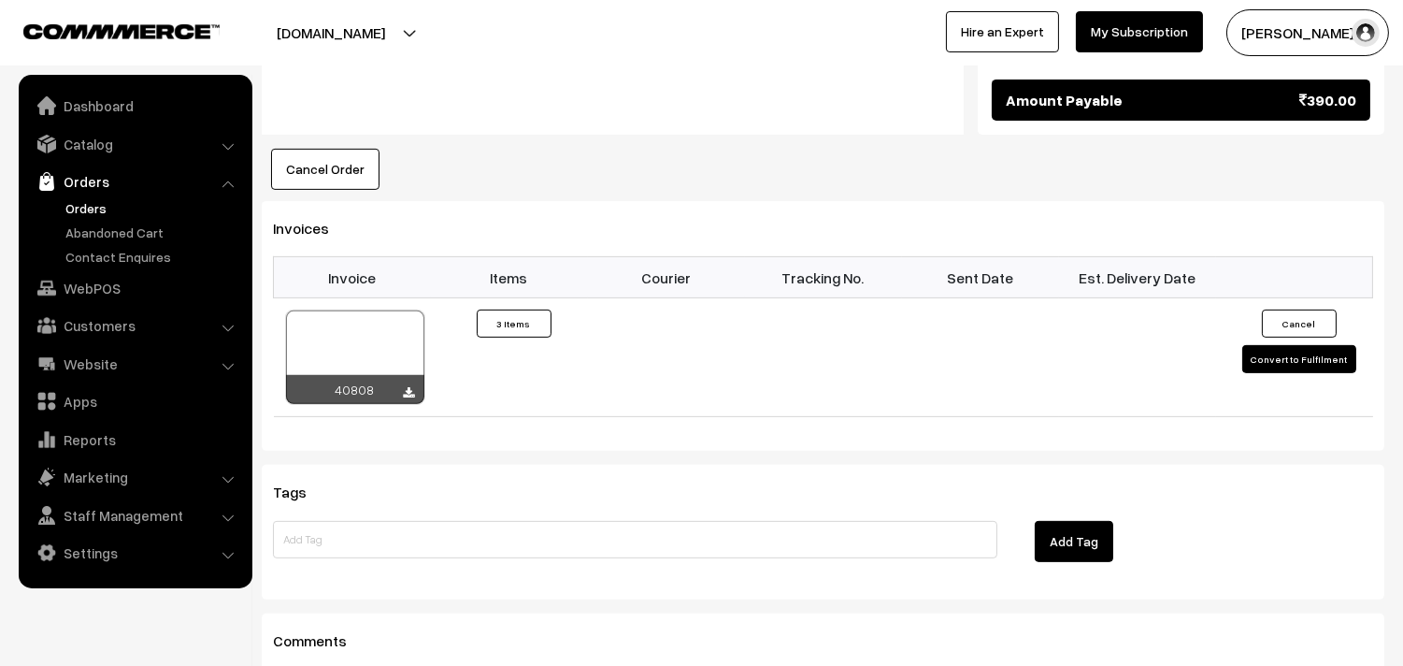
click at [110, 203] on link "Orders" at bounding box center [153, 208] width 185 height 20
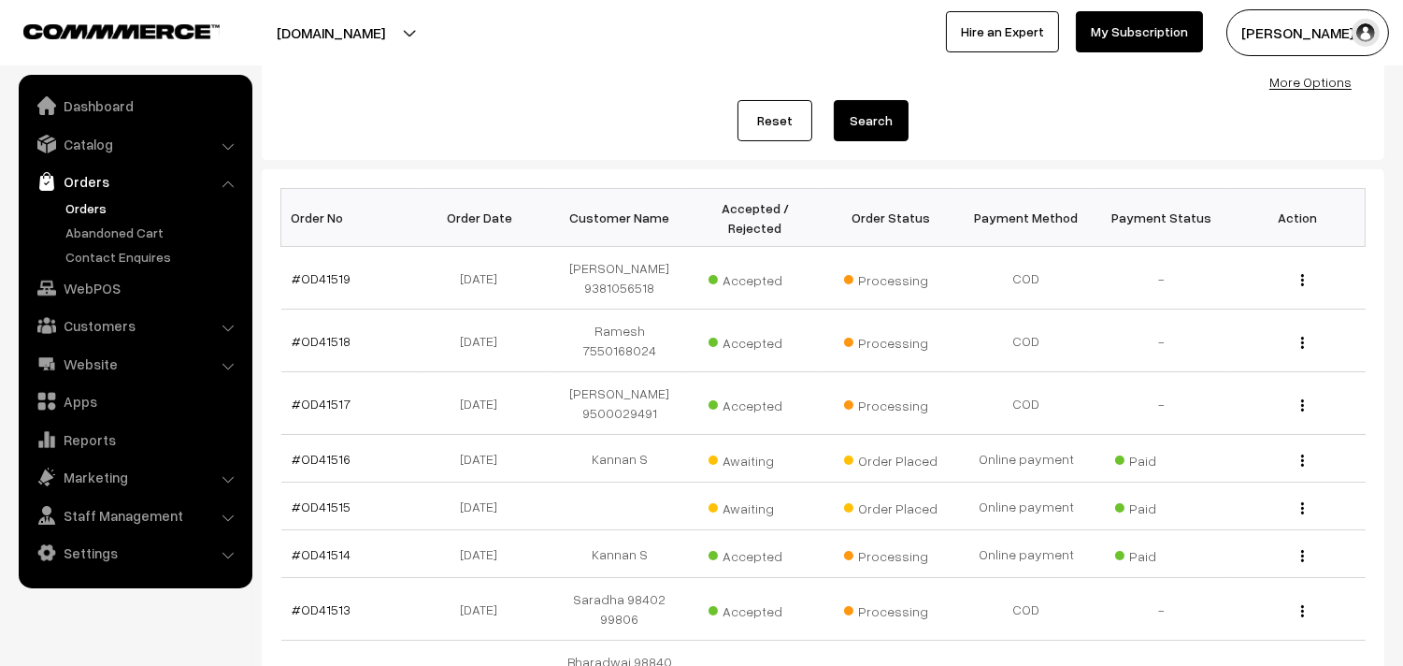
scroll to position [208, 0]
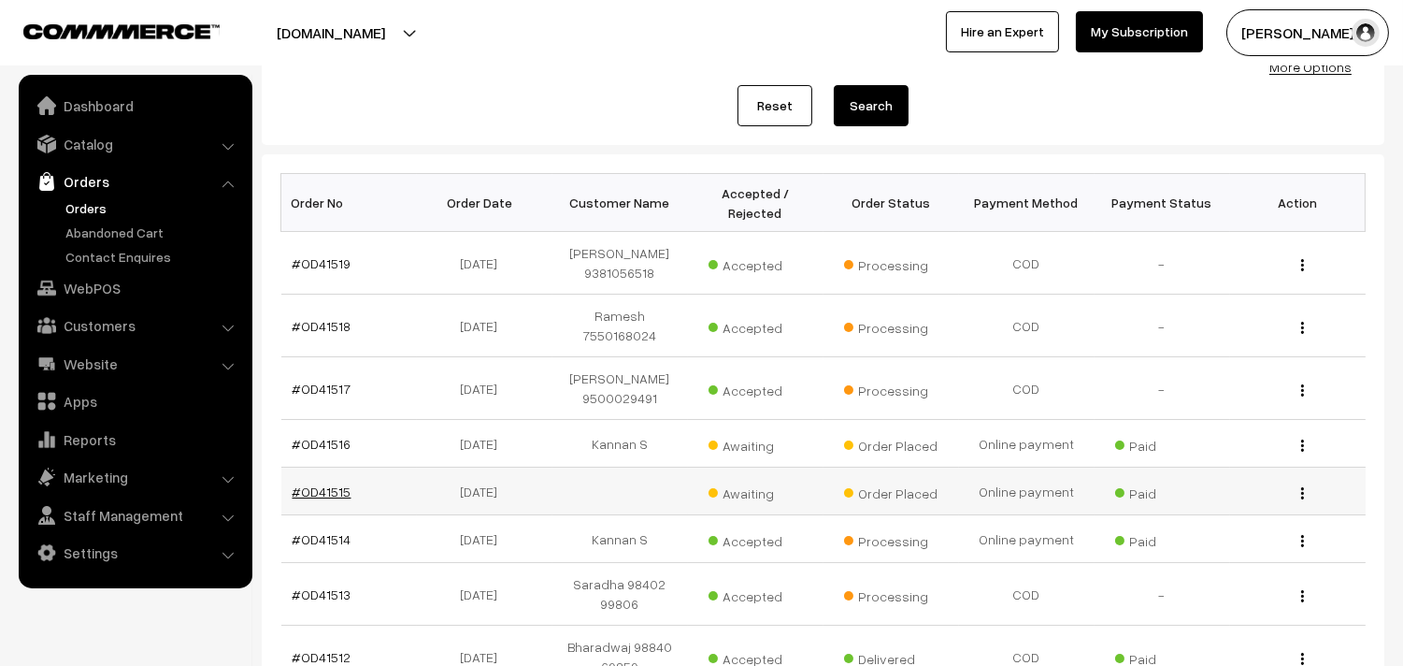
click at [331, 493] on link "#OD41515" at bounding box center [322, 491] width 59 height 16
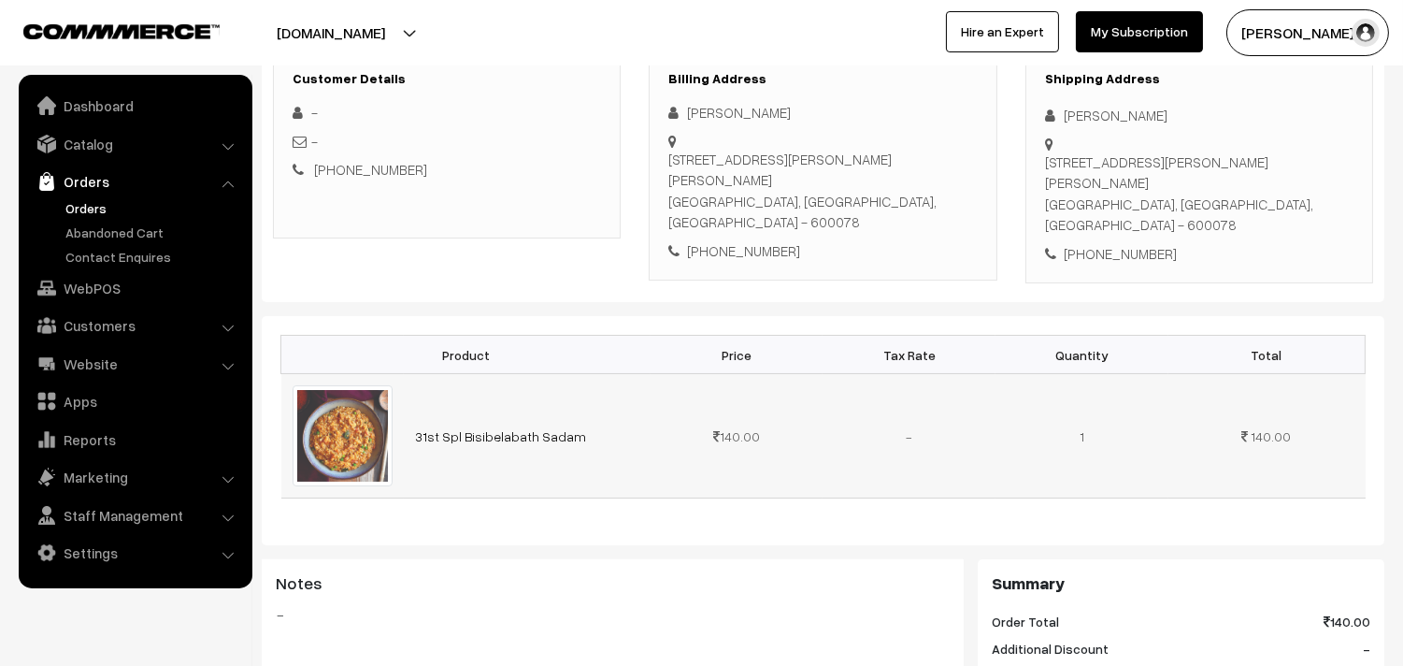
scroll to position [311, 0]
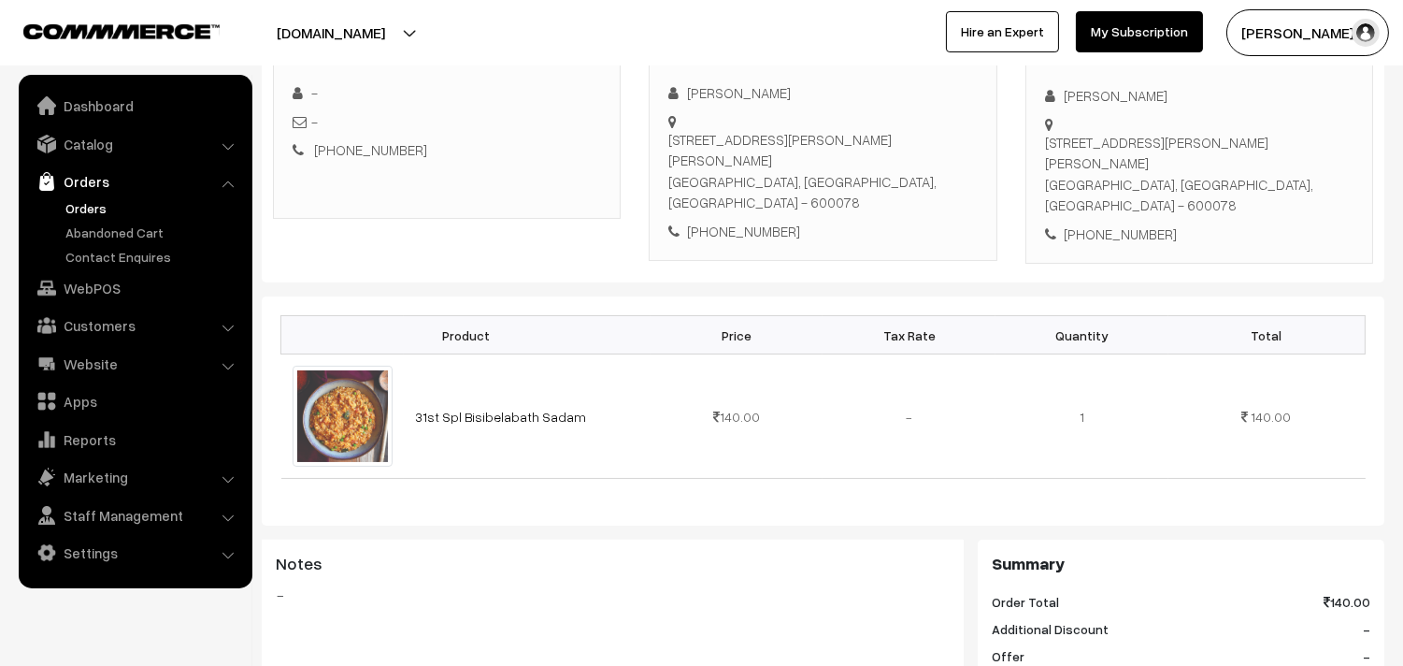
click at [745, 221] on div "[PHONE_NUMBER]" at bounding box center [822, 232] width 308 height 22
copy div "9597053435"
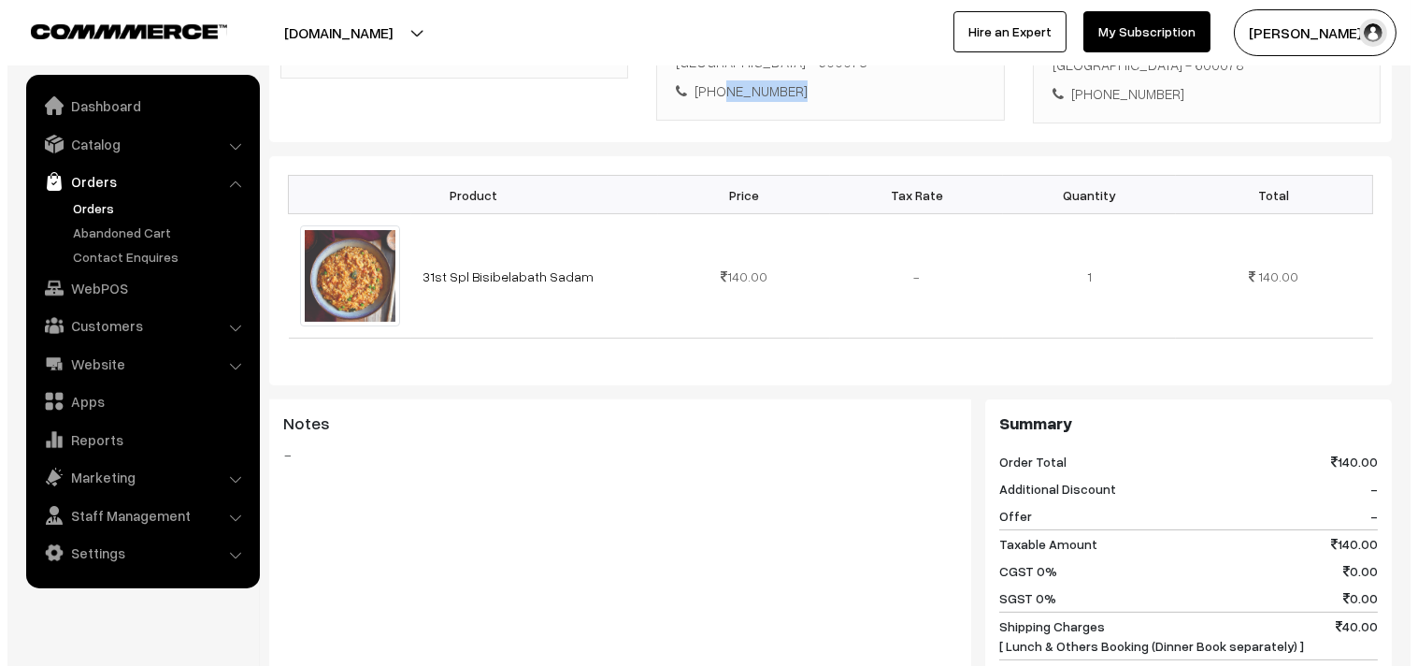
scroll to position [726, 0]
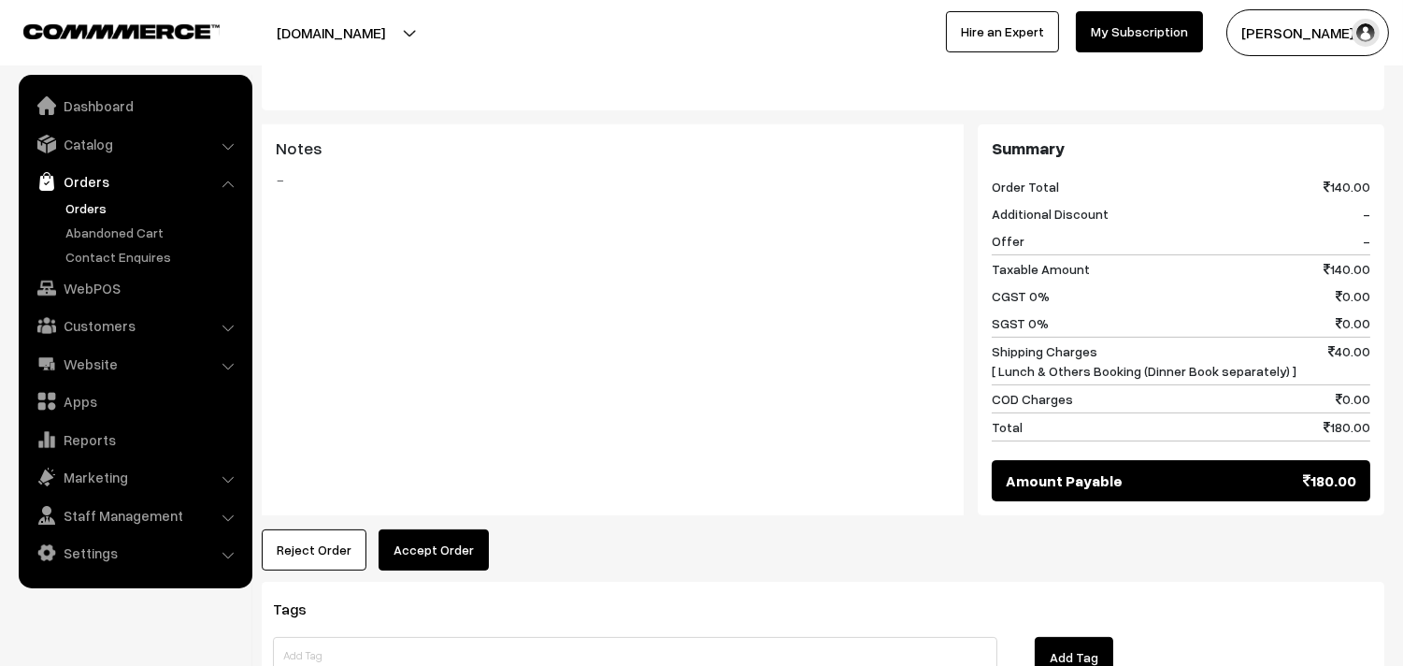
click at [453, 538] on button "Accept Order" at bounding box center [434, 549] width 110 height 41
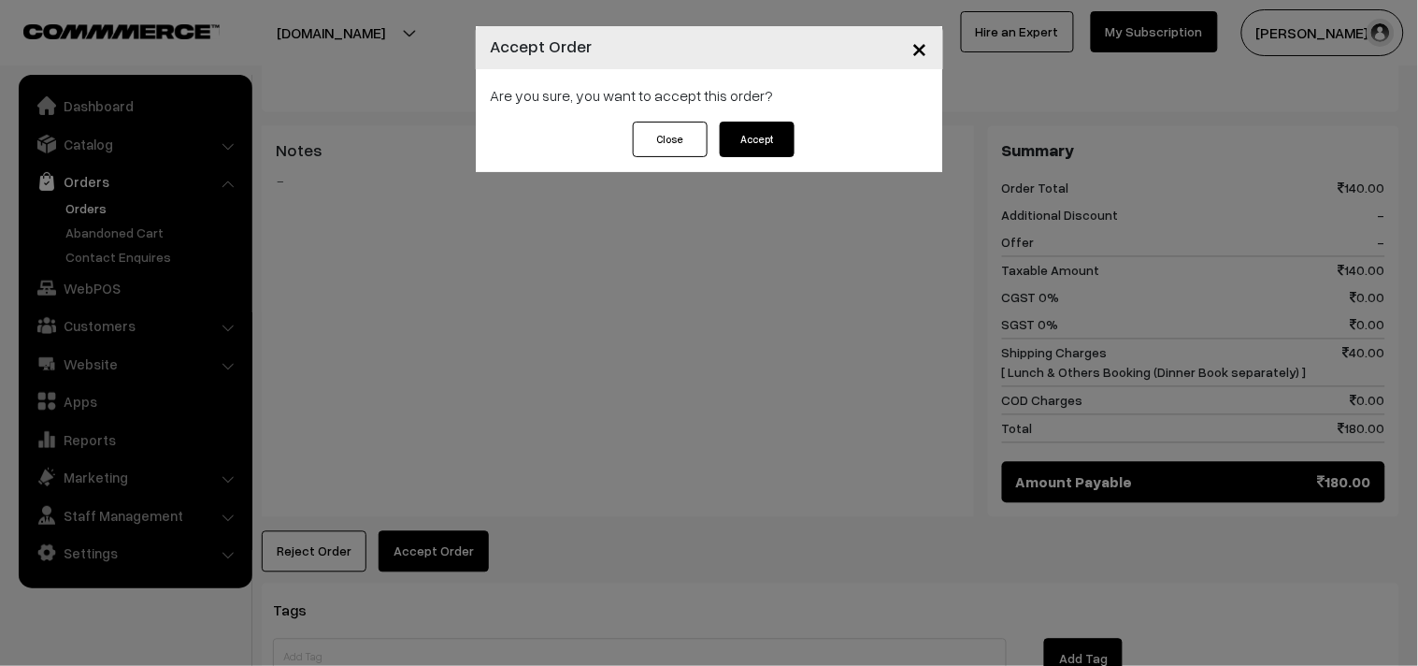
click at [751, 150] on button "Accept" at bounding box center [757, 140] width 75 height 36
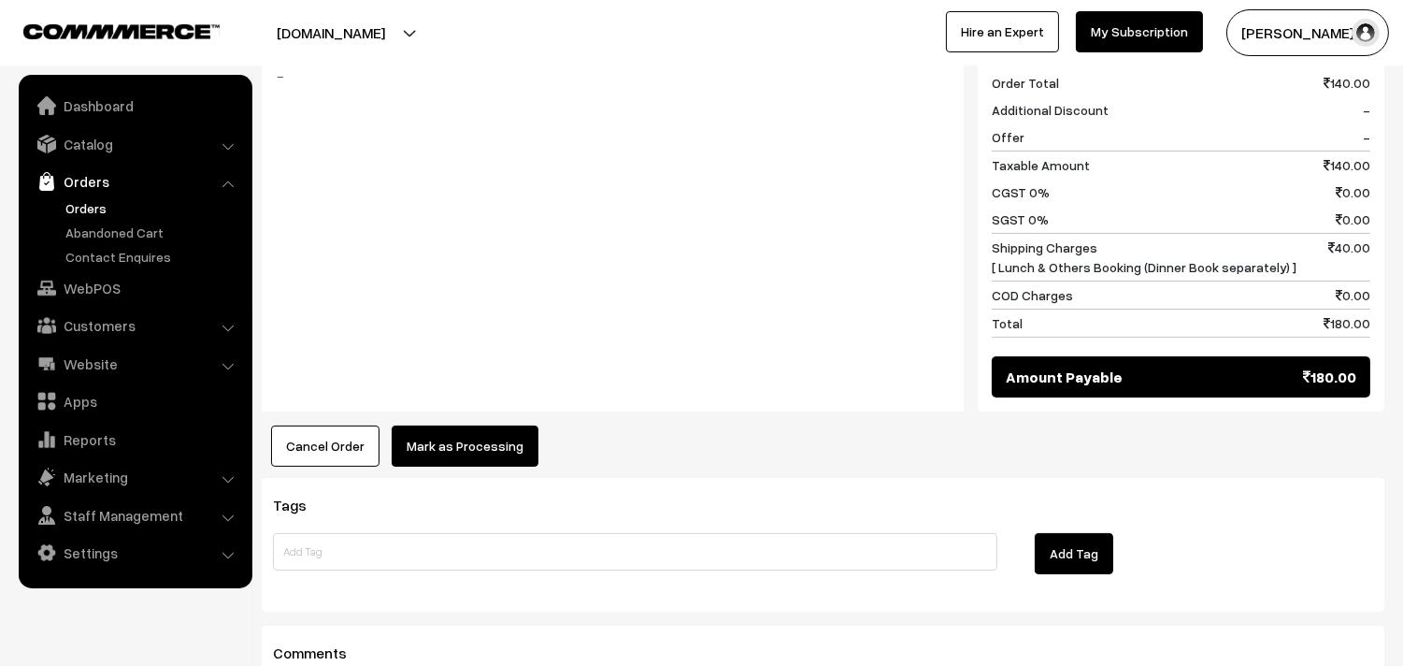
click at [474, 425] on button "Mark as Processing" at bounding box center [465, 445] width 147 height 41
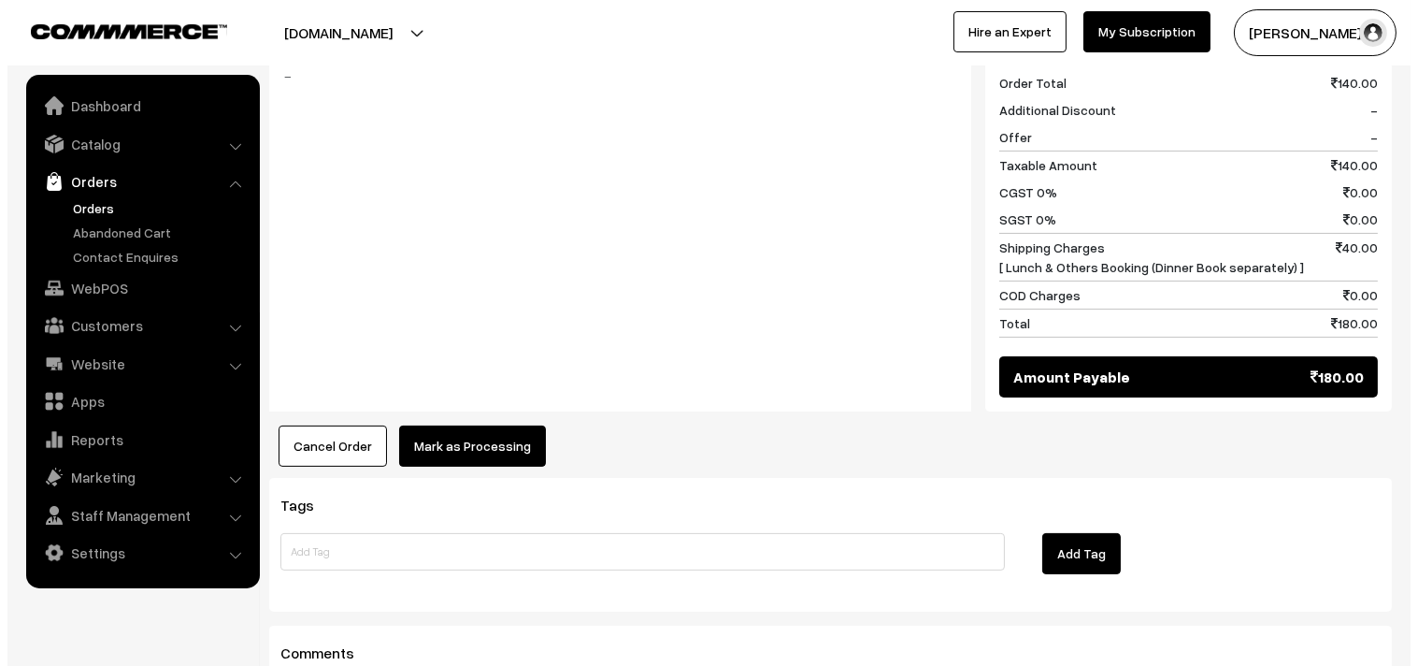
scroll to position [833, 0]
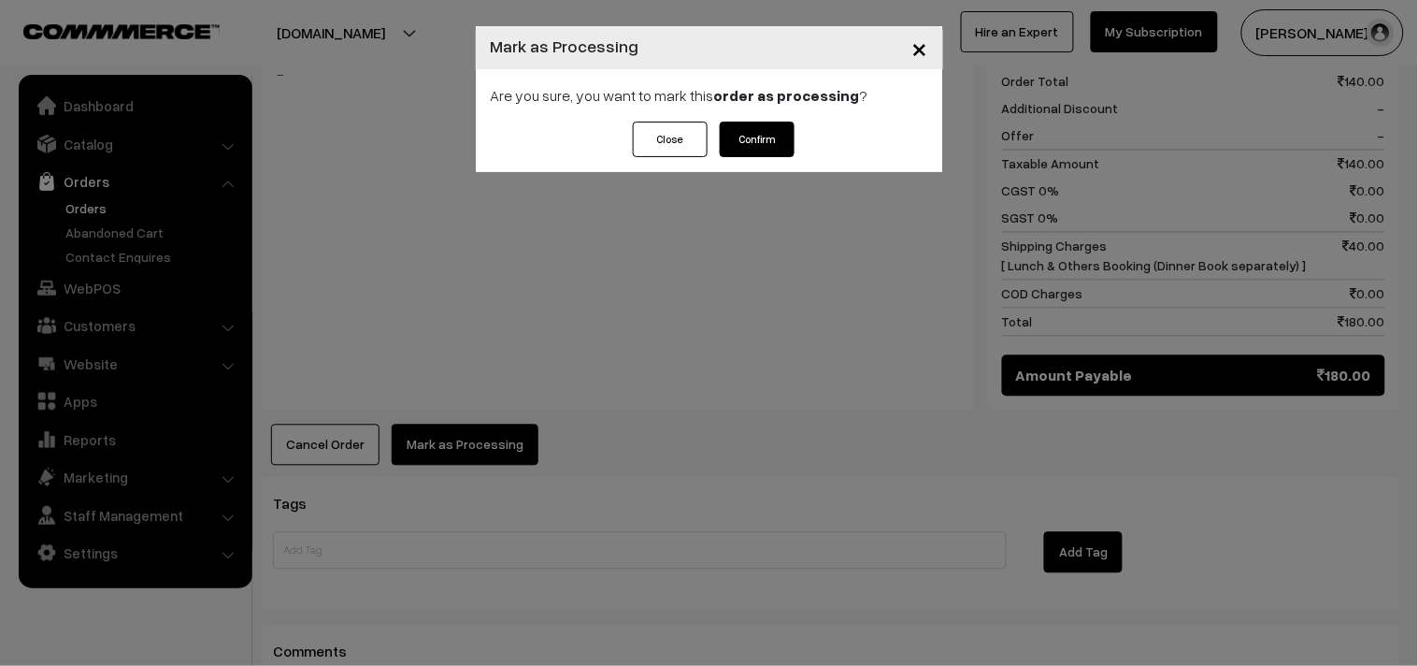
click at [774, 128] on button "Confirm" at bounding box center [757, 140] width 75 height 36
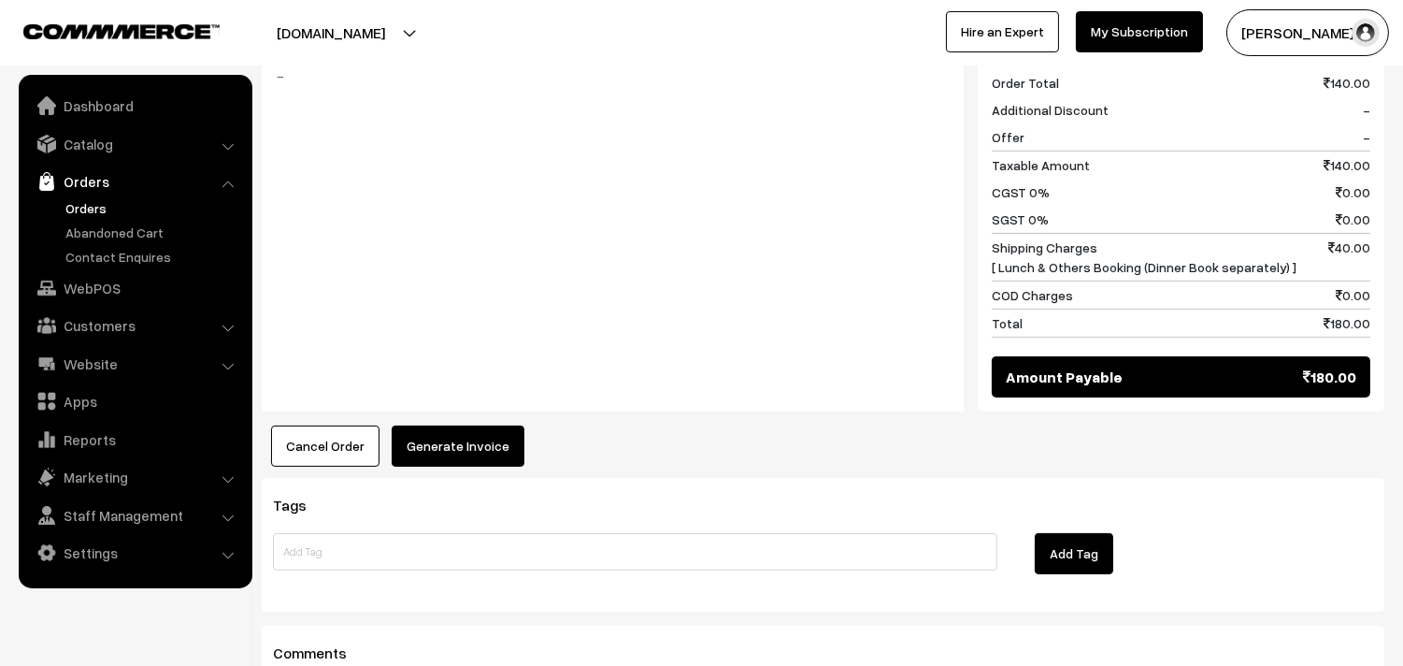
click at [459, 451] on div "Dashboard / orders / View Order View Order (# OD41515) Go Back Ordered on [DATE…" at bounding box center [823, 28] width 1123 height 1576
click at [459, 425] on button "Generate Invoice" at bounding box center [458, 445] width 133 height 41
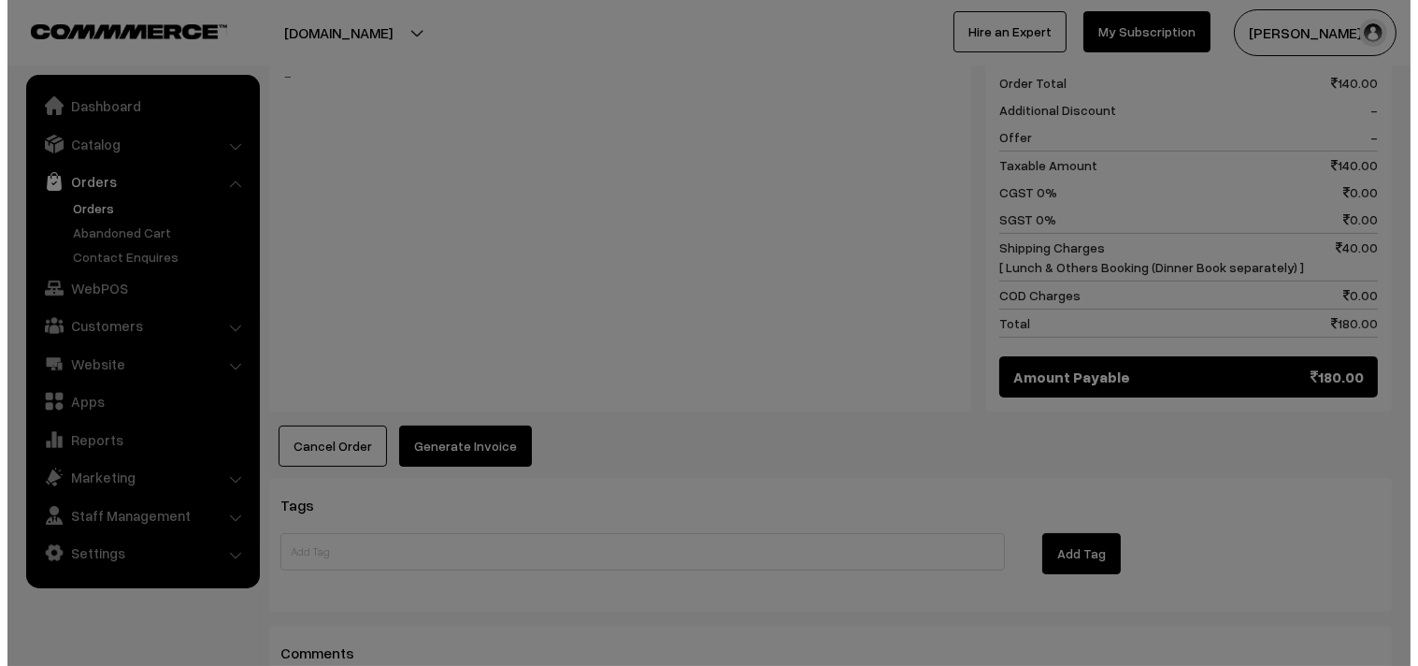
scroll to position [833, 0]
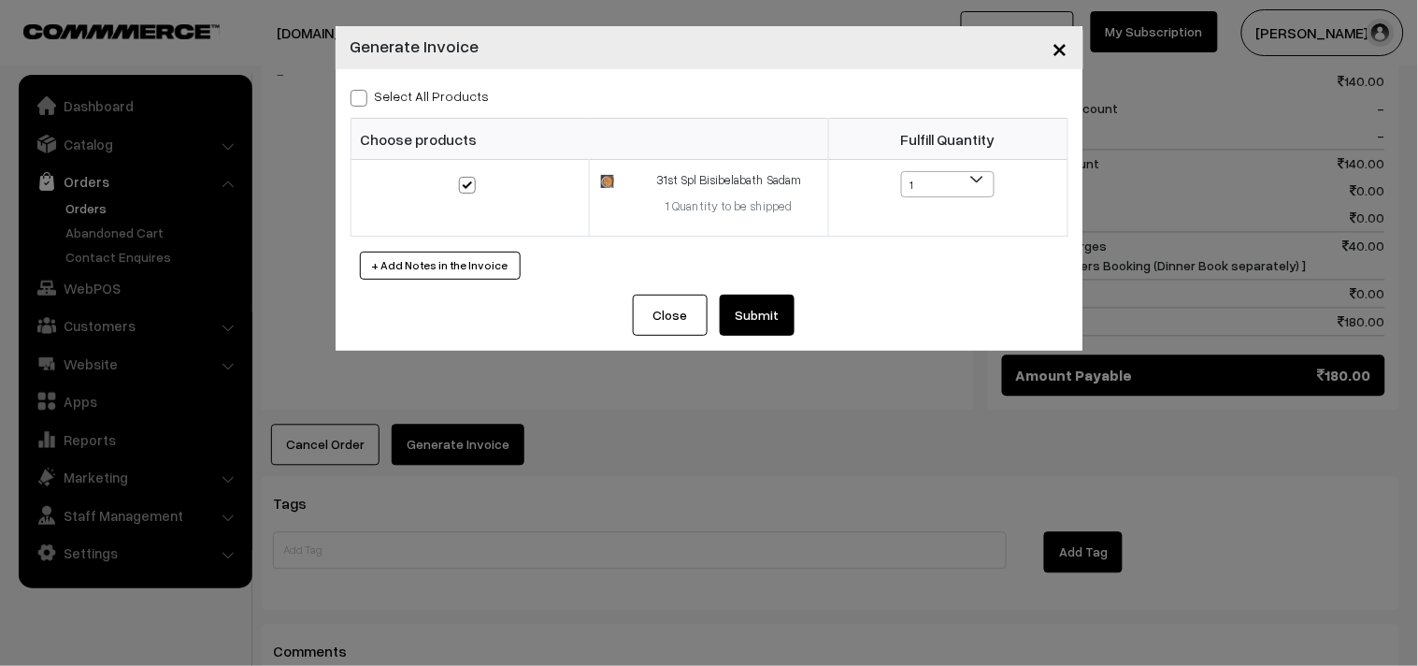
click at [430, 104] on label "Select All Products" at bounding box center [420, 96] width 139 height 20
click at [363, 101] on input "Select All Products" at bounding box center [357, 95] width 12 height 12
checkbox input "true"
drag, startPoint x: 781, startPoint y: 311, endPoint x: 791, endPoint y: 282, distance: 30.4
click at [783, 310] on button "Submit" at bounding box center [757, 314] width 75 height 41
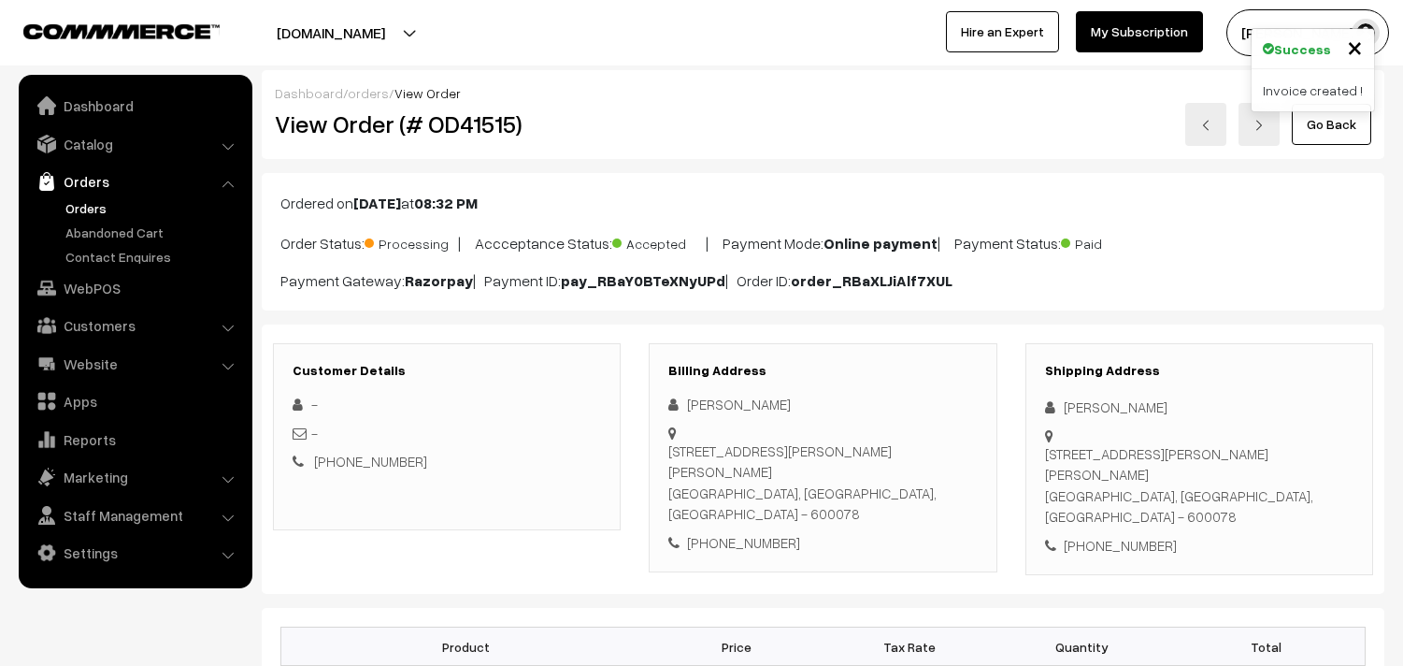
scroll to position [830, 0]
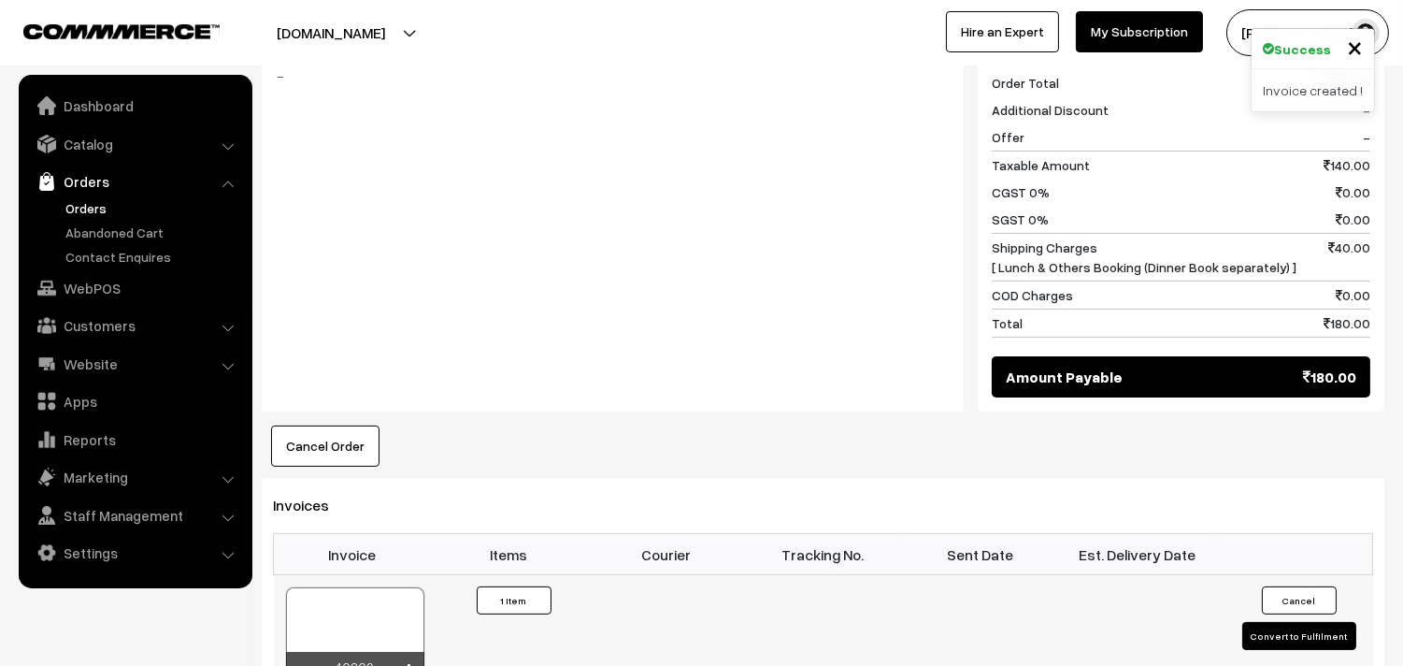
click at [357, 609] on div at bounding box center [355, 633] width 138 height 93
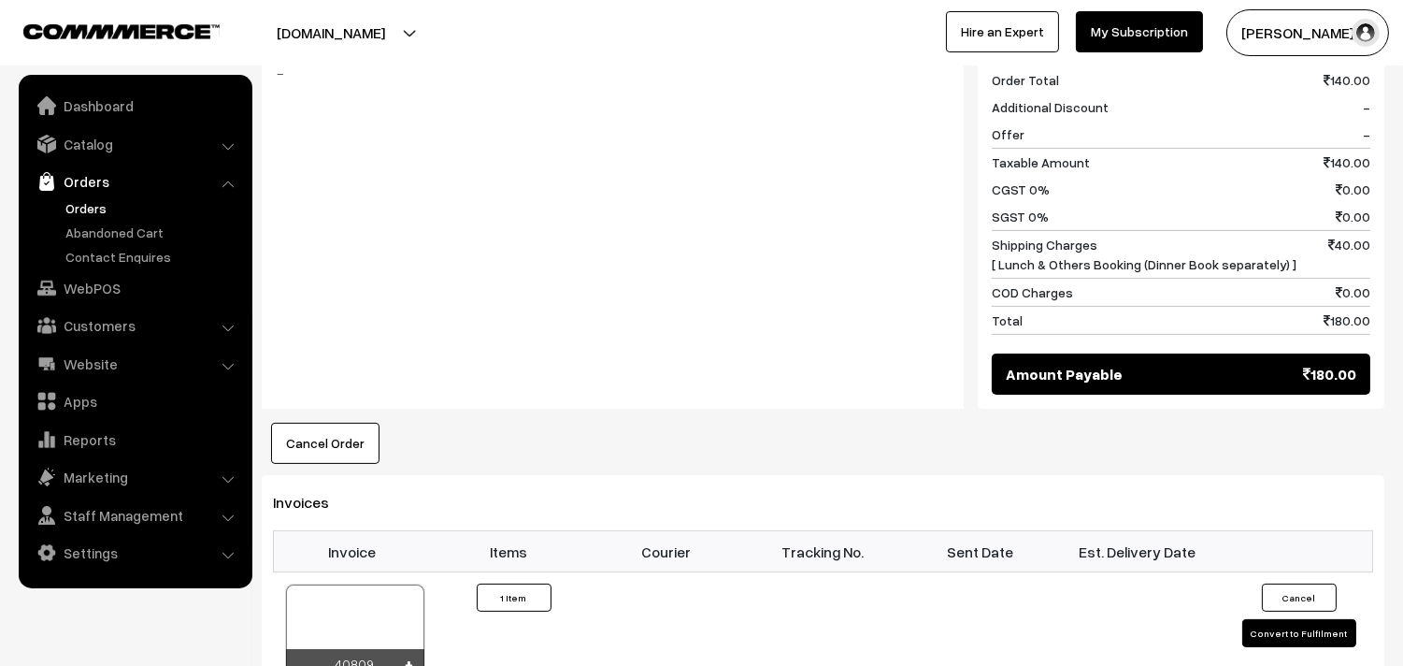
click at [87, 202] on link "Orders" at bounding box center [153, 208] width 185 height 20
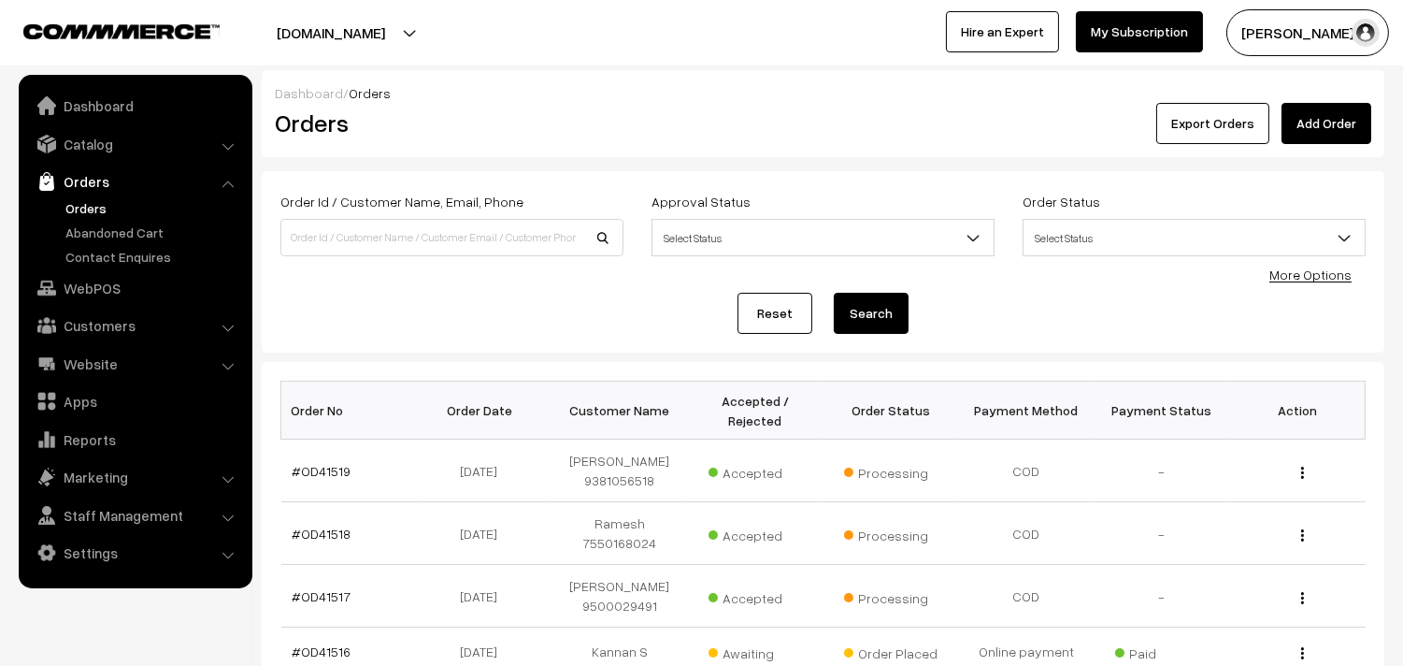
click at [93, 200] on link "Orders" at bounding box center [153, 208] width 185 height 20
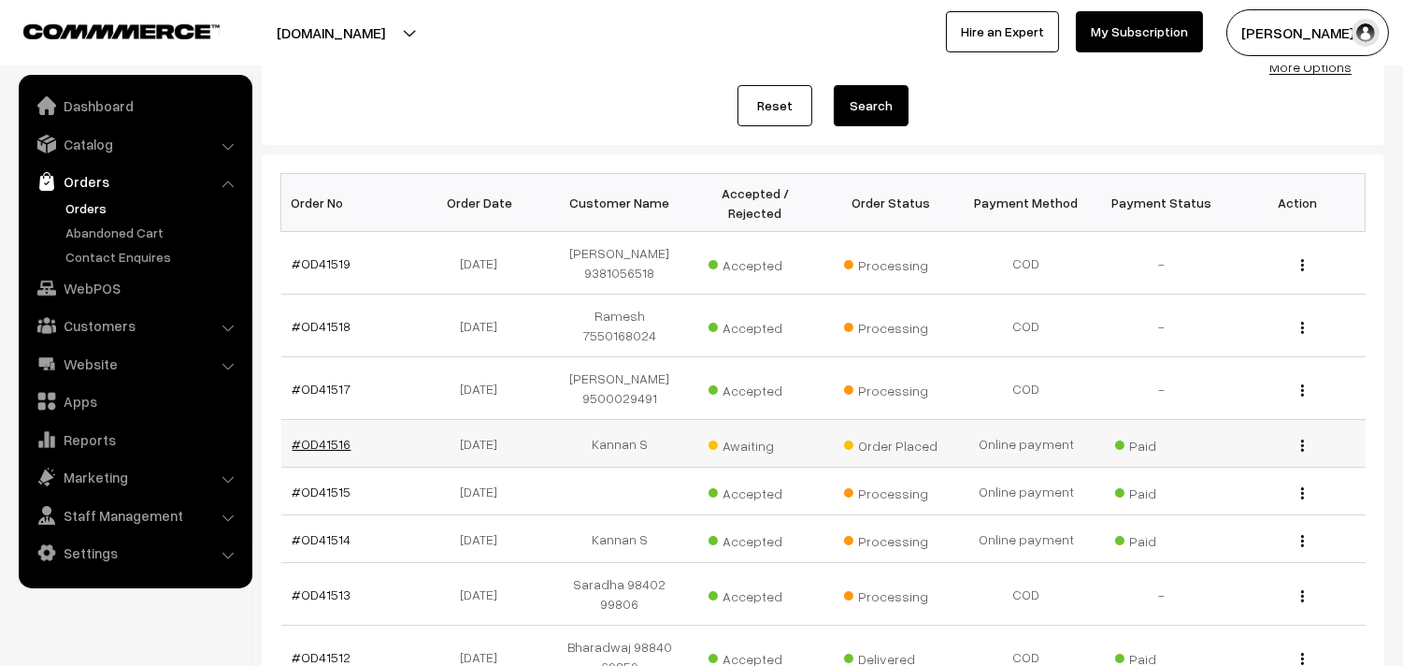
click at [318, 441] on link "#OD41516" at bounding box center [322, 444] width 59 height 16
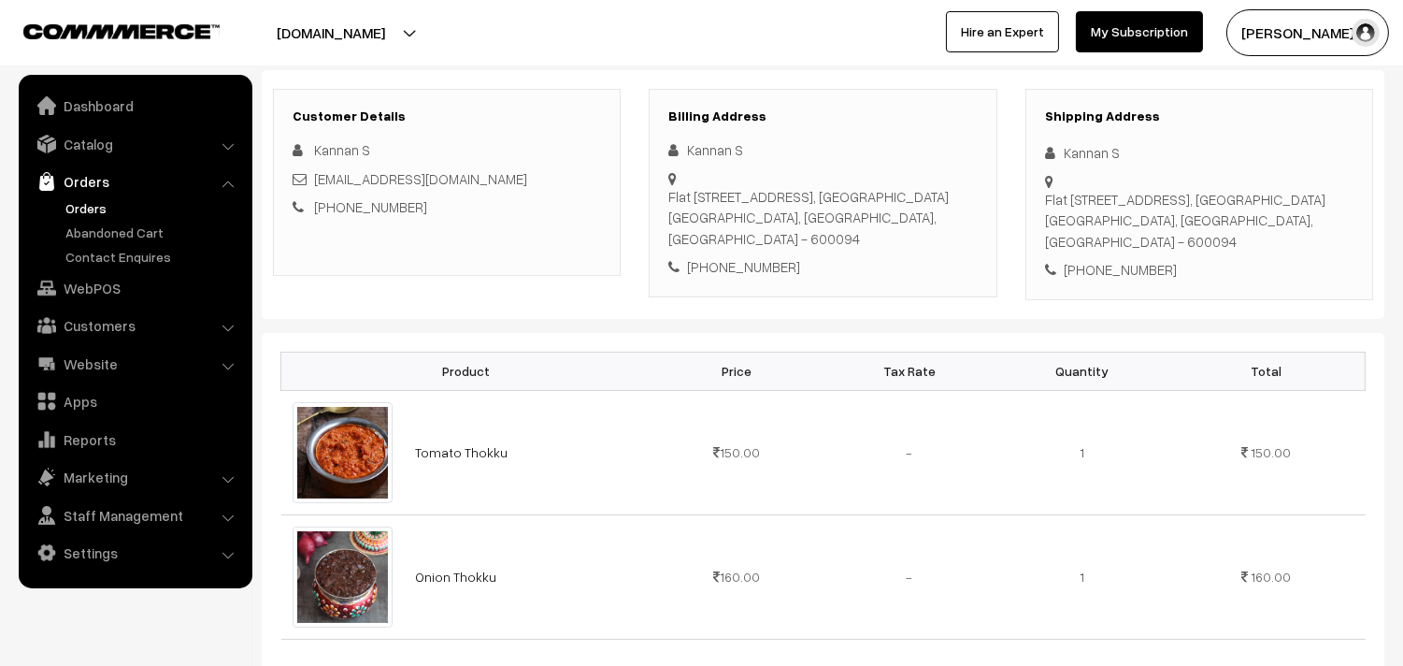
scroll to position [311, 0]
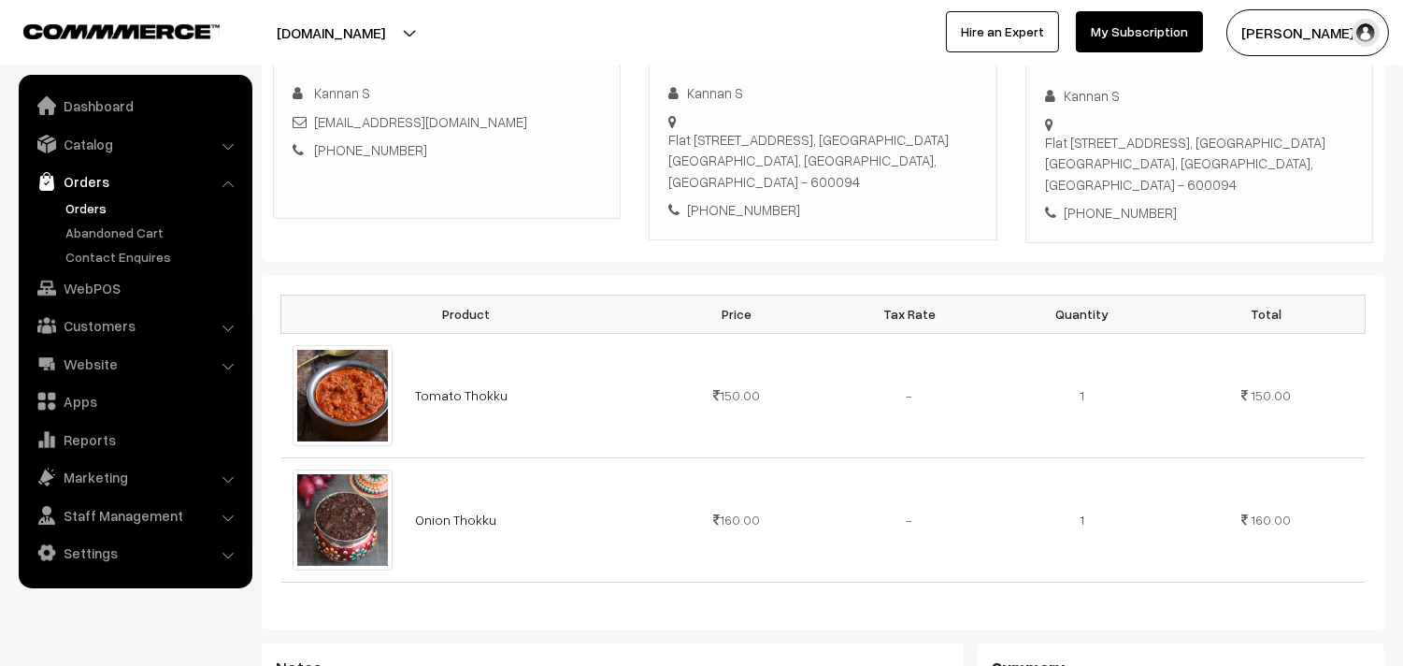
click at [767, 206] on div "[PHONE_NUMBER]" at bounding box center [822, 210] width 308 height 22
copy div "9363712507"
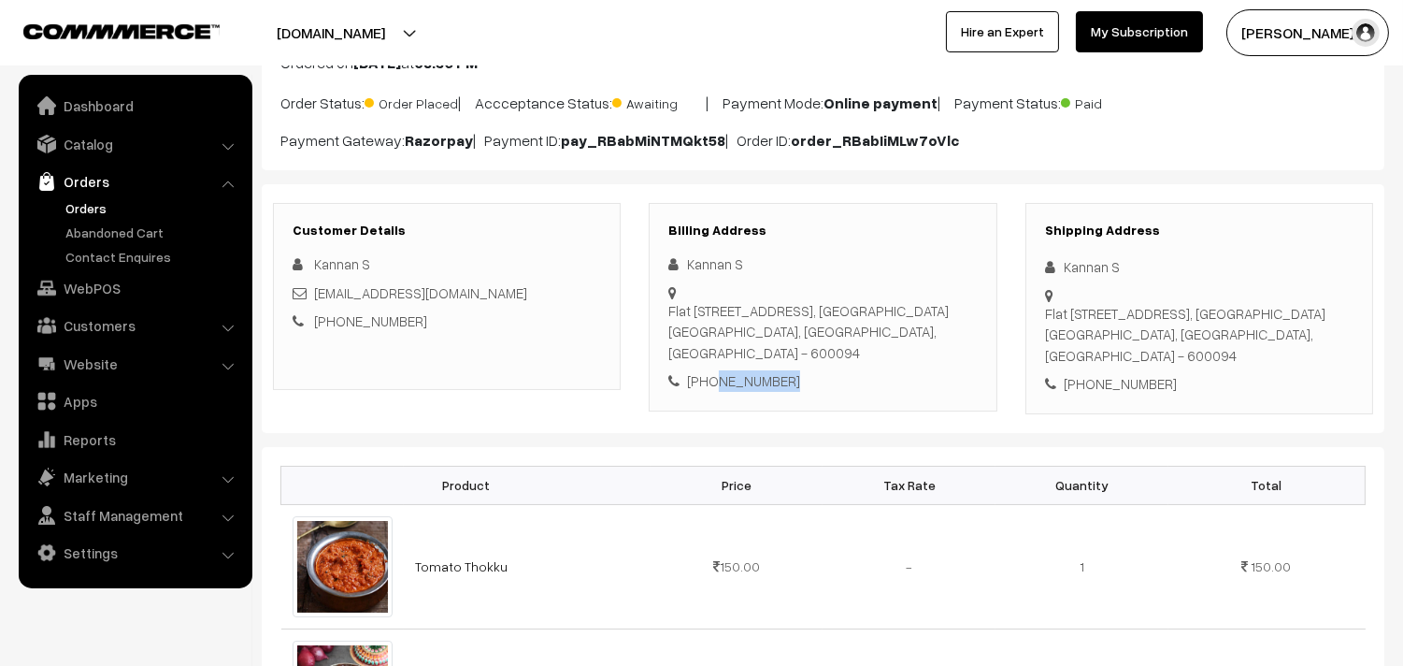
scroll to position [104, 0]
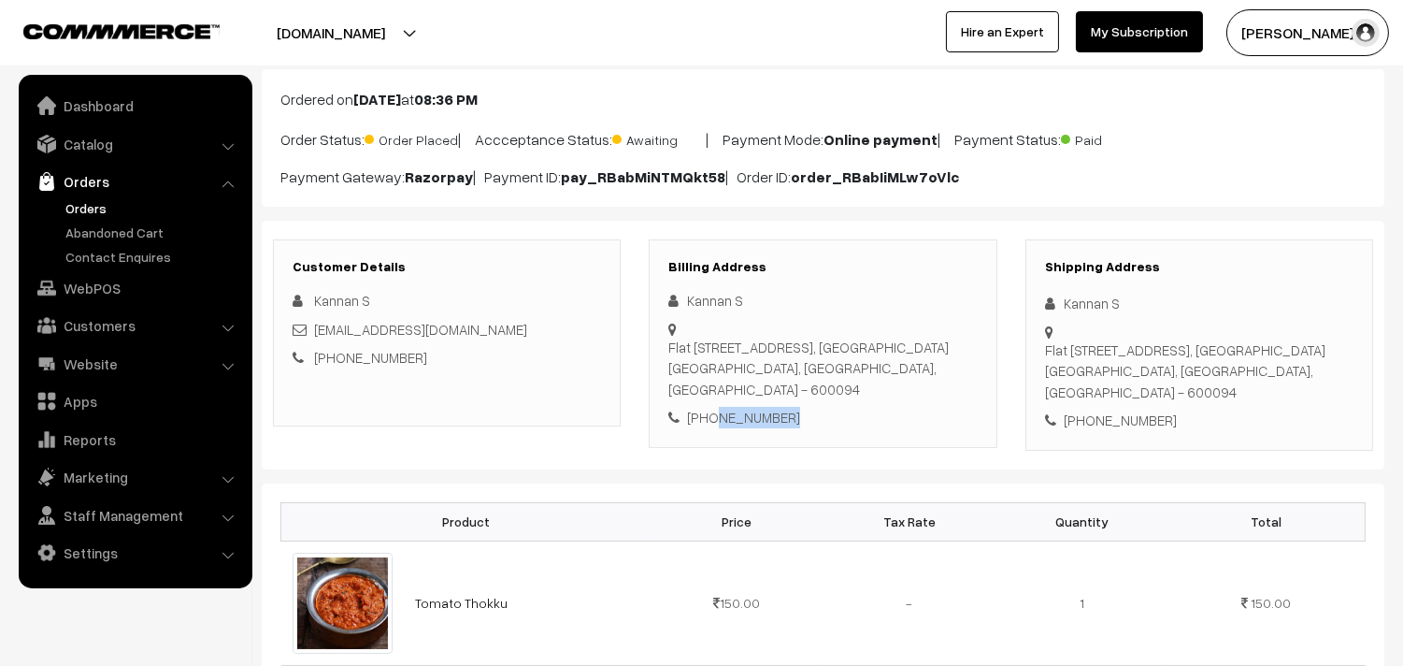
copy div "9363712507"
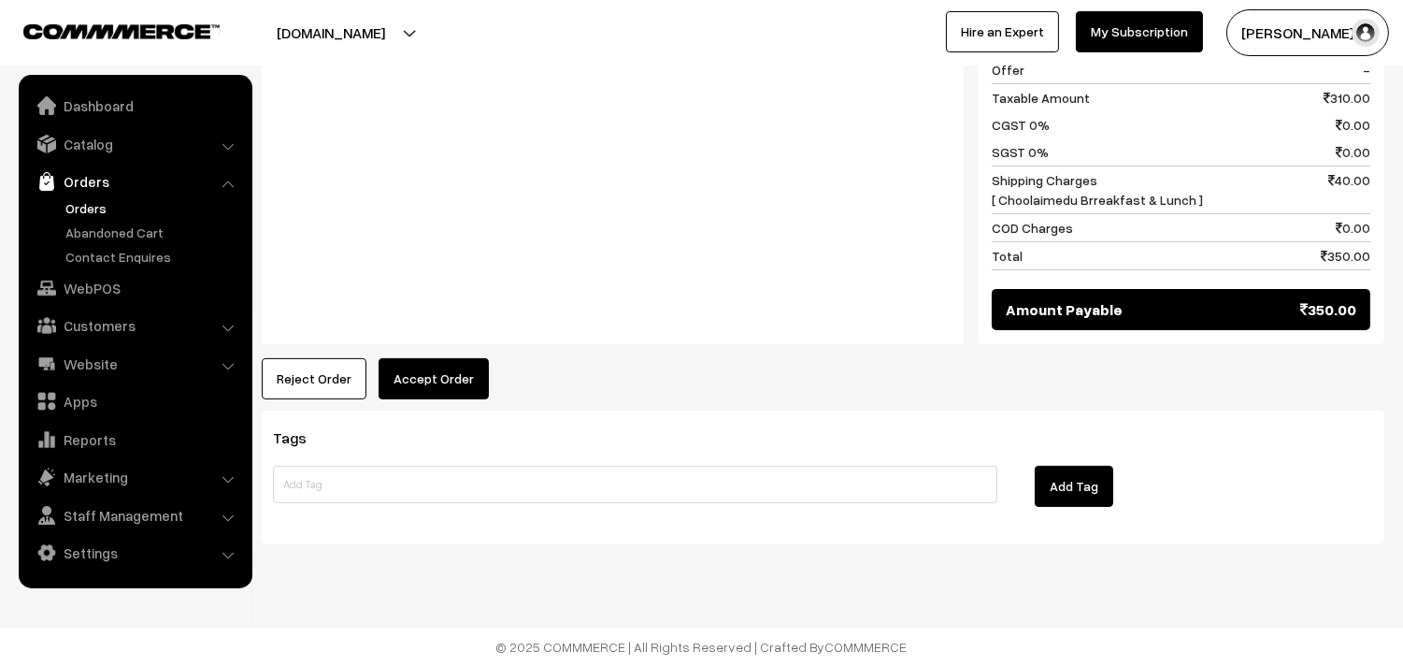
click at [445, 394] on button "Accept Order" at bounding box center [434, 378] width 110 height 41
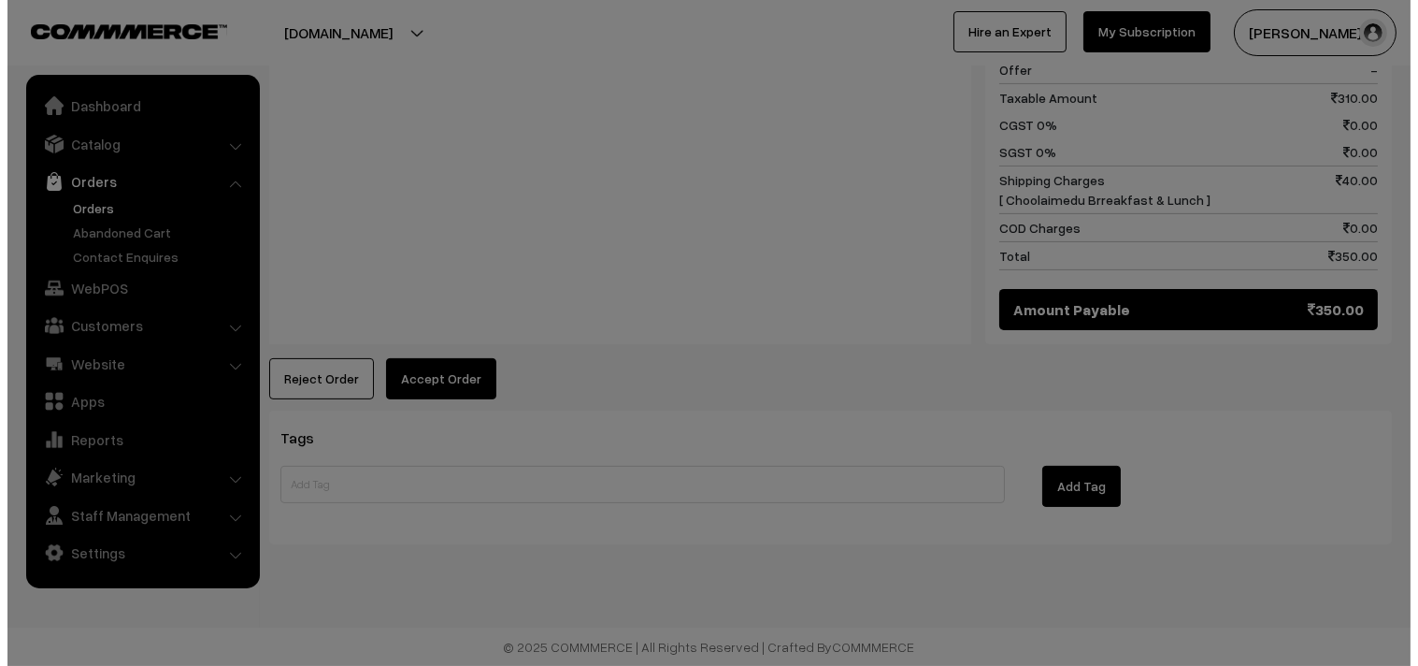
scroll to position [1004, 0]
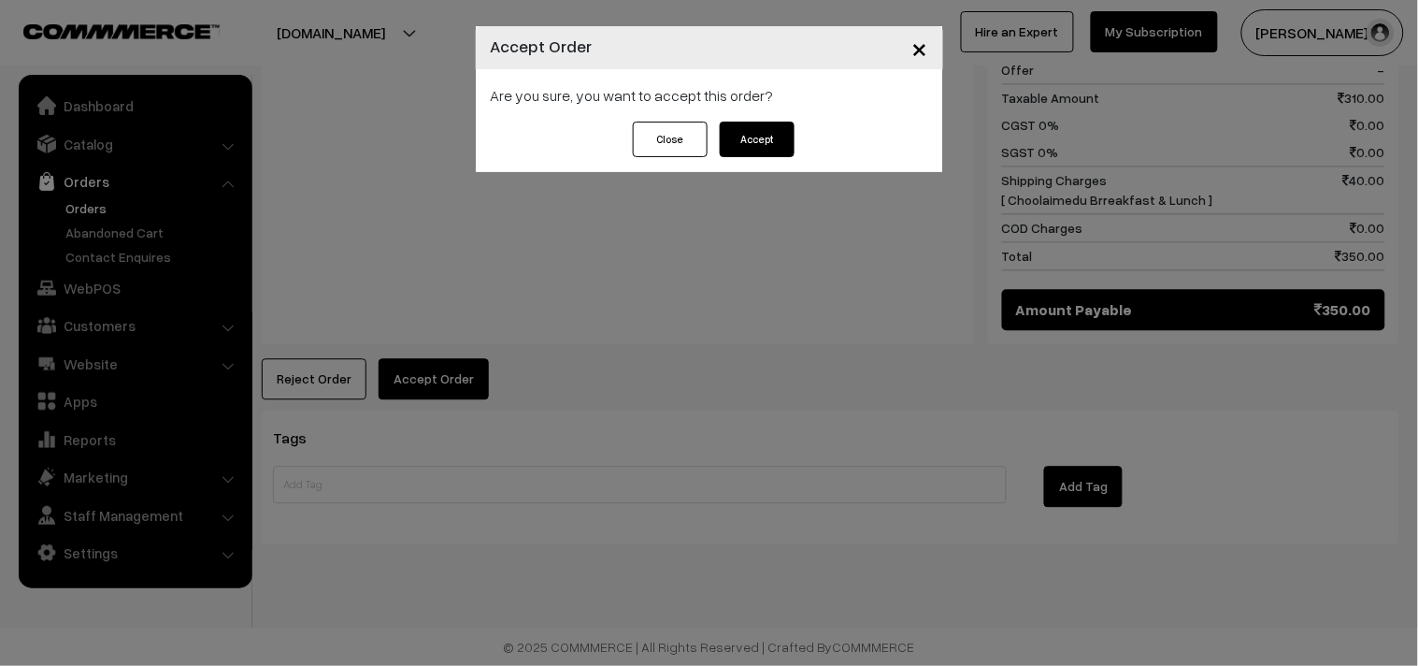
click at [753, 134] on button "Accept" at bounding box center [757, 140] width 75 height 36
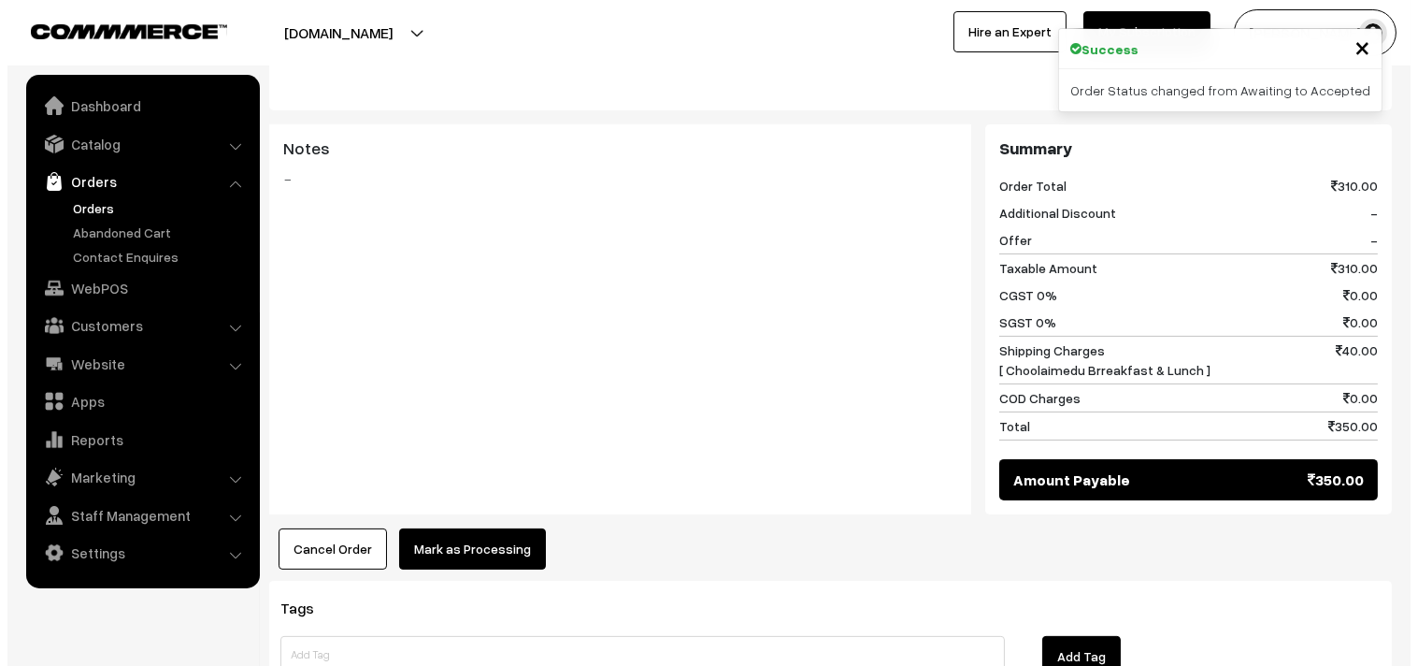
scroll to position [935, 0]
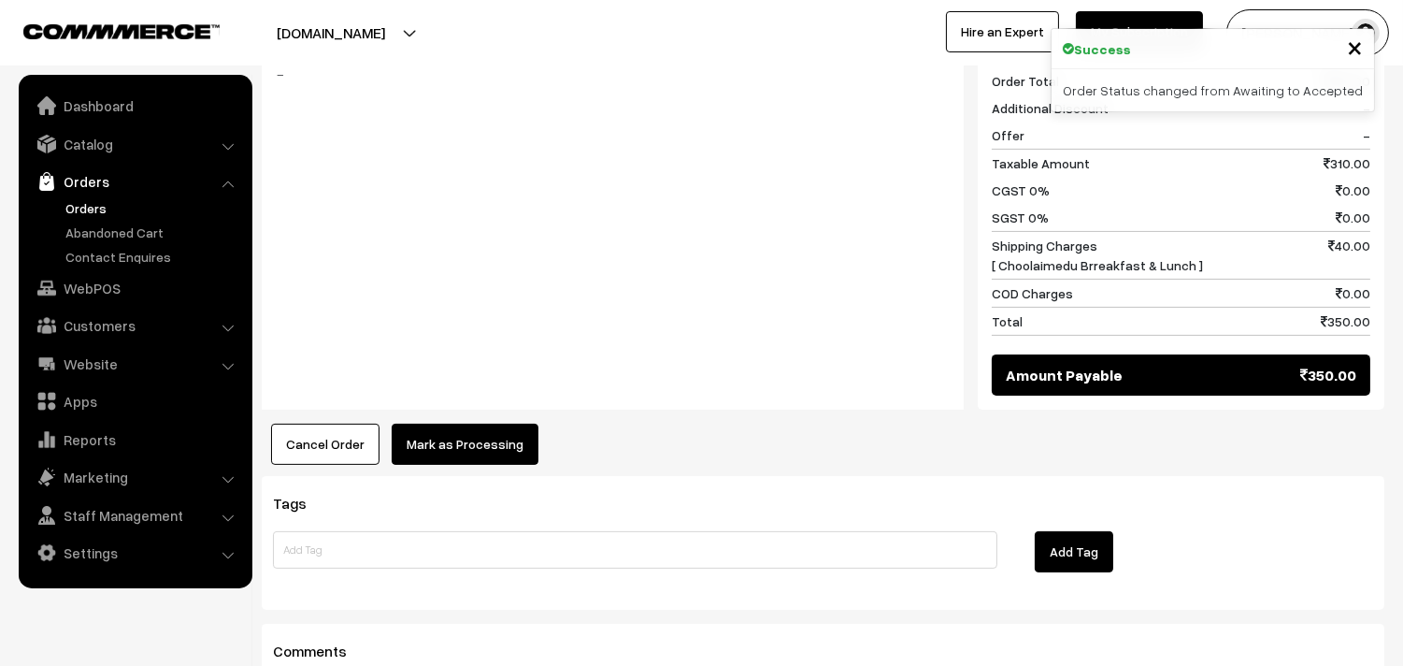
click at [461, 453] on button "Mark as Processing" at bounding box center [465, 443] width 147 height 41
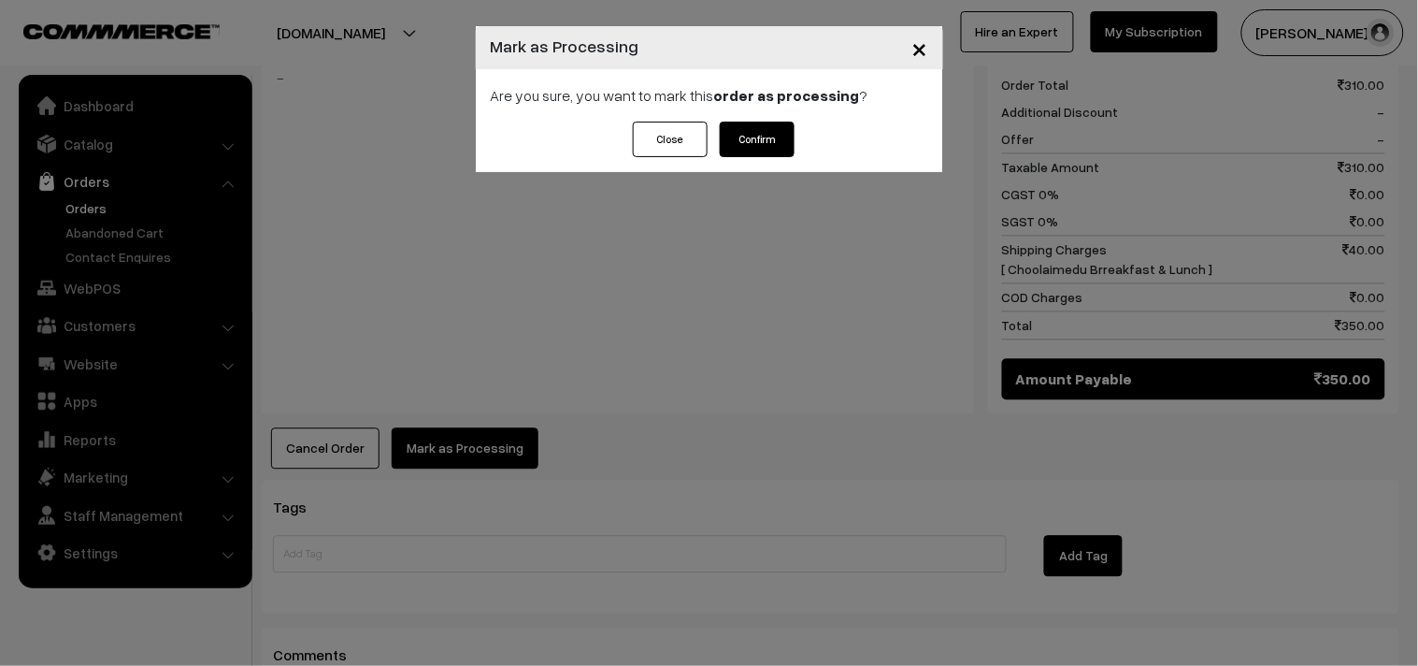
click at [754, 146] on button "Confirm" at bounding box center [757, 140] width 75 height 36
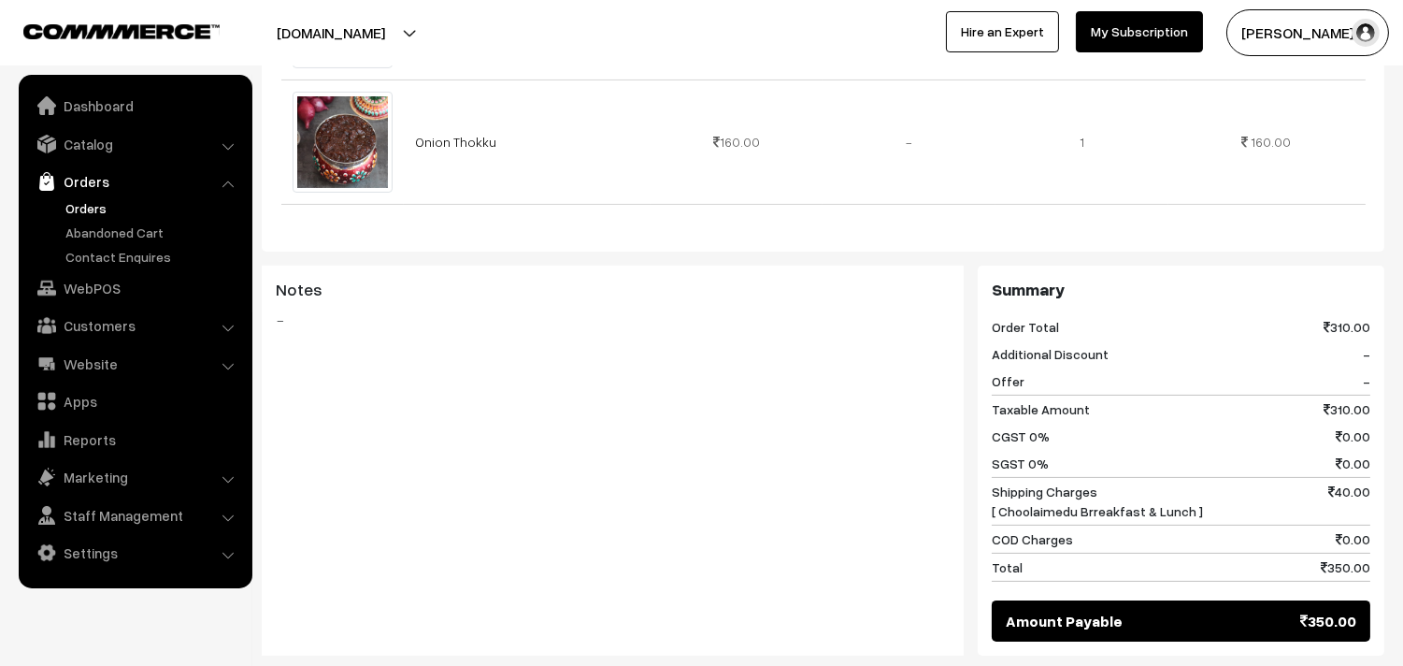
scroll to position [834, 0]
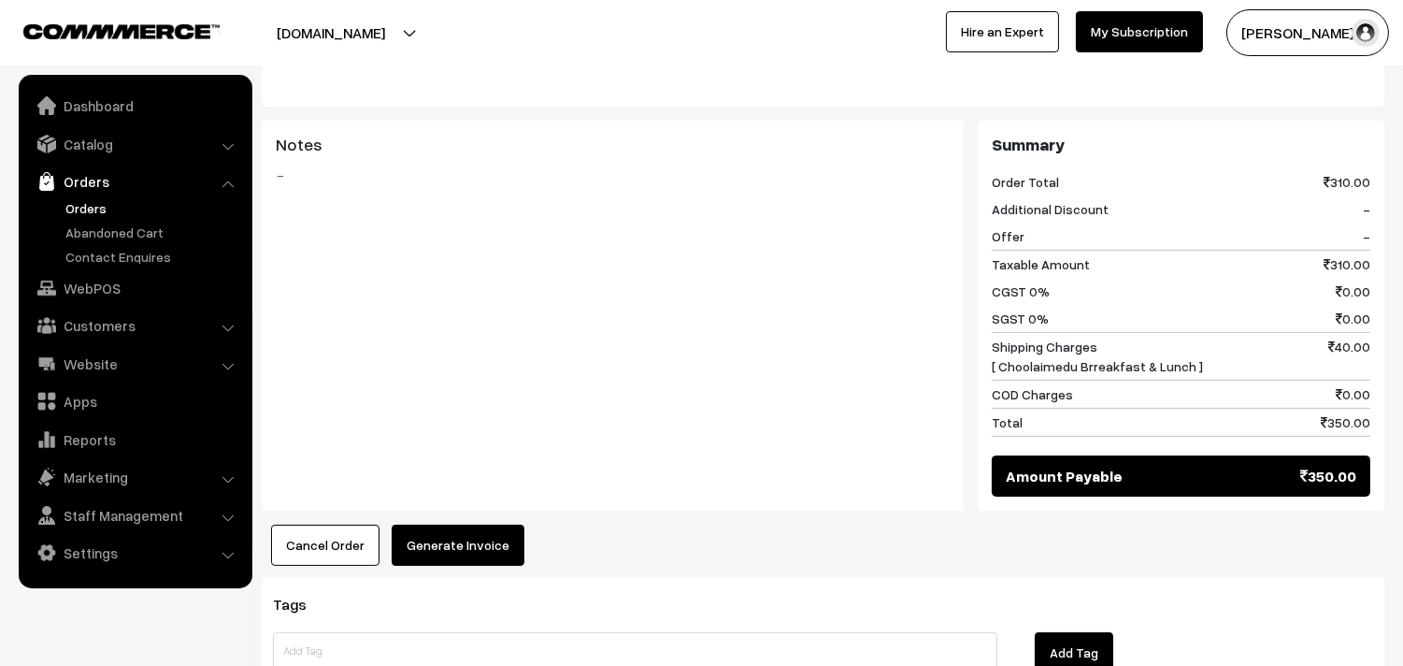
click at [442, 542] on button "Generate Invoice" at bounding box center [458, 544] width 133 height 41
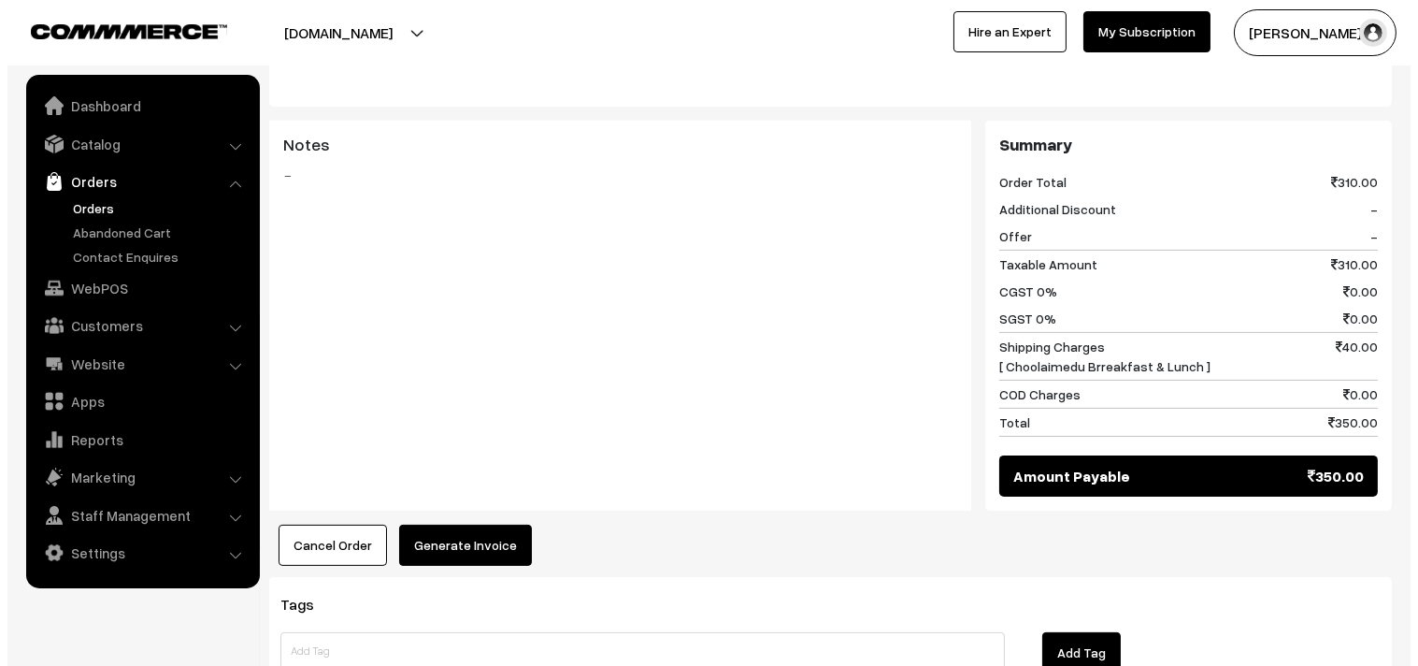
scroll to position [836, 0]
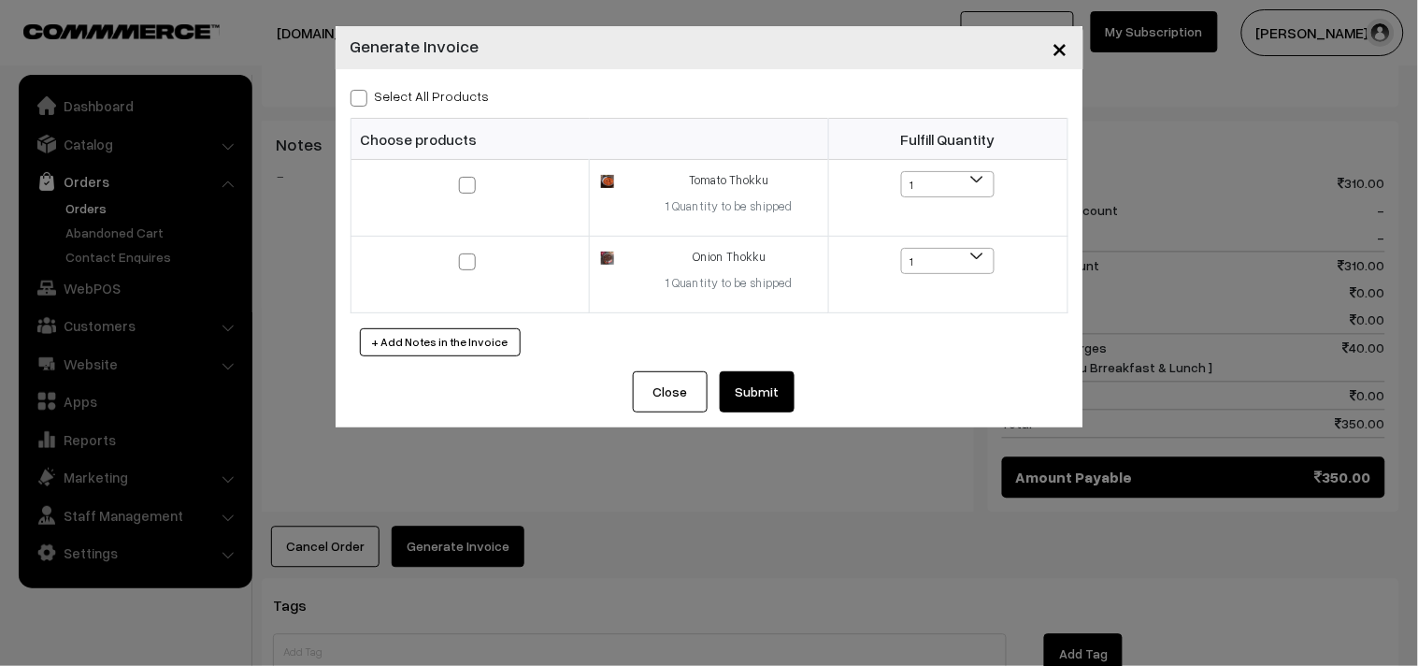
click at [466, 96] on label "Select All Products" at bounding box center [420, 96] width 139 height 20
click at [363, 96] on input "Select All Products" at bounding box center [357, 95] width 12 height 12
checkbox input "true"
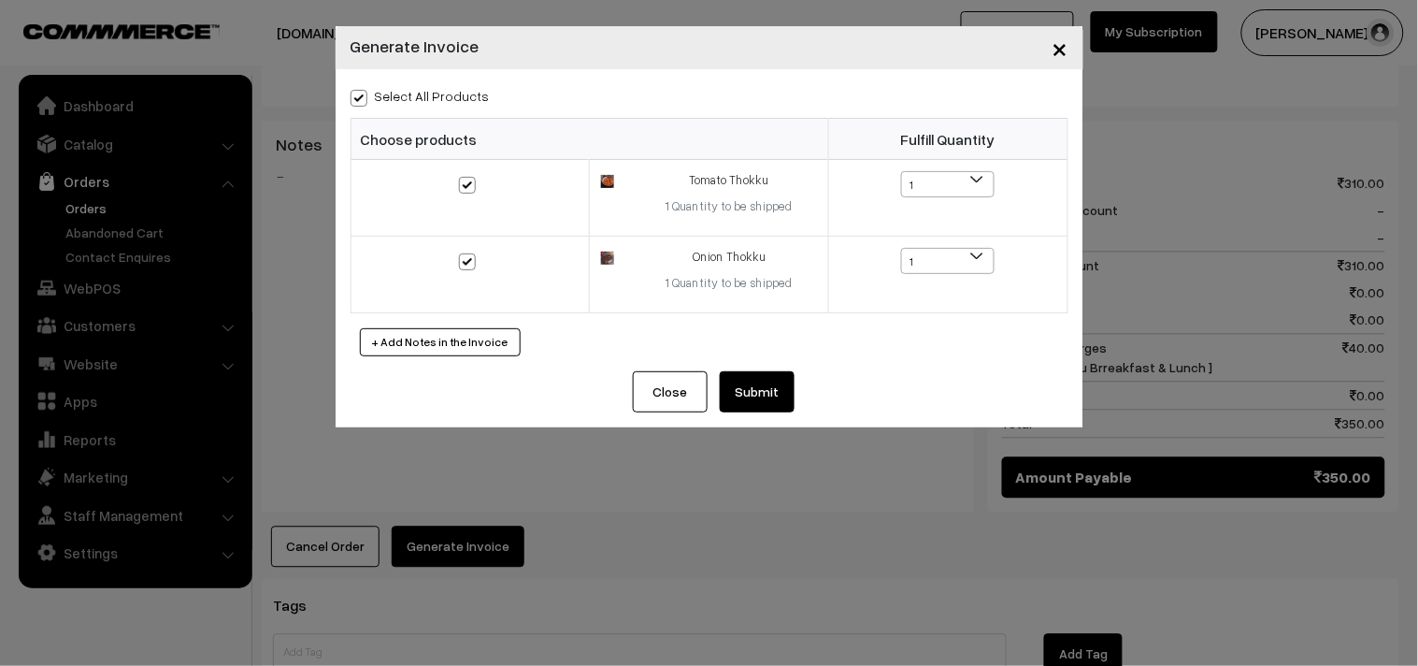
click at [753, 388] on button "Submit" at bounding box center [757, 391] width 75 height 41
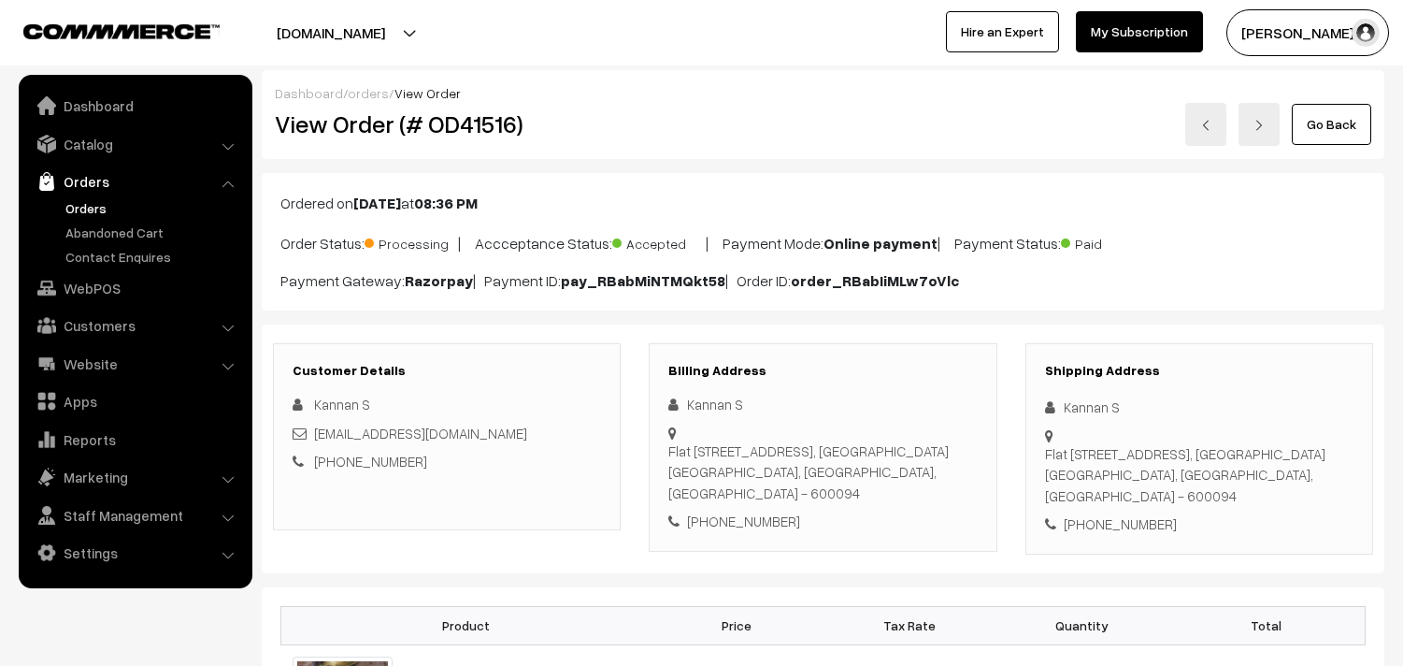
scroll to position [1145, 0]
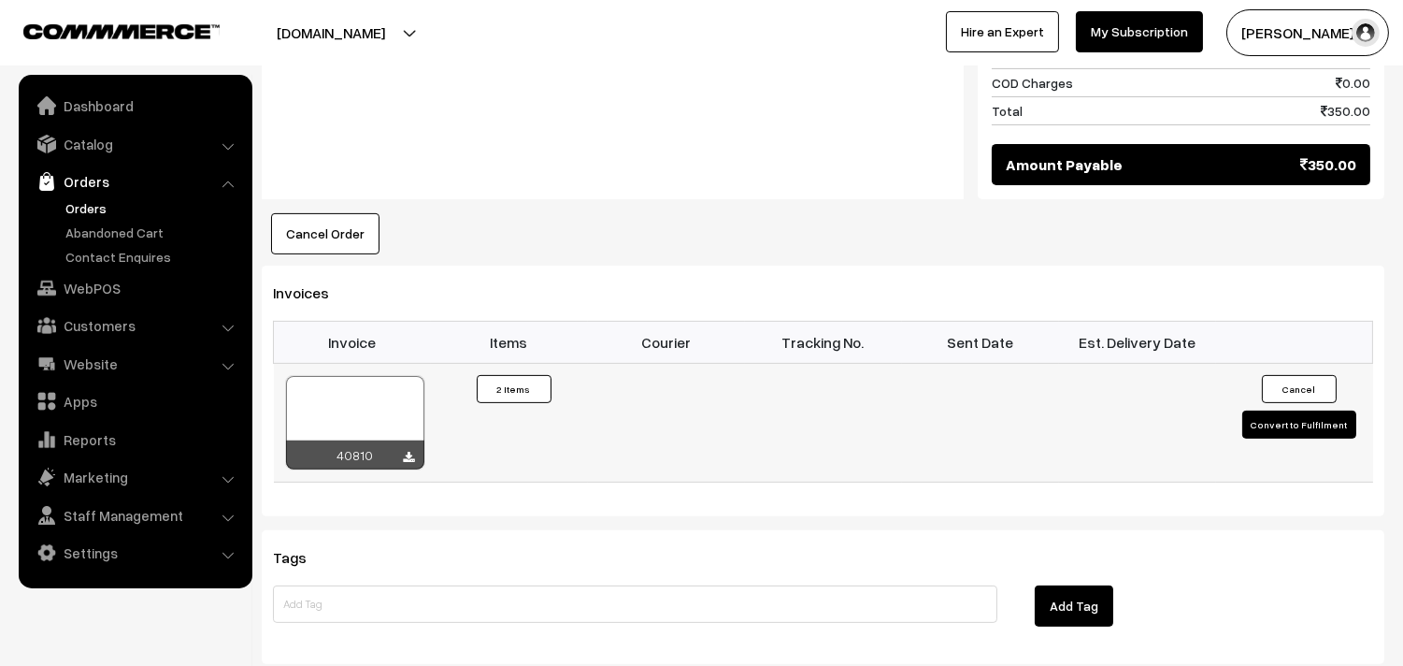
click at [367, 375] on div "40810" at bounding box center [355, 422] width 140 height 95
click at [337, 437] on div at bounding box center [355, 422] width 138 height 93
click at [86, 204] on link "Orders" at bounding box center [153, 208] width 185 height 20
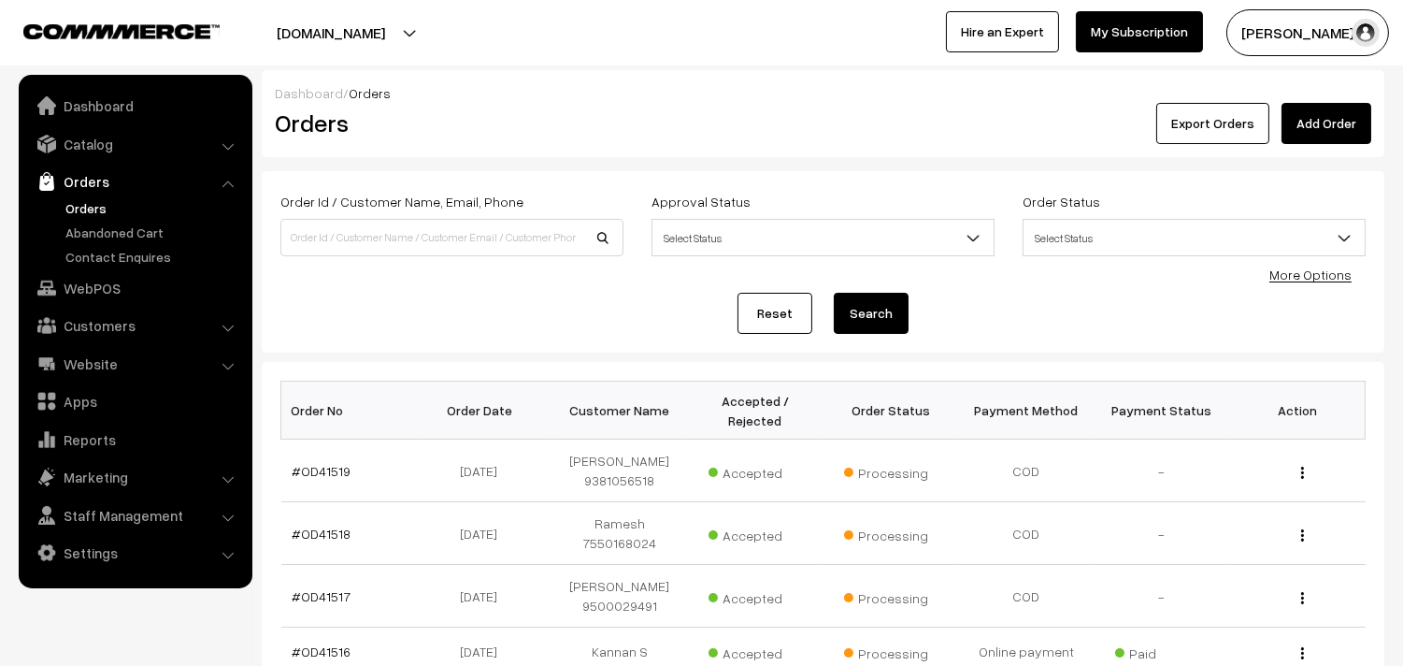
click at [79, 206] on link "Orders" at bounding box center [153, 208] width 185 height 20
click at [128, 285] on link "WebPOS" at bounding box center [134, 288] width 222 height 34
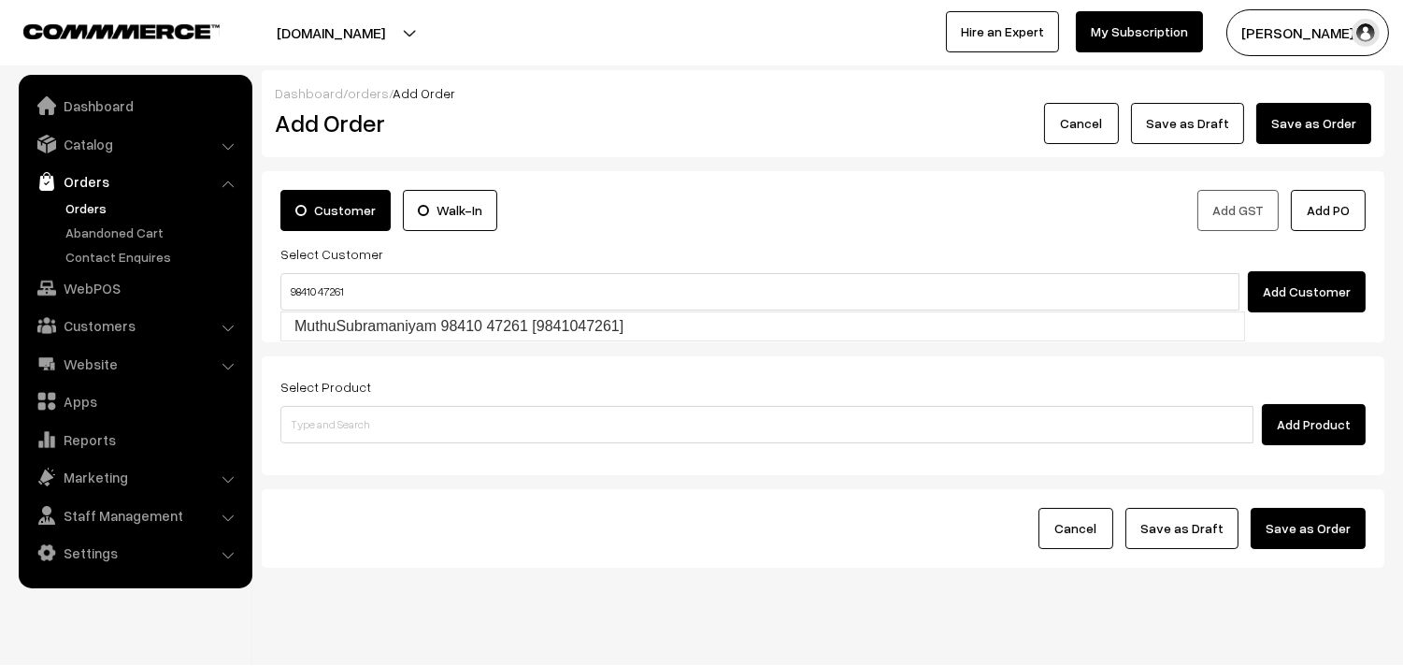
click at [334, 282] on input "98410 47261" at bounding box center [759, 291] width 959 height 37
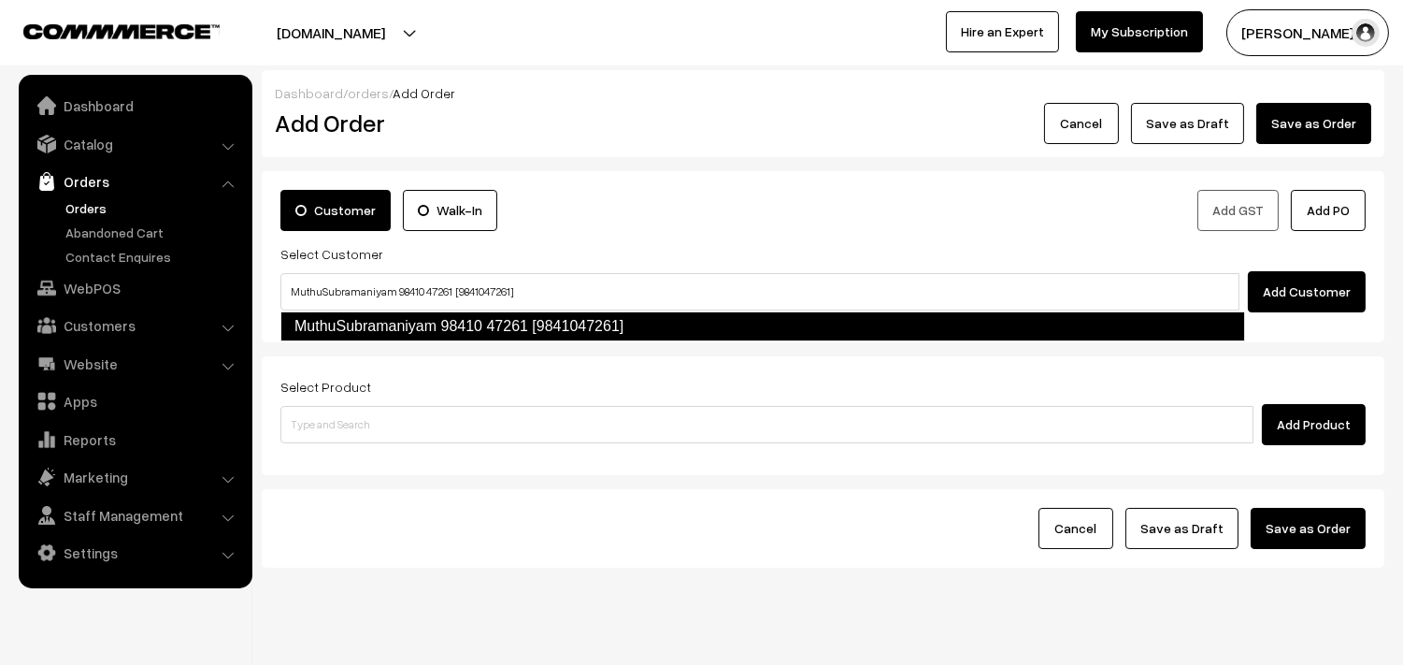
type input "MuthuSubramaniyam 98410 47261 [9841047261]"
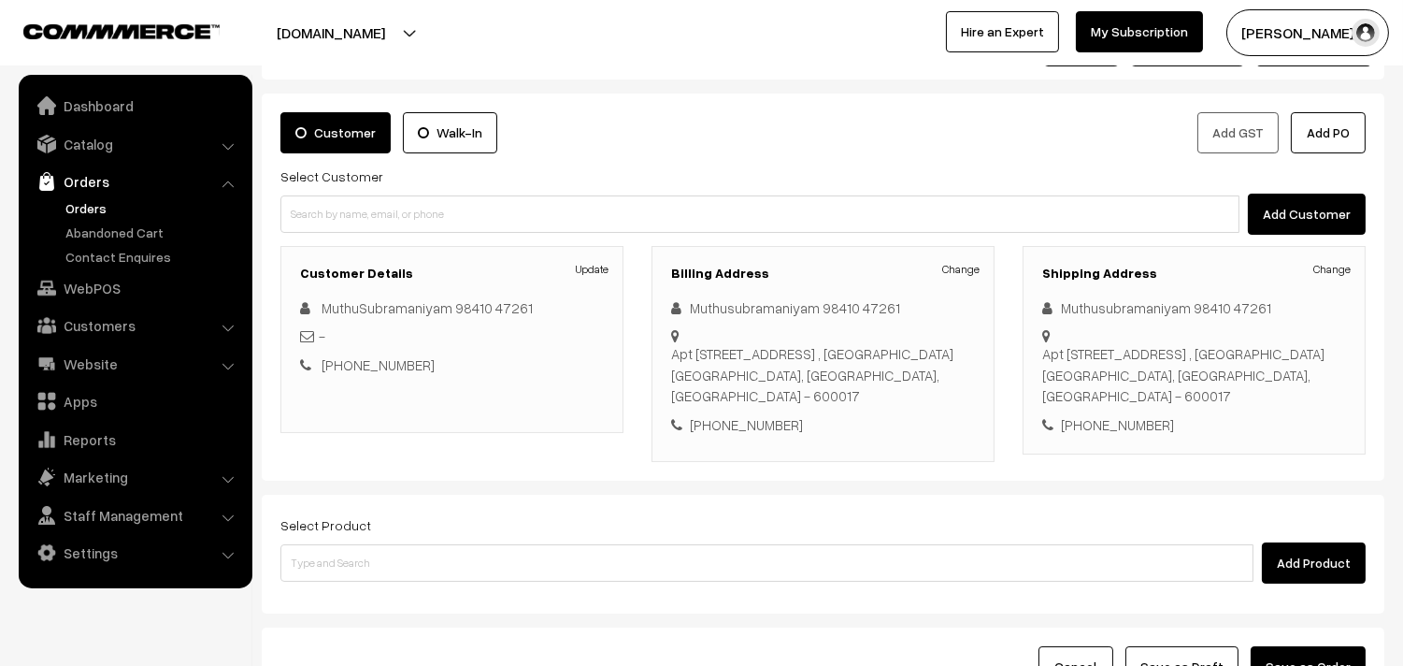
scroll to position [104, 0]
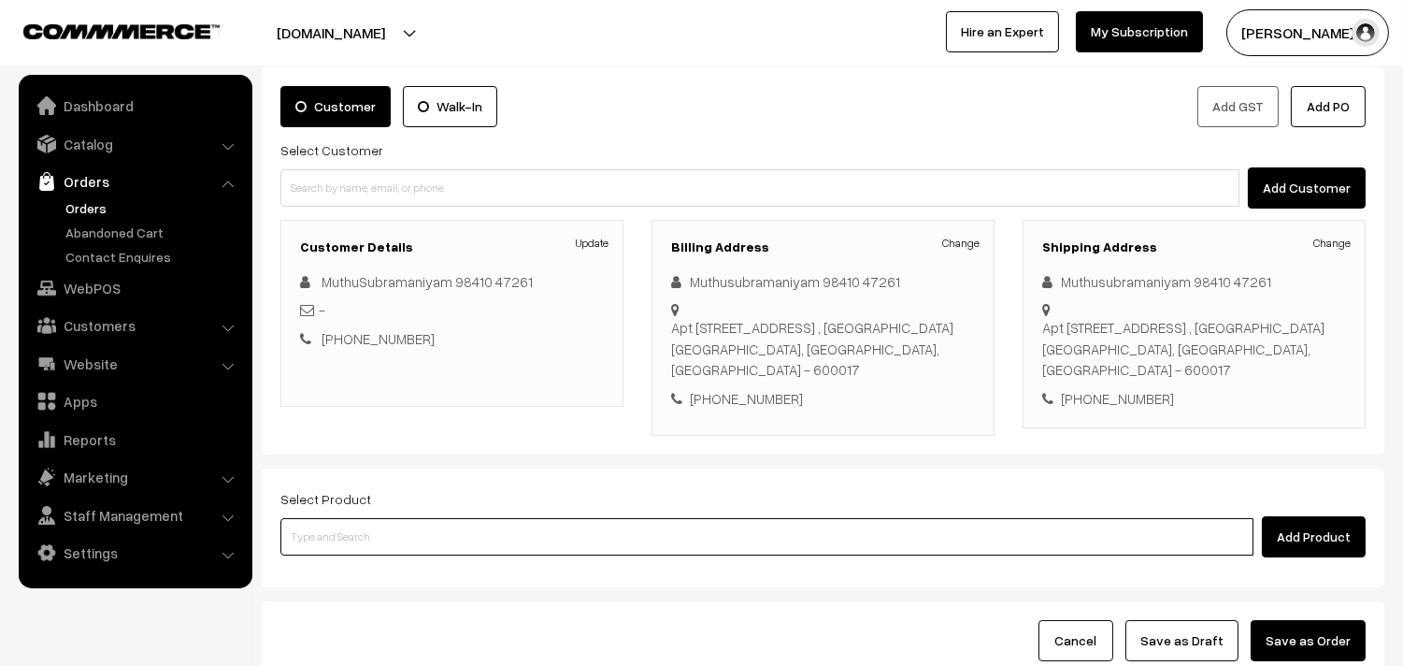
click at [533, 549] on input at bounding box center [766, 536] width 973 height 37
type input "31st Spl Bisibelabath Sadam"
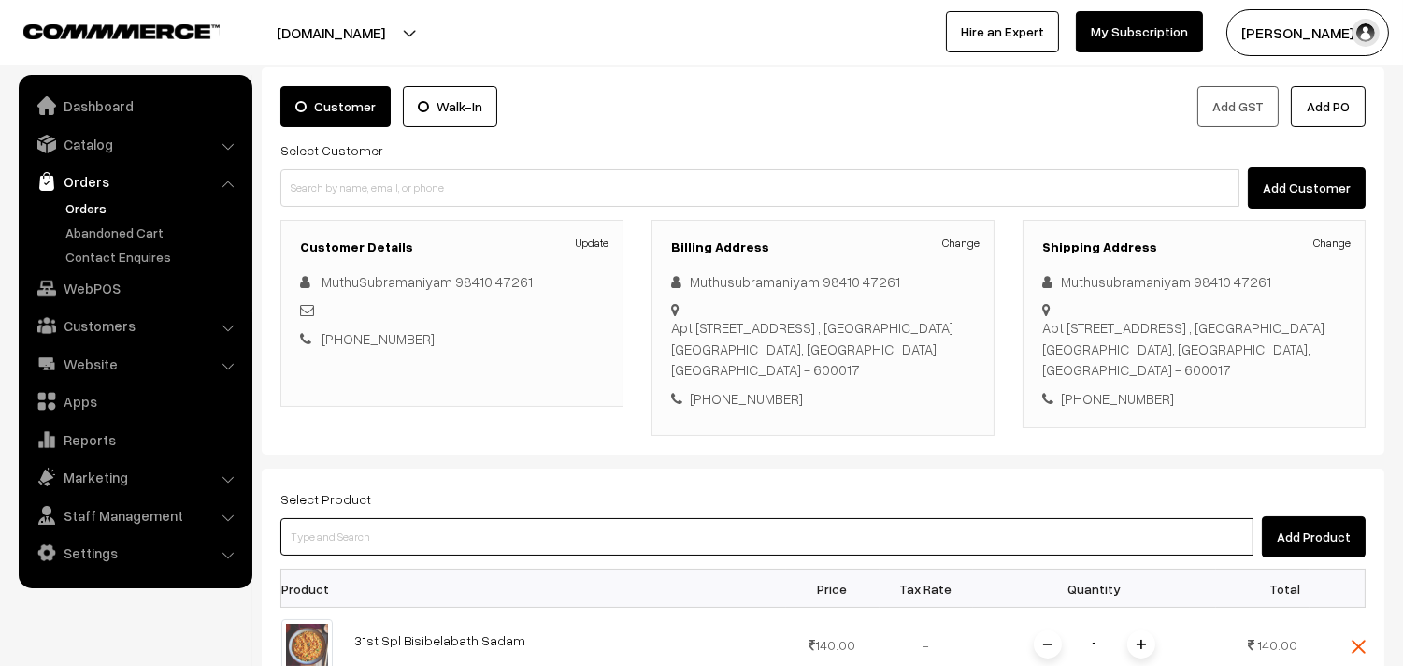
click at [533, 547] on input at bounding box center [766, 536] width 973 height 37
type input "31st Couple Pack - Keerai Kootu"
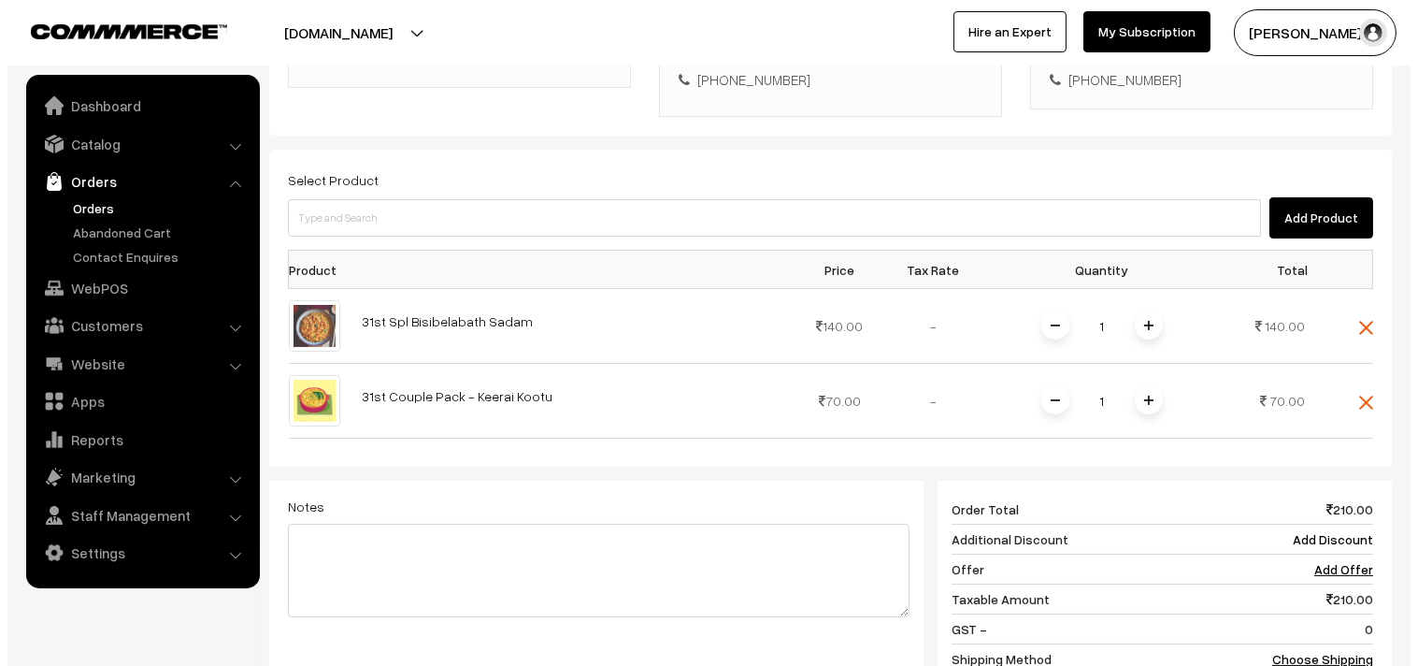
scroll to position [726, 0]
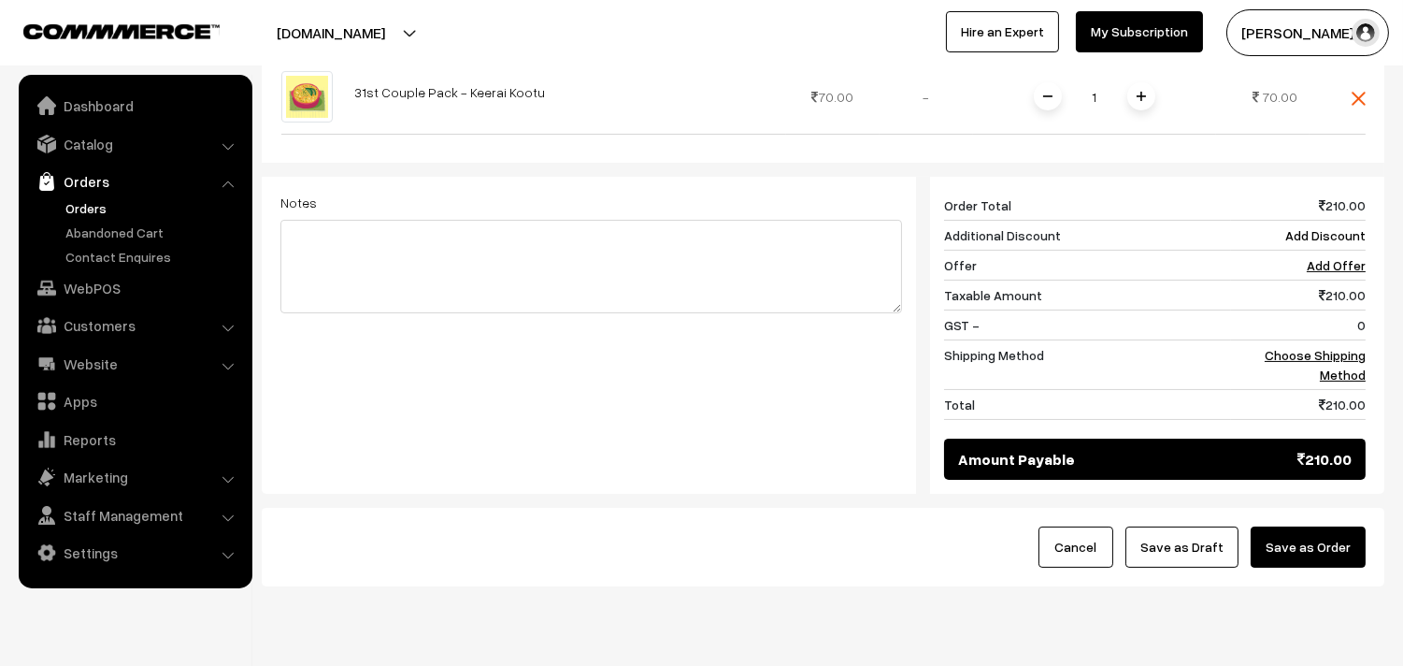
click at [1370, 346] on div "210 Order Total 210.00 Additional Discount Add Discount Offer Add Offer Taxable…" at bounding box center [1148, 335] width 464 height 317
click at [1351, 359] on link "Choose Shipping Method" at bounding box center [1315, 365] width 101 height 36
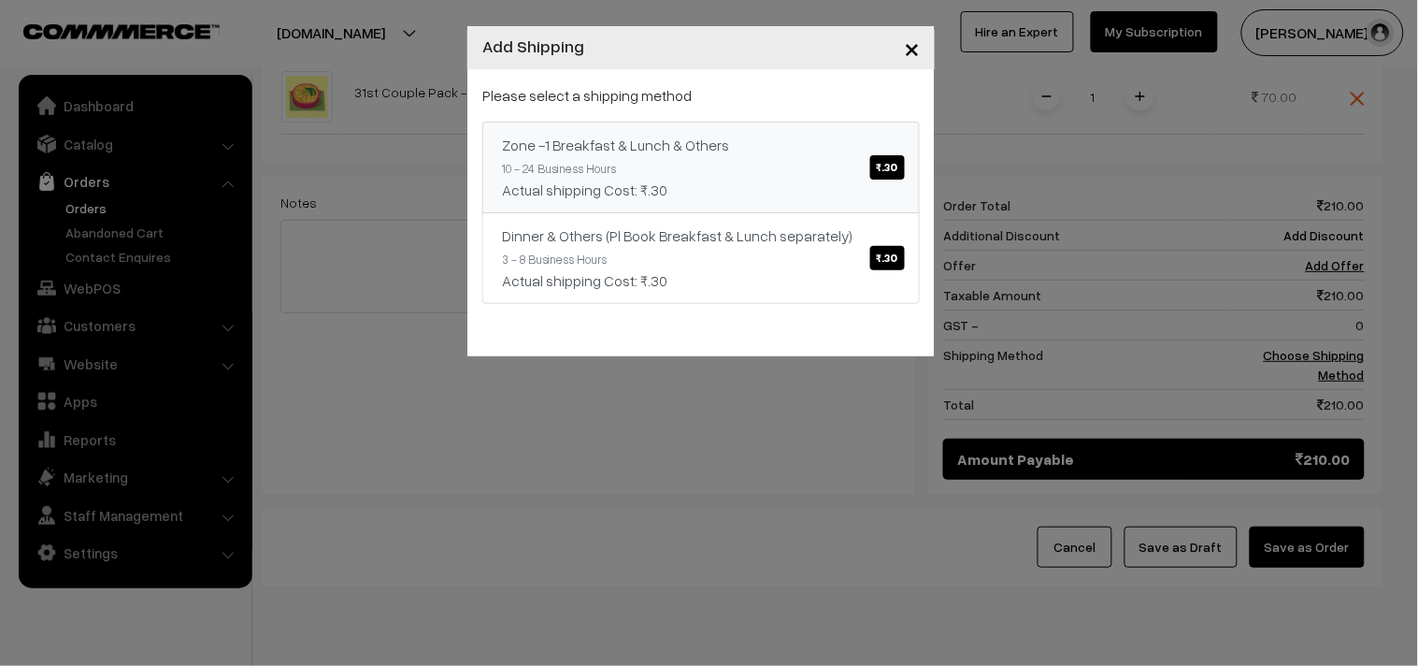
click at [690, 150] on div "Zone -1 Breakfast & Lunch & Others ₹.30" at bounding box center [701, 145] width 398 height 22
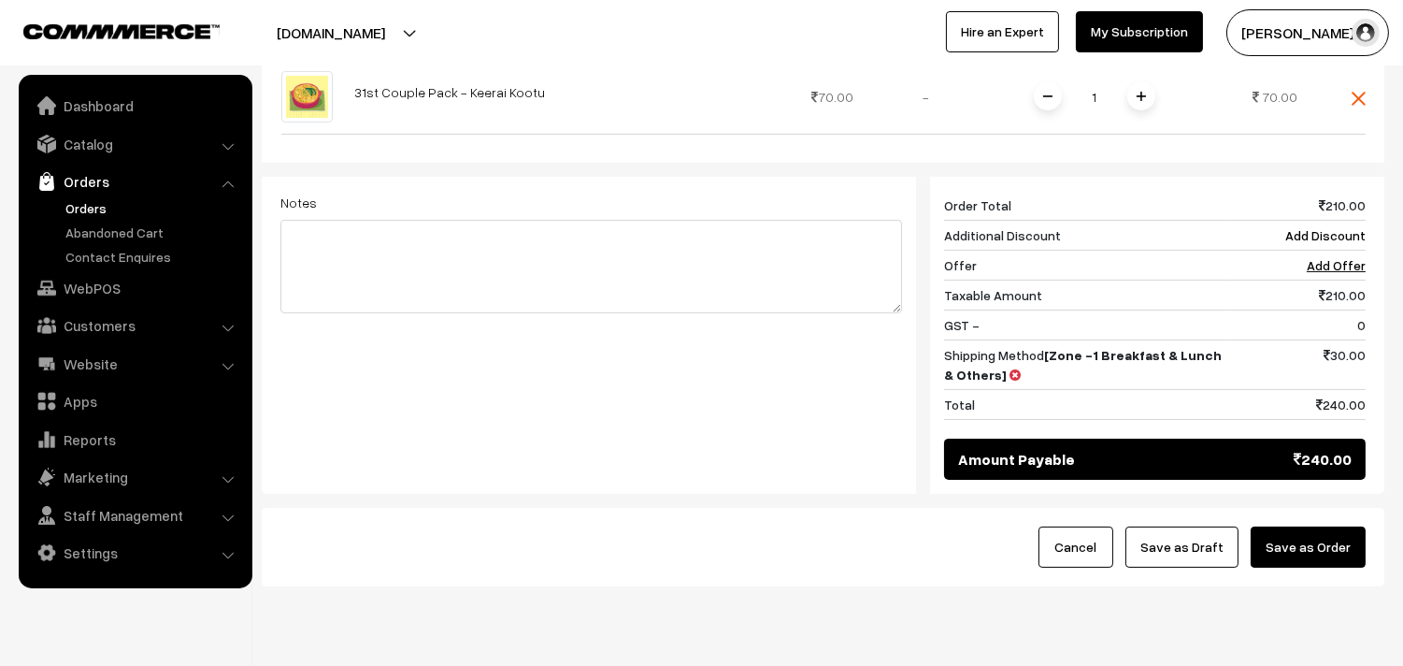
click at [1312, 533] on button "Save as Order" at bounding box center [1308, 546] width 115 height 41
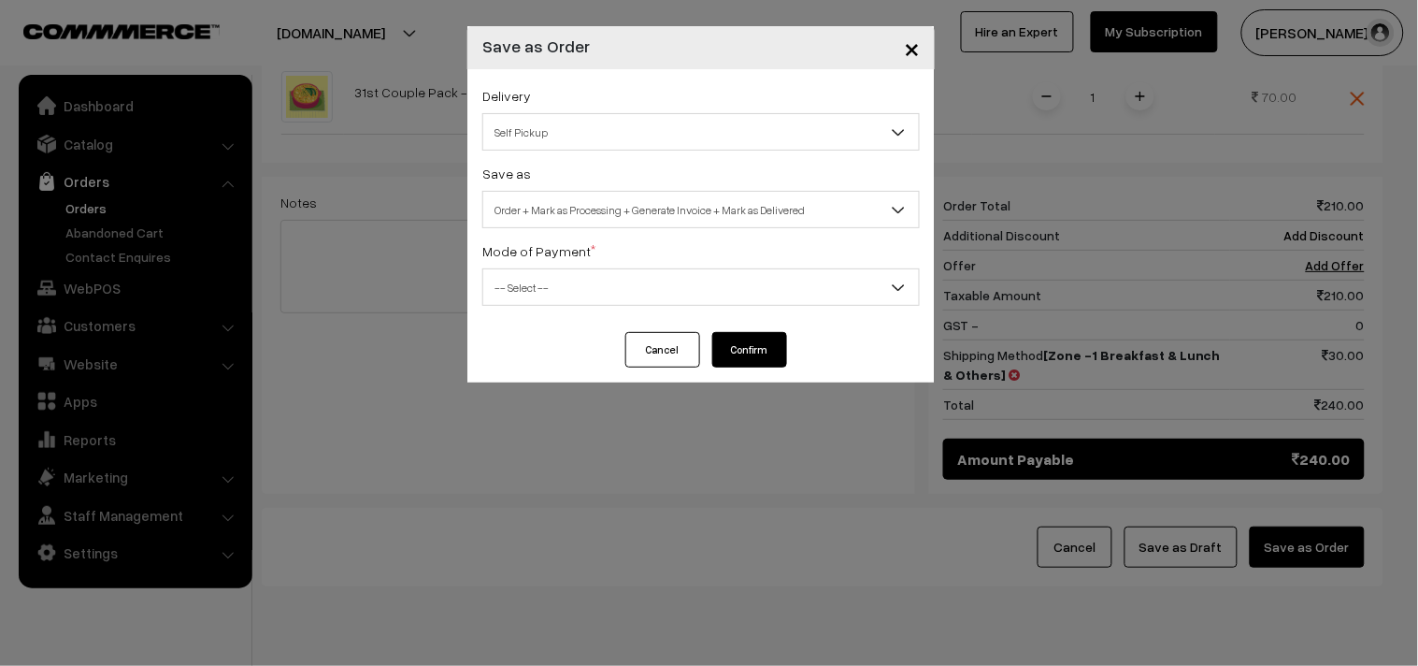
click at [763, 206] on span "Order + Mark as Processing + Generate Invoice + Mark as Delivered" at bounding box center [701, 210] width 436 height 33
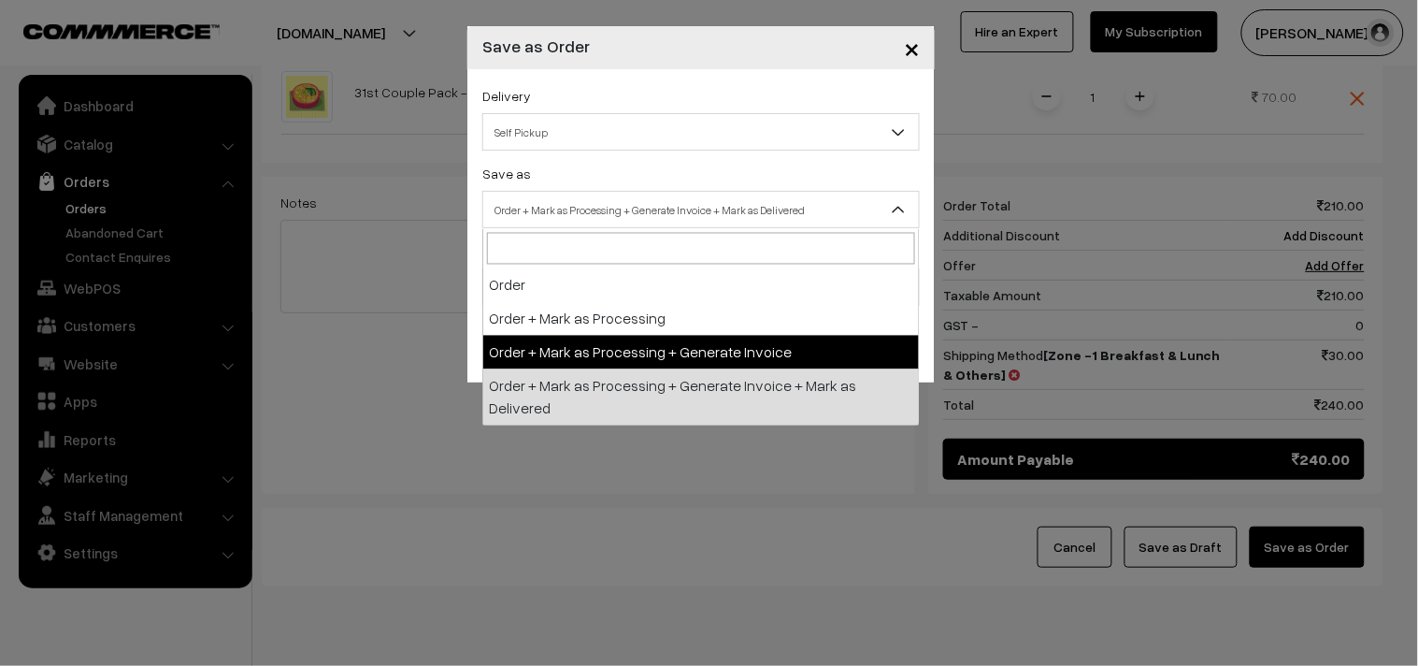
select select "3"
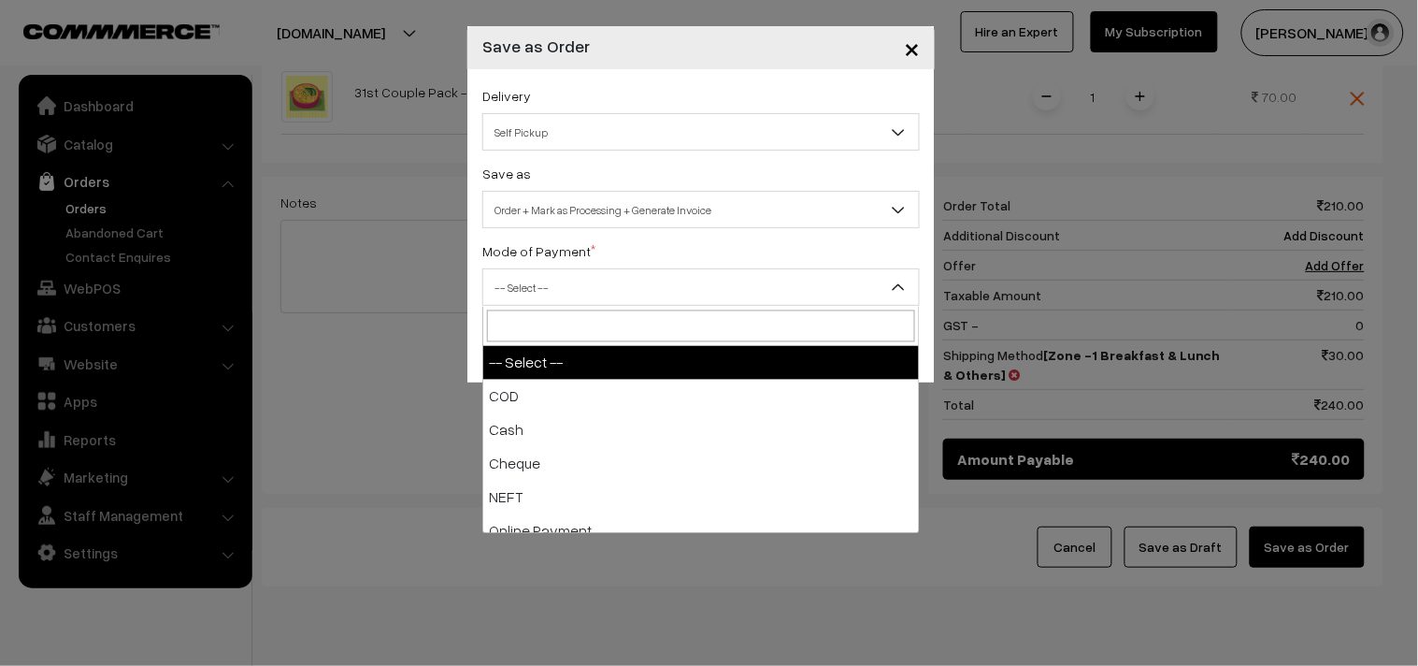
click at [601, 279] on span "-- Select --" at bounding box center [701, 287] width 436 height 33
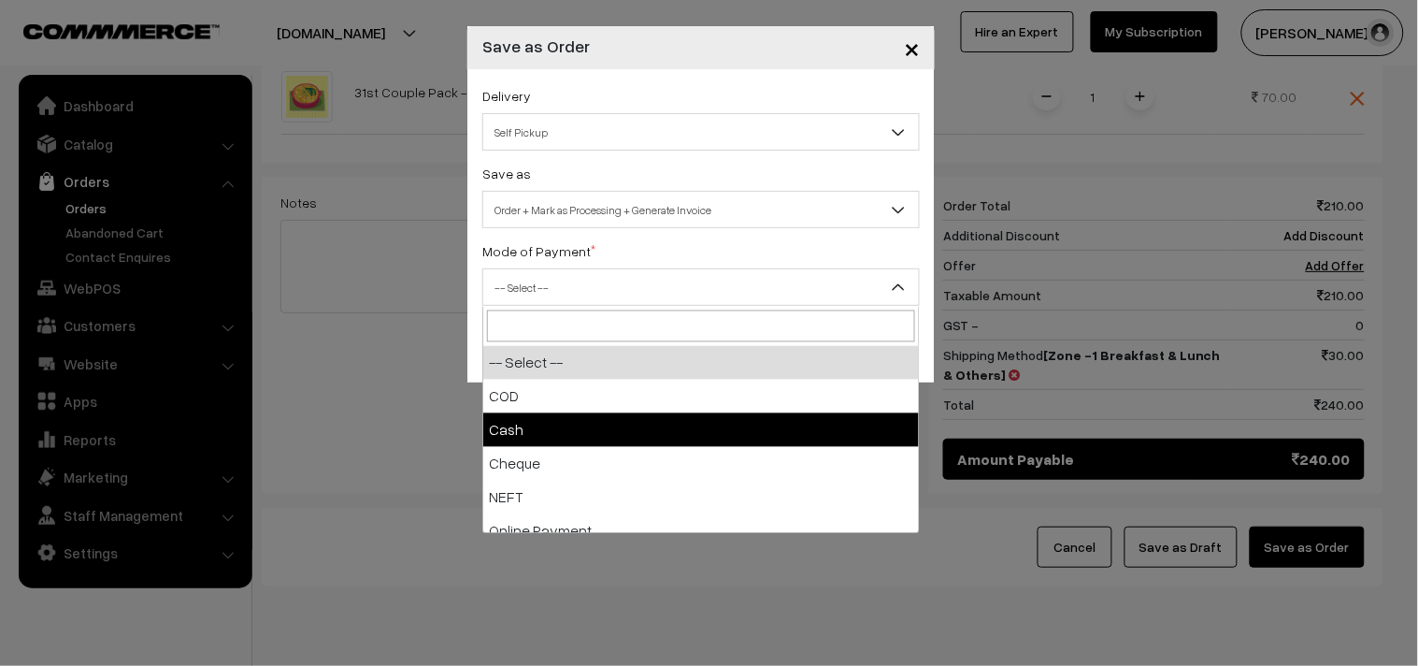
select select "2"
checkbox input "true"
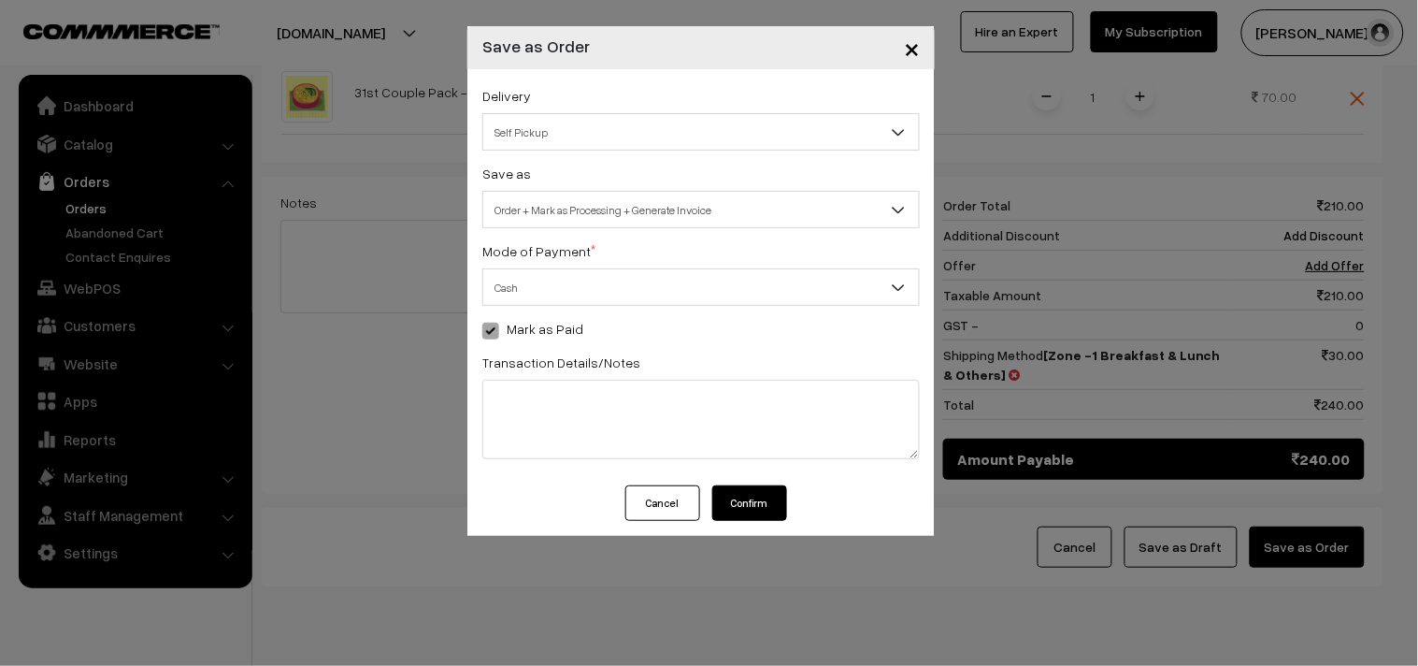
click at [745, 502] on button "Confirm" at bounding box center [749, 503] width 75 height 36
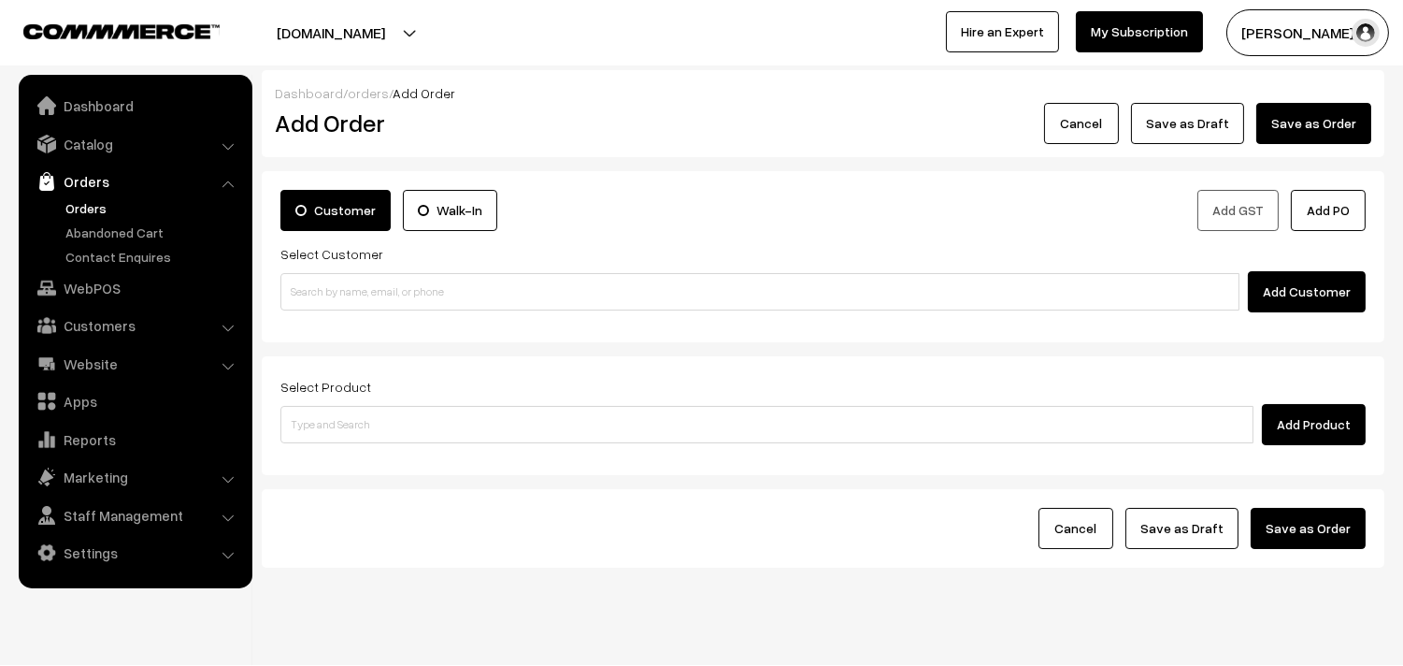
click at [94, 199] on link "Orders" at bounding box center [153, 208] width 185 height 20
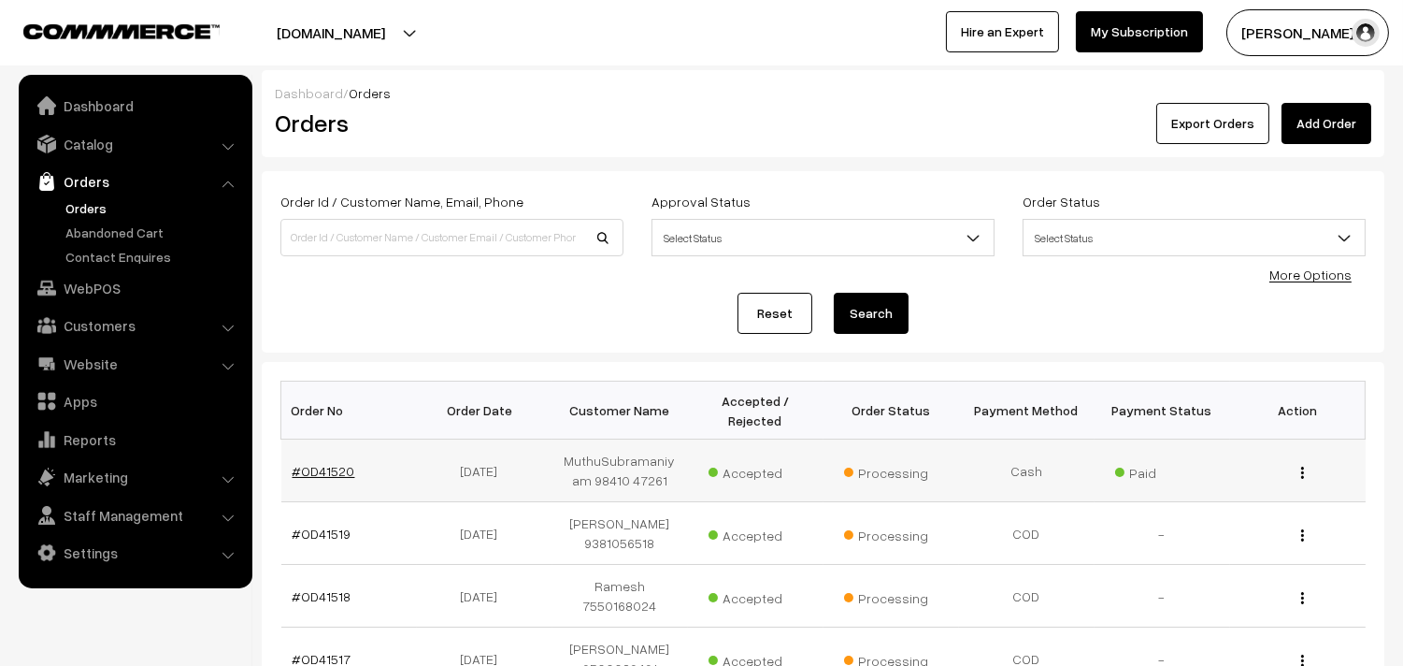
click at [314, 475] on link "#OD41520" at bounding box center [324, 471] width 63 height 16
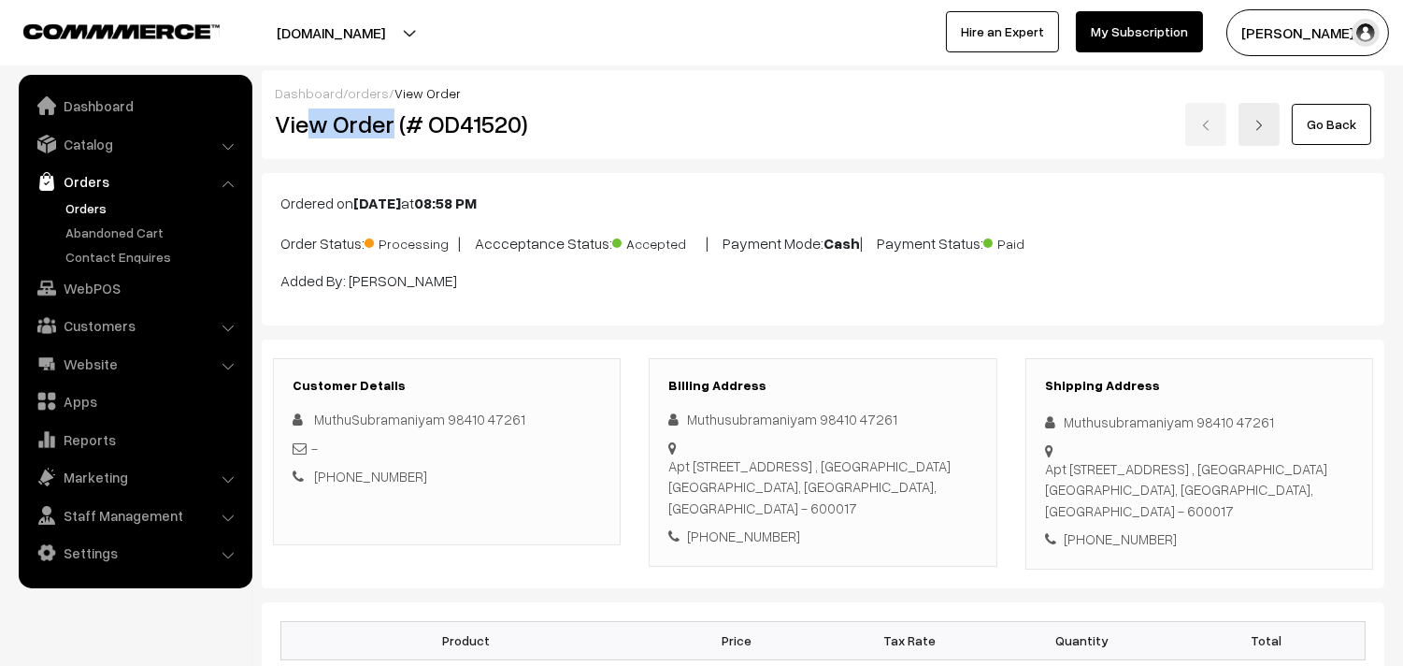
drag, startPoint x: 361, startPoint y: 126, endPoint x: 350, endPoint y: 126, distance: 11.2
click at [396, 126] on h2 "View Order (# OD41520)" at bounding box center [448, 123] width 347 height 29
click at [337, 123] on h2 "View Order (# OD41520)" at bounding box center [448, 123] width 347 height 29
drag, startPoint x: 426, startPoint y: 127, endPoint x: 631, endPoint y: 122, distance: 204.8
click at [631, 122] on div "View Order (# OD41520)" at bounding box center [448, 124] width 375 height 43
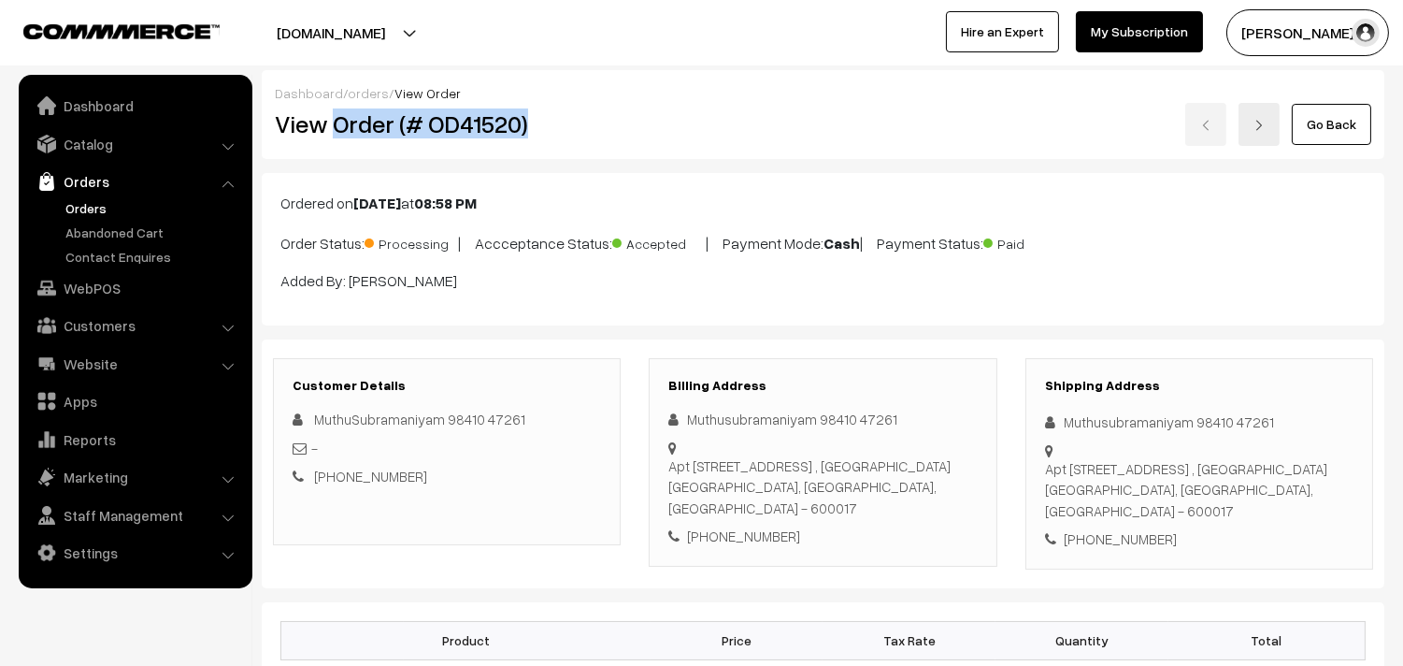
copy h2 "Order (# OD41520)"
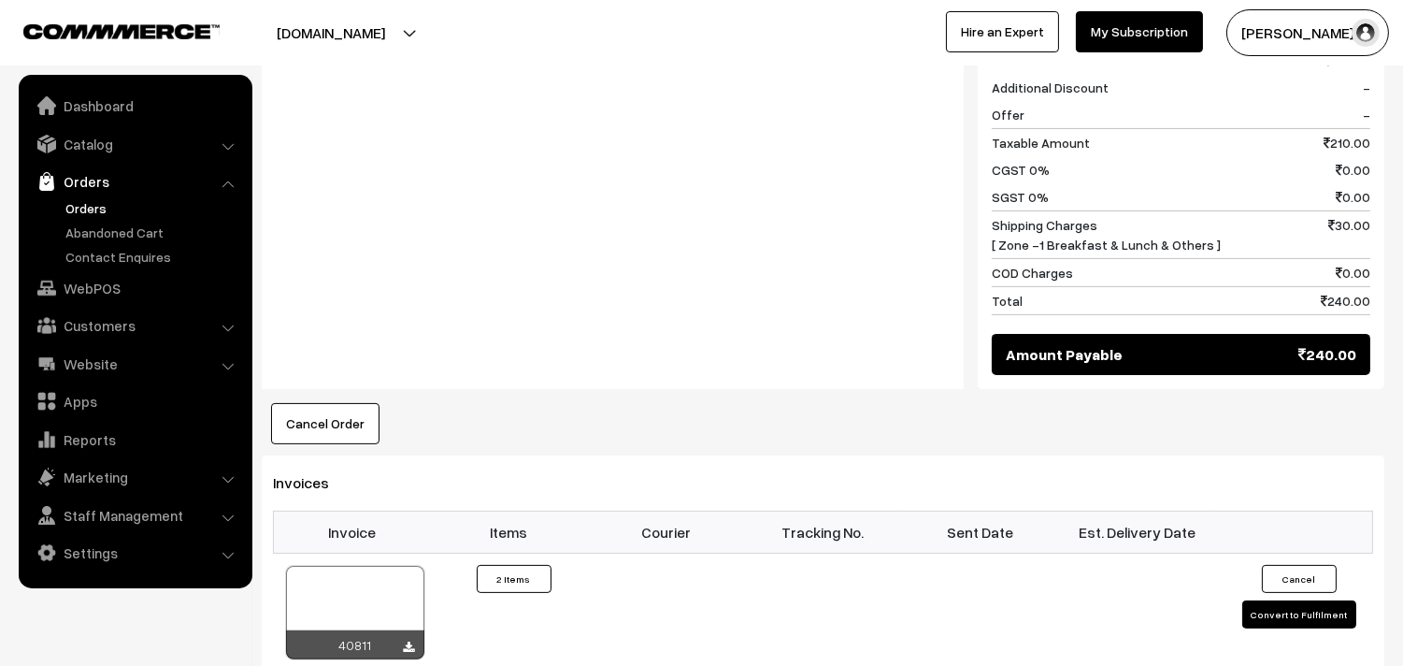
scroll to position [1142, 0]
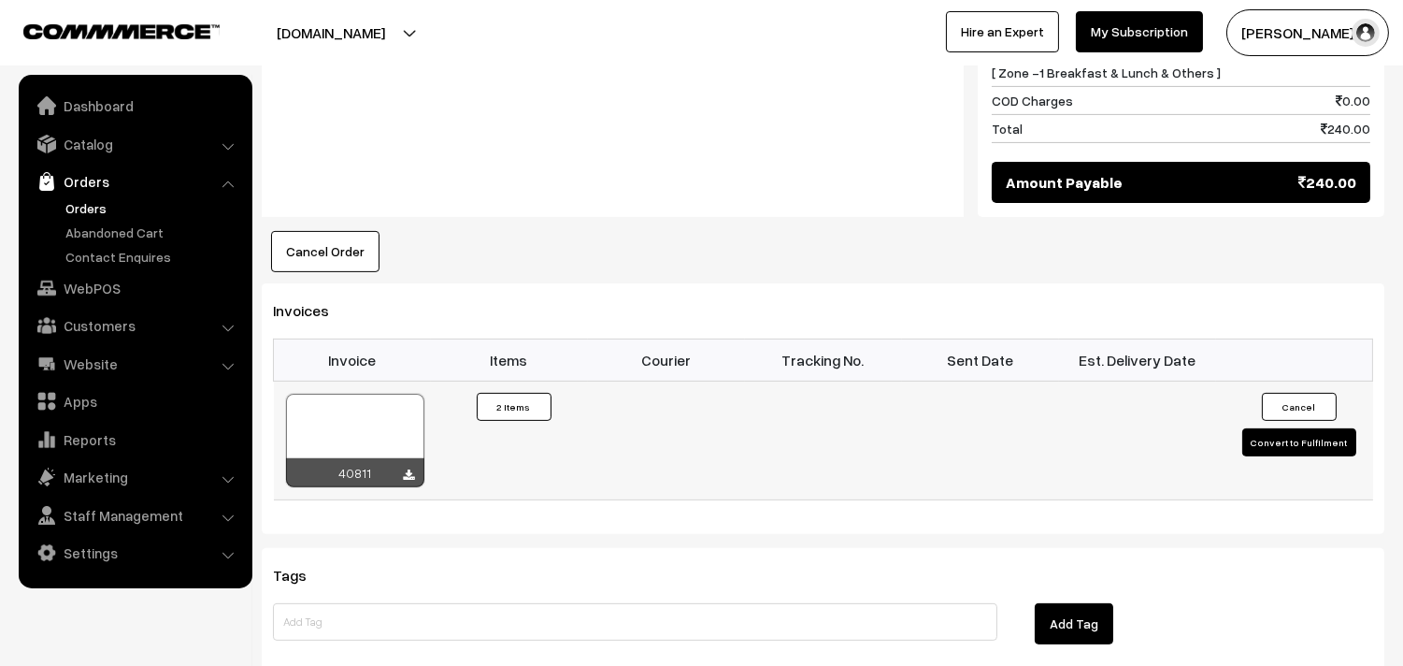
click at [370, 409] on div at bounding box center [355, 440] width 138 height 93
click at [95, 206] on link "Orders" at bounding box center [153, 208] width 185 height 20
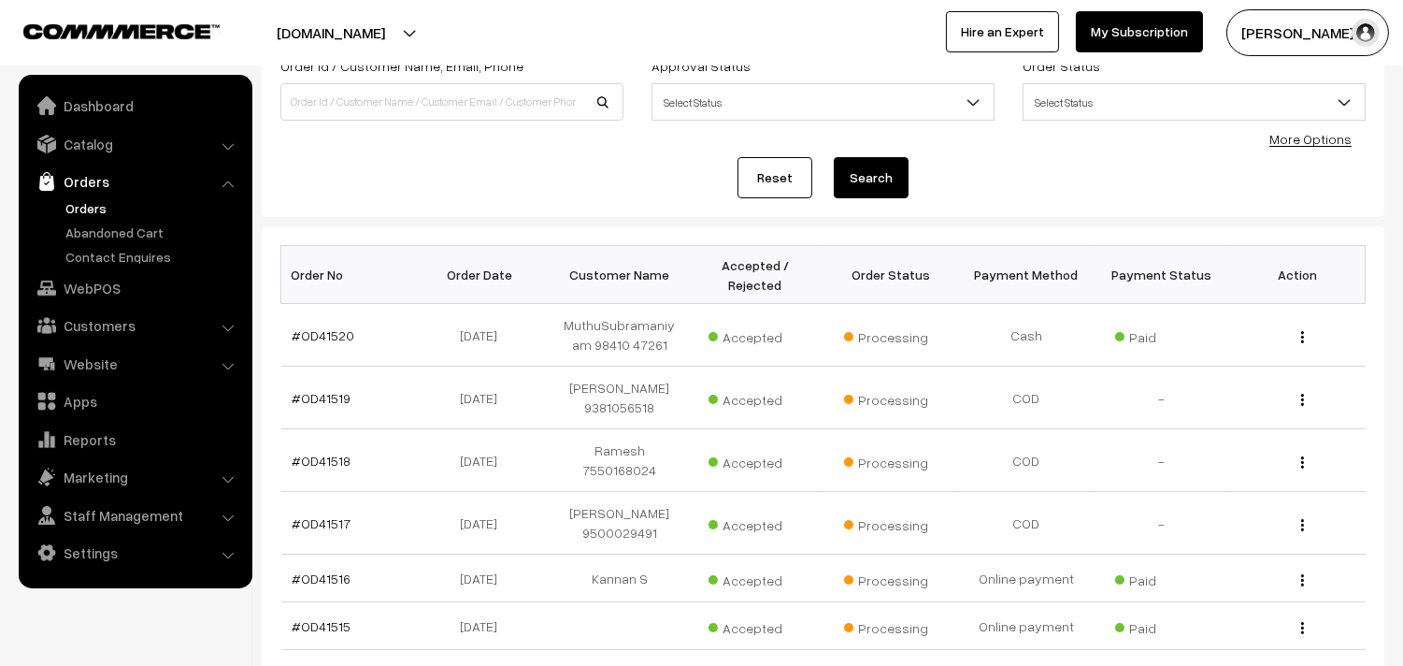
scroll to position [311, 0]
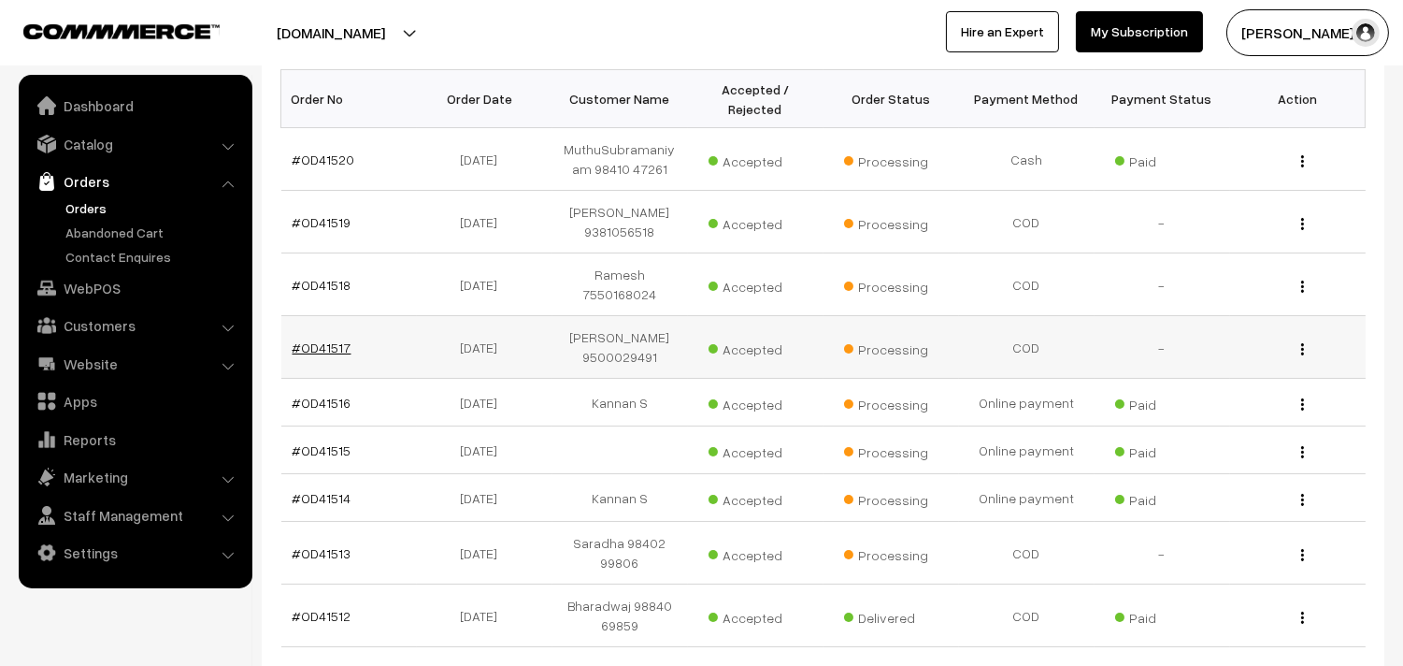
click at [327, 347] on link "#OD41517" at bounding box center [322, 347] width 59 height 16
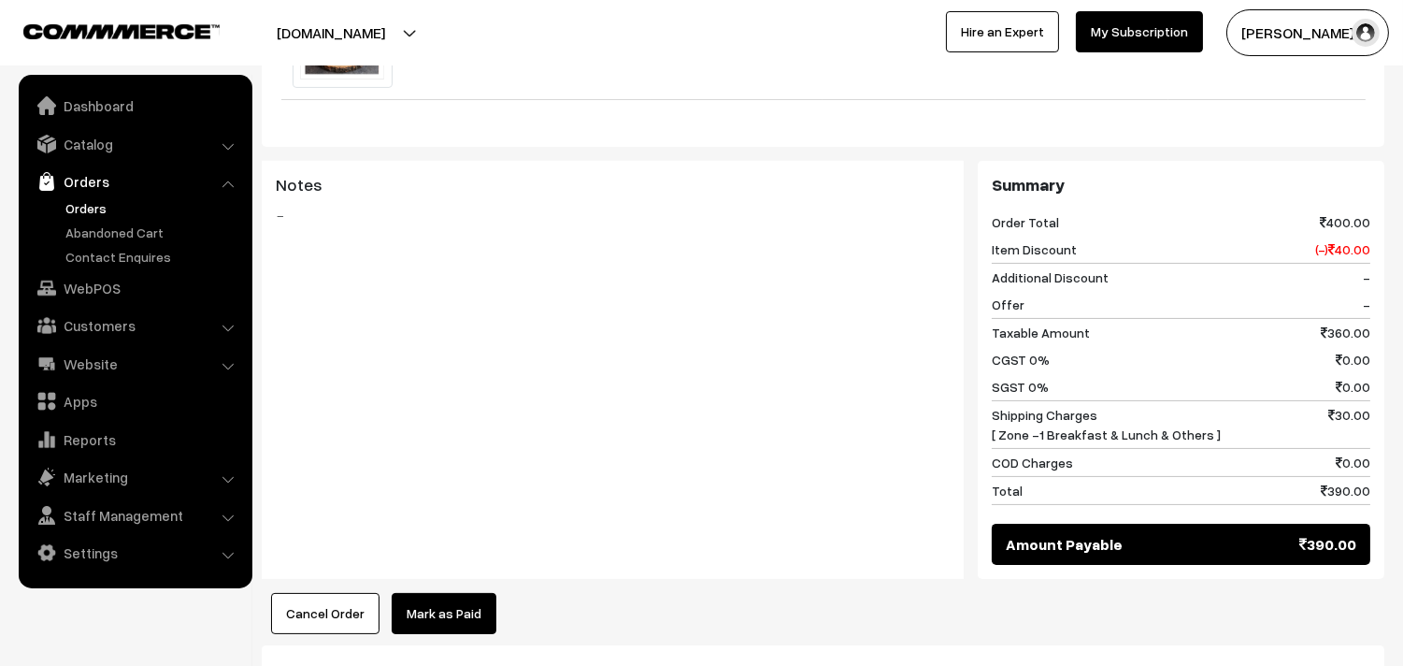
scroll to position [1142, 0]
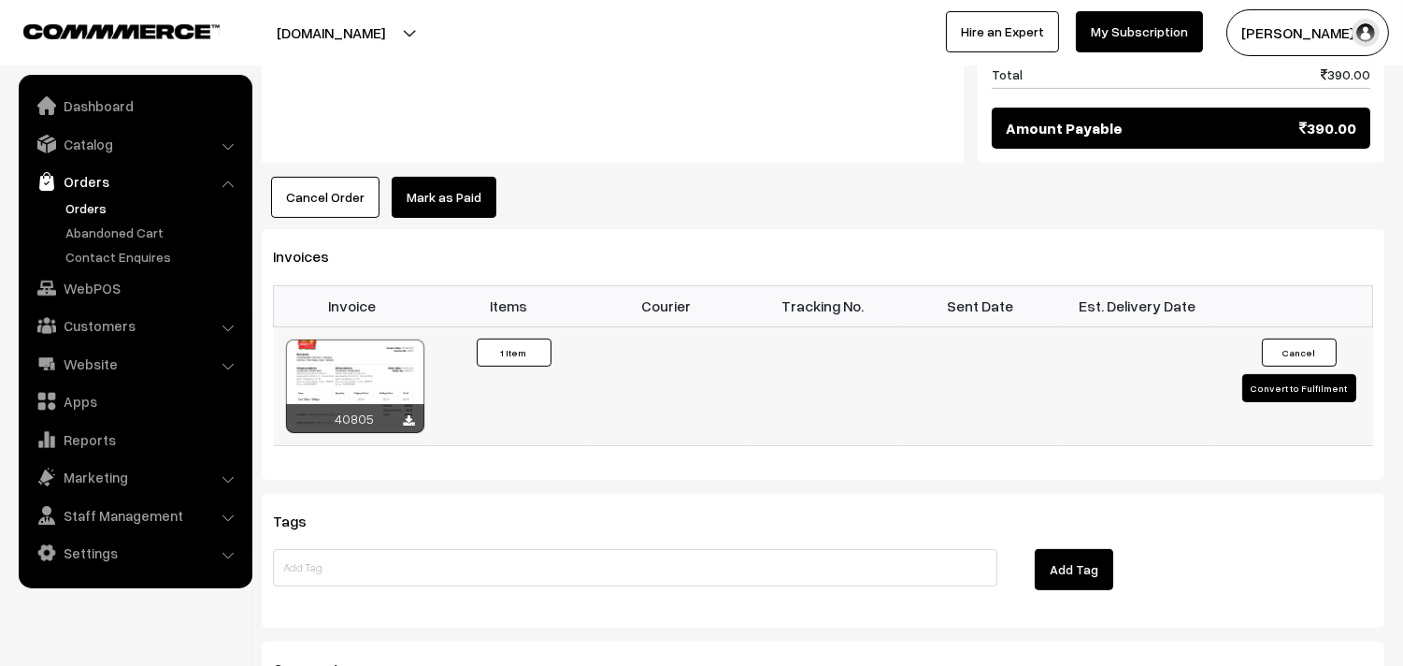
click at [380, 394] on td "40805" at bounding box center [352, 385] width 157 height 119
click at [384, 359] on div at bounding box center [355, 385] width 138 height 93
click at [97, 199] on link "Orders" at bounding box center [153, 208] width 185 height 20
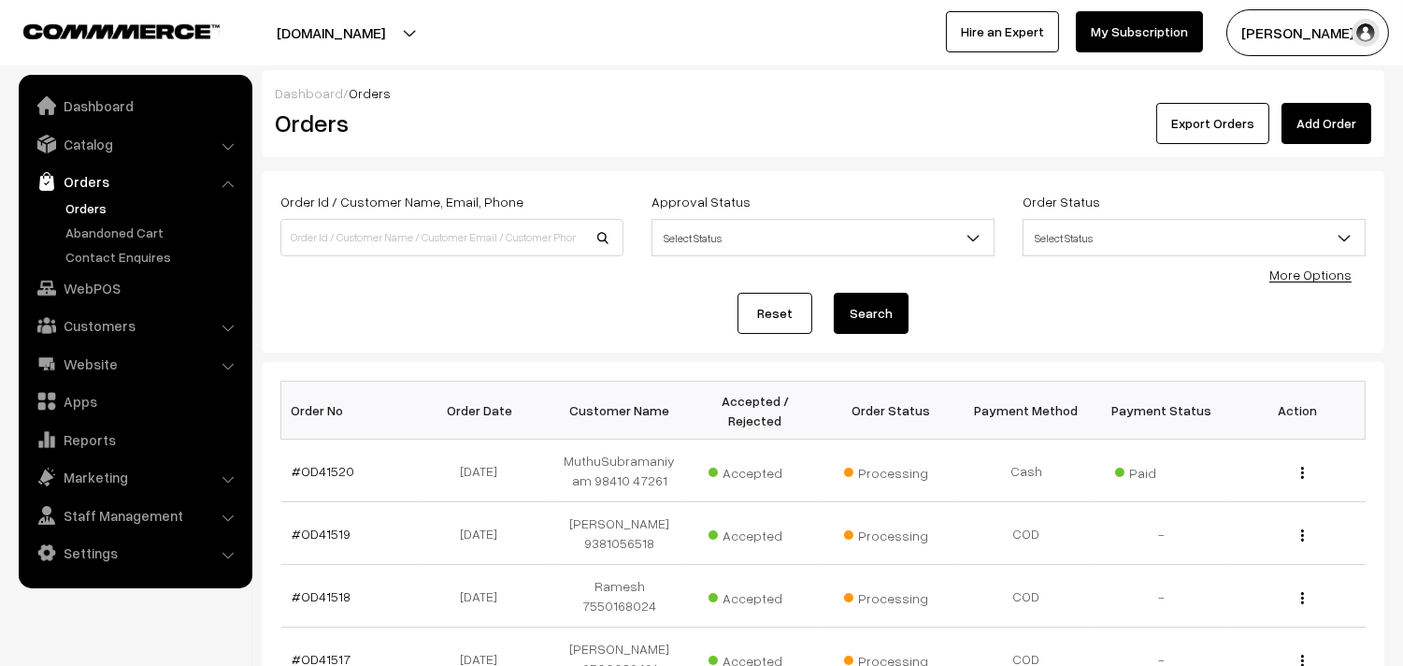
click at [77, 209] on link "Orders" at bounding box center [153, 208] width 185 height 20
click at [106, 275] on link "WebPOS" at bounding box center [134, 288] width 222 height 34
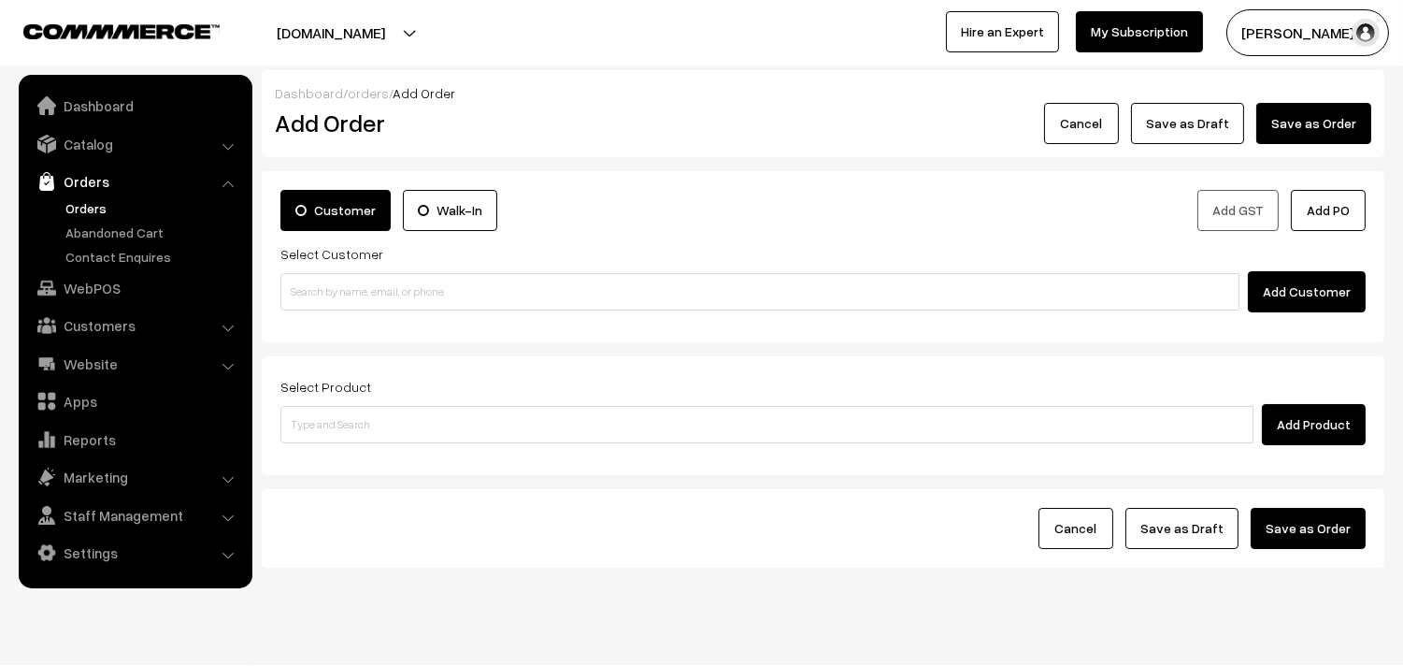
click at [380, 291] on input at bounding box center [759, 291] width 959 height 37
type input "9962416600"
drag, startPoint x: 838, startPoint y: 525, endPoint x: 507, endPoint y: 595, distance: 338.3
click at [834, 525] on div "Cancel Save as Draft Save as Order" at bounding box center [822, 528] width 1085 height 41
click at [71, 209] on link "Orders" at bounding box center [153, 208] width 185 height 20
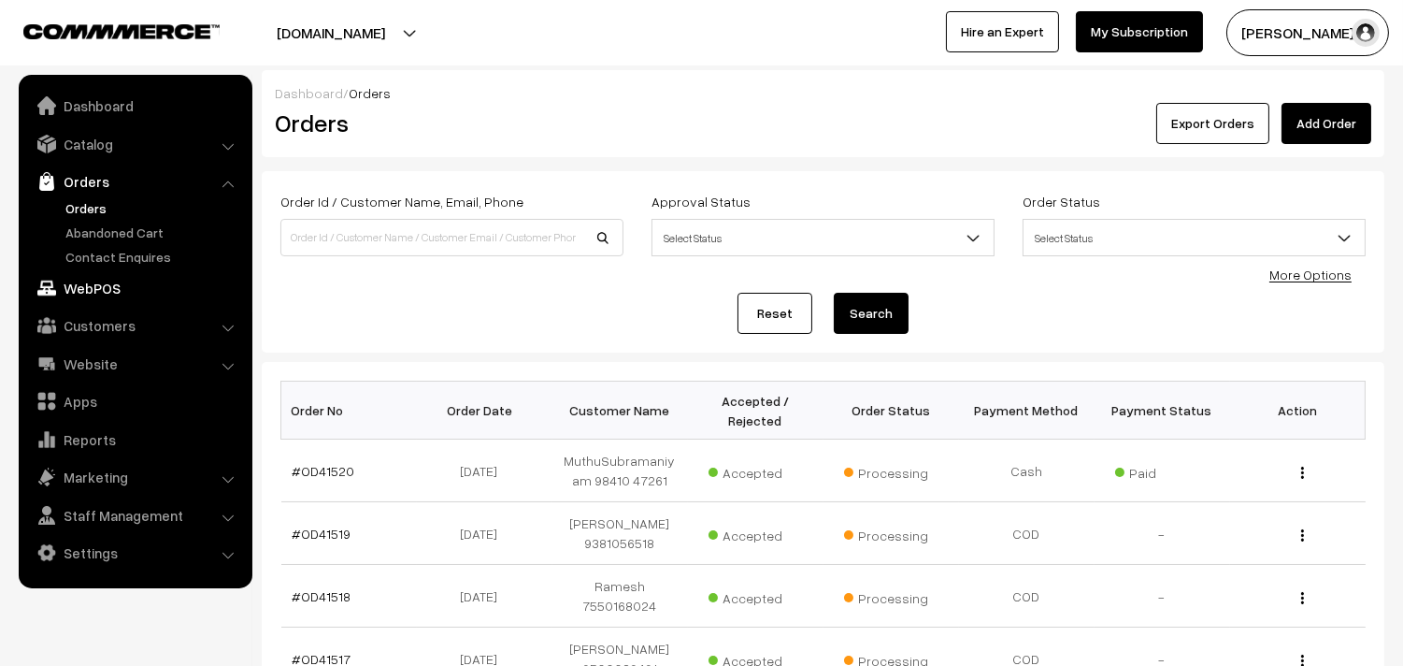
click at [90, 281] on link "WebPOS" at bounding box center [134, 288] width 222 height 34
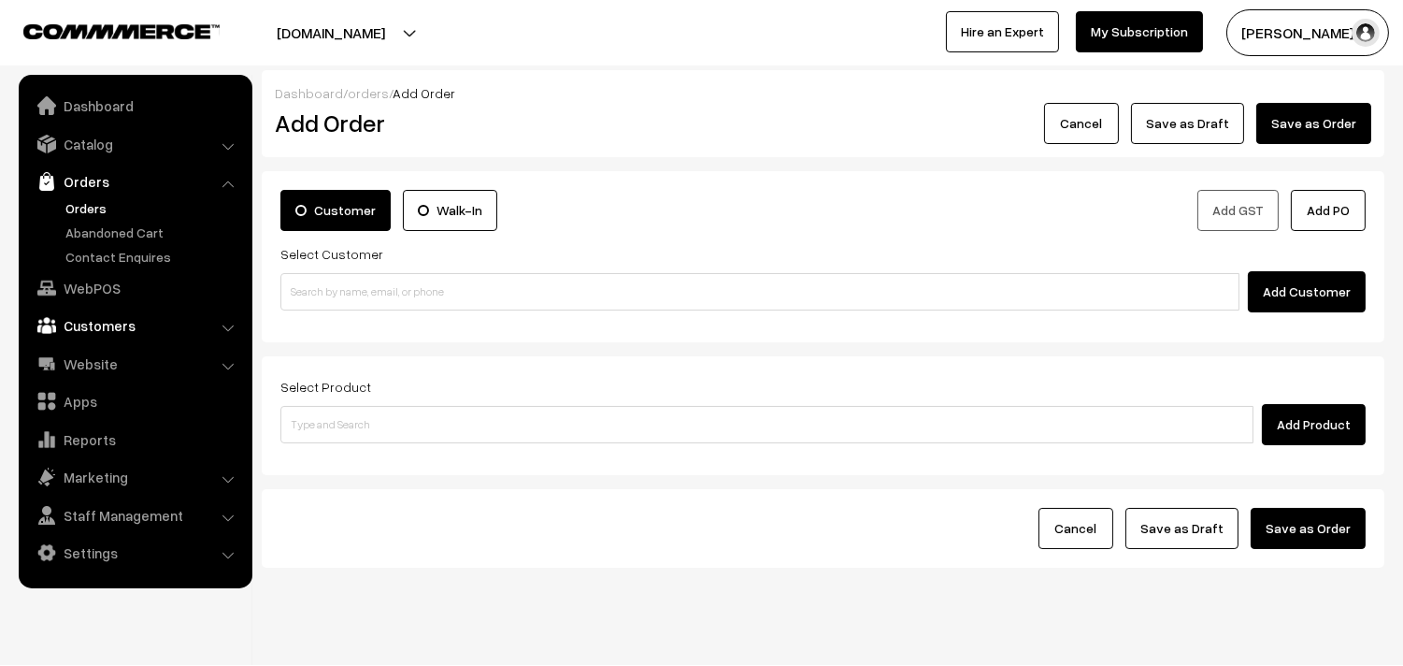
click at [88, 322] on link "Customers" at bounding box center [134, 325] width 222 height 34
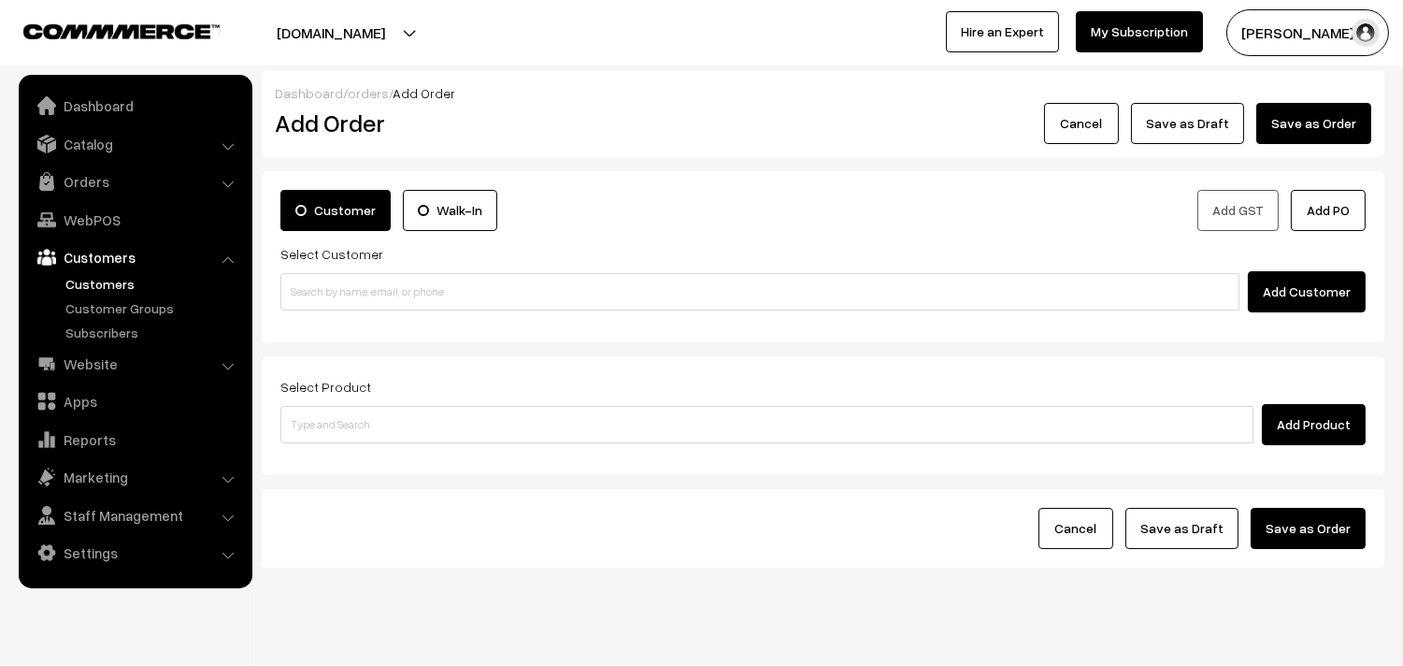
click at [114, 283] on link "Customers" at bounding box center [153, 284] width 185 height 20
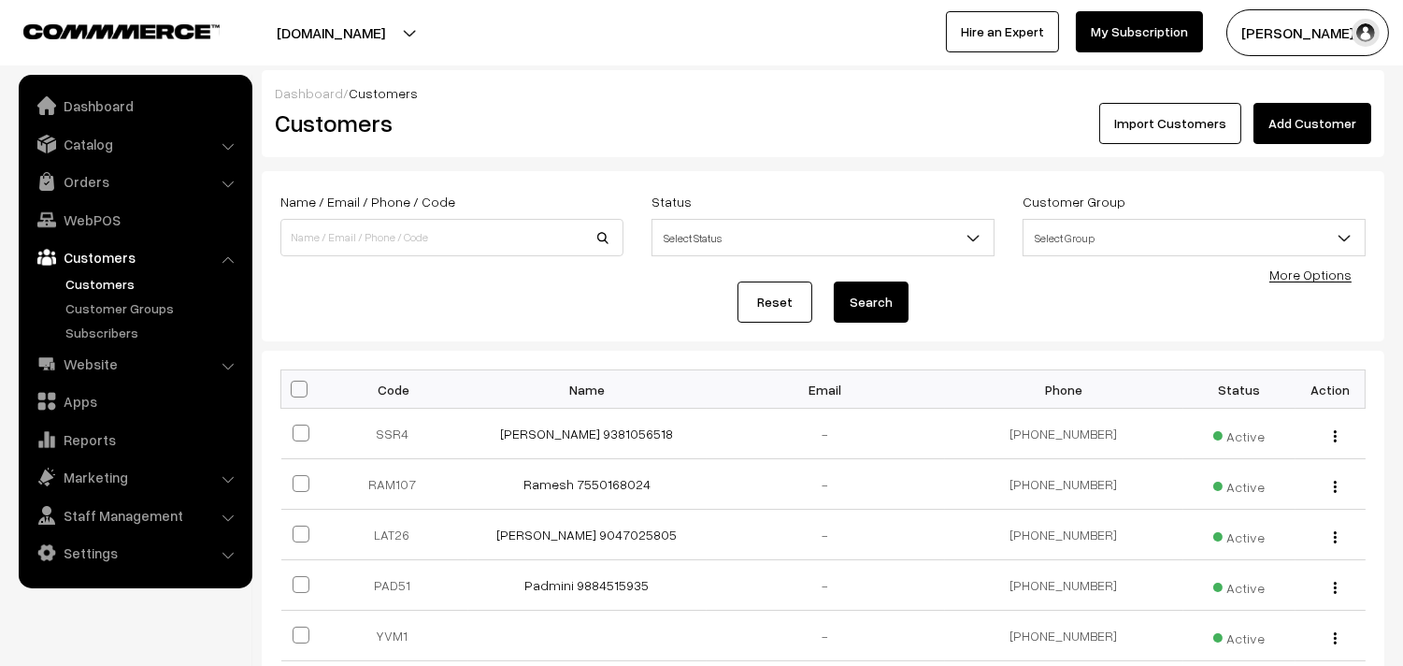
click at [1306, 116] on link "Add Customer" at bounding box center [1313, 123] width 118 height 41
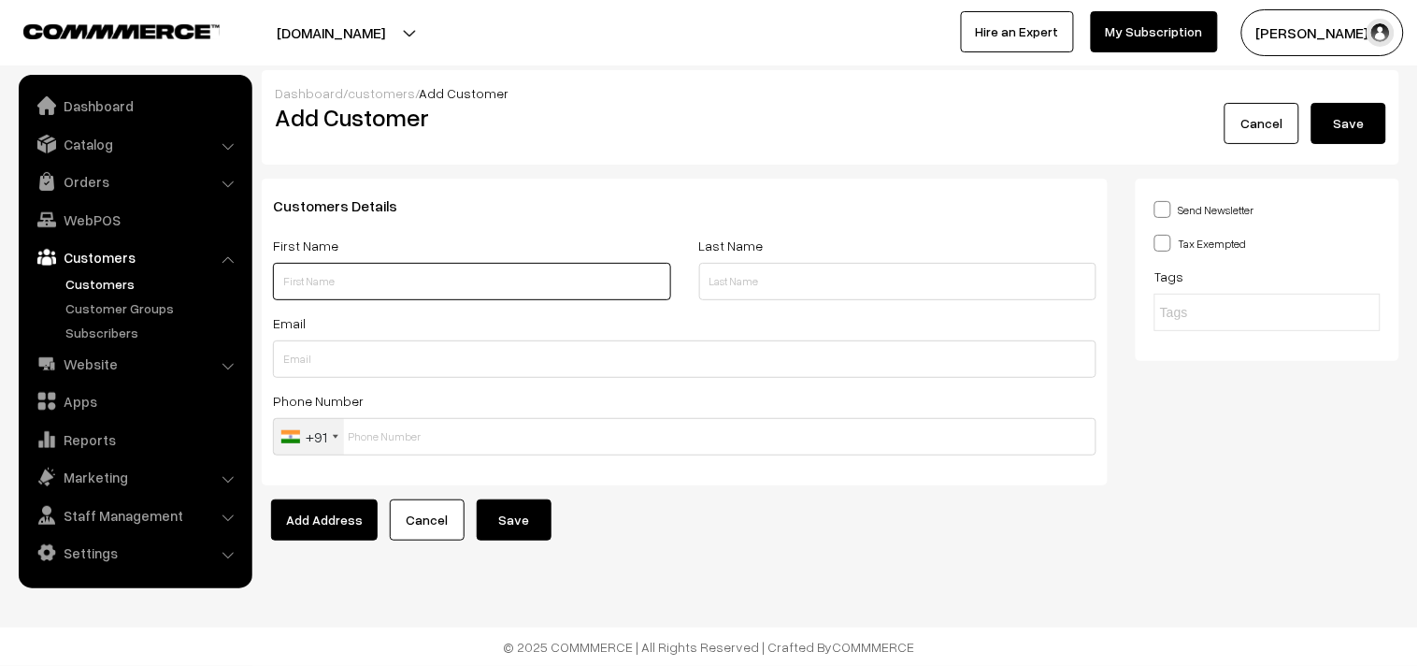
click at [423, 276] on input "text" at bounding box center [472, 281] width 398 height 37
paste input "R Narayanan"
paste input "99401 75438"
type input "R Narayanan 99401 75438"
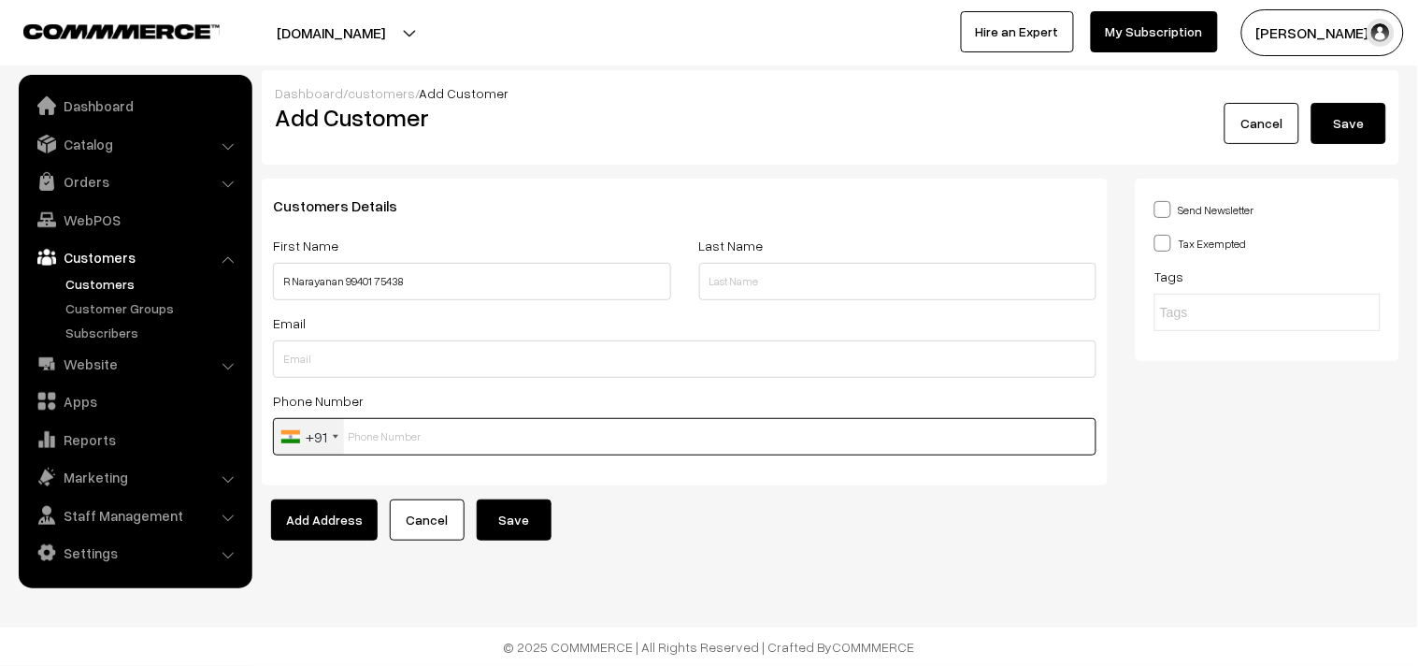
click at [422, 452] on input "text" at bounding box center [685, 436] width 824 height 37
paste input "99401 7543"
click at [413, 431] on input "99401 7543" at bounding box center [685, 436] width 824 height 37
type input "9940175438"
click at [510, 512] on button "Save" at bounding box center [514, 519] width 75 height 41
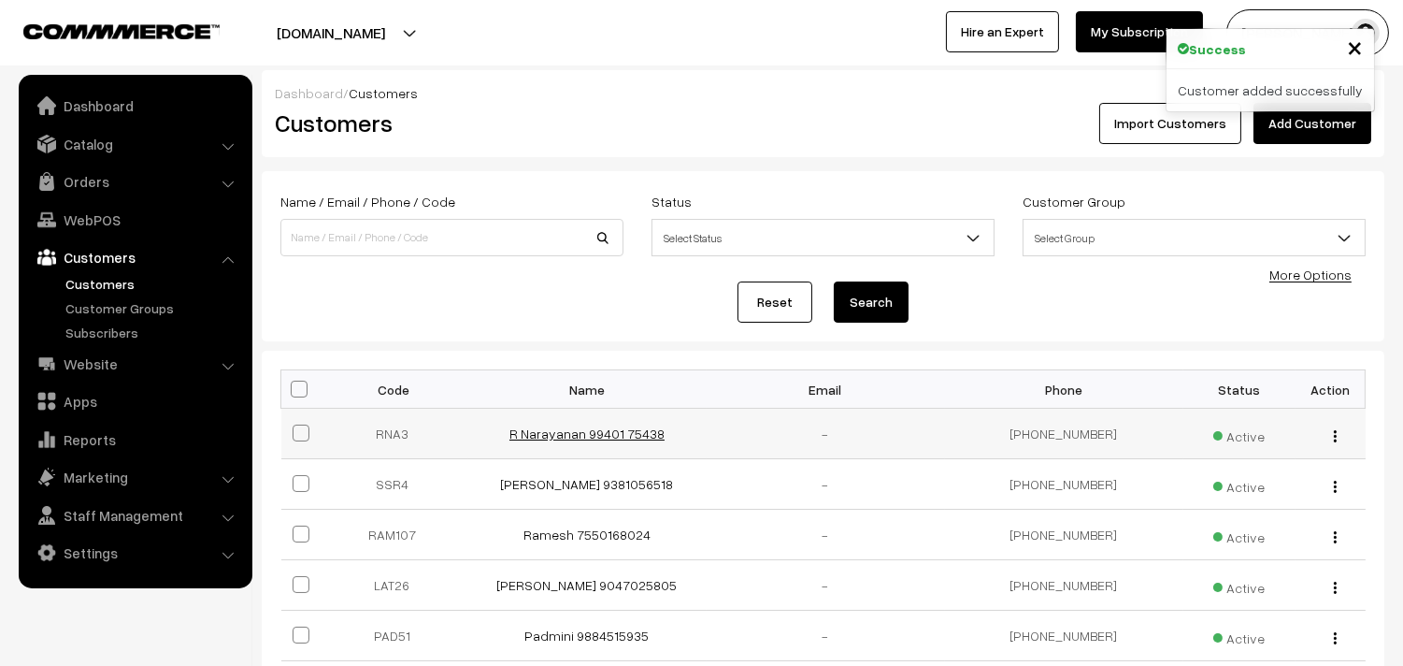
click at [630, 427] on link "R Narayanan 99401 75438" at bounding box center [586, 433] width 155 height 16
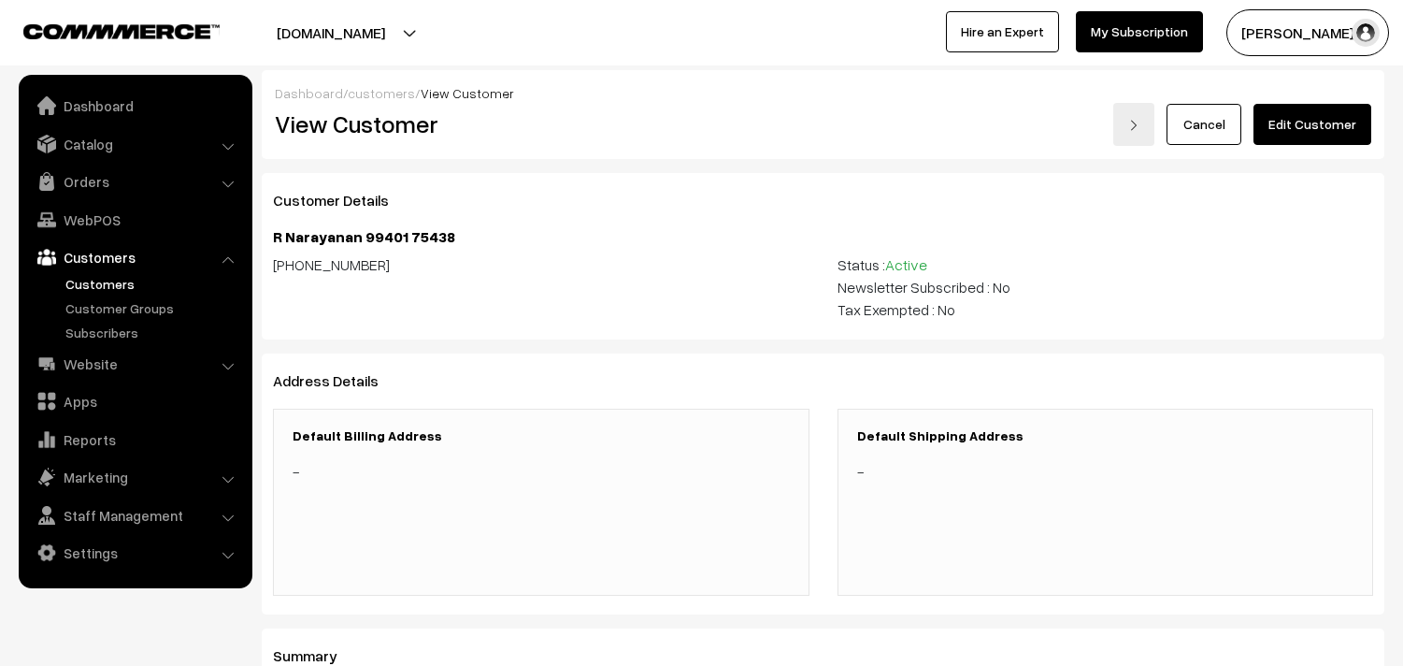
click at [1324, 117] on link "Edit Customer" at bounding box center [1313, 124] width 118 height 41
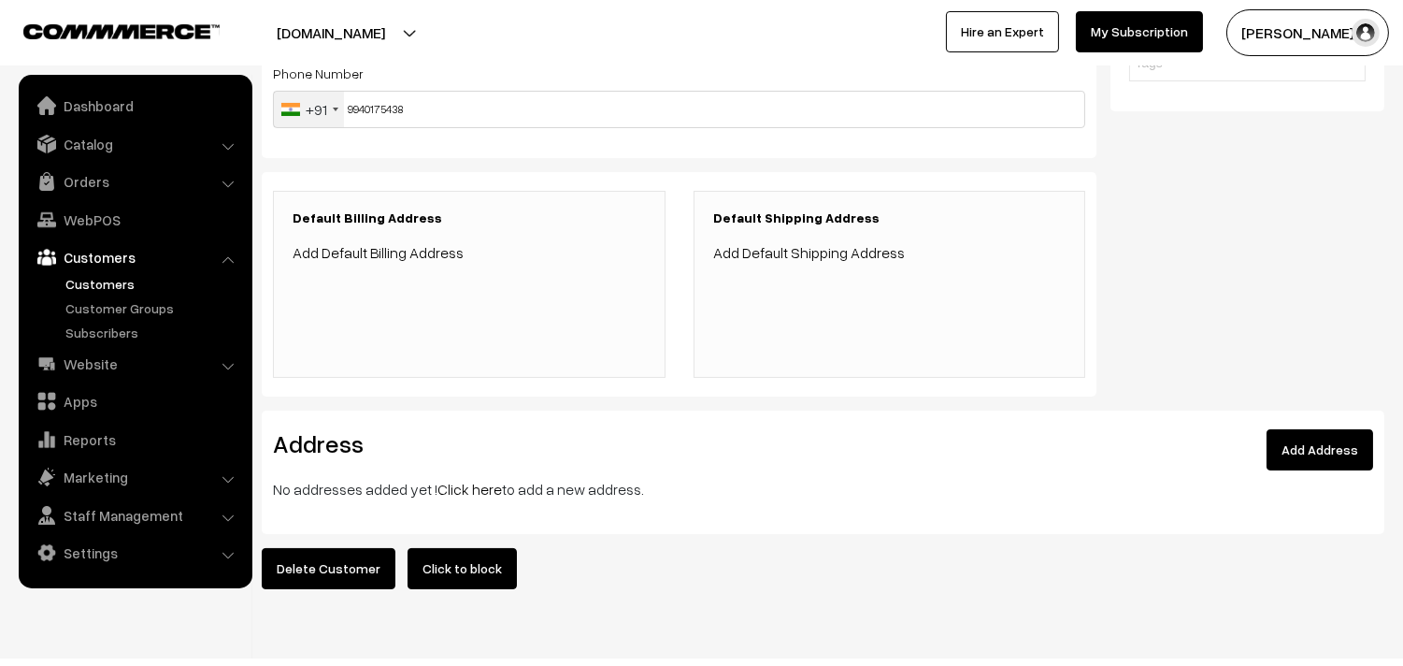
scroll to position [368, 0]
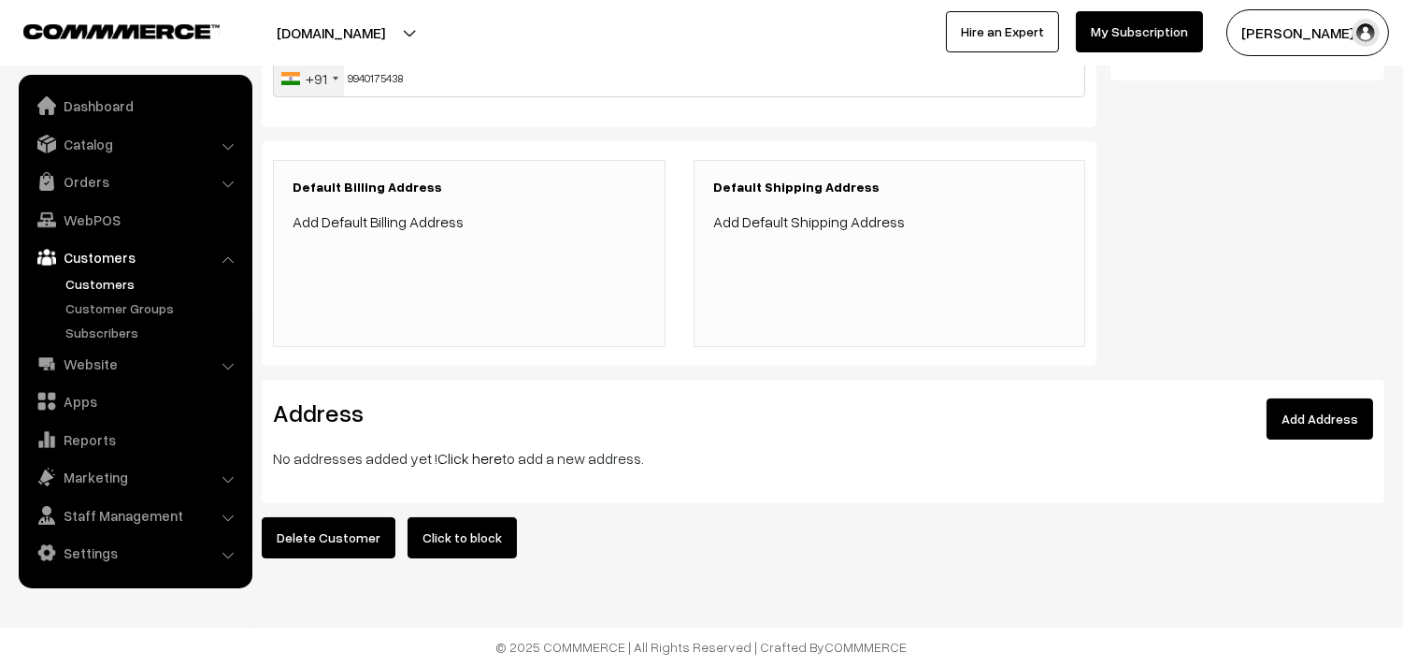
click at [469, 449] on link "Click here" at bounding box center [469, 458] width 65 height 19
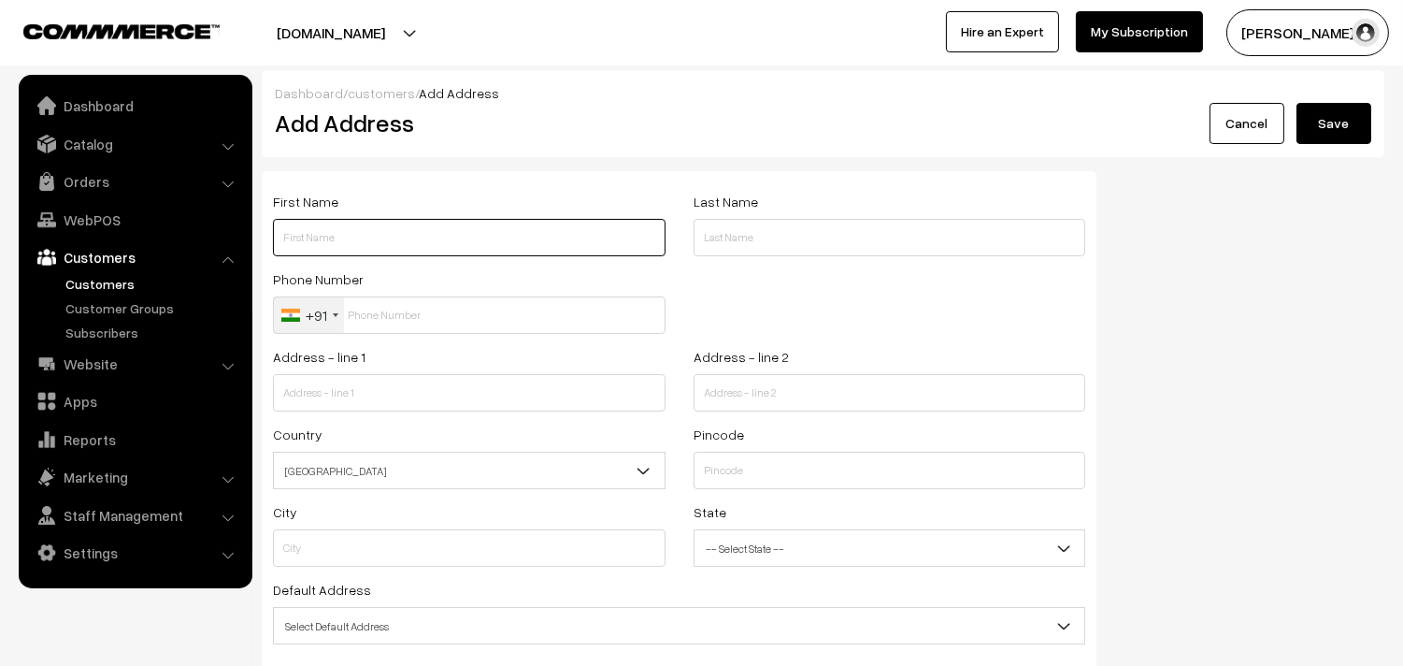
click at [416, 229] on input "text" at bounding box center [469, 237] width 393 height 37
paste input "R Narayanan"
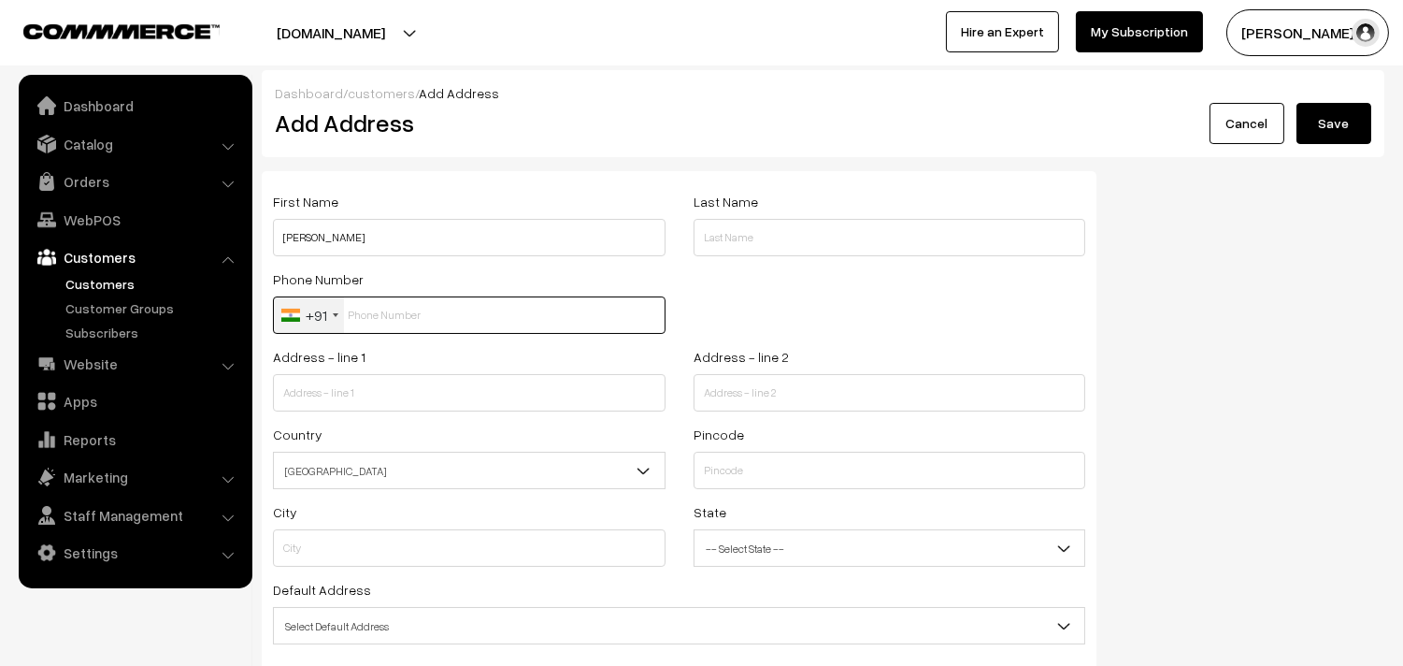
click at [415, 318] on input "text" at bounding box center [469, 314] width 393 height 37
click at [388, 209] on div "First Name R Narayanan" at bounding box center [469, 223] width 393 height 66
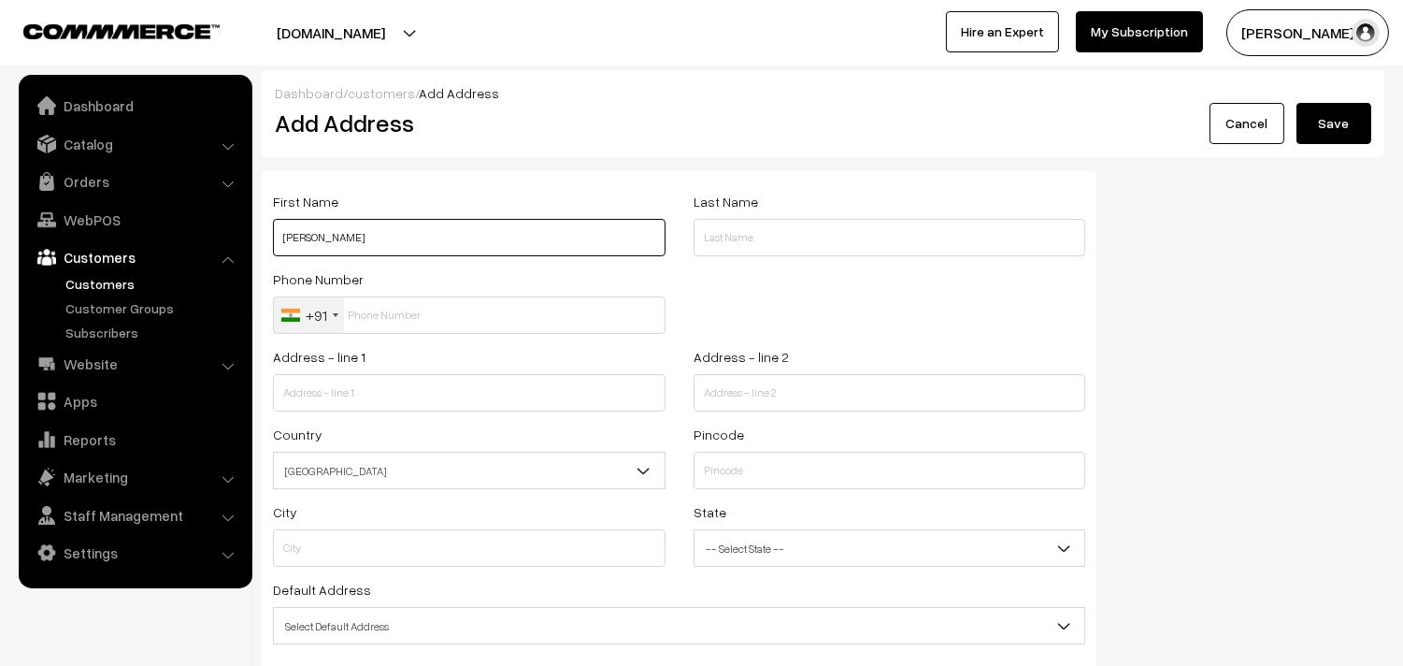
click at [384, 231] on input "R Narayanan" at bounding box center [469, 237] width 393 height 37
paste input "99401 75438"
type input "R Narayanan 99401 75438"
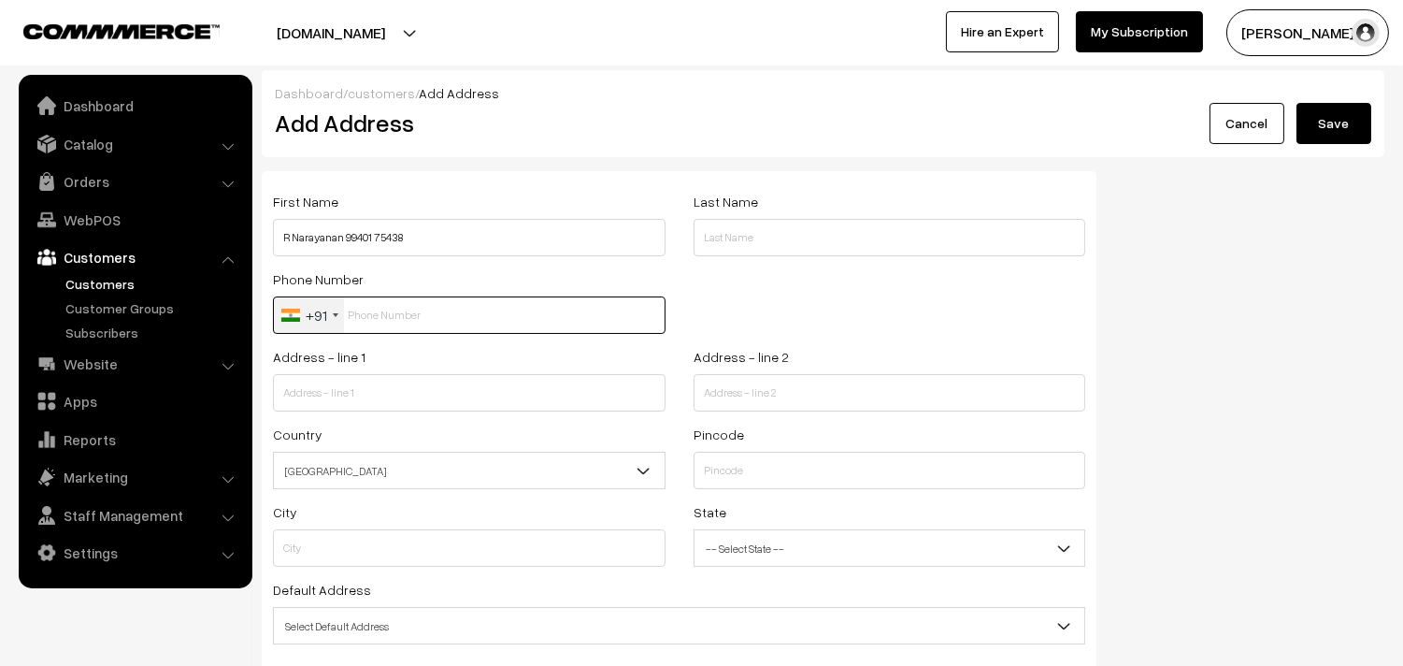
click at [376, 322] on input "text" at bounding box center [469, 314] width 393 height 37
paste input "99401 7543"
click at [389, 307] on input "99401 7543" at bounding box center [469, 314] width 393 height 37
type input "9940175438"
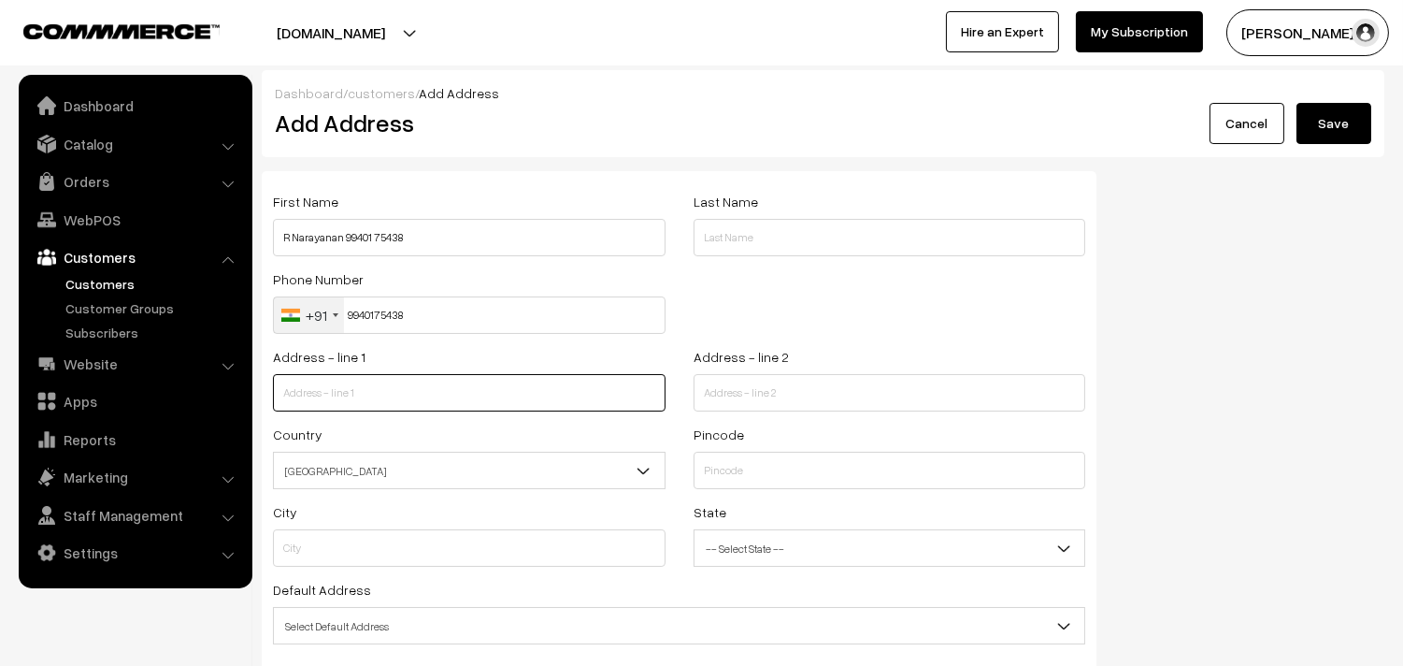
drag, startPoint x: 406, startPoint y: 409, endPoint x: 415, endPoint y: 381, distance: 28.7
click at [406, 408] on input "text" at bounding box center [469, 392] width 393 height 37
click at [376, 393] on input "text" at bounding box center [469, 392] width 393 height 37
click at [312, 374] on div "Address - line 1" at bounding box center [469, 378] width 393 height 66
paste input "no.5 , 2nd floor, Chitrakuta flats, 15/6 Thyagaraya gramani street, Off.North u…"
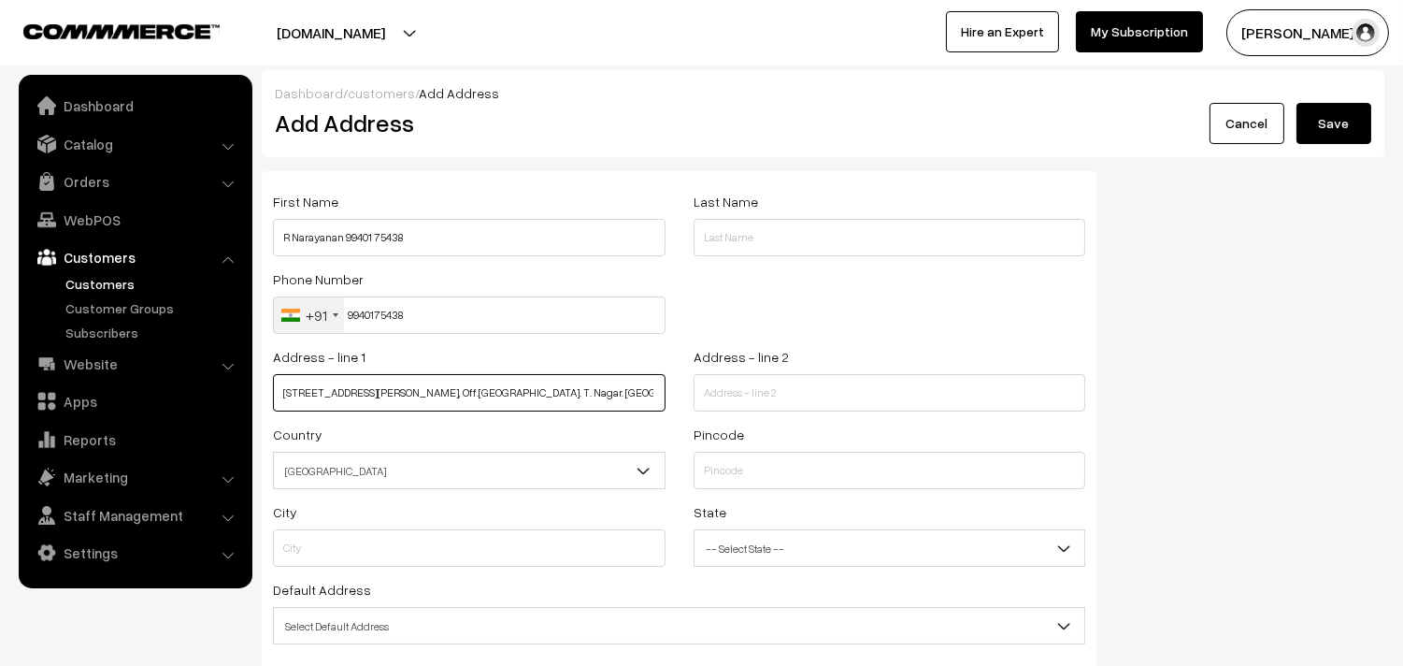
click at [402, 389] on input "no.5 , 2nd floor, Chitrakuta flats, 15/6 Thyagaraya gramani street, Off.North u…" at bounding box center [469, 392] width 393 height 37
drag, startPoint x: 331, startPoint y: 389, endPoint x: 697, endPoint y: 417, distance: 367.5
click at [697, 417] on div "Address - line 1 no.5 , 2nd floor, Chitrakuta flats, 15/6 Thyagaraya gramani st…" at bounding box center [679, 384] width 840 height 78
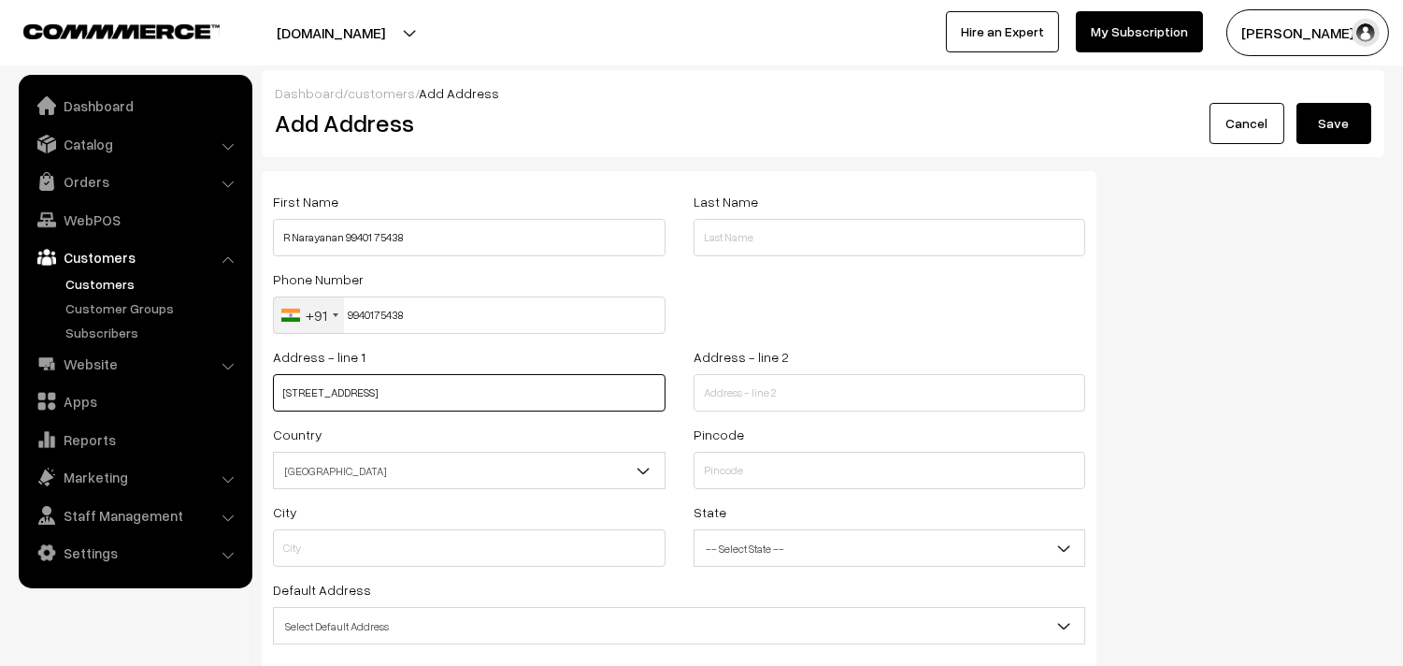
type input "no.5 , 2nd floor, Chitrakuta flats, 15/6"
click at [861, 408] on input "text" at bounding box center [890, 392] width 393 height 37
paste input "Thyagaraya gramani street, Off.North usman road. T. Nagar. Chennai 17"
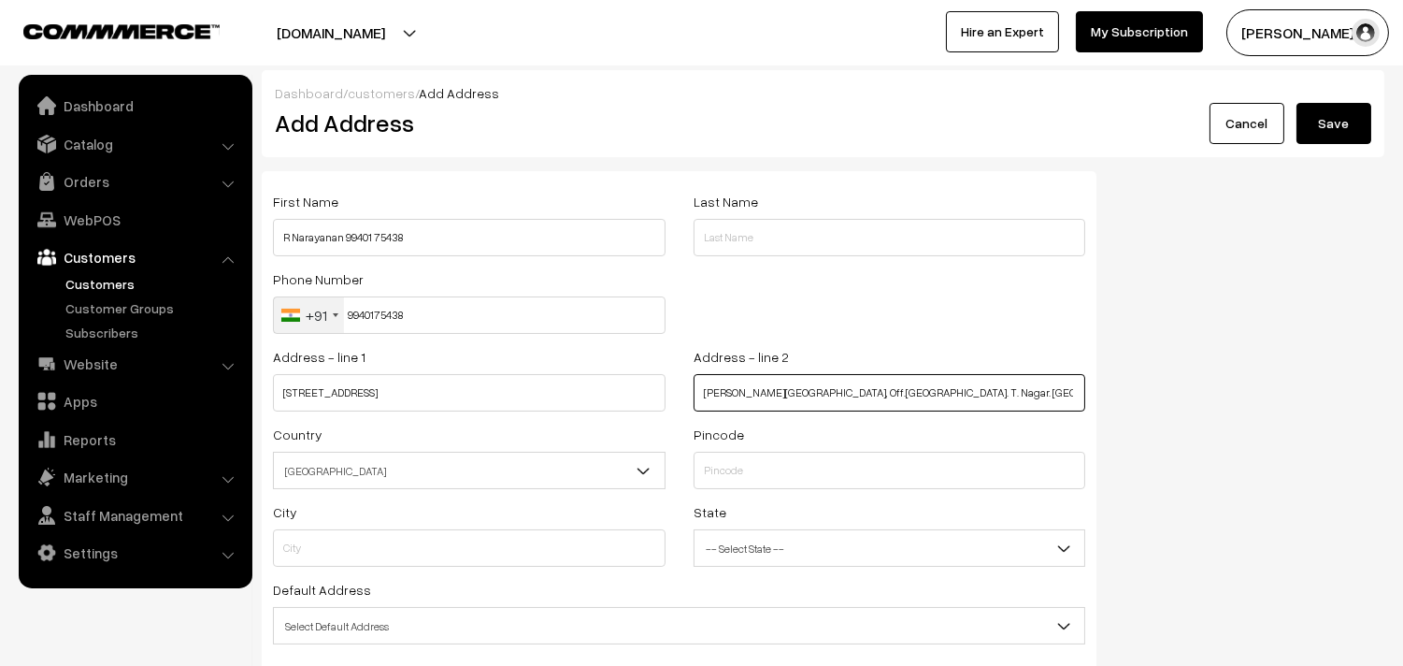
type input "Thyagaraya gramani street, Off.North usman road. T. Nagar. Chennai 17"
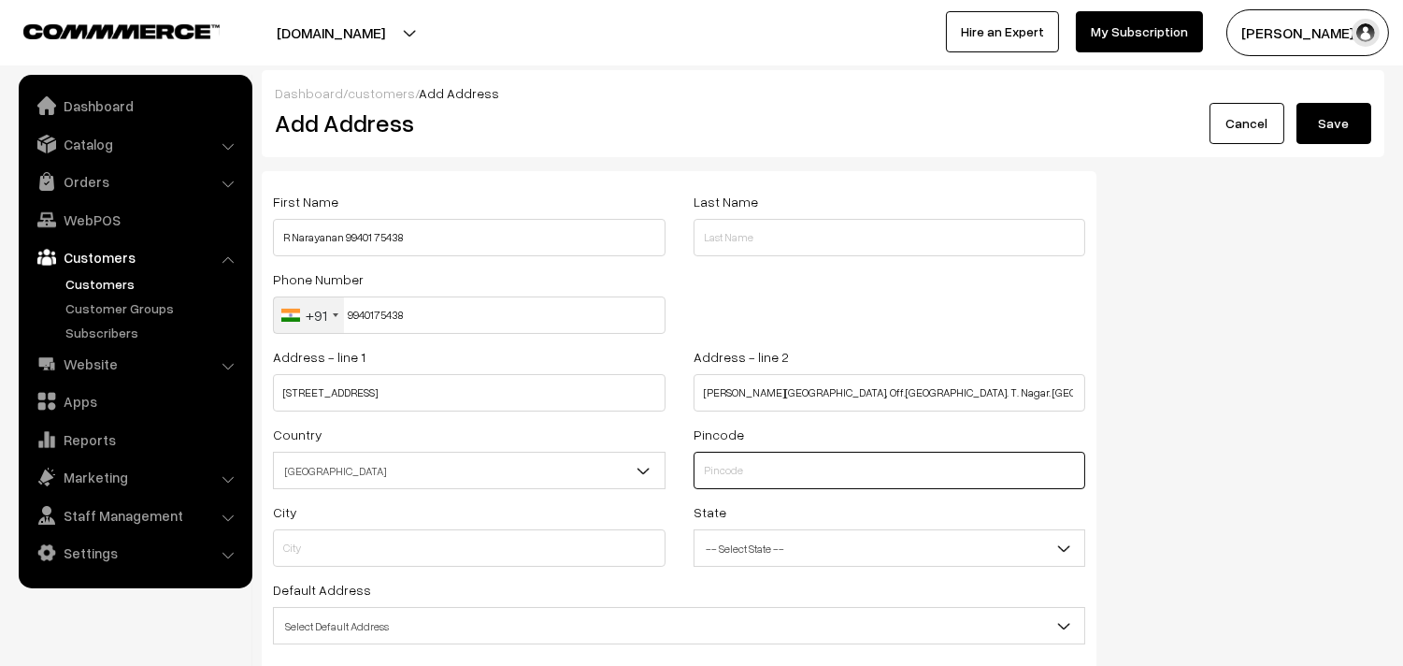
click at [785, 468] on input "text" at bounding box center [890, 470] width 393 height 37
type input "600017"
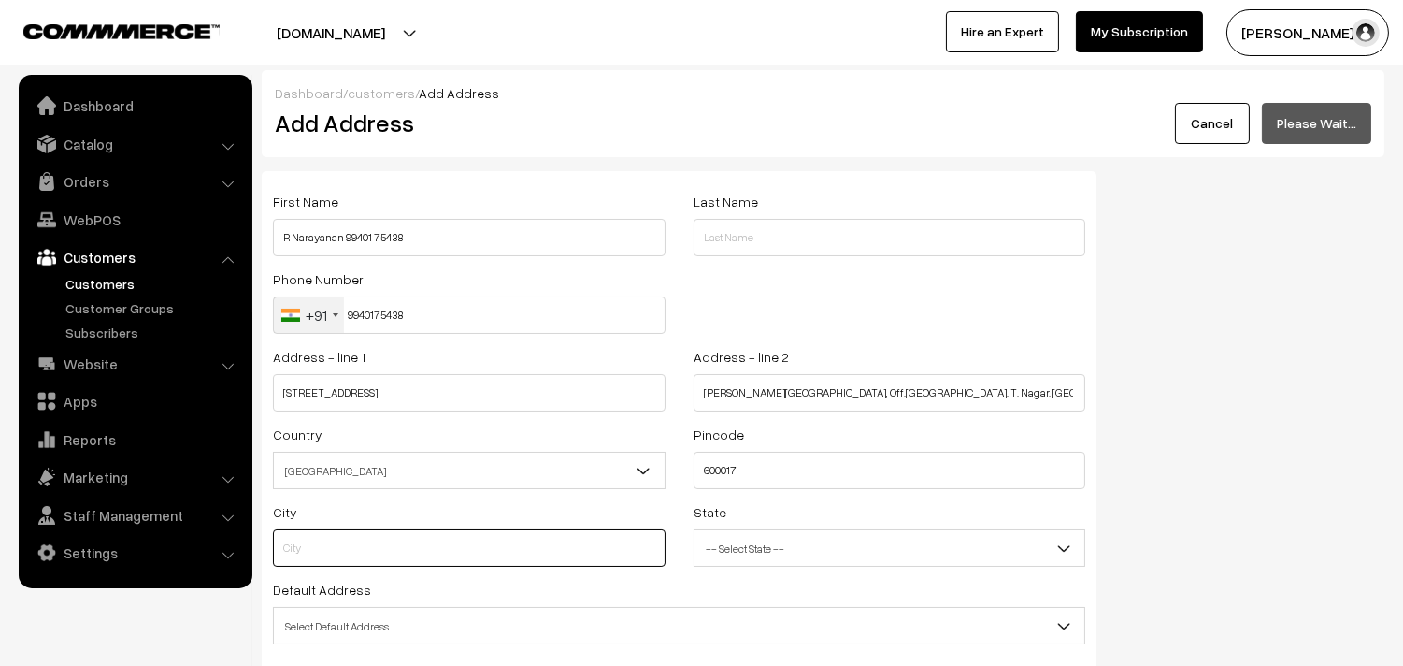
type input "Chennai"
select select "Tamil Nadu"
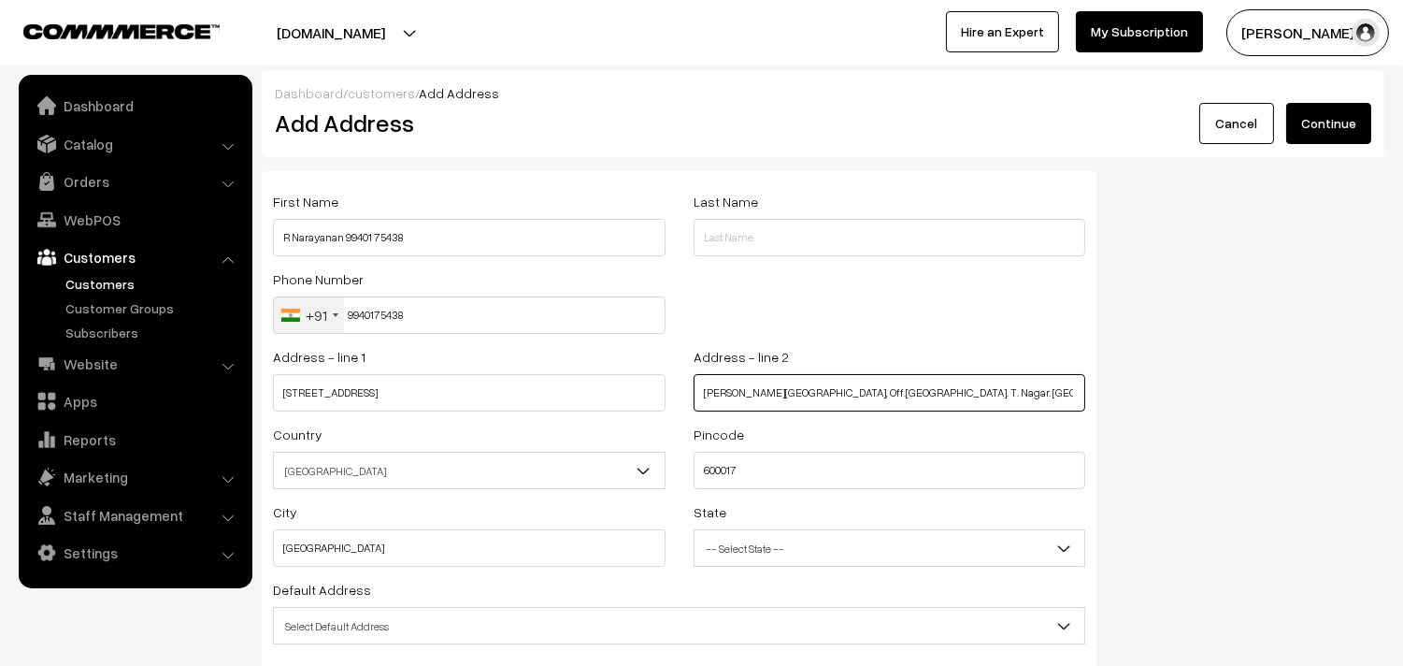
click at [985, 394] on input "Thyagaraya gramani street, Off.North usman road. T. Nagar. Chennai 17" at bounding box center [890, 392] width 393 height 37
drag, startPoint x: 978, startPoint y: 394, endPoint x: 1054, endPoint y: 404, distance: 77.3
click at [1078, 406] on input "Thyagaraya gramani street, Off.North usman road. T. Nagar. Chennai 17" at bounding box center [890, 392] width 393 height 37
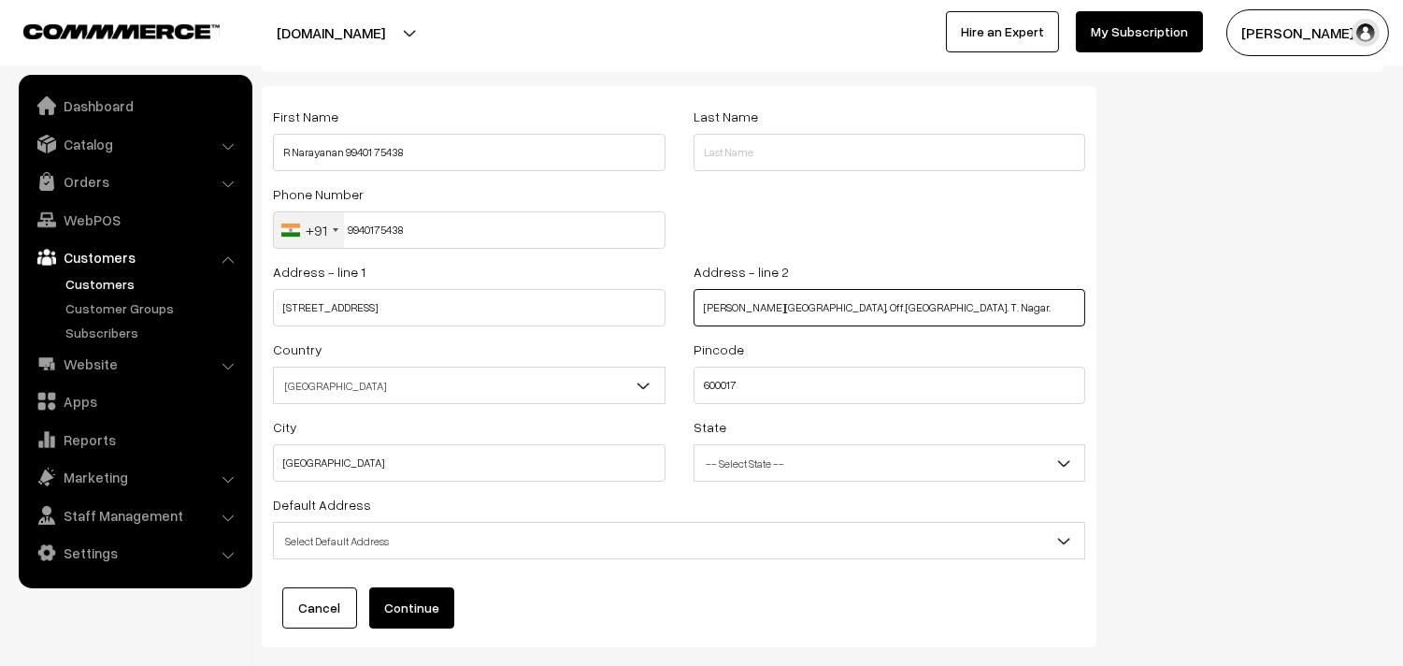
type input "Thyagaraya gramani street, Off.North usman road. T. Nagar."
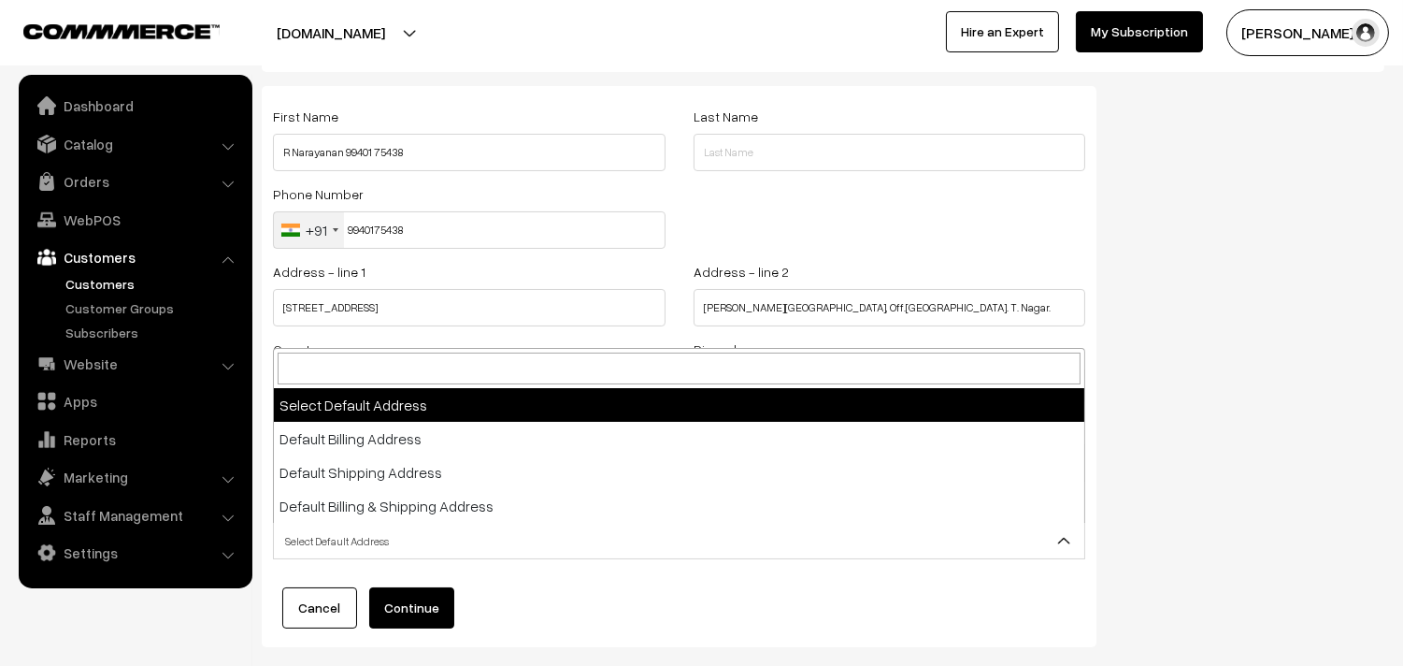
drag, startPoint x: 425, startPoint y: 529, endPoint x: 402, endPoint y: 515, distance: 27.3
click at [423, 528] on span "Select Default Address" at bounding box center [679, 540] width 810 height 33
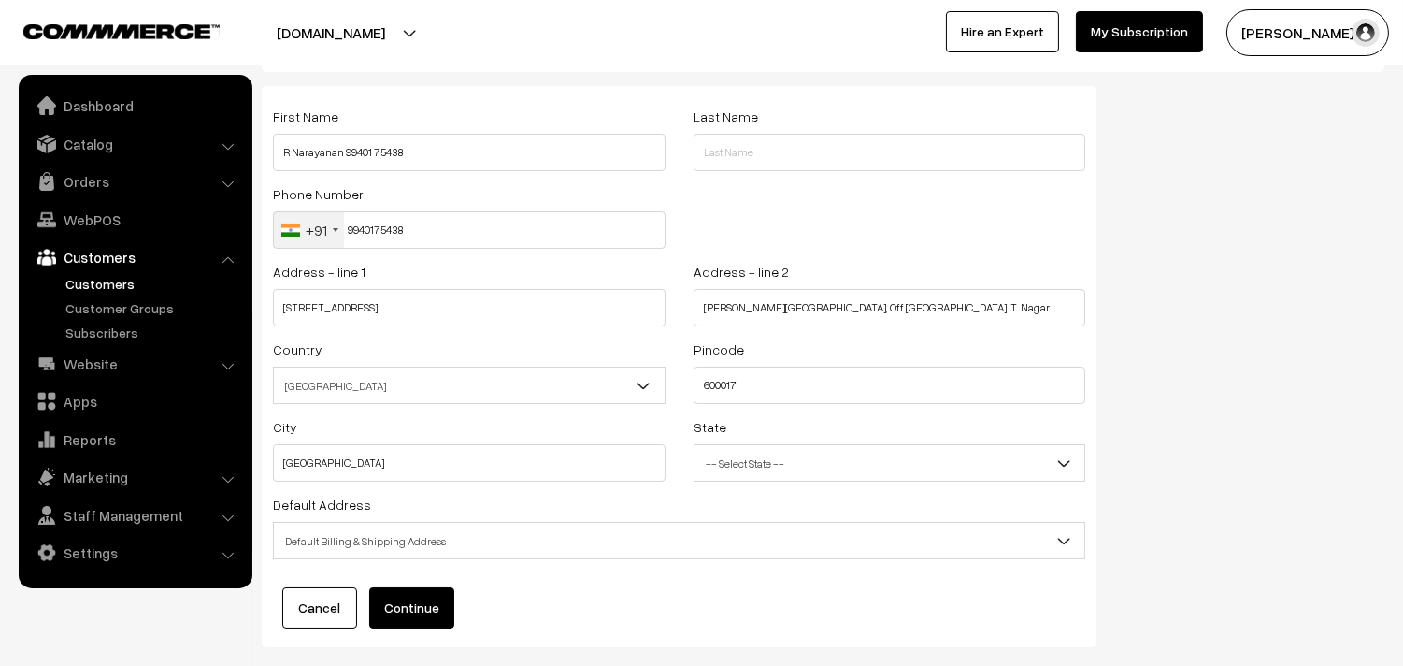
select select "3"
click at [414, 606] on button "Continue" at bounding box center [411, 607] width 85 height 41
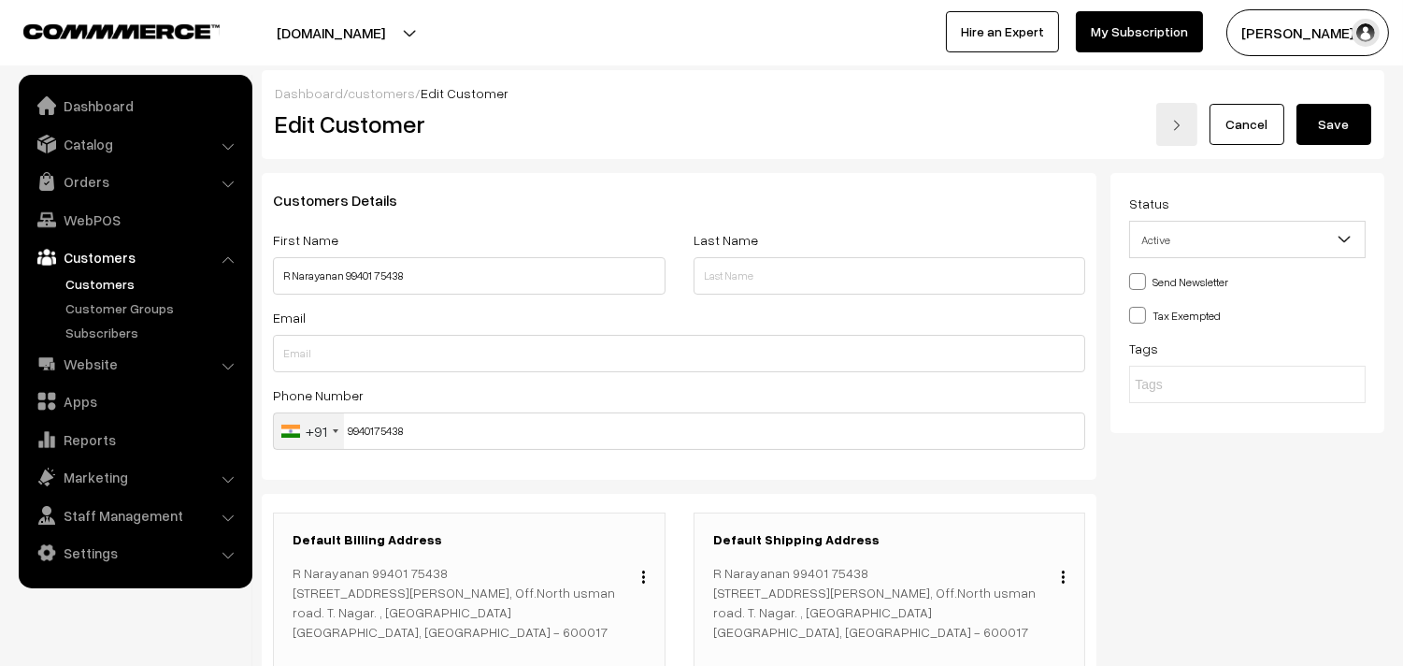
click at [1327, 113] on button "Save" at bounding box center [1334, 124] width 75 height 41
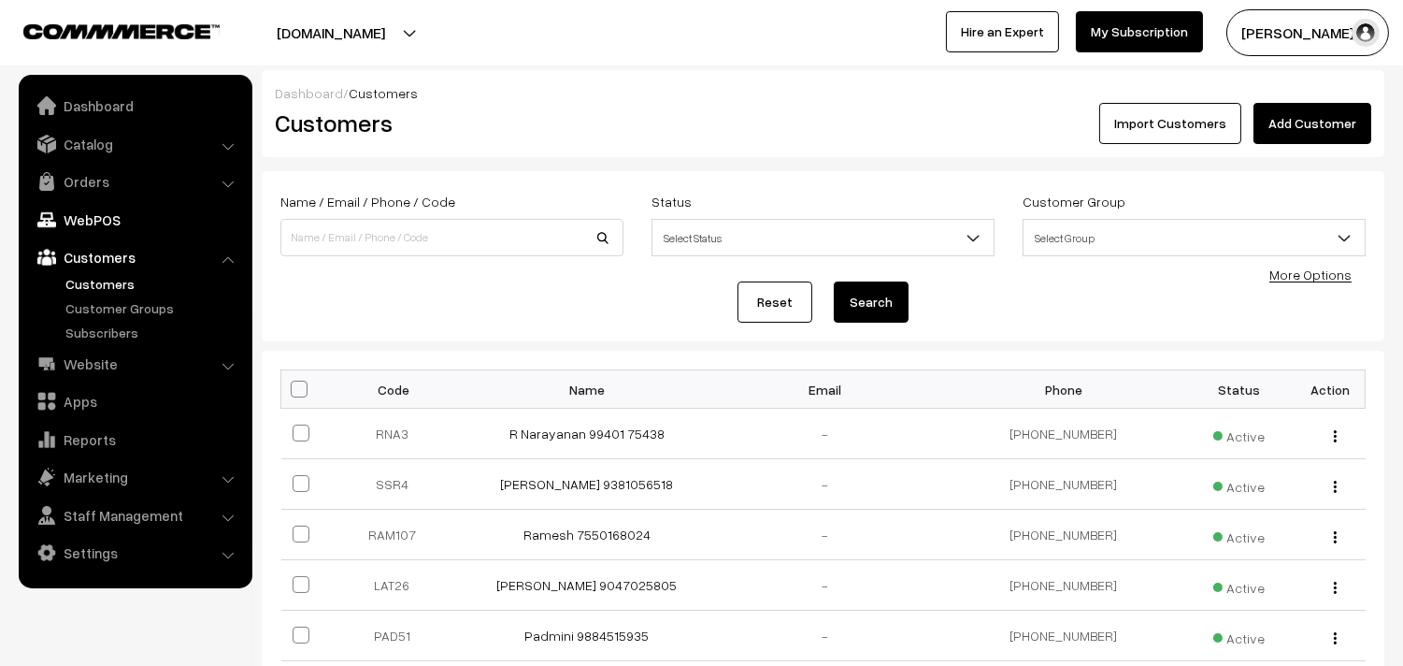
click at [98, 203] on link "WebPOS" at bounding box center [134, 220] width 222 height 34
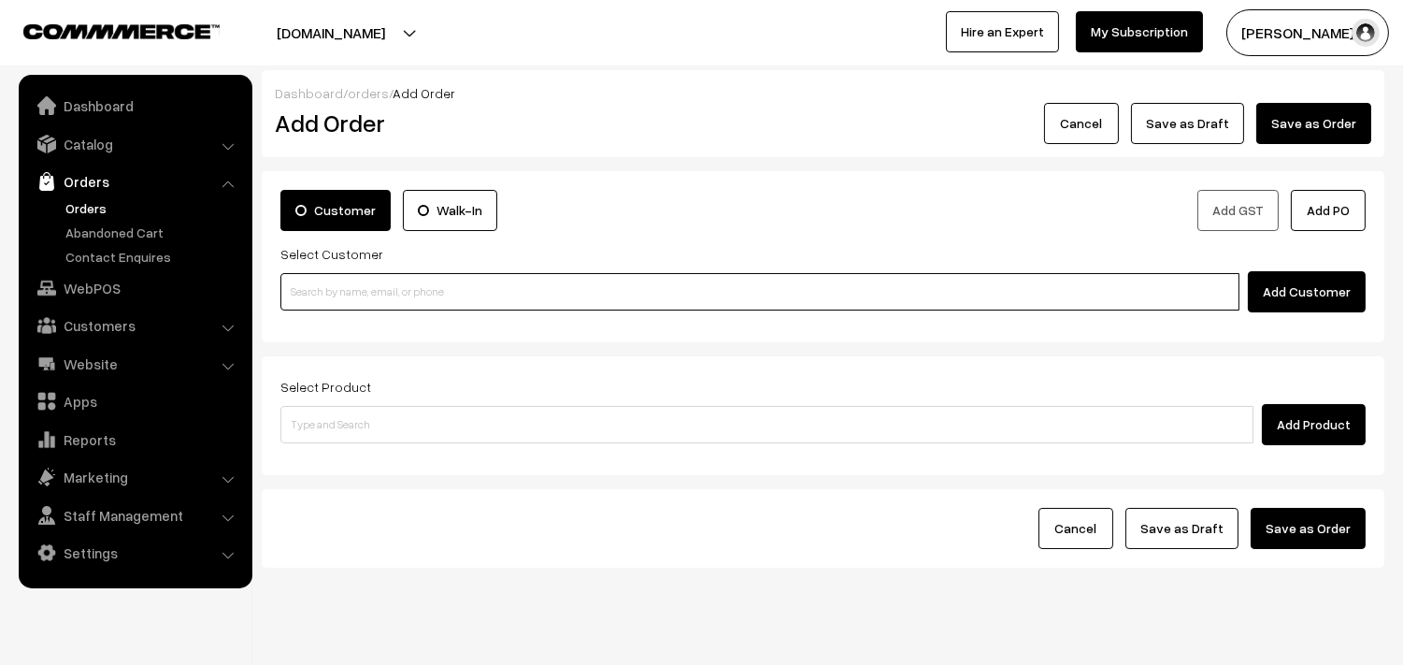
click at [501, 283] on input at bounding box center [759, 291] width 959 height 37
paste input "99401 75438"
type input "99401 75438"
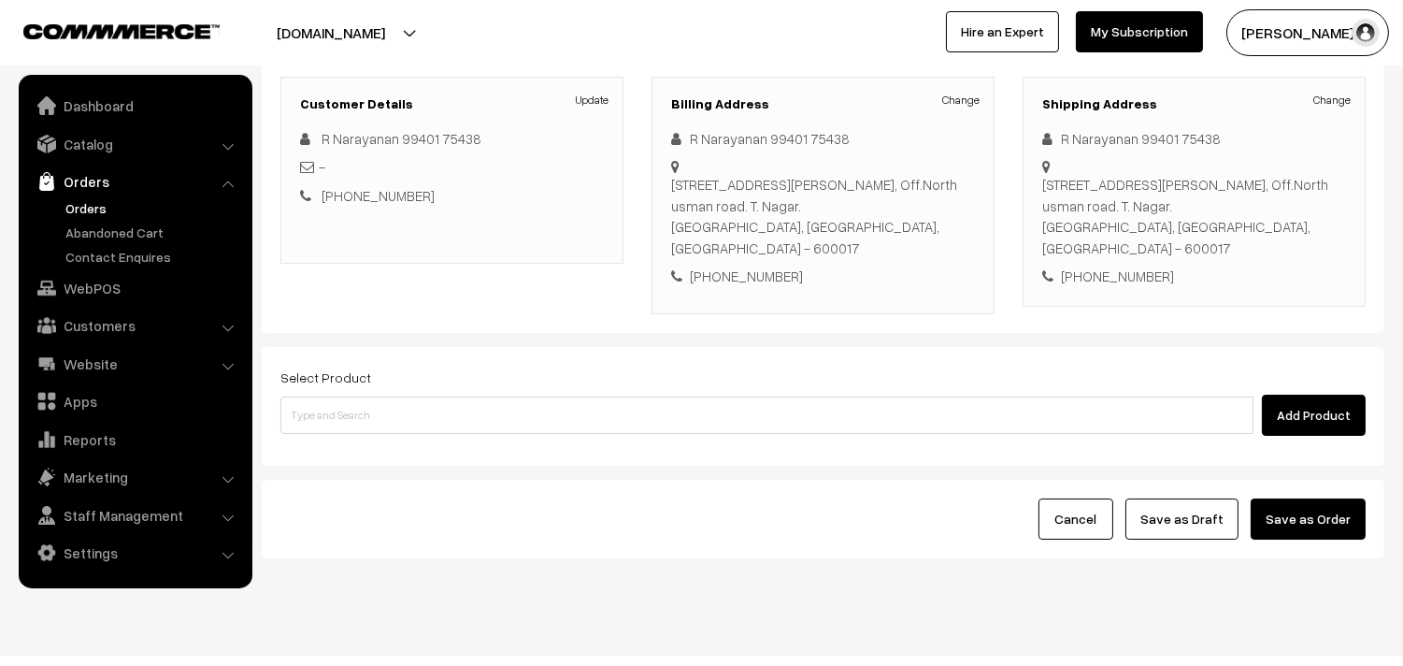
scroll to position [254, 0]
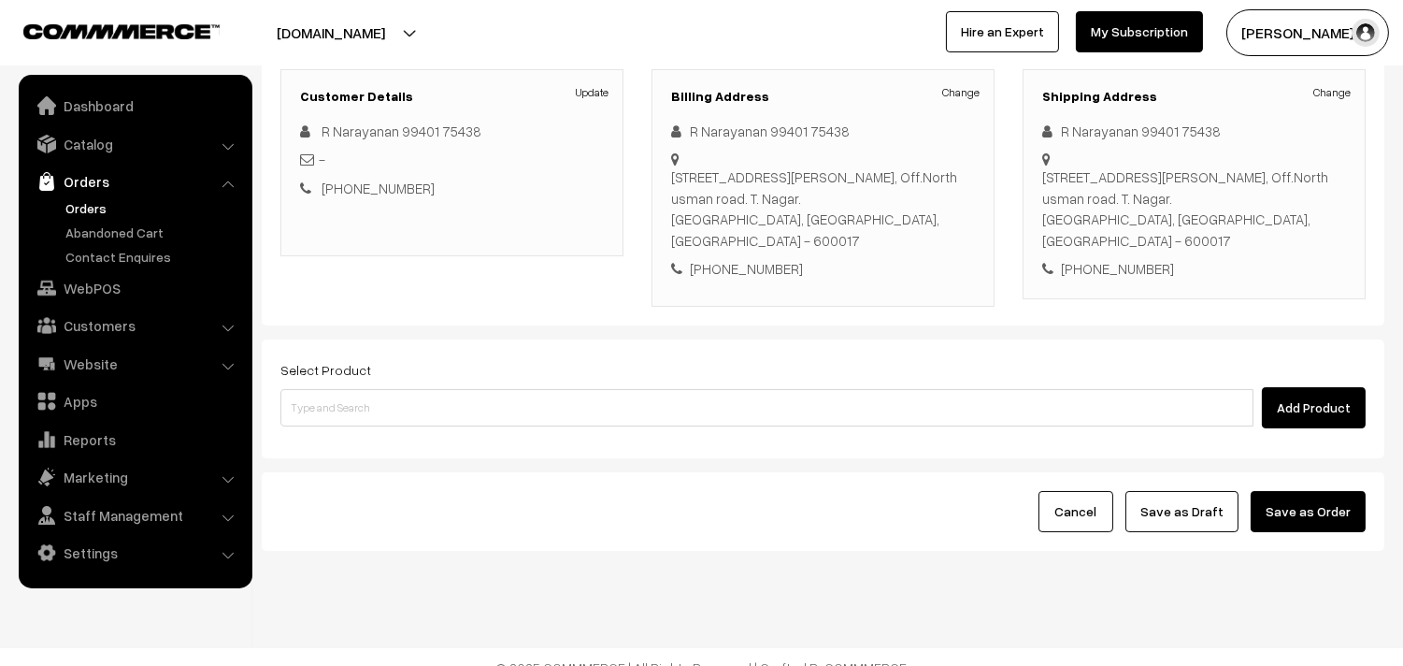
click at [619, 409] on div "Select Product Add Product" at bounding box center [823, 398] width 1123 height 119
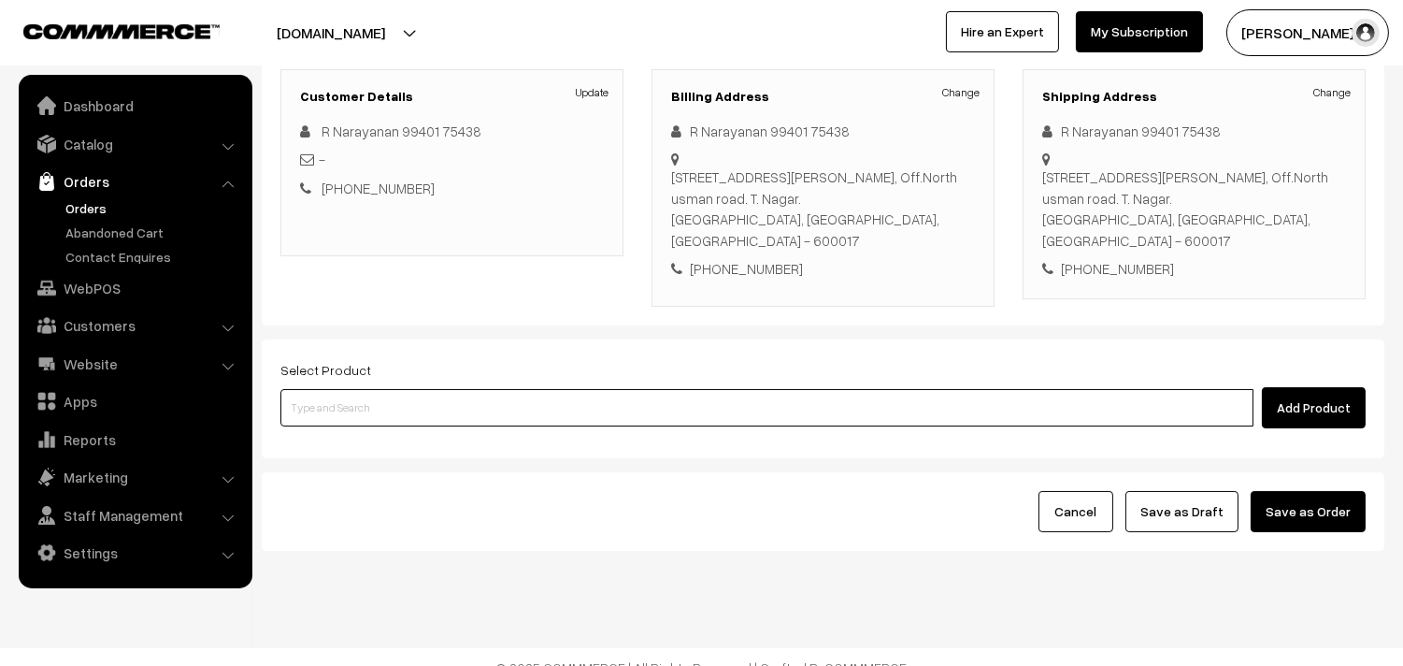
click at [626, 389] on input at bounding box center [766, 407] width 973 height 37
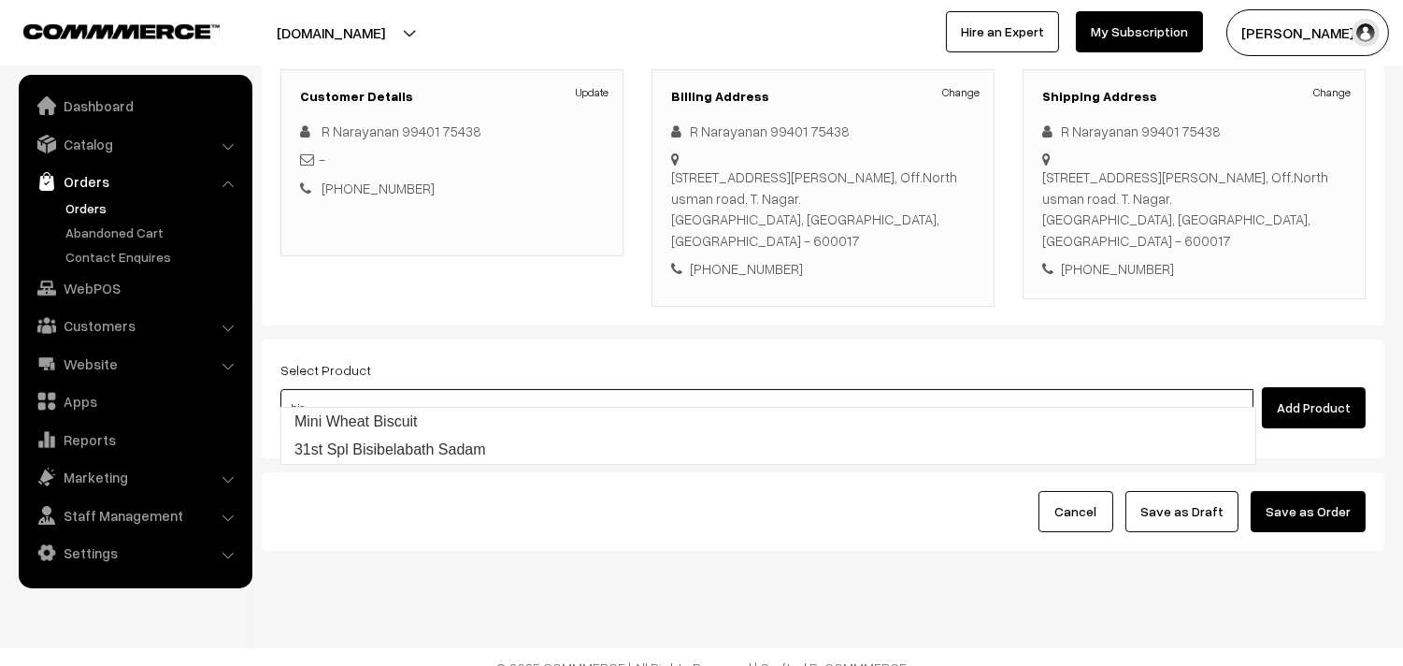
type input "31st Spl Bisibelabath Sadam"
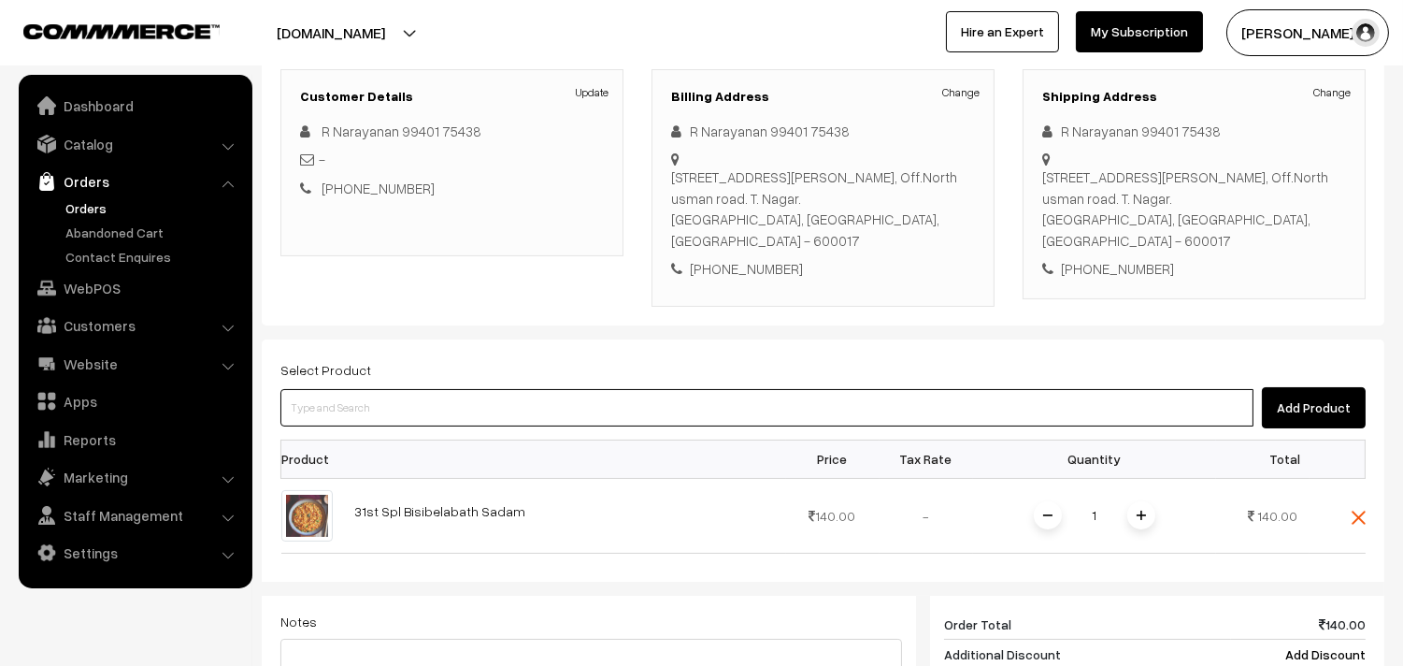
click at [596, 396] on input at bounding box center [766, 407] width 973 height 37
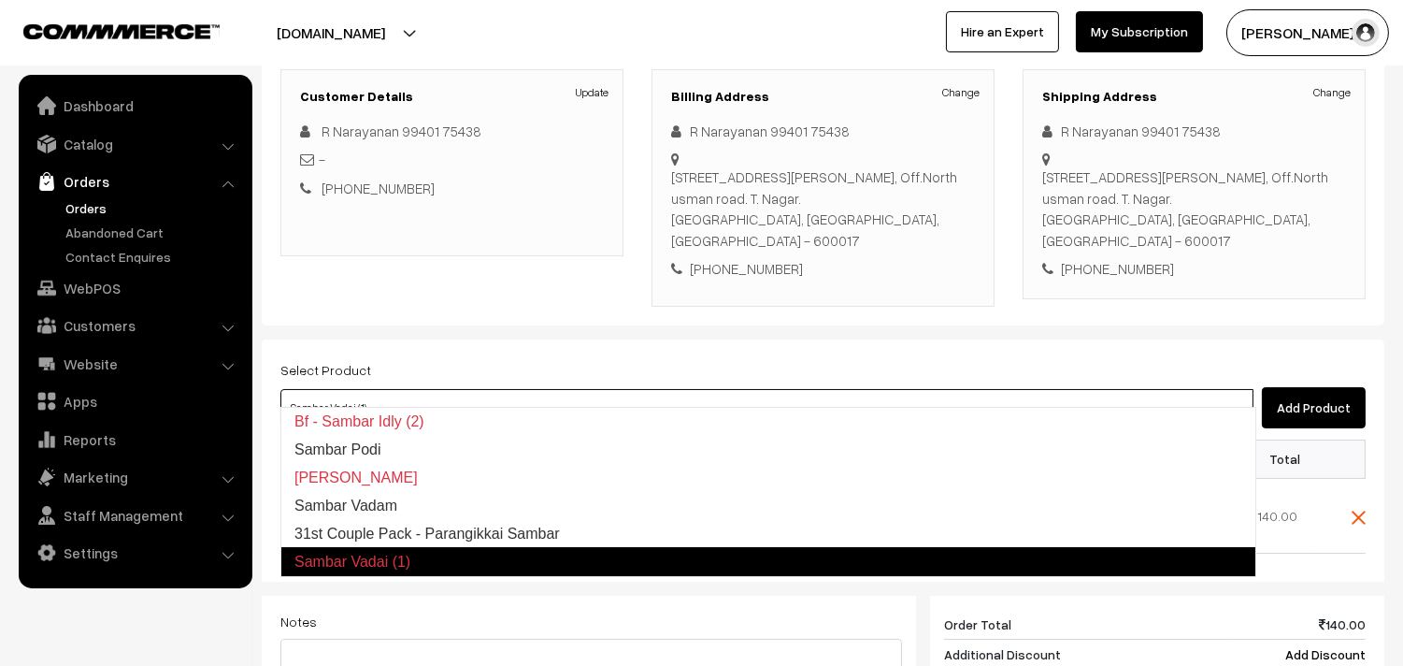
type input "31st Couple Pack - Parangikkai Sambar"
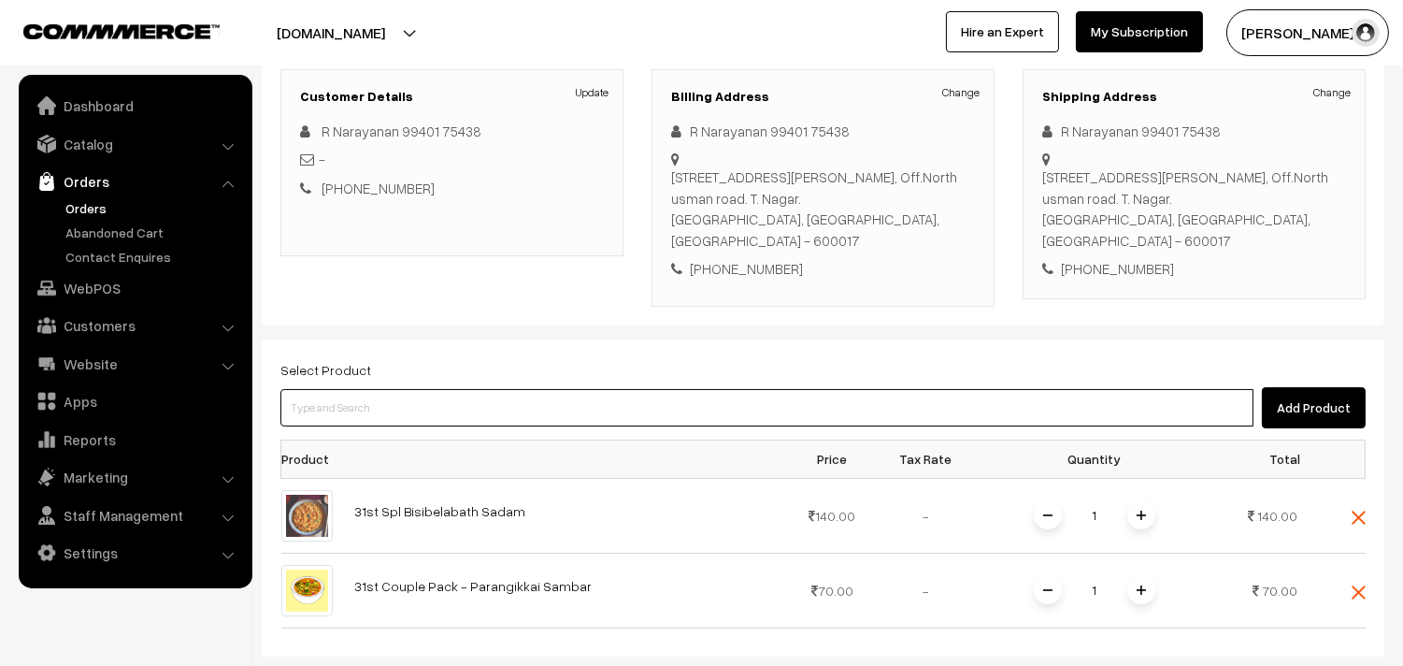
click at [515, 389] on input at bounding box center [766, 407] width 973 height 37
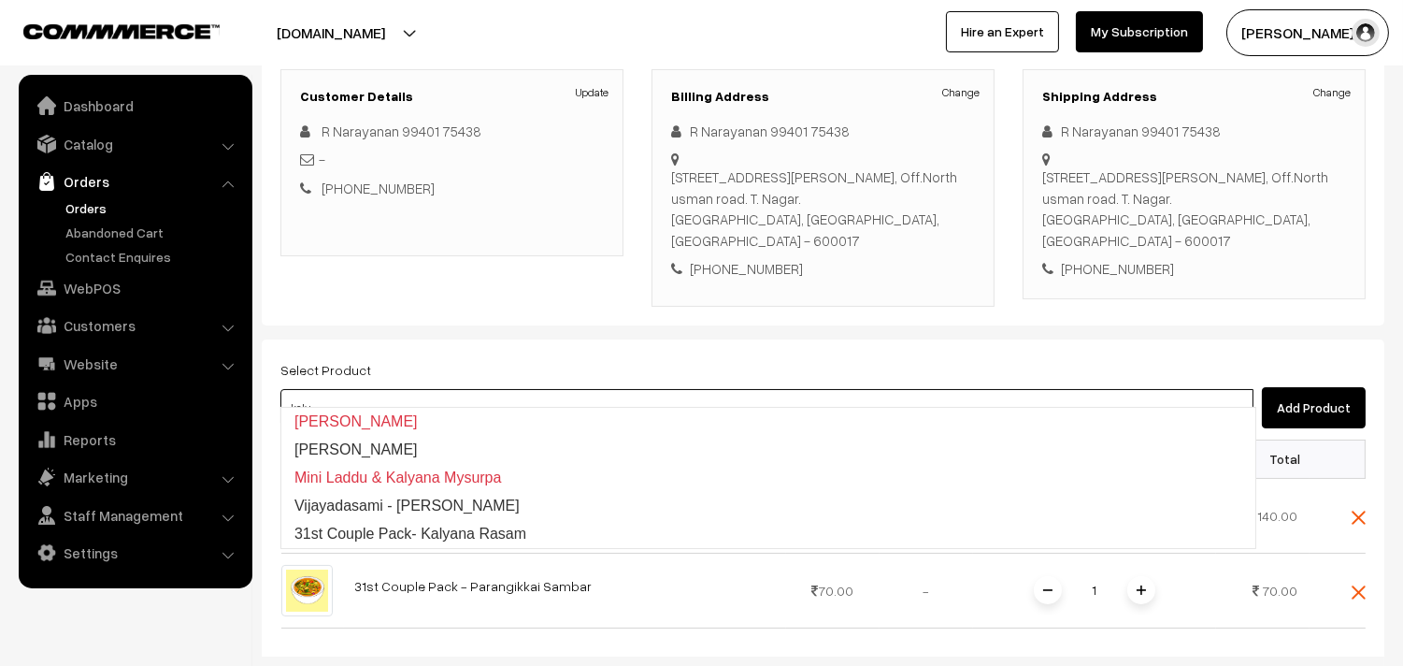
type input "31st Couple Pack- Kalyana Rasam"
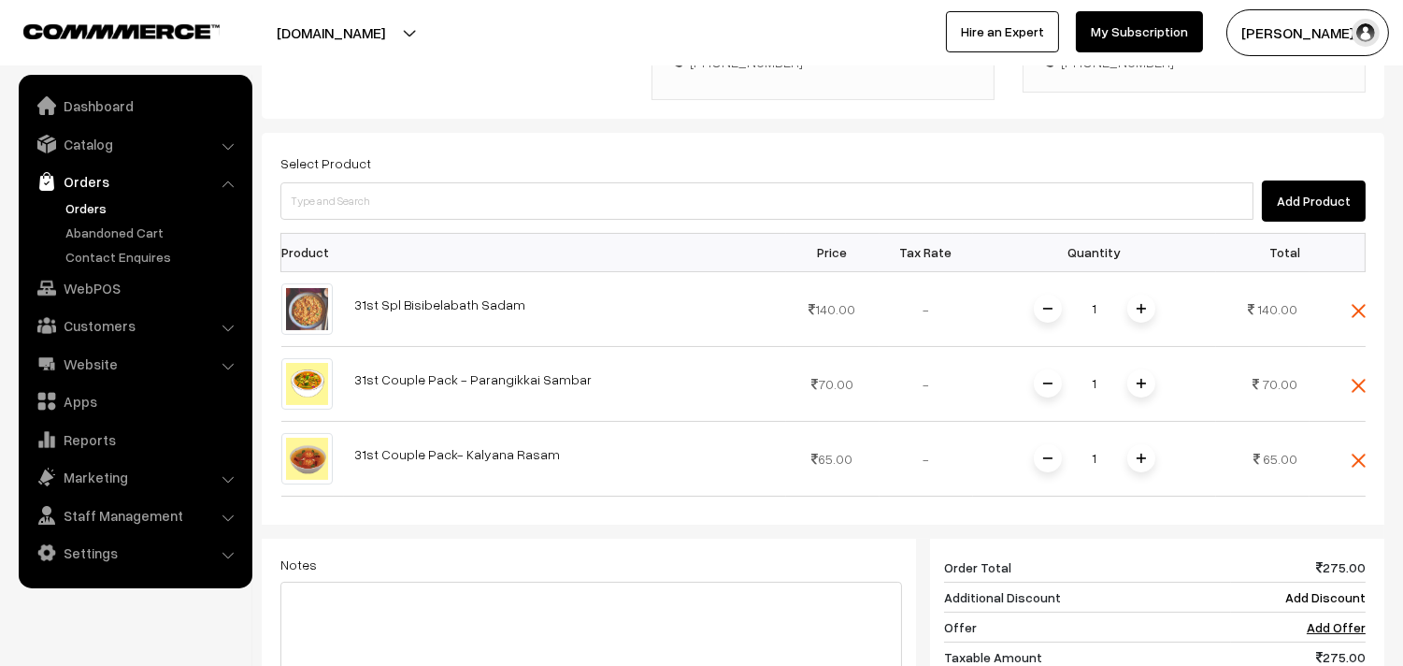
scroll to position [462, 0]
click at [1366, 361] on div "Select Product Add Product Product Price Tax Rate Quantity Total 1" at bounding box center [823, 493] width 1123 height 723
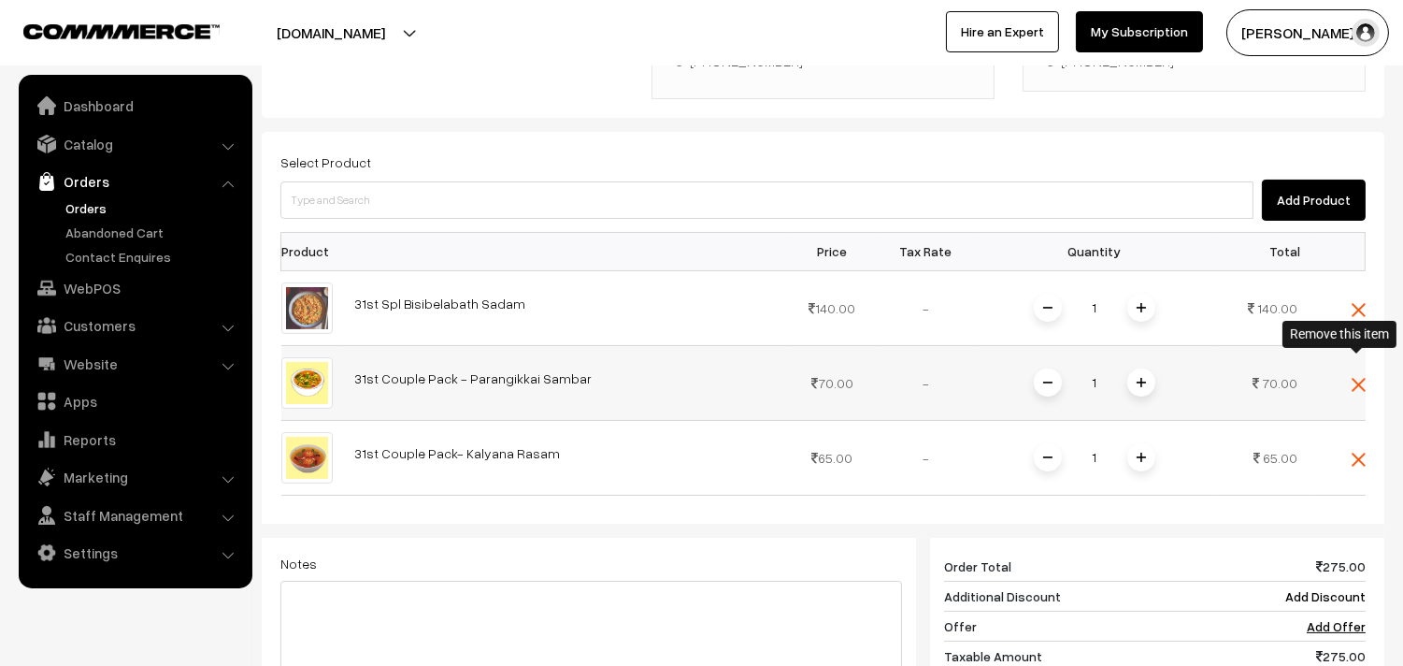
click at [1358, 378] on img at bounding box center [1359, 385] width 14 height 14
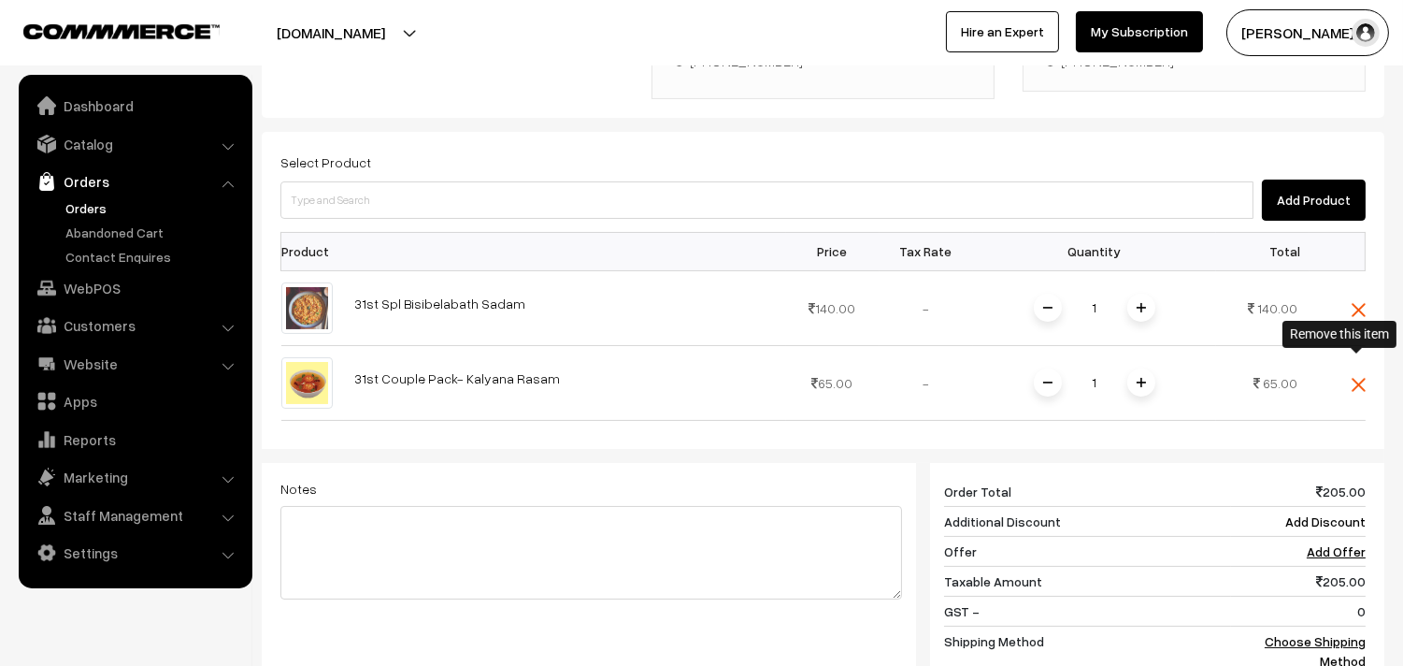
click at [1354, 378] on img at bounding box center [1359, 385] width 14 height 14
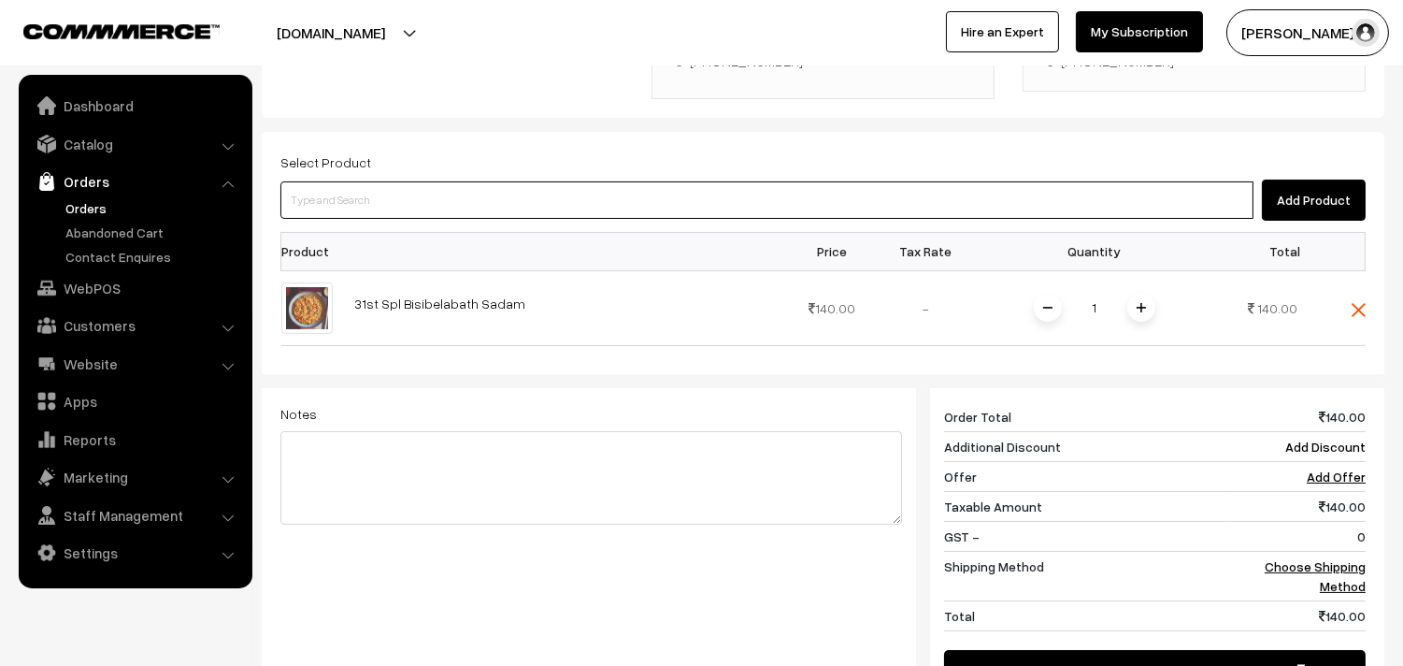
click at [589, 181] on input at bounding box center [766, 199] width 973 height 37
click at [447, 190] on input at bounding box center [766, 199] width 973 height 37
paste input "31st Without Rice..."
type input "31st Without Rice..."
click at [380, 221] on link "31st Without Rice..." at bounding box center [768, 214] width 974 height 28
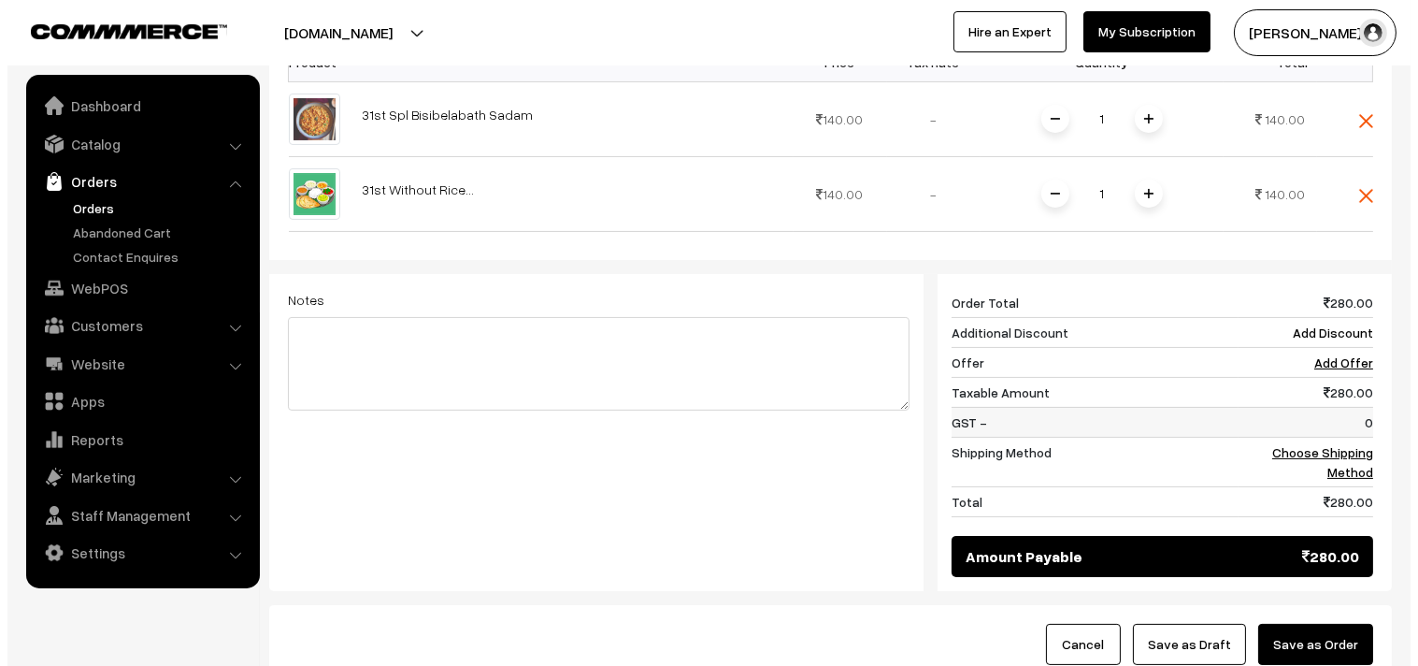
scroll to position [669, 0]
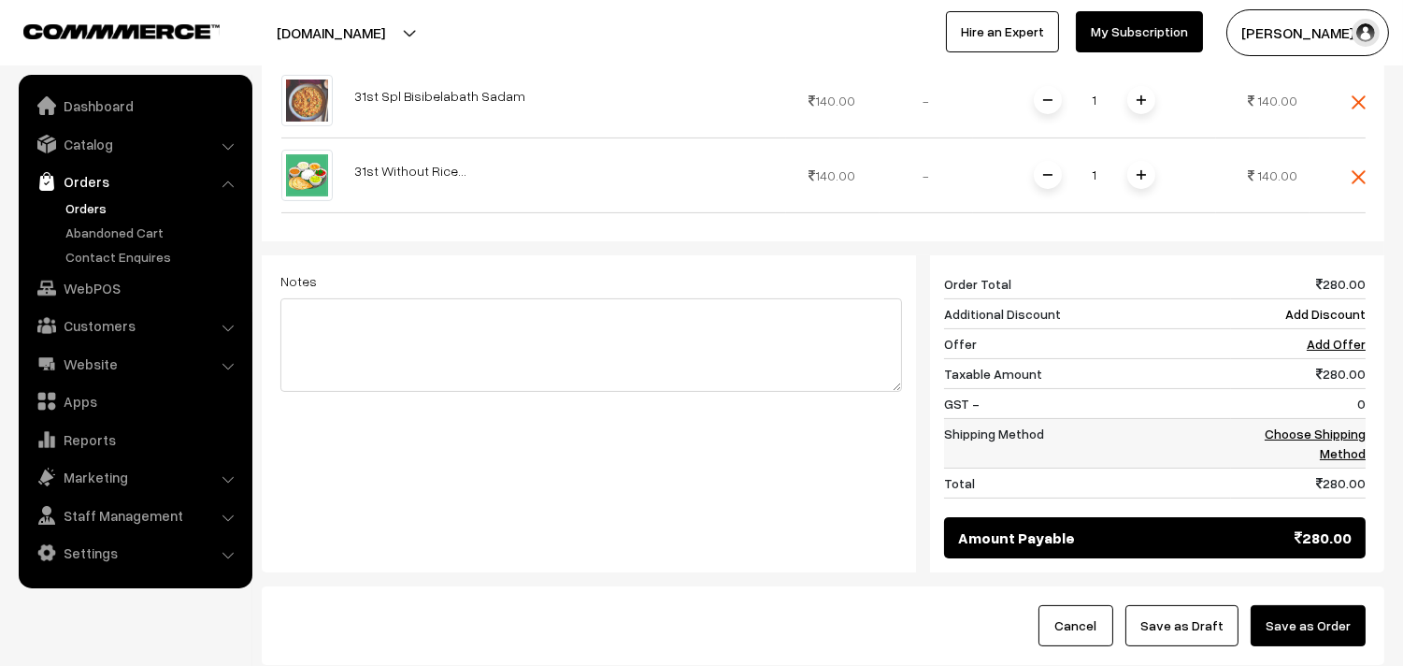
click at [1335, 433] on link "Choose Shipping Method" at bounding box center [1315, 443] width 101 height 36
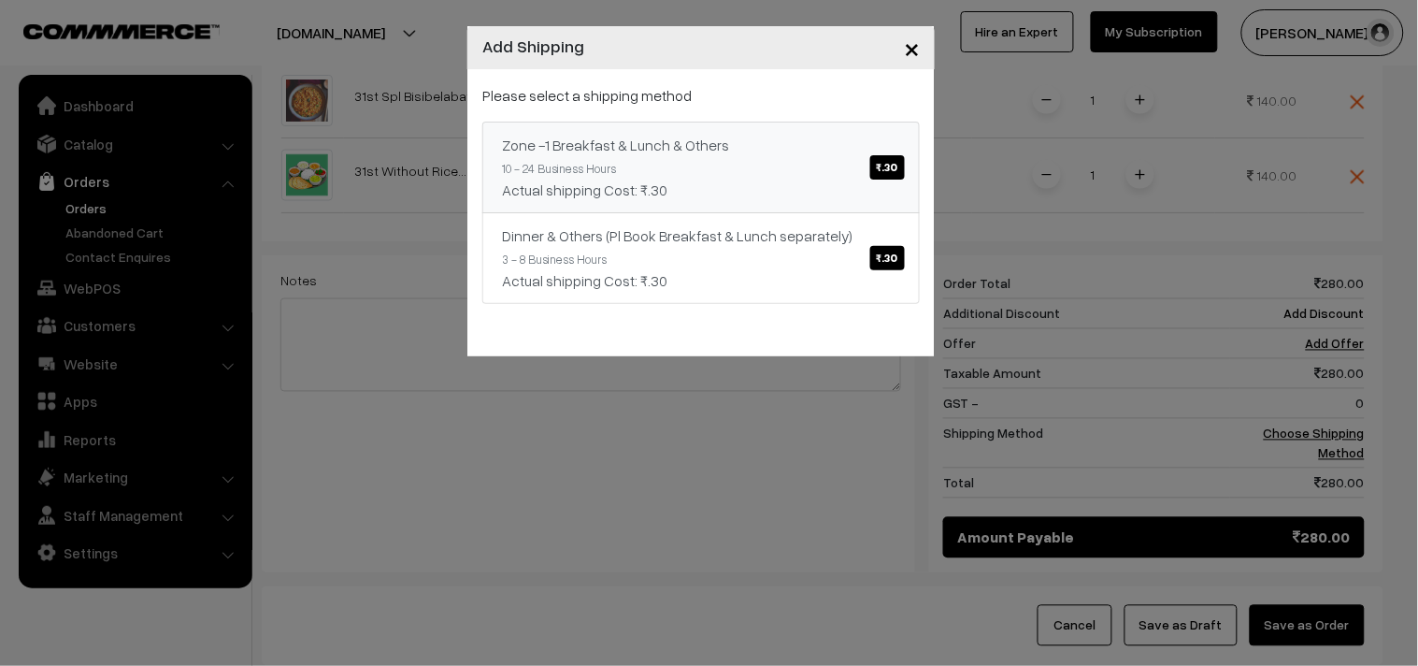
click at [834, 176] on link "Zone -1 Breakfast & Lunch & Others ₹.30 10 - 24 Business Hours Actual shipping …" at bounding box center [700, 168] width 437 height 92
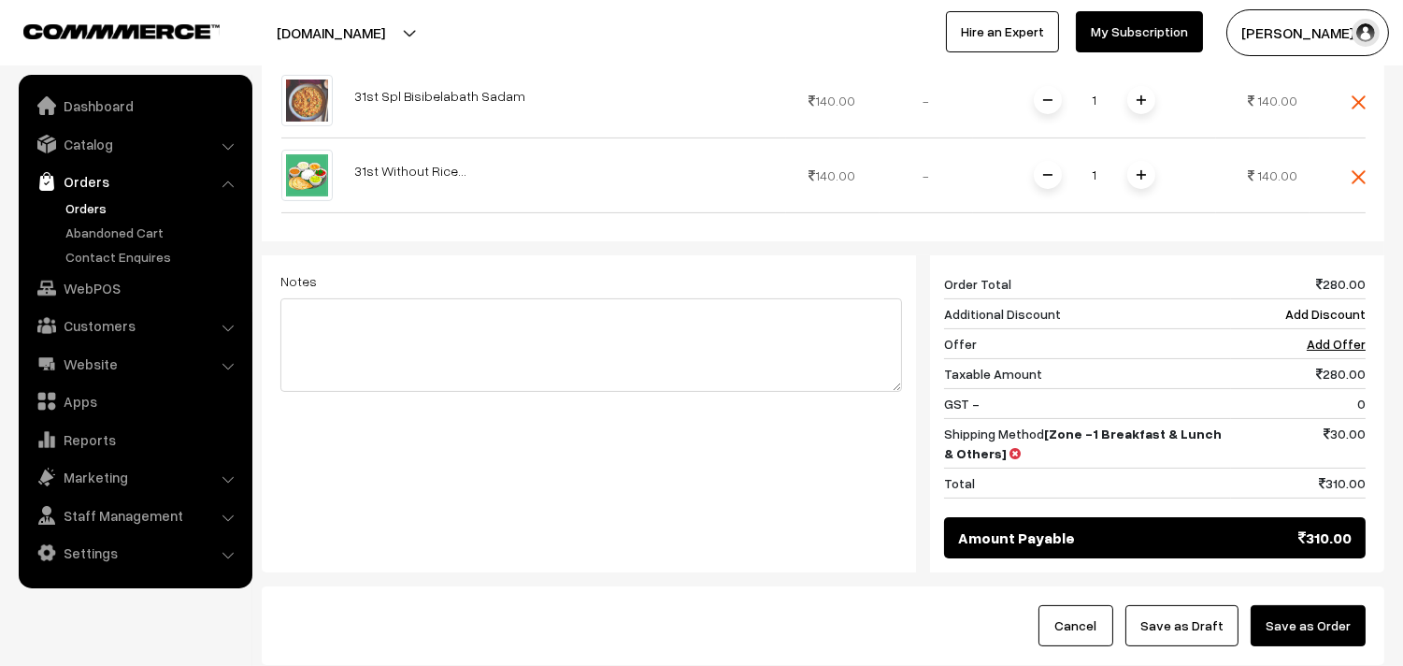
click at [1309, 605] on button "Save as Order" at bounding box center [1308, 625] width 115 height 41
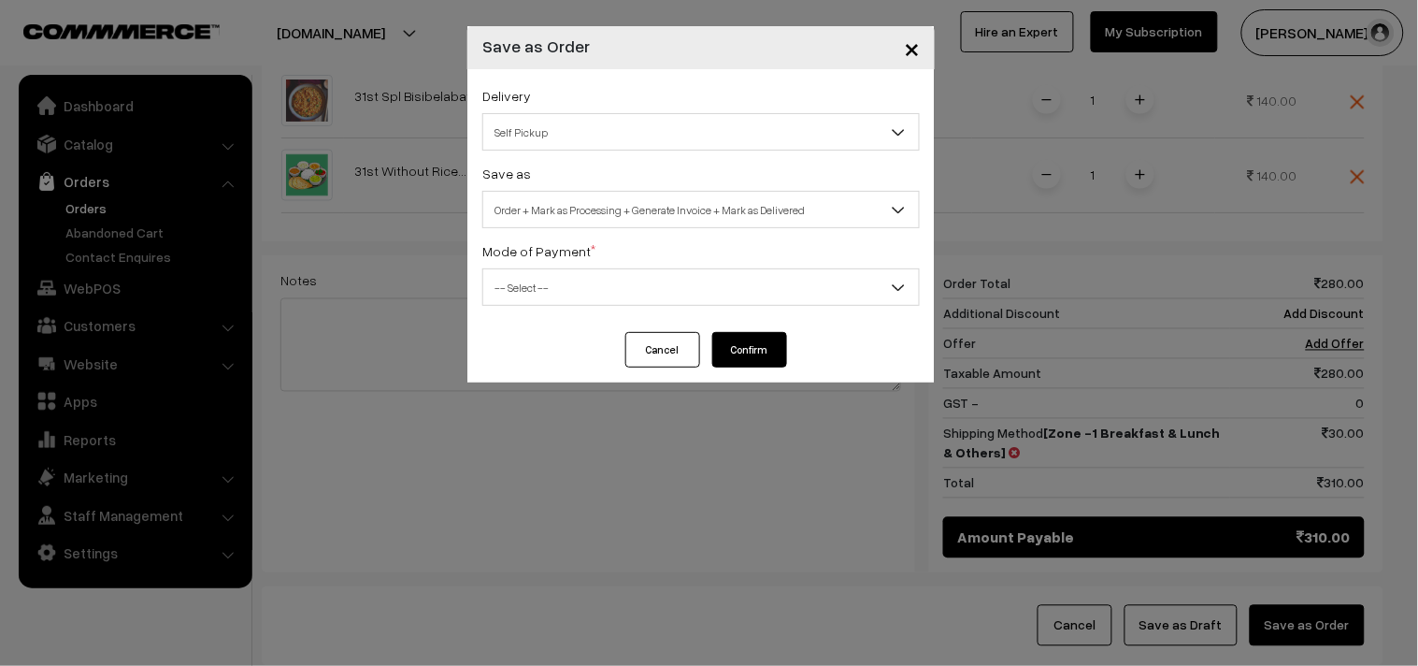
click at [674, 217] on span "Order + Mark as Processing + Generate Invoice + Mark as Delivered" at bounding box center [701, 210] width 436 height 33
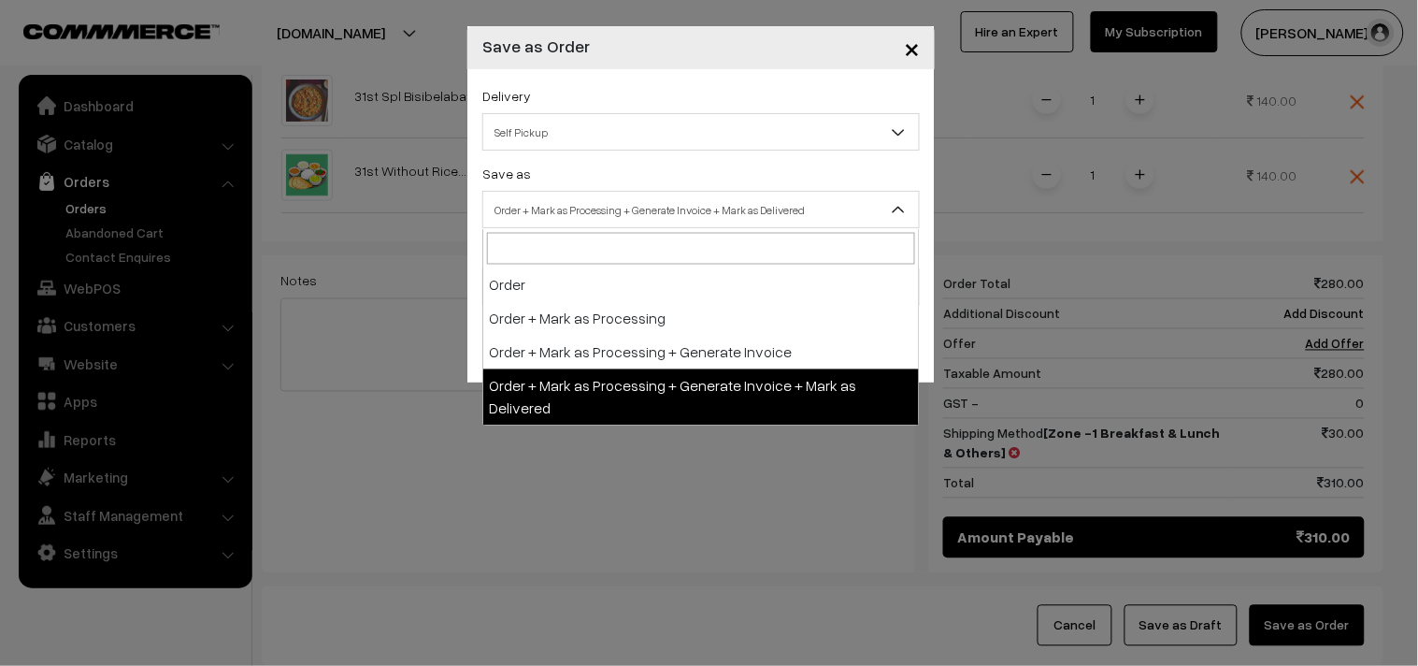
select select "3"
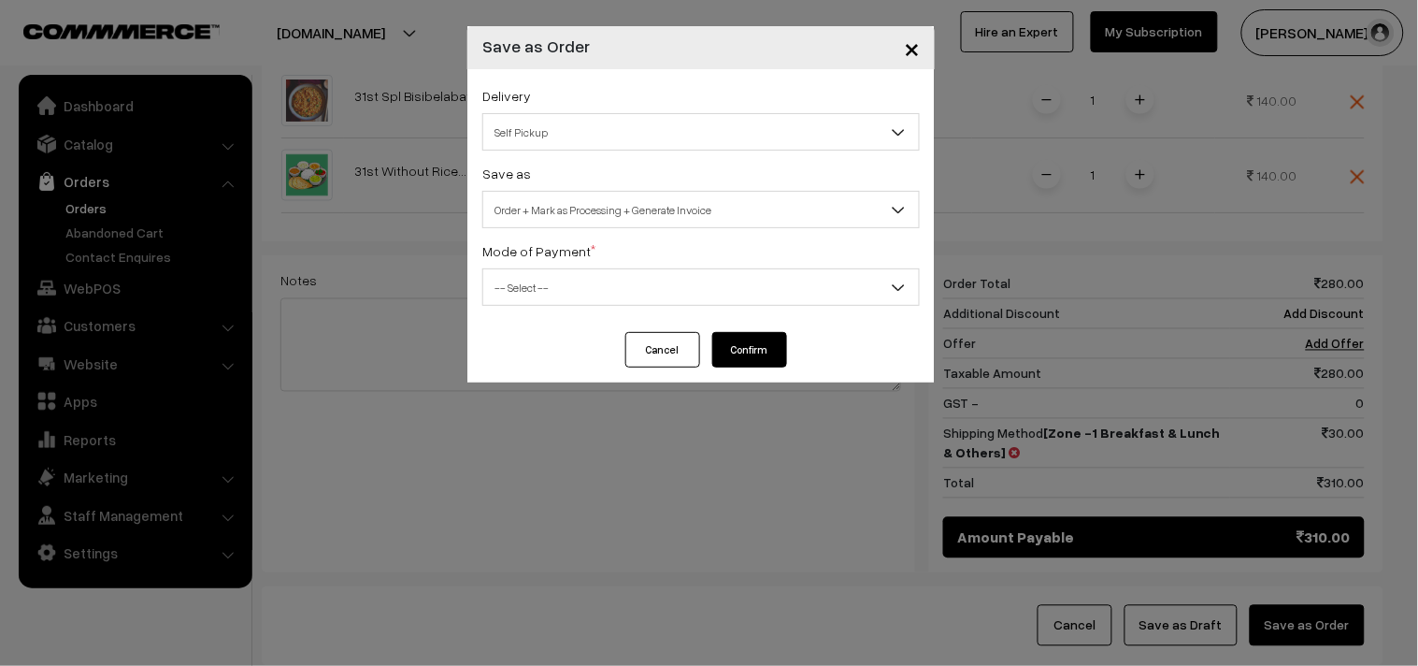
click at [591, 284] on span "-- Select --" at bounding box center [701, 287] width 436 height 33
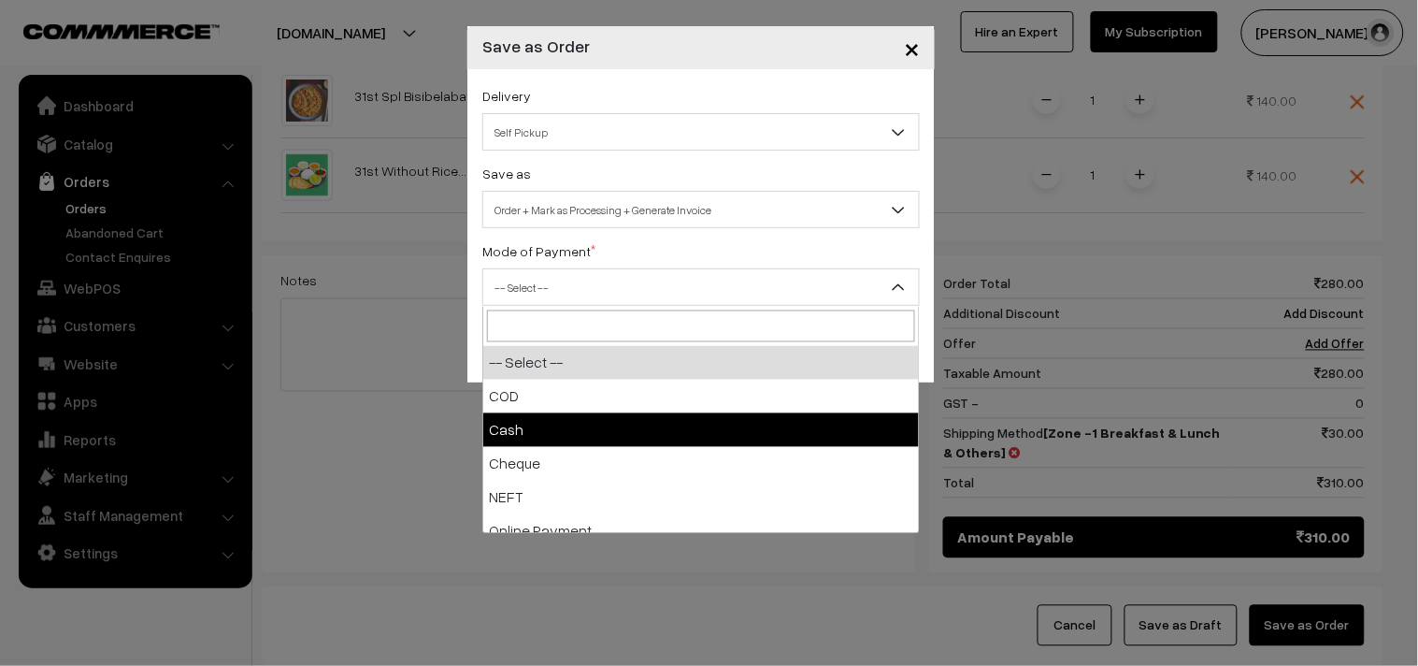
select select "2"
checkbox input "true"
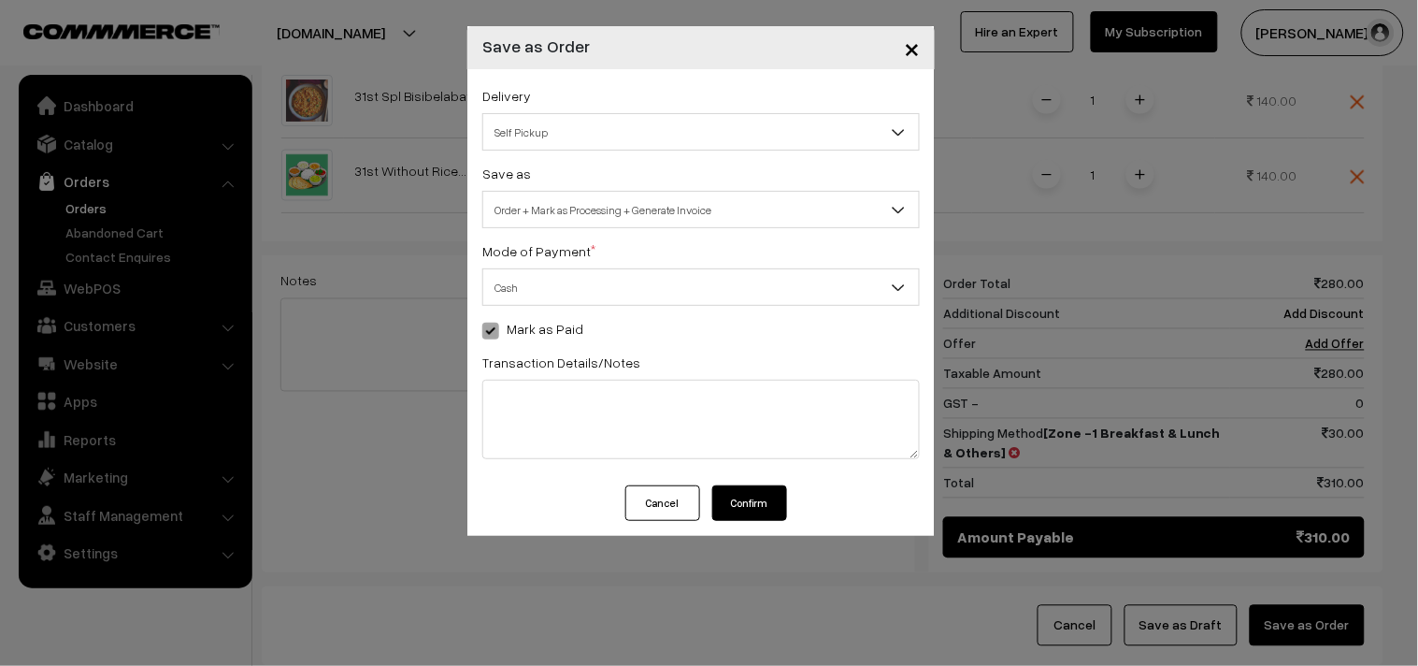
drag, startPoint x: 762, startPoint y: 506, endPoint x: 748, endPoint y: 503, distance: 14.3
click at [764, 503] on button "Confirm" at bounding box center [749, 503] width 75 height 36
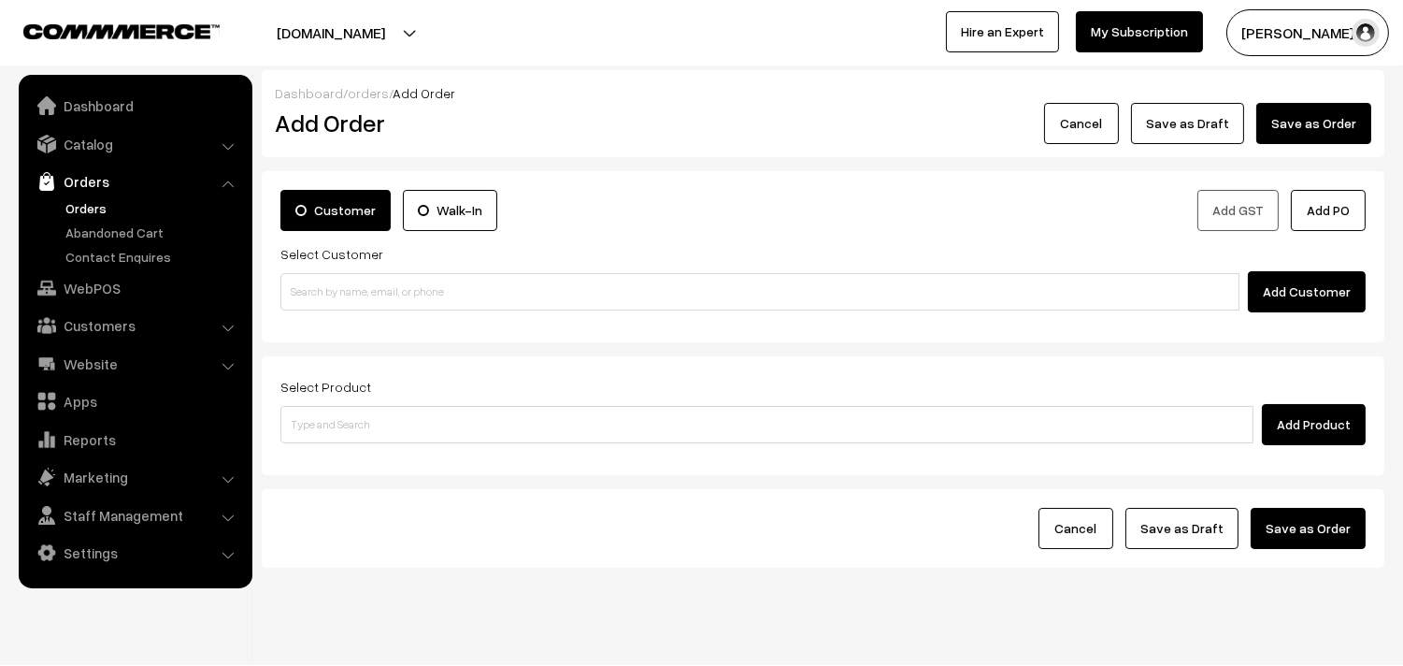
click at [96, 201] on link "Orders" at bounding box center [153, 208] width 185 height 20
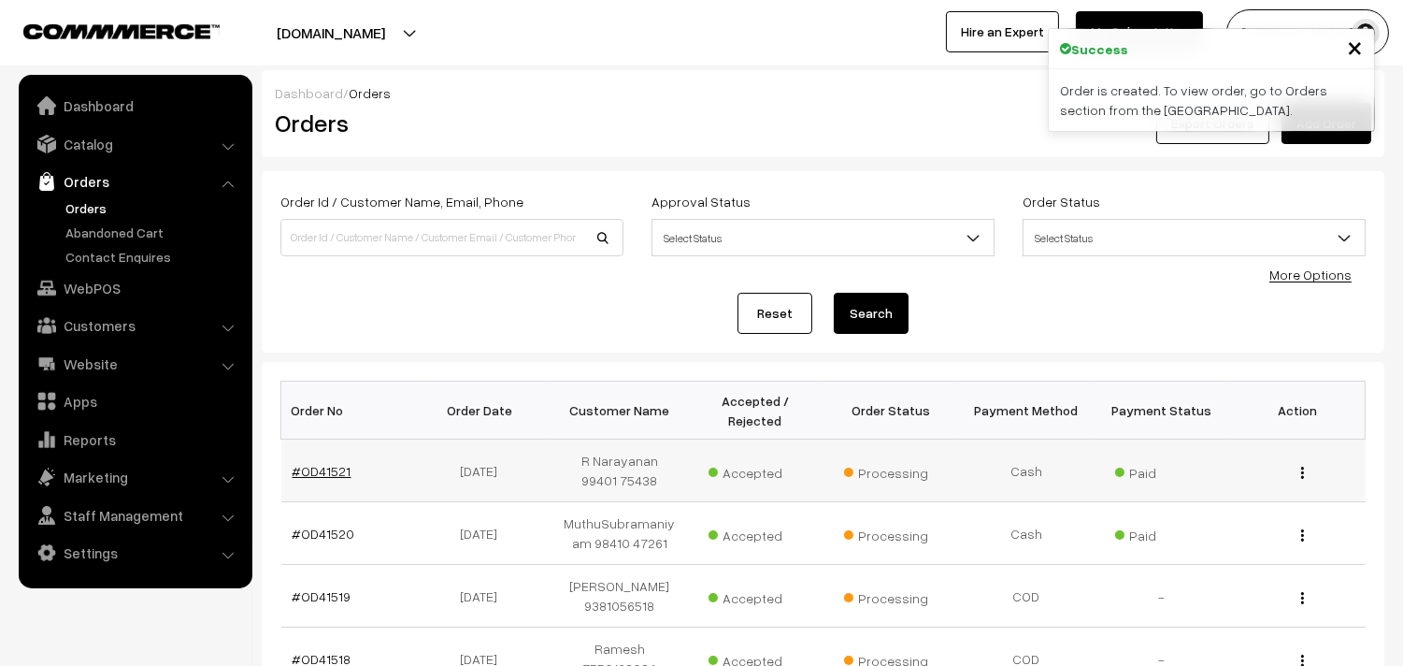
click at [335, 470] on link "#OD41521" at bounding box center [322, 471] width 59 height 16
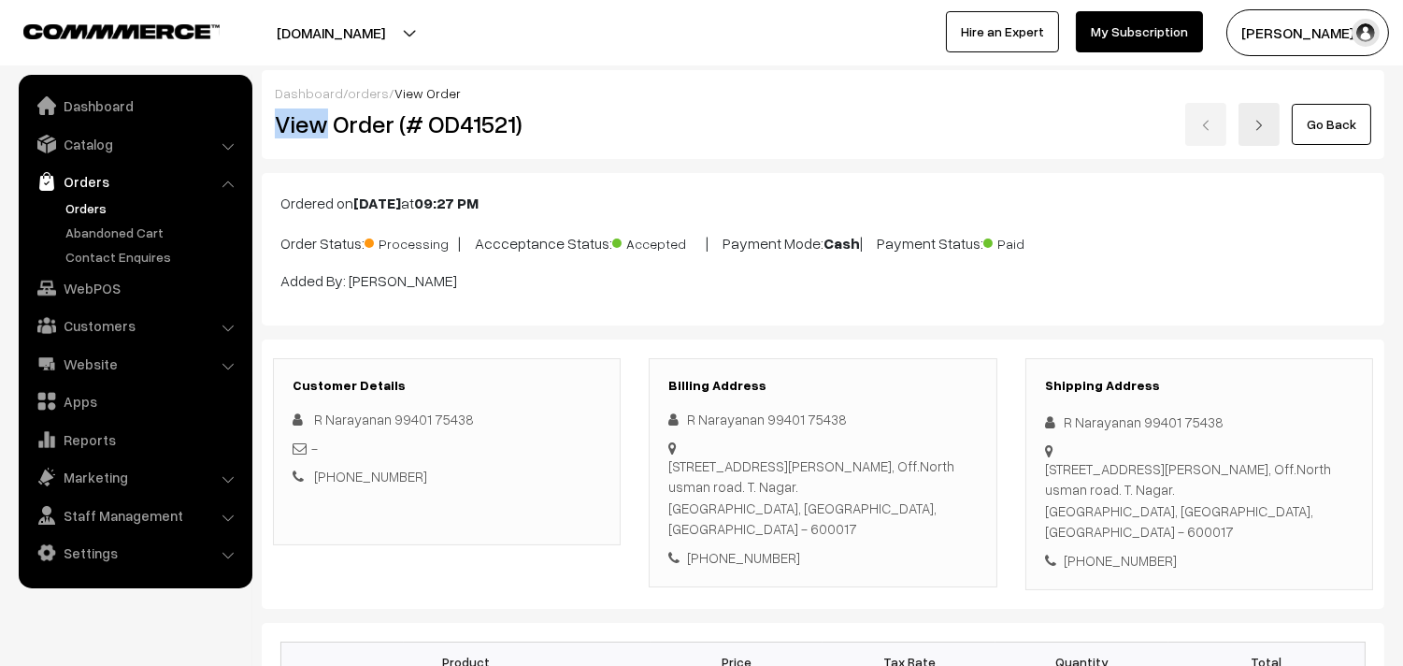
drag, startPoint x: 385, startPoint y: 122, endPoint x: 738, endPoint y: 224, distance: 367.8
click at [771, 98] on div "Dashboard / orders / View Order View Order (# OD41521) Go Back" at bounding box center [823, 114] width 1123 height 89
click at [634, 122] on div "View Order (# OD41521)" at bounding box center [448, 124] width 375 height 43
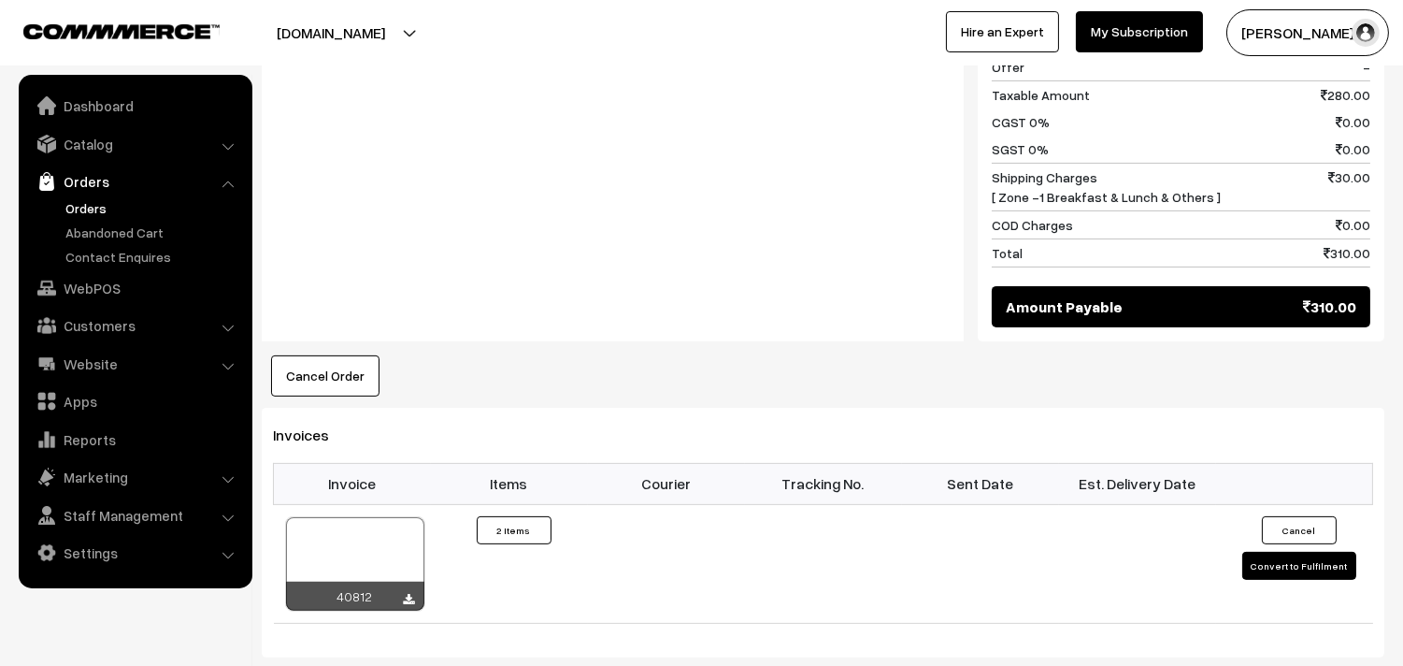
scroll to position [1039, 0]
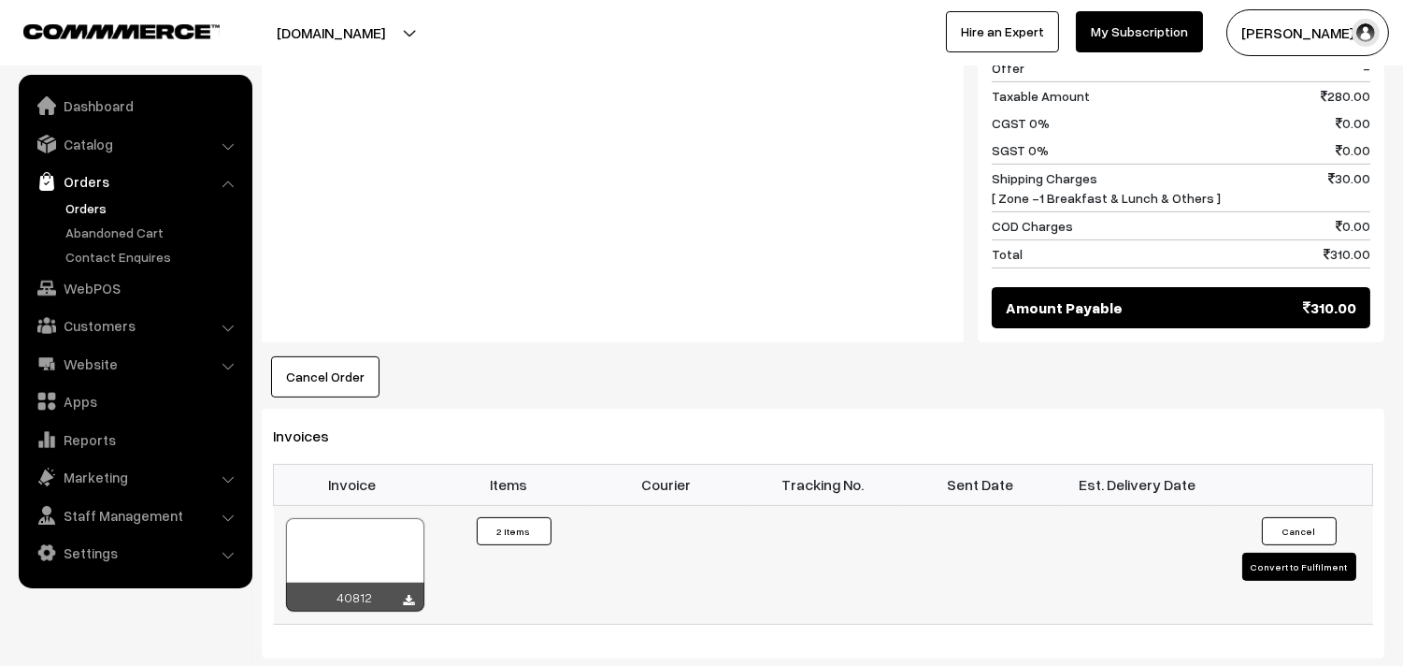
click at [358, 535] on div at bounding box center [355, 564] width 138 height 93
click at [89, 285] on link "WebPOS" at bounding box center [134, 288] width 222 height 34
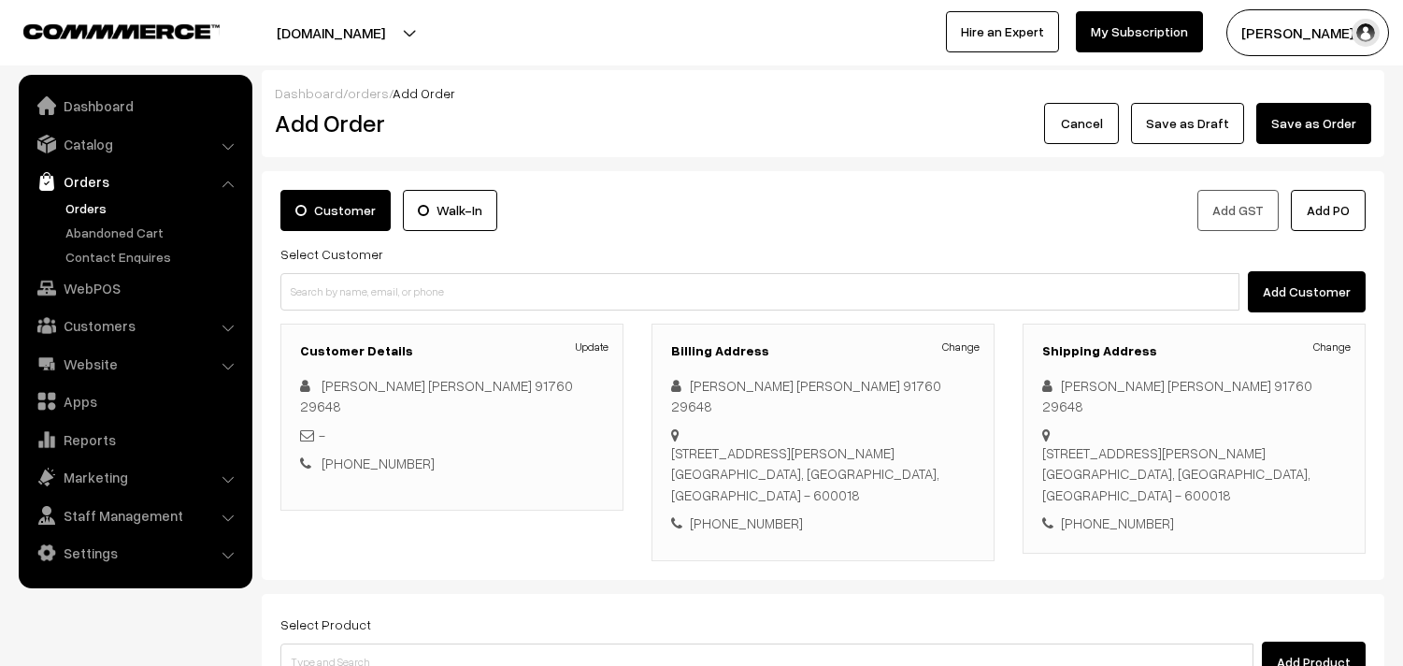
scroll to position [208, 0]
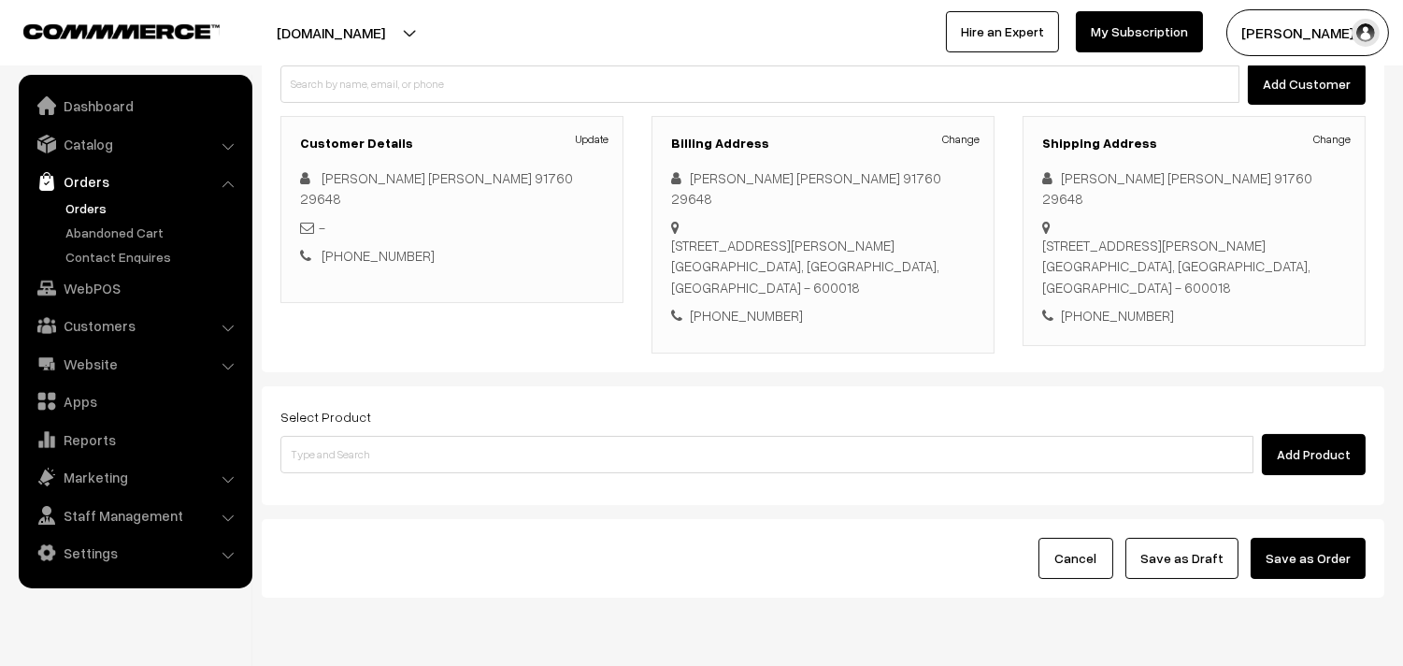
click at [578, 479] on div "Select Product Add Product" at bounding box center [823, 445] width 1123 height 119
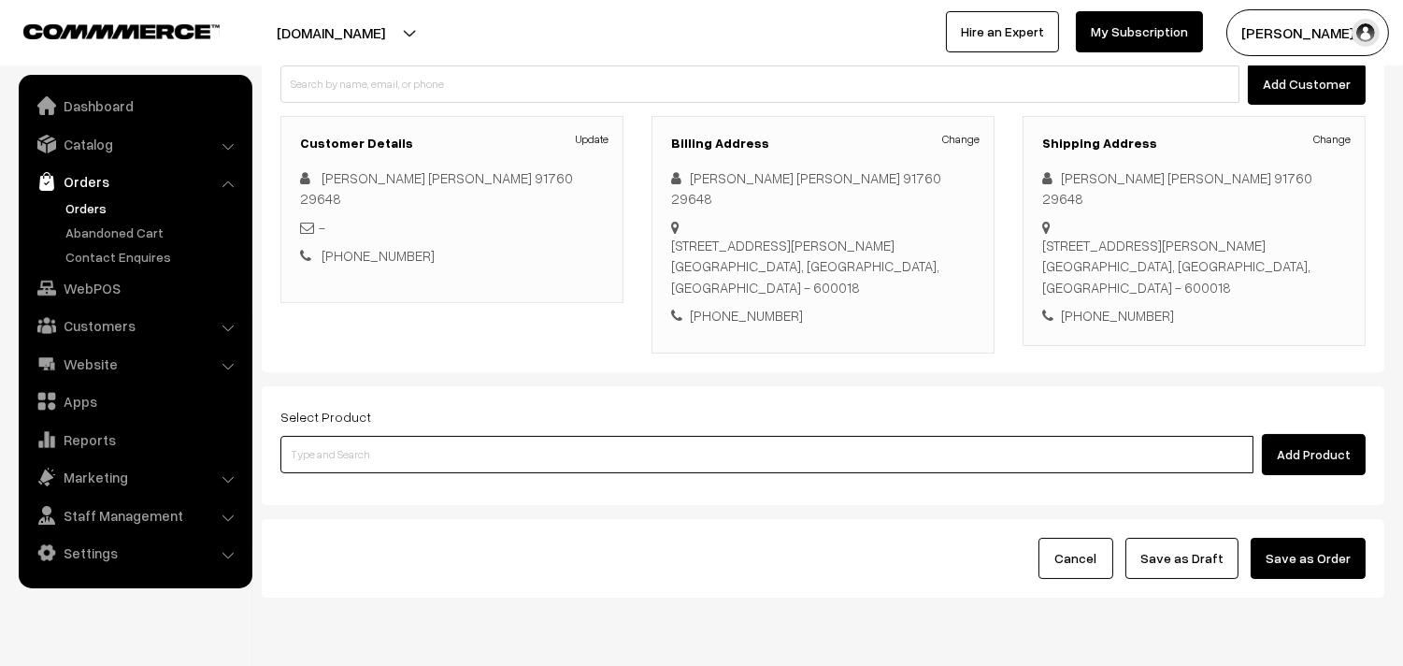
click at [580, 456] on input at bounding box center [766, 454] width 973 height 37
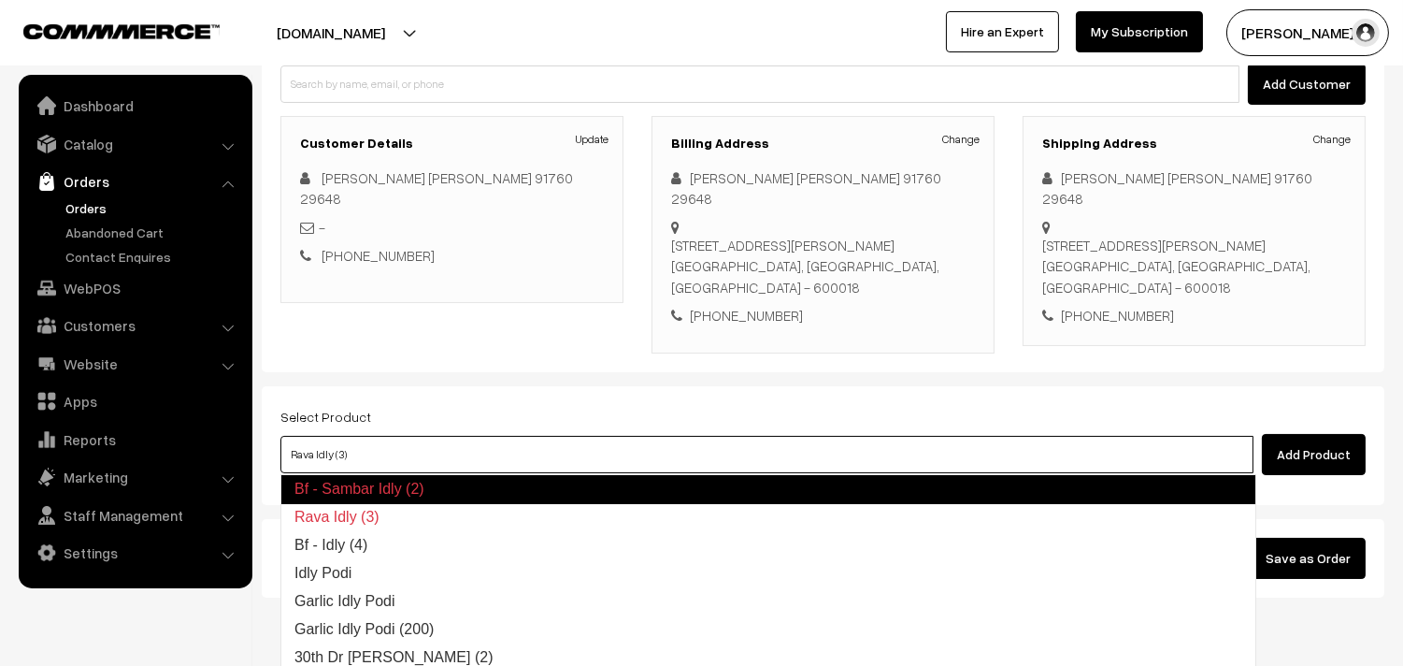
type input "Bf - Idly (4)"
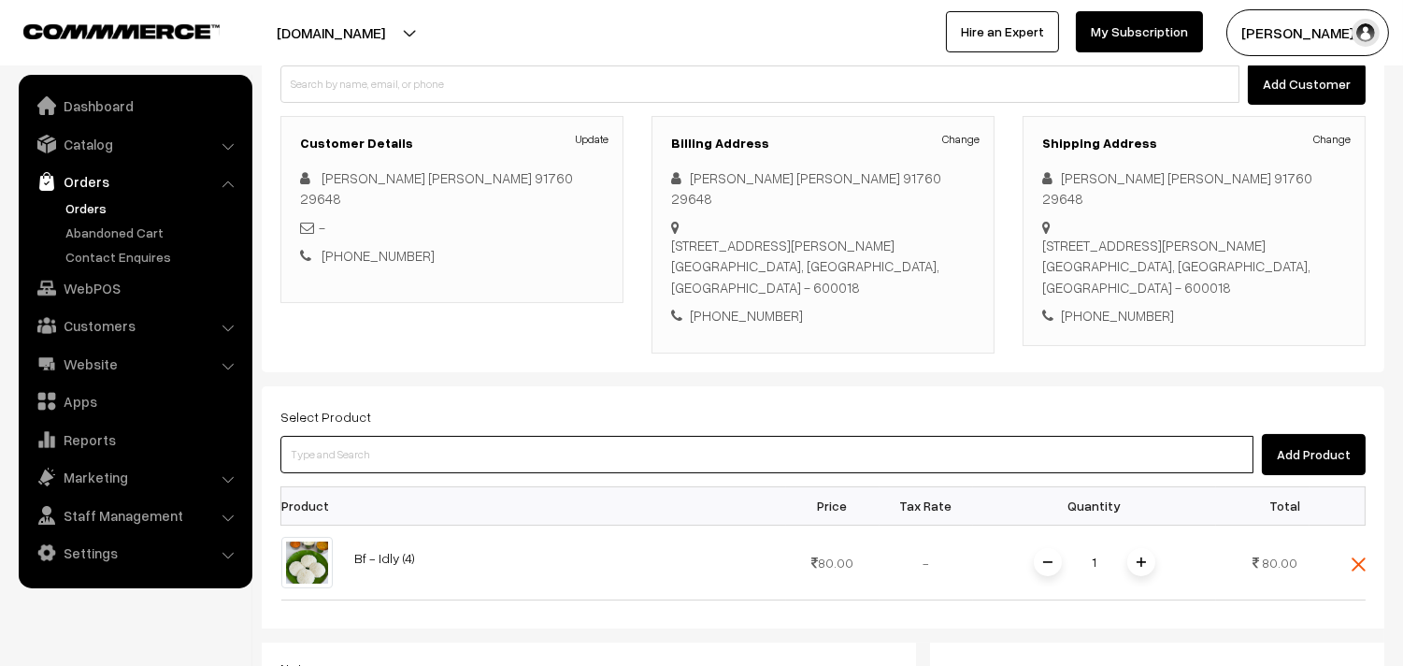
click at [628, 456] on input at bounding box center [766, 454] width 973 height 37
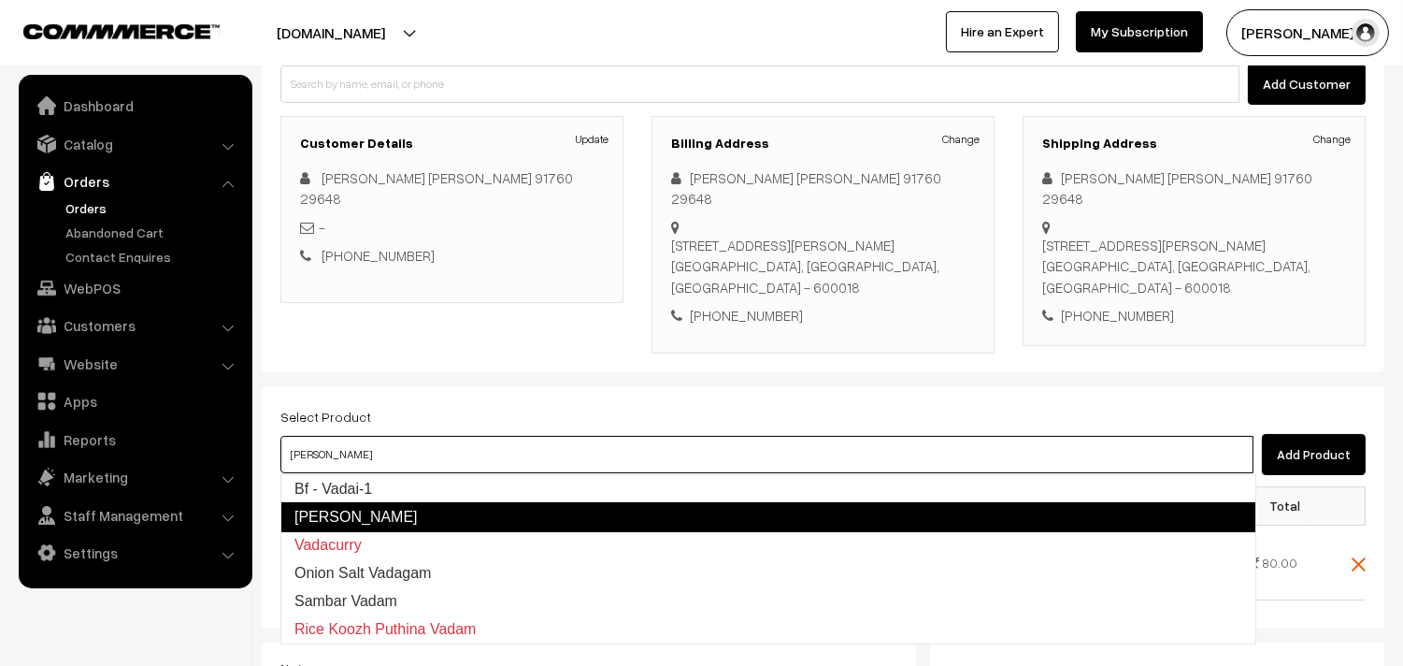
type input "Bf - Vadai-1"
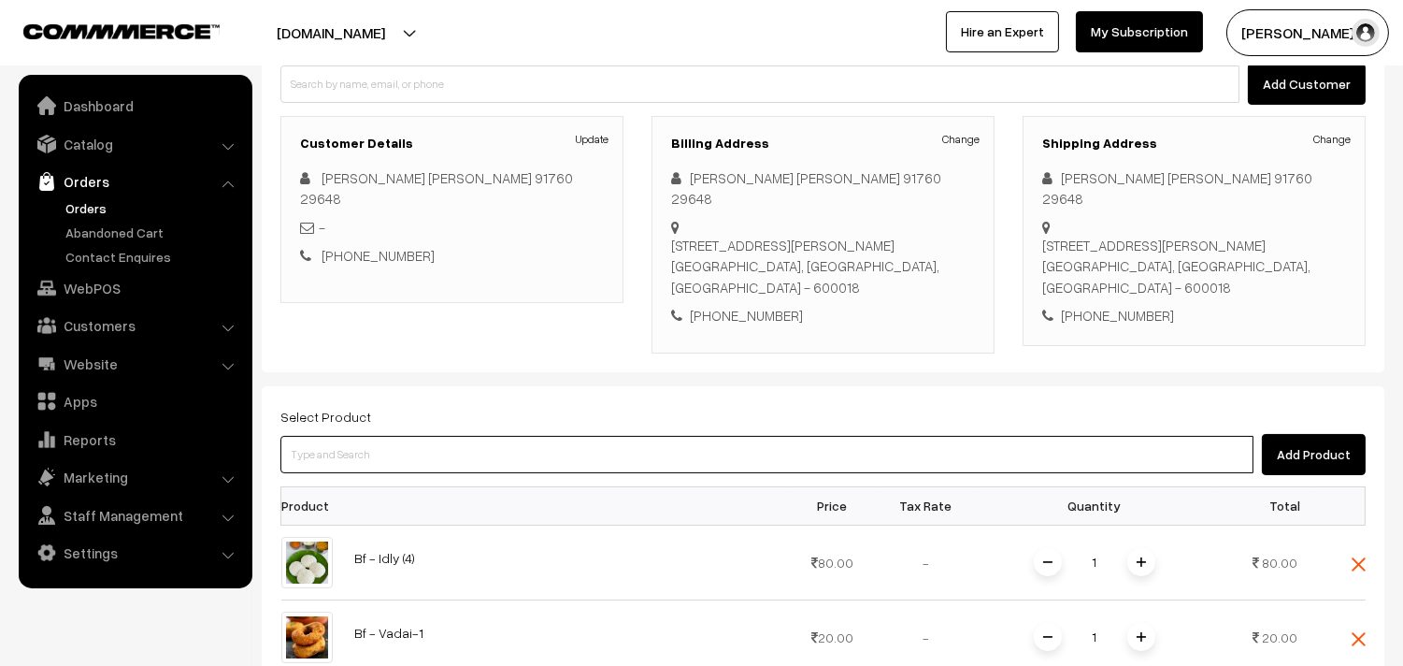
drag, startPoint x: 619, startPoint y: 463, endPoint x: 609, endPoint y: 463, distance: 10.3
click at [609, 463] on input at bounding box center [766, 454] width 973 height 37
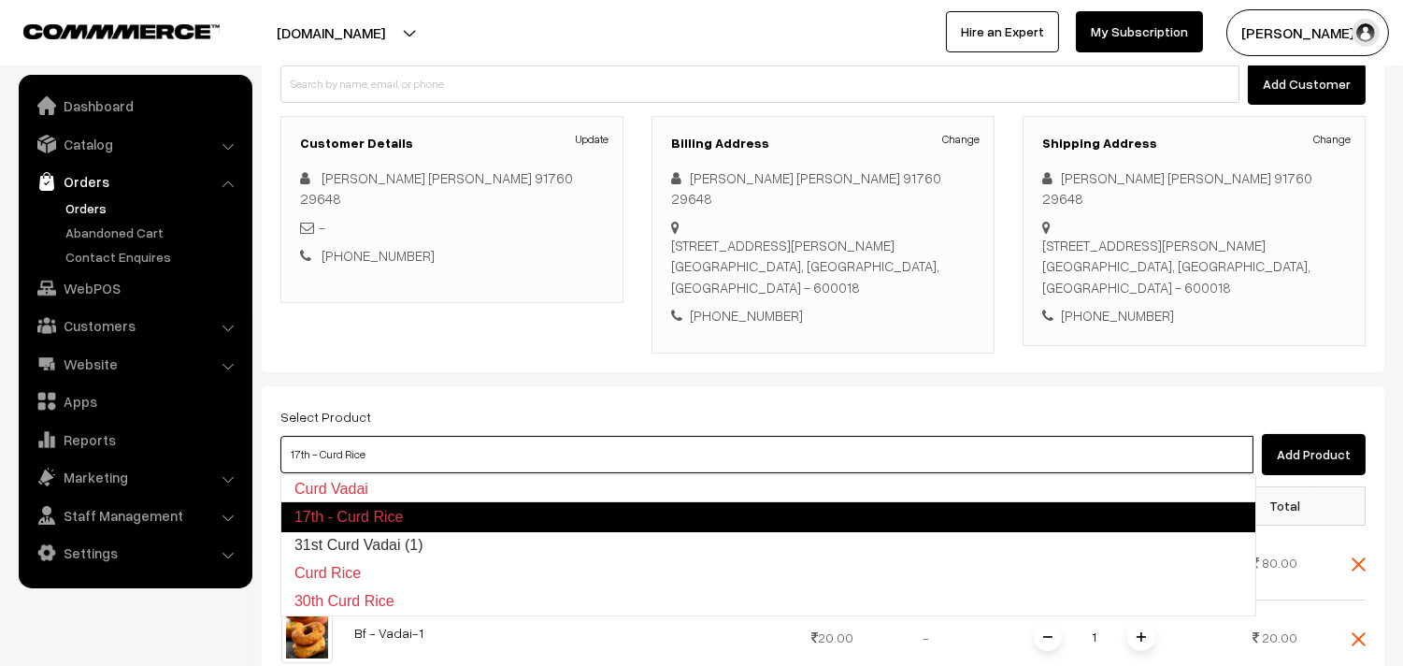
type input "31st Curd Vadai (1)"
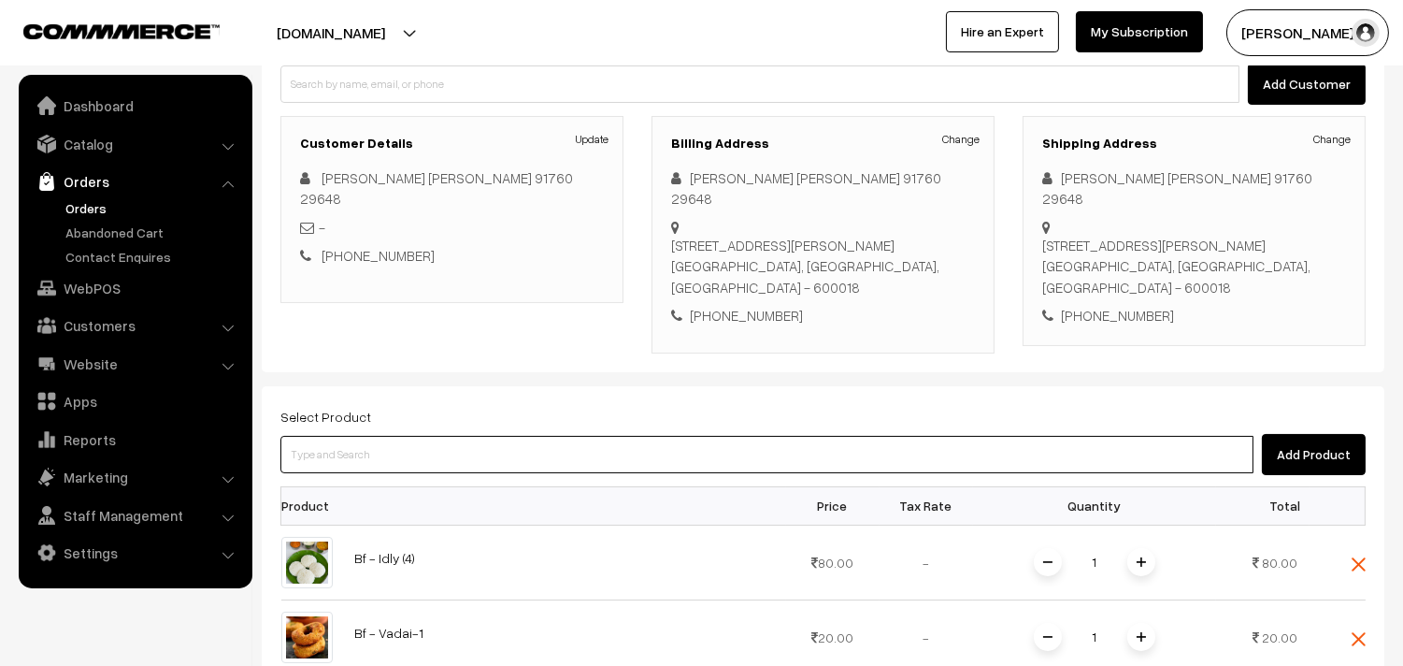
click at [399, 461] on input at bounding box center [766, 454] width 973 height 37
paste input "31st Without Rice..."
type input "31st Without Rice..."
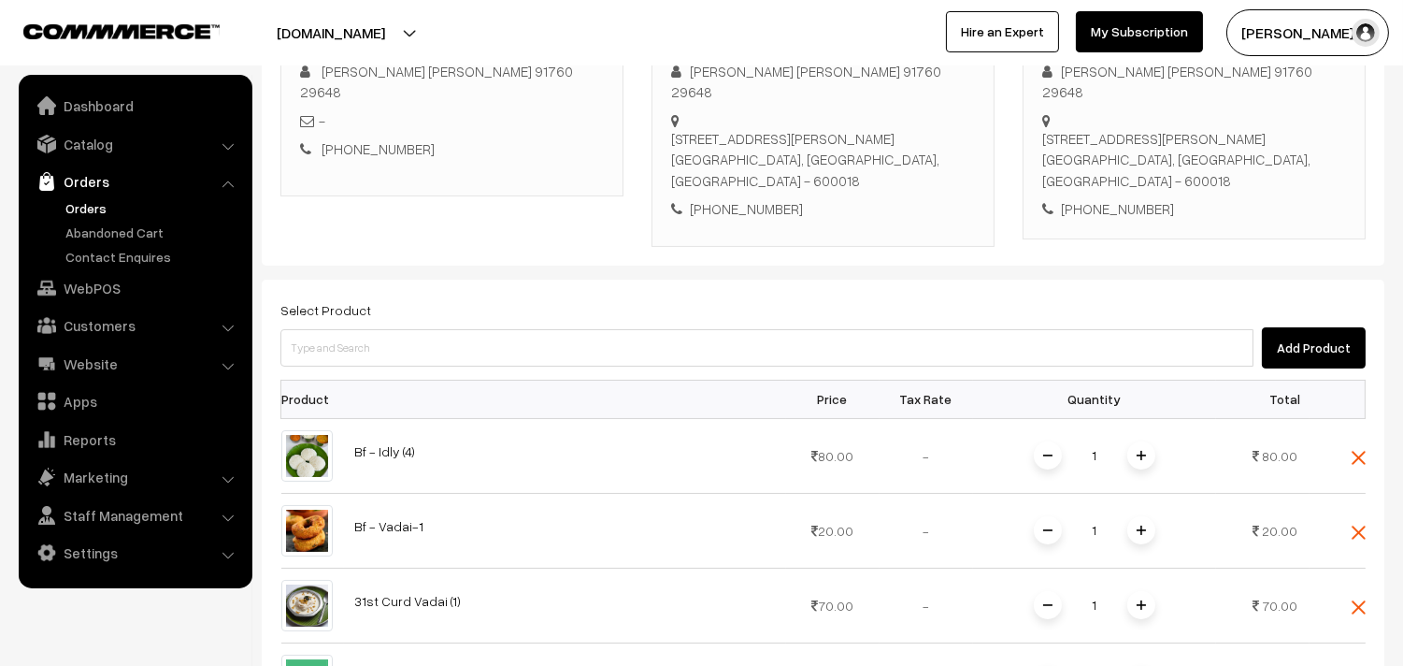
scroll to position [519, 0]
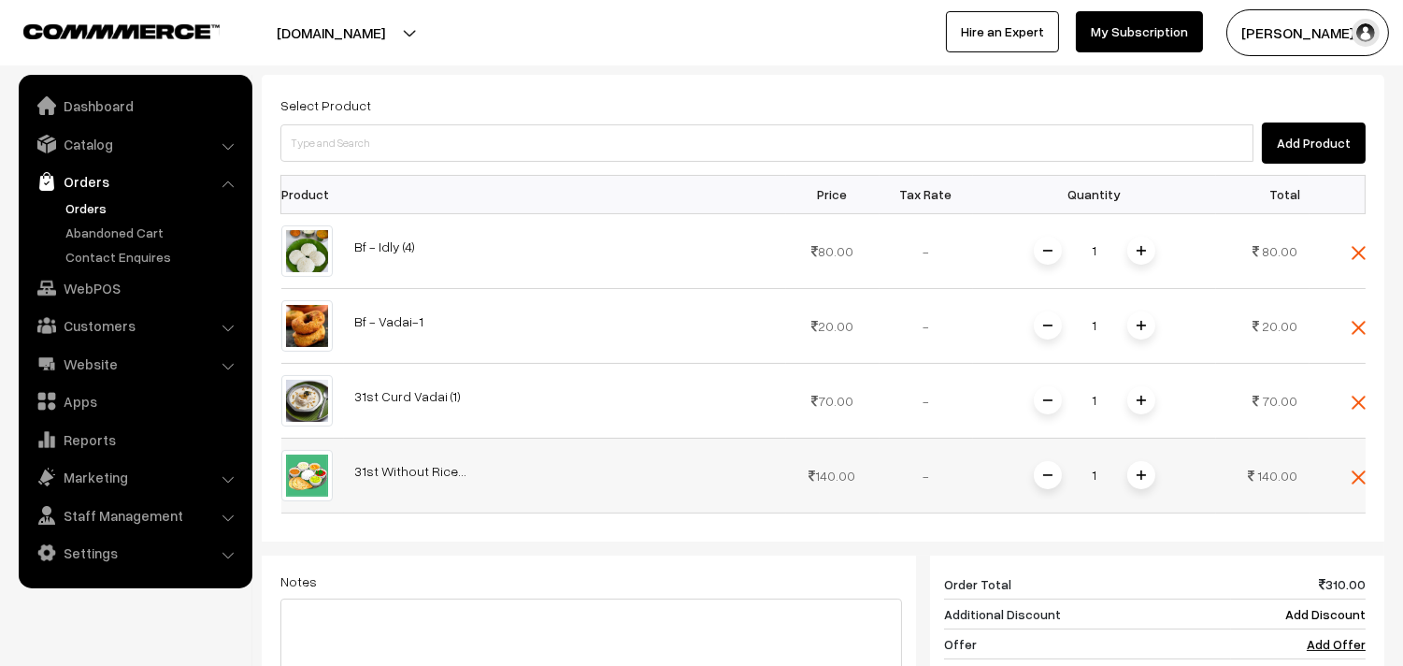
click at [1138, 471] on img at bounding box center [1141, 474] width 9 height 9
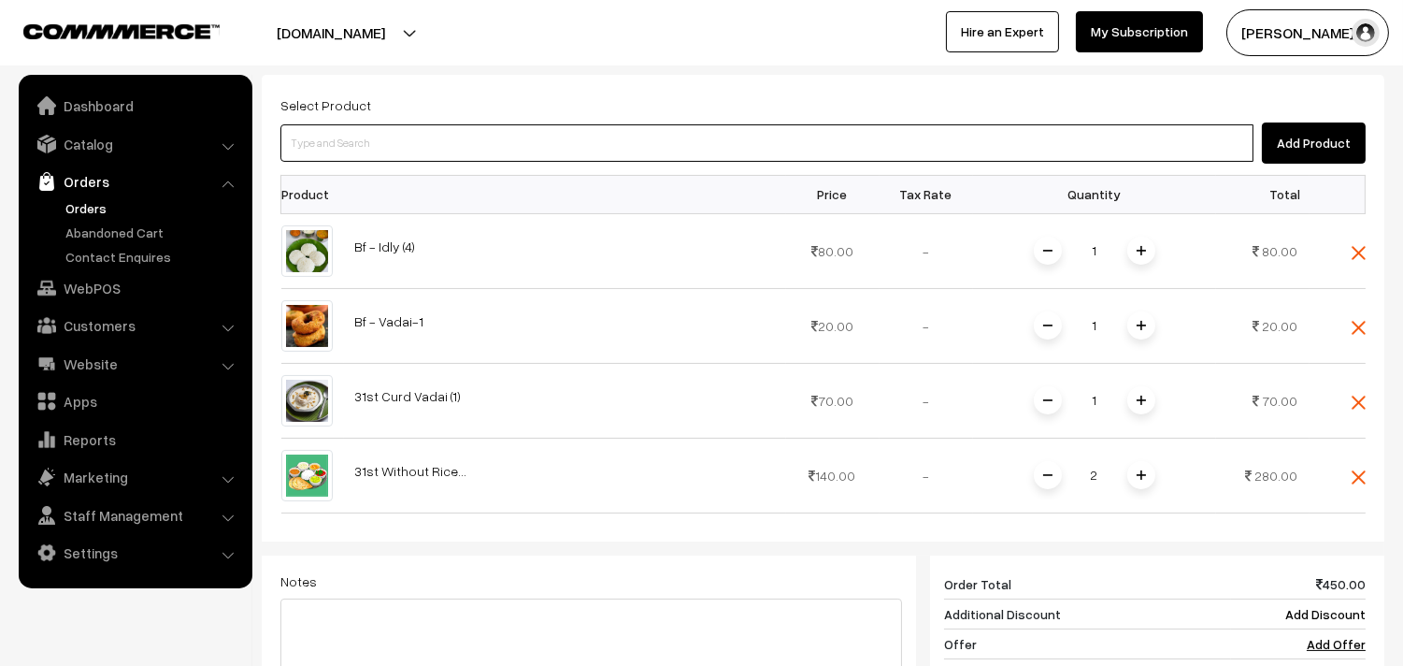
click at [460, 151] on input at bounding box center [766, 142] width 973 height 37
type input "31st Spl Bisibelabath Sadam"
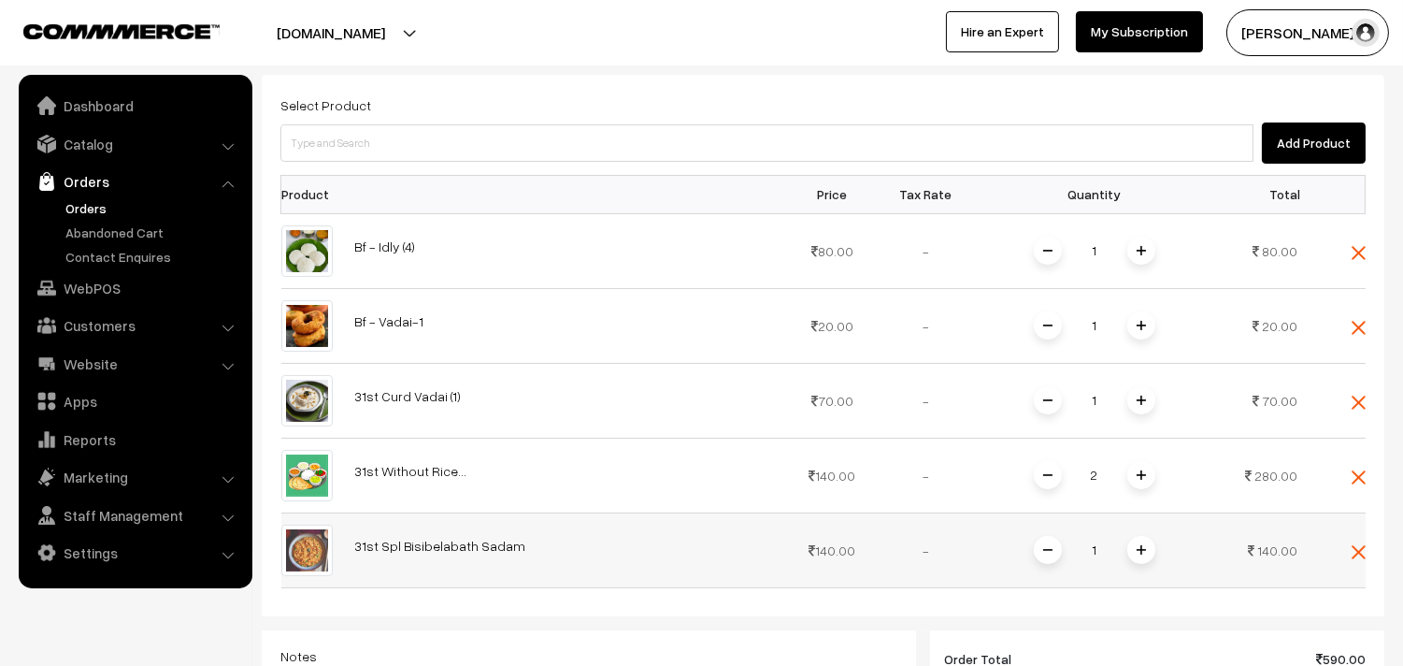
click at [1137, 545] on img at bounding box center [1141, 549] width 9 height 9
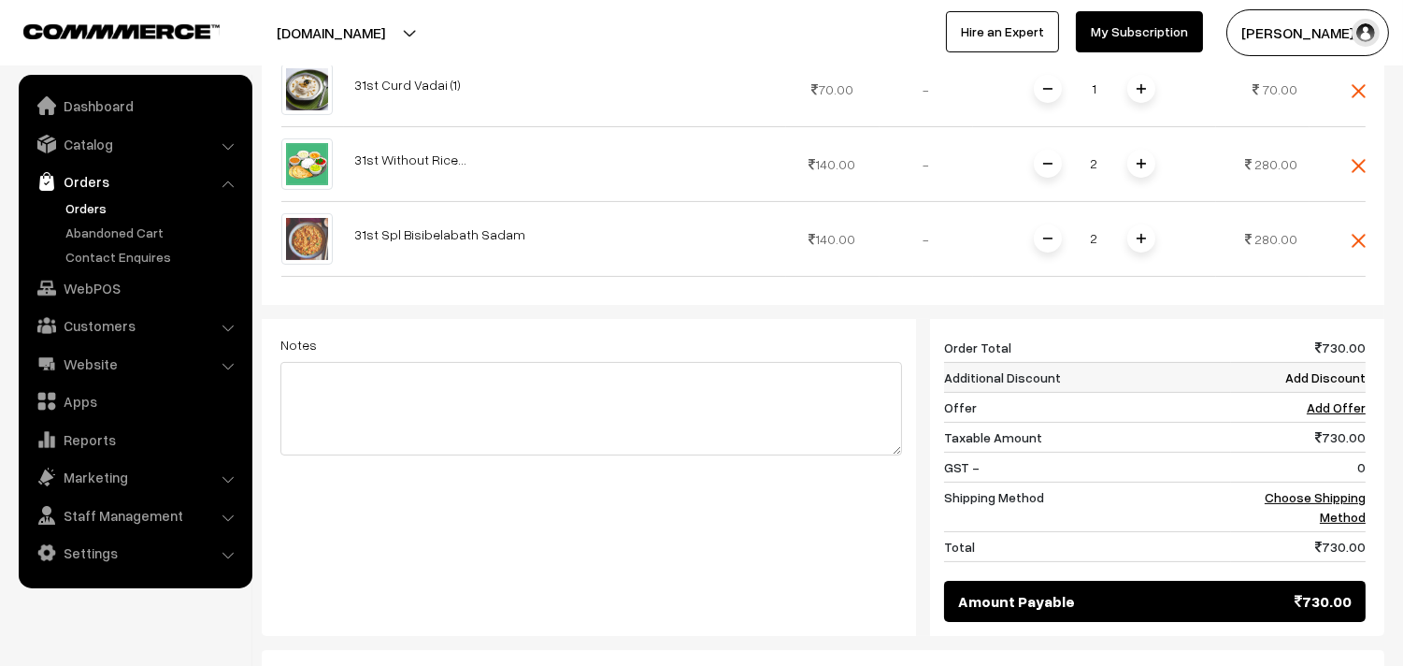
scroll to position [935, 0]
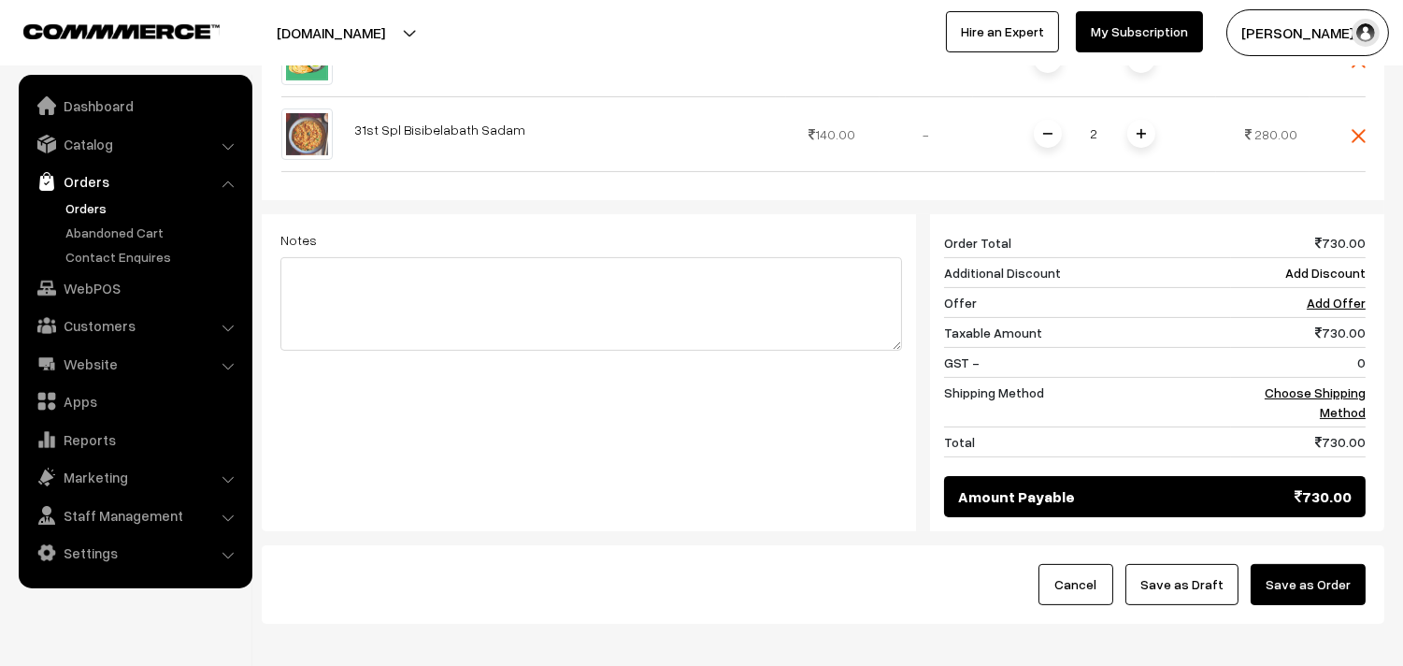
click at [1367, 393] on div "730 Order Total 730.00 Additional Discount Add Discount Offer Add Offer Taxable…" at bounding box center [1148, 372] width 464 height 317
click at [1351, 402] on link "Choose Shipping Method" at bounding box center [1315, 402] width 101 height 36
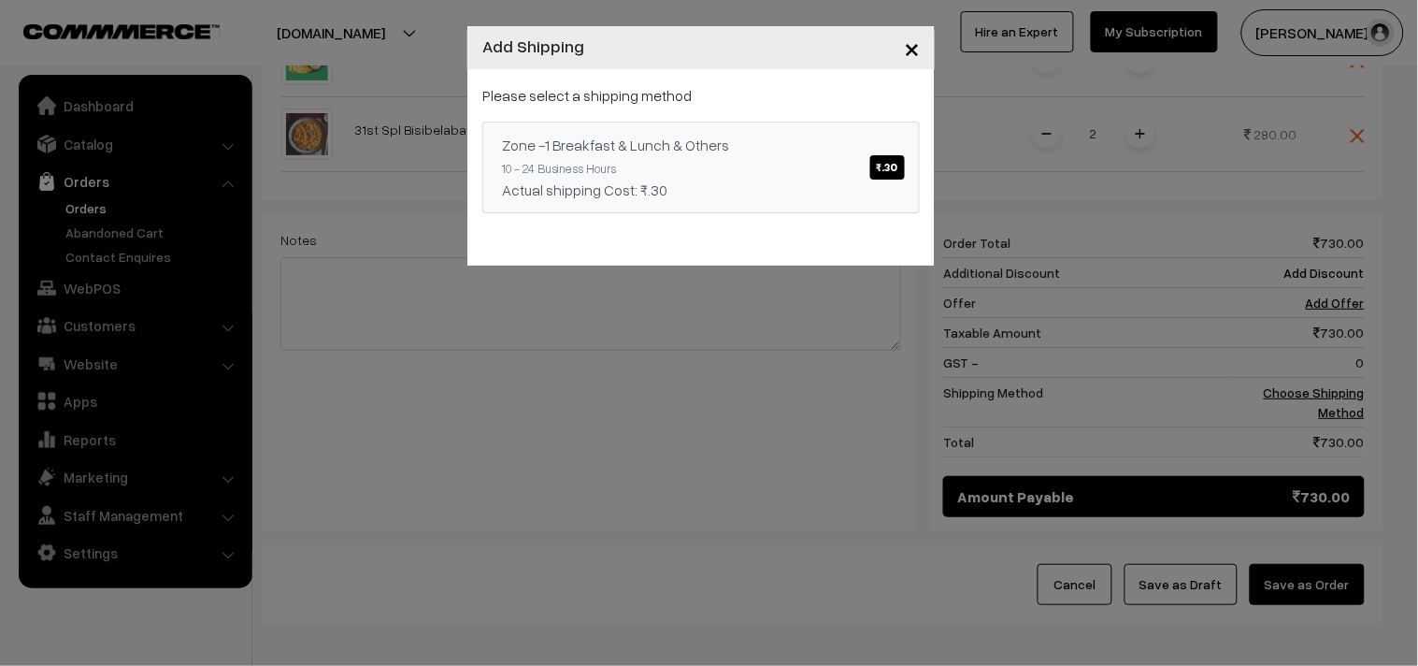
click at [699, 128] on link "Zone -1 Breakfast & Lunch & Others ₹.30 10 - 24 Business Hours Actual shipping …" at bounding box center [700, 168] width 437 height 92
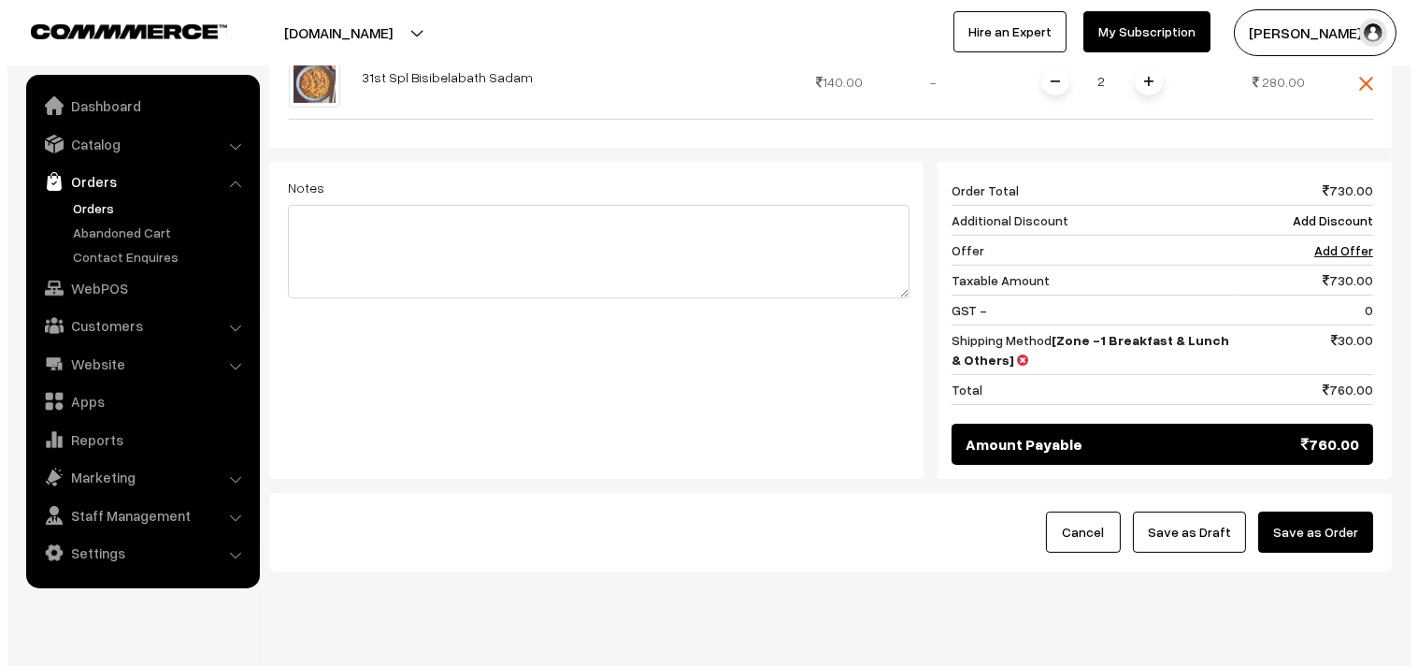
scroll to position [1031, 0]
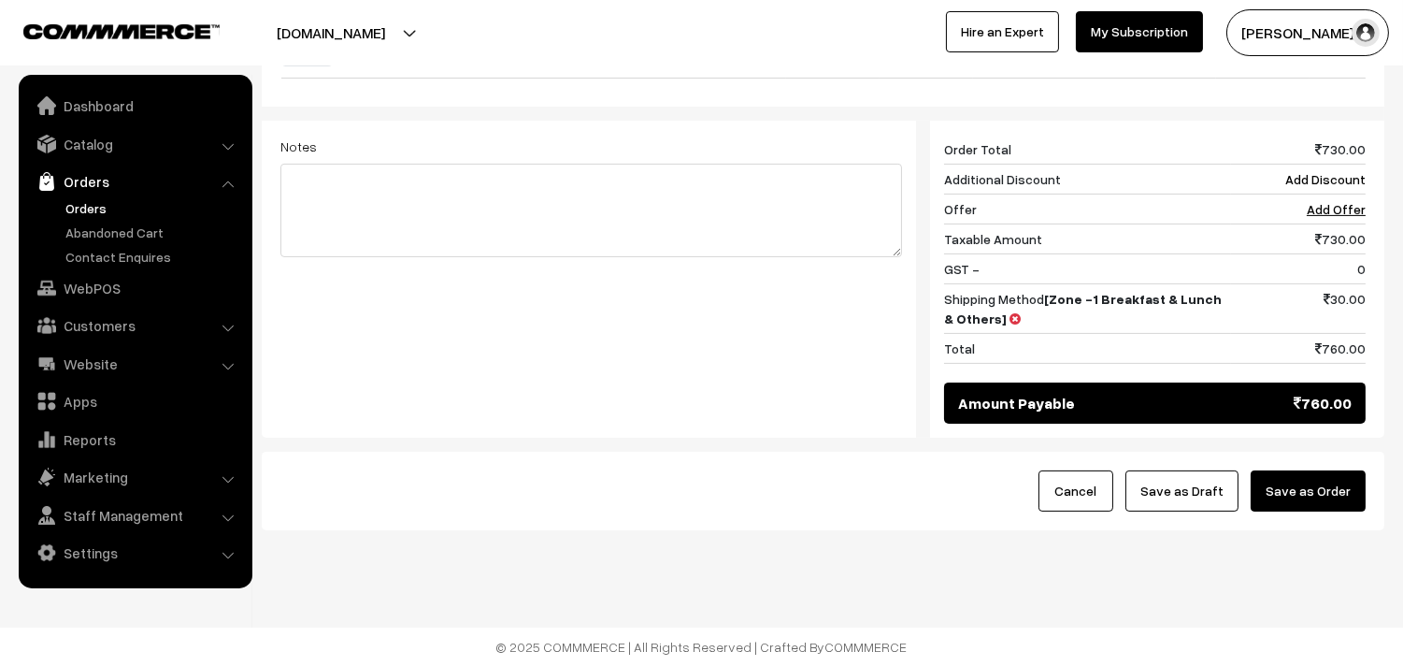
click at [1319, 487] on button "Save as Order" at bounding box center [1308, 490] width 115 height 41
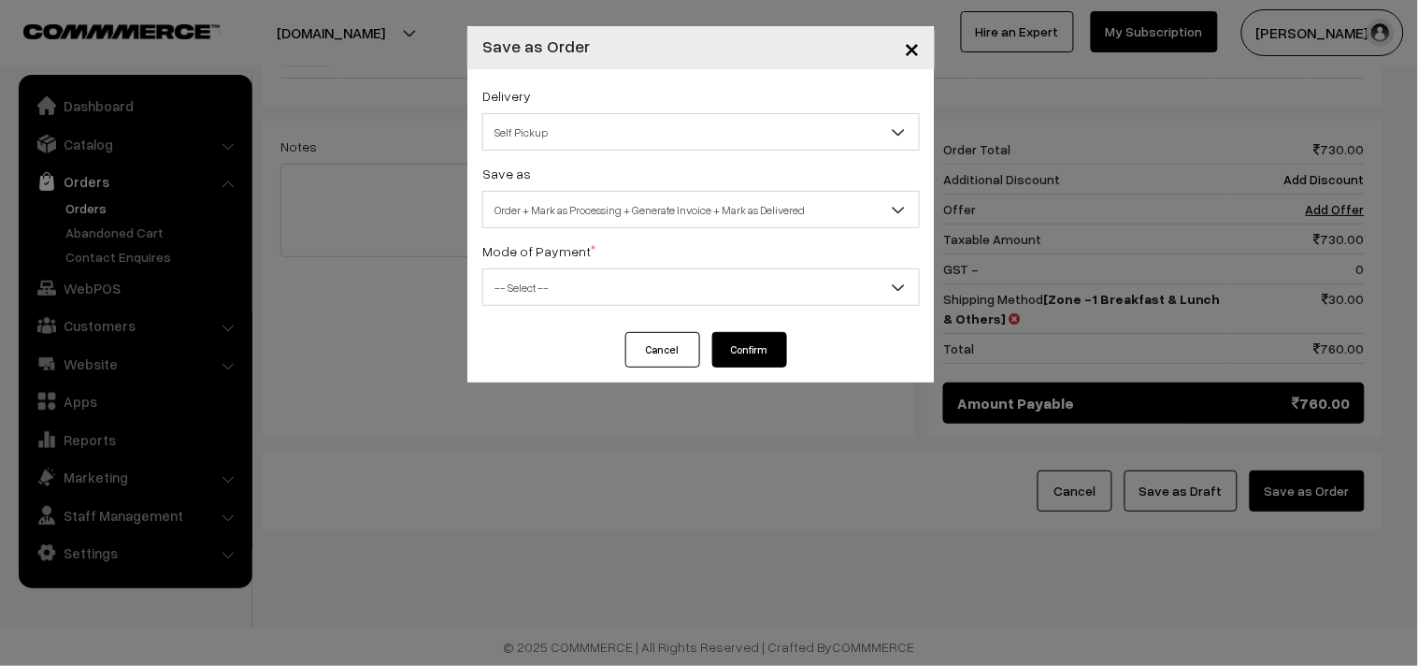
click at [689, 230] on div "Delivery Self Pickup Zone -1 Breakfast & Lunch & Others (₹30) (10 - 24 Business…" at bounding box center [700, 200] width 467 height 263
click at [682, 207] on span "Order + Mark as Processing + Generate Invoice + Mark as Delivered" at bounding box center [701, 210] width 436 height 33
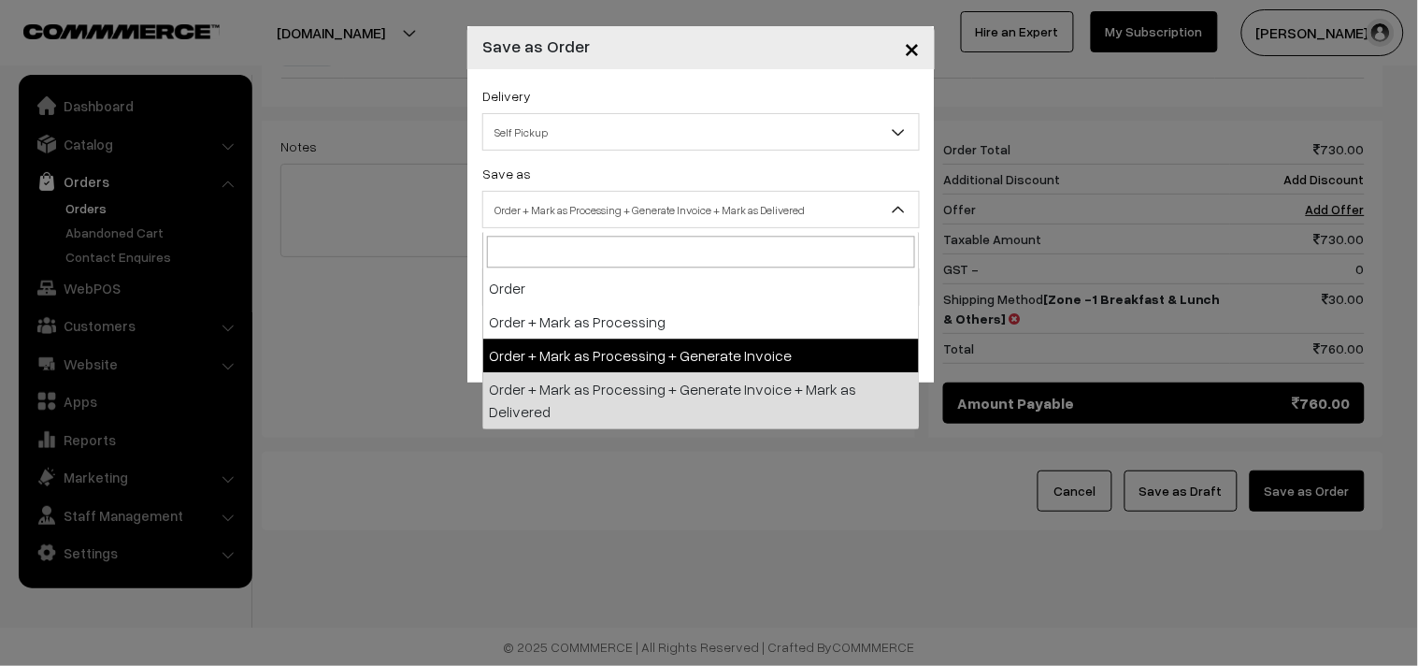
select select "3"
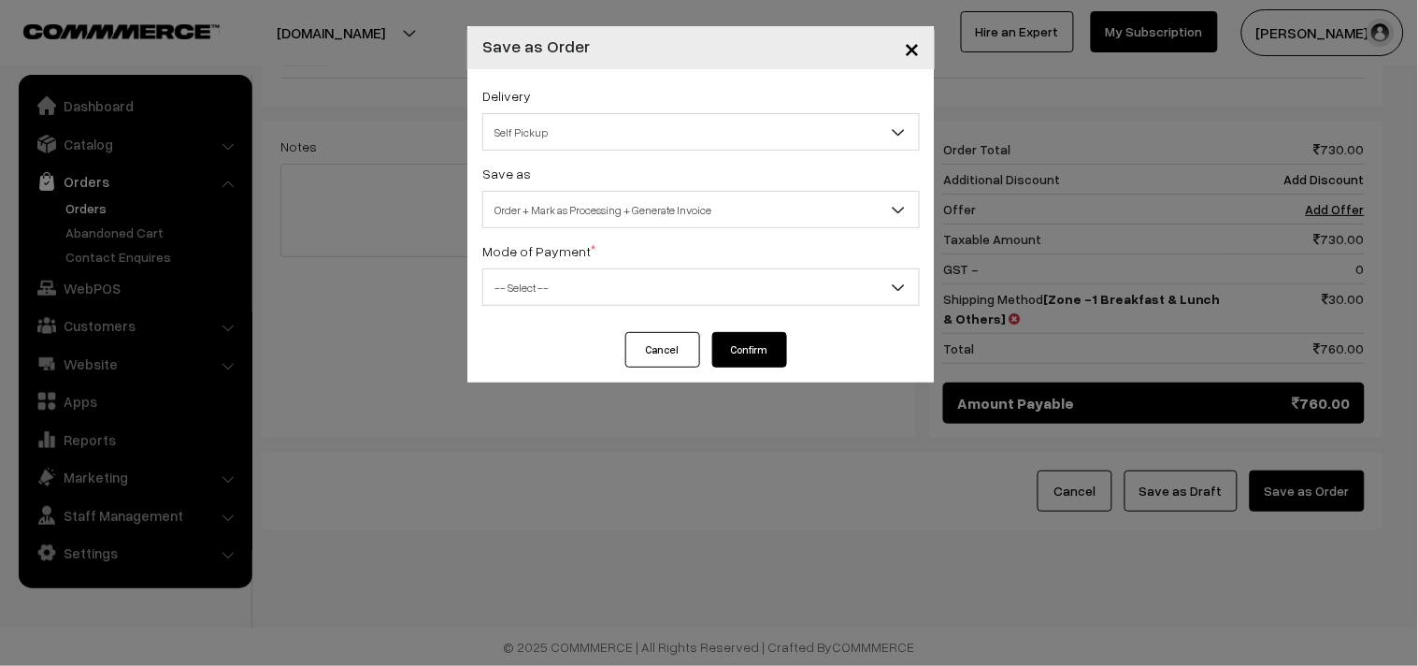
click at [577, 291] on span "-- Select --" at bounding box center [701, 287] width 436 height 33
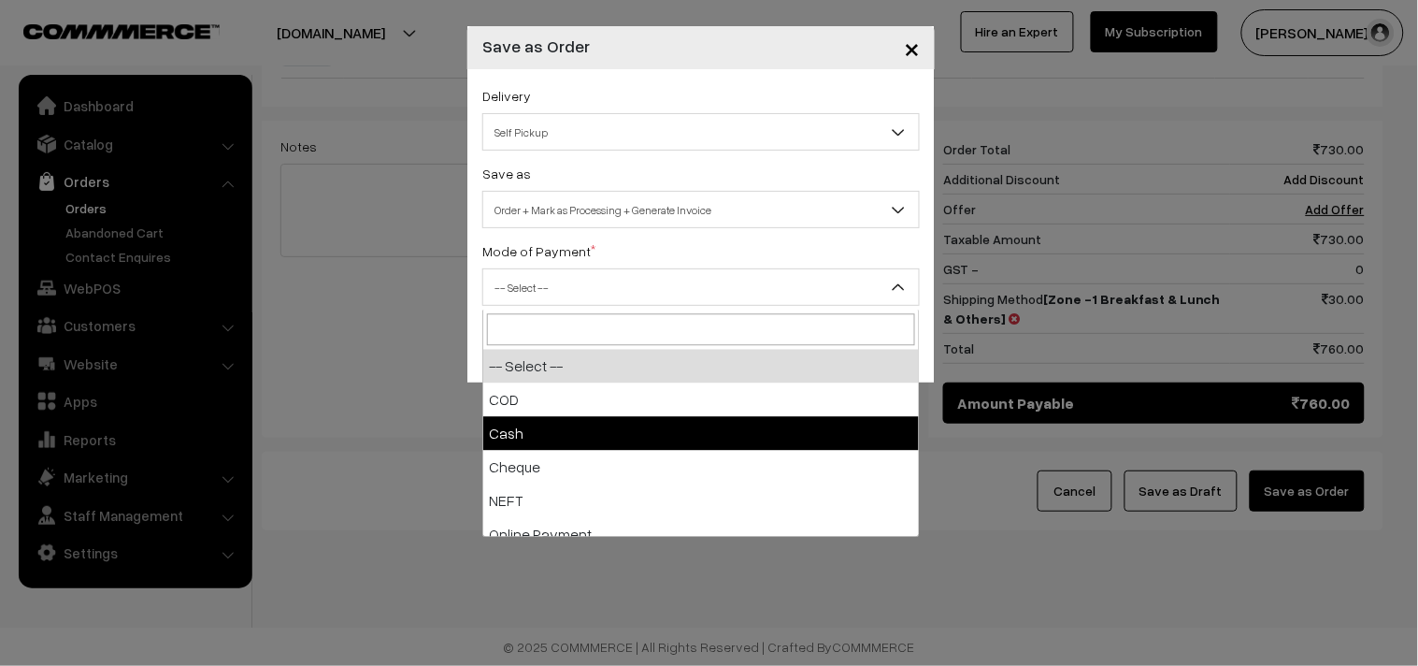
select select "2"
checkbox input "true"
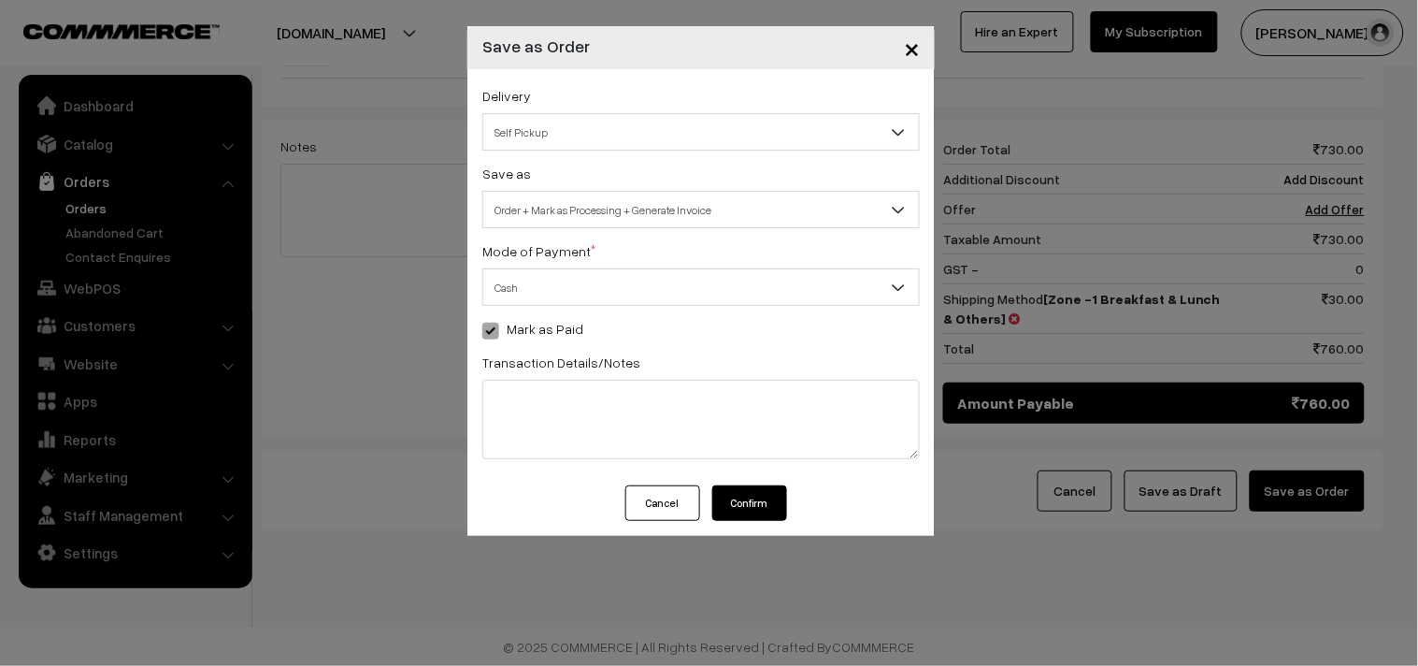
click at [761, 498] on button "Confirm" at bounding box center [749, 503] width 75 height 36
click at [577, 202] on span "Order + Mark as Processing + Generate Invoice" at bounding box center [701, 210] width 436 height 33
click at [573, 341] on div "Delivery Self Pickup Zone -1 Breakfast & Lunch & Others (₹30) (10 - 24 Business…" at bounding box center [700, 277] width 467 height 416
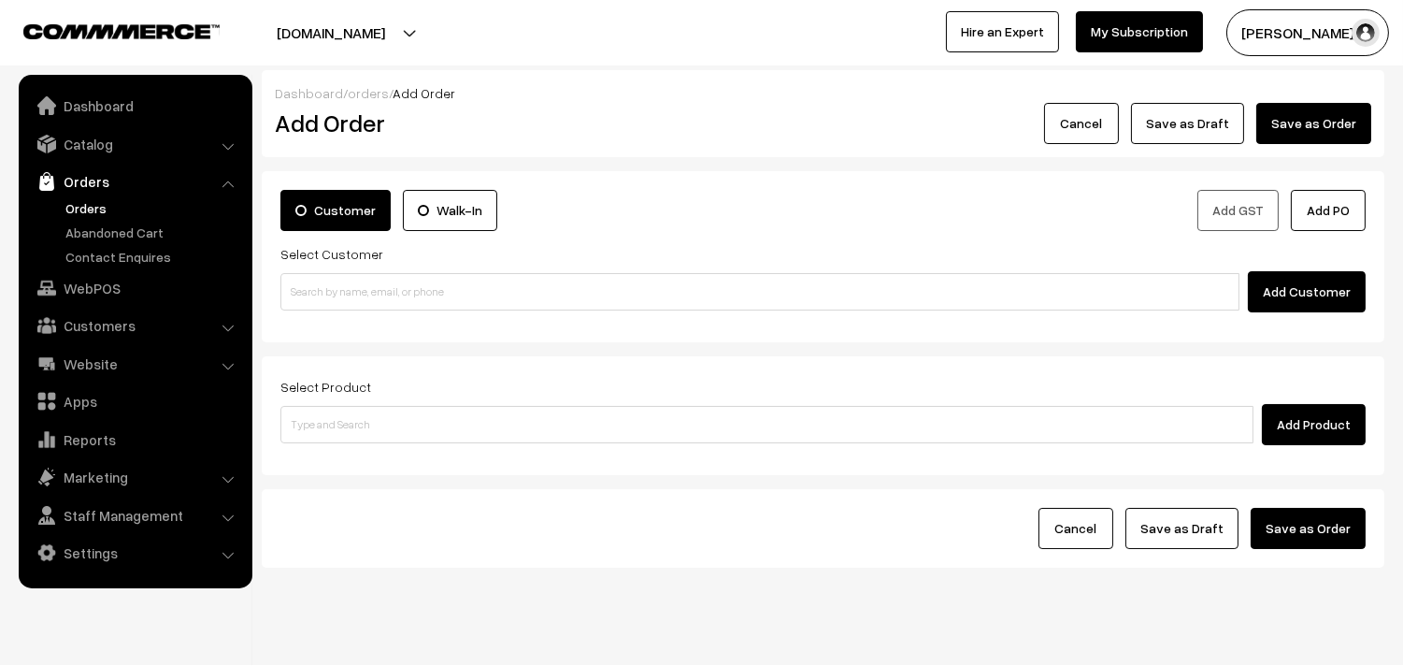
click at [85, 200] on link "Orders" at bounding box center [153, 208] width 185 height 20
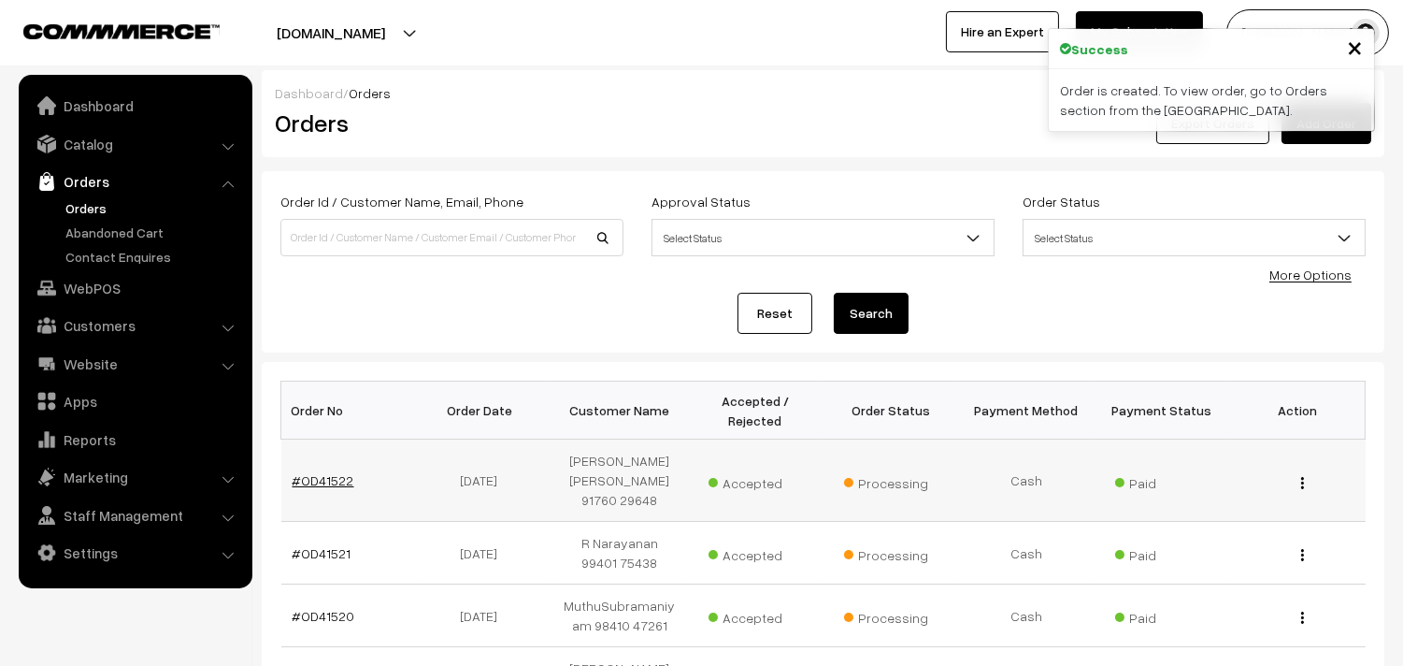
click at [323, 472] on link "#OD41522" at bounding box center [324, 480] width 62 height 16
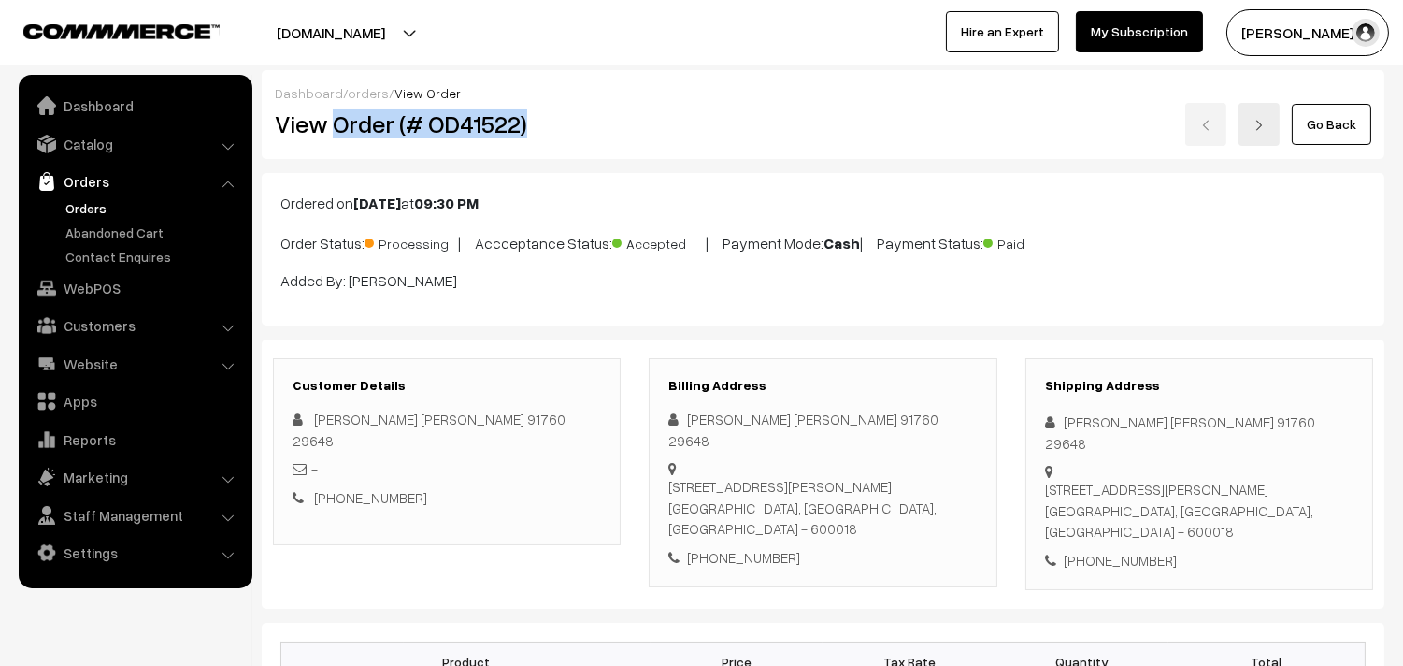
drag, startPoint x: 0, startPoint y: 0, endPoint x: 795, endPoint y: 131, distance: 805.3
click at [807, 131] on div "View Order (# OD41522) Go Back" at bounding box center [823, 124] width 1125 height 43
copy div "Order (# OD41522)"
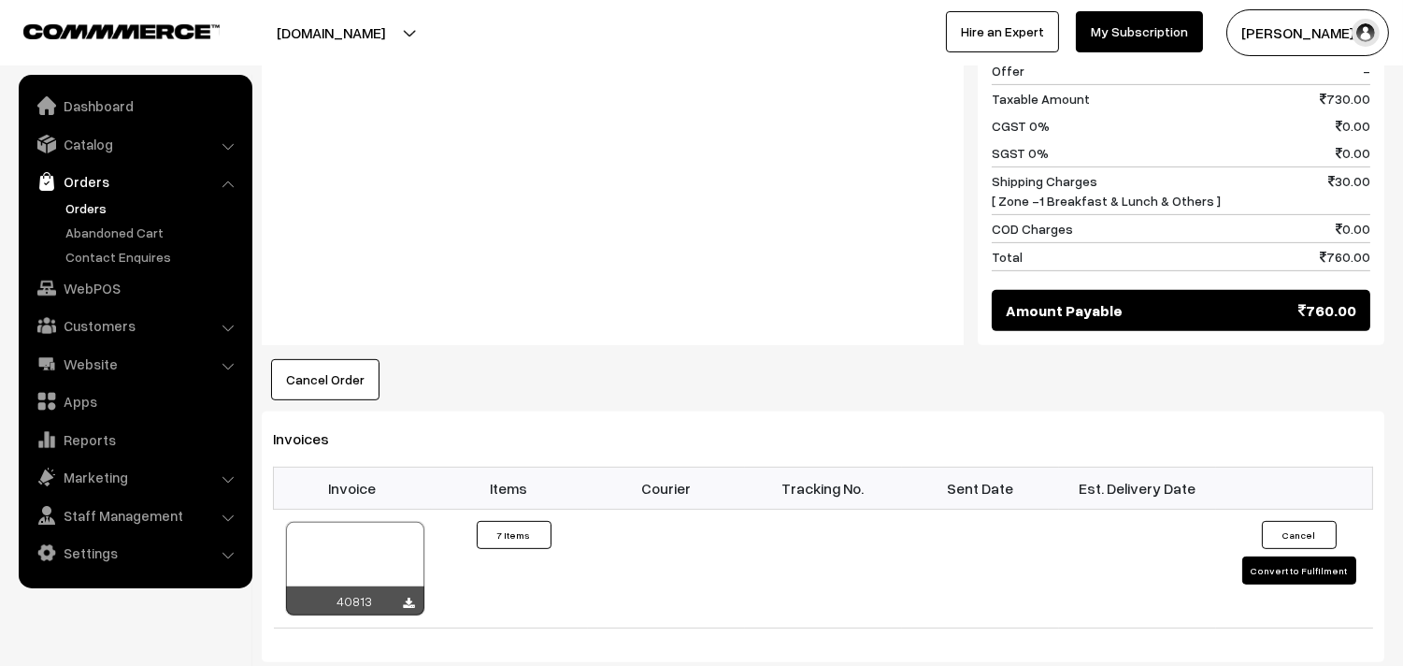
scroll to position [1454, 0]
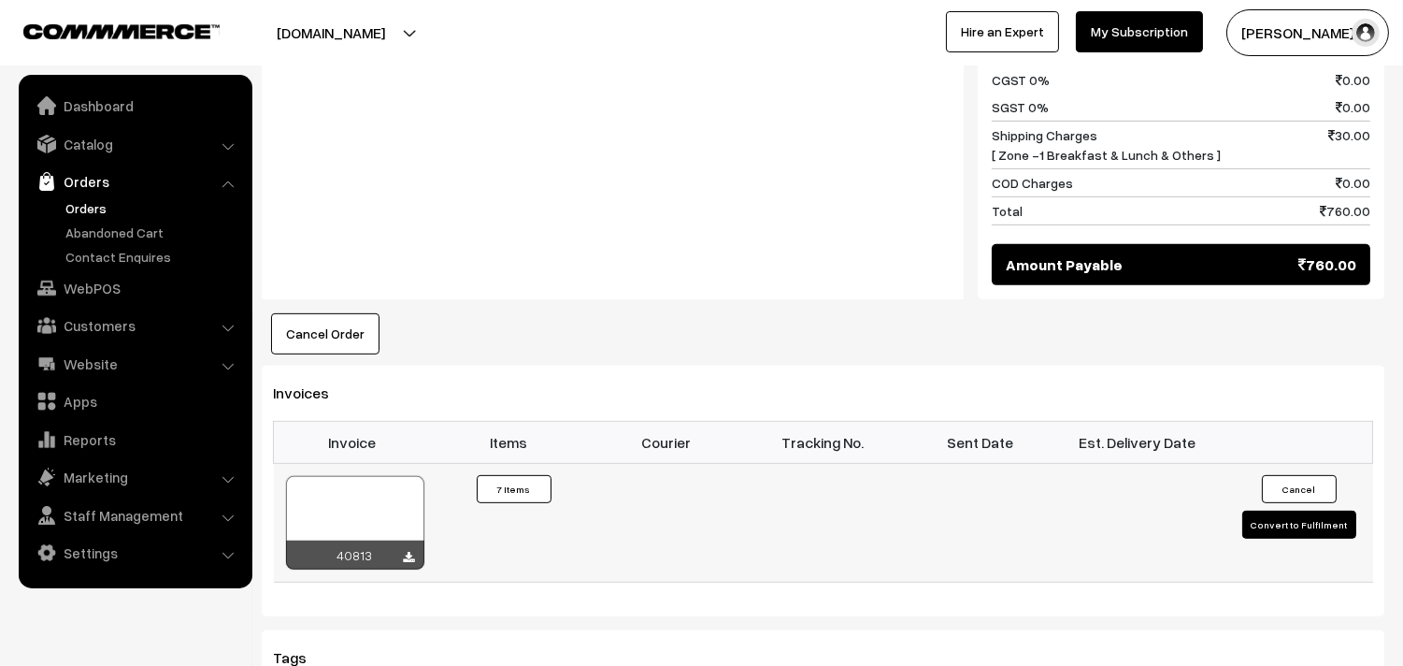
click at [372, 491] on div at bounding box center [355, 522] width 138 height 93
click at [79, 215] on link "Orders" at bounding box center [153, 208] width 185 height 20
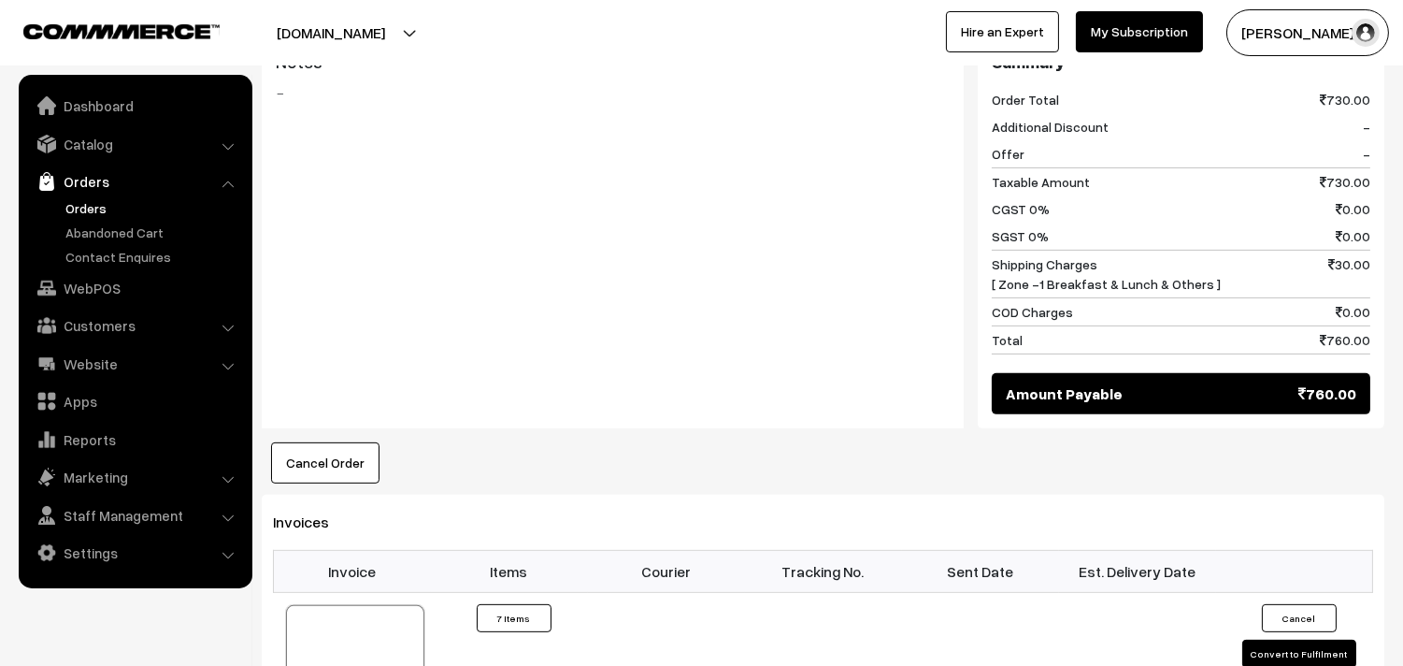
scroll to position [1039, 0]
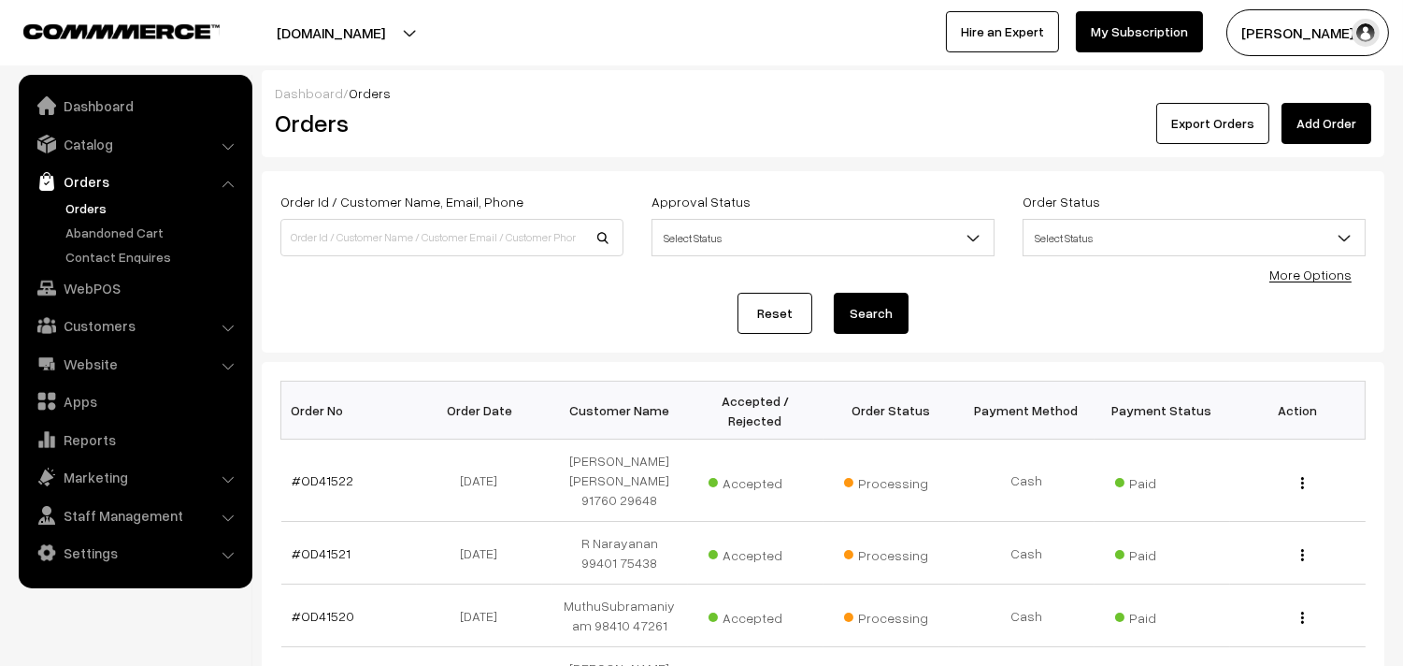
click at [107, 199] on link "Orders" at bounding box center [153, 208] width 185 height 20
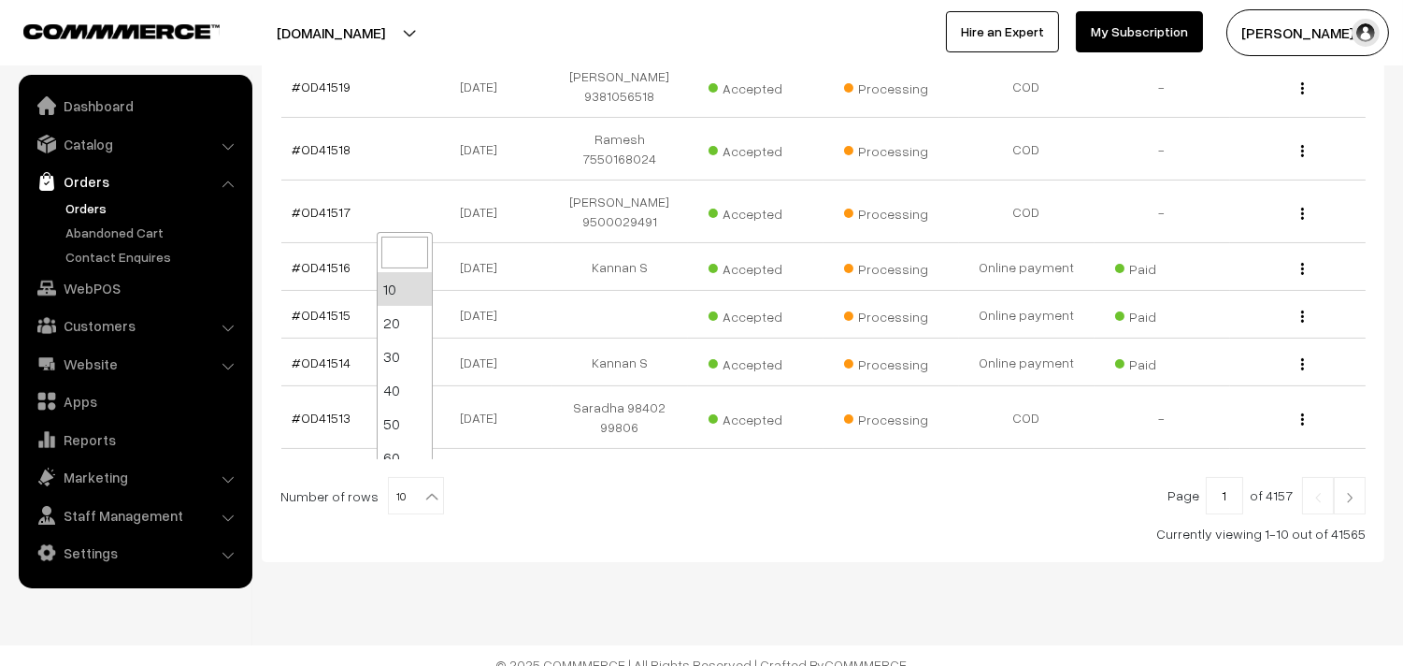
scroll to position [150, 0]
select select "100"
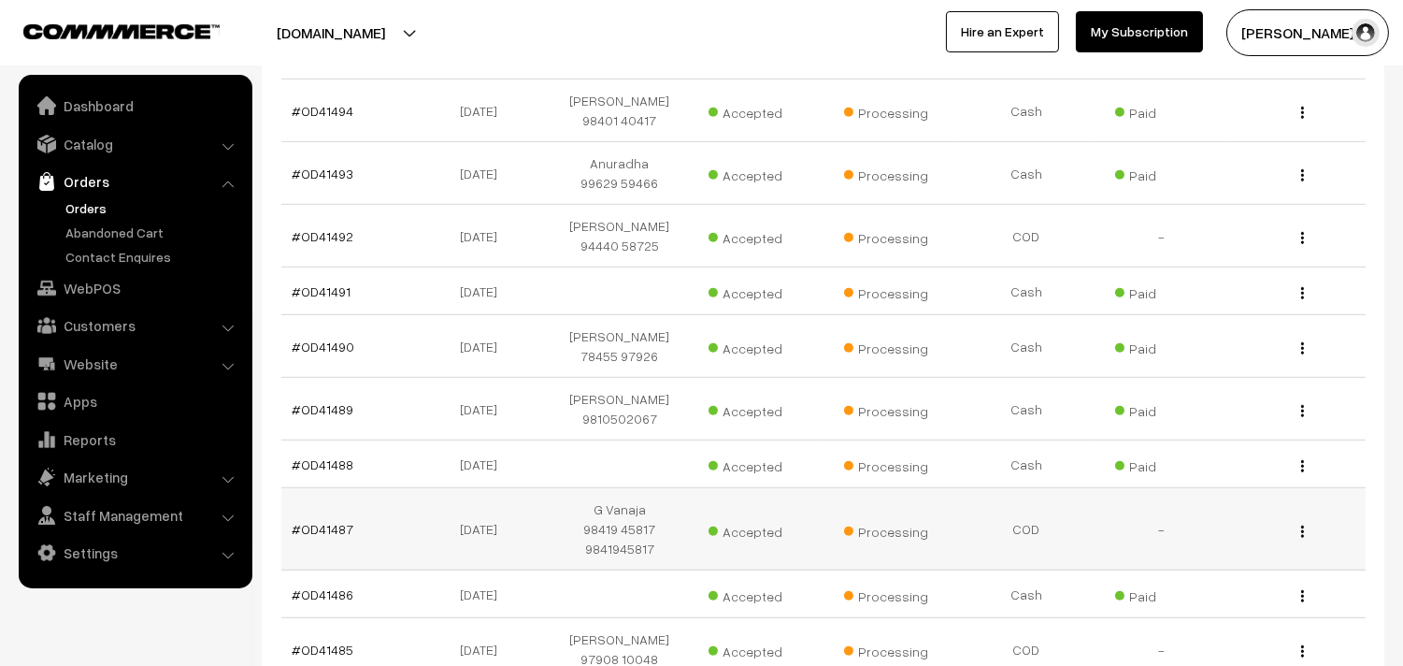
scroll to position [2181, 0]
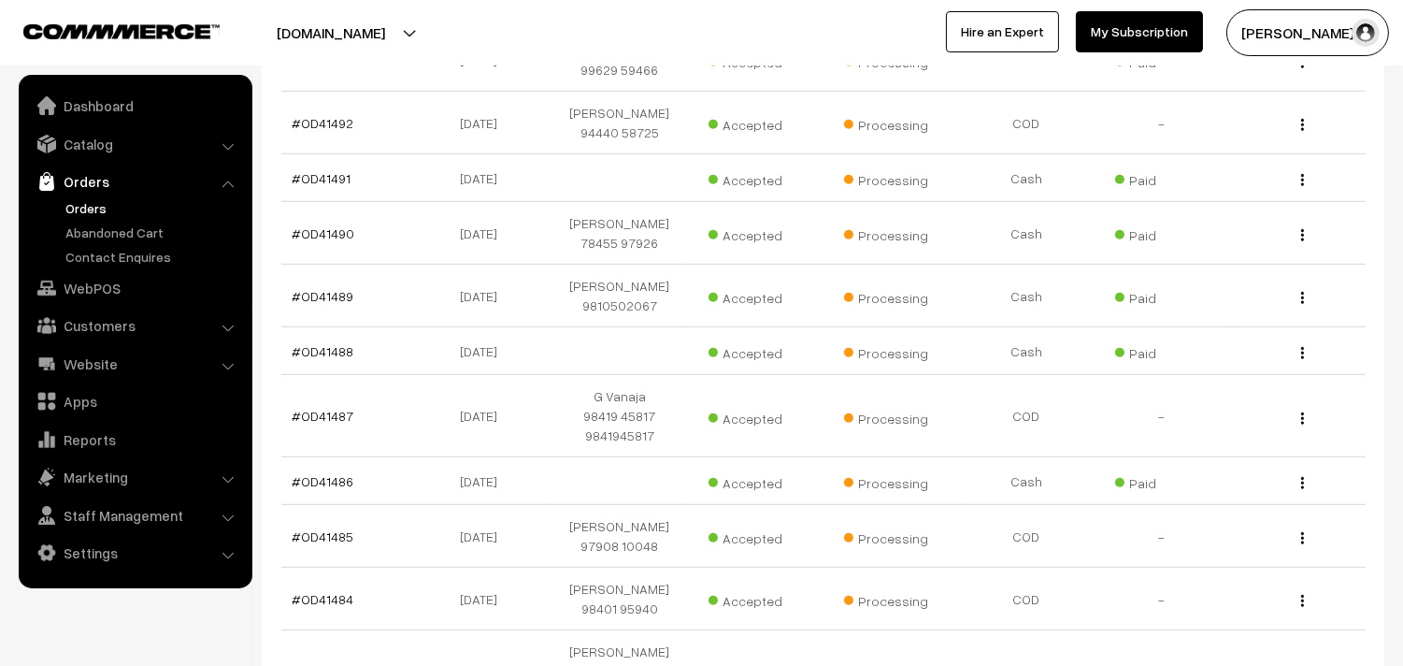
click at [82, 198] on link "Orders" at bounding box center [153, 208] width 185 height 20
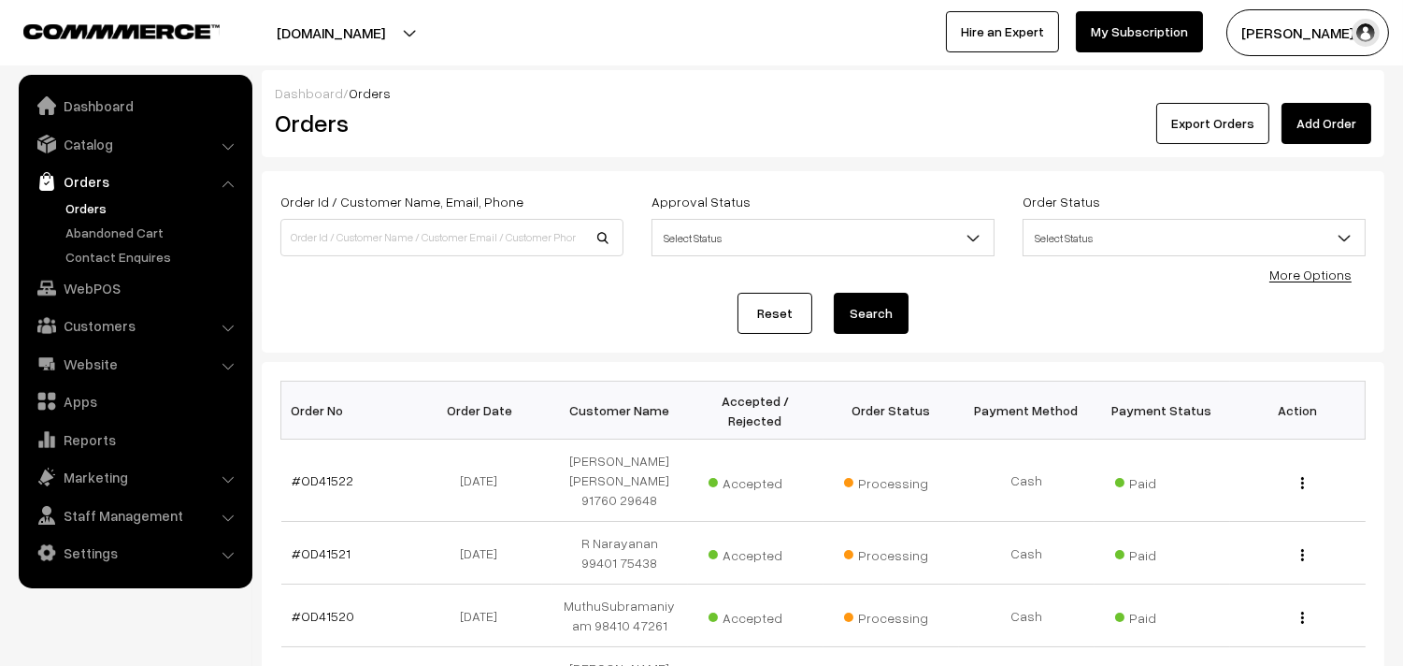
click at [81, 207] on link "Orders" at bounding box center [153, 208] width 185 height 20
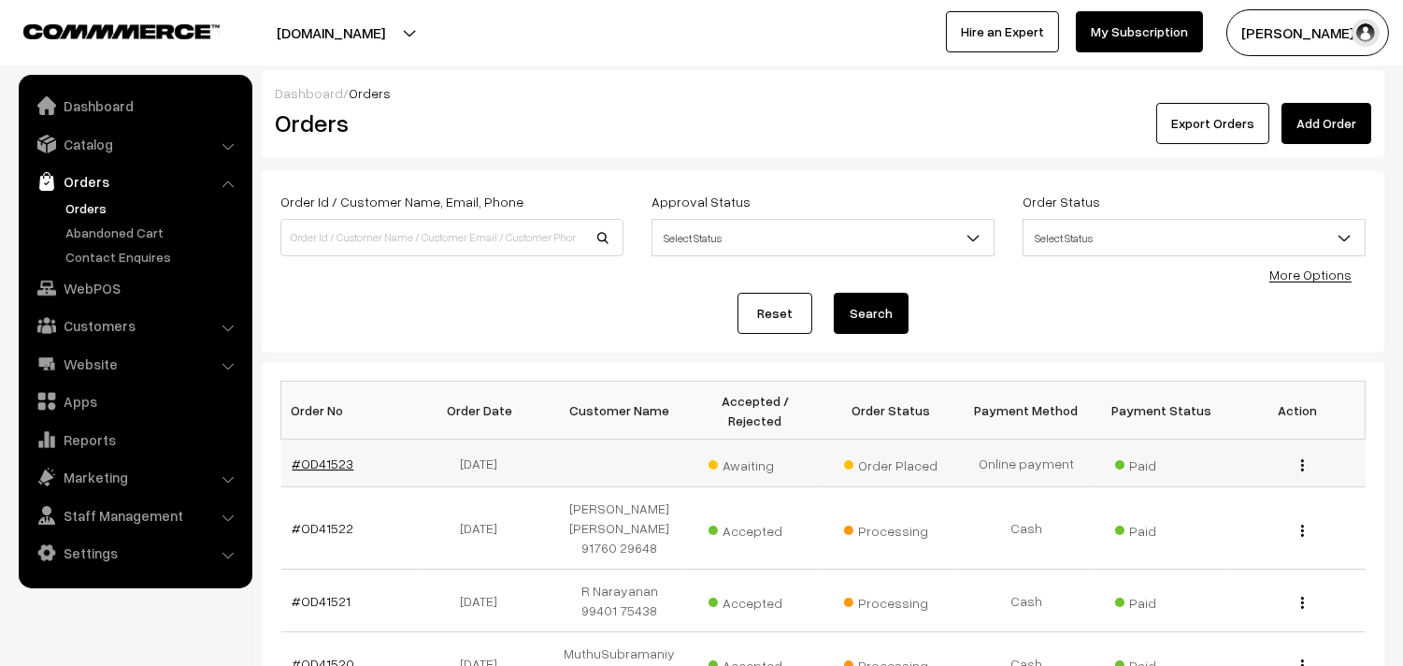
click at [327, 459] on link "#OD41523" at bounding box center [324, 463] width 62 height 16
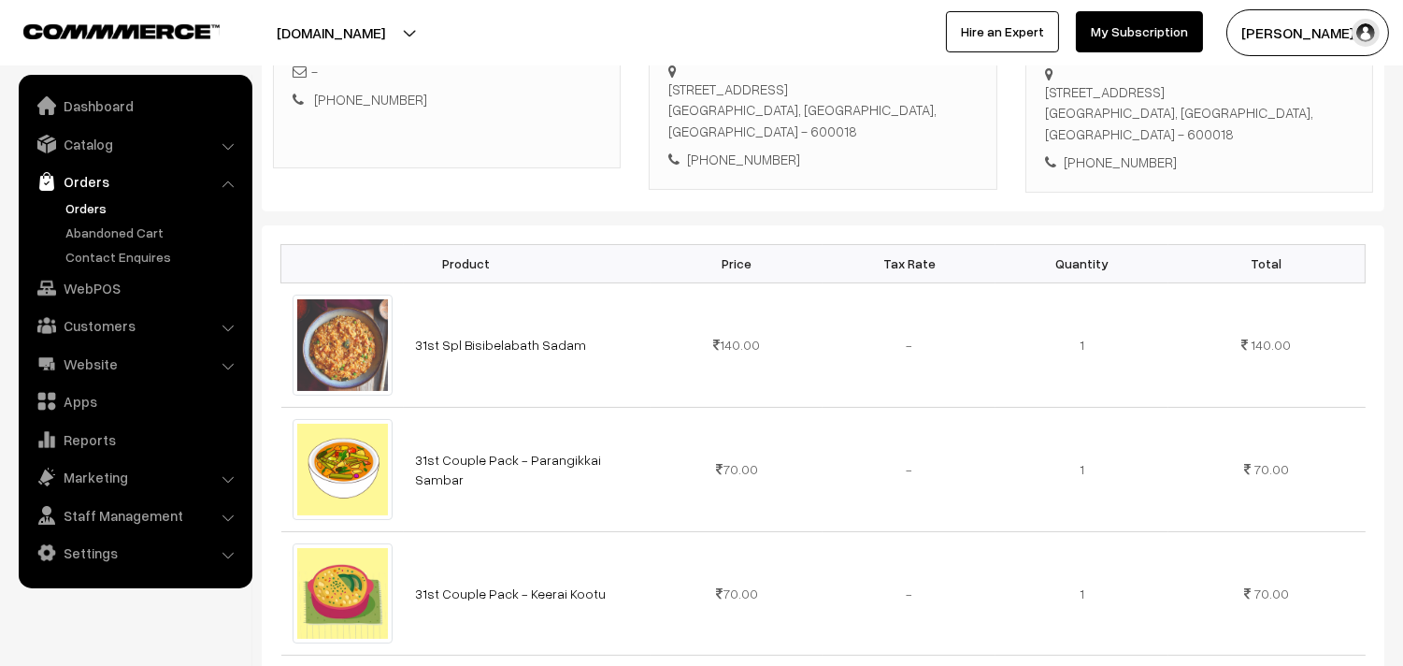
scroll to position [208, 0]
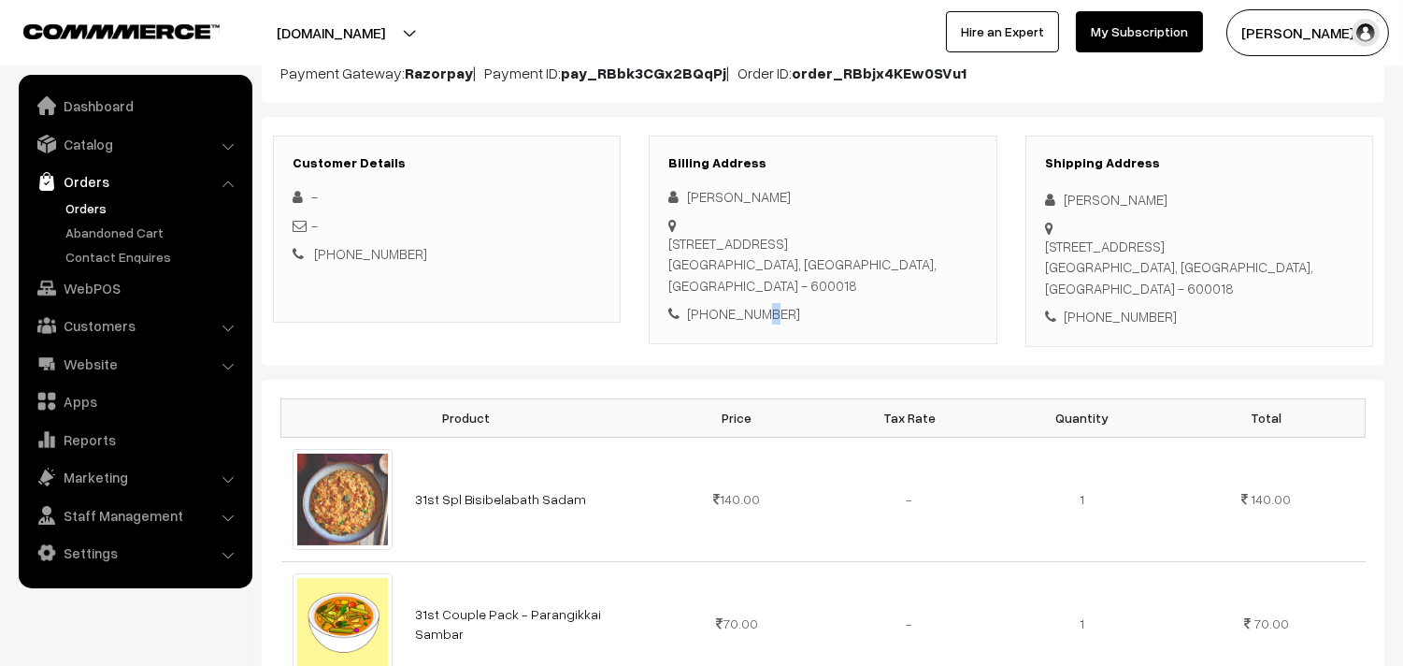
click at [755, 323] on div "[PHONE_NUMBER]" at bounding box center [822, 314] width 308 height 22
click at [750, 315] on div "[PHONE_NUMBER]" at bounding box center [822, 314] width 308 height 22
copy div "7358031910"
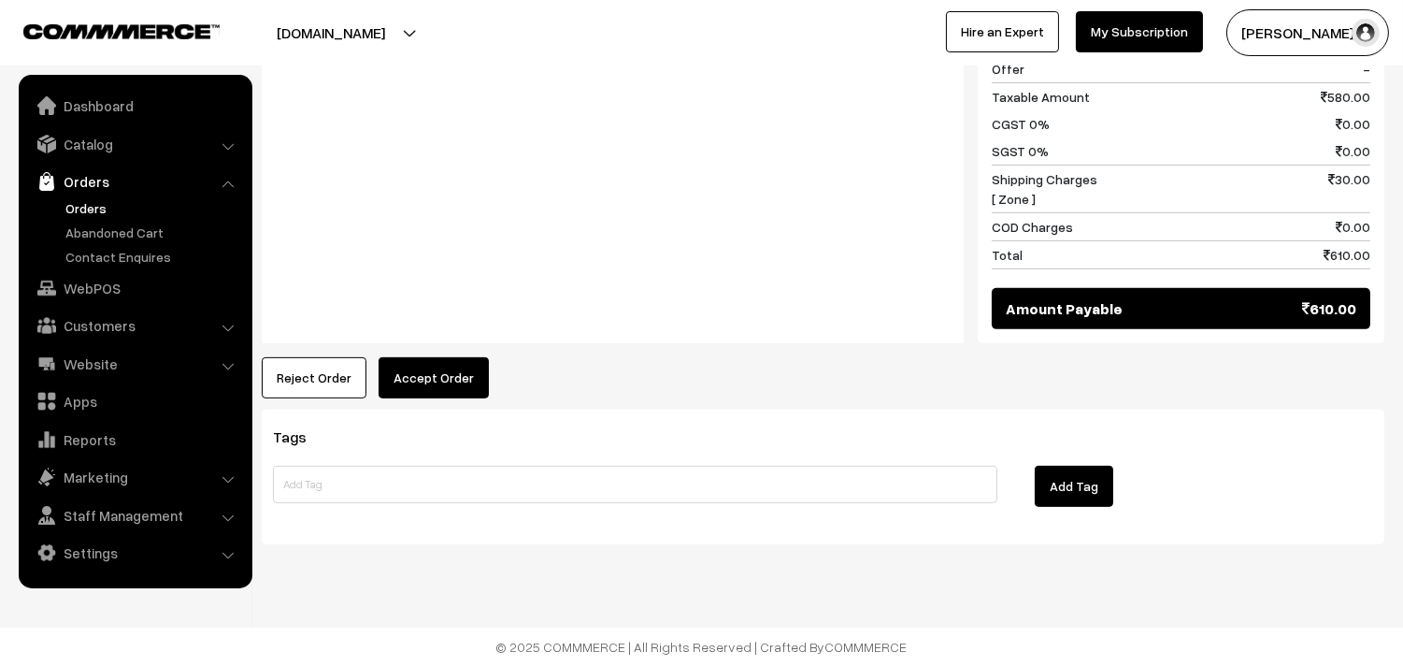
click at [447, 361] on button "Accept Order" at bounding box center [434, 377] width 110 height 41
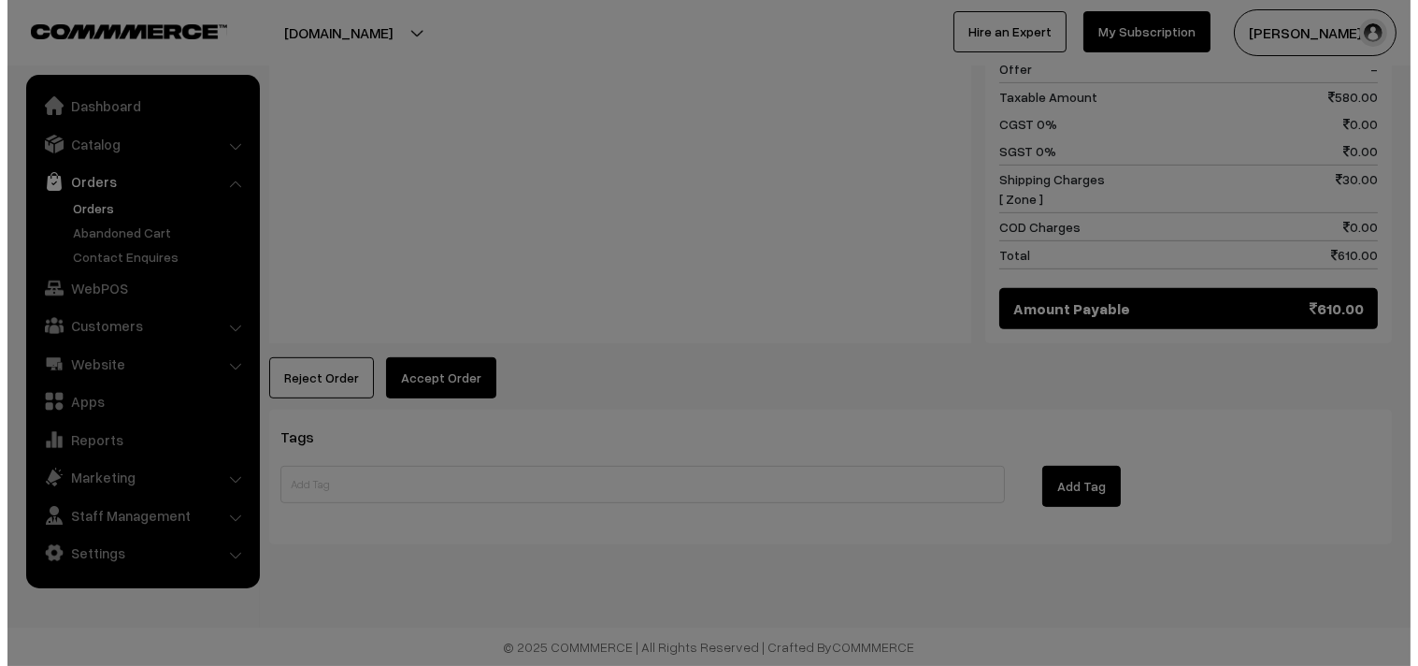
scroll to position [1509, 0]
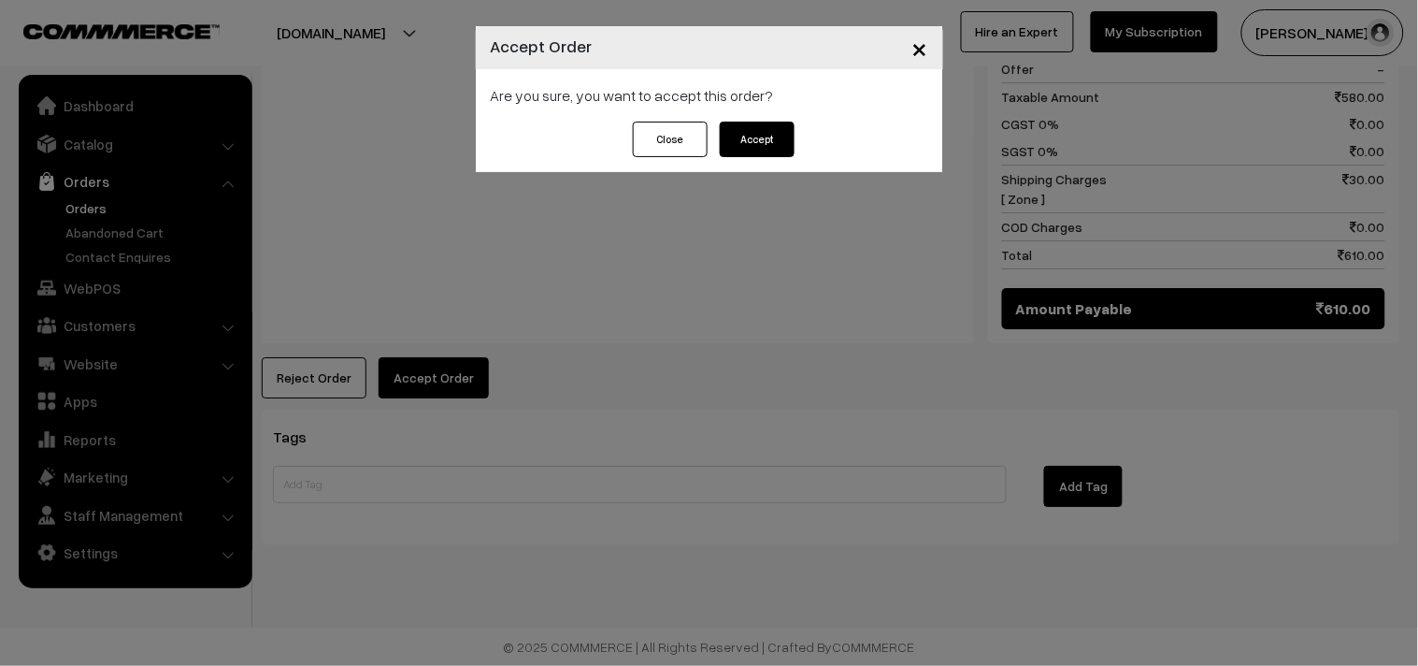
click at [760, 119] on div "Are you sure, you want to accept this order?" at bounding box center [709, 95] width 467 height 52
click at [760, 137] on button "Accept" at bounding box center [757, 140] width 75 height 36
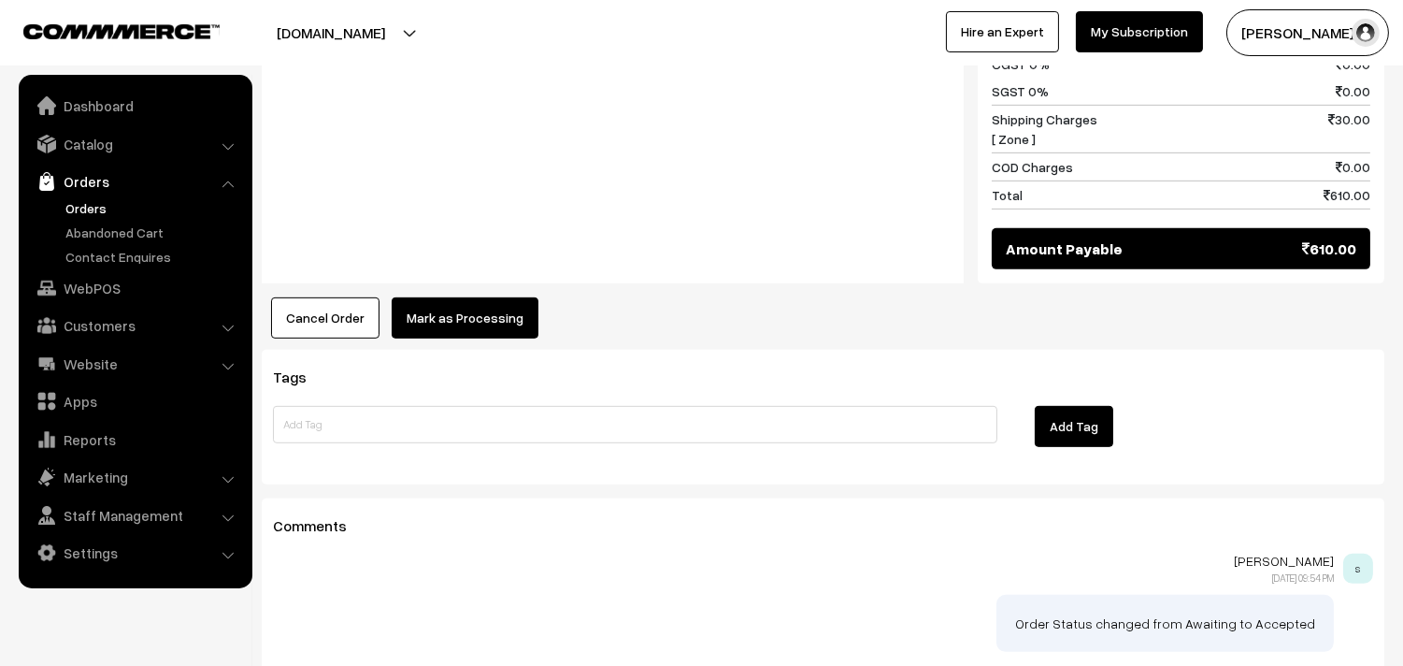
click at [469, 301] on button "Mark as Processing" at bounding box center [465, 317] width 147 height 41
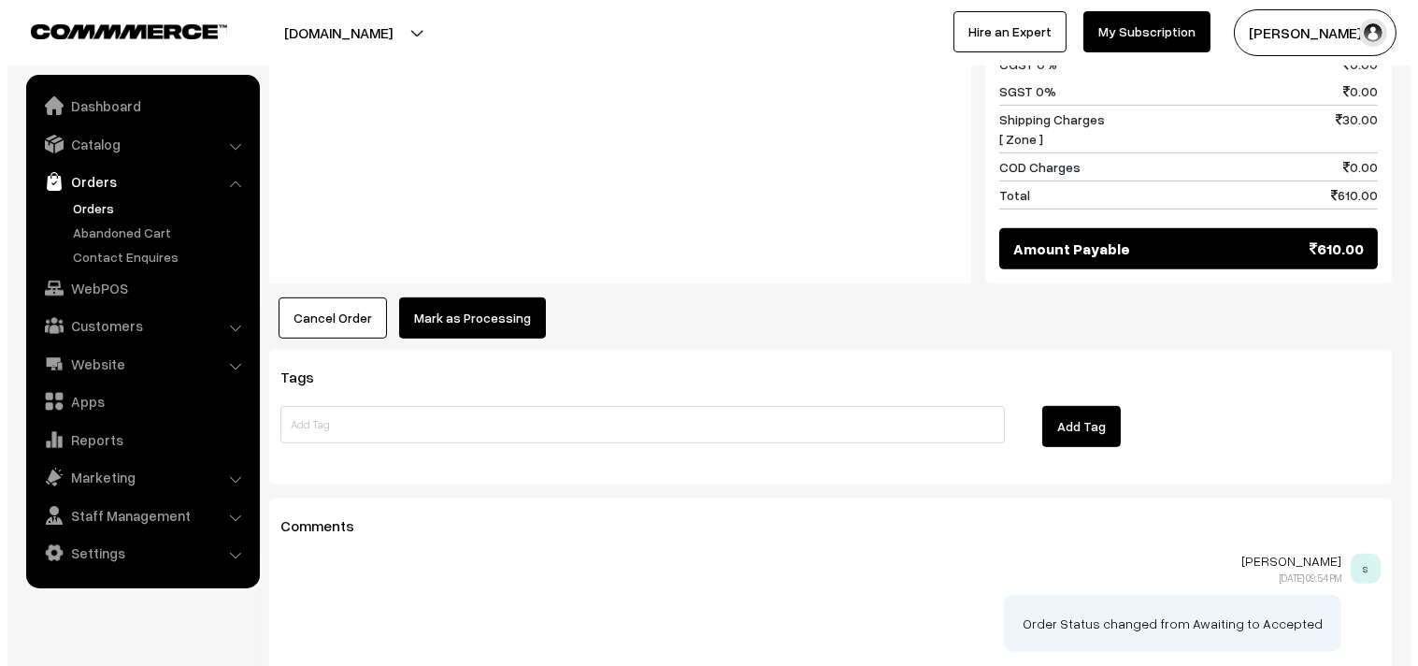
scroll to position [1568, 0]
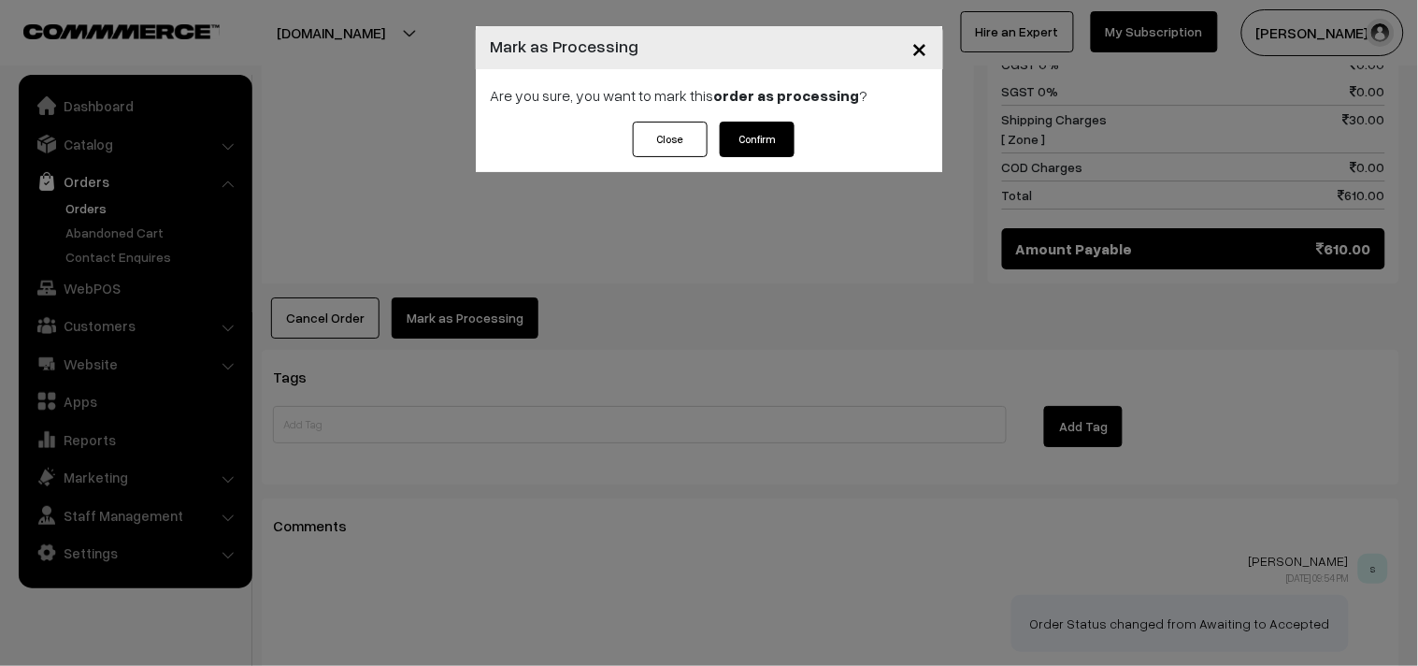
click at [755, 138] on button "Confirm" at bounding box center [757, 140] width 75 height 36
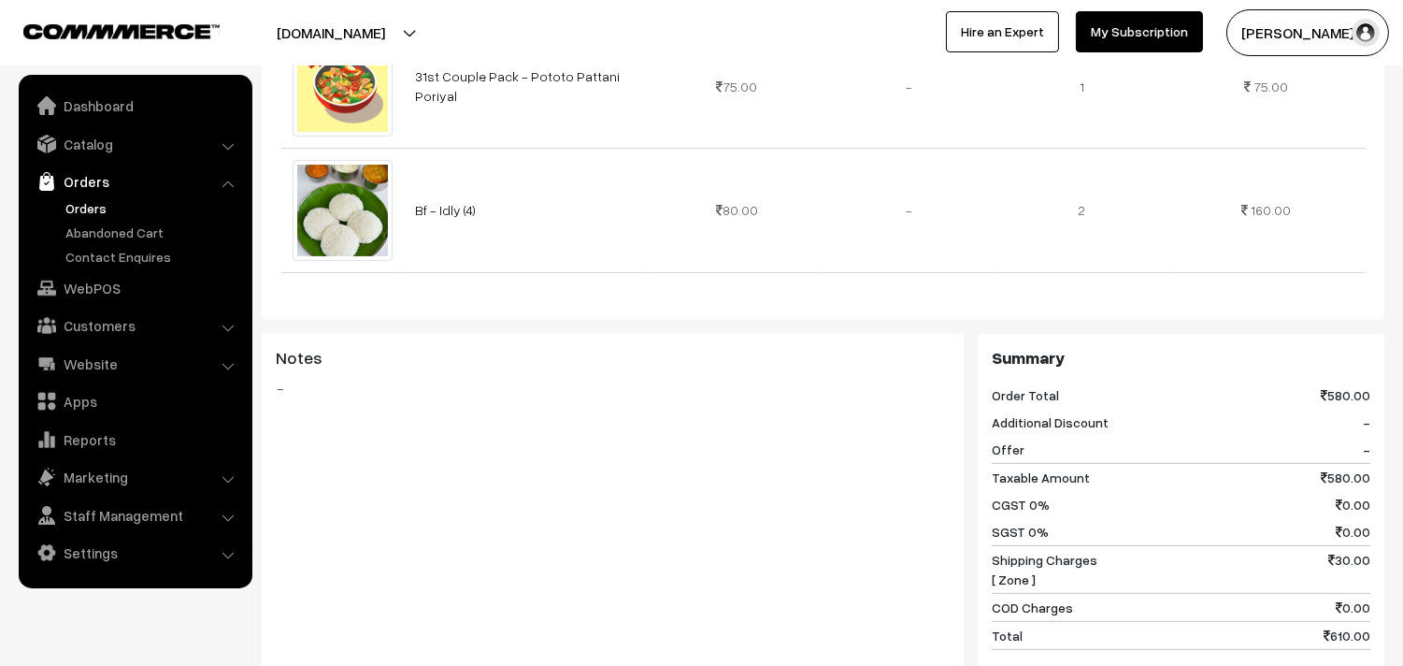
scroll to position [1142, 0]
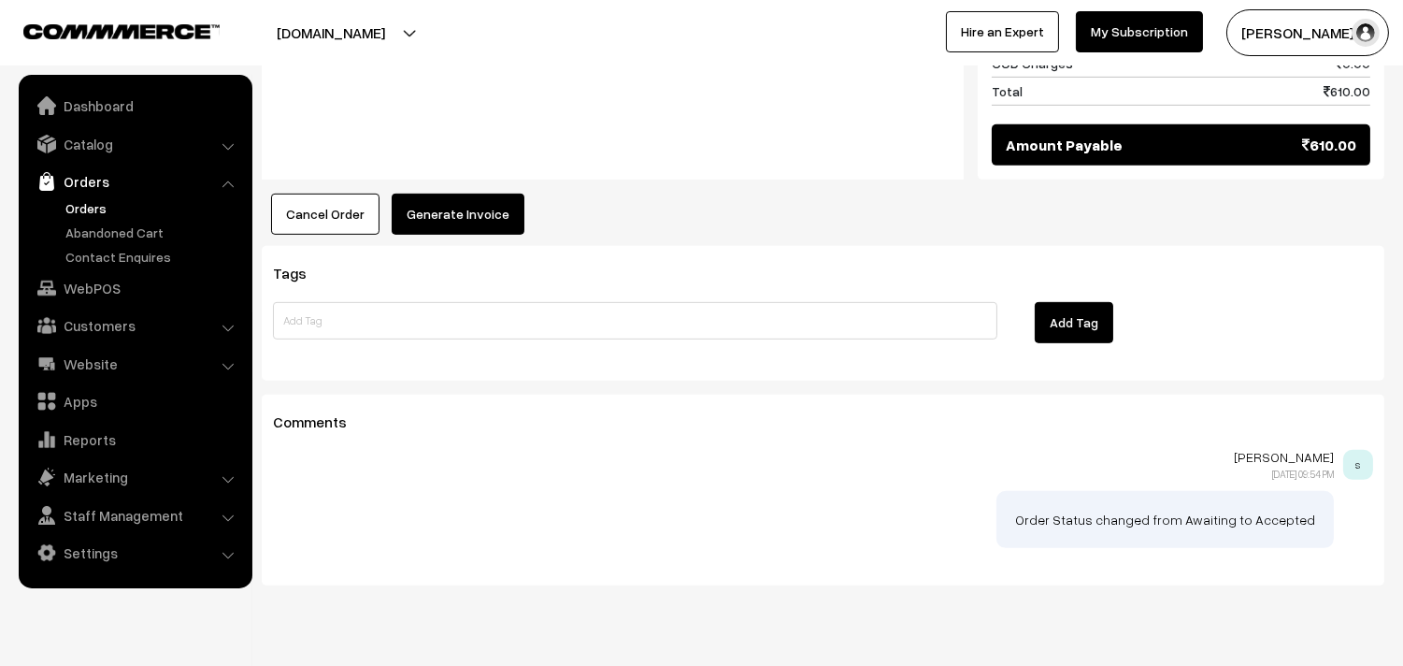
click at [436, 206] on button "Generate Invoice" at bounding box center [458, 214] width 133 height 41
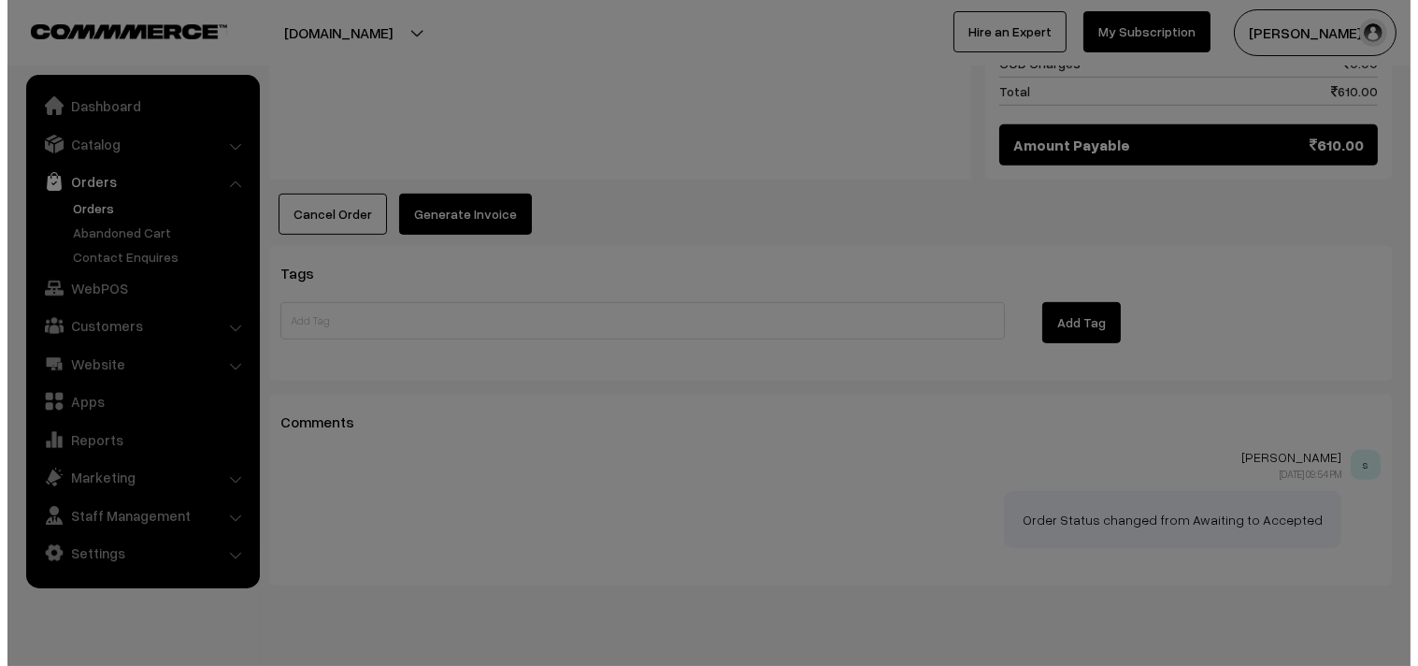
scroll to position [1671, 0]
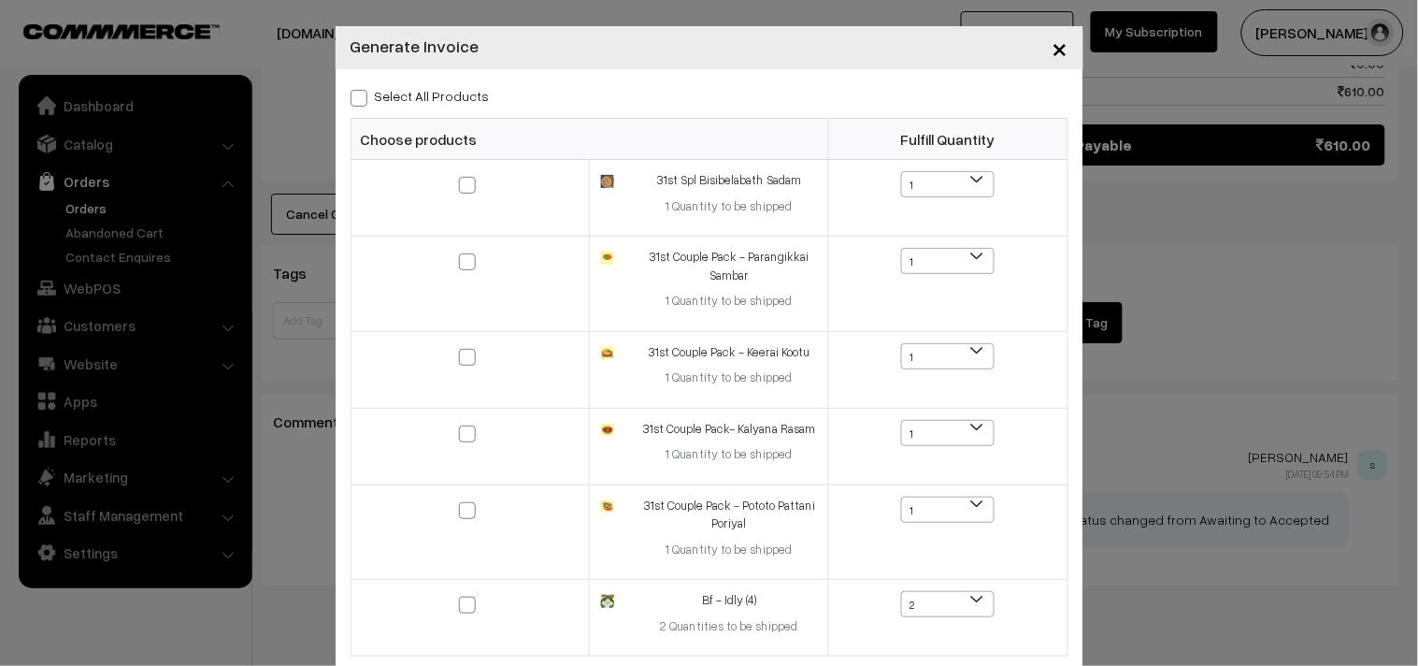
click at [421, 89] on label "Select All Products" at bounding box center [420, 96] width 139 height 20
click at [363, 89] on input "Select All Products" at bounding box center [357, 95] width 12 height 12
checkbox input "true"
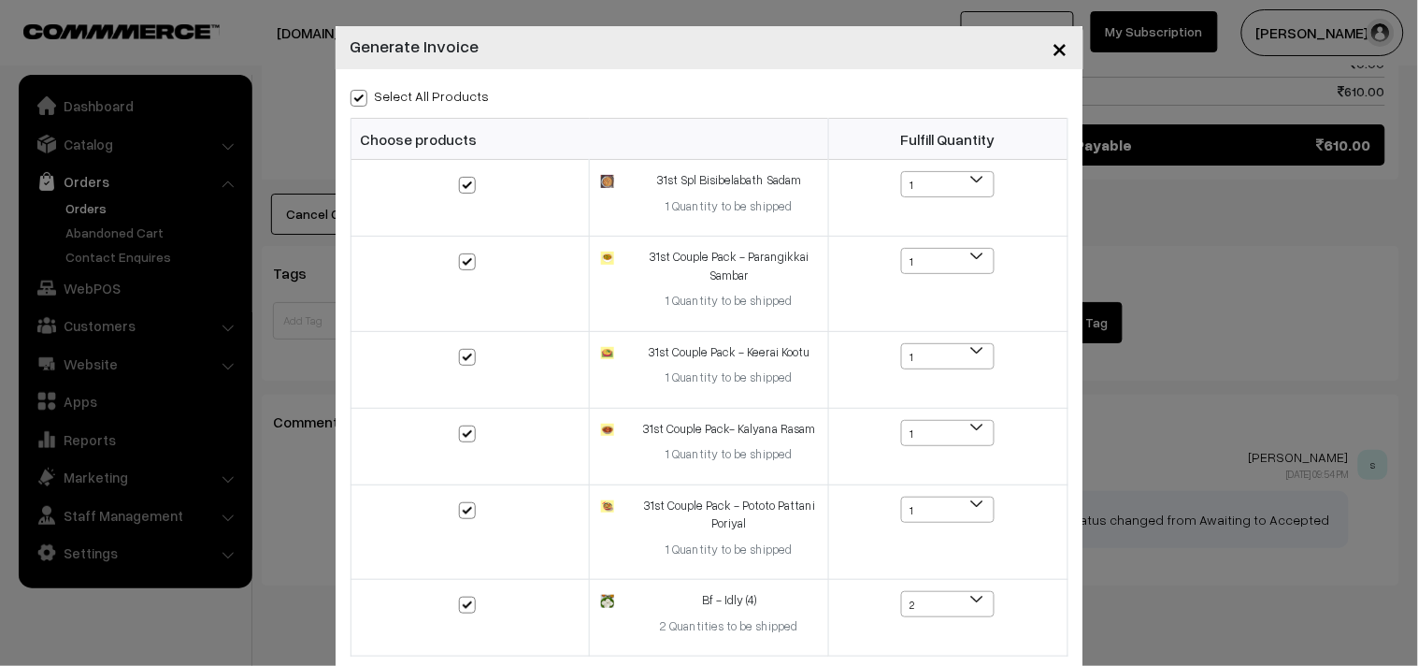
checkbox input "true"
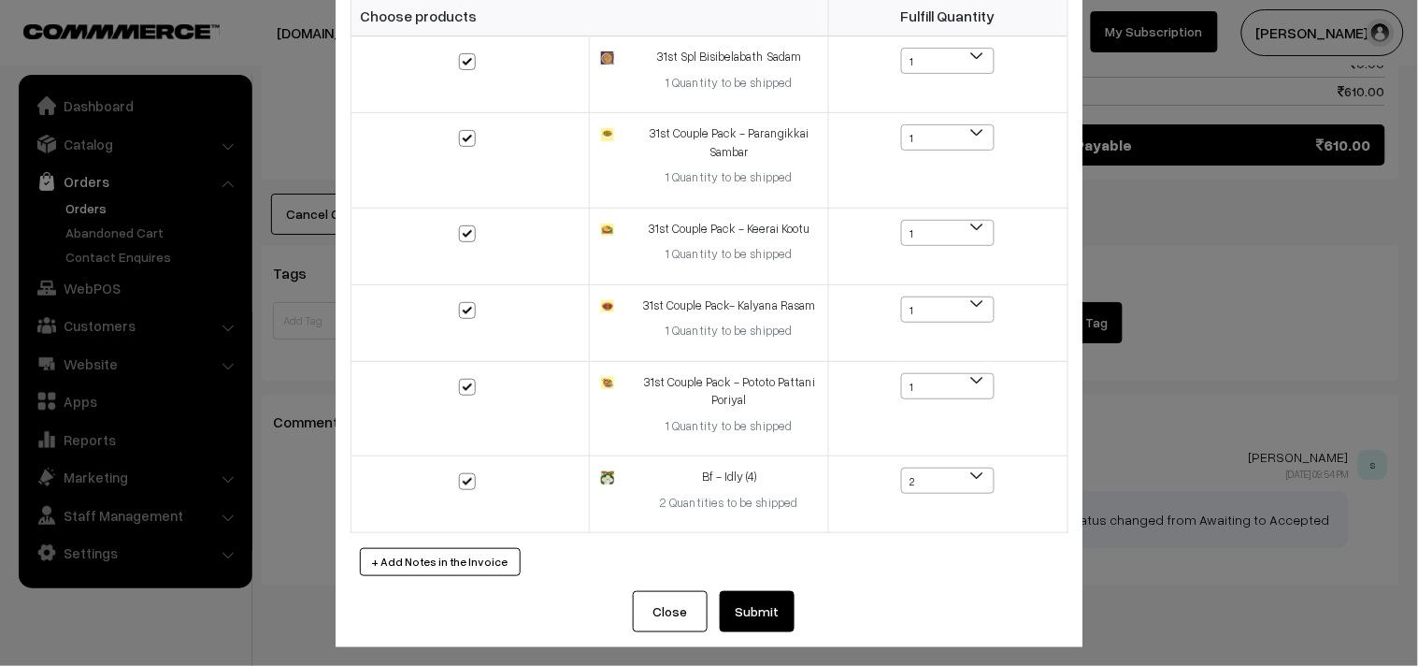
scroll to position [132, 0]
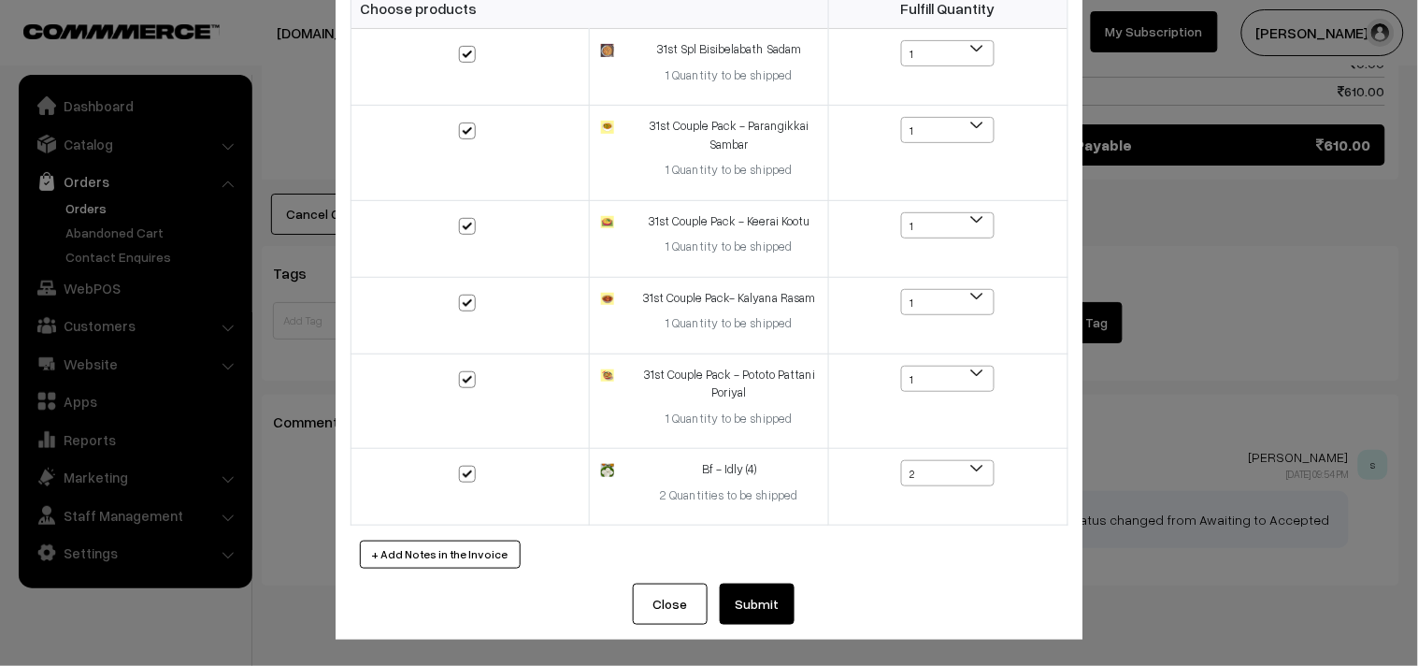
click at [760, 599] on button "Submit" at bounding box center [757, 603] width 75 height 41
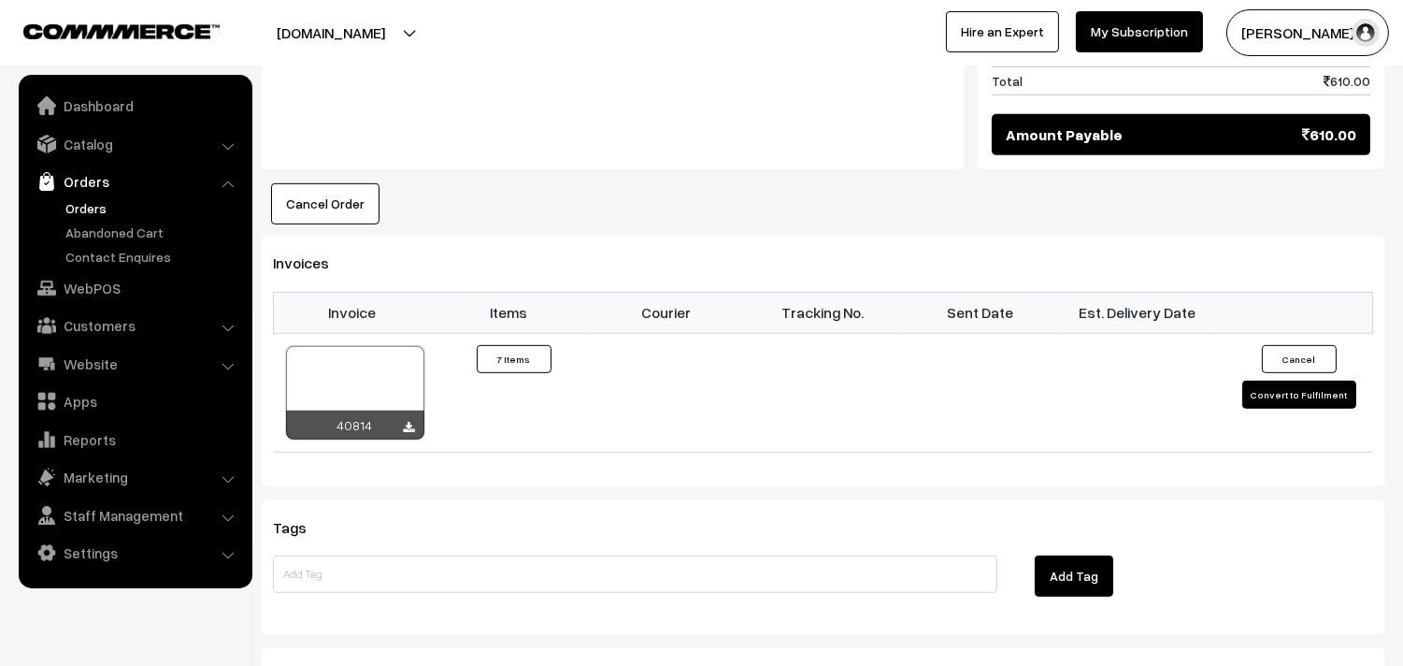
click at [86, 208] on link "Orders" at bounding box center [153, 208] width 185 height 20
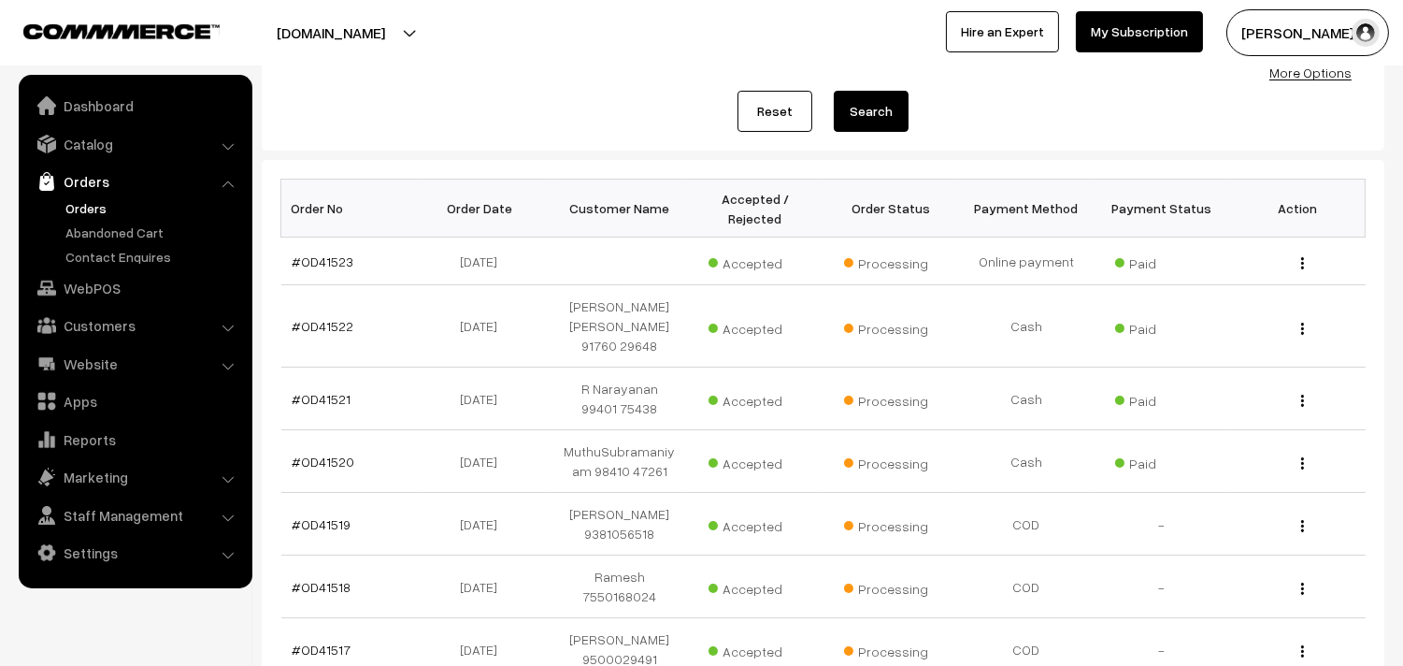
scroll to position [311, 0]
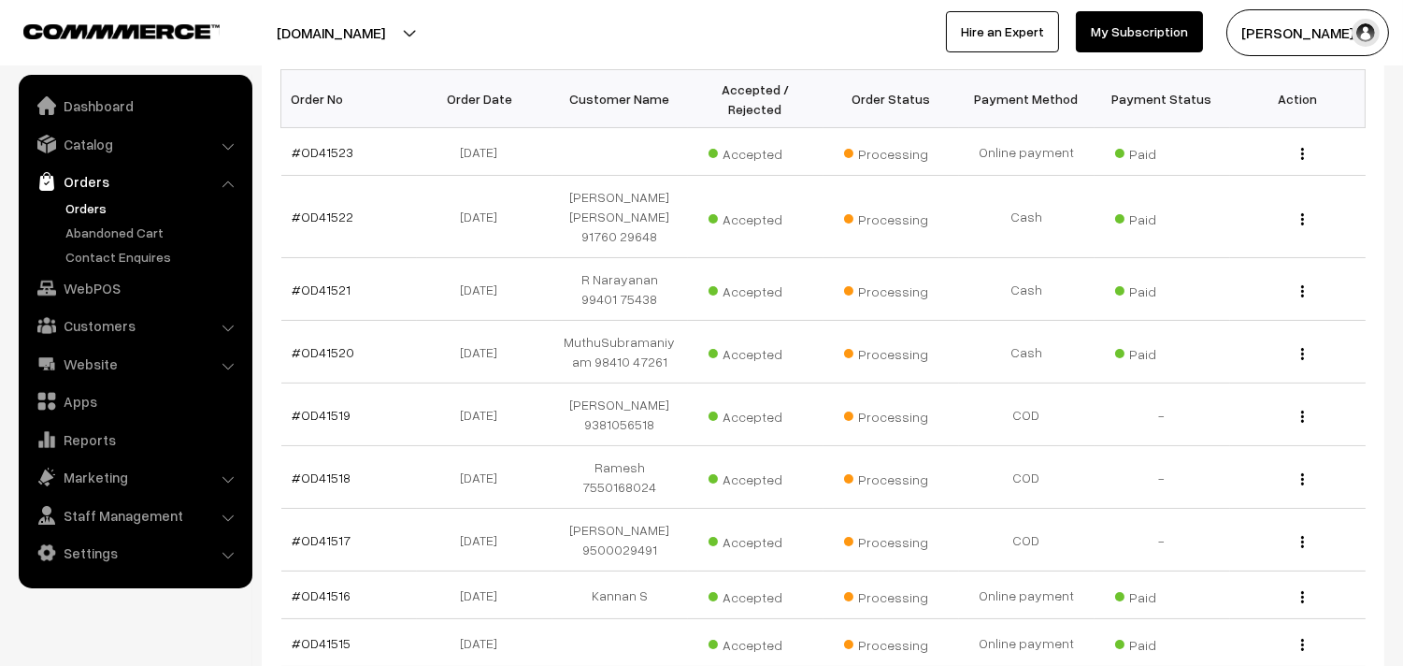
click at [84, 216] on link "Orders" at bounding box center [153, 208] width 185 height 20
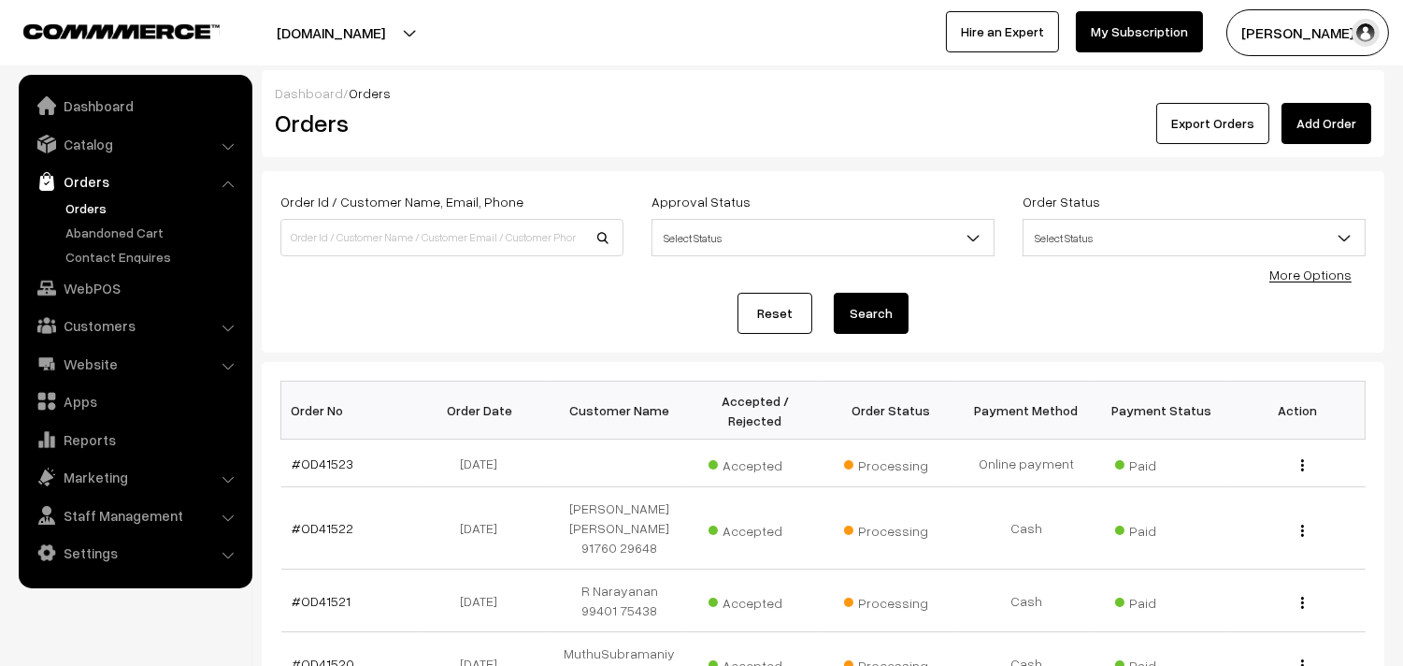
click at [82, 209] on link "Orders" at bounding box center [153, 208] width 185 height 20
click at [84, 206] on link "Orders" at bounding box center [153, 208] width 185 height 20
drag, startPoint x: 877, startPoint y: 136, endPoint x: 871, endPoint y: 123, distance: 13.4
click at [877, 134] on div "Export Orders Add Order" at bounding box center [1011, 123] width 722 height 41
click at [93, 198] on link "Orders" at bounding box center [153, 208] width 185 height 20
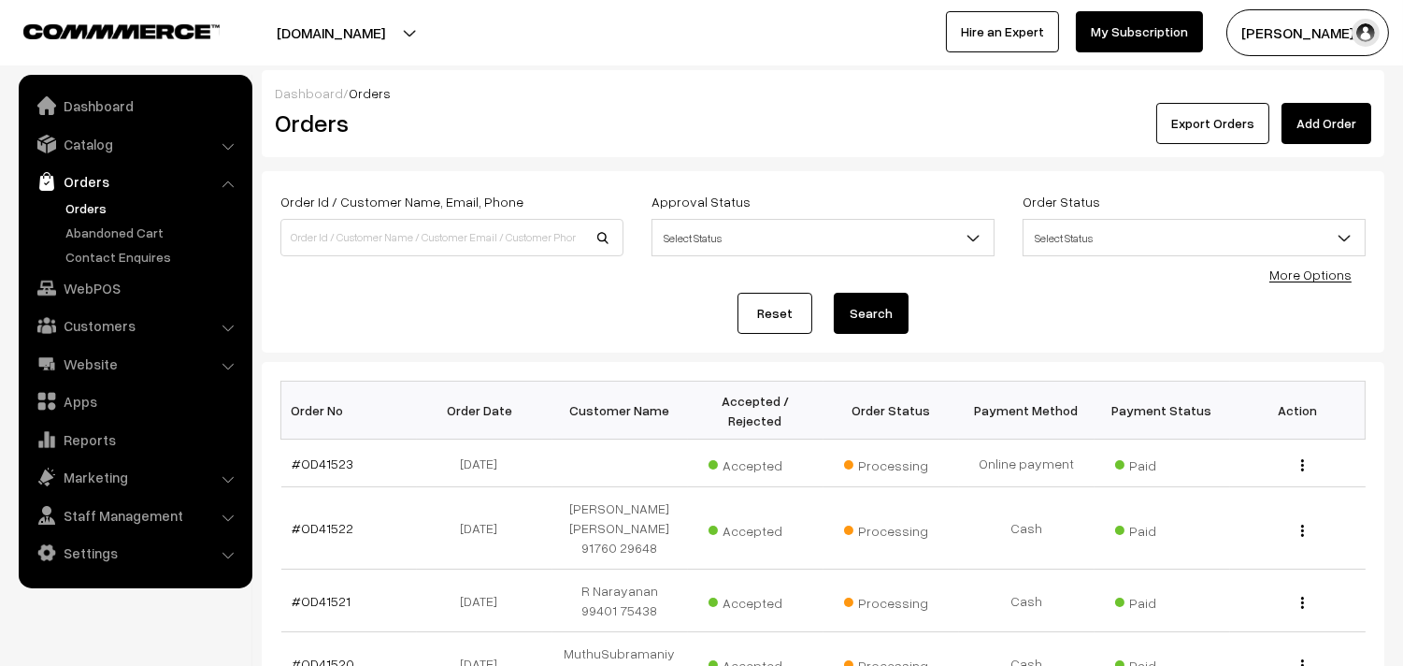
click at [88, 198] on link "Orders" at bounding box center [153, 208] width 185 height 20
click at [614, 225] on input at bounding box center [451, 237] width 343 height 37
click at [615, 67] on div "Dashboard / Orders Orders Export Orders Add Order Order Id / Customer Name, Ema…" at bounding box center [701, 630] width 1403 height 1260
click at [94, 209] on link "Orders" at bounding box center [153, 208] width 185 height 20
click at [93, 204] on link "Orders" at bounding box center [153, 208] width 185 height 20
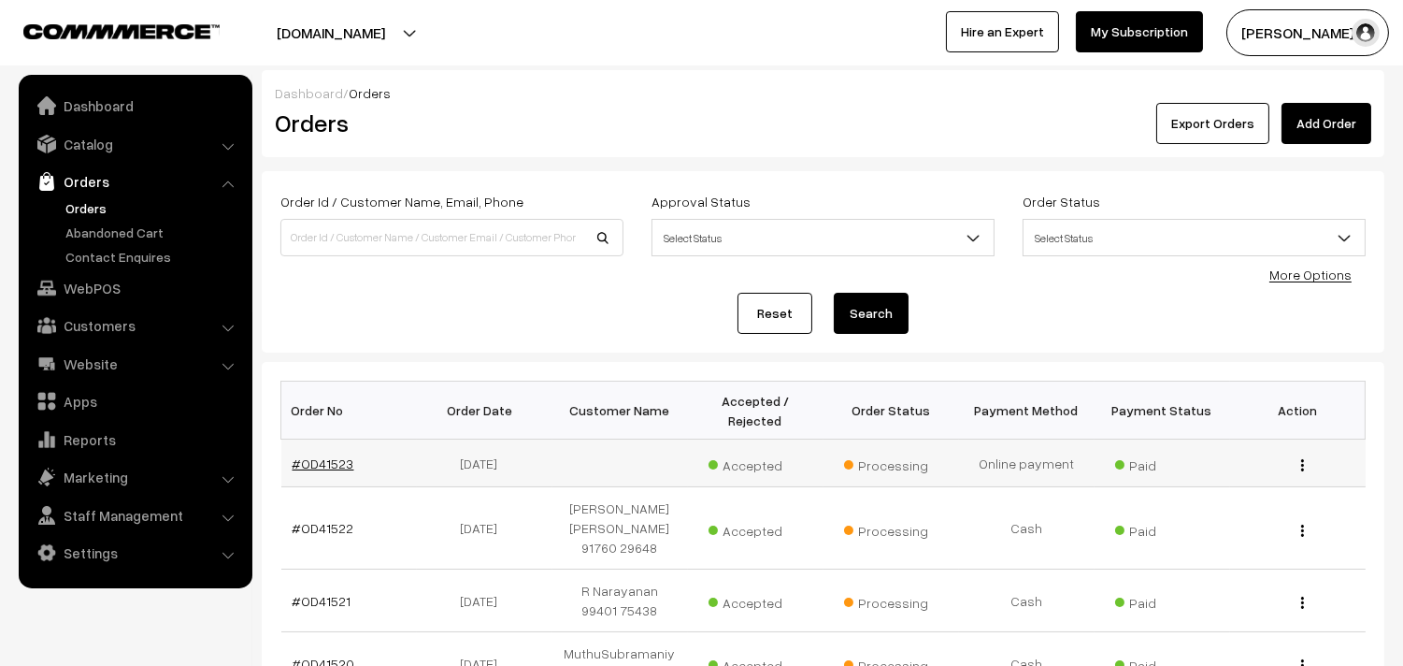
click at [328, 459] on link "#OD41523" at bounding box center [324, 463] width 62 height 16
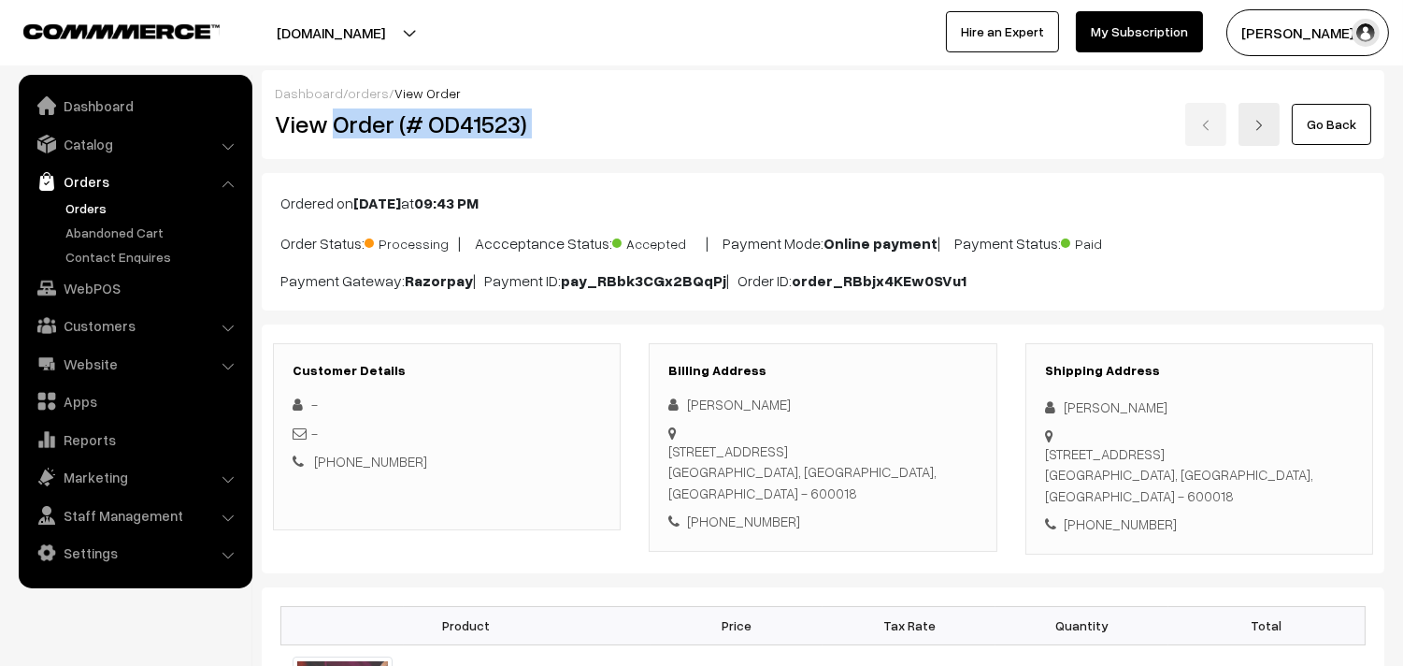
drag, startPoint x: 0, startPoint y: 0, endPoint x: 642, endPoint y: 129, distance: 655.0
click at [642, 129] on div "View Order (# OD41523) Go Back" at bounding box center [823, 124] width 1125 height 43
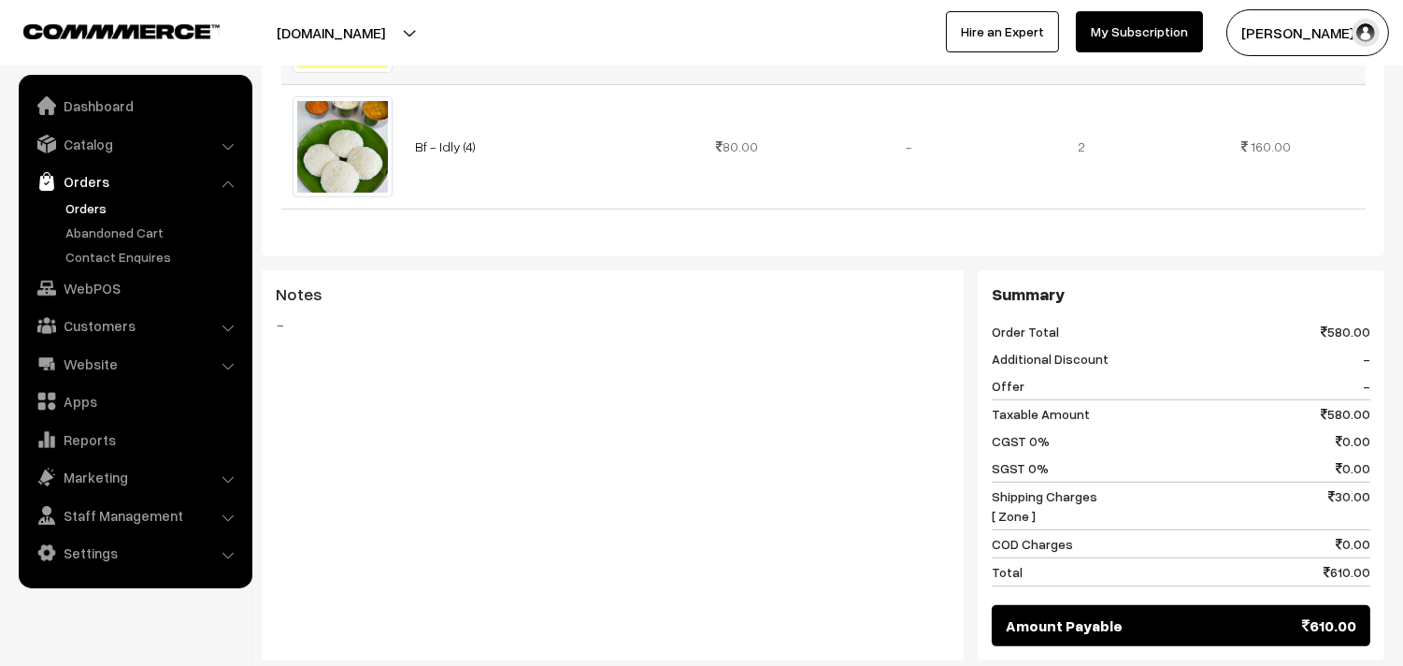
scroll to position [830, 0]
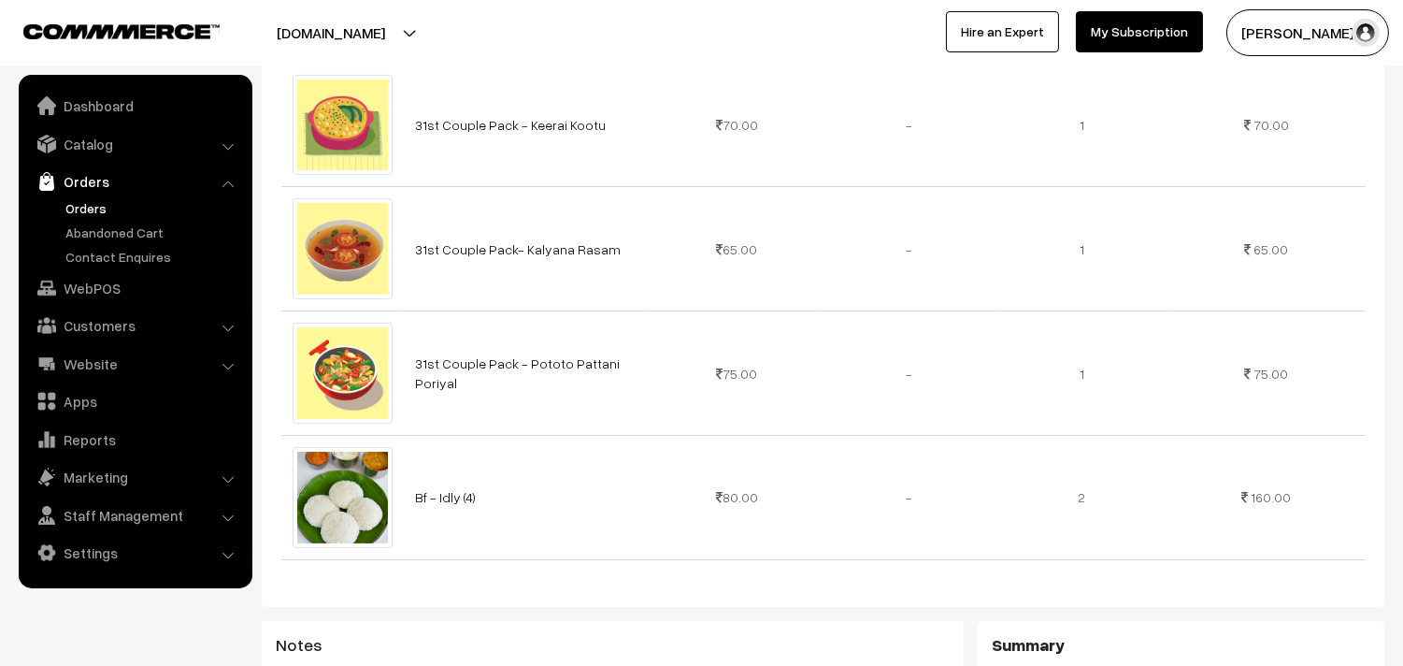
click at [85, 208] on link "Orders" at bounding box center [153, 208] width 185 height 20
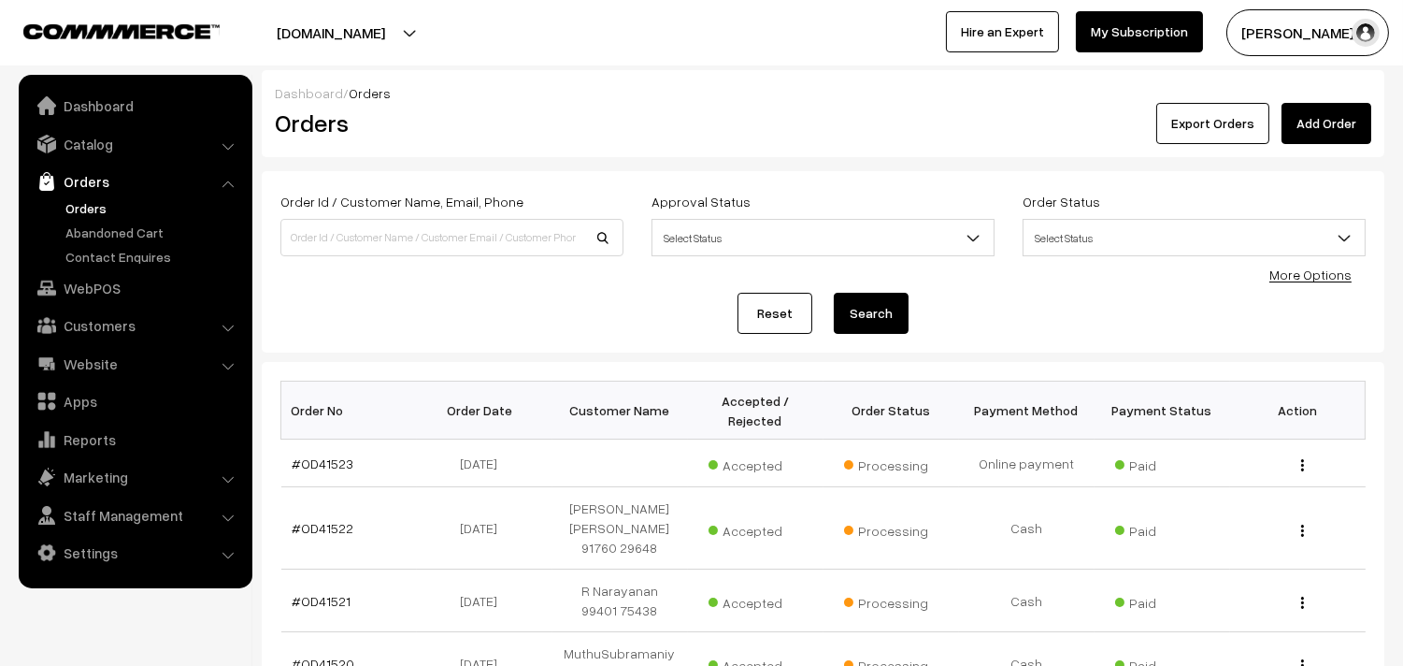
click at [96, 201] on link "Orders" at bounding box center [153, 208] width 185 height 20
